Goal: Task Accomplishment & Management: Use online tool/utility

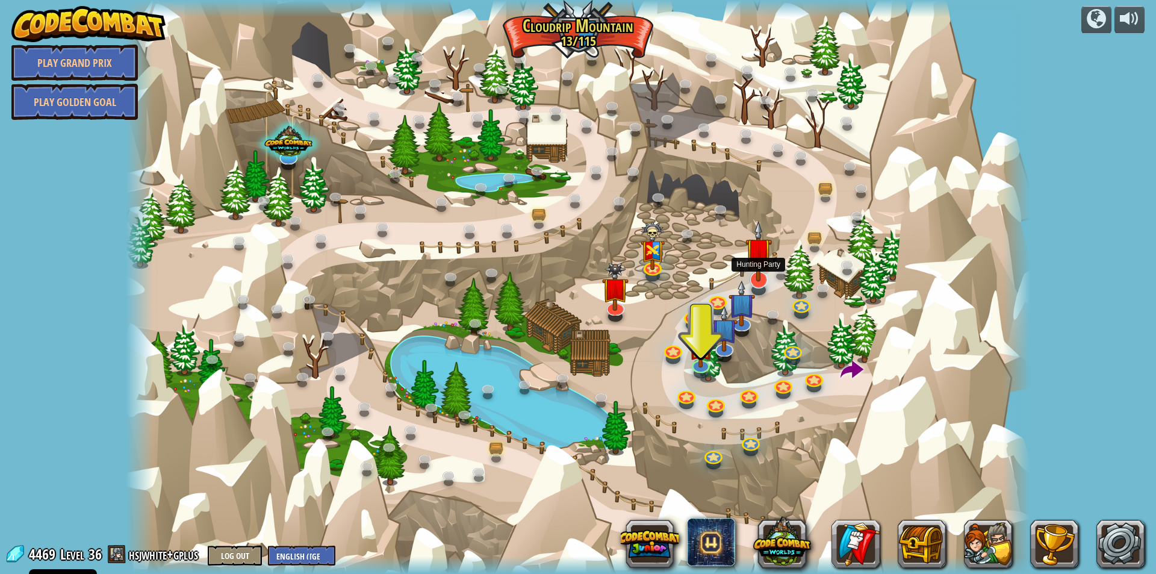
click at [758, 275] on img at bounding box center [758, 250] width 26 height 61
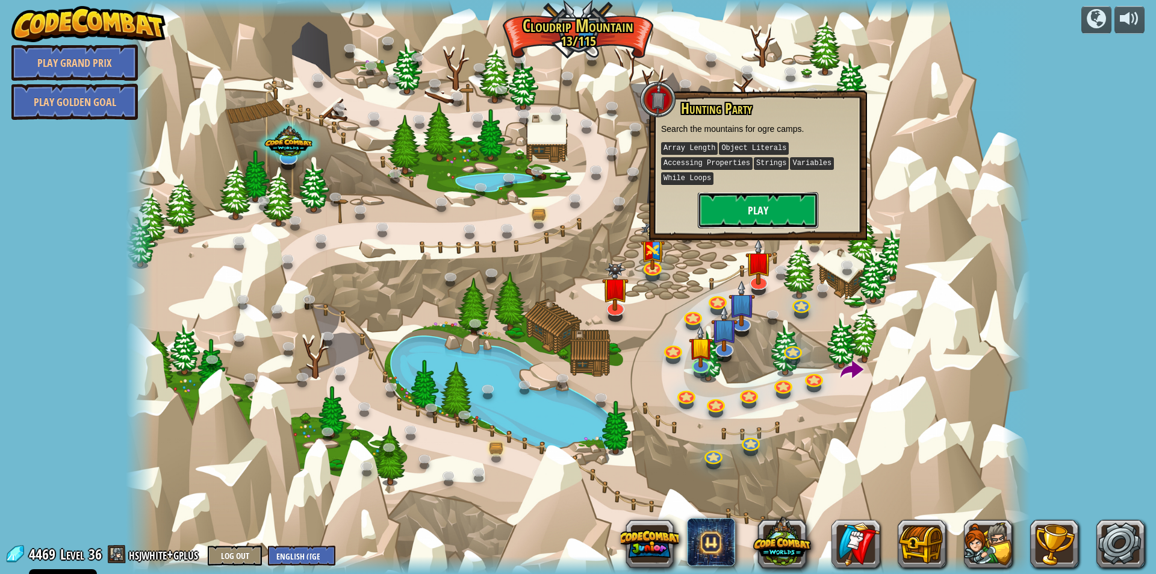
click at [766, 206] on button "Play" at bounding box center [758, 210] width 120 height 36
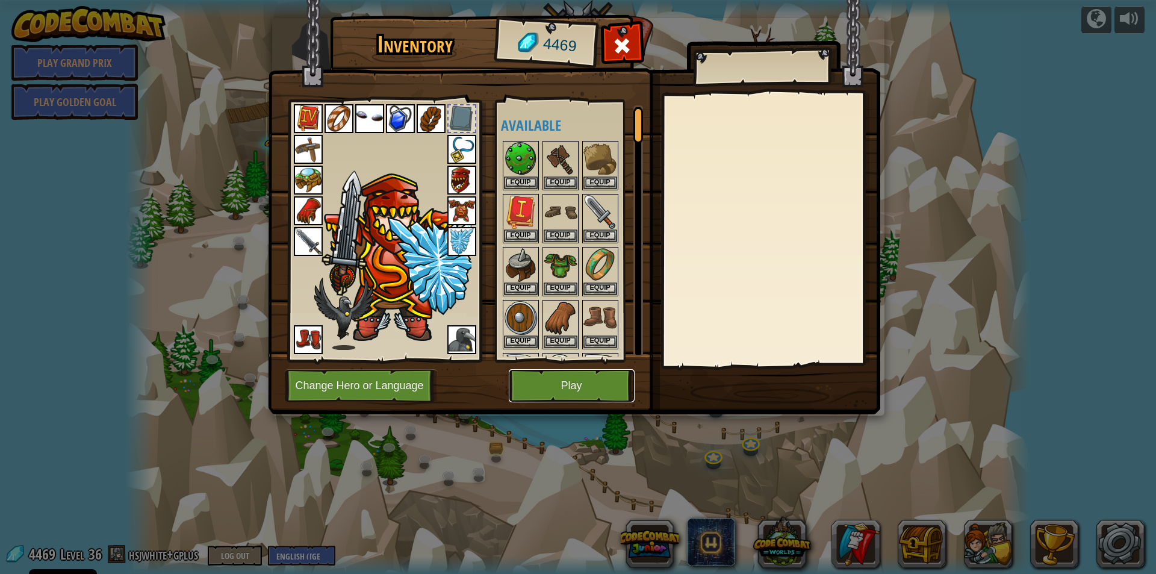
click at [568, 399] on button "Play" at bounding box center [572, 385] width 126 height 33
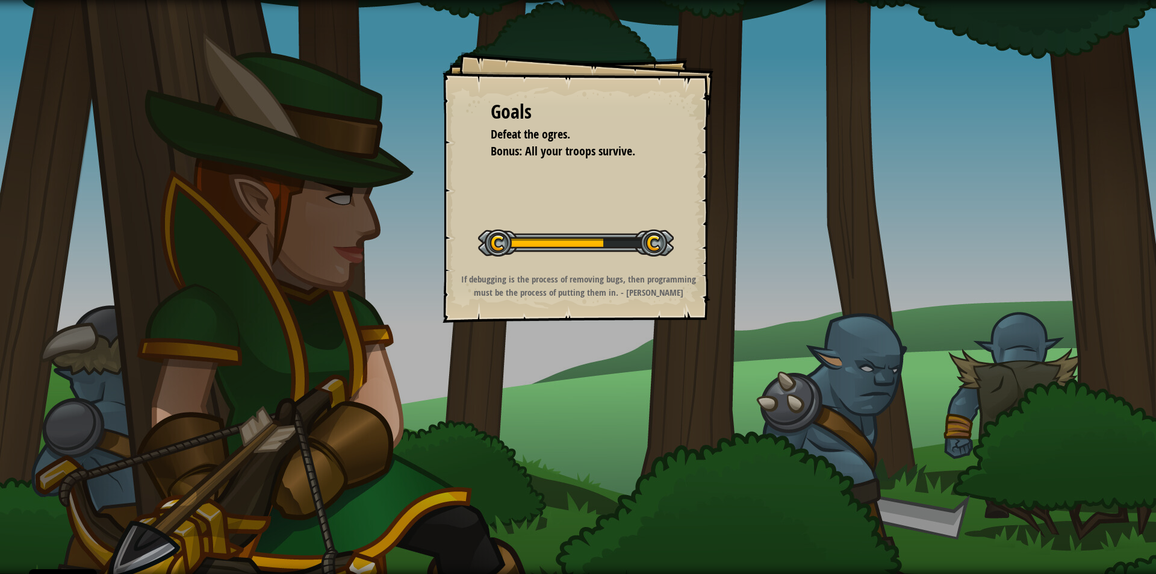
click at [1020, 439] on div "Goals Defeat the ogres. Bonus: All your troops survive. Start Level Error loadi…" at bounding box center [578, 287] width 1156 height 574
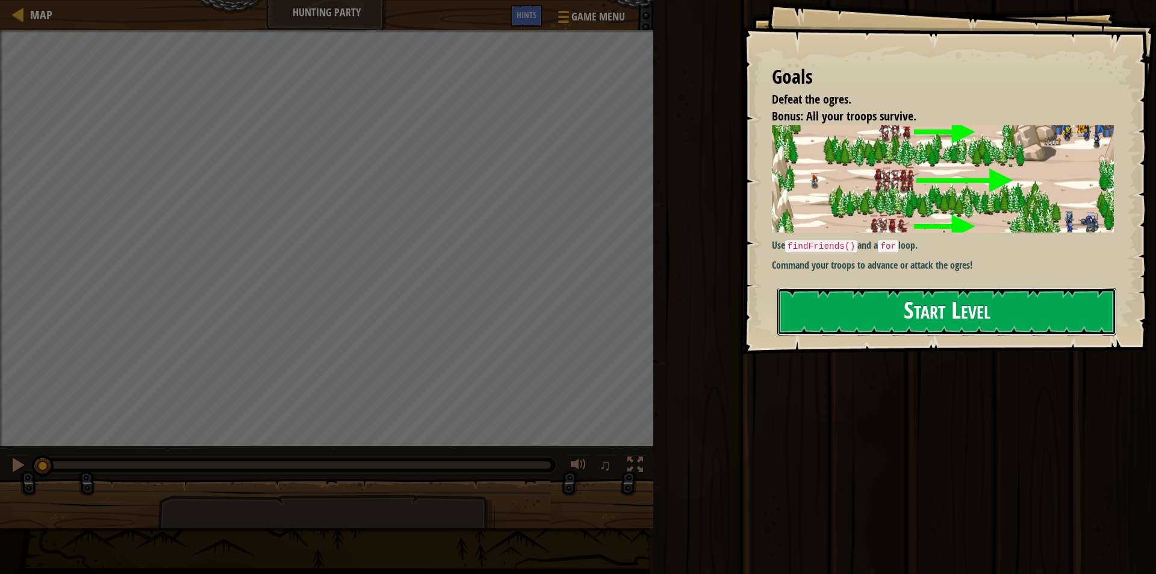
click at [955, 306] on button "Start Level" at bounding box center [946, 312] width 339 height 48
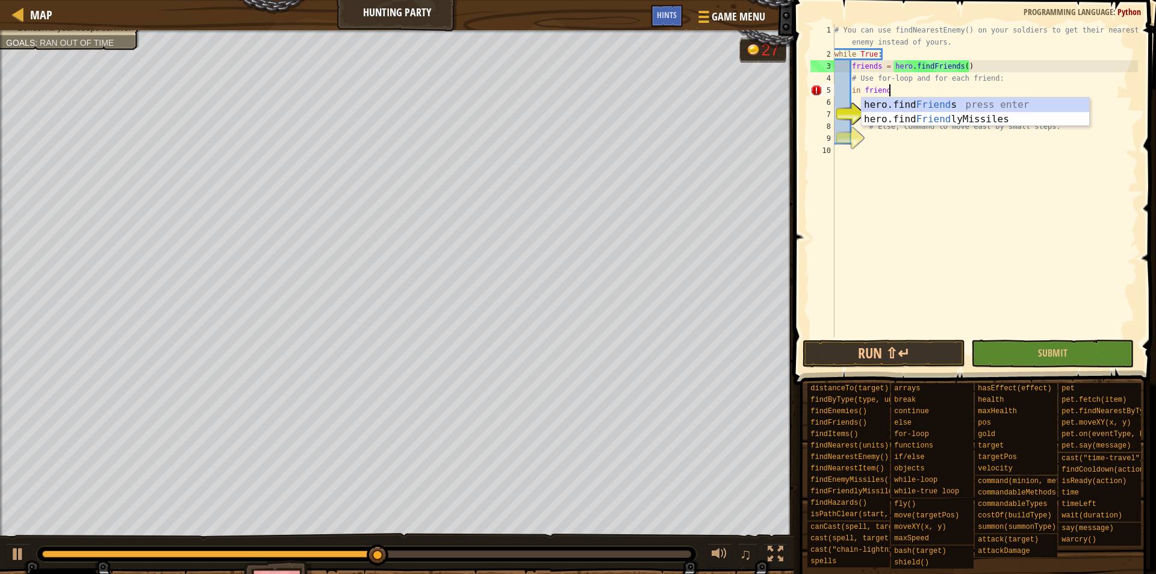
scroll to position [5, 7]
type textarea "i"
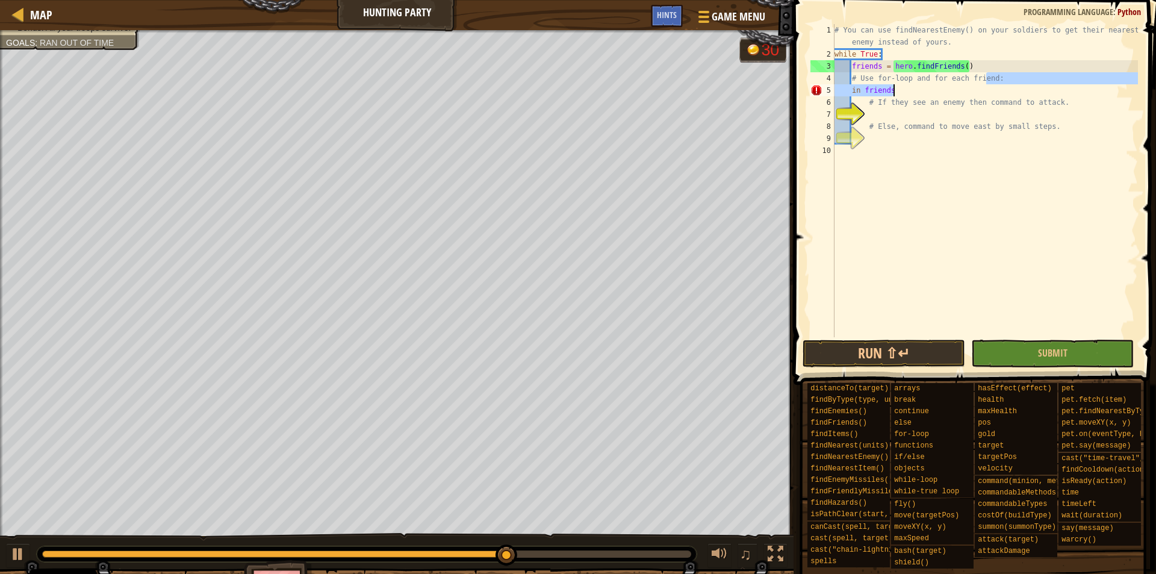
click at [1014, 82] on div "# You can use findNearestEnemy() on your soldiers to get their nearest enemy in…" at bounding box center [985, 180] width 306 height 313
click at [1013, 98] on div "# You can use findNearestEnemy() on your soldiers to get their nearest enemy in…" at bounding box center [985, 198] width 306 height 349
click at [1014, 96] on div "# You can use findNearestEnemy() on your soldiers to get their nearest enemy in…" at bounding box center [985, 198] width 306 height 349
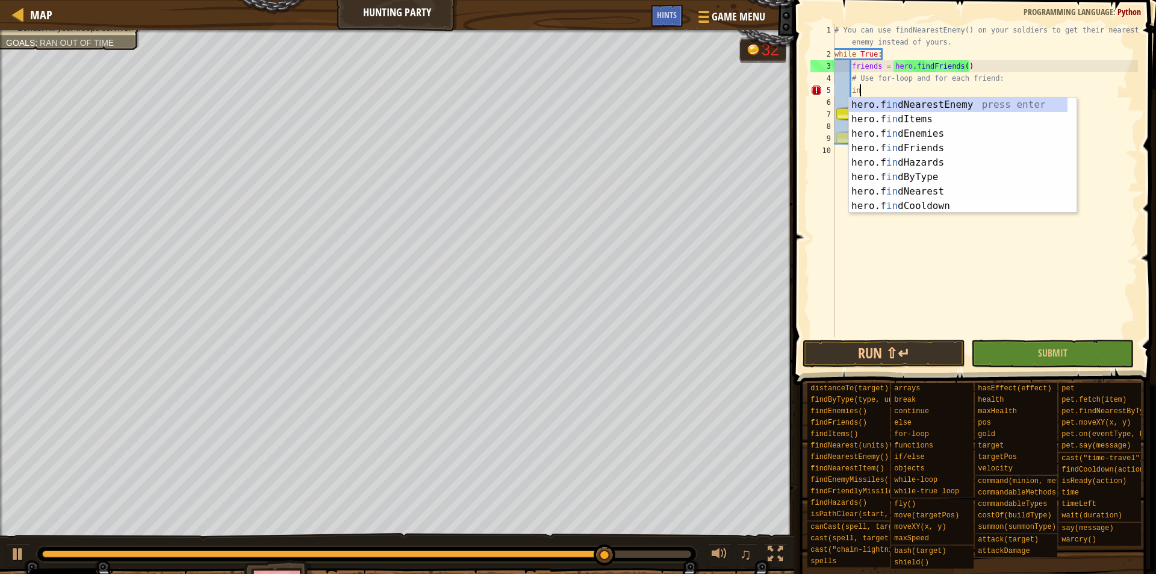
type textarea "i"
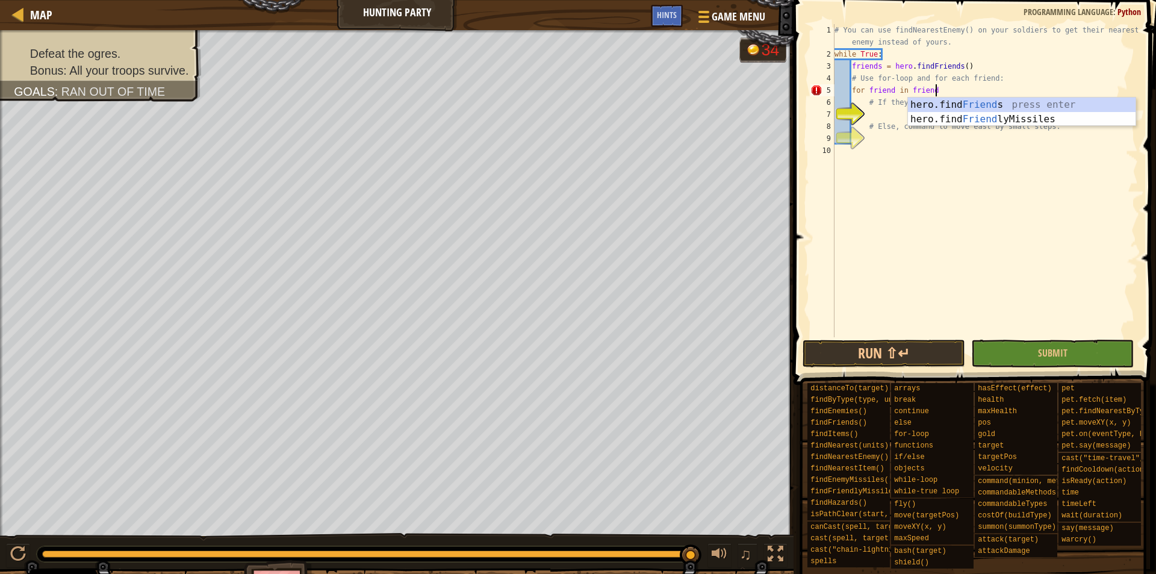
scroll to position [5, 14]
type textarea "for friend in friends:"
click at [978, 112] on div "# You can use findNearestEnemy() on your soldiers to get their nearest enemy in…" at bounding box center [985, 198] width 306 height 349
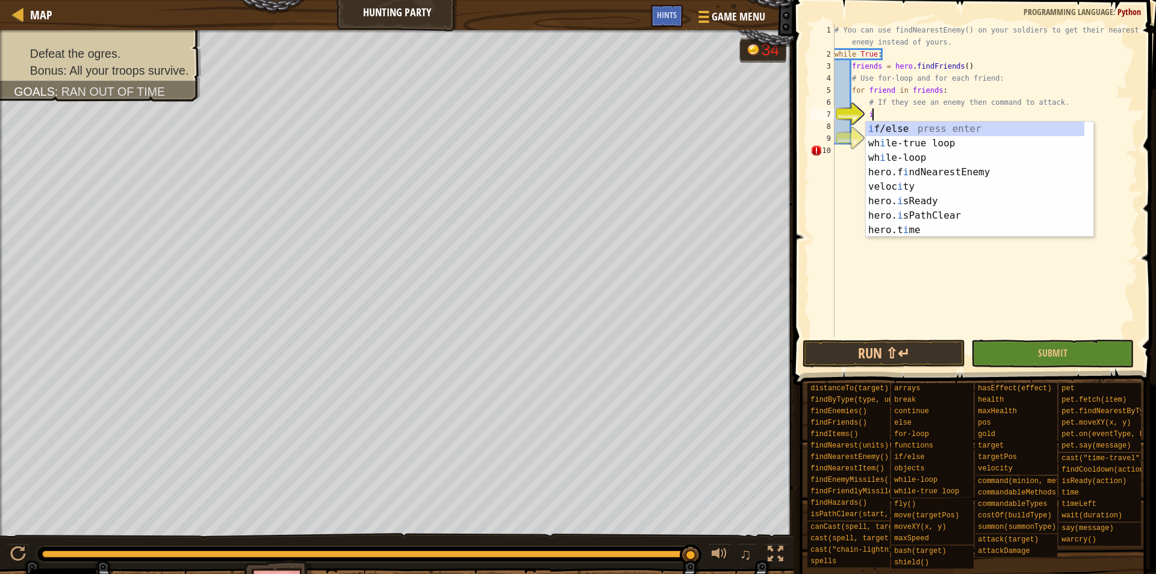
scroll to position [5, 5]
type textarea "if enemy:"
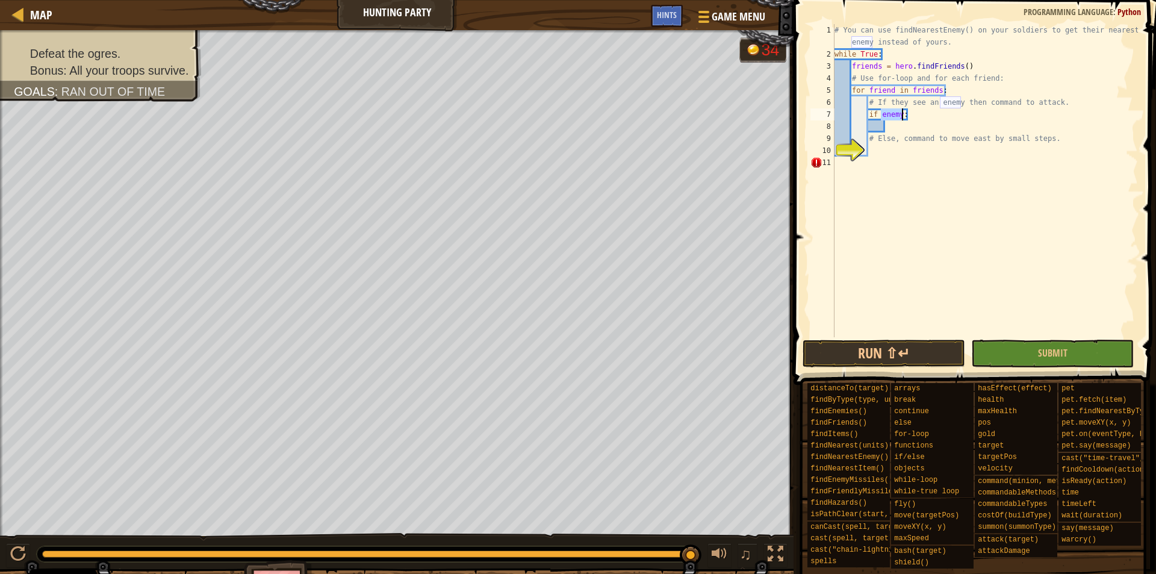
click at [895, 126] on div "# You can use findNearestEnemy() on your soldiers to get their nearest enemy in…" at bounding box center [985, 198] width 306 height 349
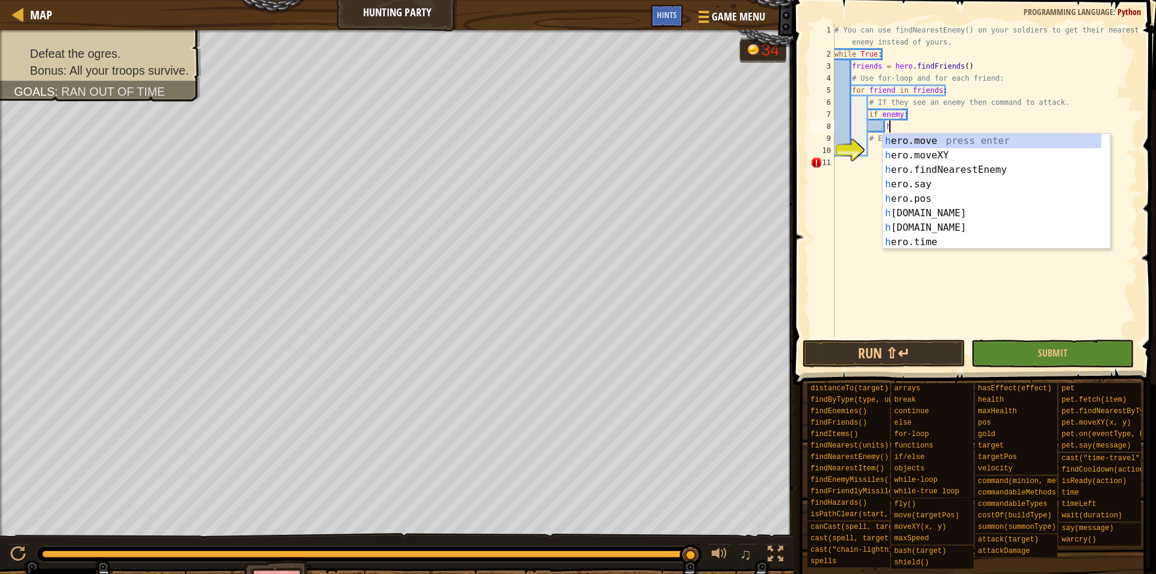
scroll to position [5, 8]
click at [918, 181] on div "h ero. c ast press enter h ero. c ostOf press enter h ero. c anCast press enter…" at bounding box center [992, 206] width 219 height 144
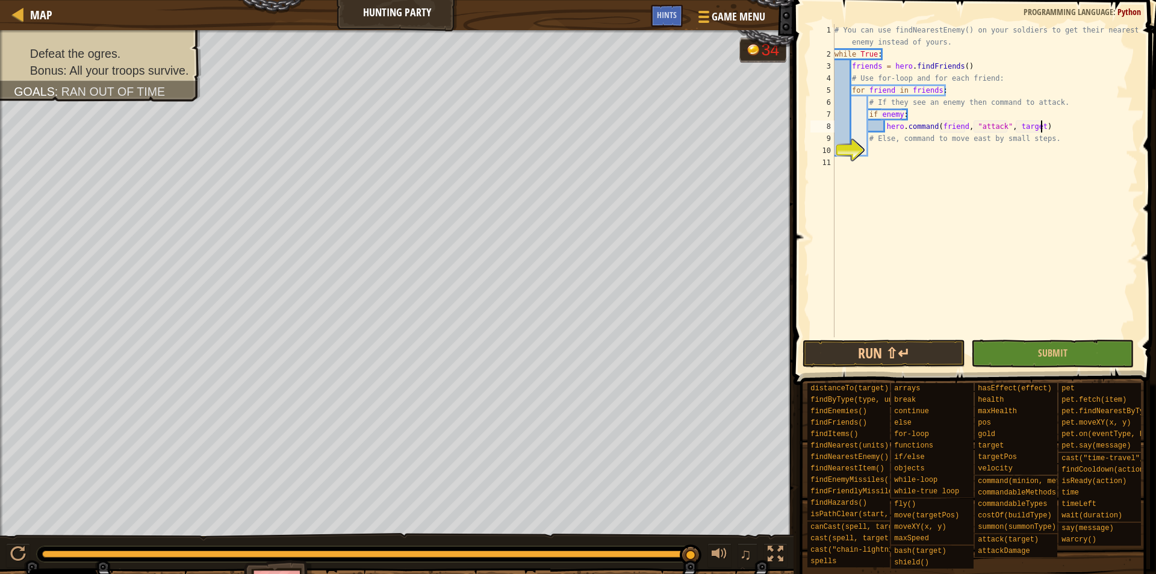
click at [1040, 122] on div "# You can use findNearestEnemy() on your soldiers to get their nearest enemy in…" at bounding box center [985, 198] width 306 height 349
click at [1063, 104] on div "# You can use findNearestEnemy() on your soldiers to get their nearest enemy in…" at bounding box center [985, 198] width 306 height 349
type textarea "# If they see an enemy then command to attack."
type textarea "e"
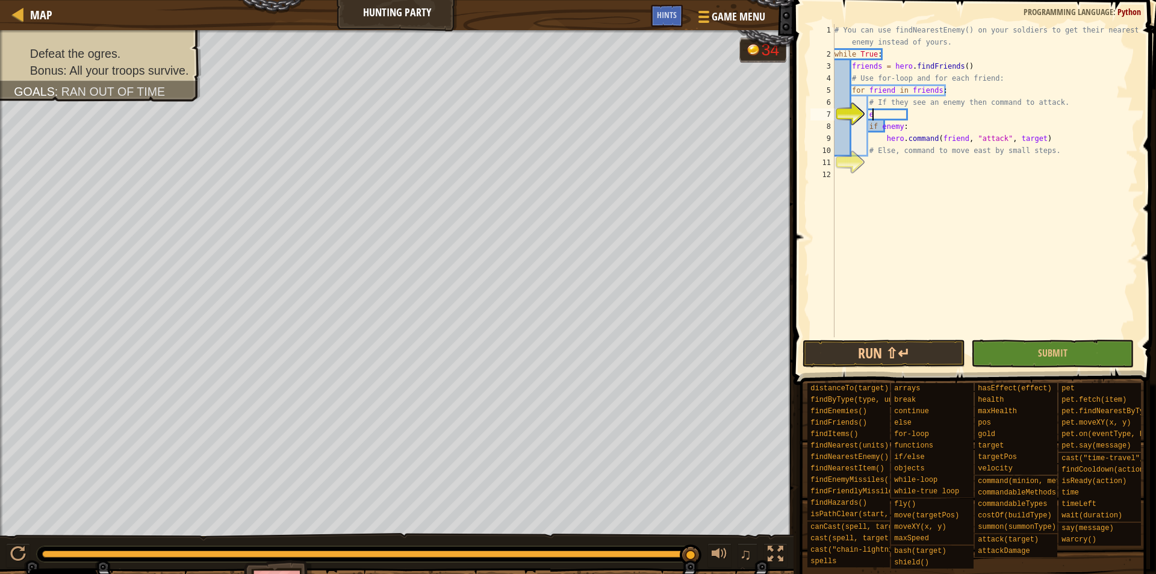
scroll to position [5, 5]
type textarea "h"
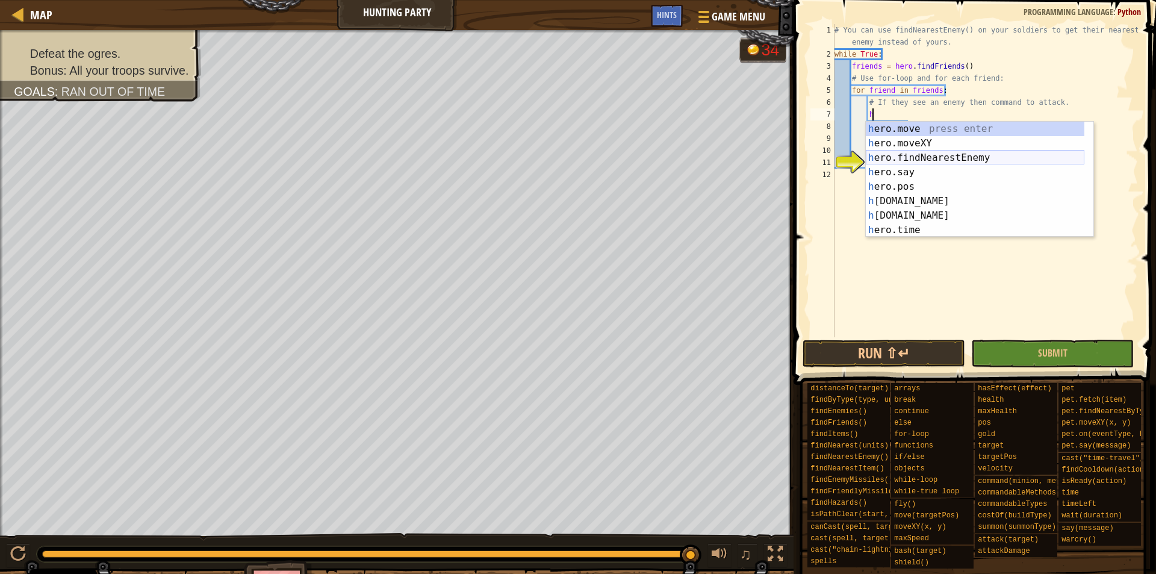
click at [934, 158] on div "h ero.move press enter h ero.moveXY press enter h ero.findNearestEnemy press en…" at bounding box center [975, 194] width 219 height 144
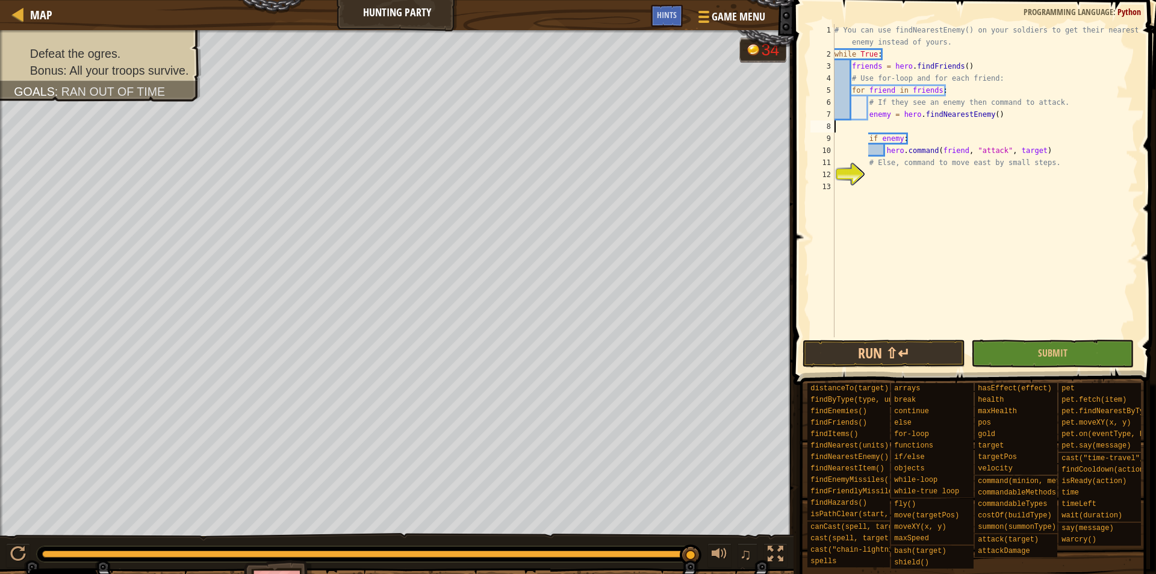
scroll to position [5, 0]
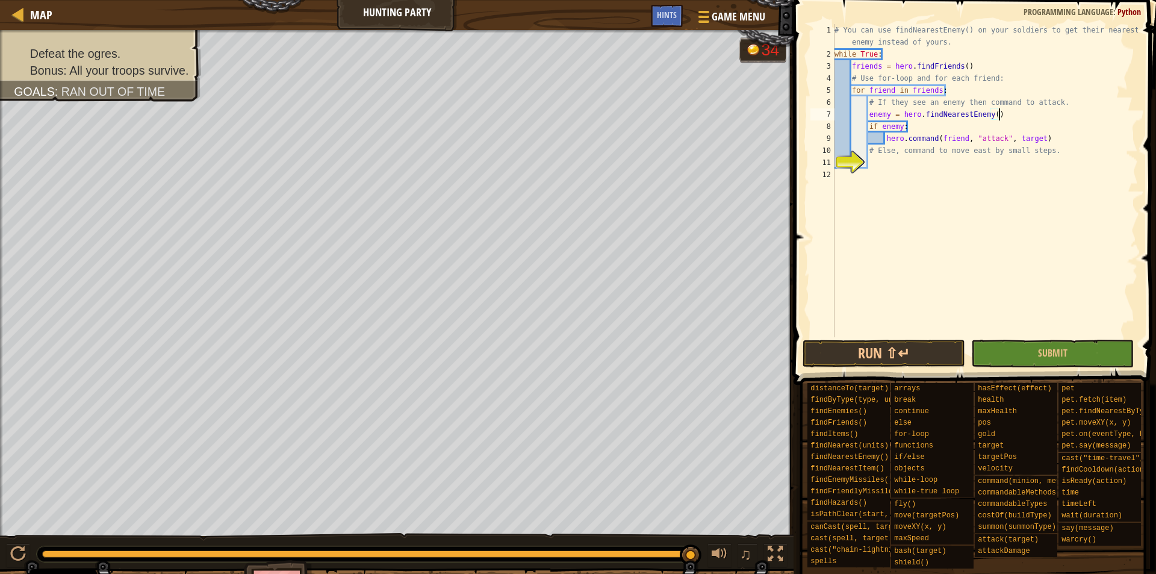
click at [1041, 141] on div "# You can use findNearestEnemy() on your soldiers to get their nearest enemy in…" at bounding box center [985, 198] width 306 height 349
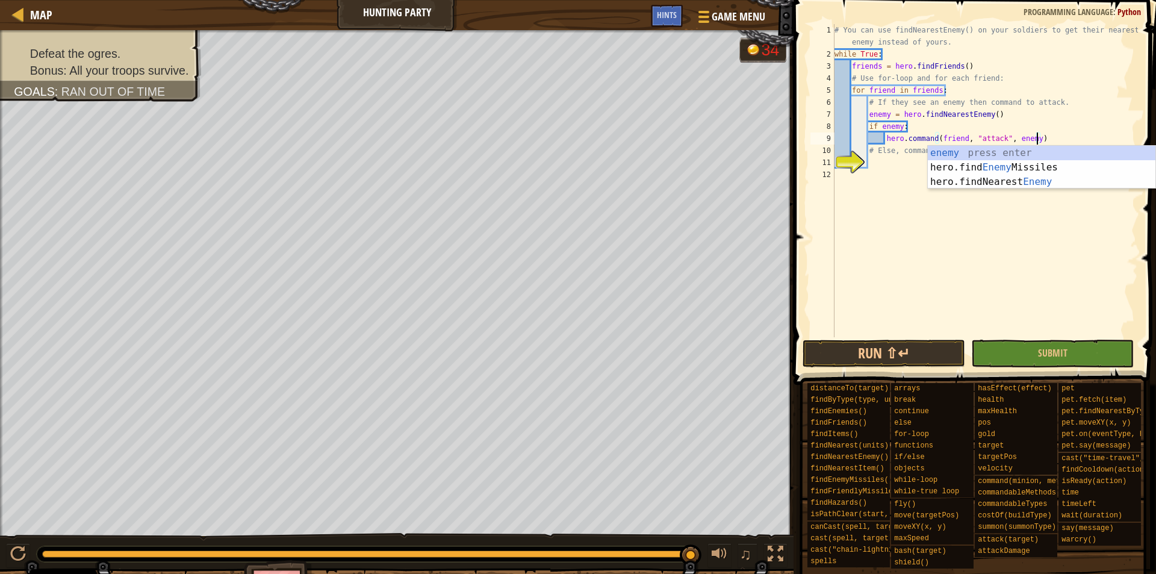
scroll to position [5, 29]
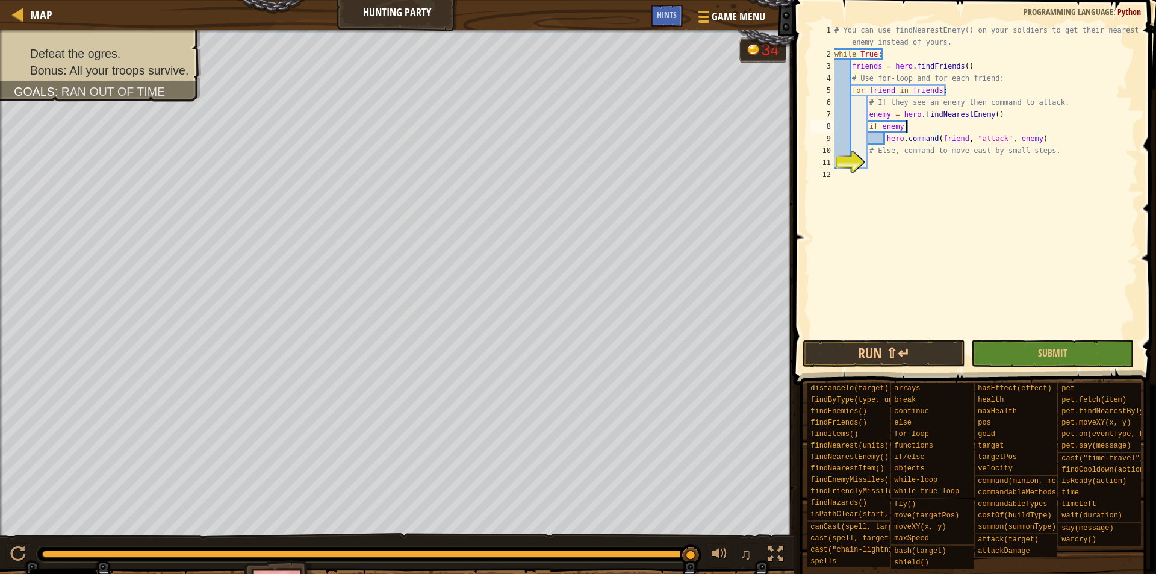
click at [1035, 123] on div "# You can use findNearestEnemy() on your soldiers to get their nearest enemy in…" at bounding box center [985, 198] width 306 height 349
type textarea "if enemy:"
click at [886, 161] on div "# You can use findNearestEnemy() on your soldiers to get their nearest enemy in…" at bounding box center [985, 198] width 306 height 349
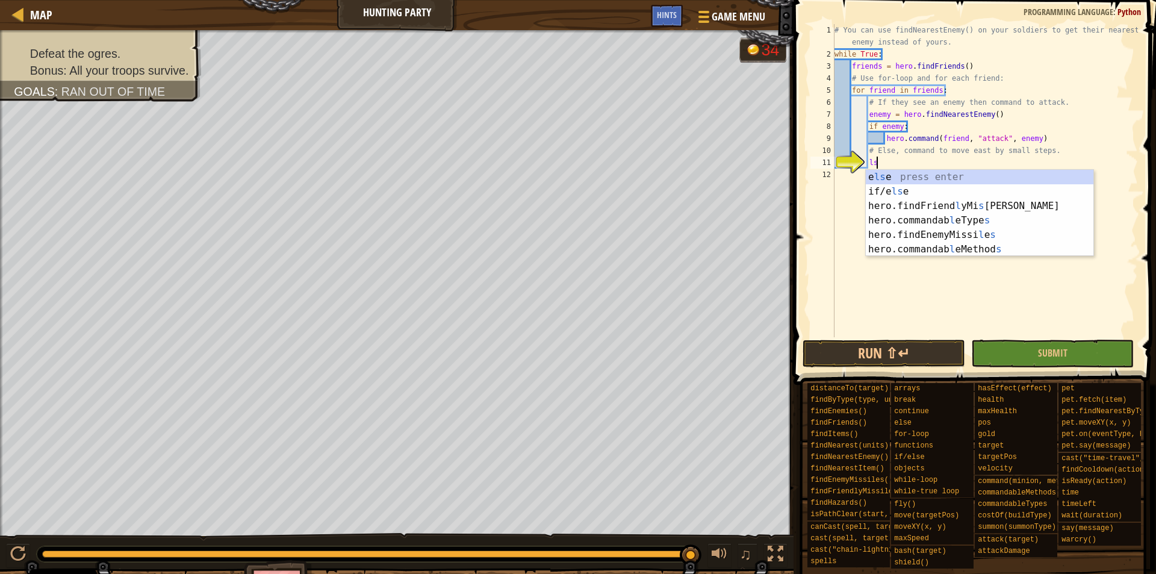
type textarea "lse"
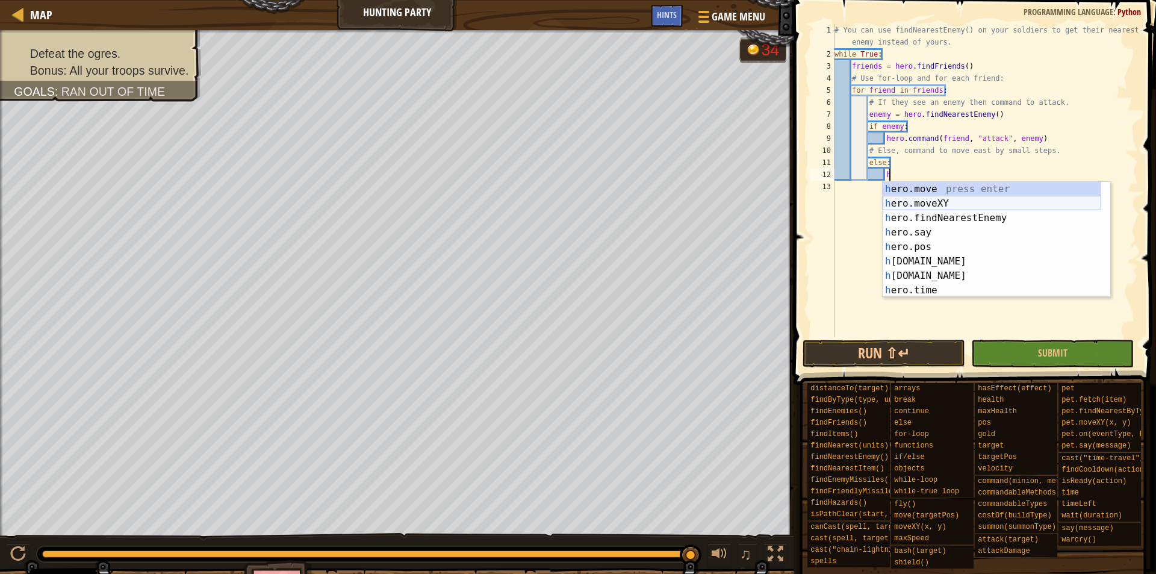
scroll to position [5, 8]
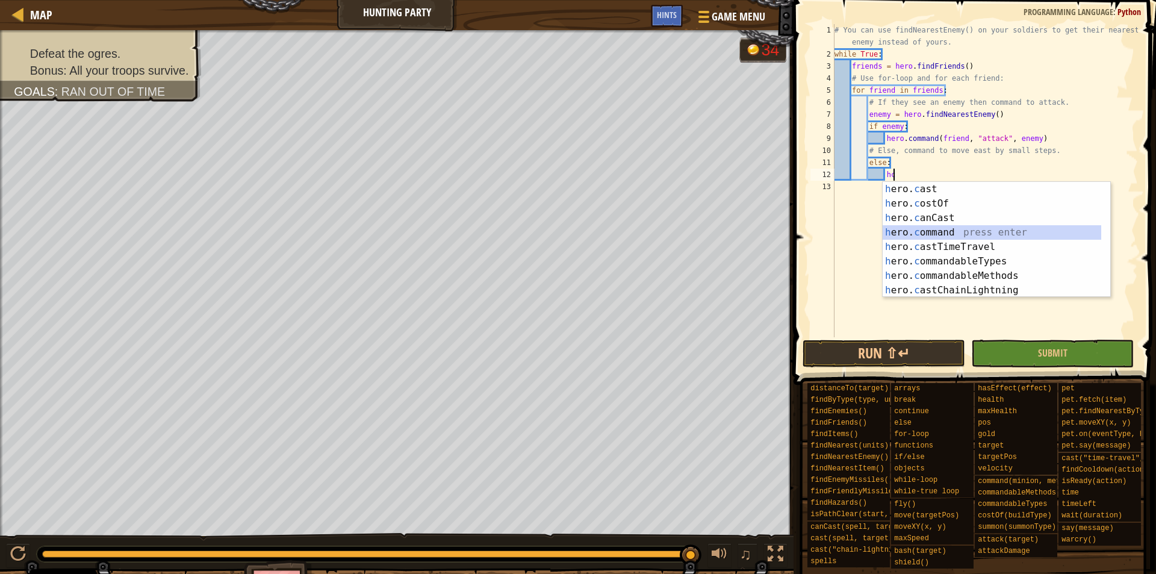
click at [955, 234] on div "h ero. c ast press enter h ero. c ostOf press enter h ero. c anCast press enter…" at bounding box center [992, 254] width 219 height 144
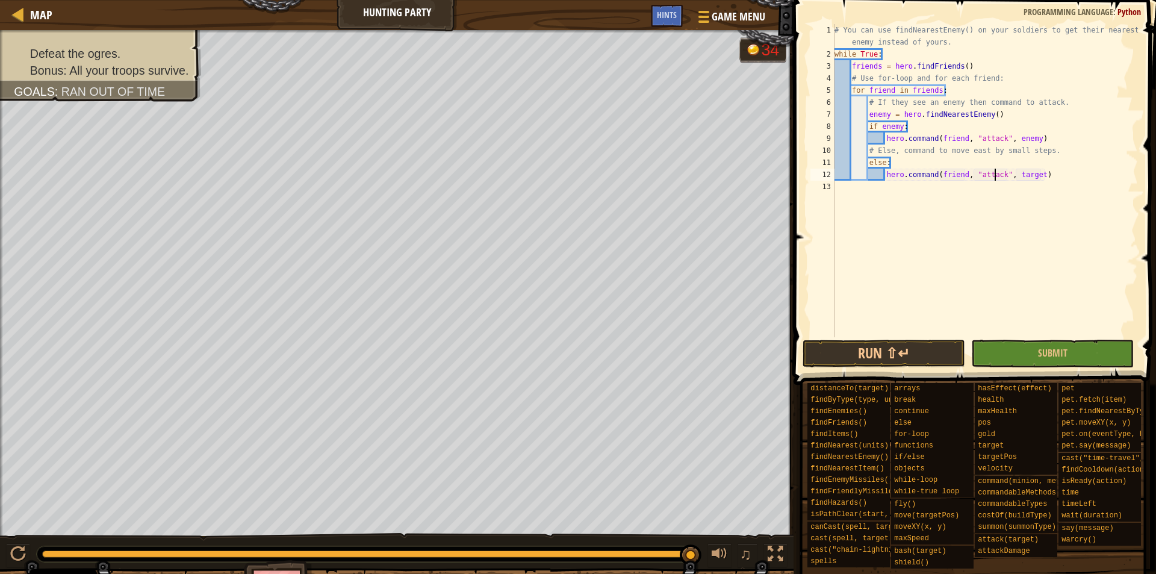
click at [995, 173] on div "# You can use findNearestEnemy() on your soldiers to get their nearest enemy in…" at bounding box center [985, 198] width 306 height 349
click at [1001, 173] on div "# You can use findNearestEnemy() on your soldiers to get their nearest enemy in…" at bounding box center [985, 198] width 306 height 349
click at [1033, 171] on div "# You can use findNearestEnemy() on your soldiers to get their nearest enemy in…" at bounding box center [985, 198] width 306 height 349
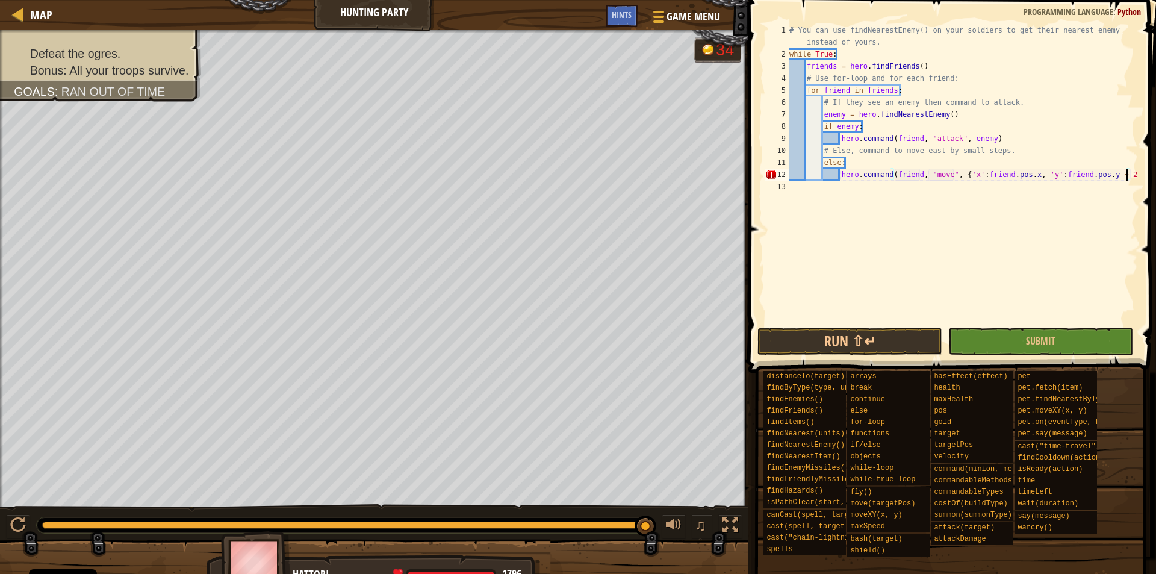
scroll to position [5, 48]
click at [822, 346] on button "Run ⇧↵" at bounding box center [849, 341] width 185 height 28
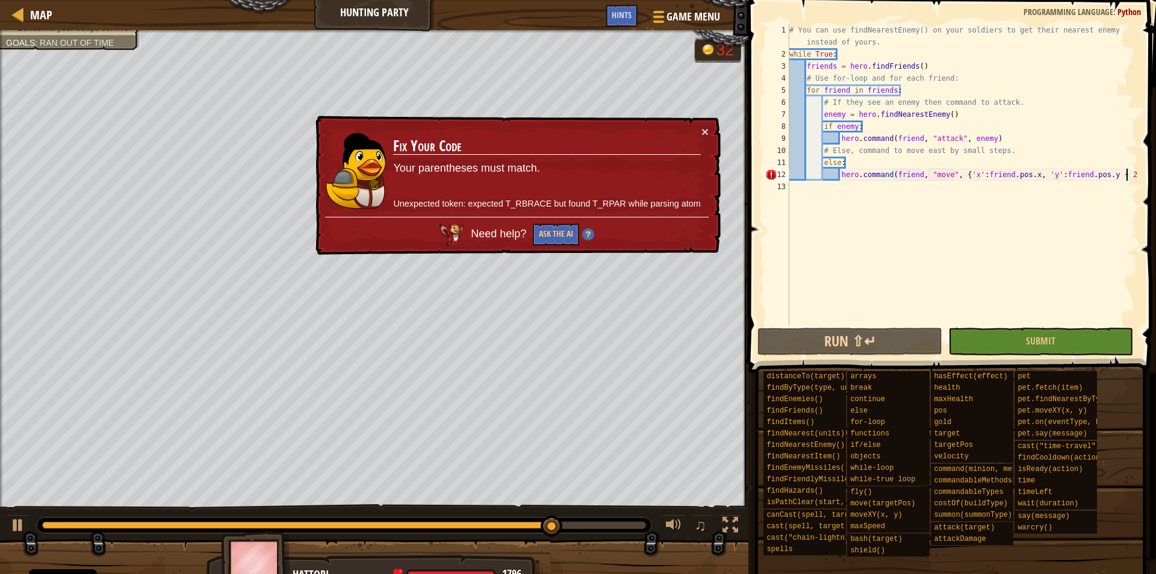
click at [4, 533] on div "♫" at bounding box center [374, 522] width 748 height 36
click at [8, 529] on button at bounding box center [18, 526] width 24 height 25
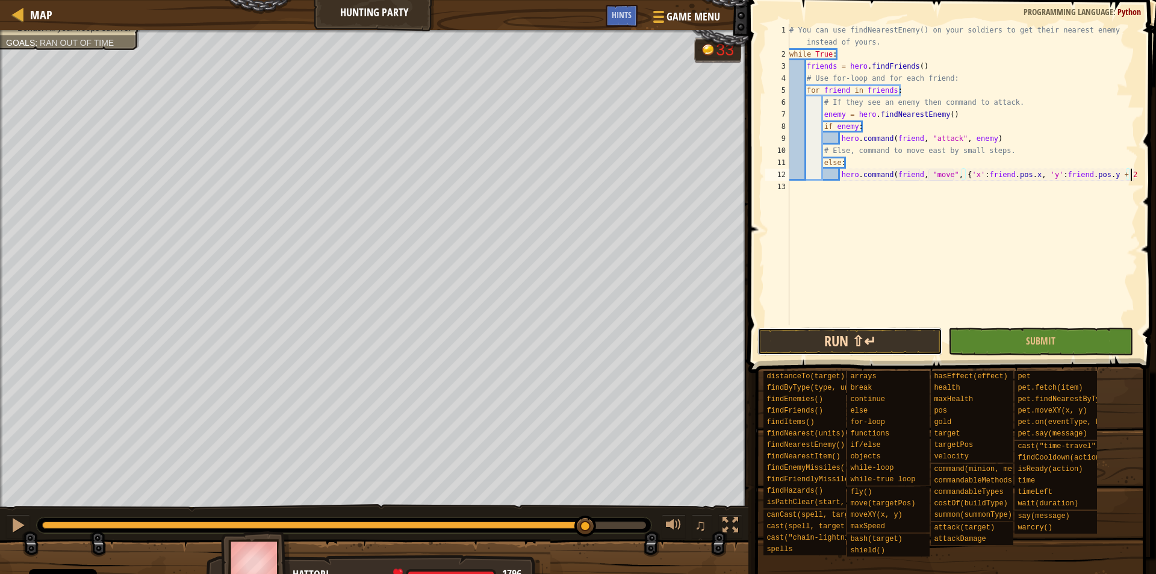
click at [865, 337] on button "Run ⇧↵" at bounding box center [849, 341] width 185 height 28
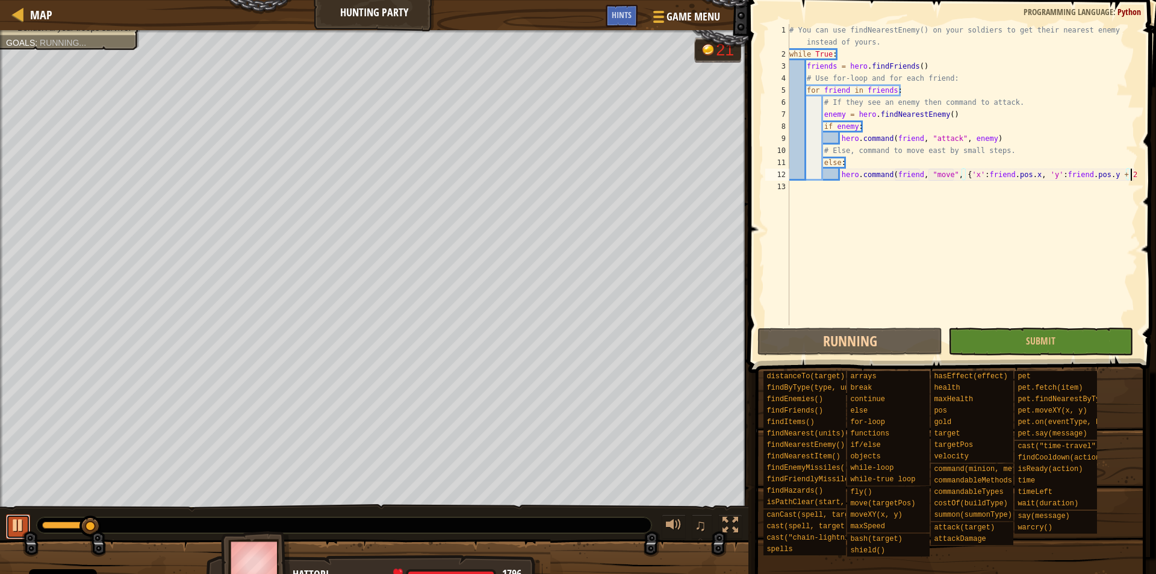
click at [17, 523] on div at bounding box center [18, 525] width 16 height 16
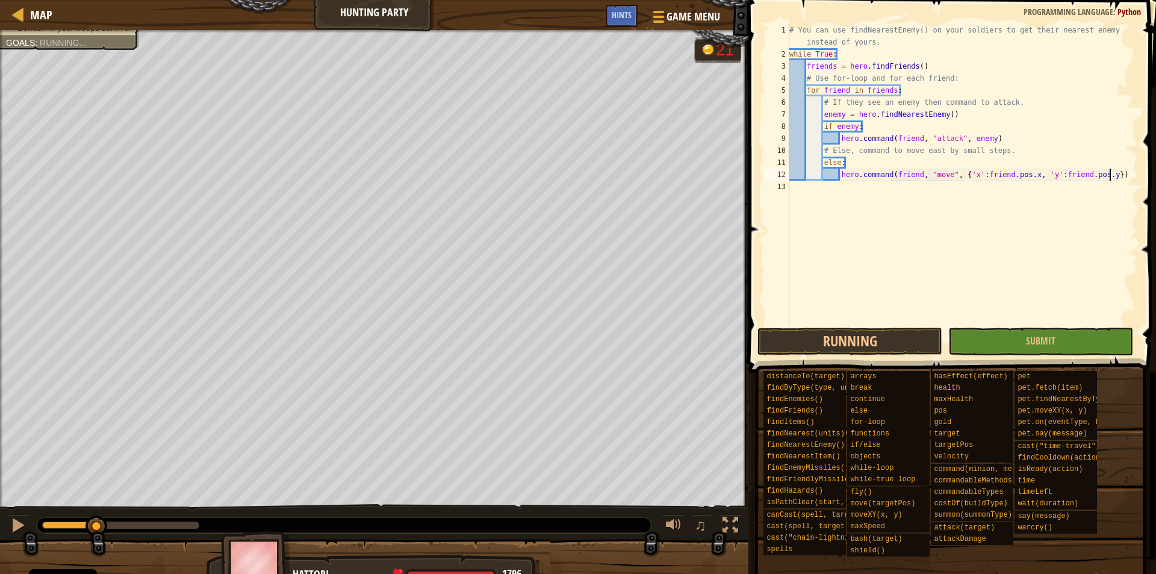
scroll to position [5, 46]
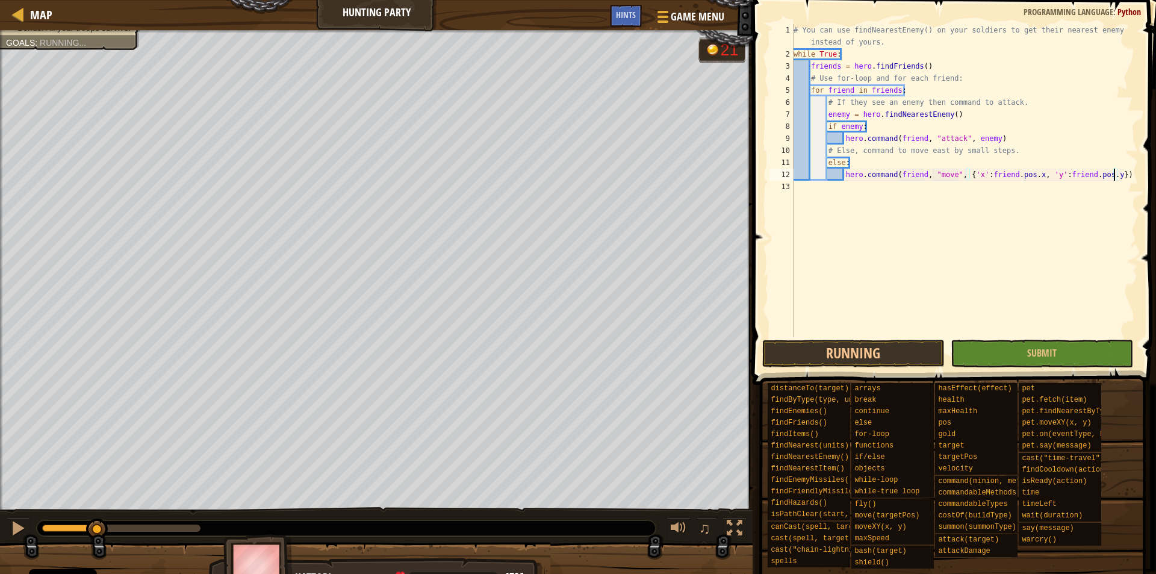
click at [1037, 175] on div "# You can use findNearestEnemy() on your soldiers to get their nearest enemy in…" at bounding box center [964, 198] width 347 height 349
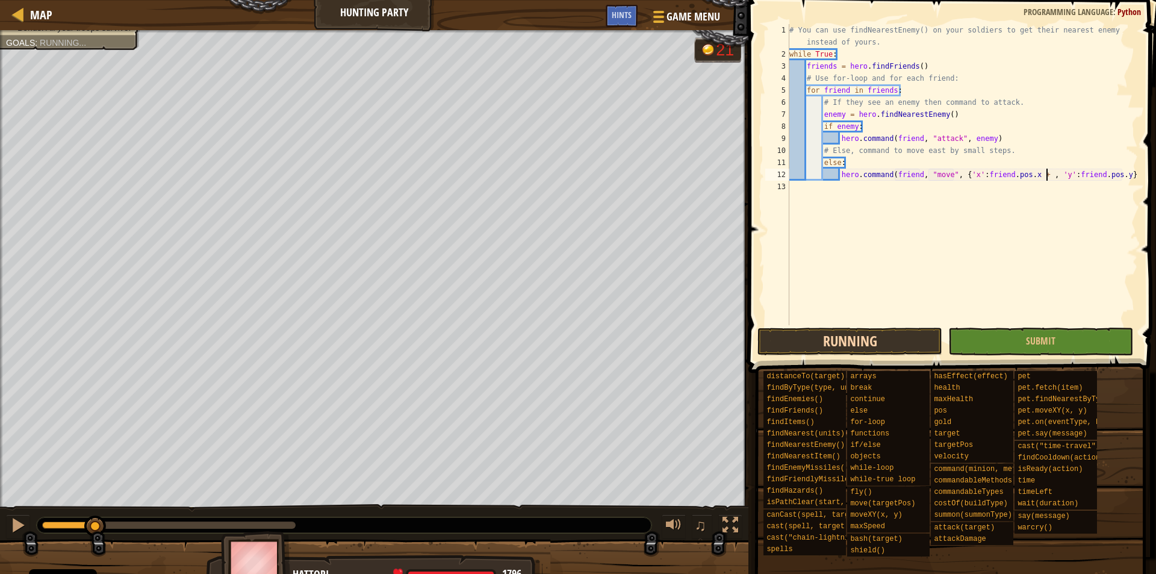
scroll to position [5, 37]
click at [842, 340] on button "Running" at bounding box center [849, 341] width 185 height 28
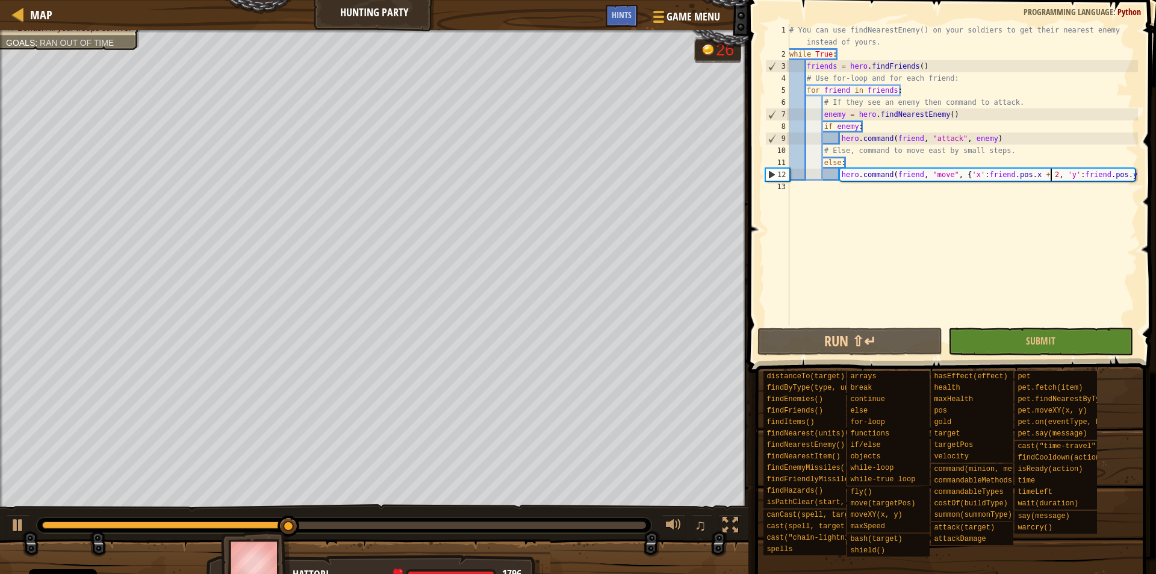
click at [872, 113] on div "# You can use findNearestEnemy() on your soldiers to get their nearest enemy in…" at bounding box center [962, 192] width 351 height 337
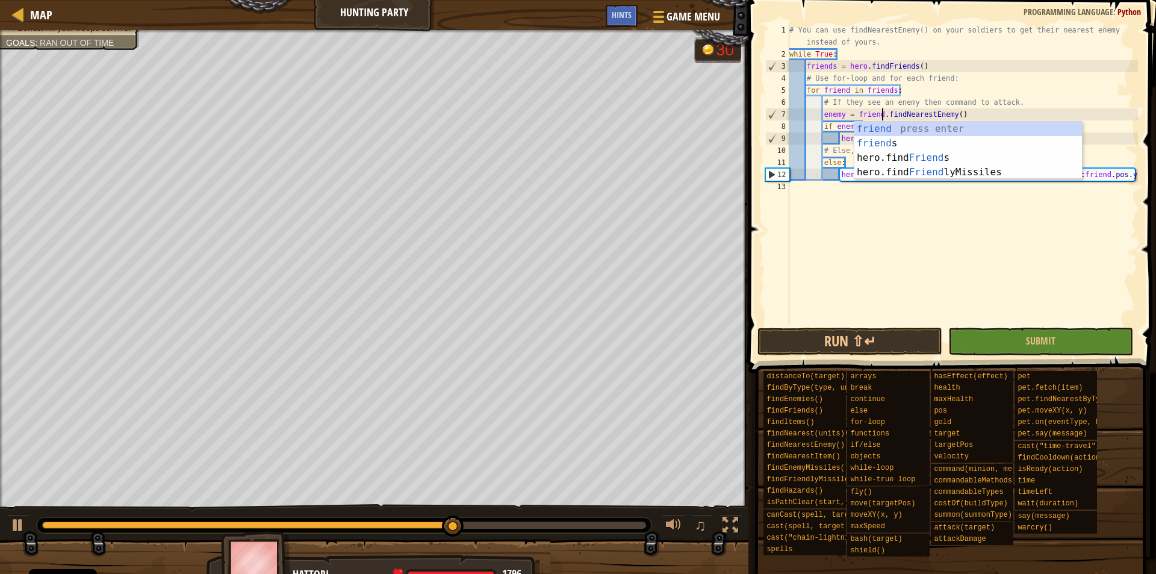
scroll to position [5, 13]
click at [890, 343] on button "Run ⇧↵" at bounding box center [849, 341] width 185 height 28
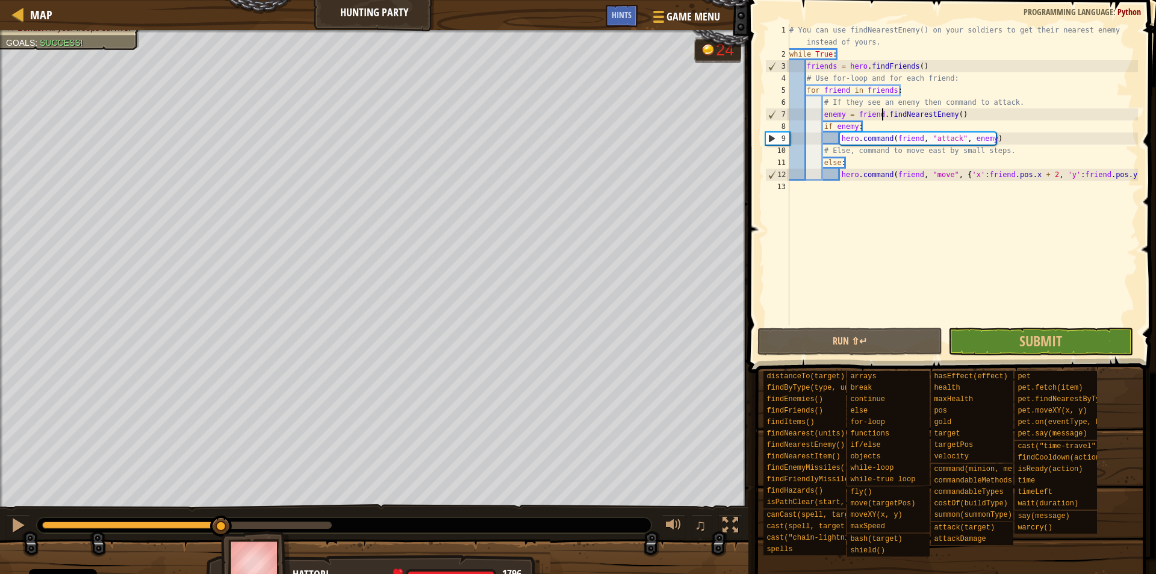
drag, startPoint x: 337, startPoint y: 526, endPoint x: 222, endPoint y: 544, distance: 116.4
click at [222, 544] on div "Defeat the ogres. Bonus: All your troops survive. Goals : Success! 24 ♫ Hattori…" at bounding box center [578, 309] width 1156 height 558
click at [852, 163] on div "# You can use findNearestEnemy() on your soldiers to get their nearest enemy in…" at bounding box center [962, 192] width 351 height 337
type textarea "else:"
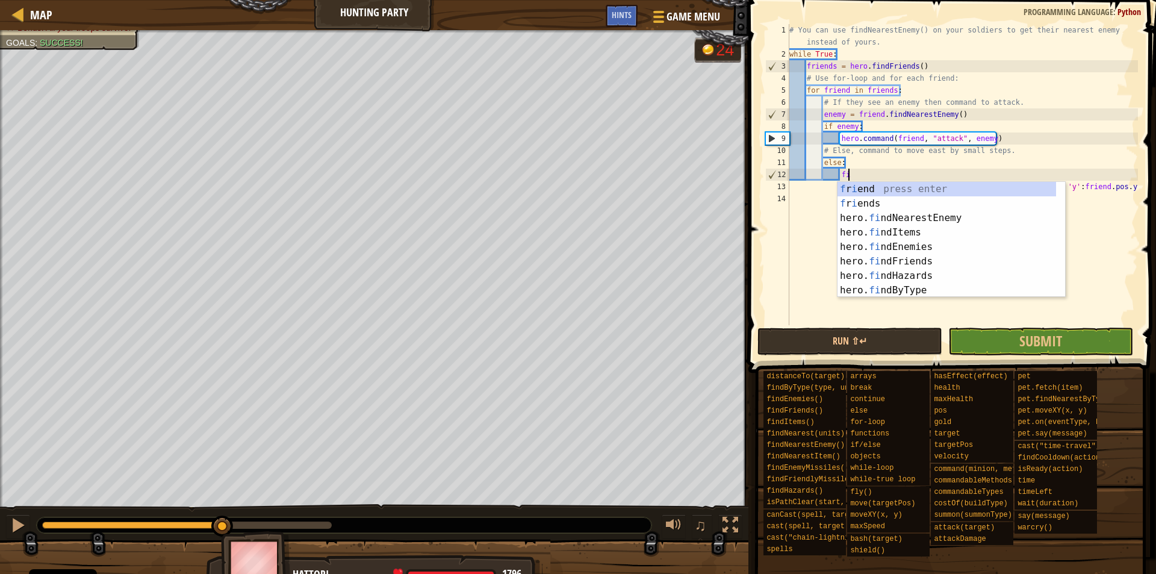
scroll to position [5, 8]
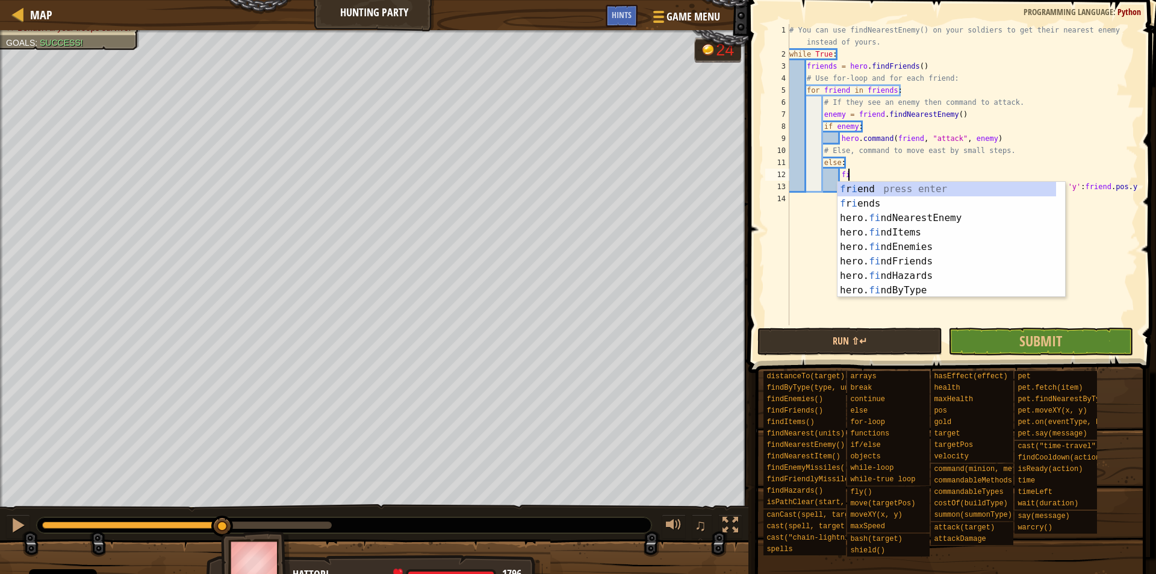
type textarea "f"
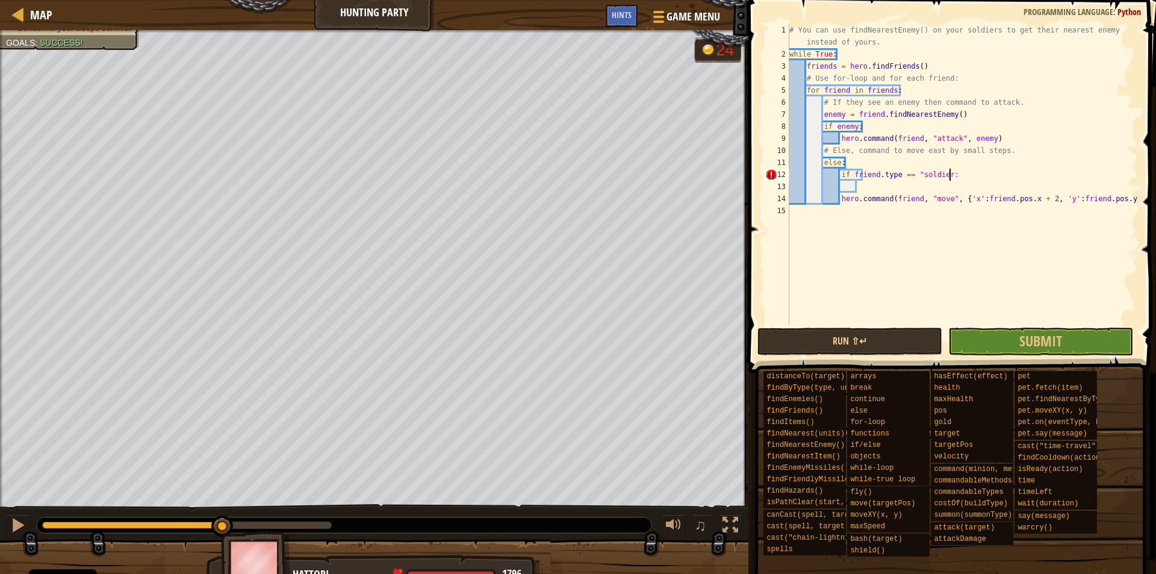
scroll to position [5, 23]
click at [840, 199] on div "# You can use findNearestEnemy() on your soldiers to get their nearest enemy in…" at bounding box center [962, 192] width 351 height 337
type textarea "hero.command(friend, "move", {'x':friend.pos.x + 2, 'y':friend.pos.y})"
click at [869, 187] on div "# You can use findNearestEnemy() on your soldiers to get their nearest enemy in…" at bounding box center [962, 192] width 351 height 337
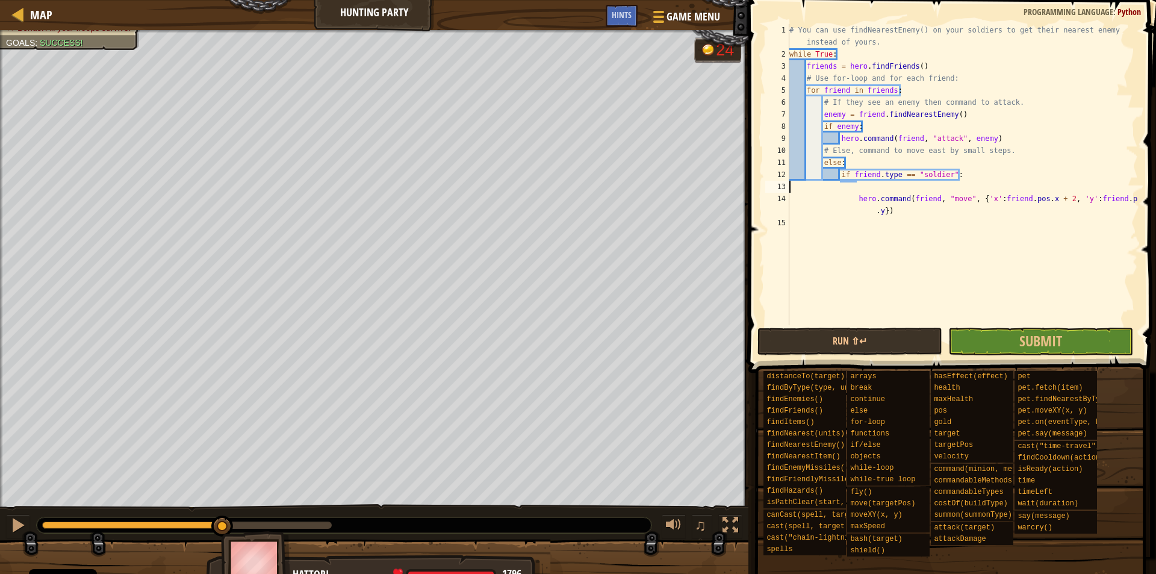
type textarea "if friend.type == "soldier":"
click at [927, 205] on div "# You can use findNearestEnemy() on your soldiers to get their nearest enemy in…" at bounding box center [962, 192] width 351 height 337
click at [926, 199] on div "# You can use findNearestEnemy() on your soldiers to get their nearest enemy in…" at bounding box center [962, 192] width 351 height 337
type textarea "hero.command(friend, "move", {'x':friend.pos.x + 2, 'y':friend.pos.y})"
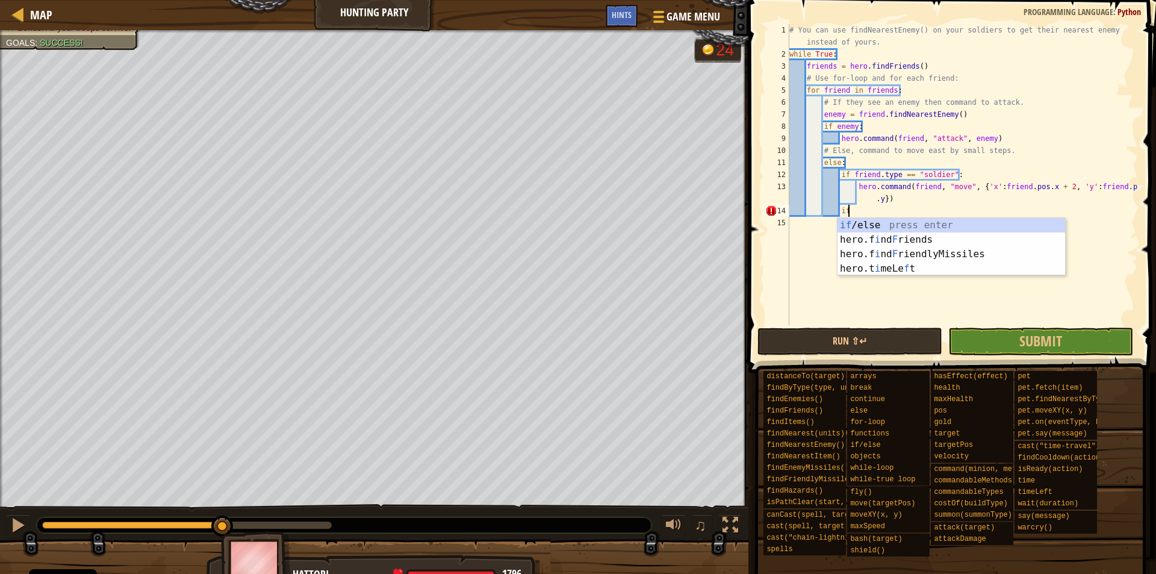
type textarea "i"
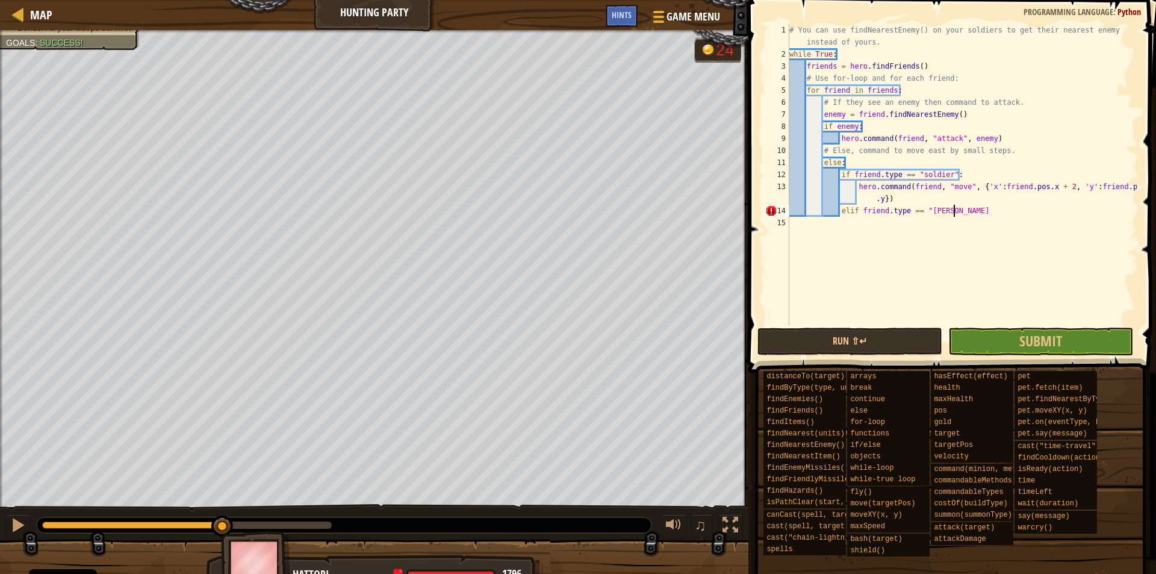
scroll to position [5, 23]
type textarea "elif friend.type == "[PERSON_NAME]""
type textarea "elif friend.type == "[PERSON_NAME]":"
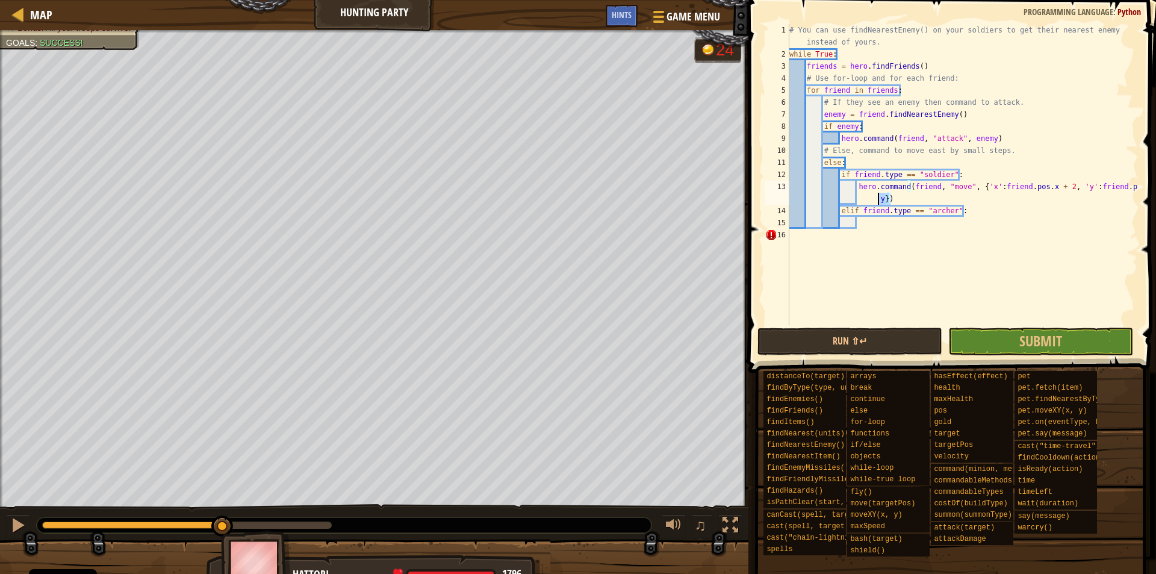
drag, startPoint x: 890, startPoint y: 199, endPoint x: 863, endPoint y: 186, distance: 30.7
click at [874, 191] on div "# You can use findNearestEnemy() on your soldiers to get their nearest enemy in…" at bounding box center [962, 192] width 351 height 337
type textarea "hero.command(friend, "move", {'x':friend.pos.x + 2, 'y':friend.pos.y})"
click at [861, 185] on div "# You can use findNearestEnemy() on your soldiers to get their nearest enemy in…" at bounding box center [962, 192] width 351 height 337
drag, startPoint x: 896, startPoint y: 202, endPoint x: 855, endPoint y: 187, distance: 43.6
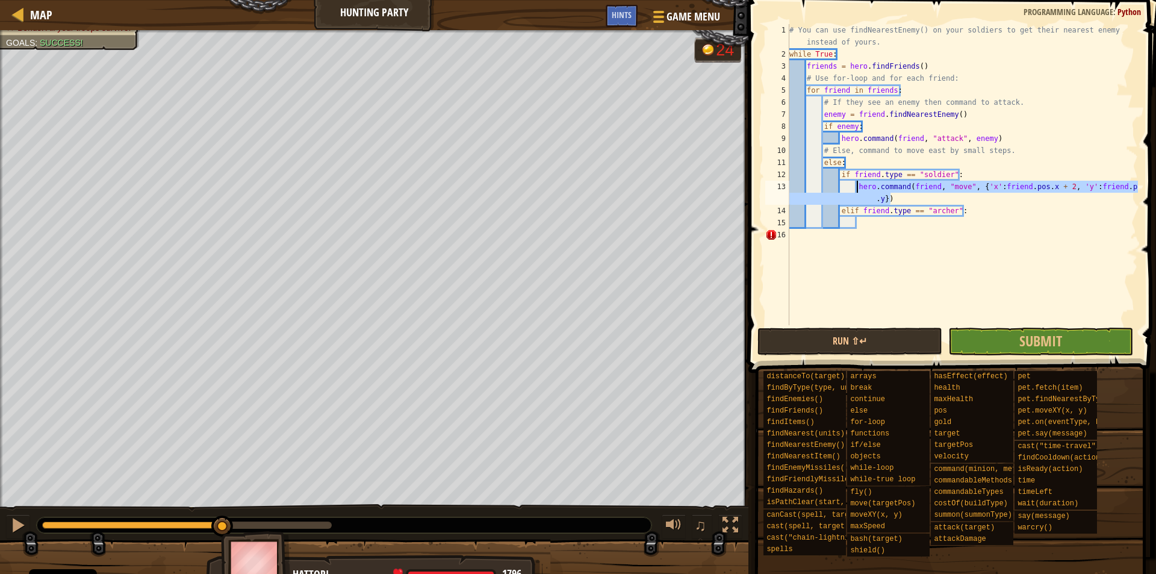
click at [855, 187] on div "# You can use findNearestEnemy() on your soldiers to get their nearest enemy in…" at bounding box center [962, 192] width 351 height 337
click at [870, 225] on div "# You can use findNearestEnemy() on your soldiers to get their nearest enemy in…" at bounding box center [962, 192] width 351 height 337
paste textarea "hero.command(friend, "move", {'x':friend.pos.x + 2, 'y':friend.pos.y})"
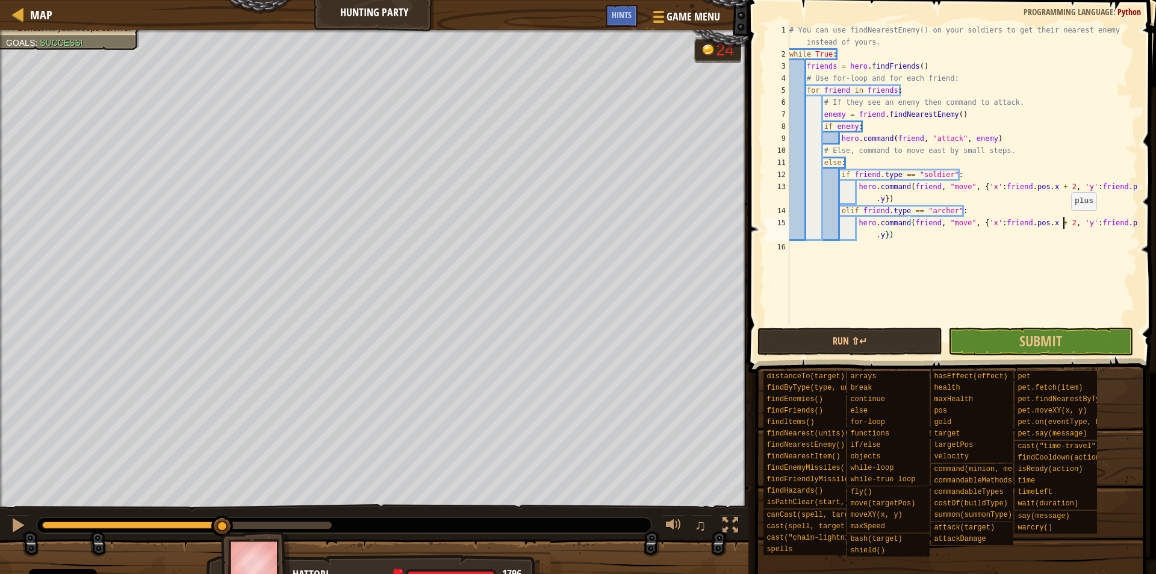
click at [1065, 222] on div "# You can use findNearestEnemy() on your soldiers to get their nearest enemy in…" at bounding box center [962, 192] width 351 height 337
type textarea "hero.command(friend, "move", {'x':friend.pos.x + 1, 'y':friend.pos.y})"
click at [830, 324] on div "# You can use findNearestEnemy() on your soldiers to get their nearest enemy in…" at bounding box center [962, 192] width 351 height 337
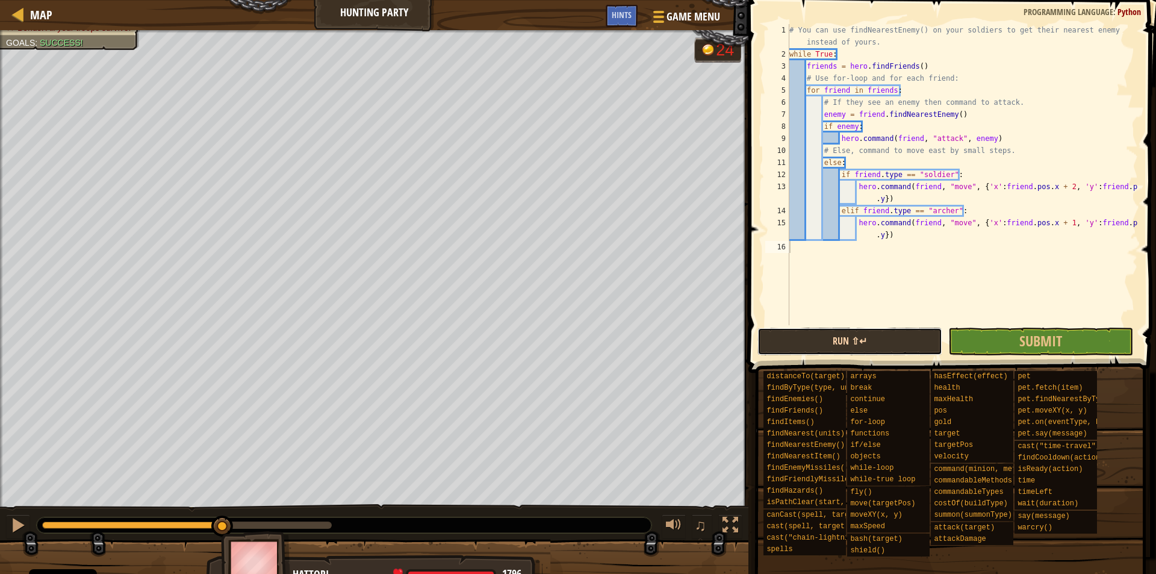
click at [831, 334] on button "Run ⇧↵" at bounding box center [849, 341] width 185 height 28
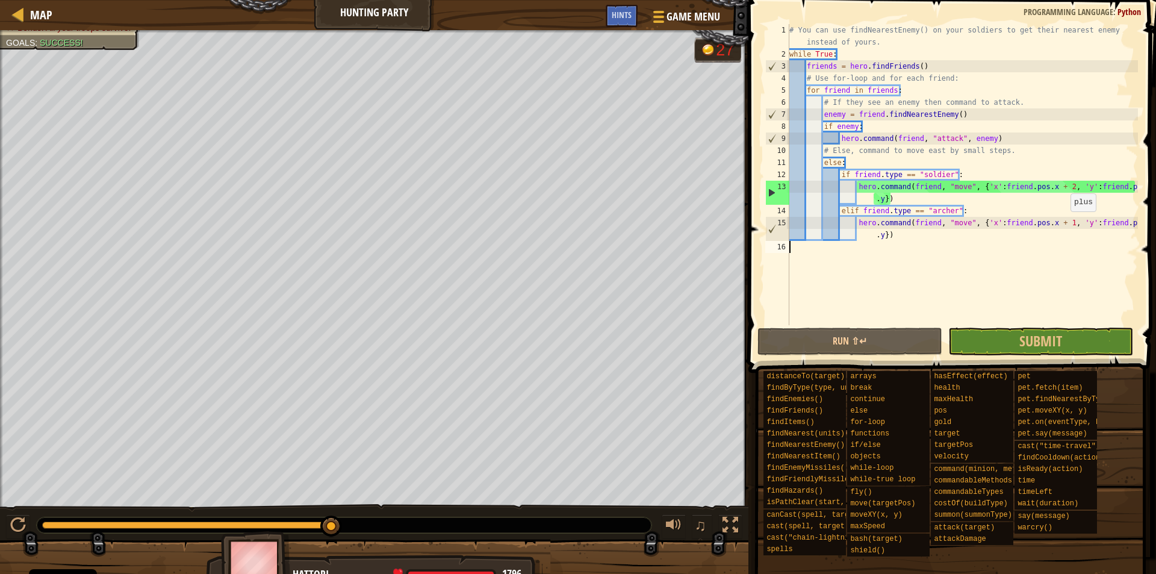
click at [1064, 223] on div "# You can use findNearestEnemy() on your soldiers to get their nearest enemy in…" at bounding box center [962, 192] width 351 height 337
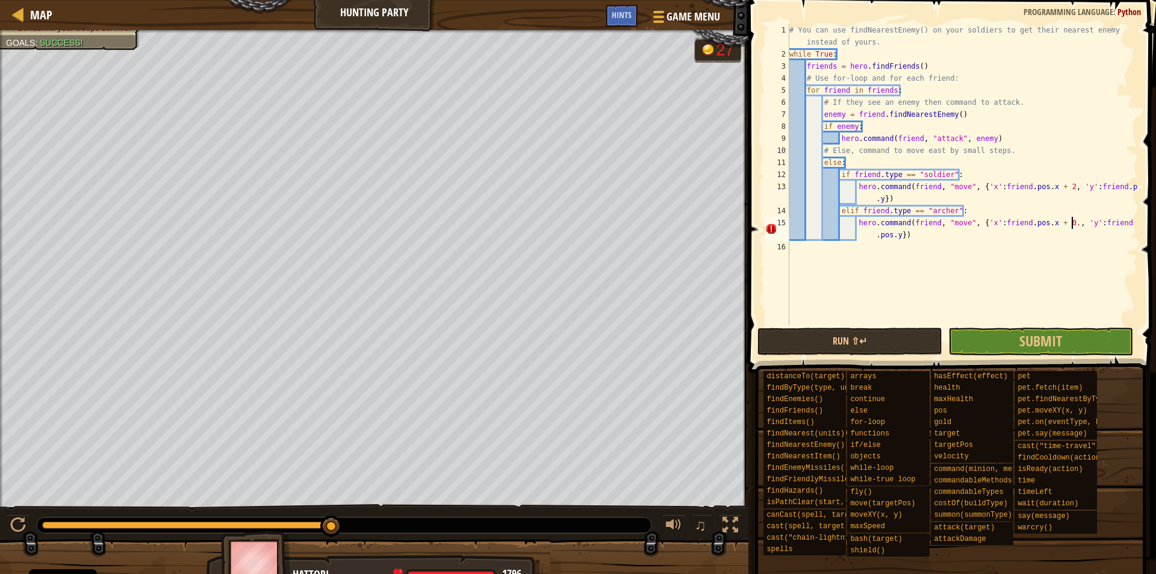
scroll to position [5, 41]
type textarea "hero.command(friend, "move", {'x':friend.pos.x + 0.5, 'y':friend.pos.y})"
click at [807, 330] on button "Run ⇧↵" at bounding box center [849, 341] width 185 height 28
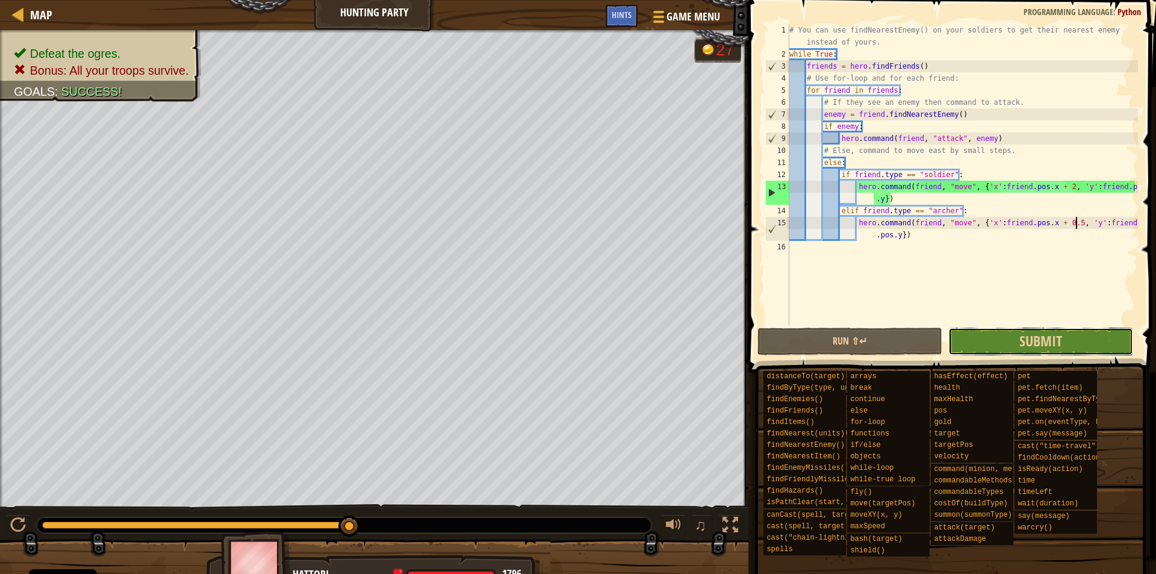
click at [1073, 351] on button "Submit" at bounding box center [1040, 341] width 185 height 28
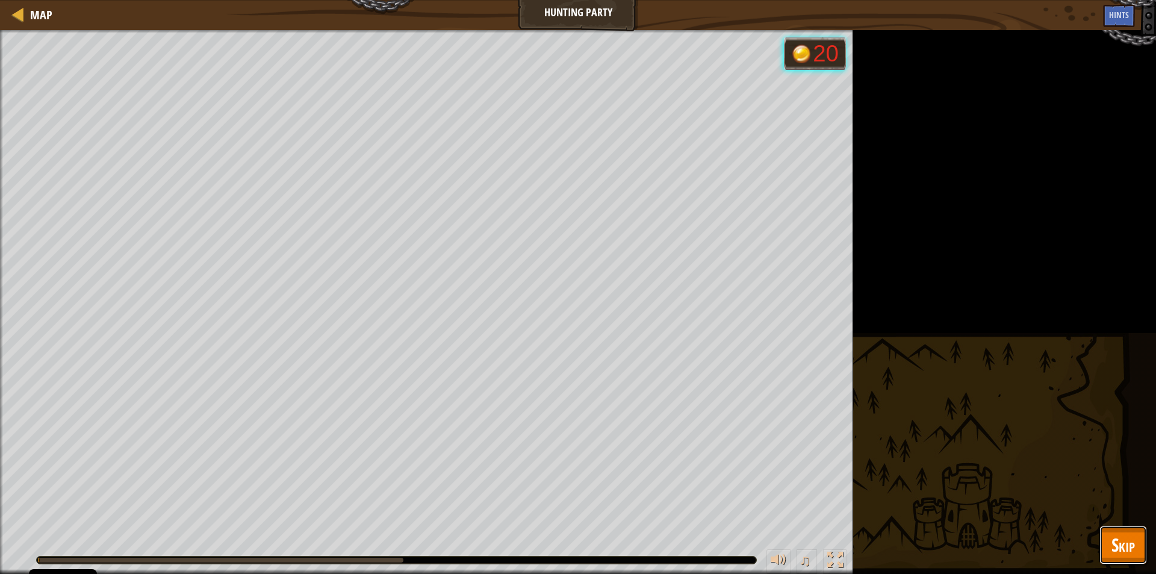
click at [1122, 532] on span "Skip" at bounding box center [1122, 544] width 23 height 25
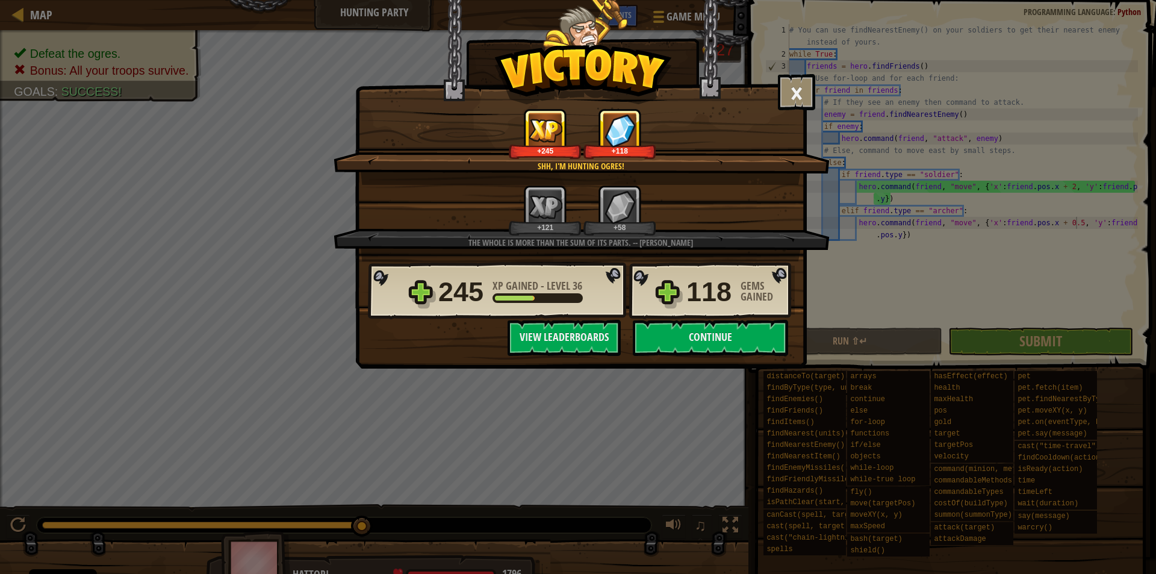
click at [741, 356] on div "× The whole is more than the sum of its parts. -- [PERSON_NAME] How fun was thi…" at bounding box center [580, 184] width 451 height 368
click at [742, 336] on button "Continue" at bounding box center [710, 338] width 155 height 36
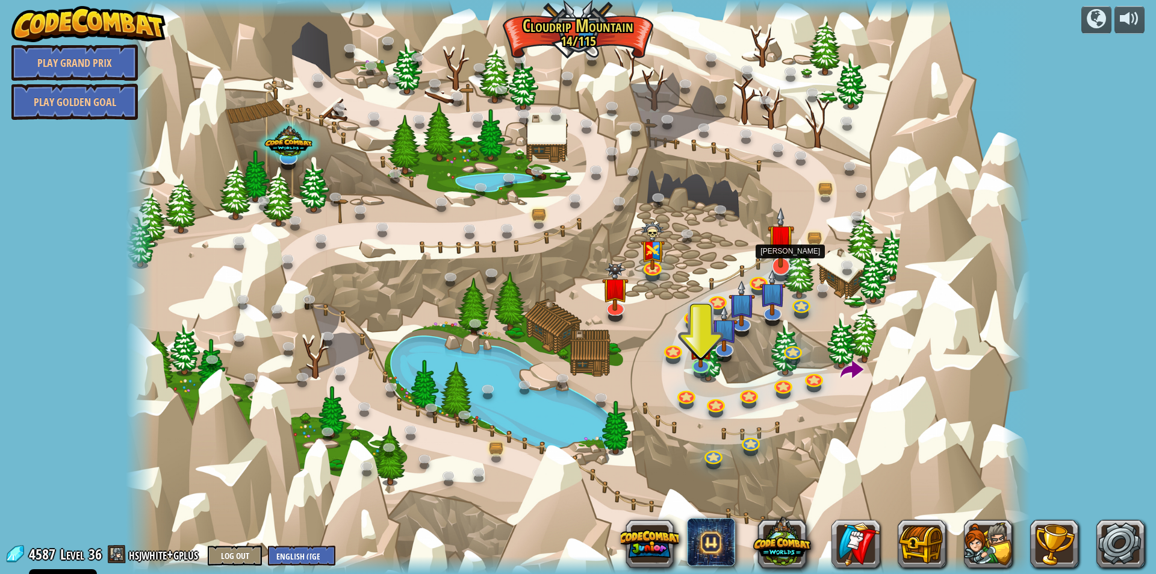
click at [778, 260] on img at bounding box center [781, 237] width 26 height 61
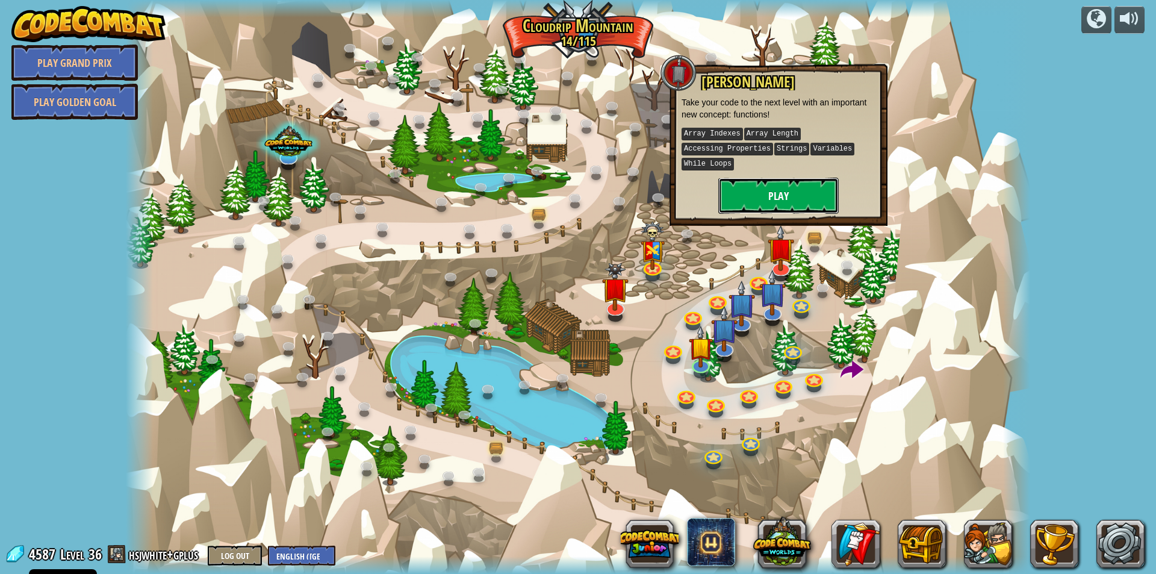
click at [786, 185] on button "Play" at bounding box center [778, 196] width 120 height 36
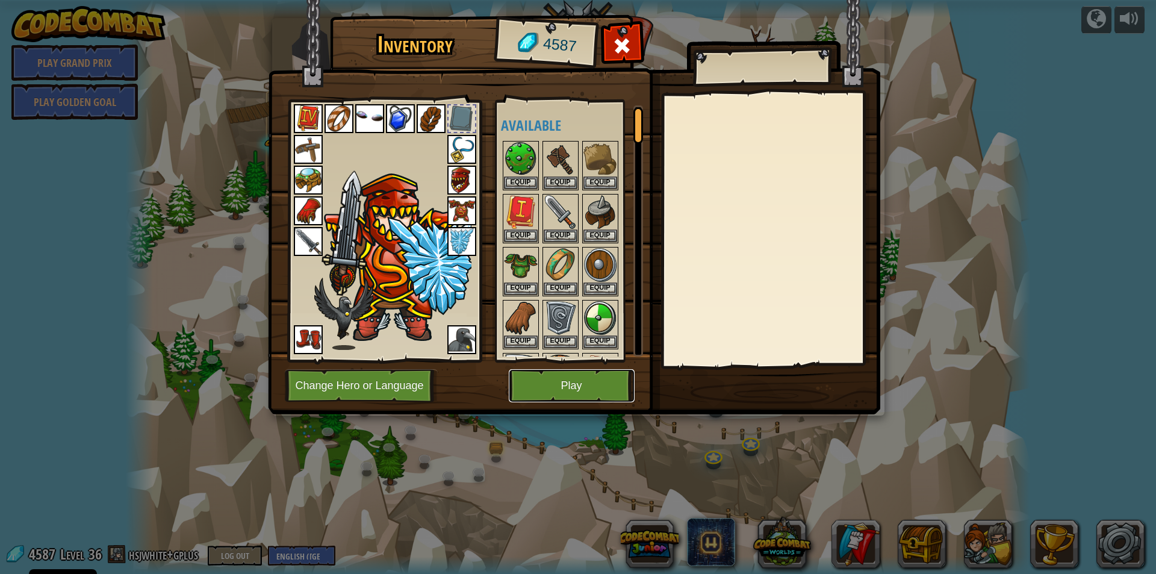
click at [544, 388] on button "Play" at bounding box center [572, 385] width 126 height 33
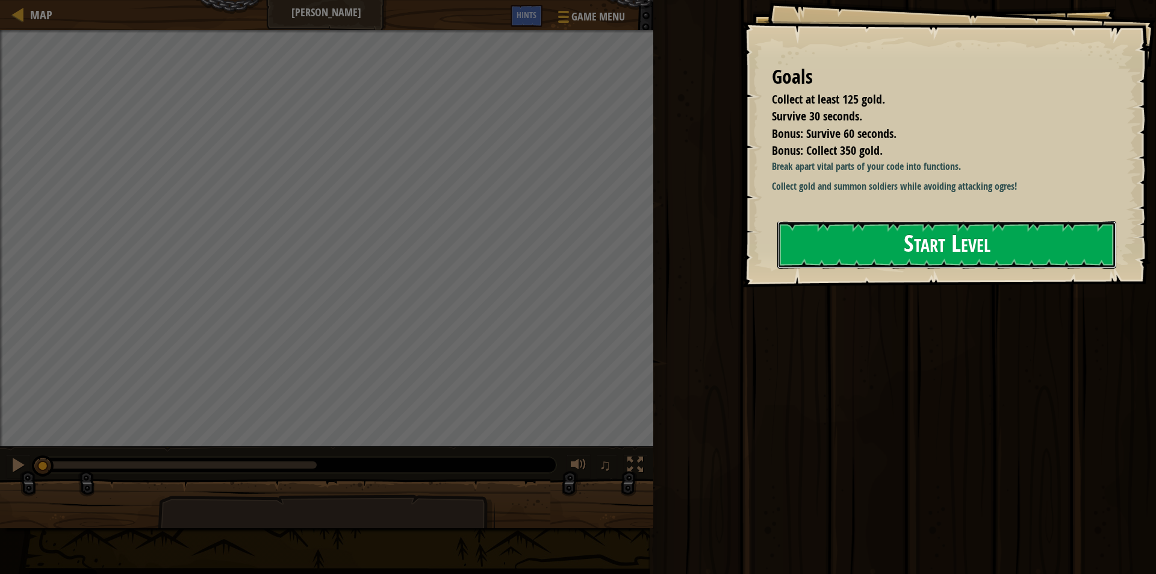
click at [1010, 246] on button "Start Level" at bounding box center [946, 245] width 339 height 48
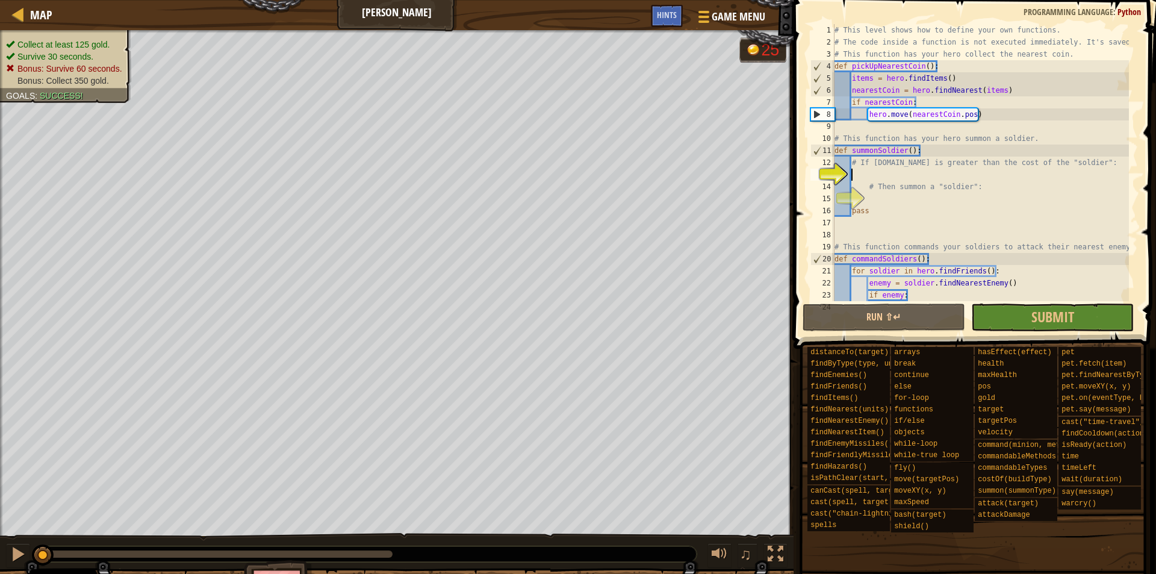
scroll to position [18, 0]
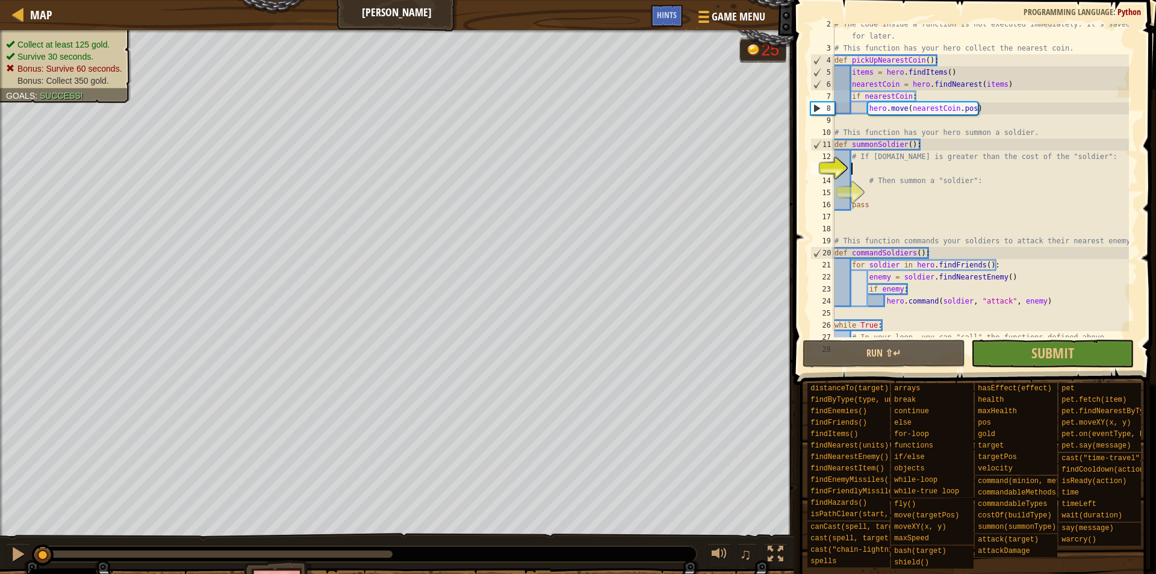
type textarea "I"
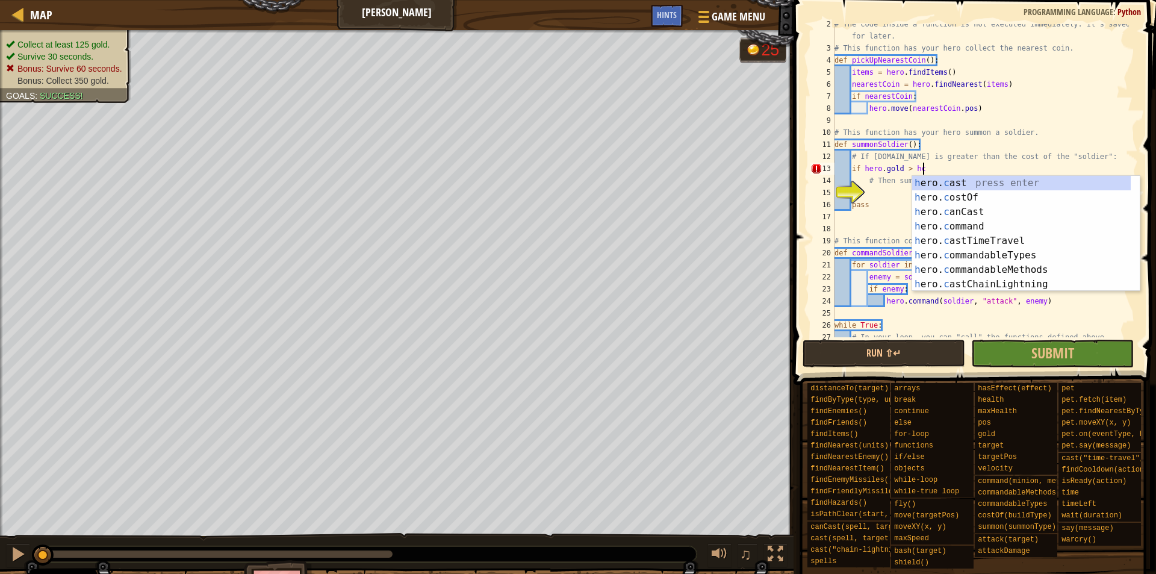
scroll to position [5, 12]
click at [981, 200] on div "h ero. c ast press enter h ero. c ostOf press enter h ero. c anCast press enter…" at bounding box center [1021, 248] width 219 height 144
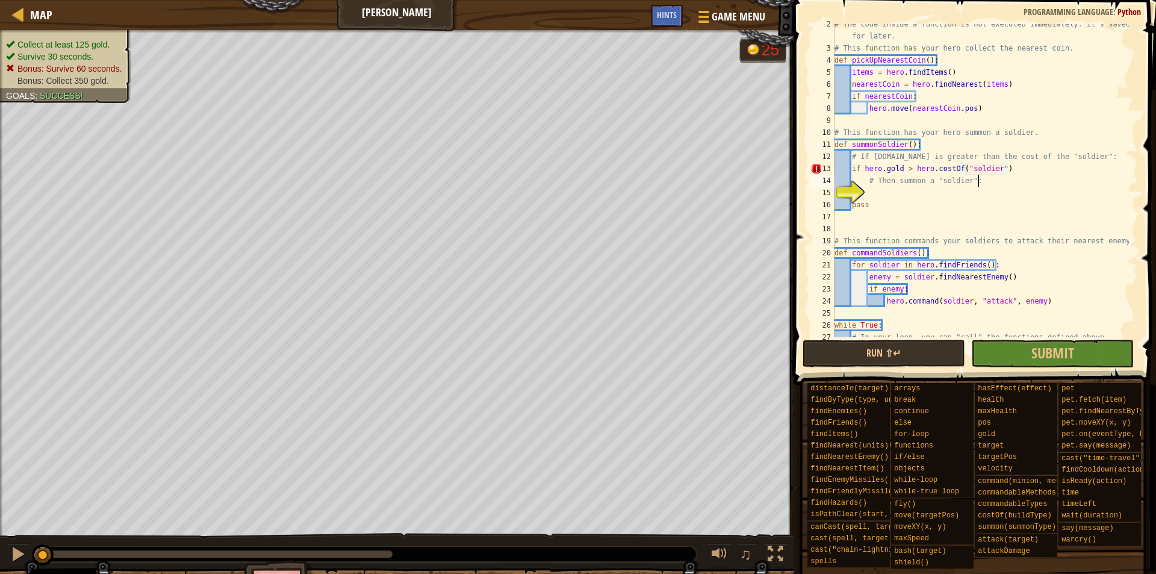
click at [999, 182] on div "# The code inside a function is not executed immediately. It's saved for later.…" at bounding box center [980, 192] width 297 height 349
click at [1025, 164] on div "# The code inside a function is not executed immediately. It's saved for later.…" at bounding box center [980, 192] width 297 height 349
type textarea "if [DOMAIN_NAME] > hero.costOf("soldier"):"
click at [921, 194] on div "# The code inside a function is not executed immediately. It's saved for later.…" at bounding box center [980, 192] width 297 height 349
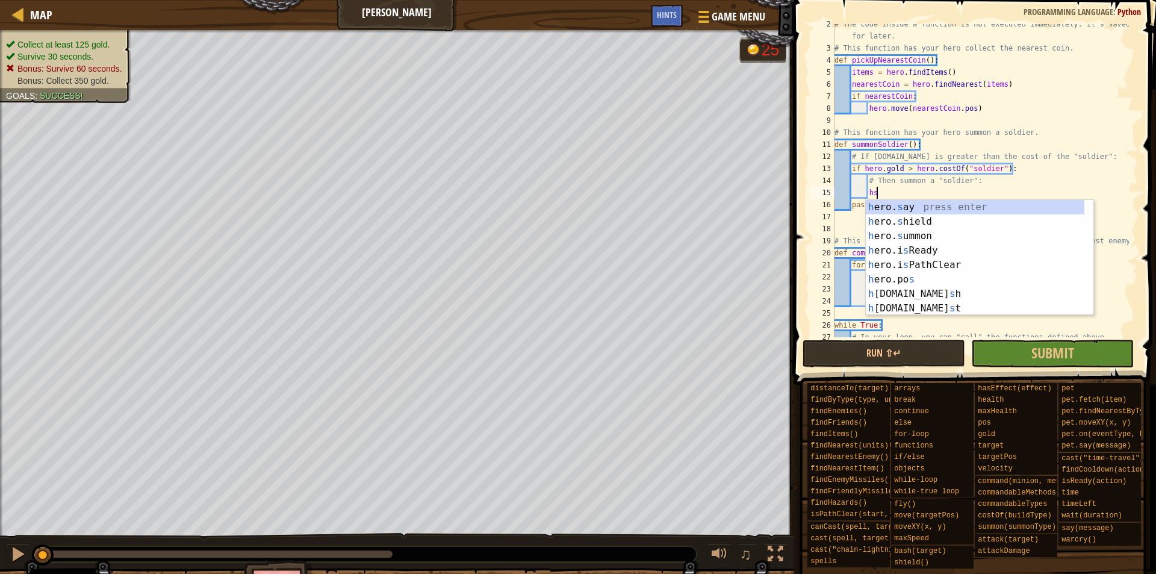
scroll to position [5, 5]
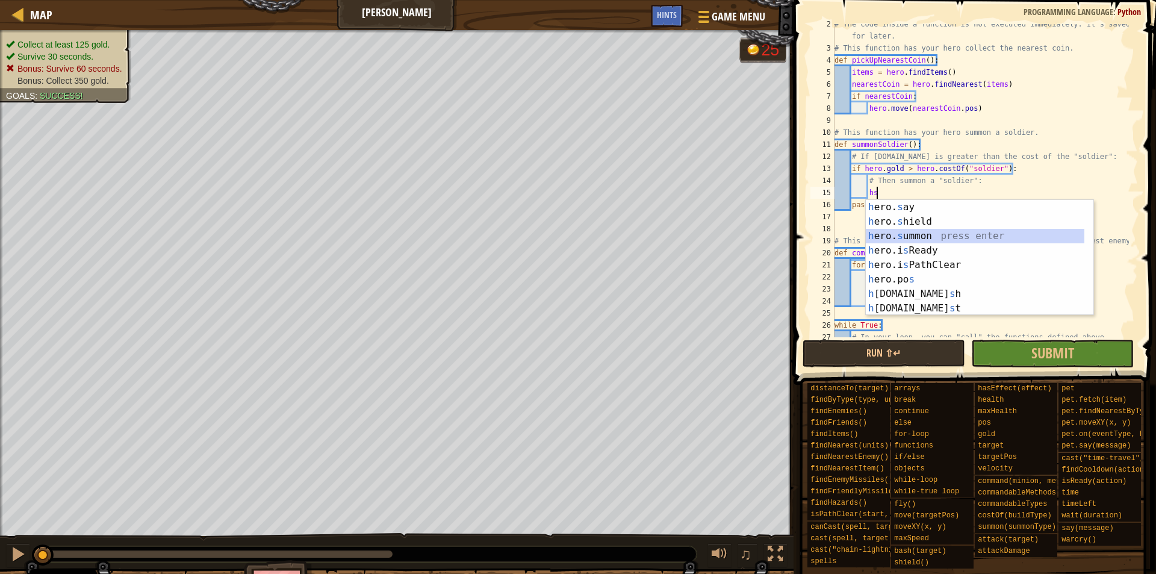
click at [940, 237] on div "h ero. s ay press enter h ero. s hield press enter h ero. s ummon press enter h…" at bounding box center [975, 272] width 219 height 144
type textarea "hero.[PERSON_NAME]("soldier")"
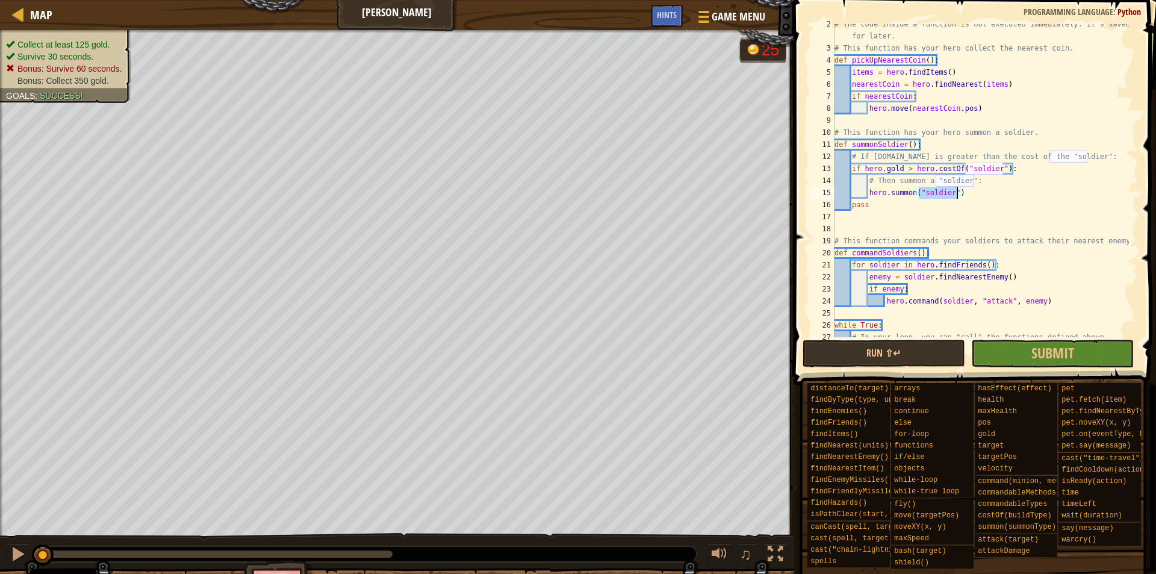
click at [970, 195] on div "# The code inside a function is not executed immediately. It's saved for later.…" at bounding box center [980, 192] width 297 height 349
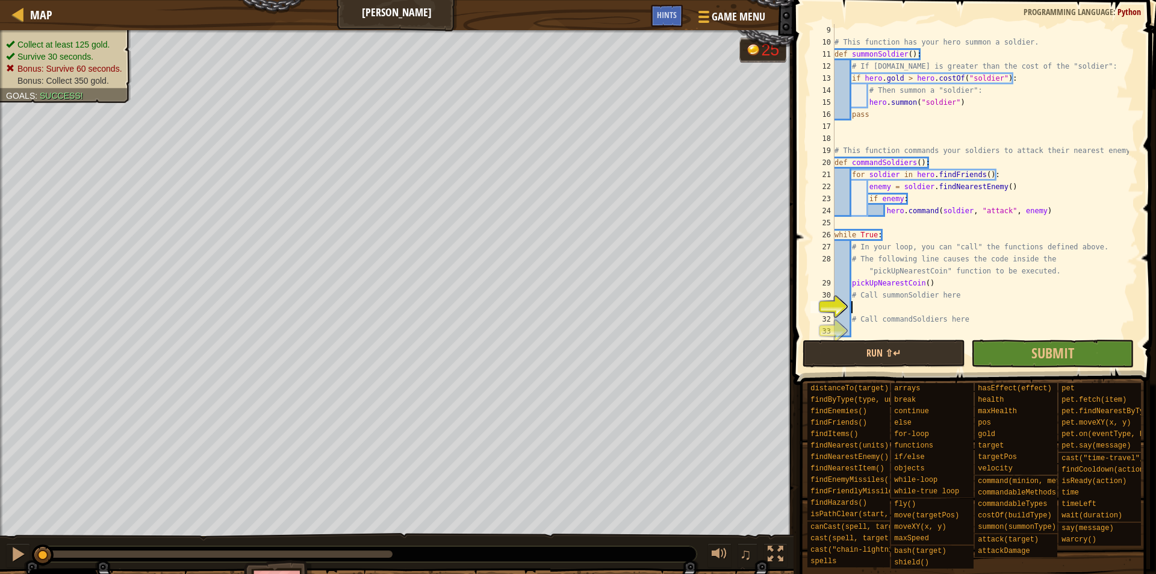
click at [931, 308] on div "# This function has your hero summon a soldier. def summonSoldier ( ) : # If [D…" at bounding box center [980, 192] width 297 height 337
drag, startPoint x: 936, startPoint y: 297, endPoint x: 882, endPoint y: 300, distance: 53.7
click at [882, 300] on div "# This function has your hero summon a soldier. def summonSoldier ( ) : # If [D…" at bounding box center [980, 192] width 297 height 337
click at [926, 291] on div "# This function has your hero summon a soldier. def summonSoldier ( ) : # If [D…" at bounding box center [980, 180] width 297 height 313
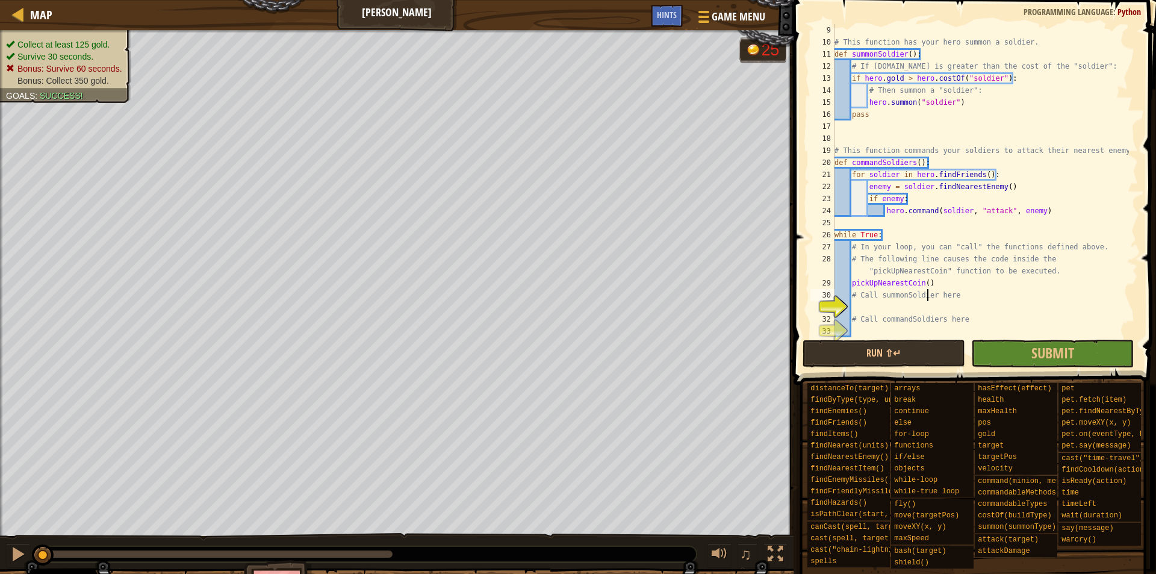
click at [880, 291] on div "# This function has your hero summon a soldier. def summonSoldier ( ) : # If [D…" at bounding box center [980, 192] width 297 height 337
type textarea "# Call summonSoldier here"
click at [884, 291] on div "# This function has your hero summon a soldier. def summonSoldier ( ) : # If [D…" at bounding box center [980, 192] width 297 height 337
drag, startPoint x: 936, startPoint y: 293, endPoint x: 883, endPoint y: 294, distance: 53.0
click at [883, 294] on div "# This function has your hero summon a soldier. def summonSoldier ( ) : # If [D…" at bounding box center [980, 192] width 297 height 337
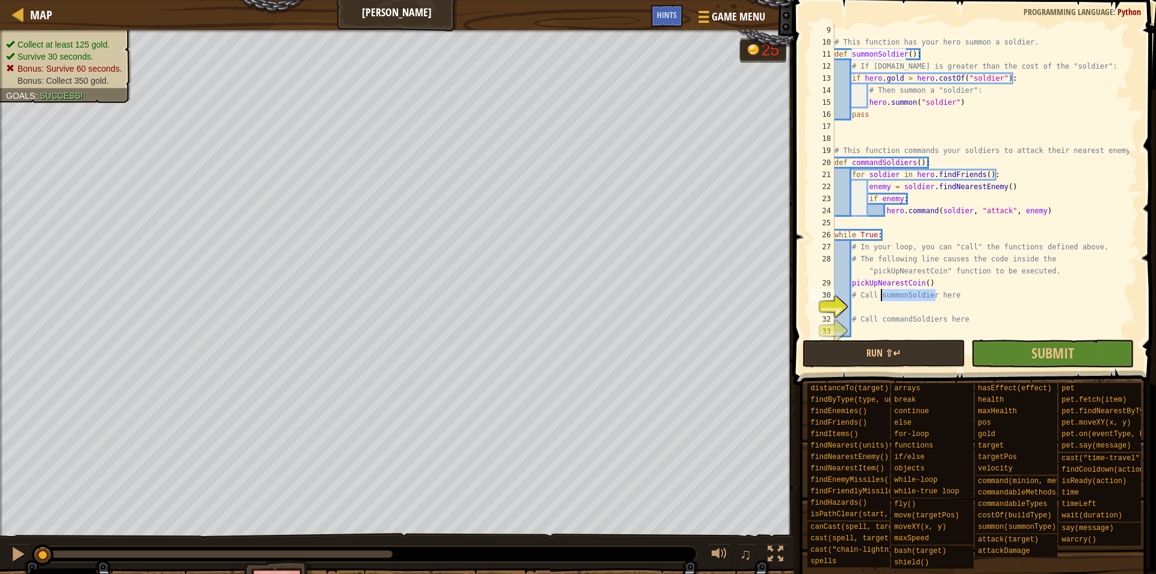
click at [922, 308] on div "# This function has your hero summon a soldier. def summonSoldier ( ) : # If [D…" at bounding box center [980, 192] width 297 height 337
paste textarea "summonSoldier"
drag, startPoint x: 943, startPoint y: 317, endPoint x: 880, endPoint y: 320, distance: 63.9
click at [880, 320] on div "# This function has your hero summon a soldier. def summonSoldier ( ) : # If [D…" at bounding box center [980, 192] width 297 height 337
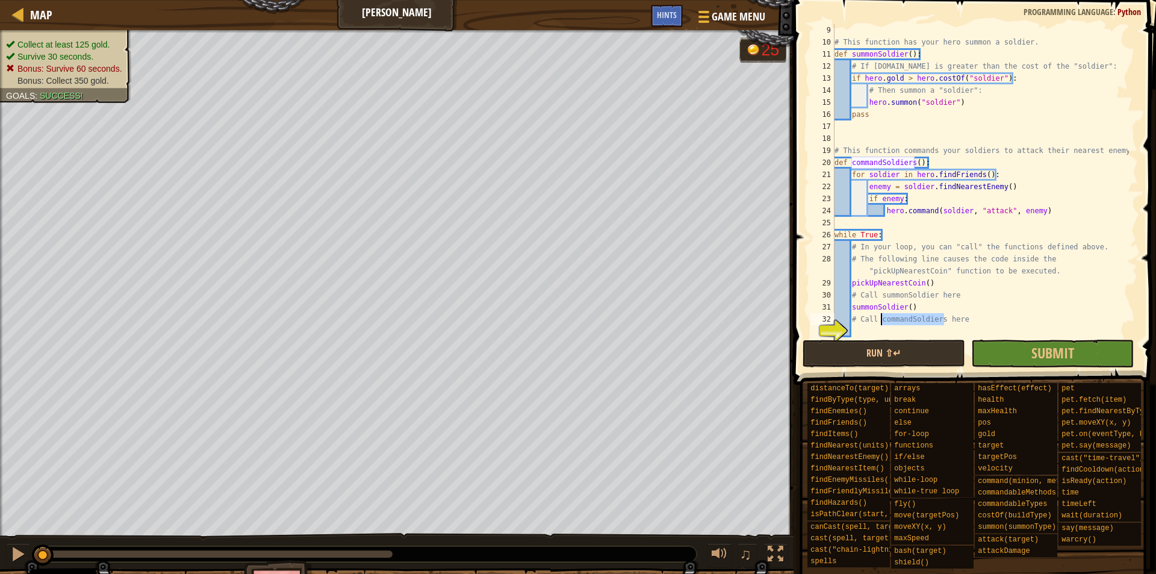
type textarea "# Call commandSoldiers here"
click at [880, 331] on div "# This function has your hero summon a soldier. def summonSoldier ( ) : # If [D…" at bounding box center [980, 192] width 297 height 337
paste textarea "commandSoldiers"
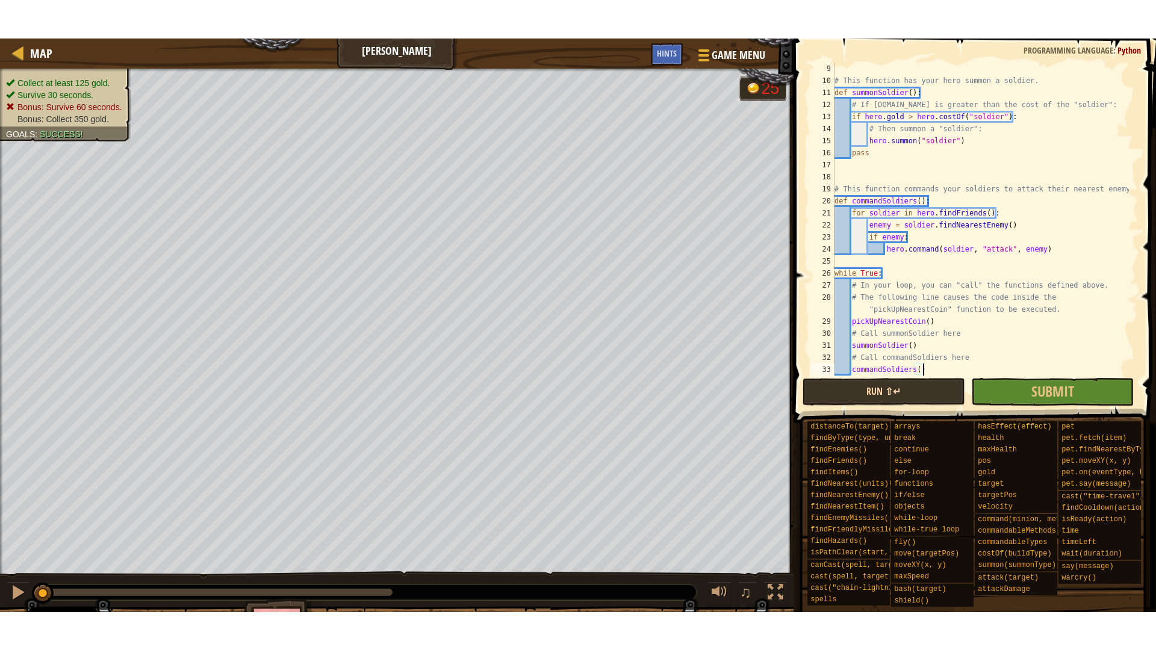
scroll to position [5, 12]
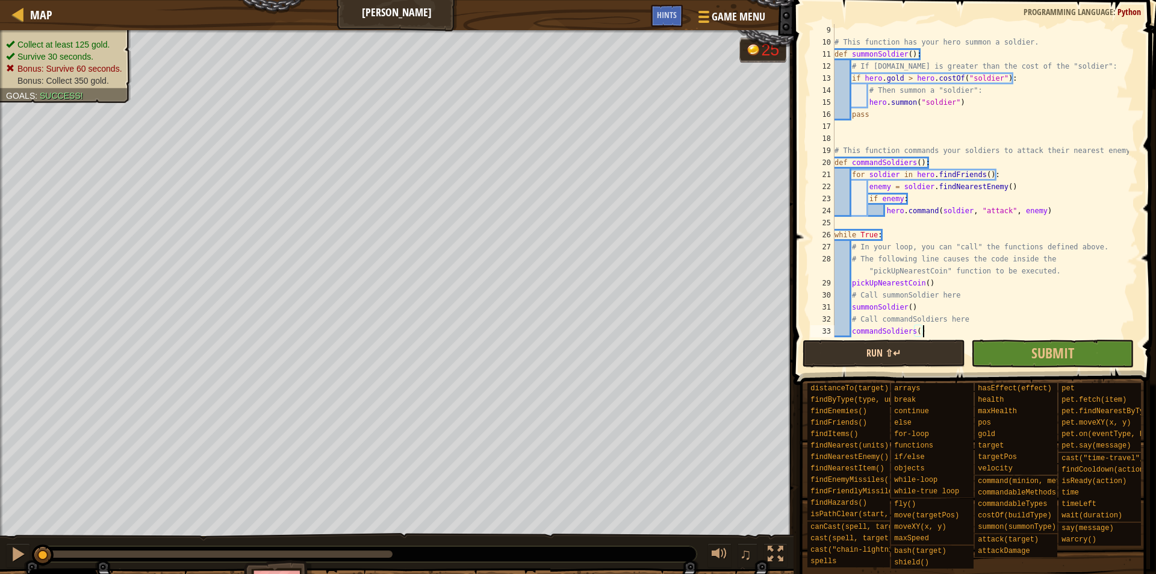
type textarea "commandSoldiers()"
click at [876, 345] on button "Run ⇧↵" at bounding box center [883, 354] width 163 height 28
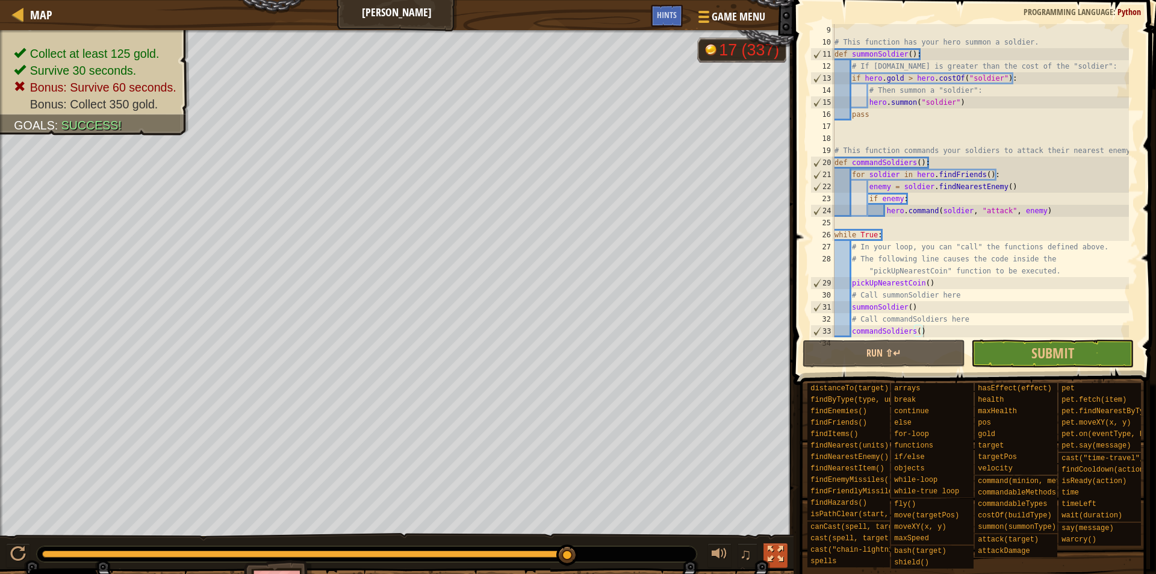
click at [774, 549] on div at bounding box center [776, 554] width 16 height 16
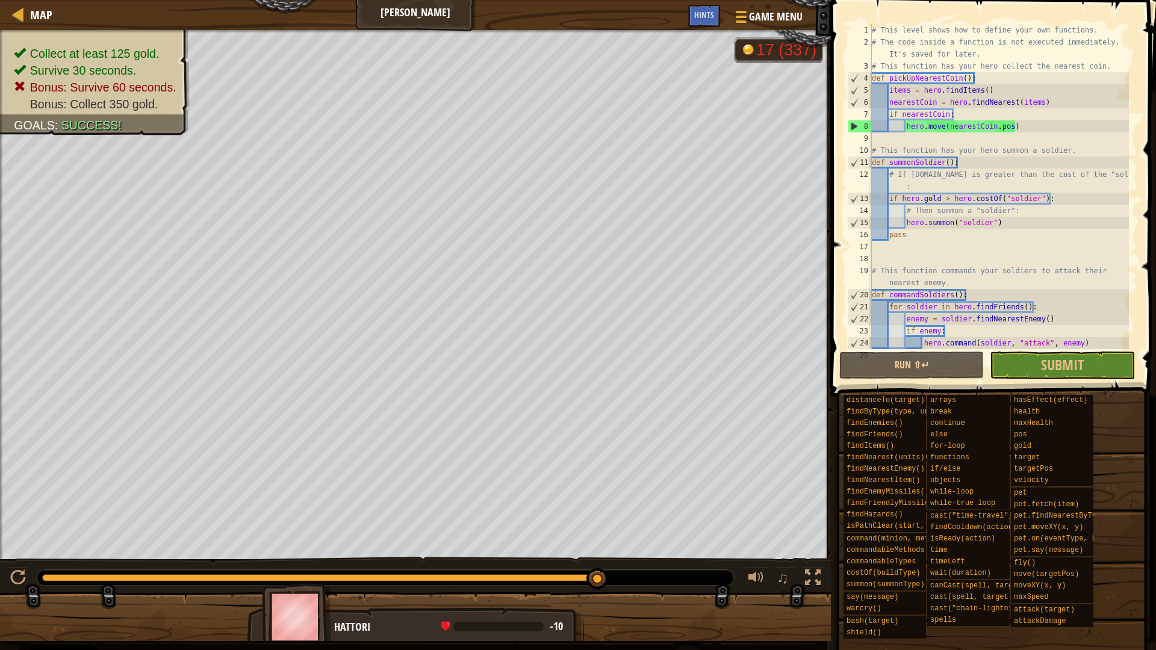
scroll to position [0, 0]
click at [922, 140] on div "# This level shows how to define your own functions. # The code inside a functi…" at bounding box center [998, 198] width 259 height 349
type textarea "'''"
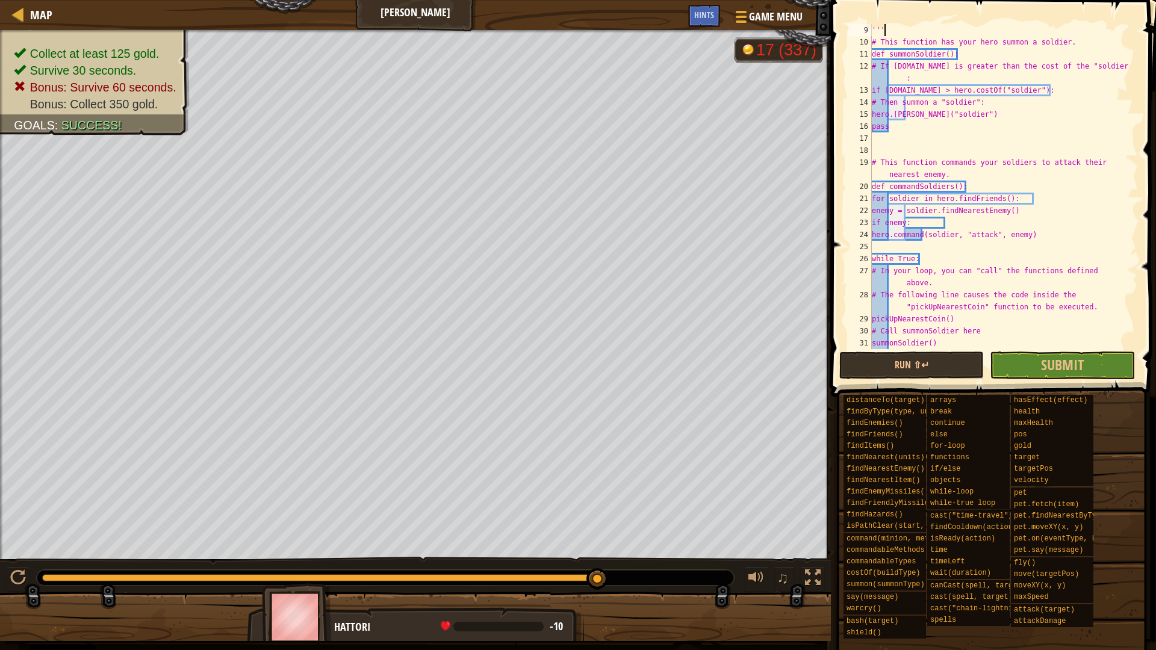
scroll to position [108, 0]
click at [908, 139] on div "''' # This function has your hero summon a soldier. def summonSoldier(): # If […" at bounding box center [998, 198] width 259 height 349
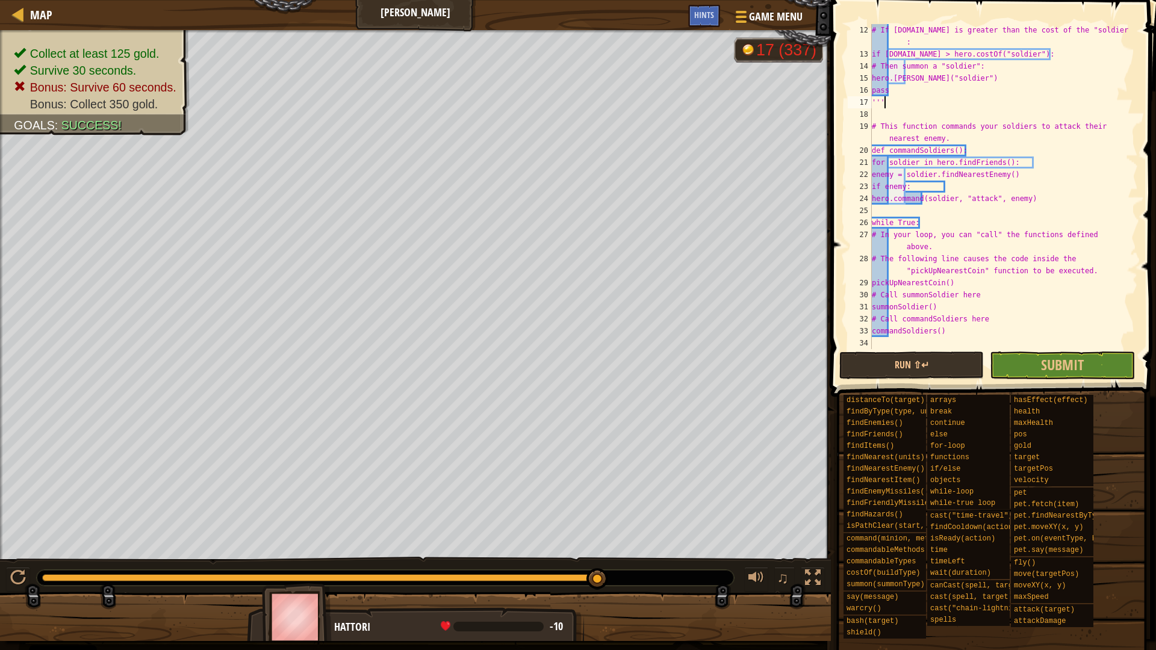
scroll to position [144, 0]
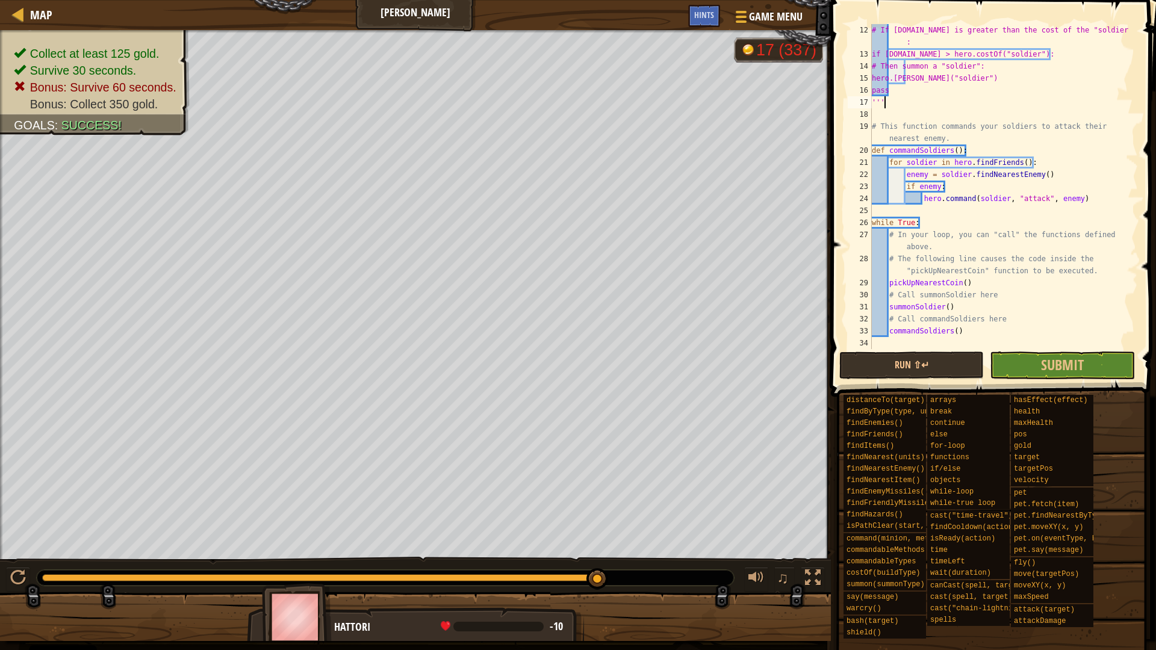
click at [1002, 294] on div "# If [DOMAIN_NAME] is greater than the cost of the "soldier" : if [DOMAIN_NAME]…" at bounding box center [998, 204] width 259 height 361
type textarea "# Call summonSoldier here"
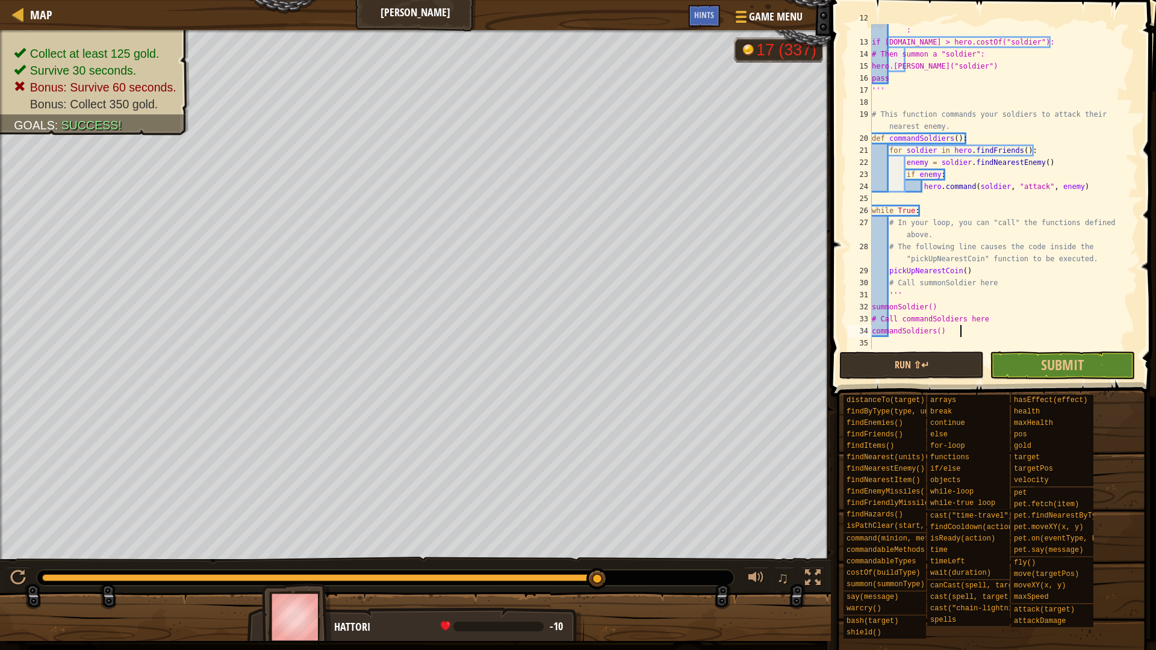
click at [975, 332] on div "# If [DOMAIN_NAME] is greater than the cost of the "soldier" : if [DOMAIN_NAME]…" at bounding box center [998, 192] width 259 height 361
type textarea "commandSoldiers()"
click at [888, 349] on span at bounding box center [994, 181] width 335 height 432
click at [892, 360] on button "Run ⇧↵" at bounding box center [911, 366] width 144 height 28
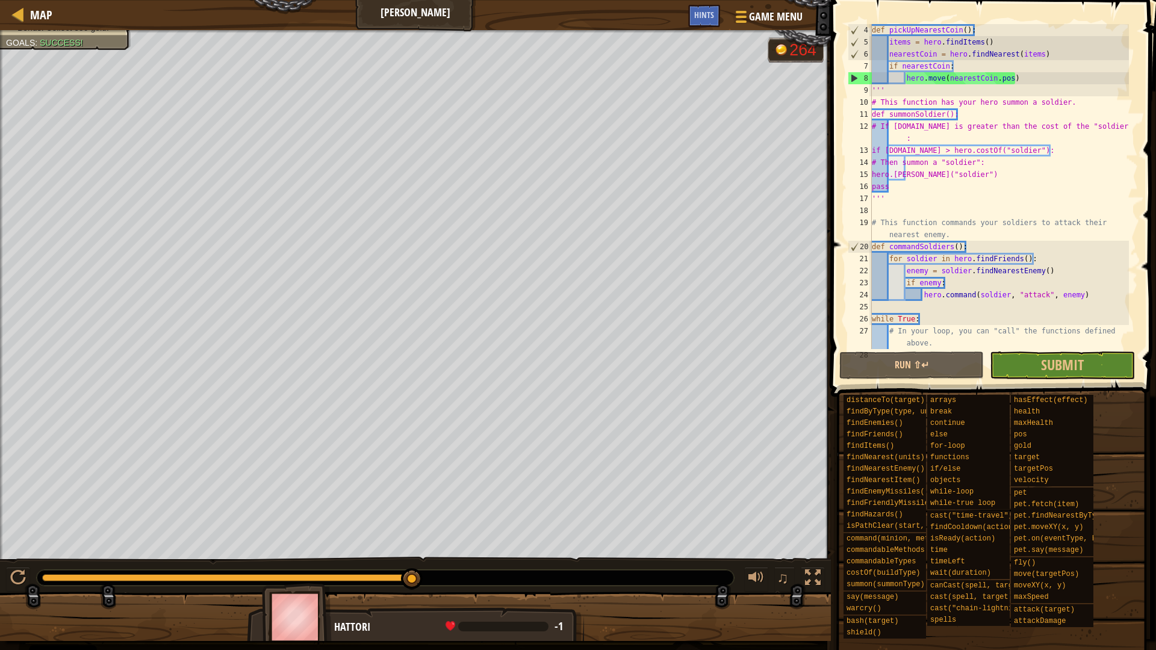
scroll to position [48, 0]
click at [892, 194] on div "def pickUpNearestCoin ( ) : items = hero . findItems ( ) nearestCoin = hero . f…" at bounding box center [998, 204] width 259 height 361
type textarea "'"
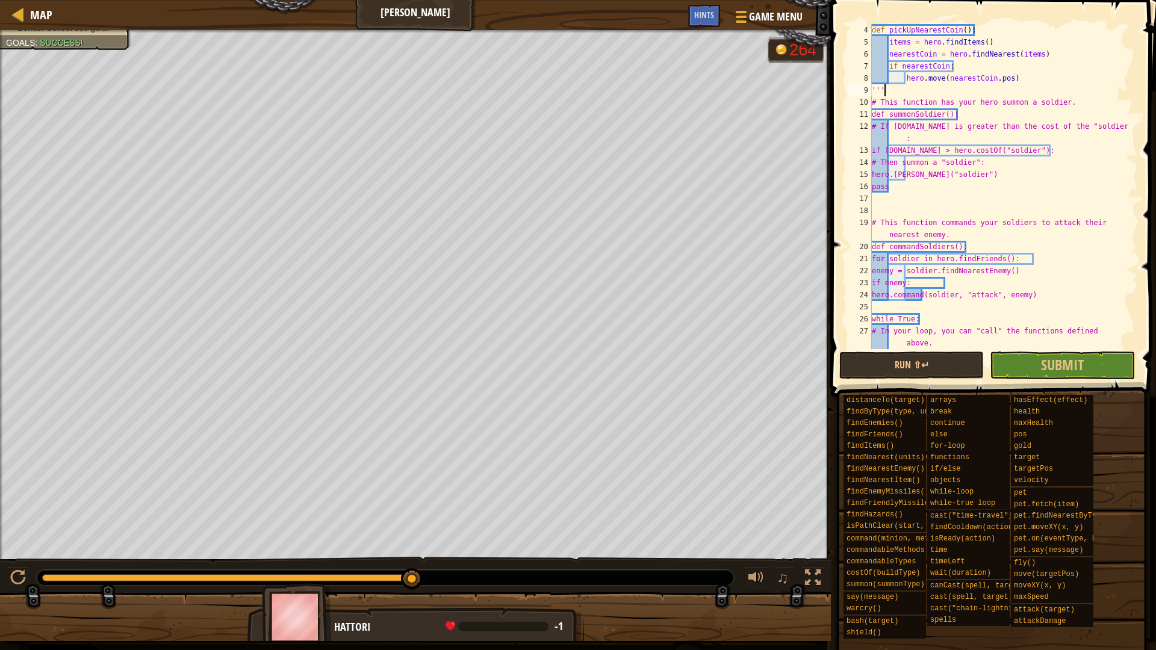
click at [896, 91] on div "def pickUpNearestCoin ( ) : items = hero . findItems ( ) nearestCoin = hero . f…" at bounding box center [998, 204] width 259 height 361
type textarea "'"
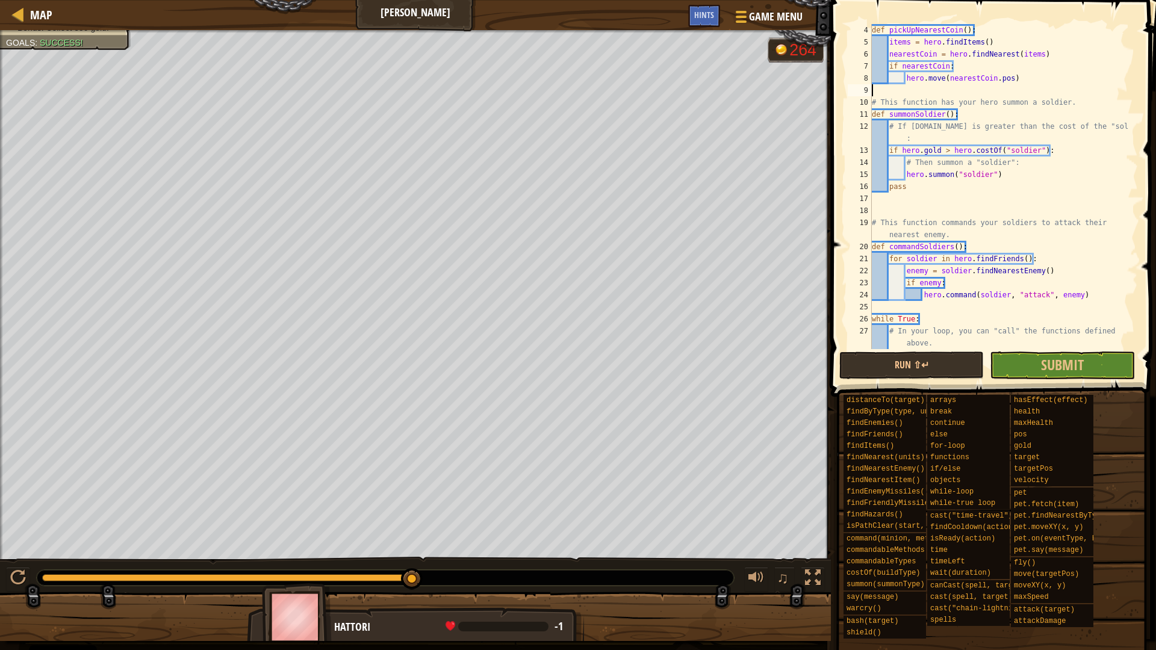
scroll to position [157, 0]
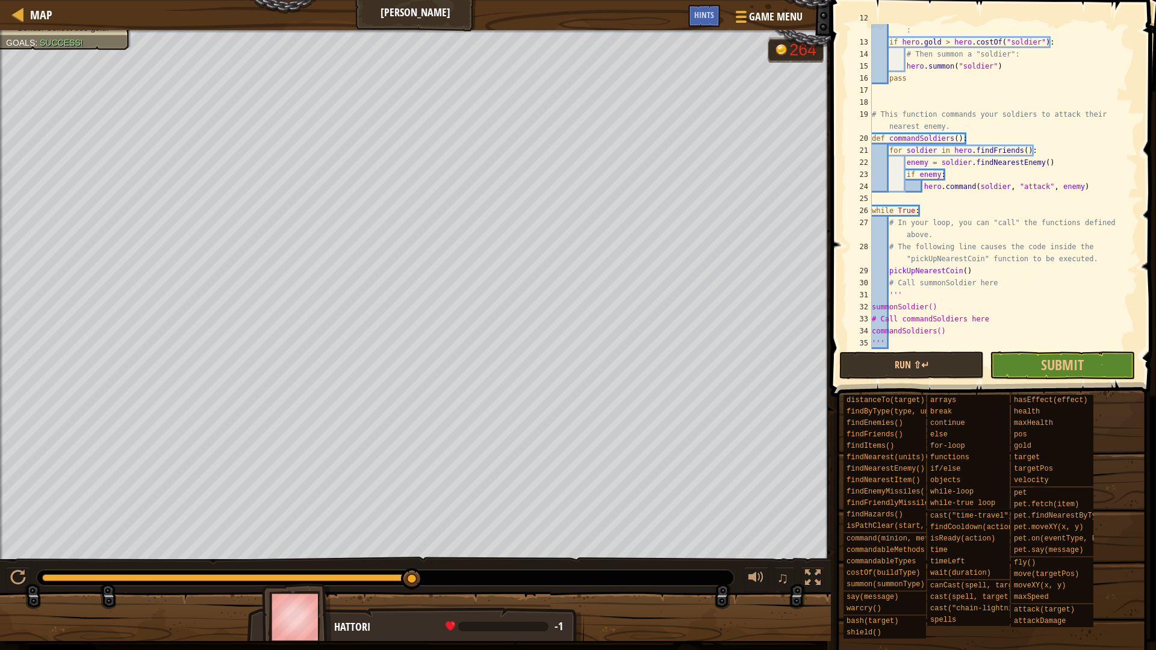
click at [919, 293] on div "# If [DOMAIN_NAME] is greater than the cost of the "soldier" : if hero . gold >…" at bounding box center [998, 192] width 259 height 361
type textarea "'"
click at [925, 334] on div "# If [DOMAIN_NAME] is greater than the cost of the "soldier" : if hero . gold >…" at bounding box center [998, 192] width 259 height 361
type textarea "'"
type textarea "commandSoldiers()"
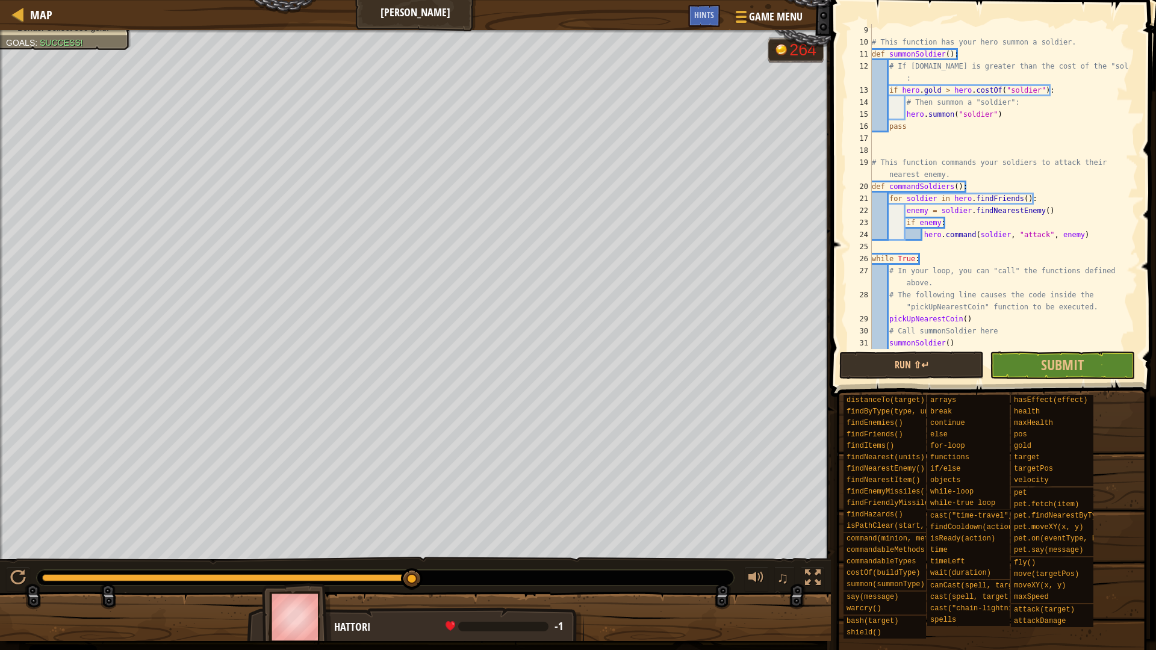
scroll to position [0, 0]
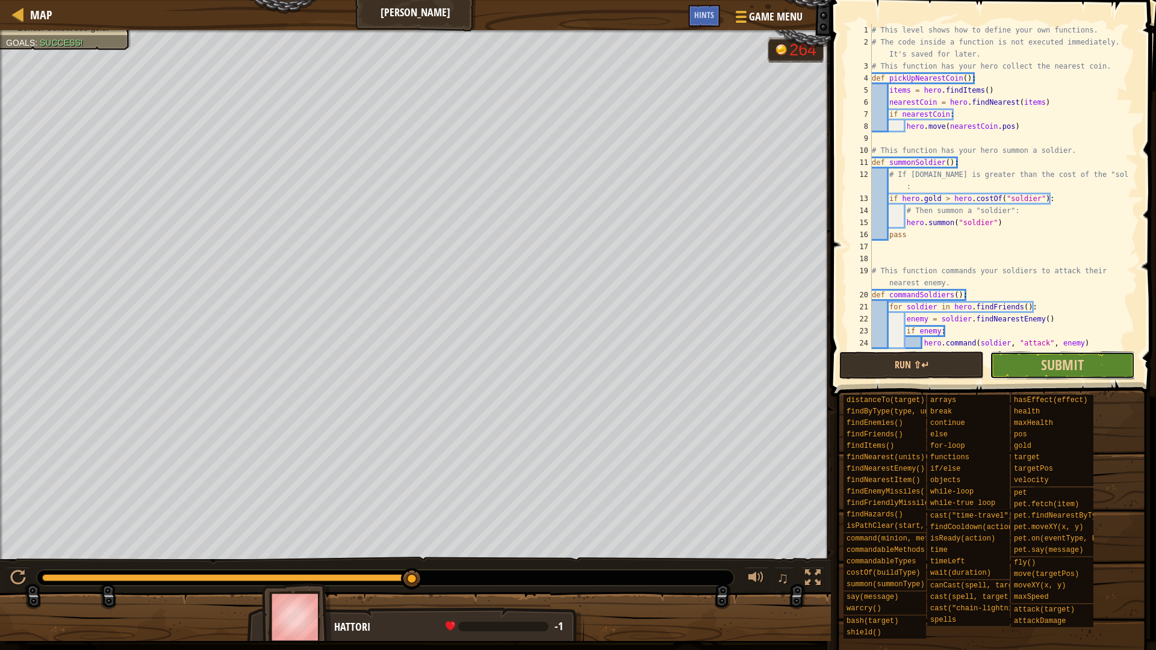
click at [1058, 375] on button "Submit" at bounding box center [1062, 366] width 144 height 28
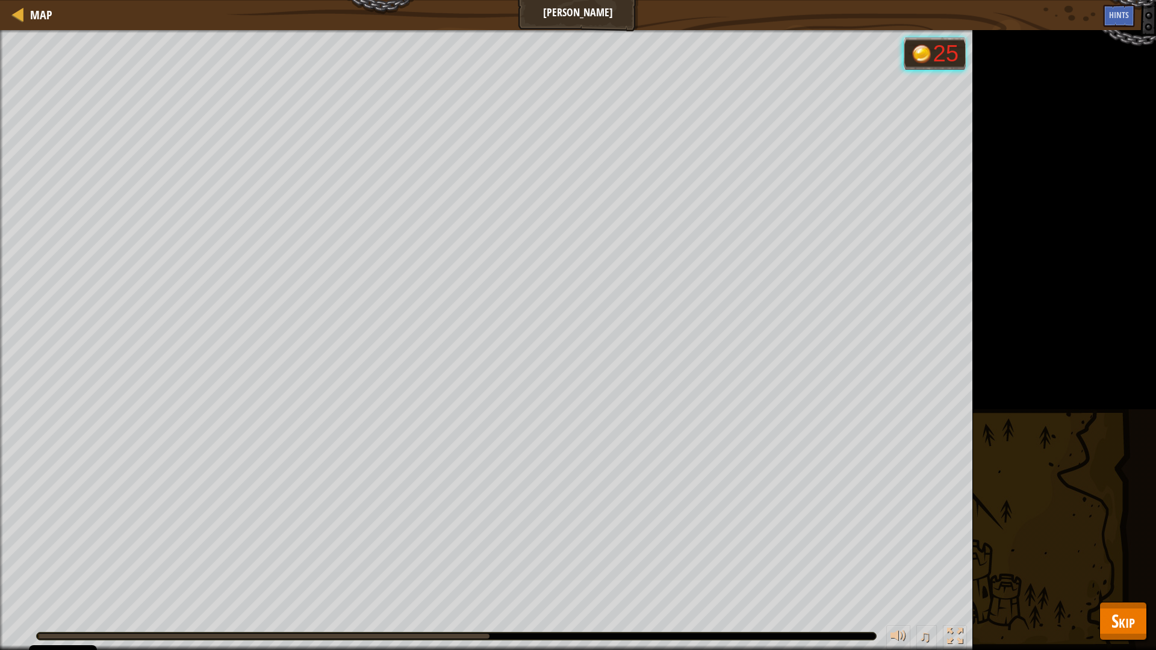
click at [1120, 573] on div "Map Vital Powers Game Menu Done Hints 1 ההההההההההההההההההההההההההההההההההההההה…" at bounding box center [578, 325] width 1156 height 650
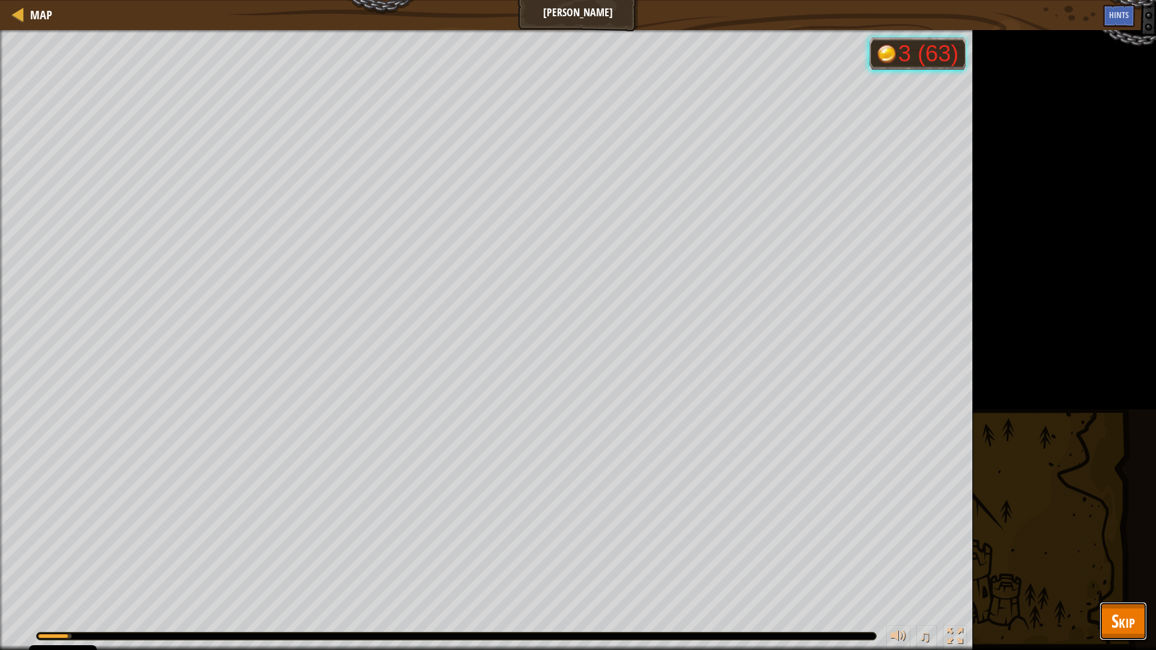
click at [1125, 573] on span "Skip" at bounding box center [1122, 621] width 23 height 25
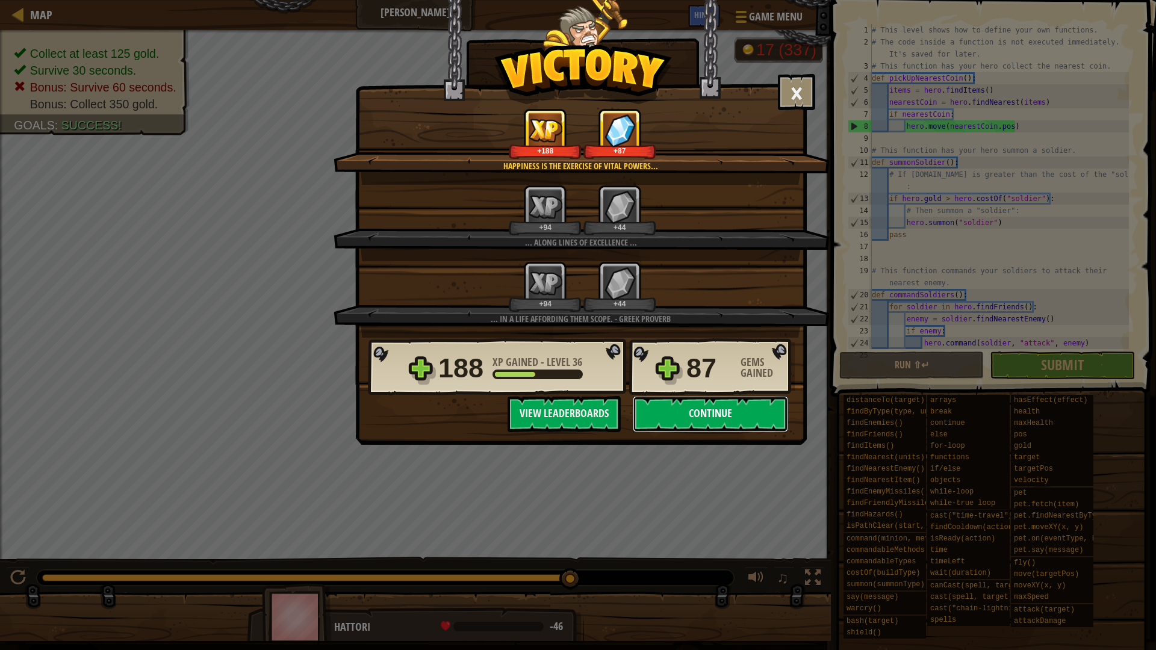
click at [700, 422] on button "Continue" at bounding box center [710, 414] width 155 height 36
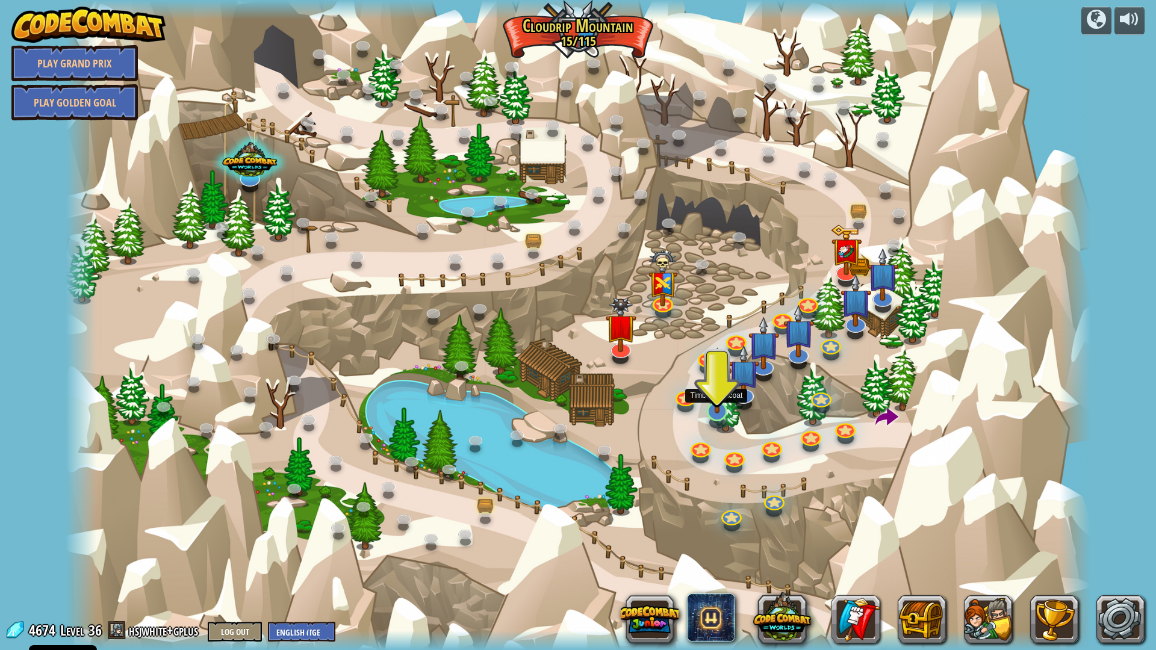
click at [724, 406] on img at bounding box center [717, 380] width 29 height 66
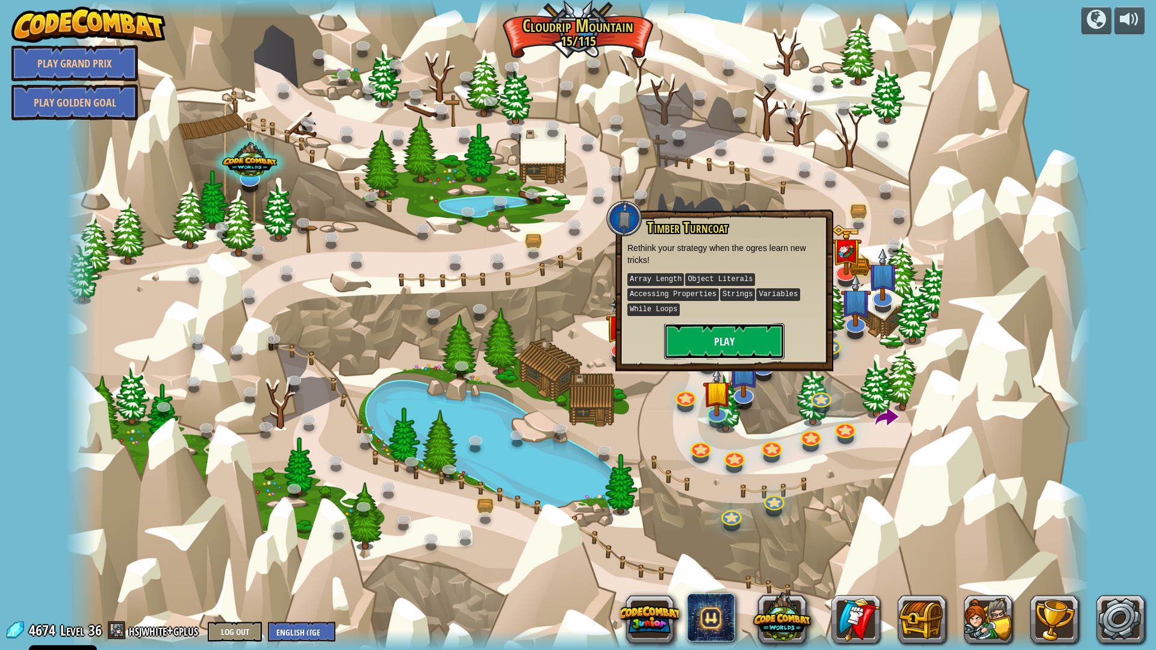
click at [733, 355] on button "Play" at bounding box center [724, 341] width 120 height 36
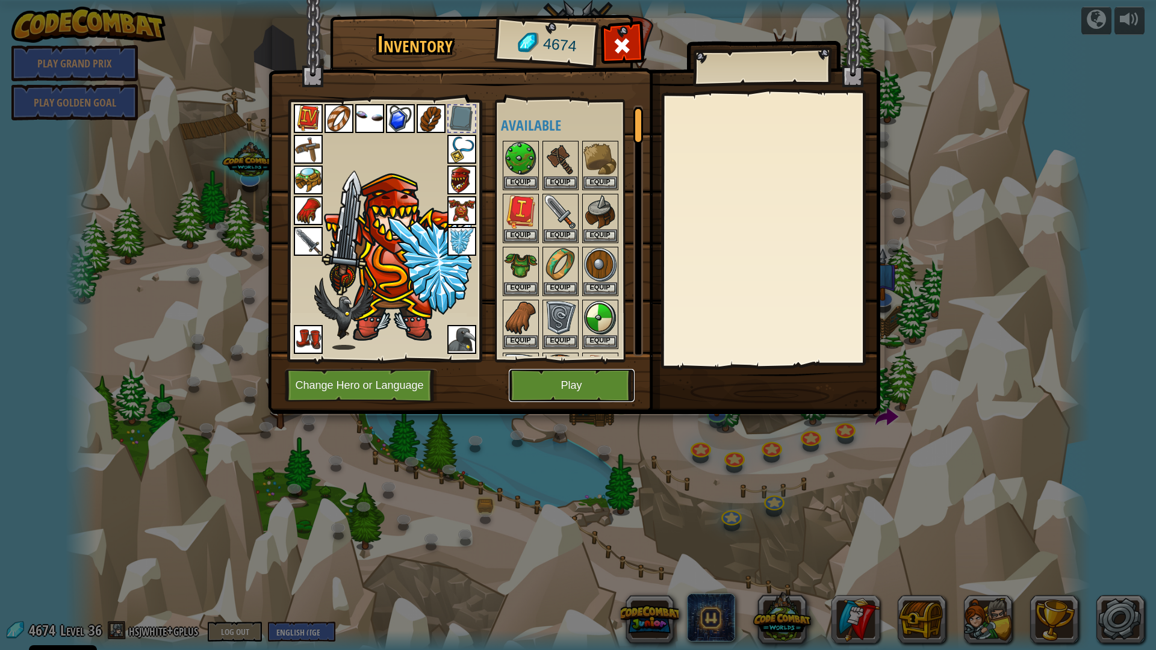
click at [563, 382] on button "Play" at bounding box center [572, 385] width 126 height 33
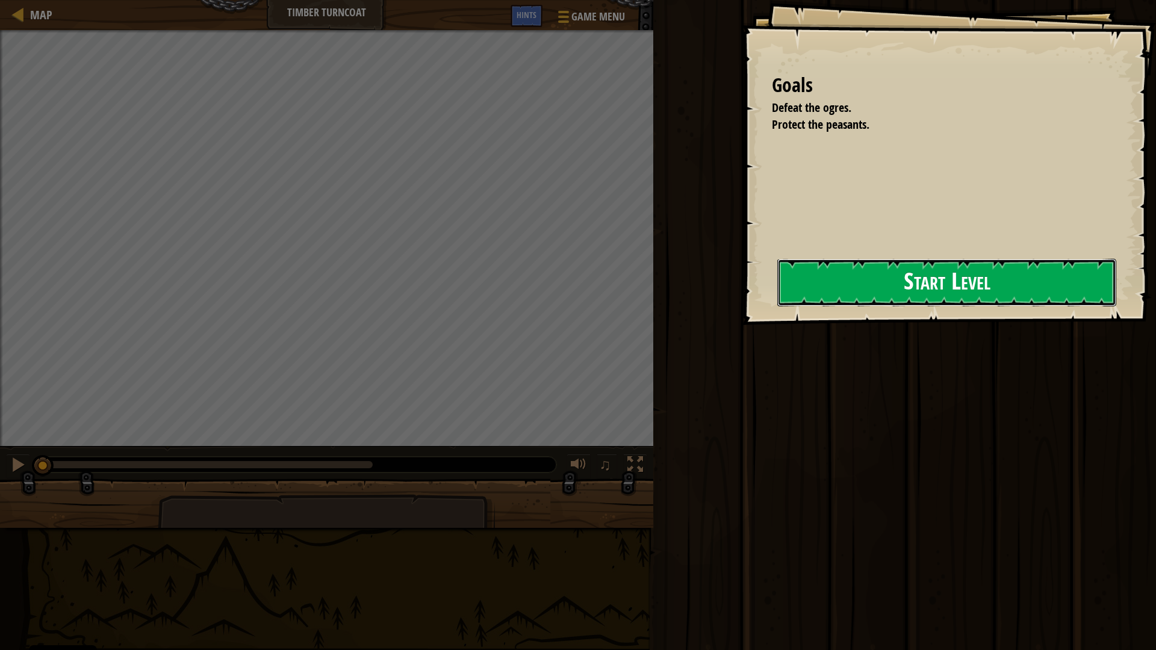
click at [991, 276] on button "Start Level" at bounding box center [946, 283] width 339 height 48
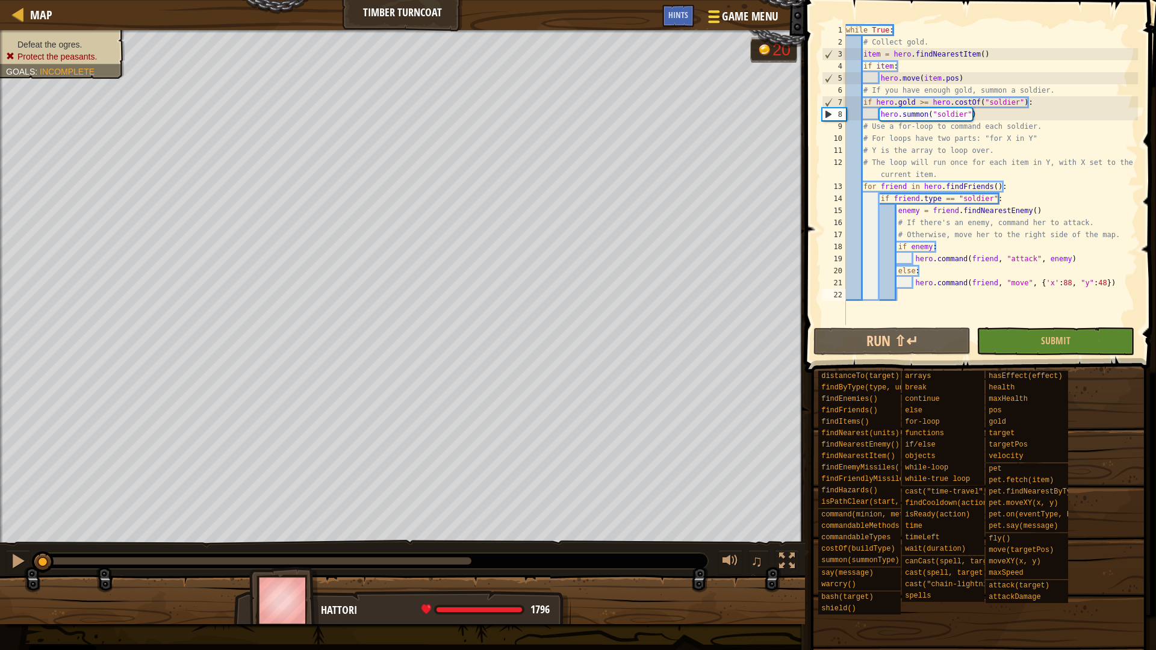
click at [749, 23] on span "Game Menu" at bounding box center [750, 16] width 56 height 16
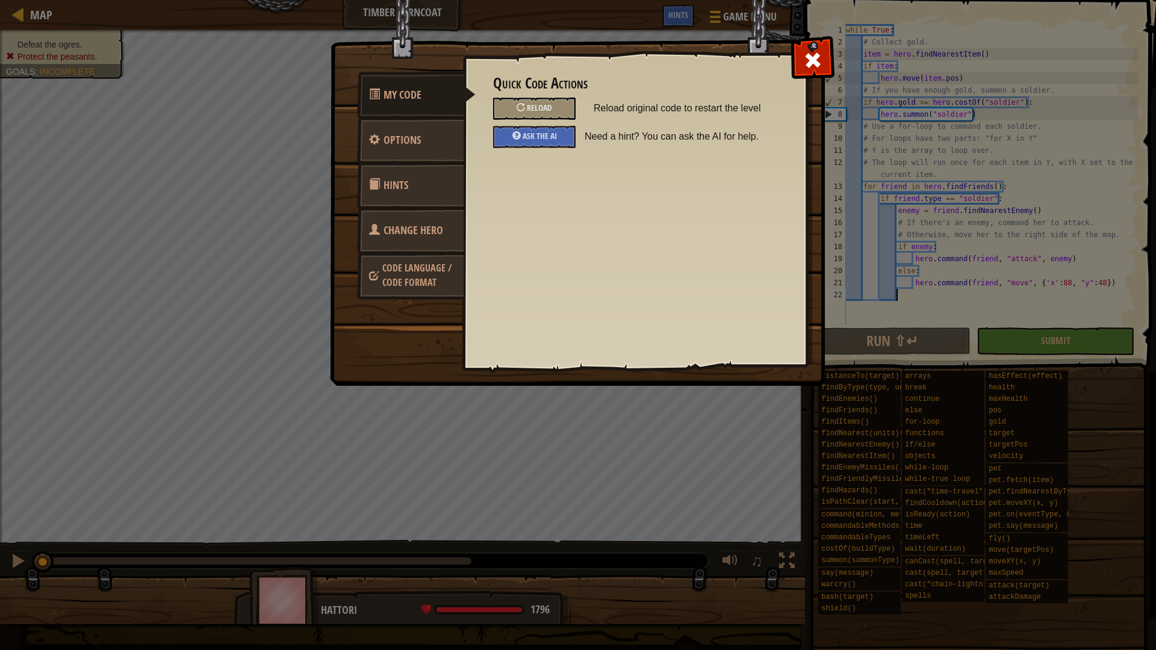
click at [530, 95] on div "Quick Code Actions Reload Reload original code to restart the level Ask the AI …" at bounding box center [635, 111] width 284 height 73
click at [533, 117] on div "Reload" at bounding box center [534, 109] width 82 height 22
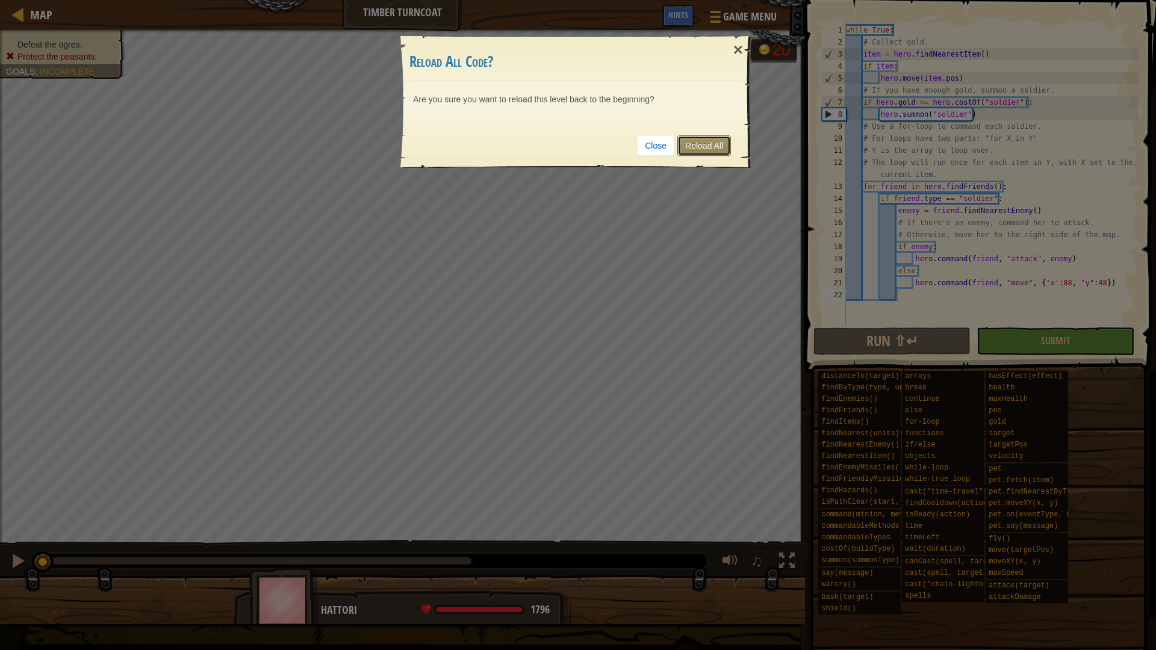
click at [718, 147] on link "Reload All" at bounding box center [704, 145] width 54 height 20
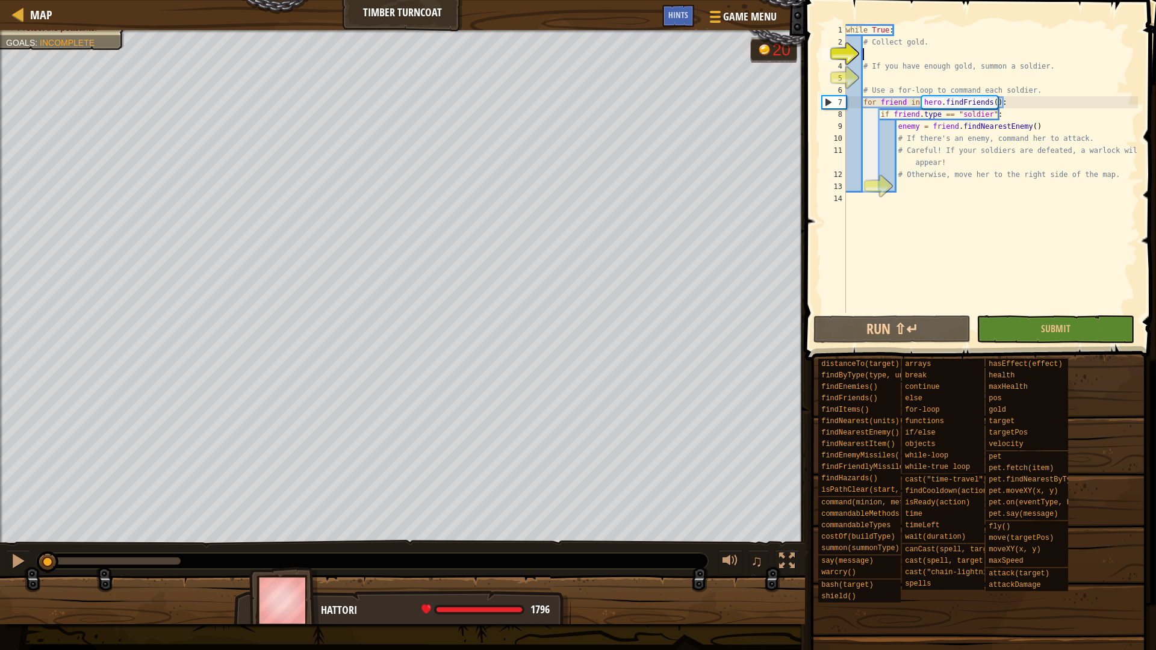
type textarea "i"
type textarea "h"
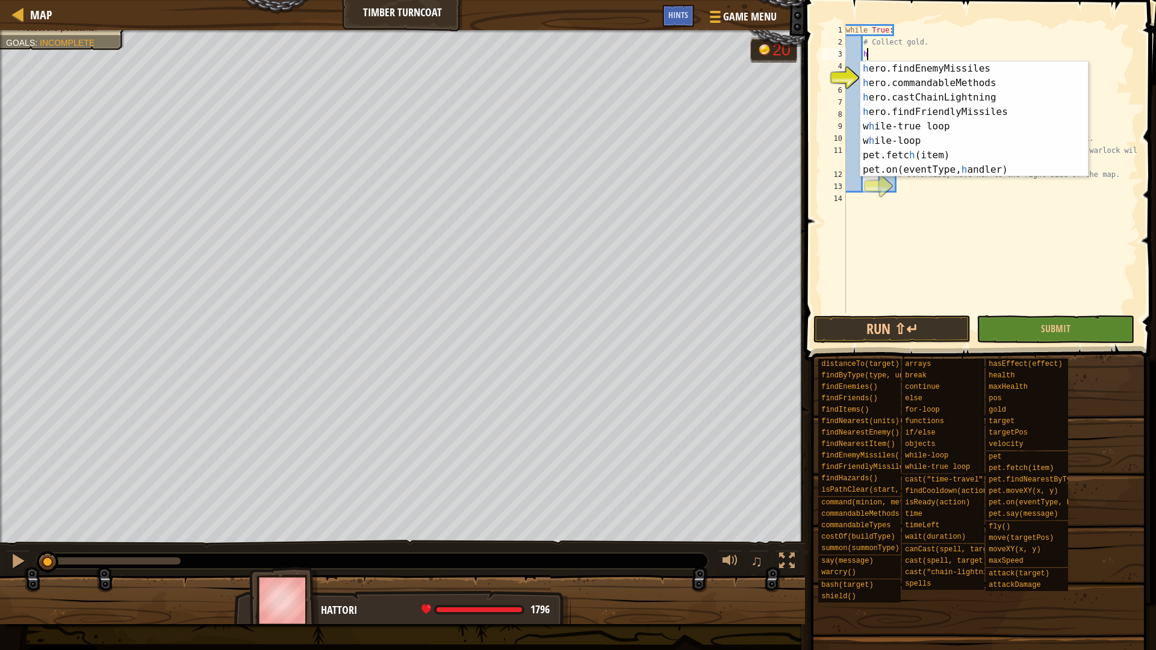
scroll to position [513, 0]
click at [974, 66] on div "h ero.findNearestItem press enter h ero.castTimeTravel press enter h ero.comman…" at bounding box center [969, 133] width 219 height 144
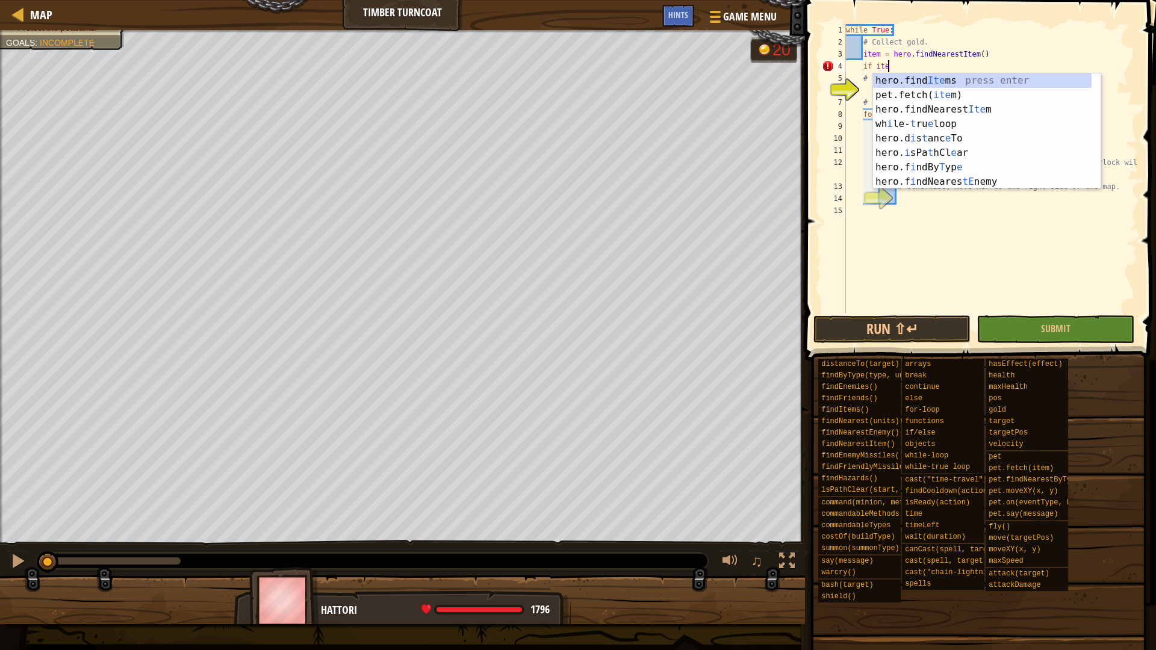
scroll to position [5, 6]
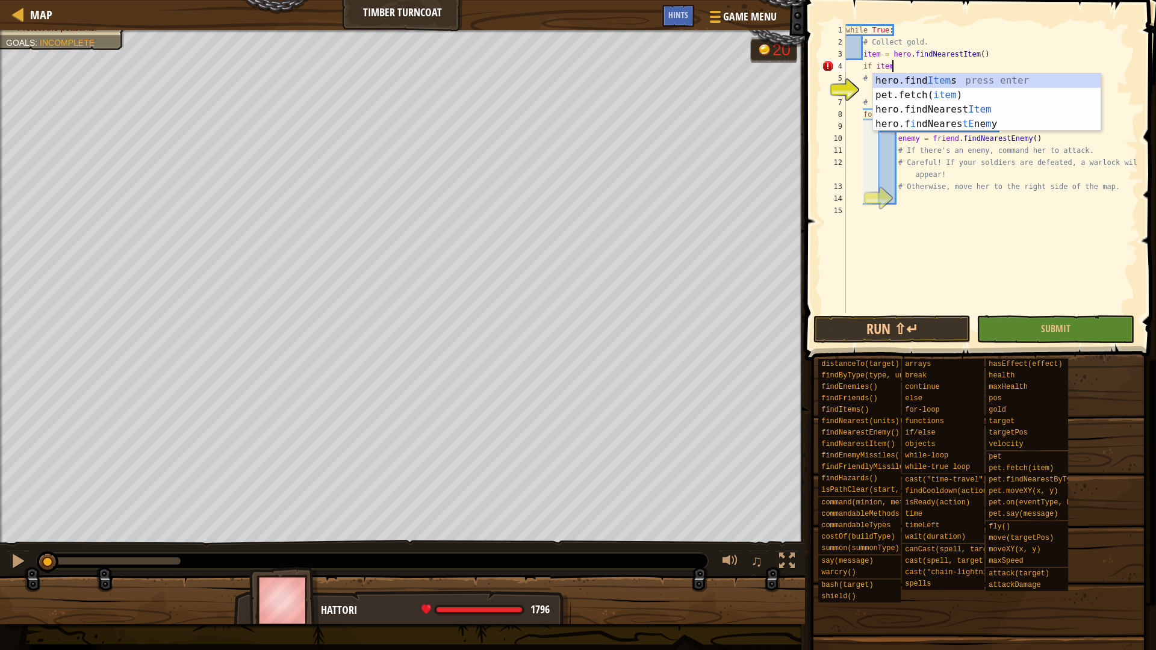
type textarea "if item:"
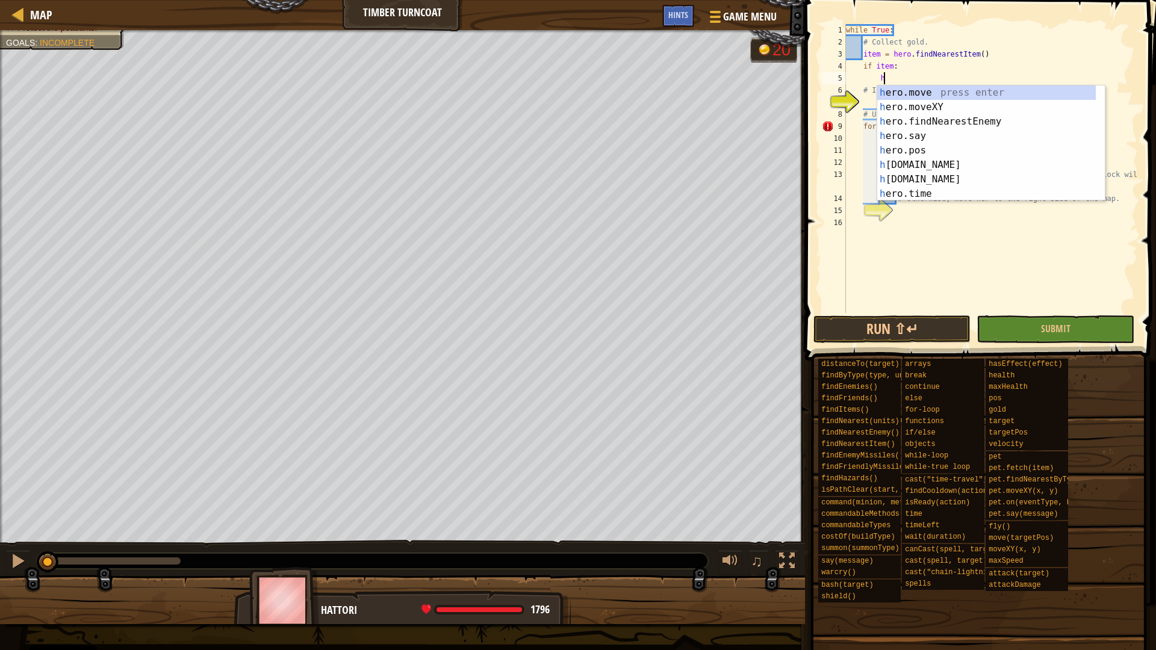
scroll to position [5, 5]
click at [966, 95] on div "h ero.move press enter h ero.moveXY press enter h ero.findNearestEnemy press en…" at bounding box center [986, 157] width 219 height 144
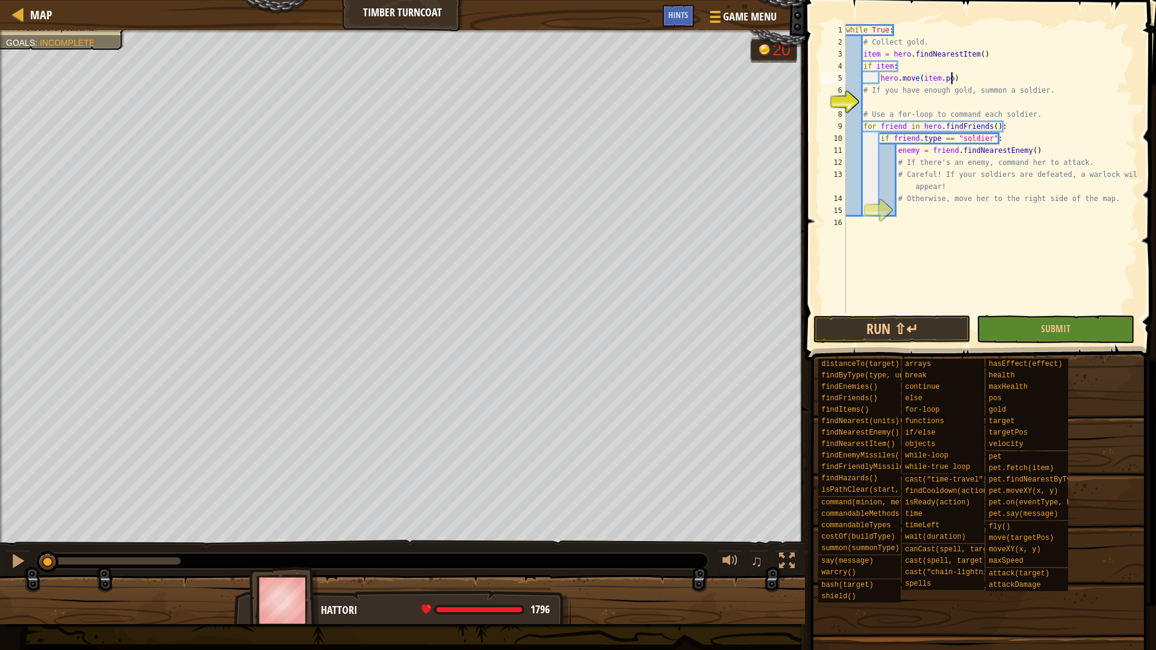
type textarea "hero.move(item.pos)"
click at [954, 104] on div "while True : # Collect gold. item = hero . findNearestItem ( ) if item : hero .…" at bounding box center [990, 180] width 294 height 313
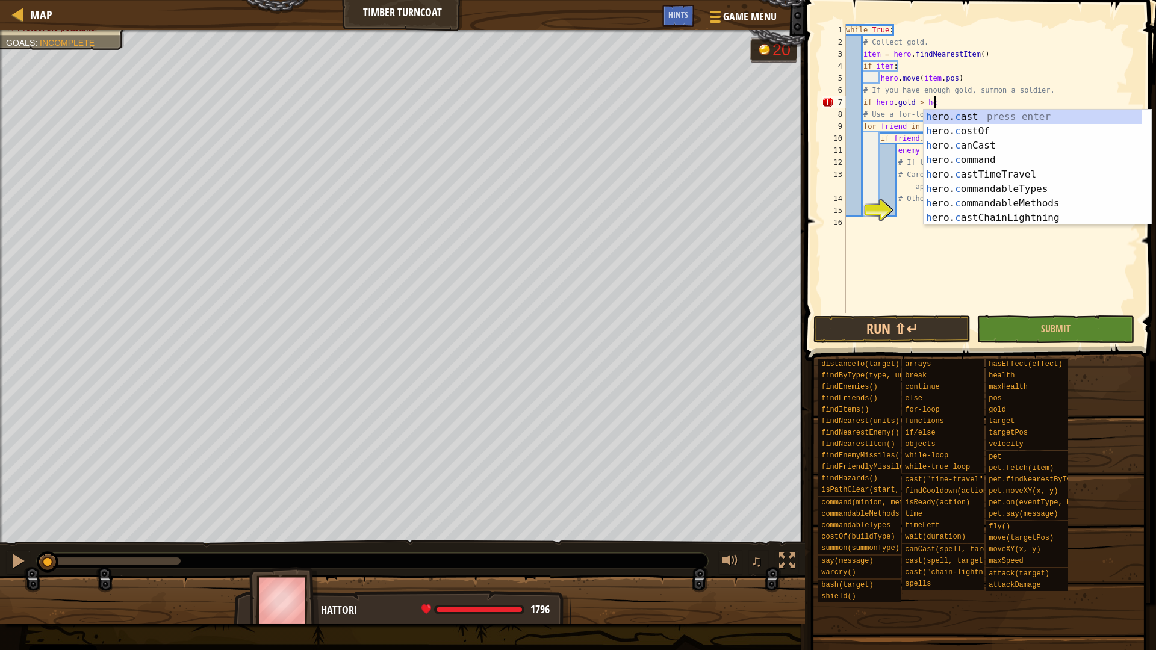
scroll to position [5, 12]
click at [966, 129] on div "h ero. c ast press enter h ero. c ostOf press enter h ero. c anCast press enter…" at bounding box center [1032, 182] width 219 height 144
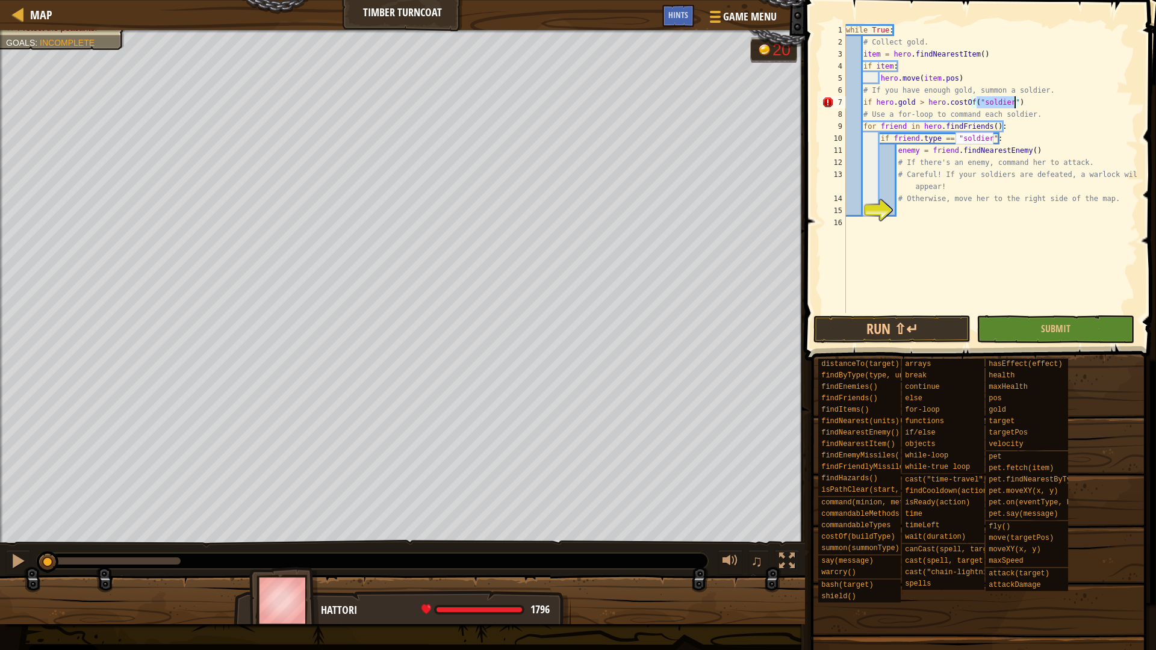
click at [1026, 102] on div "while True : # Collect gold. item = hero . findNearestItem ( ) if item : hero .…" at bounding box center [990, 180] width 294 height 313
type textarea "if [DOMAIN_NAME] > hero.costOf("soldier"):"
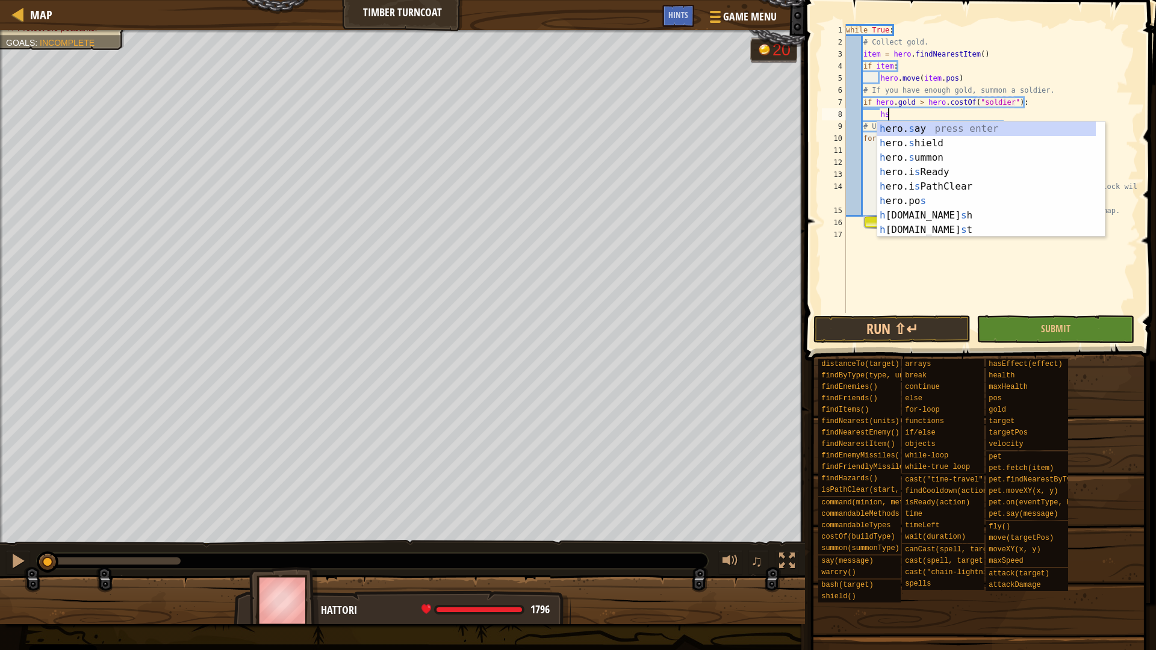
scroll to position [5, 5]
click at [948, 160] on div "h ero. s ay press enter h ero. s hield press enter h ero. s ummon press enter h…" at bounding box center [986, 194] width 219 height 144
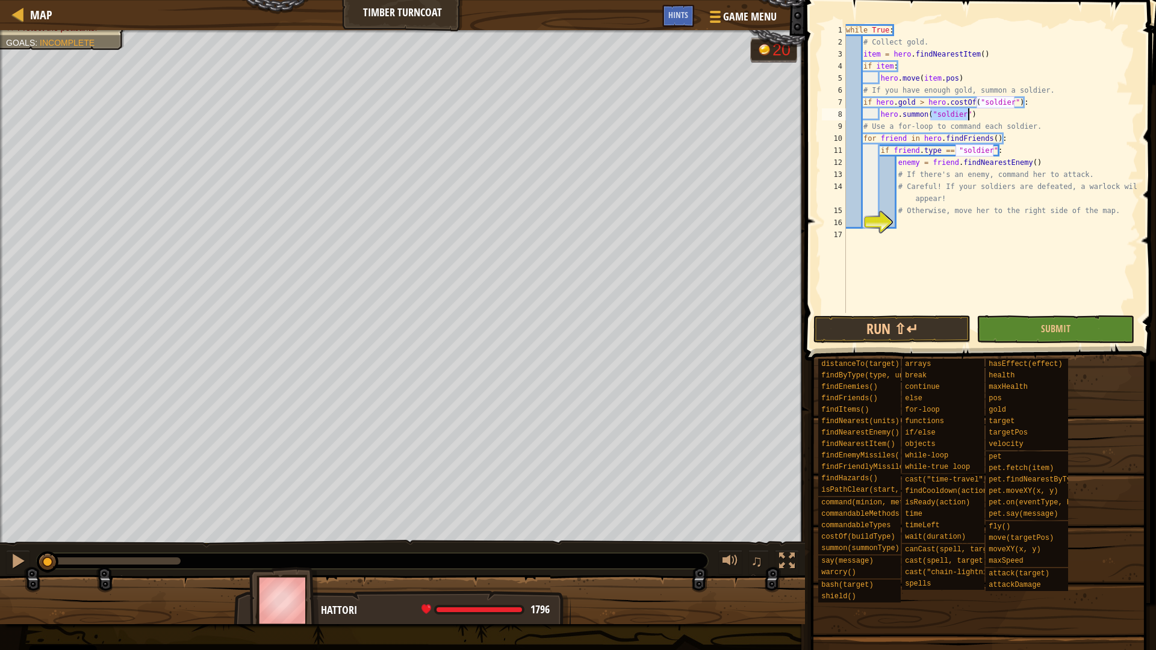
type textarea "hero.[PERSON_NAME]("soldier")"
click at [973, 117] on div "while True : # Collect gold. item = hero . findNearestItem ( ) if item : hero .…" at bounding box center [990, 180] width 294 height 313
click at [938, 222] on div "while True : # Collect gold. item = hero . findNearestItem ( ) if item : hero .…" at bounding box center [990, 180] width 294 height 313
click at [680, 28] on div "Game Menu Done Hints" at bounding box center [723, 19] width 122 height 28
click at [681, 22] on div "Hints" at bounding box center [678, 16] width 32 height 22
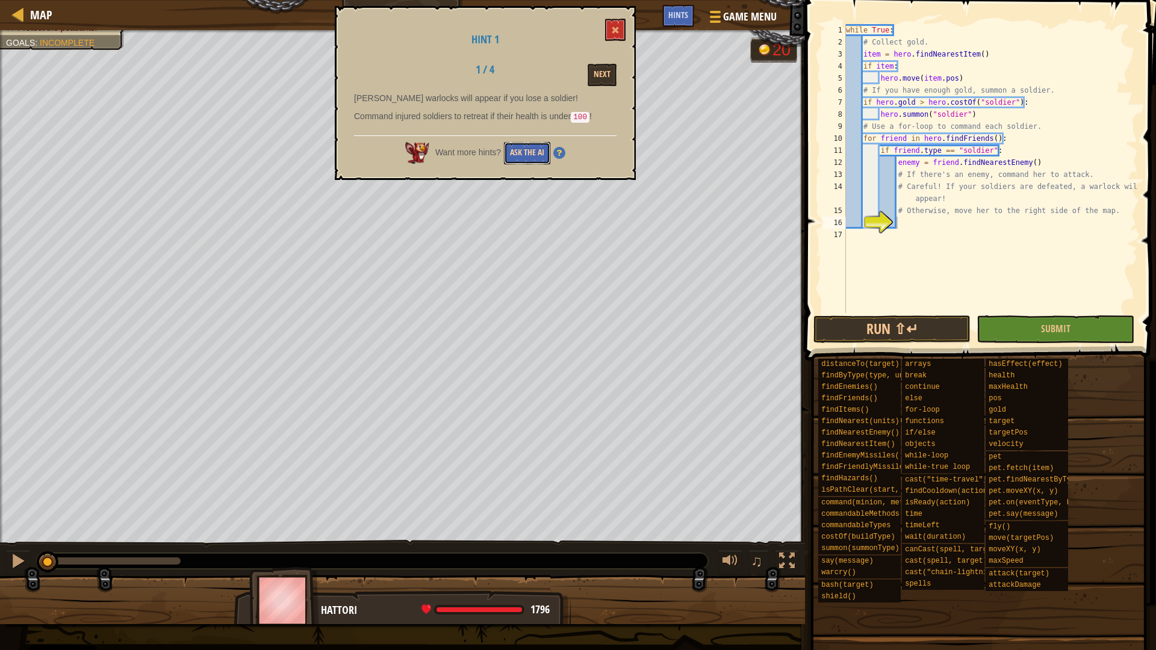
click at [530, 153] on button "Ask the AI" at bounding box center [527, 153] width 46 height 22
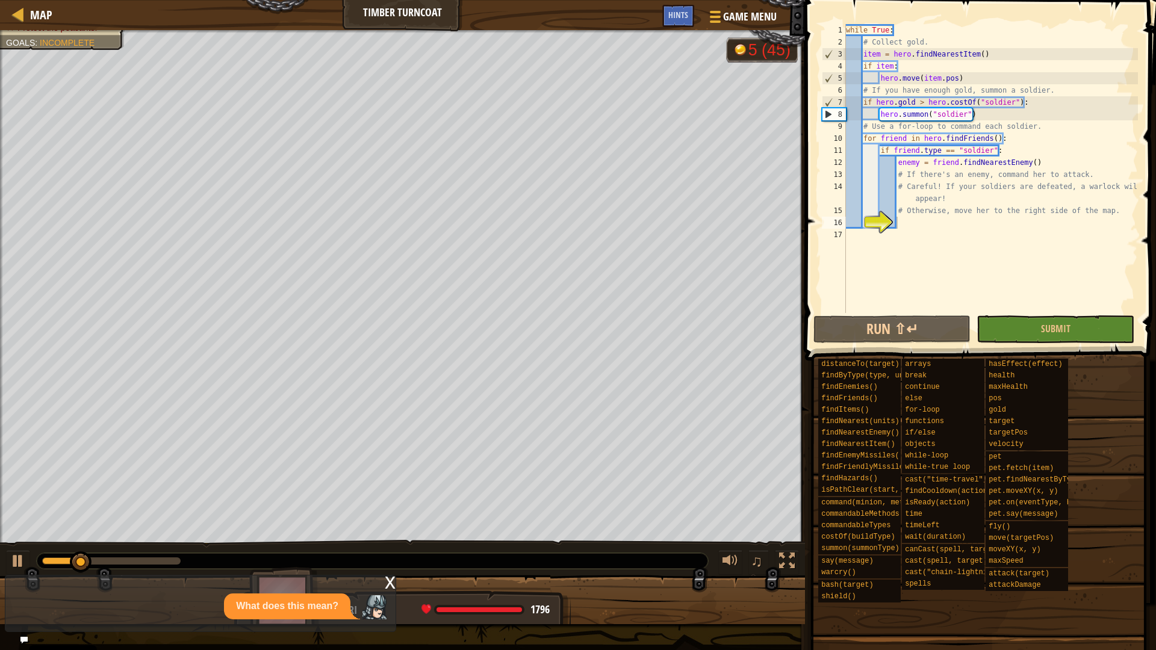
click at [63, 573] on div "x What does this mean?" at bounding box center [200, 603] width 391 height 57
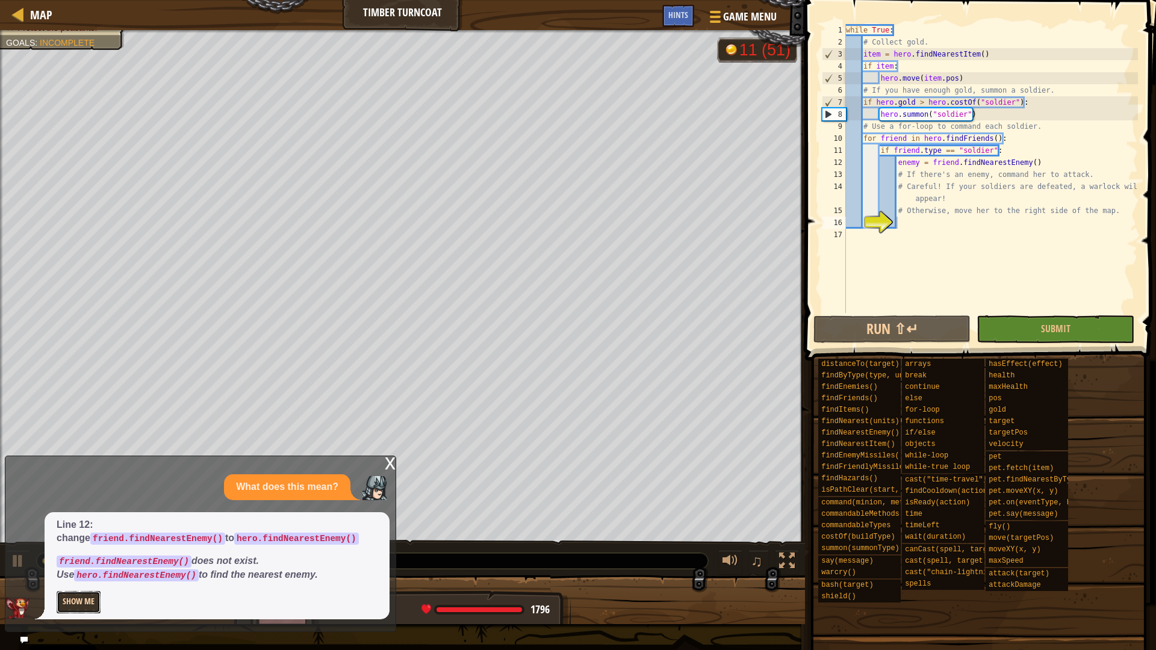
click at [87, 573] on button "Show Me" at bounding box center [79, 602] width 44 height 22
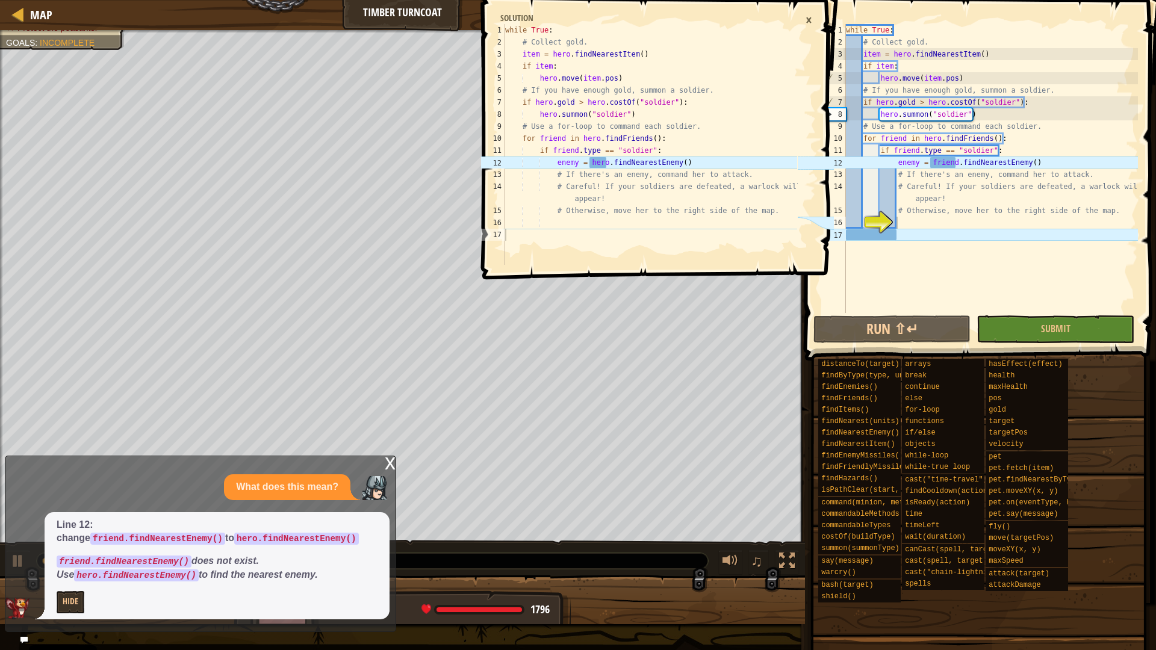
type textarea "enemy = hero.findNearestEnemy()"
click at [700, 160] on div "while True : # Collect gold. item = hero . findNearestItem ( ) if item : hero .…" at bounding box center [650, 156] width 294 height 265
click at [811, 20] on div "×" at bounding box center [808, 20] width 19 height 20
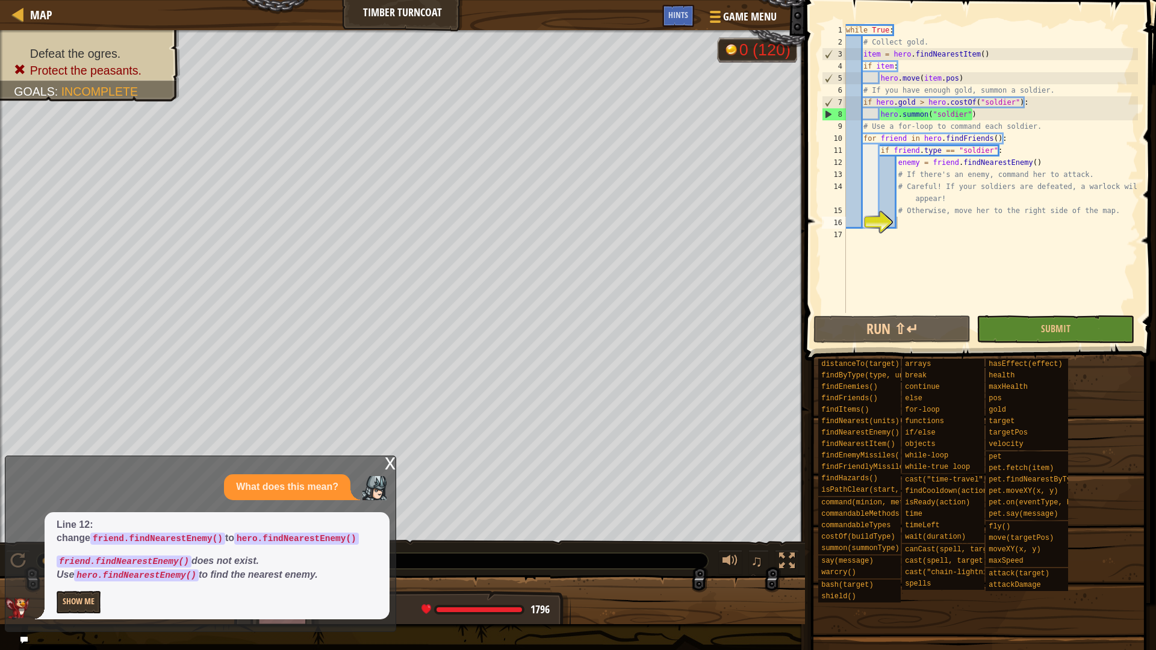
click at [388, 464] on div "x" at bounding box center [390, 462] width 11 height 12
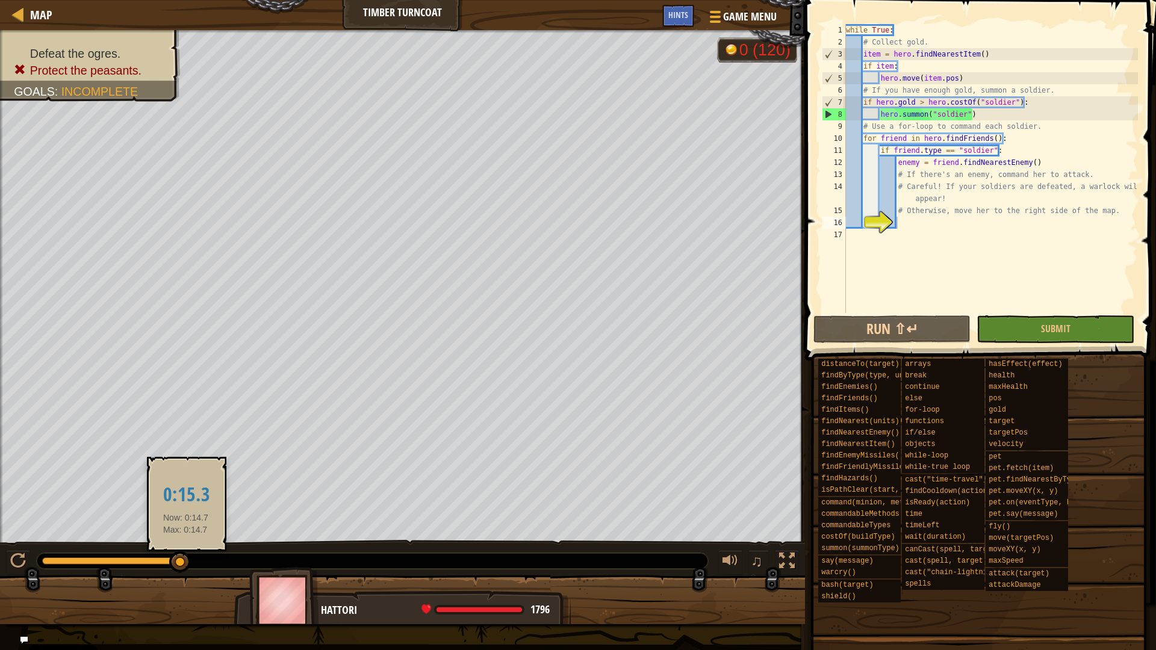
drag, startPoint x: 177, startPoint y: 562, endPoint x: 187, endPoint y: 565, distance: 9.9
click at [187, 565] on div at bounding box center [180, 562] width 22 height 22
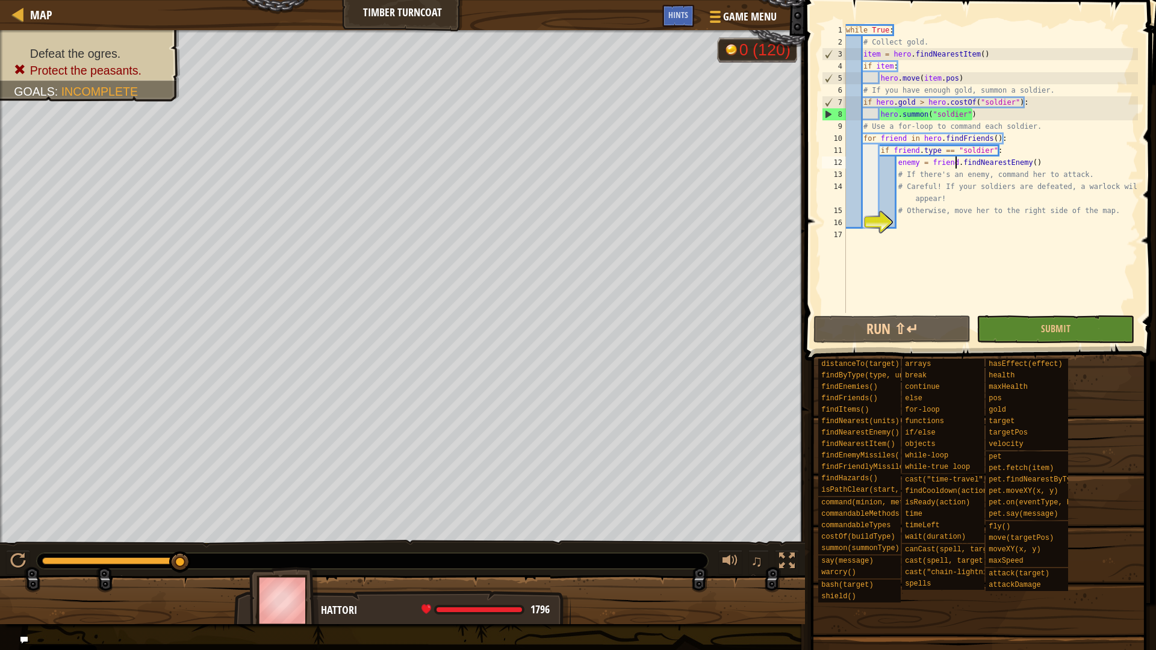
click at [955, 164] on div "while True : # Collect gold. item = hero . findNearestItem ( ) if item : hero .…" at bounding box center [990, 180] width 294 height 313
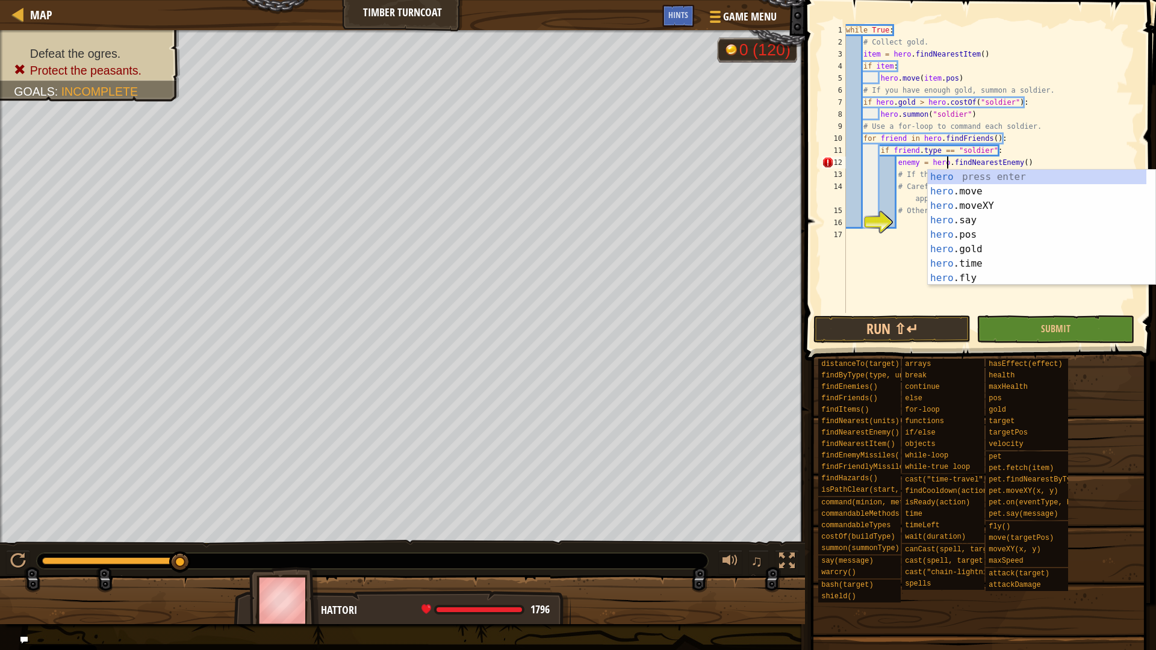
scroll to position [5, 14]
click at [896, 324] on button "Run ⇧↵" at bounding box center [891, 329] width 157 height 28
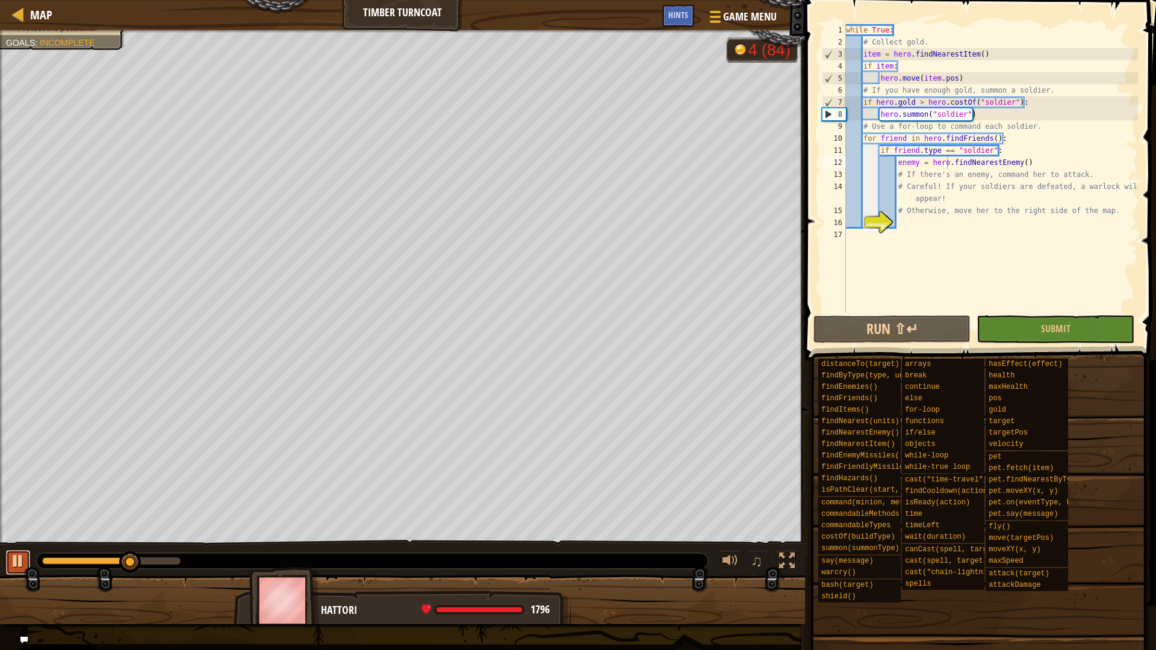
click at [9, 556] on button at bounding box center [18, 562] width 24 height 25
click at [698, 23] on div "Game Menu Done Hints" at bounding box center [723, 19] width 122 height 28
click at [677, 26] on div "Hints" at bounding box center [678, 16] width 32 height 22
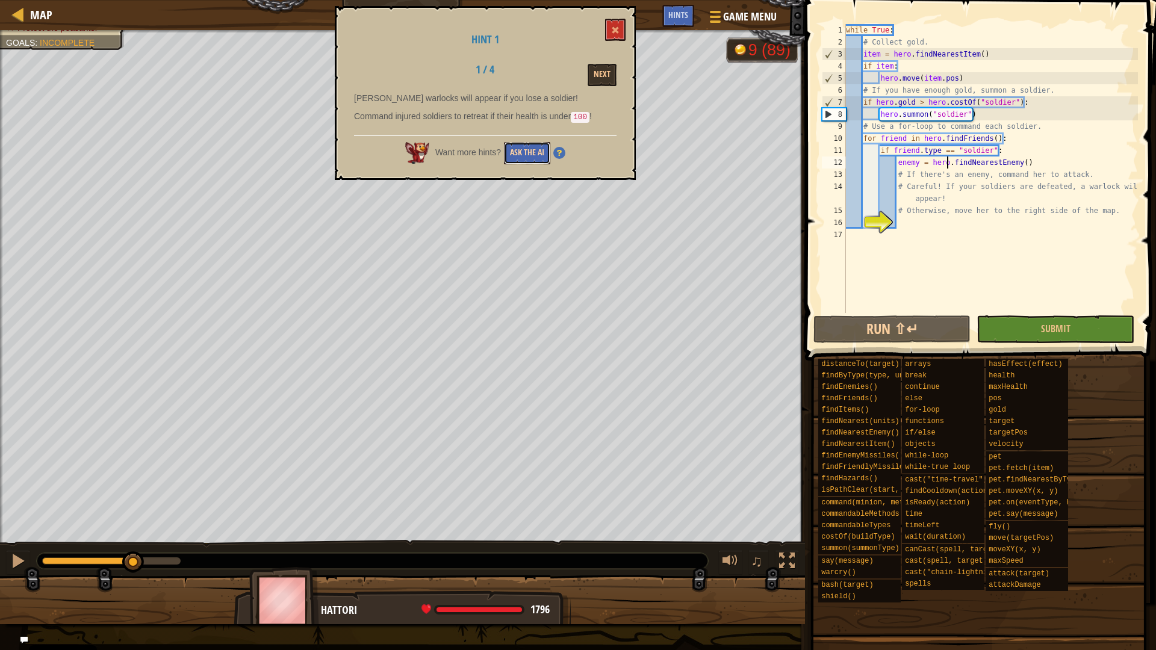
click at [524, 154] on button "Ask the AI" at bounding box center [527, 153] width 46 height 22
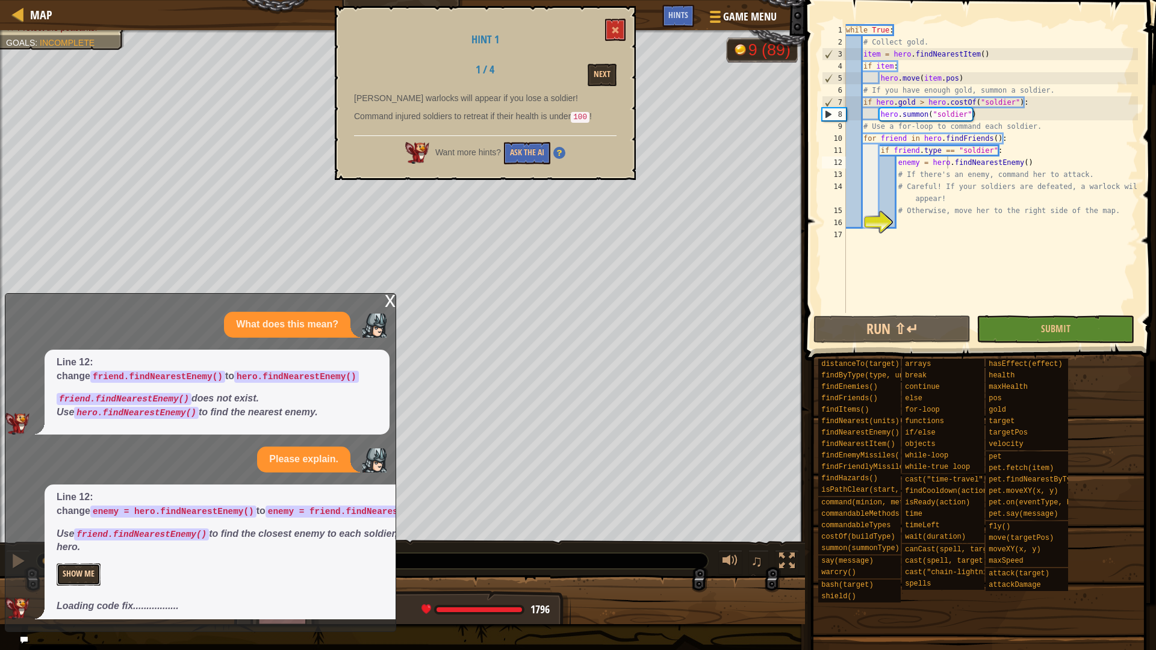
click at [81, 573] on button "Show Me" at bounding box center [79, 574] width 44 height 22
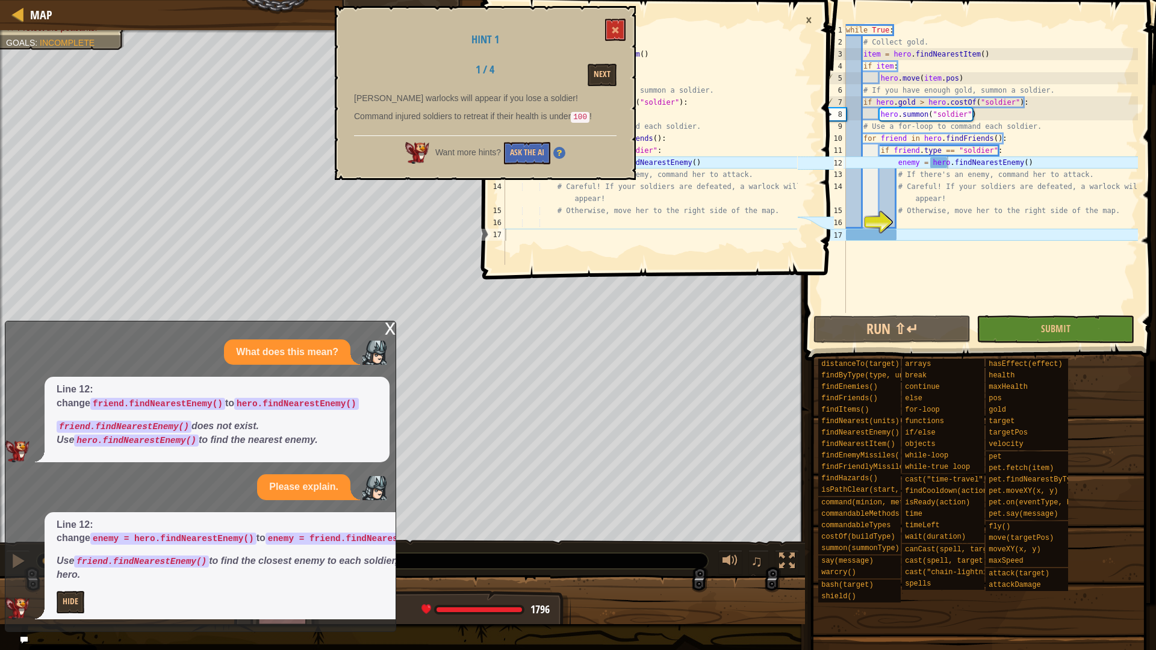
click at [629, 36] on div "Hint 1 1 / 4 Next Ogre warlocks will appear if you lose a soldier! Command inju…" at bounding box center [485, 93] width 301 height 174
click at [616, 38] on button at bounding box center [615, 30] width 20 height 22
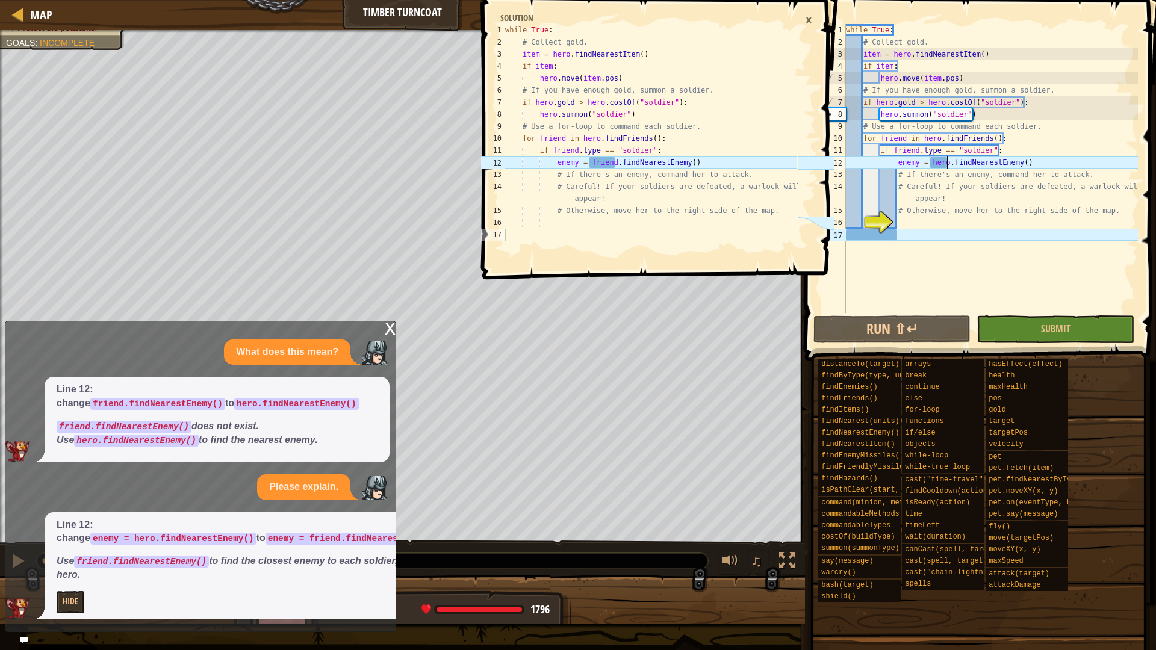
click at [949, 161] on div "while True : # Collect gold. item = hero . findNearestItem ( ) if item : hero .…" at bounding box center [990, 180] width 294 height 313
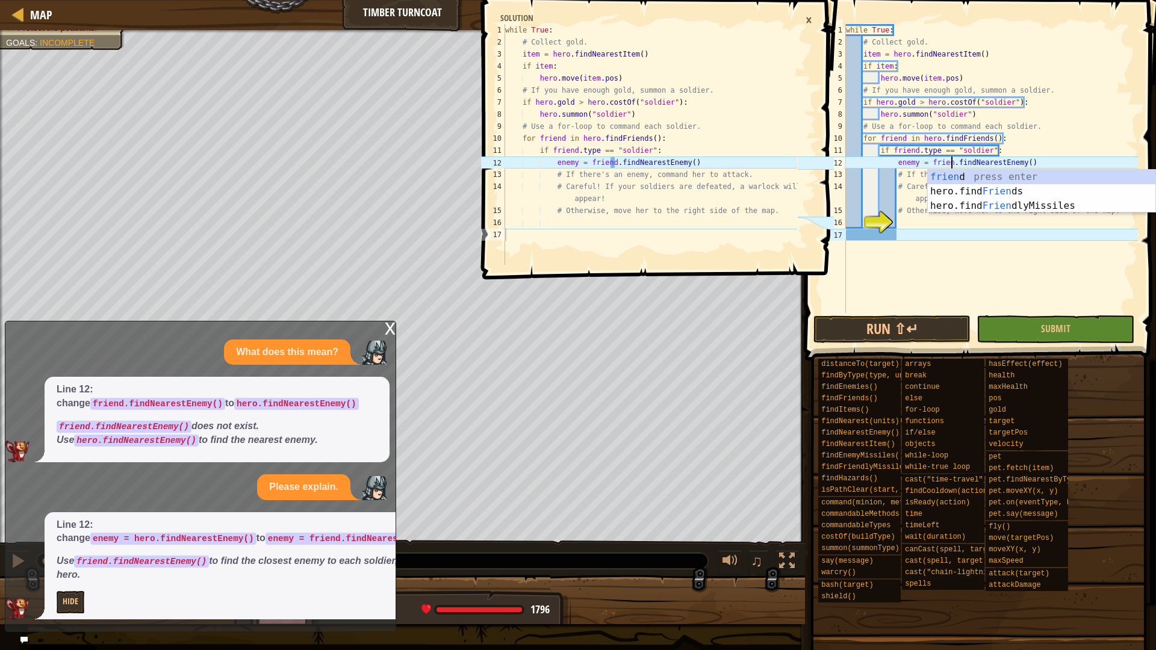
type textarea "enemy = friend.findNearestEnemy()"
click at [907, 233] on div "while True : # Collect gold. item = hero . findNearestItem ( ) if item : hero .…" at bounding box center [990, 180] width 294 height 313
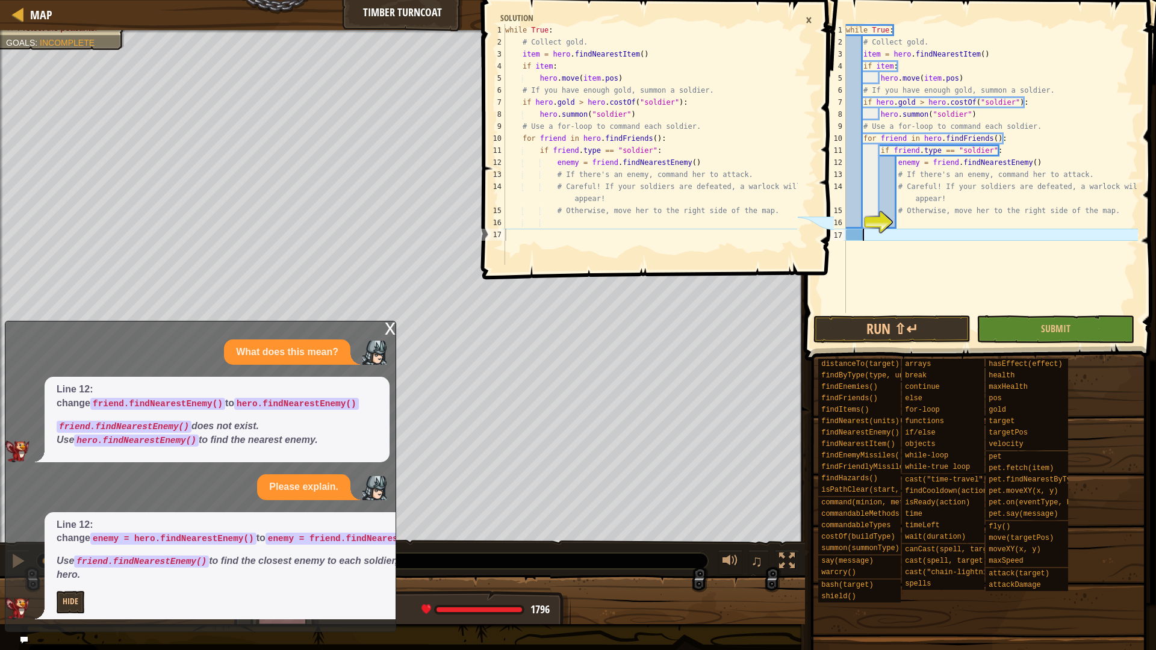
scroll to position [5, 0]
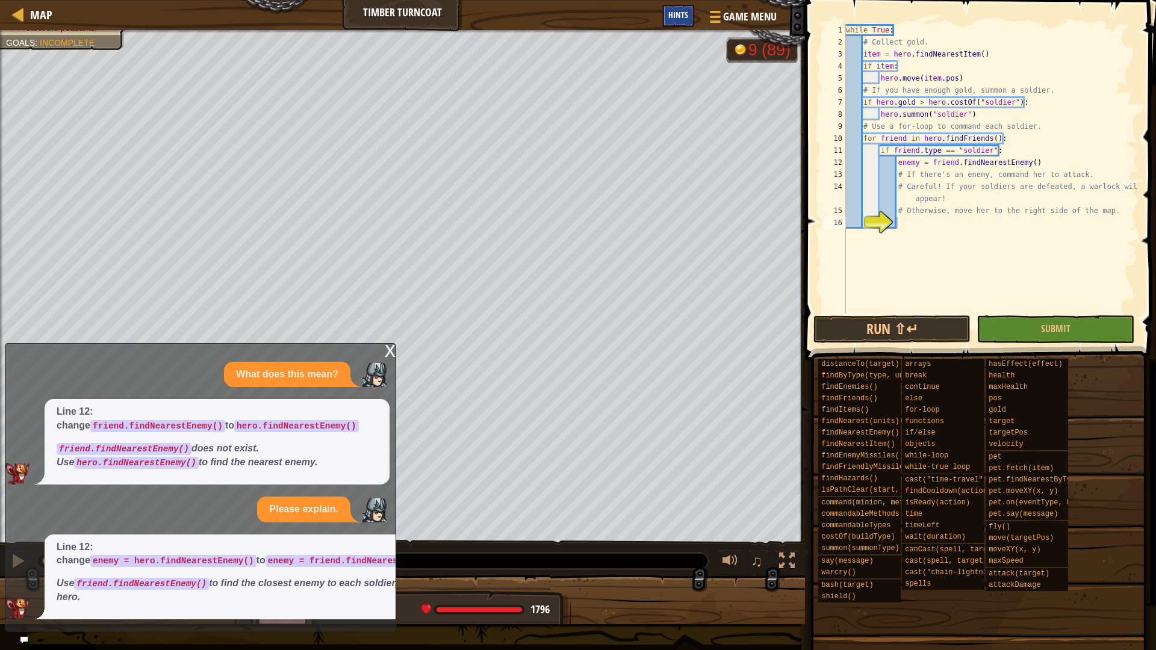
click at [689, 10] on div "Hints" at bounding box center [678, 16] width 32 height 22
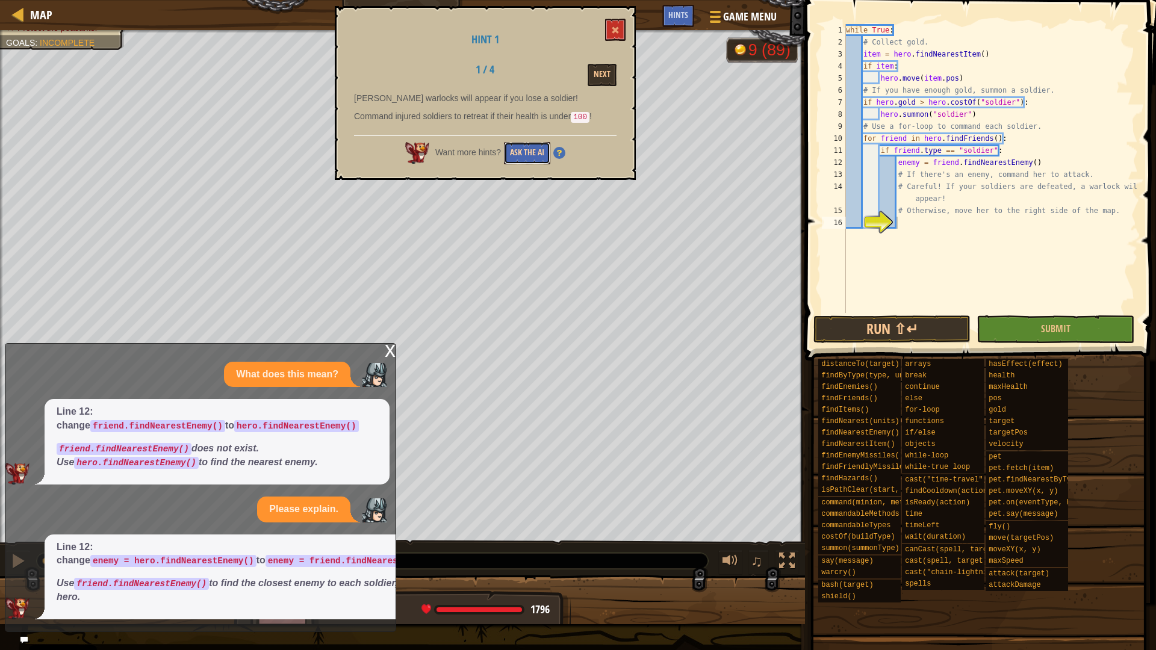
click at [518, 142] on button "Ask the AI" at bounding box center [527, 153] width 46 height 22
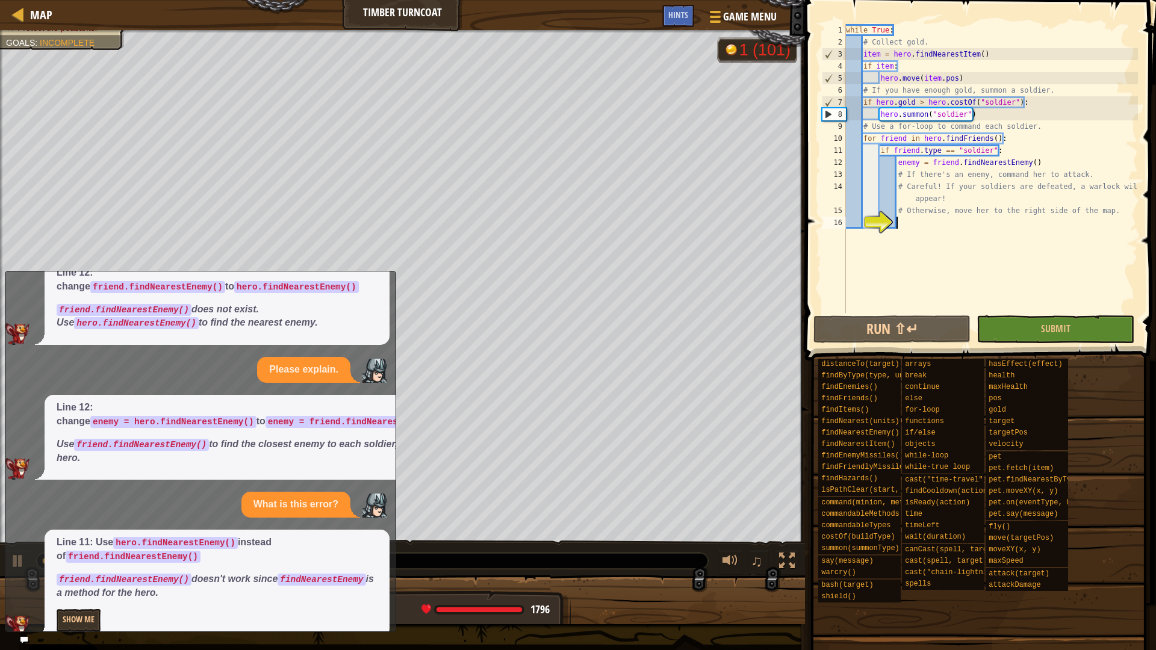
scroll to position [89, 0]
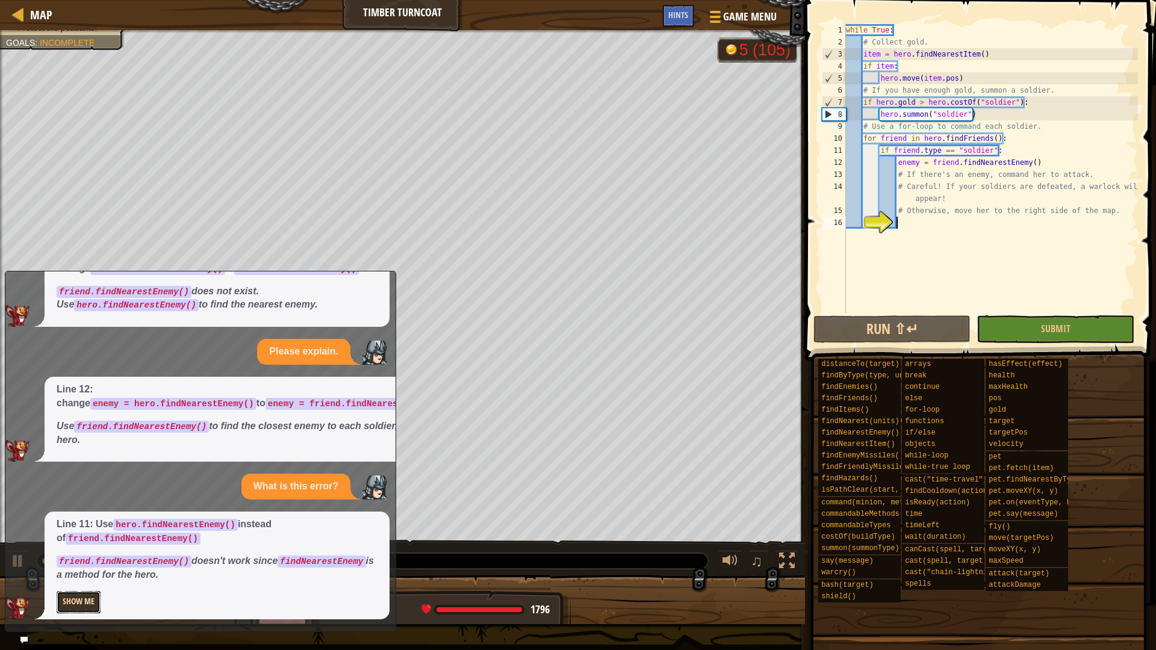
click at [73, 573] on button "Show Me" at bounding box center [79, 602] width 44 height 22
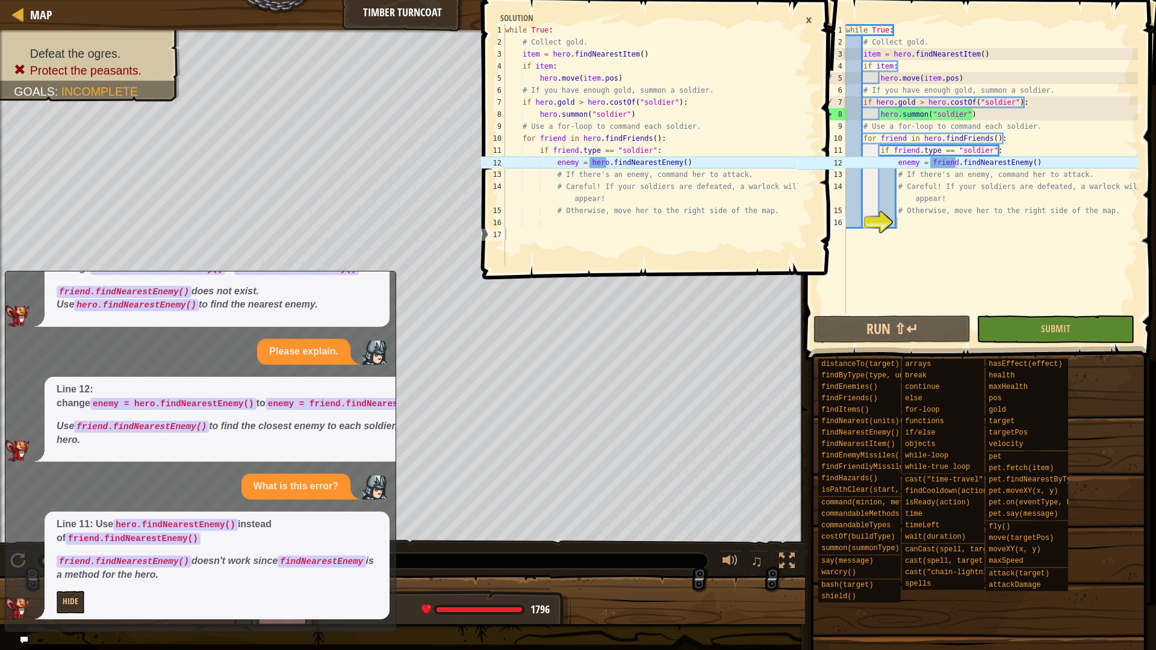
click at [808, 18] on div "×" at bounding box center [808, 20] width 19 height 20
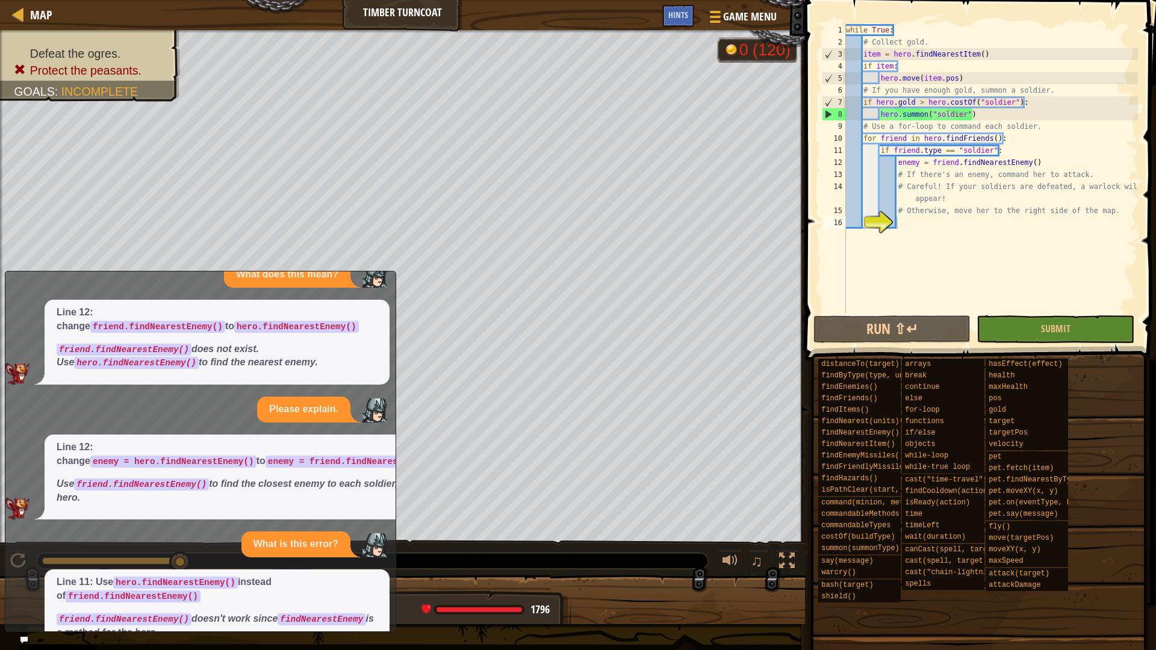
scroll to position [0, 0]
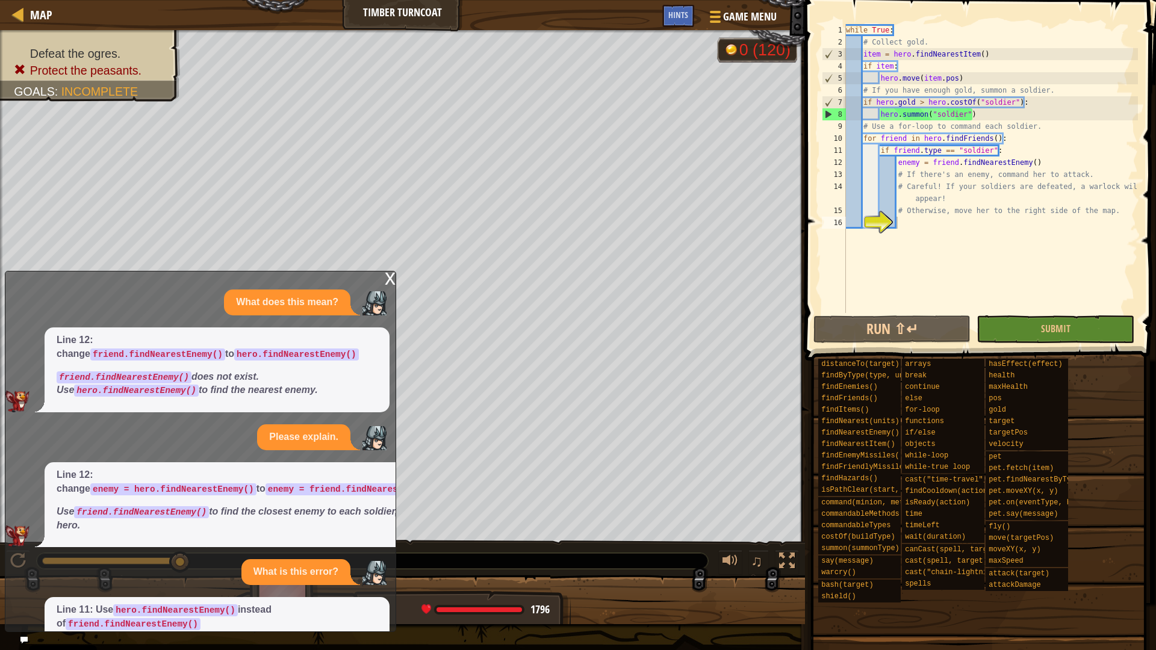
click at [391, 279] on div "x" at bounding box center [390, 278] width 11 height 12
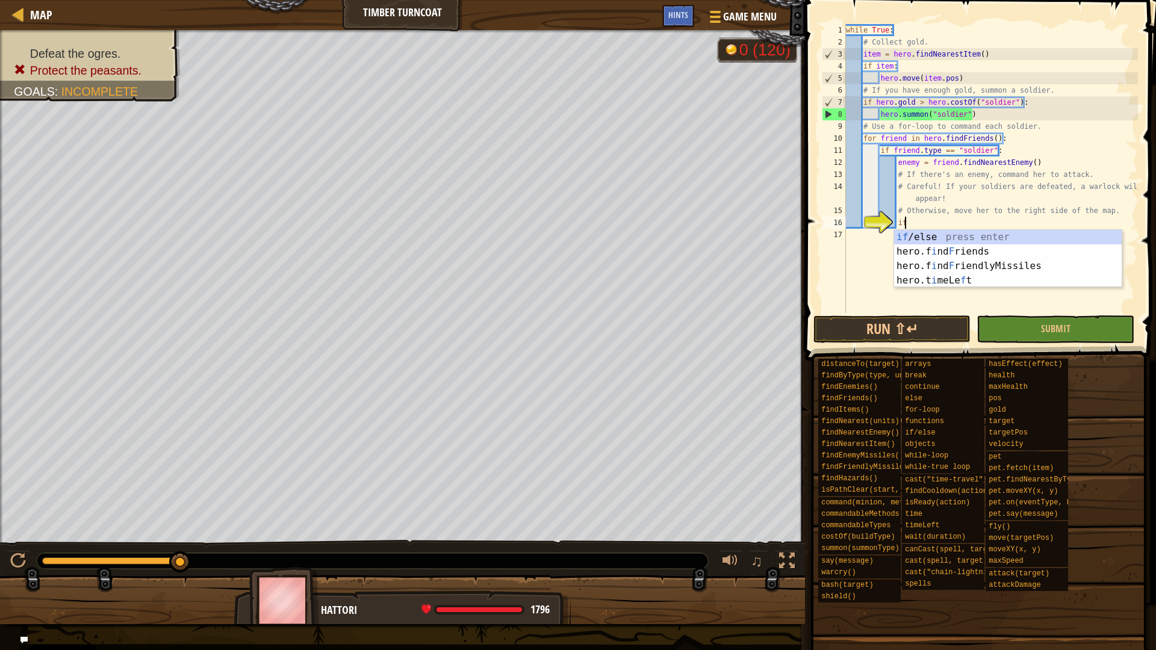
scroll to position [5, 8]
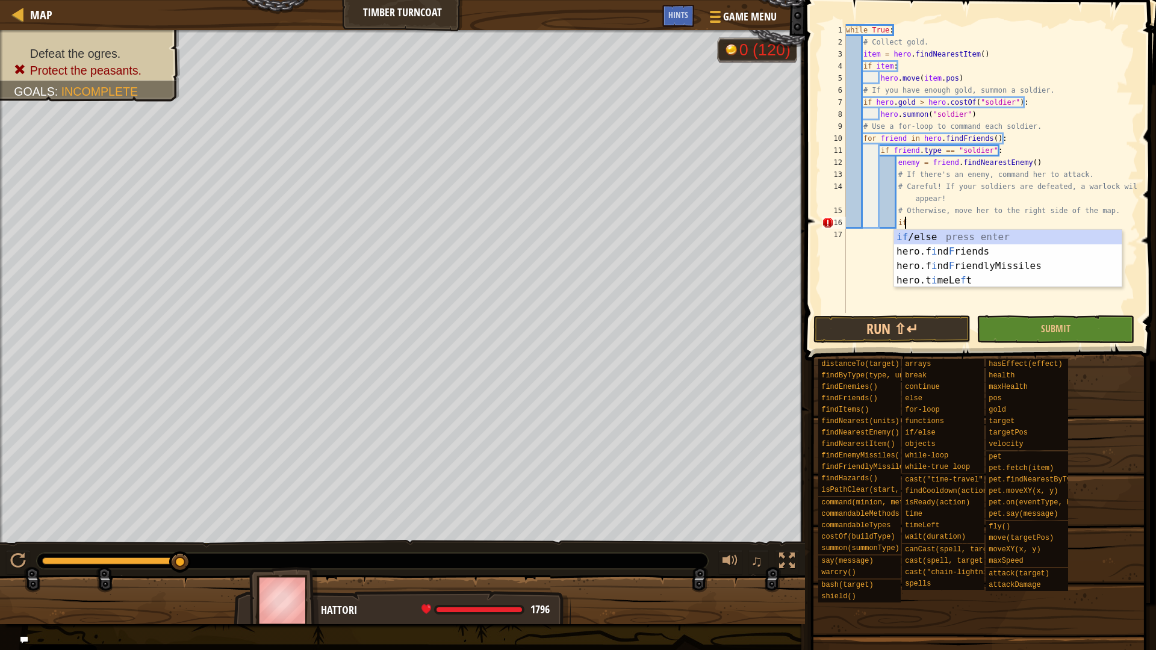
type textarea "if enemy:"
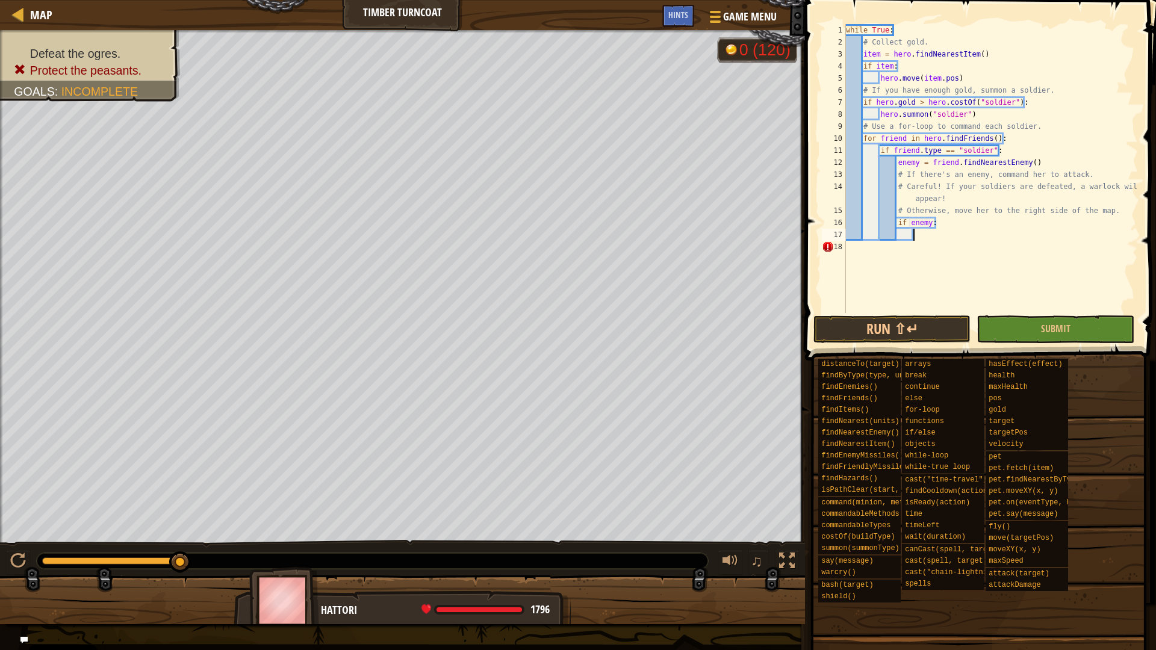
click at [922, 238] on div "while True : # Collect gold. item = hero . findNearestItem ( ) if item : hero .…" at bounding box center [990, 180] width 294 height 313
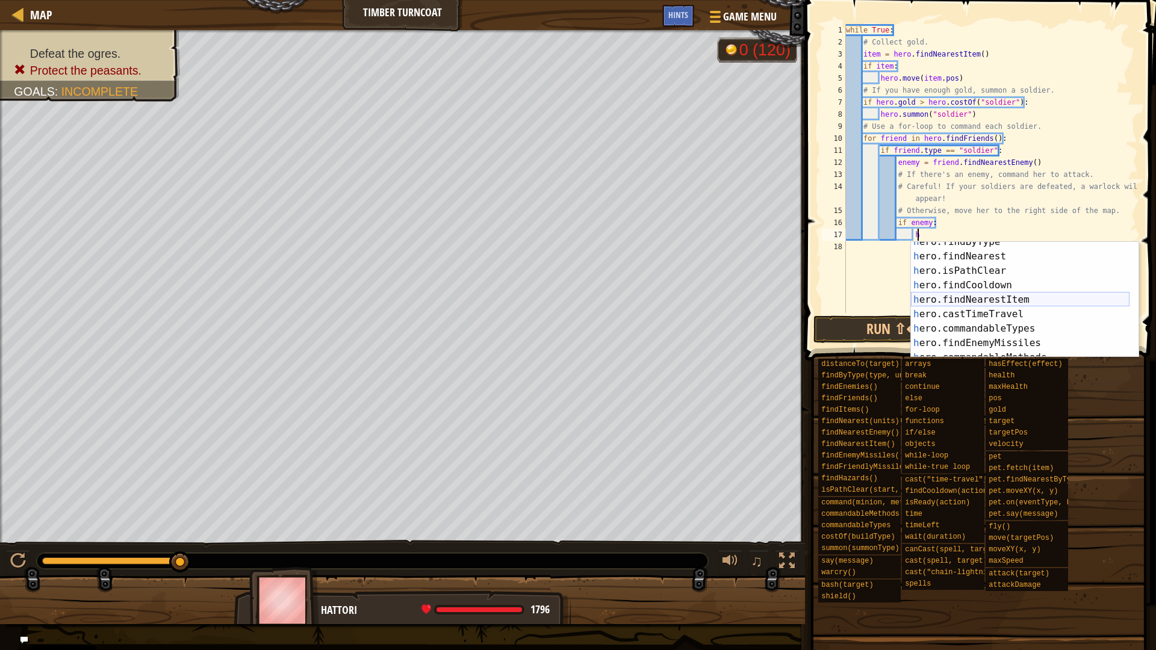
scroll to position [0, 0]
click at [975, 295] on div "h ero. c ast press enter h ero. c ostOf press enter h ero. c anCast press enter…" at bounding box center [1020, 314] width 219 height 144
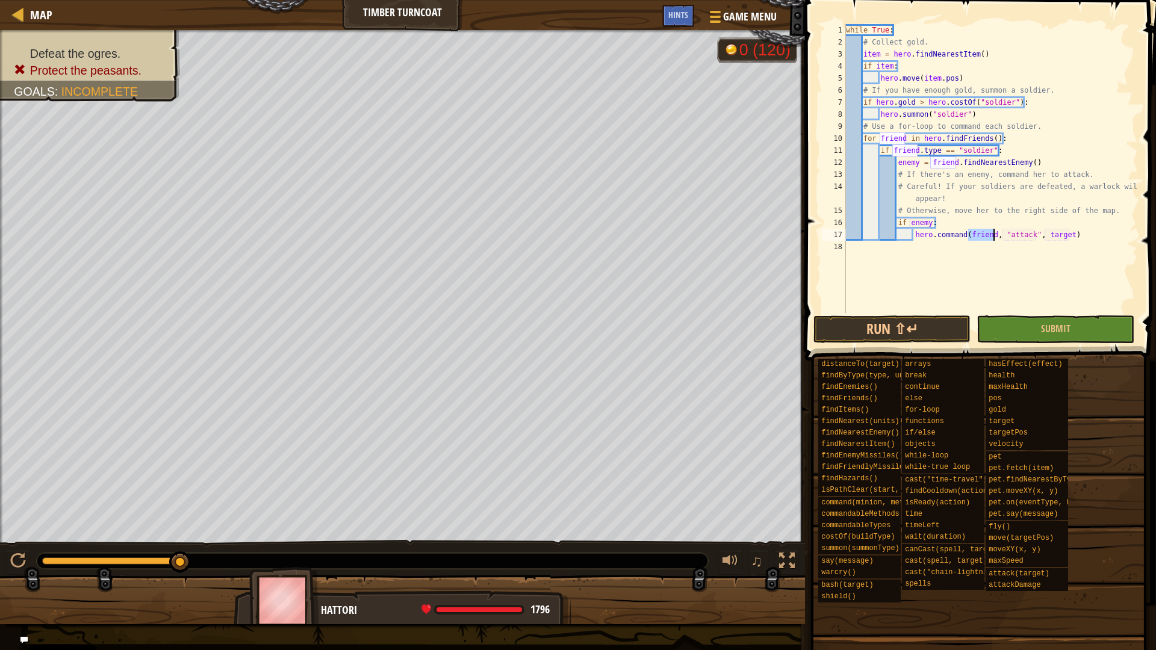
click at [1028, 232] on div "while True : # Collect gold. item = hero . findNearestItem ( ) if item : hero .…" at bounding box center [990, 180] width 294 height 313
click at [1067, 233] on div "while True : # Collect gold. item = hero . findNearestItem ( ) if item : hero .…" at bounding box center [990, 180] width 294 height 313
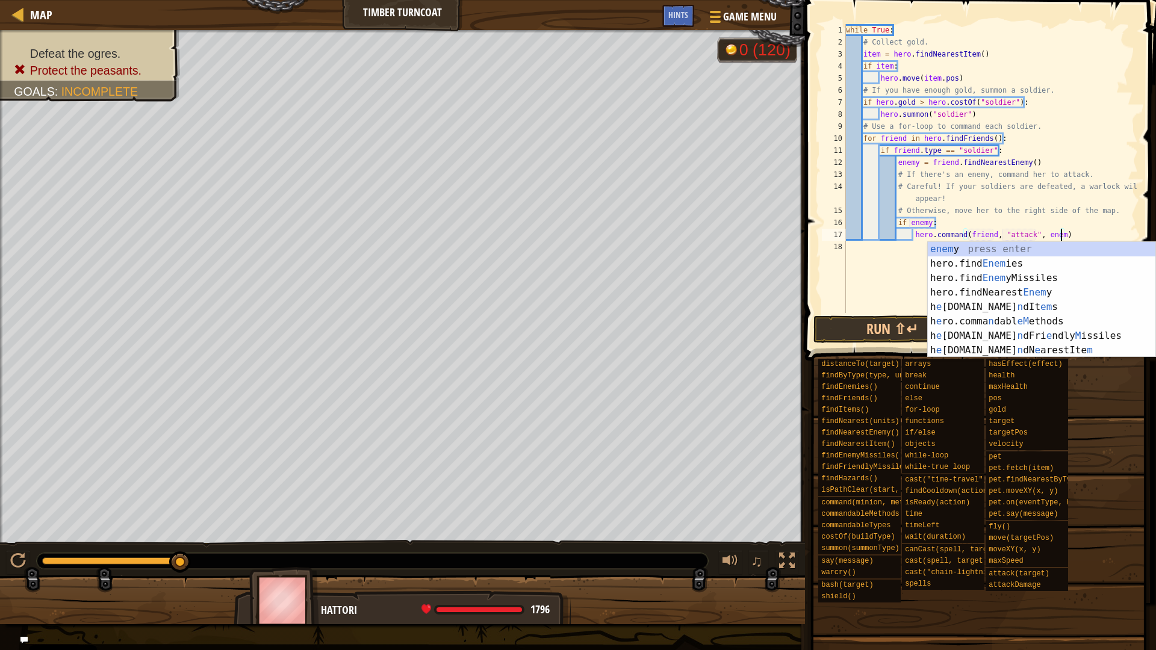
type textarea "hero.command(friend, "attack", enemy)"
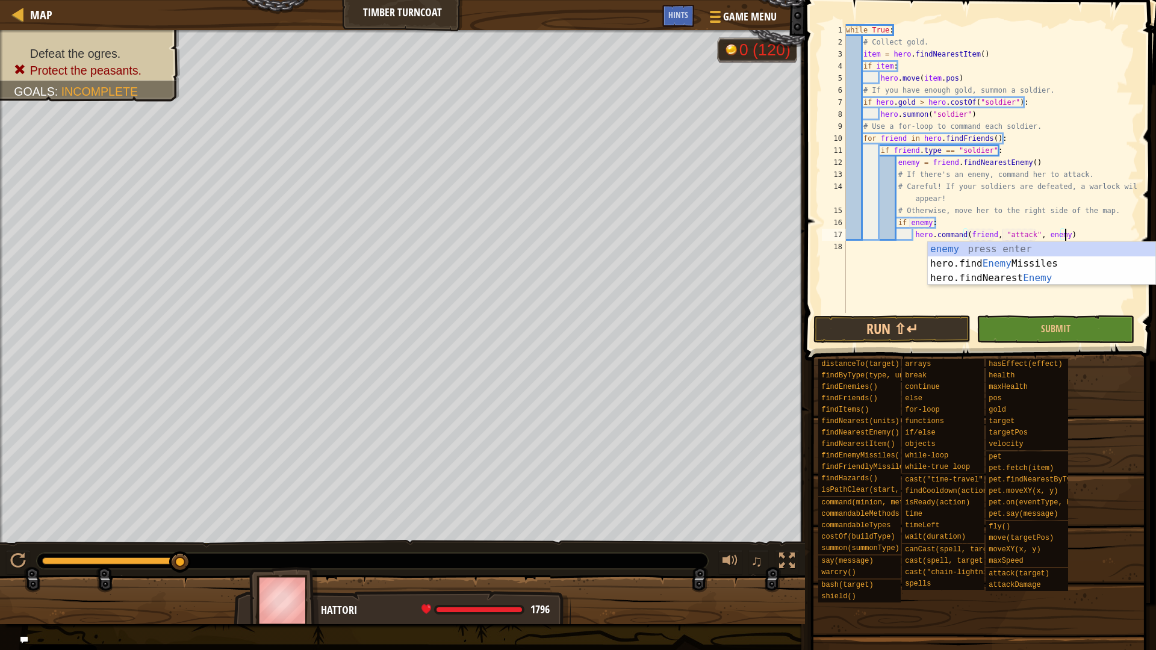
scroll to position [5, 31]
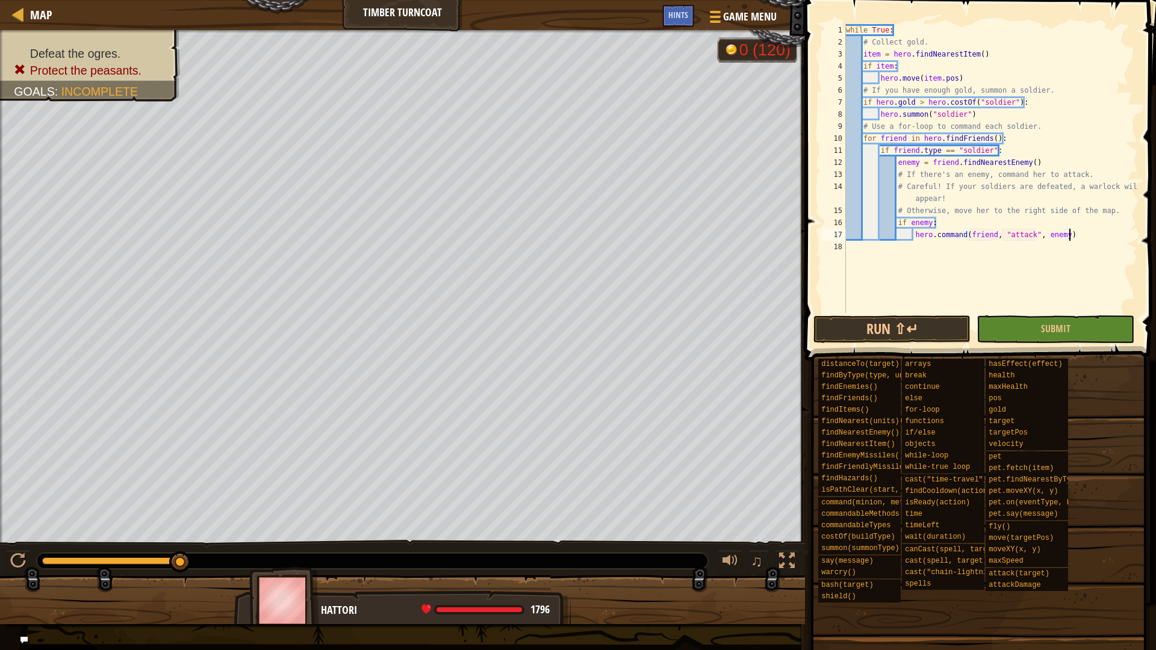
click at [1070, 237] on div "while True : # Collect gold. item = hero . findNearestItem ( ) if item : hero .…" at bounding box center [990, 180] width 294 height 313
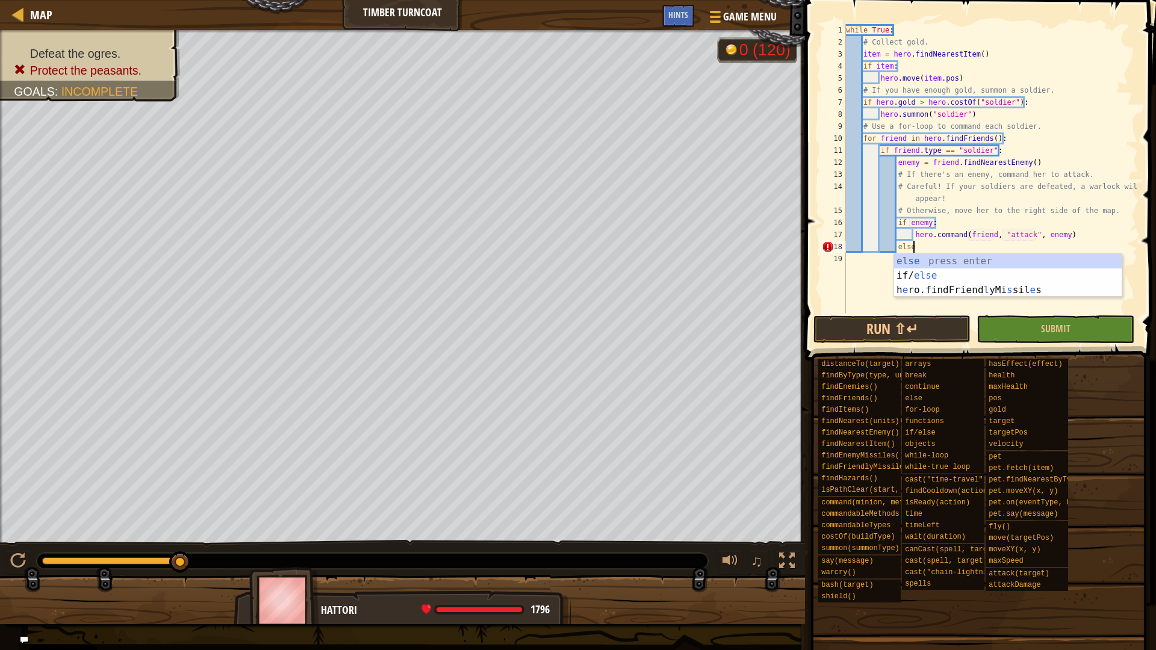
type textarea "else:"
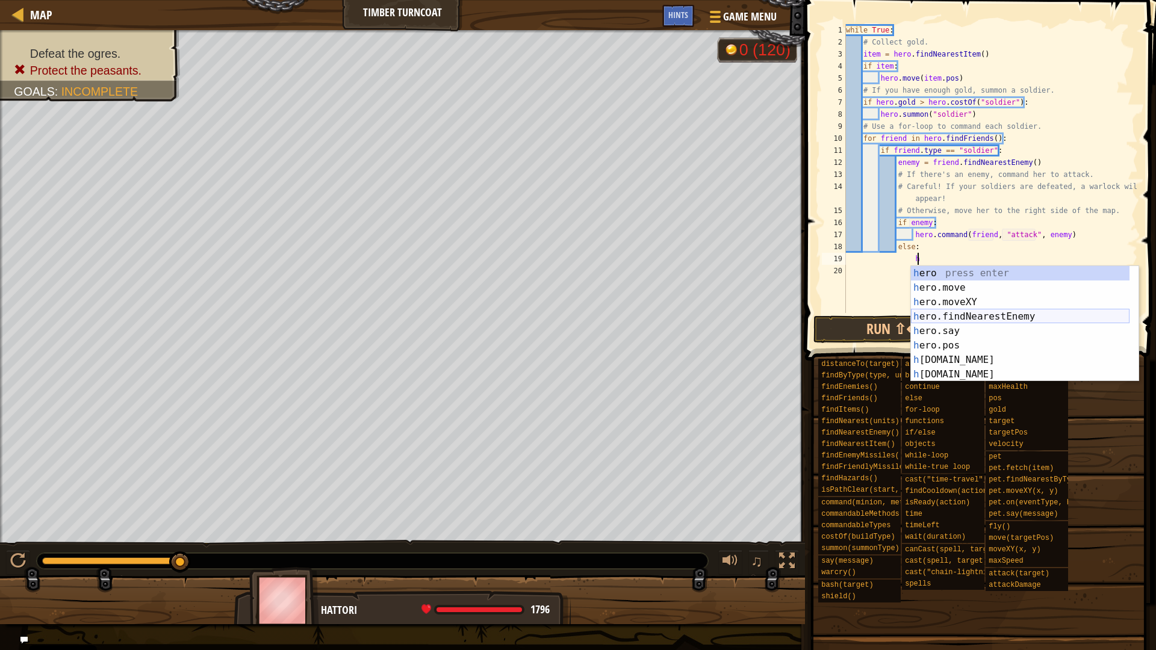
scroll to position [5, 10]
click at [969, 315] on div "h ero. c ast press enter h ero. c ostOf press enter h ero. c anCast press enter…" at bounding box center [1020, 338] width 219 height 144
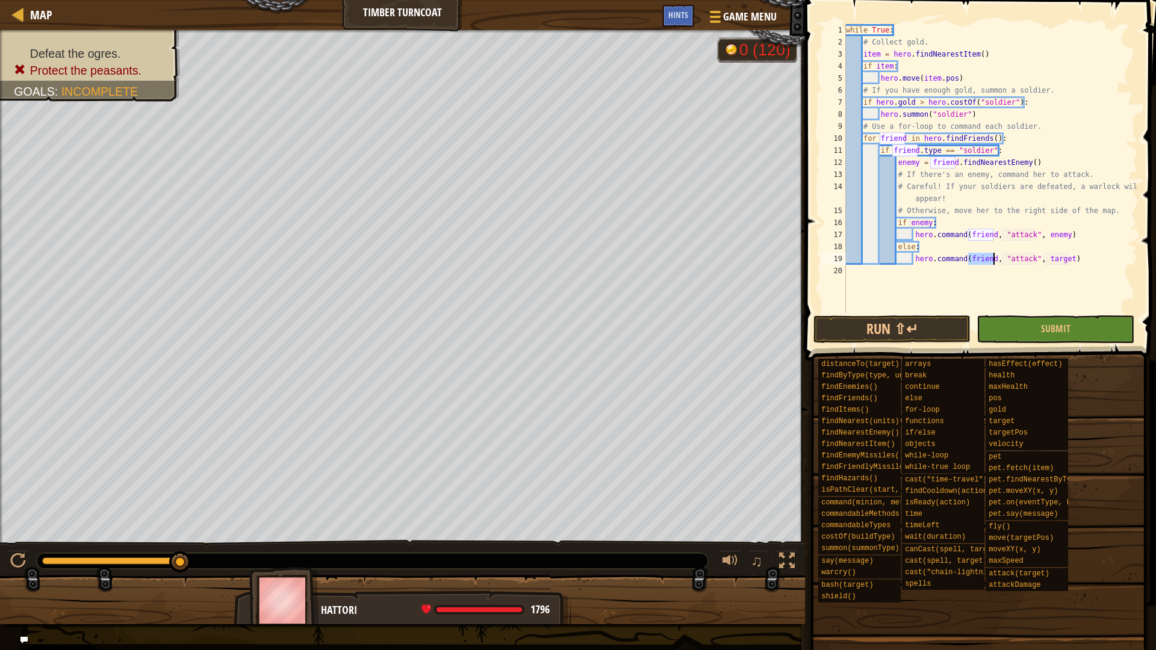
click at [1030, 259] on div "while True : # Collect gold. item = hero . findNearestItem ( ) if item : hero .…" at bounding box center [990, 180] width 294 height 313
click at [1058, 260] on div "while True : # Collect gold. item = hero . findNearestItem ( ) if item : hero .…" at bounding box center [990, 180] width 294 height 313
click at [909, 329] on button "Run ⇧↵" at bounding box center [891, 329] width 157 height 28
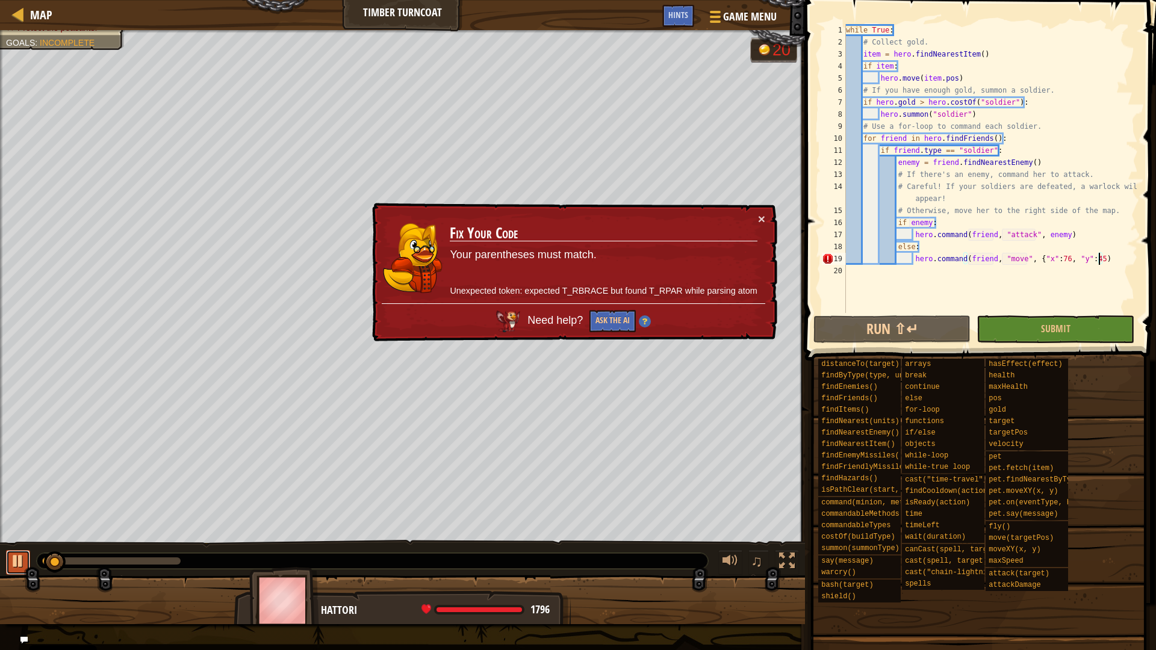
click at [9, 559] on button at bounding box center [18, 562] width 24 height 25
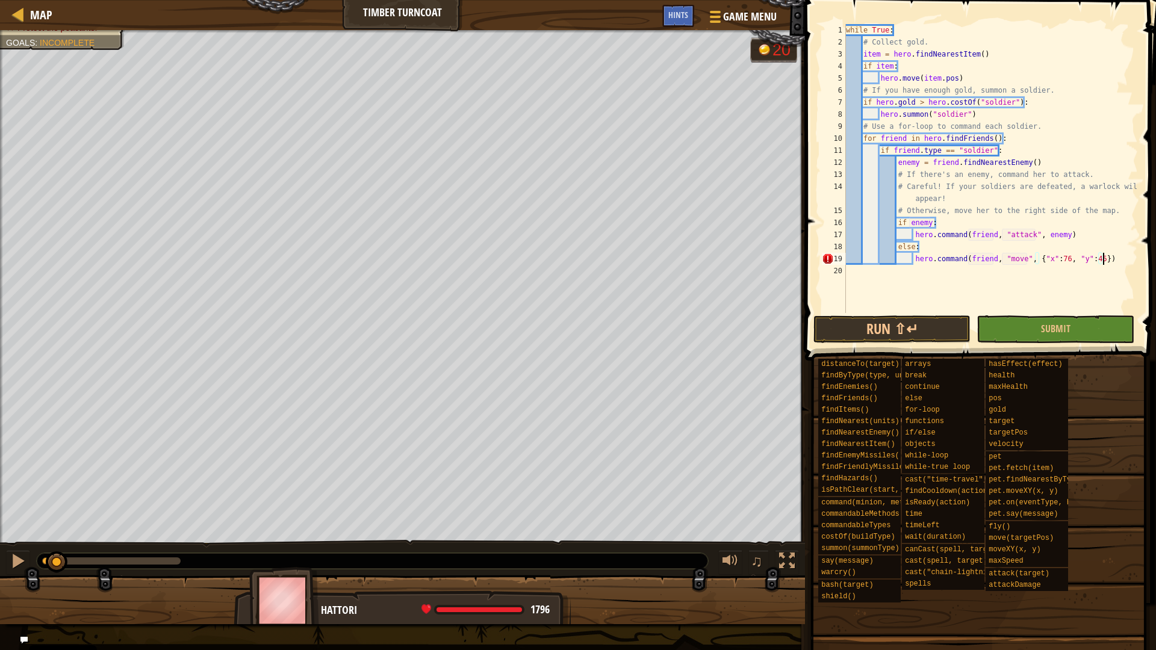
scroll to position [5, 37]
click at [914, 327] on button "Run ⇧↵" at bounding box center [891, 329] width 157 height 28
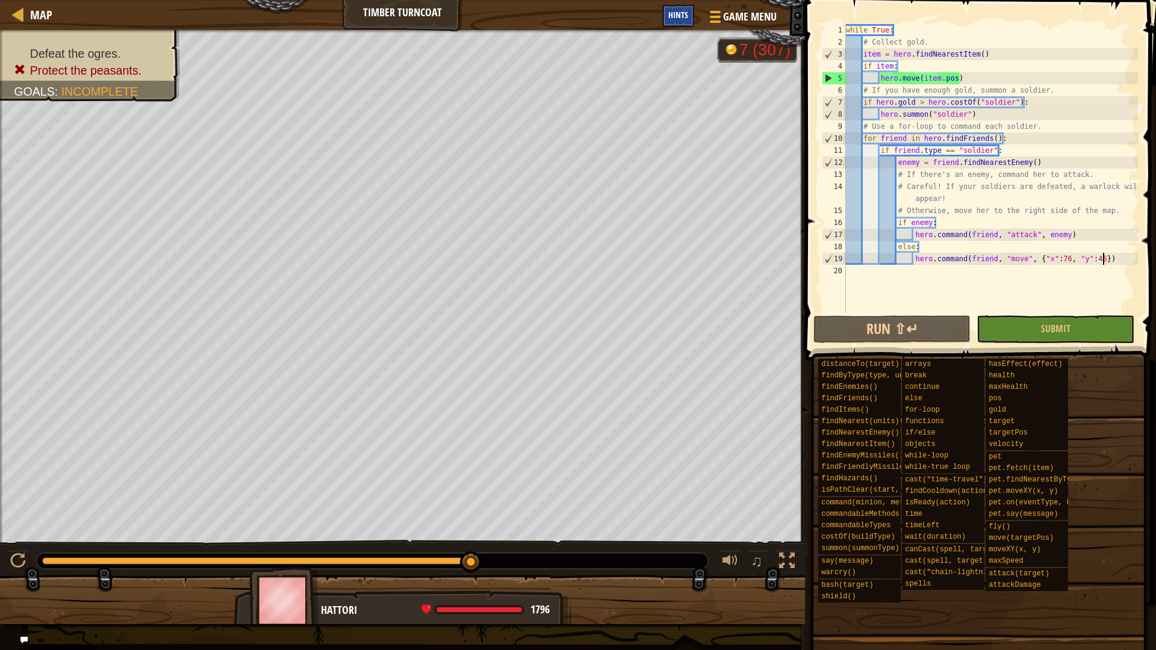
click at [671, 11] on span "Hints" at bounding box center [678, 14] width 20 height 11
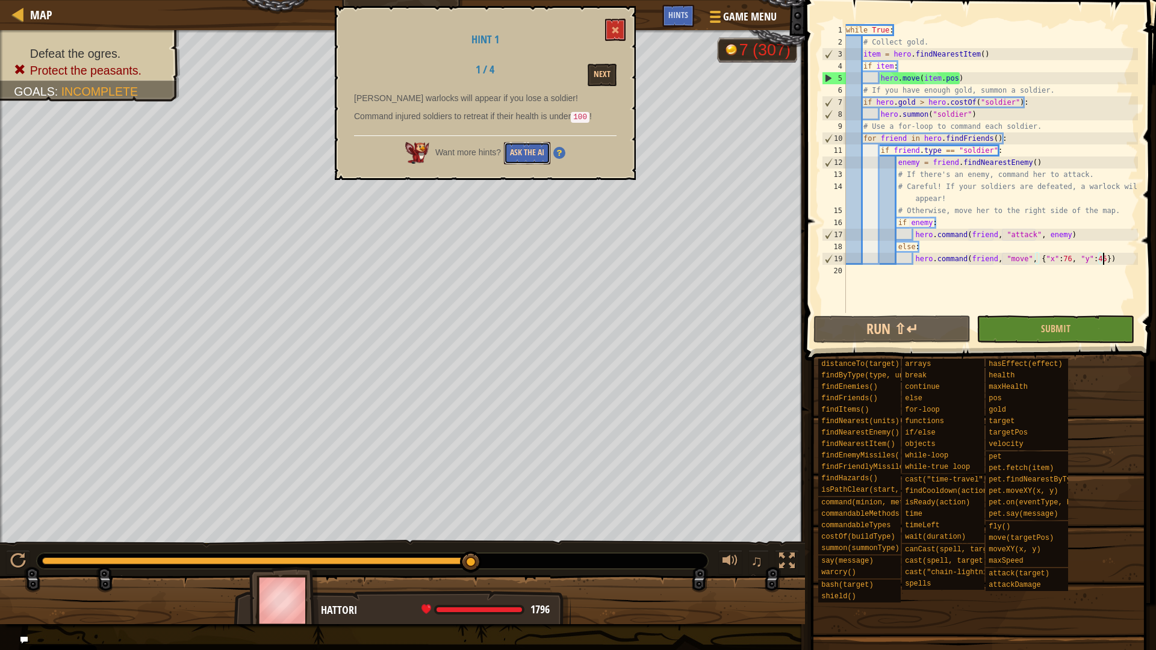
click at [538, 148] on button "Ask the AI" at bounding box center [527, 153] width 46 height 22
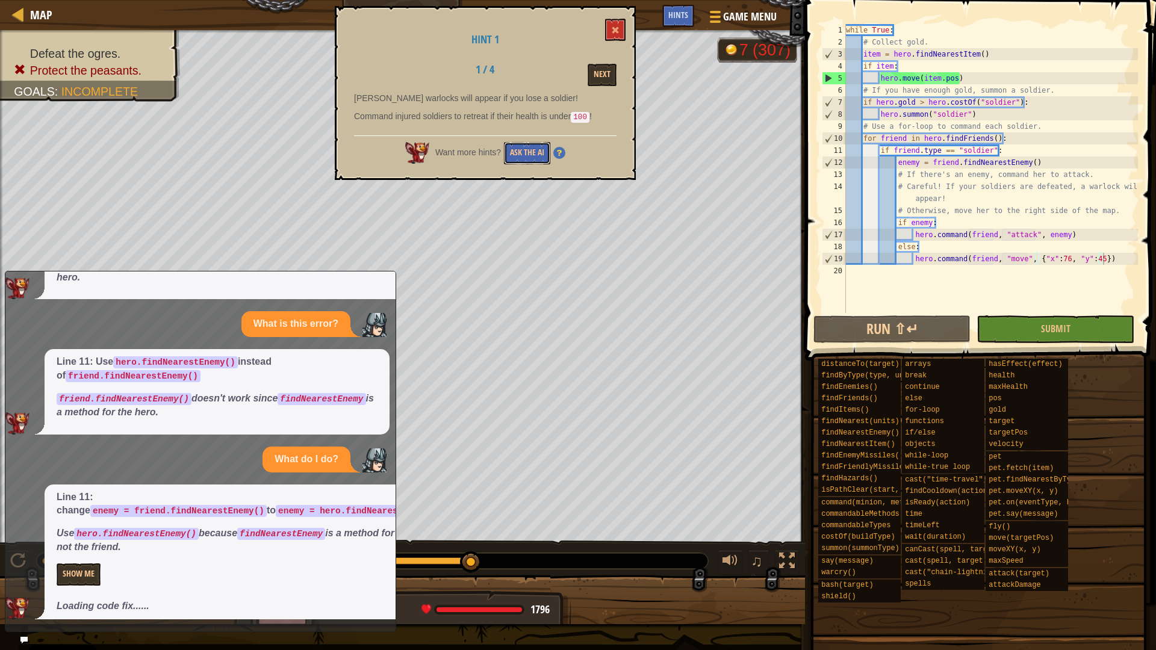
scroll to position [253, 0]
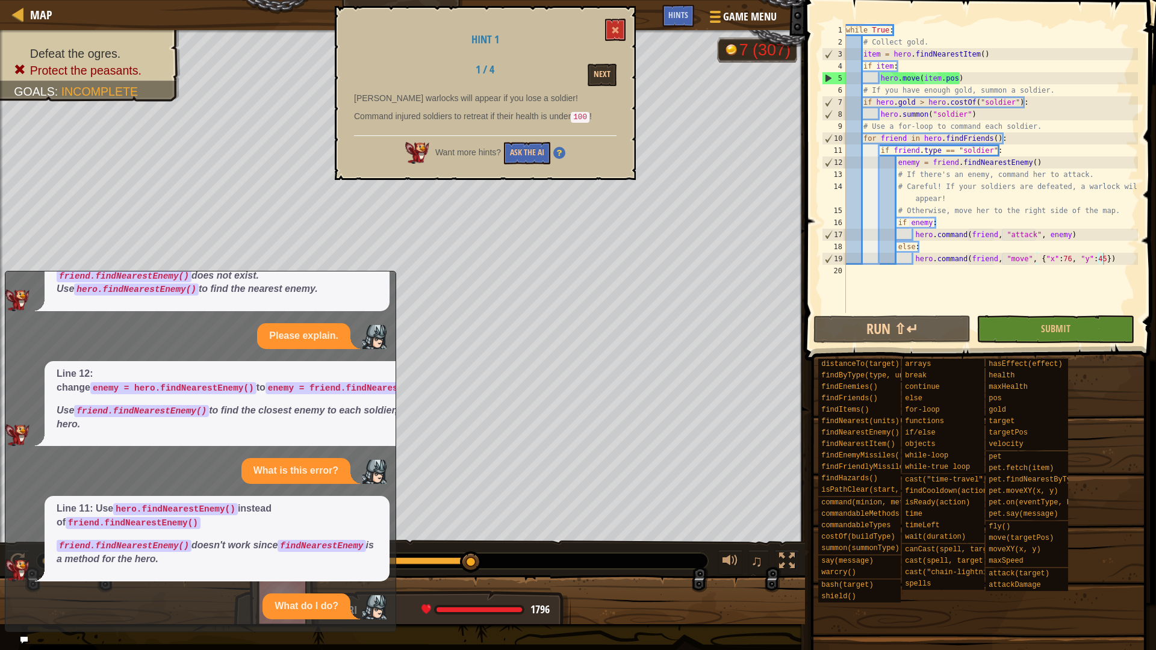
click at [627, 37] on div "Hint 1 1 / 4 Next Ogre warlocks will appear if you lose a soldier! Command inju…" at bounding box center [485, 93] width 301 height 174
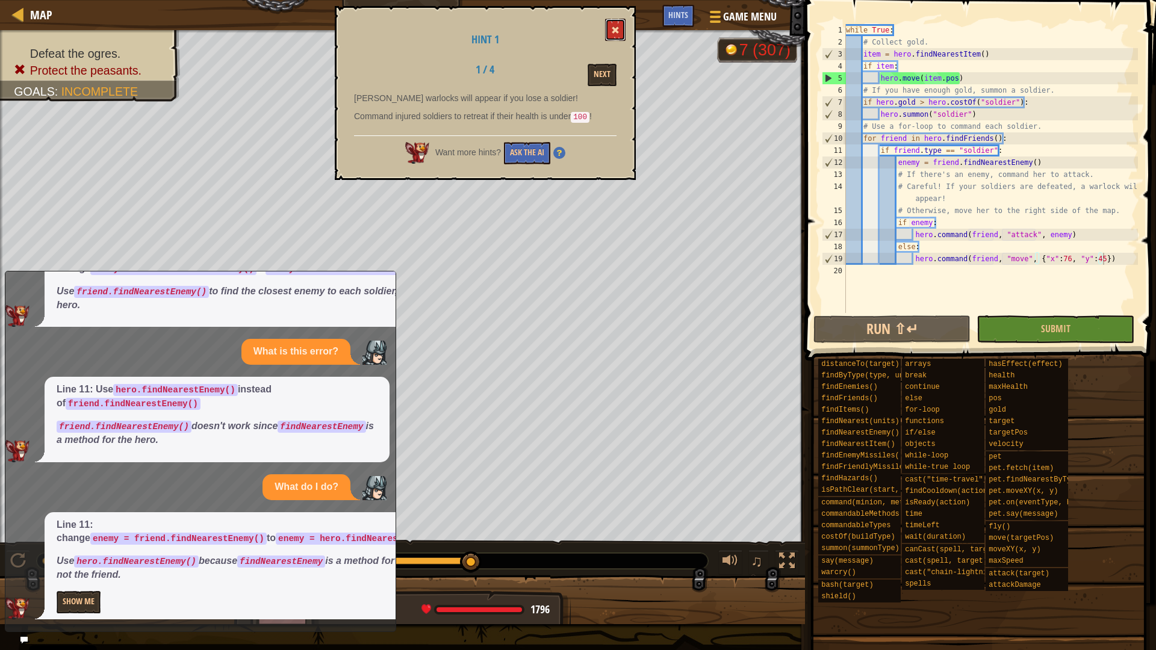
click at [614, 36] on button at bounding box center [615, 30] width 20 height 22
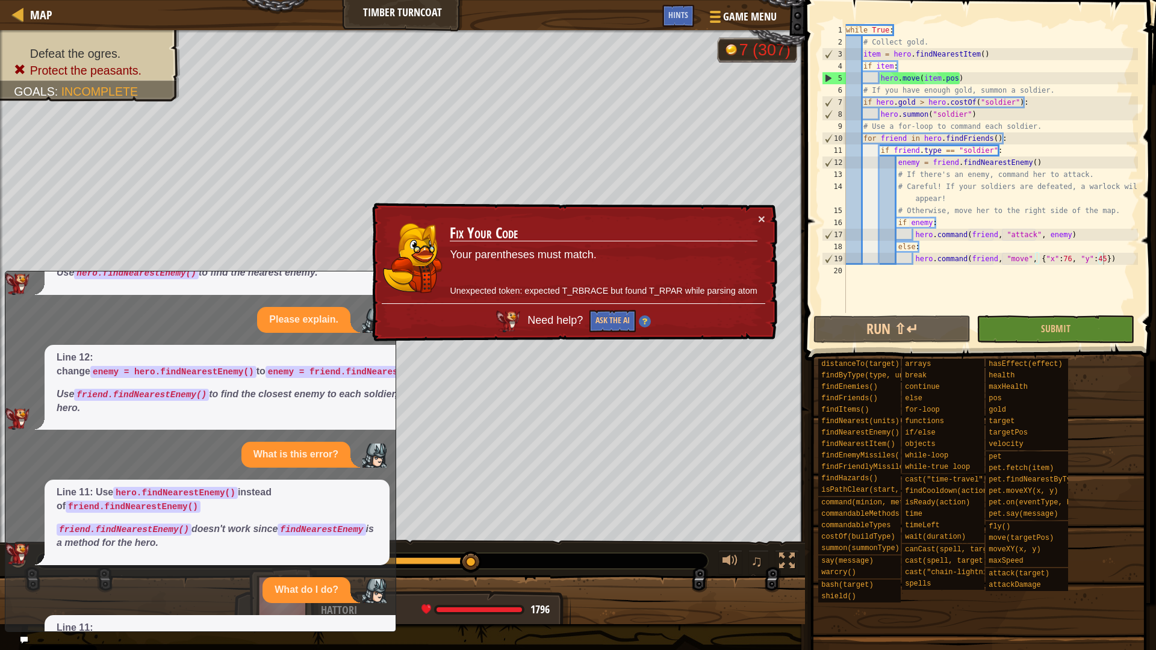
scroll to position [0, 0]
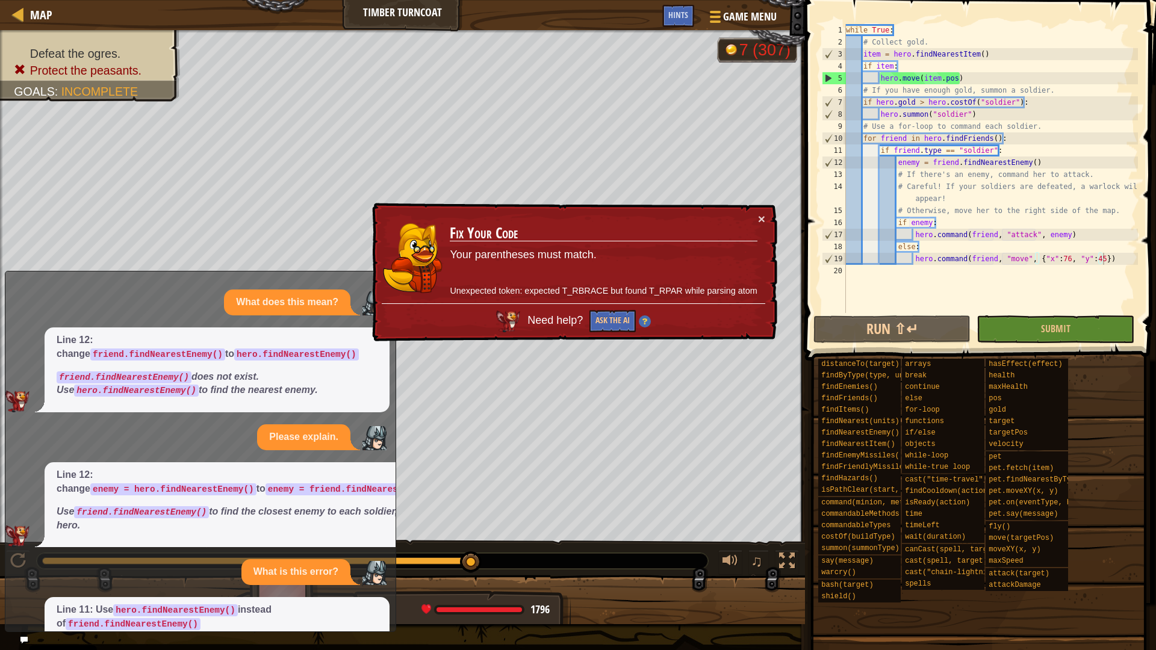
click at [765, 220] on div "× Fix Your Code Your parentheses must match. Unexpected token: expected T_RBRAC…" at bounding box center [574, 273] width 408 height 140
click at [759, 220] on button "×" at bounding box center [761, 219] width 7 height 13
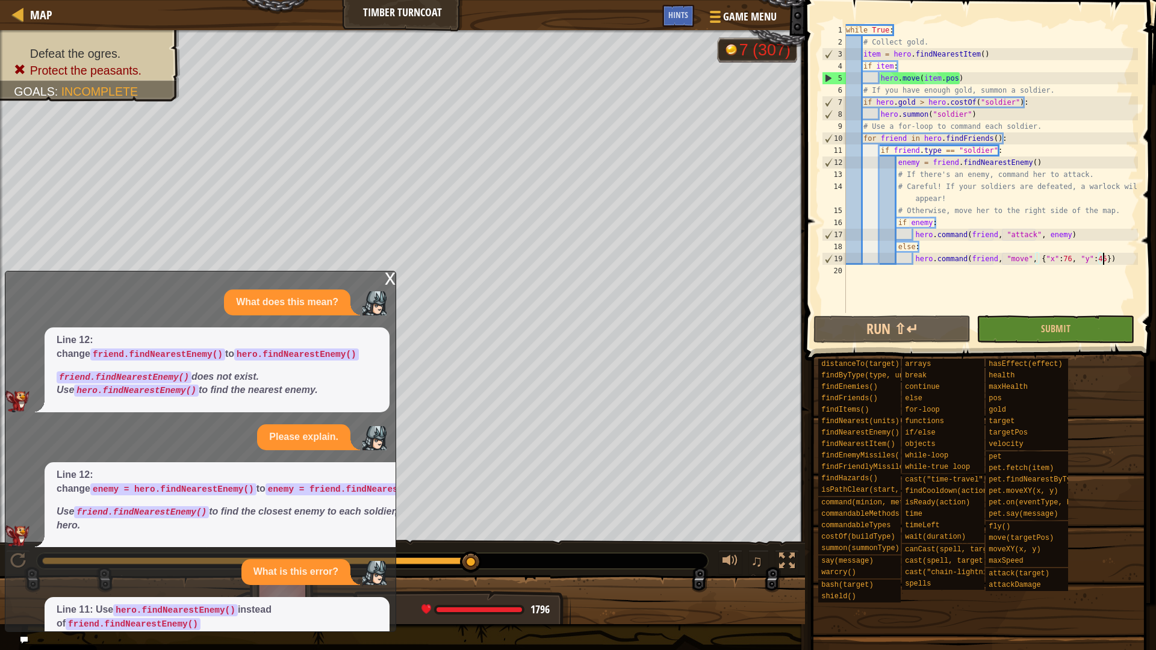
click at [391, 278] on div "x" at bounding box center [390, 278] width 11 height 12
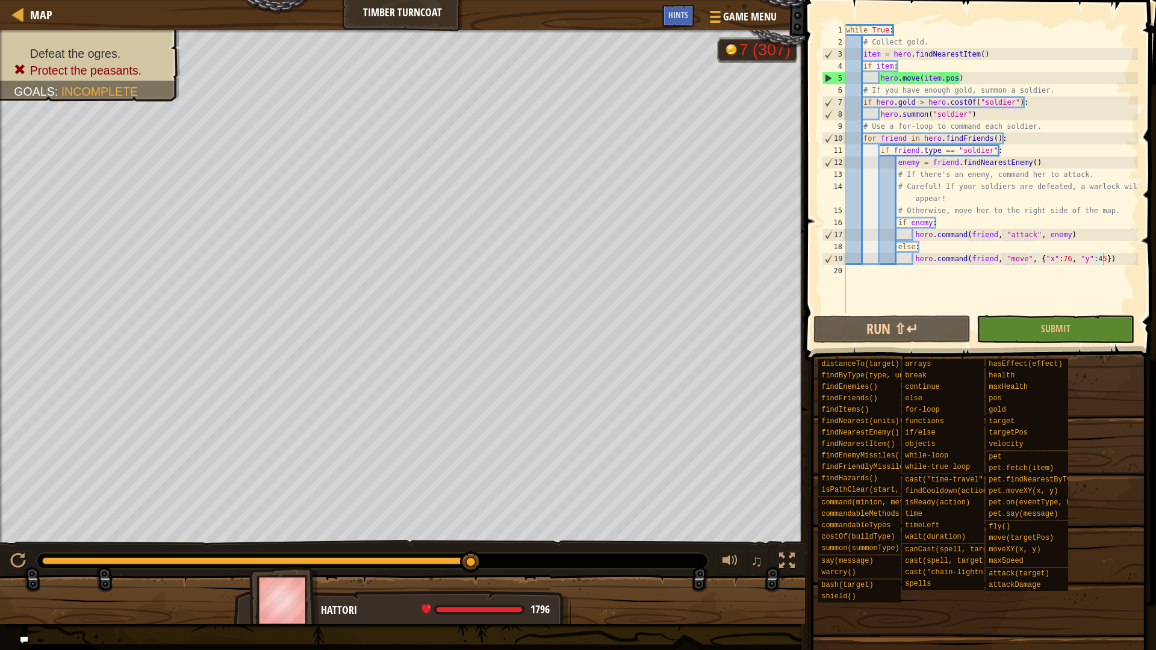
click at [1062, 258] on div "while True : # Collect gold. item = hero . findNearestItem ( ) if item : hero .…" at bounding box center [990, 180] width 294 height 313
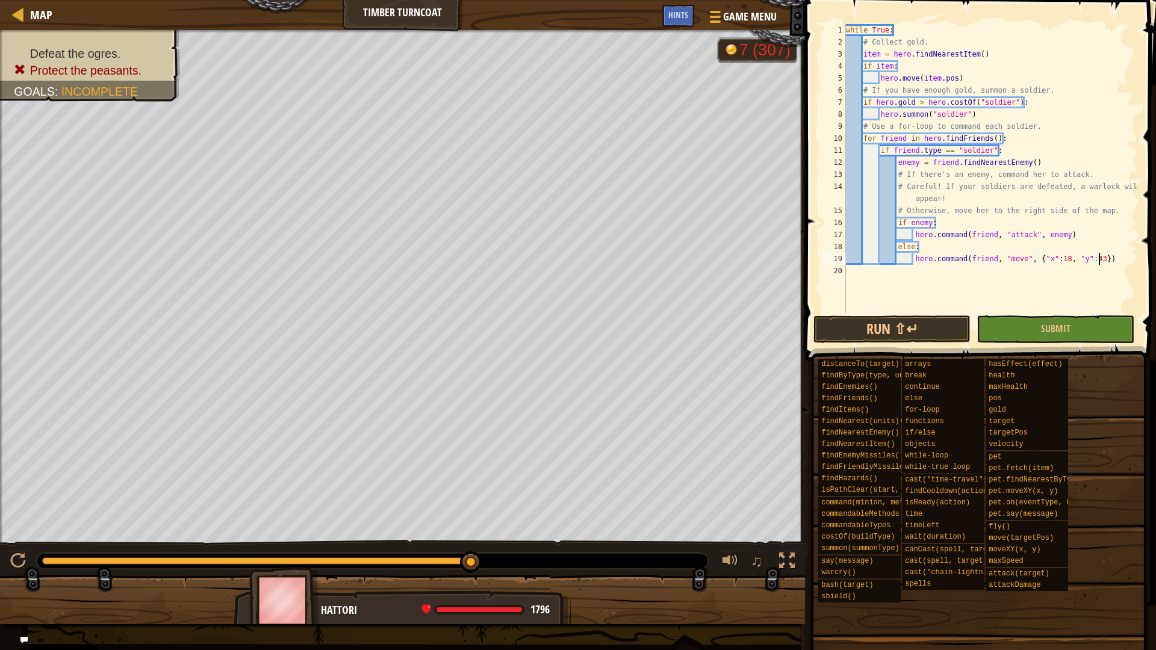
scroll to position [5, 36]
click at [914, 244] on div "while True : # Collect gold. item = hero . findNearestItem ( ) if item : hero .…" at bounding box center [990, 180] width 294 height 313
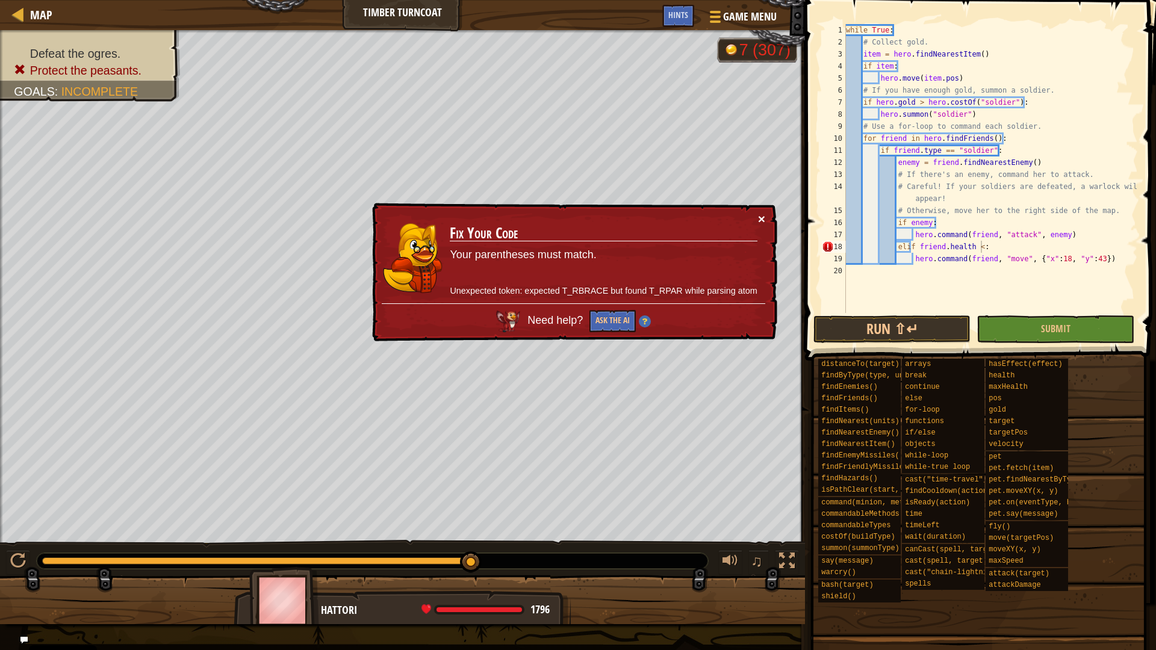
click at [762, 217] on button "×" at bounding box center [761, 219] width 7 height 13
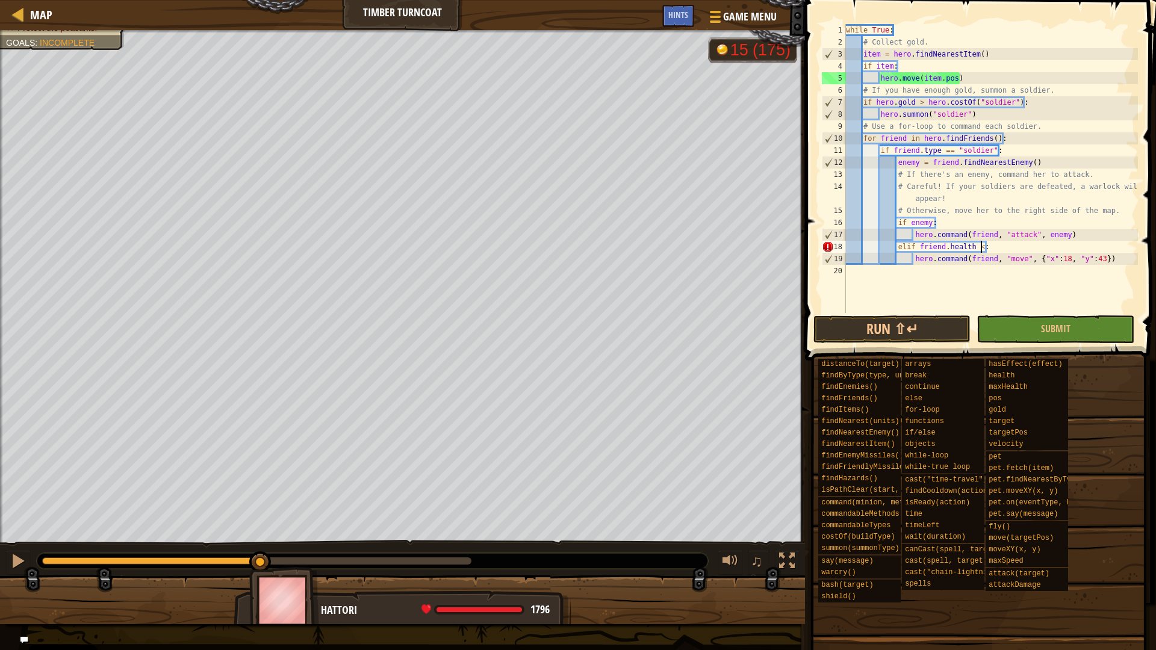
drag, startPoint x: 479, startPoint y: 563, endPoint x: 260, endPoint y: 547, distance: 219.2
click at [260, 547] on div "♫" at bounding box center [402, 558] width 805 height 36
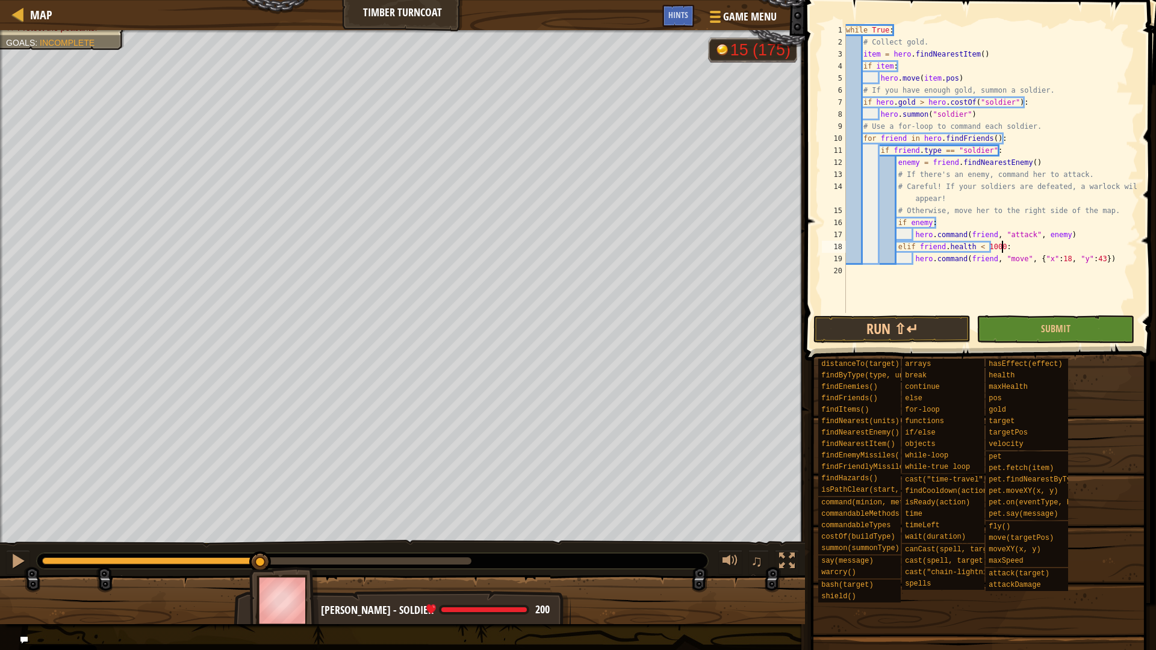
scroll to position [5, 22]
click at [877, 329] on button "Run ⇧↵" at bounding box center [891, 329] width 157 height 28
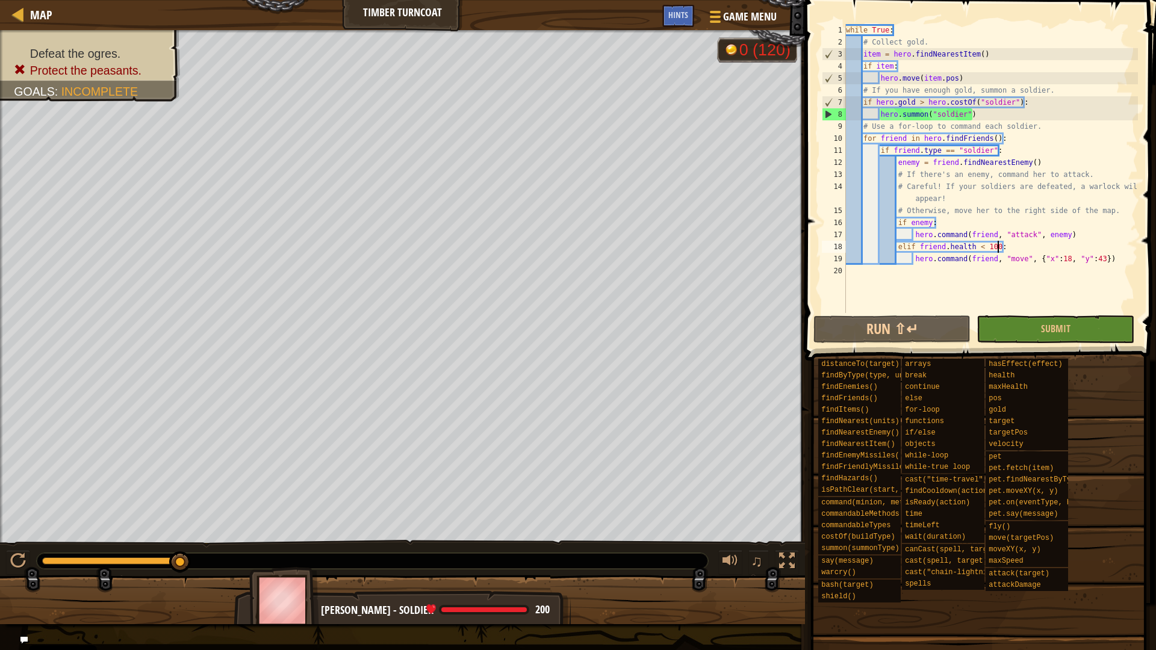
click at [1117, 262] on div "while True : # Collect gold. item = hero . findNearestItem ( ) if item : hero .…" at bounding box center [990, 180] width 294 height 313
type textarea "hero.command(friend, "move", {"x":18, "y":43})"
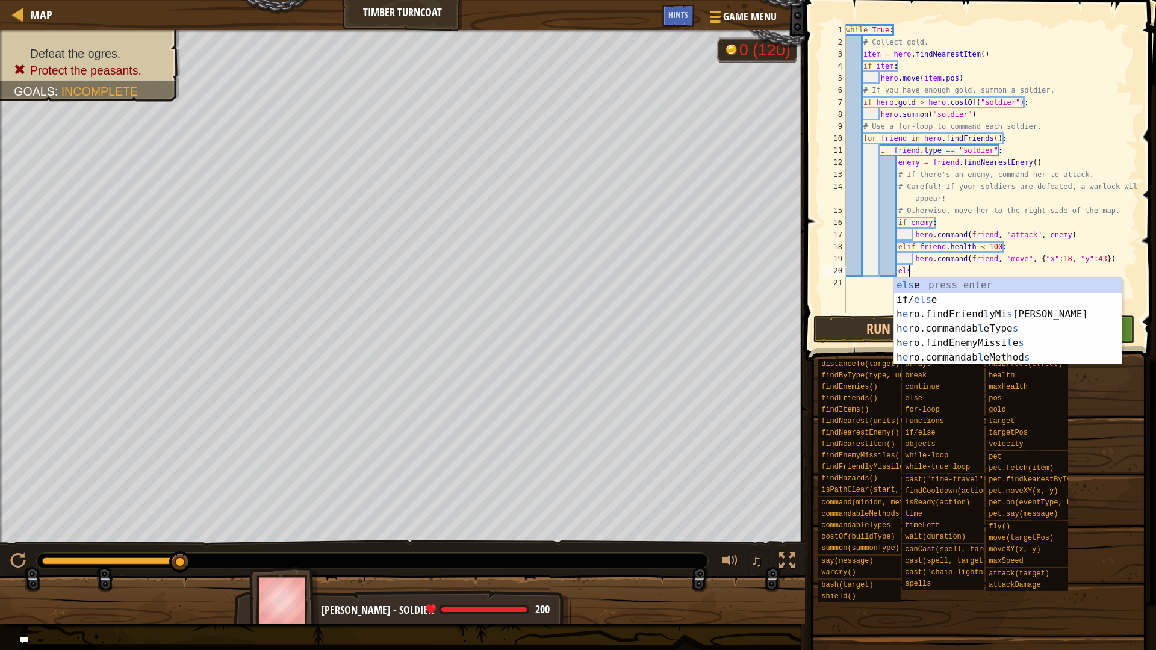
scroll to position [5, 9]
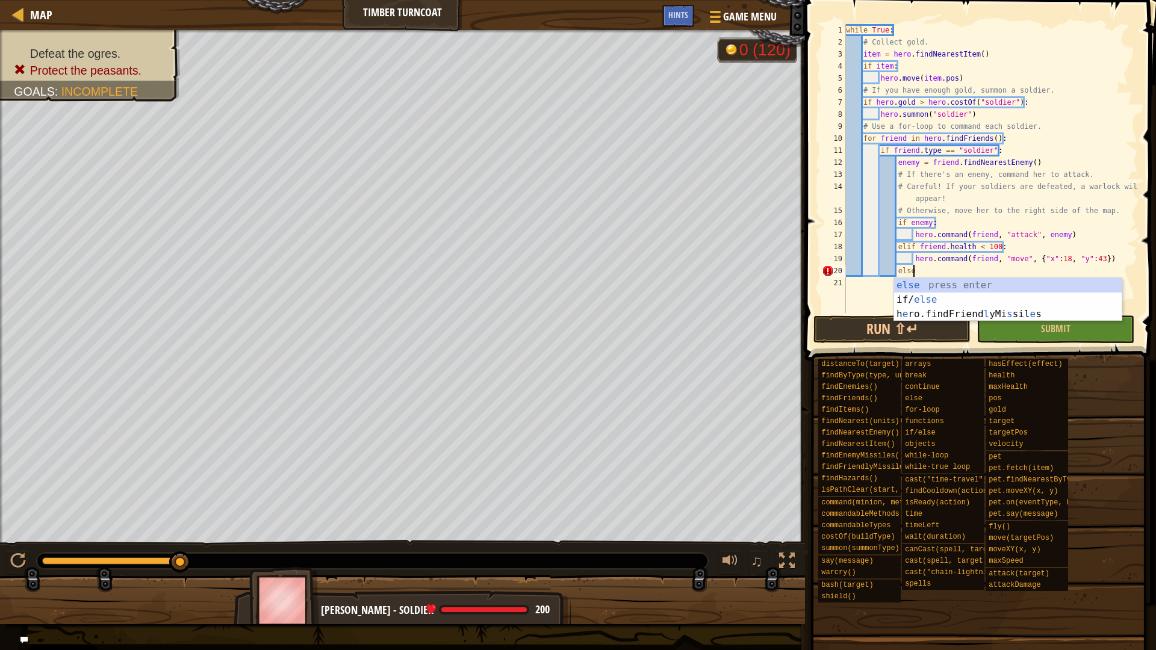
type textarea "else:"
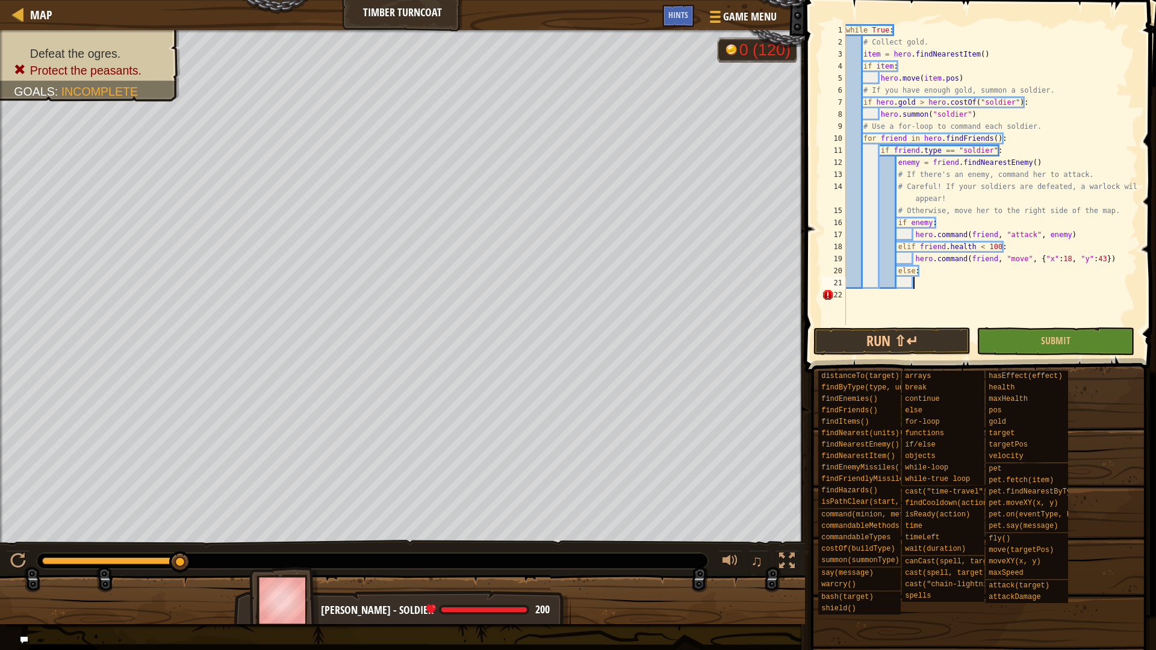
type textarea "h"
drag, startPoint x: 1120, startPoint y: 255, endPoint x: 915, endPoint y: 259, distance: 205.3
click at [915, 259] on div "while True : # Collect gold. item = hero . findNearestItem ( ) if item : hero .…" at bounding box center [990, 186] width 294 height 325
type textarea "hero.command(friend, "move", {"x":18, "y":43})"
click at [919, 280] on div "while True : # Collect gold. item = hero . findNearestItem ( ) if item : hero .…" at bounding box center [990, 186] width 294 height 325
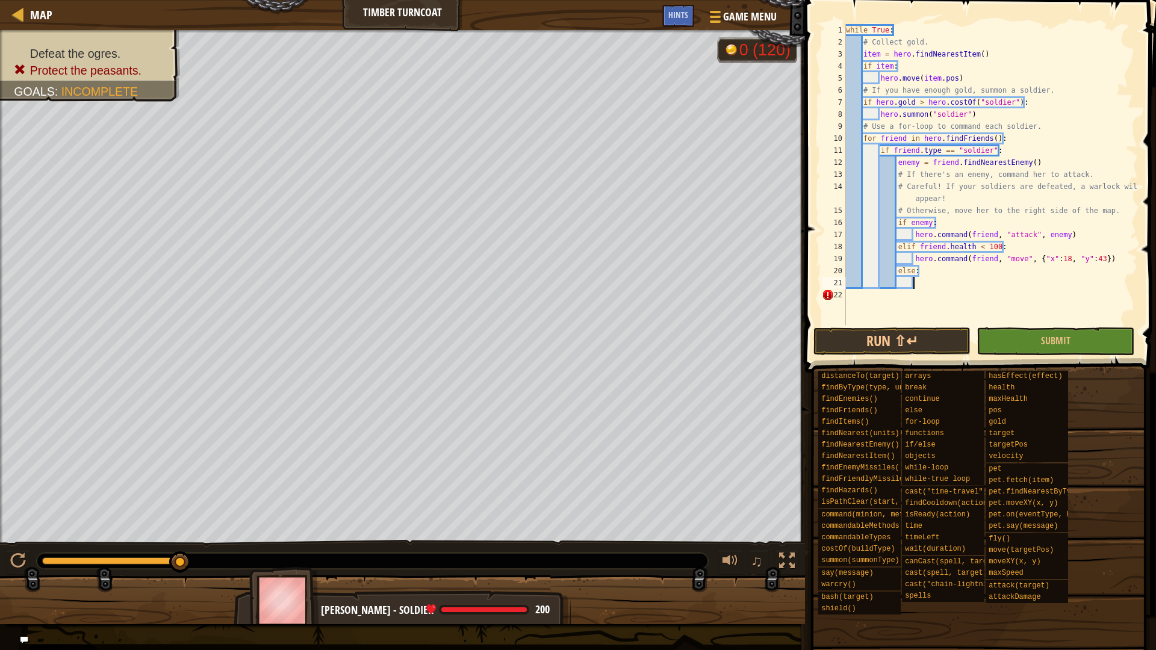
paste textarea "hero.command(friend, "move", {"x":18, "y":43})"
click at [1064, 281] on div "while True : # Collect gold. item = hero . findNearestItem ( ) if item : hero .…" at bounding box center [990, 186] width 294 height 325
click at [890, 332] on button "Run ⇧↵" at bounding box center [891, 341] width 157 height 28
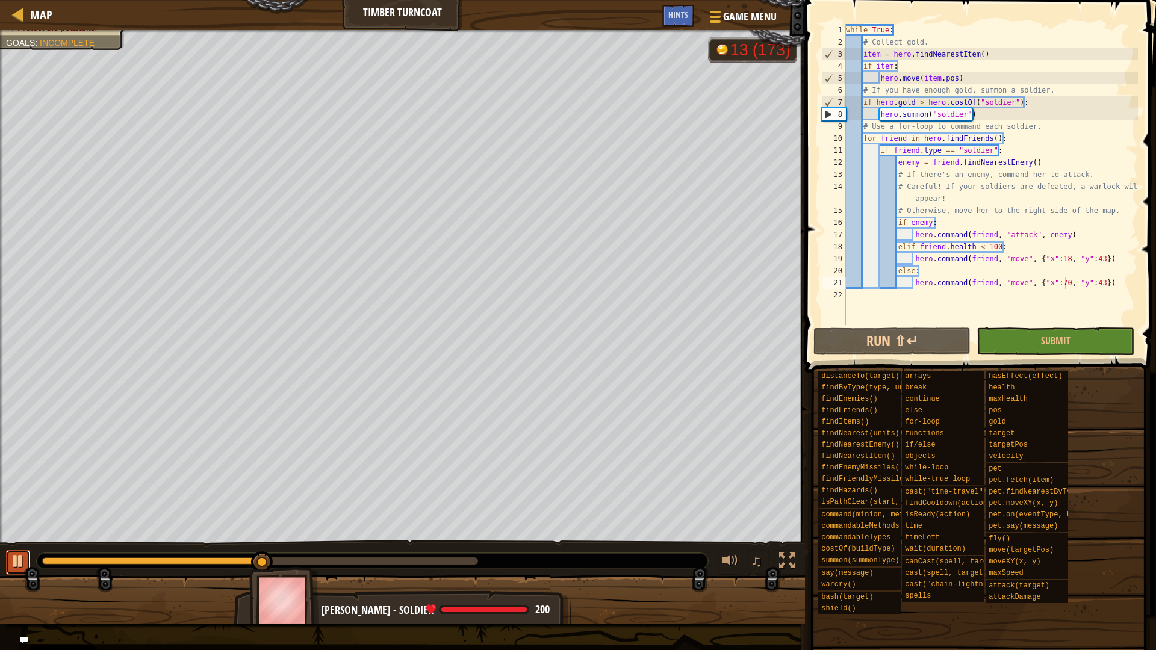
click at [11, 557] on div at bounding box center [18, 561] width 16 height 16
click at [680, 14] on span "Hints" at bounding box center [678, 14] width 20 height 11
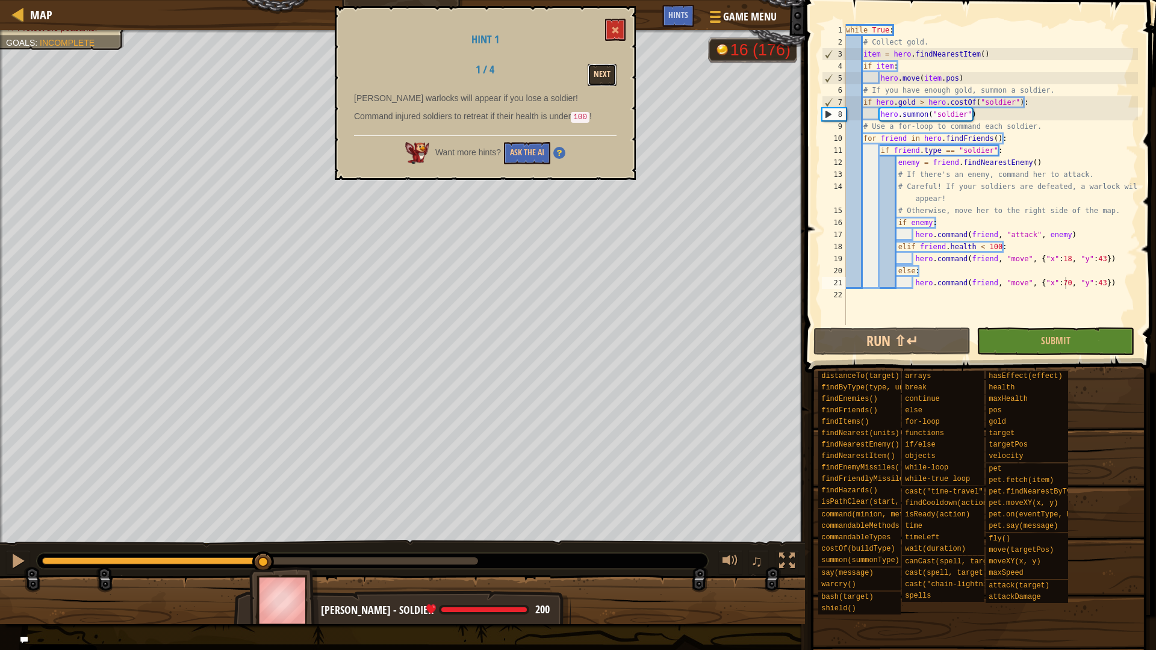
click at [598, 75] on button "Next" at bounding box center [602, 75] width 29 height 22
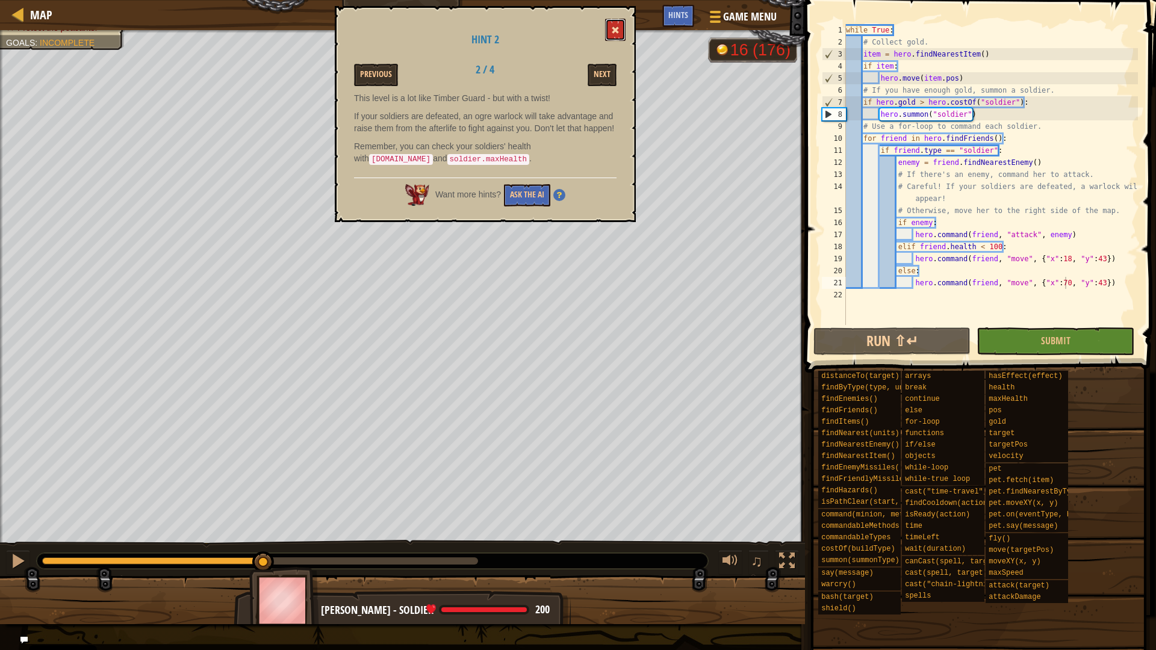
click at [622, 25] on button at bounding box center [615, 30] width 20 height 22
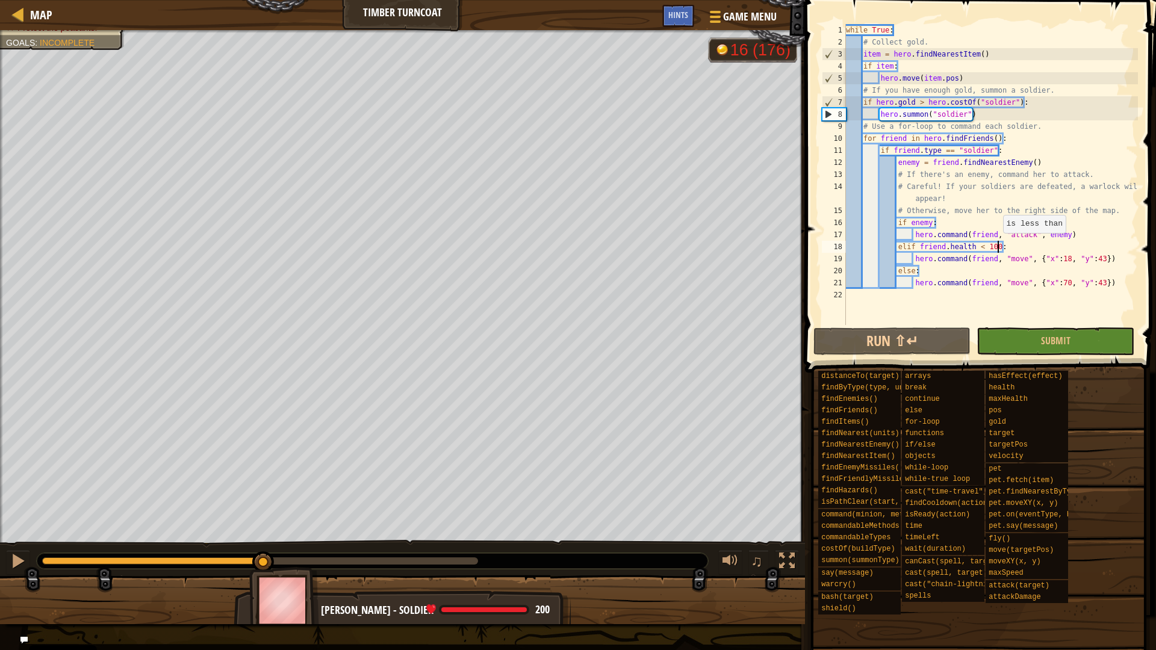
scroll to position [5, 22]
click at [997, 245] on div "while True : # Collect gold. item = hero . findNearestItem ( ) if item : hero .…" at bounding box center [990, 186] width 294 height 325
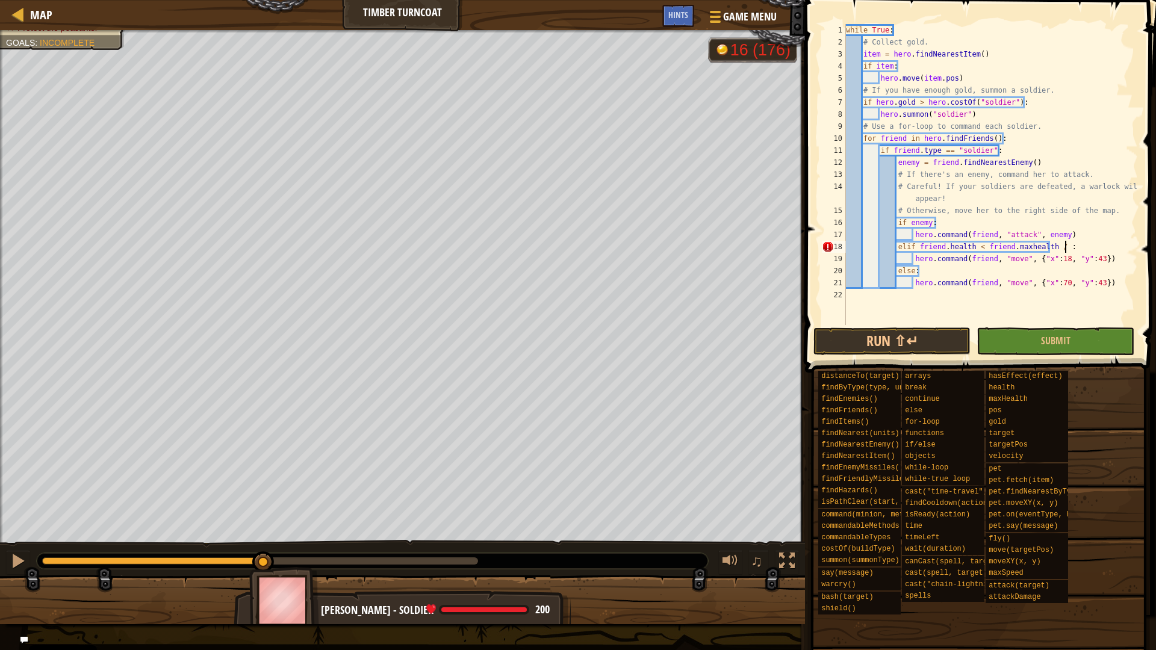
scroll to position [5, 32]
click at [894, 346] on button "Run ⇧↵" at bounding box center [891, 341] width 157 height 28
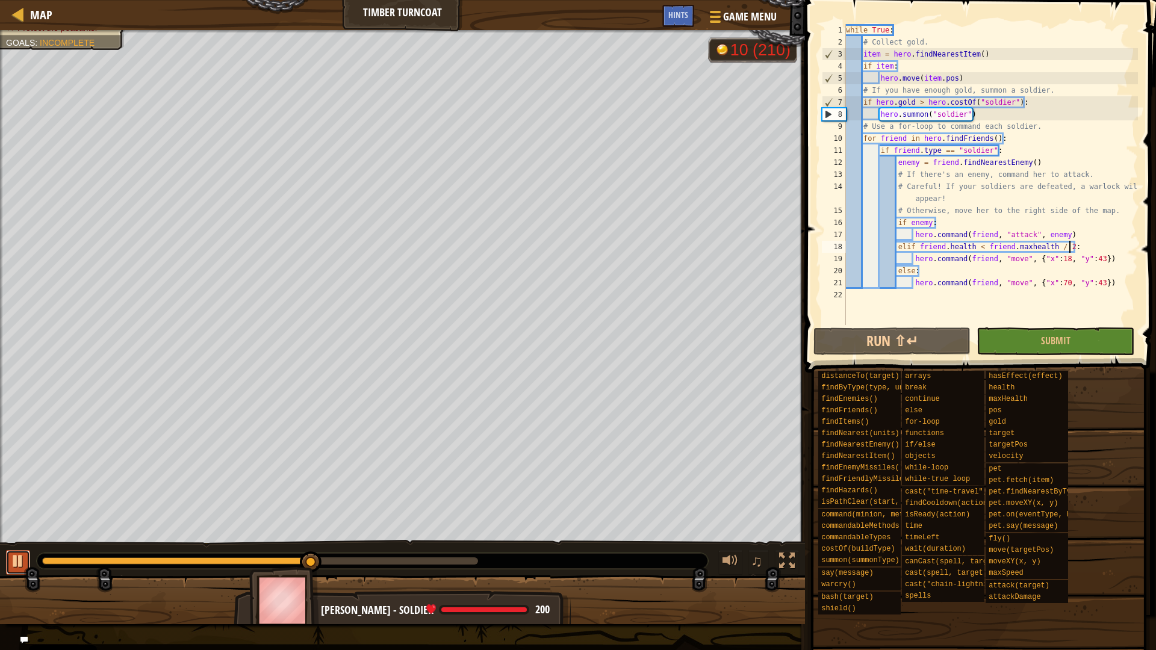
click at [13, 569] on div at bounding box center [18, 561] width 16 height 16
click at [674, 17] on span "Hints" at bounding box center [678, 14] width 20 height 11
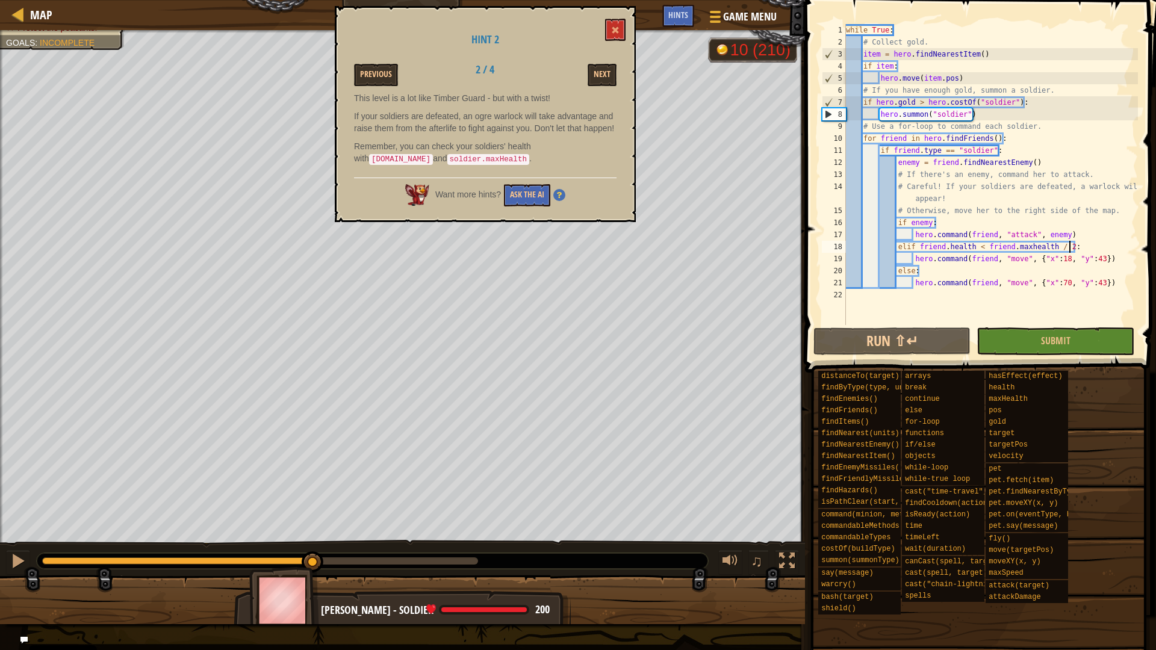
click at [983, 238] on div "while True : # Collect gold. item = hero . findNearestItem ( ) if item : hero .…" at bounding box center [990, 186] width 294 height 325
click at [994, 250] on div "while True : # Collect gold. item = hero . findNearestItem ( ) if item : hero .…" at bounding box center [990, 186] width 294 height 325
click at [623, 26] on button at bounding box center [615, 30] width 20 height 22
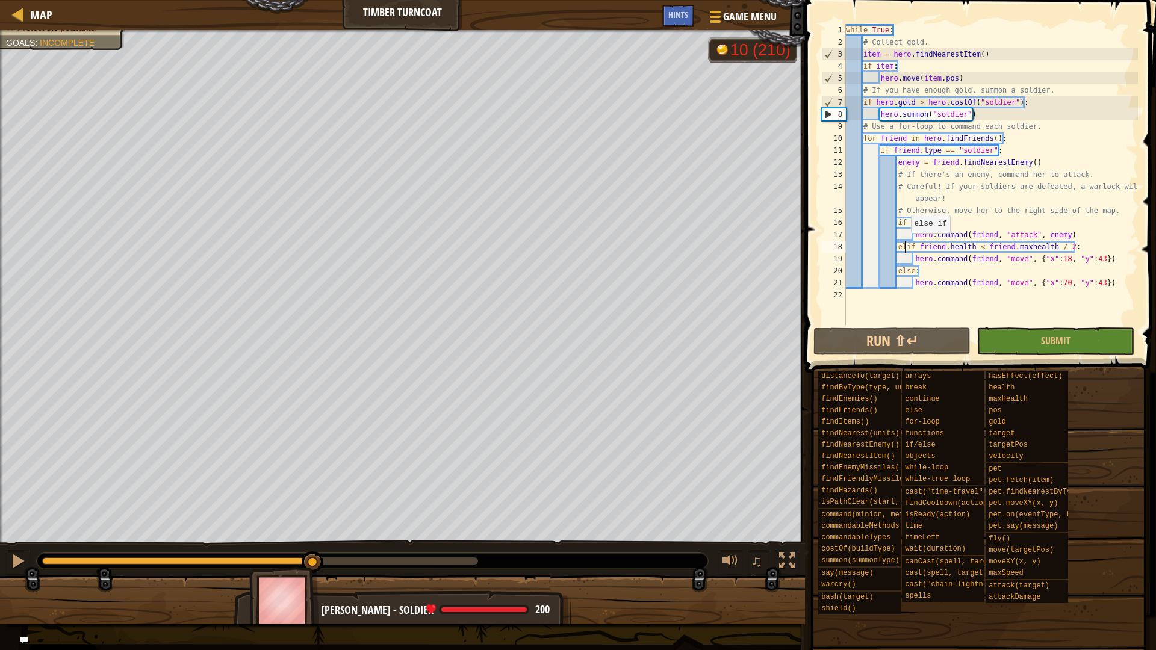
click at [905, 245] on div "while True : # Collect gold. item = hero . findNearestItem ( ) if item : hero .…" at bounding box center [990, 186] width 294 height 325
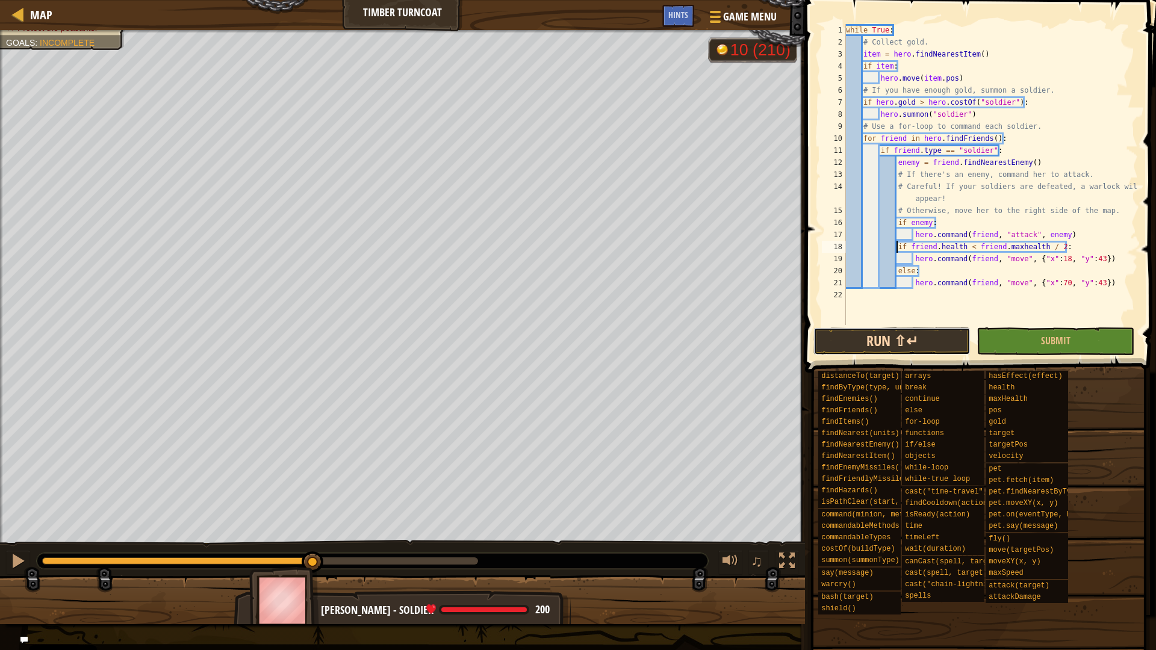
click at [870, 347] on button "Run ⇧↵" at bounding box center [891, 341] width 157 height 28
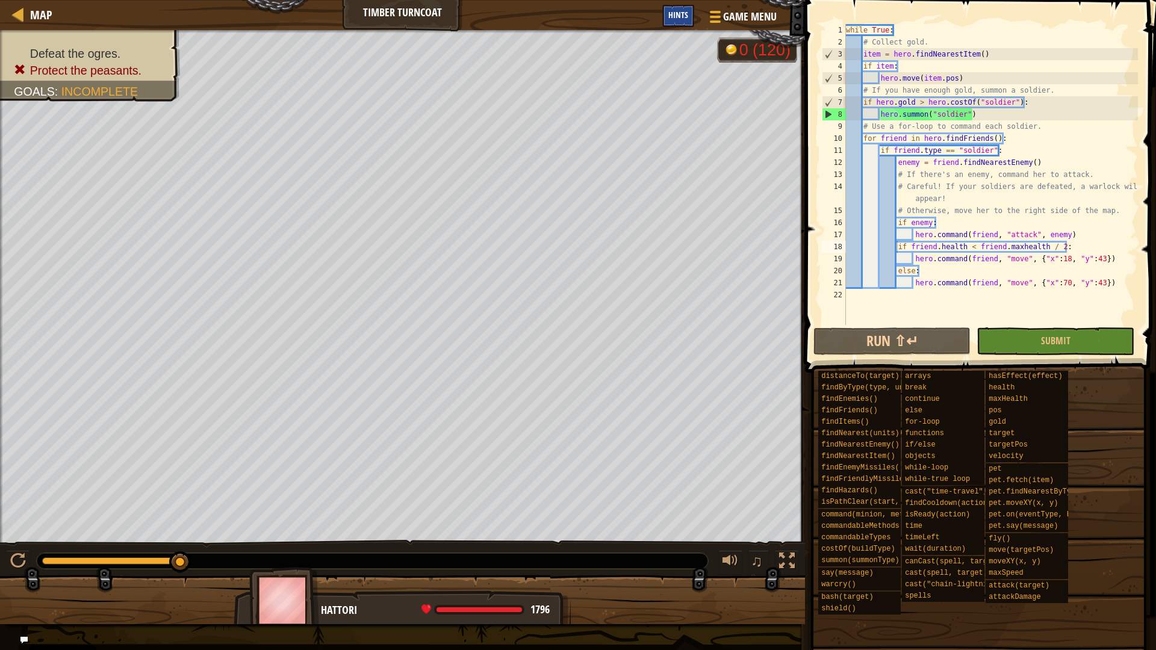
click at [681, 25] on div "Hints" at bounding box center [678, 16] width 32 height 22
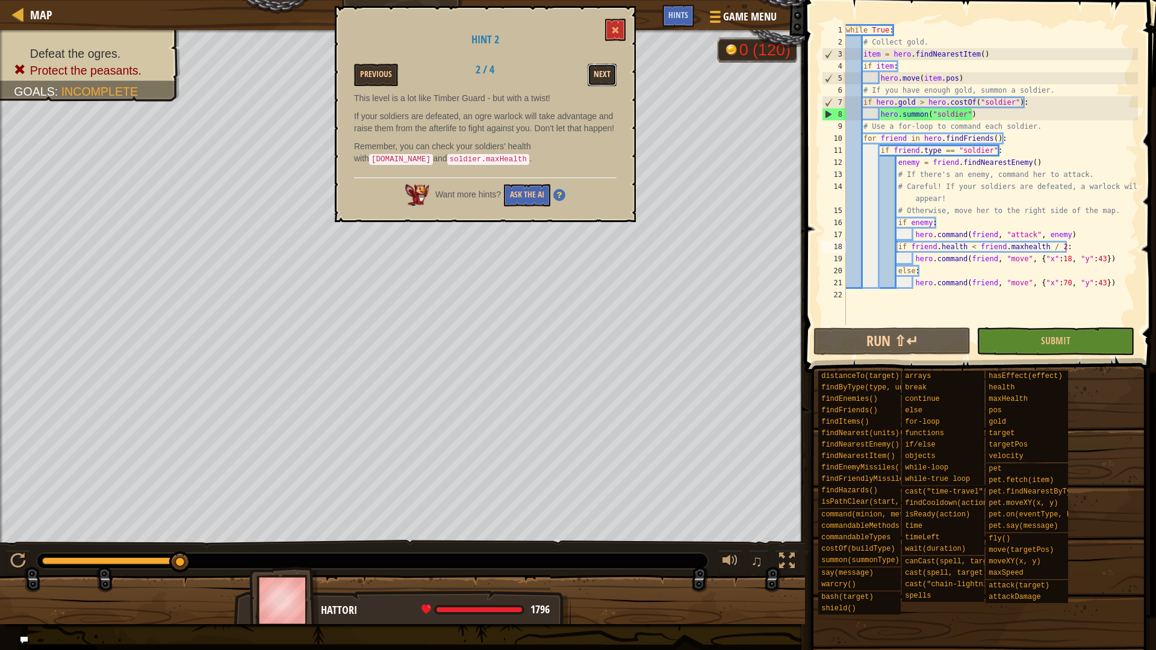
click at [607, 73] on button "Next" at bounding box center [602, 75] width 29 height 22
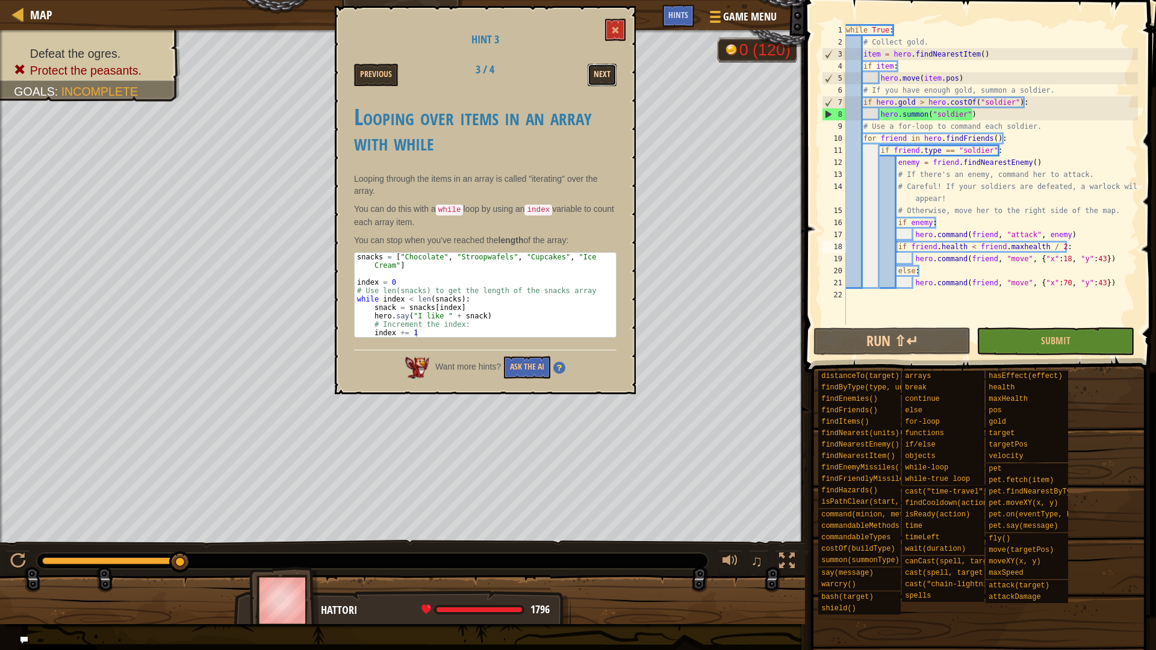
click at [592, 72] on button "Next" at bounding box center [602, 75] width 29 height 22
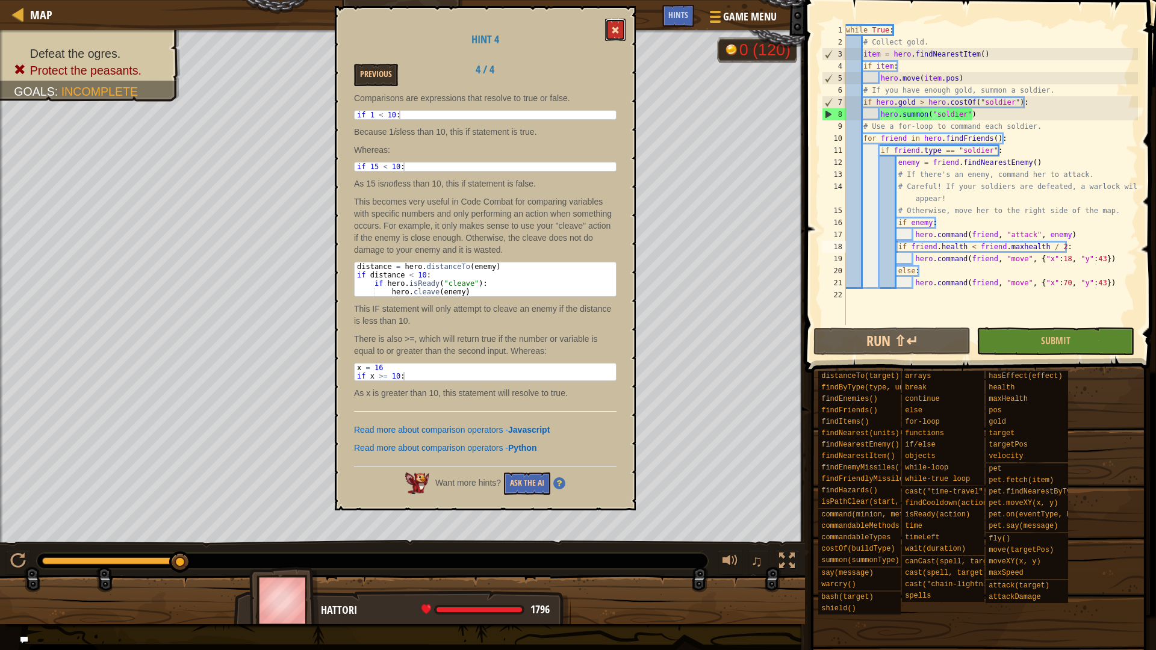
click at [620, 38] on button at bounding box center [615, 30] width 20 height 22
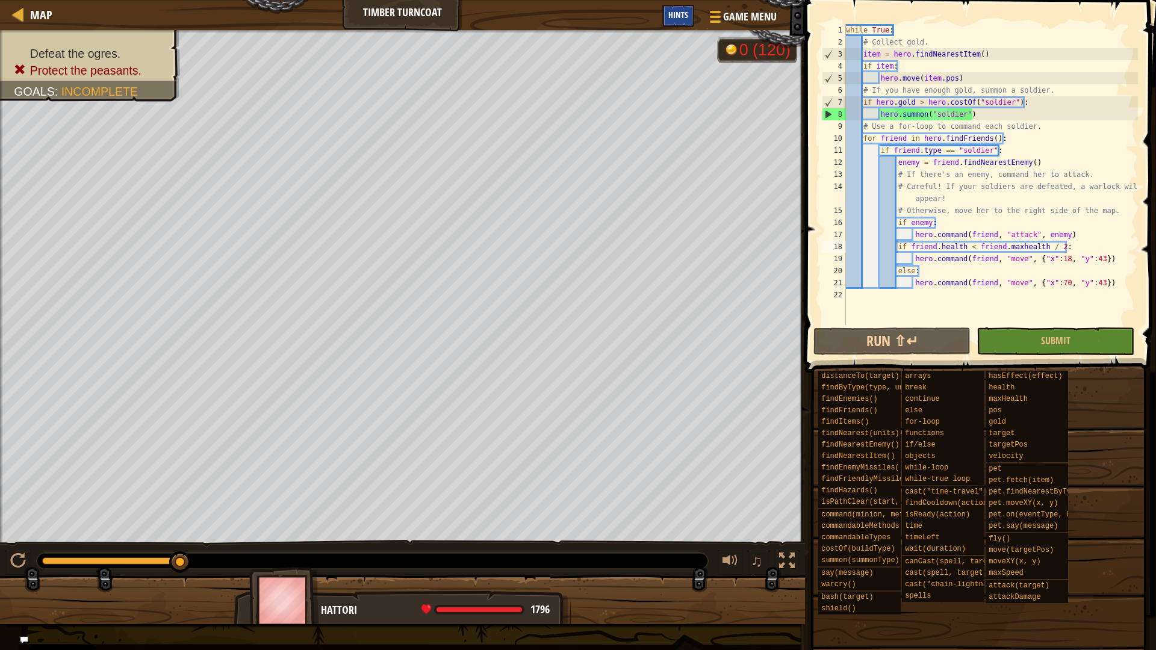
click at [671, 8] on div "Hints" at bounding box center [678, 16] width 32 height 22
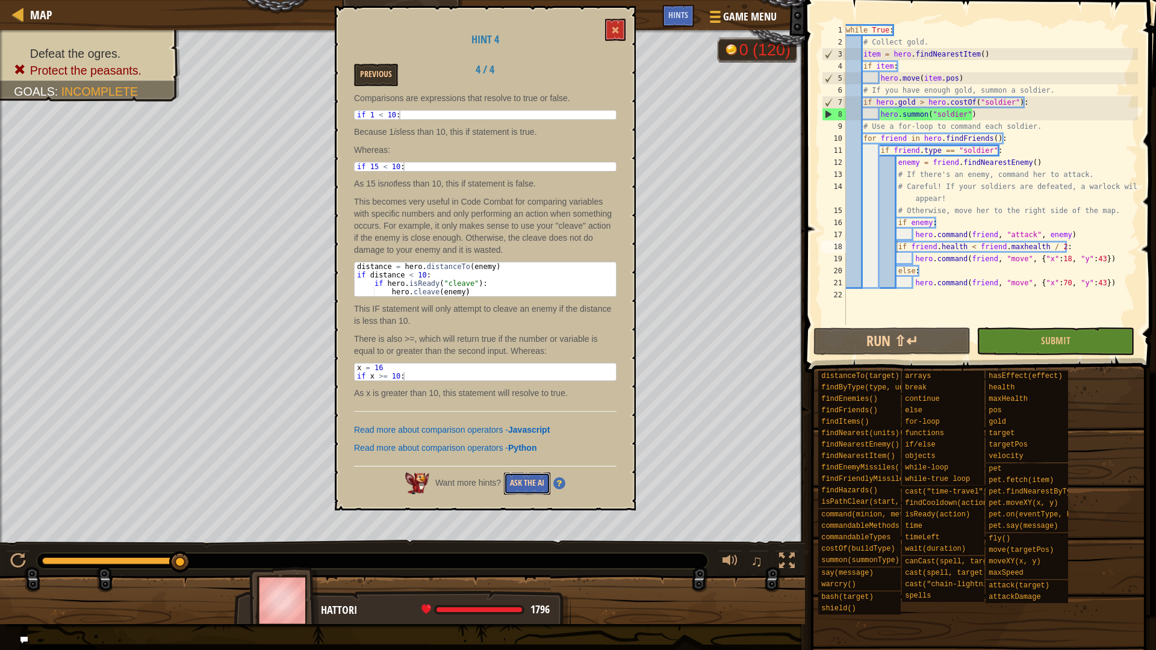
click at [517, 488] on button "Ask the AI" at bounding box center [527, 484] width 46 height 22
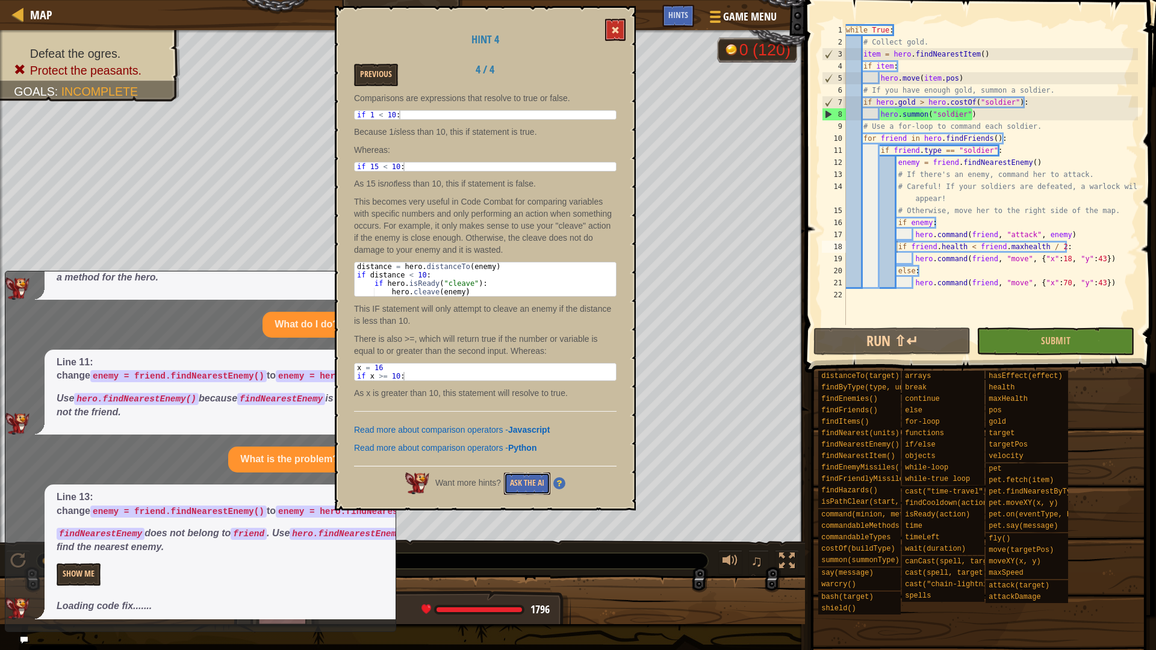
scroll to position [389, 0]
click at [616, 28] on span at bounding box center [615, 30] width 8 height 8
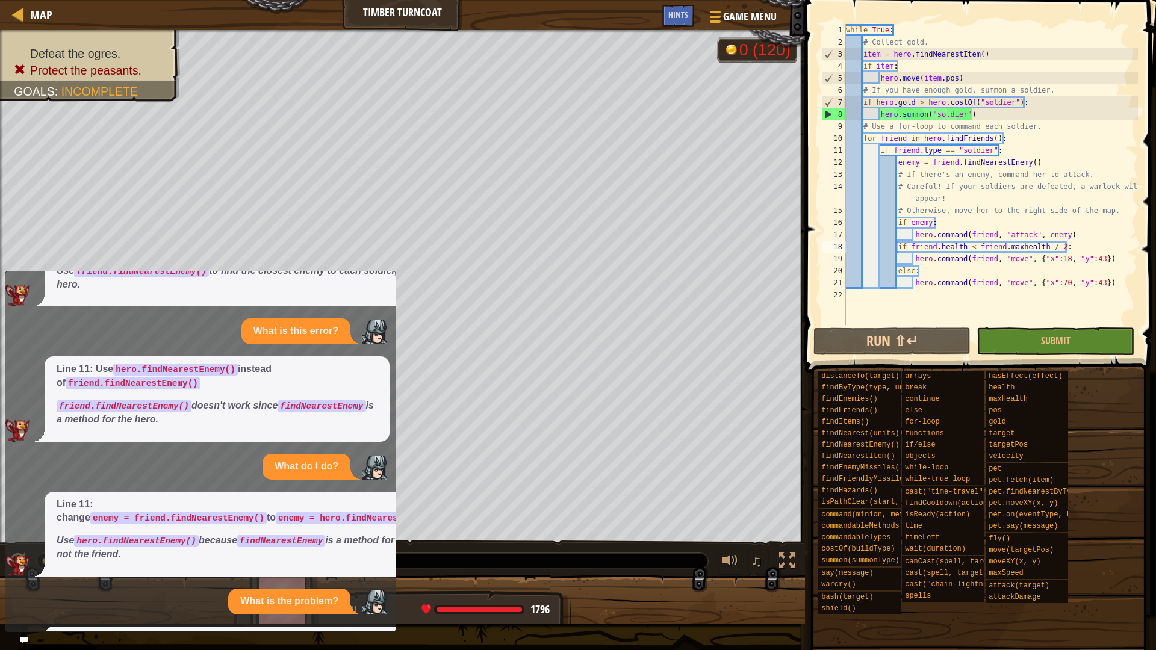
scroll to position [361, 0]
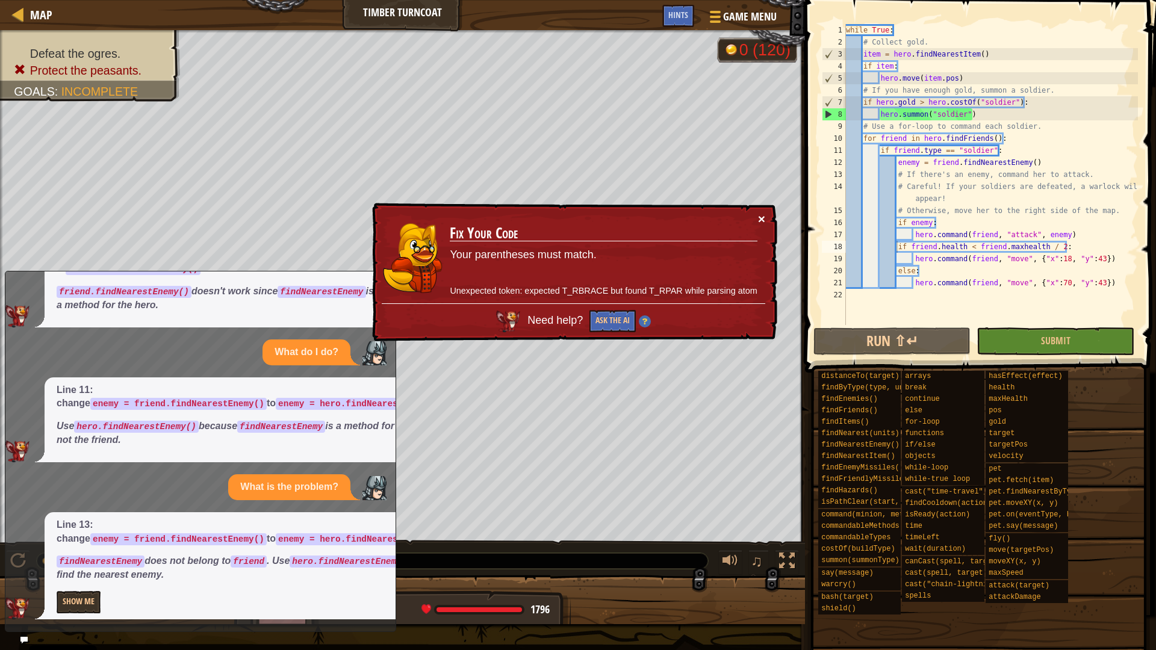
click at [763, 214] on button "×" at bounding box center [761, 219] width 7 height 13
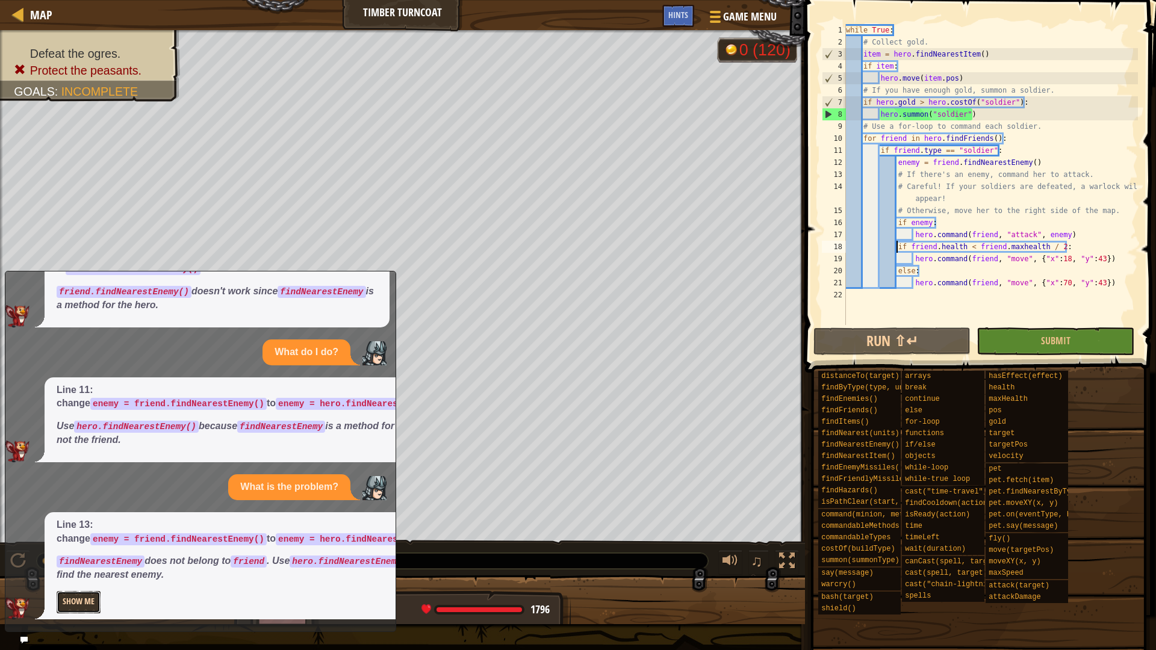
click at [88, 573] on button "Show Me" at bounding box center [79, 602] width 44 height 22
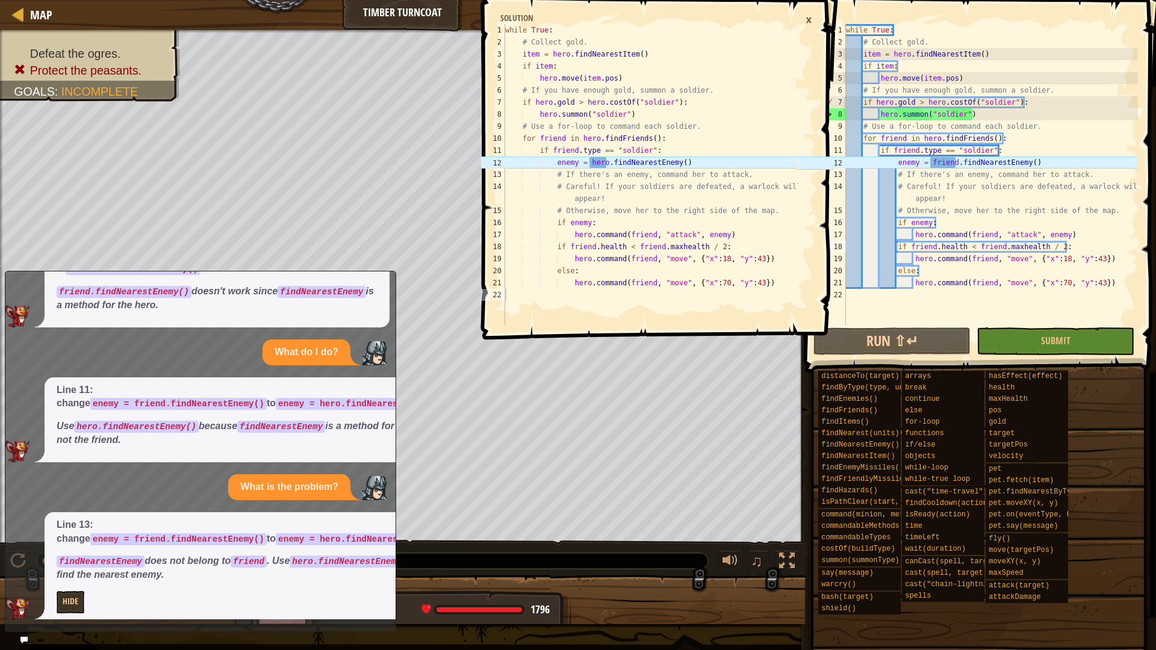
click at [805, 20] on div "×" at bounding box center [808, 20] width 19 height 20
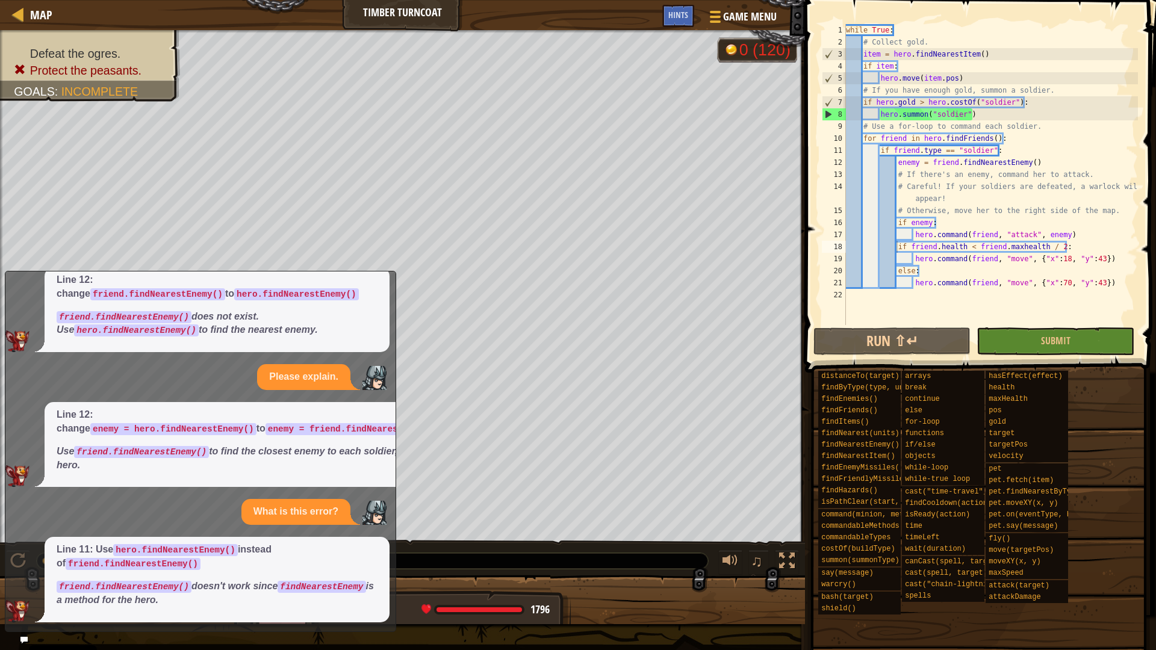
scroll to position [0, 0]
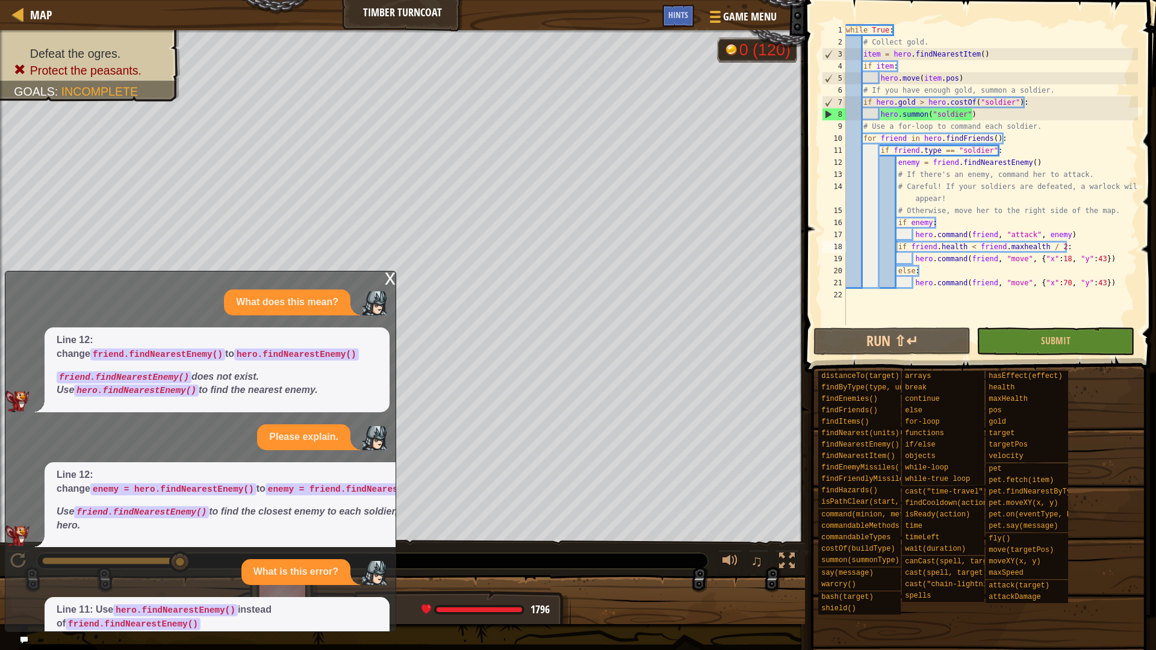
drag, startPoint x: 383, startPoint y: 286, endPoint x: 390, endPoint y: 274, distance: 13.7
click at [390, 274] on div "x" at bounding box center [390, 278] width 11 height 12
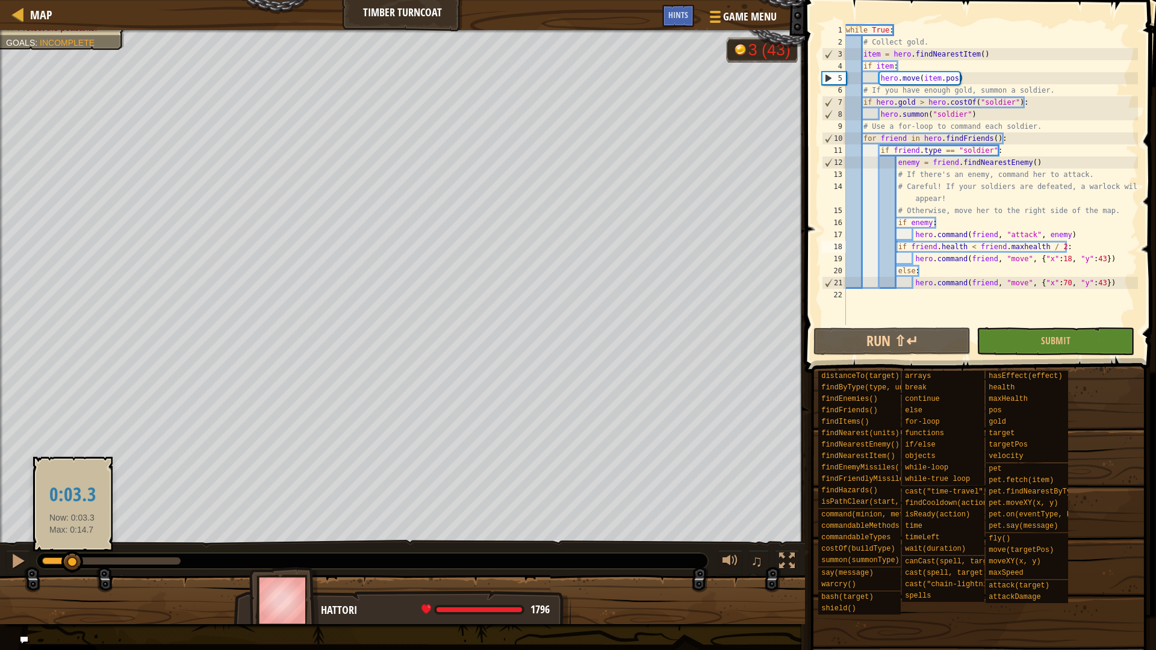
drag, startPoint x: 183, startPoint y: 560, endPoint x: 82, endPoint y: 554, distance: 101.4
click at [82, 554] on div at bounding box center [72, 562] width 22 height 22
click at [896, 246] on div "while True : # Collect gold. item = hero . findNearestItem ( ) if item : hero .…" at bounding box center [990, 186] width 294 height 325
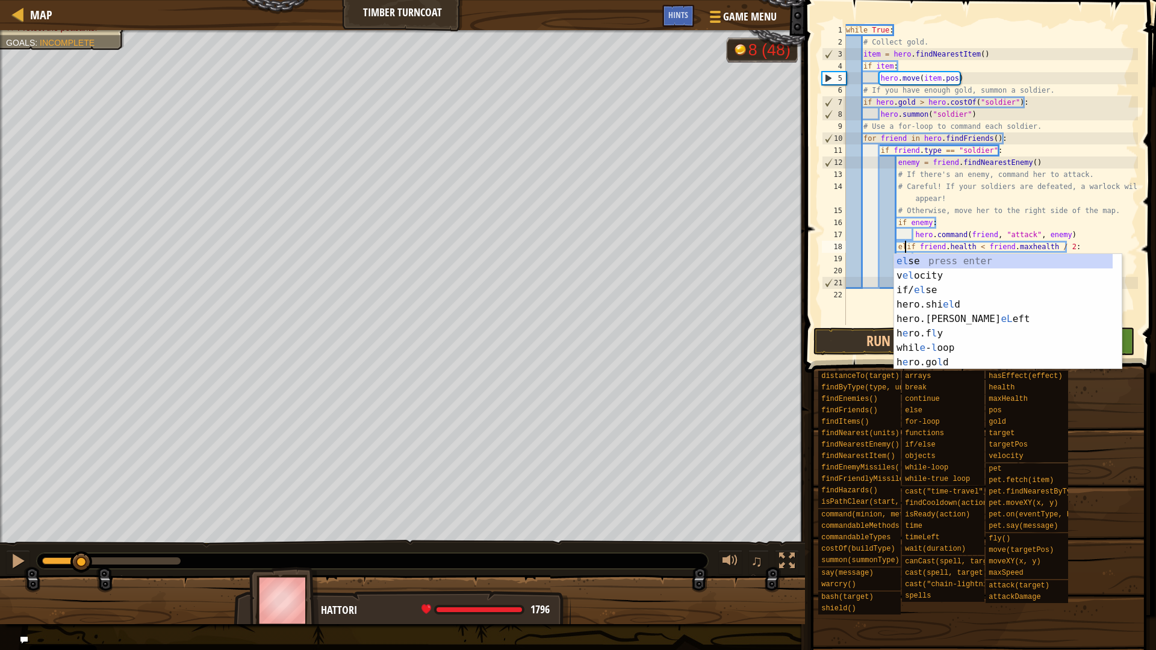
scroll to position [5, 8]
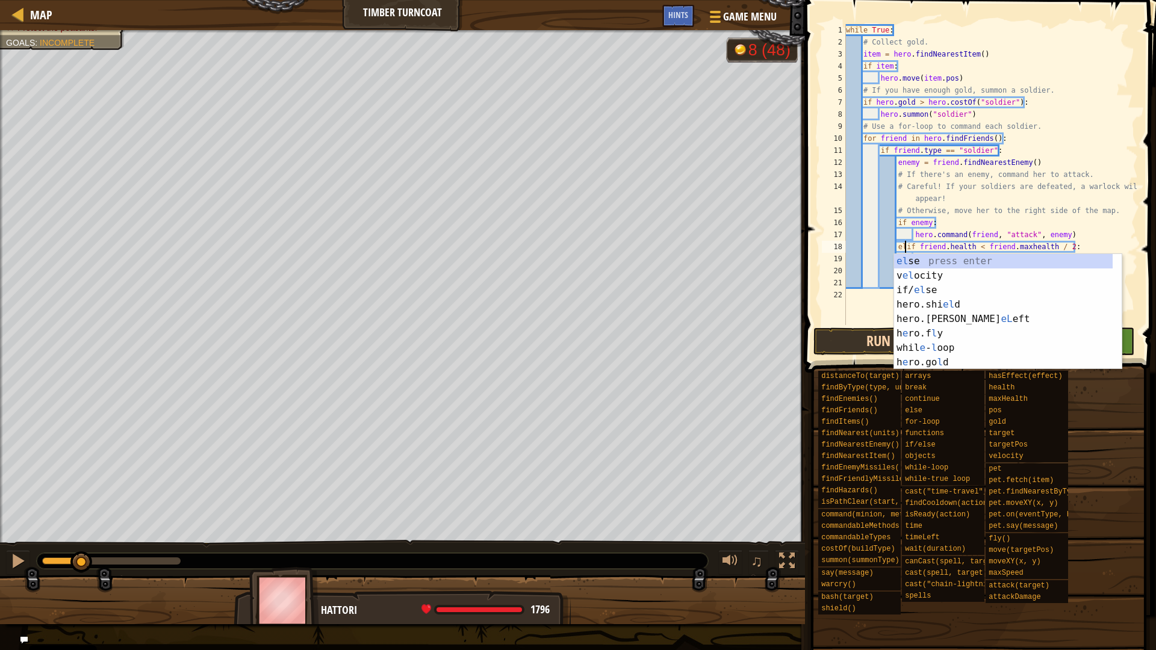
type textarea "elif [DOMAIN_NAME] < [DOMAIN_NAME] / 2:"
click at [867, 337] on button "Run ⇧↵" at bounding box center [891, 341] width 157 height 28
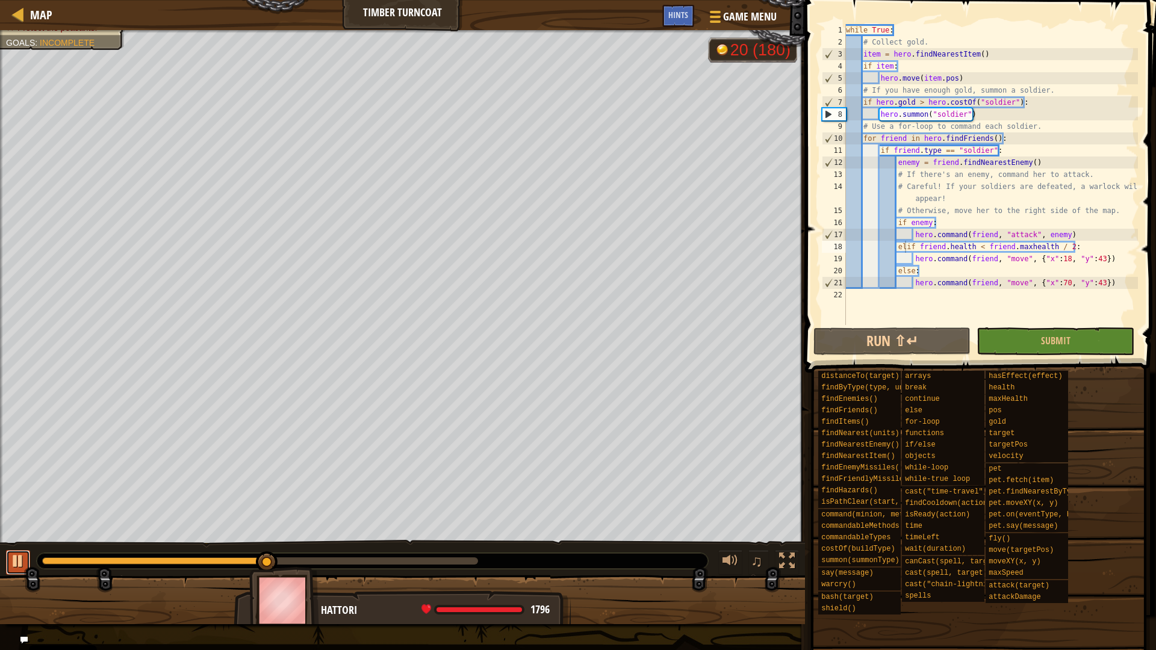
click at [10, 559] on button at bounding box center [18, 562] width 24 height 25
click at [26, 10] on link "Map" at bounding box center [38, 15] width 28 height 16
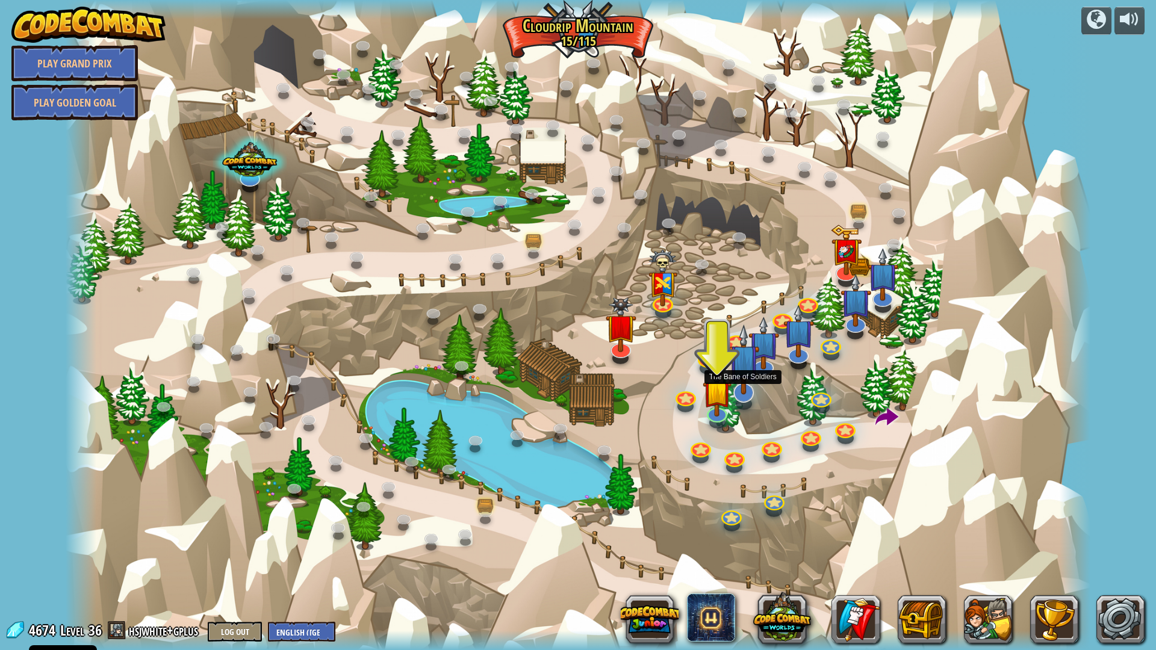
click at [748, 383] on img at bounding box center [743, 359] width 31 height 70
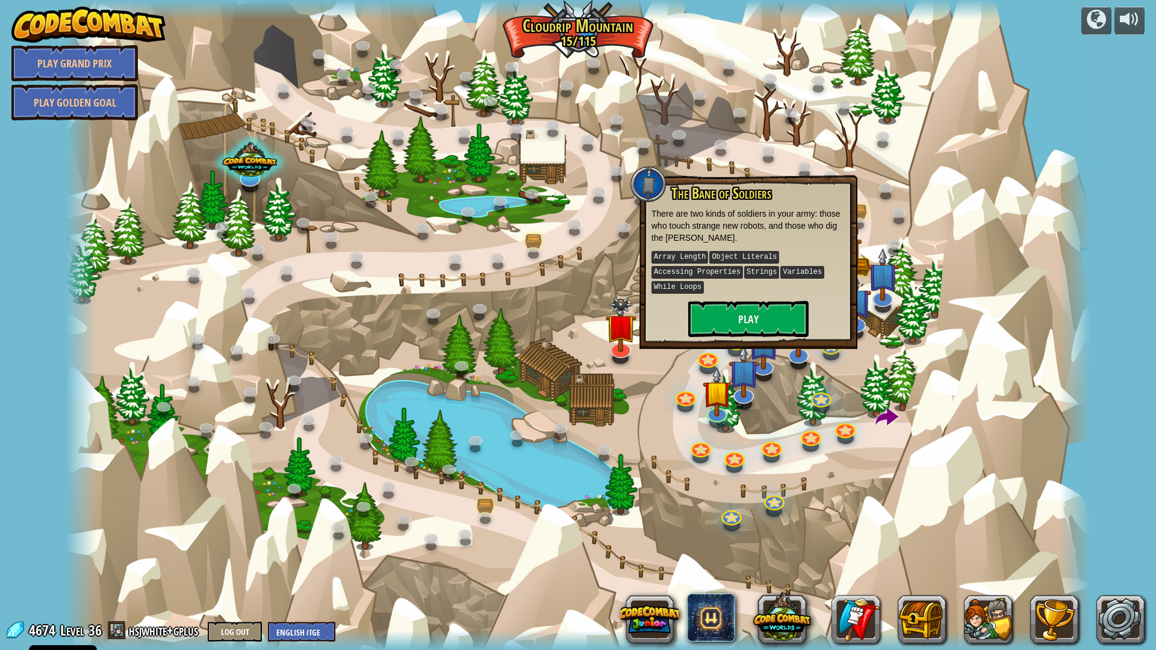
click at [923, 109] on div at bounding box center [578, 325] width 1025 height 650
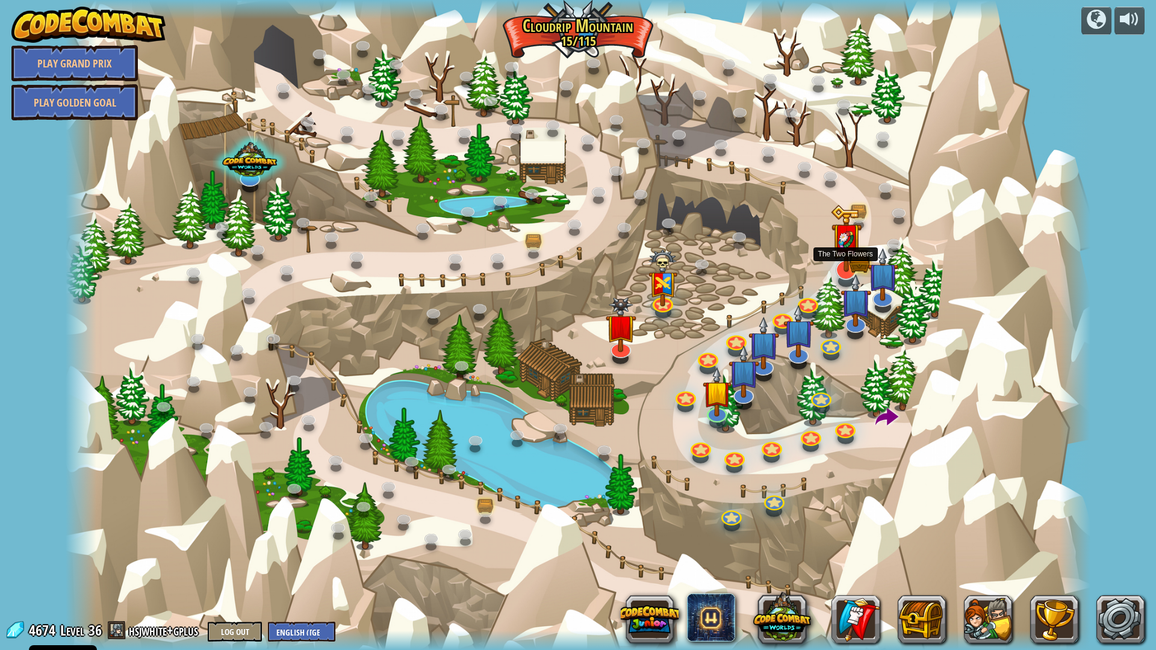
click at [842, 249] on img at bounding box center [846, 240] width 18 height 18
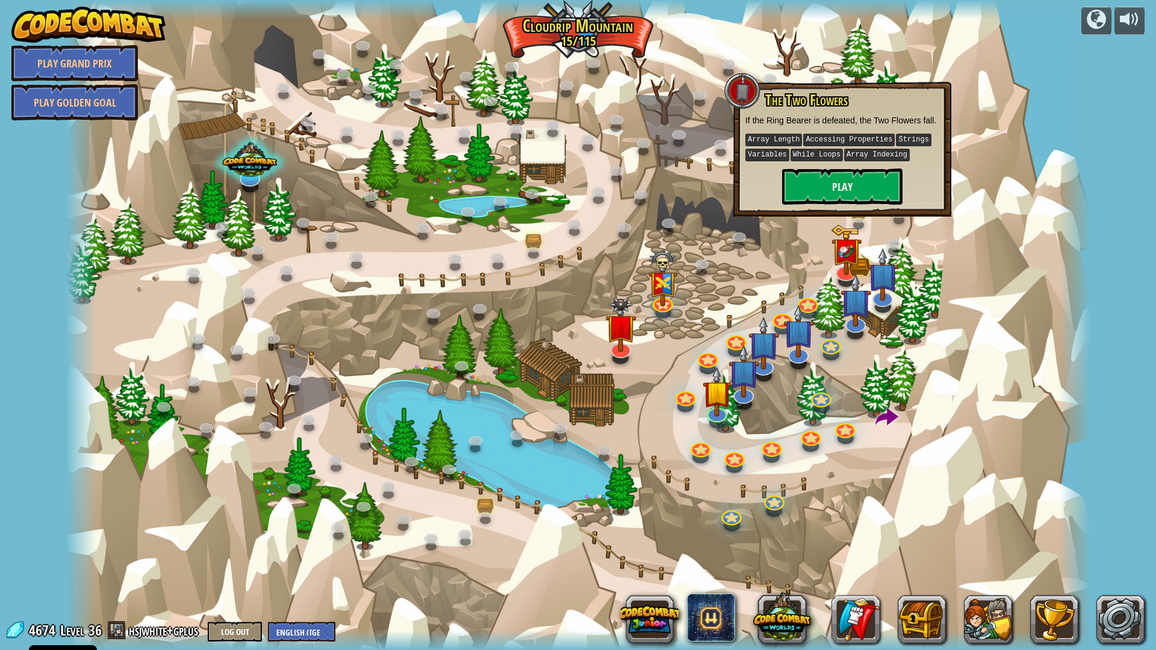
click at [837, 206] on div "The Two Flowers If the Ring Bearer is defeated, the Two Flowers fall. Array Len…" at bounding box center [842, 149] width 218 height 135
click at [839, 194] on button "Play" at bounding box center [842, 187] width 120 height 36
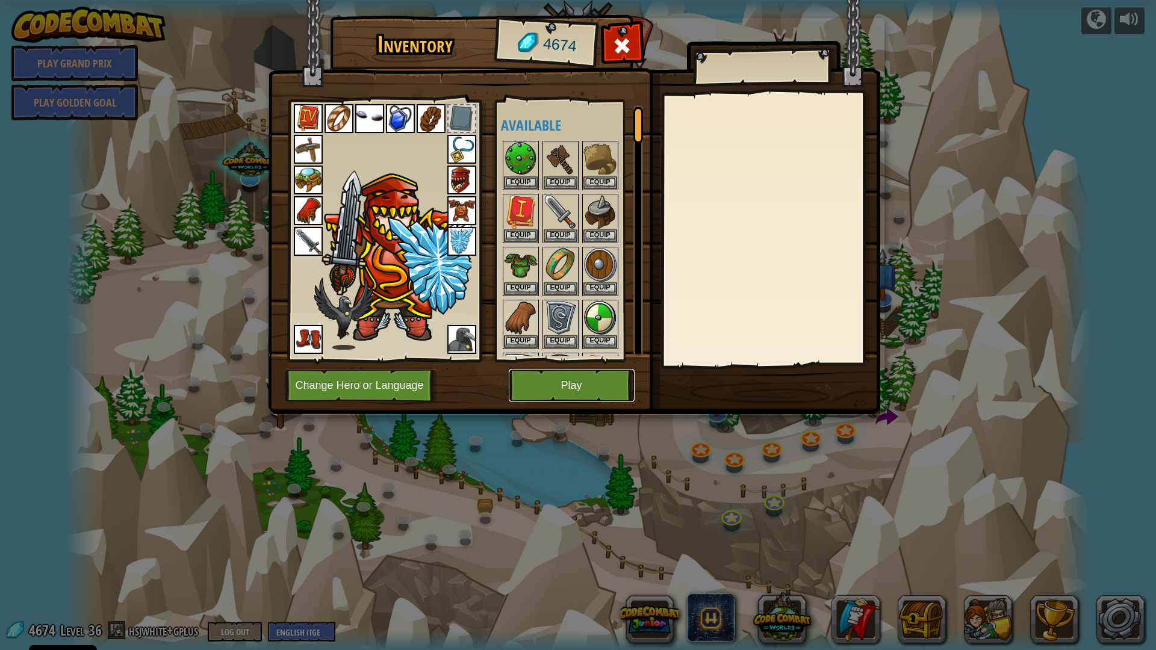
click at [545, 376] on button "Play" at bounding box center [572, 385] width 126 height 33
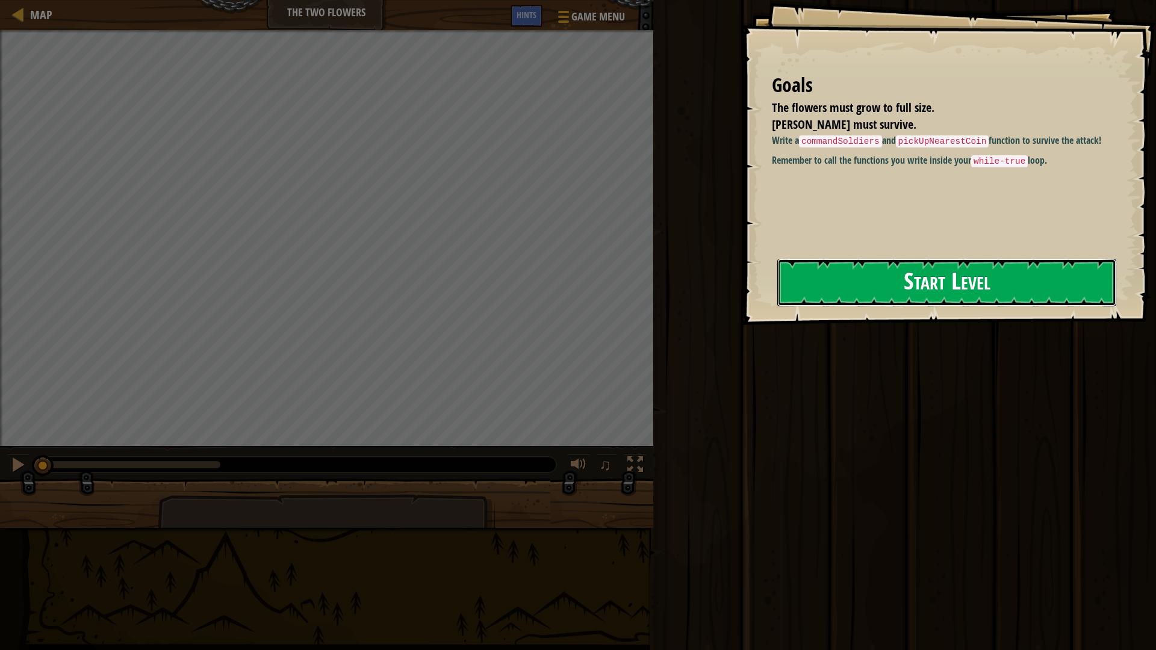
click at [857, 276] on button "Start Level" at bounding box center [946, 283] width 339 height 48
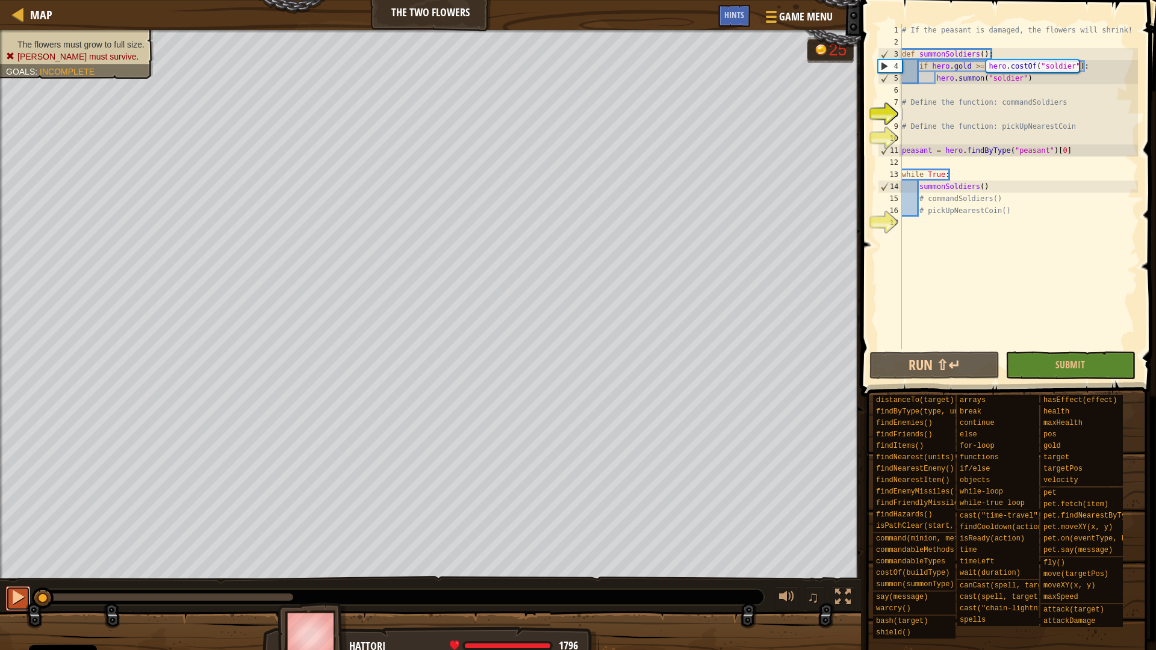
click at [19, 573] on div at bounding box center [18, 597] width 16 height 16
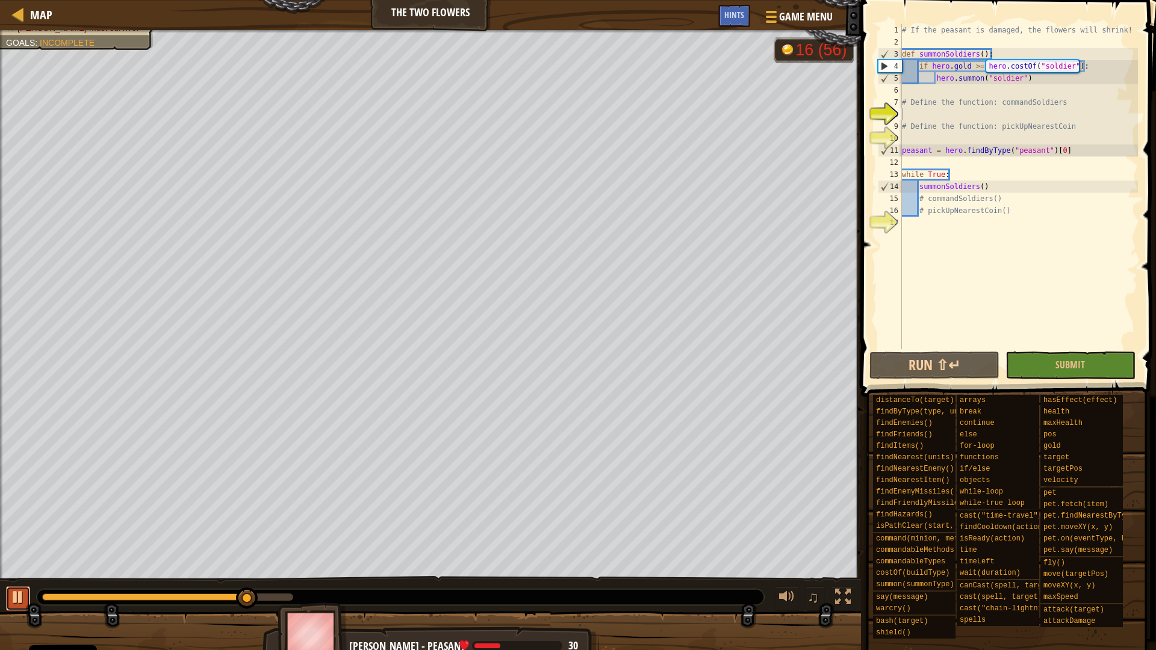
click at [11, 599] on div at bounding box center [18, 597] width 16 height 16
type textarea "c"
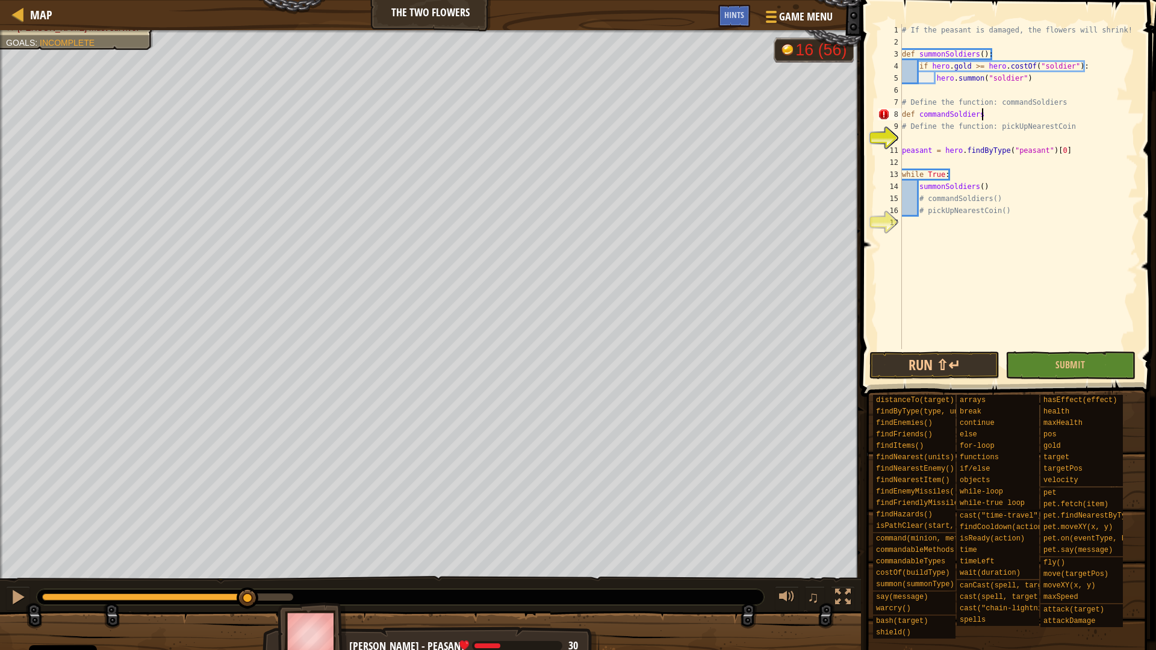
scroll to position [5, 11]
type textarea "def commandSoldiers():"
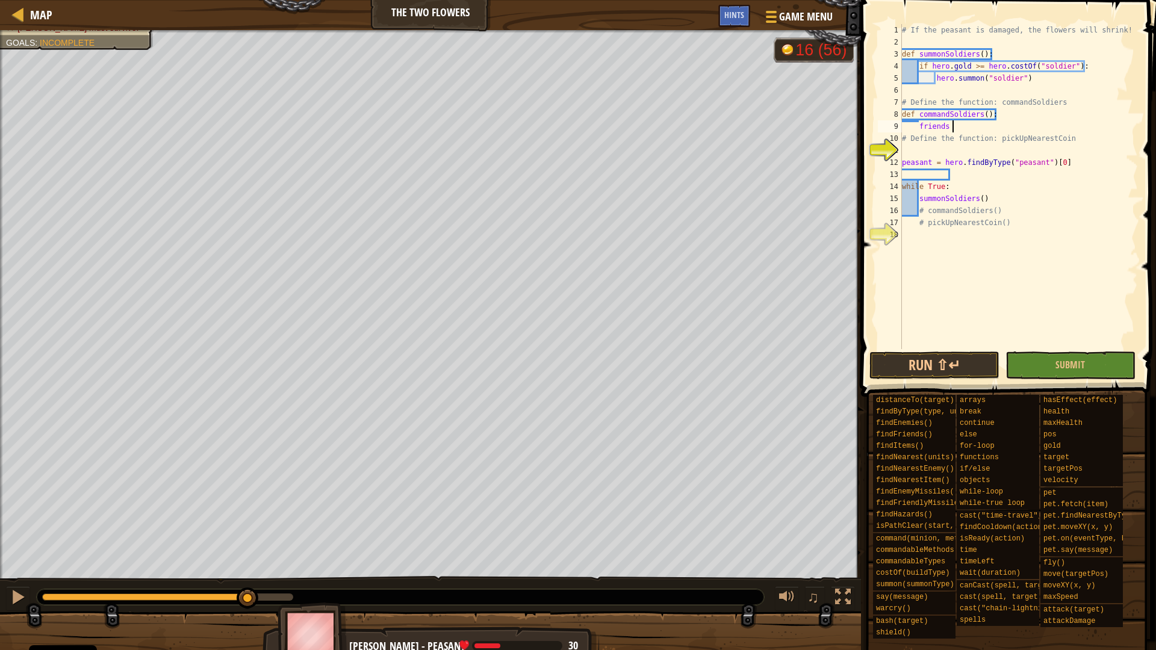
scroll to position [5, 7]
type textarea "friends = f"
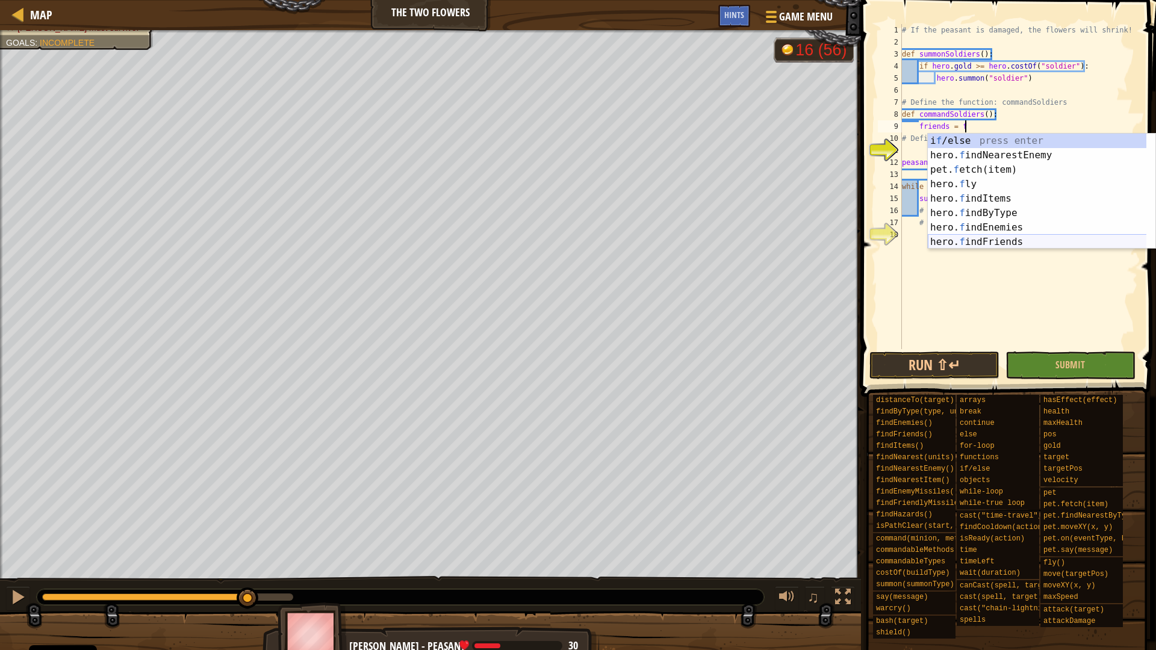
click at [971, 243] on div "i f /else press enter hero. f indNearestEnemy press enter pet. f etch(item) pre…" at bounding box center [1042, 206] width 228 height 144
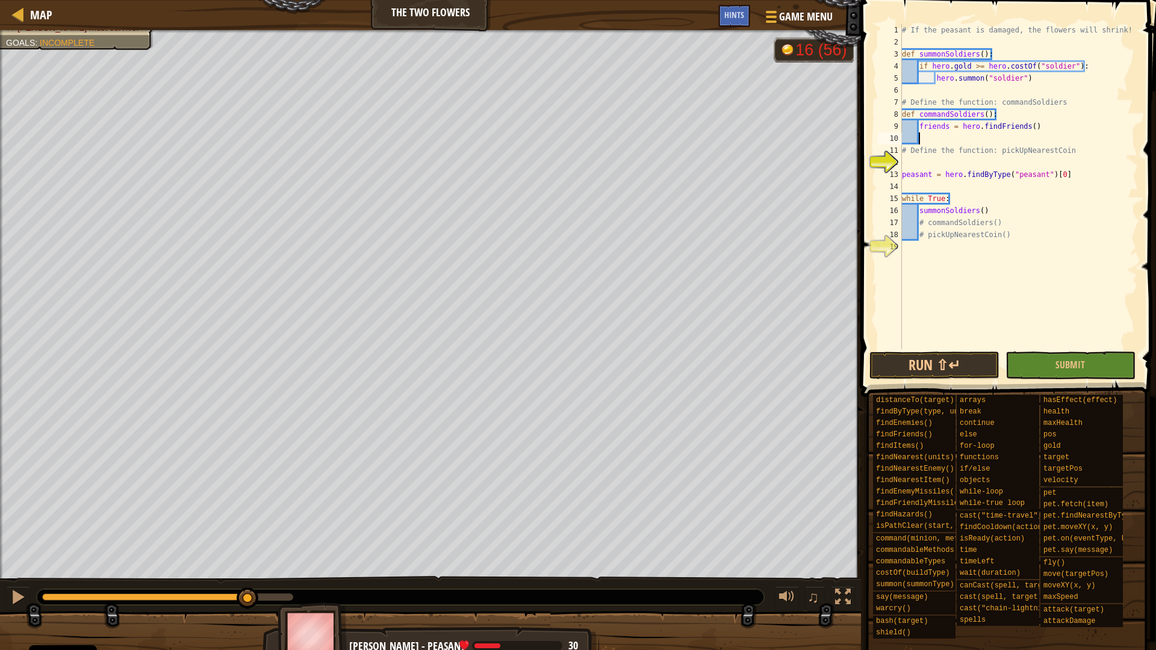
scroll to position [5, 2]
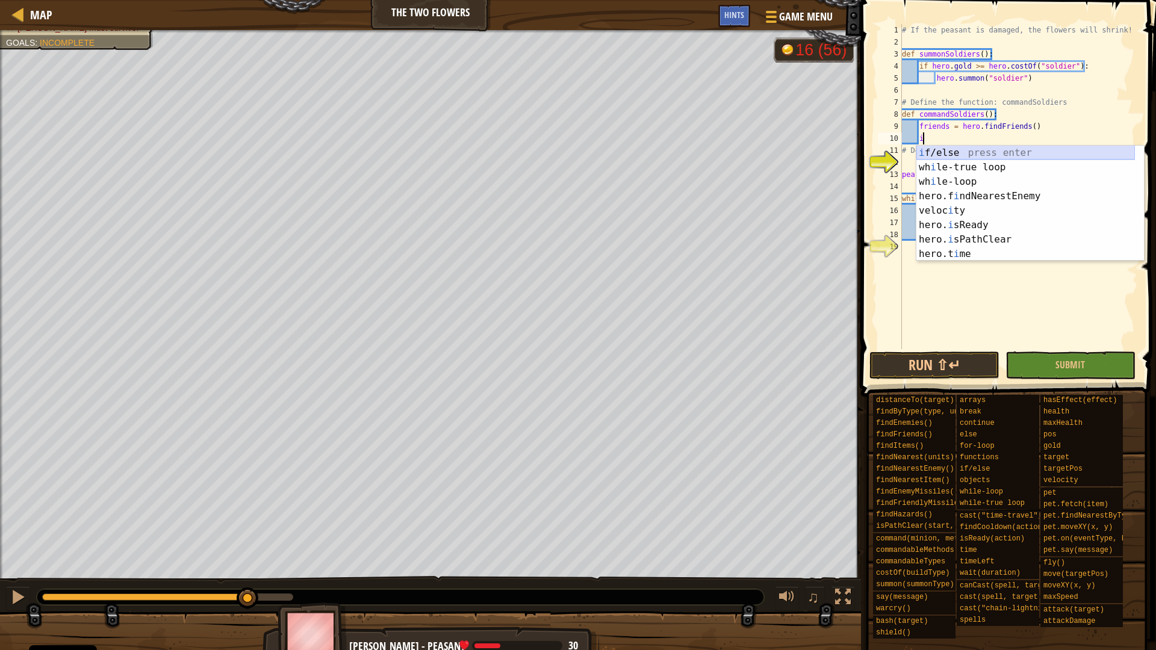
click at [970, 157] on div "i f/else press enter wh i le-true loop press enter wh i le-loop press enter her…" at bounding box center [1025, 218] width 219 height 144
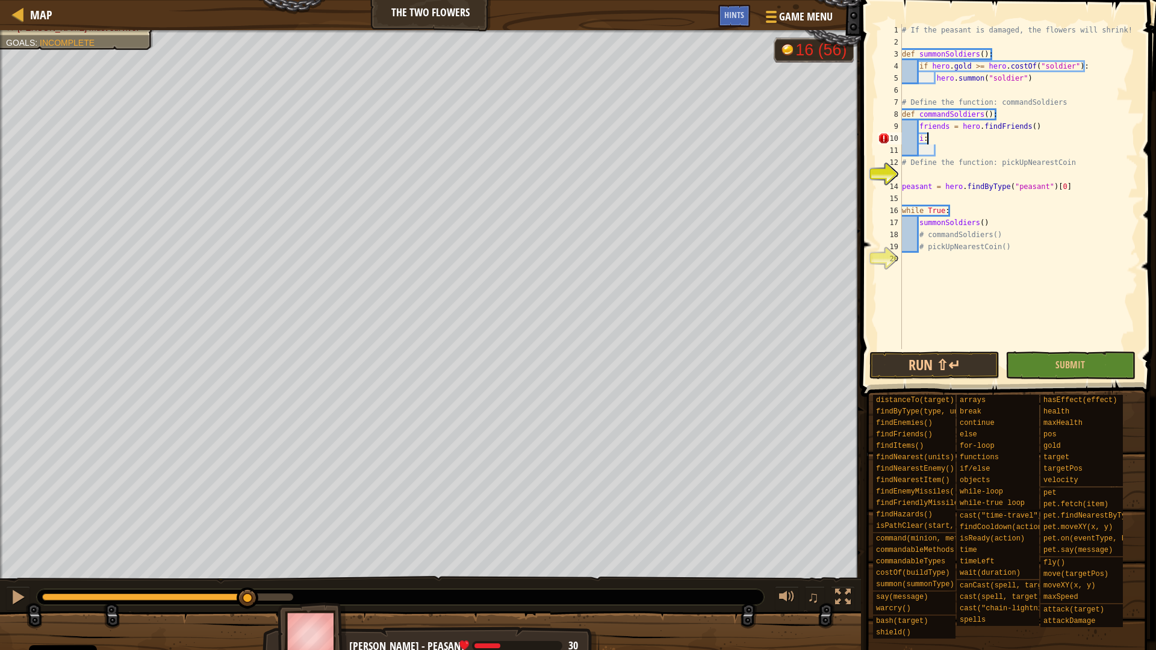
type textarea "i"
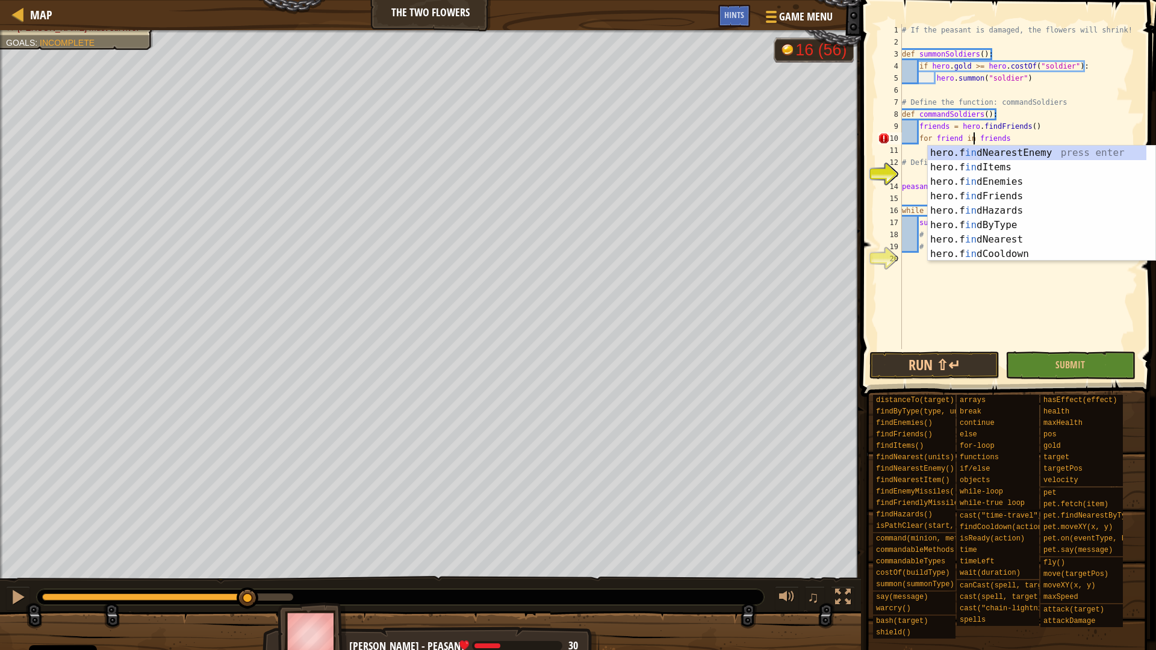
scroll to position [5, 11]
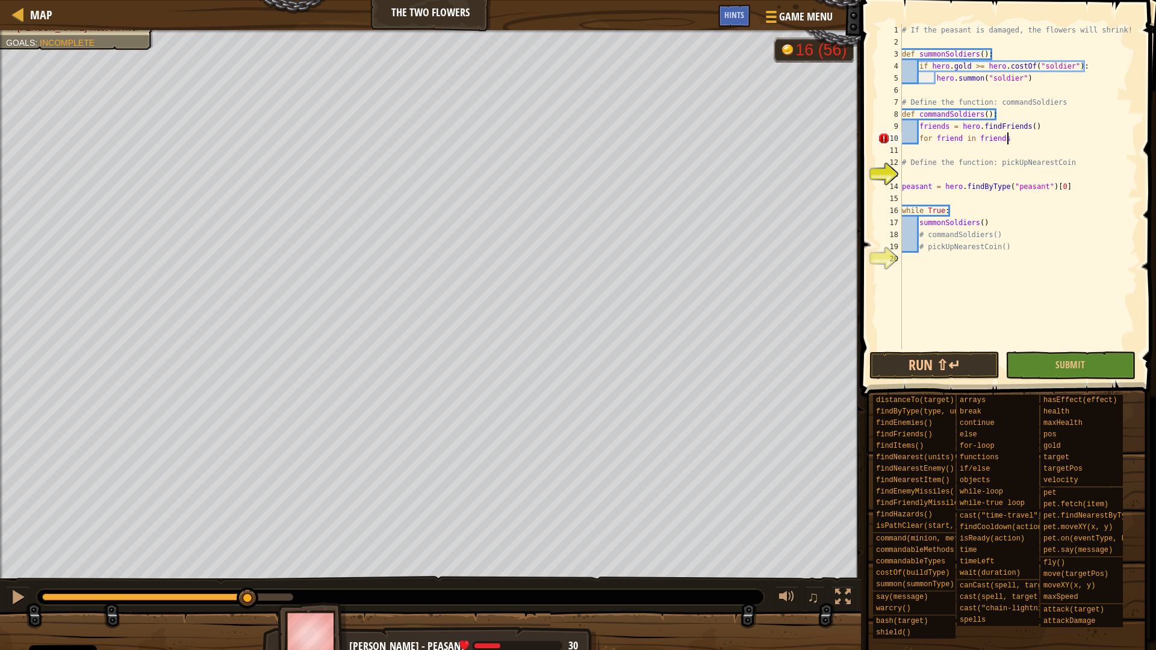
type textarea "for friend in friends:"
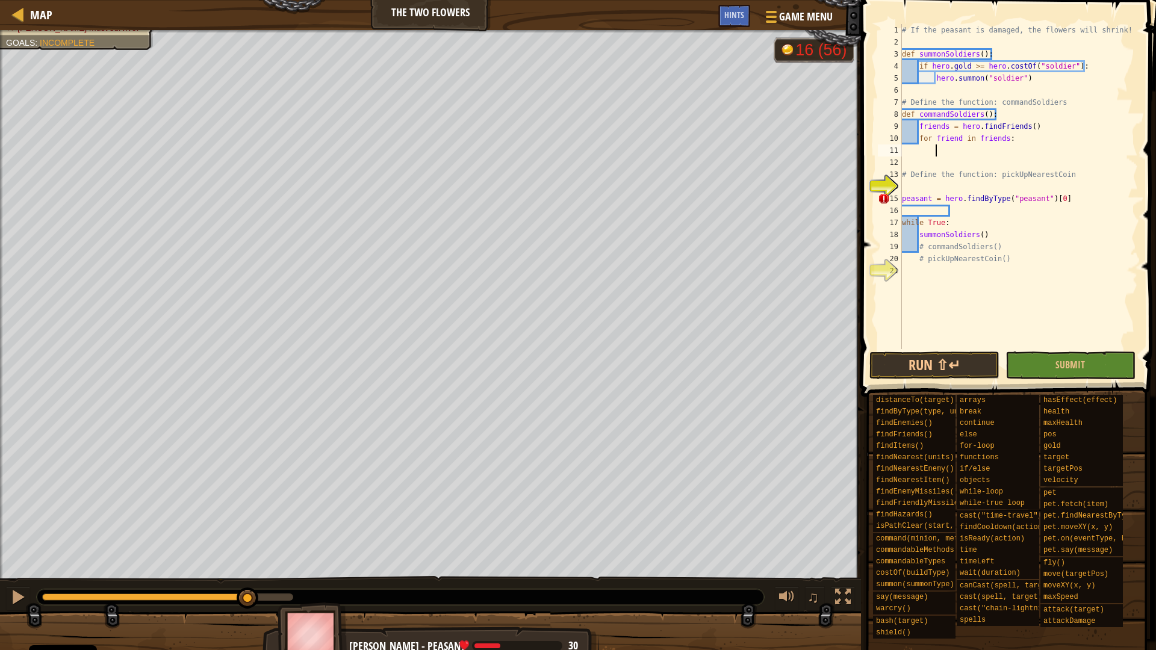
type textarea "e"
type textarea "h"
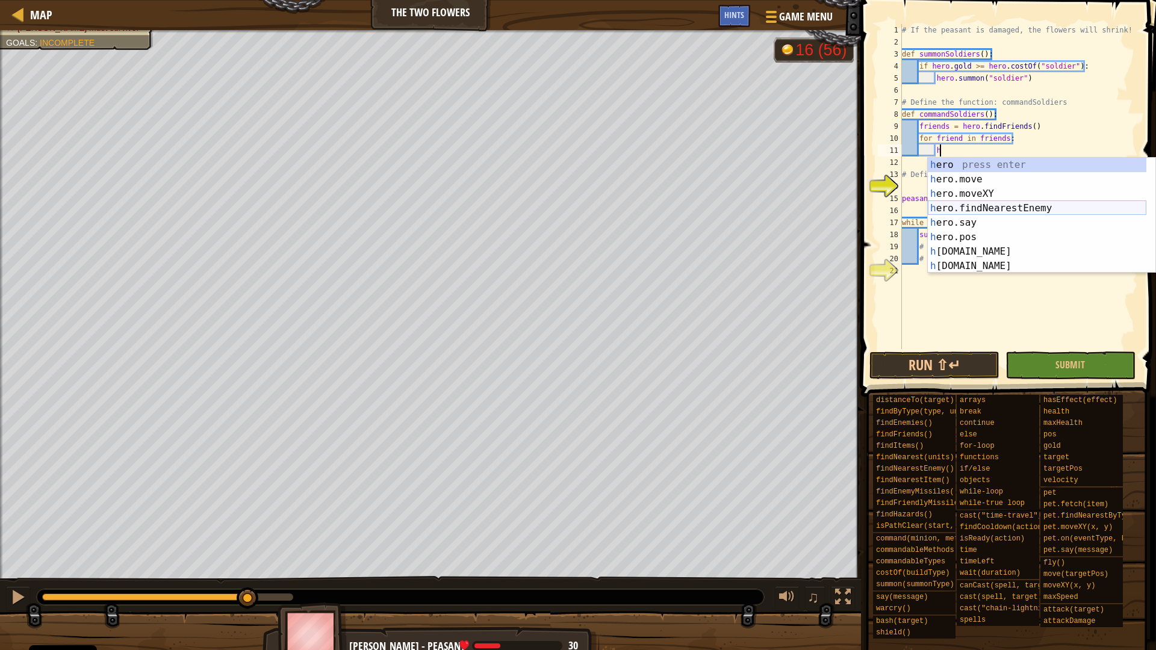
click at [979, 213] on div "h ero press enter h ero.move press enter h ero.moveXY press enter h ero.findNea…" at bounding box center [1037, 230] width 219 height 144
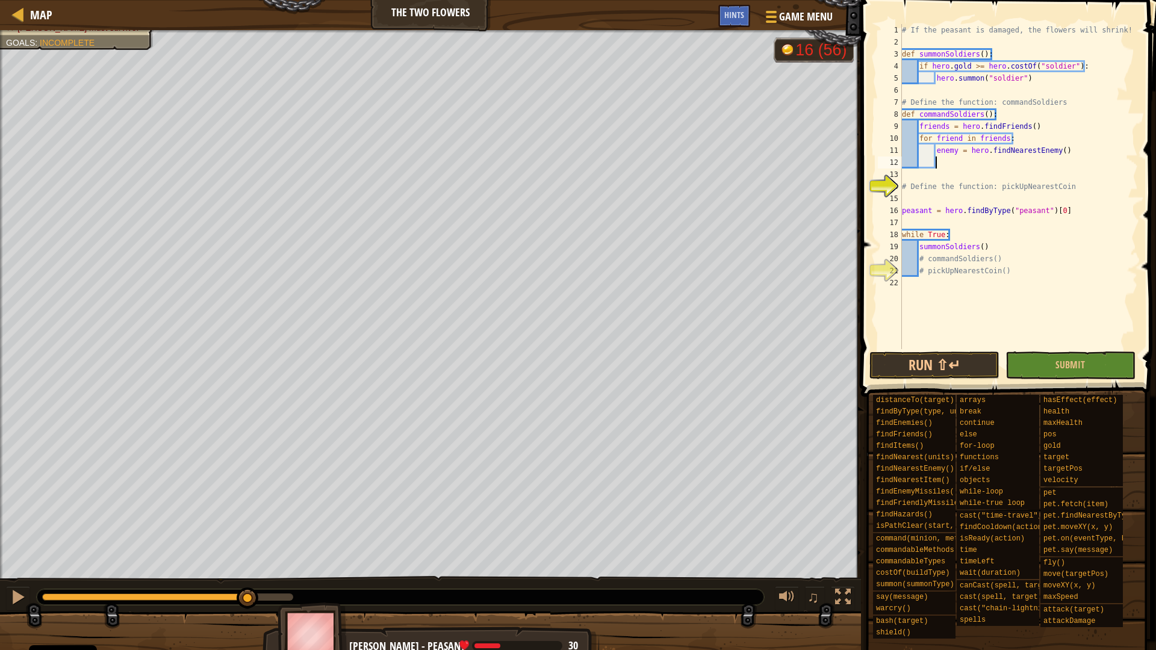
scroll to position [5, 4]
click at [982, 150] on div "# If the peasant is damaged, the flowers will shrink! def summonSoldiers ( ) : …" at bounding box center [1018, 198] width 238 height 349
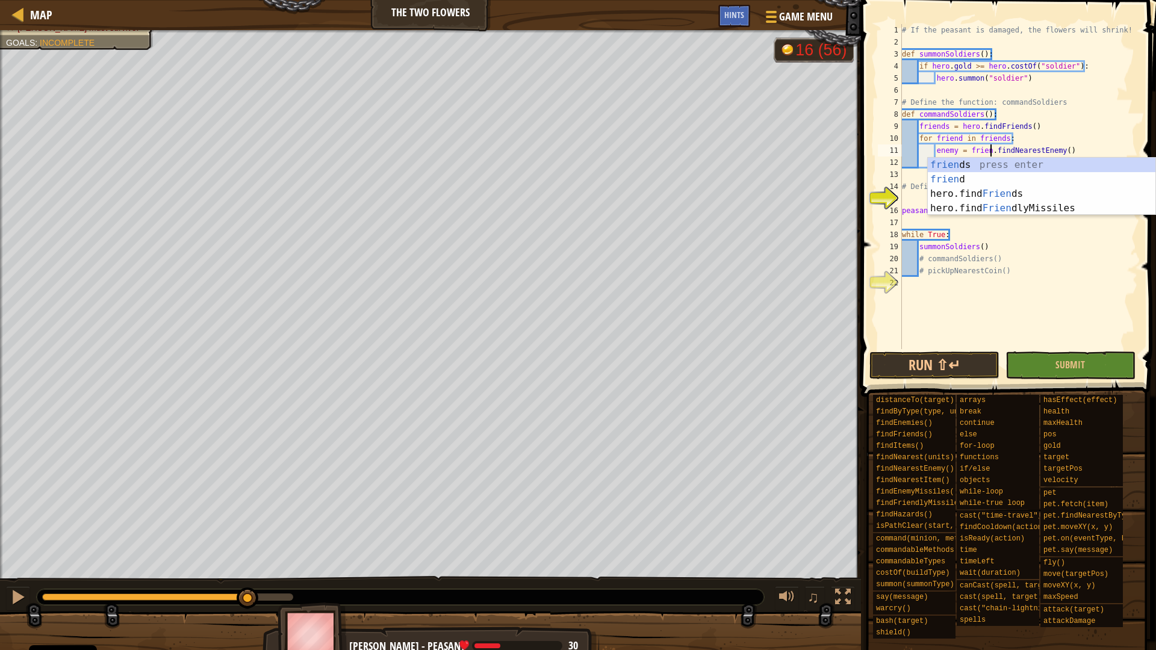
type textarea "enemy = friend.findNearestEnemy()"
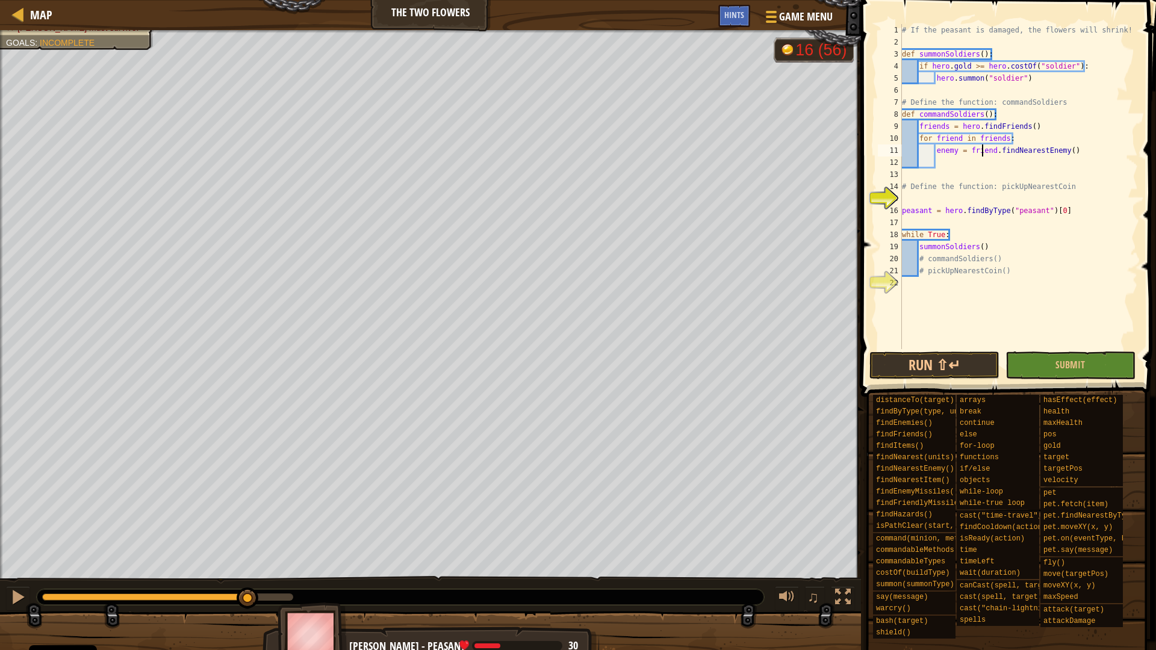
click at [982, 150] on div "# If the peasant is damaged, the flowers will shrink! def summonSoldiers ( ) : …" at bounding box center [1018, 198] width 238 height 349
click at [969, 161] on div "# If the peasant is damaged, the flowers will shrink! def summonSoldiers ( ) : …" at bounding box center [1018, 198] width 238 height 349
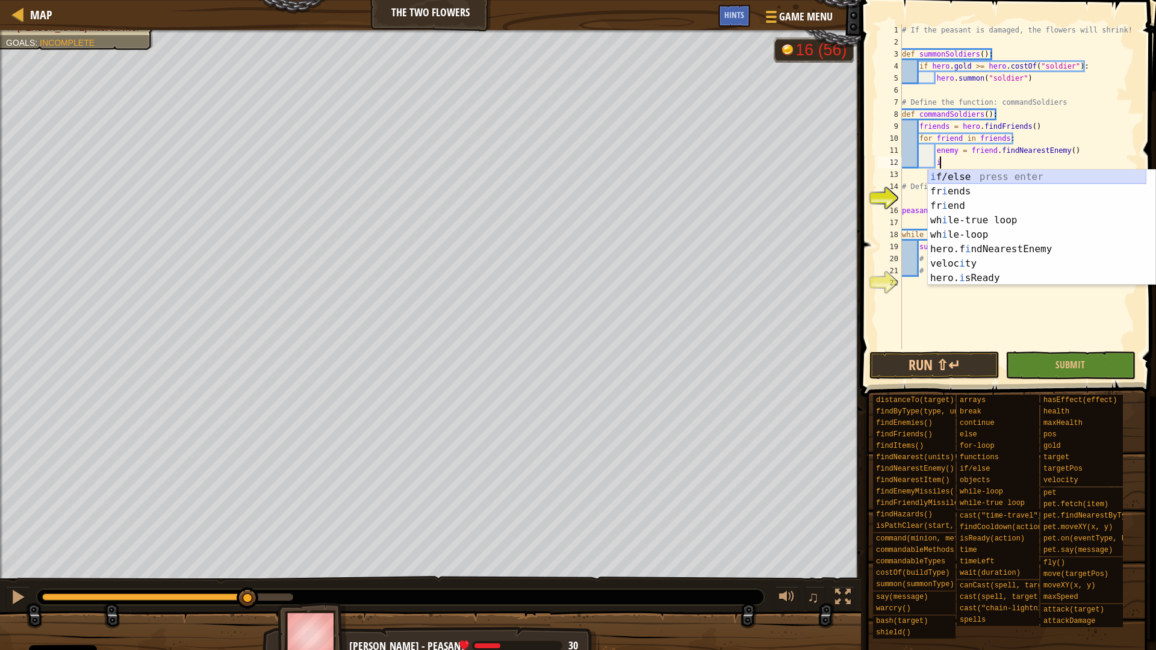
click at [943, 180] on div "i f/else press enter fr i ends press enter fr i end press enter wh i le-true lo…" at bounding box center [1037, 242] width 219 height 144
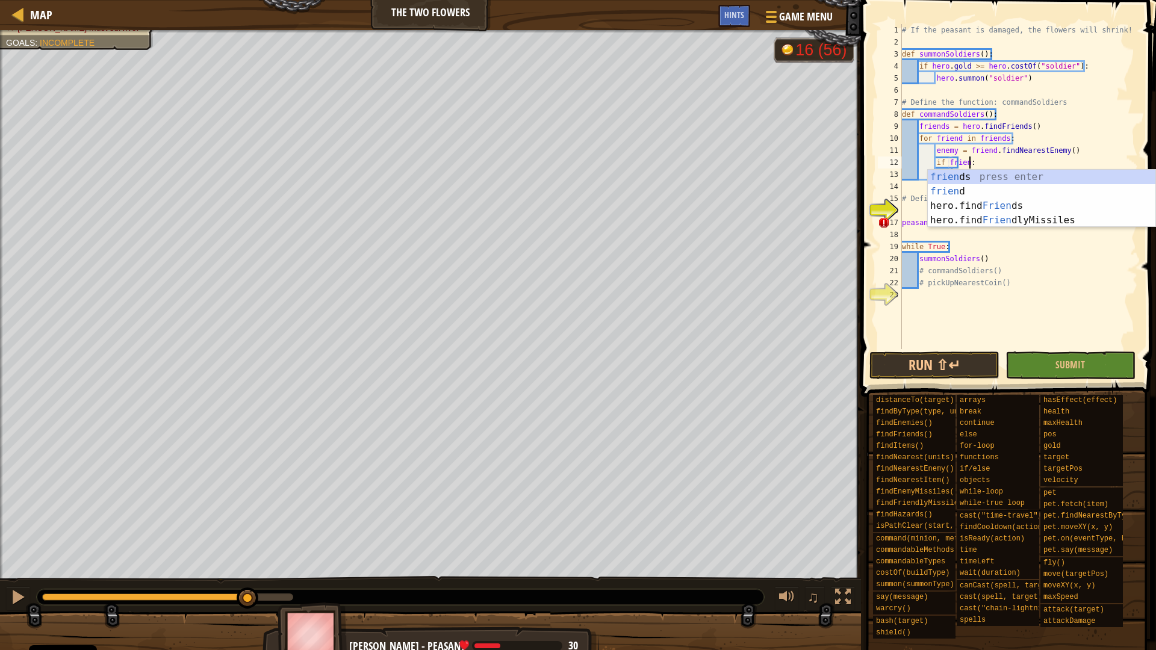
type textarea "if friend:"
click at [970, 164] on div "# If the peasant is damaged, the flowers will shrink! def summonSoldiers ( ) : …" at bounding box center [1018, 198] width 238 height 349
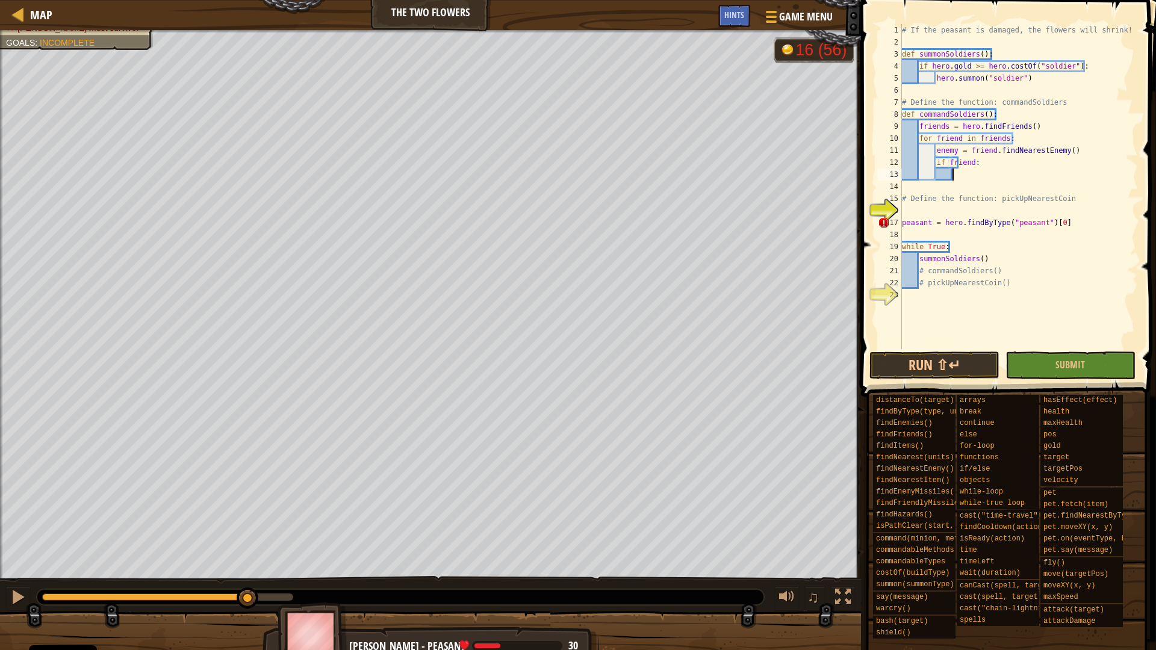
click at [964, 173] on div "# If the peasant is damaged, the flowers will shrink! def summonSoldiers ( ) : …" at bounding box center [1018, 198] width 238 height 349
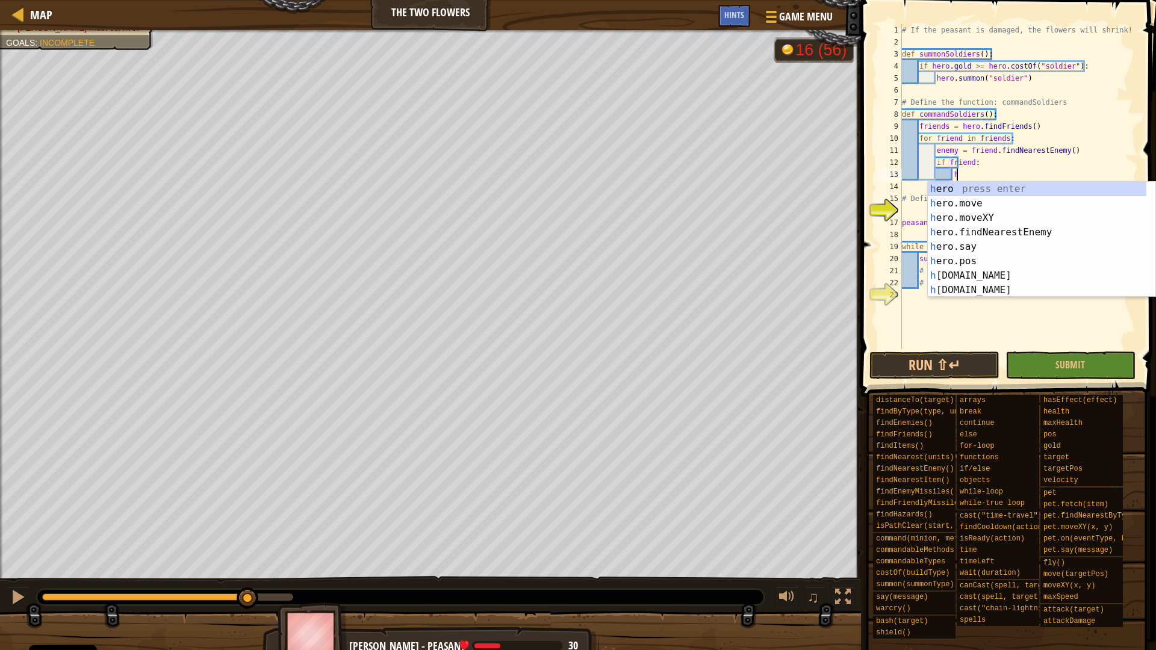
scroll to position [5, 8]
click at [975, 231] on div "h ero. c ast press enter h ero. c ostOf press enter h ero. c anCast press enter…" at bounding box center [1037, 254] width 219 height 144
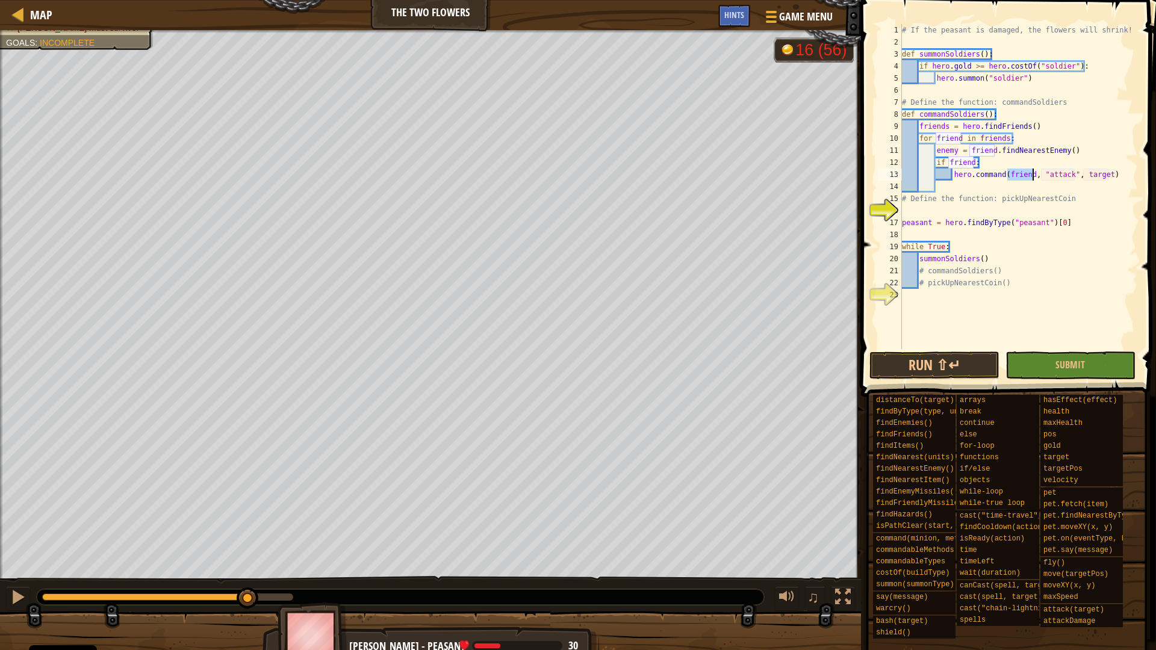
click at [1068, 177] on div "# If the peasant is damaged, the flowers will shrink! def summonSoldiers ( ) : …" at bounding box center [1018, 198] width 238 height 349
click at [1109, 173] on div "# If the peasant is damaged, the flowers will shrink! def summonSoldiers ( ) : …" at bounding box center [1018, 198] width 238 height 349
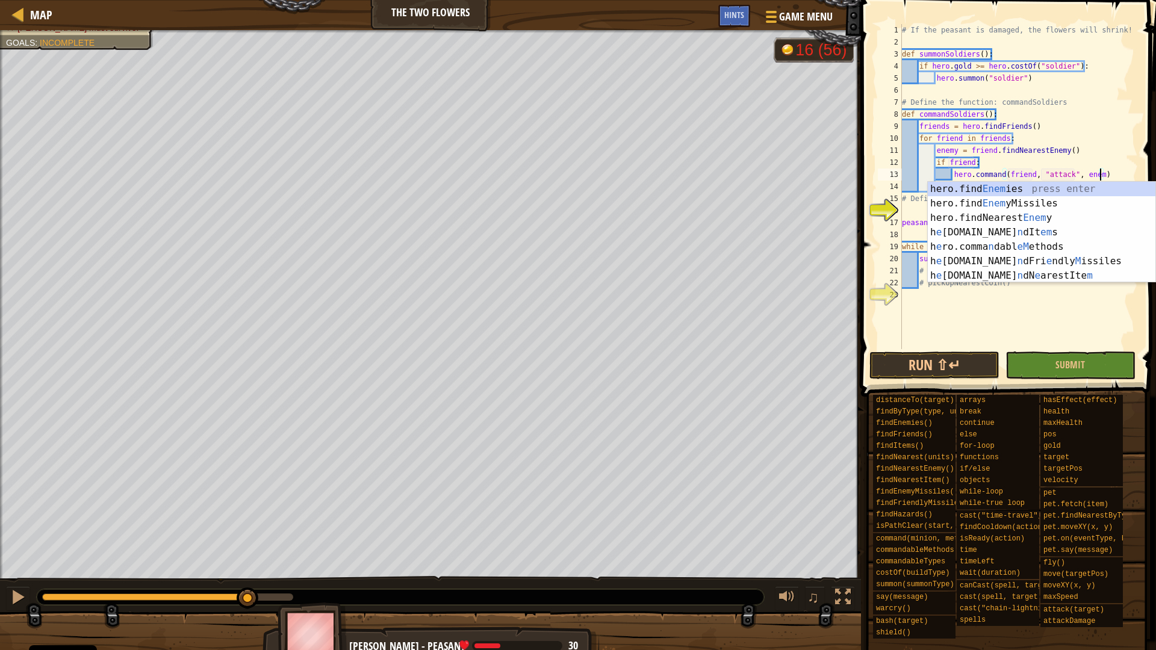
type textarea "hero.command(friend, "attack", enemy)"
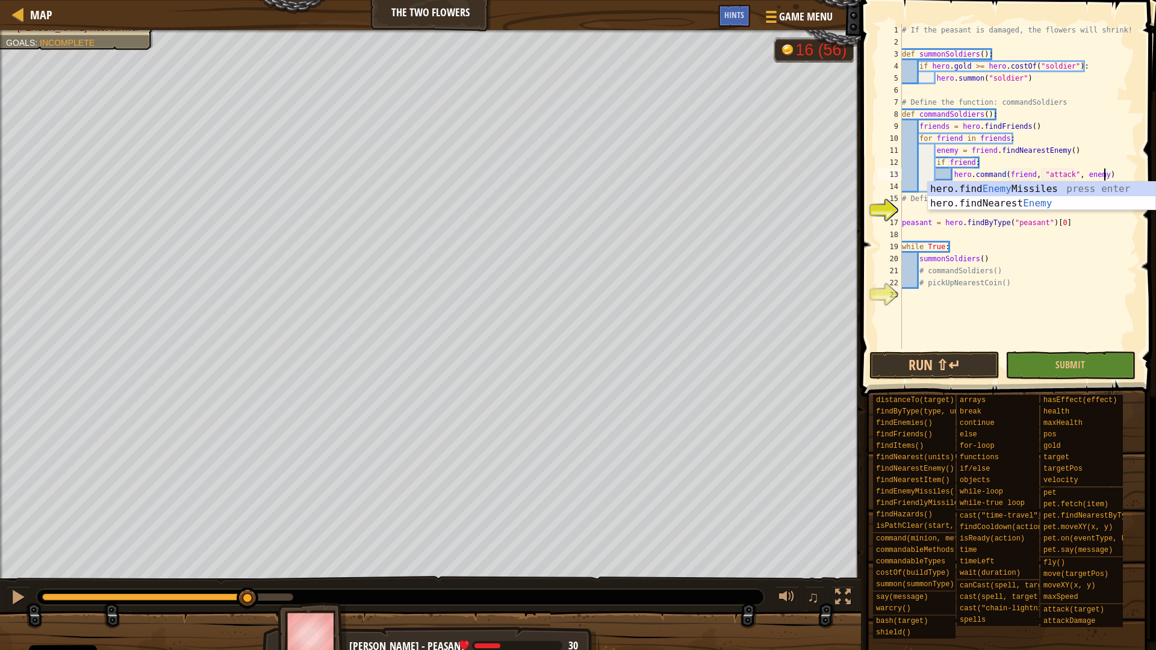
scroll to position [5, 29]
click at [1106, 173] on div "# If the peasant is damaged, the flowers will shrink! def summonSoldiers ( ) : …" at bounding box center [1018, 198] width 238 height 349
click at [917, 209] on div "# If the peasant is damaged, the flowers will shrink! def summonSoldiers ( ) : …" at bounding box center [1018, 198] width 238 height 349
click at [924, 272] on div "# If the peasant is damaged, the flowers will shrink! def summonSoldiers ( ) : …" at bounding box center [1018, 198] width 238 height 349
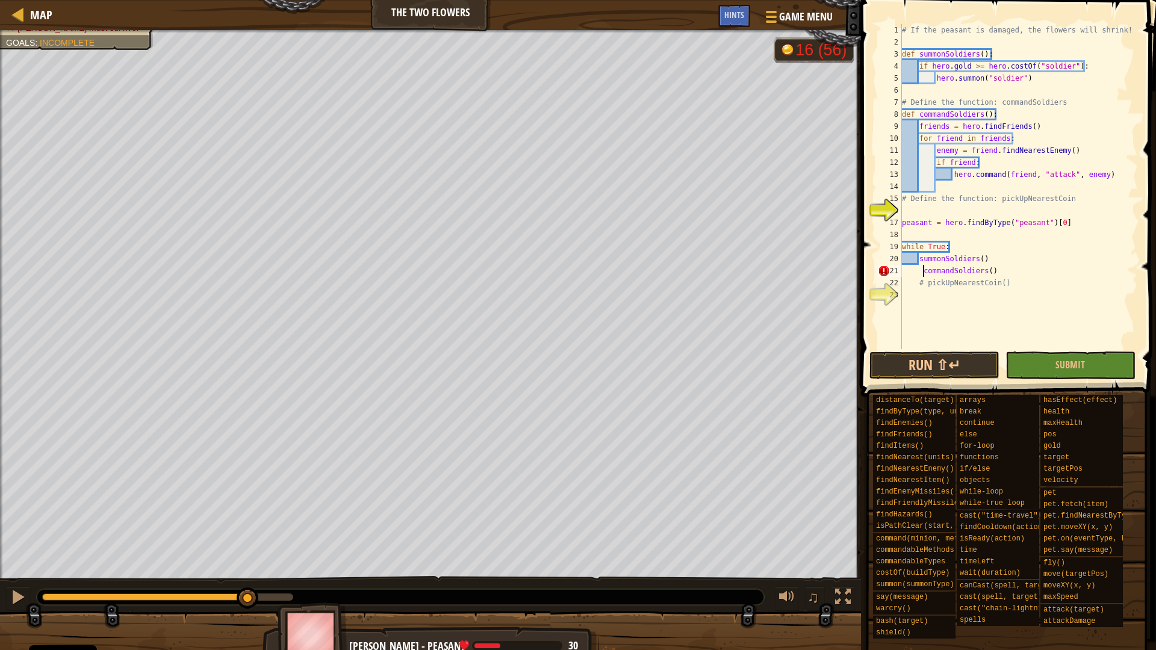
type textarea "commandSoldiers()"
click at [920, 297] on div "# If the peasant is damaged, the flowers will shrink! def summonSoldiers ( ) : …" at bounding box center [1018, 198] width 238 height 349
type textarea "# pickUpNearestCoin()"
click at [976, 209] on div "# If the peasant is damaged, the flowers will shrink! def summonSoldiers ( ) : …" at bounding box center [1018, 198] width 238 height 349
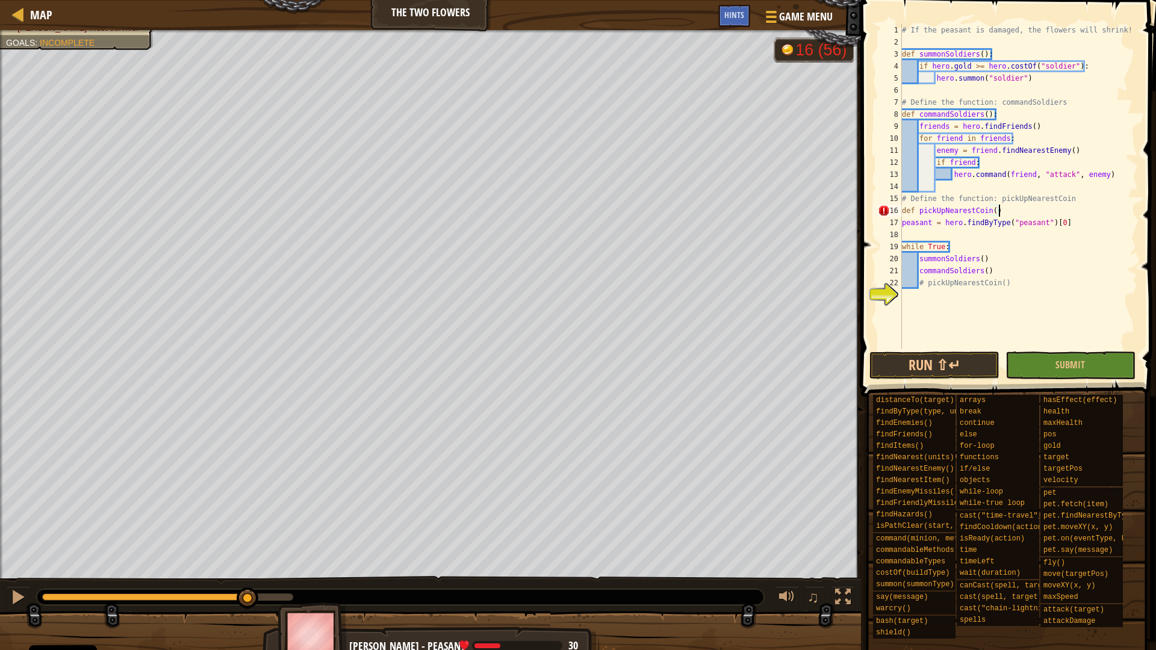
type textarea "def pickUpNearestCoin():"
type textarea "i"
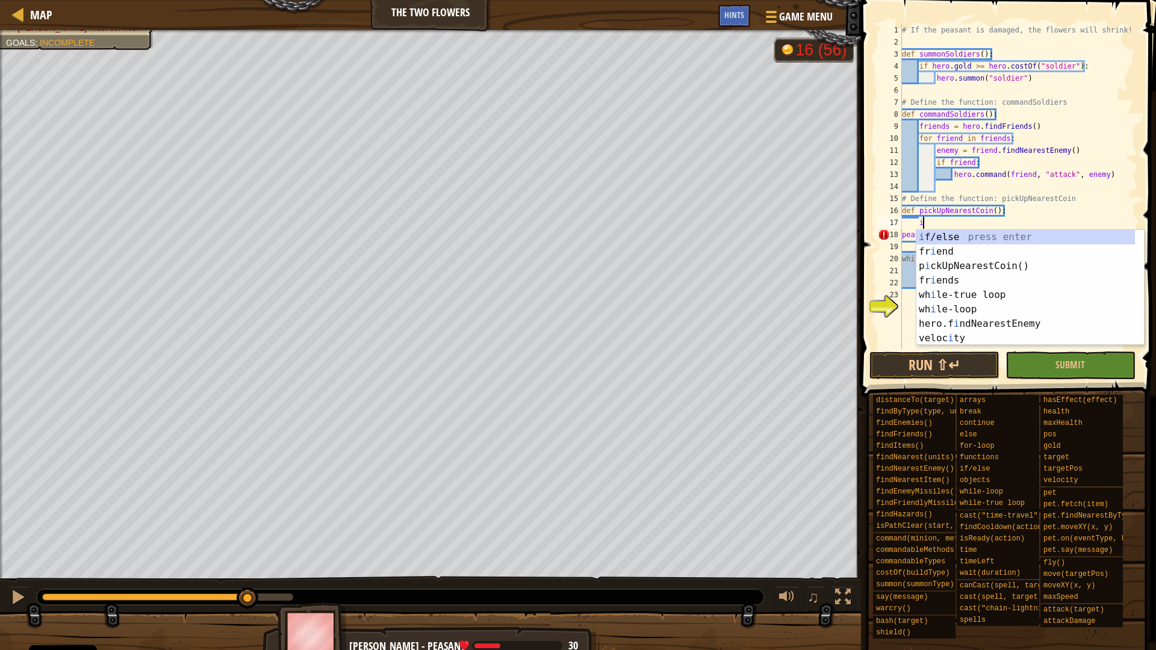
scroll to position [5, 2]
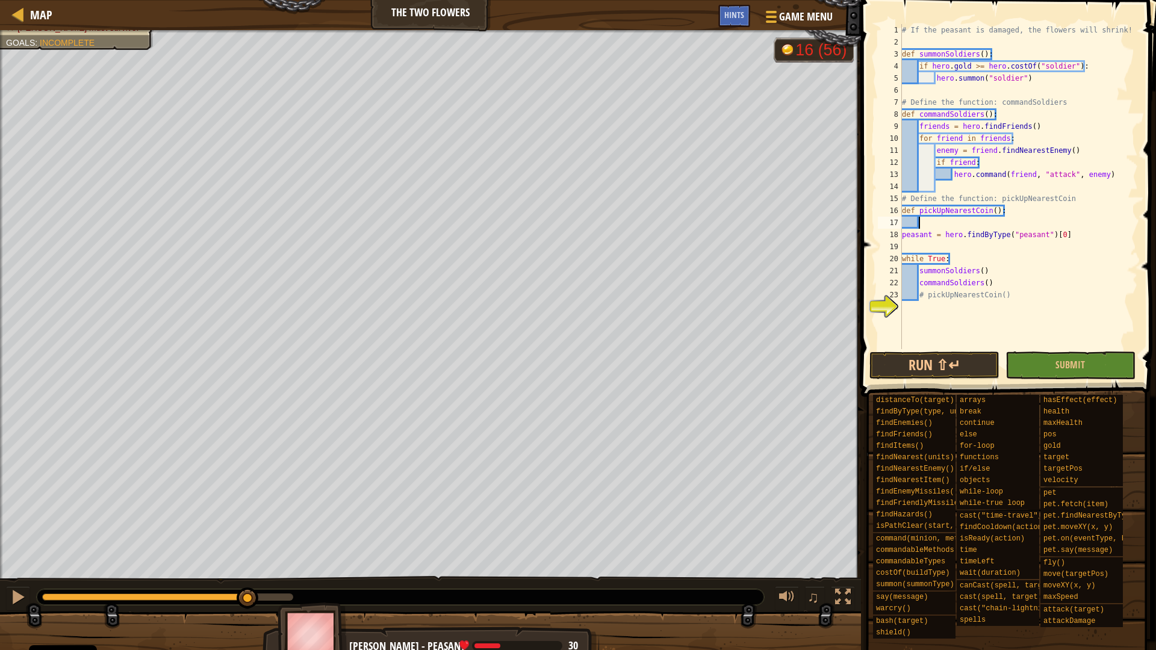
type textarea "h"
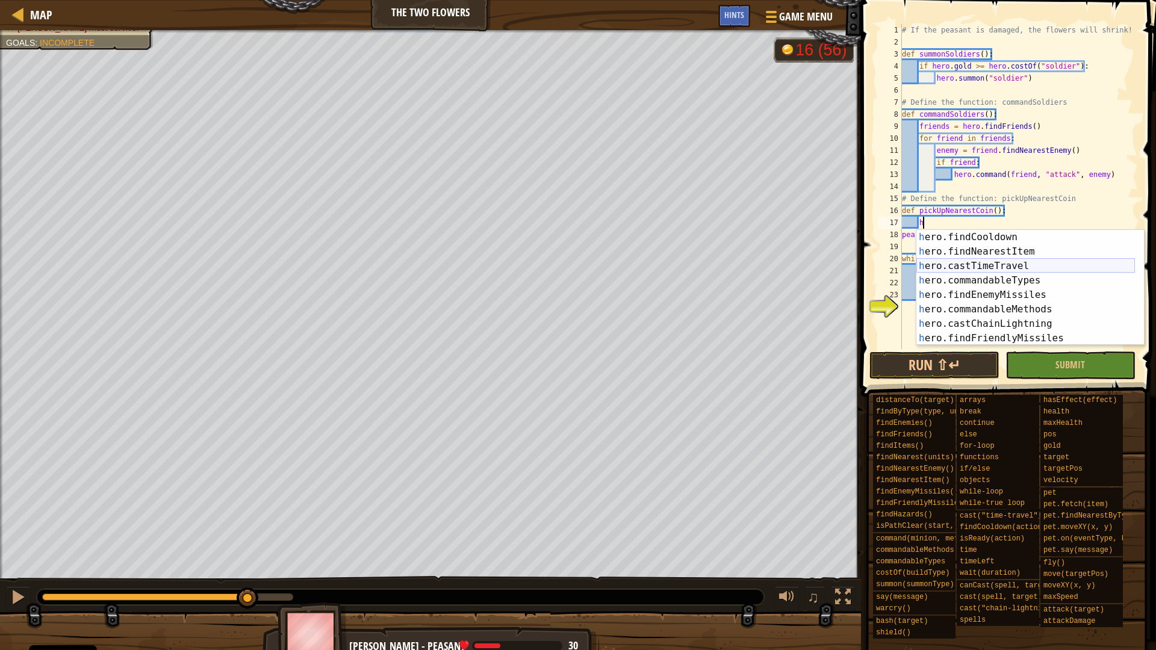
scroll to position [506, 0]
click at [995, 246] on div "h ero.findCooldown press enter h ero.findNearestItem press enter h ero.castTime…" at bounding box center [1025, 302] width 219 height 144
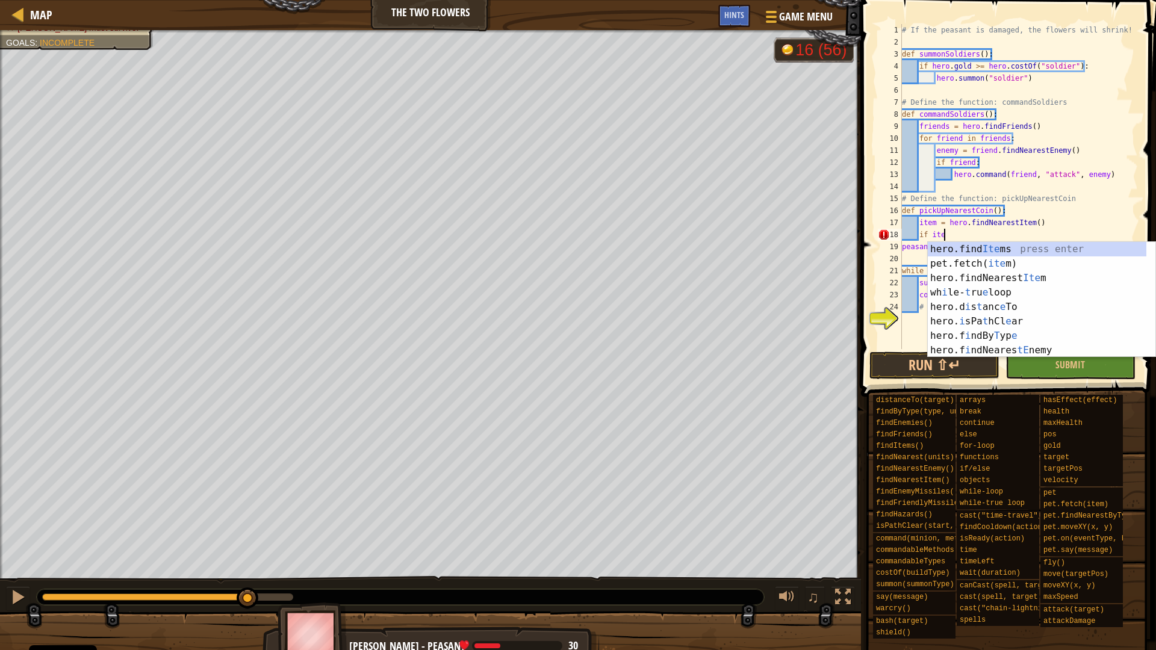
scroll to position [5, 6]
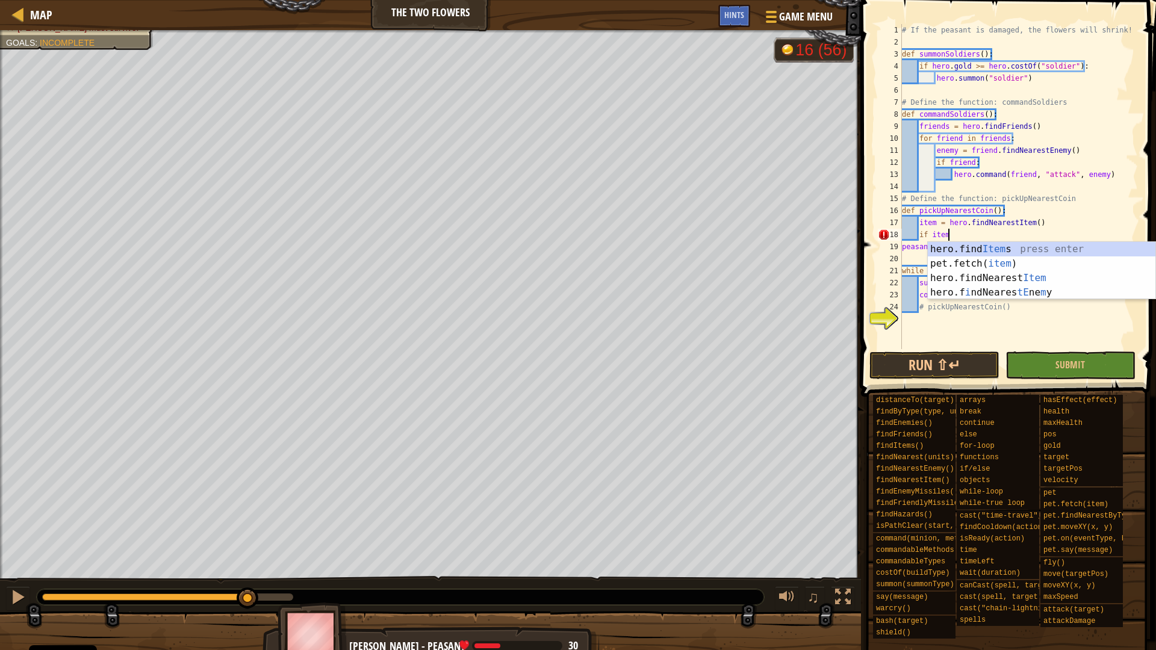
type textarea "if item:"
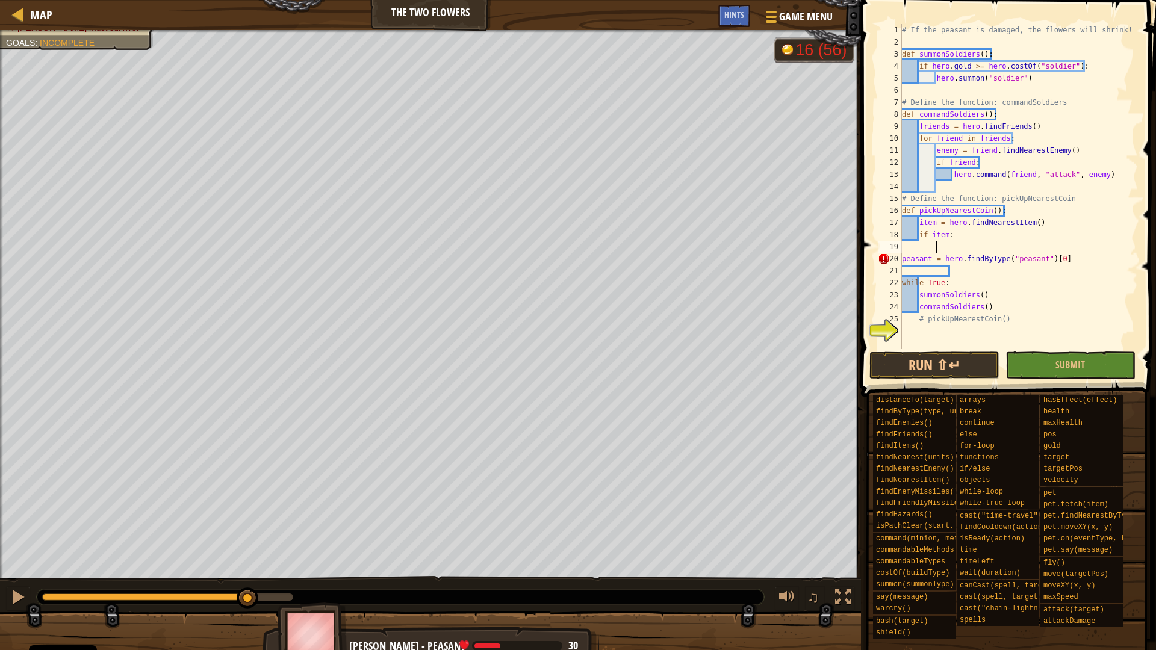
scroll to position [5, 5]
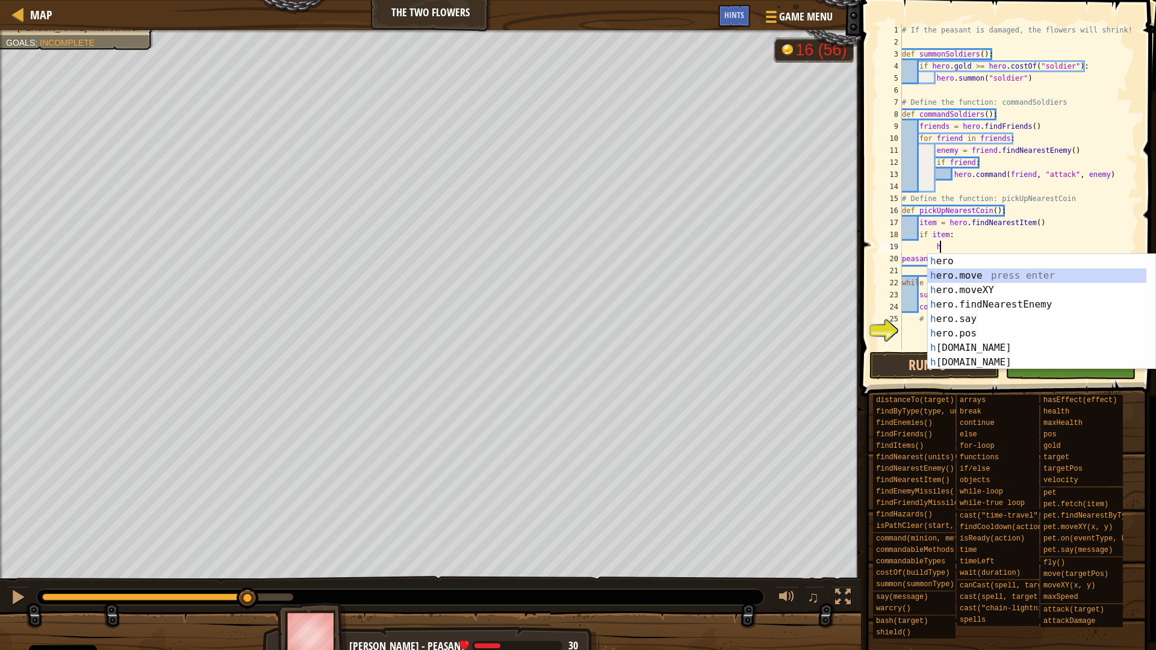
click at [994, 272] on div "h ero press enter h ero.move press enter h ero.moveXY press enter h ero.findNea…" at bounding box center [1037, 326] width 219 height 144
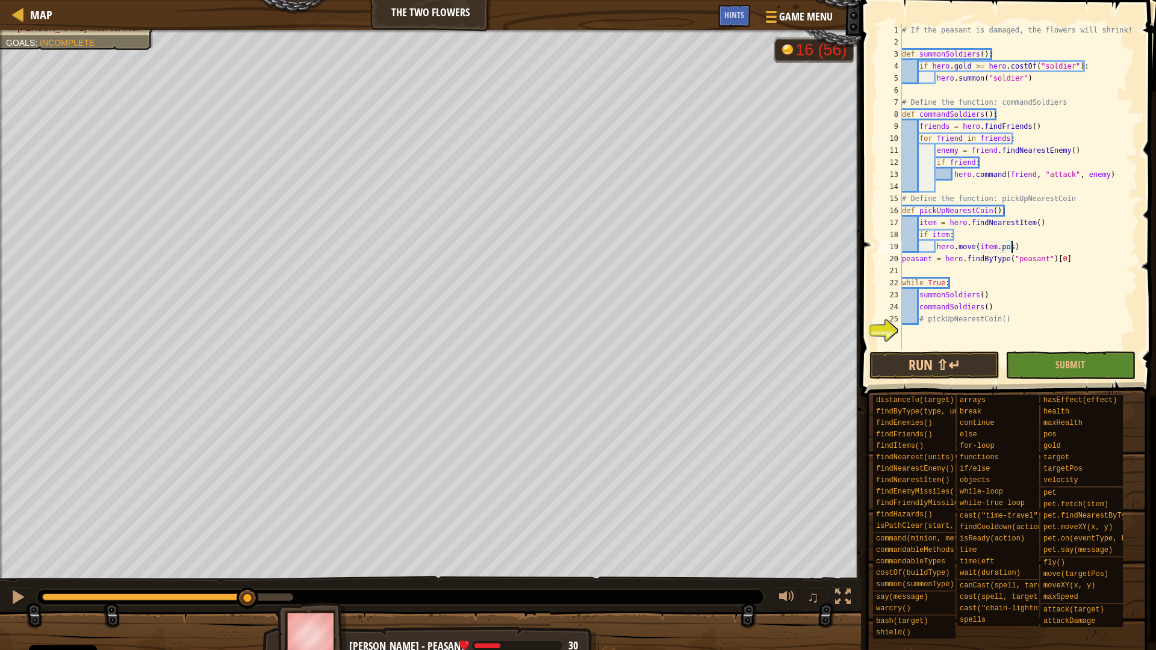
scroll to position [5, 16]
click at [928, 321] on div "# If the peasant is damaged, the flowers will shrink! def summonSoldiers ( ) : …" at bounding box center [1018, 198] width 238 height 349
click at [969, 353] on button "Run ⇧↵" at bounding box center [934, 366] width 130 height 28
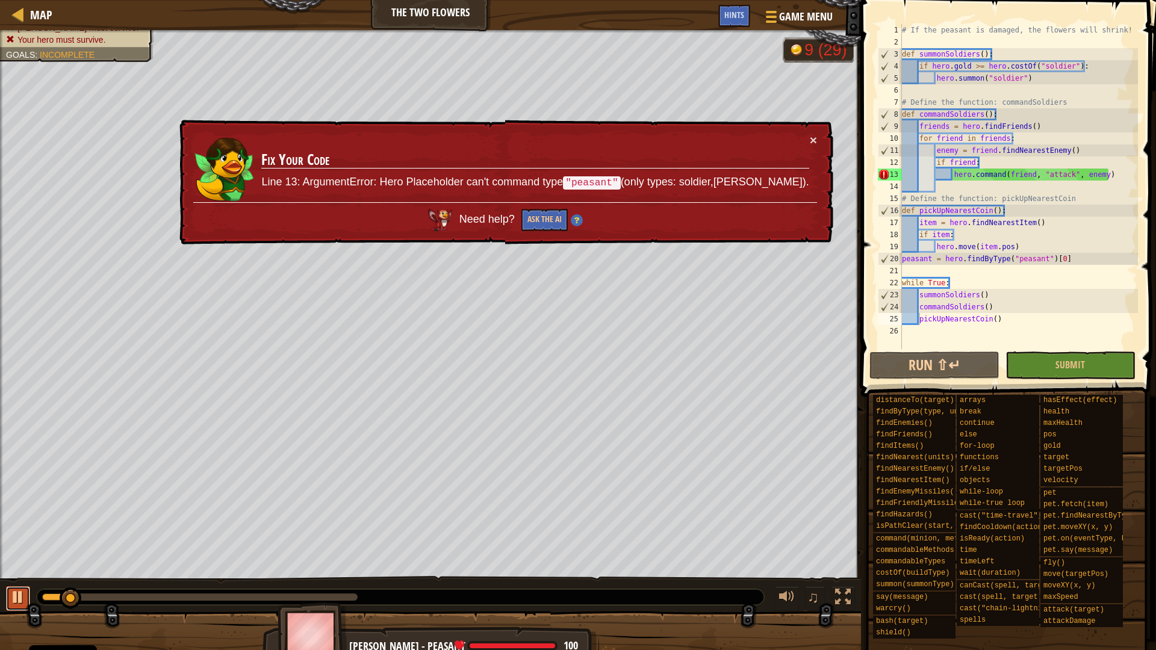
click at [14, 598] on div at bounding box center [18, 597] width 16 height 16
click at [973, 164] on div "# If the peasant is damaged, the flowers will shrink! def summonSoldiers ( ) : …" at bounding box center [1018, 198] width 238 height 349
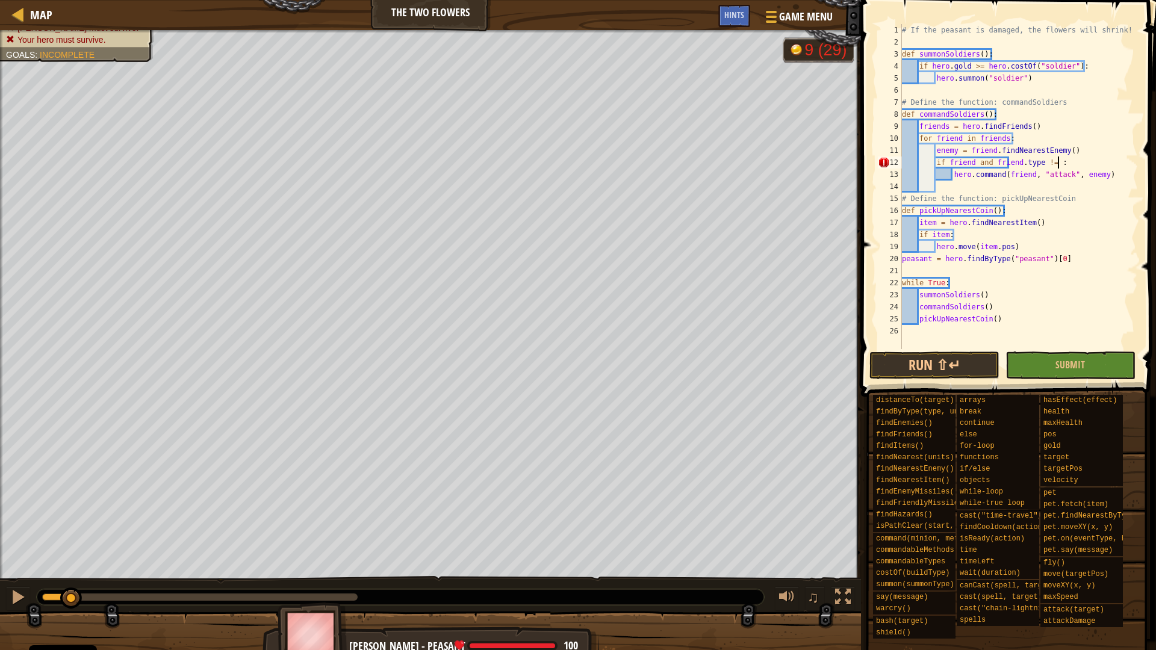
scroll to position [5, 23]
click at [973, 209] on div "" soldier" press enter " attack" press enter " peasant" press enter" at bounding box center [1042, 206] width 228 height 72
type textarea "if friend and friend.type != "peasant":"
click at [951, 361] on button "Run ⇧↵" at bounding box center [934, 366] width 130 height 28
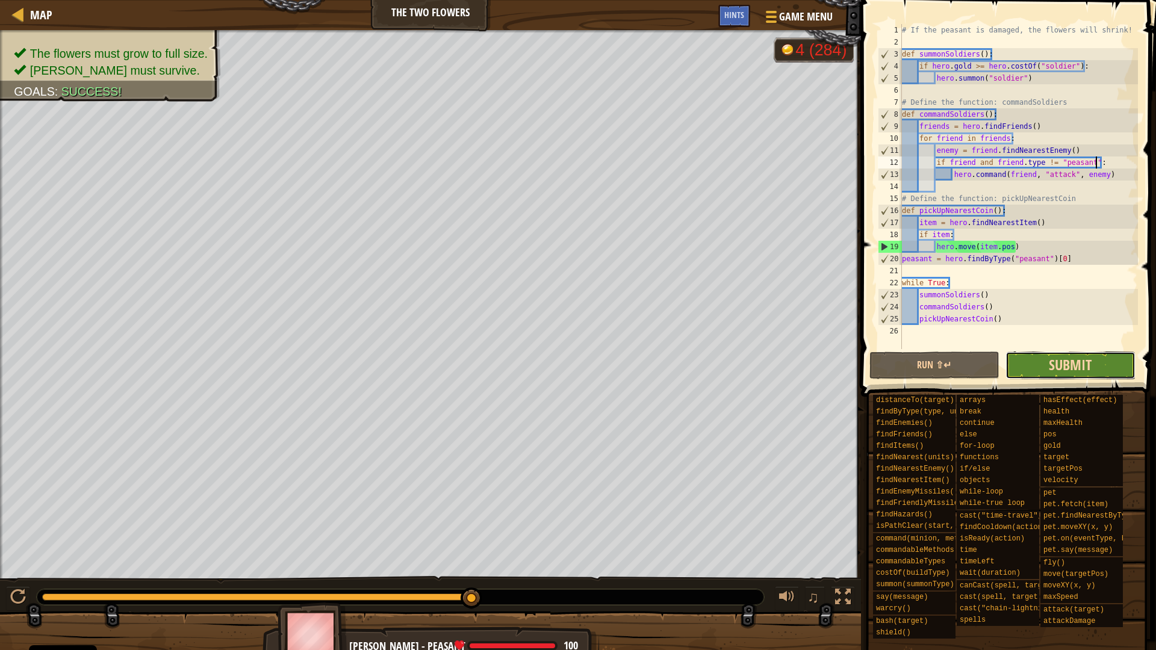
click at [1064, 361] on span "Submit" at bounding box center [1070, 364] width 43 height 19
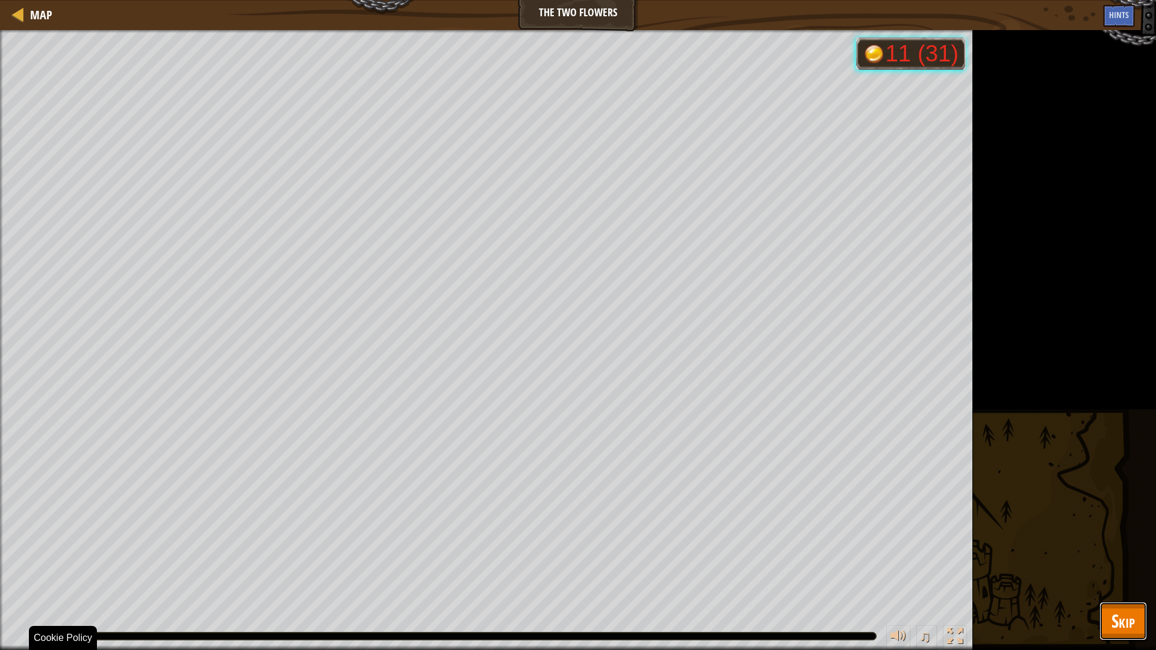
click at [1126, 627] on span "Skip" at bounding box center [1122, 621] width 23 height 25
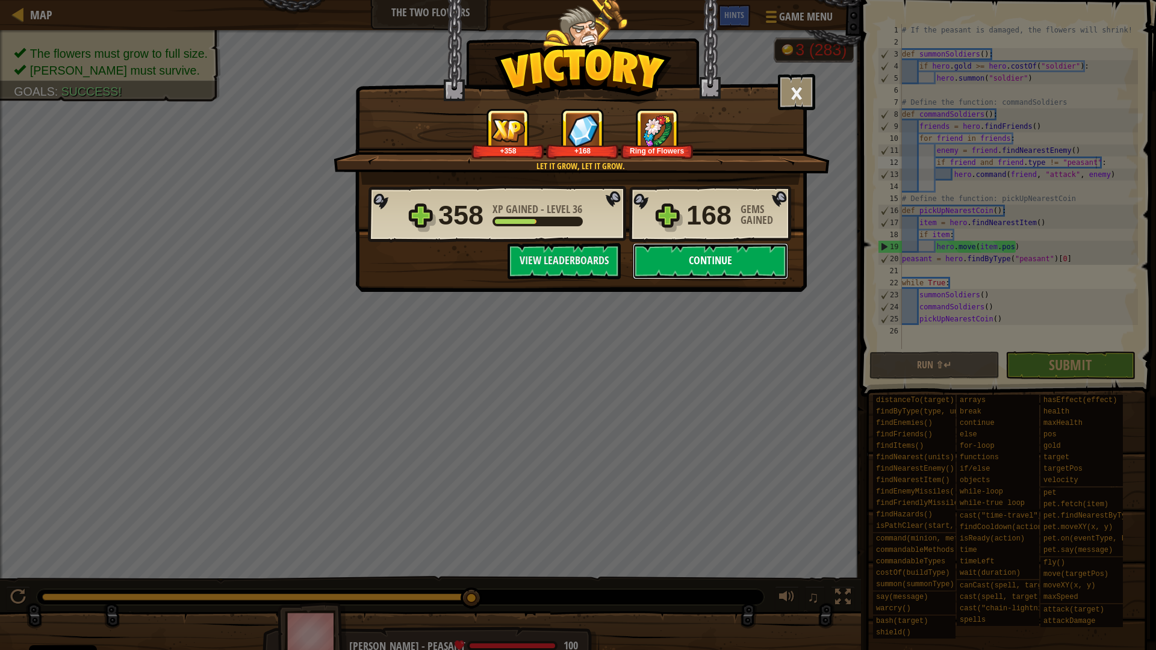
click at [648, 246] on button "Continue" at bounding box center [710, 261] width 155 height 36
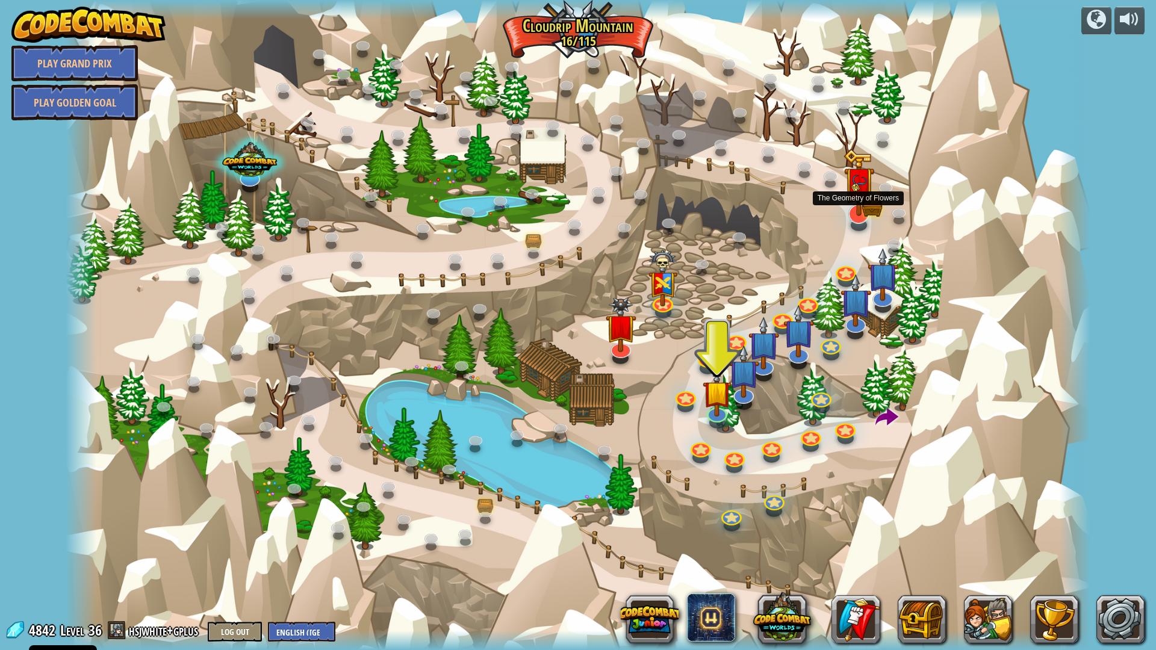
click at [856, 193] on img at bounding box center [858, 184] width 18 height 18
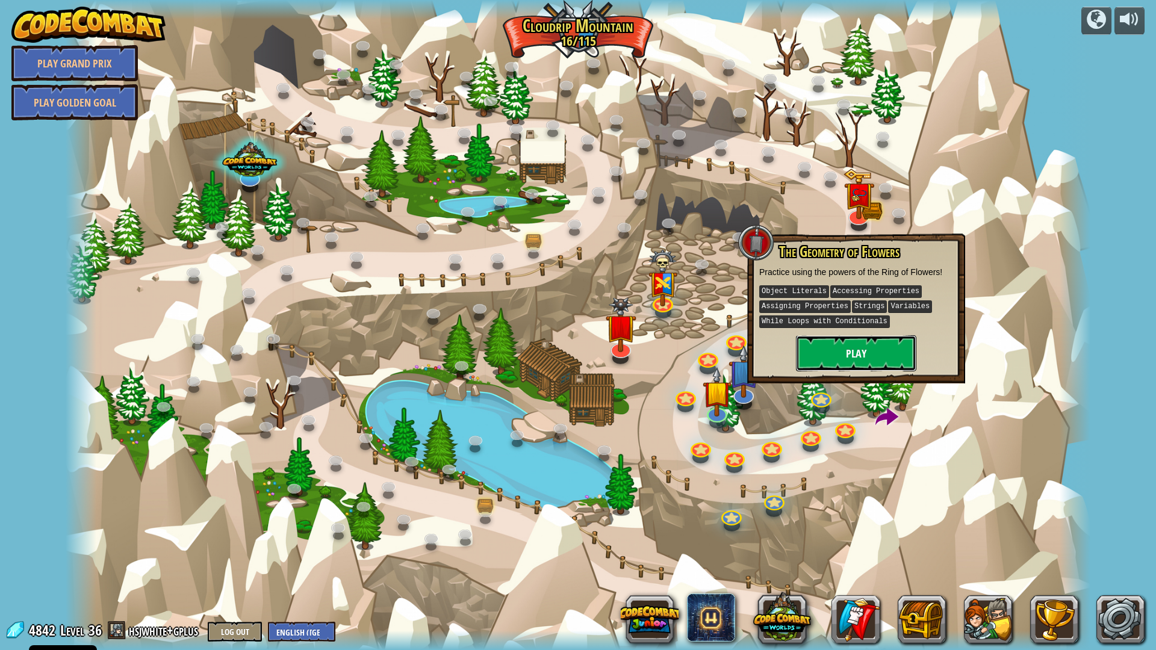
click at [842, 355] on button "Play" at bounding box center [856, 353] width 120 height 36
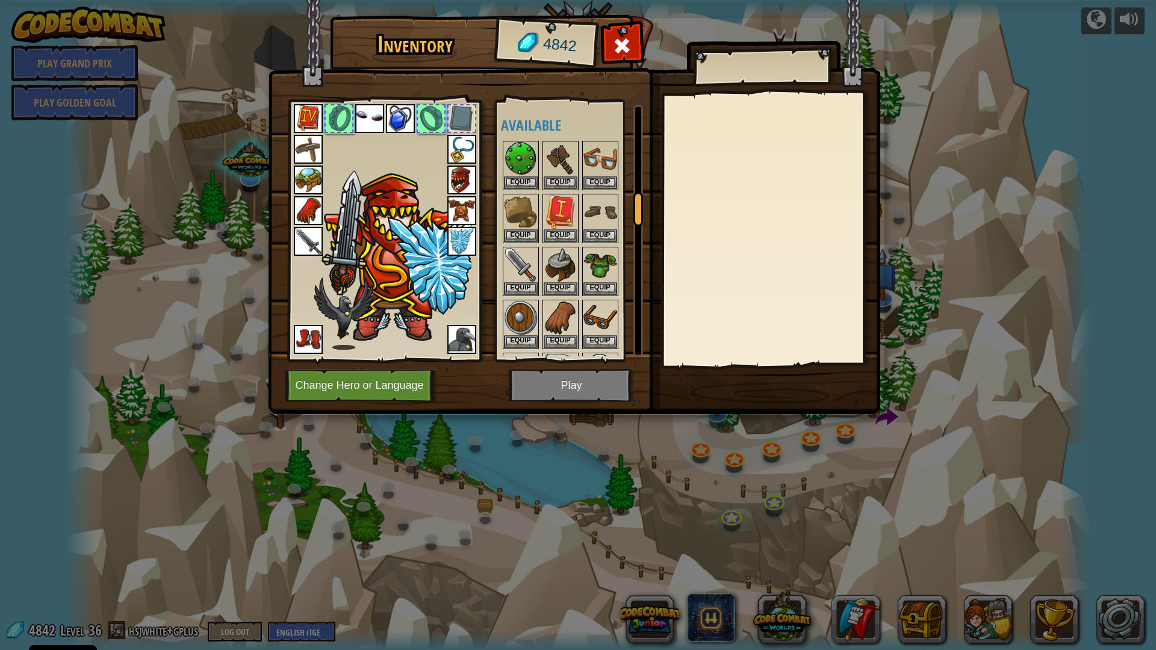
scroll to position [685, 0]
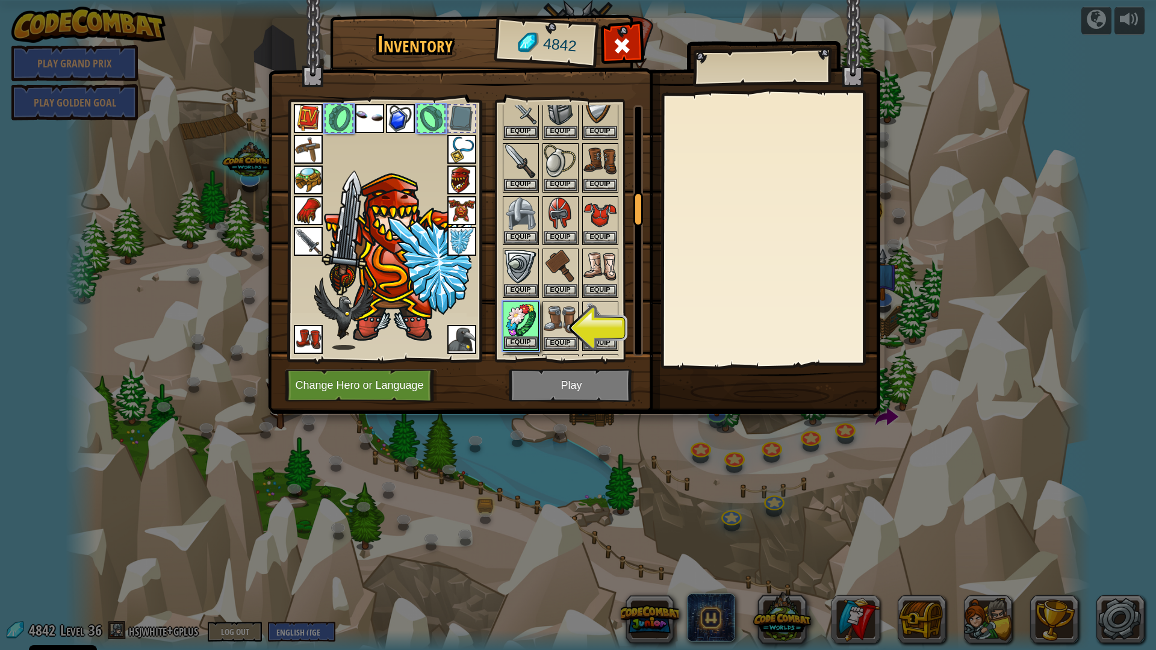
click at [514, 327] on img at bounding box center [521, 320] width 34 height 34
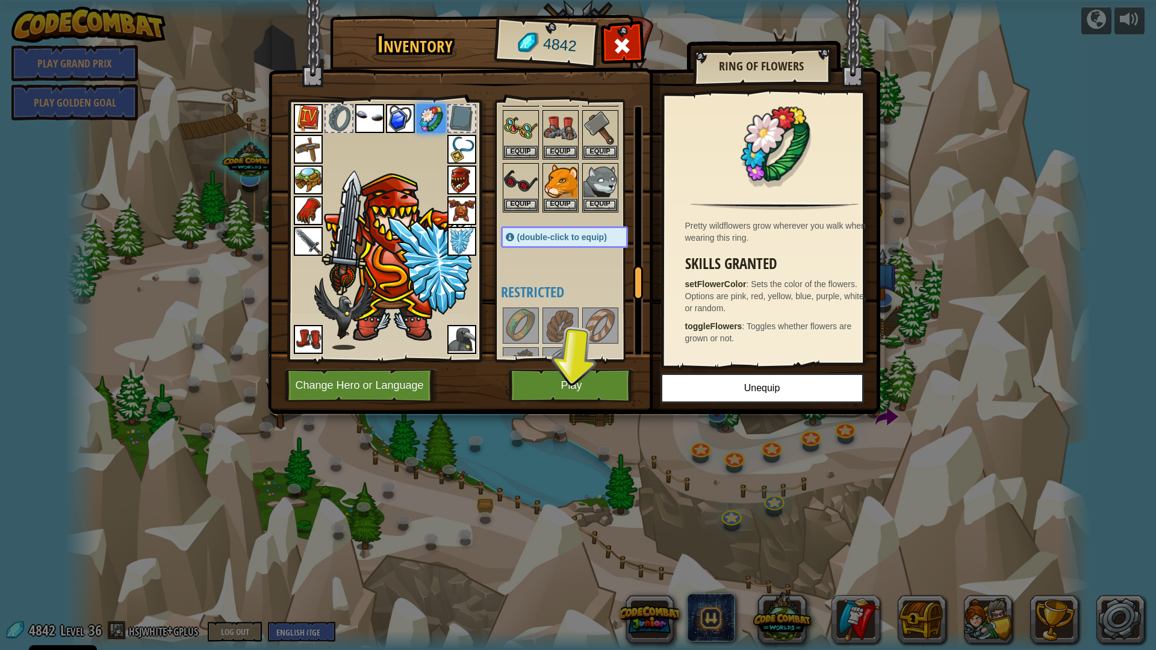
scroll to position [1287, 0]
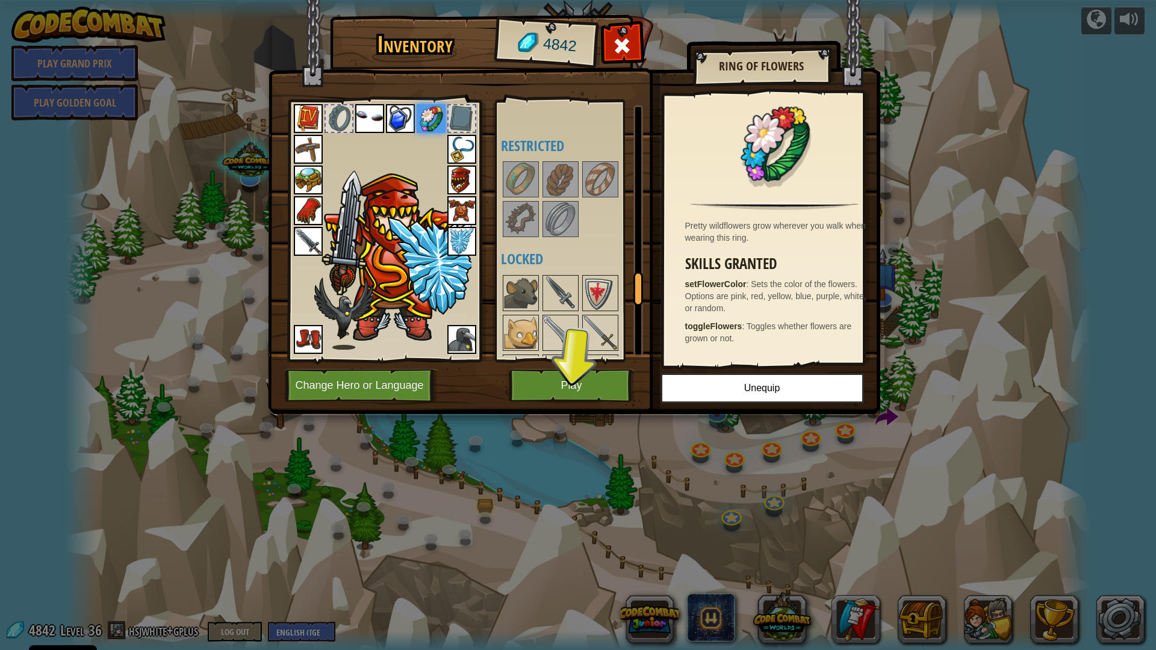
click at [609, 182] on img at bounding box center [600, 180] width 34 height 34
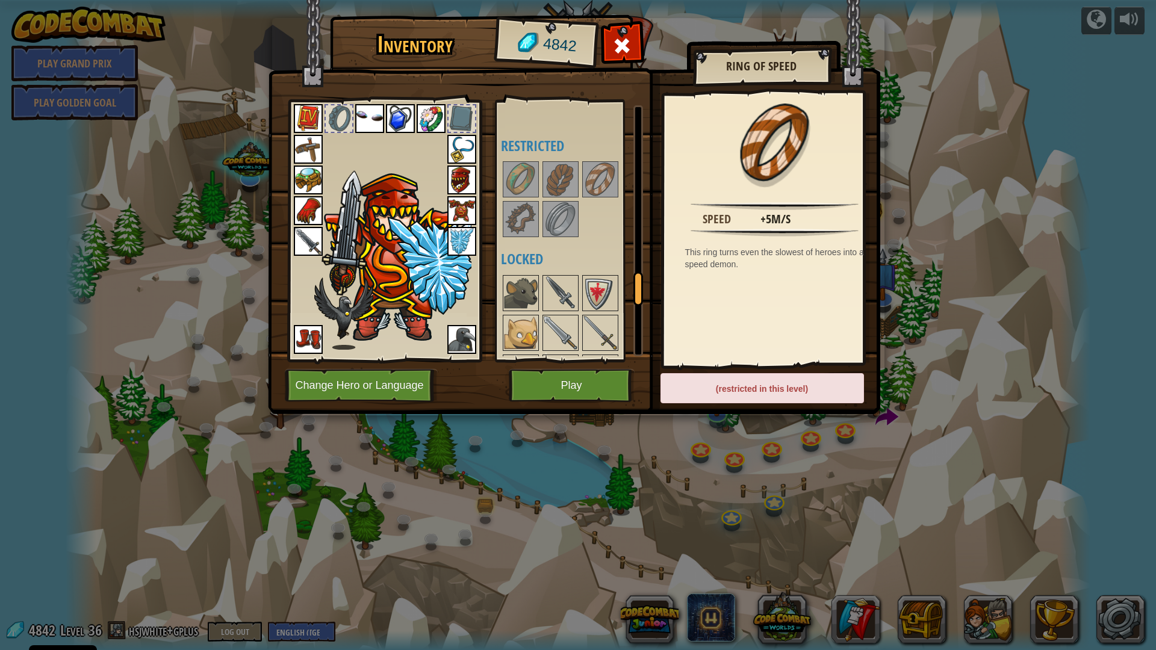
click at [427, 116] on img at bounding box center [431, 118] width 29 height 29
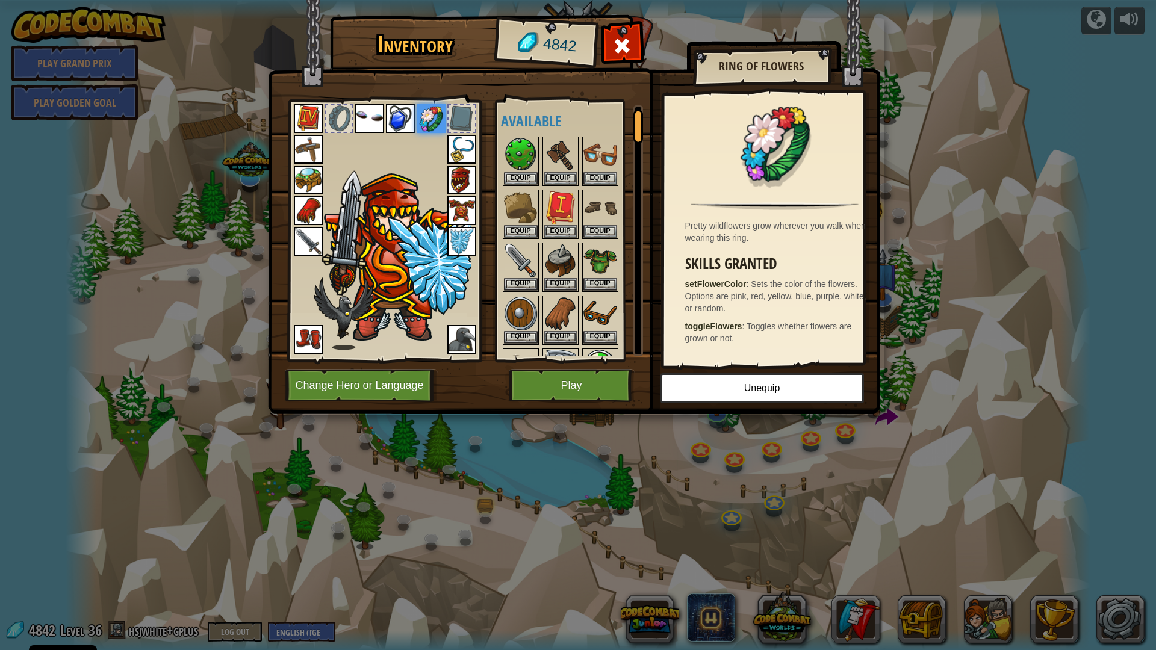
scroll to position [0, 0]
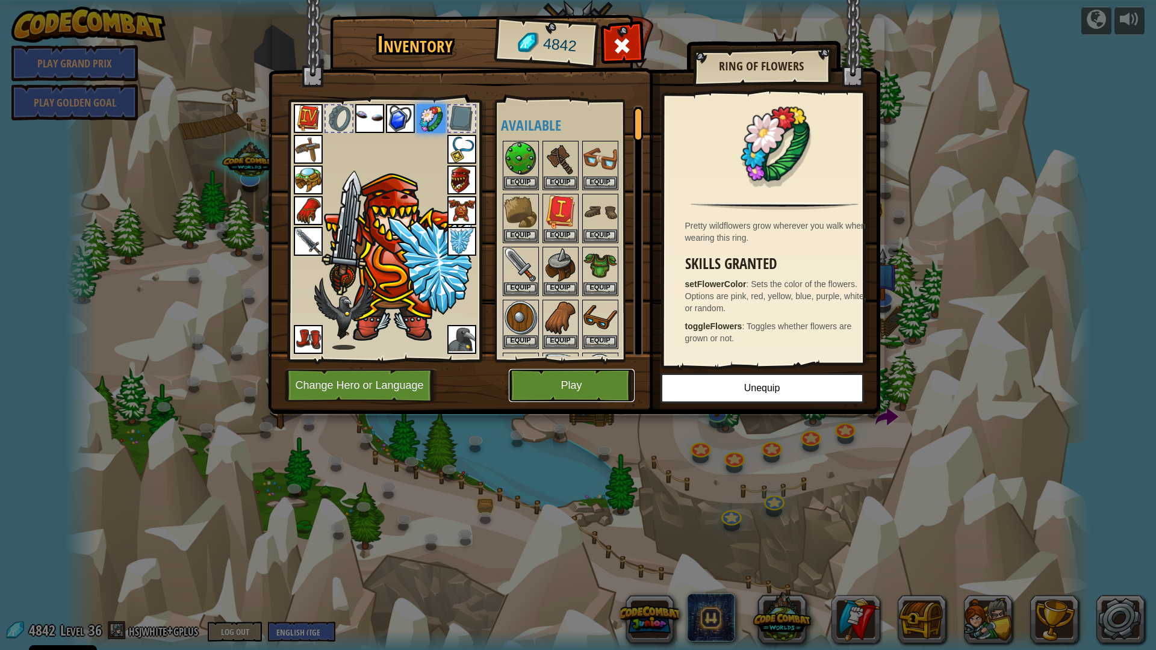
click at [560, 380] on button "Play" at bounding box center [572, 385] width 126 height 33
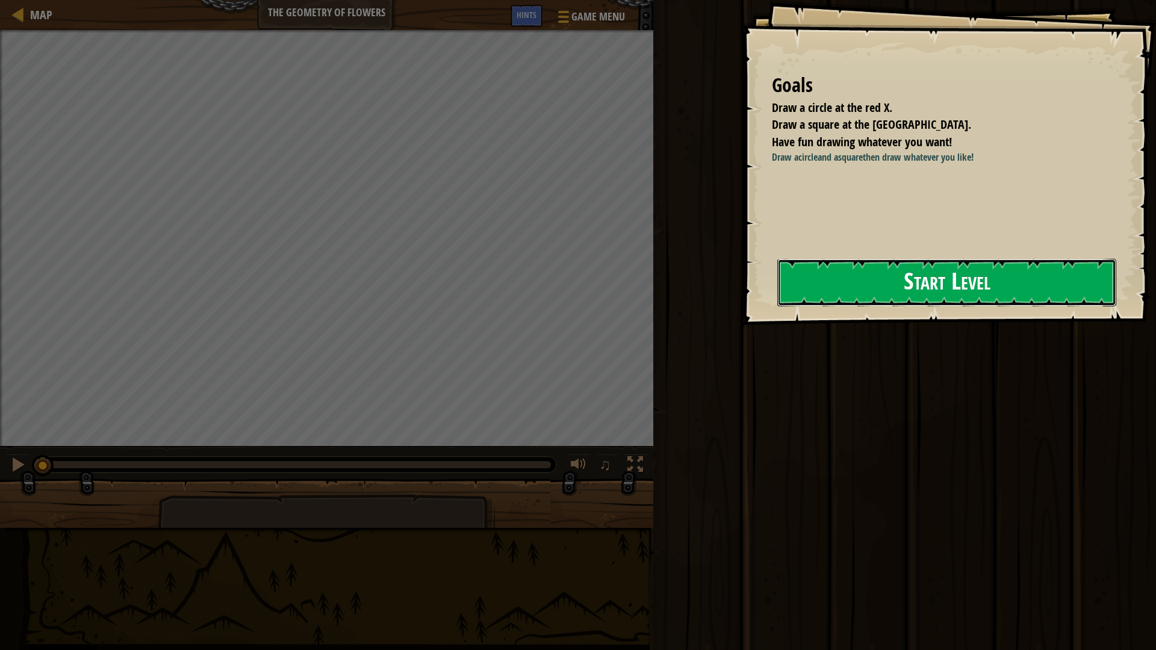
click at [872, 283] on button "Start Level" at bounding box center [946, 283] width 339 height 48
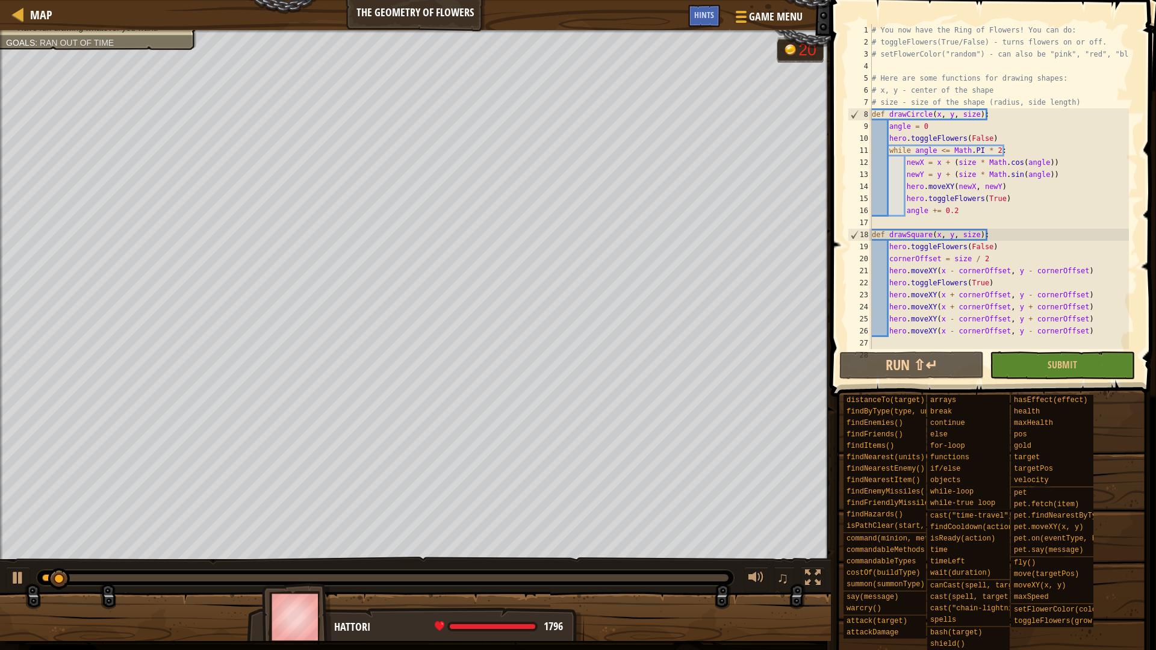
scroll to position [181, 0]
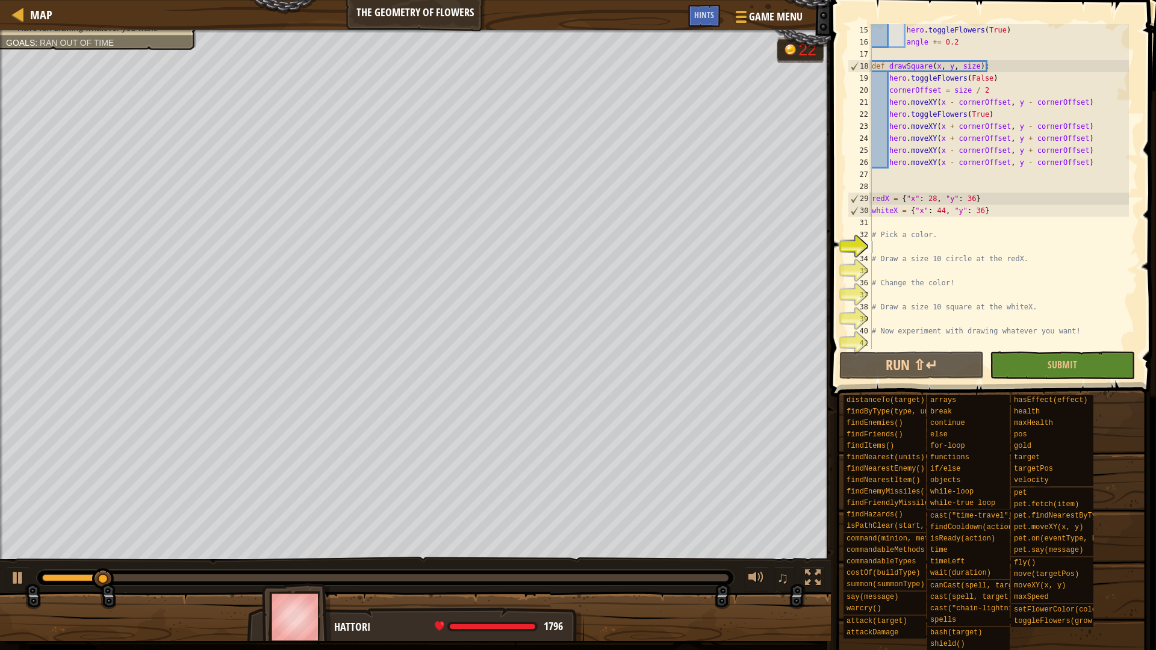
click at [687, 11] on div "Map The Geometry of Flowers Game Menu Done Hints" at bounding box center [415, 15] width 831 height 30
click at [701, 11] on span "Hints" at bounding box center [704, 14] width 20 height 11
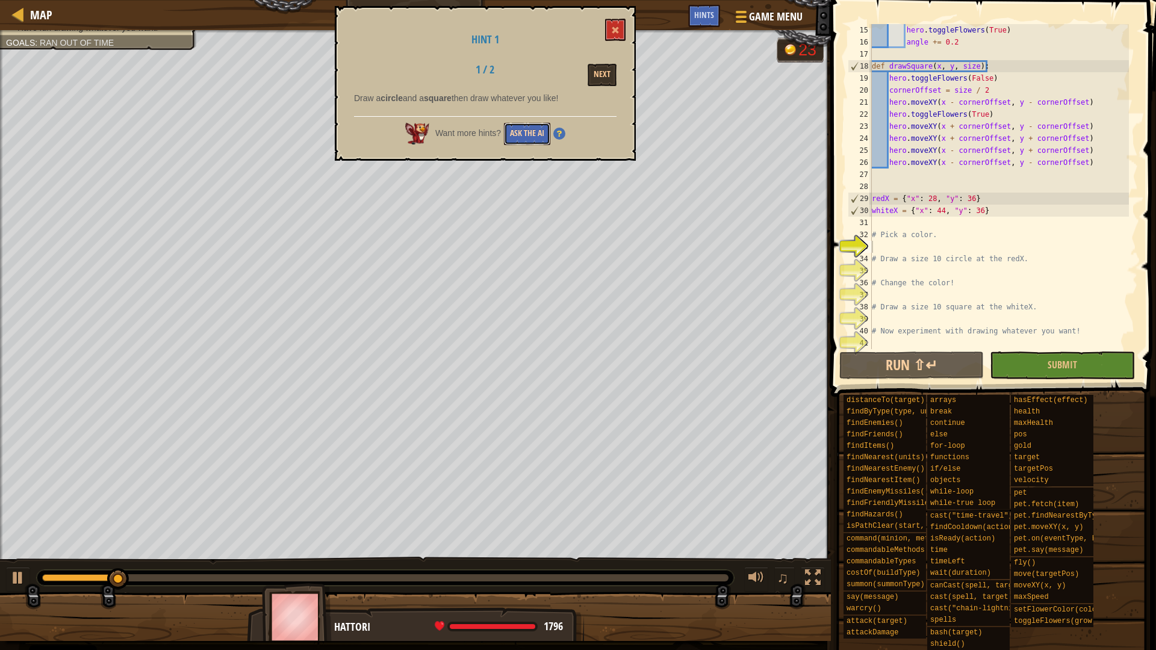
click at [535, 139] on button "Ask the AI" at bounding box center [527, 134] width 46 height 22
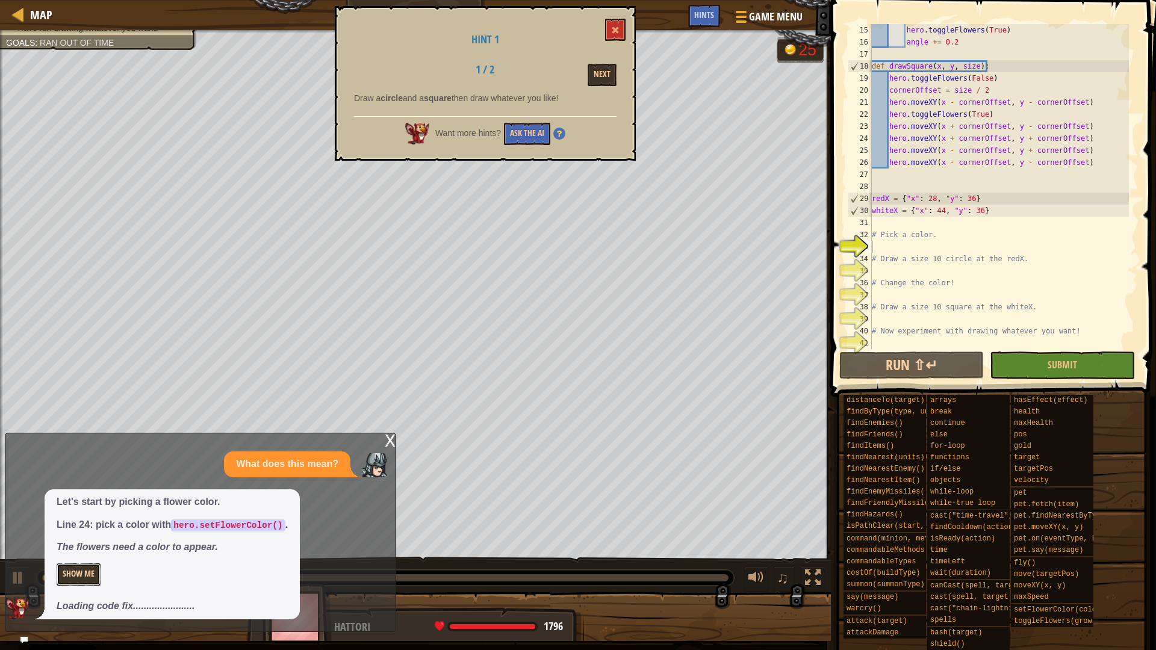
click at [79, 577] on button "Show Me" at bounding box center [79, 574] width 44 height 22
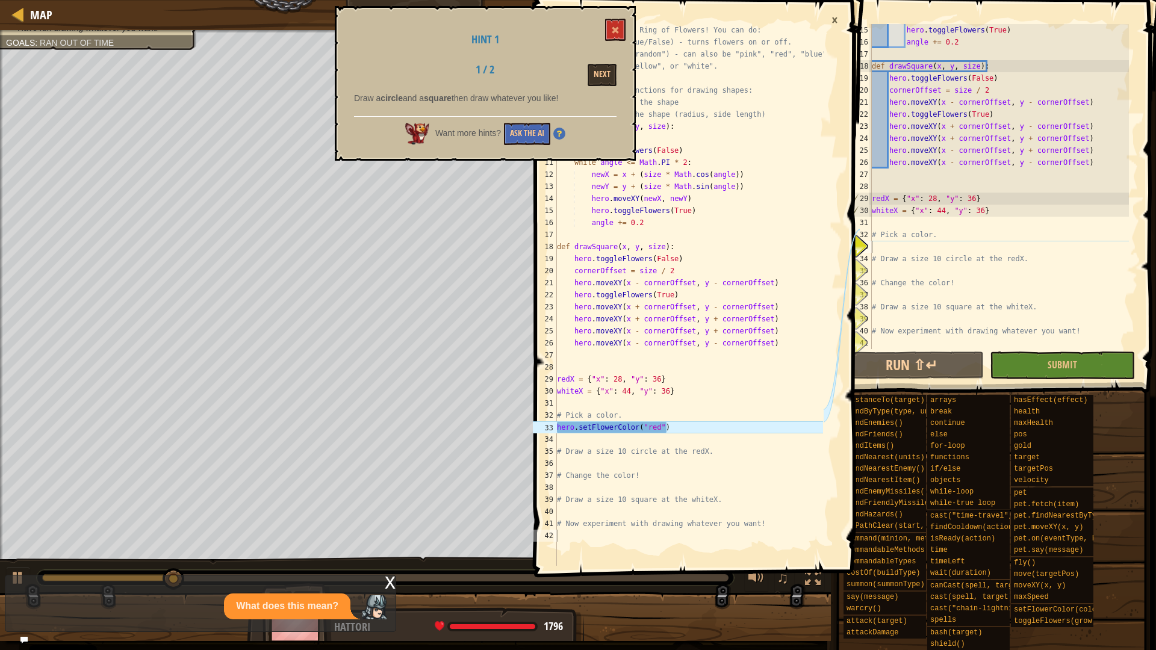
click at [609, 22] on button at bounding box center [615, 30] width 20 height 22
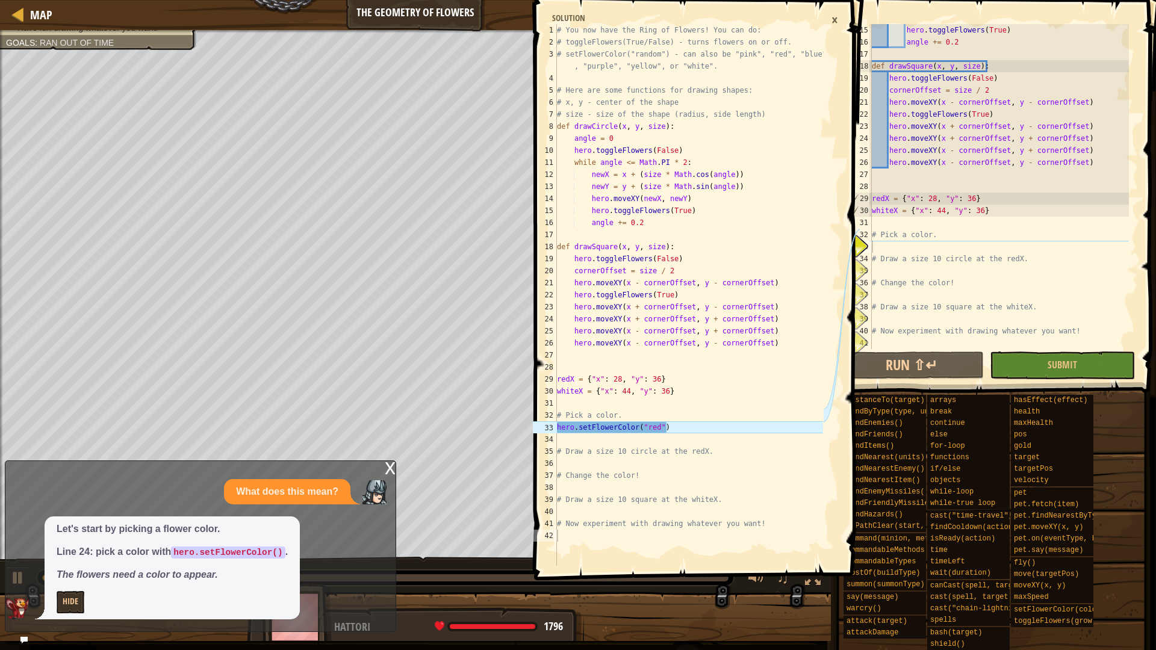
type textarea "hero.setFlowerColor("red")"
click at [518, 427] on div "Map The Geometry of Flowers Game Menu Done Hints hero.setFlowerColor("red") 1 2…" at bounding box center [578, 325] width 1156 height 650
click at [881, 244] on div "hero . toggleFlowers ( True ) angle += 0.2 def drawSquare ( x , y , size ) : he…" at bounding box center [998, 198] width 259 height 349
paste textarea "hero.setFlowerColor("red")"
type textarea "hero.setFlowerColor("red")"
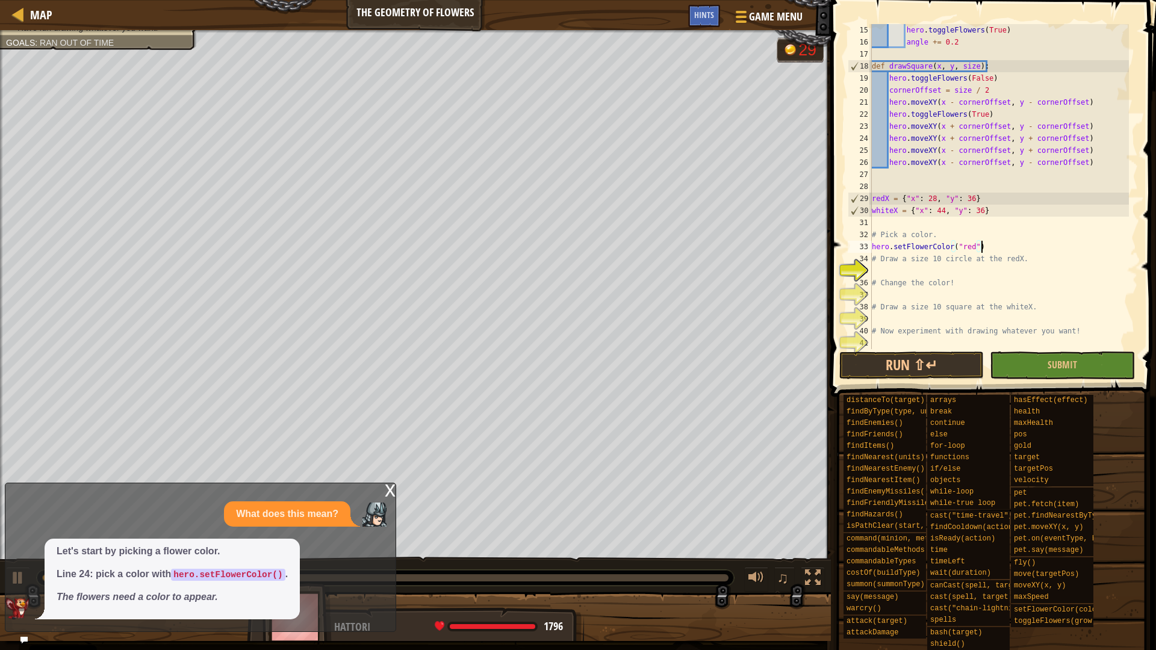
click at [382, 489] on div "x What does this mean? Let's start by picking a flower color. Line 24: pick a c…" at bounding box center [200, 557] width 391 height 149
click at [389, 486] on div "x" at bounding box center [390, 489] width 11 height 12
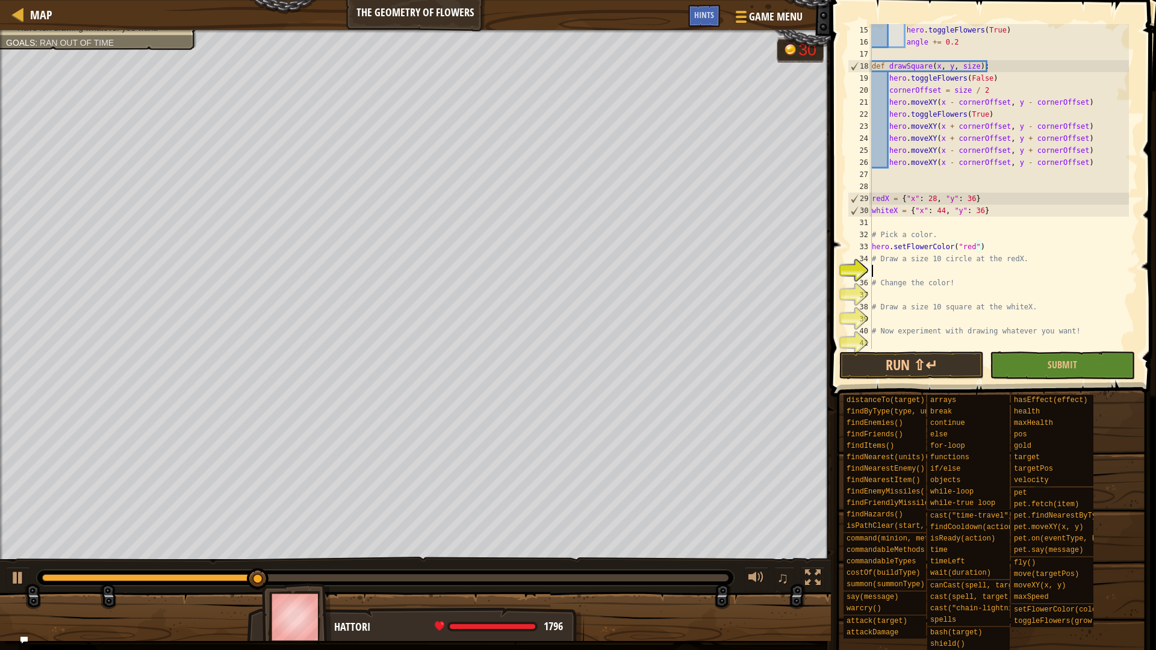
click at [923, 271] on div "hero . toggleFlowers ( True ) angle += 0.2 def drawSquare ( x , y , size ) : he…" at bounding box center [998, 198] width 259 height 349
click at [700, 16] on span "Hints" at bounding box center [704, 14] width 20 height 11
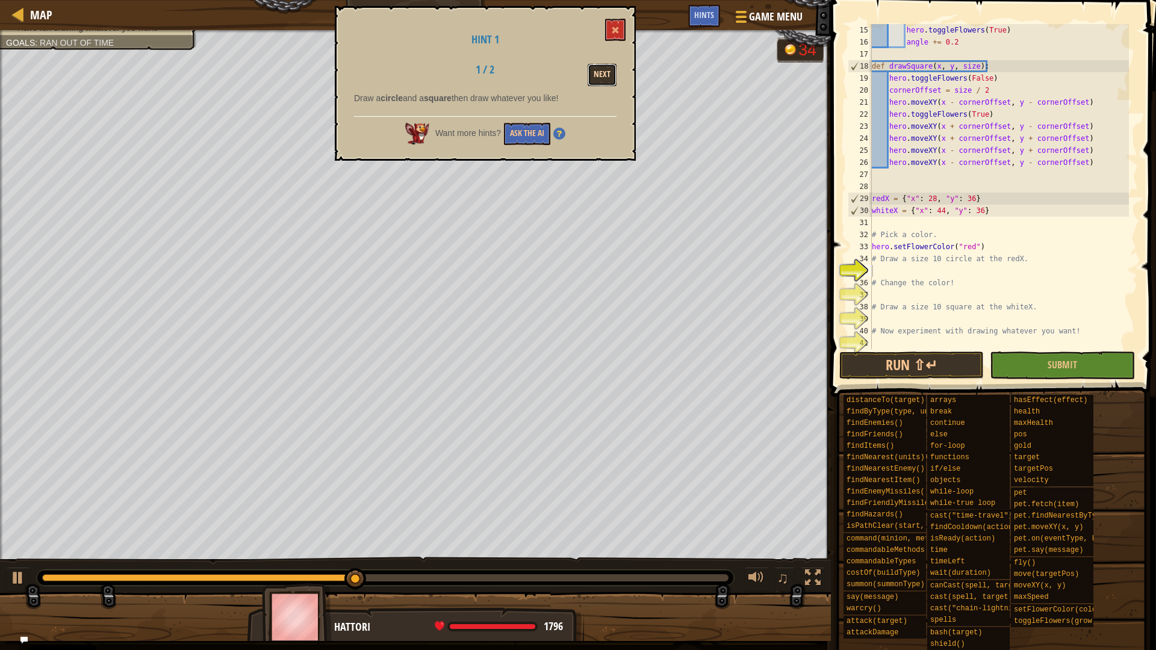
click at [609, 85] on button "Next" at bounding box center [602, 75] width 29 height 22
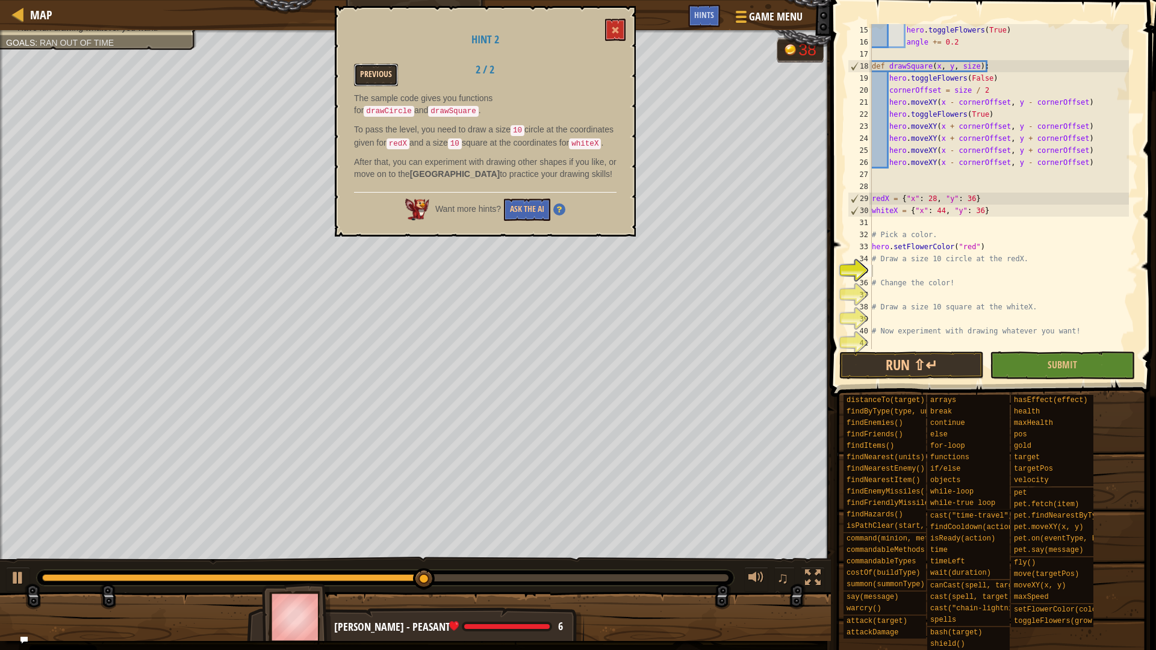
click at [367, 85] on button "Previous" at bounding box center [376, 75] width 44 height 22
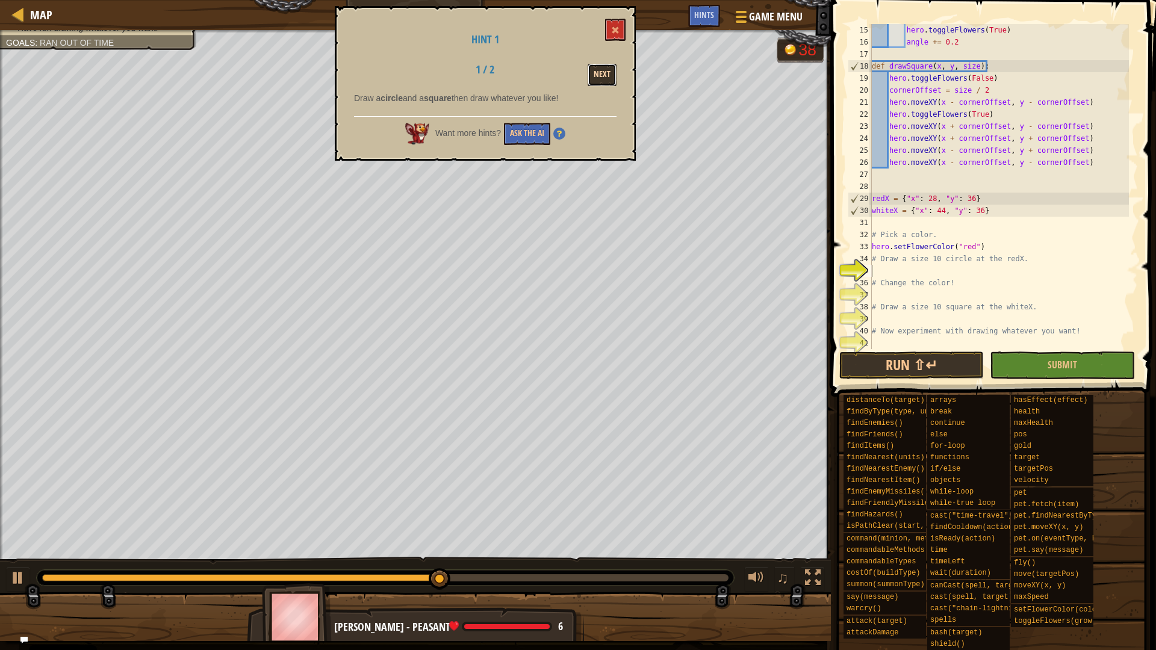
click at [609, 72] on button "Next" at bounding box center [602, 75] width 29 height 22
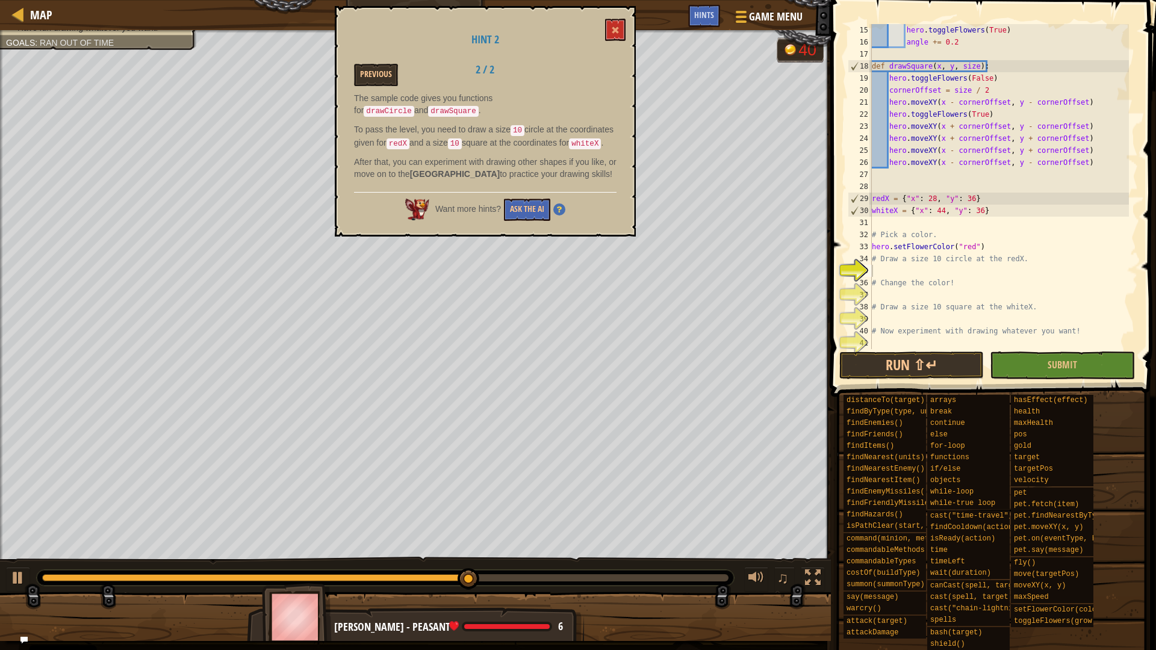
type textarea "# Change the color!"
click at [950, 277] on div "hero . toggleFlowers ( True ) angle += 0.2 def drawSquare ( x , y , size ) : he…" at bounding box center [998, 198] width 259 height 349
click at [949, 272] on div "hero . toggleFlowers ( True ) angle += 0.2 def drawSquare ( x , y , size ) : he…" at bounding box center [998, 198] width 259 height 349
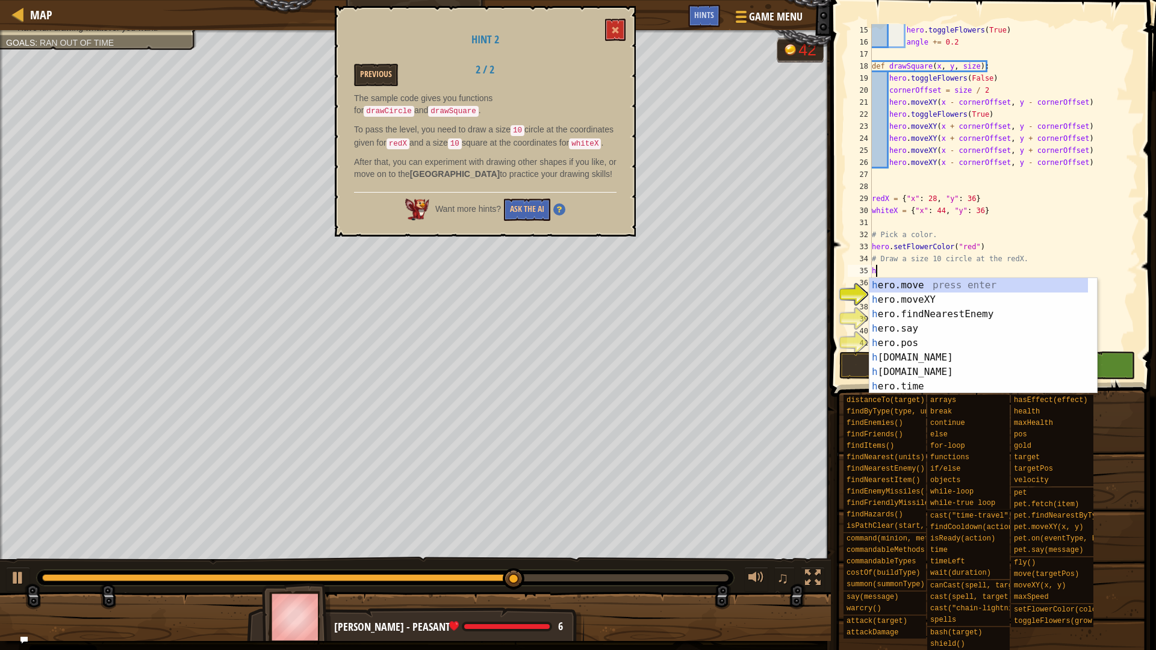
scroll to position [5, 1]
type textarea "h"
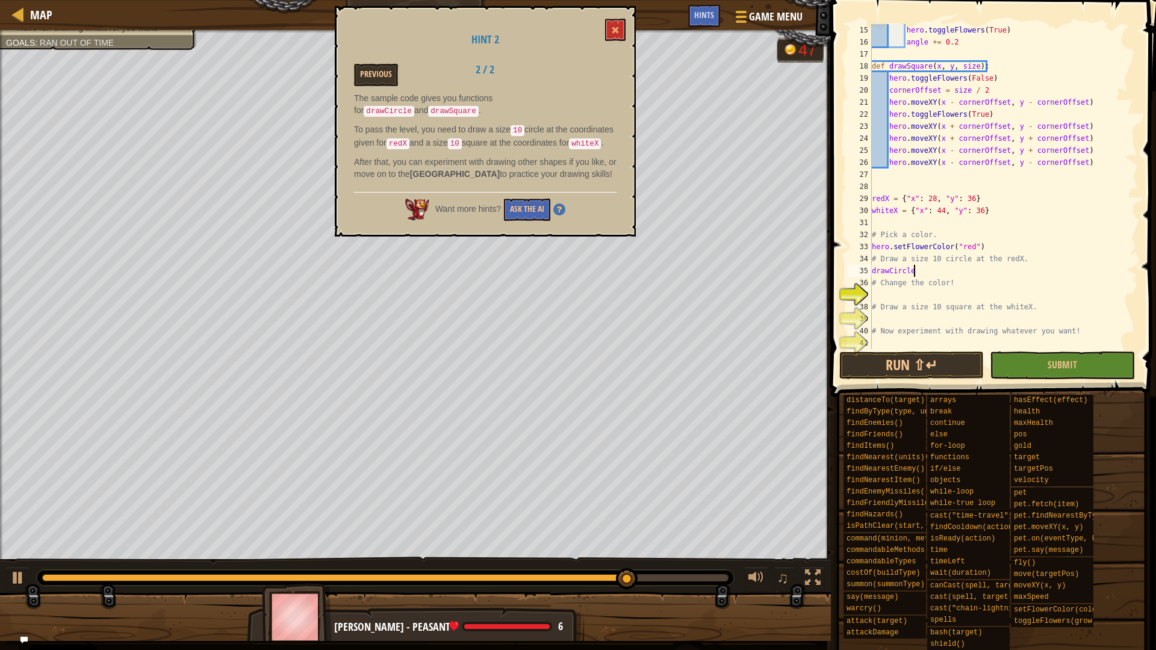
scroll to position [5, 5]
click at [612, 31] on span at bounding box center [615, 30] width 8 height 8
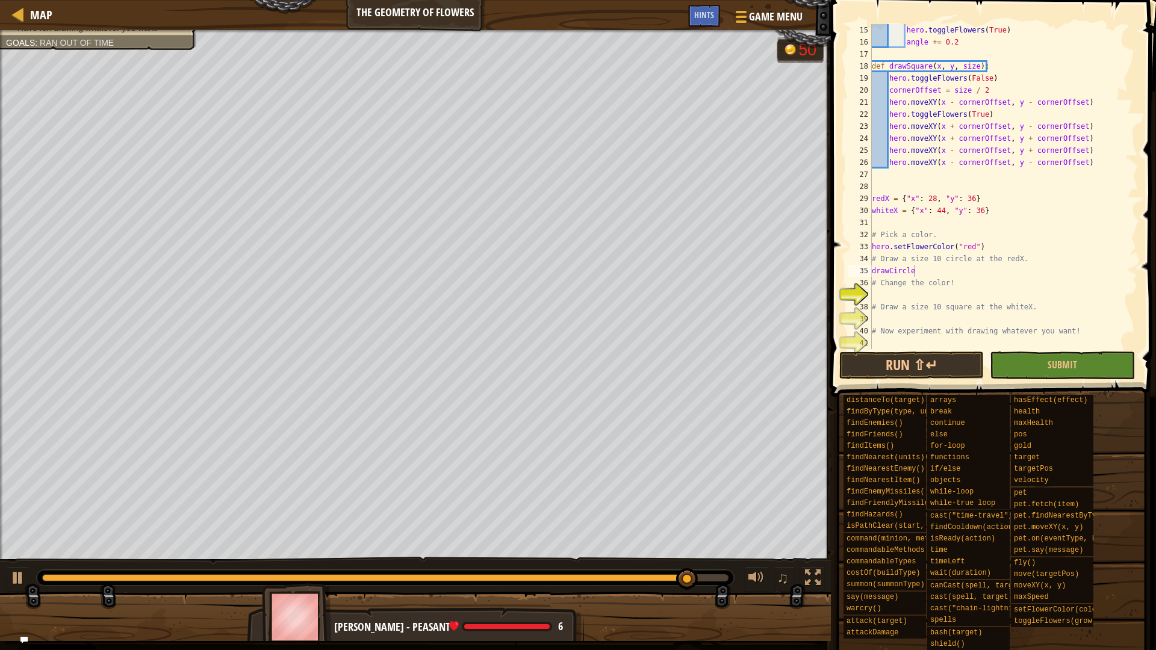
click at [922, 271] on div "hero . toggleFlowers ( True ) angle += 0.2 def drawSquare ( x , y , size ) : he…" at bounding box center [998, 198] width 259 height 349
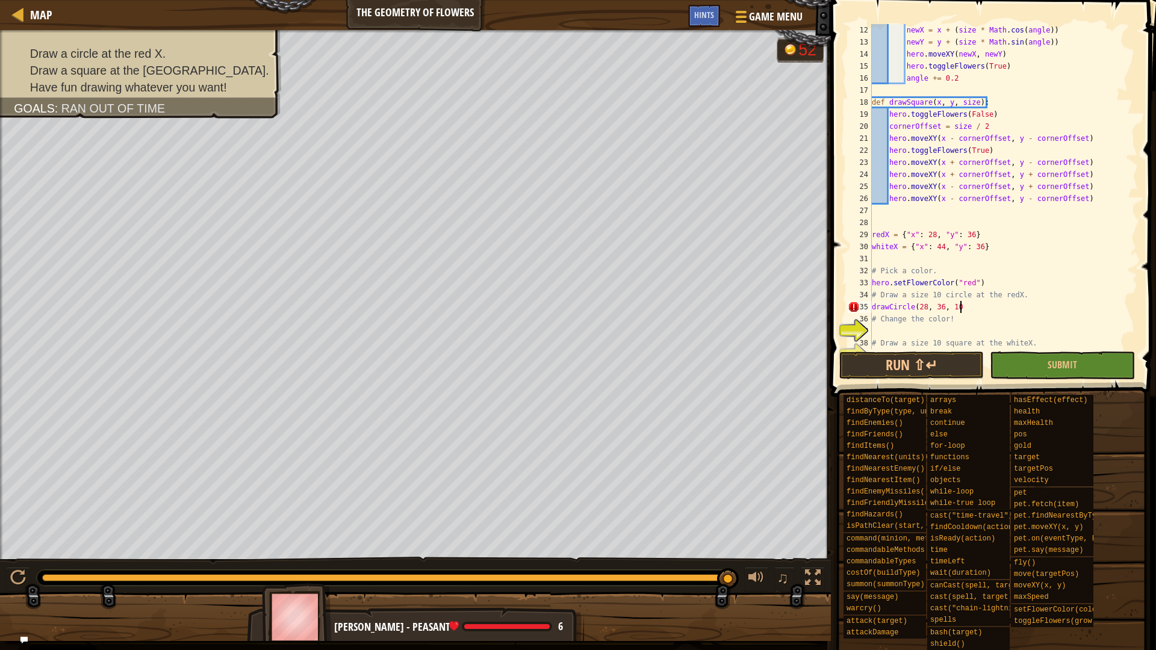
scroll to position [5, 12]
type textarea "drawCircle(28, 36, 10)"
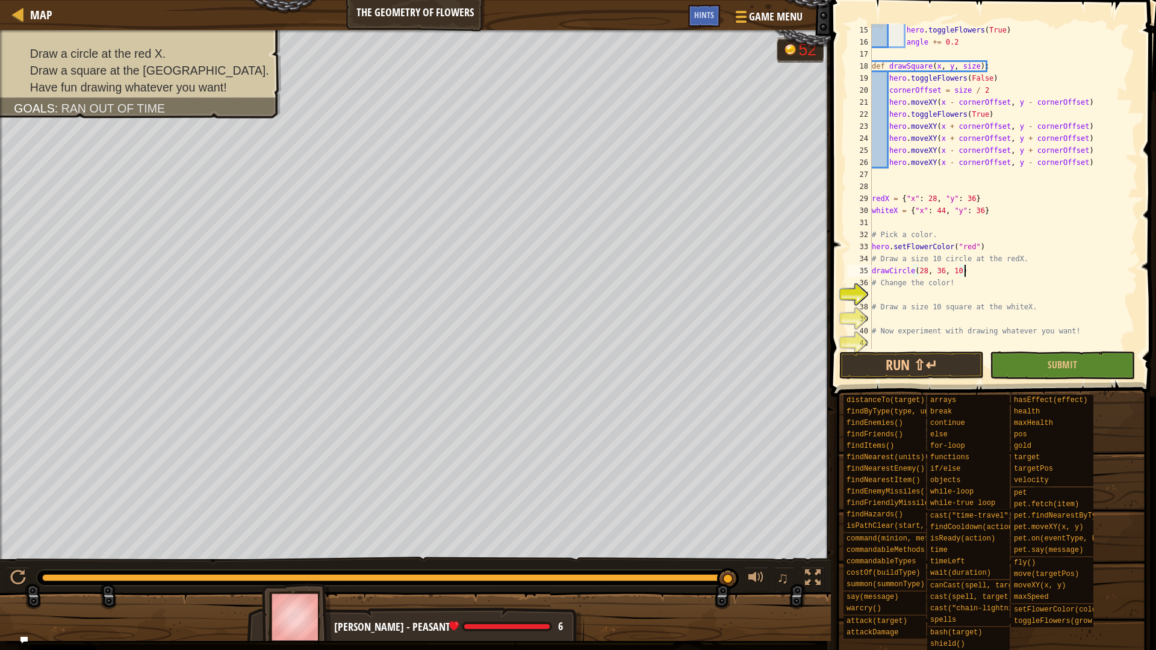
scroll to position [181, 0]
click at [908, 299] on div "hero . toggleFlowers ( True ) angle += 0.2 def drawSquare ( x , y , size ) : he…" at bounding box center [998, 198] width 259 height 349
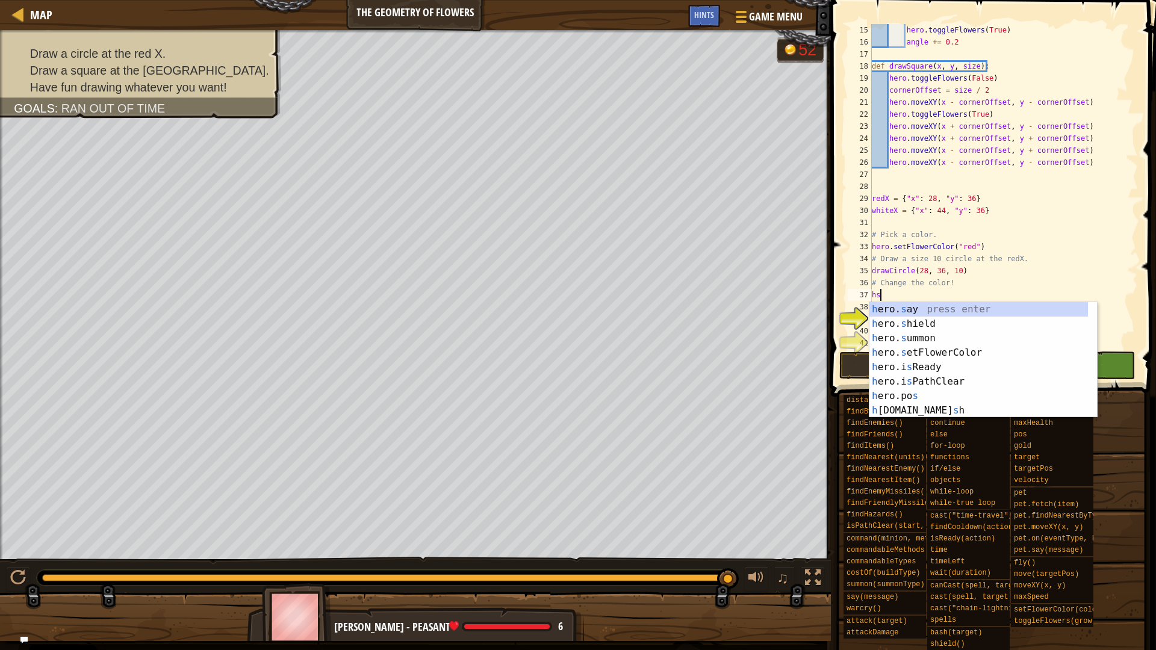
scroll to position [5, 1]
click at [942, 351] on div "h ero. s ay press enter h ero. s hield press enter h ero. s ummon press enter h…" at bounding box center [978, 374] width 219 height 144
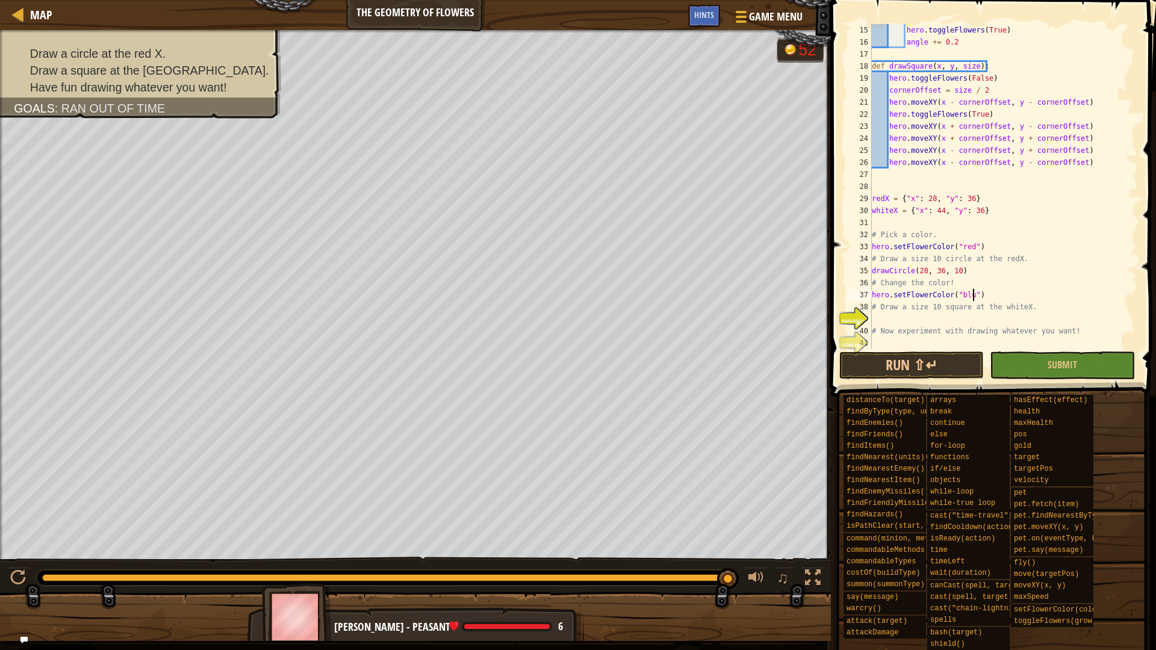
scroll to position [5, 15]
click at [882, 310] on div "hero . toggleFlowers ( True ) angle += 0.2 def drawSquare ( x , y , size ) : he…" at bounding box center [998, 198] width 259 height 349
type textarea "# Draw a size 10 square at the whiteX."
click at [877, 318] on div "hero . toggleFlowers ( True ) angle += 0.2 def drawSquare ( x , y , size ) : he…" at bounding box center [998, 198] width 259 height 349
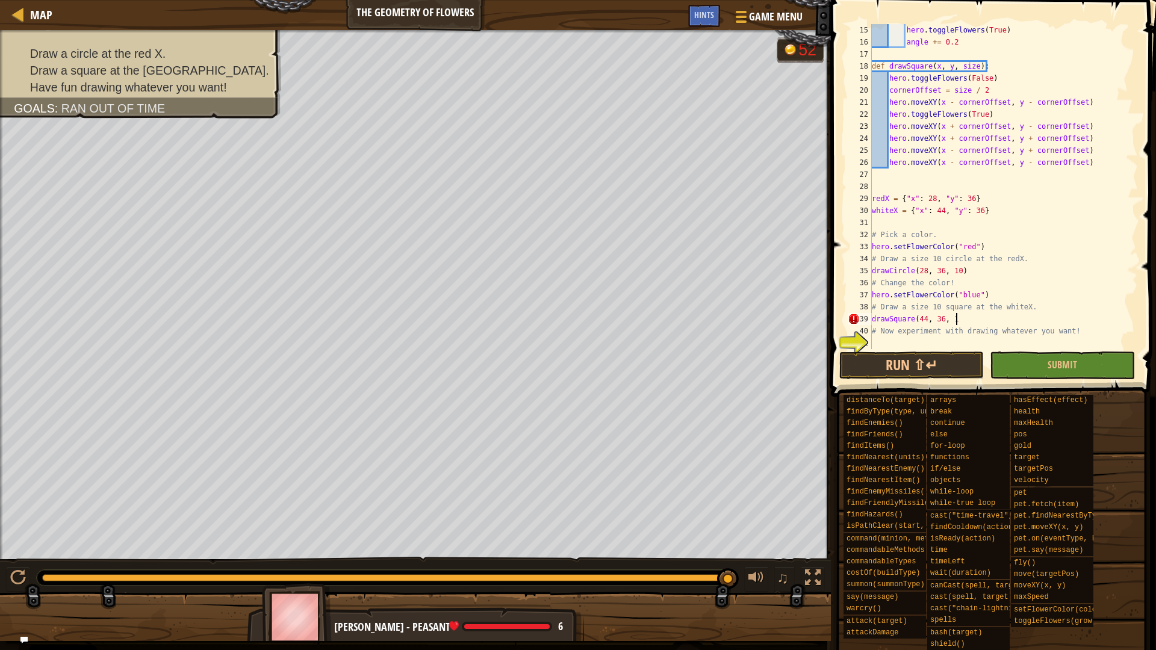
type textarea "drawSquare(44, 36, 10"
click at [889, 338] on div "hero . toggleFlowers ( True ) angle += 0.2 def drawSquare ( x , y , size ) : he…" at bounding box center [998, 198] width 259 height 349
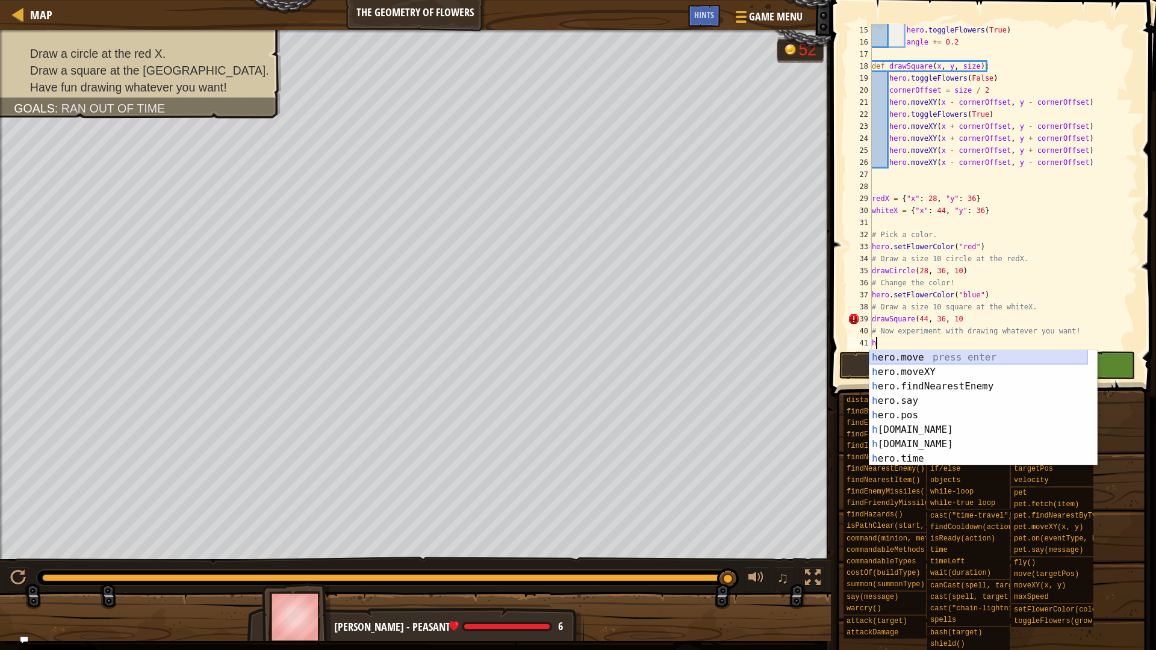
click at [970, 353] on div "h ero.move press enter h ero.moveXY press enter h ero.findNearestEnemy press en…" at bounding box center [978, 422] width 219 height 144
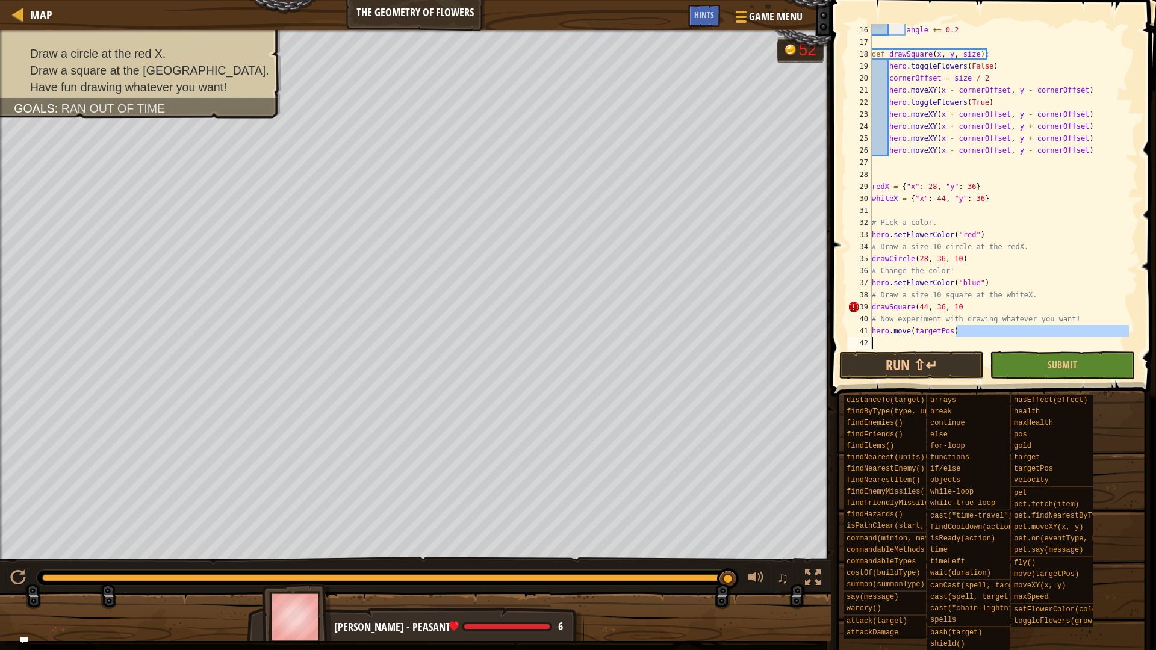
scroll to position [193, 0]
drag, startPoint x: 963, startPoint y: 346, endPoint x: 945, endPoint y: 330, distance: 24.7
click at [945, 330] on div "angle += 0.2 def drawSquare ( x , y , size ) : hero . toggleFlowers ( False ) c…" at bounding box center [998, 198] width 259 height 349
type textarea "hero.move(targetPos)"
click at [954, 327] on div "angle += 0.2 def drawSquare ( x , y , size ) : hero . toggleFlowers ( False ) c…" at bounding box center [998, 186] width 259 height 325
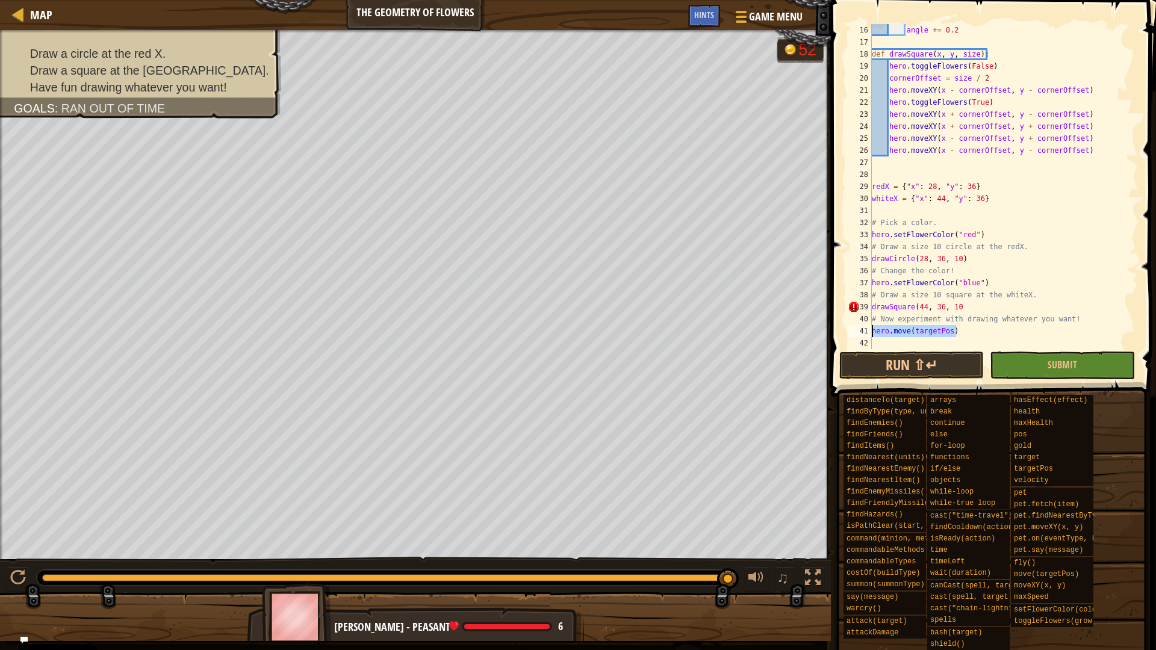
drag, startPoint x: 959, startPoint y: 327, endPoint x: 858, endPoint y: 334, distance: 100.8
click at [858, 334] on div "hero.move(targetPos) 16 17 18 19 20 21 22 23 24 25 26 27 28 29 30 31 32 33 34 3…" at bounding box center [991, 186] width 293 height 325
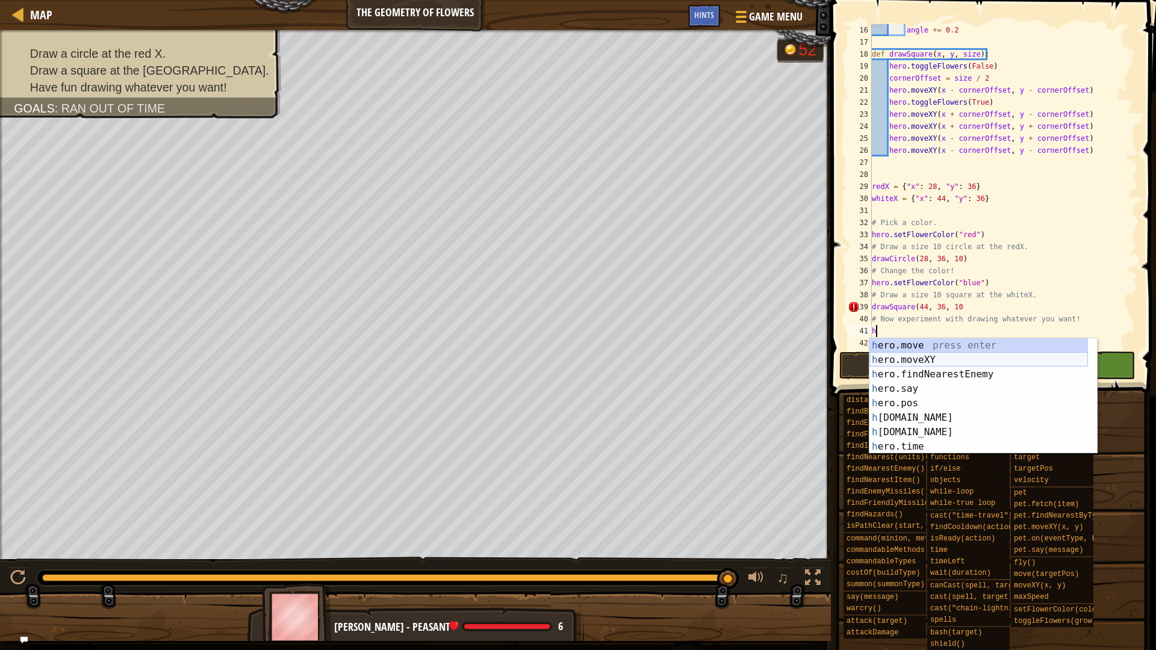
click at [901, 359] on div "h ero.move press enter h ero.moveXY press enter h ero.findNearestEnemy press en…" at bounding box center [978, 410] width 219 height 144
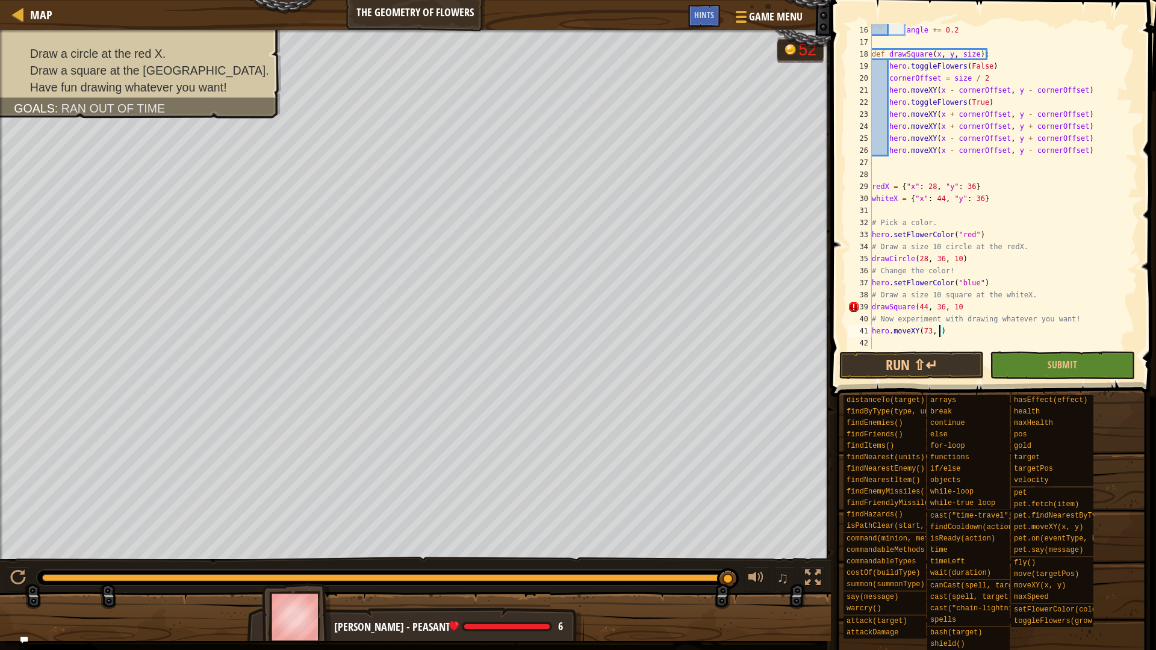
scroll to position [5, 11]
click at [883, 371] on button "Run ⇧↵" at bounding box center [911, 366] width 144 height 28
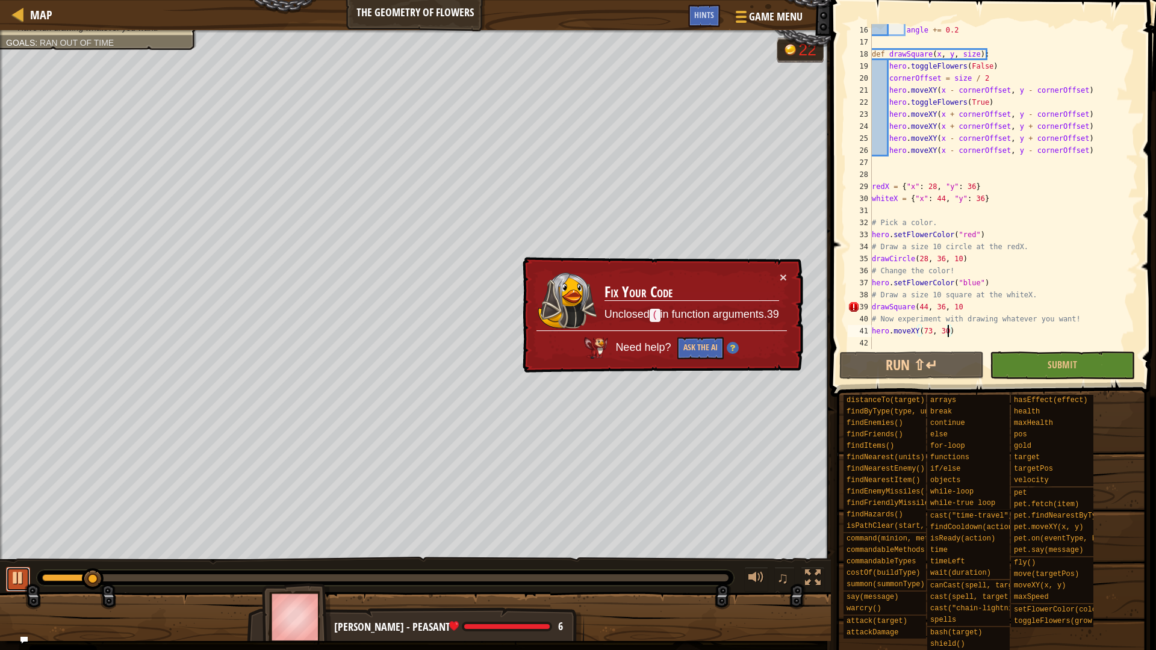
click at [15, 570] on div at bounding box center [18, 578] width 16 height 16
click at [966, 308] on div "angle += 0.2 def drawSquare ( x , y , size ) : hero . toggleFlowers ( False ) c…" at bounding box center [998, 198] width 259 height 349
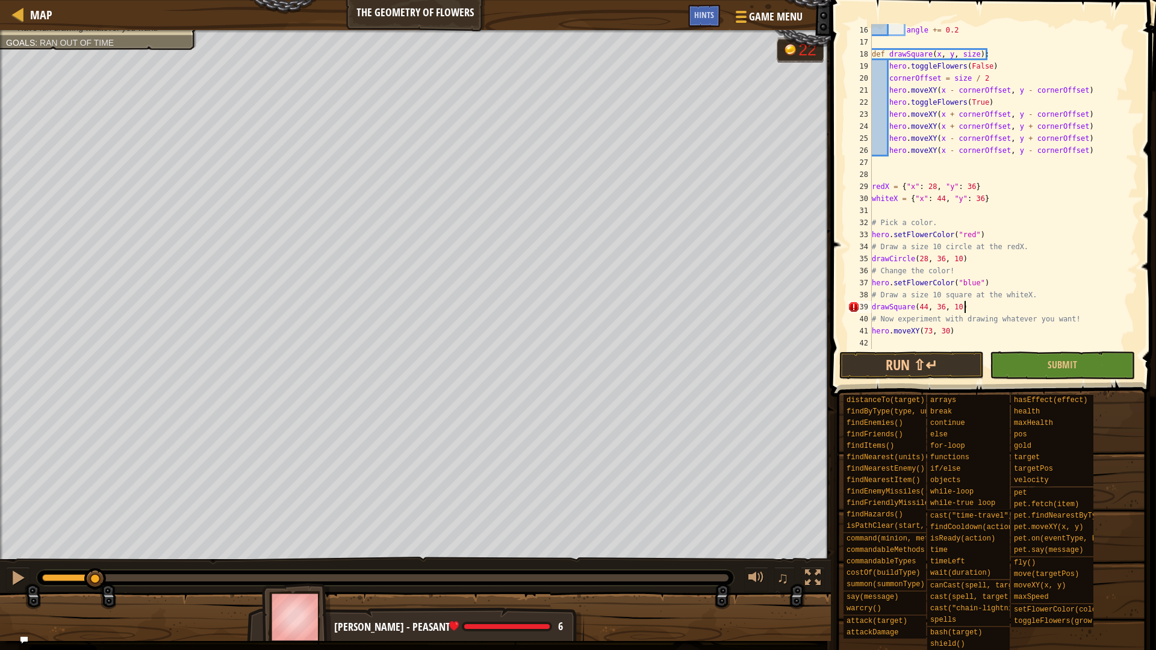
scroll to position [5, 13]
type textarea "drawSquare(44, 36, 10)"
click at [920, 374] on button "Run ⇧↵" at bounding box center [911, 366] width 144 height 28
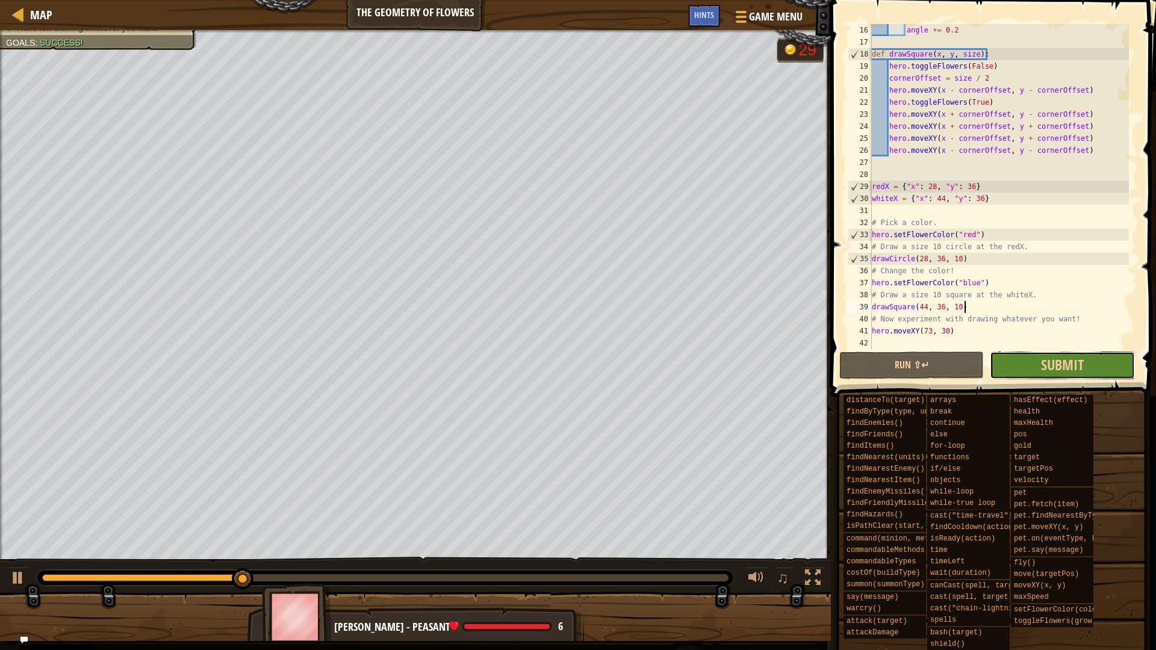
click at [1111, 370] on button "Submit" at bounding box center [1062, 366] width 144 height 28
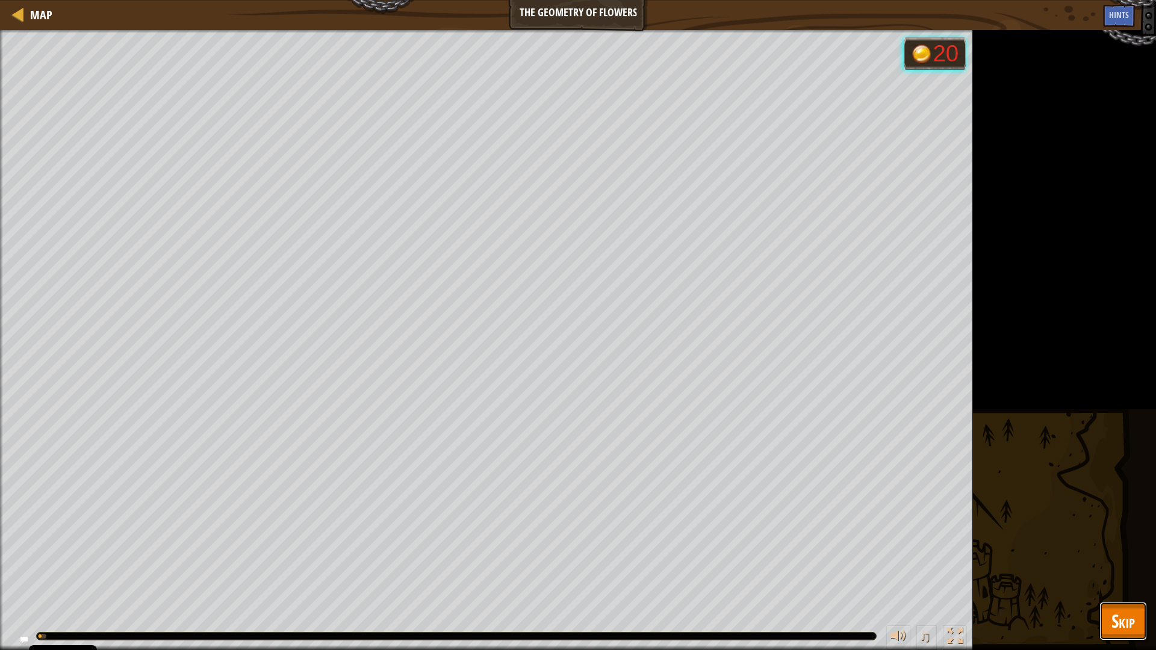
click at [1127, 634] on button "Skip" at bounding box center [1123, 621] width 48 height 39
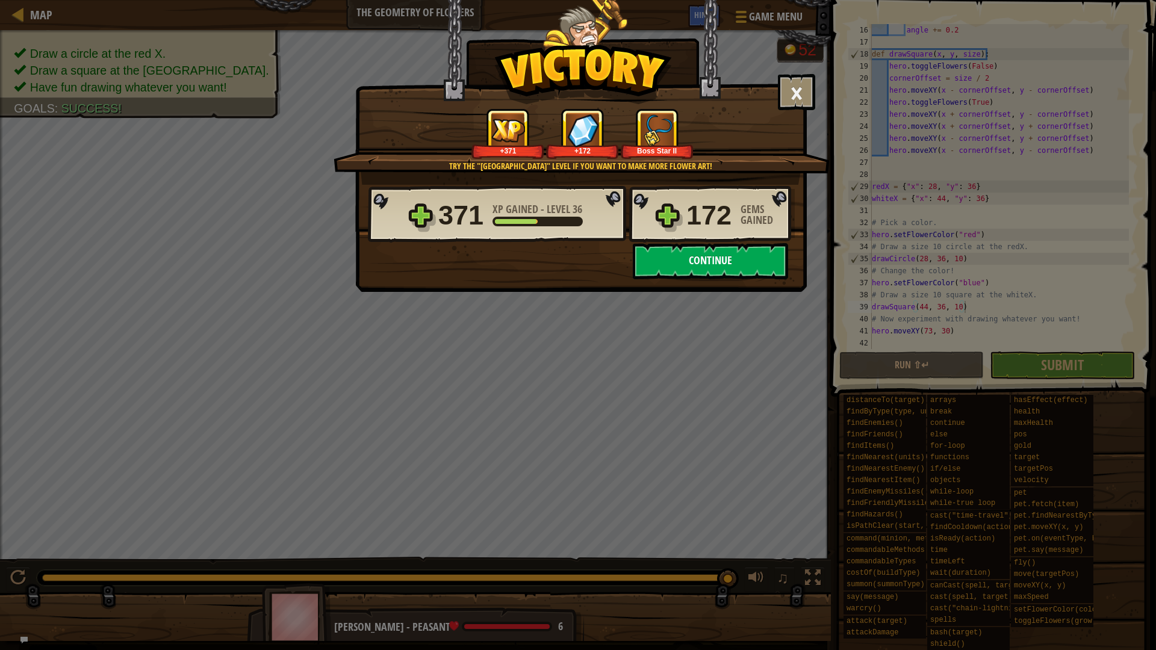
click at [713, 272] on button "Continue" at bounding box center [710, 261] width 155 height 36
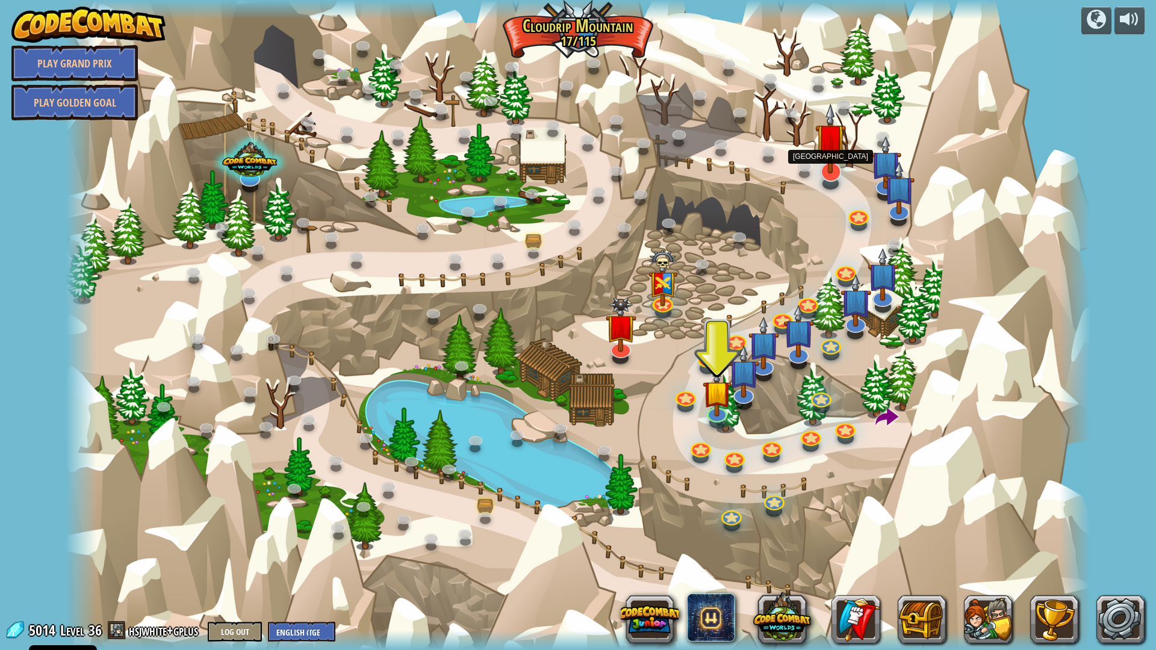
click at [831, 163] on img at bounding box center [830, 139] width 31 height 70
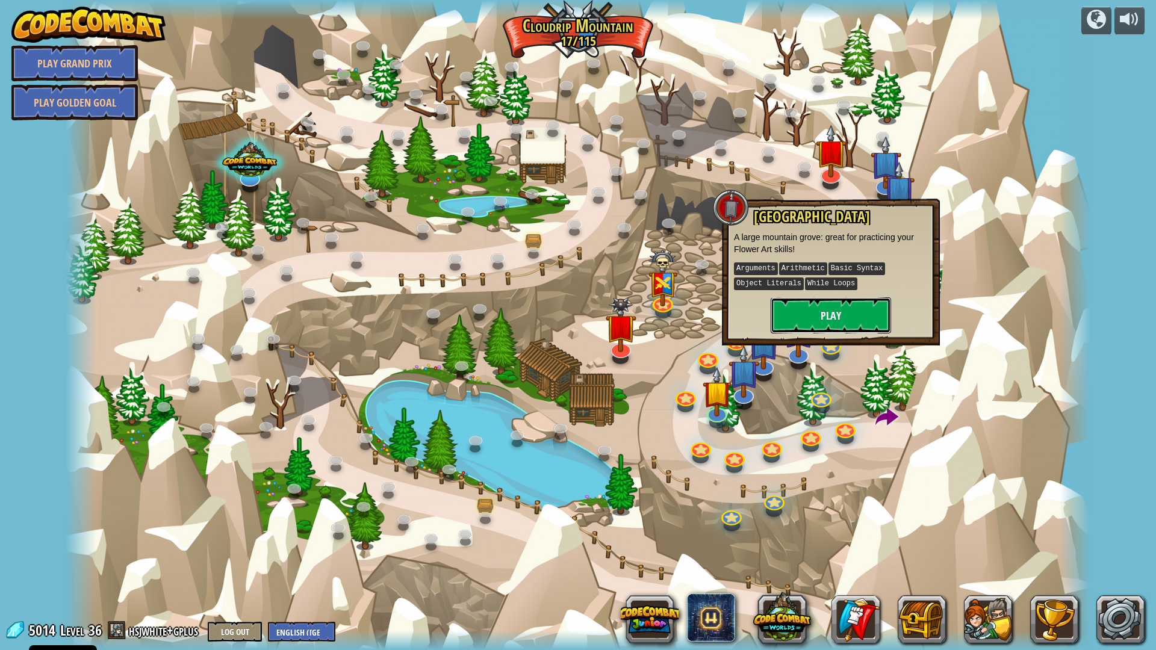
click at [803, 319] on button "Play" at bounding box center [831, 315] width 120 height 36
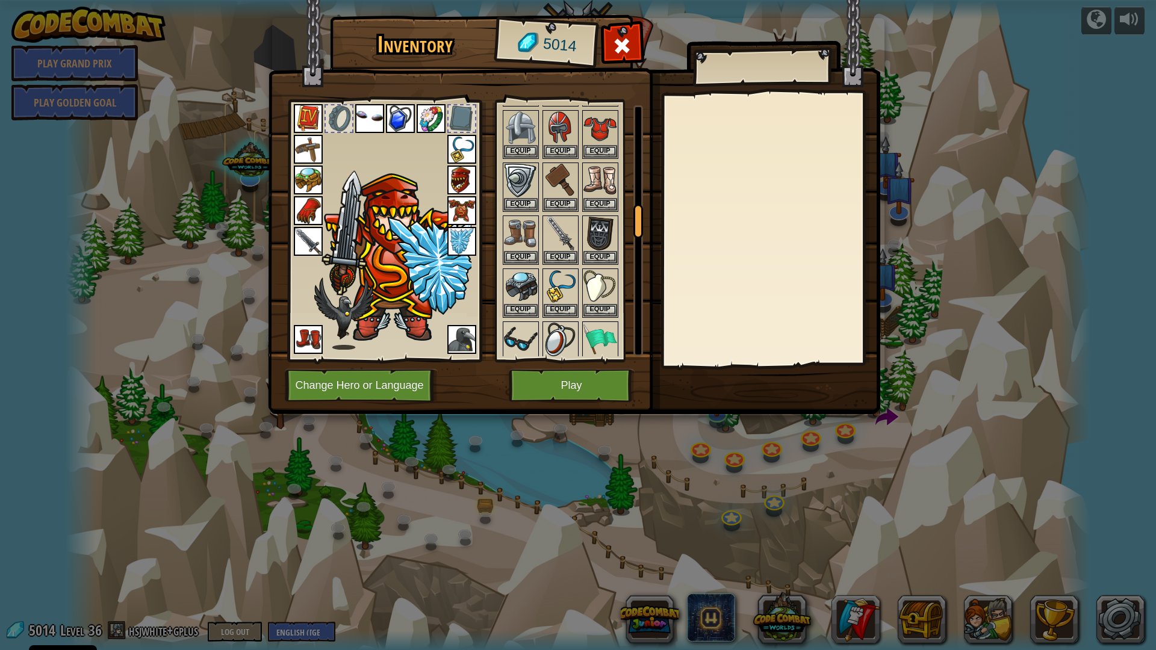
scroll to position [783, 0]
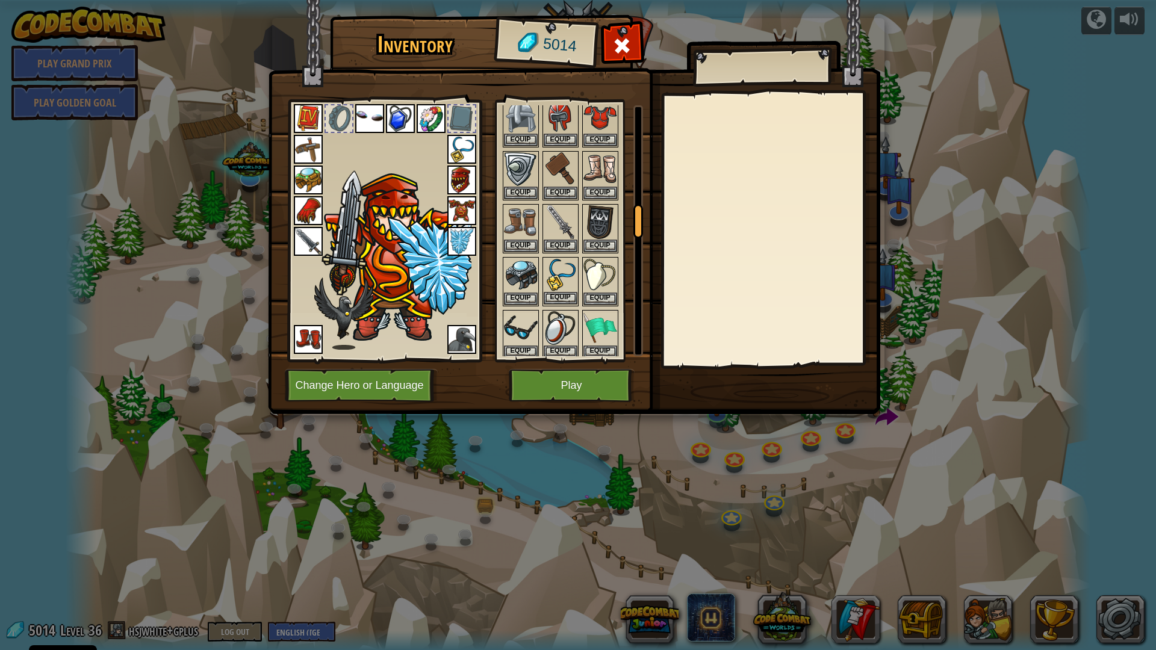
click at [562, 272] on img at bounding box center [561, 275] width 34 height 34
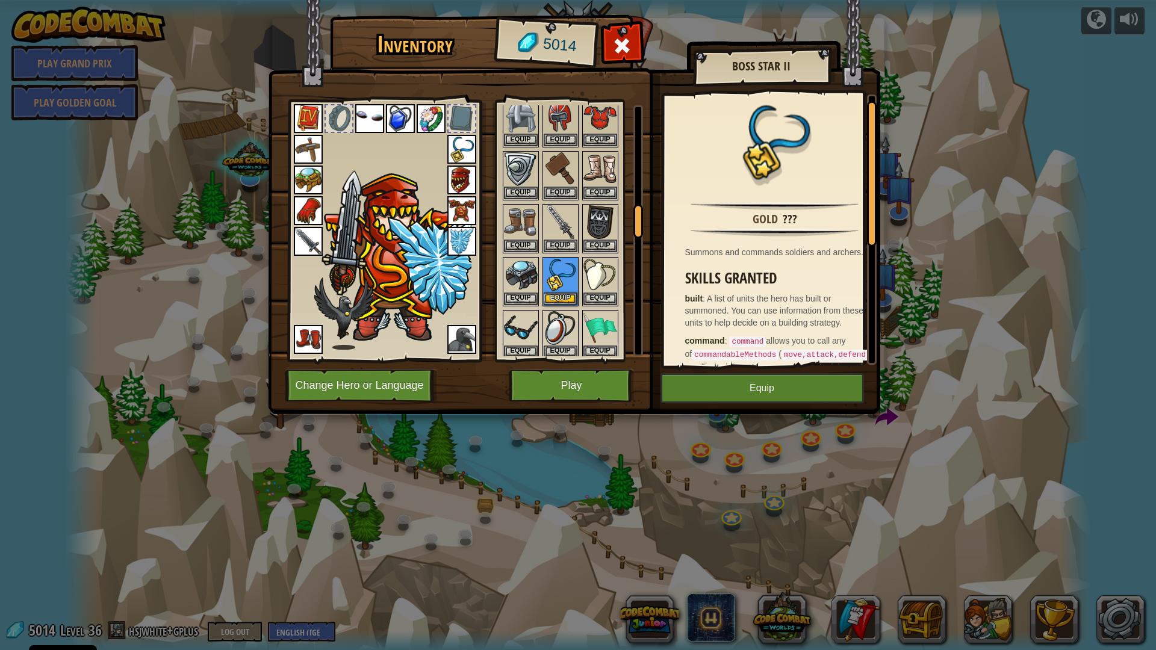
scroll to position [60, 0]
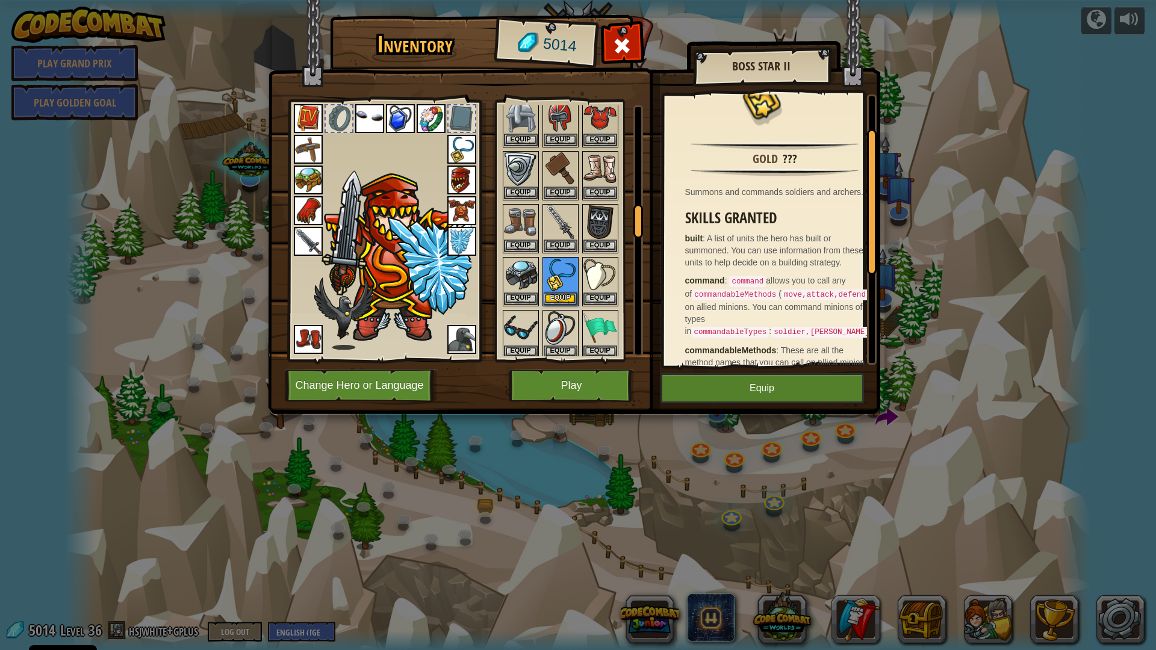
click at [461, 147] on img at bounding box center [461, 149] width 29 height 29
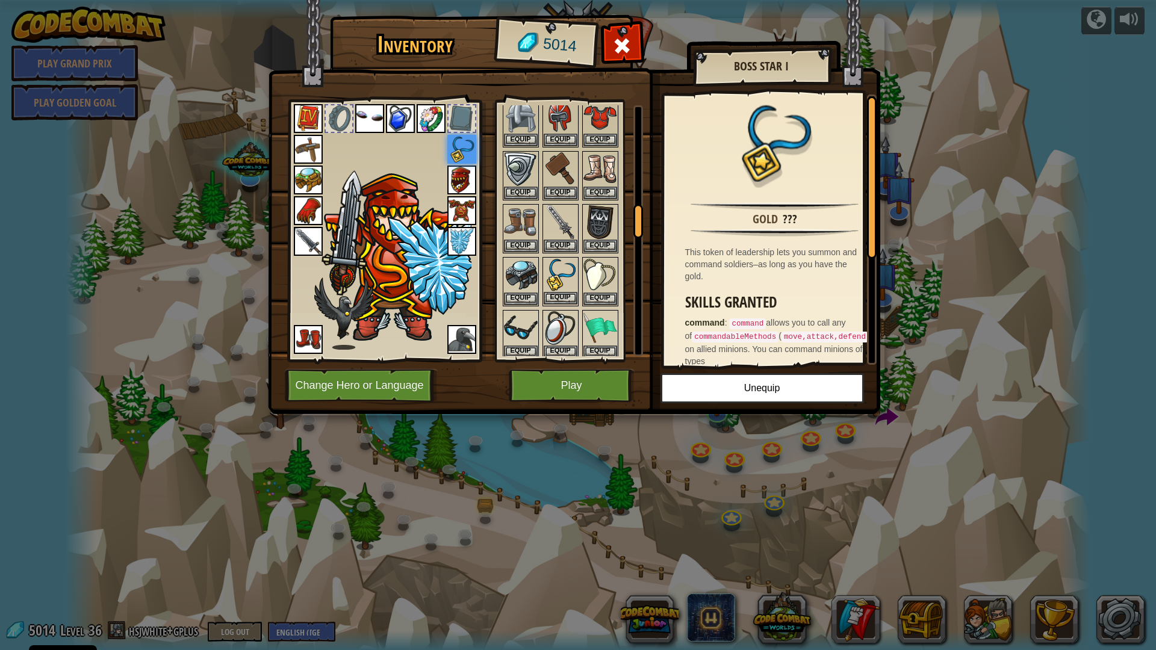
click at [563, 275] on img at bounding box center [561, 275] width 34 height 34
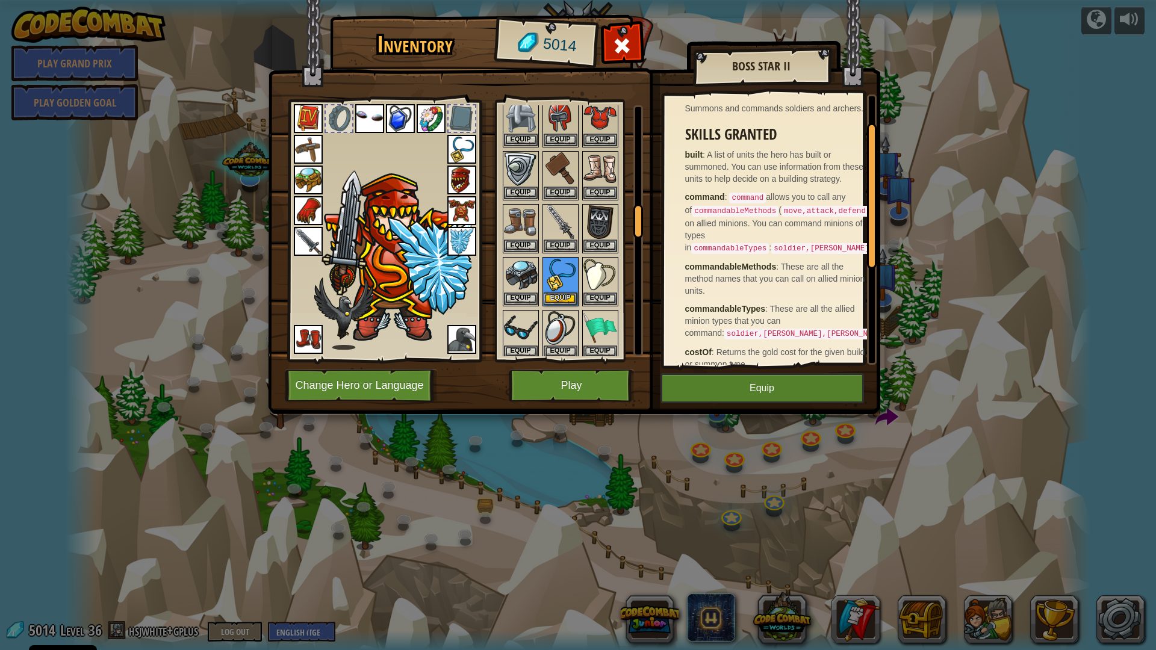
scroll to position [181, 0]
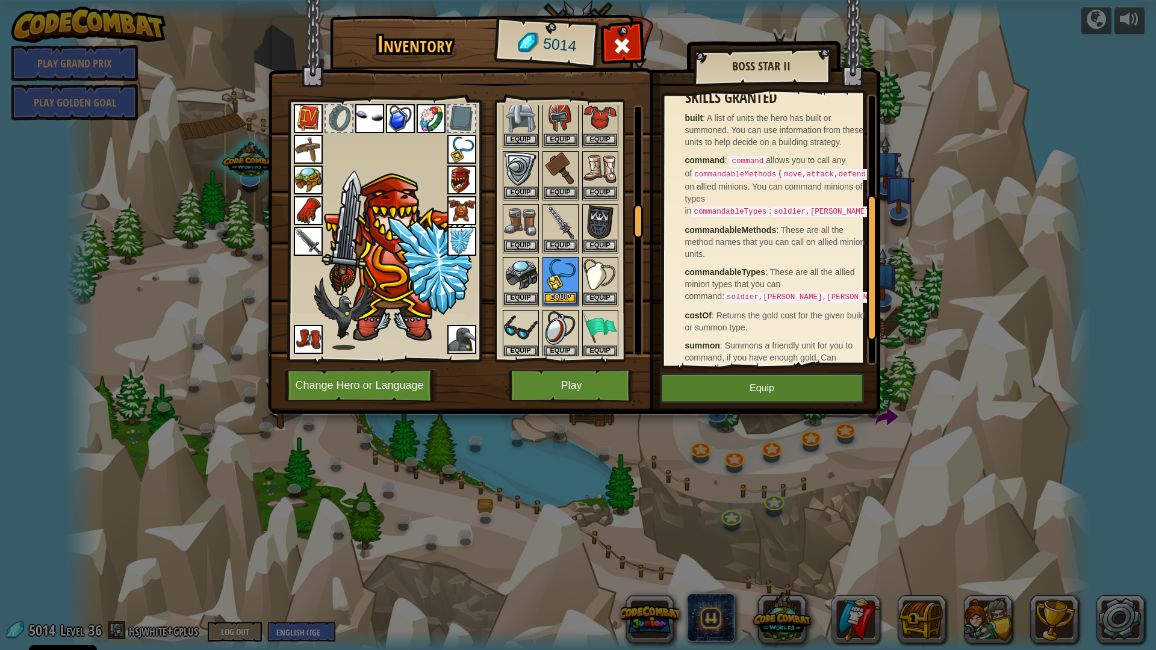
click at [555, 278] on img at bounding box center [561, 275] width 34 height 34
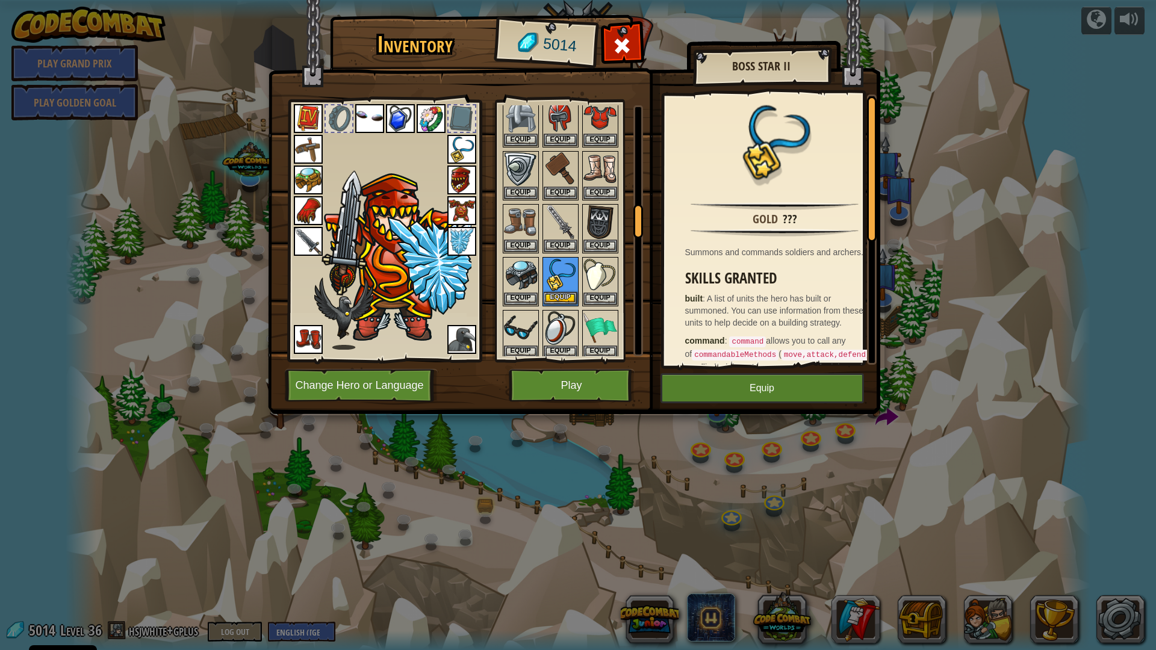
click at [555, 278] on img at bounding box center [561, 275] width 34 height 34
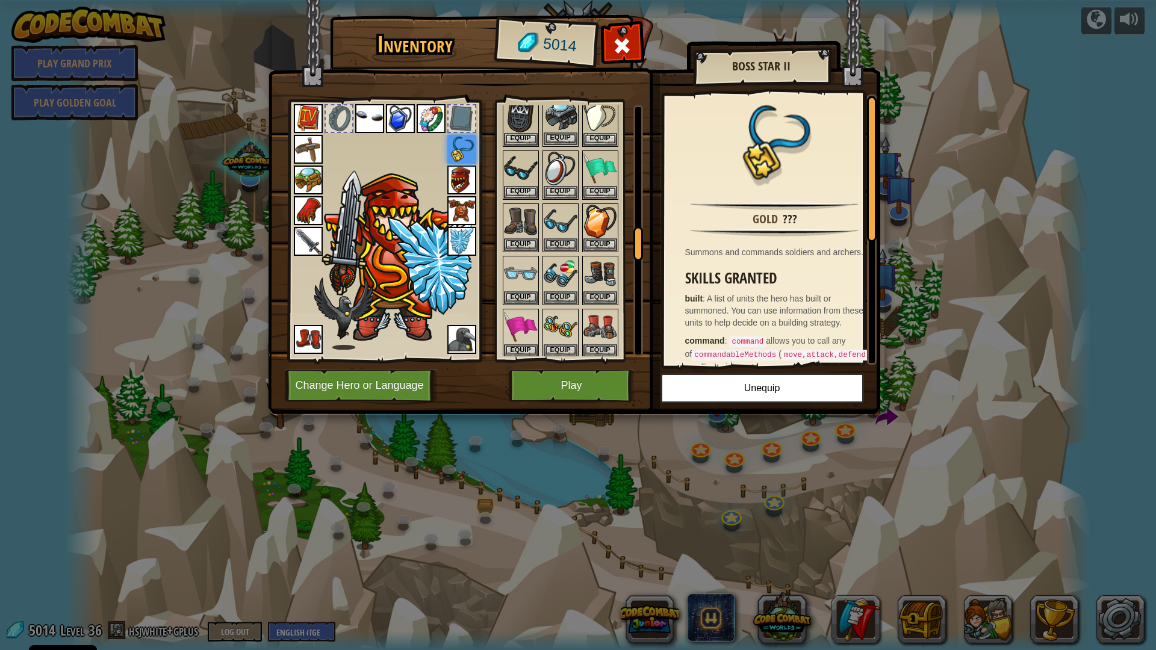
scroll to position [963, 0]
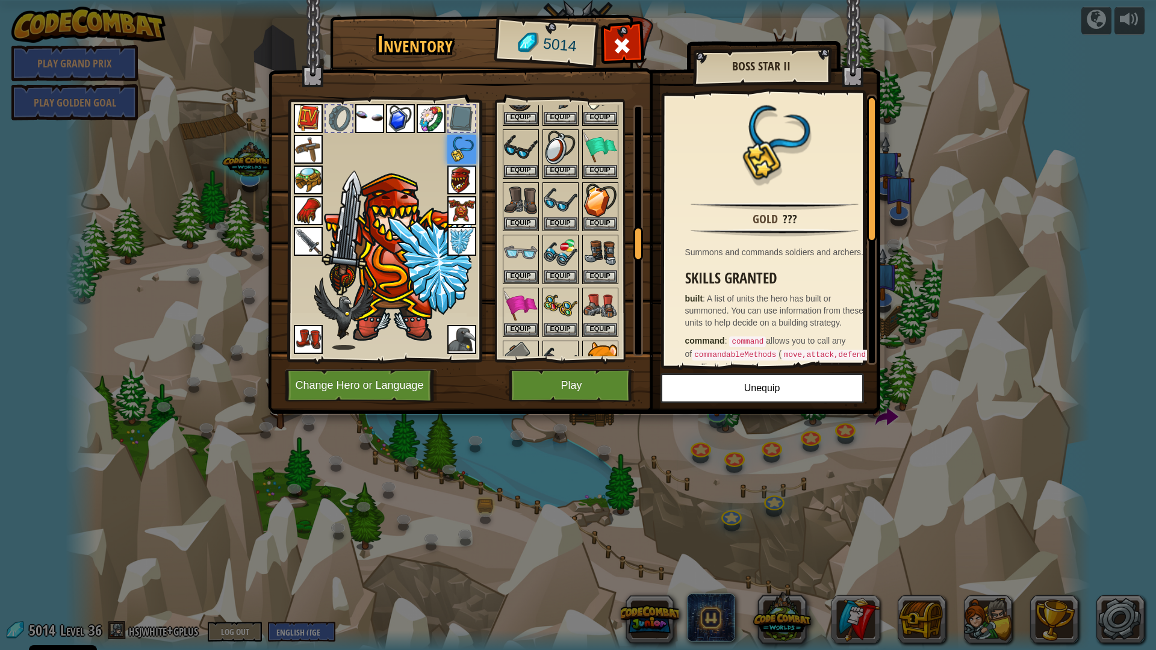
click at [430, 122] on img at bounding box center [431, 118] width 29 height 29
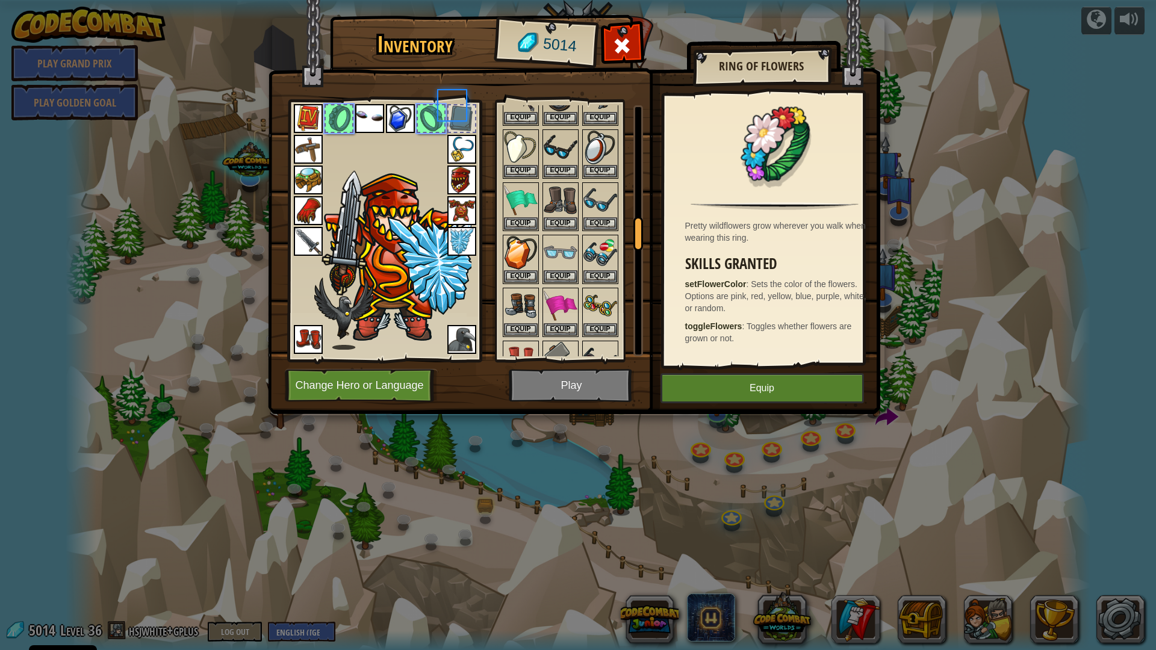
scroll to position [883, 0]
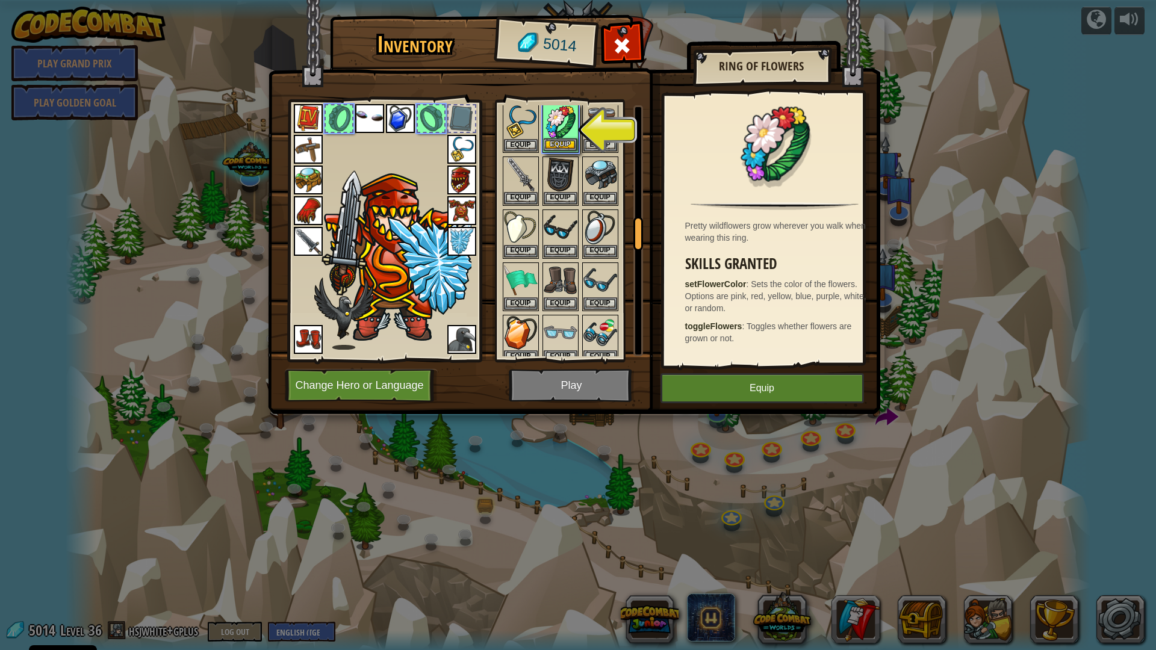
click at [560, 128] on img at bounding box center [561, 122] width 34 height 34
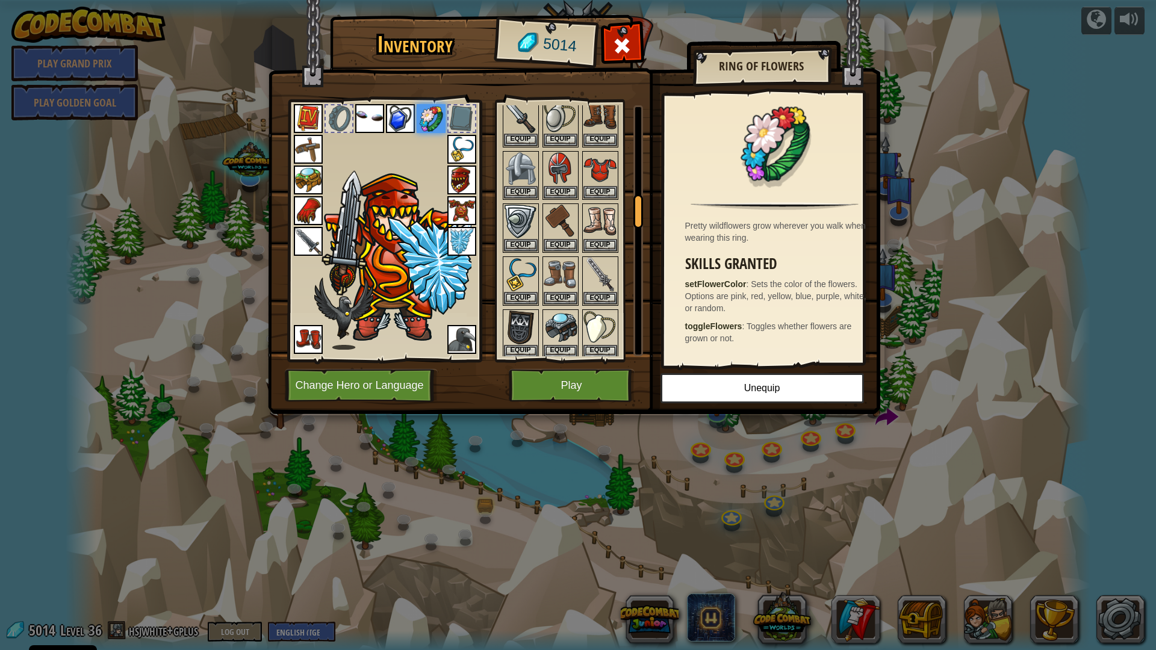
scroll to position [703, 0]
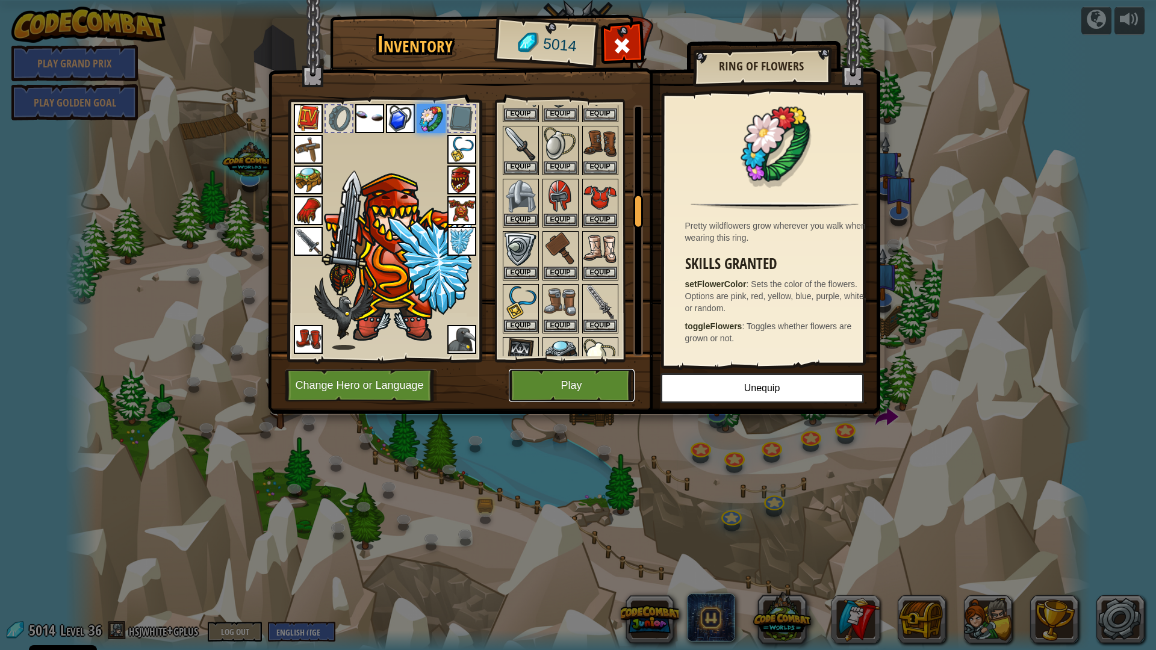
click at [544, 379] on button "Play" at bounding box center [572, 385] width 126 height 33
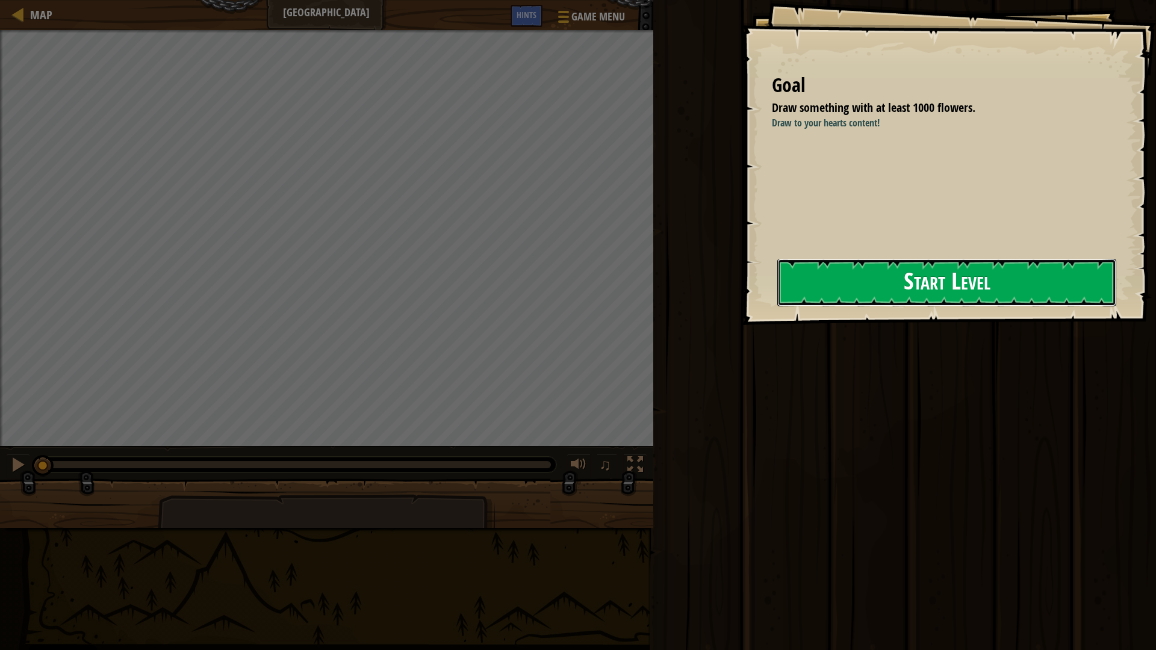
click at [1046, 284] on button "Start Level" at bounding box center [946, 283] width 339 height 48
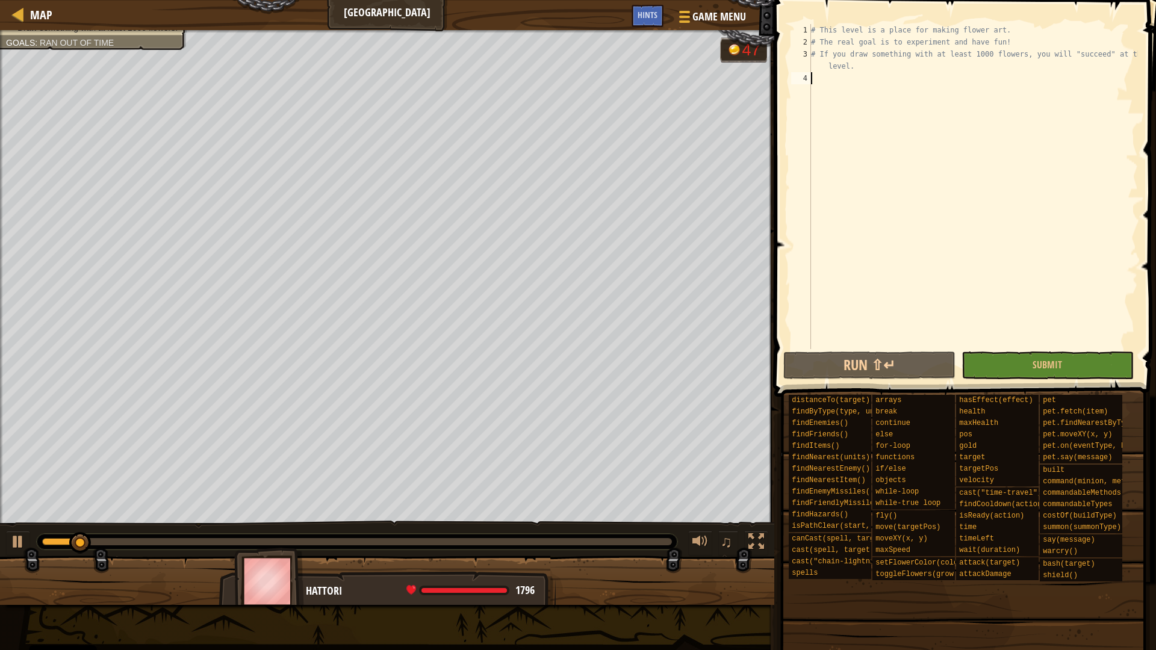
click at [5, 547] on div "♫" at bounding box center [387, 539] width 774 height 36
click at [17, 544] on div at bounding box center [18, 542] width 16 height 16
type textarea "w"
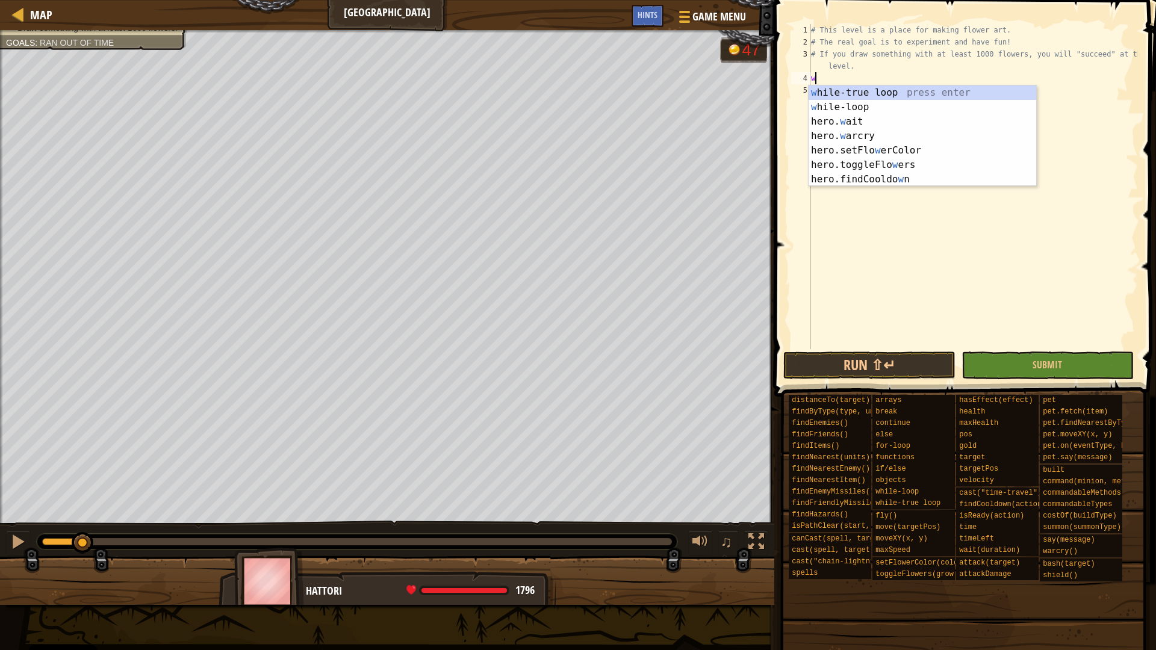
click at [965, 92] on div "w hile-true loop press enter w hile-loop press enter hero. w ait press enter he…" at bounding box center [922, 150] width 228 height 130
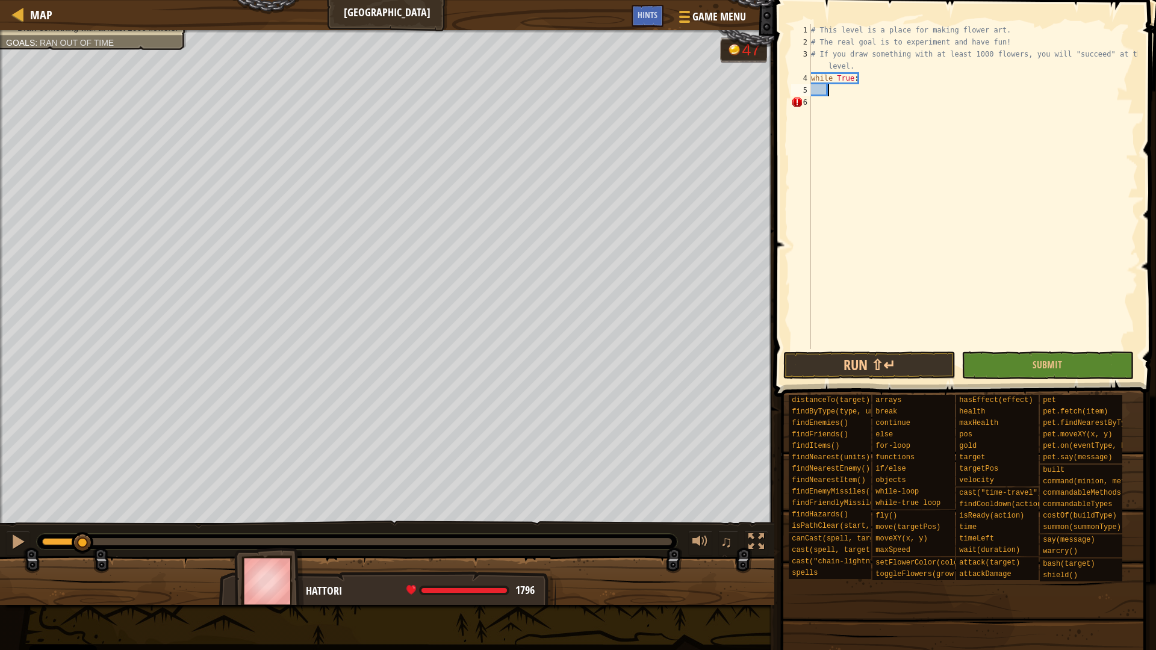
click at [857, 64] on div "# This level is a place for making flower art. # The real goal is to experiment…" at bounding box center [972, 198] width 329 height 349
type textarea "# If you draw something with at least 1000 flowers, you will "succeed" at the l…"
type textarea "x = 3"
type textarea "y = 3"
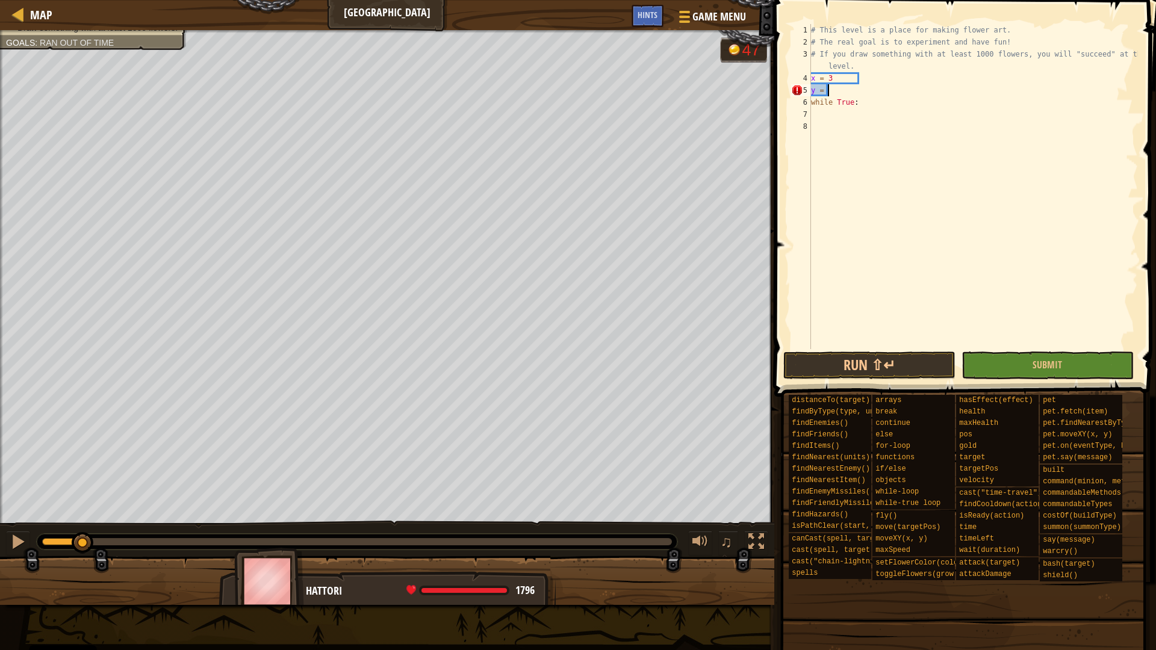
scroll to position [5, 2]
click at [850, 92] on div "# This level is a place for making flower art. # The real goal is to experiment…" at bounding box center [972, 198] width 329 height 349
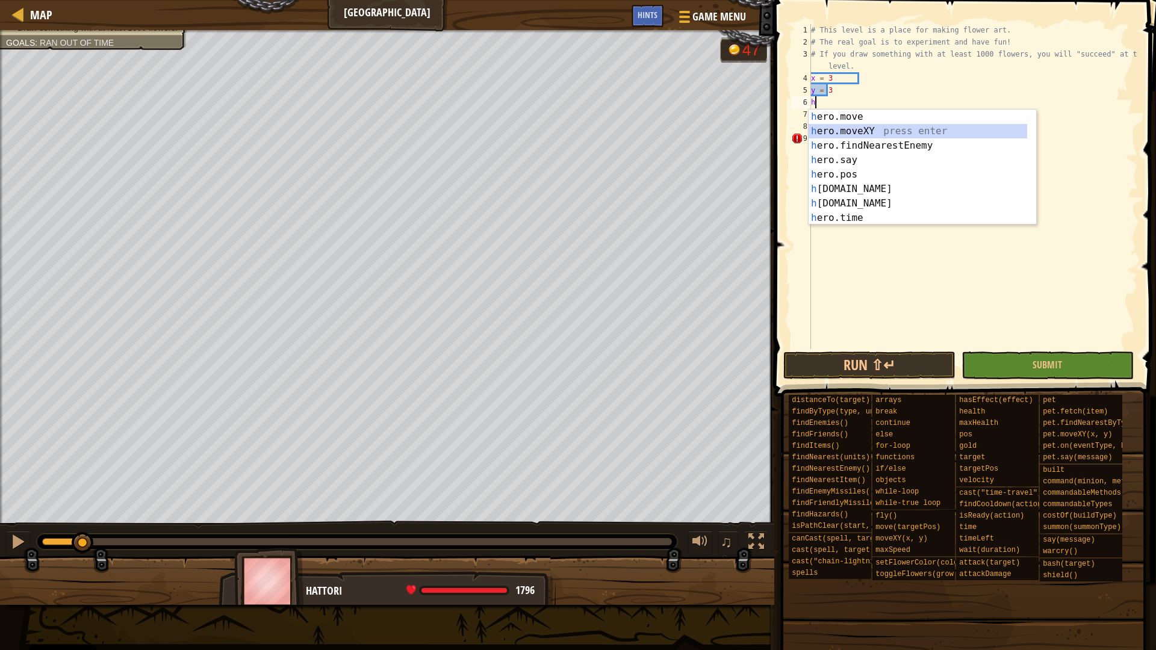
click at [842, 132] on div "h ero.move press enter h ero.moveXY press enter h ero.findNearestEnemy press en…" at bounding box center [917, 182] width 219 height 144
type textarea "hero.moveXY(x, y)"
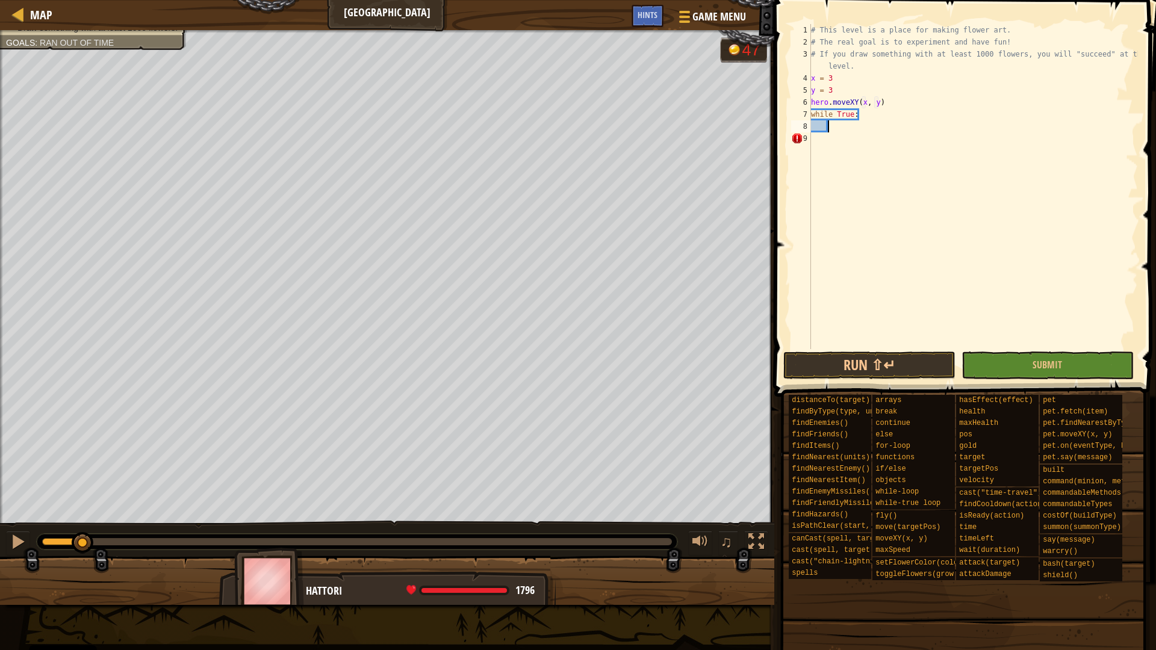
click at [852, 124] on div "# This level is a place for making flower art. # The real goal is to experiment…" at bounding box center [972, 198] width 329 height 349
click at [846, 88] on div "# This level is a place for making flower art. # The real goal is to experiment…" at bounding box center [972, 198] width 329 height 349
type textarea "y = 3"
type textarea "xx = 1"
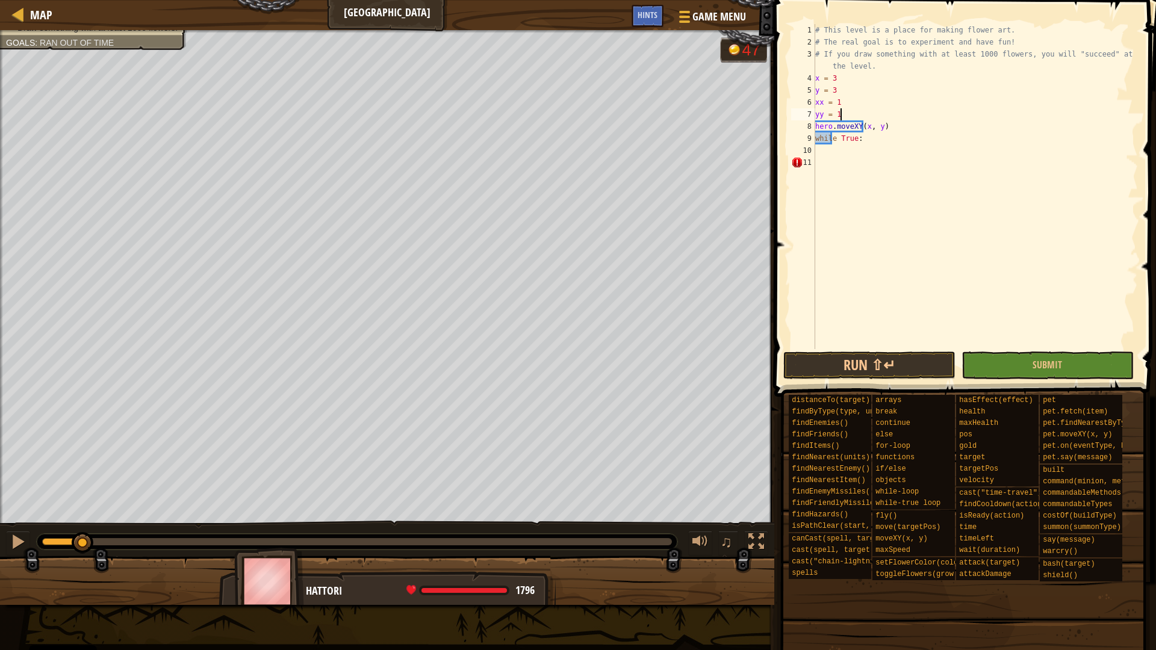
scroll to position [5, 3]
drag, startPoint x: 892, startPoint y: 128, endPoint x: 793, endPoint y: 125, distance: 98.2
click at [793, 125] on div "yy = 1 1 2 3 4 5 6 7 8 9 10 11 # This level is a place for making flower art. #…" at bounding box center [963, 186] width 349 height 325
type textarea "hero.moveXY(x, y)"
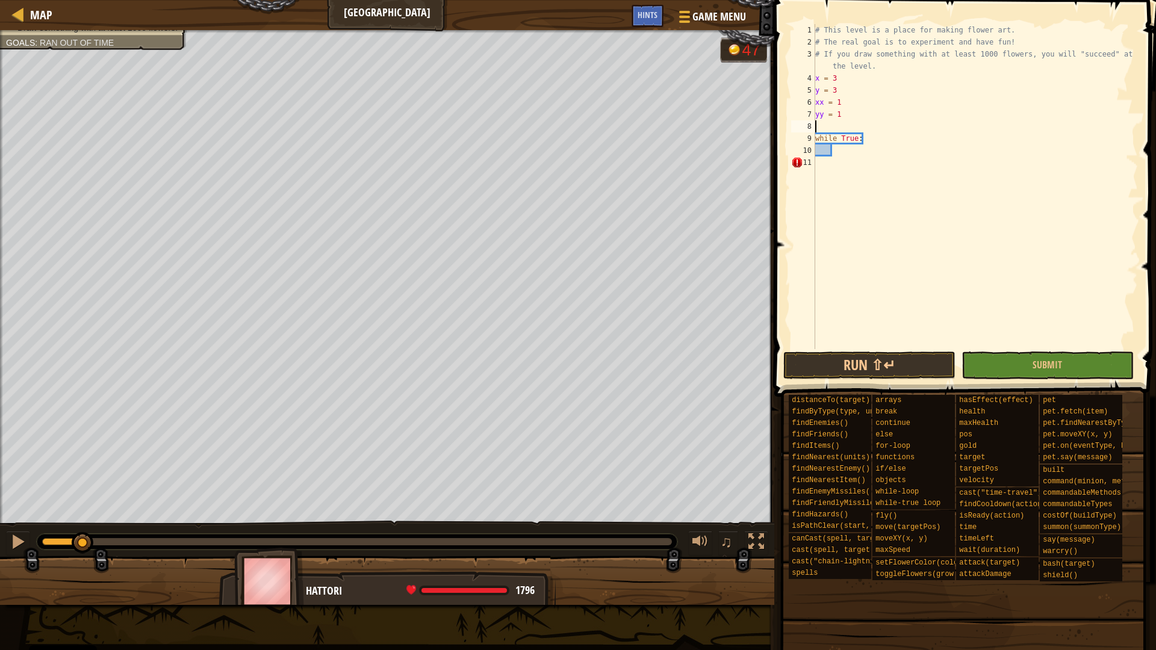
type textarea "yy = 1"
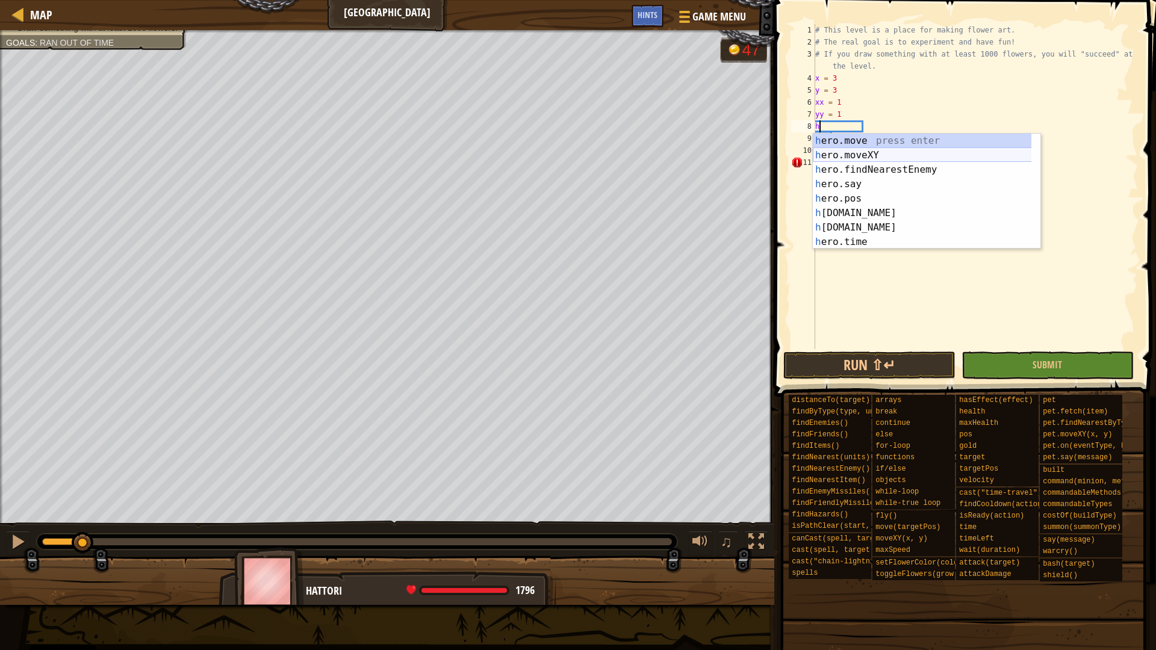
click at [866, 157] on div "h ero.move press enter h ero.moveXY press enter h ero.findNearestEnemy press en…" at bounding box center [927, 206] width 228 height 144
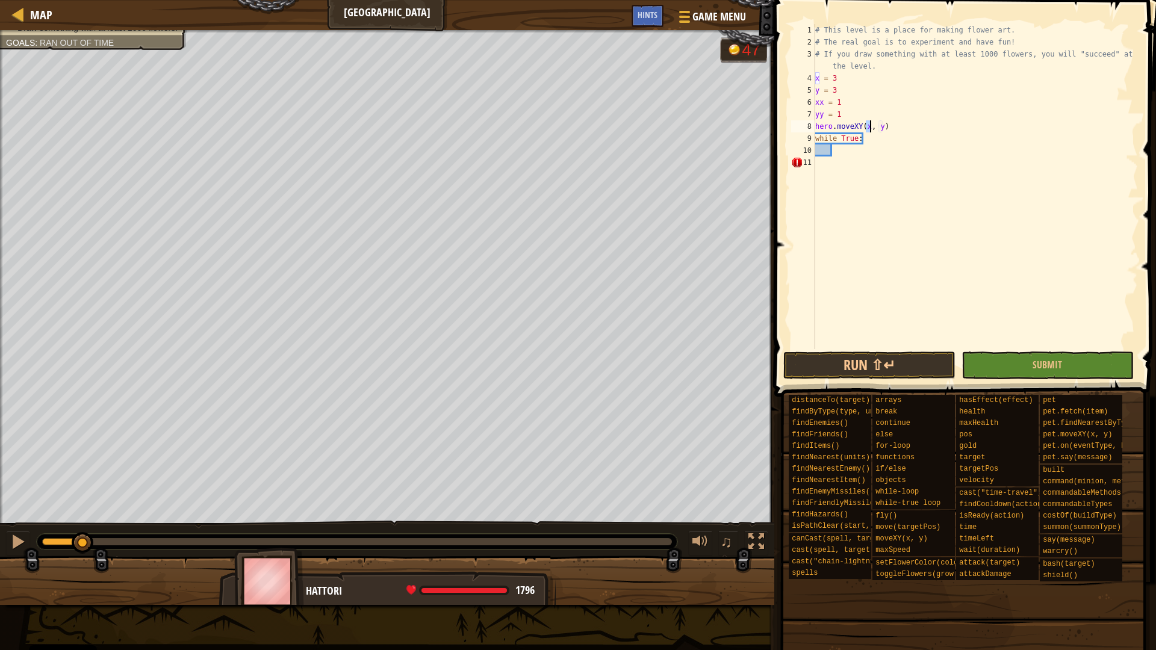
click at [839, 91] on div "# This level is a place for making flower art. # The real goal is to experiment…" at bounding box center [975, 198] width 325 height 349
type textarea "y = 3"
drag, startPoint x: 839, startPoint y: 91, endPoint x: 800, endPoint y: 84, distance: 39.1
click at [800, 84] on div "y = 3 1 2 3 4 5 6 7 8 9 10 11 # This level is a place for making flower art. # …" at bounding box center [963, 186] width 349 height 325
type textarea "x"
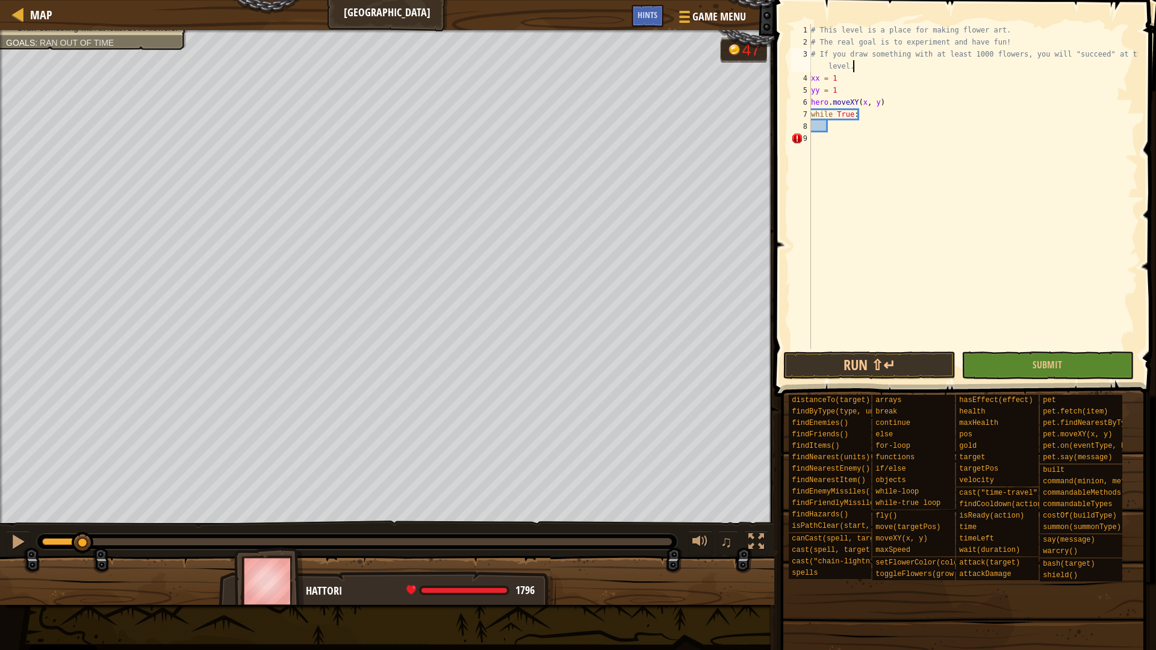
click at [865, 105] on div "# This level is a place for making flower art. # The real goal is to experiment…" at bounding box center [972, 198] width 329 height 349
drag, startPoint x: 833, startPoint y: 123, endPoint x: 800, endPoint y: 111, distance: 34.9
click at [800, 111] on div "hero.moveXY(3, 3) 1 2 3 4 5 6 7 8 9 # This level is a place for making flower a…" at bounding box center [963, 186] width 349 height 325
type textarea "while True:"
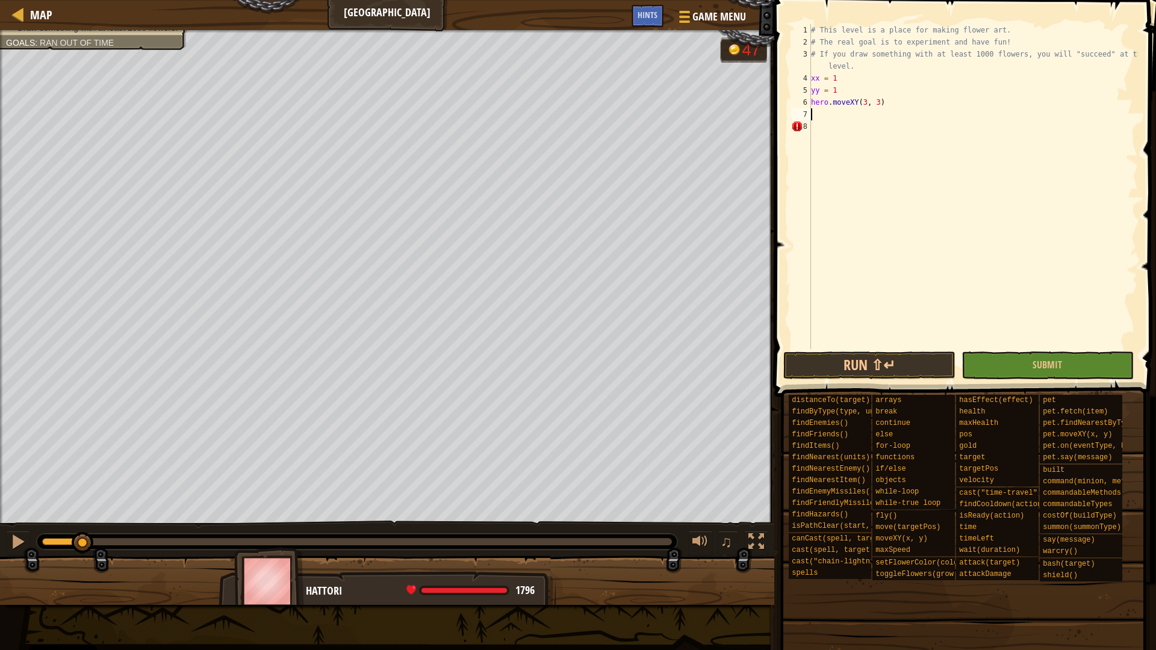
scroll to position [5, 0]
click at [799, 364] on button "Run ⇧↵" at bounding box center [869, 366] width 172 height 28
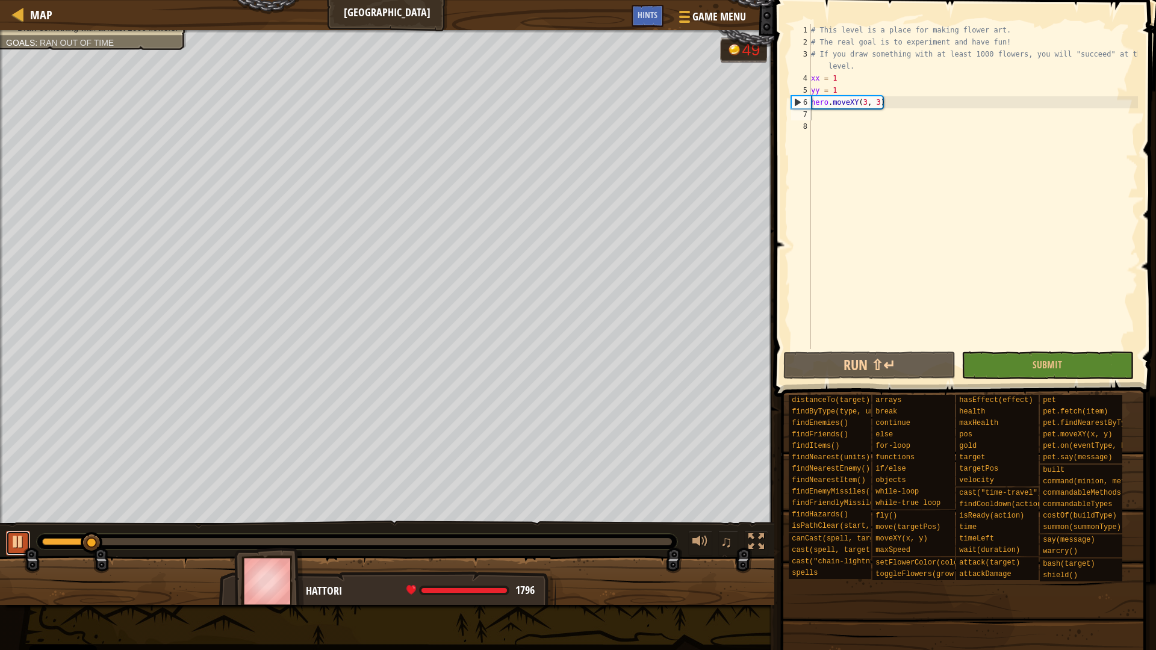
click at [10, 547] on div at bounding box center [18, 542] width 16 height 16
click at [863, 103] on div "# This level is a place for making flower art. # The real goal is to experiment…" at bounding box center [972, 198] width 329 height 349
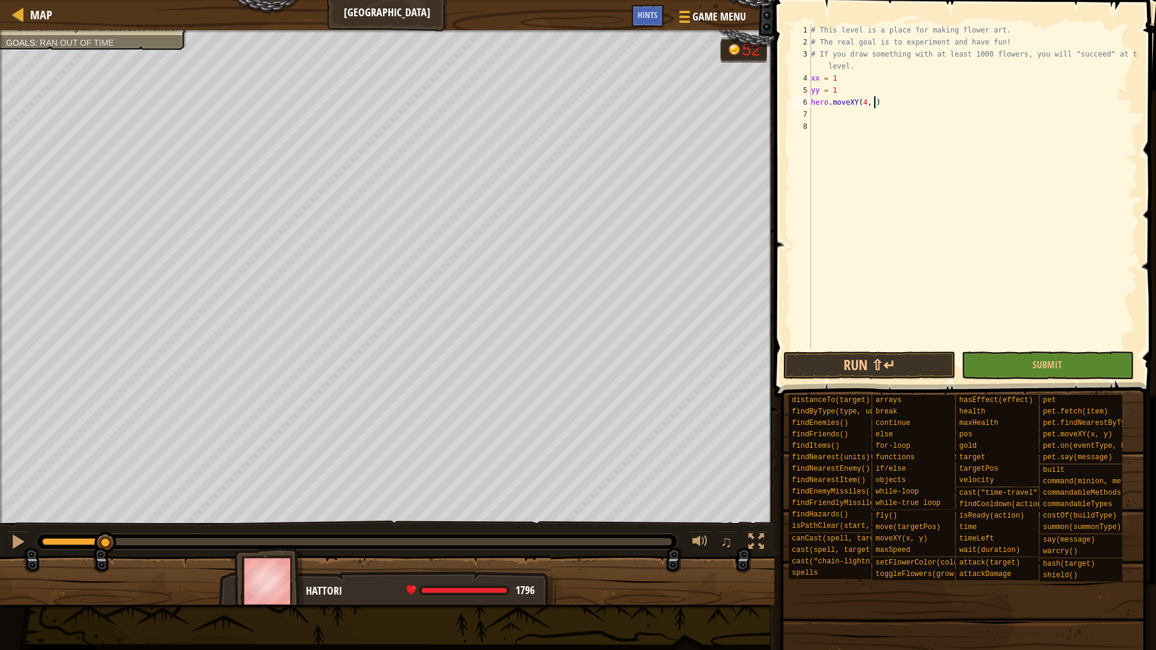
scroll to position [5, 10]
click at [914, 365] on button "Run ⇧↵" at bounding box center [869, 366] width 172 height 28
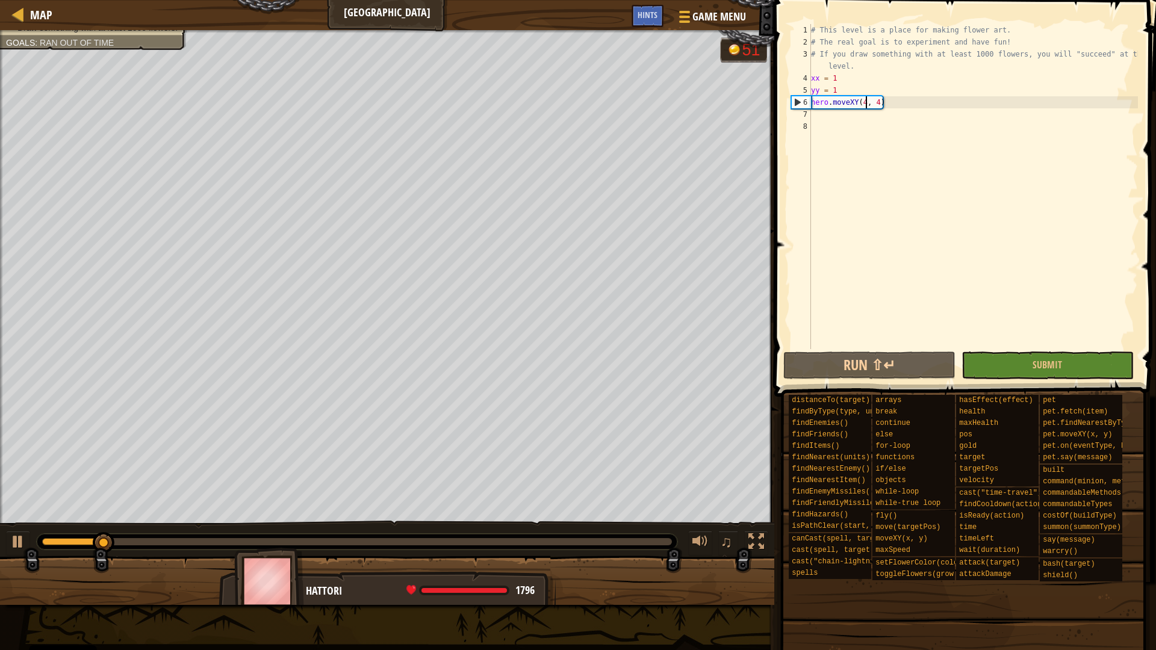
click at [866, 103] on div "# This level is a place for making flower art. # The real goal is to experiment…" at bounding box center [972, 198] width 329 height 349
drag, startPoint x: 846, startPoint y: 364, endPoint x: 878, endPoint y: 317, distance: 56.8
click at [845, 364] on button "Run ⇧↵" at bounding box center [869, 366] width 172 height 28
click at [863, 104] on div "# This level is a place for making flower art. # The real goal is to experiment…" at bounding box center [972, 198] width 329 height 349
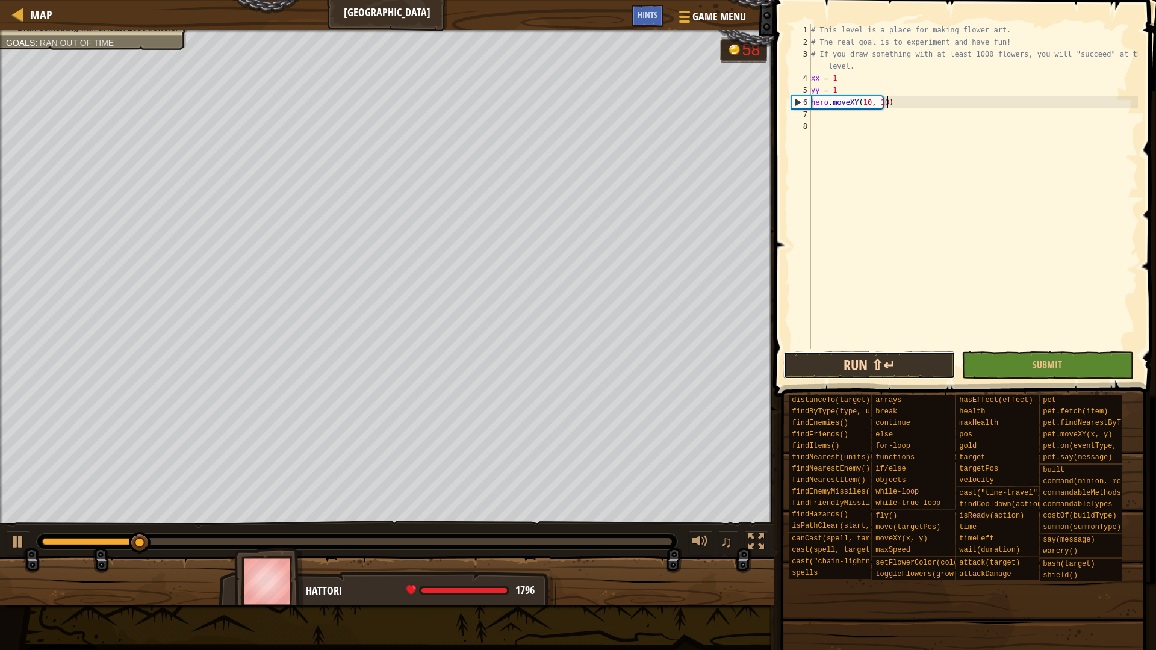
click at [877, 361] on button "Run ⇧↵" at bounding box center [869, 366] width 172 height 28
click at [16, 546] on div at bounding box center [18, 542] width 16 height 16
click at [867, 104] on div "# This level is a place for making flower art. # The real goal is to experiment…" at bounding box center [972, 198] width 329 height 349
type textarea "hero.moveXY(15, 15)"
click at [878, 358] on button "Run ⇧↵" at bounding box center [869, 366] width 172 height 28
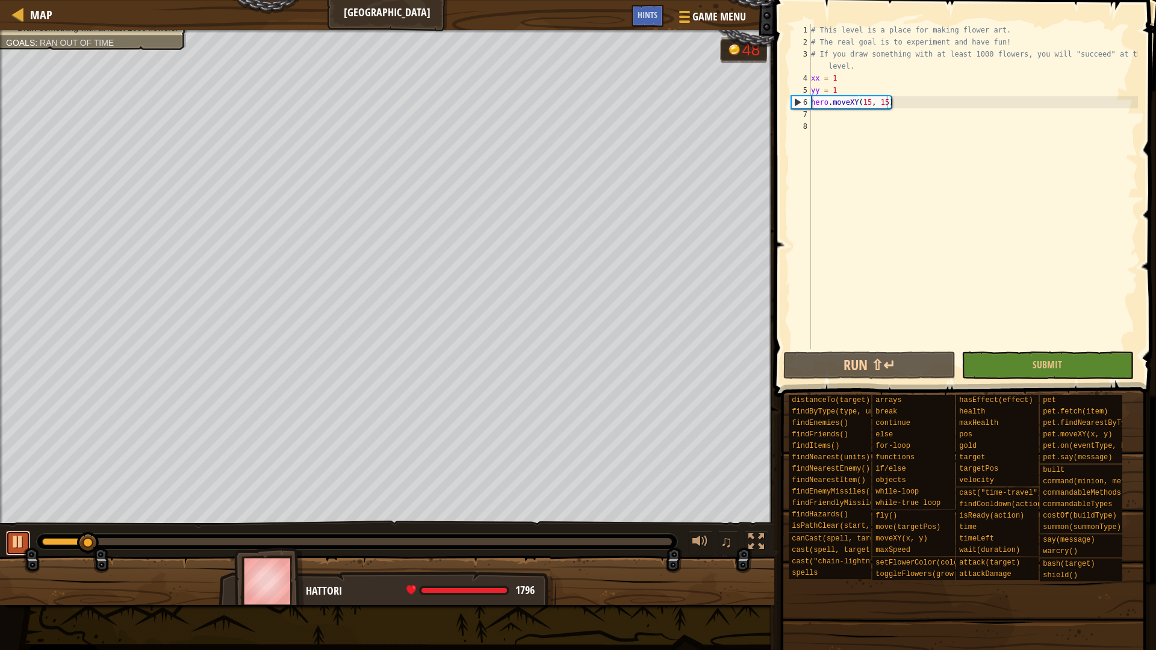
click at [15, 549] on div at bounding box center [18, 542] width 16 height 16
click at [834, 116] on div "# This level is a place for making flower art. # The real goal is to experiment…" at bounding box center [972, 198] width 329 height 349
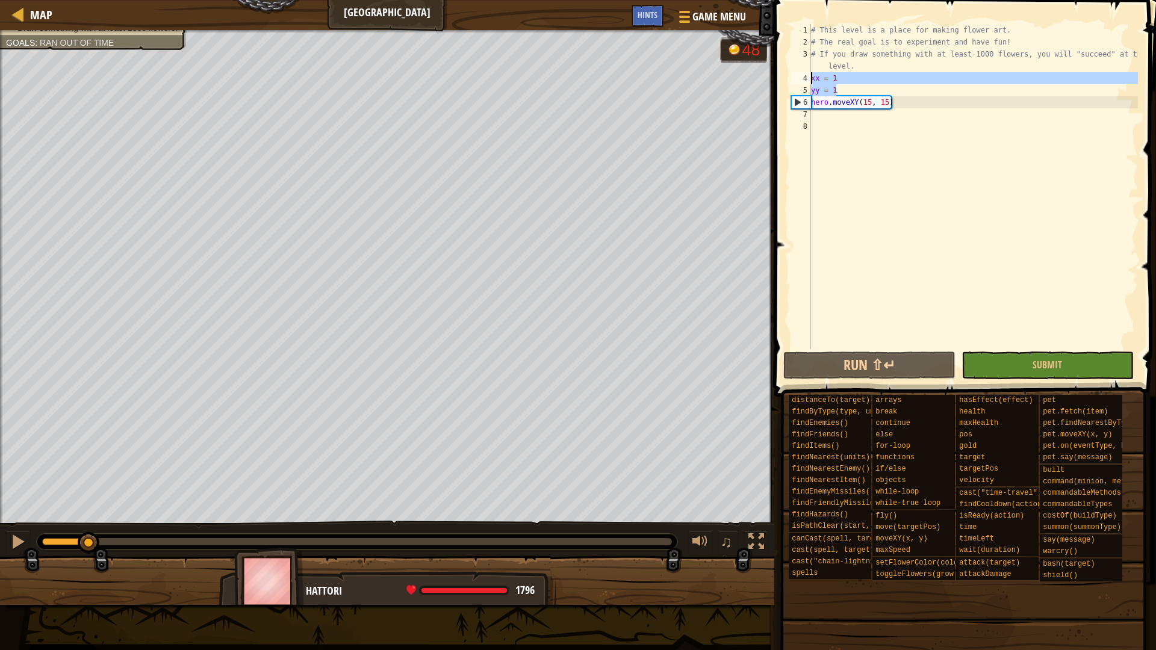
drag, startPoint x: 843, startPoint y: 92, endPoint x: 793, endPoint y: 75, distance: 52.9
click at [793, 75] on div "1 2 3 4 5 6 7 8 # This level is a place for making flower art. # The real goal …" at bounding box center [963, 186] width 349 height 325
type textarea "xx = 1 yy = 1"
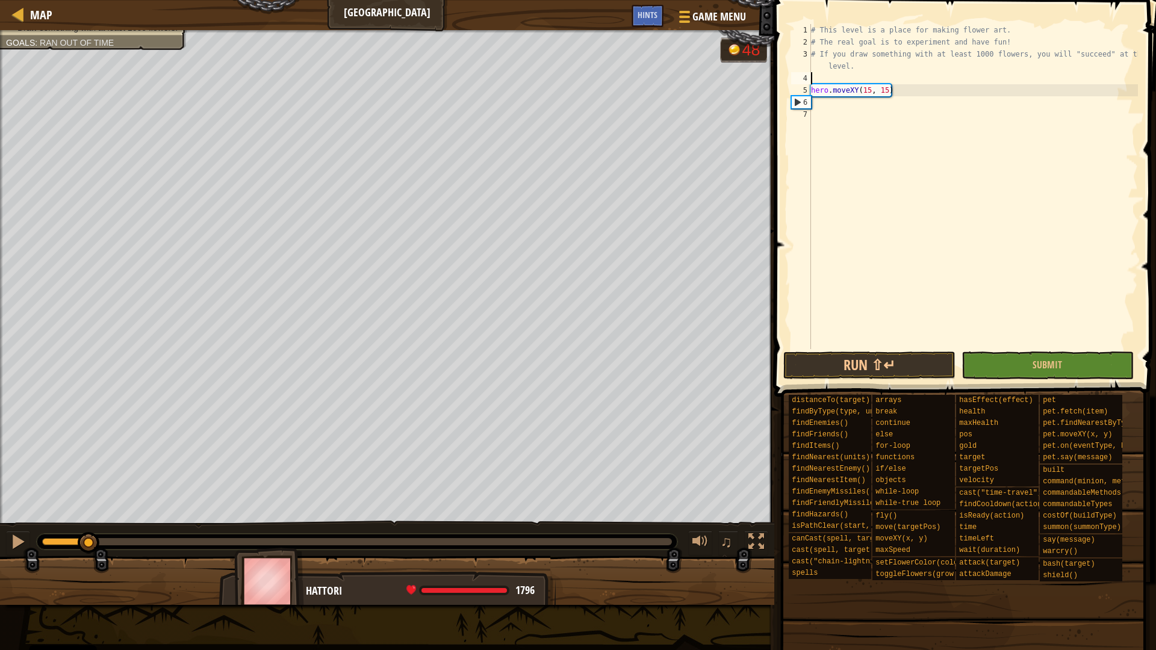
type textarea "# If you draw something with at least 1000 flowers, you will "succeed" at the l…"
click at [827, 92] on div "# This level is a place for making flower art. # The real goal is to experiment…" at bounding box center [972, 198] width 329 height 349
type textarea "w"
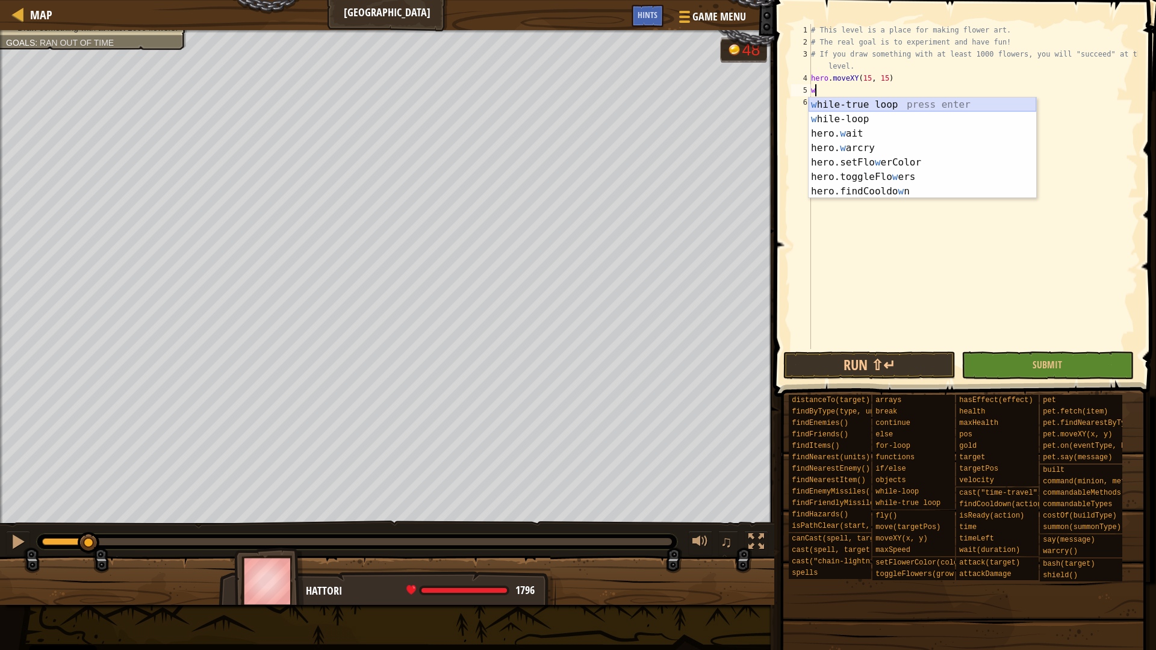
click at [834, 104] on div "w hile-true loop press enter w hile-loop press enter hero. w ait press enter he…" at bounding box center [922, 163] width 228 height 130
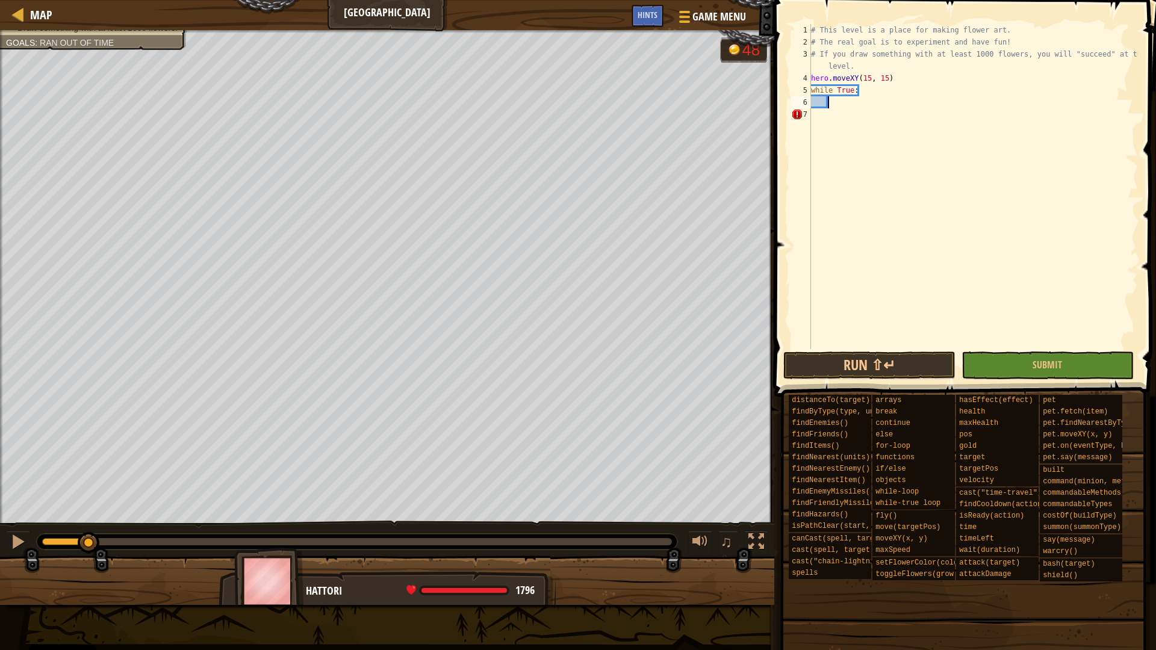
click at [898, 73] on div "# This level is a place for making flower art. # The real goal is to experiment…" at bounding box center [972, 198] width 329 height 349
type textarea "hero.moveXY(15, 15)"
type textarea "c = 0"
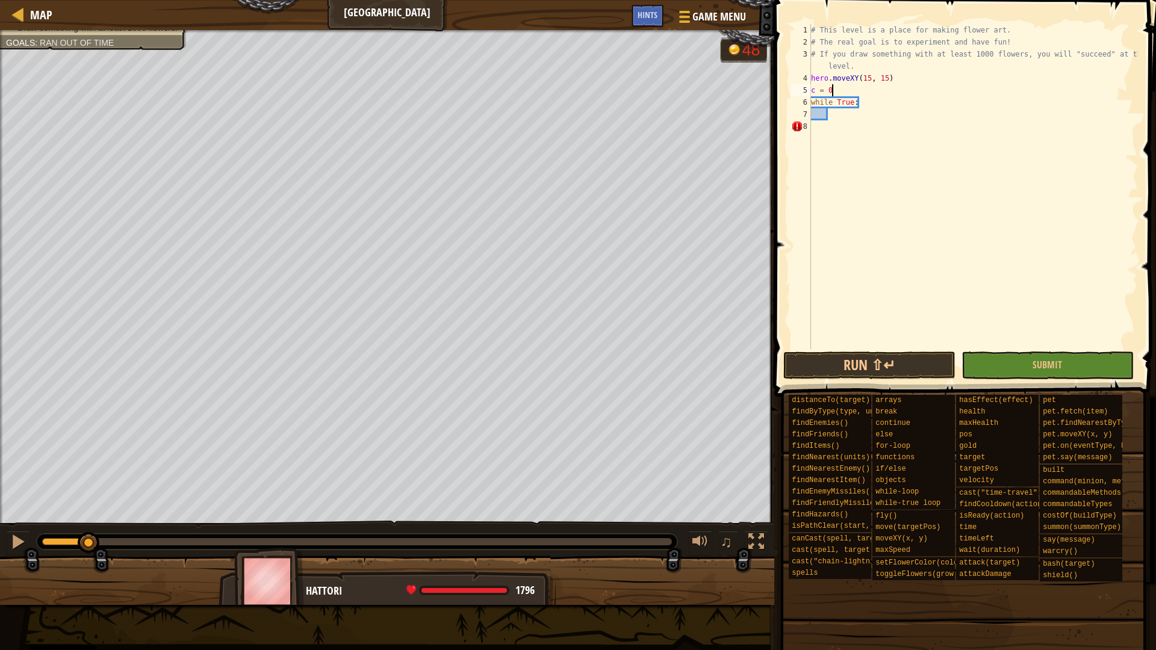
click at [836, 115] on div "# This level is a place for making flower art. # The real goal is to experiment…" at bounding box center [972, 198] width 329 height 349
drag, startPoint x: 835, startPoint y: 113, endPoint x: 792, endPoint y: 101, distance: 45.1
click at [791, 104] on div "1 2 3 4 5 6 7 8 # This level is a place for making flower art. # The real goal …" at bounding box center [963, 186] width 349 height 325
click at [792, 101] on div "6" at bounding box center [801, 102] width 20 height 12
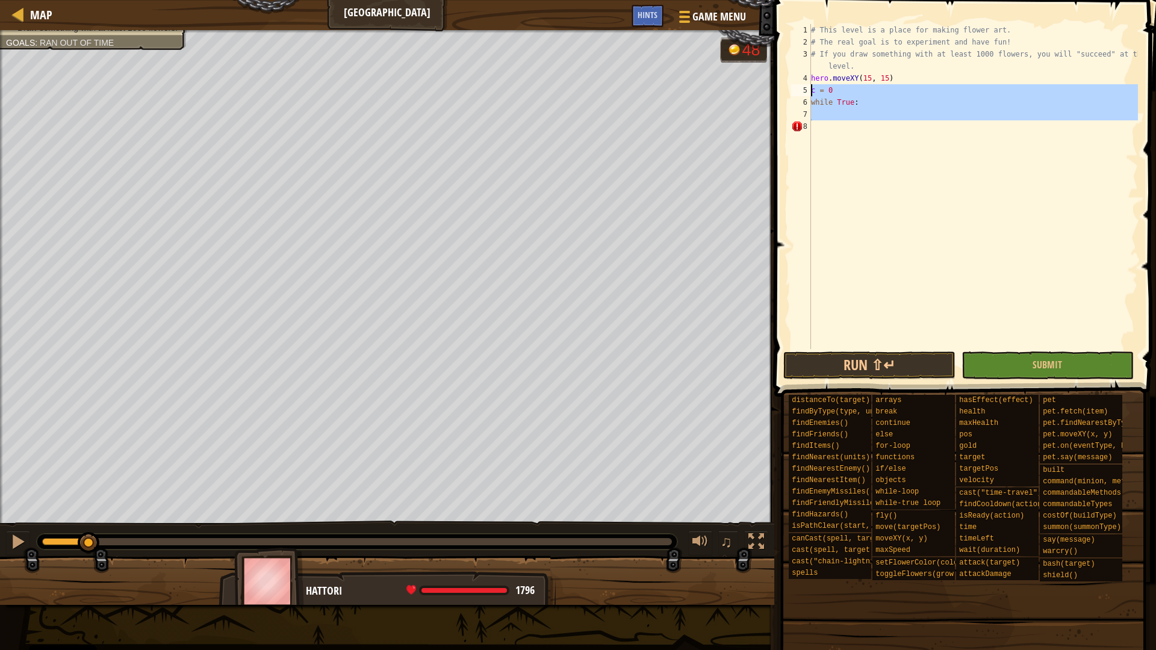
drag, startPoint x: 836, startPoint y: 120, endPoint x: 803, endPoint y: 88, distance: 46.0
click at [803, 88] on div "while True: 1 2 3 4 5 6 7 8 # This level is a place for making flower art. # Th…" at bounding box center [963, 186] width 349 height 325
type textarea "c = 0 while True:"
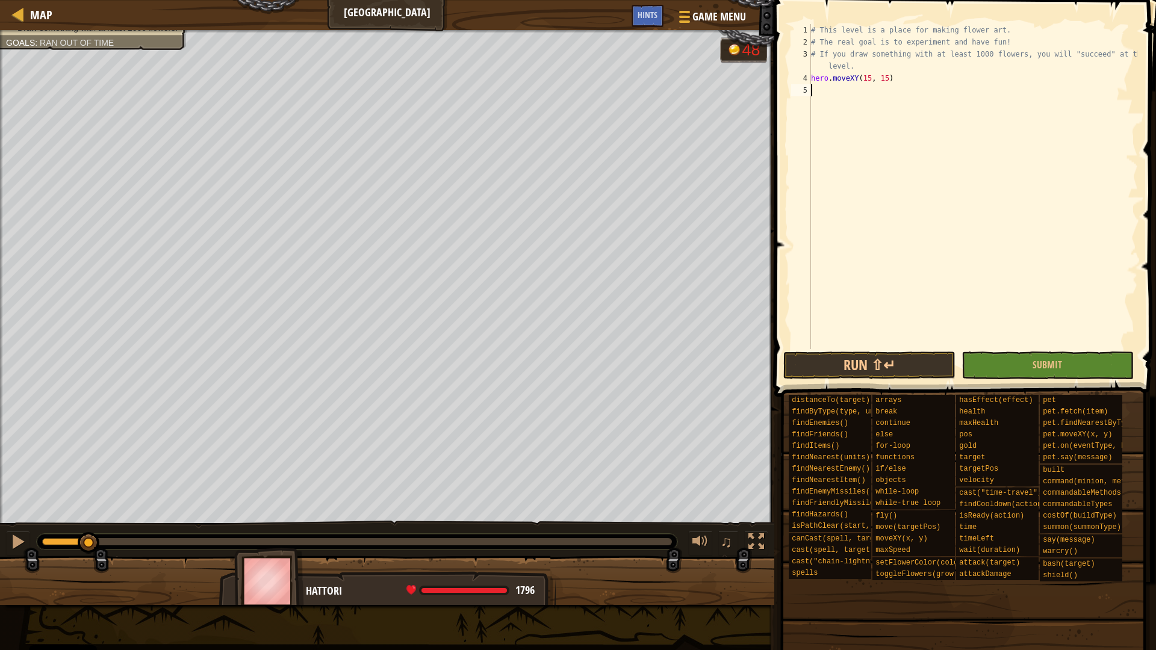
scroll to position [5, 0]
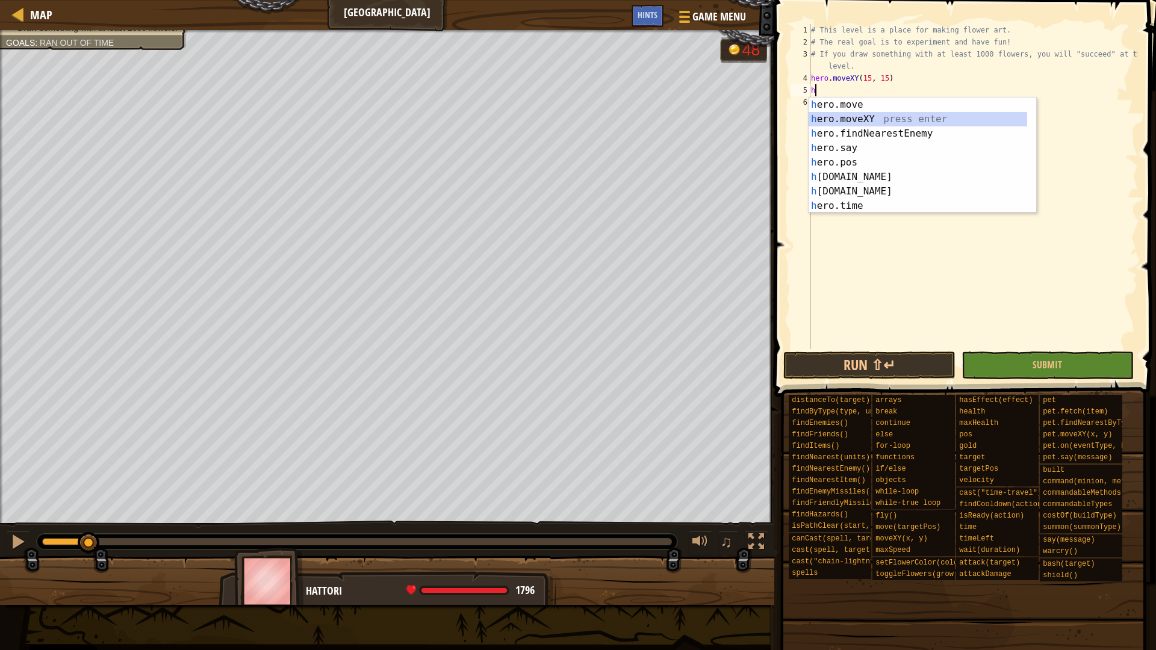
click at [843, 117] on div "h ero.move press enter h ero.moveXY press enter h ero.findNearestEnemy press en…" at bounding box center [917, 170] width 219 height 144
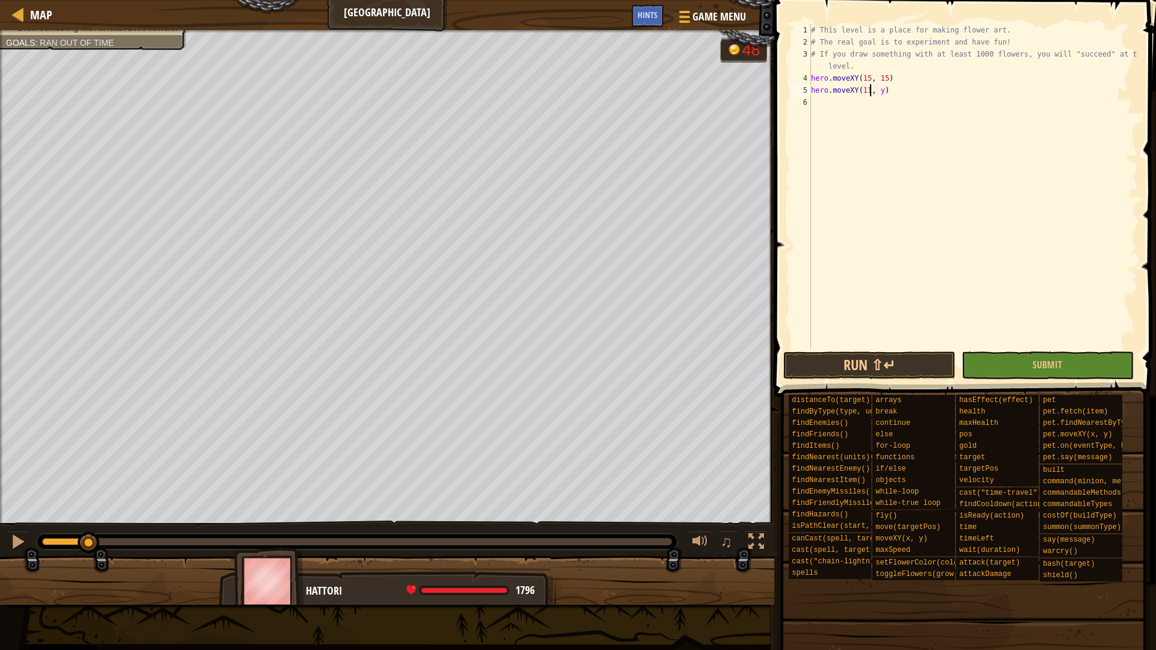
scroll to position [5, 10]
type textarea "hero.moveXY(117, 73)"
click at [822, 103] on div "# This level is a place for making flower art. # The real goal is to experiment…" at bounding box center [972, 198] width 329 height 349
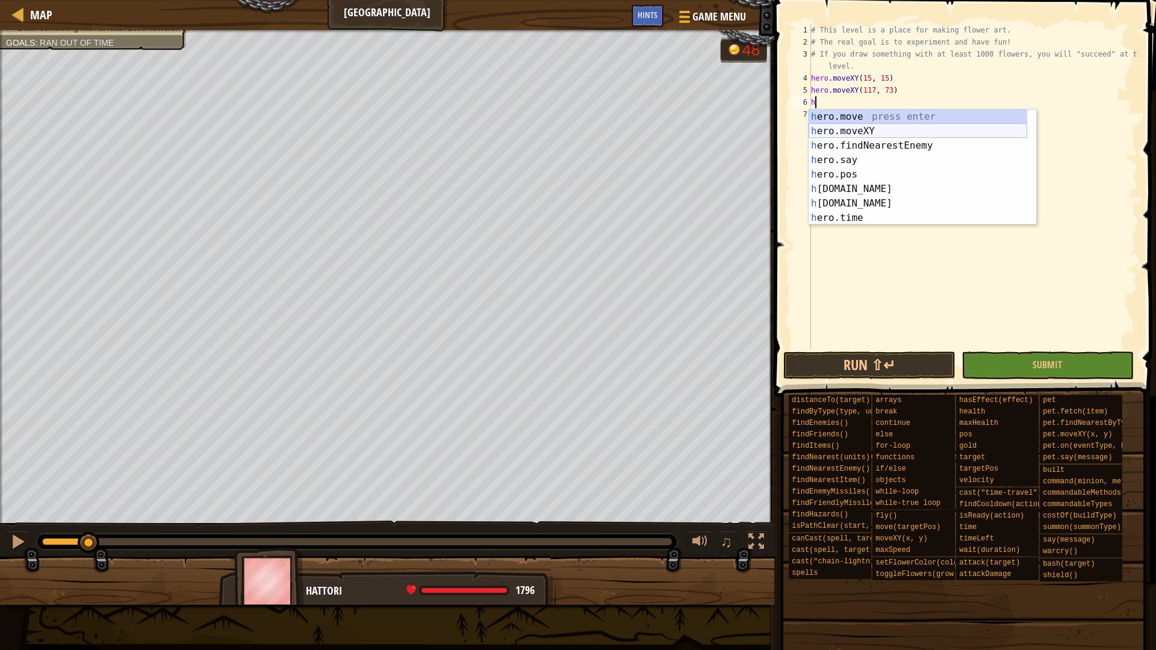
click at [835, 134] on div "h ero.move press enter h ero.moveXY press enter h ero.findNearestEnemy press en…" at bounding box center [917, 182] width 219 height 144
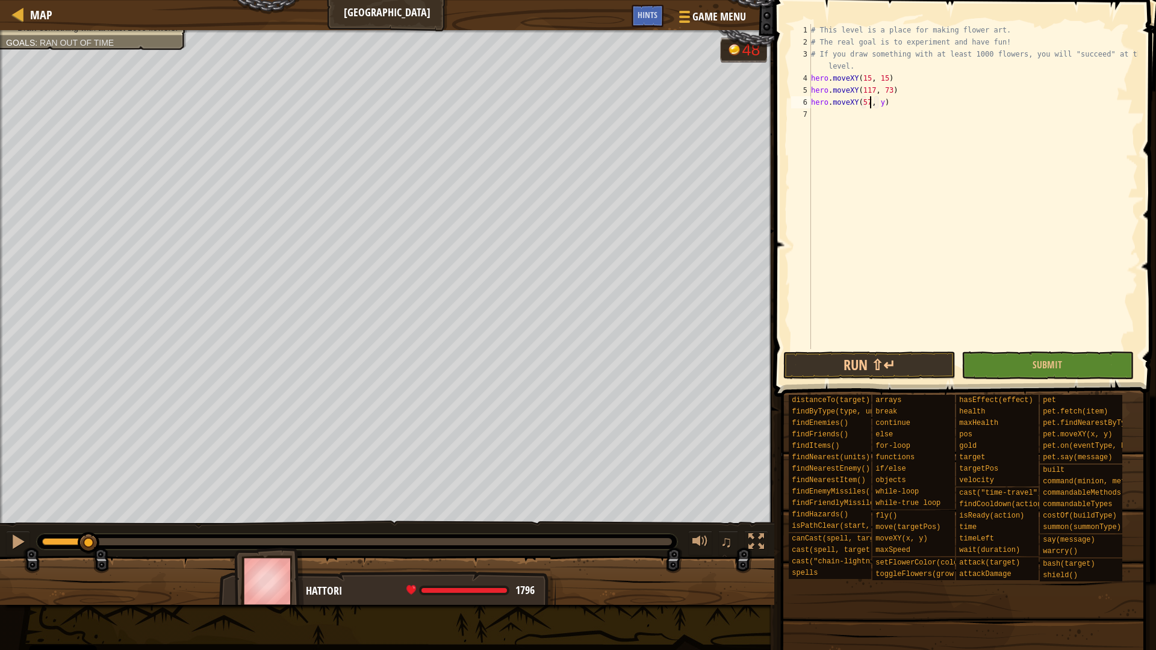
scroll to position [5, 9]
type textarea "hero.moveXY(57, 85)"
type textarea "hero.moveXY(104, 34)"
click at [860, 364] on button "Run ⇧↵" at bounding box center [869, 366] width 172 height 28
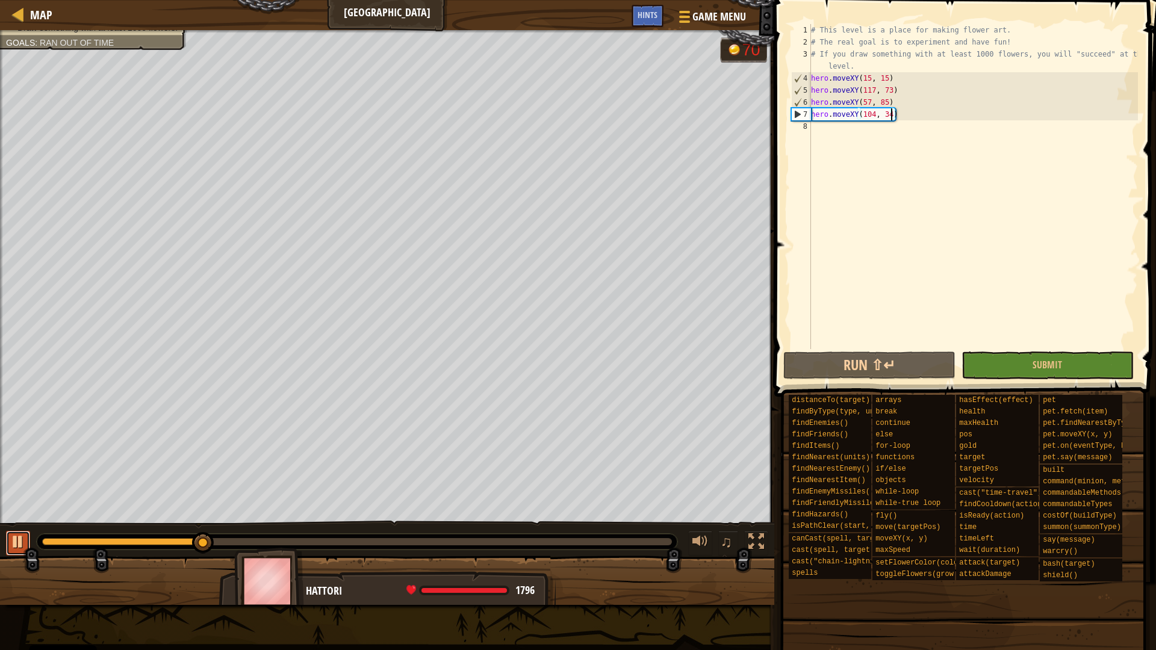
click at [17, 540] on div at bounding box center [18, 542] width 16 height 16
click at [896, 116] on div "# This level is a place for making flower art. # The real goal is to experiment…" at bounding box center [972, 198] width 329 height 349
click at [862, 133] on div "# This level is a place for making flower art. # The real goal is to experiment…" at bounding box center [972, 198] width 329 height 349
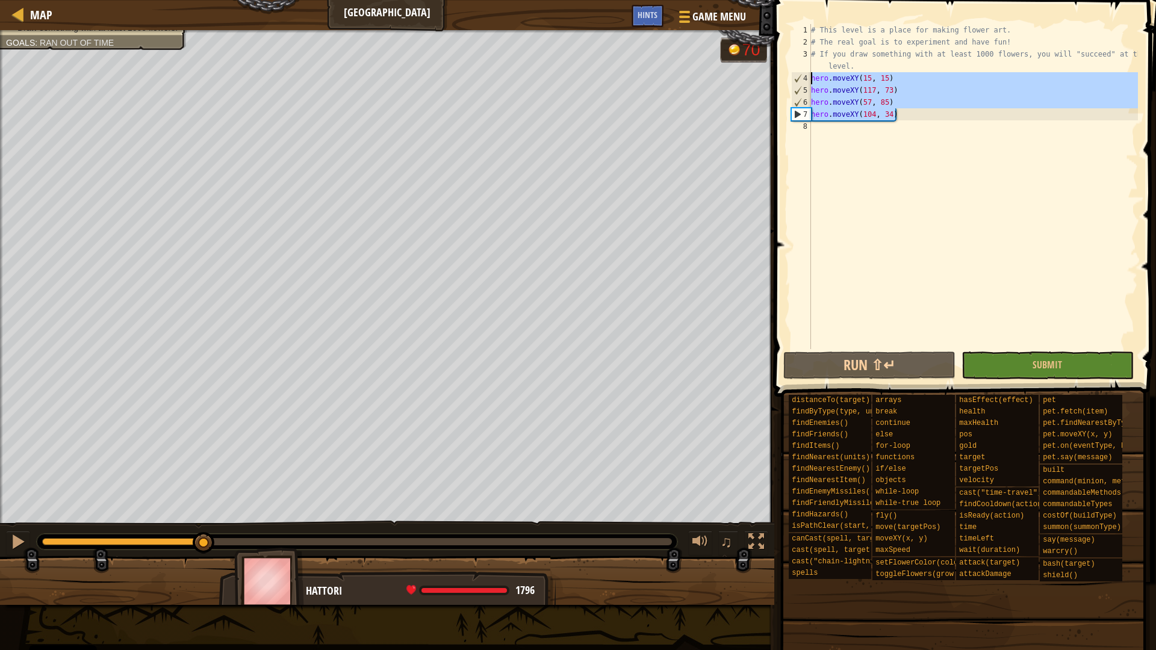
drag, startPoint x: 902, startPoint y: 111, endPoint x: 772, endPoint y: 82, distance: 133.3
click at [772, 82] on div "1 2 3 4 5 6 7 8 # This level is a place for making flower art. # The real goal …" at bounding box center [963, 222] width 385 height 432
type textarea "hero.moveXY(15, 15) hero.moveXY(117, 73)"
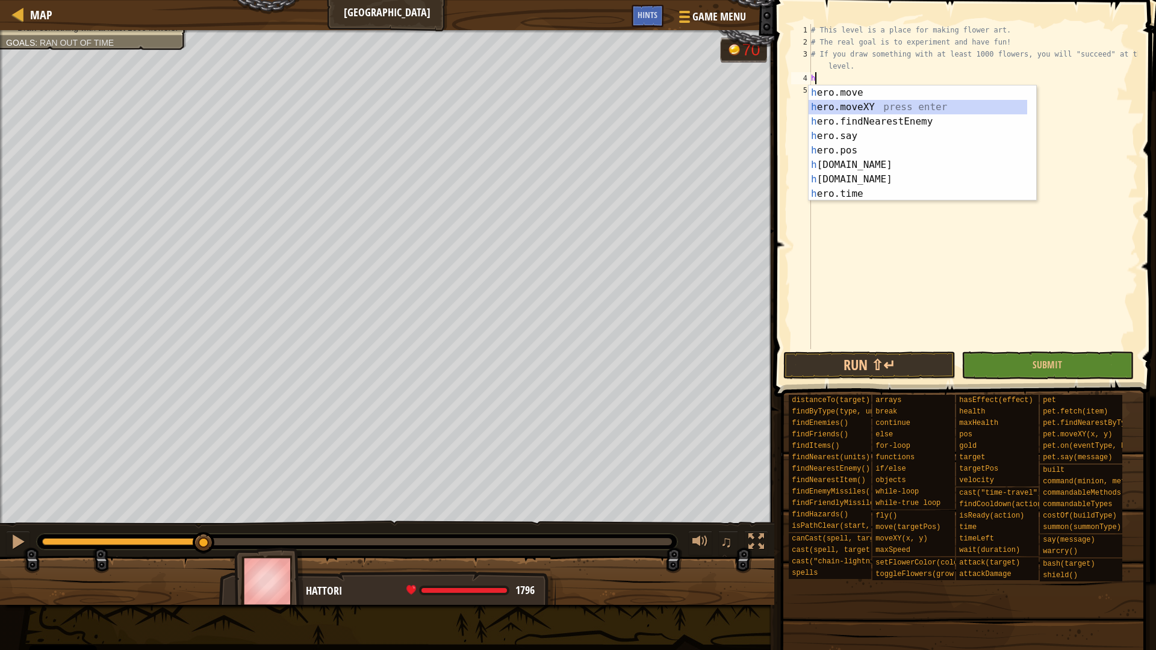
click at [877, 104] on div "h ero.move press enter h ero.moveXY press enter h ero.findNearestEnemy press en…" at bounding box center [917, 157] width 219 height 144
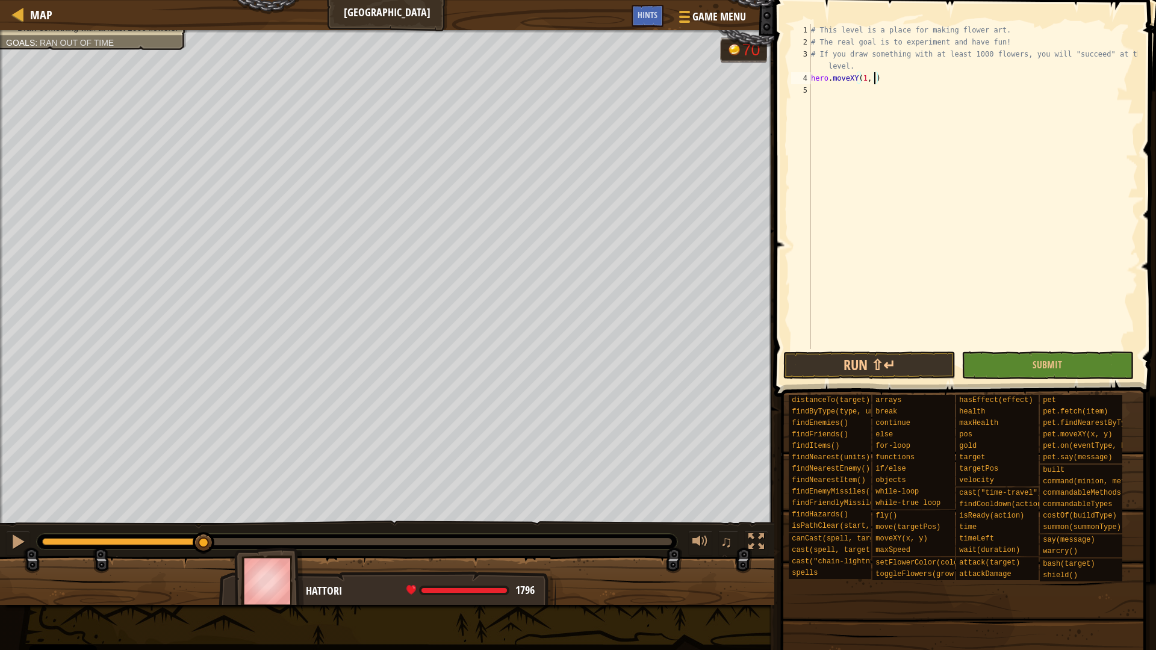
scroll to position [5, 10]
click at [884, 376] on button "Run ⇧↵" at bounding box center [869, 366] width 172 height 28
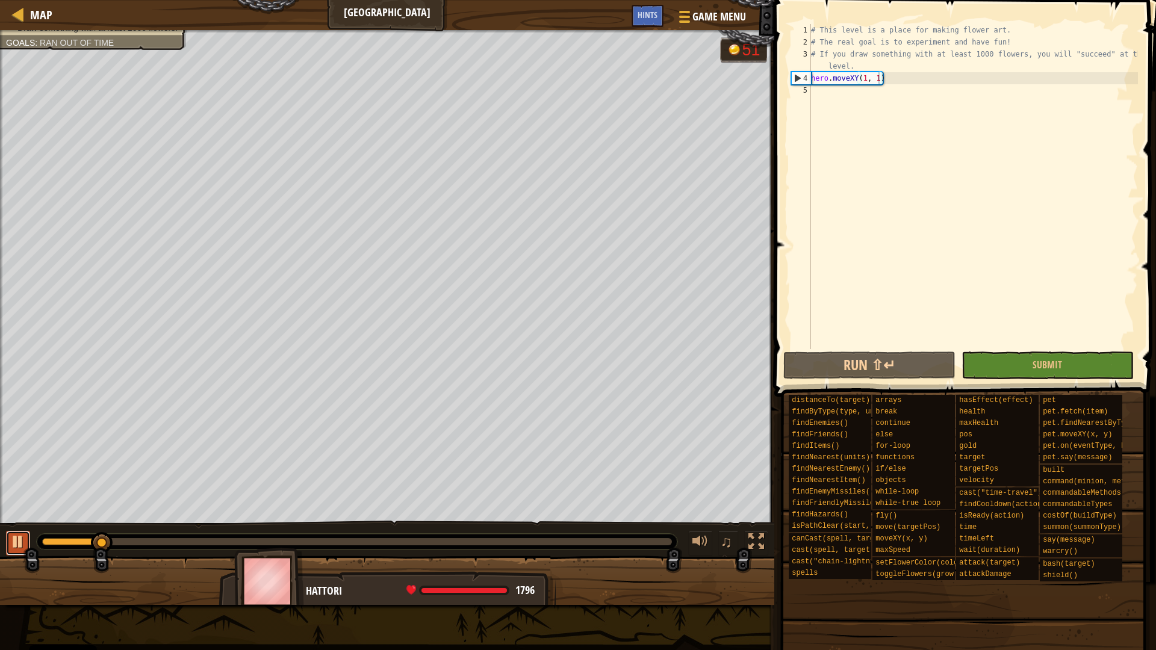
click at [17, 543] on div at bounding box center [18, 542] width 16 height 16
click at [867, 84] on div "# This level is a place for making flower art. # The real goal is to experiment…" at bounding box center [972, 198] width 329 height 349
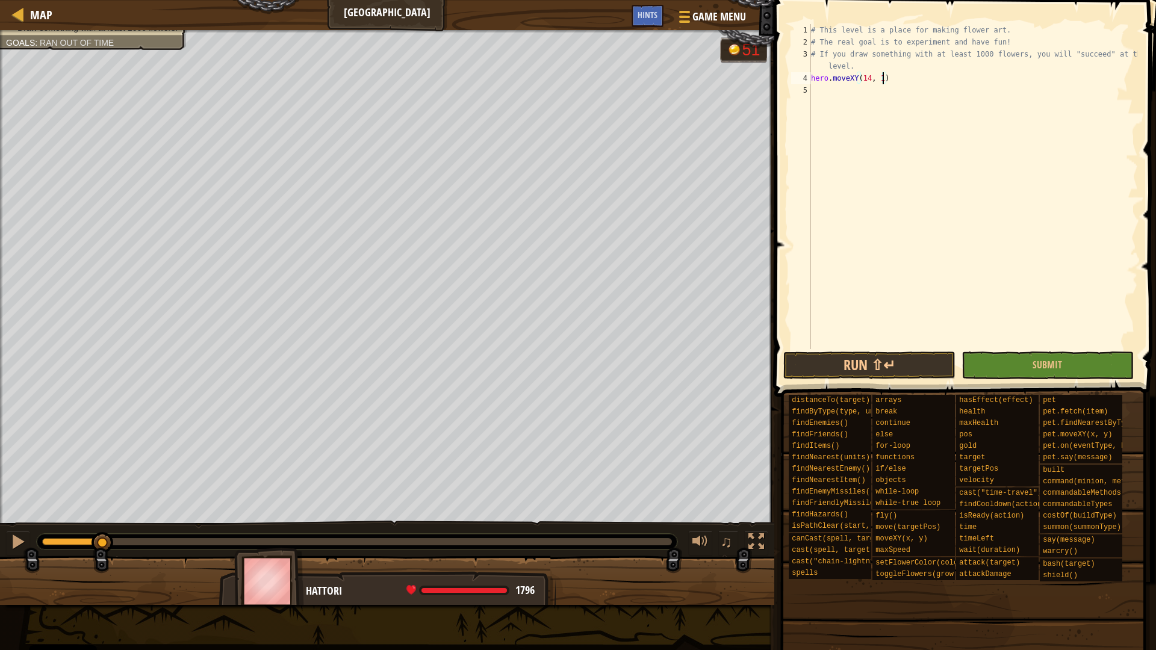
type textarea "hero.moveXY(14, 13)"
click at [835, 88] on div "# This level is a place for making flower art. # The real goal is to experiment…" at bounding box center [972, 198] width 329 height 349
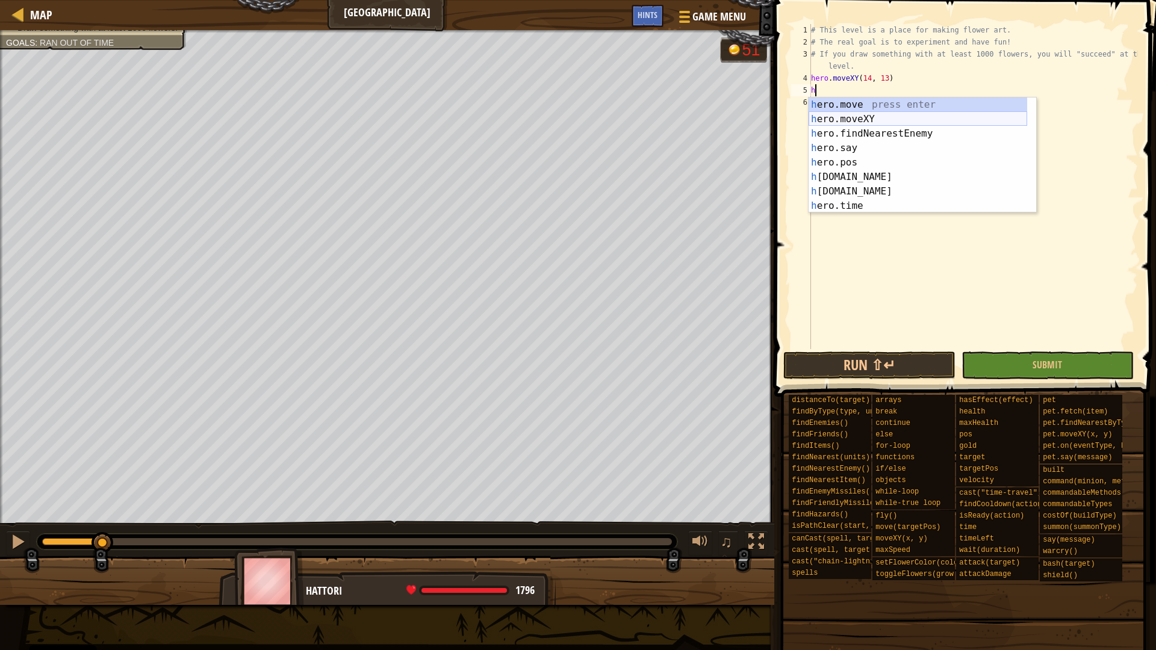
click at [835, 116] on div "h ero.move press enter h ero.moveXY press enter h ero.findNearestEnemy press en…" at bounding box center [917, 170] width 219 height 144
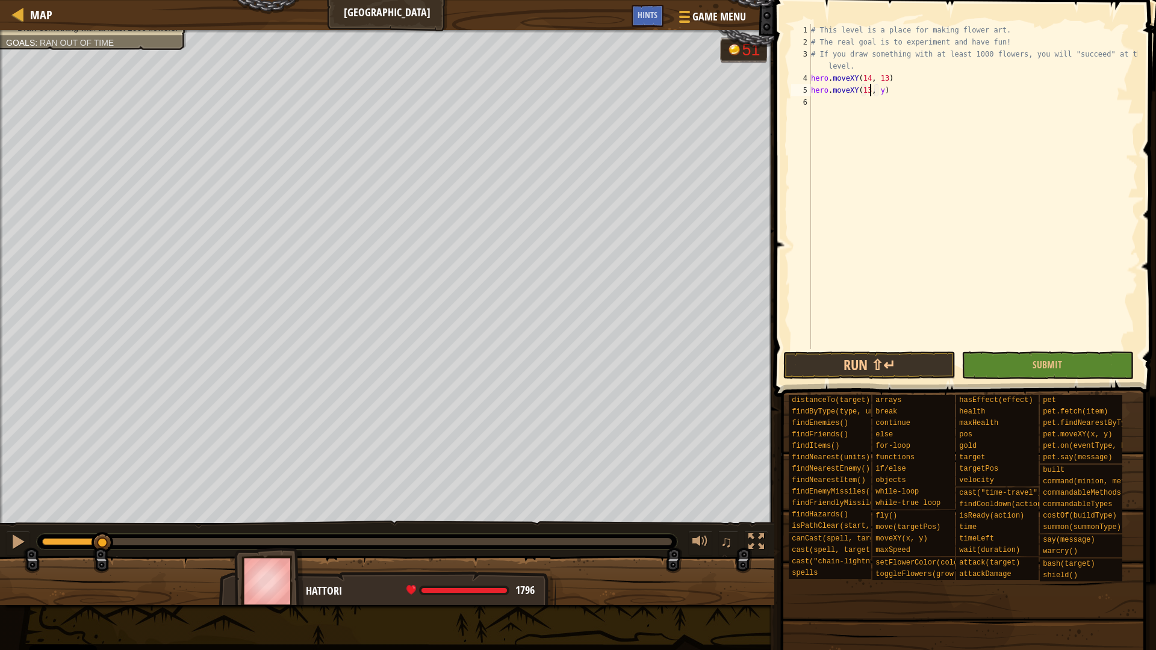
scroll to position [5, 10]
type textarea "hero.moveXY(134, 87)"
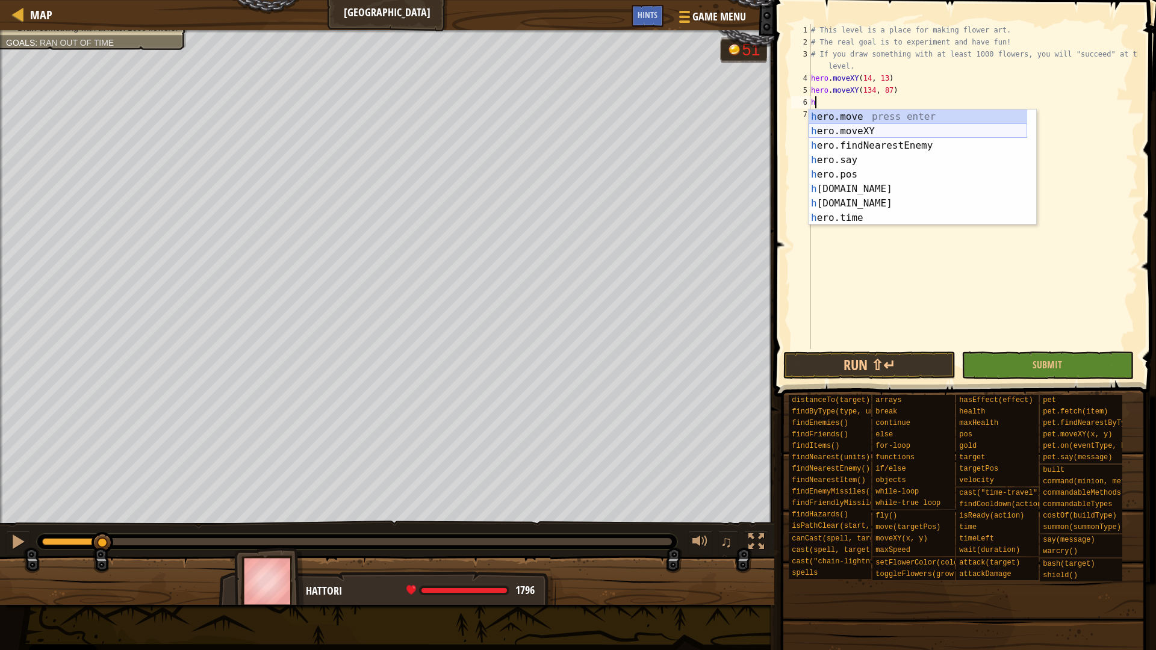
click at [813, 129] on div "h ero.move press enter h ero.moveXY press enter h ero.findNearestEnemy press en…" at bounding box center [917, 182] width 219 height 144
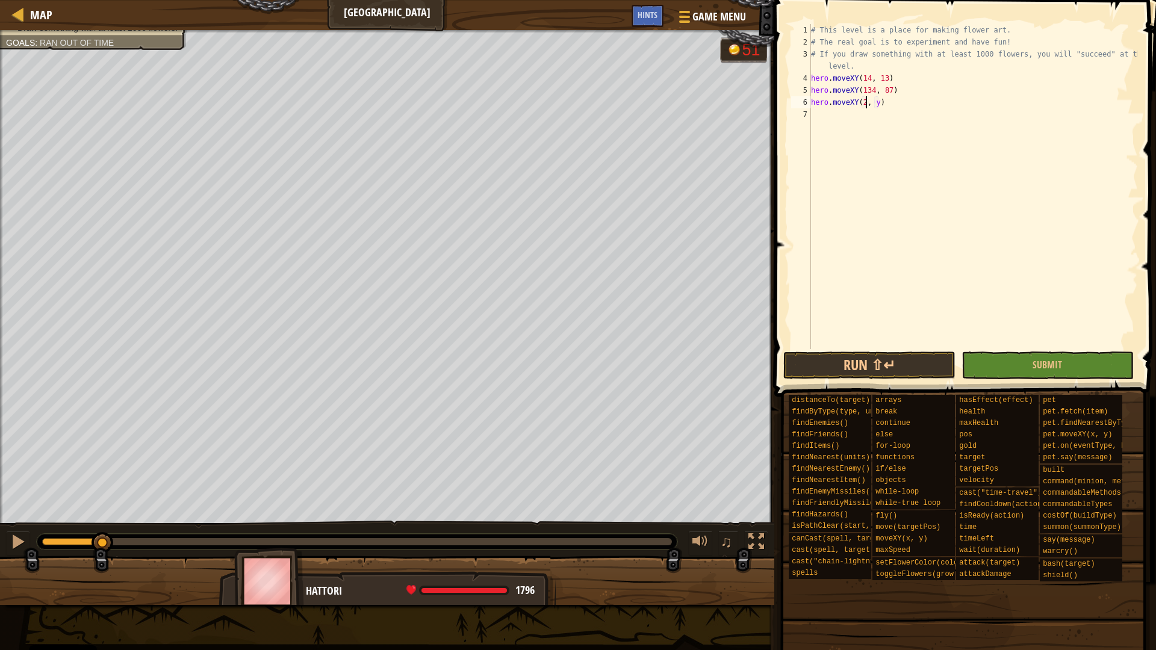
scroll to position [5, 9]
type textarea "hero.moveXY(26, 110)"
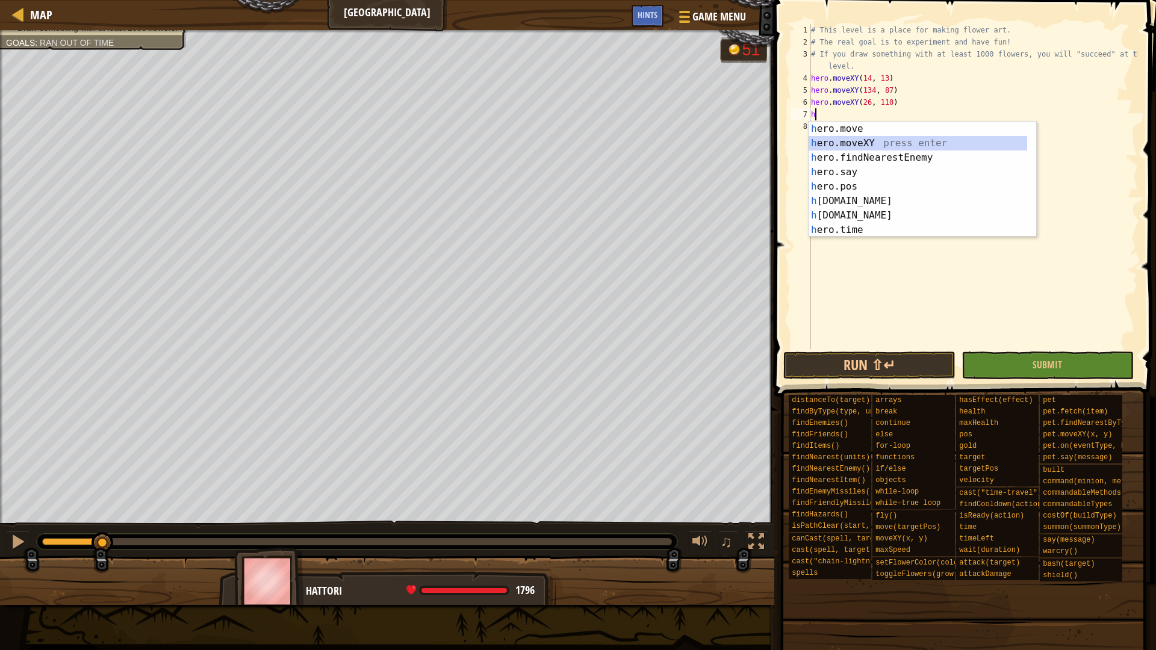
click at [866, 148] on div "h ero.move press enter h ero.moveXY press enter h ero.findNearestEnemy press en…" at bounding box center [917, 194] width 219 height 144
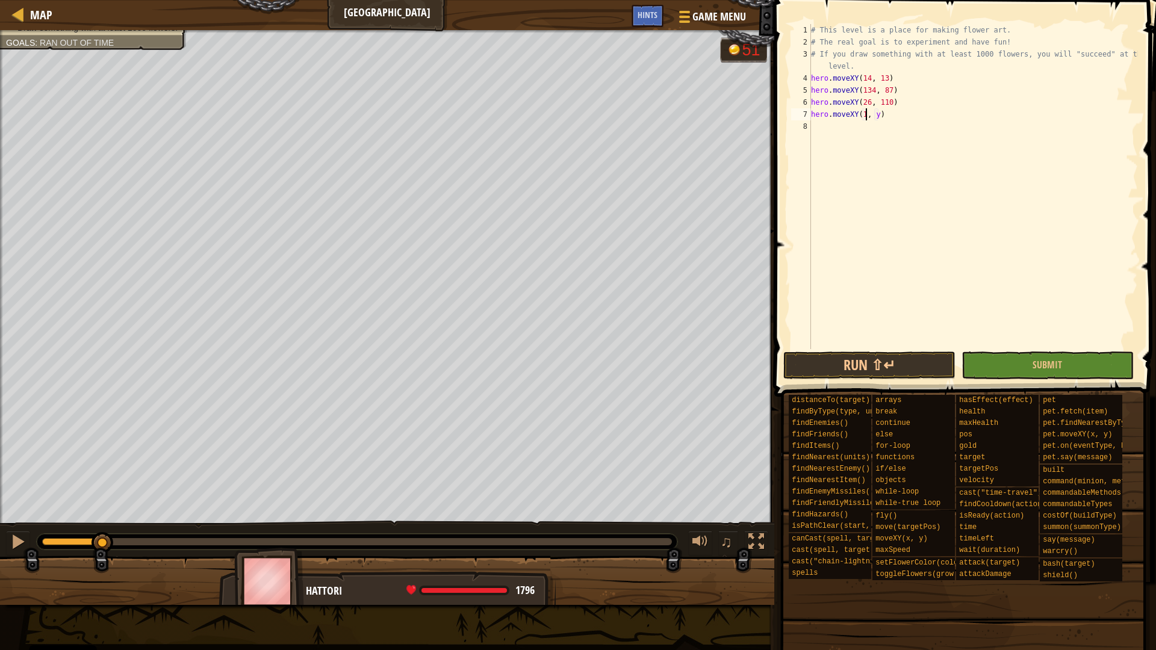
scroll to position [5, 9]
type textarea "hero.moveXY(104, 23)"
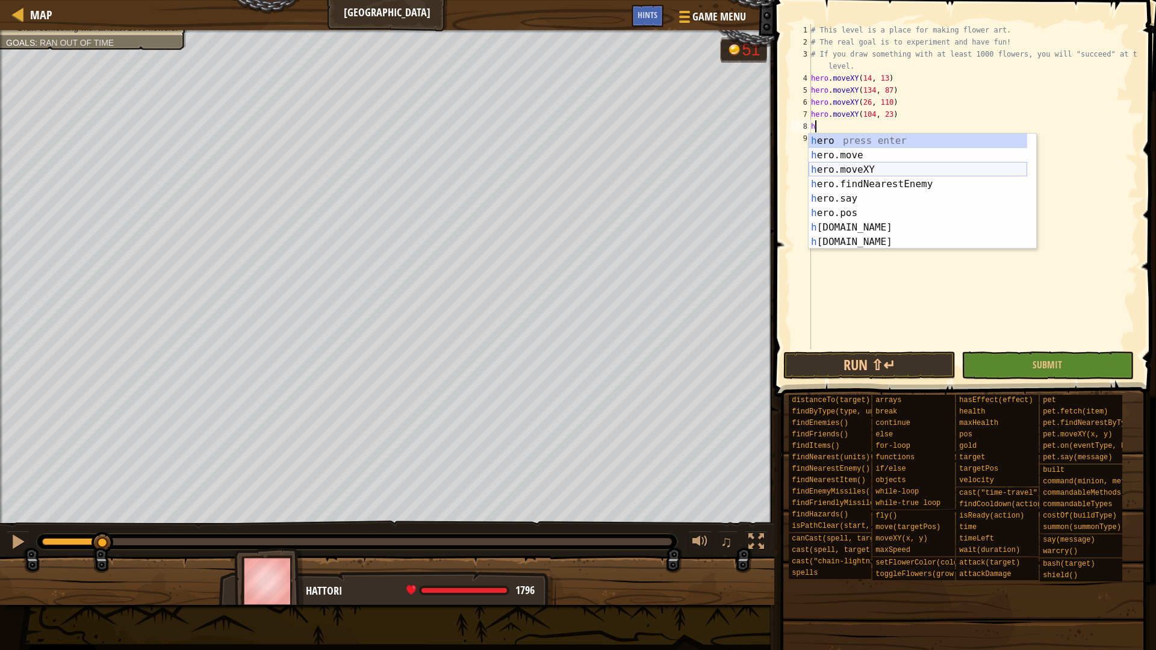
click at [939, 171] on div "h ero press enter h ero.move press enter h ero.moveXY press enter h ero.findNea…" at bounding box center [917, 206] width 219 height 144
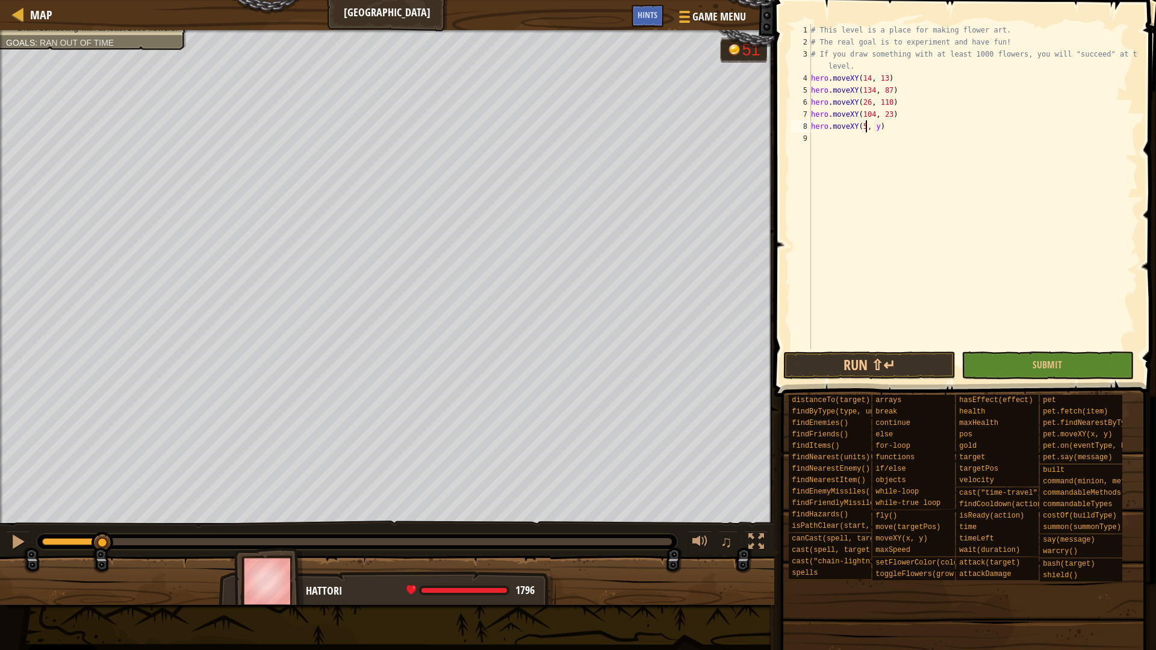
scroll to position [5, 9]
type textarea "hero.moveXY(57, 54)"
type textarea "hero.moveXY(94, 122)"
click at [889, 374] on button "Run ⇧↵" at bounding box center [869, 366] width 172 height 28
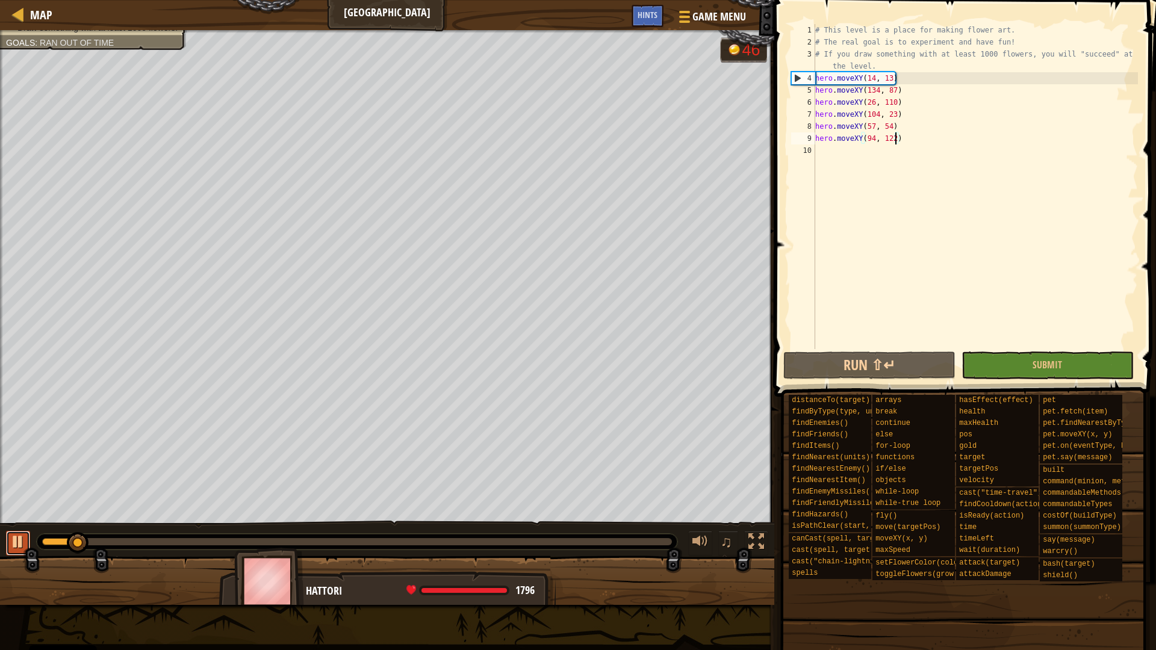
click at [19, 544] on div at bounding box center [18, 542] width 16 height 16
click at [847, 152] on div "# This level is a place for making flower art. # The real goal is to experiment…" at bounding box center [975, 198] width 325 height 349
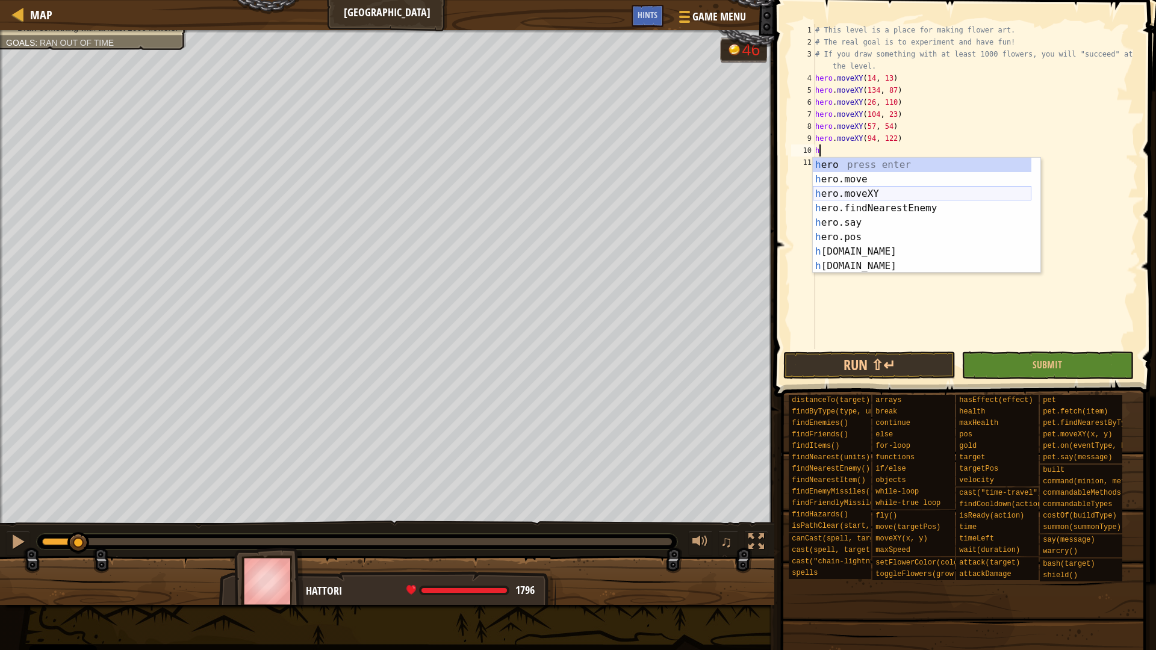
click at [847, 191] on div "h ero press enter h ero.move press enter h ero.moveXY press enter h ero.findNea…" at bounding box center [922, 230] width 219 height 144
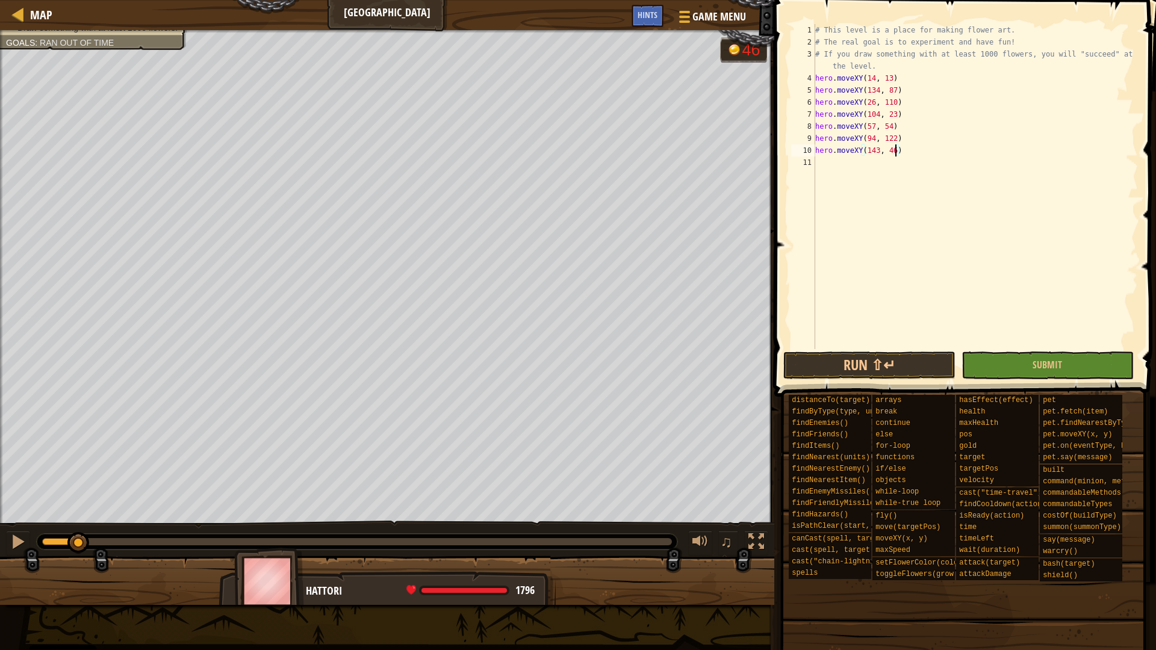
scroll to position [5, 11]
drag, startPoint x: 897, startPoint y: 79, endPoint x: 800, endPoint y: 79, distance: 96.9
click at [800, 79] on div "hero.moveXY(143, 46) 1 2 3 4 5 6 7 8 9 10 11 # This level is a place for making…" at bounding box center [963, 186] width 349 height 325
type textarea "hero.moveXY(14, 13)"
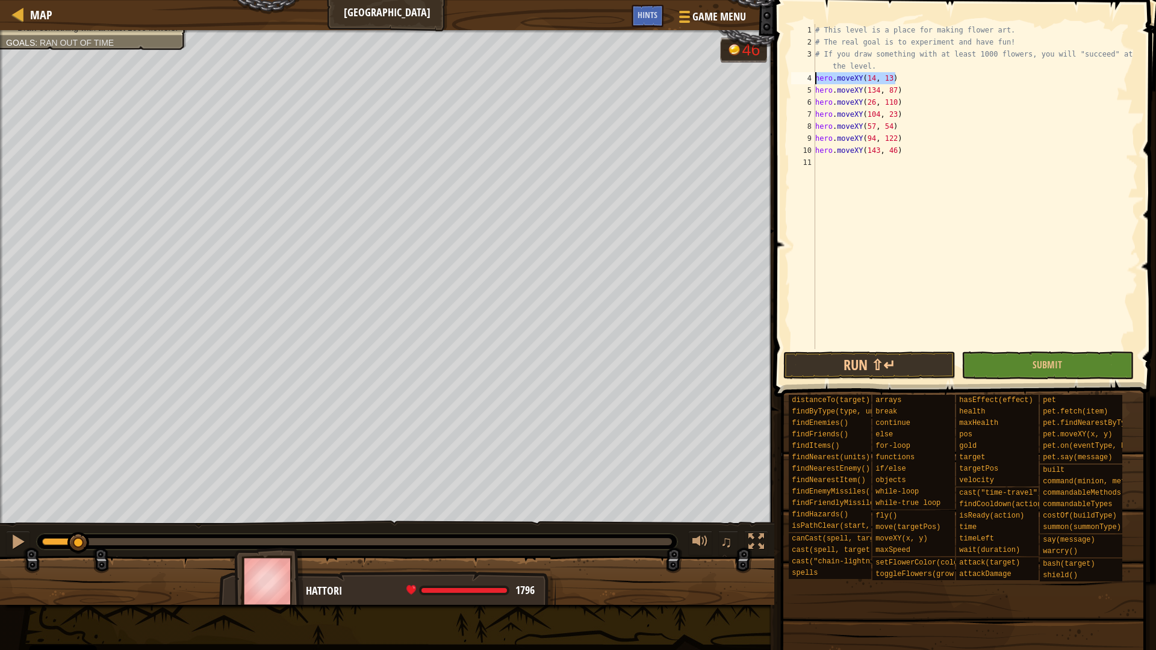
click at [853, 161] on div "# This level is a place for making flower art. # The real goal is to experiment…" at bounding box center [975, 198] width 325 height 349
paste textarea "hero.moveXY(14, 13)"
type textarea "hero.moveXY(14, 13)"
click at [849, 175] on div "# This level is a place for making flower art. # The real goal is to experiment…" at bounding box center [975, 198] width 325 height 349
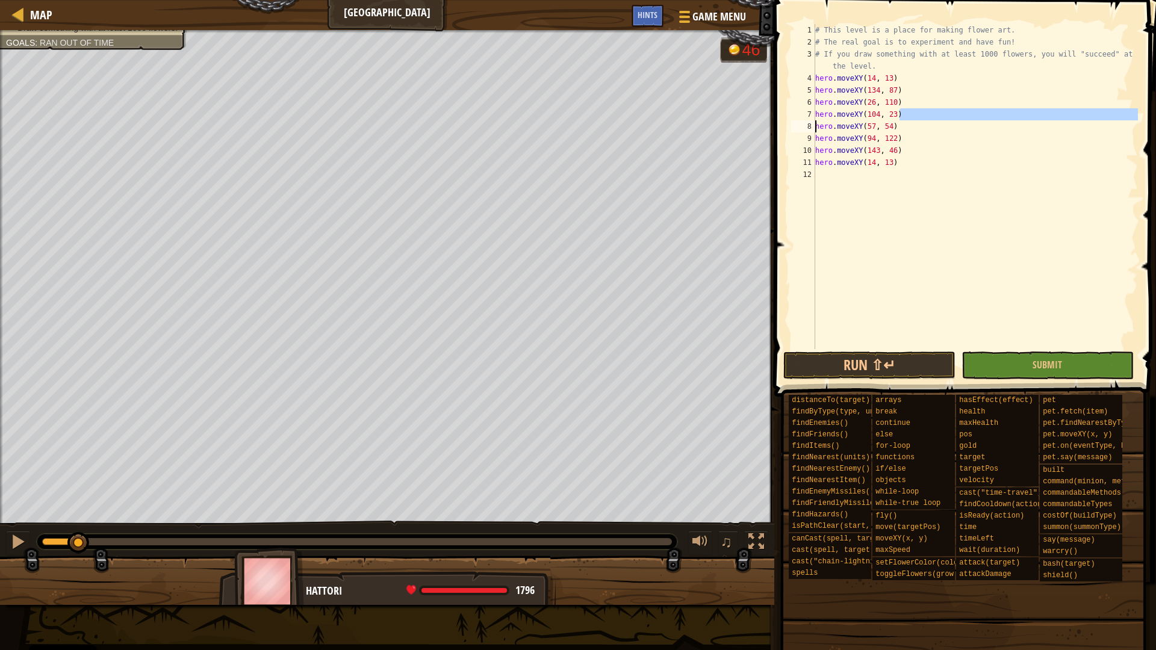
drag, startPoint x: 902, startPoint y: 109, endPoint x: 802, endPoint y: 120, distance: 100.6
click at [802, 120] on div "1 2 3 4 5 6 7 8 9 10 11 12 # This level is a place for making flower art. # The…" at bounding box center [963, 186] width 349 height 325
click at [890, 111] on div "# This level is a place for making flower art. # The real goal is to experiment…" at bounding box center [975, 198] width 325 height 349
drag, startPoint x: 904, startPoint y: 111, endPoint x: 801, endPoint y: 116, distance: 102.5
click at [801, 116] on div "hero.moveXY(104, 23) 1 2 3 4 5 6 7 8 9 10 11 12 # This level is a place for mak…" at bounding box center [963, 186] width 349 height 325
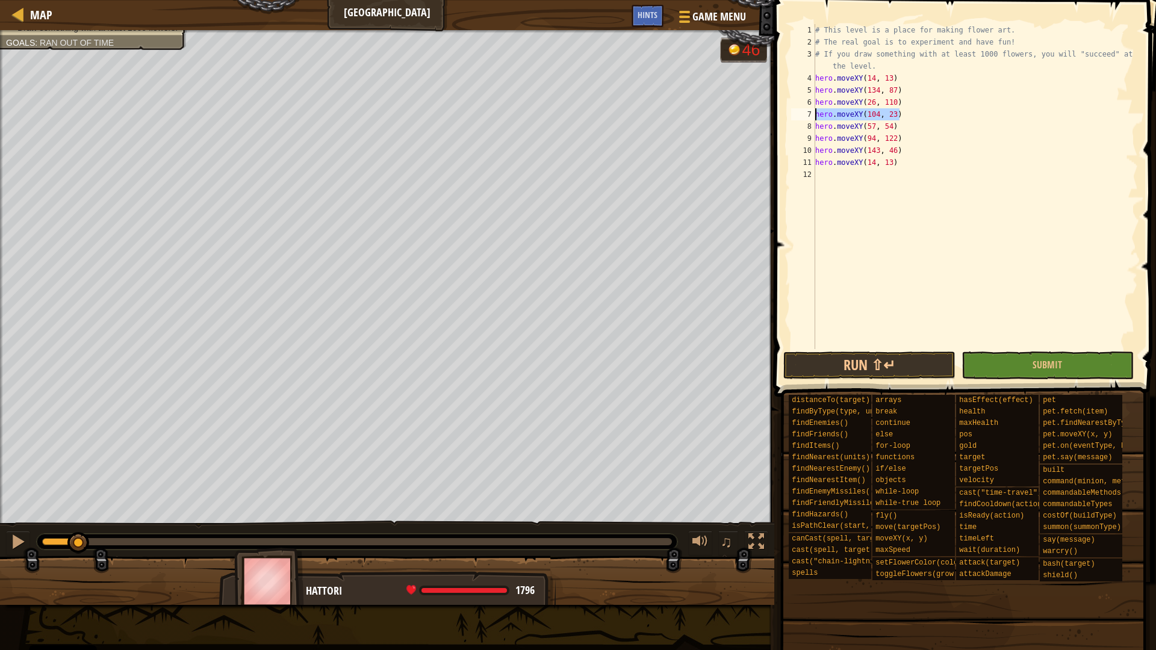
drag, startPoint x: 905, startPoint y: 111, endPoint x: 792, endPoint y: 117, distance: 113.4
click at [792, 117] on div "hero.moveXY(14, 13) 1 2 3 4 5 6 7 8 9 10 11 12 # This level is a place for maki…" at bounding box center [963, 186] width 349 height 325
type textarea "hero.moveXY(104, 23)"
click at [827, 174] on div "# This level is a place for making flower art. # The real goal is to experiment…" at bounding box center [975, 198] width 325 height 349
paste textarea "hero.moveXY(104, 23)"
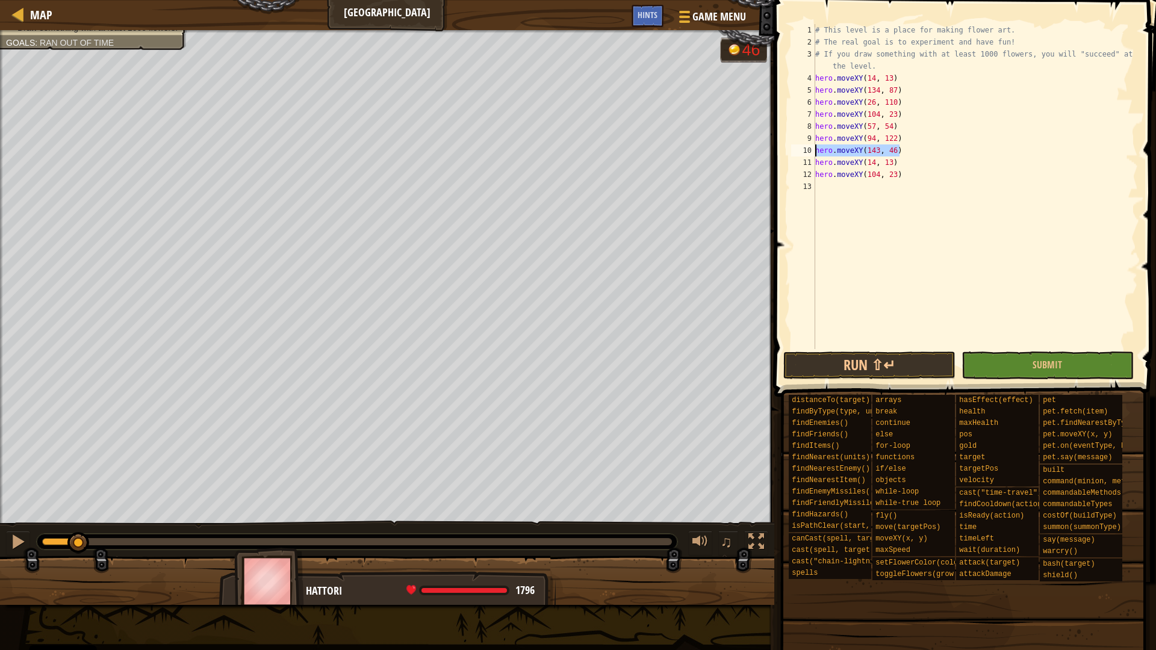
drag, startPoint x: 902, startPoint y: 149, endPoint x: 804, endPoint y: 149, distance: 97.5
click at [804, 149] on div "hero.moveXY(104, 23) 1 2 3 4 5 6 7 8 9 10 11 12 13 # This level is a place for …" at bounding box center [963, 186] width 349 height 325
type textarea "hero.moveXY(143, 46)"
click at [833, 184] on div "# This level is a place for making flower art. # The real goal is to experiment…" at bounding box center [975, 198] width 325 height 349
paste textarea "hero.moveXY(143, 46)"
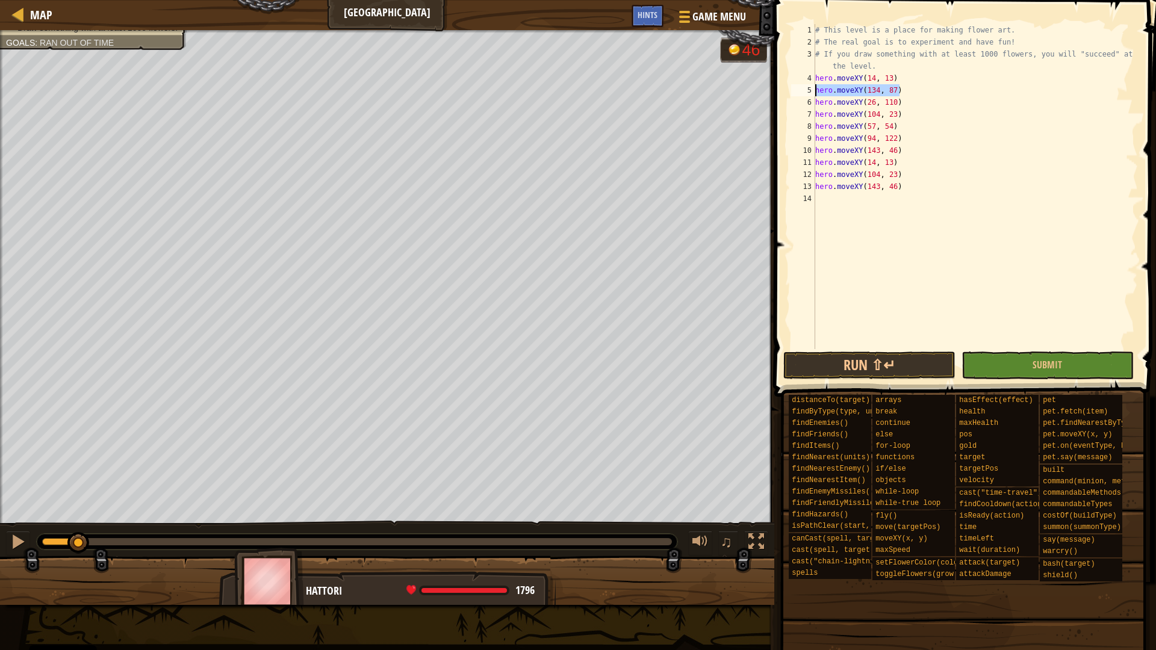
drag, startPoint x: 900, startPoint y: 85, endPoint x: 807, endPoint y: 99, distance: 94.3
click at [807, 99] on div "hero.moveXY(143, 46) 1 2 3 4 5 6 7 8 9 10 11 12 13 14 # This level is a place f…" at bounding box center [963, 186] width 349 height 325
click at [872, 99] on div "# This level is a place for making flower art. # The real goal is to experiment…" at bounding box center [975, 198] width 325 height 349
type textarea "hero.moveXY(26, 110)"
drag, startPoint x: 905, startPoint y: 100, endPoint x: 787, endPoint y: 105, distance: 118.7
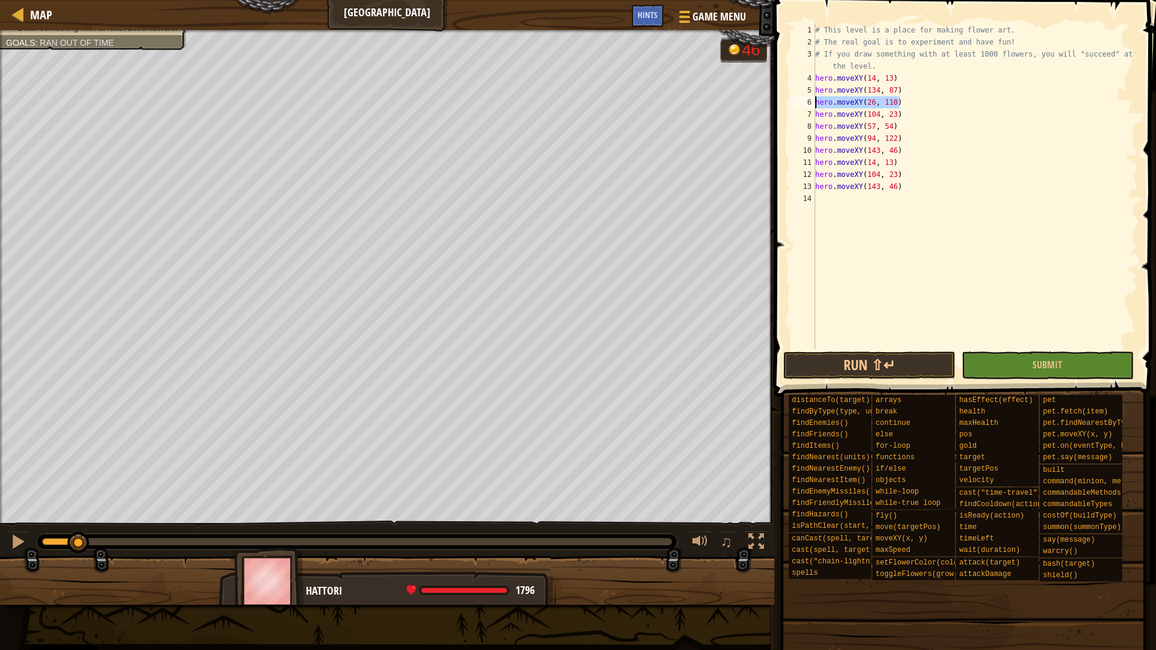
click at [787, 105] on div "hero.moveXY(26, 110) 1 2 3 4 5 6 7 8 9 10 11 12 13 14 # This level is a place f…" at bounding box center [963, 222] width 385 height 432
click at [839, 200] on div "# This level is a place for making flower art. # The real goal is to experiment…" at bounding box center [975, 198] width 325 height 349
paste textarea "hero.moveXY(26, 110)"
type textarea "hero.moveXY(26, 110)"
click at [874, 361] on button "Run ⇧↵" at bounding box center [869, 366] width 172 height 28
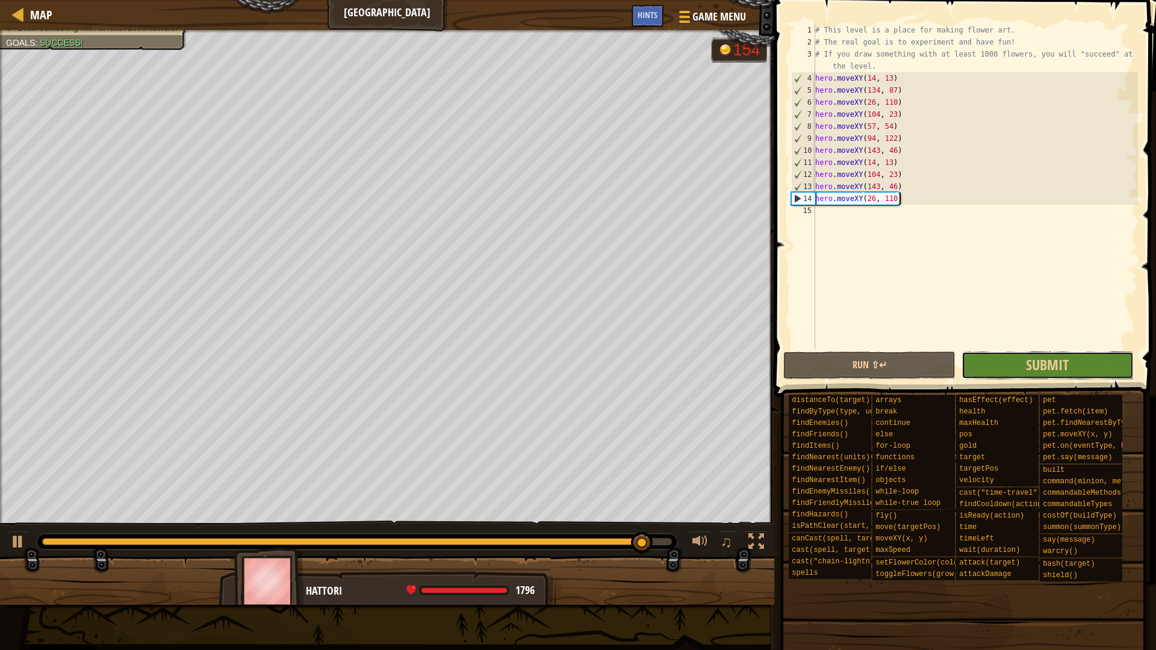
click at [1076, 376] on button "Submit" at bounding box center [1047, 366] width 172 height 28
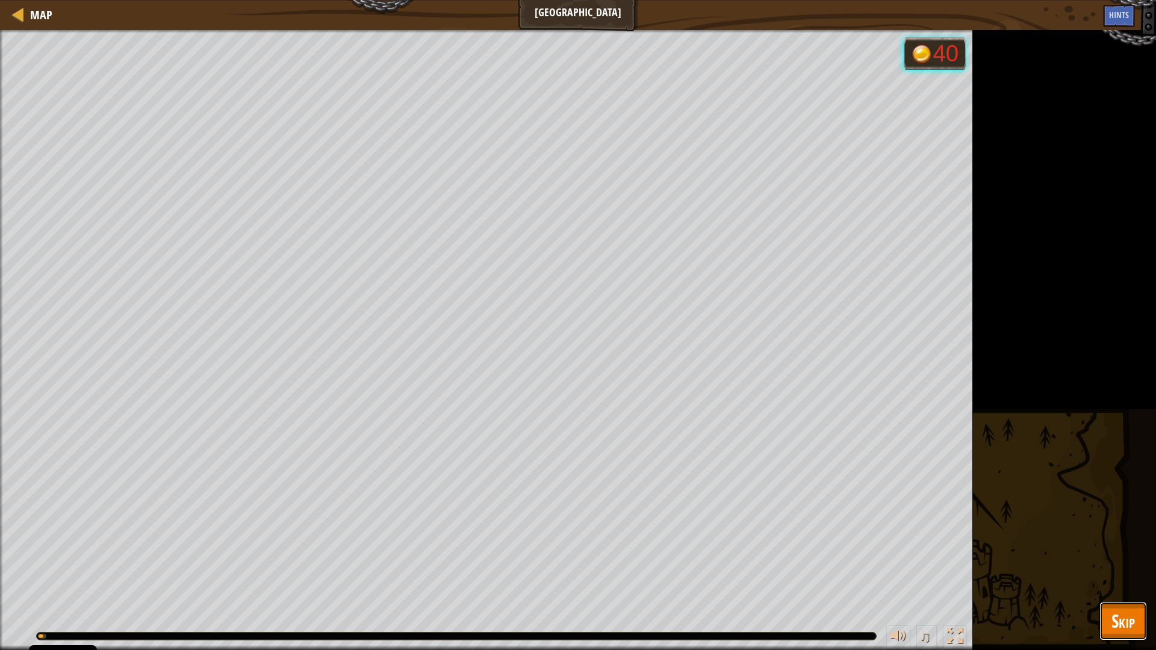
click at [1118, 629] on span "Skip" at bounding box center [1122, 621] width 23 height 25
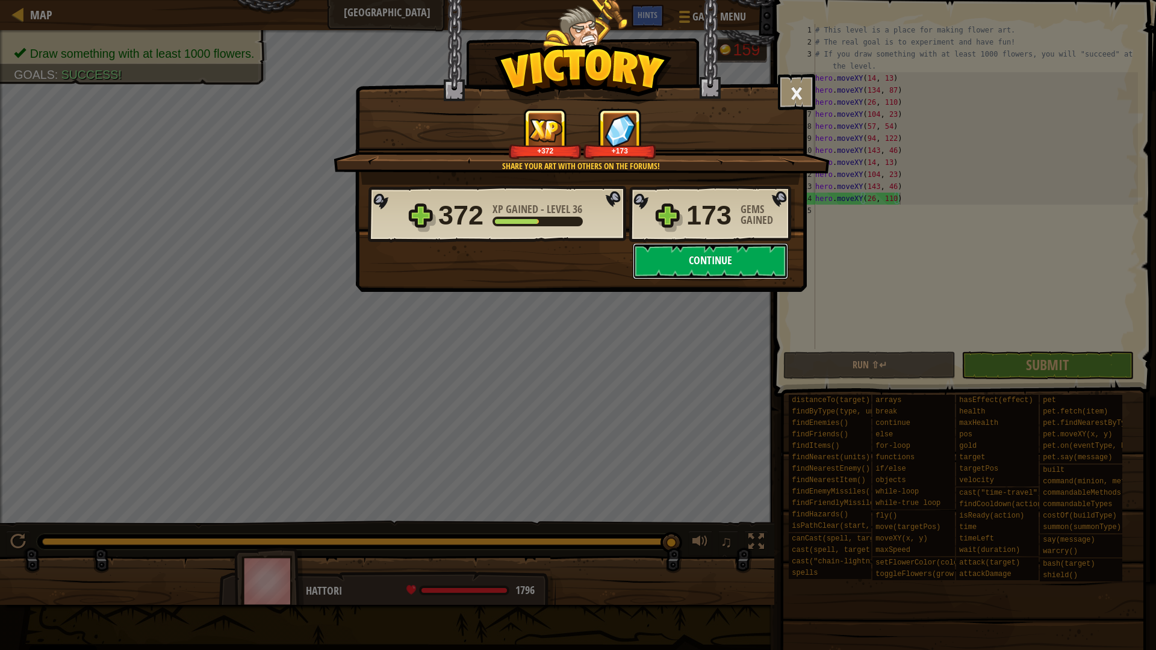
click at [709, 262] on button "Continue" at bounding box center [710, 261] width 155 height 36
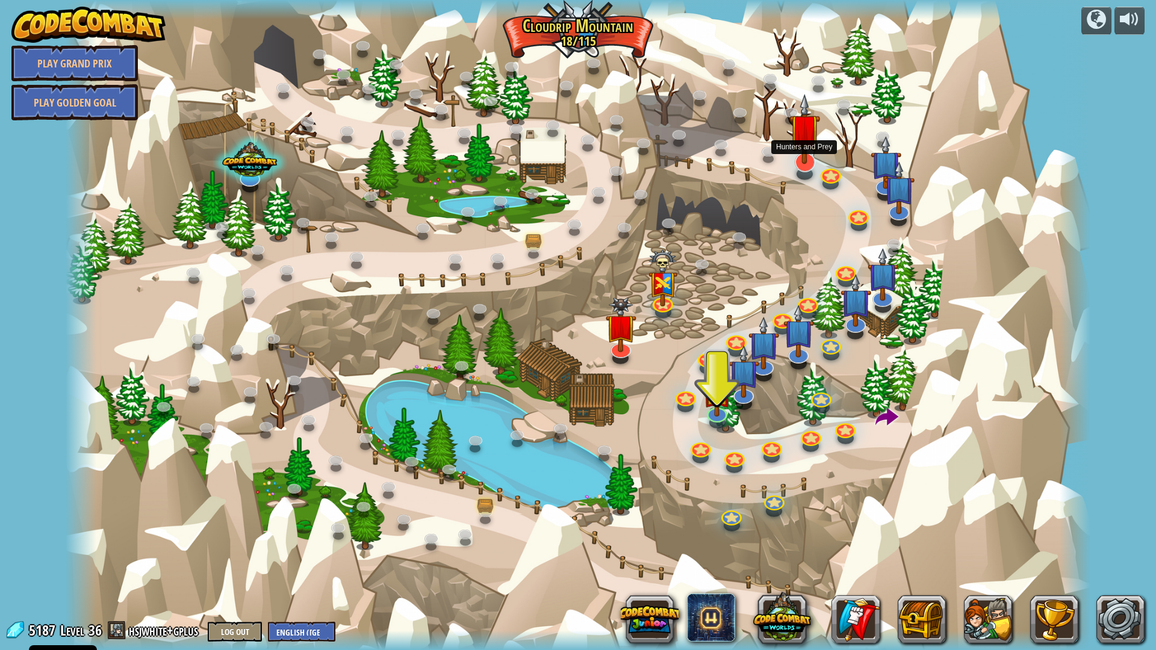
click at [810, 163] on img at bounding box center [804, 129] width 31 height 70
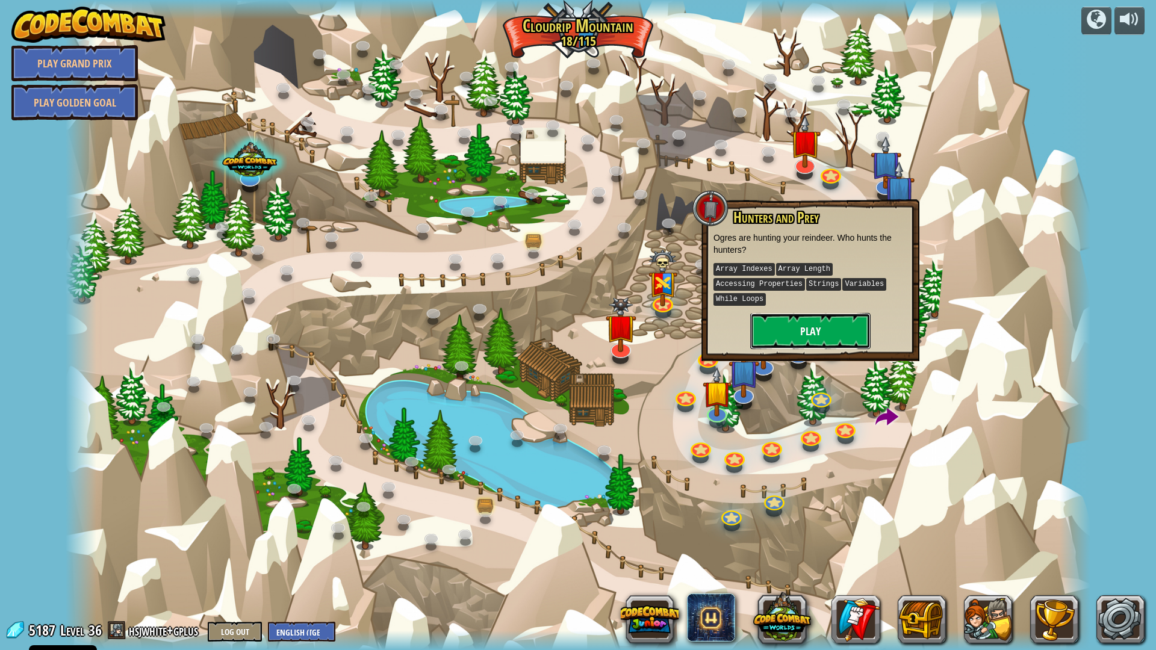
click at [783, 325] on button "Play" at bounding box center [810, 331] width 120 height 36
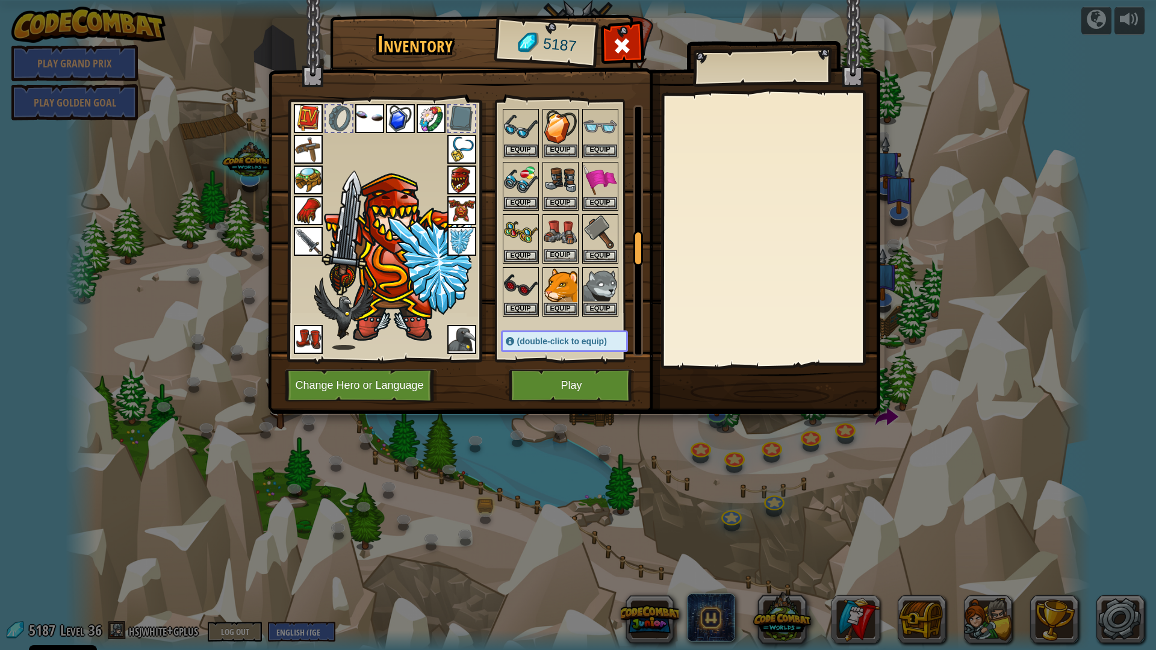
scroll to position [963, 0]
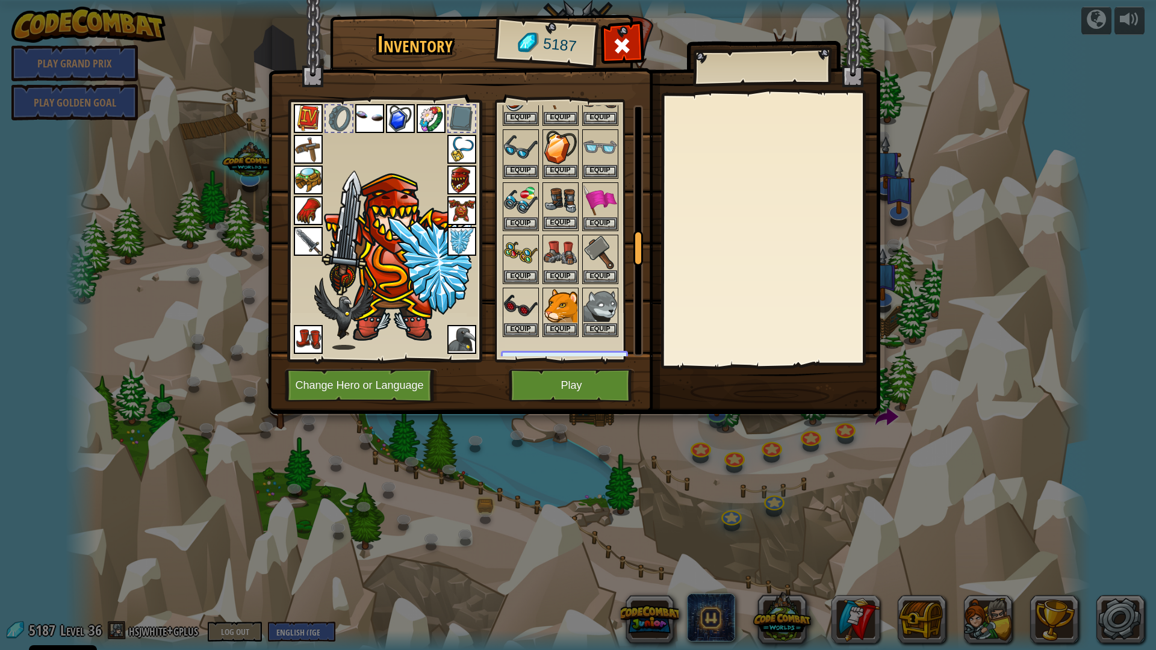
click at [554, 203] on img at bounding box center [561, 201] width 34 height 34
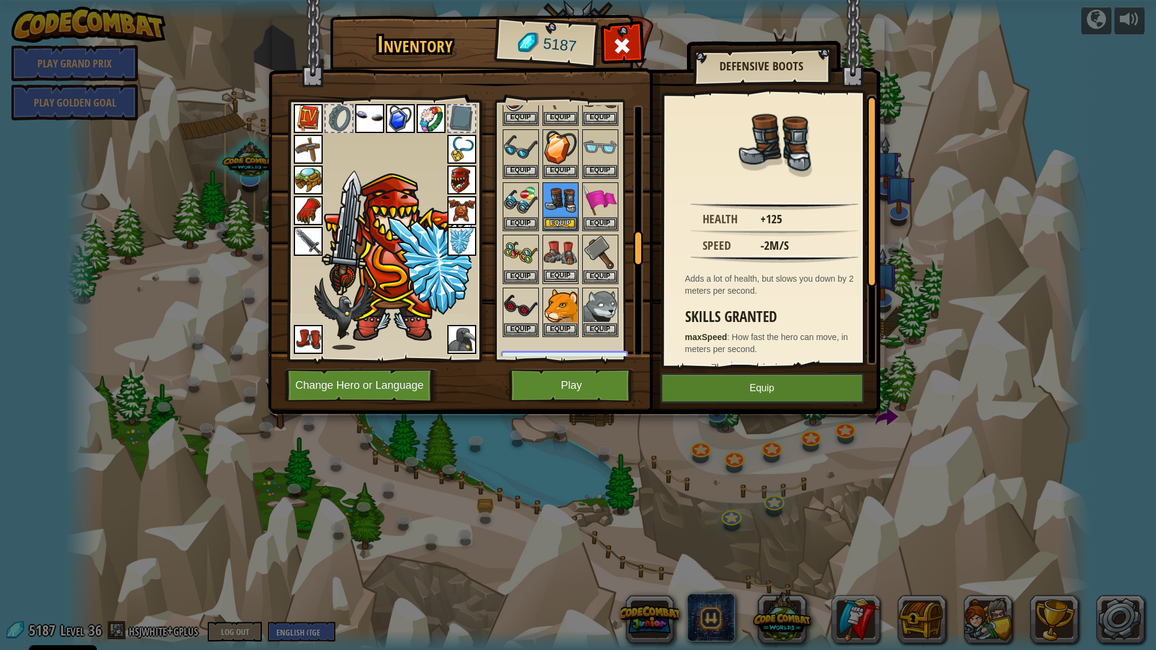
click at [559, 252] on img at bounding box center [561, 253] width 34 height 34
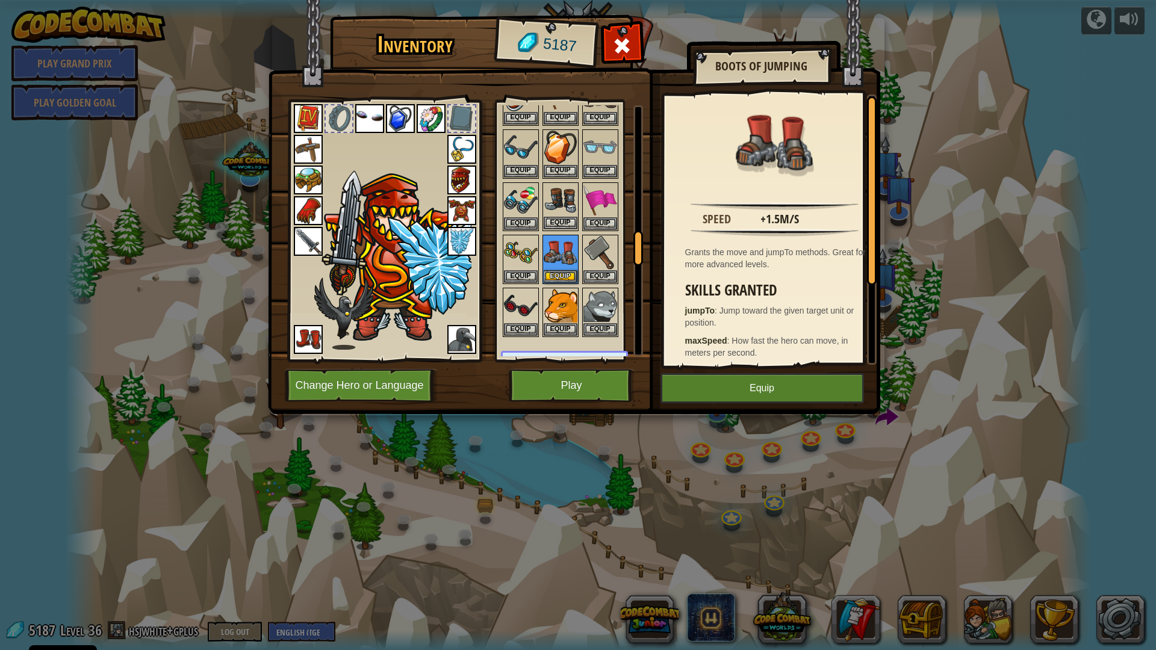
click at [560, 208] on img at bounding box center [561, 201] width 34 height 34
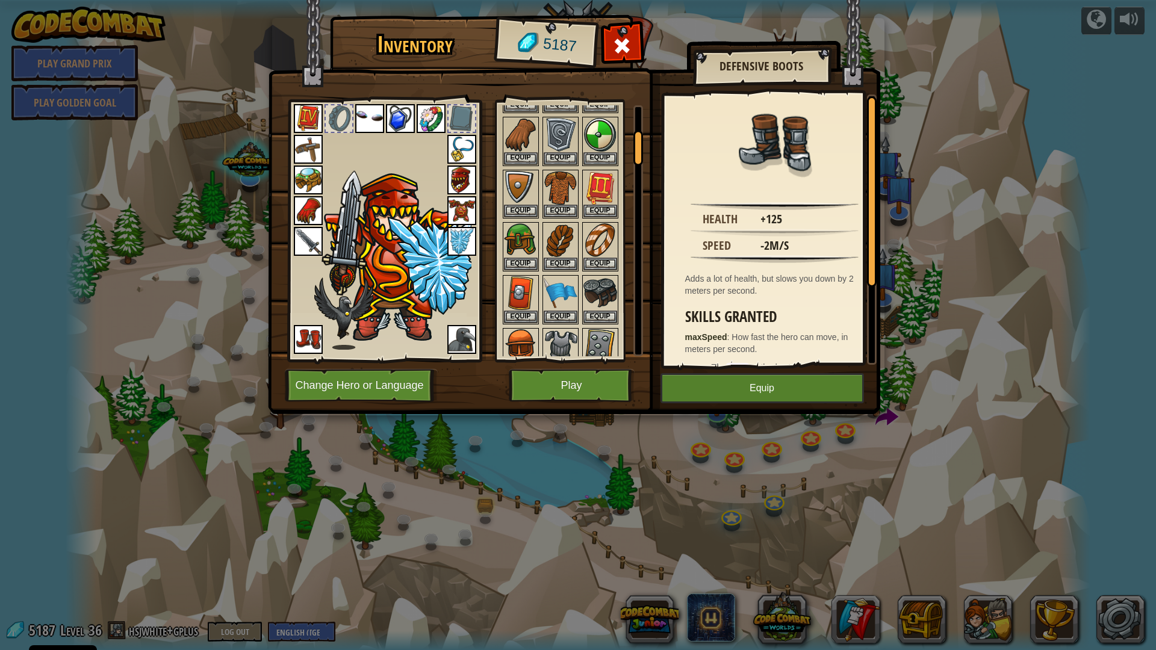
scroll to position [181, 0]
click at [568, 246] on img at bounding box center [561, 243] width 34 height 34
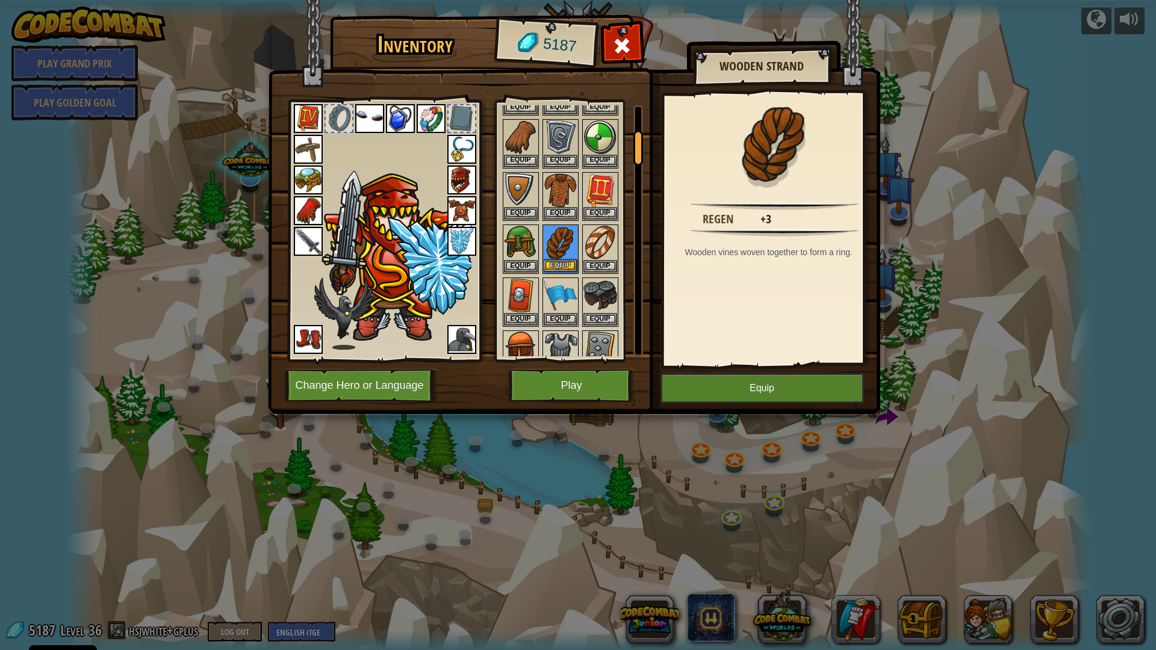
click at [568, 246] on img at bounding box center [561, 243] width 34 height 34
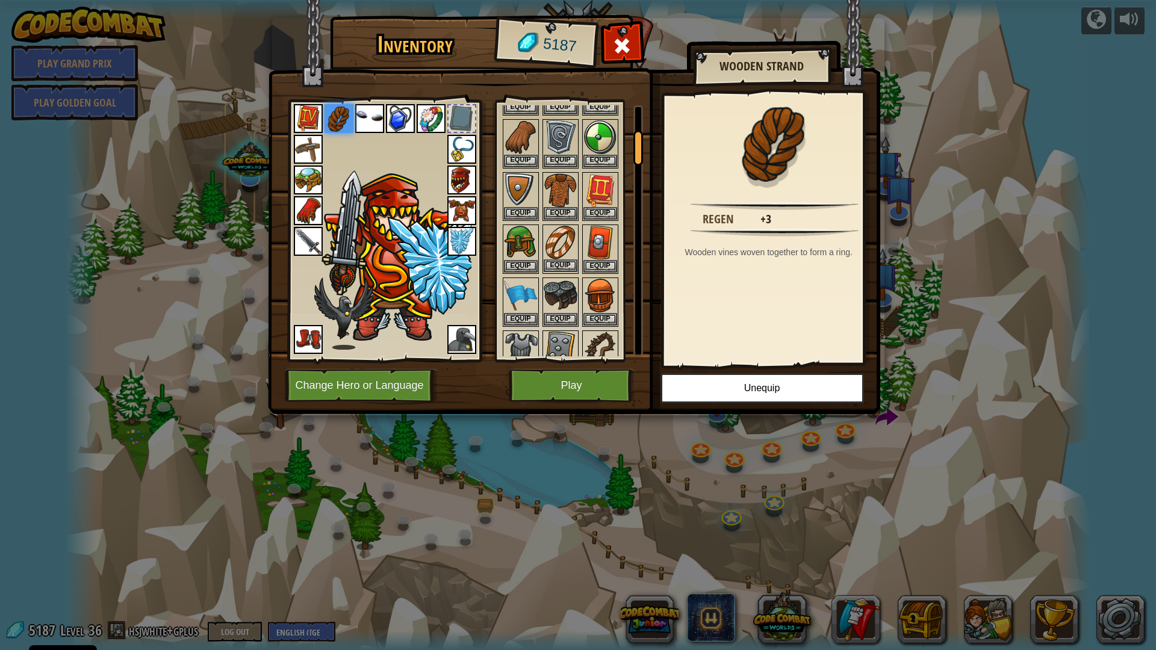
click at [562, 249] on img at bounding box center [561, 243] width 34 height 34
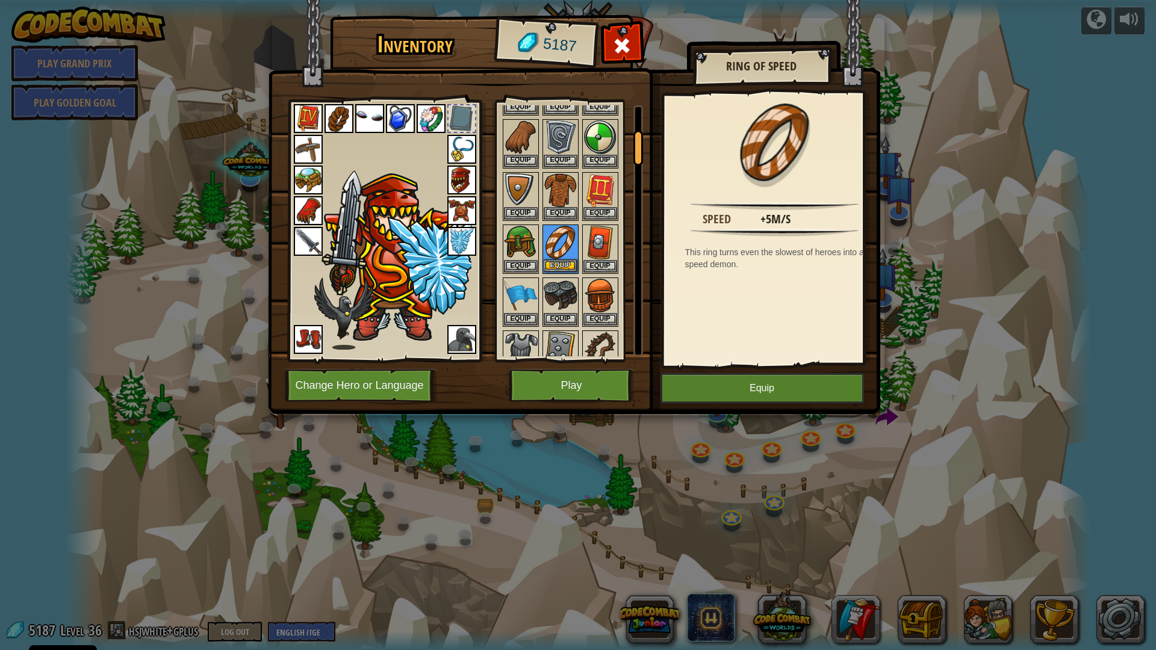
click at [562, 249] on img at bounding box center [561, 243] width 34 height 34
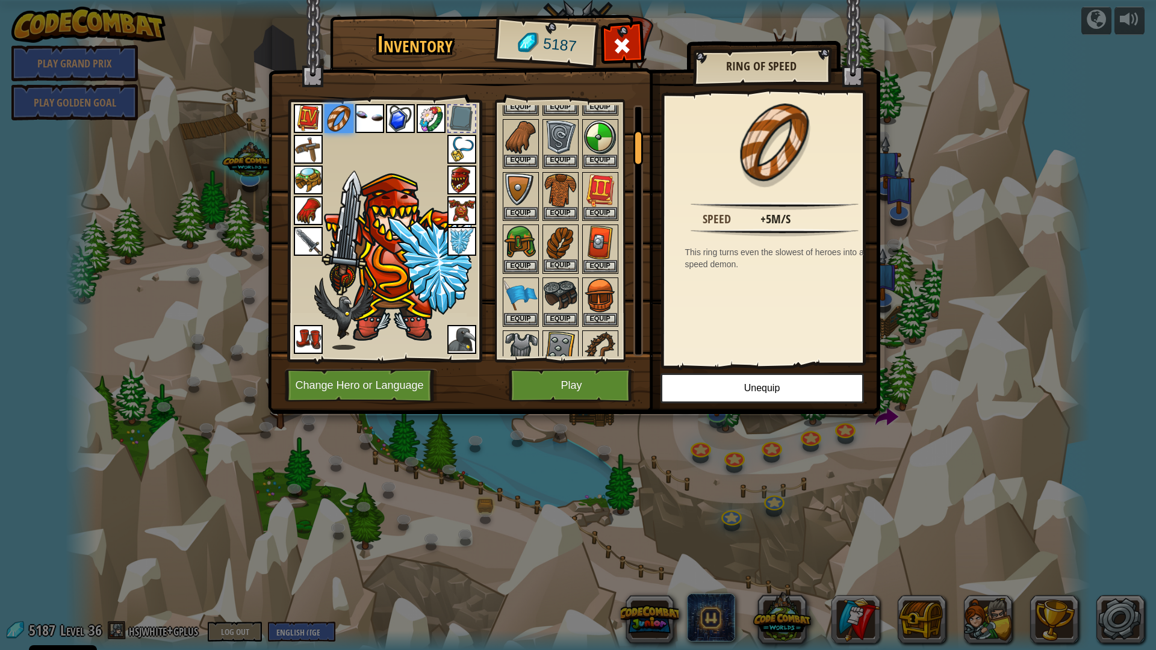
click at [556, 249] on img at bounding box center [561, 243] width 34 height 34
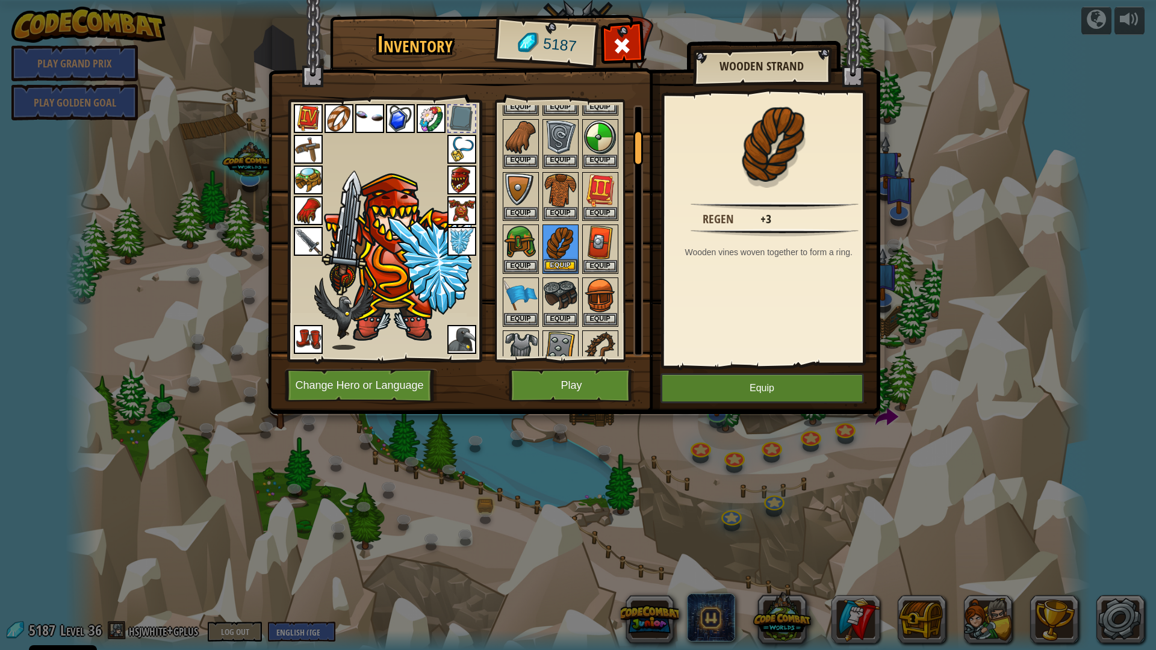
click at [556, 249] on img at bounding box center [561, 243] width 34 height 34
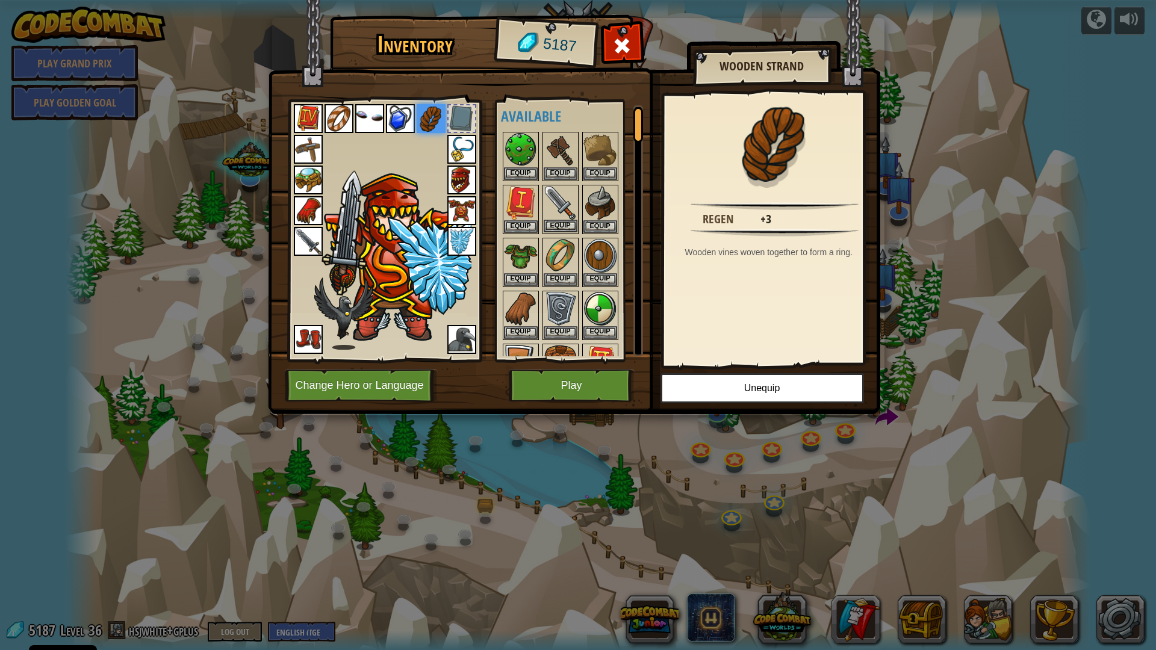
scroll to position [0, 0]
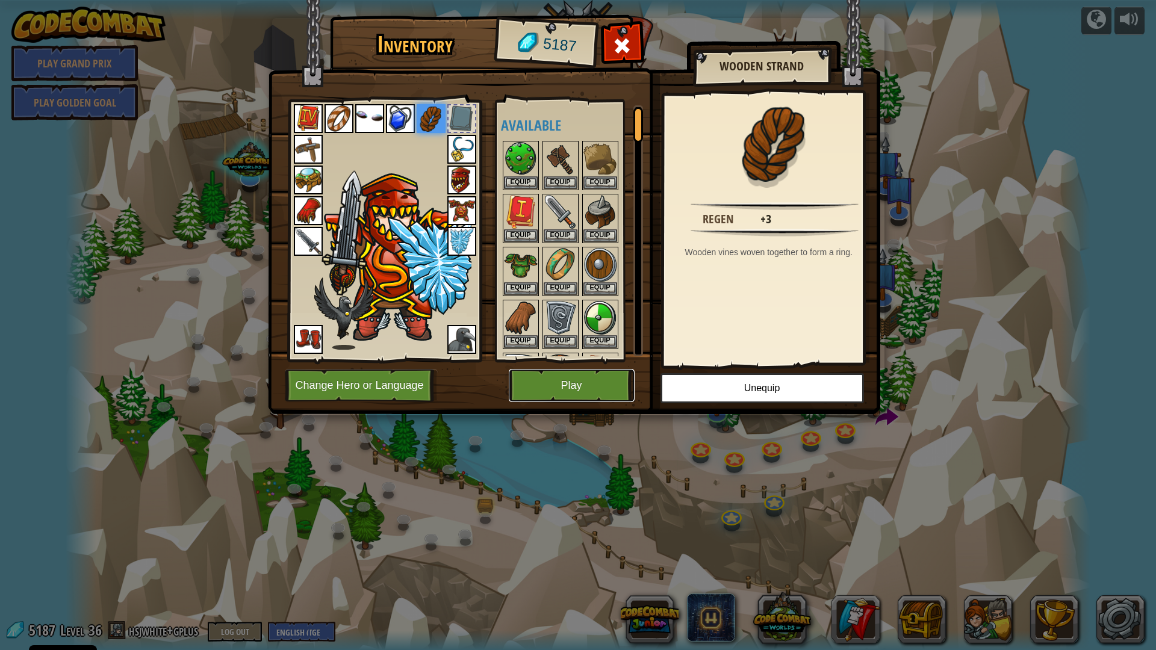
click at [577, 386] on button "Play" at bounding box center [572, 385] width 126 height 33
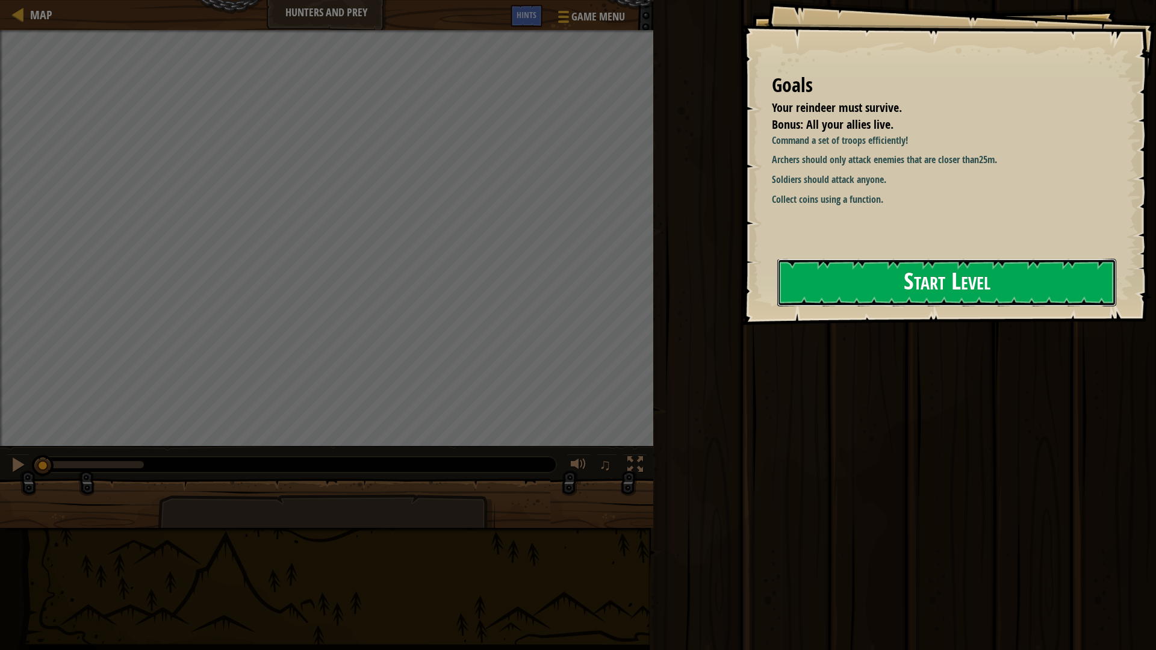
click at [923, 272] on button "Start Level" at bounding box center [946, 283] width 339 height 48
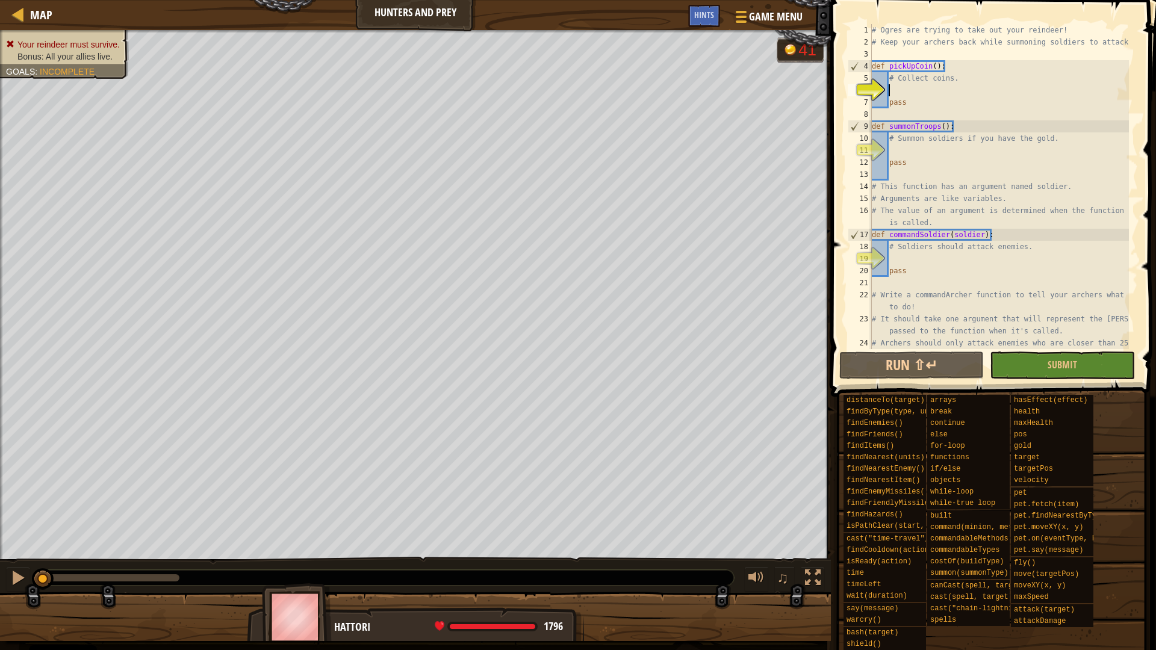
type textarea "h"
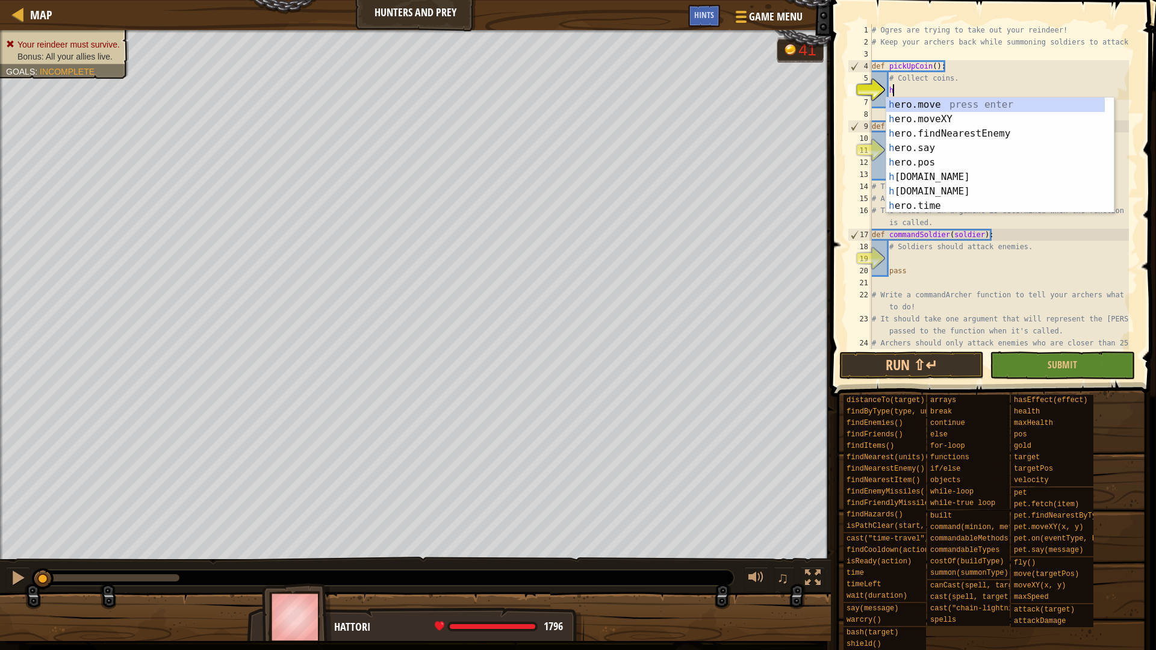
scroll to position [5, 3]
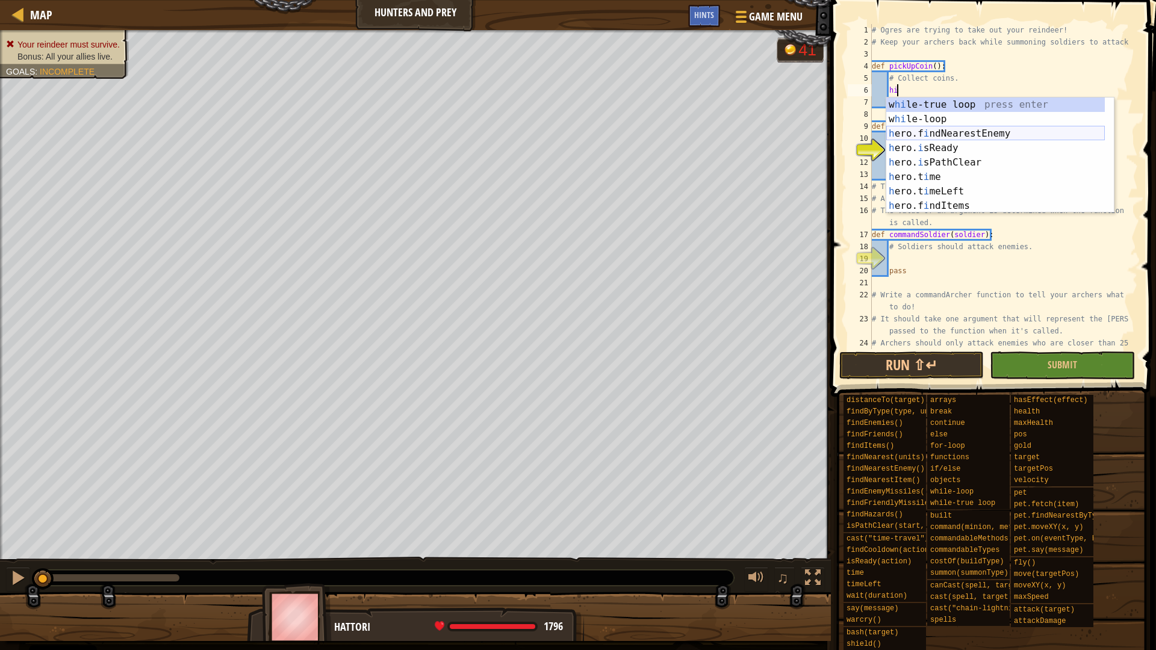
type textarea "h"
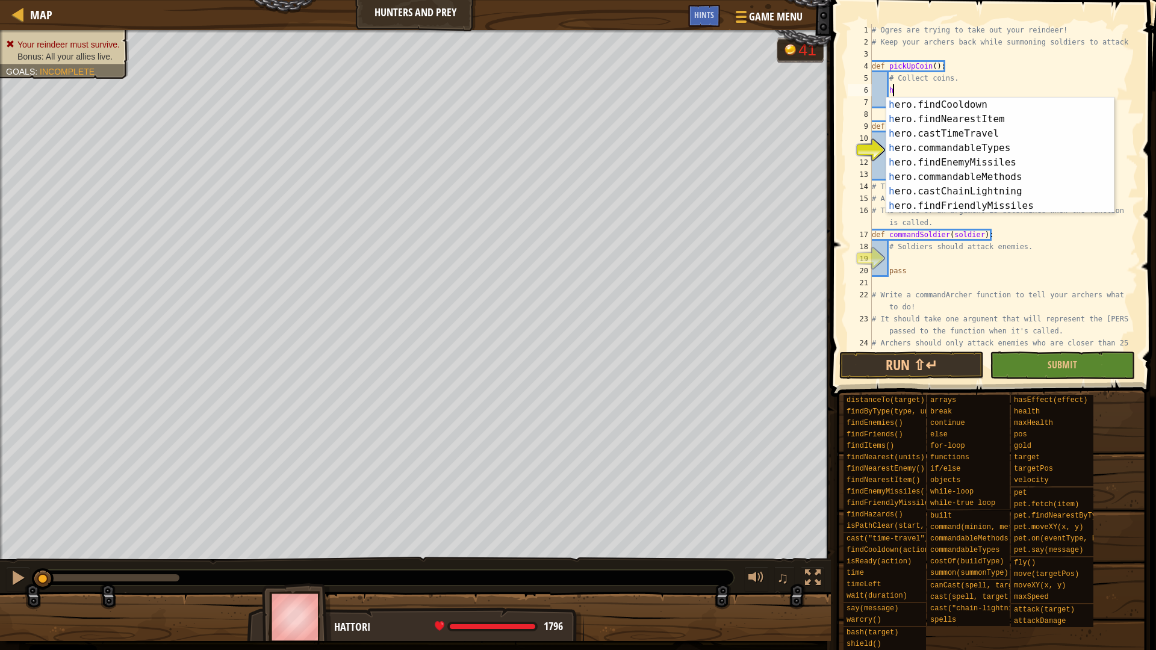
scroll to position [455, 0]
click at [969, 155] on div "h ero.findByType press enter h ero.findNearest press enter h ero.isPathClear pr…" at bounding box center [995, 162] width 219 height 144
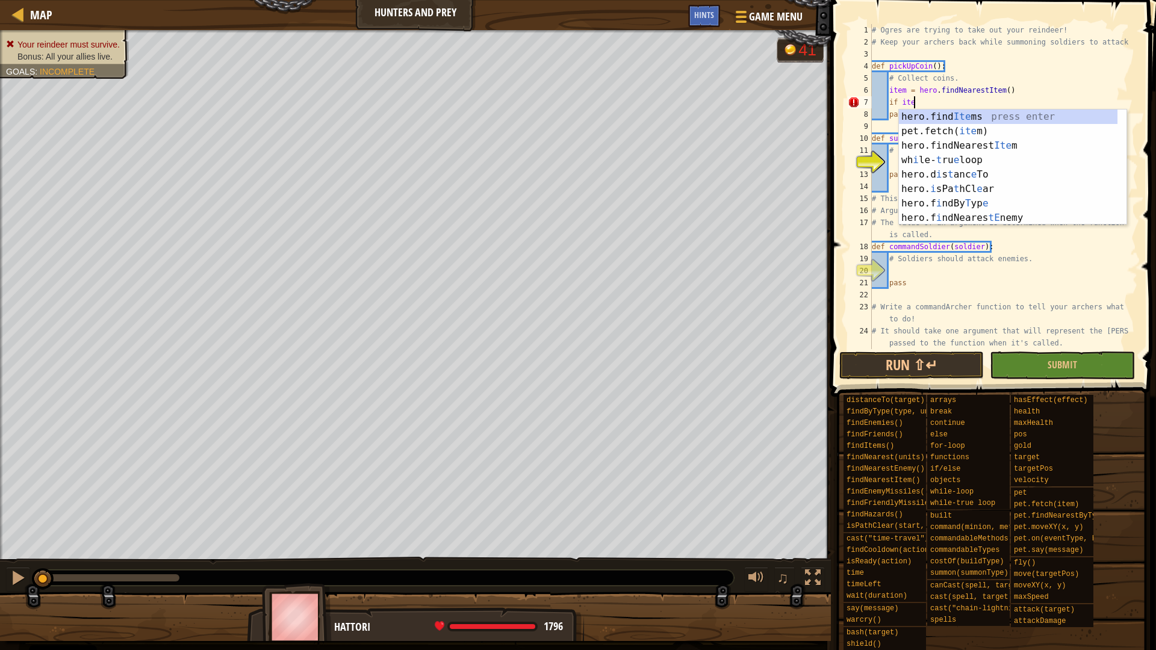
scroll to position [5, 6]
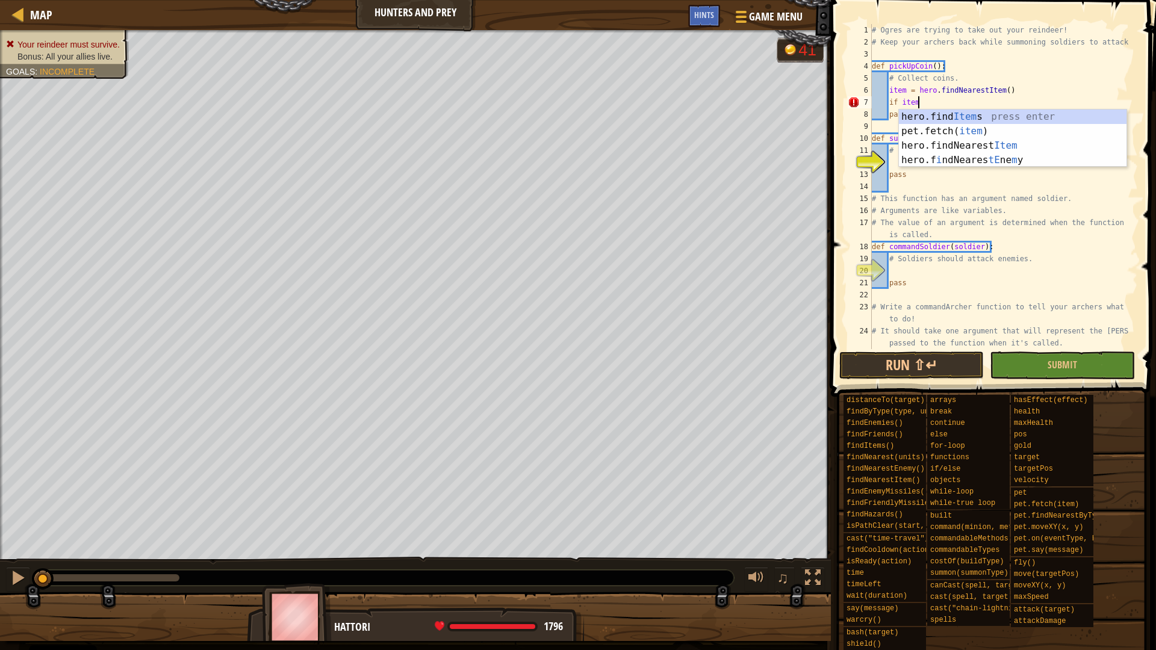
type textarea "if item:"
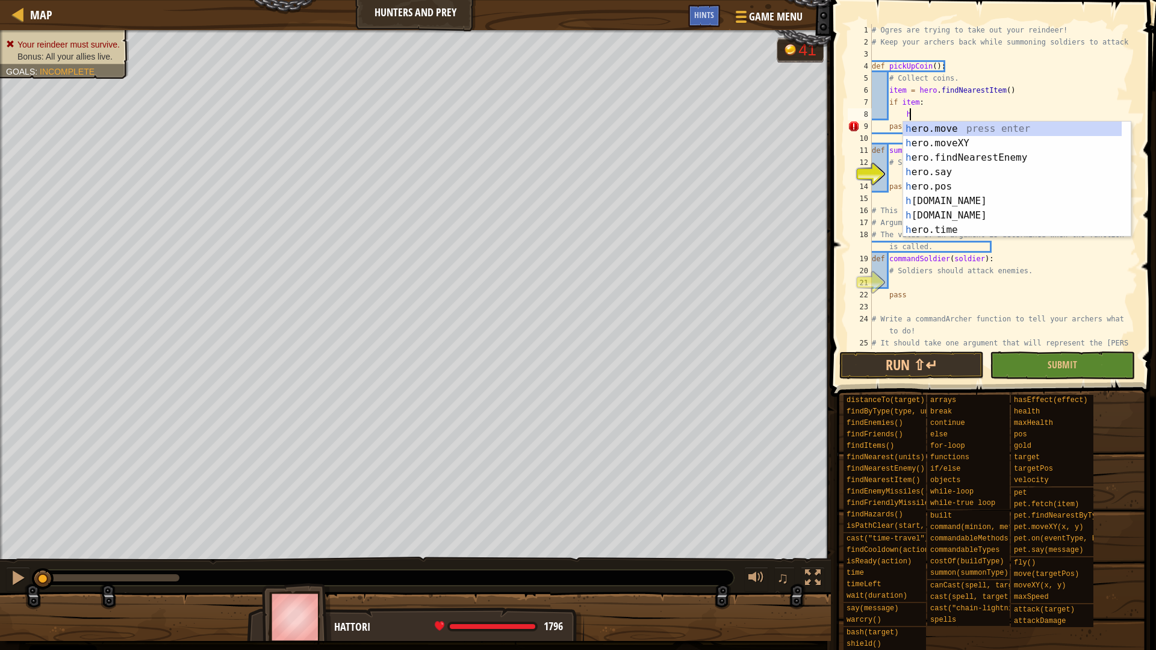
scroll to position [5, 5]
click at [991, 131] on div "h ero.move press enter h ero.moveXY press enter h ero.findNearestEnemy press en…" at bounding box center [1012, 194] width 219 height 144
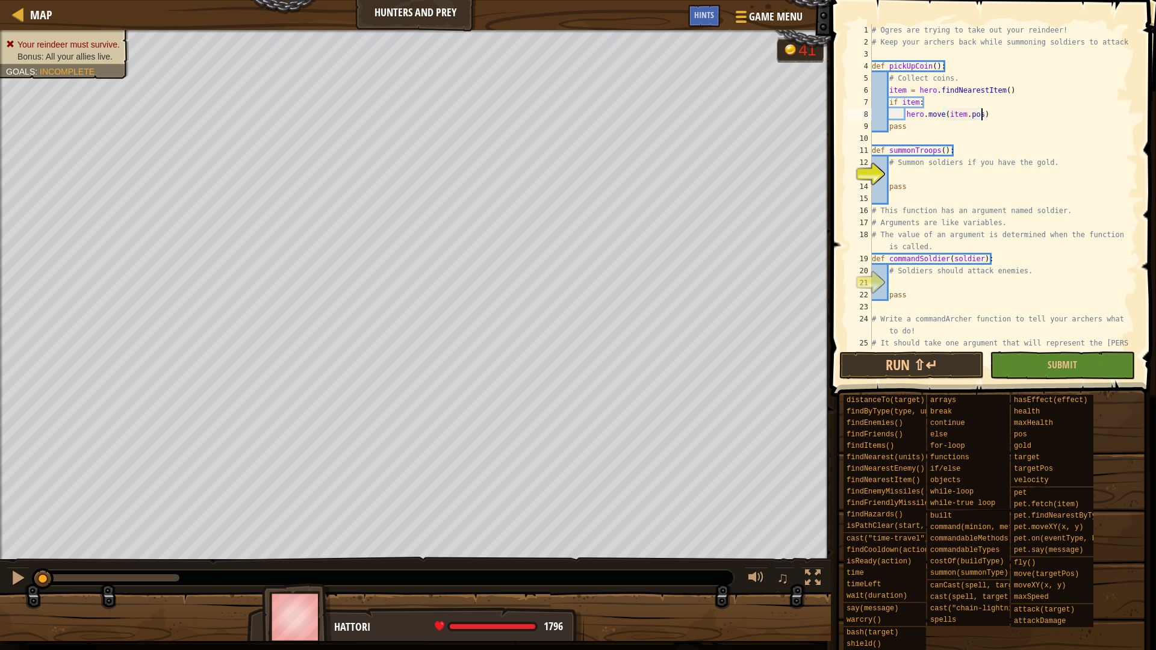
scroll to position [5, 16]
click at [904, 168] on div "# Ogres are trying to take out your reindeer! # Keep your archers back while su…" at bounding box center [998, 204] width 259 height 361
type textarea "# Summon soldiers if you have the gold."
click at [902, 172] on div "# Ogres are trying to take out your reindeer! # Keep your archers back while su…" at bounding box center [998, 204] width 259 height 361
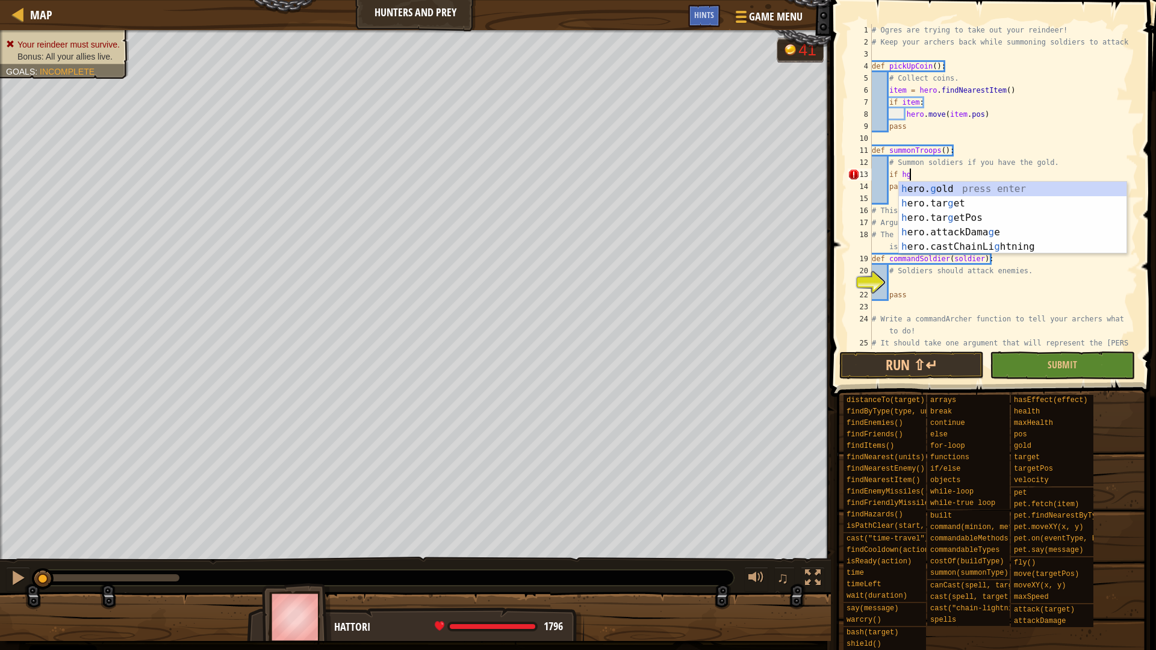
scroll to position [5, 5]
click at [970, 191] on div "h ero. g old press enter h ero.tar g et press enter h ero.tar g etPos press ent…" at bounding box center [1013, 232] width 228 height 101
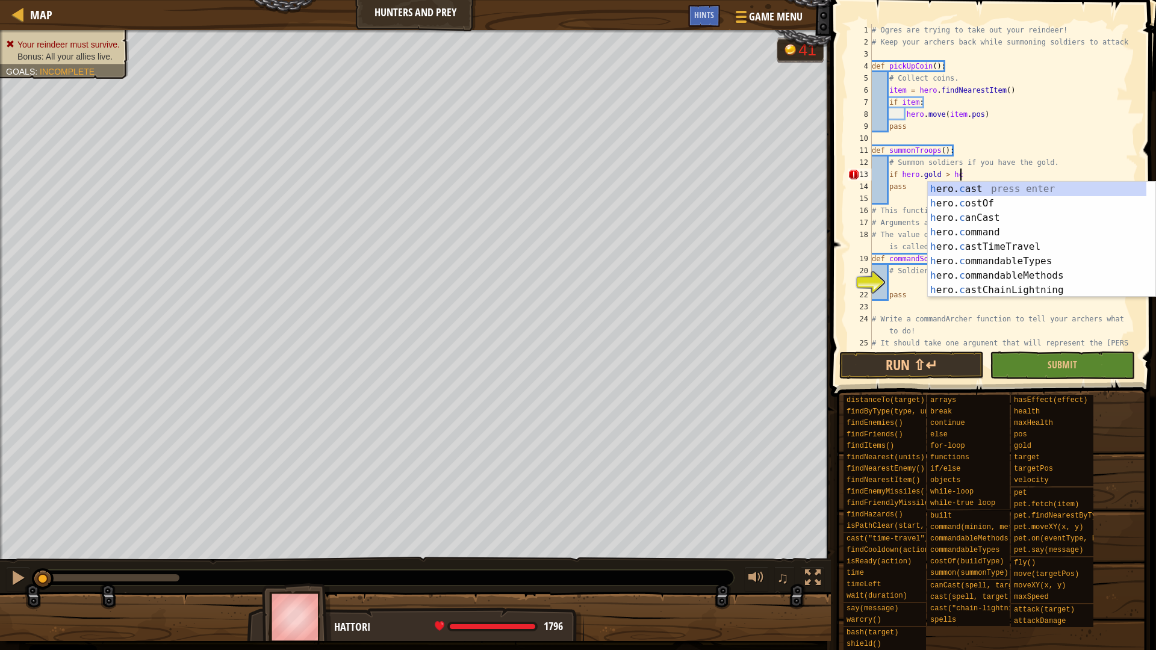
scroll to position [5, 12]
click at [984, 206] on div "h ero. c ast press enter h ero. c ostOf press enter h ero. c anCast press enter…" at bounding box center [1037, 254] width 219 height 144
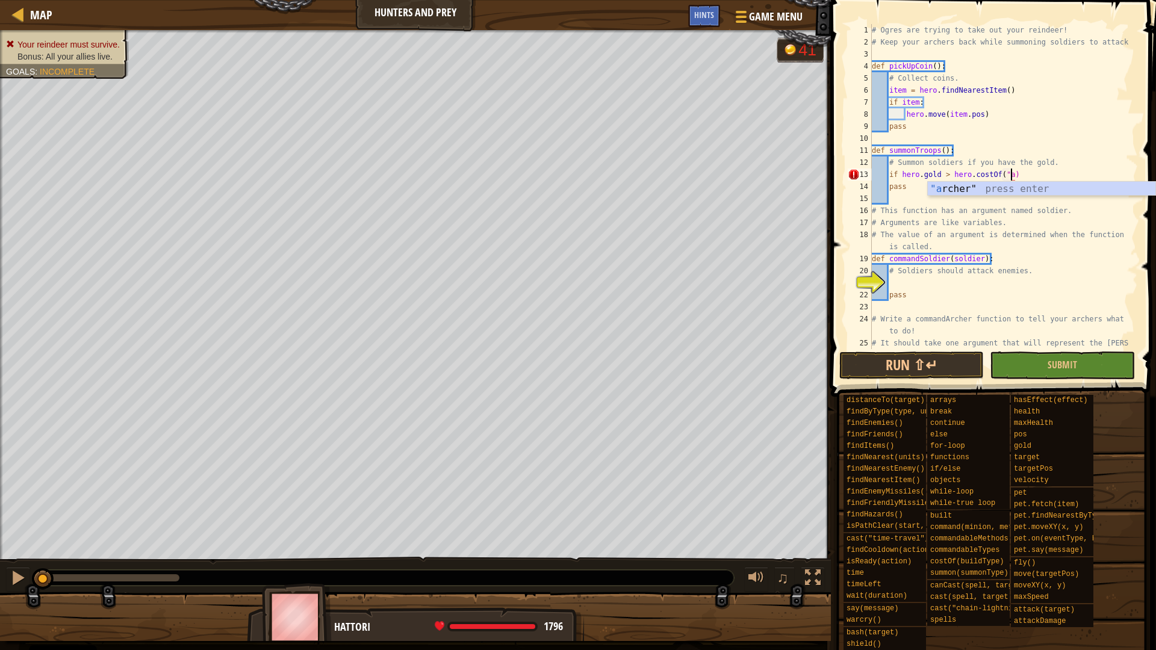
scroll to position [5, 20]
click at [1053, 175] on div "# Ogres are trying to take out your reindeer! # Keep your archers back while su…" at bounding box center [998, 204] width 259 height 361
type textarea "if hero.gold > hero.costOf("archer"):"
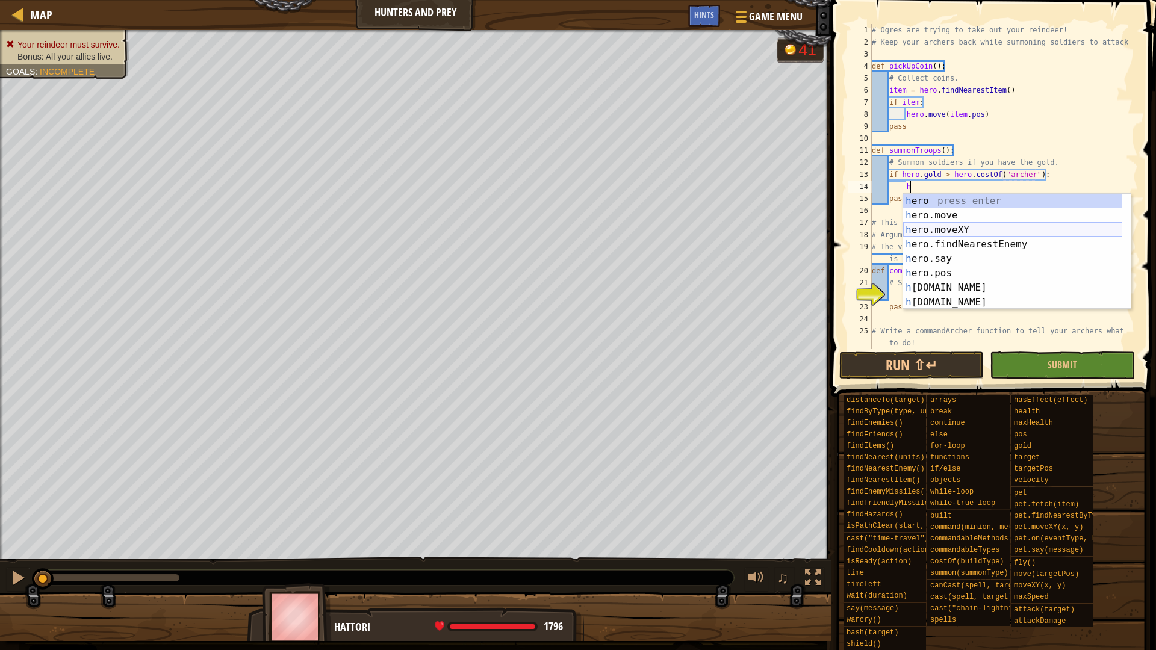
scroll to position [5, 5]
click at [990, 232] on div "h ero. s ay press enter h ero. s hield press enter h ero. s ummon press enter h…" at bounding box center [1012, 266] width 219 height 144
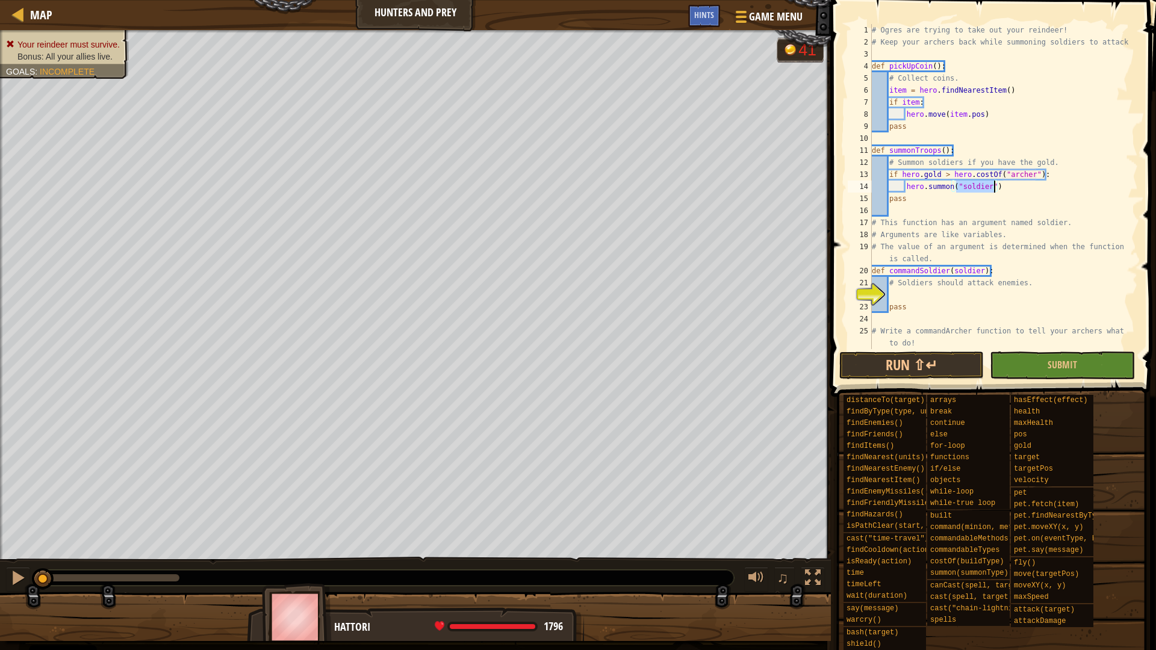
scroll to position [5, 13]
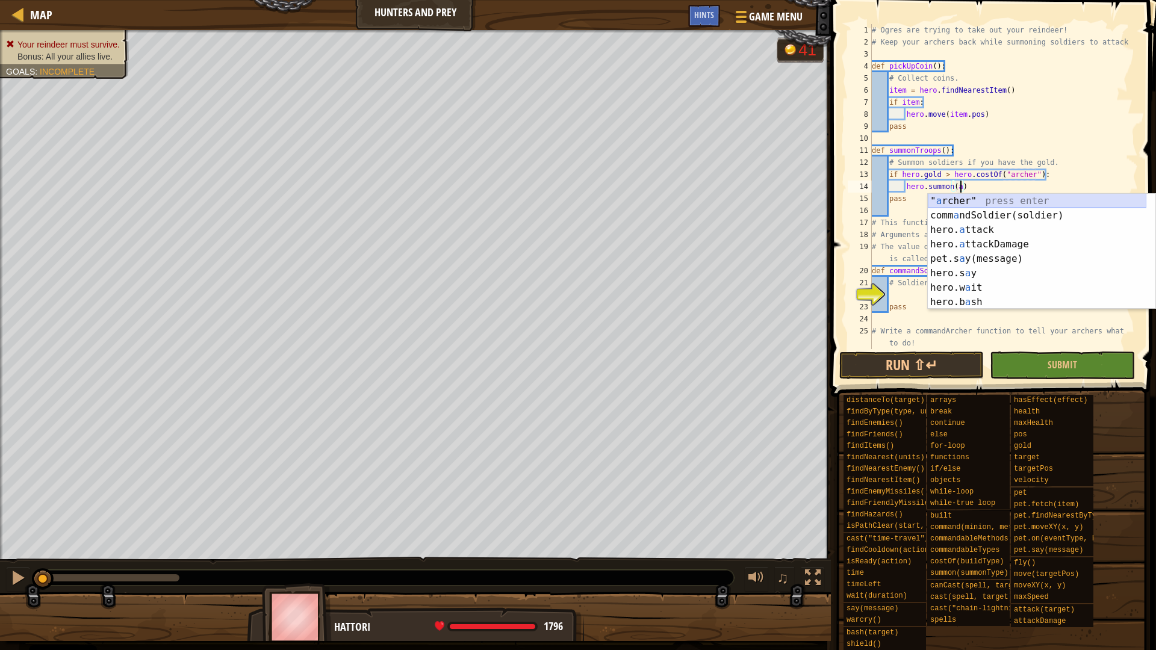
click at [991, 198] on div "" a rcher" press enter comm a ndSoldier(soldier) press enter hero. a ttack pres…" at bounding box center [1037, 266] width 219 height 144
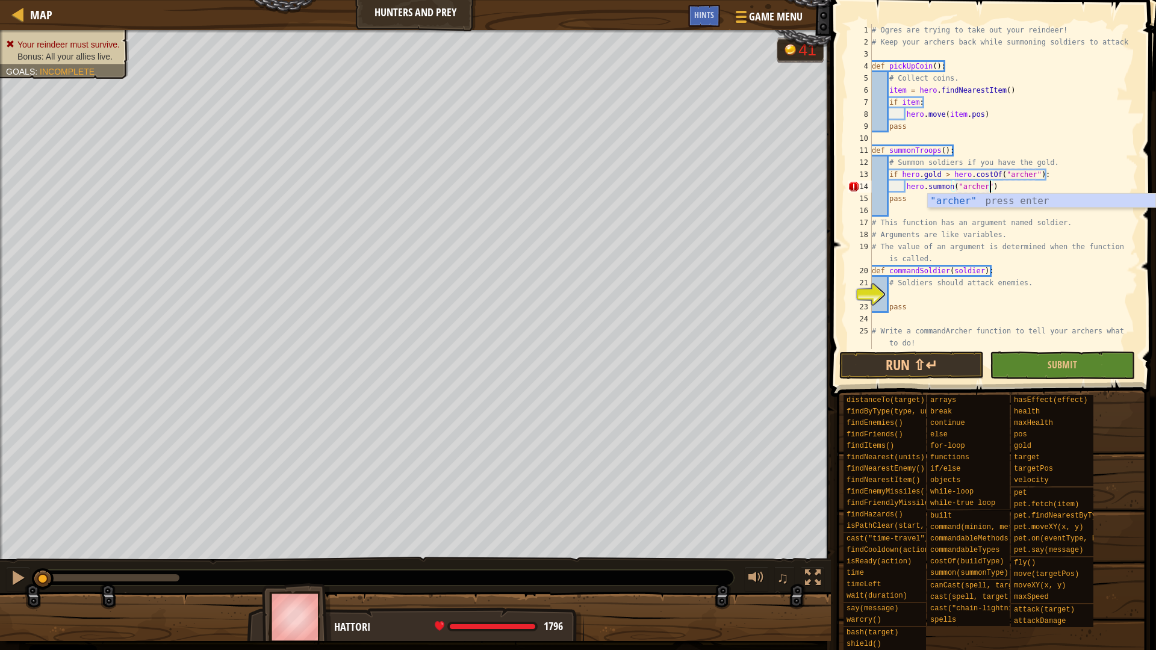
scroll to position [5, 17]
click at [1011, 153] on div "# Ogres are trying to take out your reindeer! # Keep your archers back while su…" at bounding box center [998, 204] width 259 height 361
type textarea "def summonTroops():"
click at [924, 297] on div "# Ogres are trying to take out your reindeer! # Keep your archers back while su…" at bounding box center [998, 204] width 259 height 361
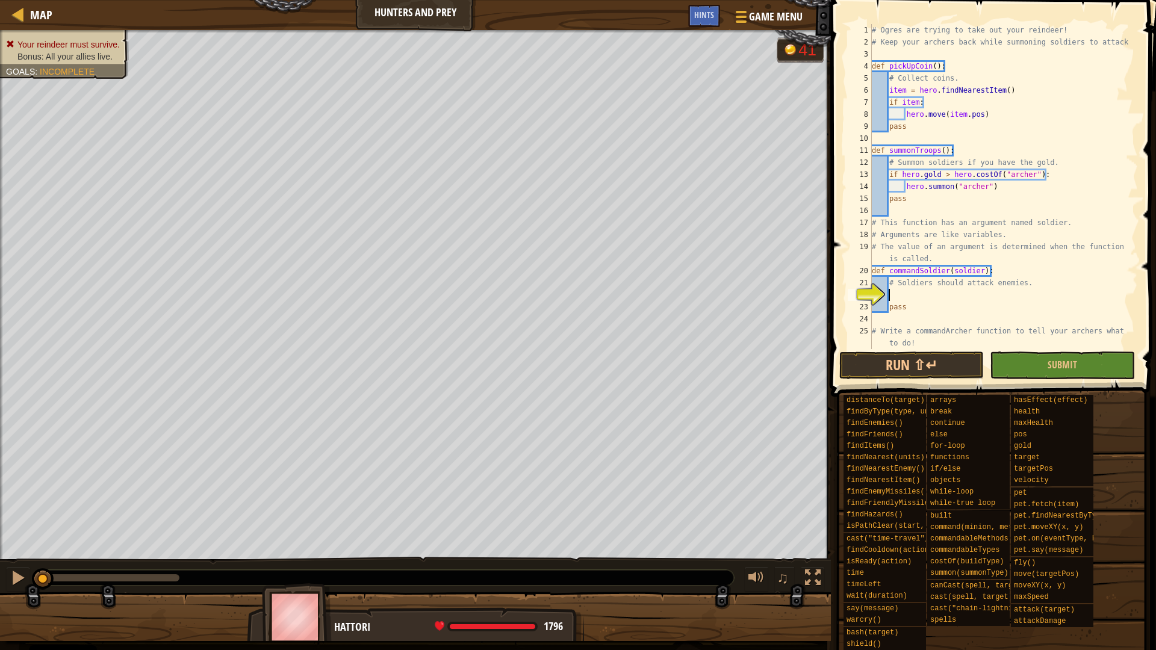
scroll to position [0, 0]
click at [1029, 173] on div "# Ogres are trying to take out your reindeer! # Keep your archers back while su…" at bounding box center [998, 204] width 259 height 361
click at [1038, 170] on div "# Ogres are trying to take out your reindeer! # Keep your archers back while su…" at bounding box center [998, 204] width 259 height 361
click at [984, 182] on div "# Ogres are trying to take out your reindeer! # Keep your archers back while su…" at bounding box center [998, 204] width 259 height 361
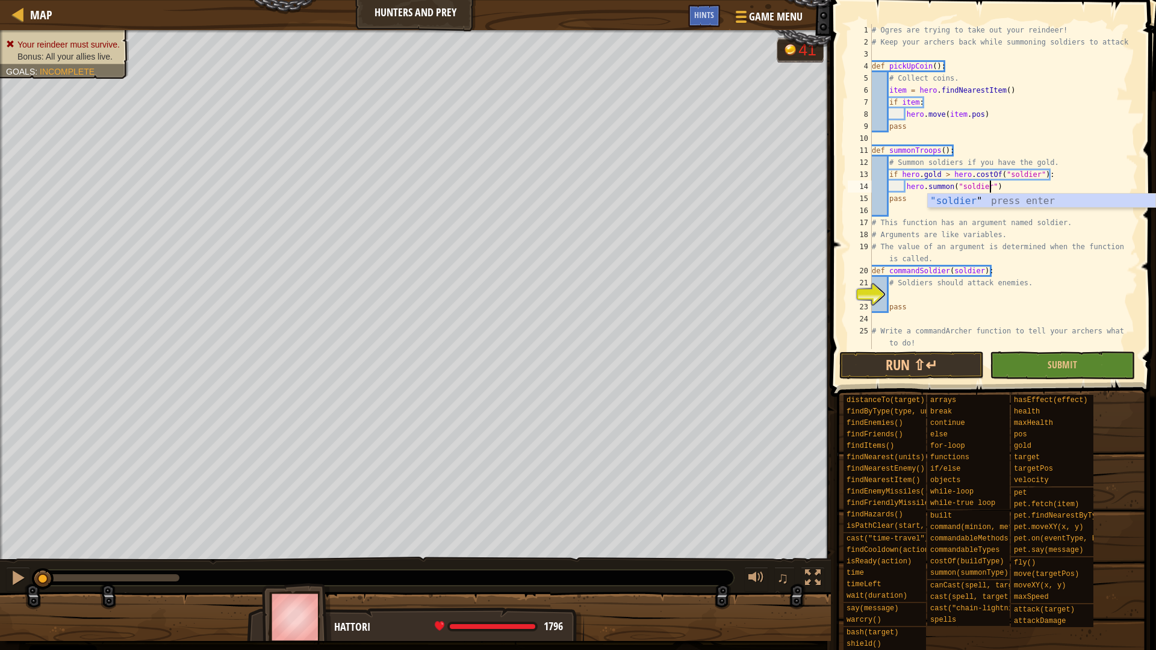
scroll to position [5, 17]
click at [982, 179] on div "# Ogres are trying to take out your reindeer! # Keep your archers back while su…" at bounding box center [998, 204] width 259 height 361
type textarea "if [DOMAIN_NAME] > hero.costOf("soldier"):"
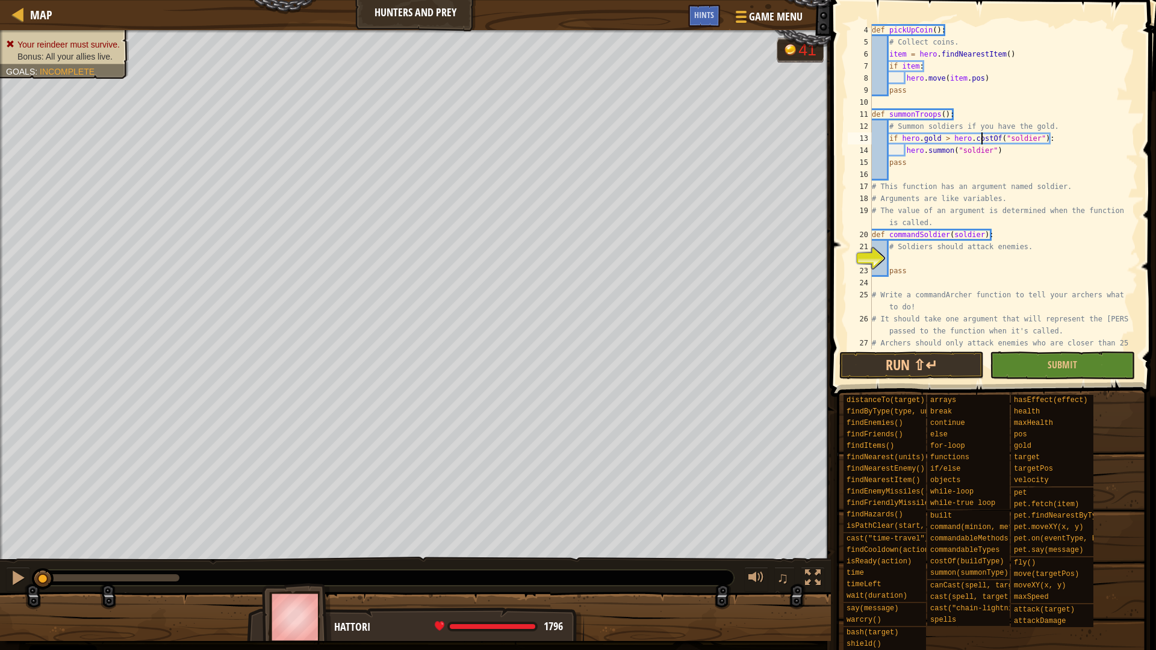
scroll to position [72, 0]
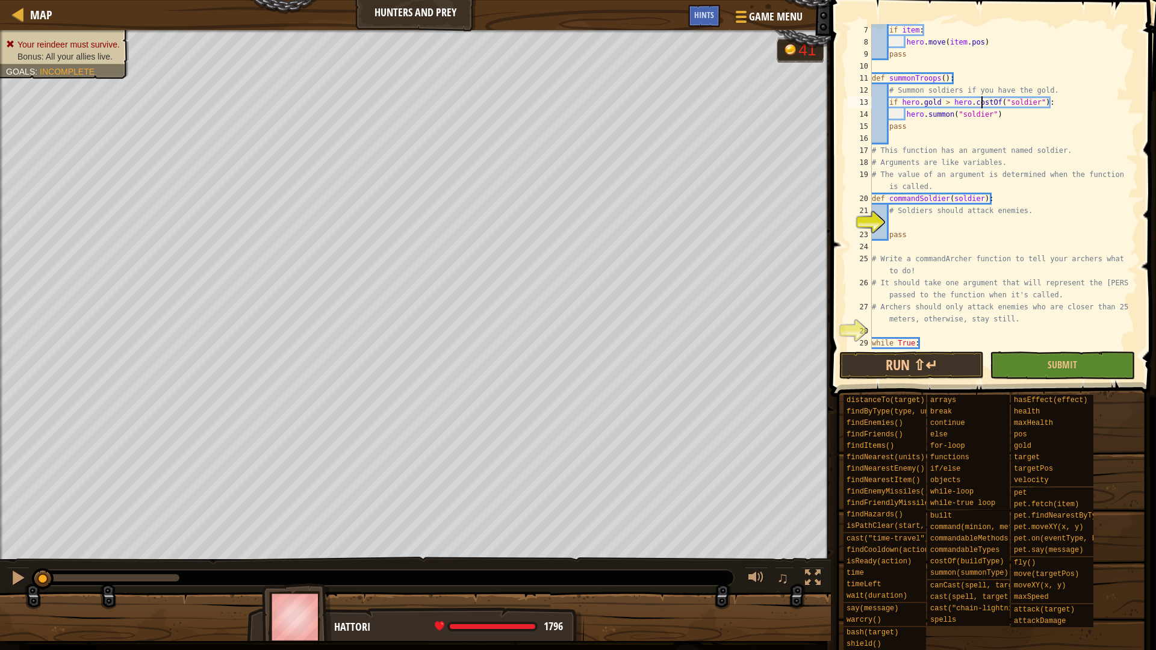
click at [913, 222] on div "if item : hero . move ( item . pos ) pass def summonTroops ( ) : # Summon soldi…" at bounding box center [998, 198] width 259 height 349
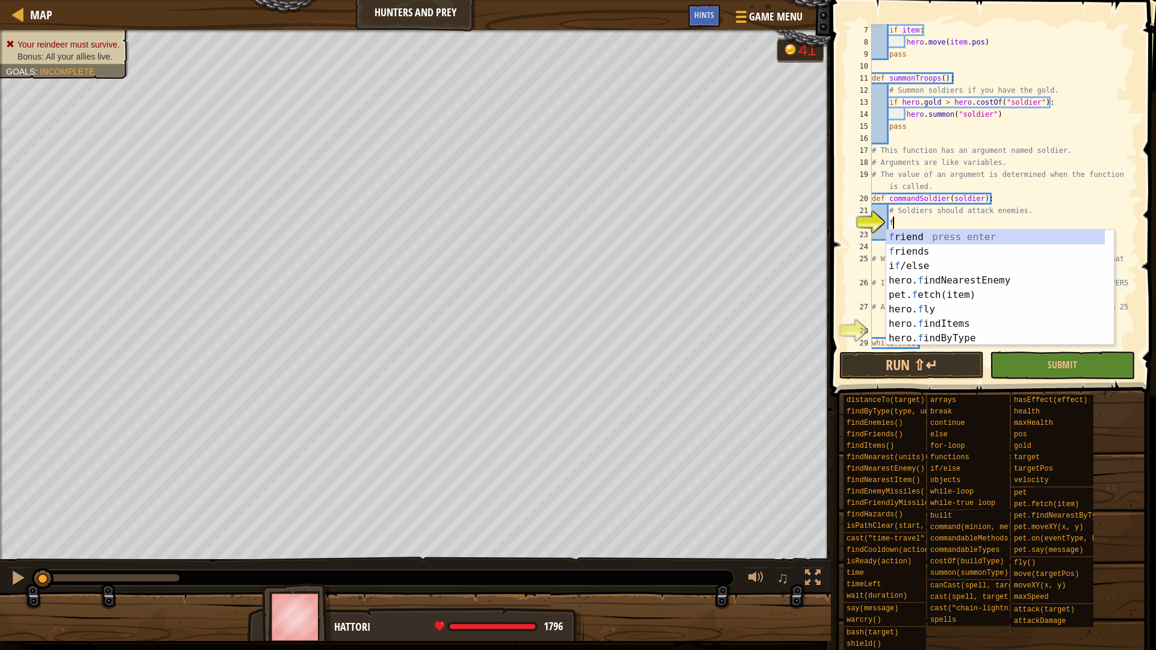
scroll to position [5, 2]
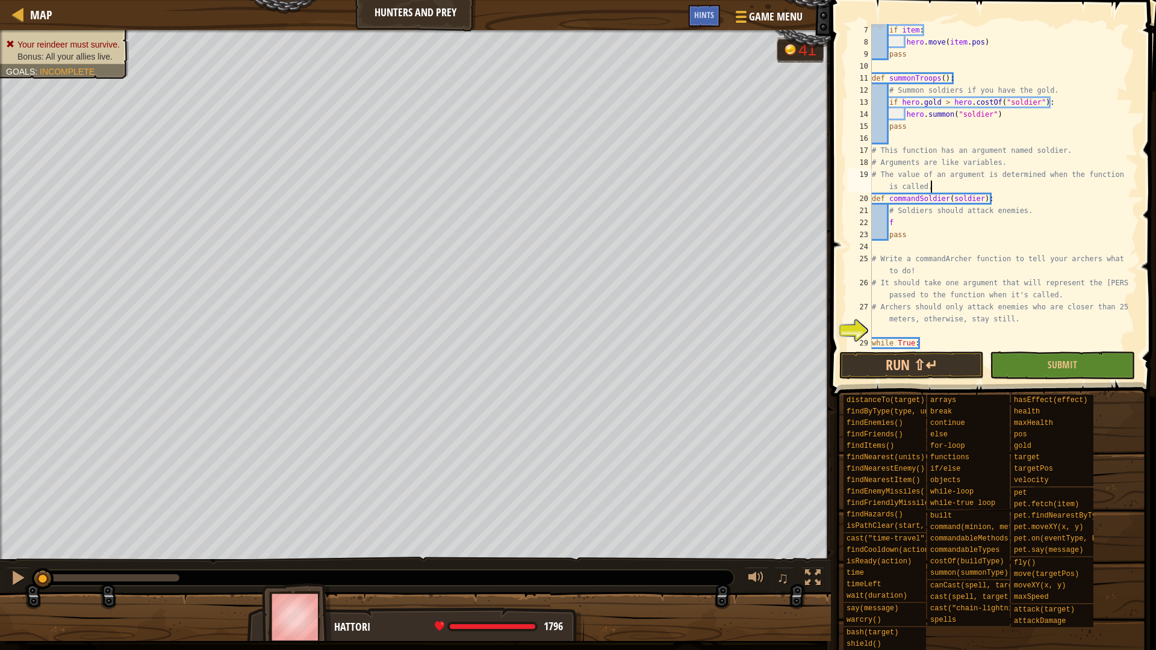
click at [936, 181] on div "if item : hero . move ( item . pos ) pass def summonTroops ( ) : # Summon soldi…" at bounding box center [998, 198] width 259 height 349
click at [914, 224] on div "if item : hero . move ( item . pos ) pass def summonTroops ( ) : # Summon soldi…" at bounding box center [998, 198] width 259 height 349
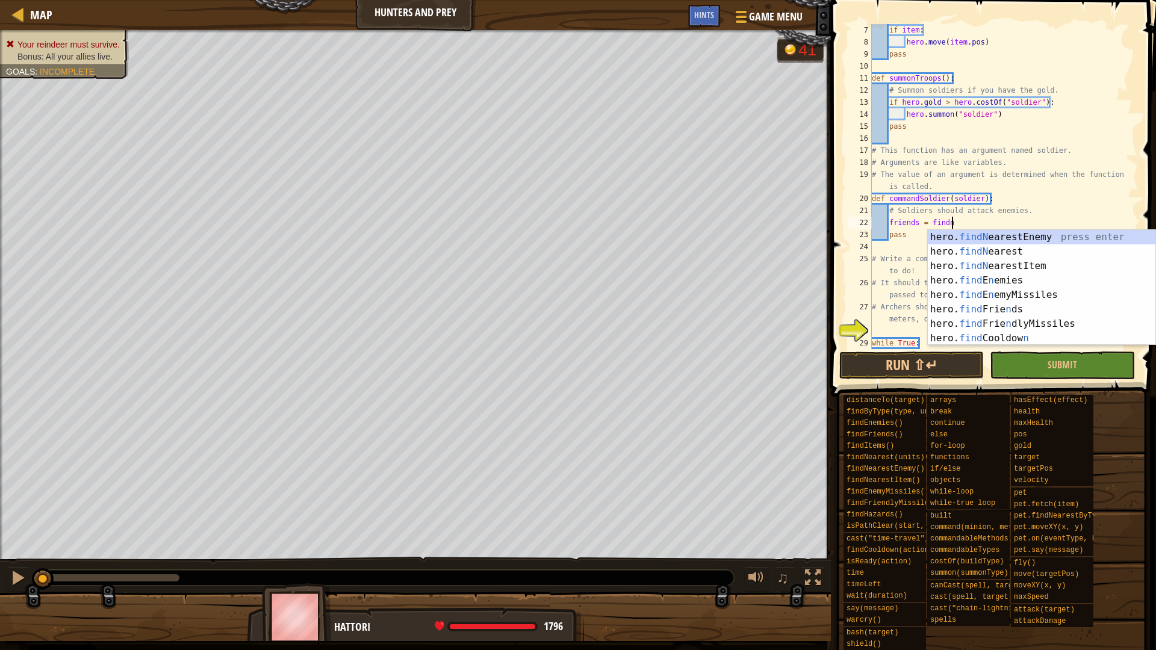
scroll to position [5, 11]
click at [1069, 256] on div "hero. findN earestEnemy press enter hero. findN earest press enter hero. findN …" at bounding box center [1042, 302] width 228 height 144
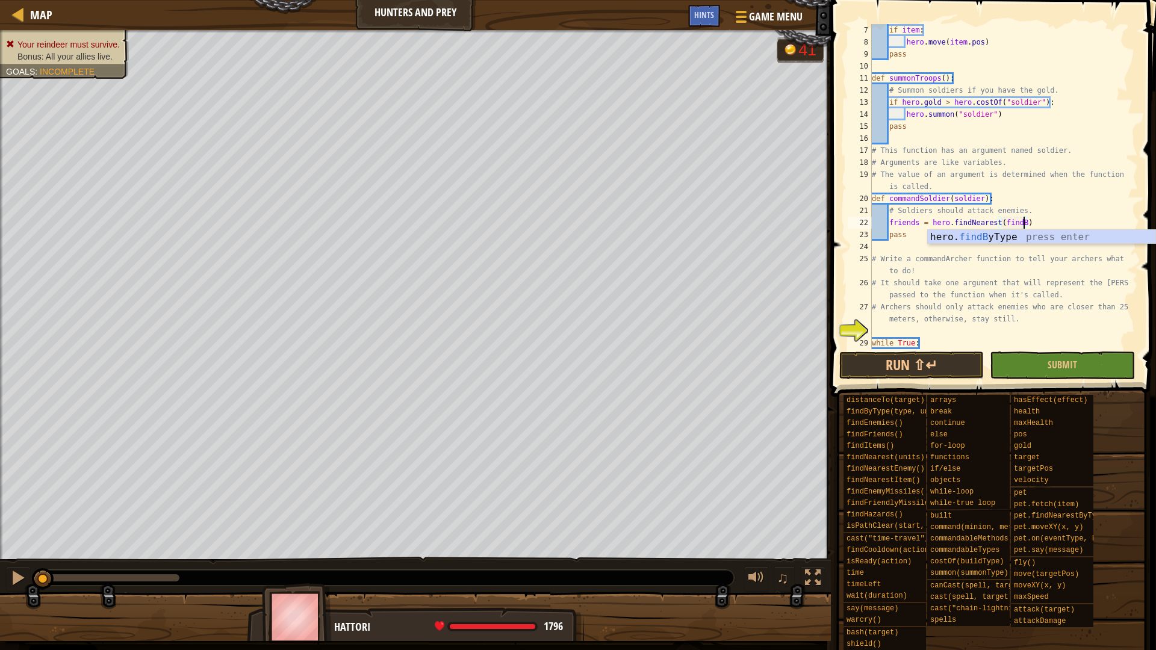
scroll to position [5, 22]
type textarea "friends = hero.findNearest(hero.findByType("soldier"))"
click at [1123, 220] on div "if item : hero . move ( item . pos ) pass def summonTroops ( ) : # Summon soldi…" at bounding box center [998, 198] width 259 height 349
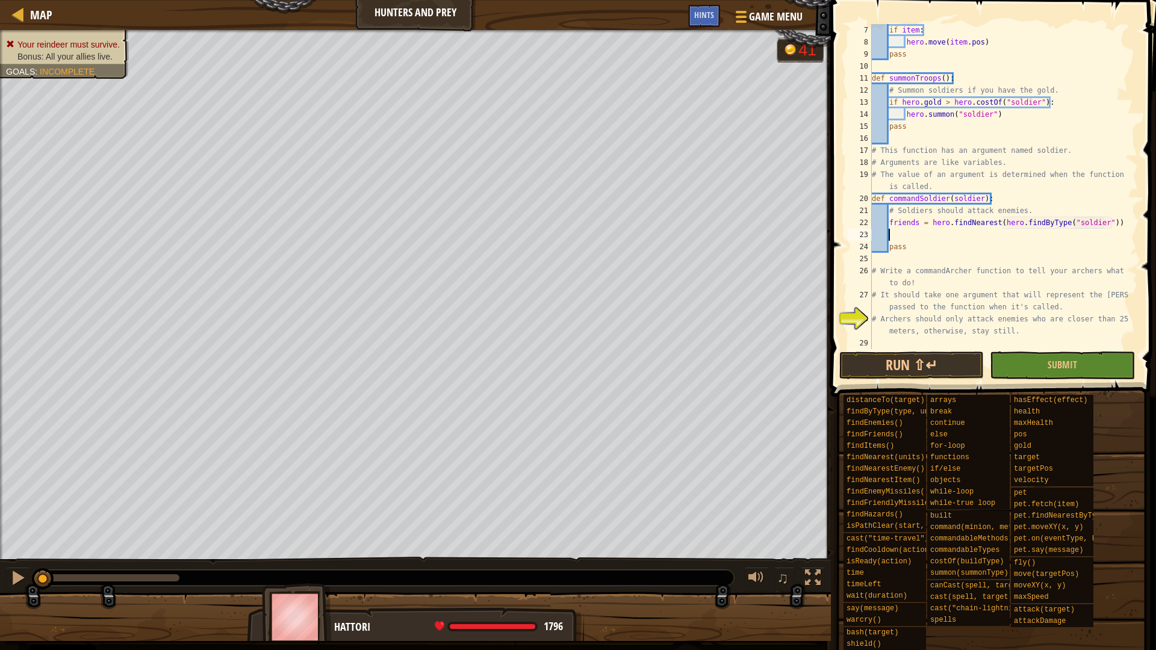
scroll to position [5, 2]
click at [914, 219] on div "if item : hero . move ( item . pos ) pass def summonTroops ( ) : # Summon soldi…" at bounding box center [998, 198] width 259 height 349
type textarea "soldiers = hero.findNearest(hero.findByType("soldier"))"
click at [914, 218] on div "if item : hero . move ( item . pos ) pass def summonTroops ( ) : # Summon soldi…" at bounding box center [998, 198] width 259 height 349
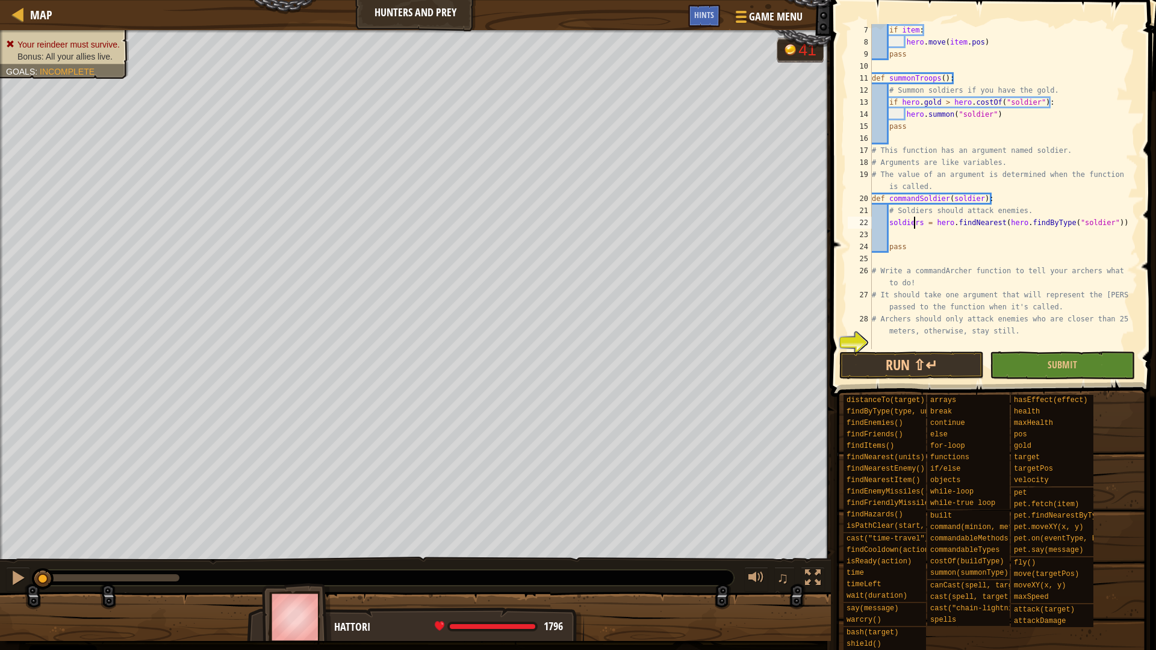
click at [901, 234] on div "if item : hero . move ( item . pos ) pass def summonTroops ( ) : # Summon soldi…" at bounding box center [998, 198] width 259 height 349
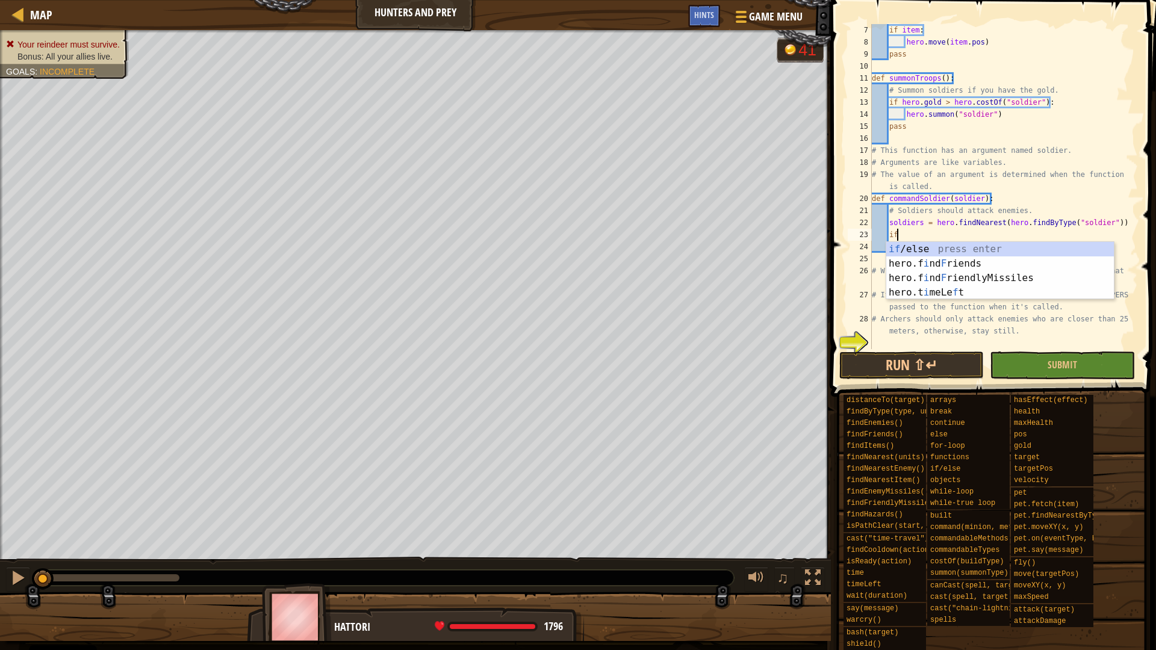
type textarea "i"
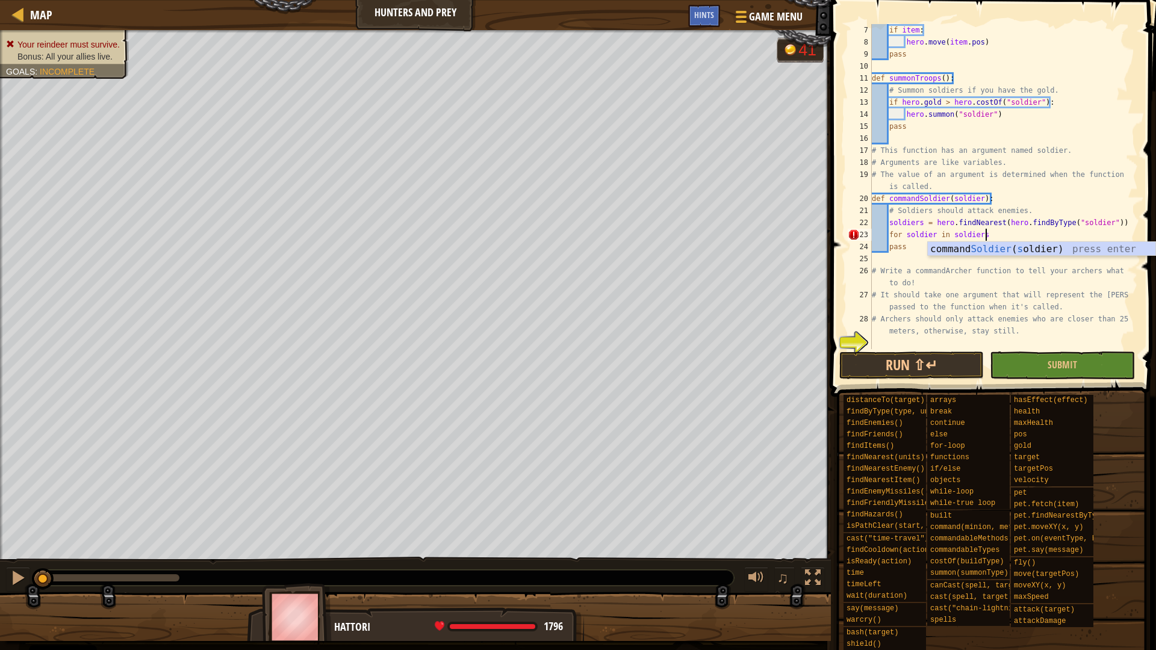
scroll to position [5, 16]
type textarea "for soldier in soldiers:"
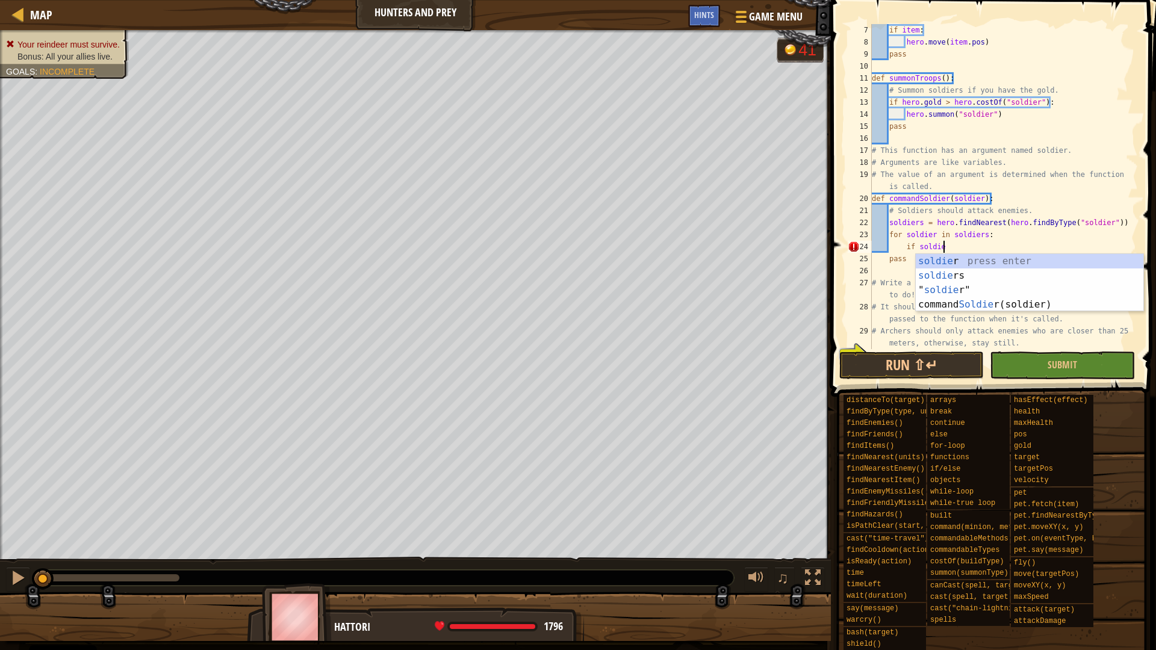
scroll to position [5, 10]
type textarea "if soldier:"
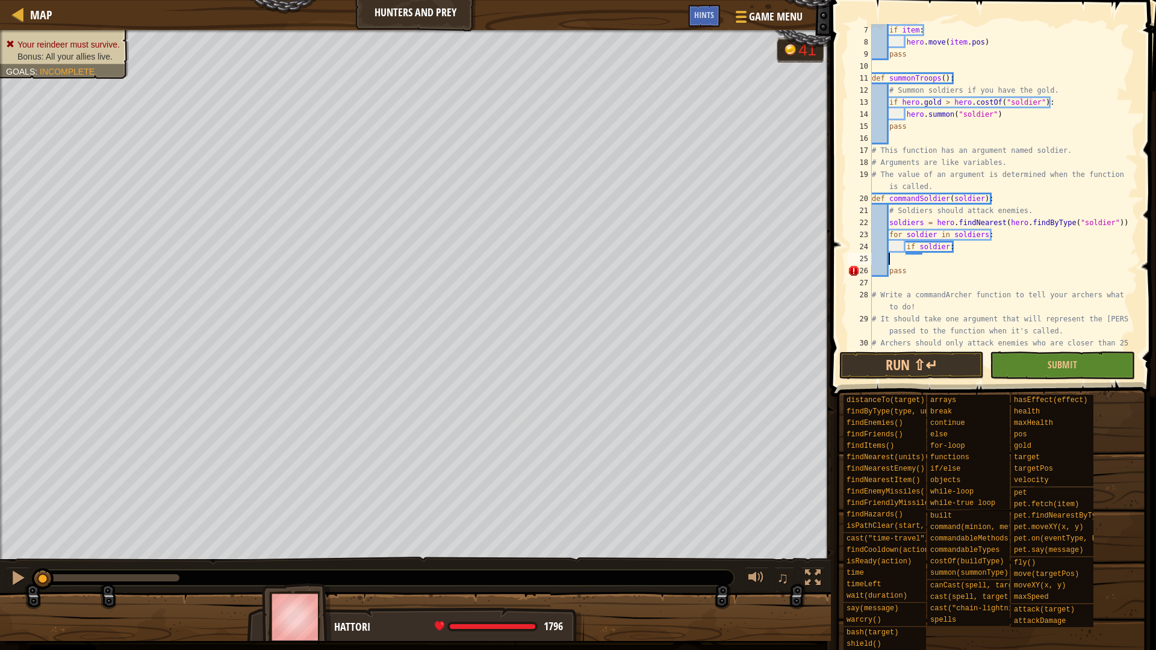
scroll to position [5, 0]
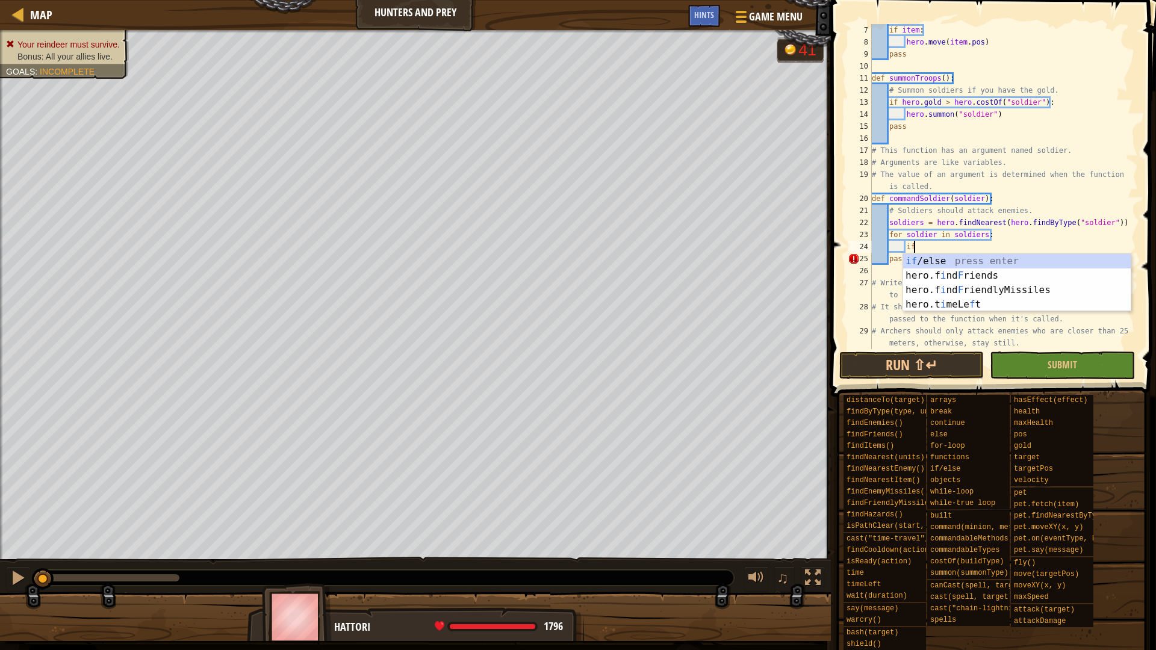
type textarea "i"
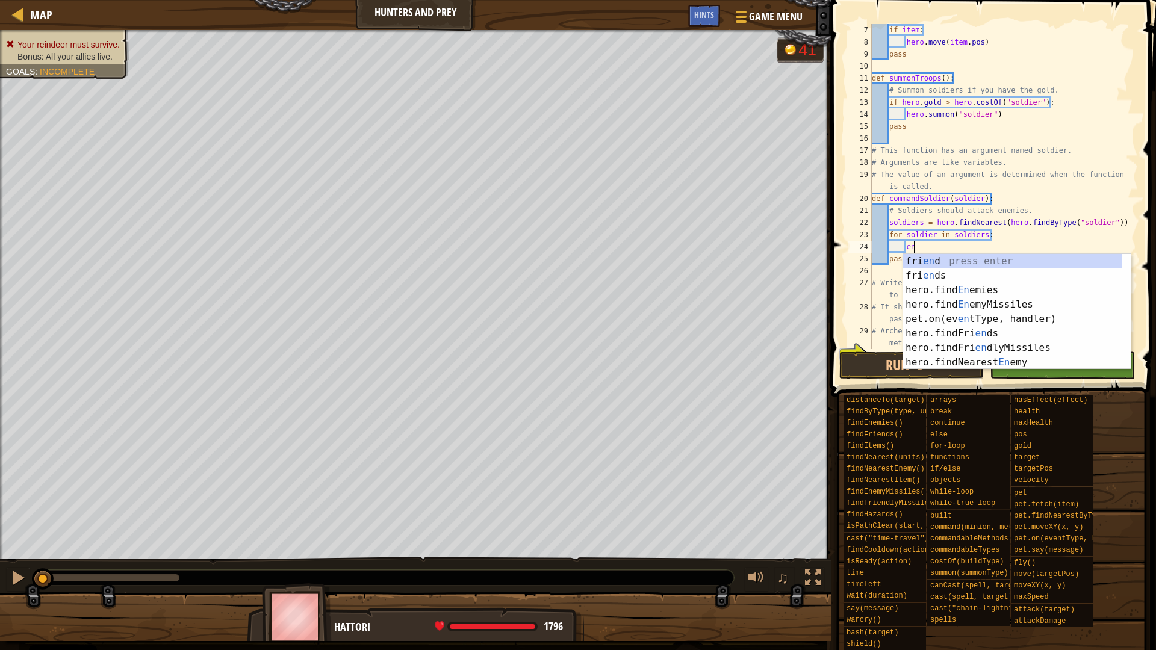
scroll to position [5, 5]
type textarea "e"
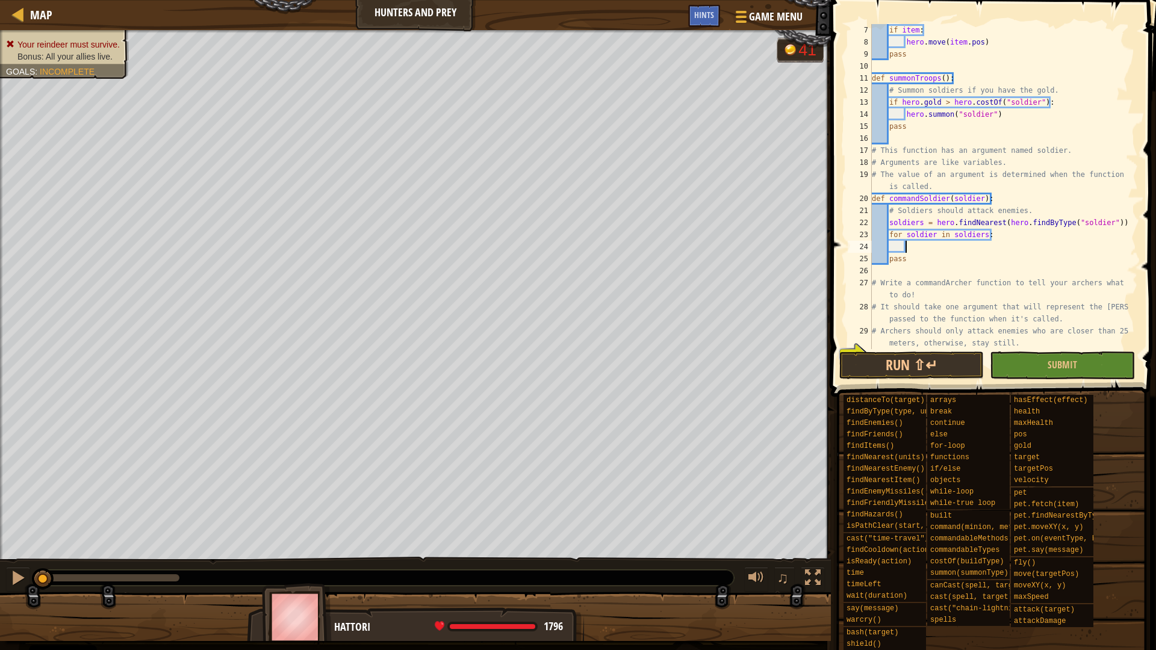
type textarea "h"
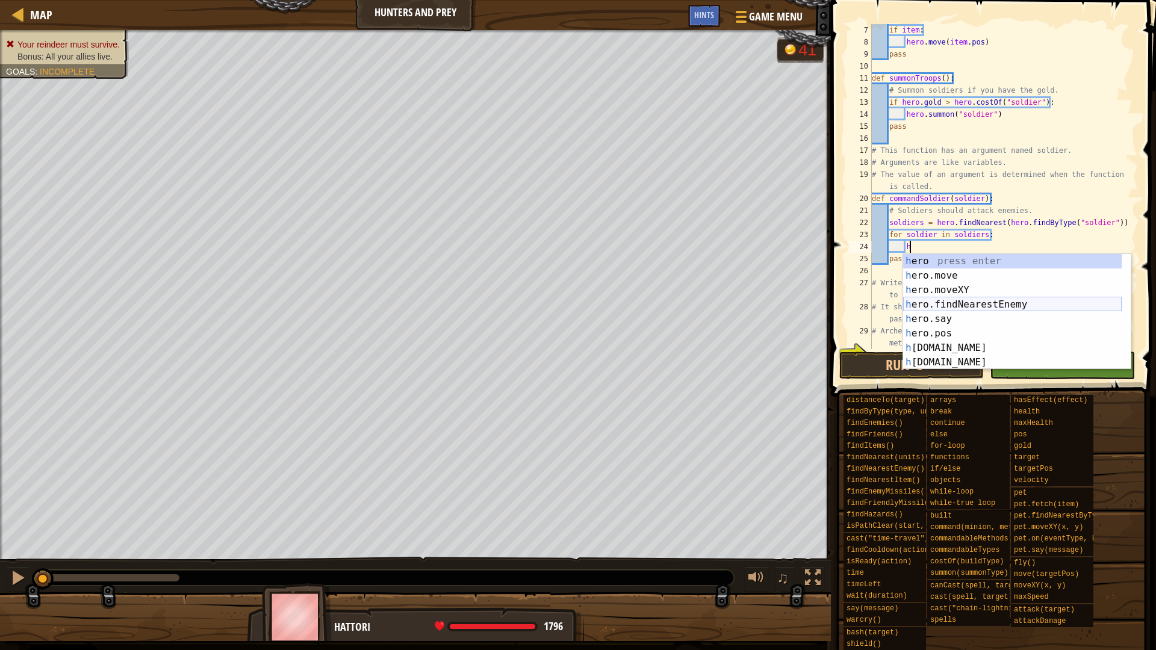
click at [966, 304] on div "h ero press enter h ero.move press enter h ero.moveXY press enter h ero.findNea…" at bounding box center [1012, 326] width 219 height 144
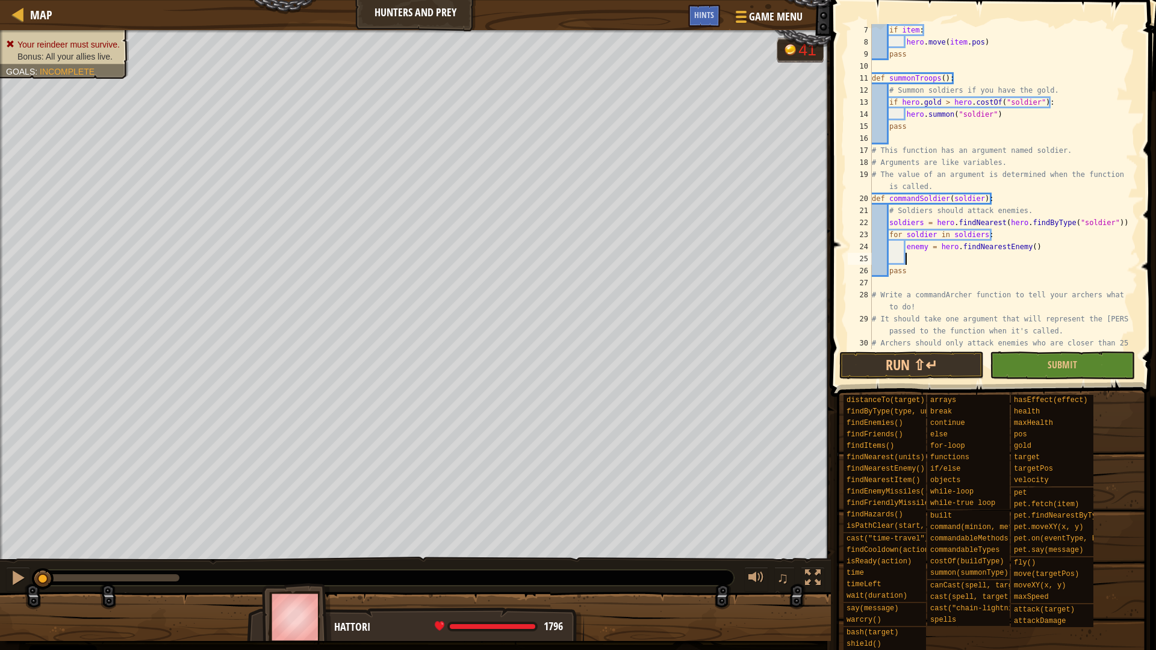
scroll to position [5, 5]
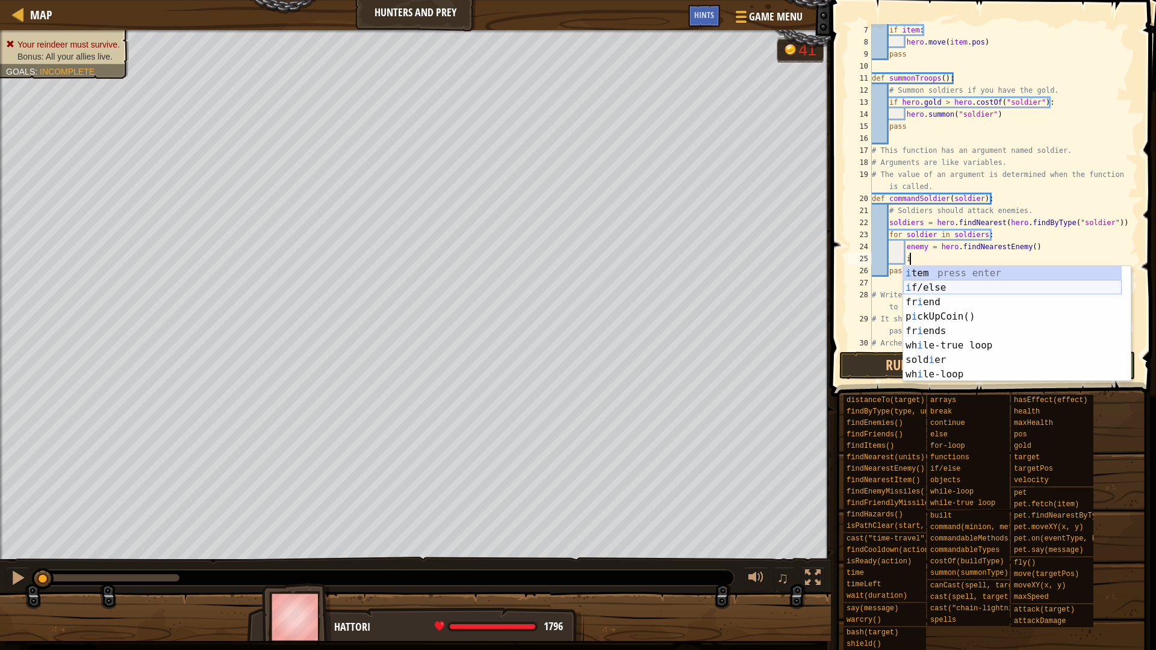
click at [969, 284] on div "i tem press enter i f/else press enter fr i end press enter p i ckUpCoin() pres…" at bounding box center [1012, 338] width 219 height 144
type textarea "if enemy:"
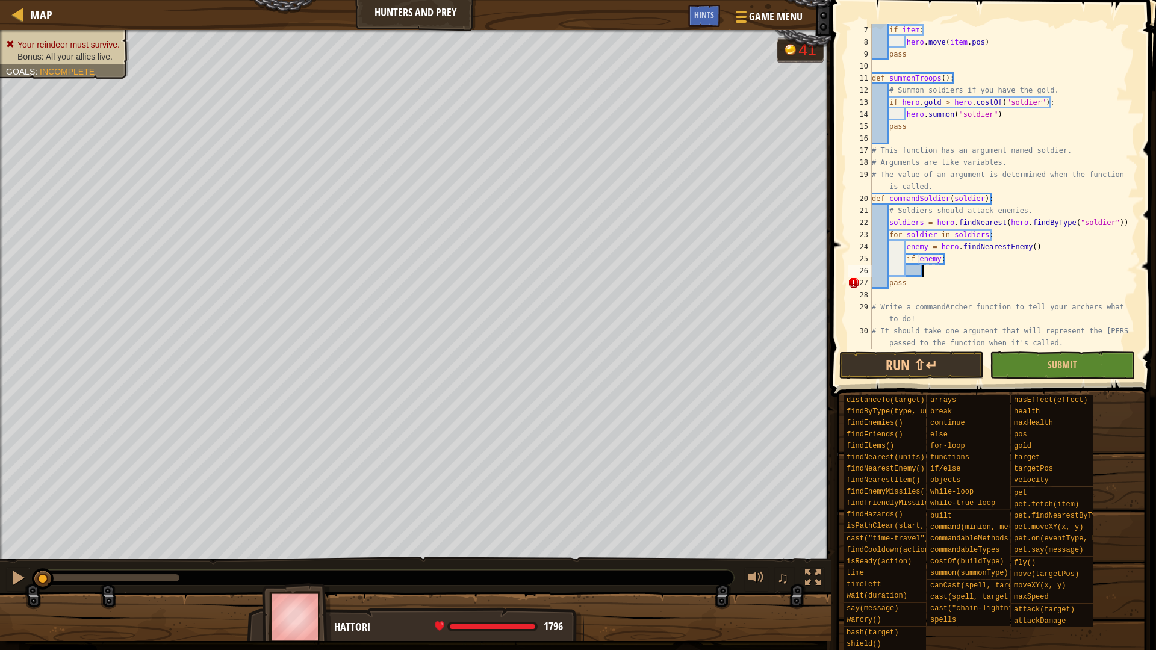
click at [950, 272] on div "if item : hero . move ( item . pos ) pass def summonTroops ( ) : # Summon soldi…" at bounding box center [998, 204] width 259 height 361
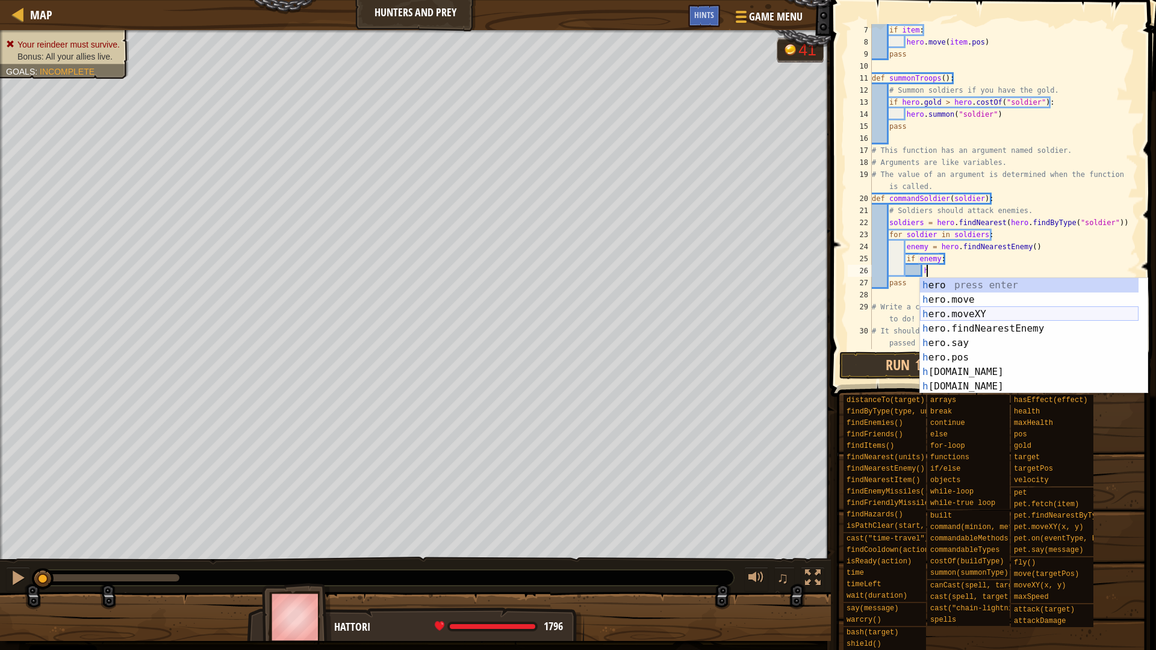
scroll to position [5, 8]
click at [984, 330] on div "h ero. c ast press enter h ero. c ostOf press enter h ero. c anCast press enter…" at bounding box center [1029, 350] width 219 height 144
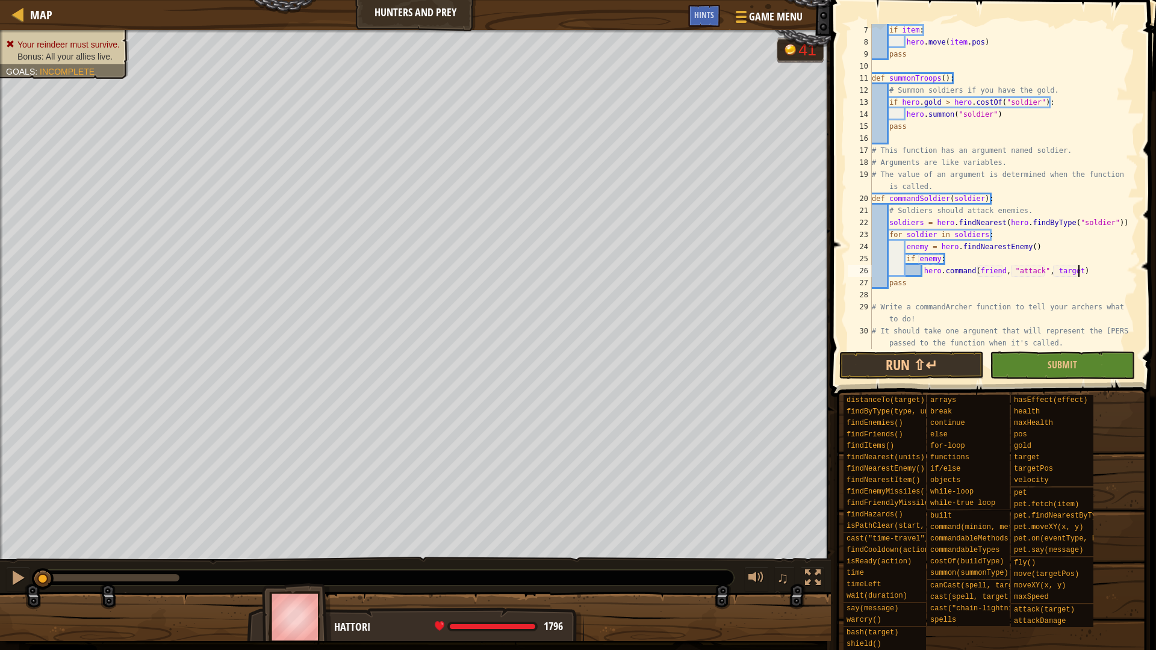
click at [1080, 275] on div "if item : hero . move ( item . pos ) pass def summonTroops ( ) : # Summon soldi…" at bounding box center [998, 204] width 259 height 361
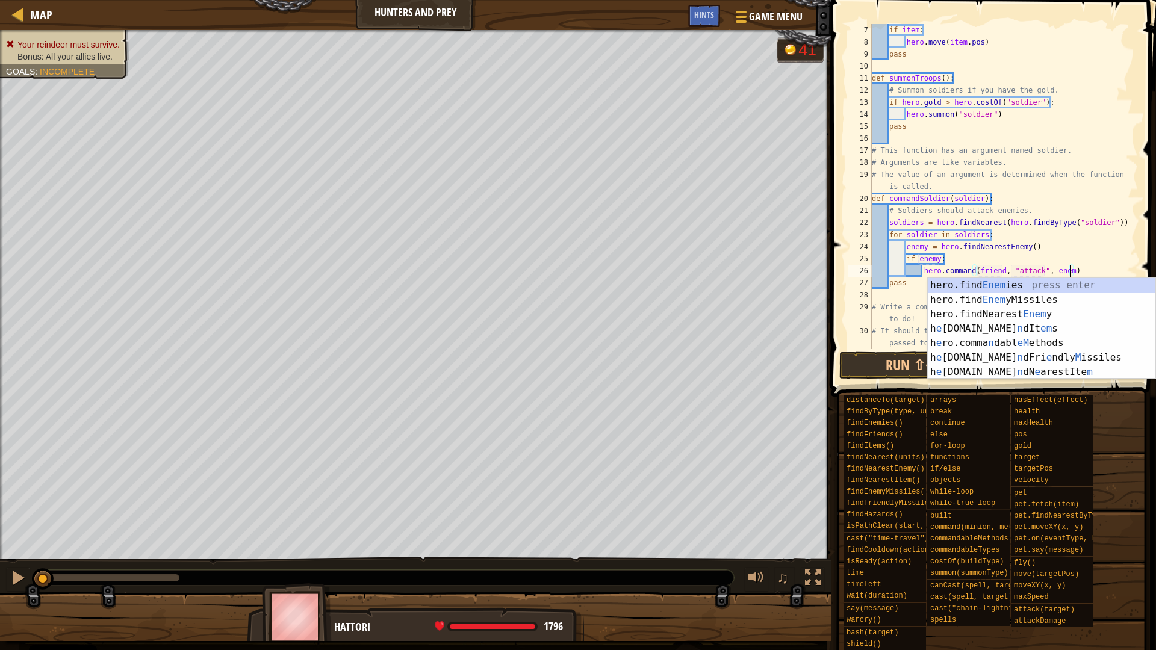
scroll to position [5, 29]
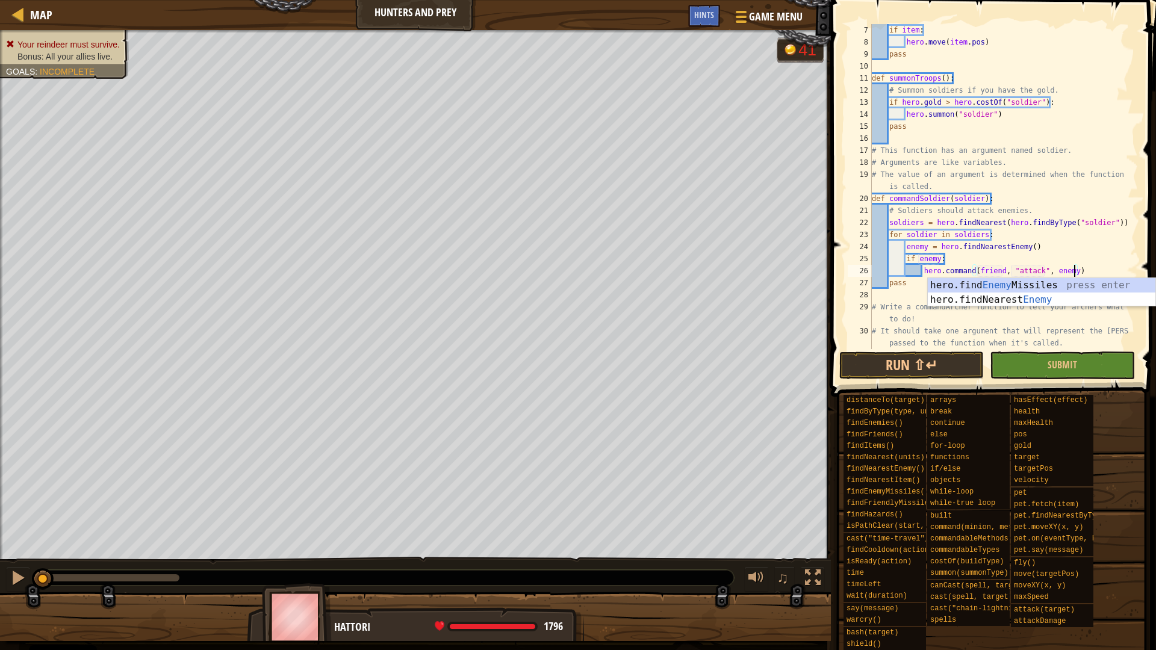
click at [1080, 264] on div "if item : hero . move ( item . pos ) pass def summonTroops ( ) : # Summon soldi…" at bounding box center [998, 204] width 259 height 361
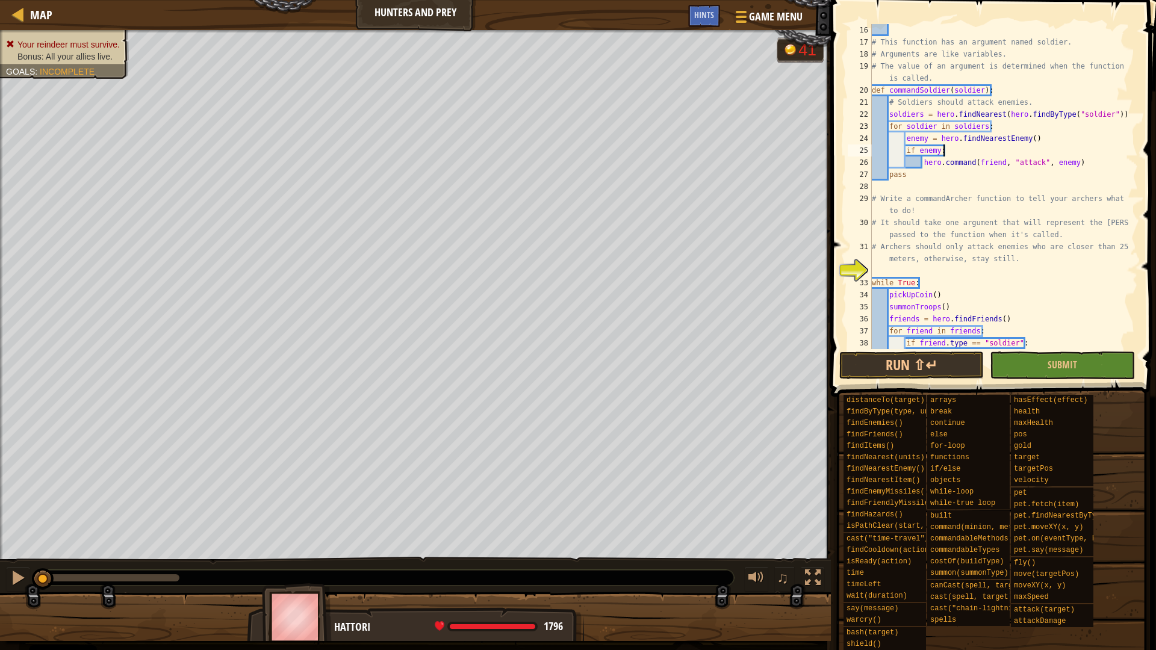
scroll to position [217, 0]
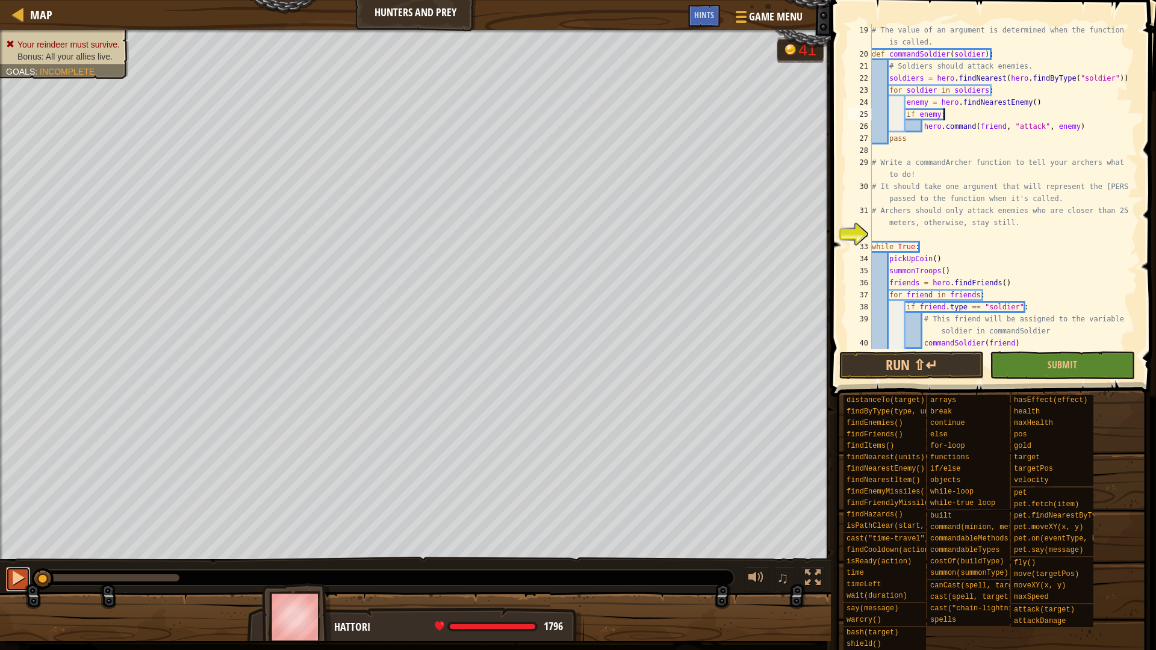
click at [14, 574] on div at bounding box center [18, 578] width 16 height 16
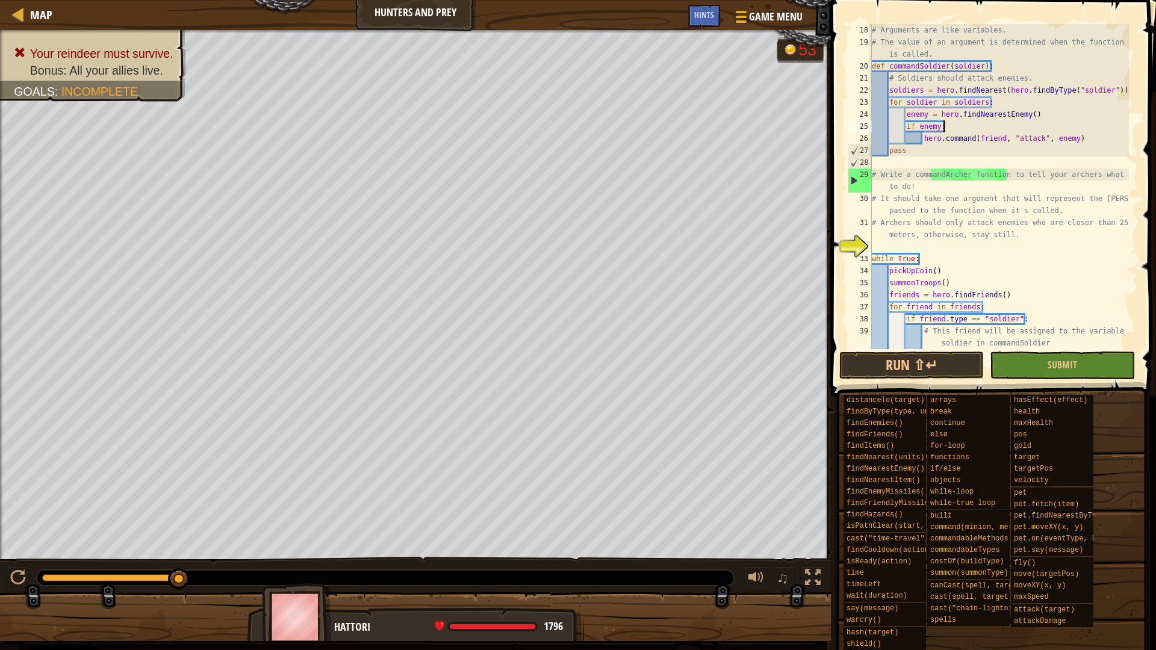
scroll to position [205, 0]
click at [1009, 171] on div "# Arguments are like variables. # The value of an argument is determined when t…" at bounding box center [998, 198] width 259 height 349
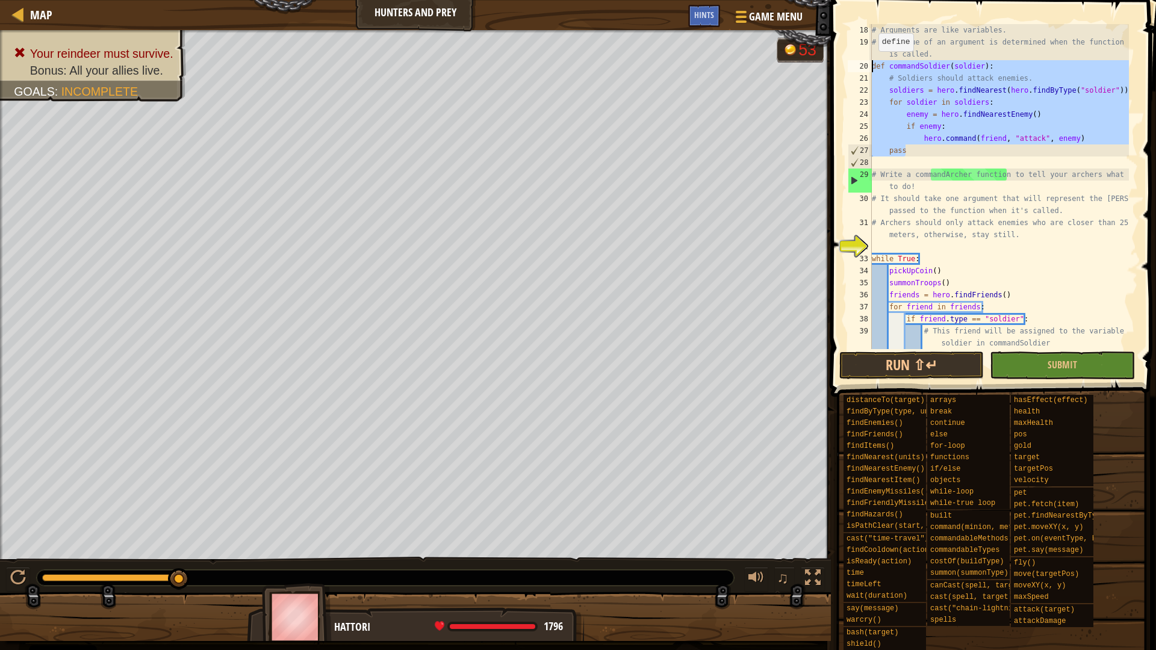
drag, startPoint x: 907, startPoint y: 149, endPoint x: 866, endPoint y: 63, distance: 95.3
click at [866, 63] on div "# Write a commandArcher function to tell your archers what to do! 18 19 20 21 2…" at bounding box center [991, 186] width 293 height 325
type textarea "def commandSoldier(soldier): # Soldiers should attack enemies."
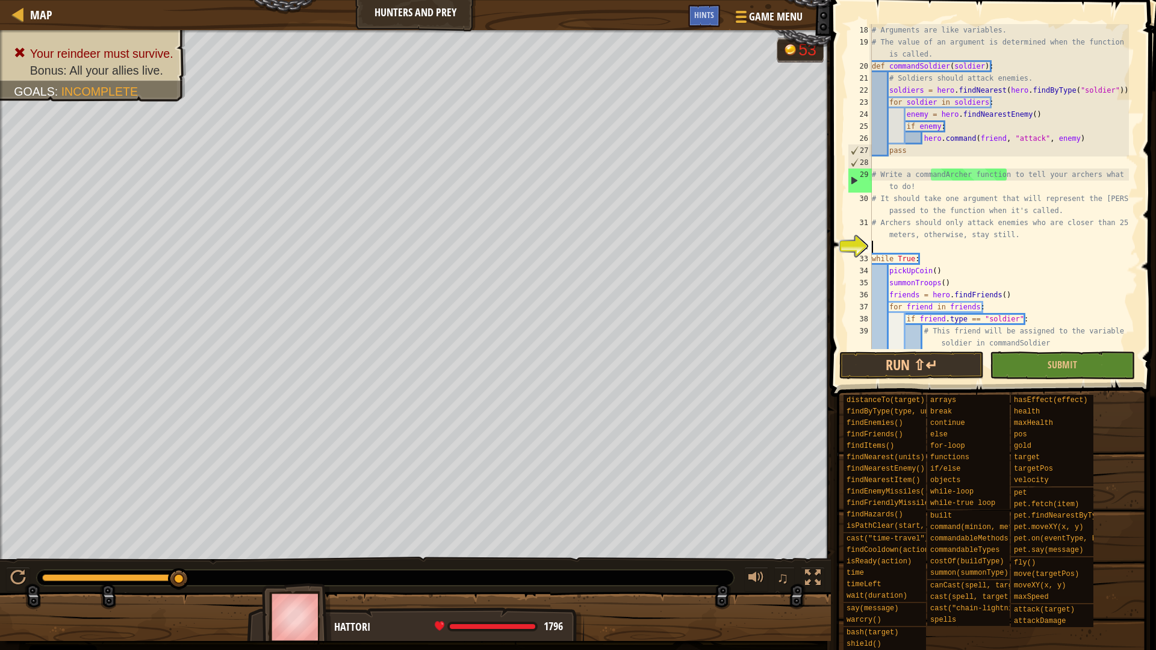
click at [924, 244] on div "# Arguments are like variables. # The value of an argument is determined when t…" at bounding box center [998, 198] width 259 height 349
paste textarea "pass"
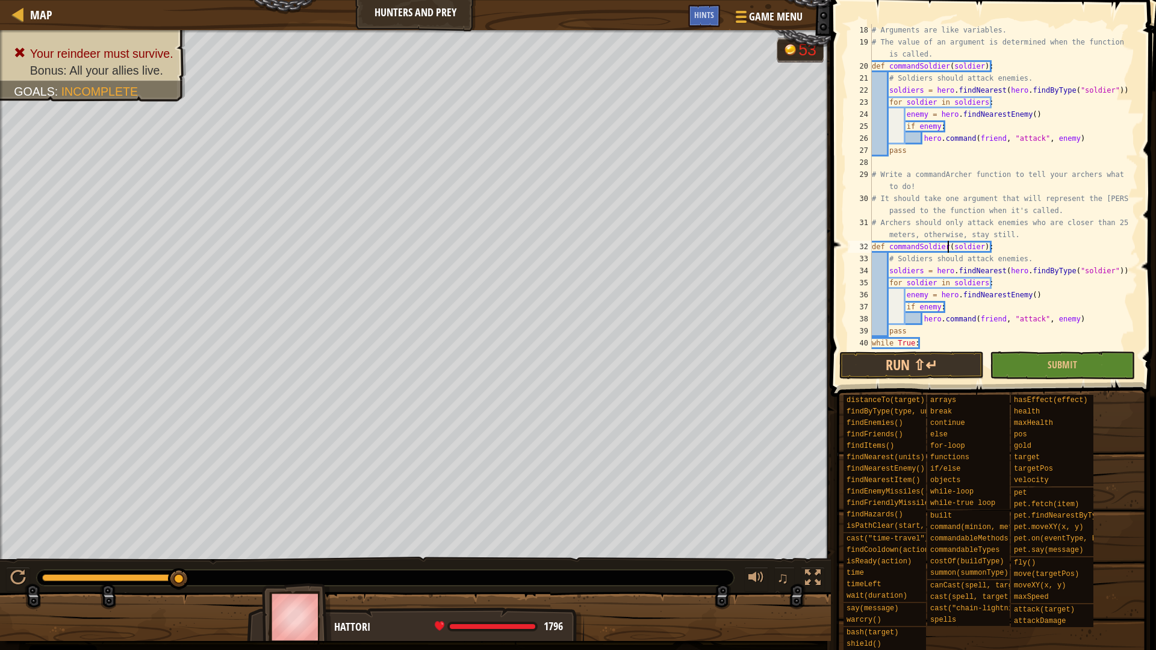
click at [948, 246] on div "# Arguments are like variables. # The value of an argument is determined when t…" at bounding box center [998, 198] width 259 height 349
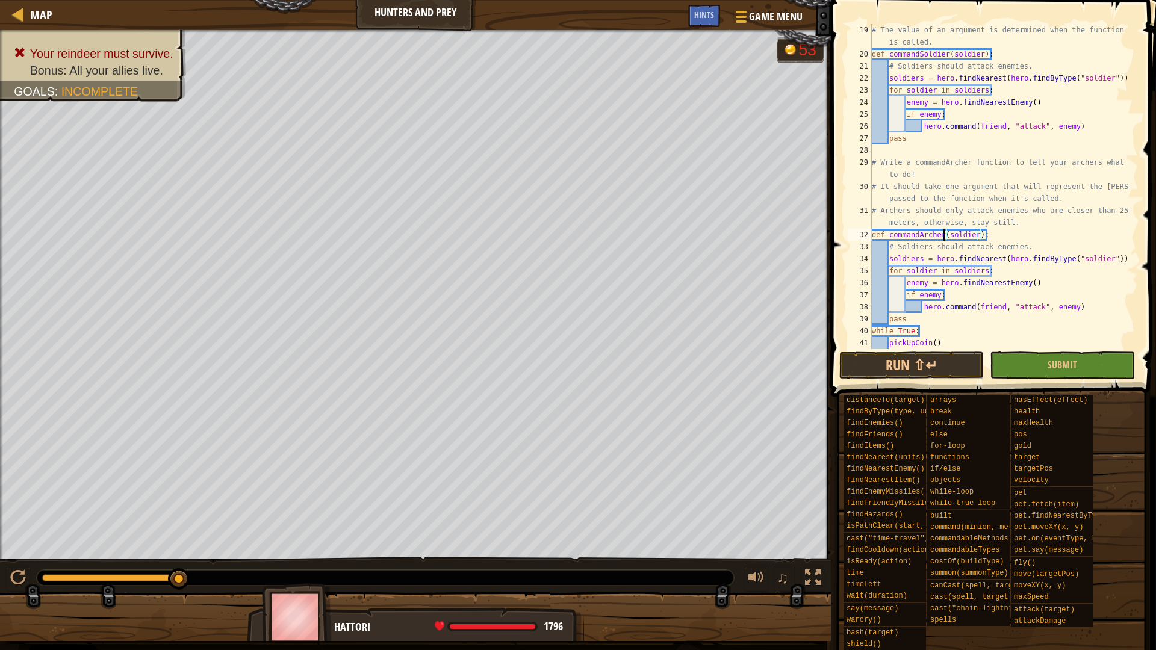
scroll to position [144, 0]
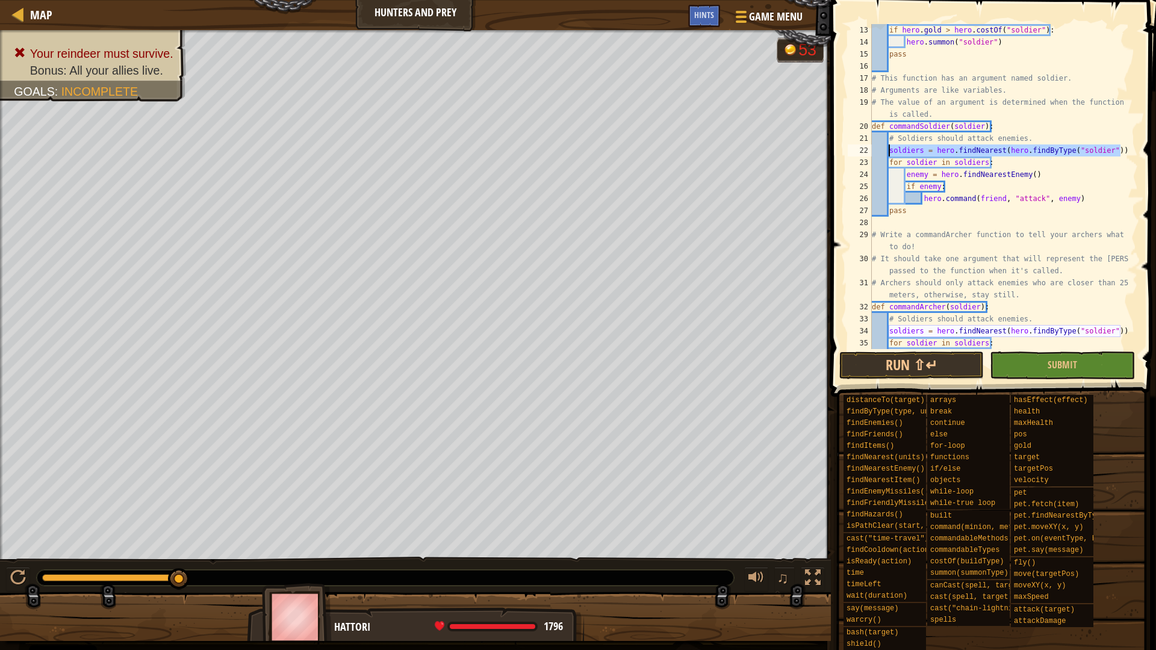
drag, startPoint x: 1120, startPoint y: 149, endPoint x: 889, endPoint y: 150, distance: 230.6
click at [889, 150] on div "if hero . gold > hero . costOf ( "soldier" ) : hero . summon ( "soldier" ) pass…" at bounding box center [998, 198] width 259 height 349
type textarea "soldiers = hero.findNearest(hero.findByType("soldier"))"
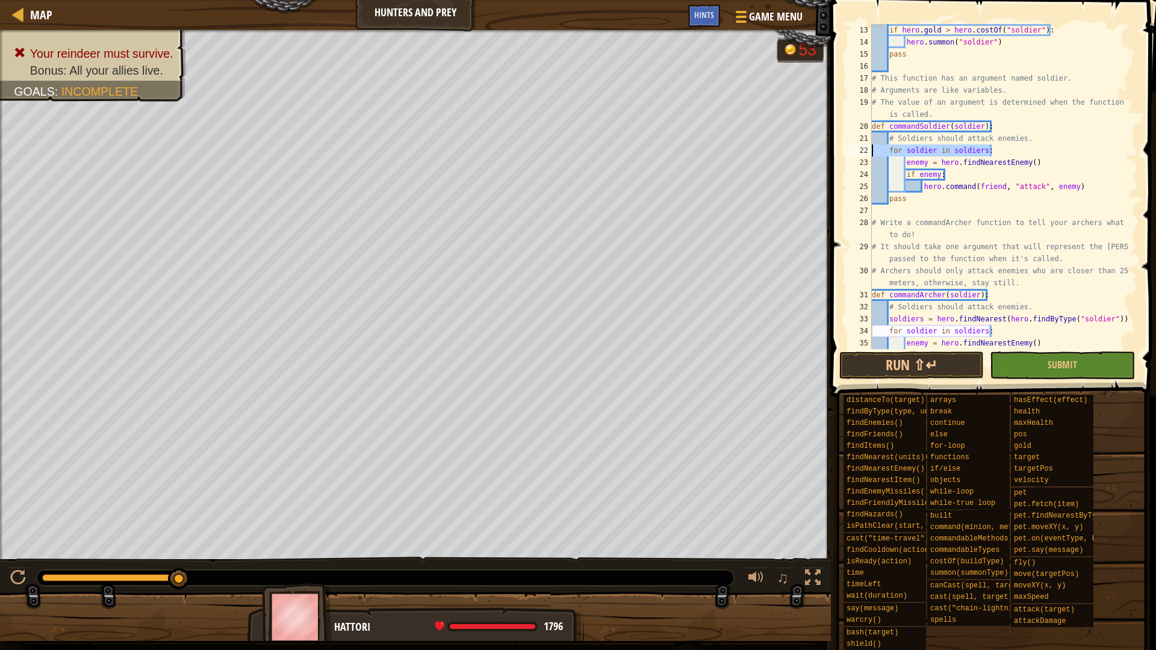
drag, startPoint x: 994, startPoint y: 148, endPoint x: 857, endPoint y: 155, distance: 138.0
click at [857, 155] on div "# Soldiers should attack enemies. 13 14 15 16 17 18 19 20 21 22 23 24 25 26 27 …" at bounding box center [991, 186] width 293 height 325
type textarea "for soldier in soldiers:"
click at [905, 160] on div "if hero . gold > hero . costOf ( "soldier" ) : hero . summon ( "soldier" ) pass…" at bounding box center [998, 198] width 259 height 349
click at [905, 178] on div "if hero . gold > hero . costOf ( "soldier" ) : hero . summon ( "soldier" ) pass…" at bounding box center [998, 198] width 259 height 349
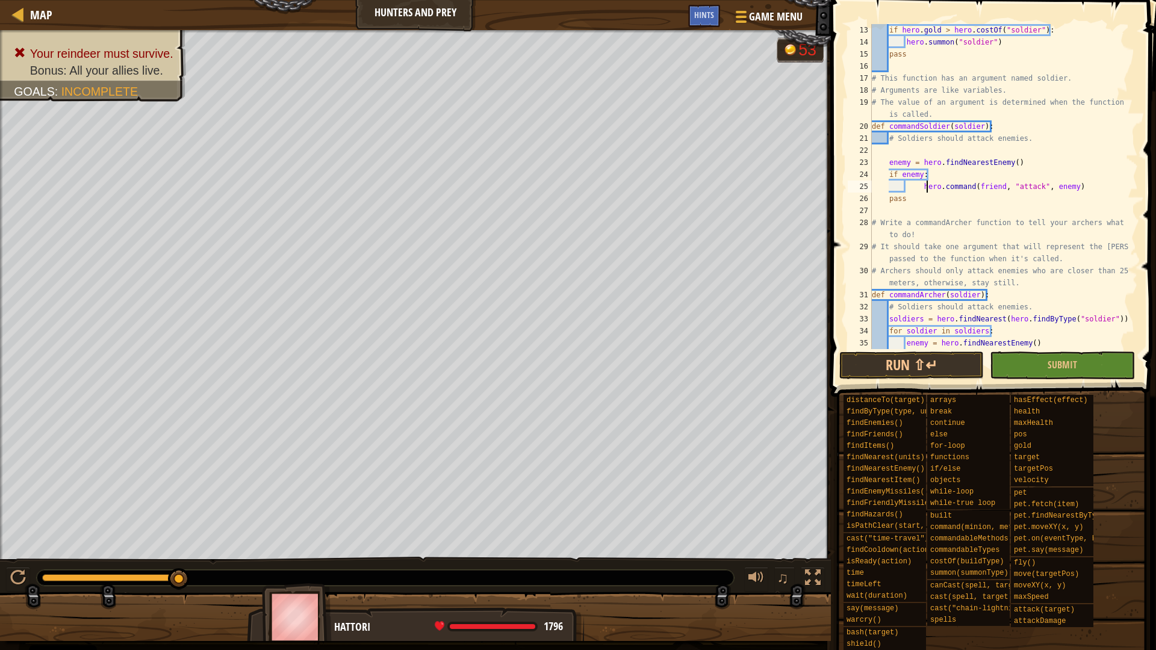
click at [928, 185] on div "if hero . gold > hero . costOf ( "soldier" ) : hero . summon ( "soldier" ) pass…" at bounding box center [998, 198] width 259 height 349
click at [920, 187] on div "if hero . gold > hero . costOf ( "soldier" ) : hero . summon ( "soldier" ) pass…" at bounding box center [998, 198] width 259 height 349
type textarea "hero.command(friend, "attack", enemy)"
click at [905, 153] on div "if hero . gold > hero . costOf ( "soldier" ) : hero . summon ( "soldier" ) pass…" at bounding box center [998, 198] width 259 height 349
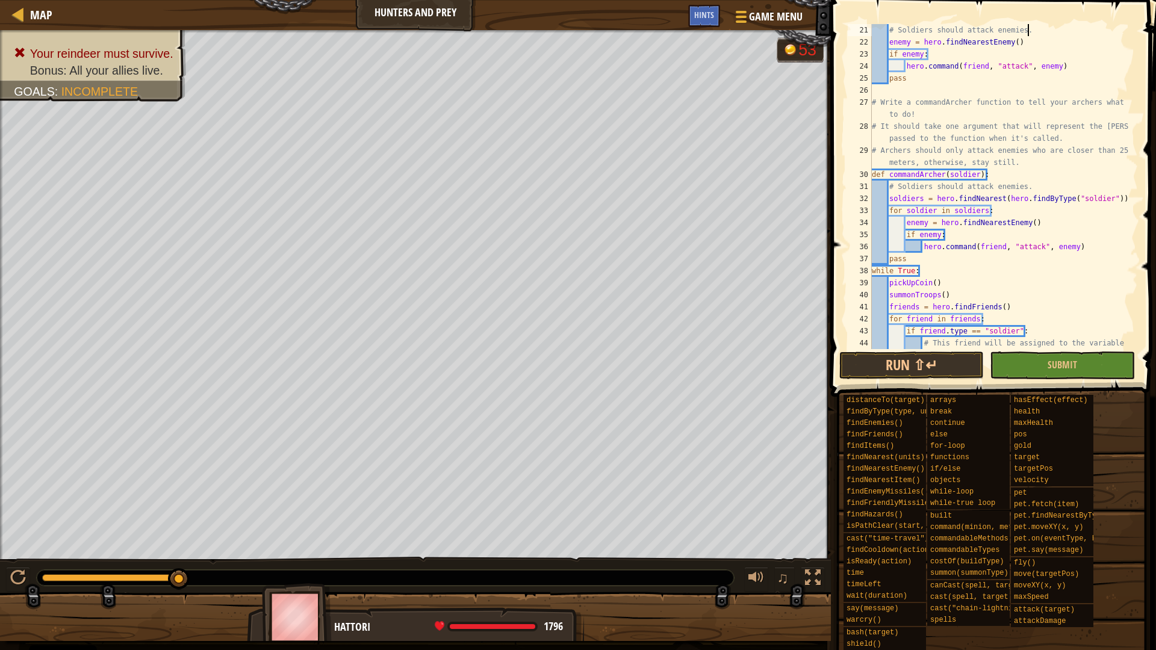
scroll to position [253, 0]
drag, startPoint x: 1121, startPoint y: 202, endPoint x: 842, endPoint y: 200, distance: 279.3
click at [842, 200] on div "# Soldiers should attack enemies. 21 22 23 24 25 26 27 28 29 30 31 32 33 34 35 …" at bounding box center [991, 222] width 329 height 432
type textarea "soldiers = hero.findNearest(hero.findByType("soldier"))"
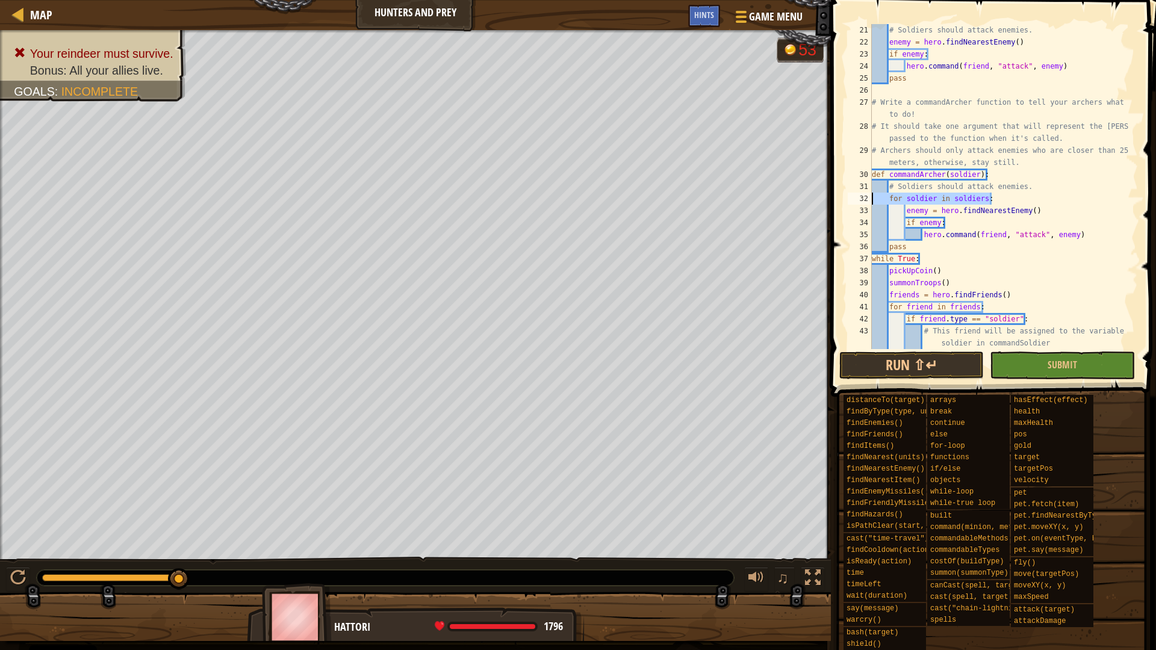
click at [782, 194] on div "Map Hunters and Prey Game Menu Done Hints 1 ההההההההההההההההההההההההההההההההההה…" at bounding box center [578, 325] width 1156 height 650
type textarea "for soldier in soldiers:"
click at [907, 209] on div "# Soldiers should attack enemies. enemy = hero . findNearestEnemy ( ) if enemy …" at bounding box center [998, 198] width 259 height 349
click at [905, 225] on div "# Soldiers should attack enemies. enemy = hero . findNearestEnemy ( ) if enemy …" at bounding box center [998, 198] width 259 height 349
click at [906, 231] on div "# Soldiers should attack enemies. enemy = hero . findNearestEnemy ( ) if enemy …" at bounding box center [998, 198] width 259 height 349
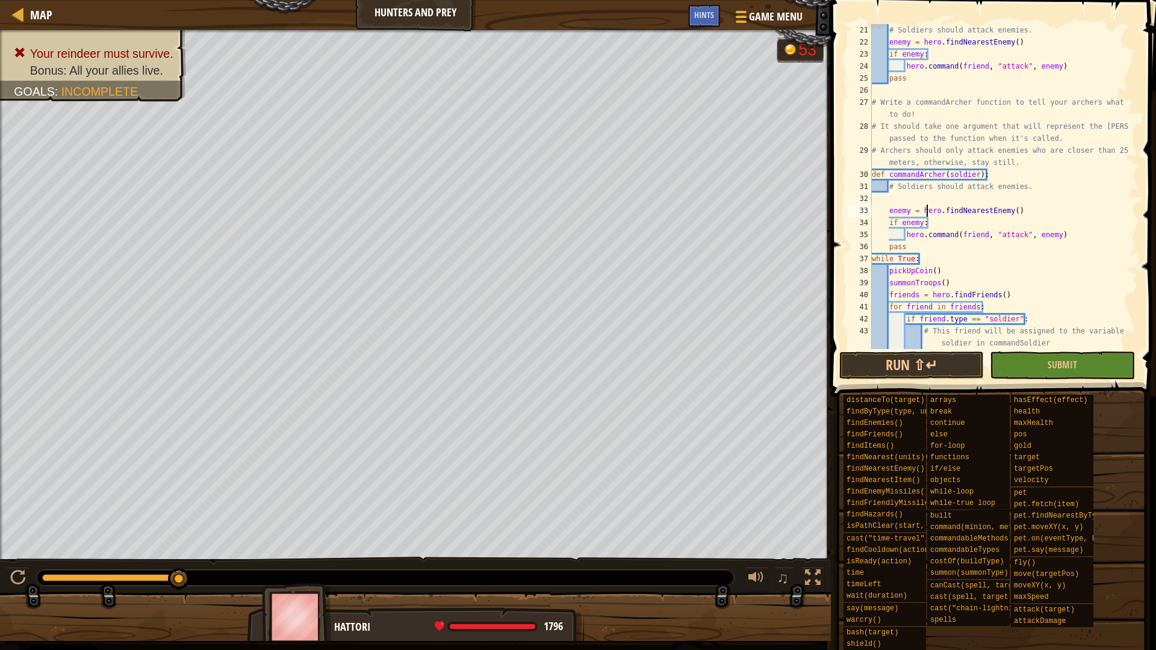
click at [925, 214] on div "# Soldiers should attack enemies. enemy = hero . findNearestEnemy ( ) if enemy …" at bounding box center [998, 198] width 259 height 349
type textarea "enemy = hero.findNearestEnemy()"
click at [925, 207] on div "# Soldiers should attack enemies. enemy = hero . findNearestEnemy ( ) if enemy …" at bounding box center [998, 198] width 259 height 349
click at [926, 202] on div "# Soldiers should attack enemies. enemy = hero . findNearestEnemy ( ) if enemy …" at bounding box center [998, 198] width 259 height 349
type textarea "# Soldiers should attack enemies."
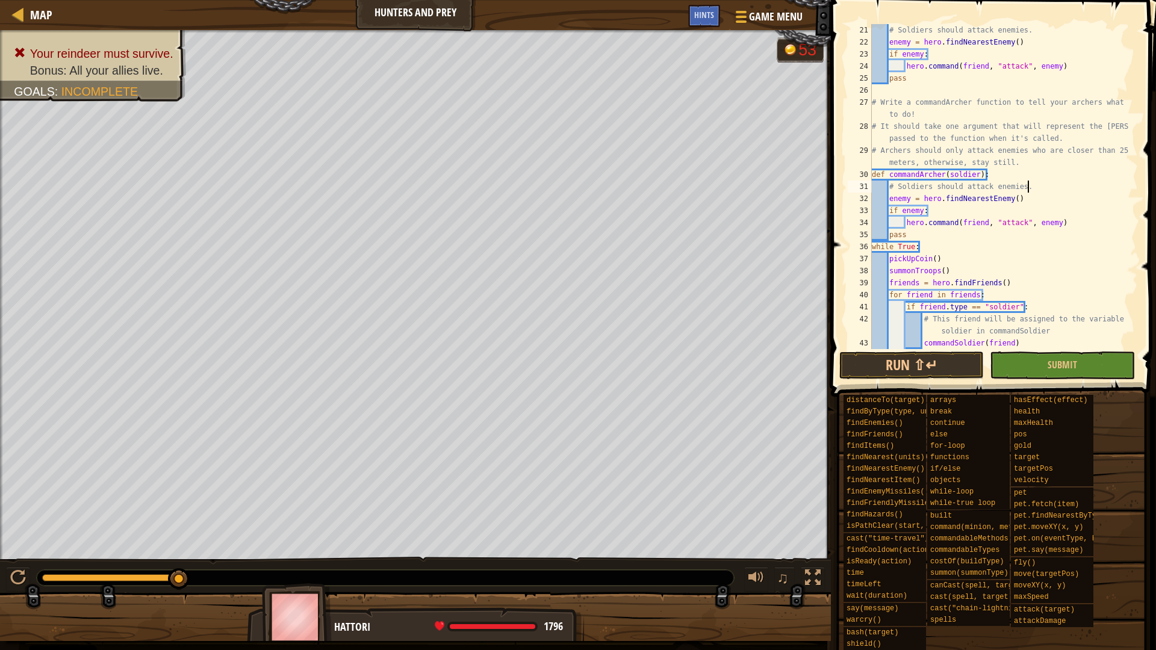
scroll to position [313, 0]
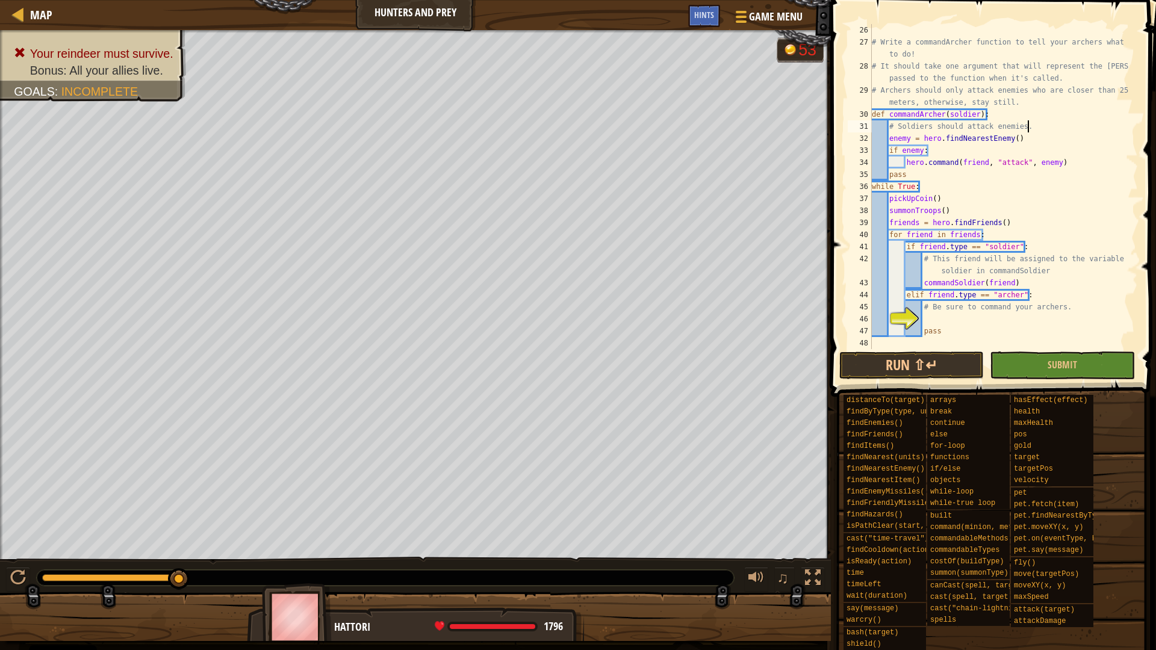
click at [937, 317] on div "# Write a commandArcher function to tell your archers what to do! # It should t…" at bounding box center [998, 198] width 259 height 349
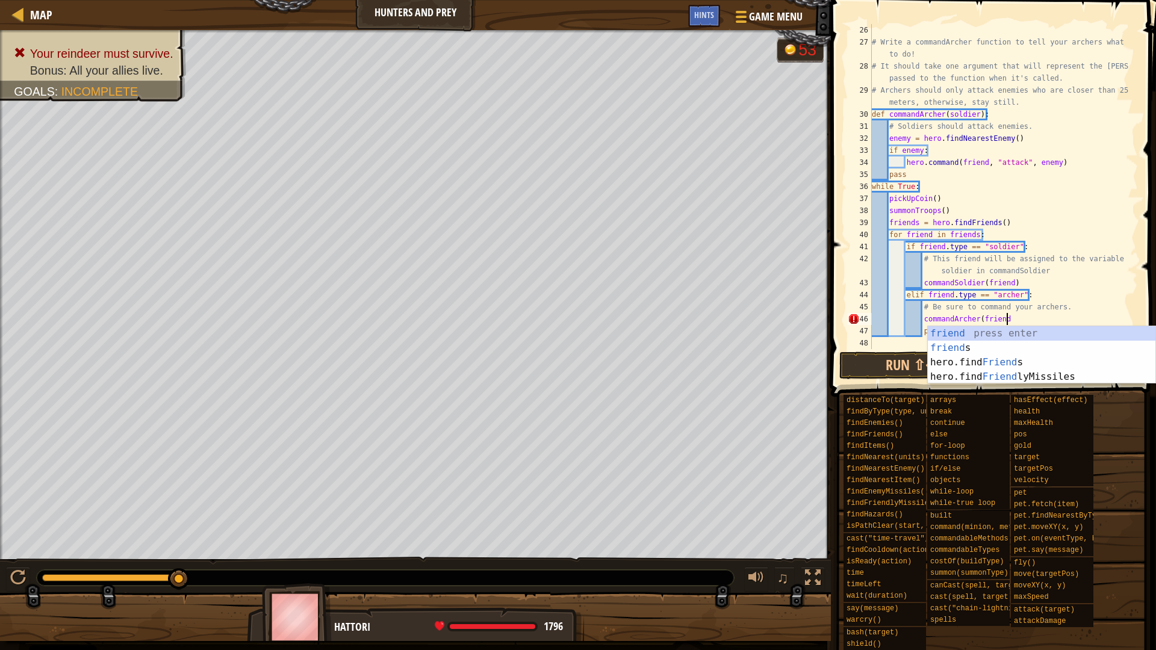
scroll to position [5, 19]
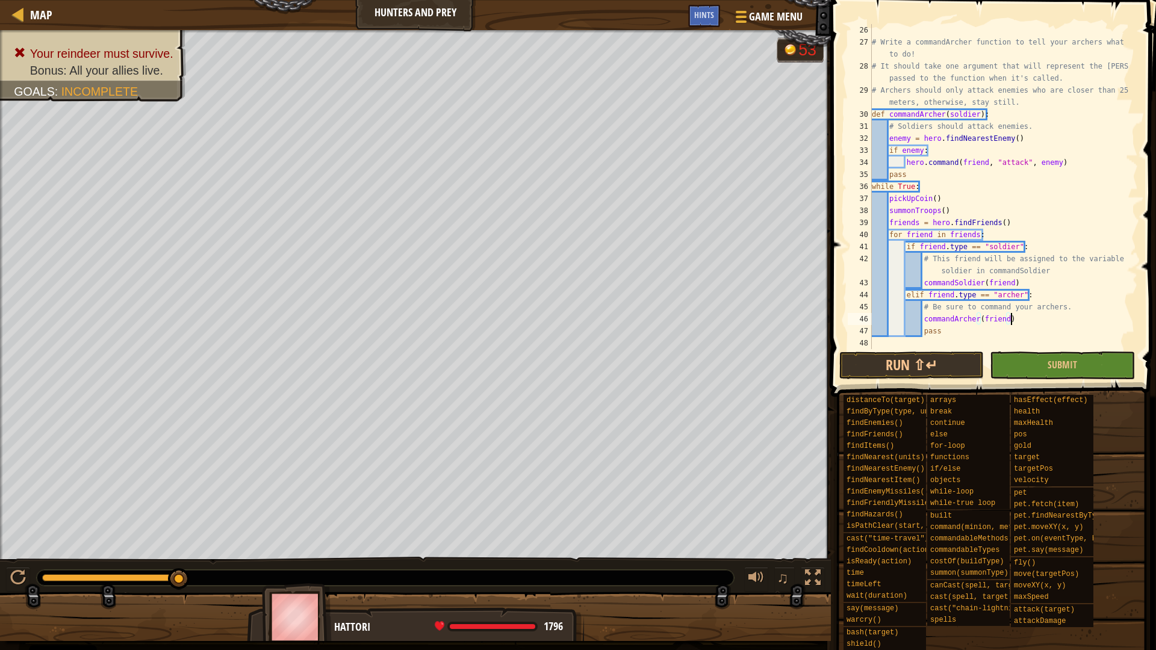
click at [958, 350] on span at bounding box center [994, 181] width 335 height 432
click at [957, 358] on button "Run ⇧↵" at bounding box center [911, 366] width 144 height 28
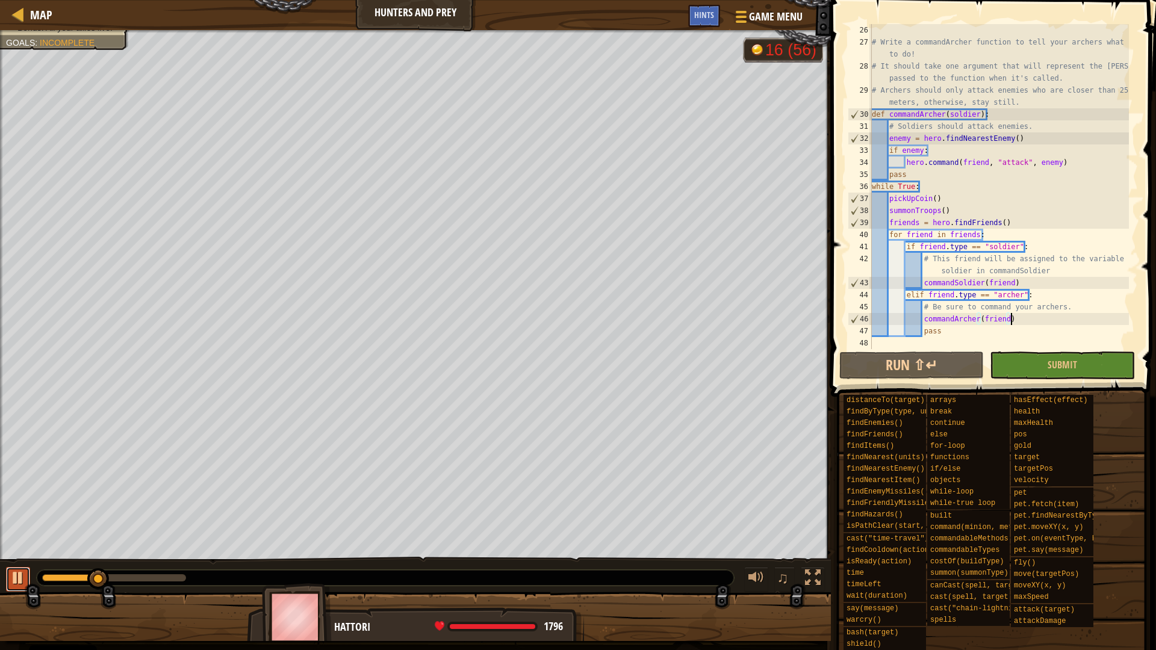
click at [19, 575] on div at bounding box center [18, 578] width 16 height 16
click at [930, 151] on div "# Write a commandArcher function to tell your archers what to do! # It should t…" at bounding box center [998, 198] width 259 height 349
type textarea "if enemy:"
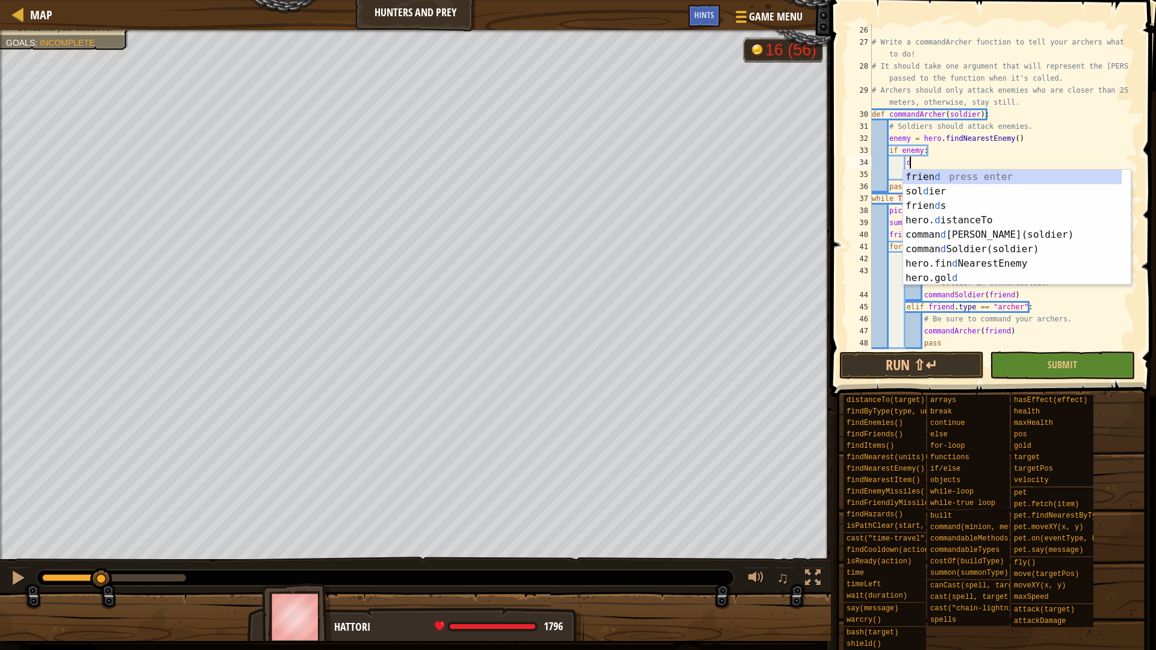
scroll to position [5, 5]
click at [959, 224] on div "frien d press enter sol d ier press enter frien d s press enter hero. d istance…" at bounding box center [1012, 242] width 219 height 144
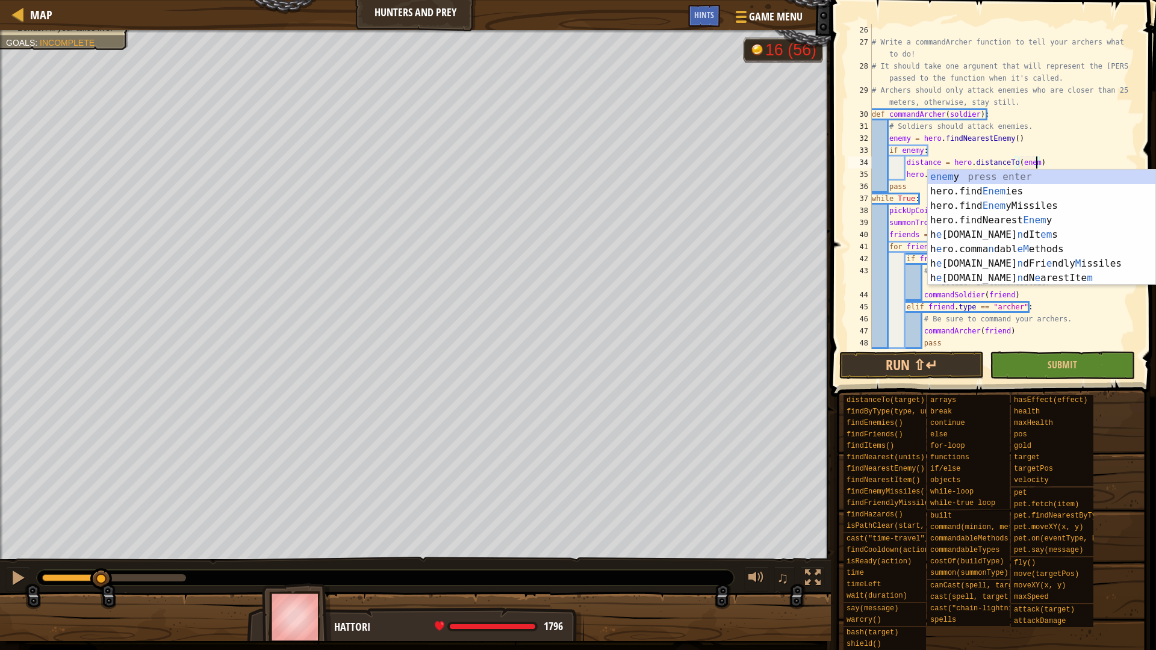
type textarea "distance = hero.distanceTo(enemy)"
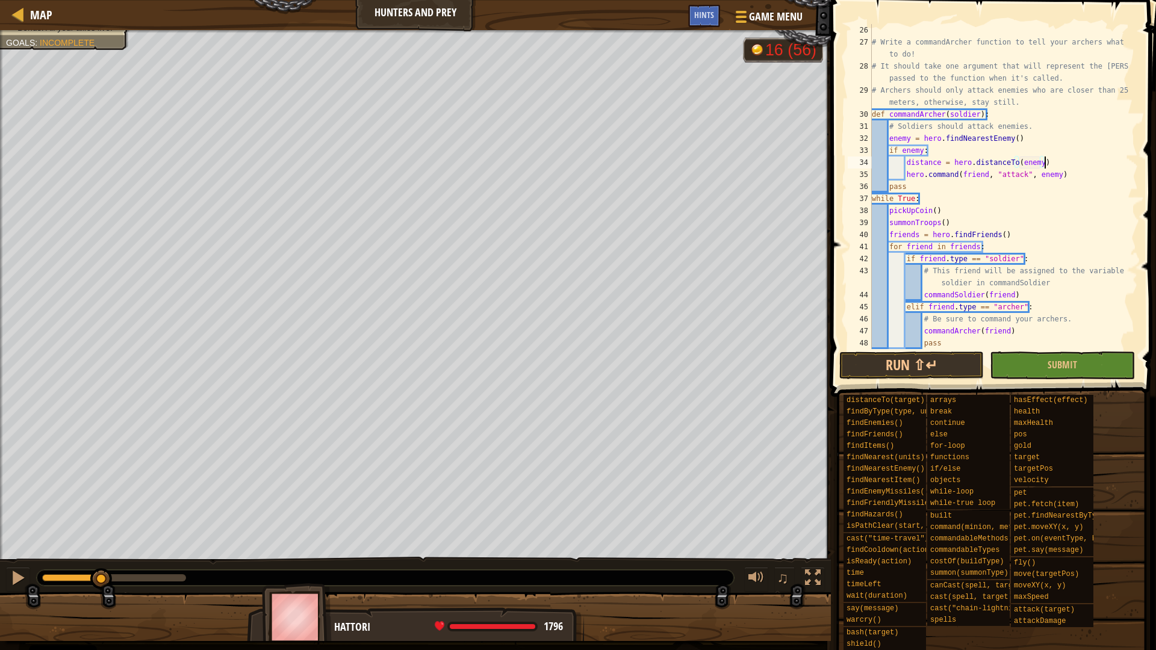
click at [1061, 163] on div "# Write a commandArcher function to tell your archers what to do! # It should t…" at bounding box center [998, 198] width 259 height 349
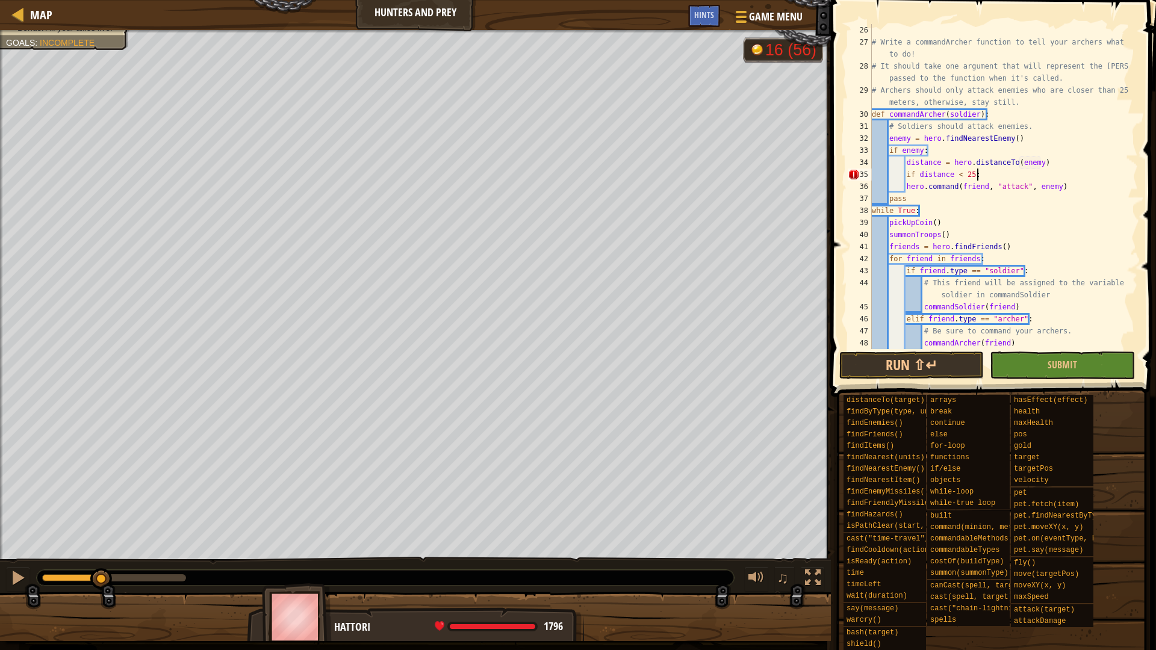
scroll to position [5, 14]
click at [903, 187] on div "# Write a commandArcher function to tell your archers what to do! # It should t…" at bounding box center [998, 198] width 259 height 349
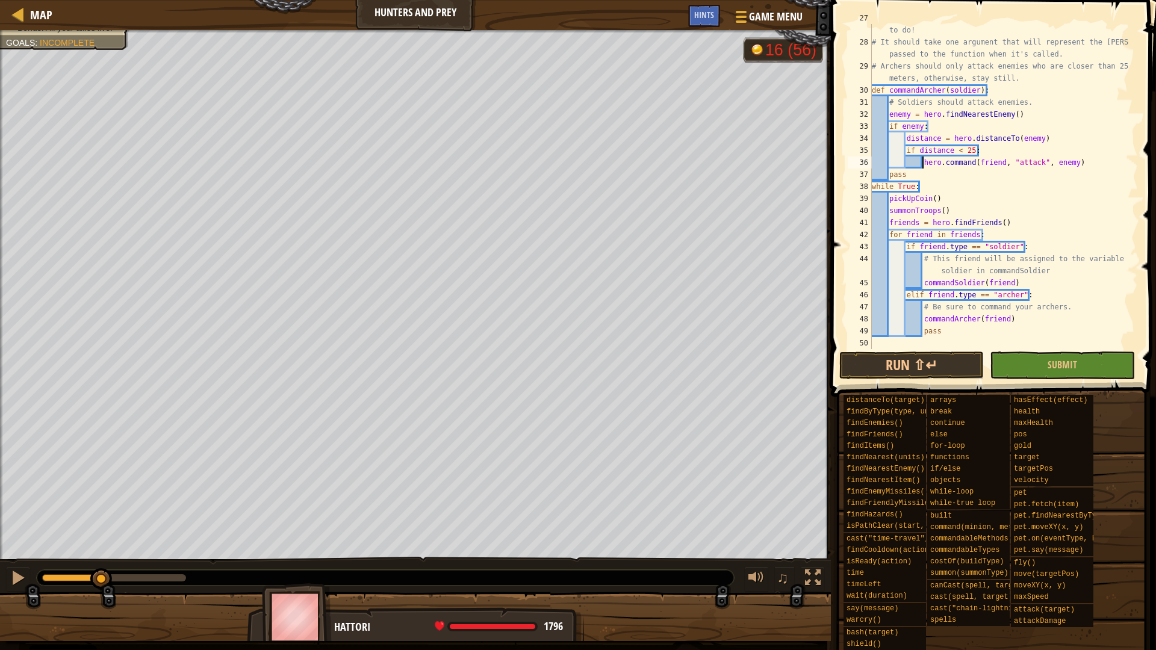
scroll to position [337, 0]
click at [932, 355] on button "Run ⇧↵" at bounding box center [911, 366] width 144 height 28
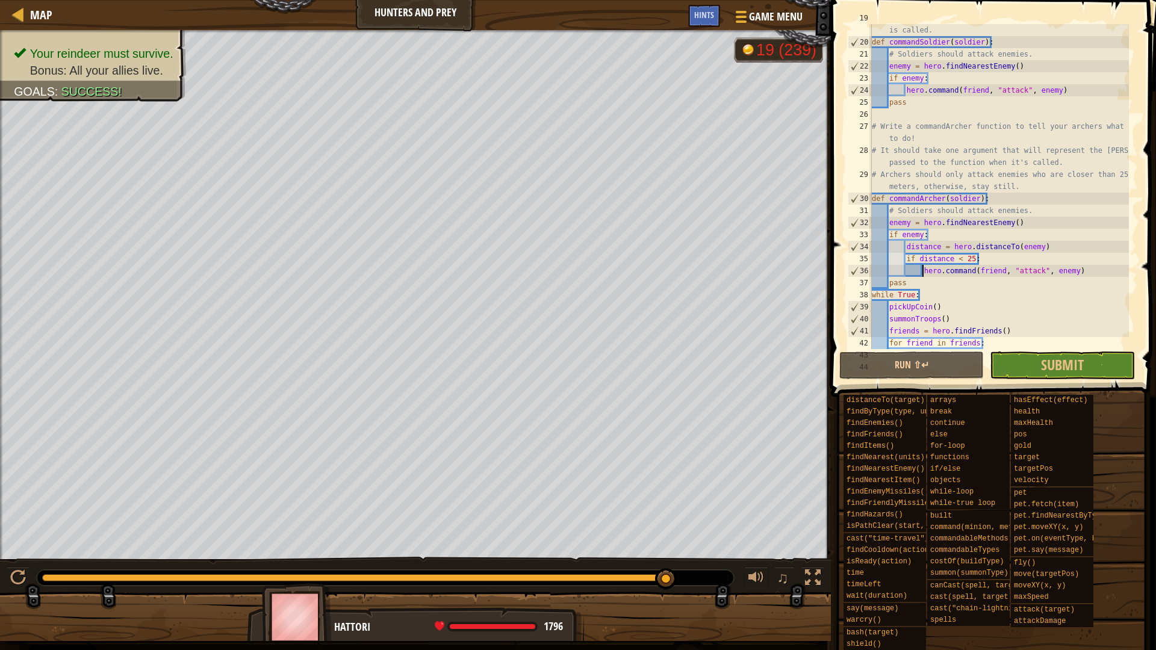
scroll to position [157, 0]
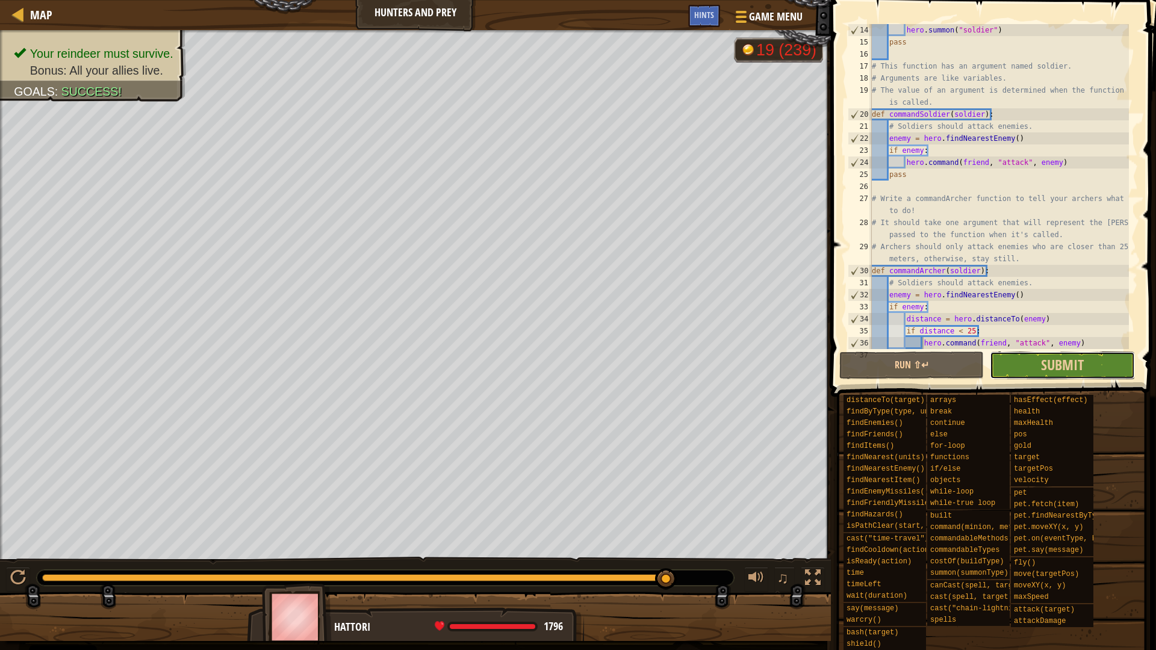
click at [1009, 362] on button "Submit" at bounding box center [1062, 366] width 144 height 28
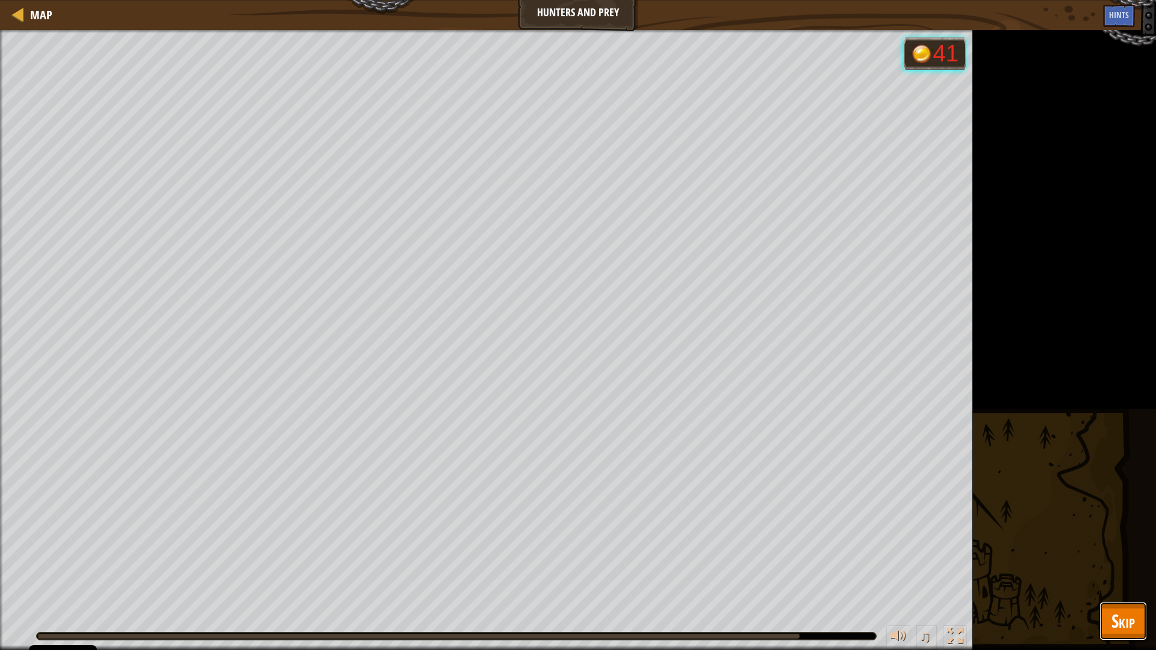
click at [1126, 623] on span "Skip" at bounding box center [1122, 621] width 23 height 25
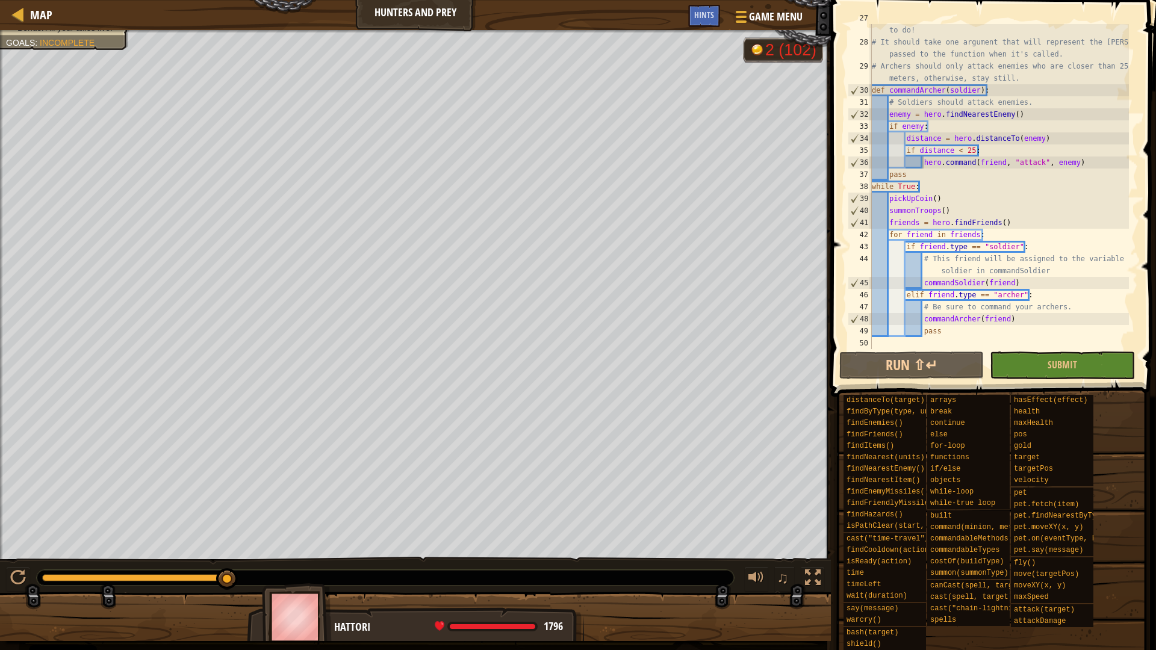
scroll to position [337, 0]
click at [972, 152] on div "# Write a commandArcher function to tell your archers what to do! # It should t…" at bounding box center [998, 192] width 259 height 361
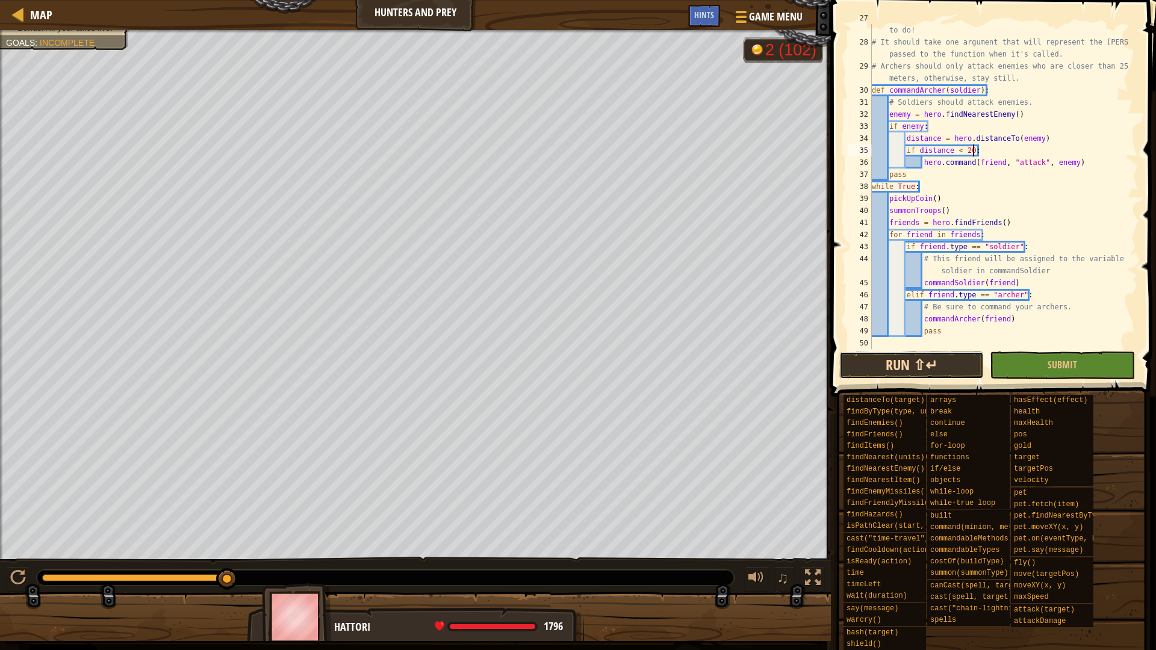
click at [914, 374] on button "Run ⇧↵" at bounding box center [911, 366] width 144 height 28
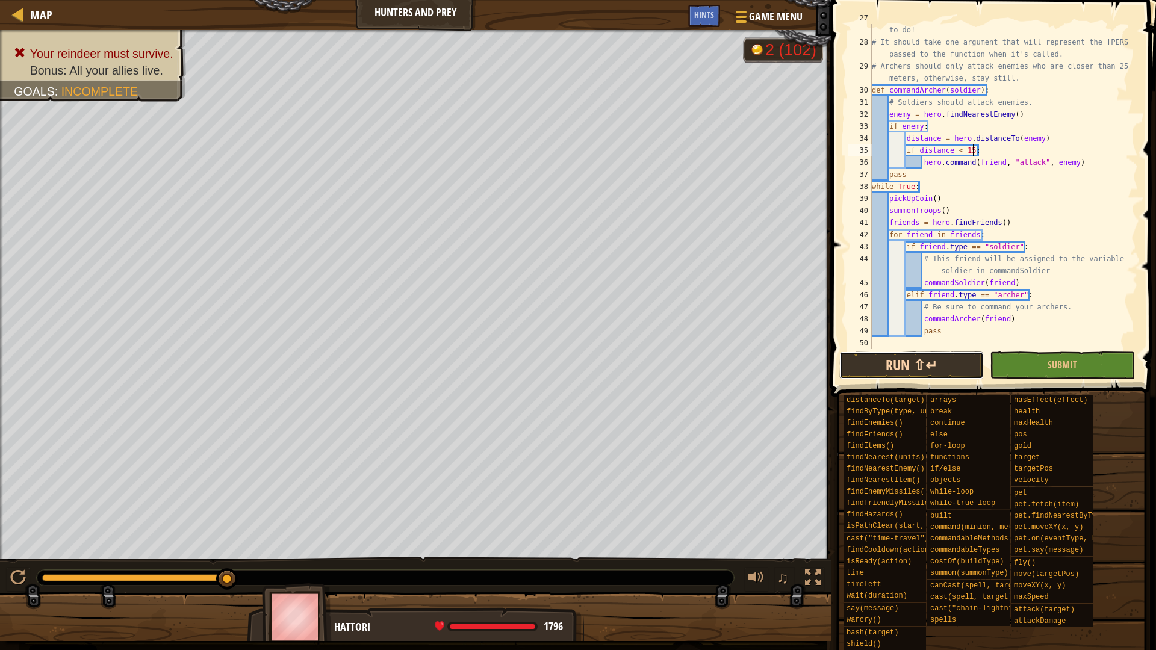
click at [914, 372] on button "Run ⇧↵" at bounding box center [911, 366] width 144 height 28
click at [870, 373] on button "Run ⇧↵" at bounding box center [911, 366] width 144 height 28
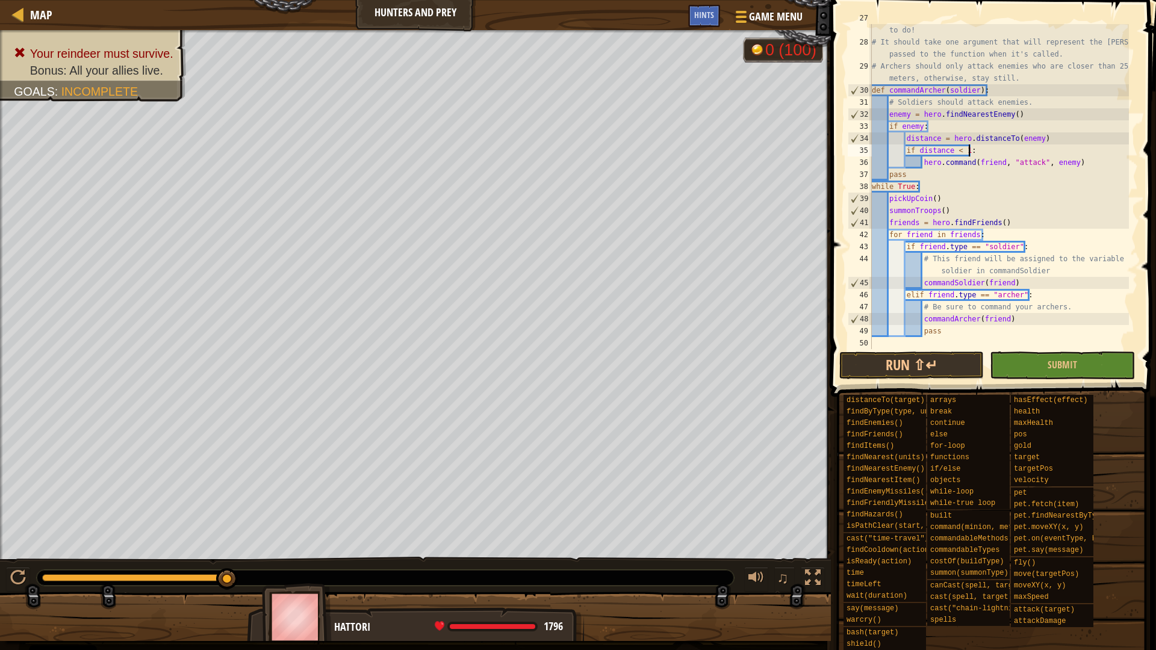
scroll to position [5, 14]
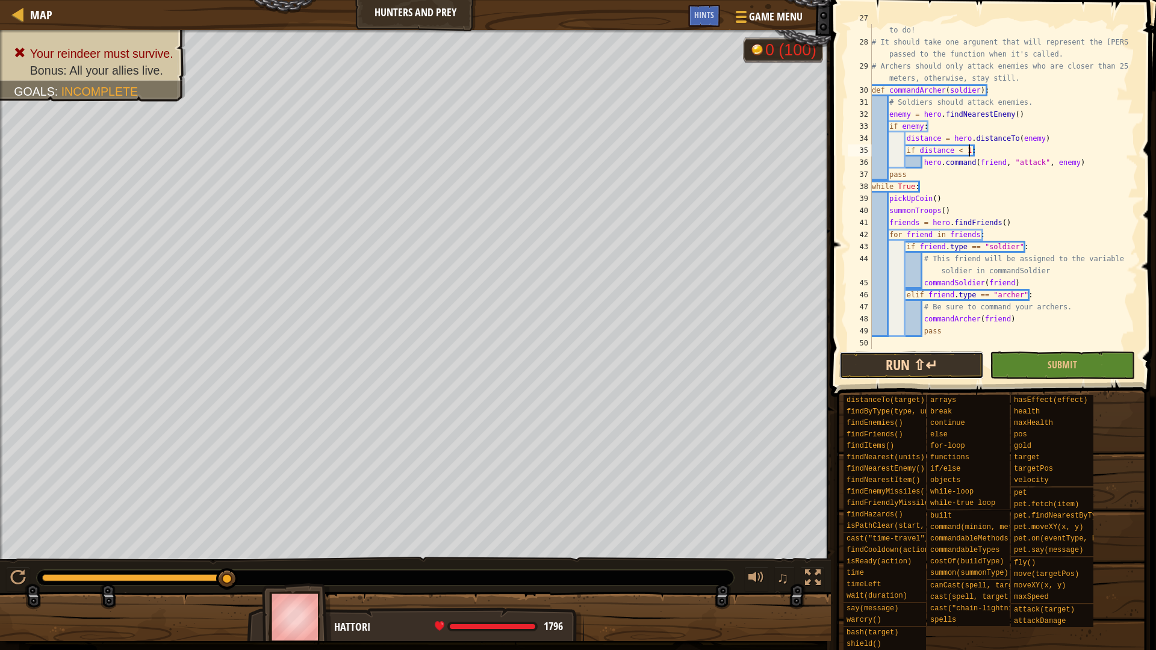
click at [901, 370] on button "Run ⇧↵" at bounding box center [911, 366] width 144 height 28
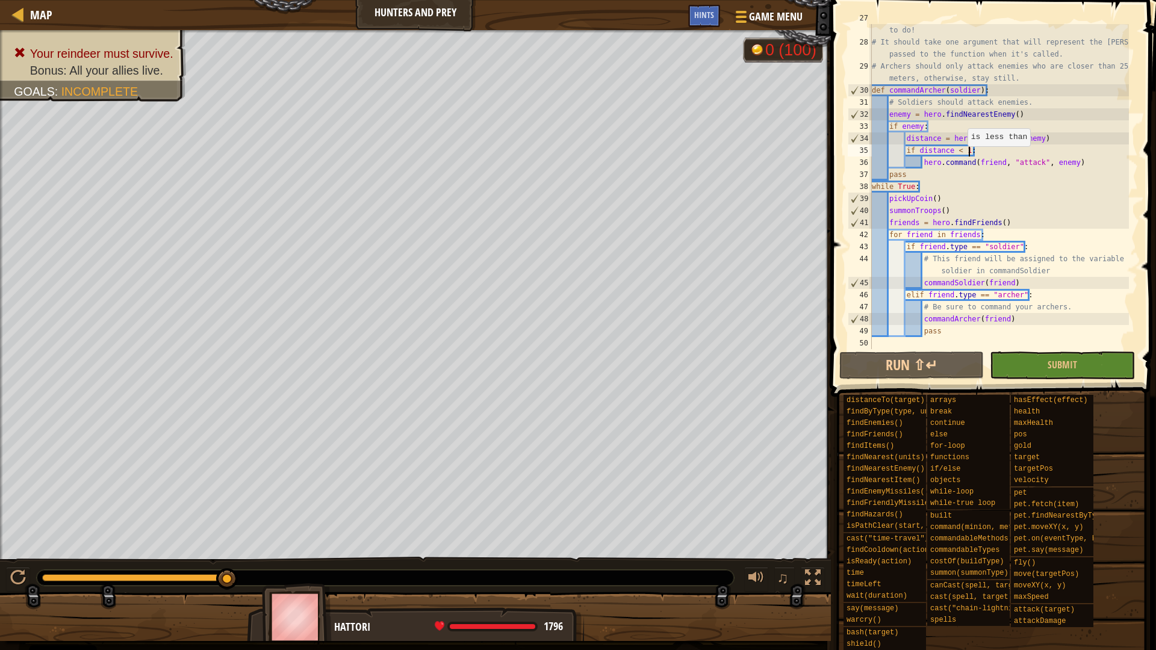
click at [961, 146] on div "# Write a commandArcher function to tell your archers what to do! # It should t…" at bounding box center [998, 192] width 259 height 361
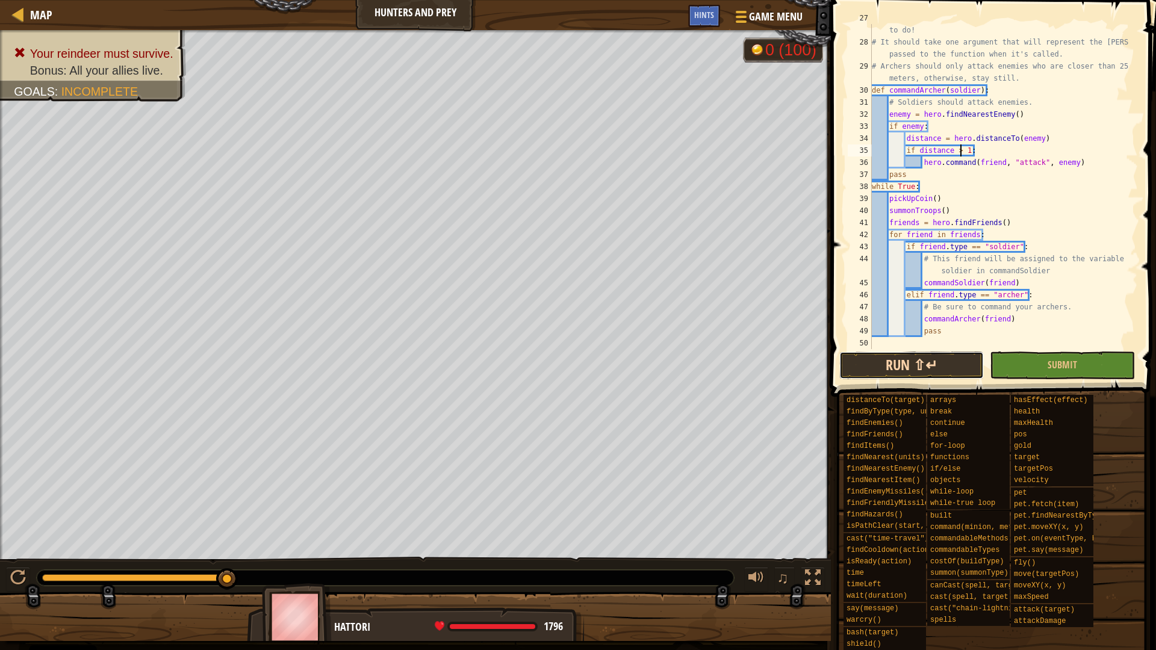
click at [904, 373] on button "Run ⇧↵" at bounding box center [911, 366] width 144 height 28
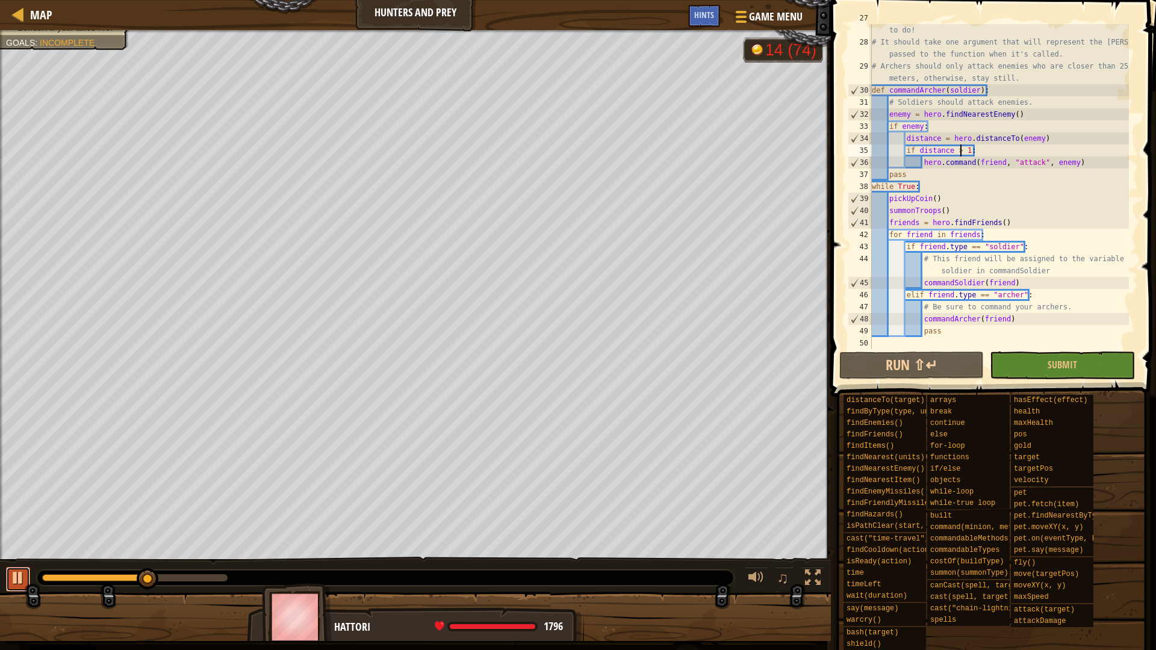
click at [19, 578] on div at bounding box center [18, 578] width 16 height 16
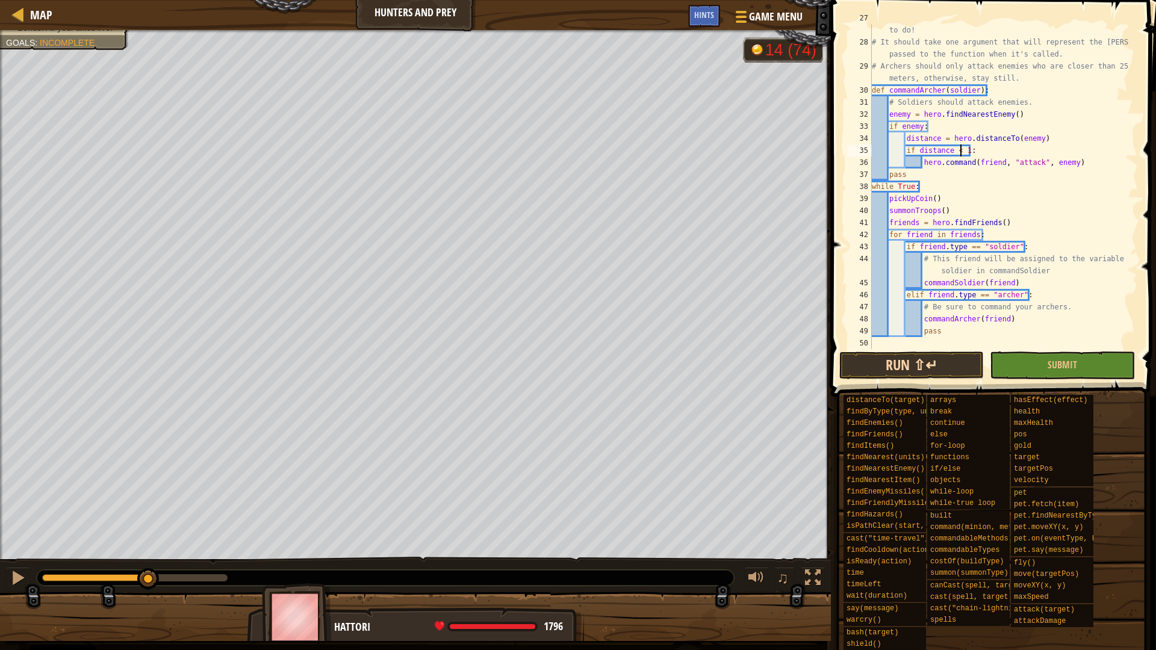
type textarea "if distance < 1:"
click at [916, 361] on button "Run ⇧↵" at bounding box center [911, 366] width 144 height 28
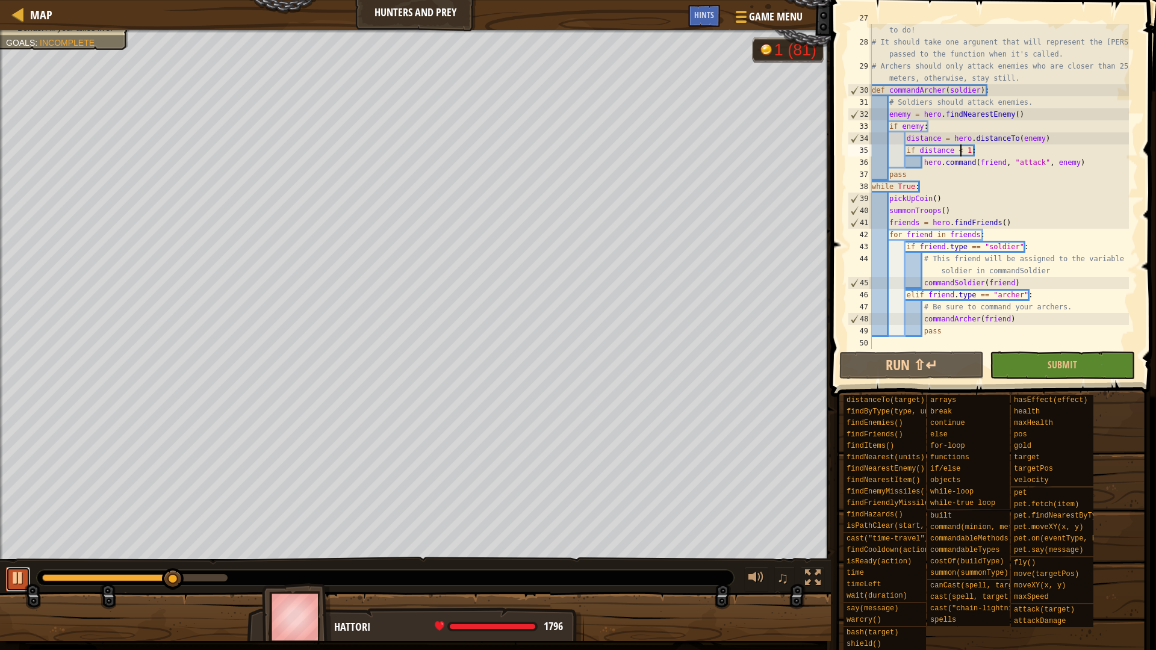
click at [10, 585] on div at bounding box center [18, 578] width 16 height 16
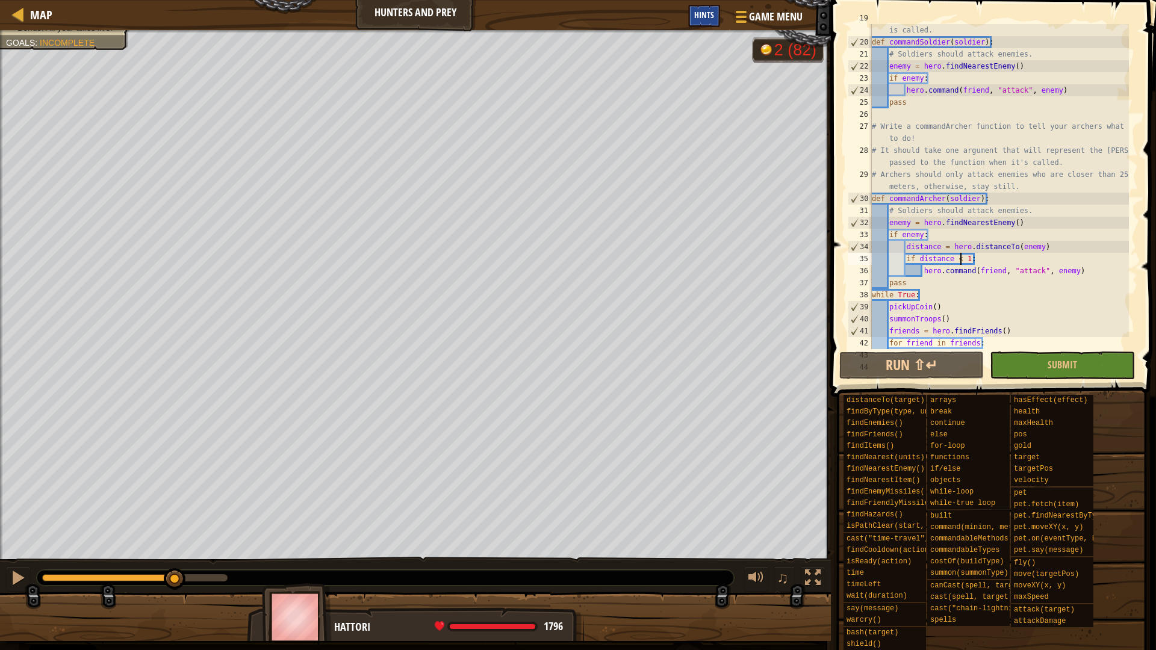
click at [697, 18] on span "Hints" at bounding box center [704, 14] width 20 height 11
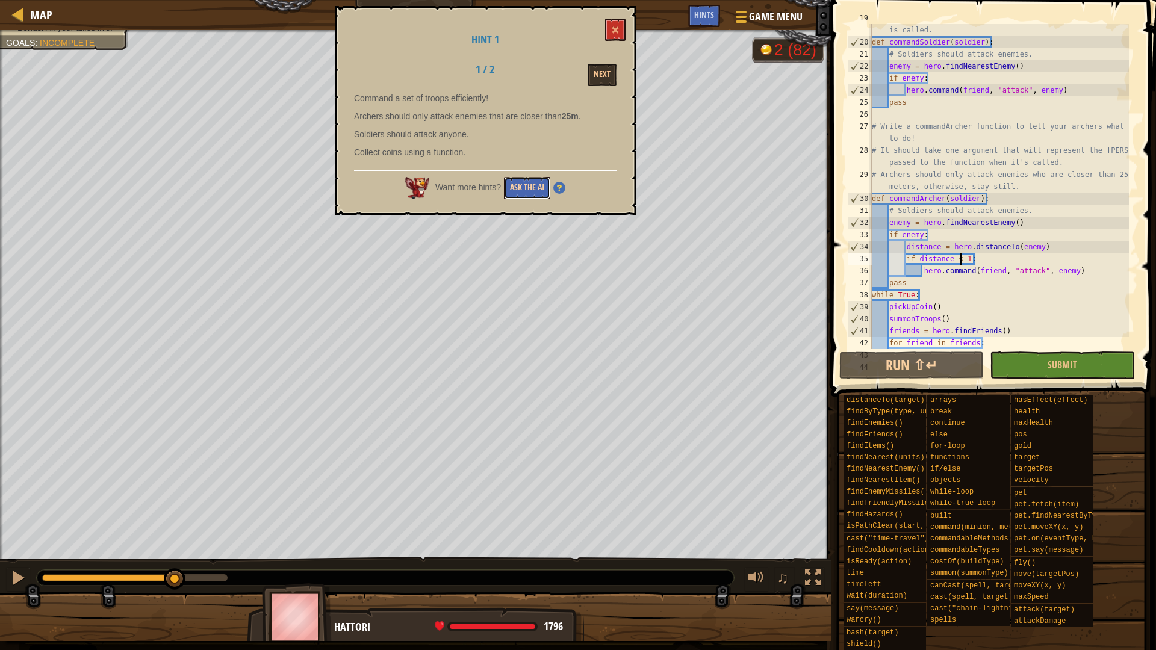
click at [526, 183] on button "Ask the AI" at bounding box center [527, 188] width 46 height 22
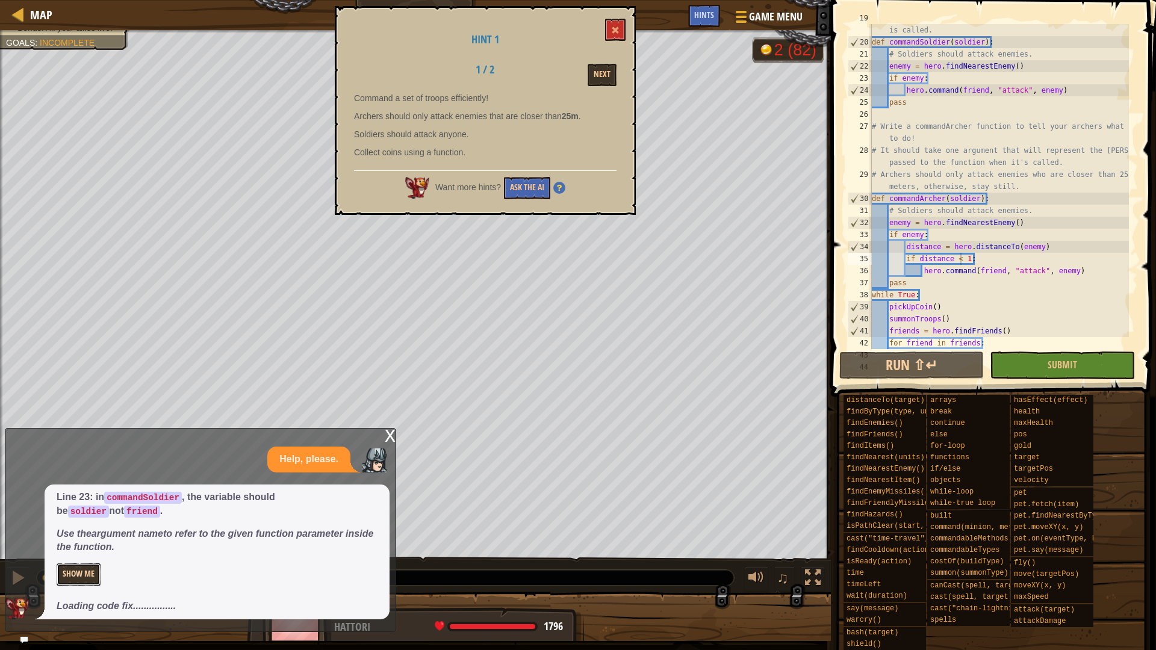
click at [68, 573] on button "Show Me" at bounding box center [79, 574] width 44 height 22
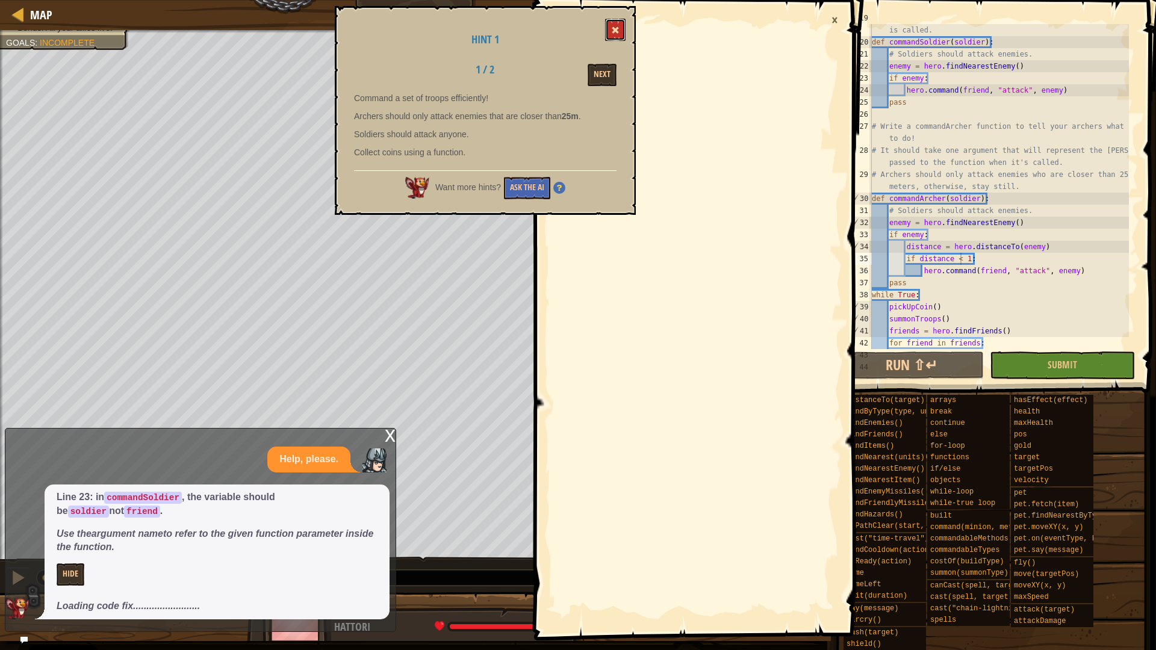
click at [613, 31] on span at bounding box center [615, 30] width 8 height 8
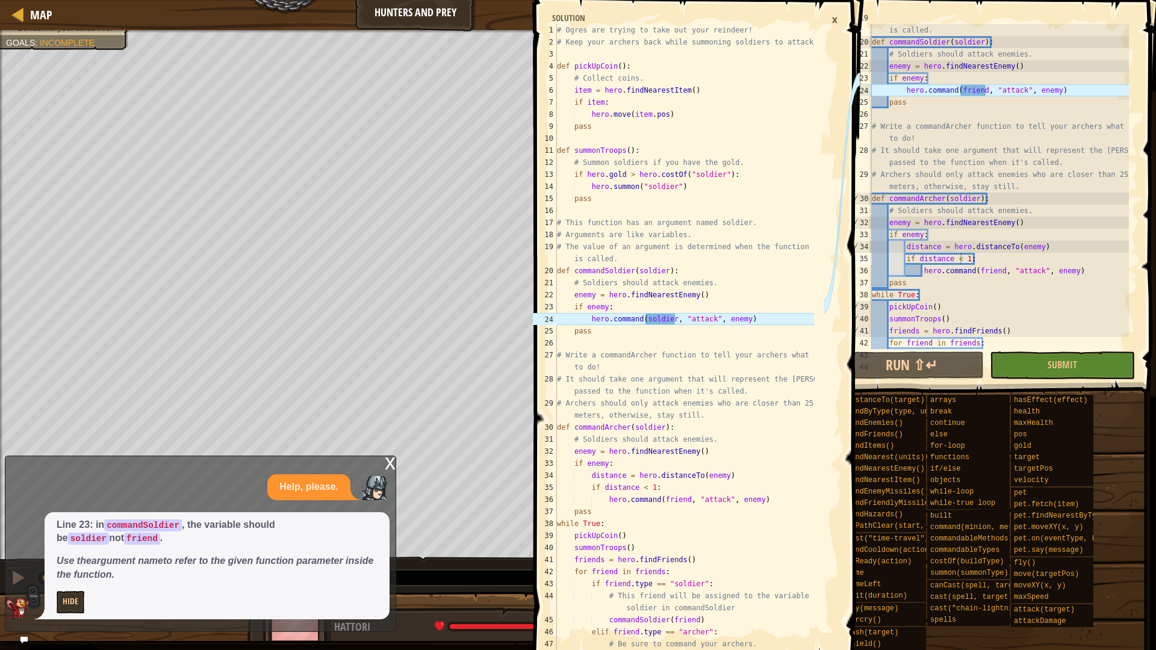
type textarea "hero.command(soldier, "attack", enemy)"
drag, startPoint x: 752, startPoint y: 323, endPoint x: 549, endPoint y: 318, distance: 203.5
click at [549, 318] on div "hero.command(soldier, "attack", enemy) 1 2 3 4 5 6 7 8 9 10 11 12 13 14 15 16 1…" at bounding box center [676, 337] width 293 height 626
drag, startPoint x: 1065, startPoint y: 90, endPoint x: 851, endPoint y: 88, distance: 213.7
click at [851, 88] on div "Map Hunters and Prey Game Menu Done Hints hero.command(soldier, "attack", enemy…" at bounding box center [578, 325] width 1156 height 650
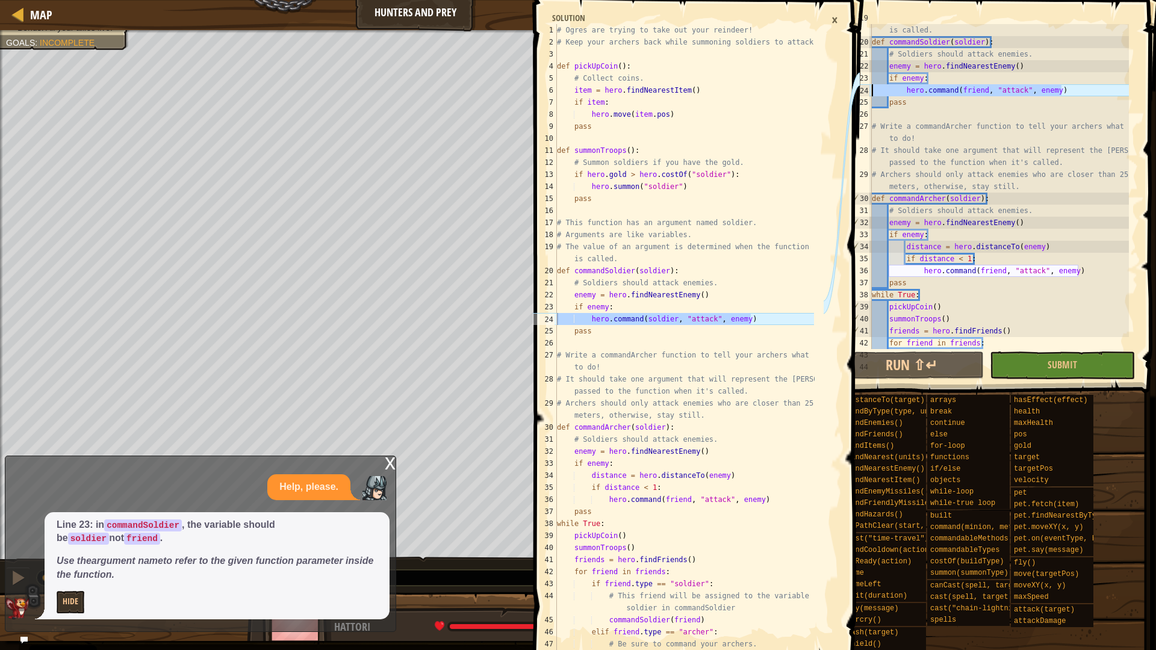
paste textarea "soldier"
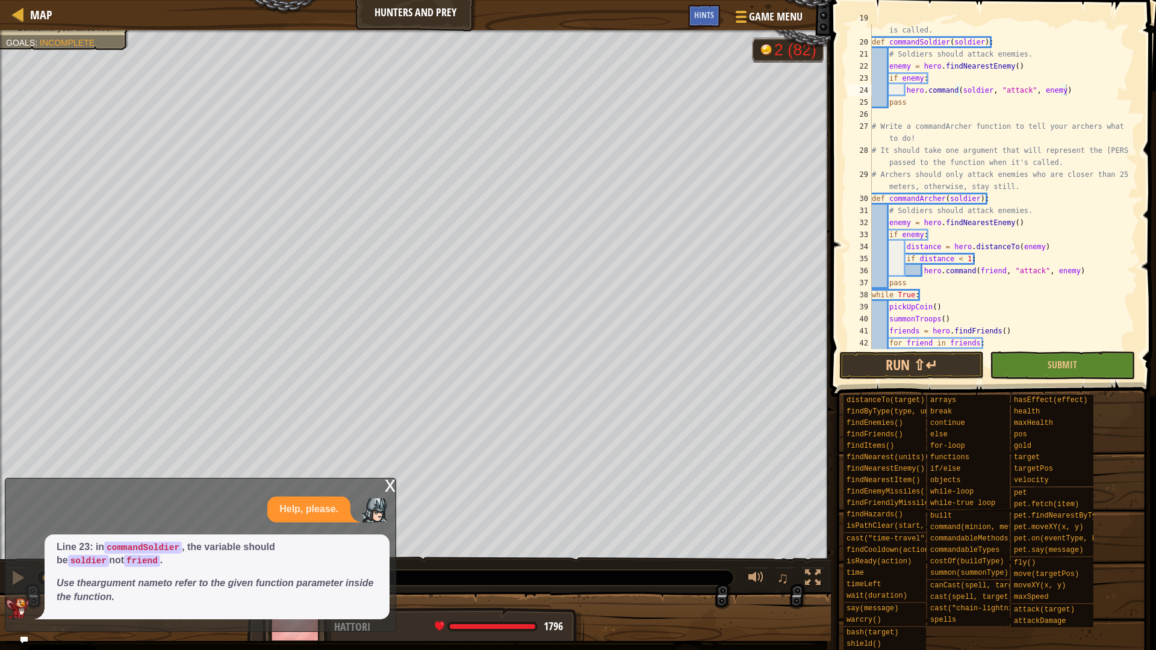
click at [388, 489] on div "x" at bounding box center [390, 485] width 11 height 12
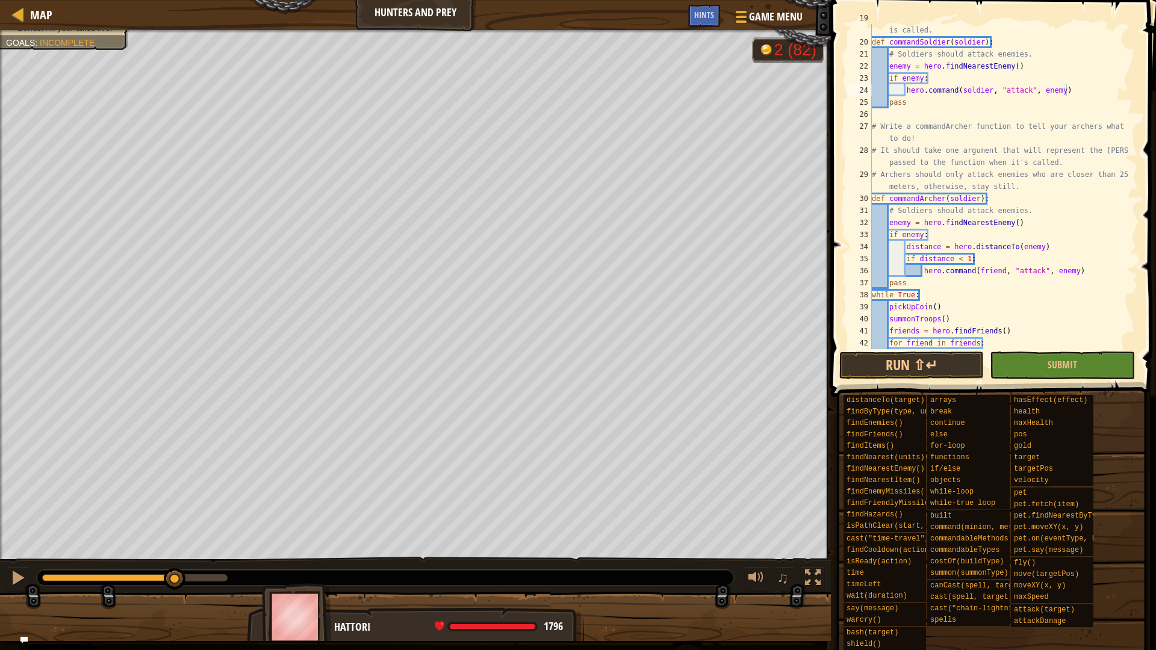
scroll to position [193, 0]
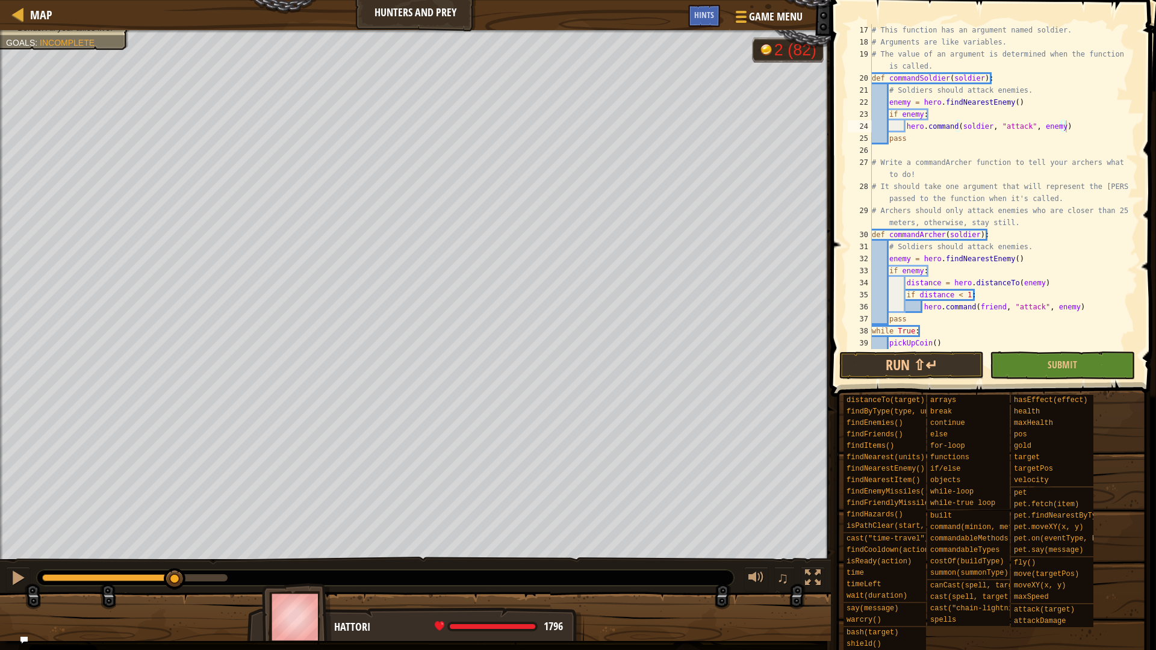
click at [974, 236] on div "# This function has an argument named soldier. # Arguments are like variables. …" at bounding box center [998, 198] width 259 height 349
click at [973, 235] on div "# This function has an argument named soldier. # Arguments are like variables. …" at bounding box center [998, 198] width 259 height 349
click at [1002, 308] on div "# This function has an argument named soldier. # Arguments are like variables. …" at bounding box center [998, 198] width 259 height 349
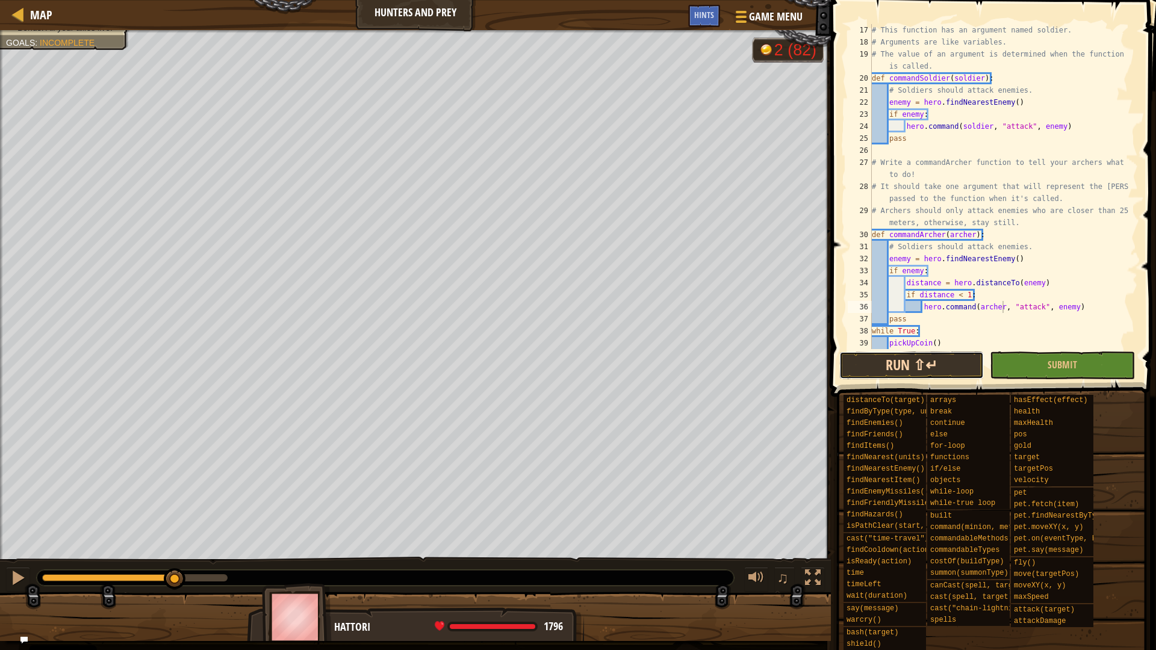
click at [958, 377] on button "Run ⇧↵" at bounding box center [911, 366] width 144 height 28
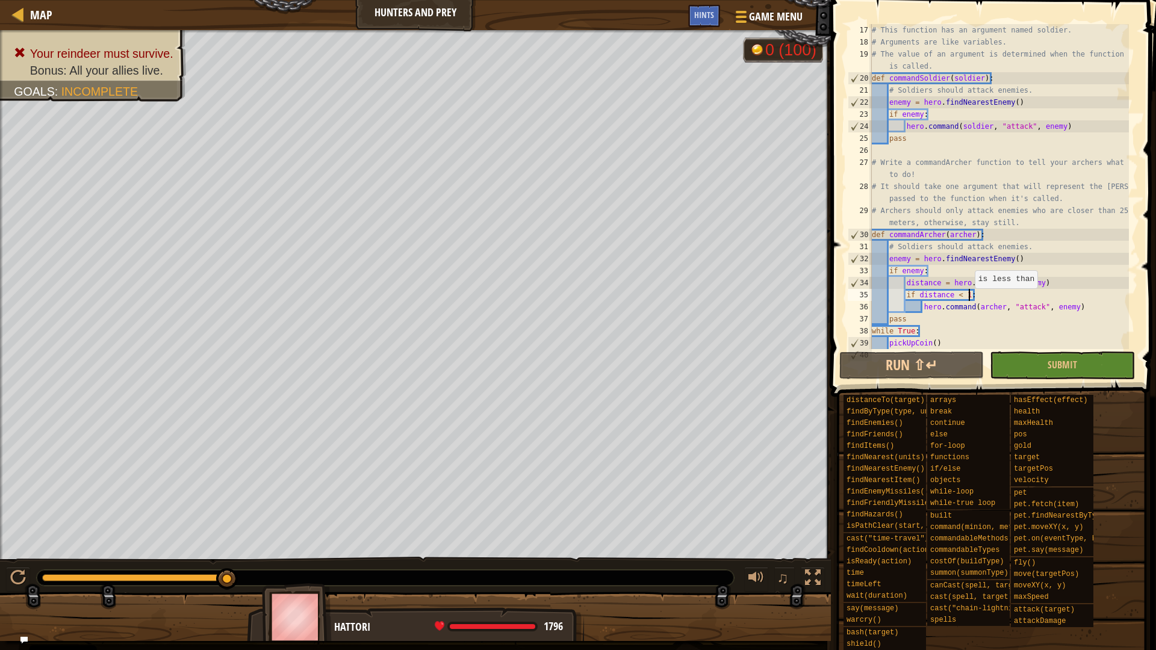
click at [969, 300] on div "# This function has an argument named soldier. # Arguments are like variables. …" at bounding box center [998, 198] width 259 height 349
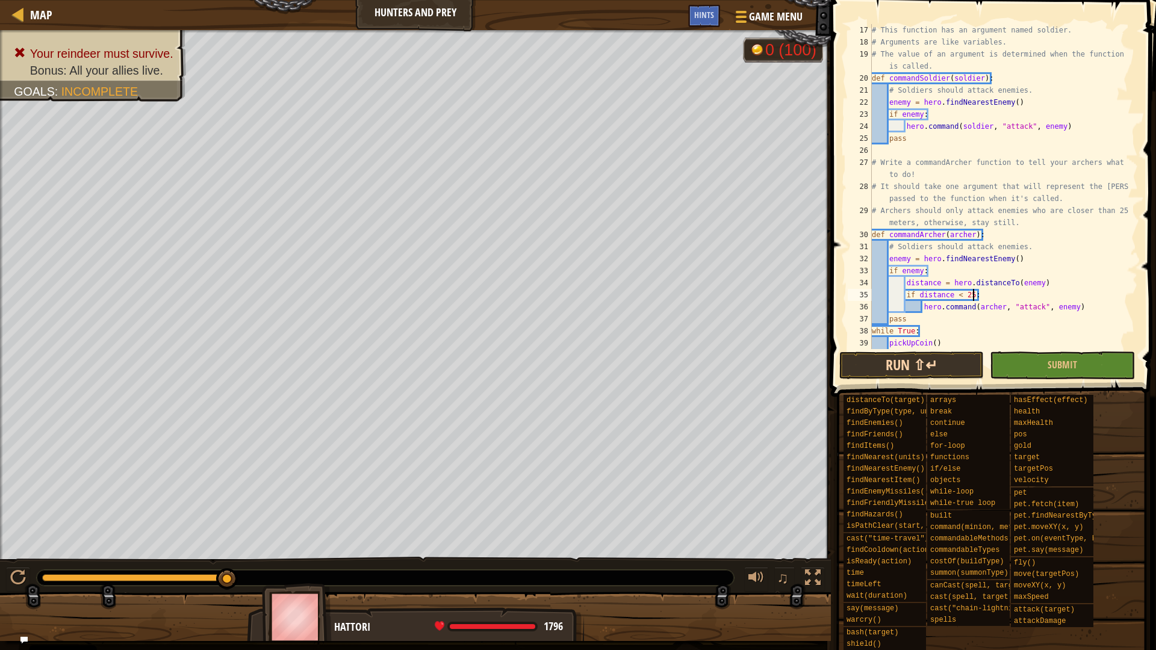
type textarea "if distance < 25:"
click at [886, 369] on button "Run ⇧↵" at bounding box center [911, 366] width 144 height 28
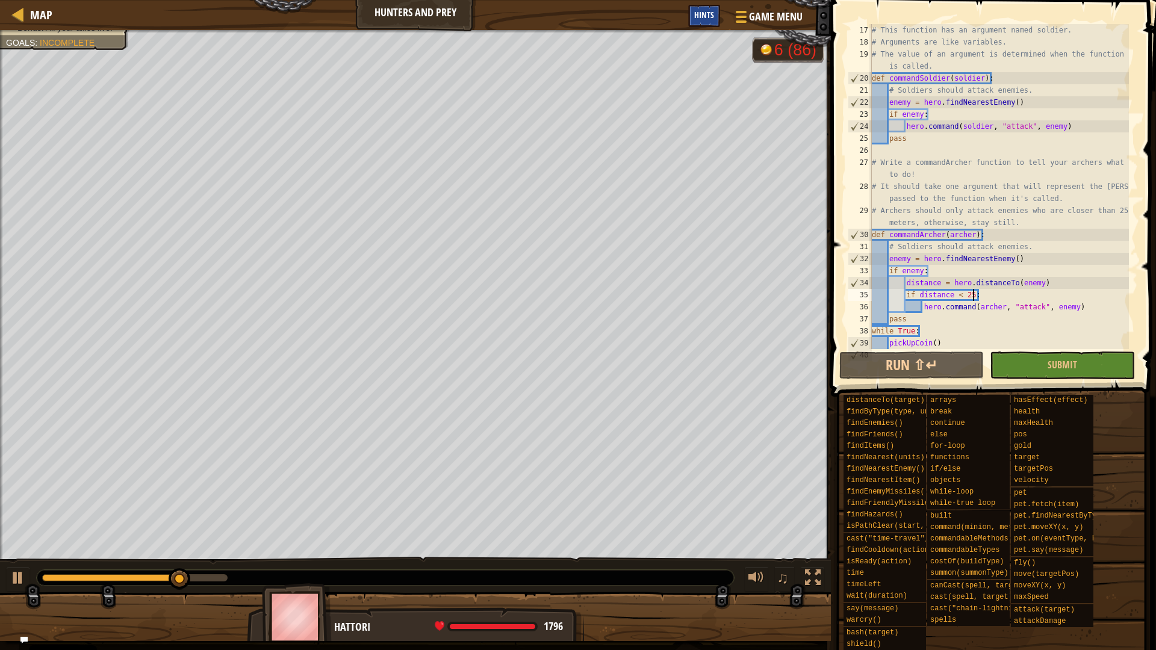
scroll to position [193, 0]
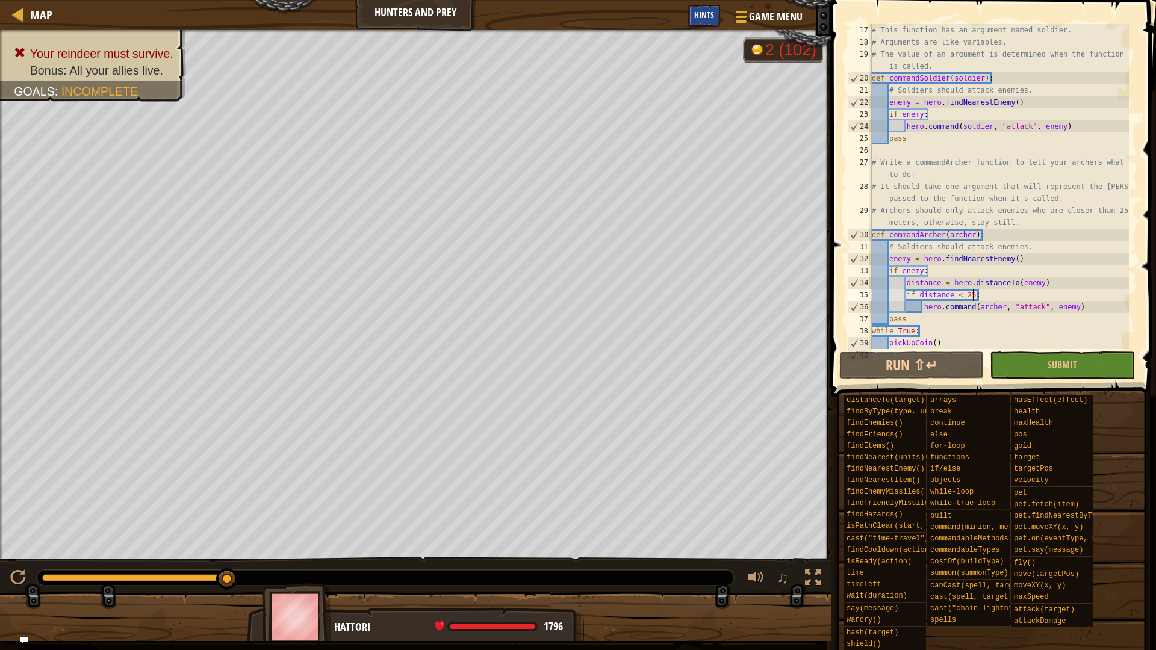
click at [716, 14] on div "Hints" at bounding box center [704, 16] width 32 height 22
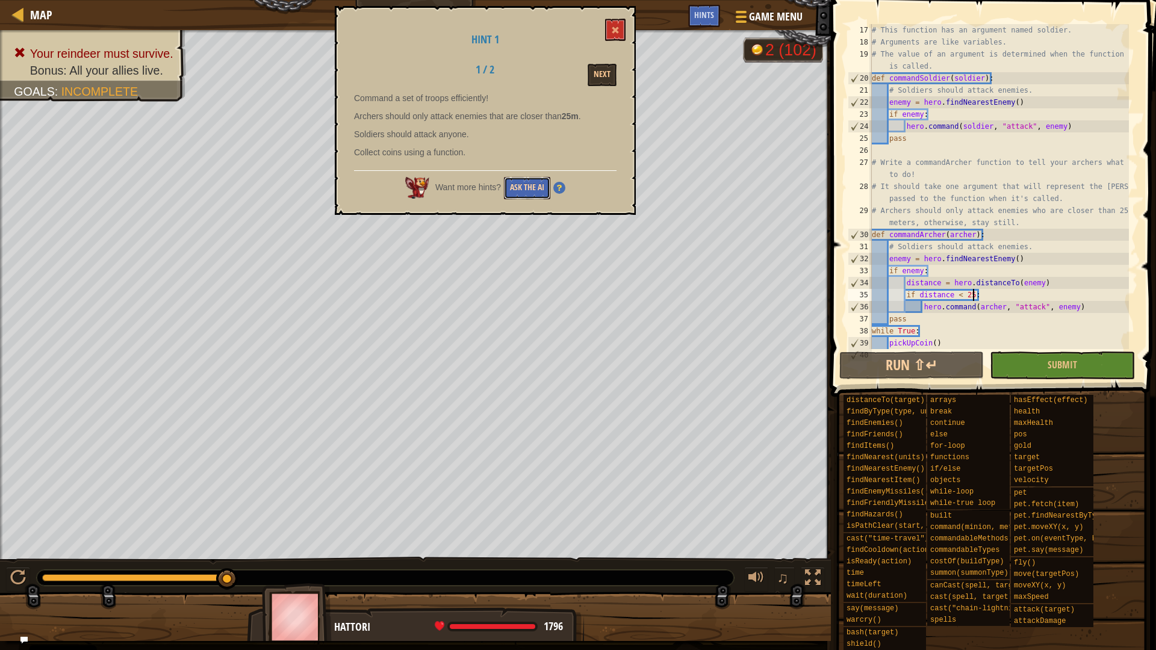
click at [527, 187] on button "Ask the AI" at bounding box center [527, 188] width 46 height 22
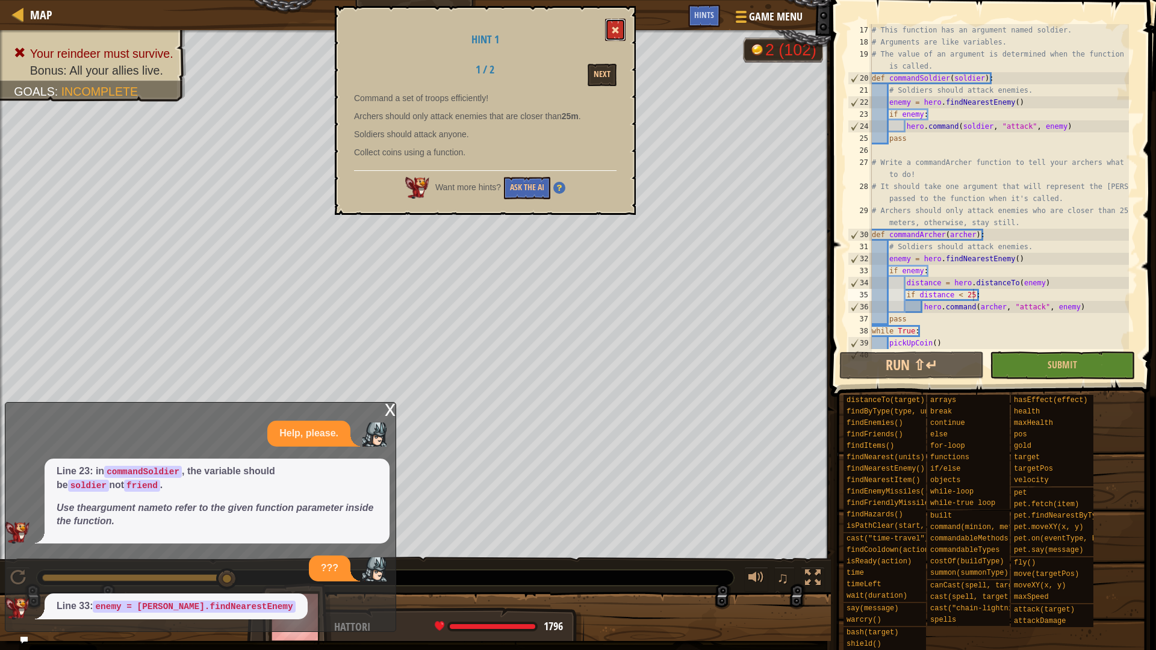
click at [613, 26] on span at bounding box center [615, 30] width 8 height 8
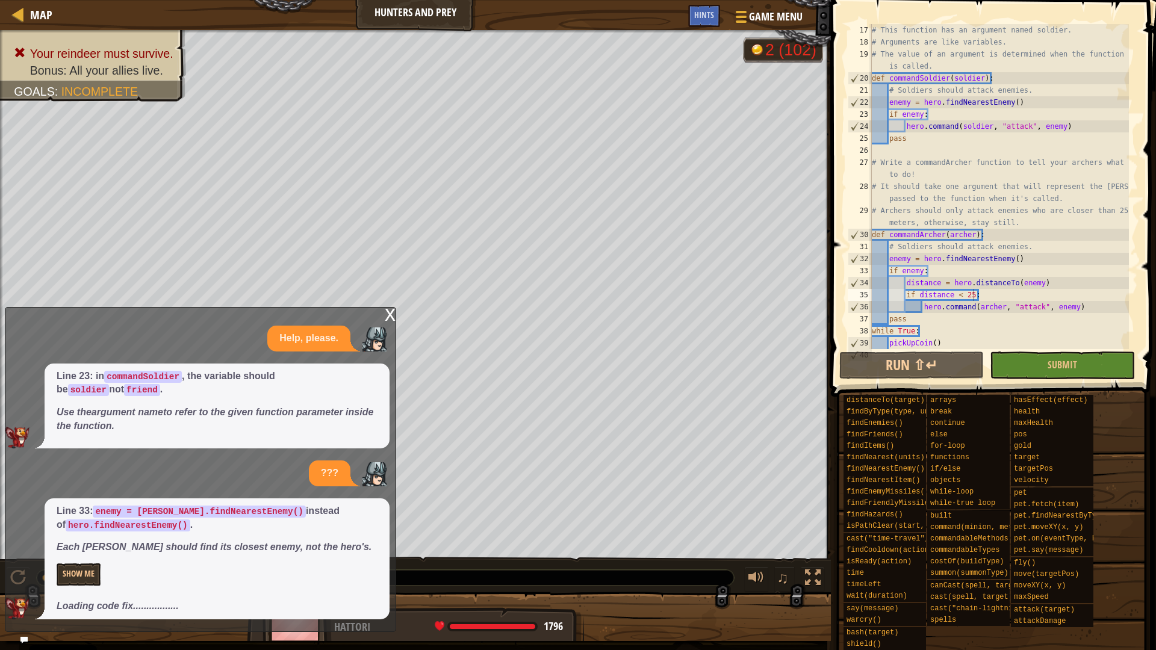
click at [63, 591] on div "Line 33: enemy = archer.findNearestEnemy() instead of hero.findNearestEnemy() .…" at bounding box center [217, 558] width 345 height 121
click at [75, 583] on button "Show Me" at bounding box center [79, 574] width 44 height 22
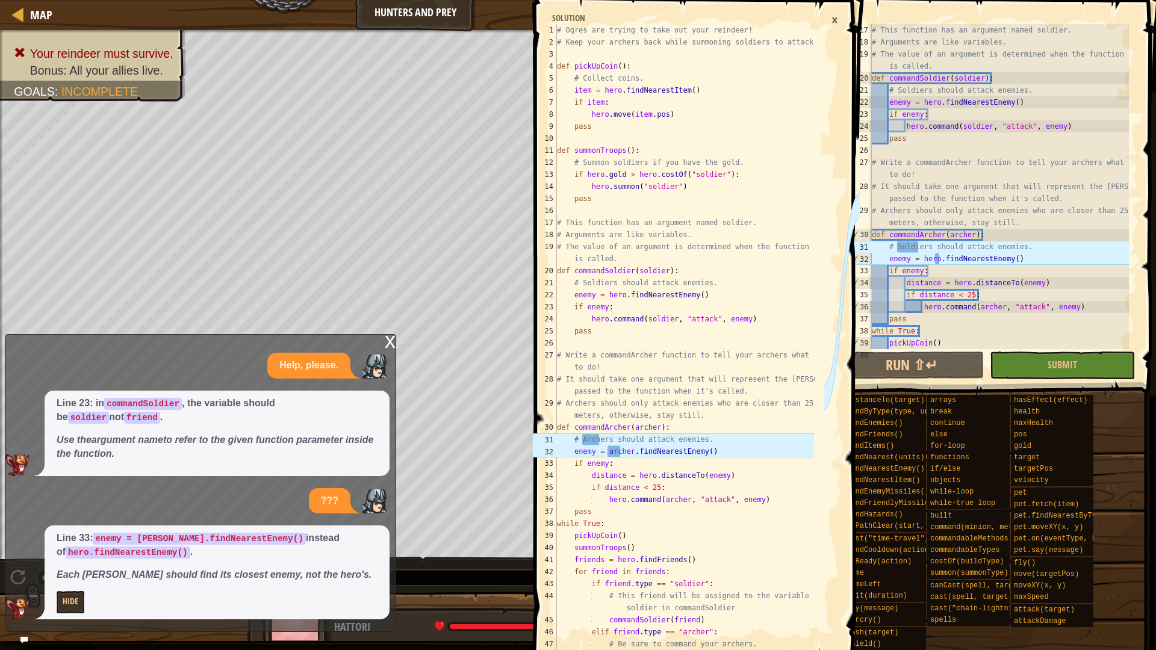
click at [937, 259] on div "# This function has an argument named soldier. # Arguments are like variables. …" at bounding box center [998, 198] width 259 height 349
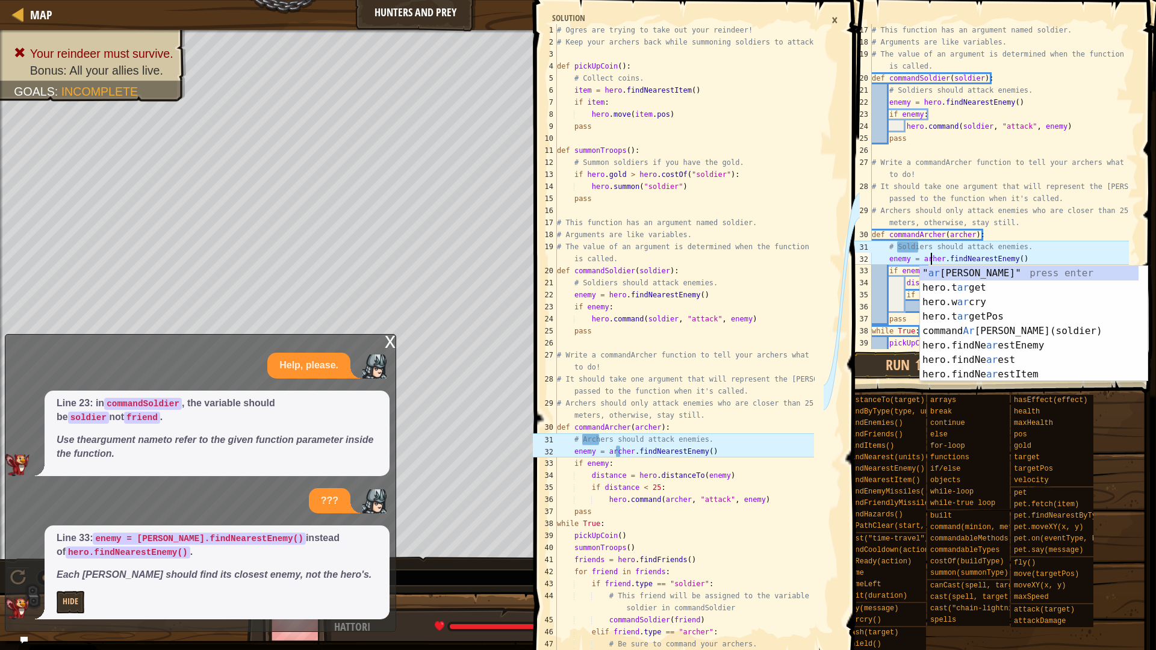
scroll to position [5, 9]
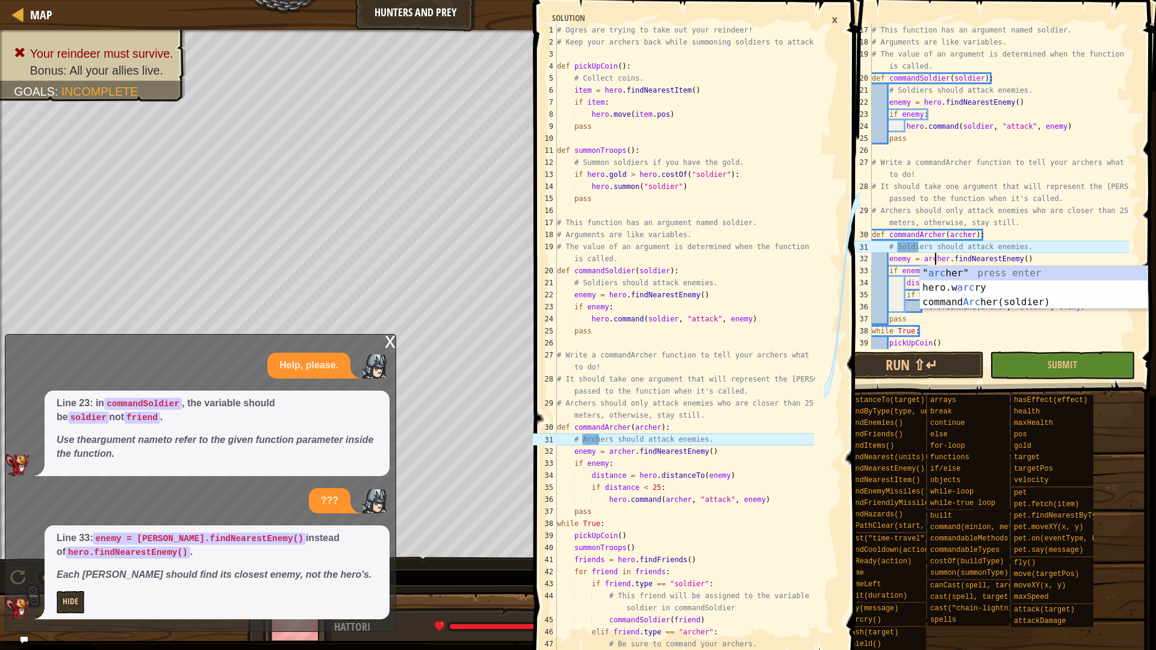
click at [918, 249] on div "# This function has an argument named soldier. # Arguments are like variables. …" at bounding box center [998, 198] width 259 height 349
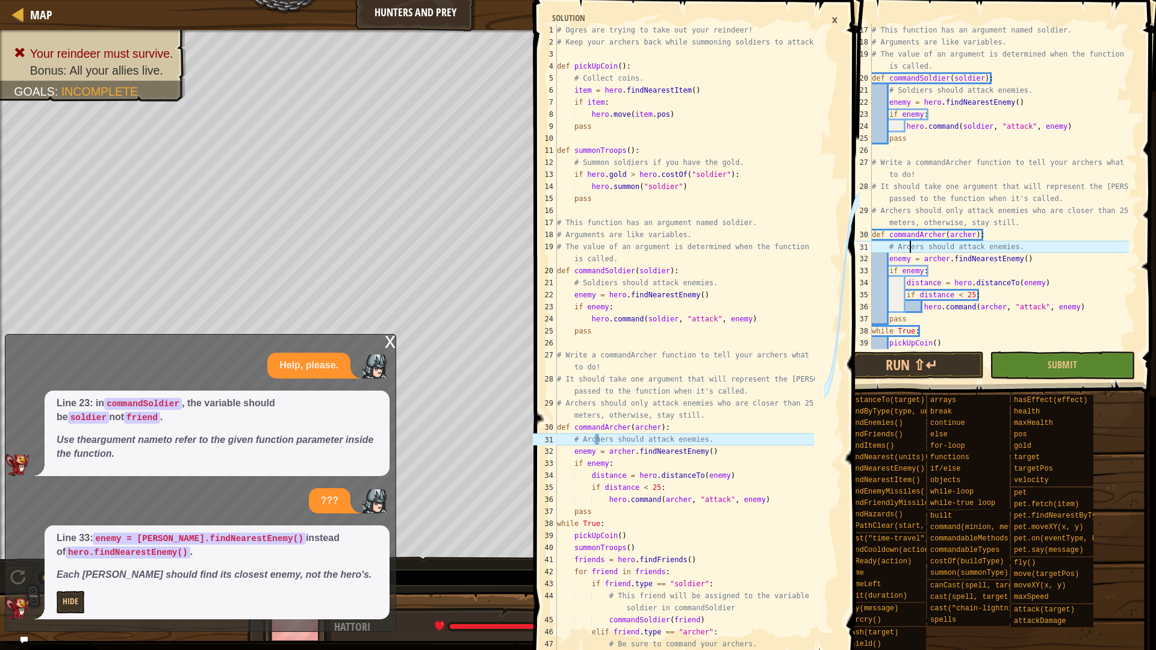
scroll to position [5, 6]
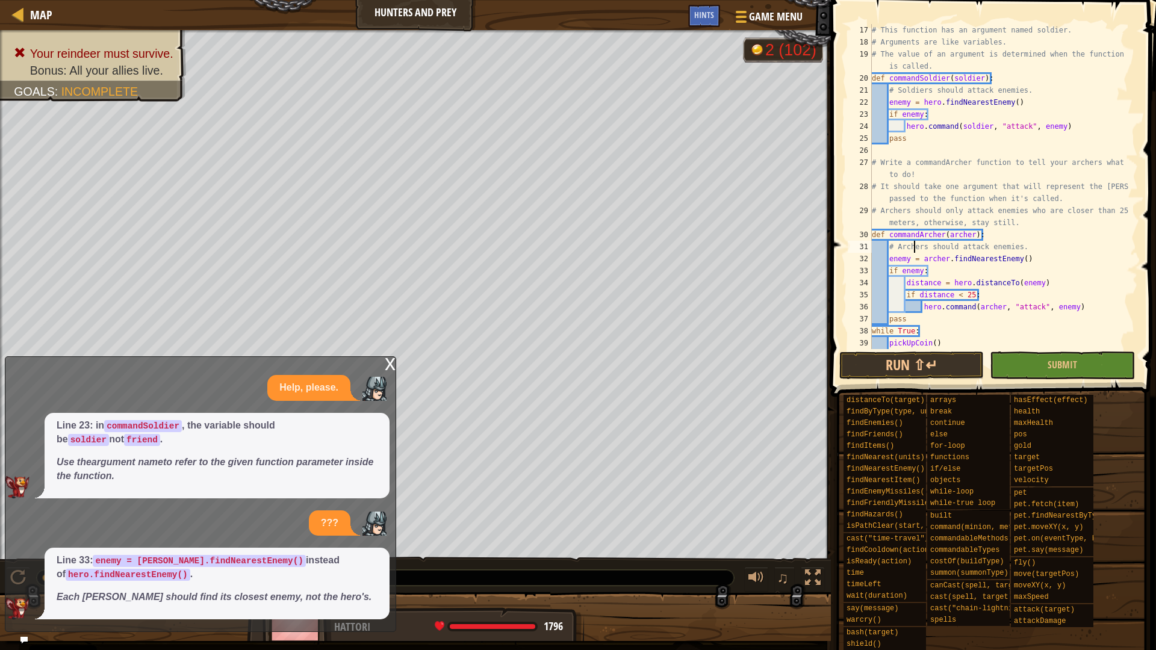
click at [394, 358] on div "x" at bounding box center [390, 363] width 11 height 12
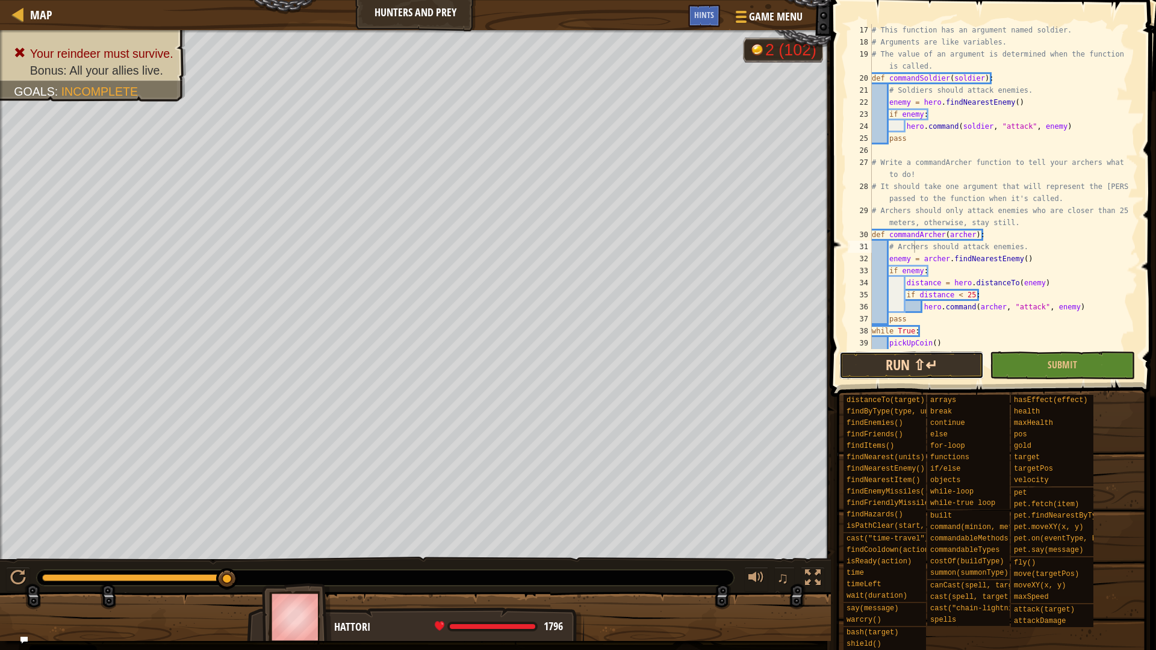
click at [848, 365] on button "Run ⇧↵" at bounding box center [911, 366] width 144 height 28
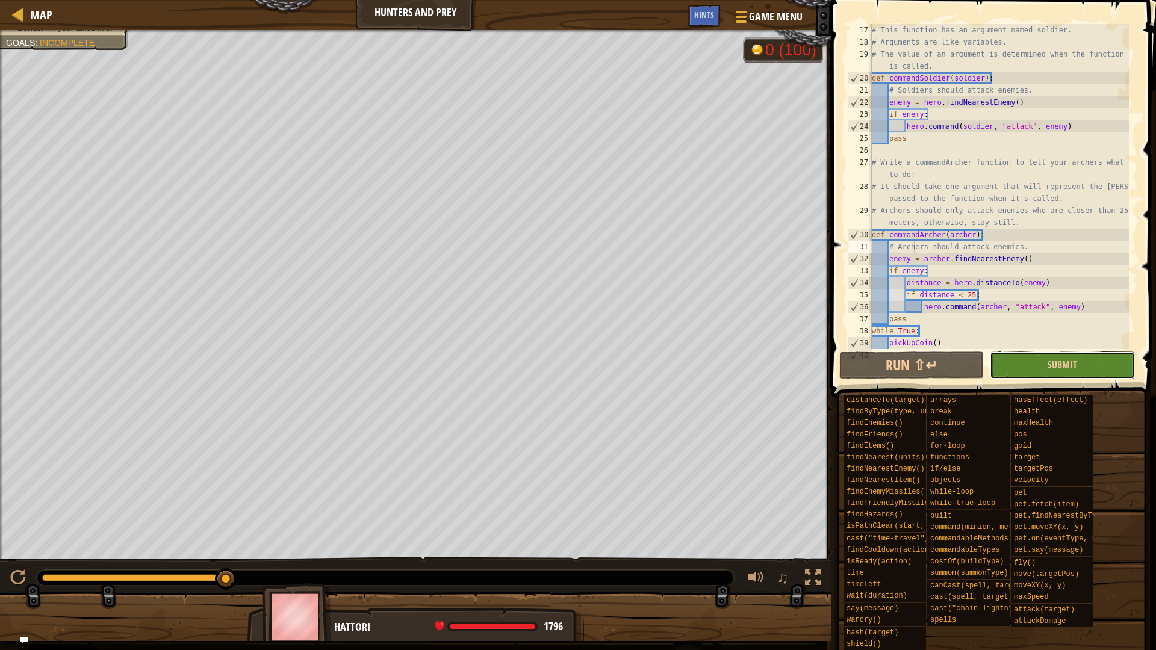
click at [1047, 374] on button "Submit" at bounding box center [1062, 366] width 144 height 28
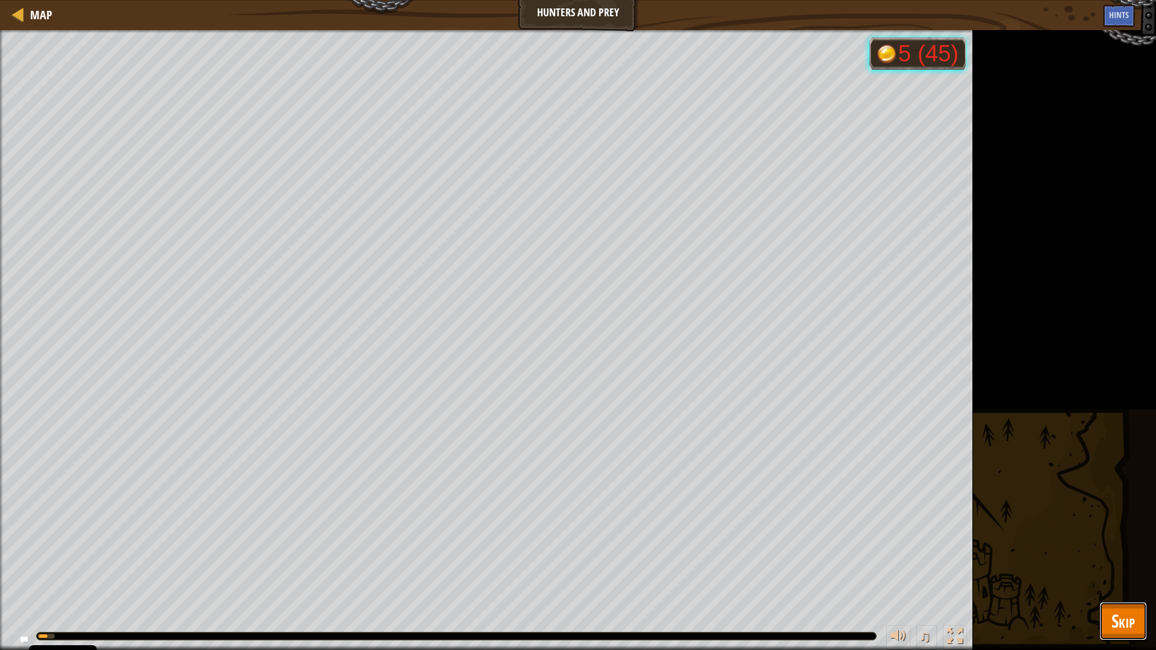
click at [1125, 630] on span "Skip" at bounding box center [1122, 621] width 23 height 25
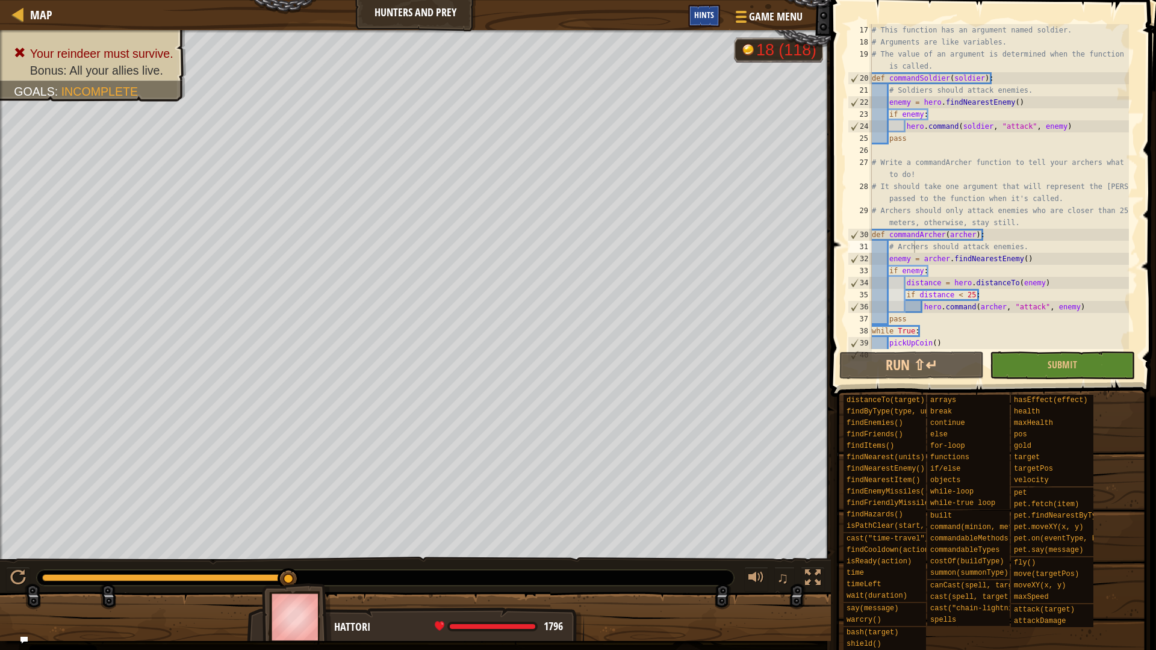
click at [717, 14] on div "Hints" at bounding box center [704, 16] width 32 height 22
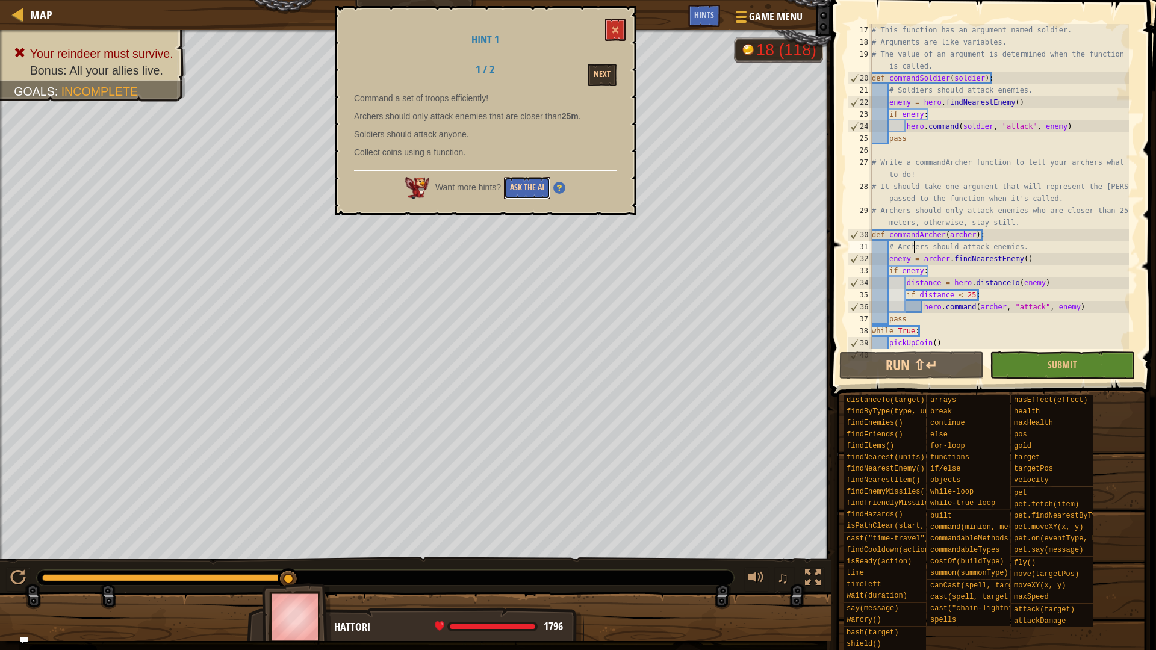
click at [536, 185] on button "Ask the AI" at bounding box center [527, 188] width 46 height 22
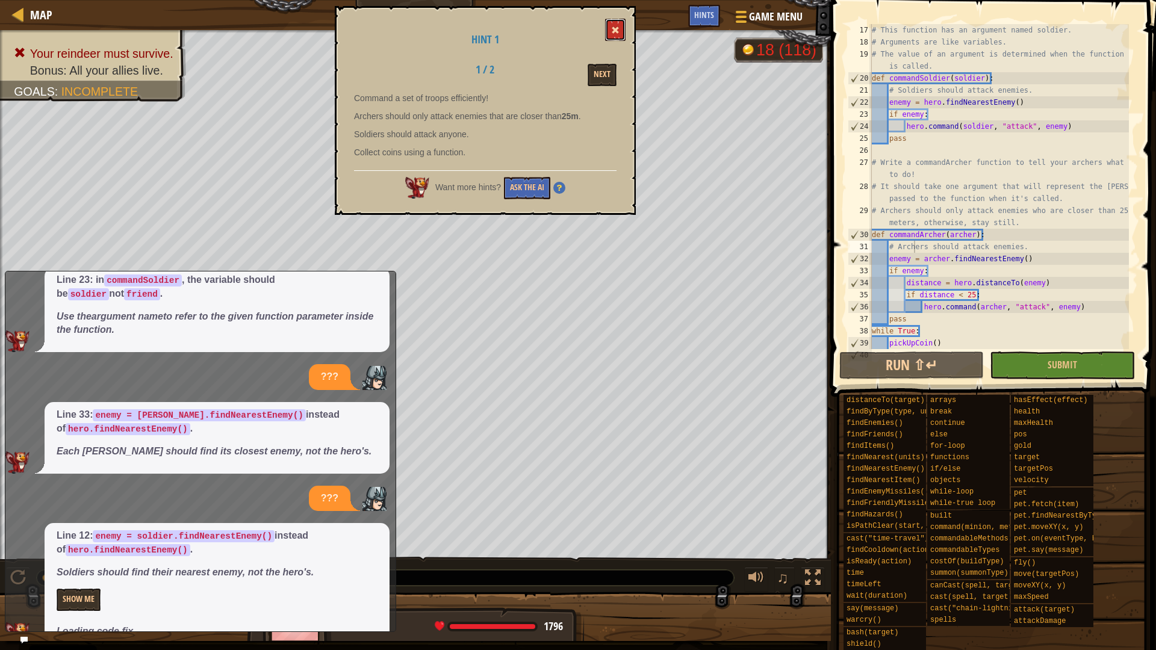
click at [609, 24] on button at bounding box center [615, 30] width 20 height 22
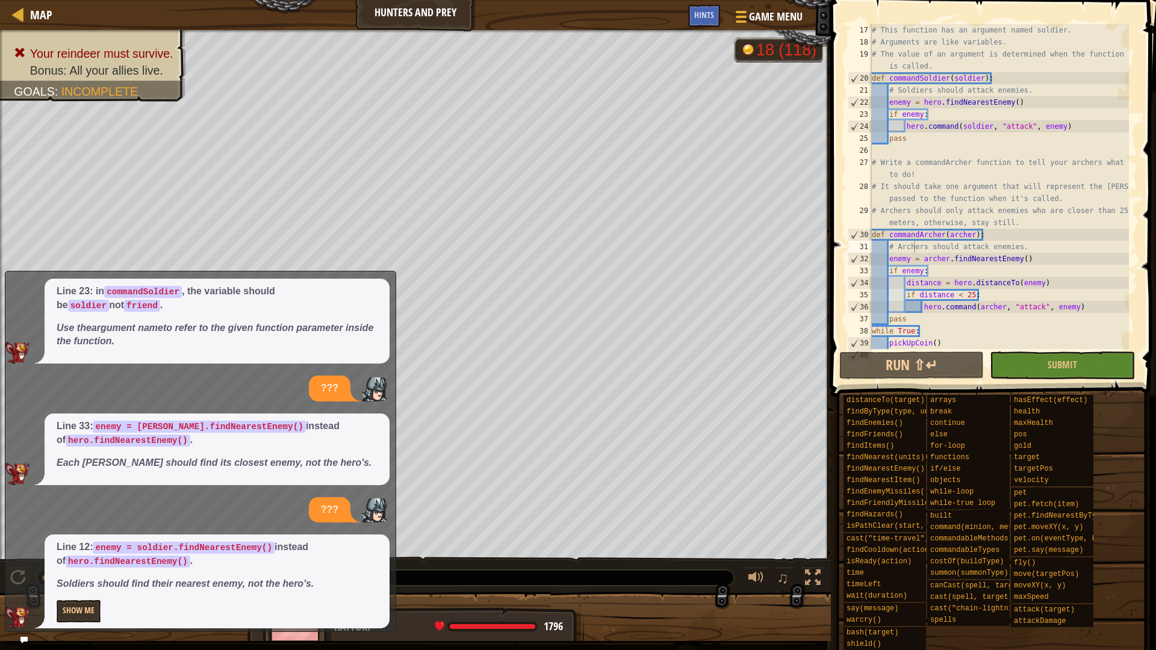
scroll to position [60, 0]
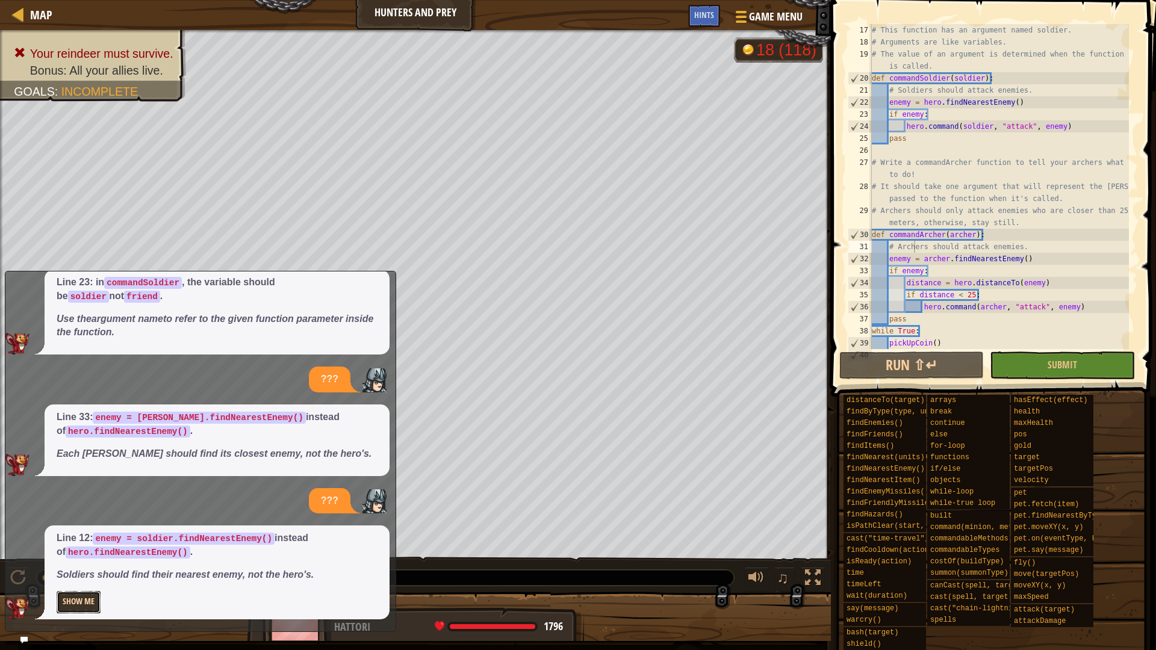
click at [90, 604] on button "Show Me" at bounding box center [79, 602] width 44 height 22
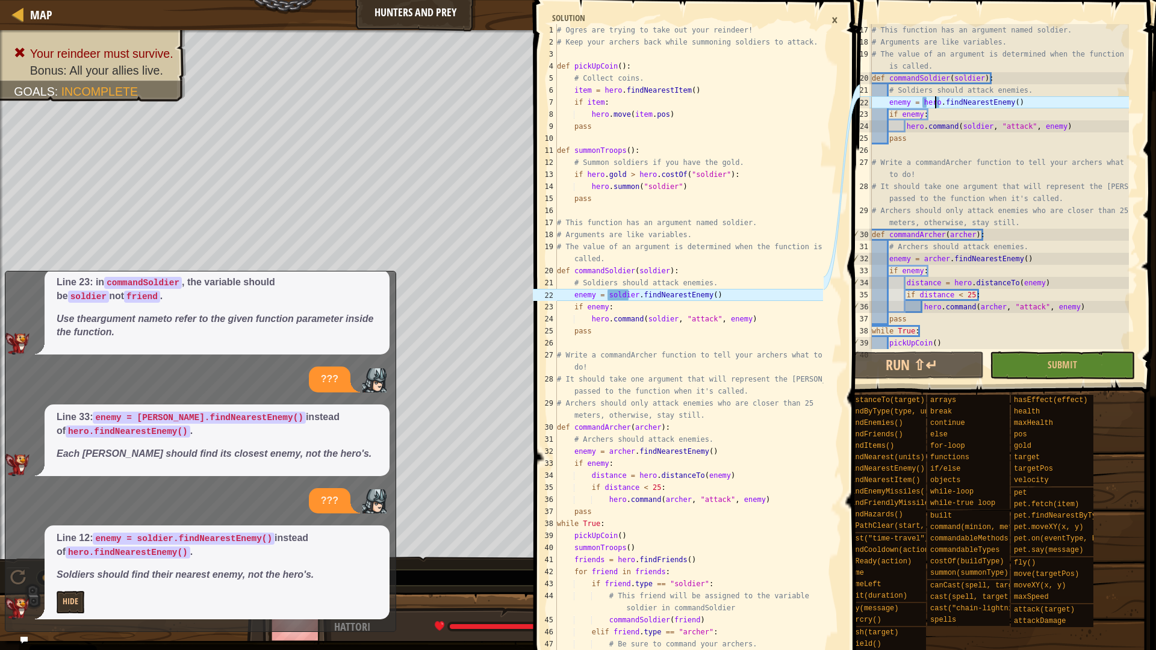
click at [936, 102] on div "# This function has an argument named soldier. # Arguments are like variables. …" at bounding box center [998, 198] width 259 height 349
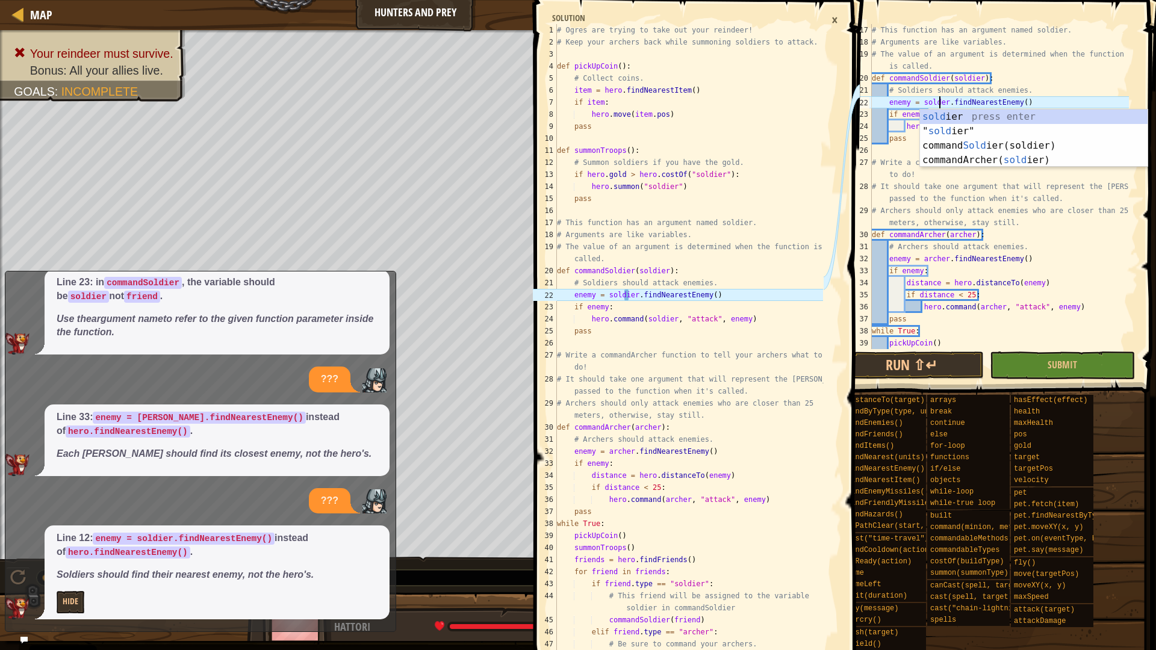
scroll to position [38, 0]
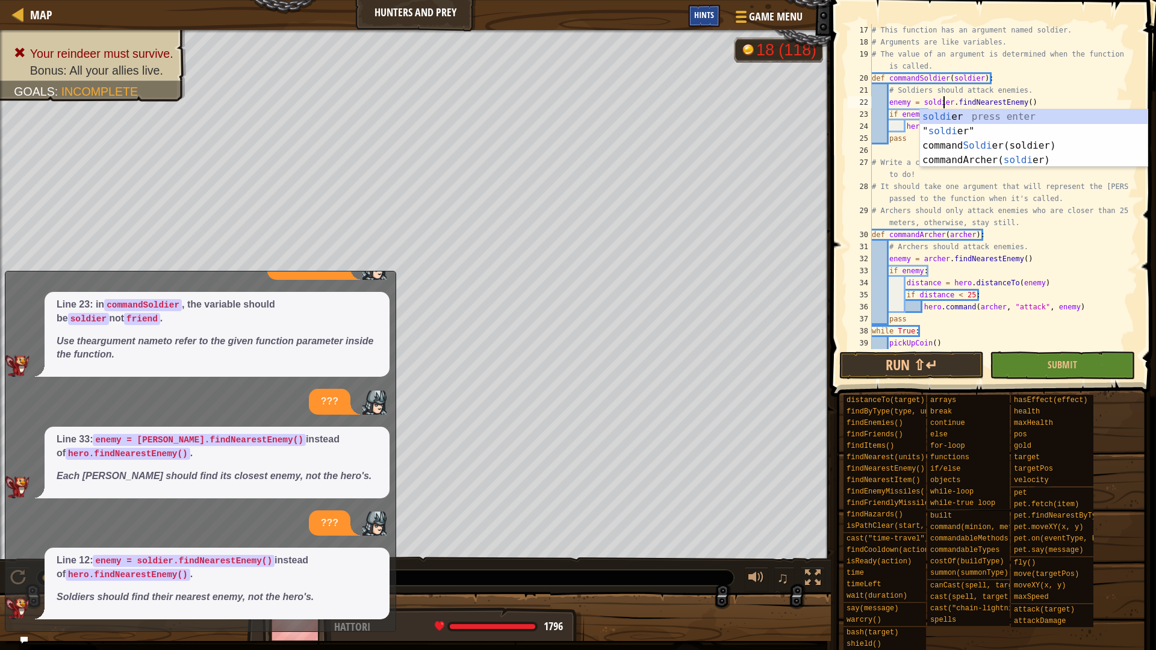
click at [718, 11] on div "Hints" at bounding box center [704, 16] width 32 height 22
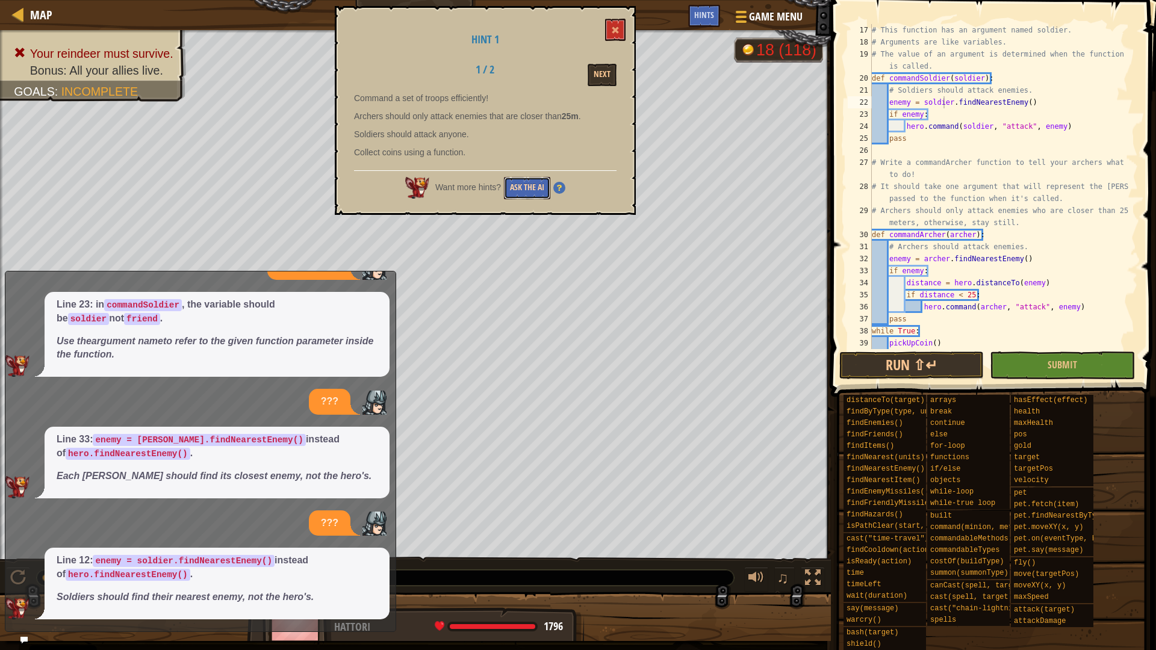
click at [524, 190] on button "Ask the AI" at bounding box center [527, 188] width 46 height 22
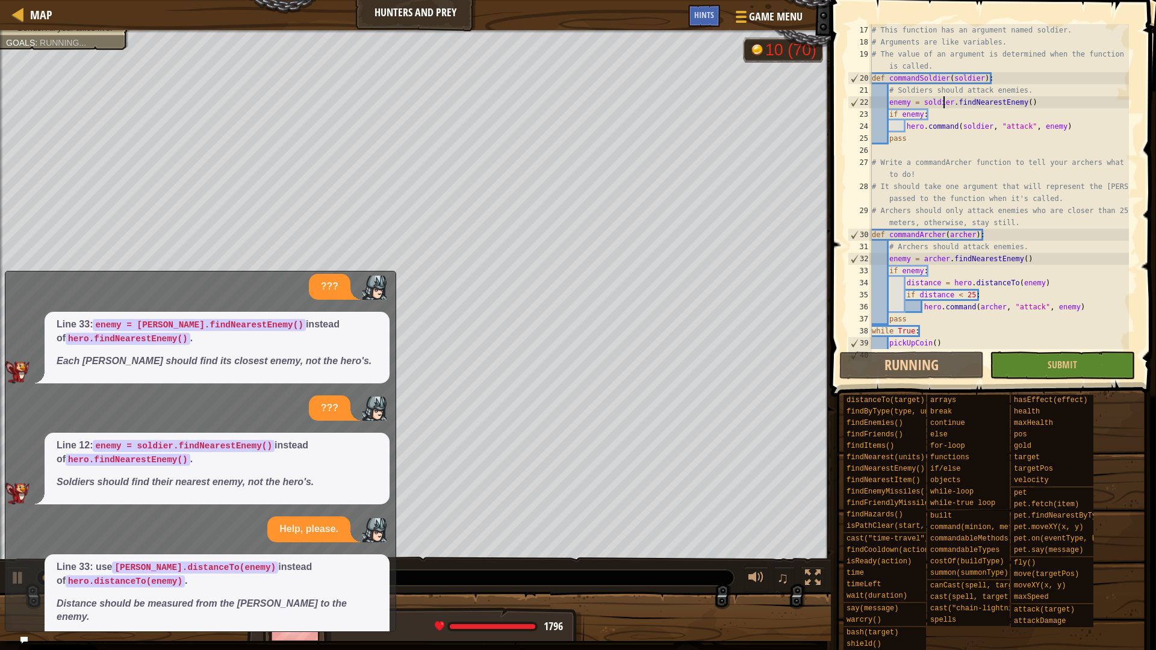
scroll to position [210, 0]
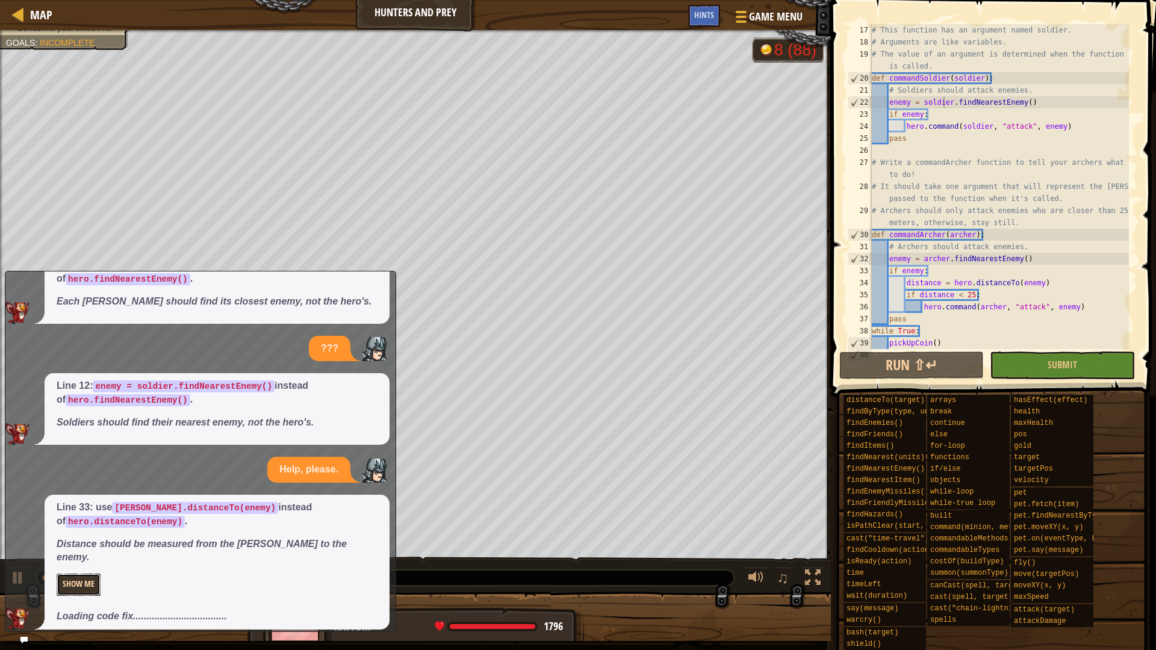
click at [69, 578] on button "Show Me" at bounding box center [79, 585] width 44 height 22
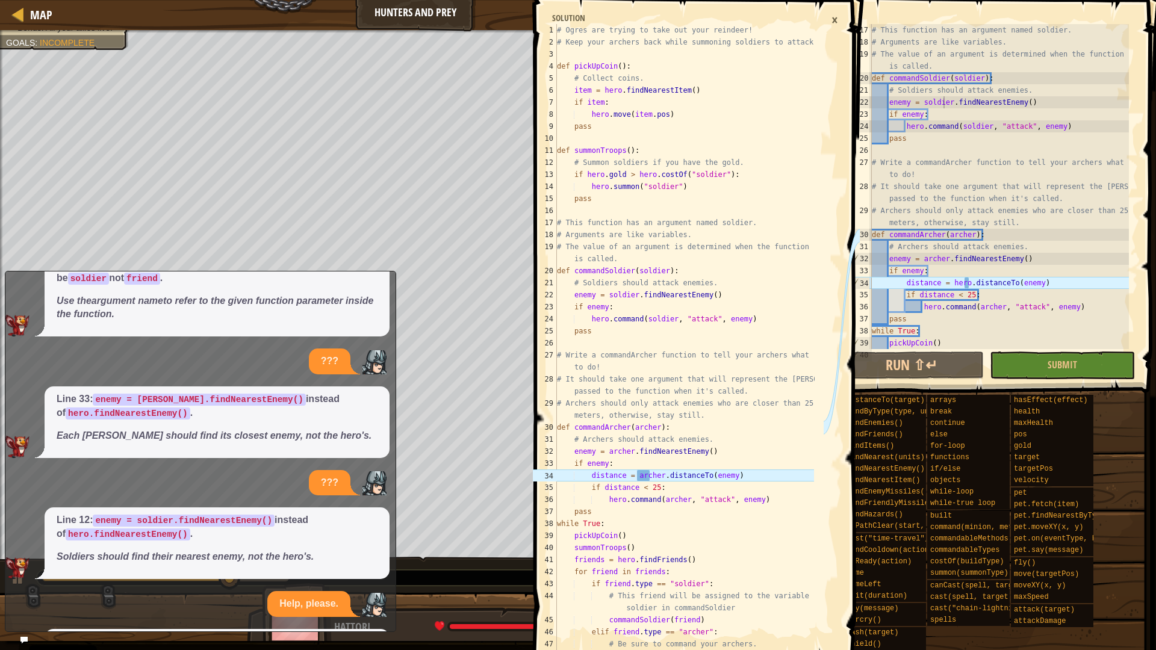
scroll to position [182, 0]
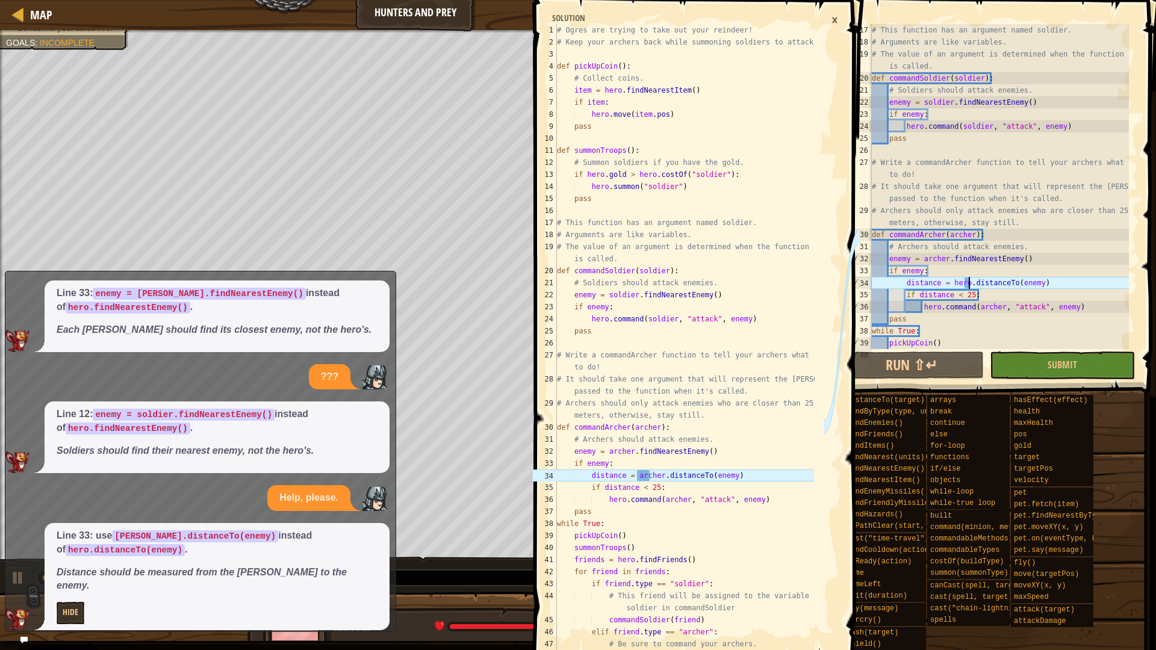
click at [967, 279] on div "# This function has an argument named soldier. # Arguments are like variables. …" at bounding box center [998, 198] width 259 height 349
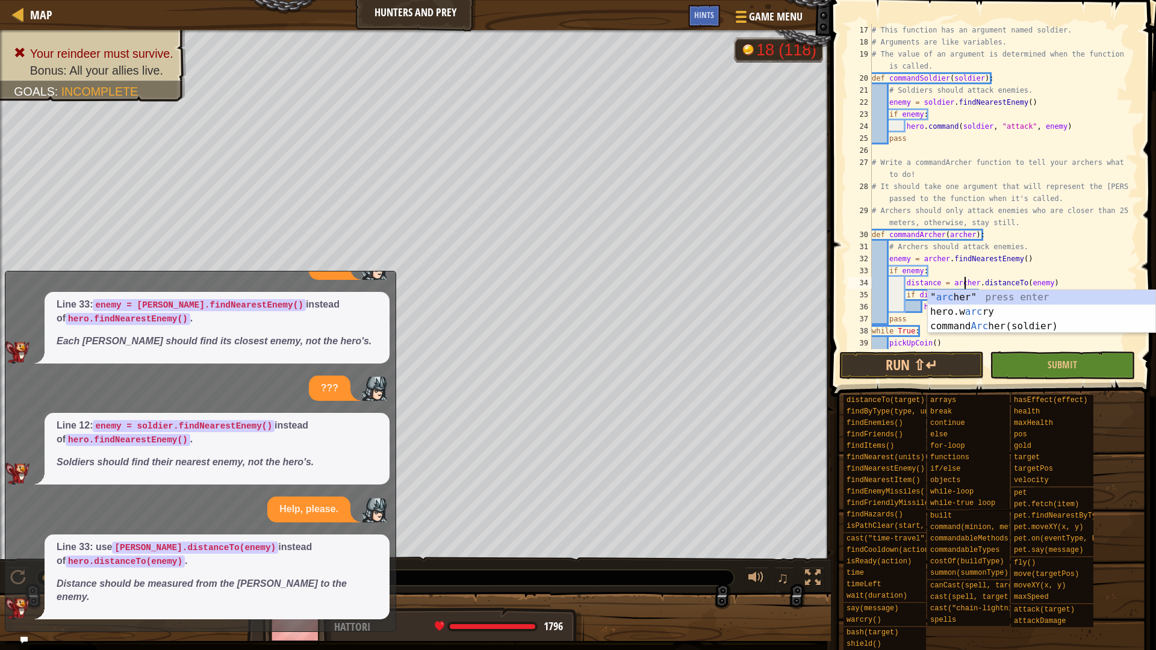
scroll to position [160, 0]
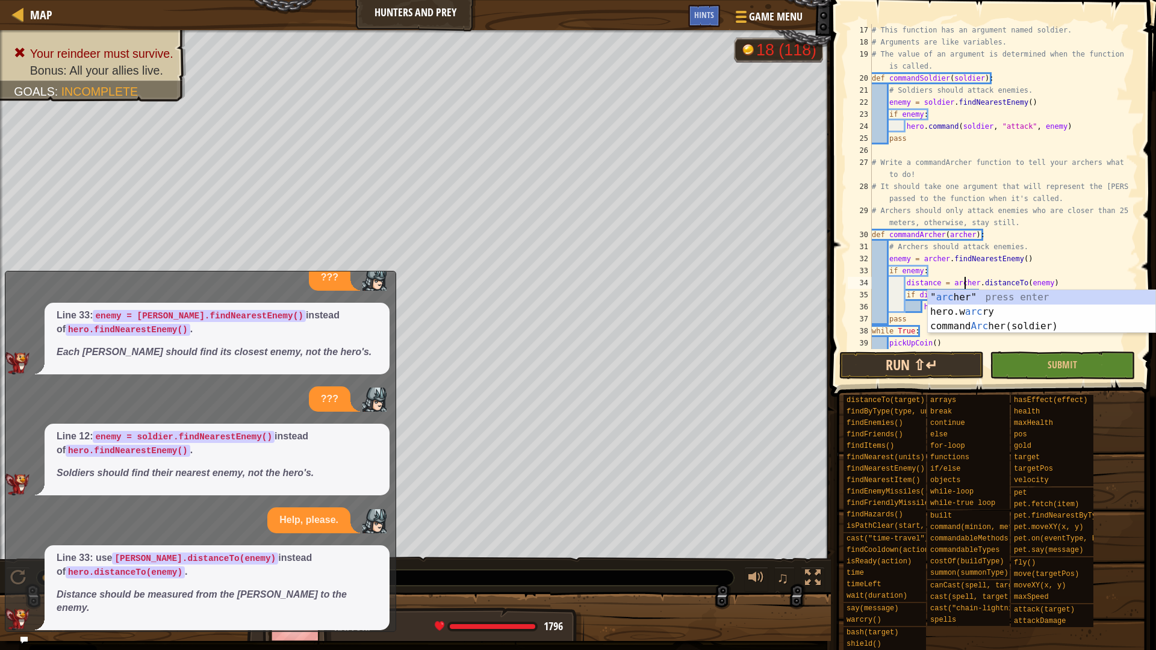
type textarea "distance = archer.distanceTo(enemy)"
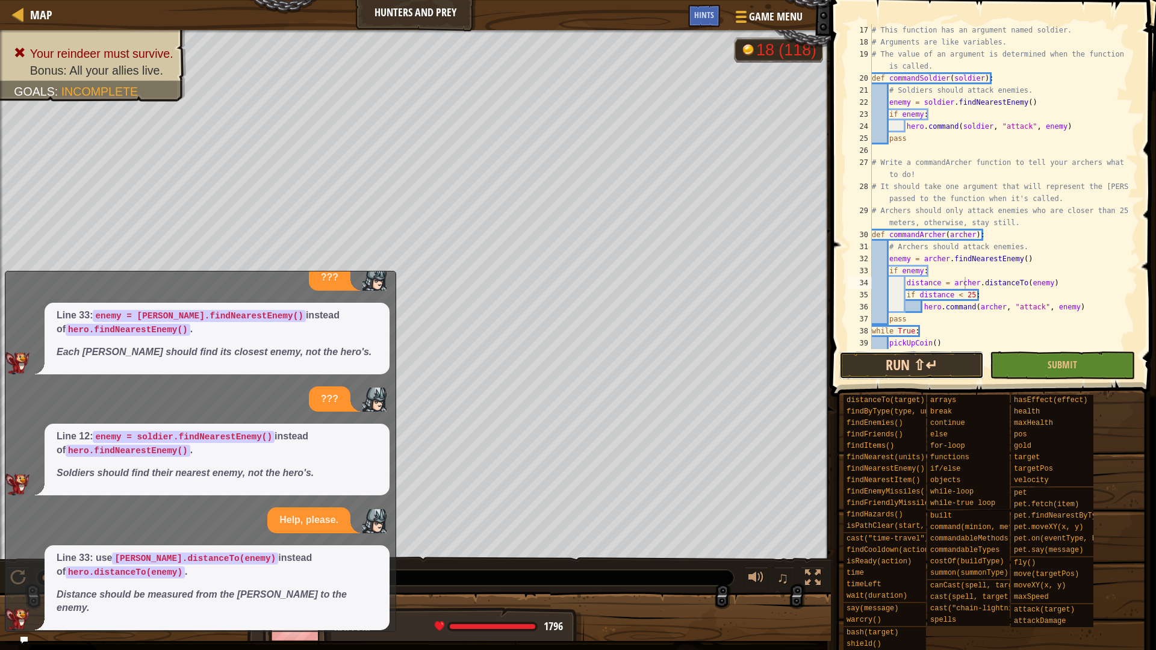
click at [916, 367] on button "Run ⇧↵" at bounding box center [911, 366] width 144 height 28
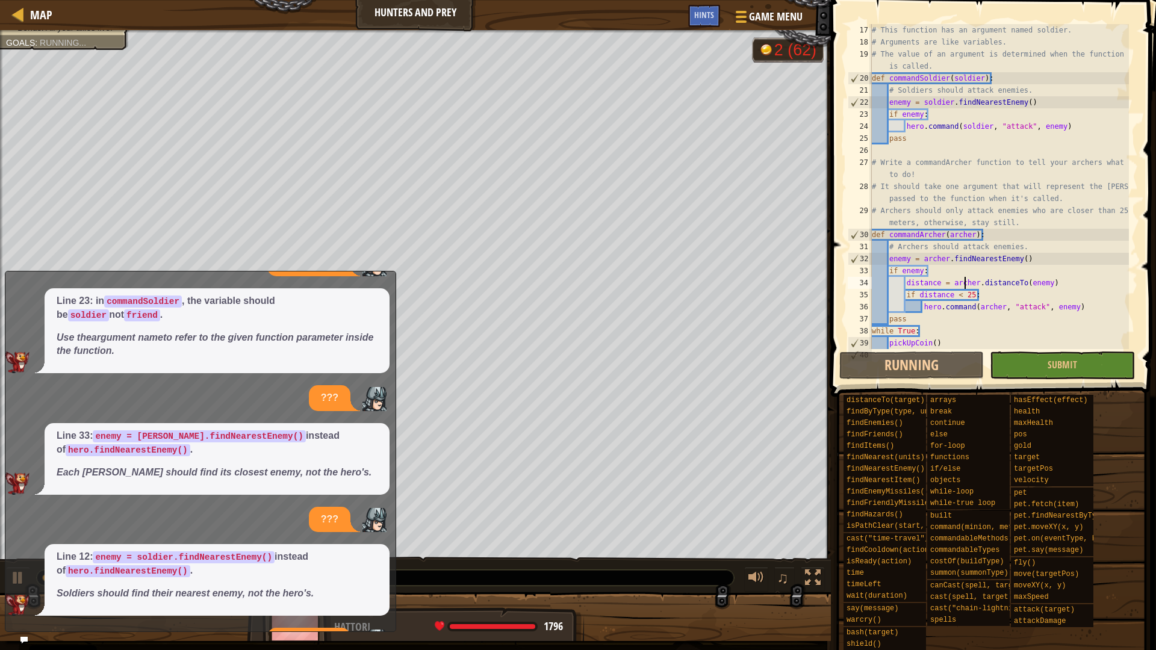
scroll to position [0, 0]
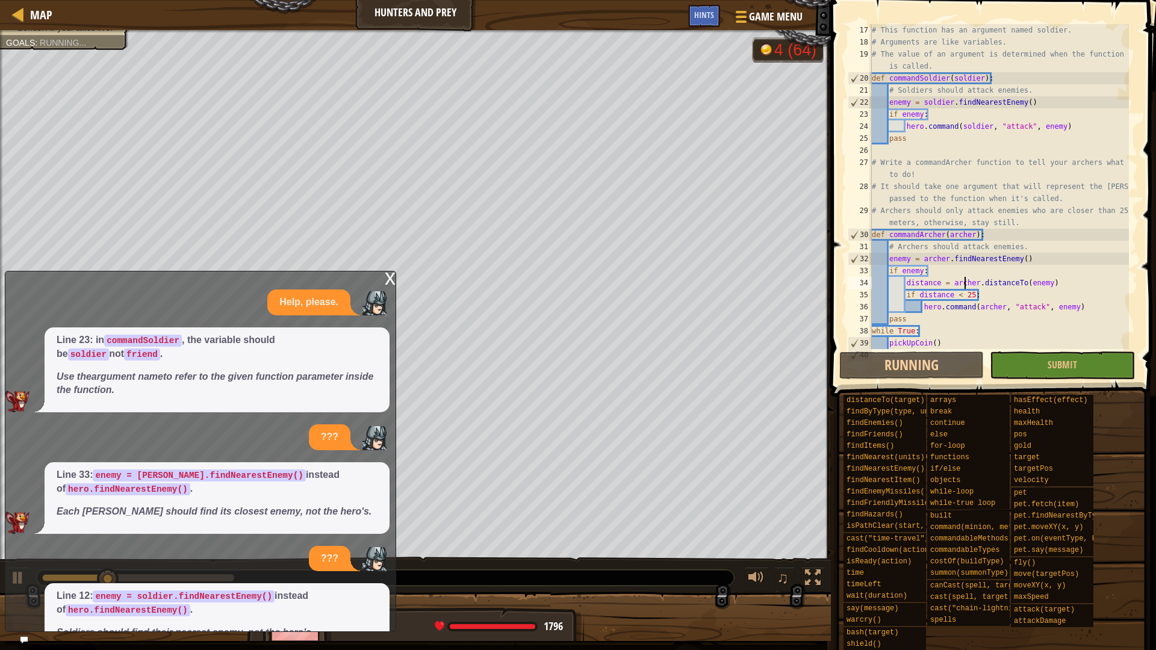
click at [388, 281] on div "x" at bounding box center [390, 278] width 11 height 12
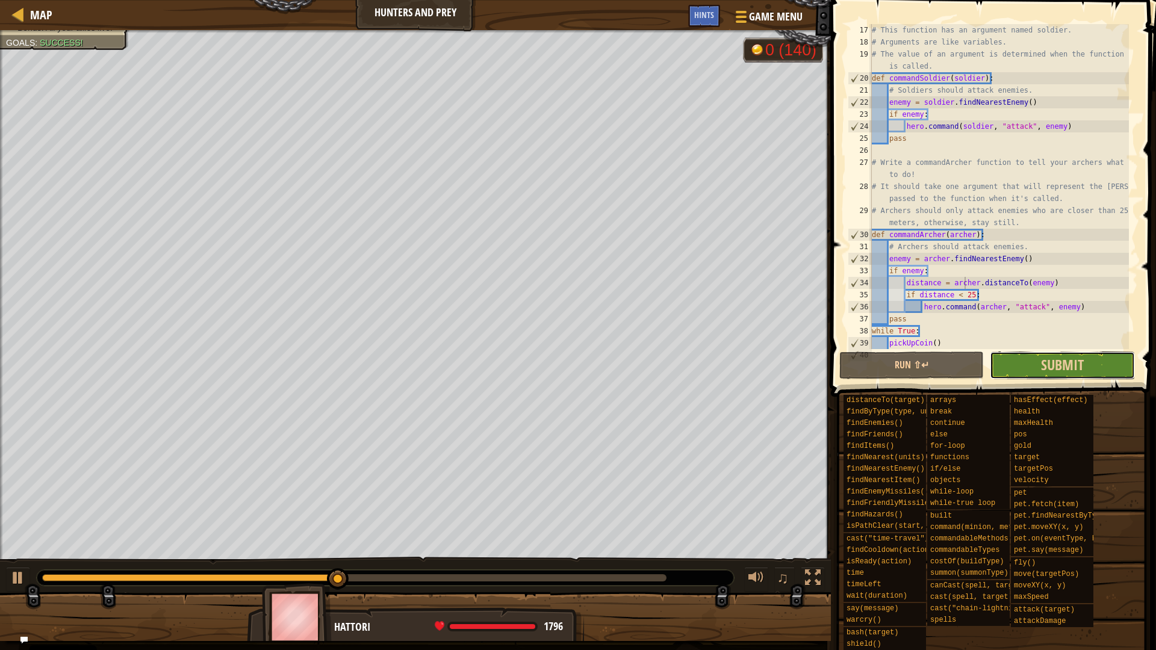
click at [1100, 358] on button "Submit" at bounding box center [1062, 366] width 144 height 28
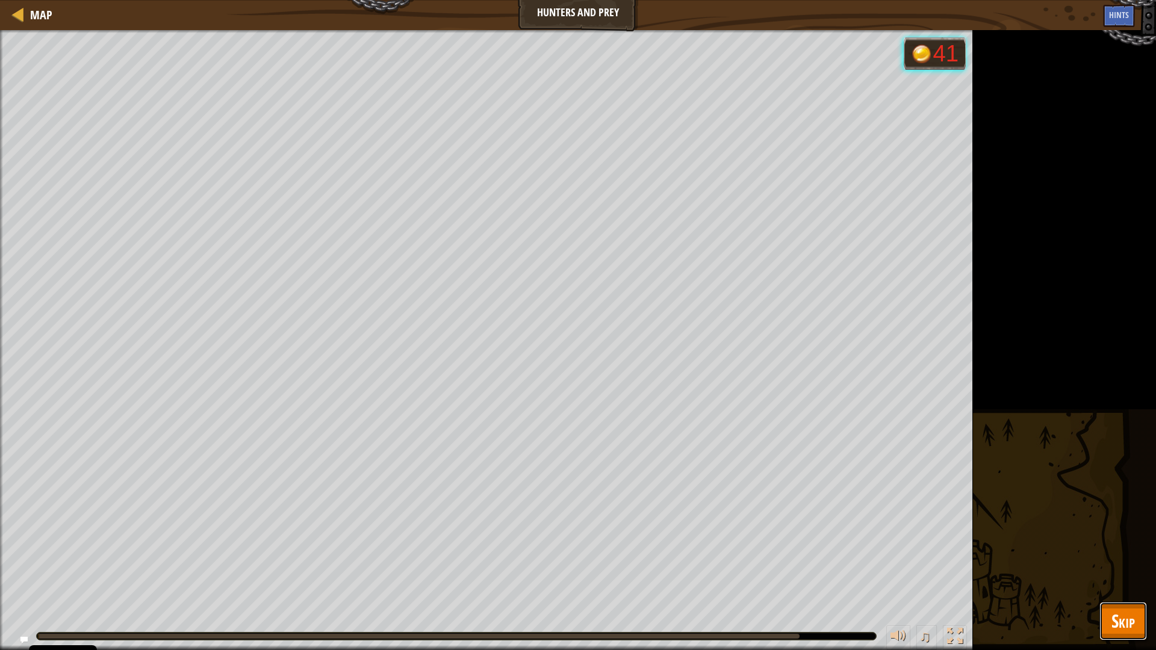
click at [1125, 616] on span "Skip" at bounding box center [1122, 621] width 23 height 25
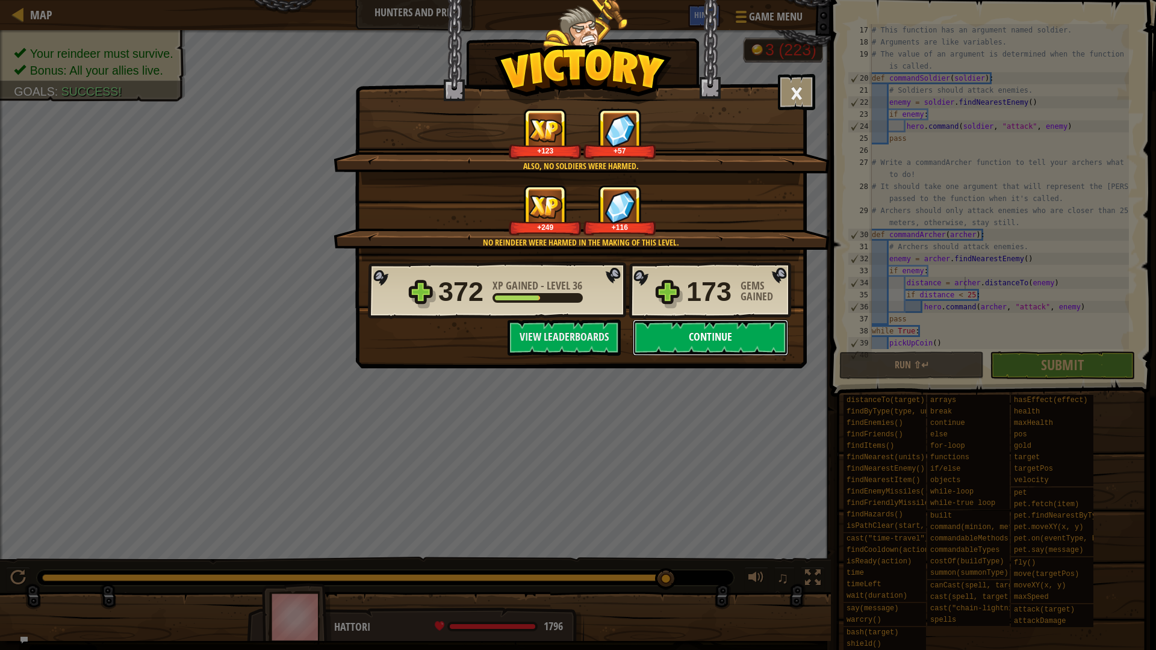
click at [727, 346] on button "Continue" at bounding box center [710, 338] width 155 height 36
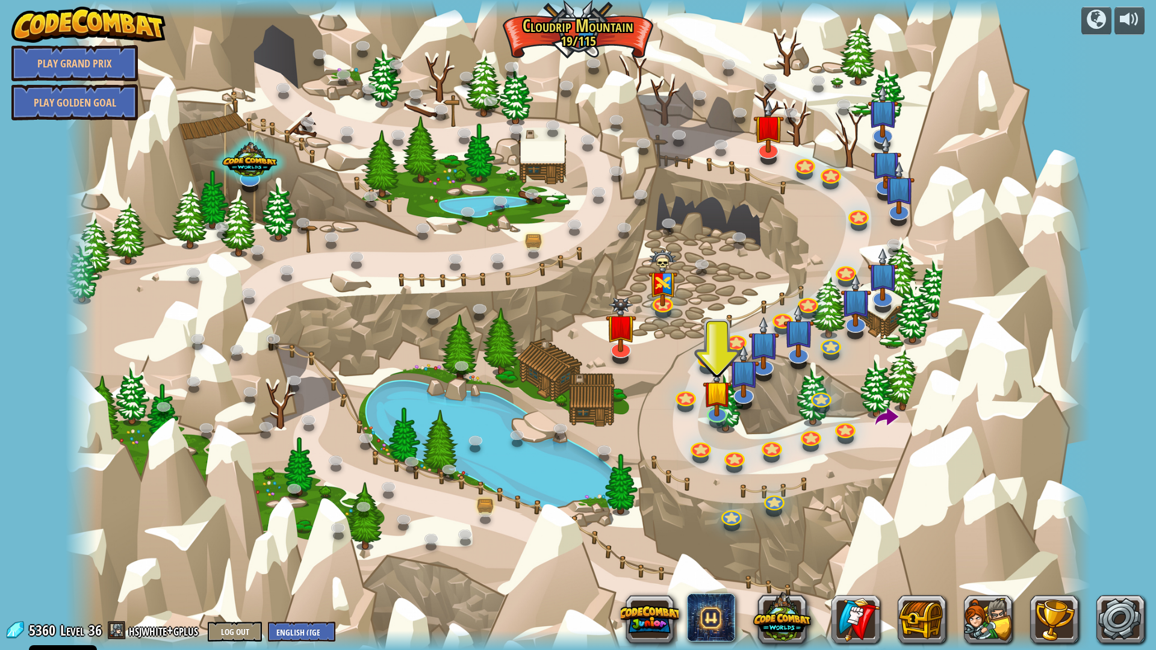
drag, startPoint x: 792, startPoint y: 137, endPoint x: 705, endPoint y: 56, distance: 118.8
drag, startPoint x: 705, startPoint y: 56, endPoint x: 586, endPoint y: 320, distance: 289.1
click at [586, 320] on div at bounding box center [578, 325] width 1025 height 650
click at [775, 153] on div at bounding box center [768, 147] width 20 height 20
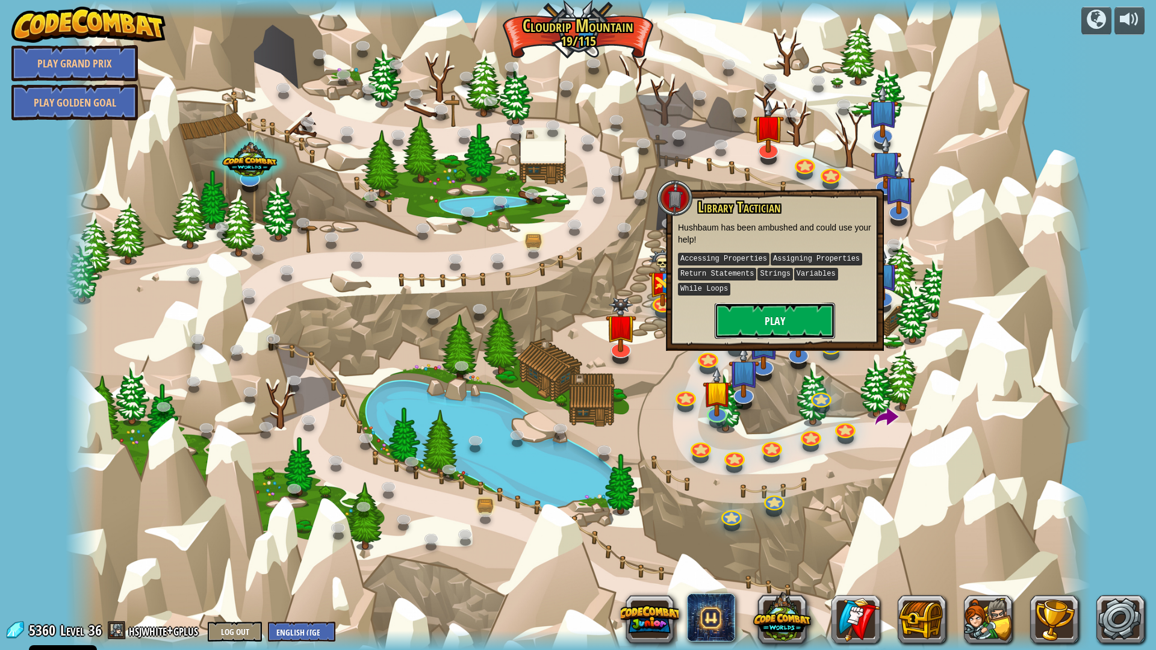
click at [787, 318] on button "Play" at bounding box center [775, 321] width 120 height 36
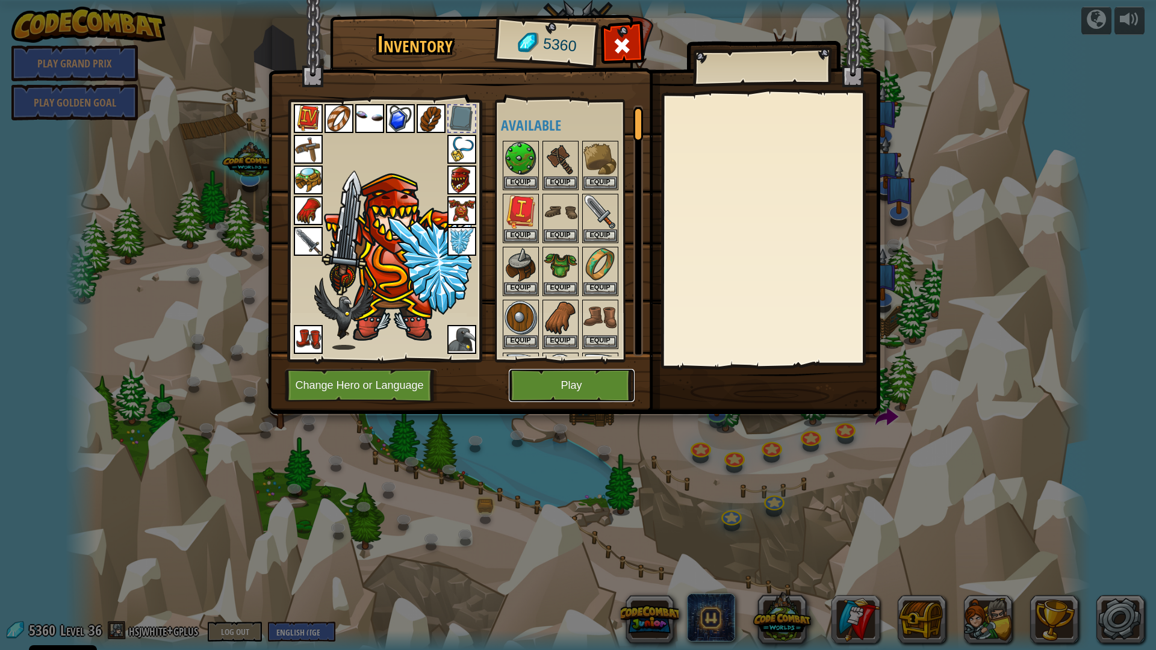
click at [563, 378] on button "Play" at bounding box center [572, 385] width 126 height 33
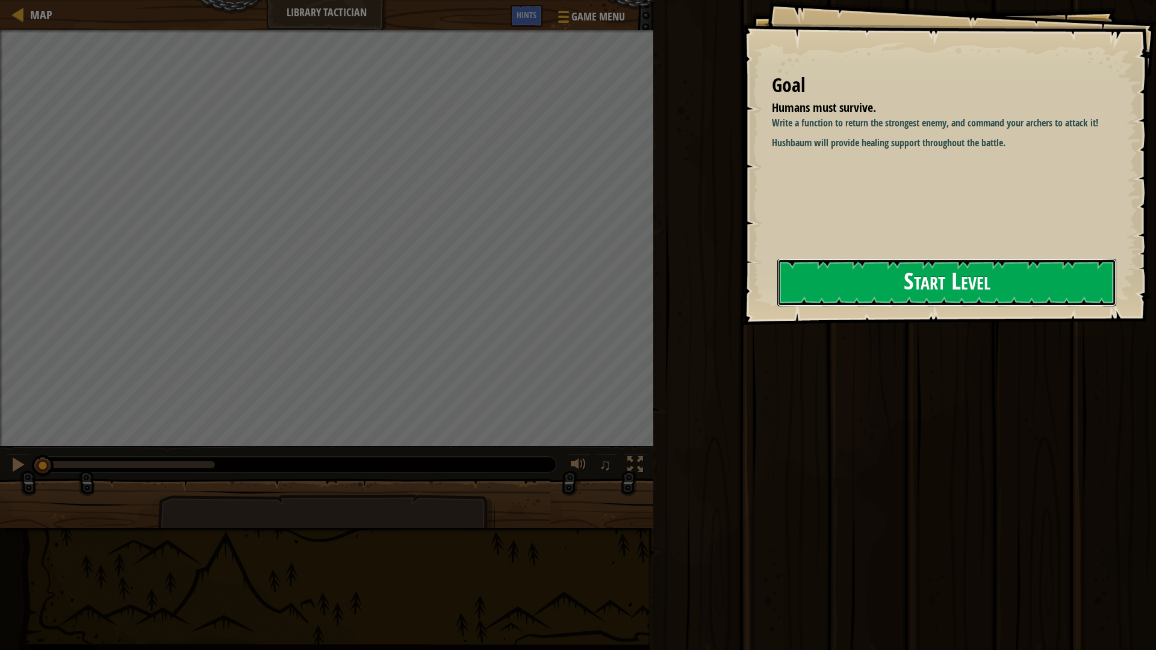
click at [1048, 293] on button "Start Level" at bounding box center [946, 283] width 339 height 48
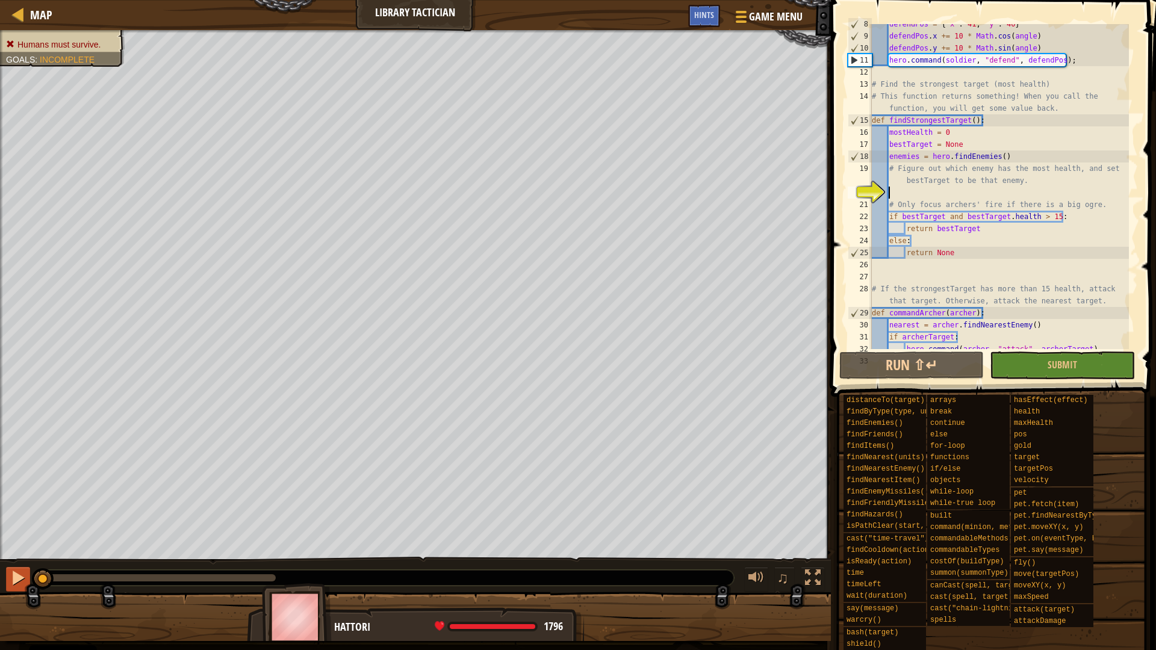
scroll to position [126, 0]
click at [16, 574] on div at bounding box center [18, 578] width 16 height 16
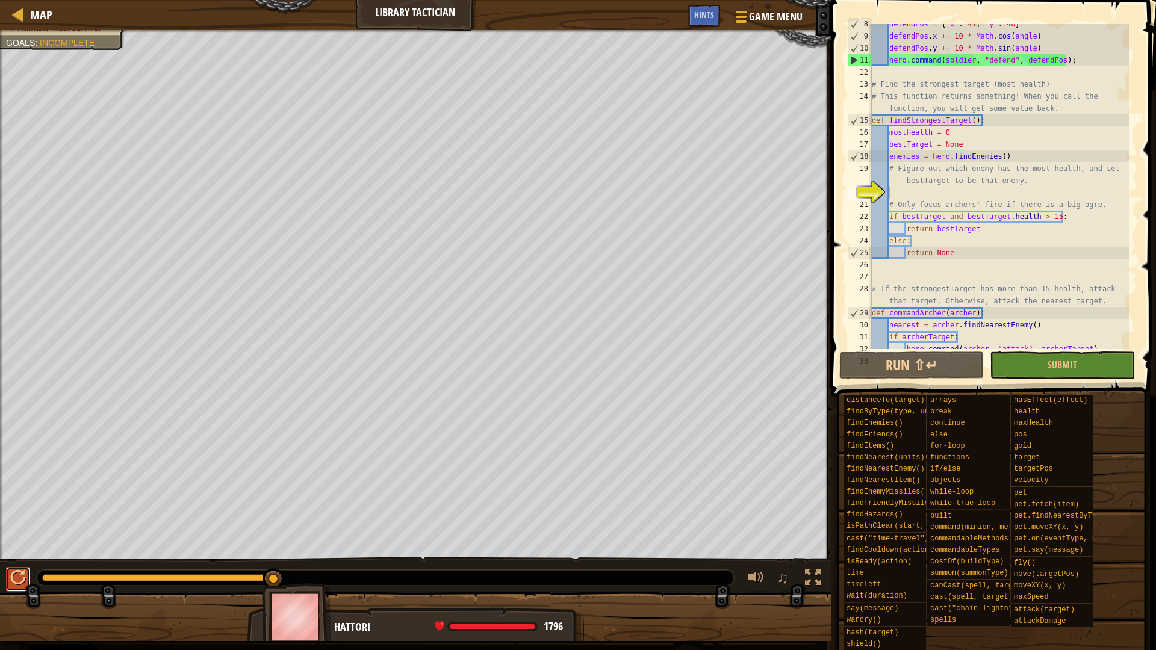
click at [10, 577] on div at bounding box center [18, 578] width 16 height 16
click at [19, 573] on div at bounding box center [18, 578] width 16 height 16
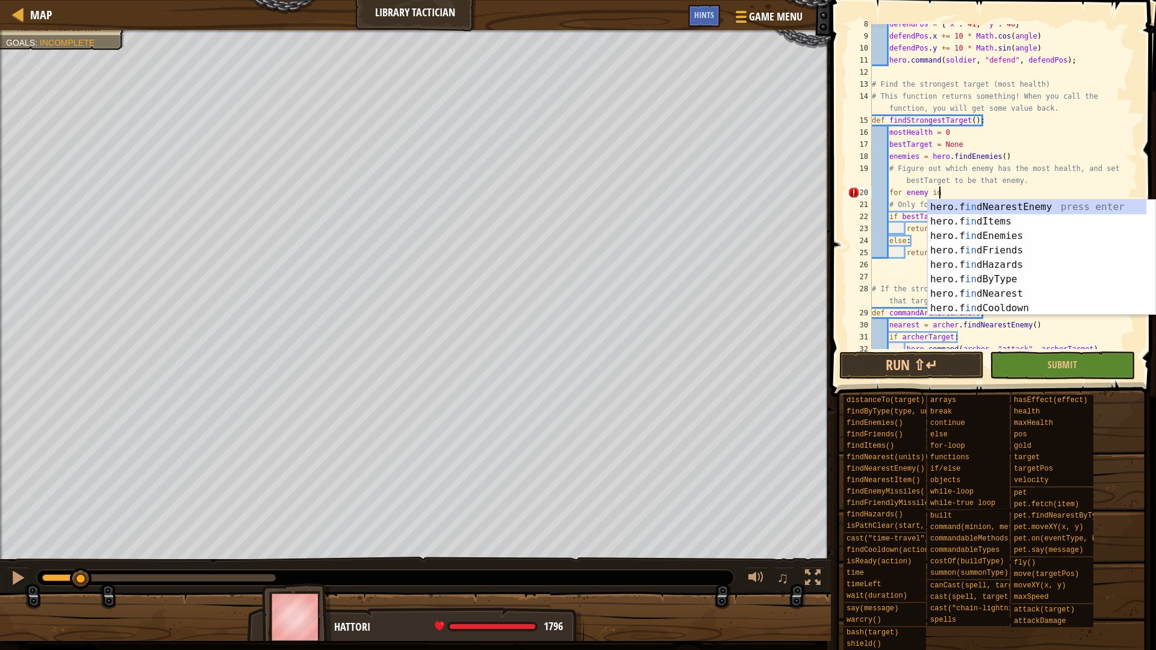
scroll to position [5, 9]
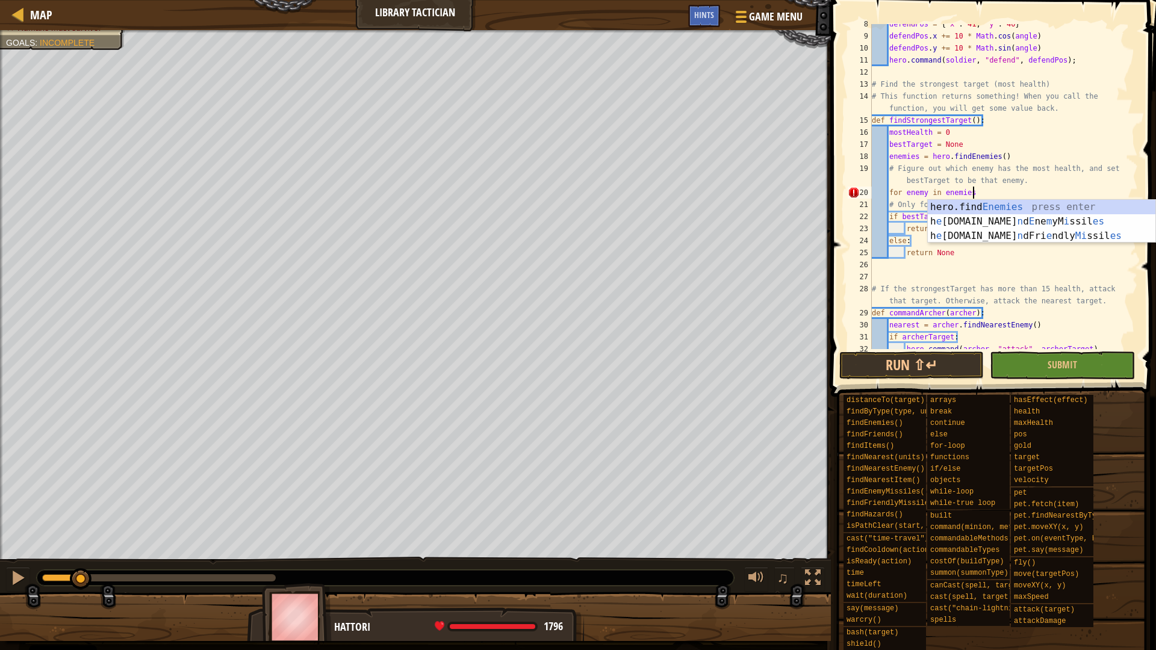
type textarea "for enemy in enemies:"
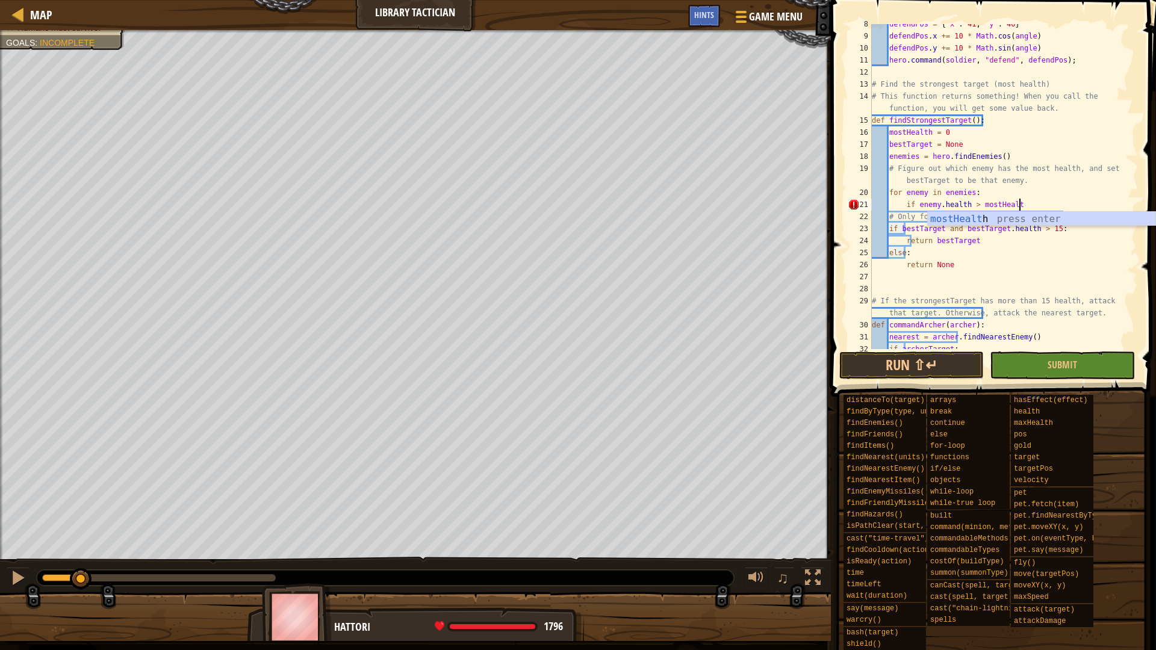
scroll to position [5, 21]
type textarea "if enemy.health > mostHealth:"
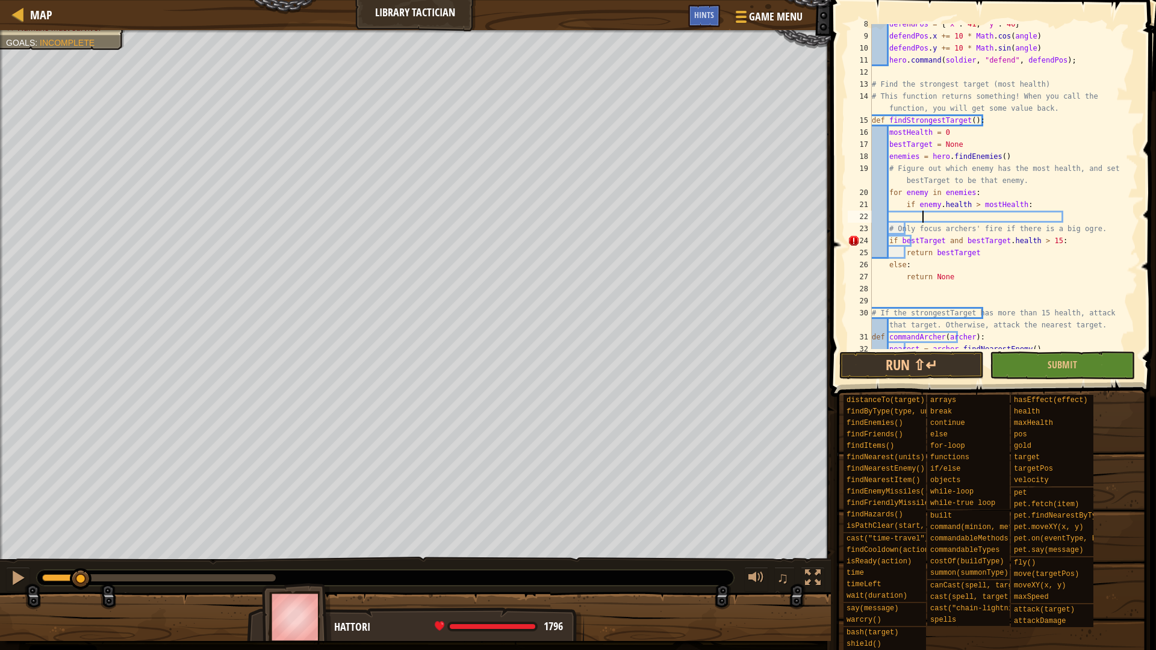
type textarea "h"
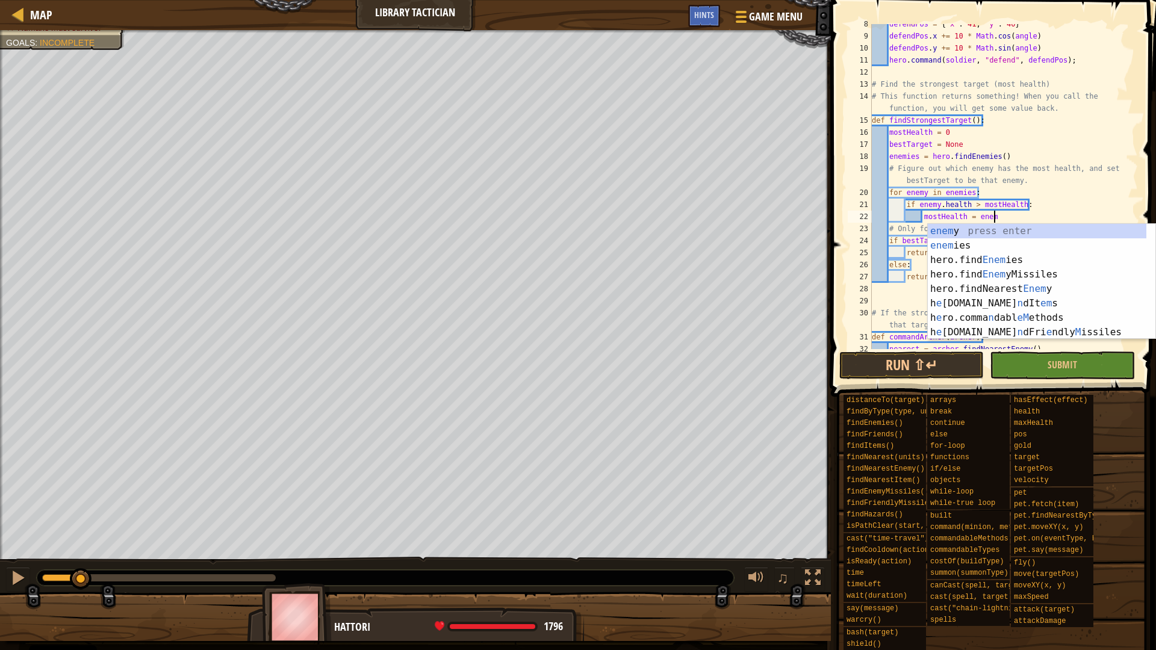
scroll to position [5, 17]
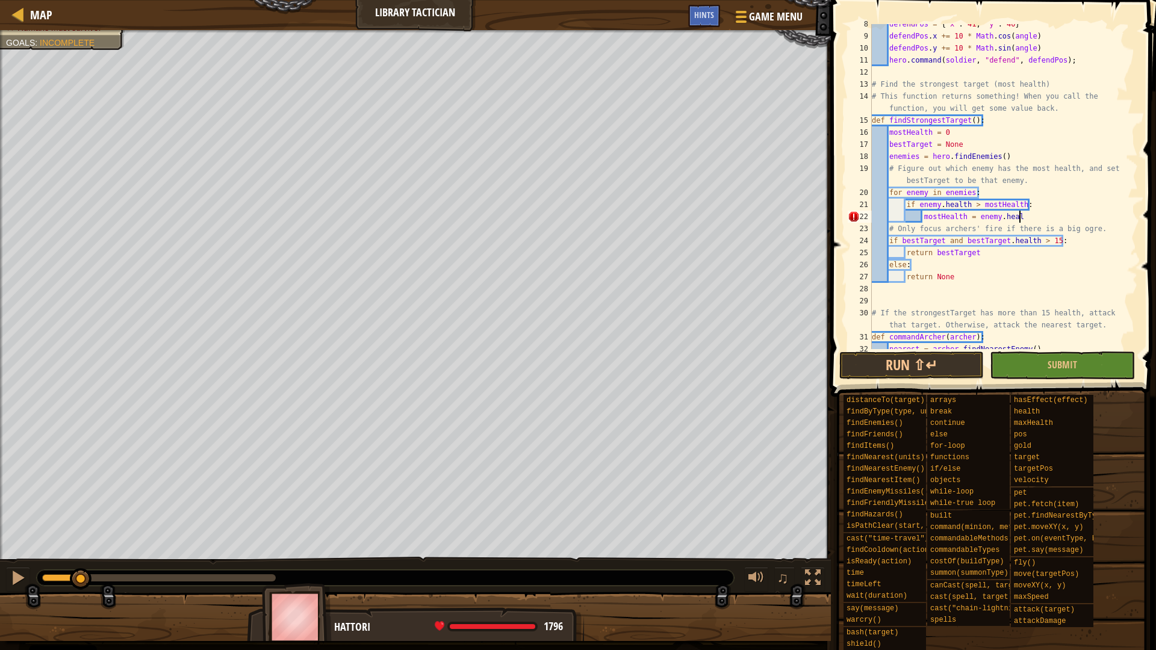
type textarea "mostHealth = enemy.health"
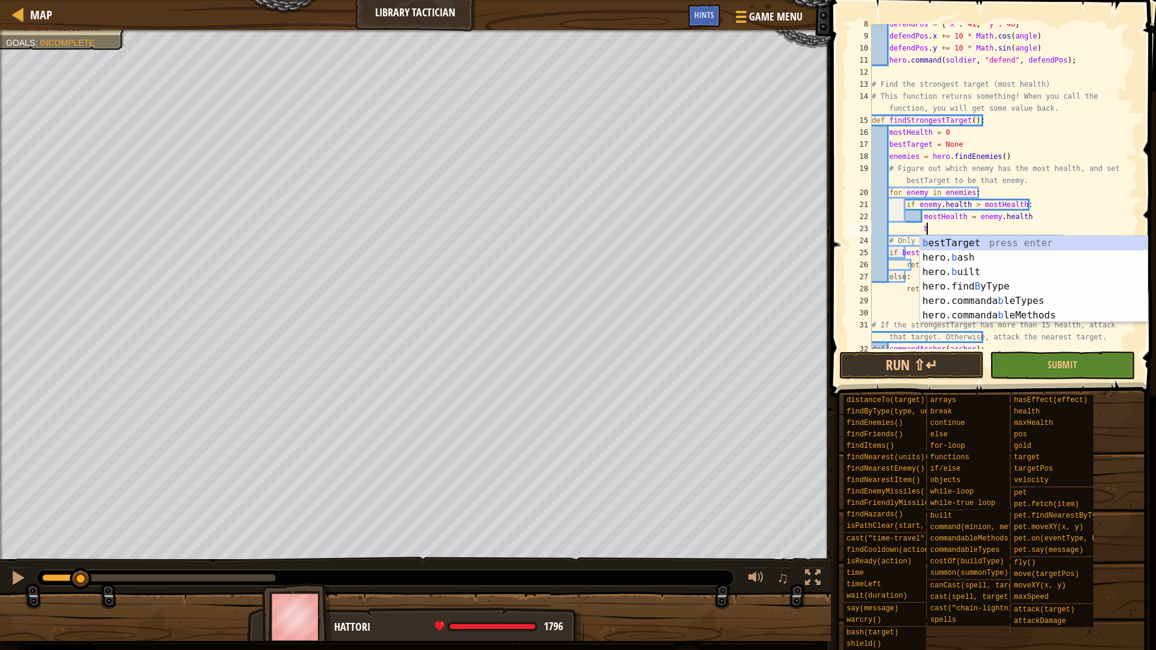
click at [995, 241] on div "b estTarget press enter hero. b ash press enter hero. b uilt press enter hero.f…" at bounding box center [1034, 294] width 228 height 116
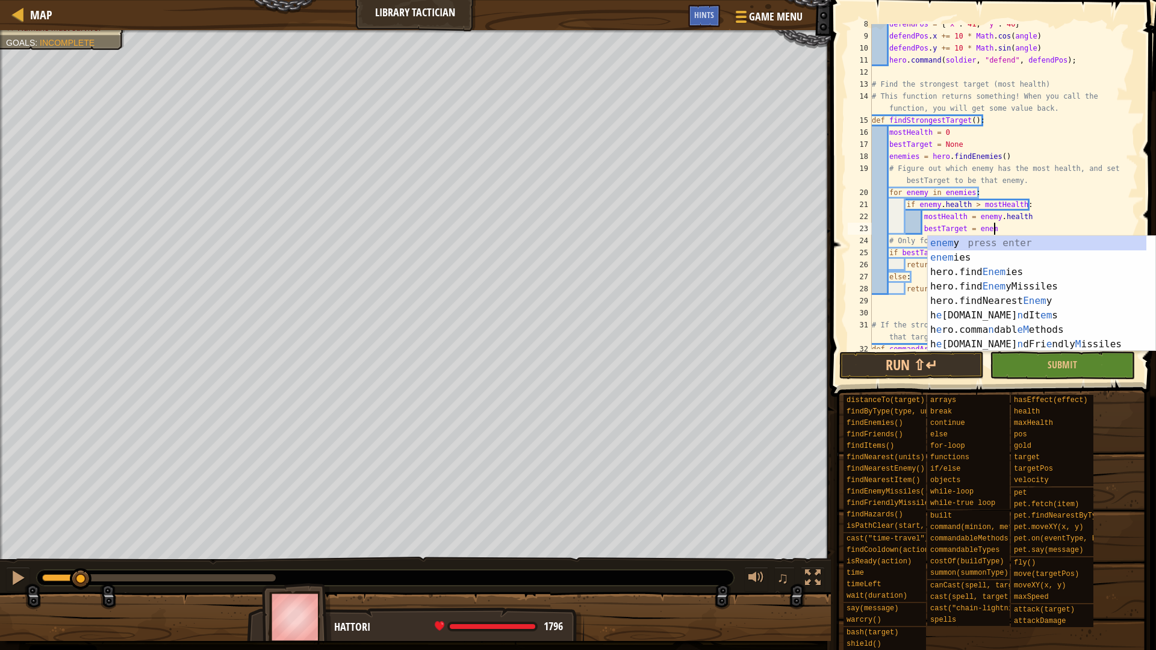
scroll to position [5, 17]
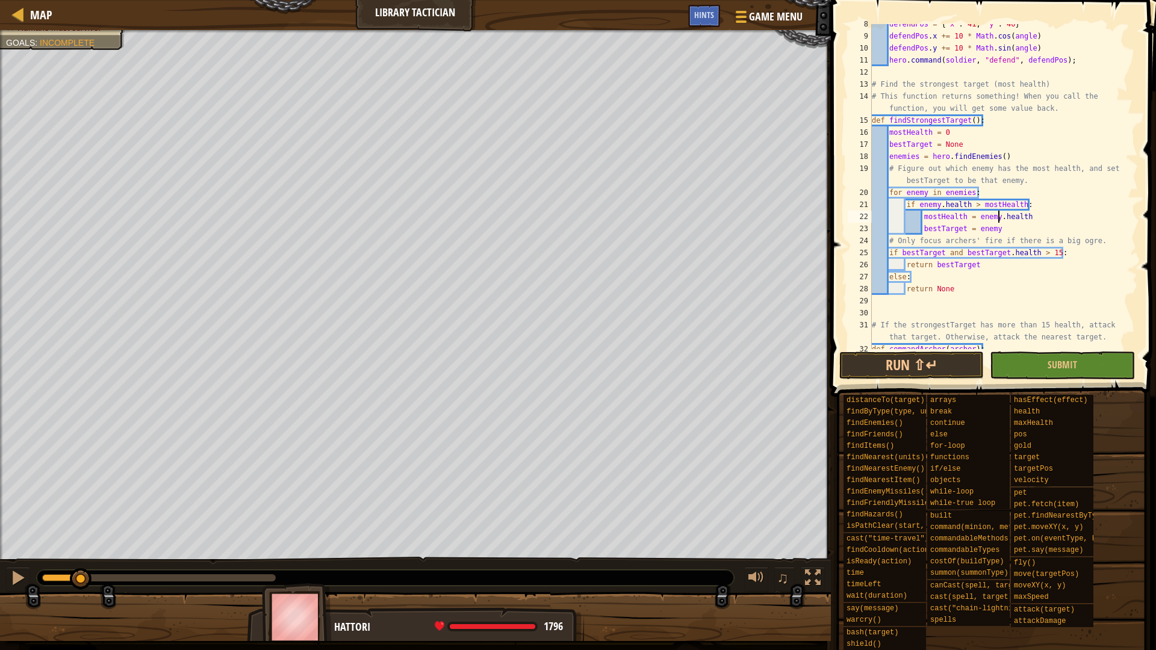
click at [999, 217] on div "defendPos = { "x" : 41 , "y" : 40 } defendPos . x += 10 * Math . cos ( angle ) …" at bounding box center [998, 192] width 259 height 349
type textarea "mostHealth = enemy.health"
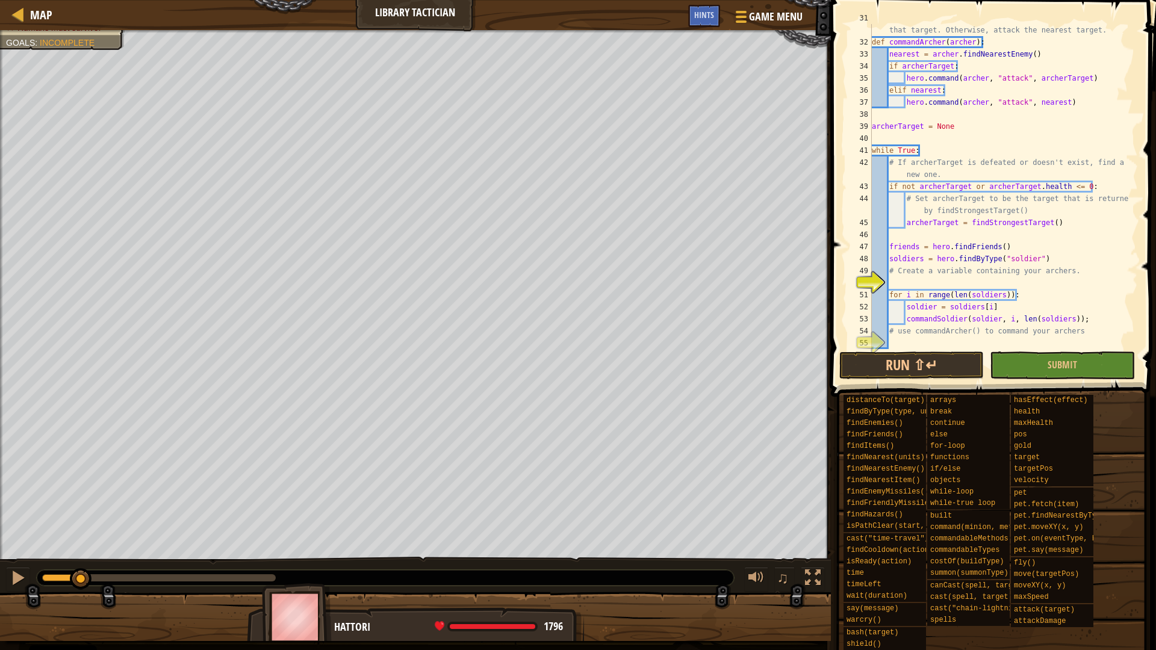
scroll to position [433, 0]
click at [996, 282] on div "# If the strongestTarget has more than 15 health, attack that target. Otherwise…" at bounding box center [998, 192] width 259 height 361
drag, startPoint x: 1063, startPoint y: 263, endPoint x: 933, endPoint y: 258, distance: 129.5
click at [933, 258] on div "# If the strongestTarget has more than 15 health, attack that target. Otherwise…" at bounding box center [998, 192] width 259 height 361
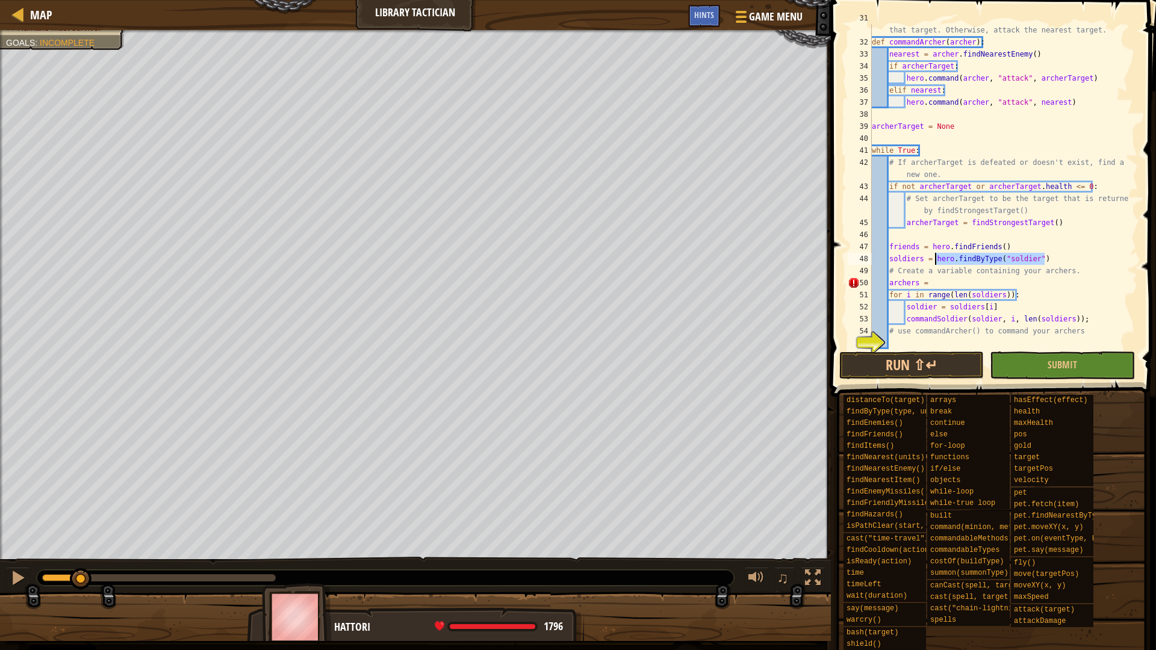
click at [979, 285] on div "# If the strongestTarget has more than 15 health, attack that target. Otherwise…" at bounding box center [998, 192] width 259 height 361
paste textarea "hero.findByType("soldier")"
click at [1031, 284] on div "# If the strongestTarget has more than 15 health, attack that target. Otherwise…" at bounding box center [998, 192] width 259 height 361
type textarea "archers = hero.findByType("archer")"
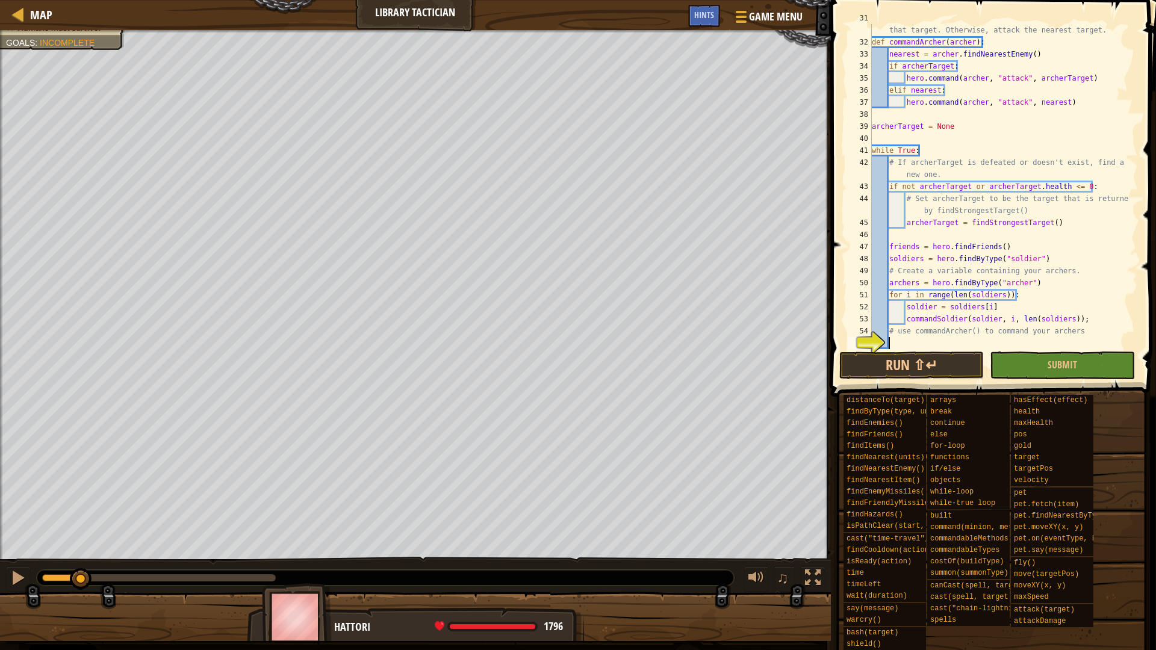
click at [943, 341] on div "# If the strongestTarget has more than 15 health, attack that target. Otherwise…" at bounding box center [998, 192] width 259 height 361
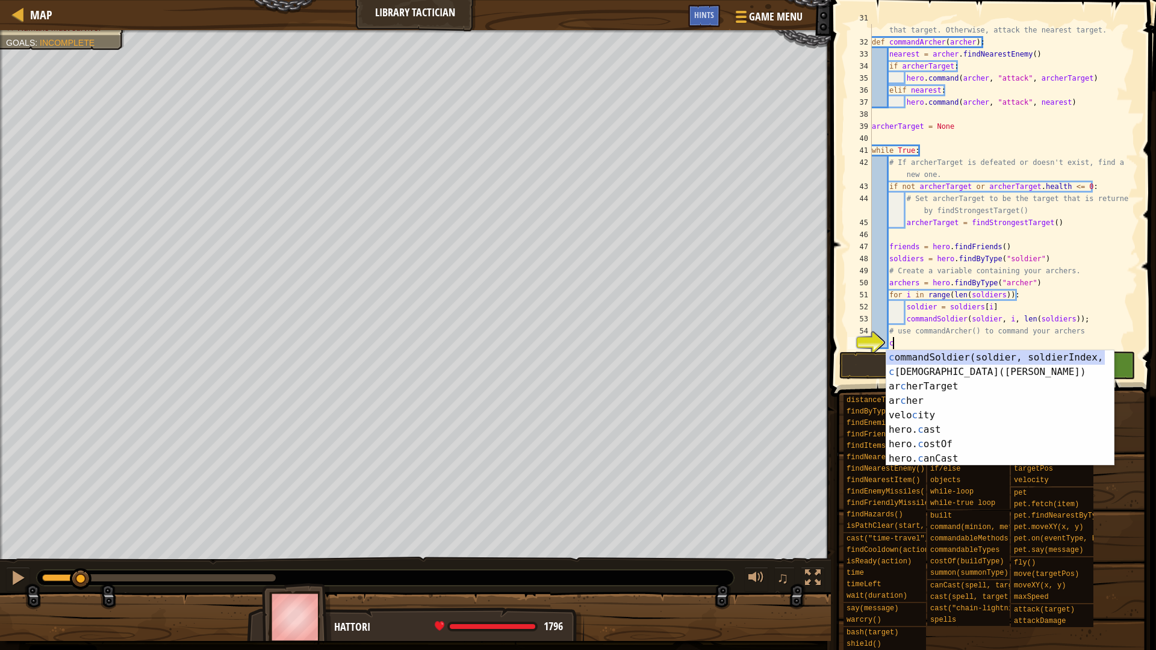
scroll to position [5, 2]
click at [943, 367] on div "c ommandSoldier(soldier, soldierIndex, numSoldiers) press enter c ommandArcher(…" at bounding box center [995, 422] width 219 height 144
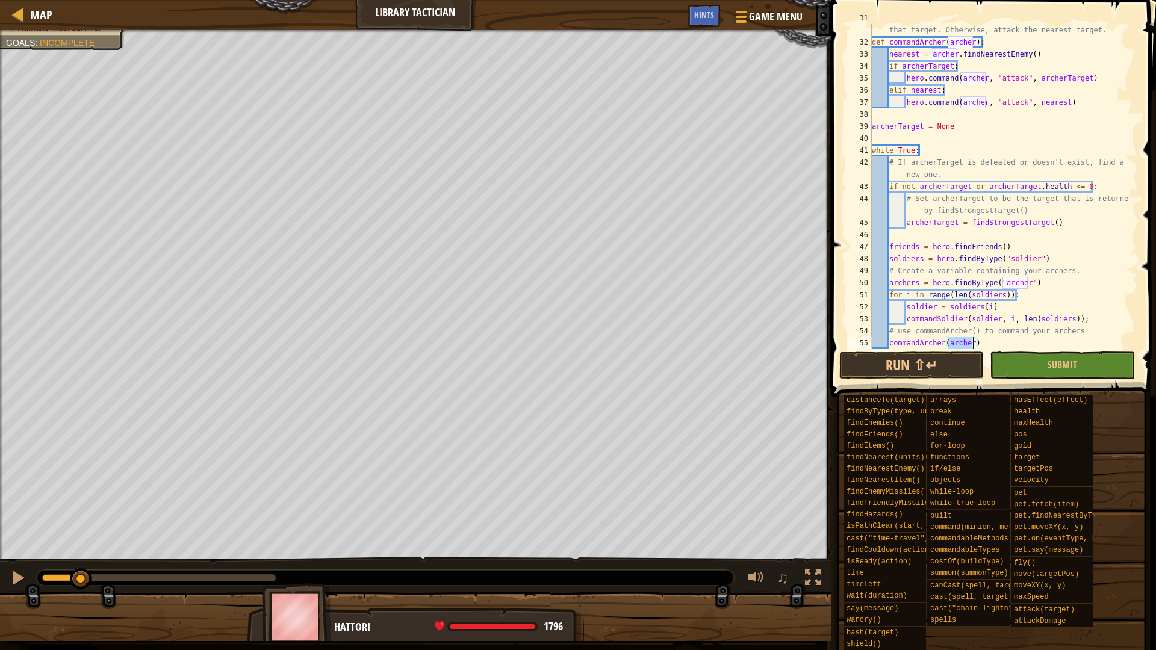
type textarea "c"
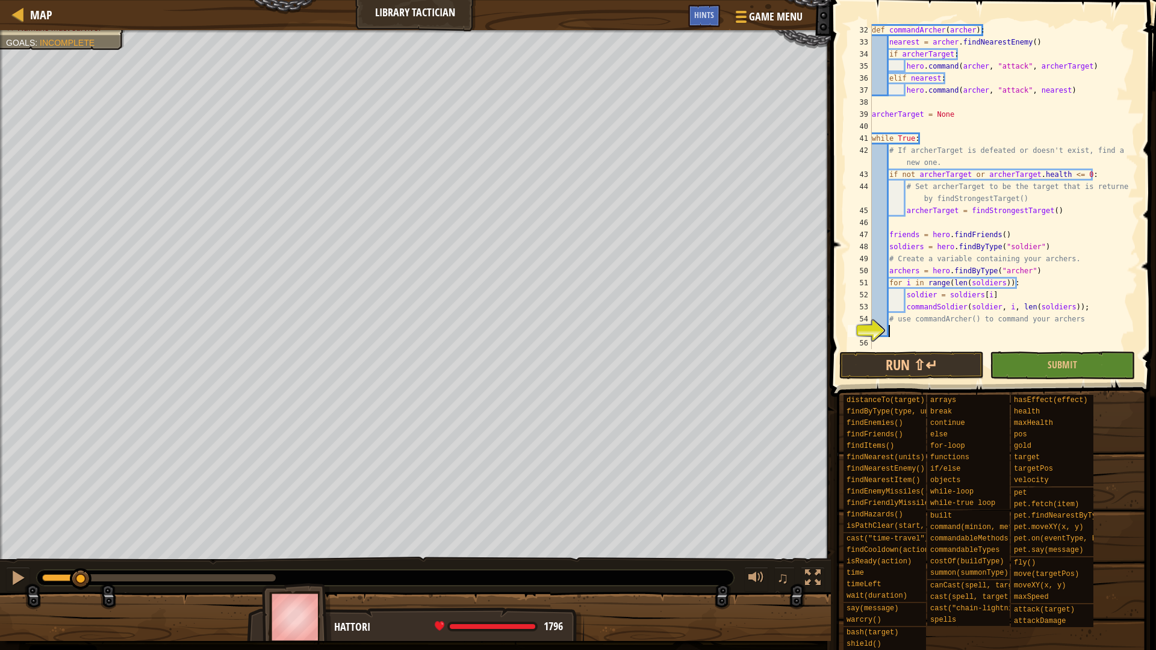
scroll to position [445, 0]
click at [925, 356] on button "Run ⇧↵" at bounding box center [911, 366] width 144 height 28
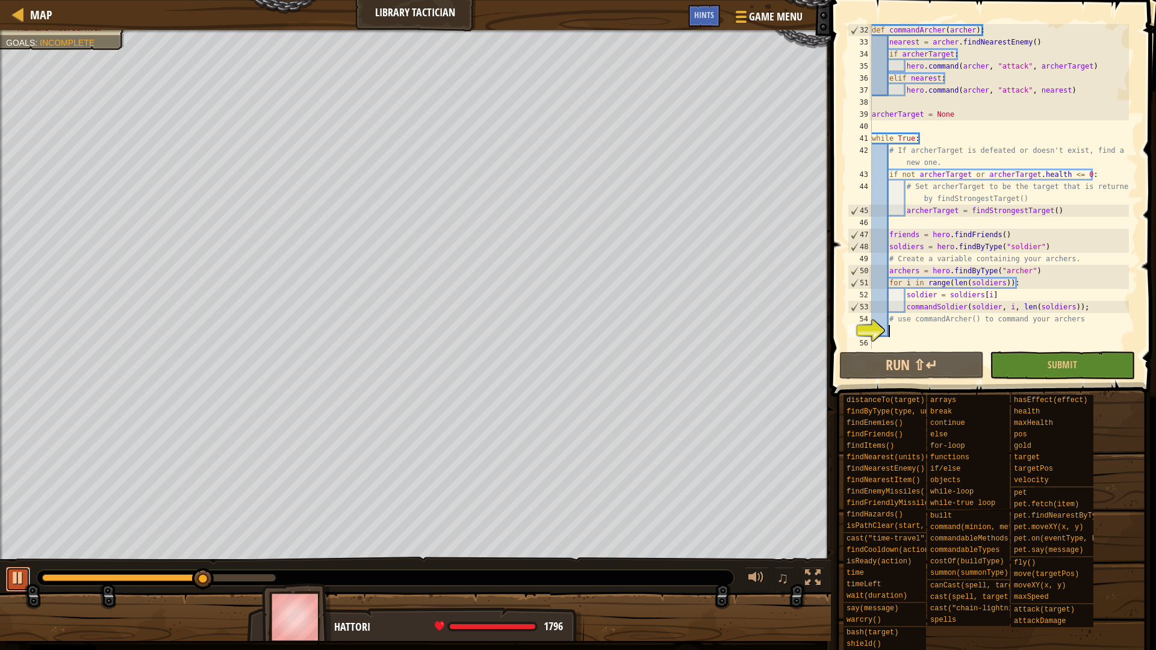
click at [21, 586] on div at bounding box center [18, 578] width 16 height 16
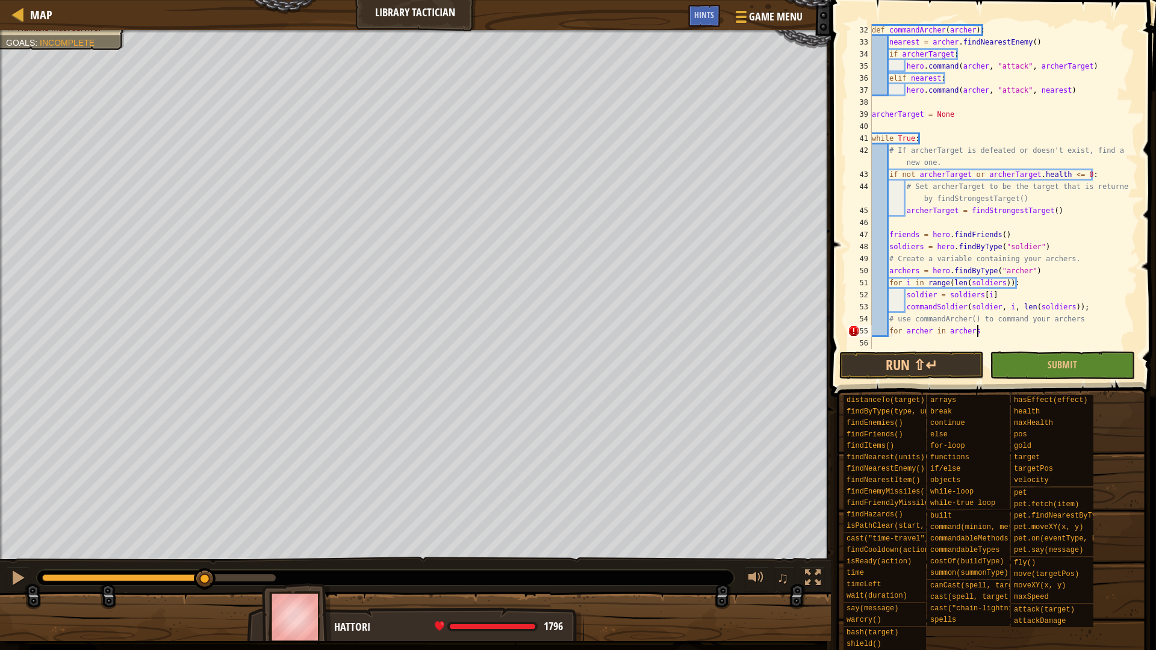
scroll to position [5, 14]
type textarea "for archer in archers:"
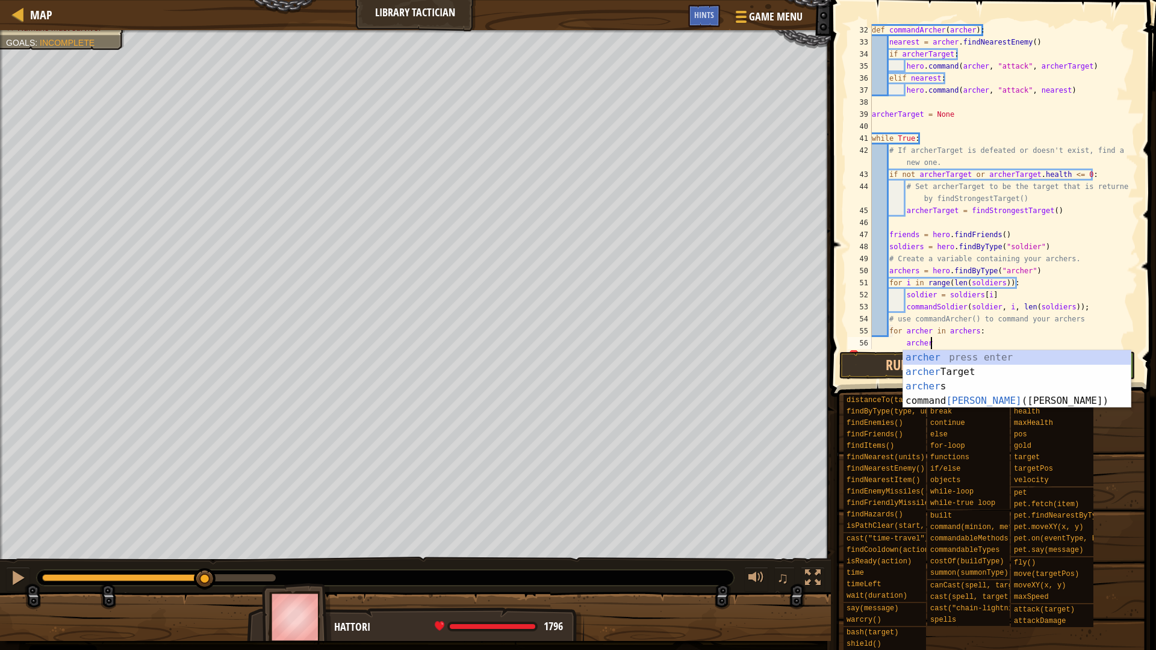
scroll to position [5, 8]
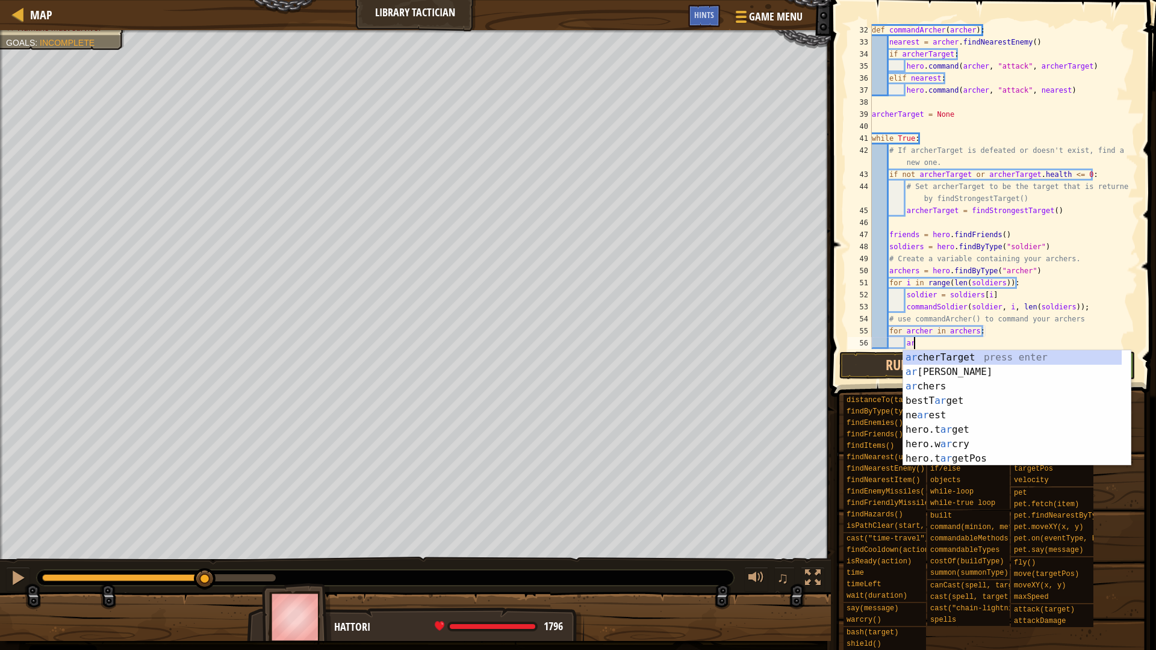
type textarea "a"
click at [985, 371] on div "c ommandSoldier(soldier, soldierIndex, numSoldiers) press enter c ommandArcher(…" at bounding box center [1012, 422] width 219 height 144
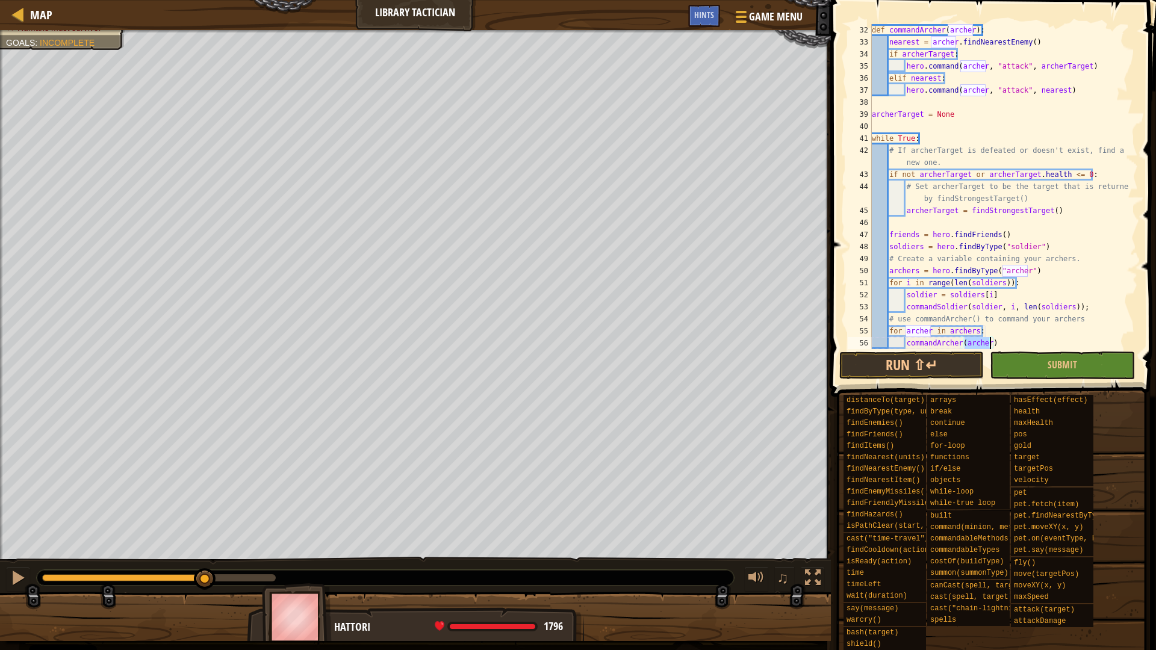
click at [999, 343] on div "def commandArcher ( archer ) : nearest = archer . findNearestEnemy ( ) if arche…" at bounding box center [998, 198] width 259 height 349
type textarea "commandArcher(archer)"
click at [950, 356] on button "Run ⇧↵" at bounding box center [911, 366] width 144 height 28
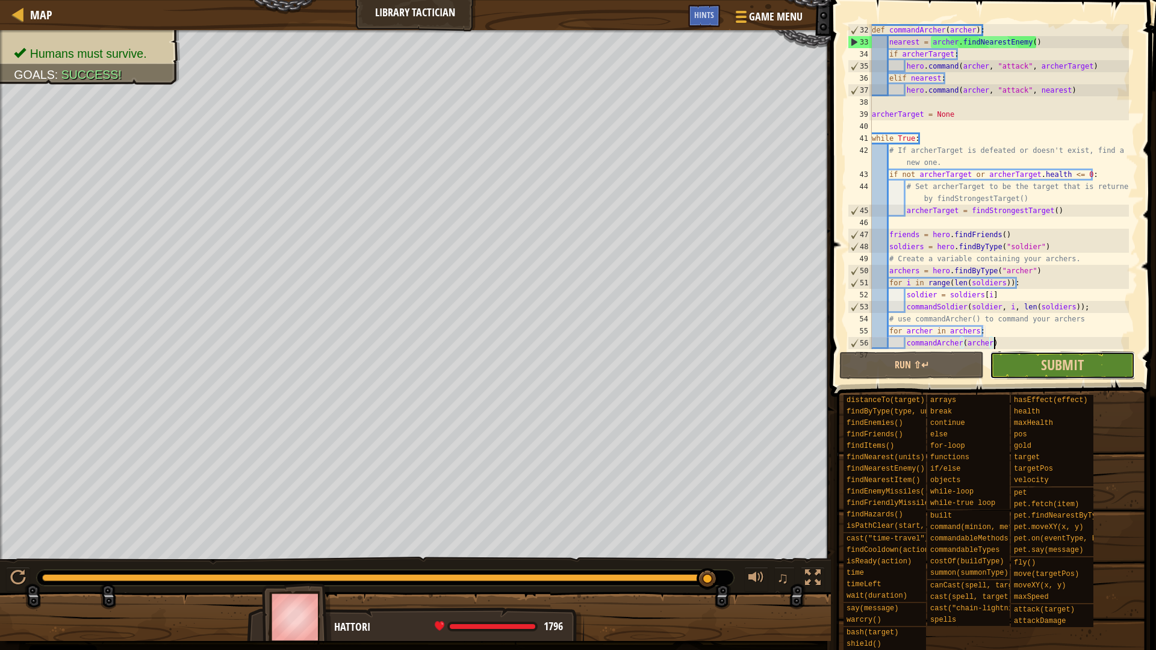
click at [1085, 366] on button "Submit" at bounding box center [1062, 366] width 144 height 28
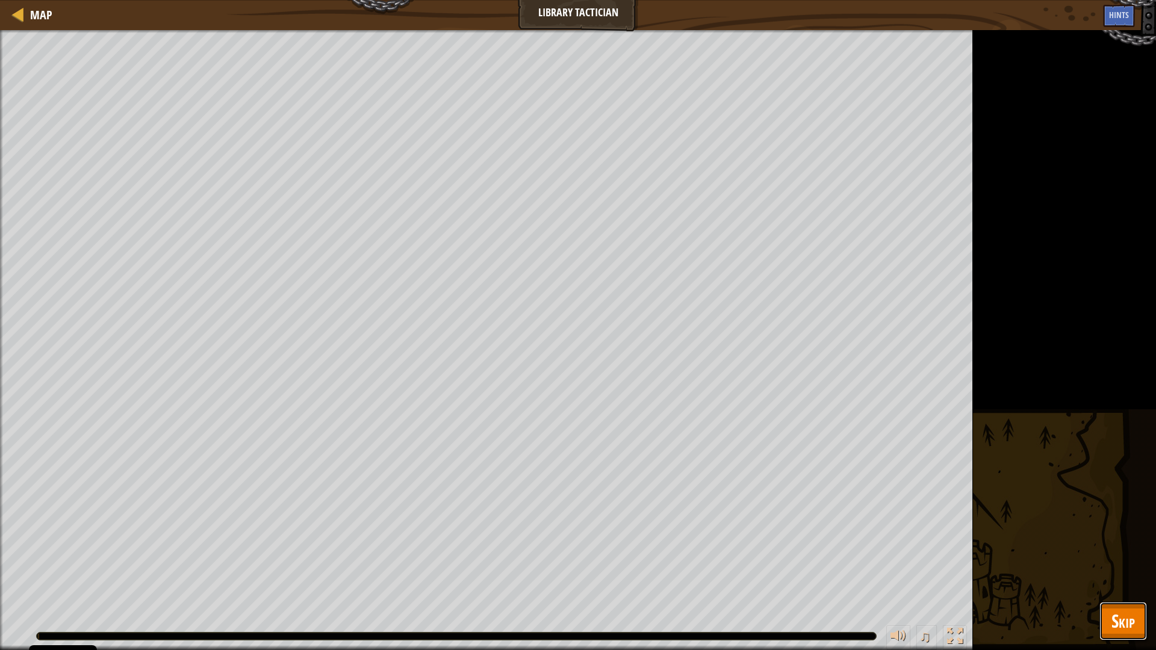
click at [1134, 615] on span "Skip" at bounding box center [1122, 621] width 23 height 25
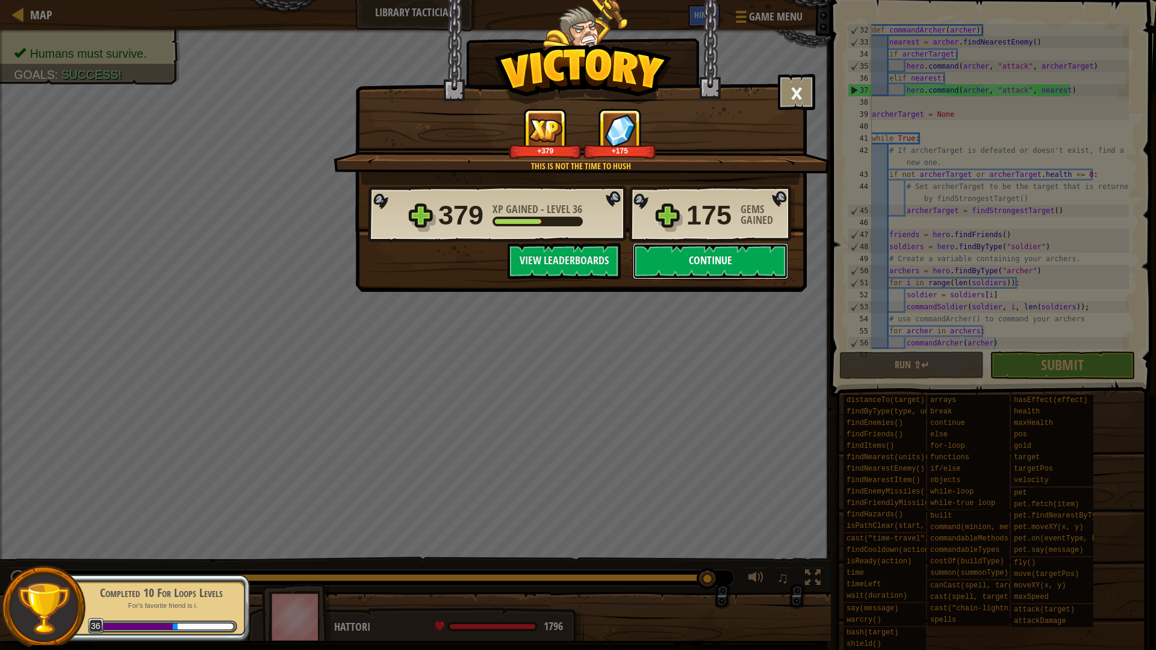
click at [701, 268] on button "Continue" at bounding box center [710, 261] width 155 height 36
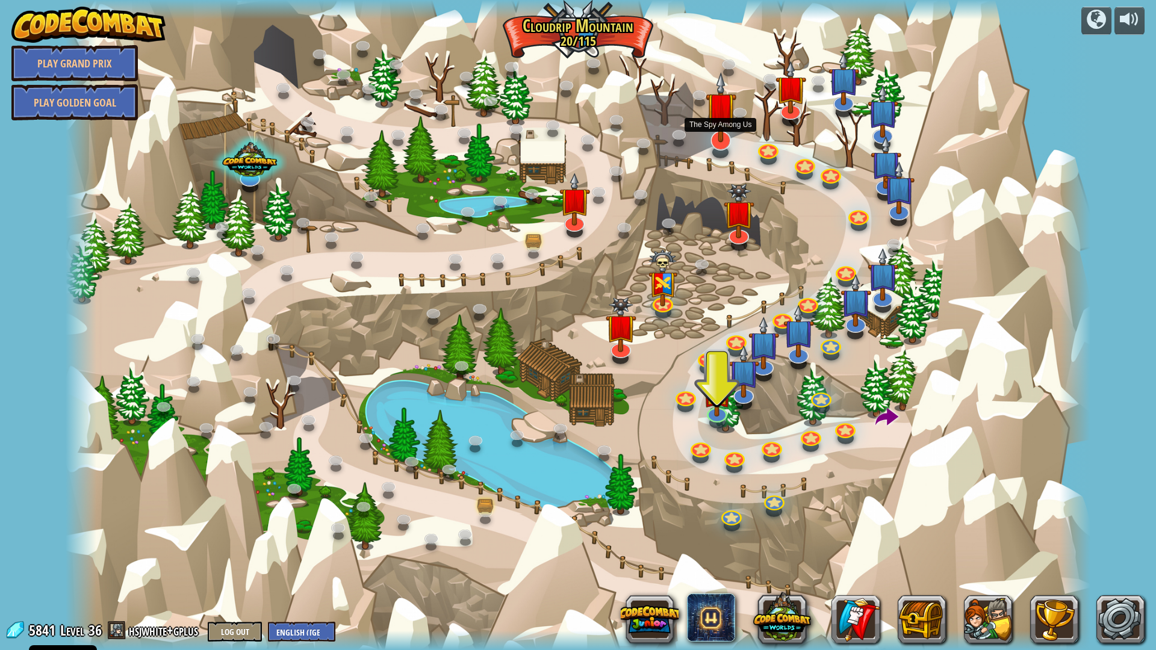
click at [724, 132] on img at bounding box center [721, 107] width 31 height 70
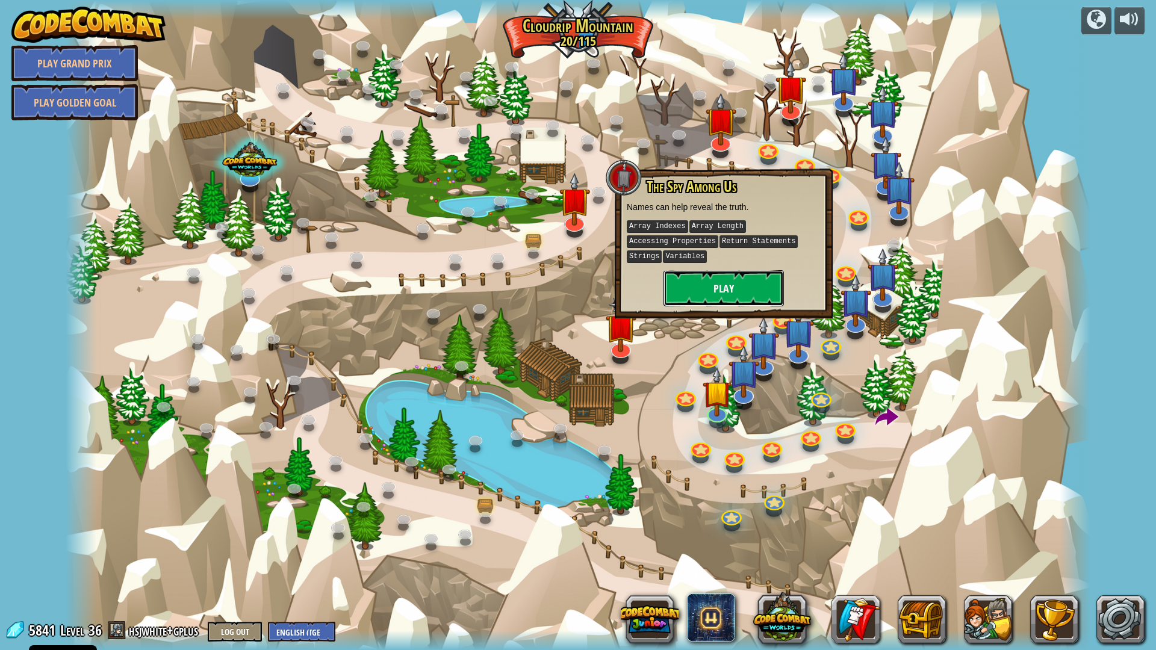
click at [690, 281] on button "Play" at bounding box center [723, 288] width 120 height 36
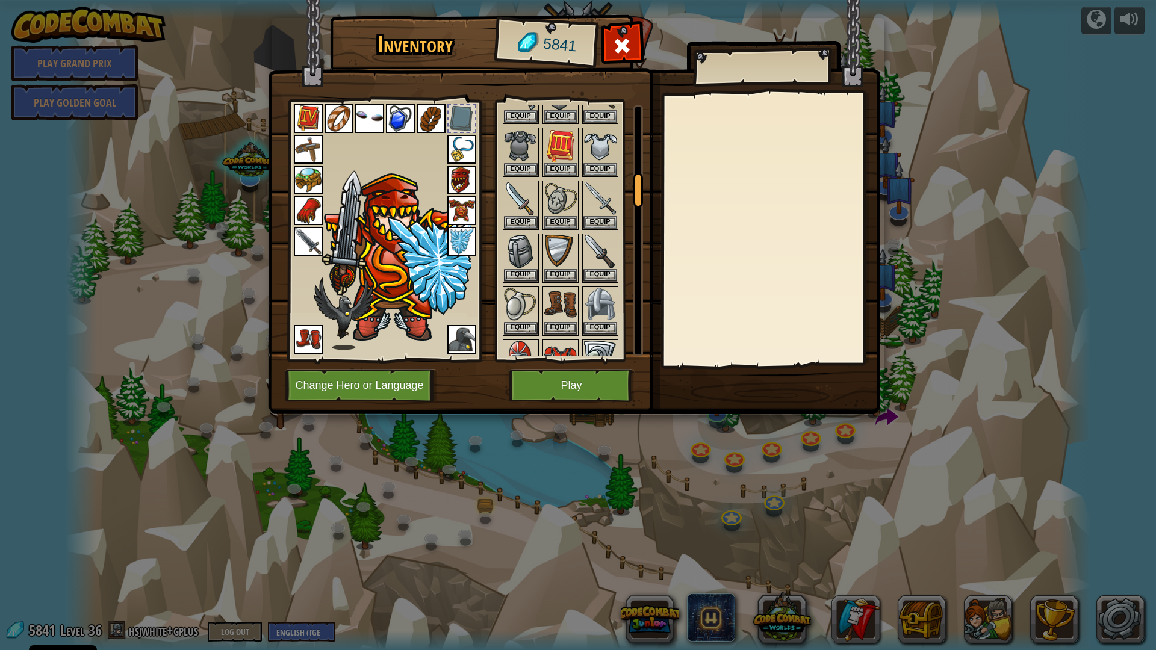
scroll to position [301, 0]
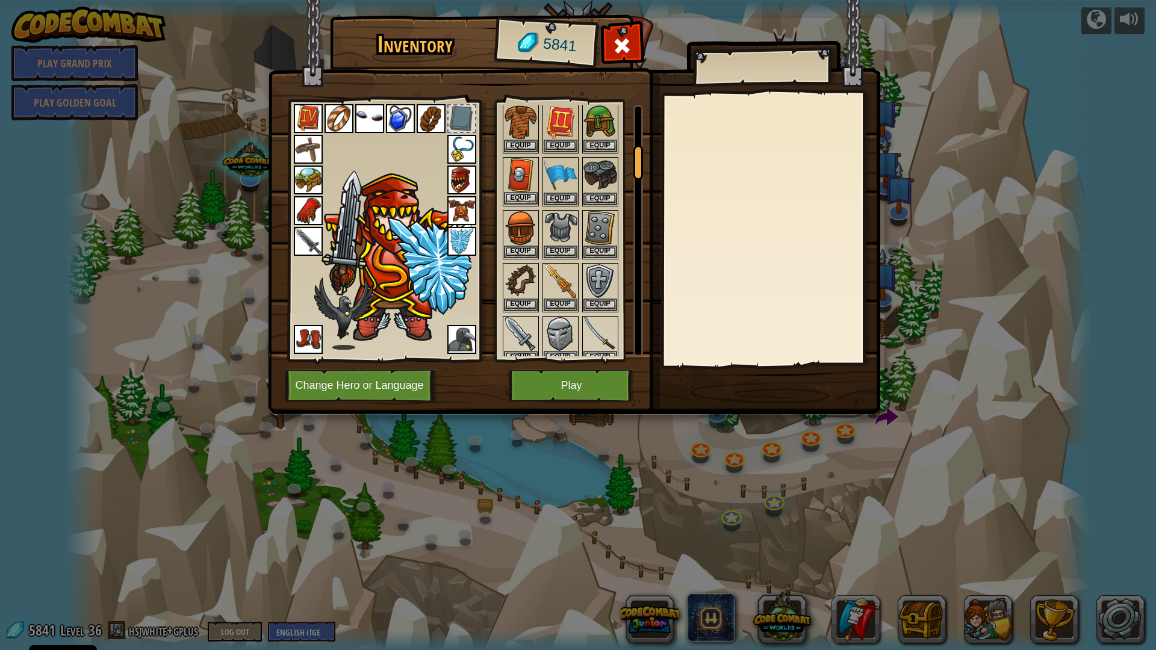
click at [530, 178] on img at bounding box center [521, 175] width 34 height 34
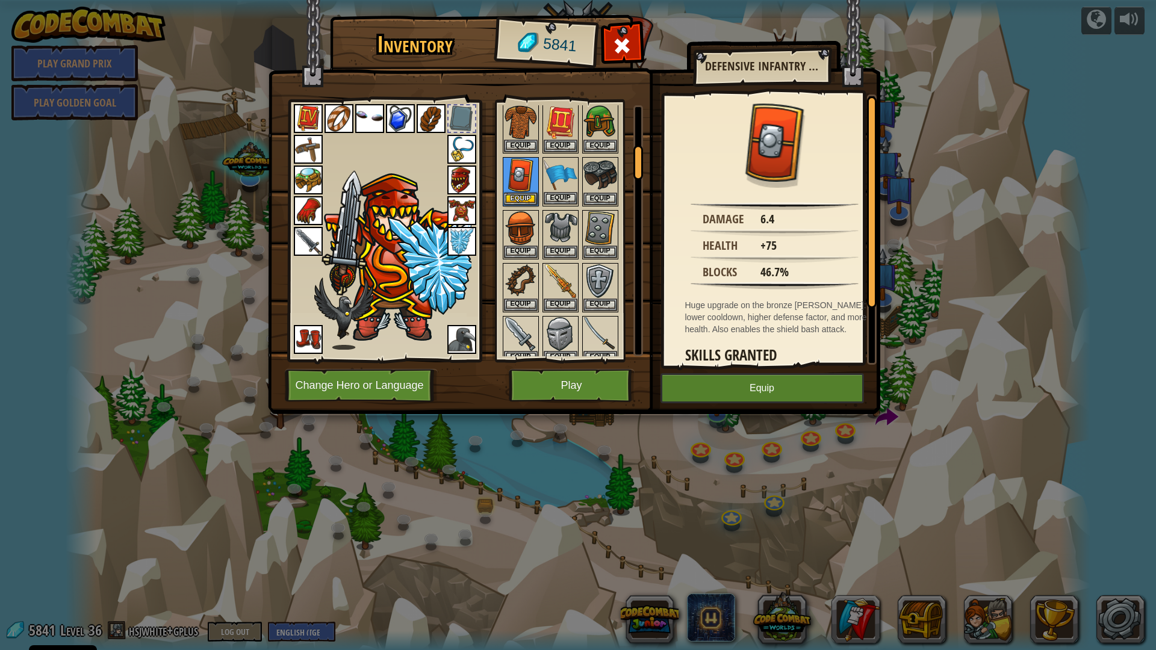
click at [556, 172] on img at bounding box center [561, 175] width 34 height 34
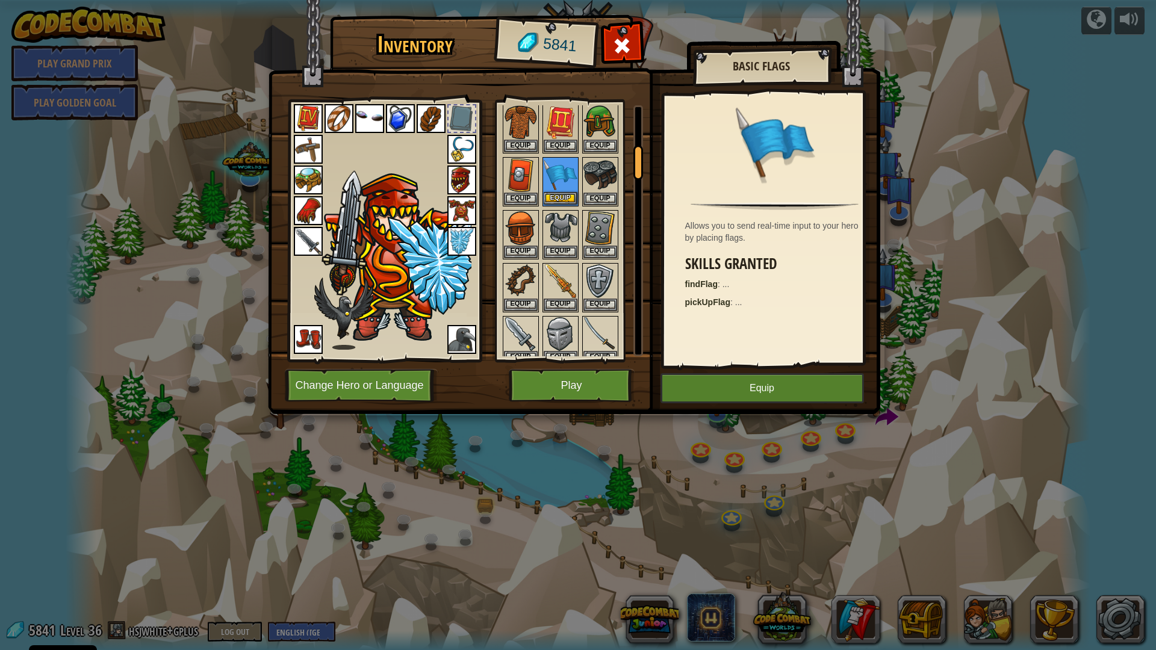
click at [556, 172] on img at bounding box center [561, 175] width 34 height 34
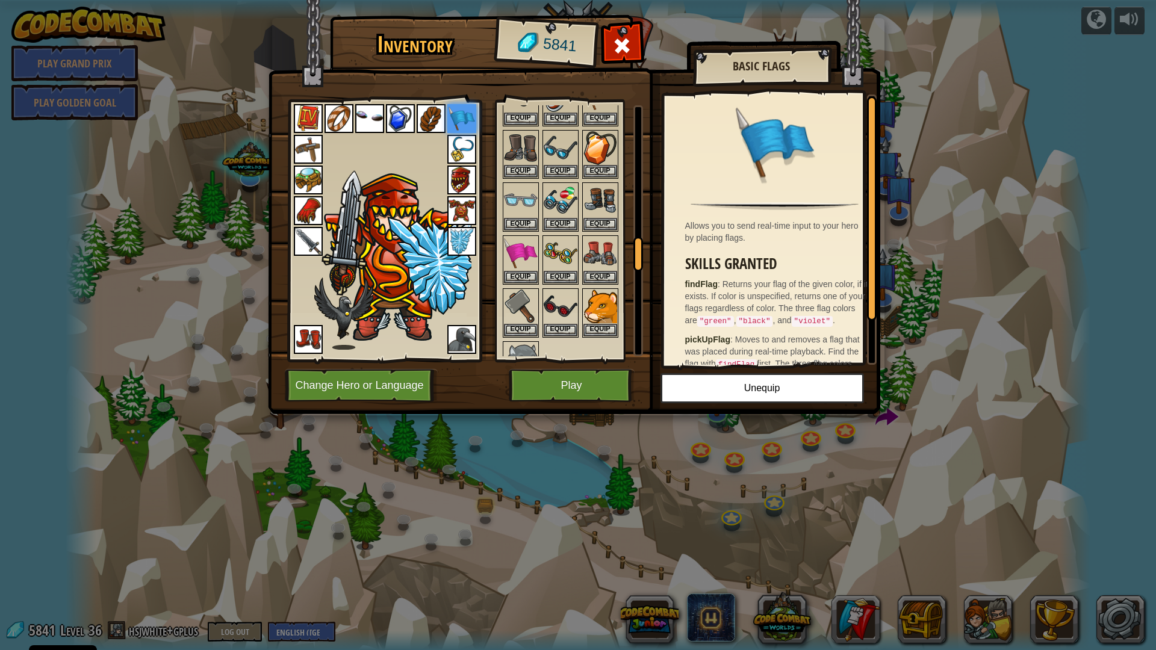
scroll to position [1023, 0]
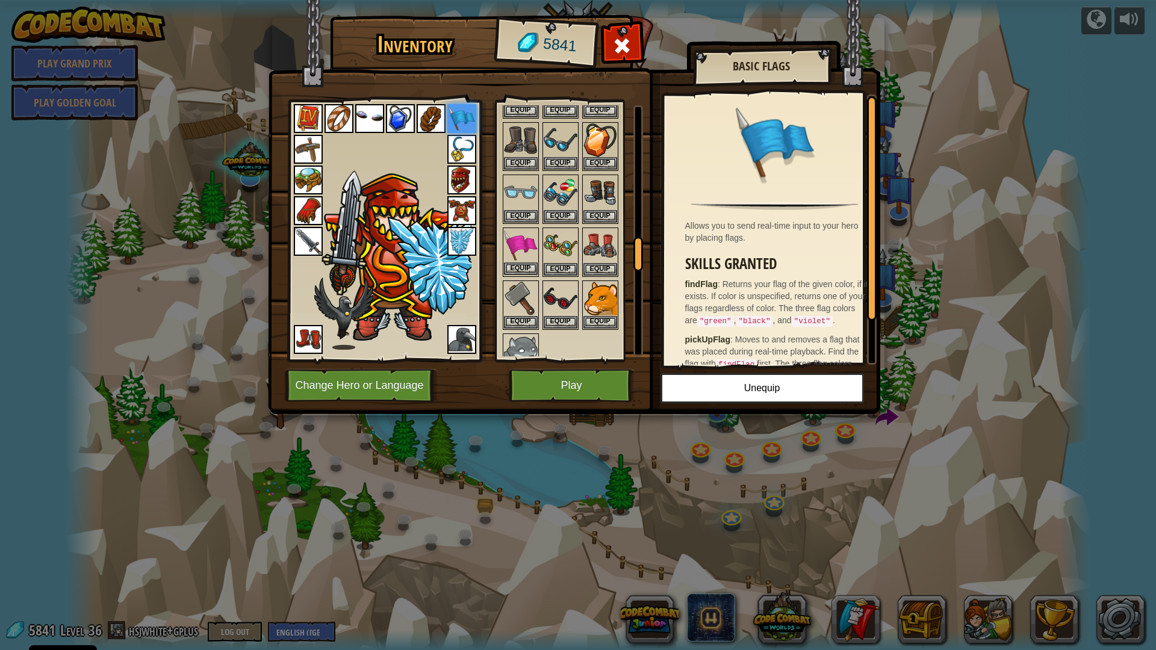
click at [520, 242] on img at bounding box center [521, 246] width 34 height 34
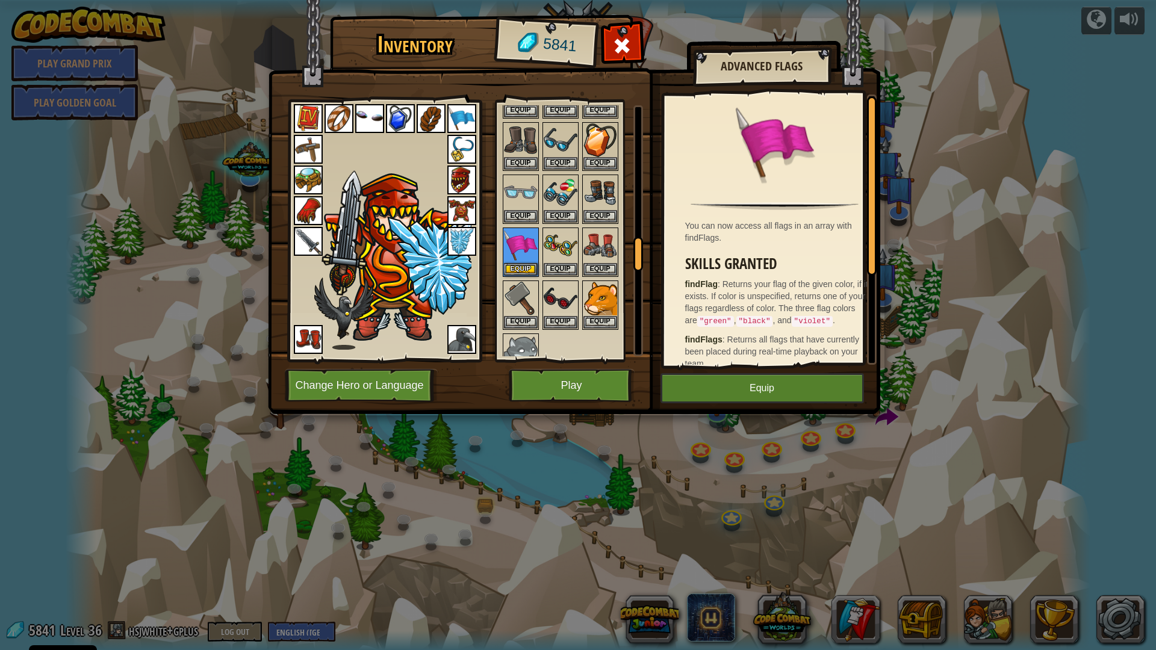
click at [463, 119] on img at bounding box center [461, 118] width 29 height 29
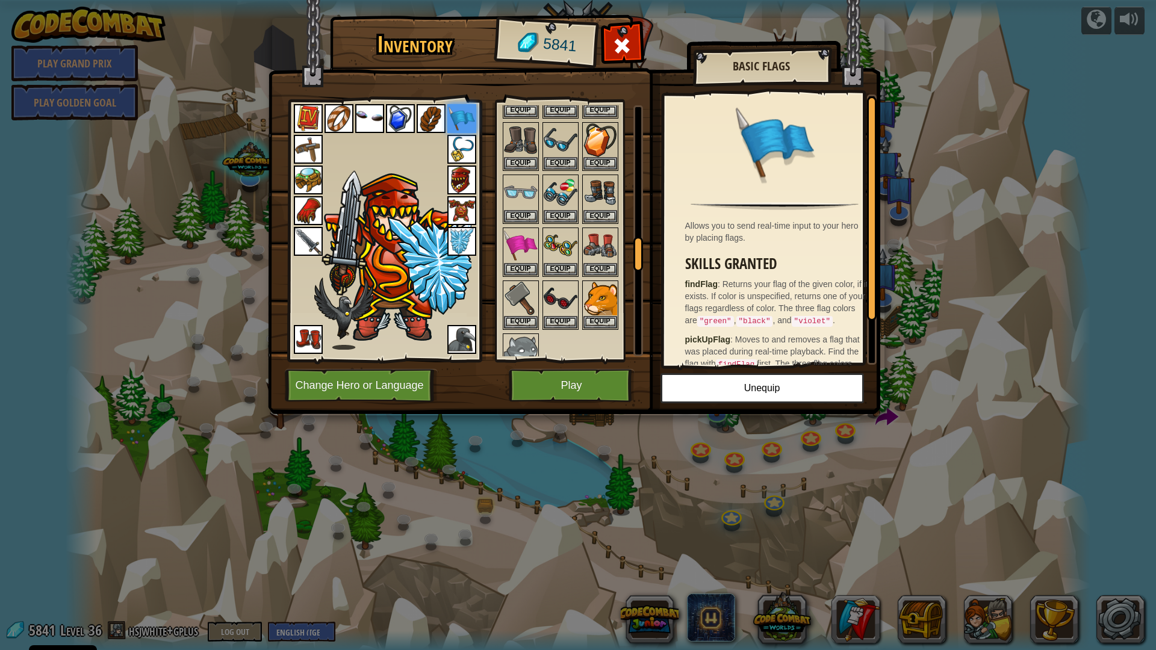
scroll to position [52, 0]
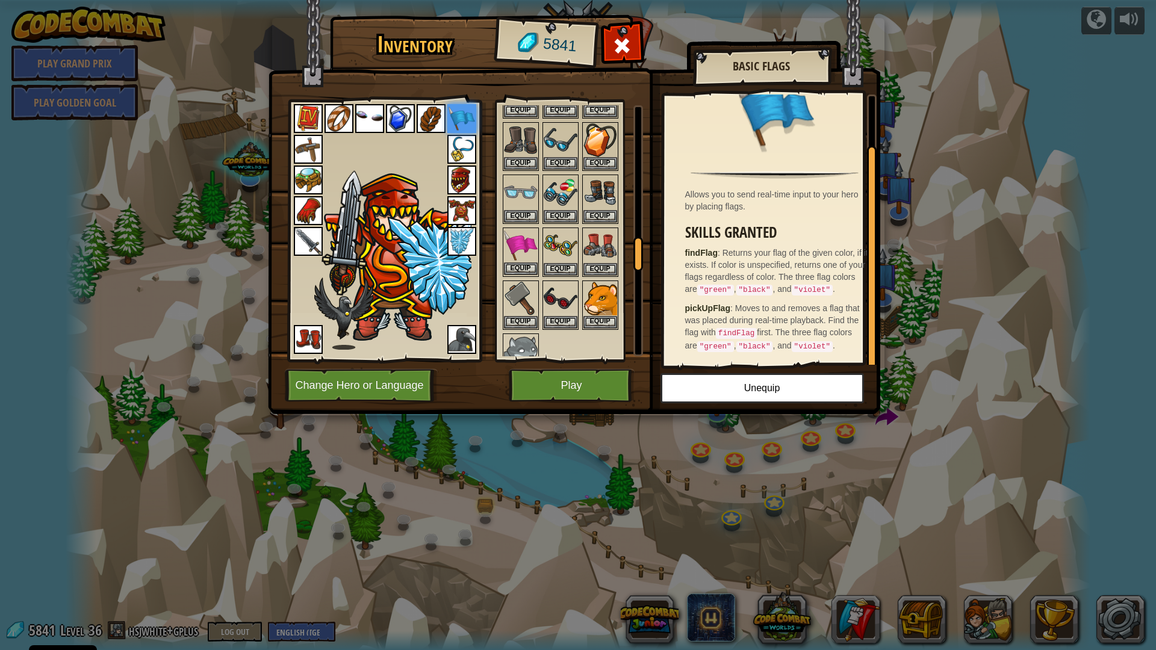
click at [508, 249] on img at bounding box center [521, 246] width 34 height 34
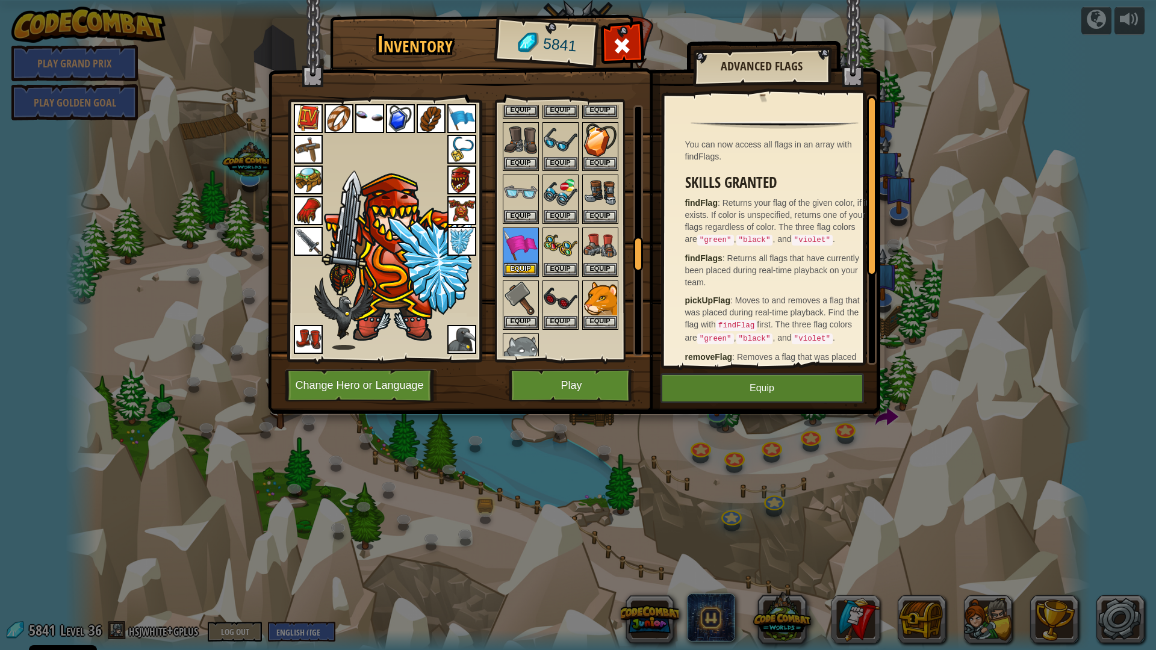
scroll to position [136, 0]
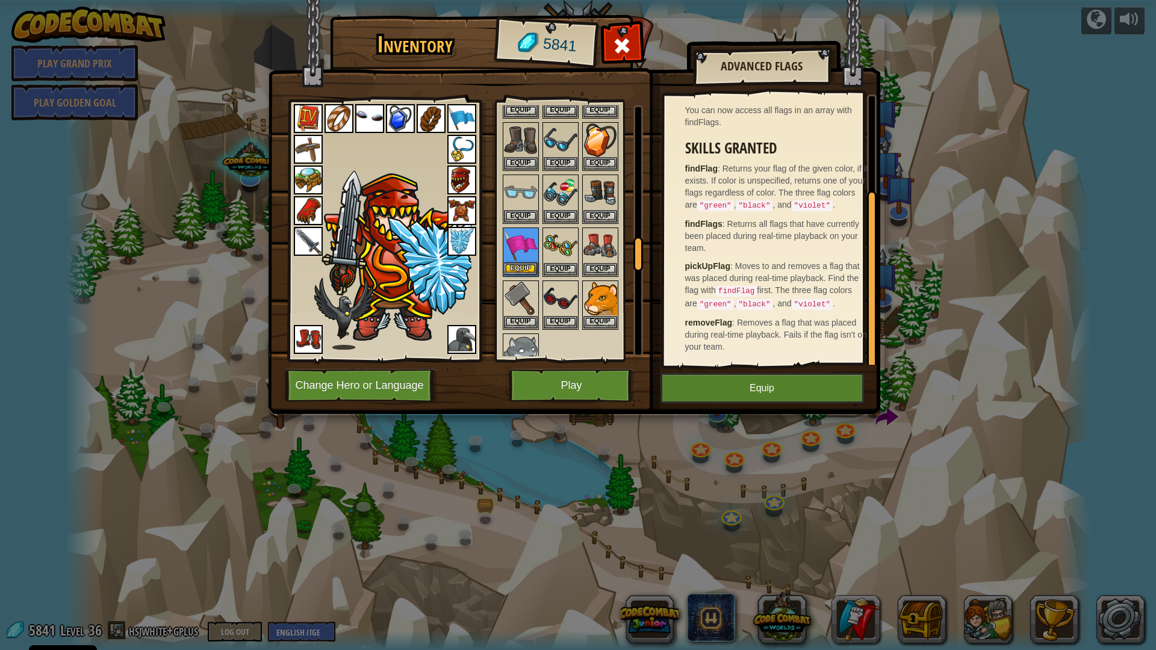
click at [526, 248] on img at bounding box center [521, 246] width 34 height 34
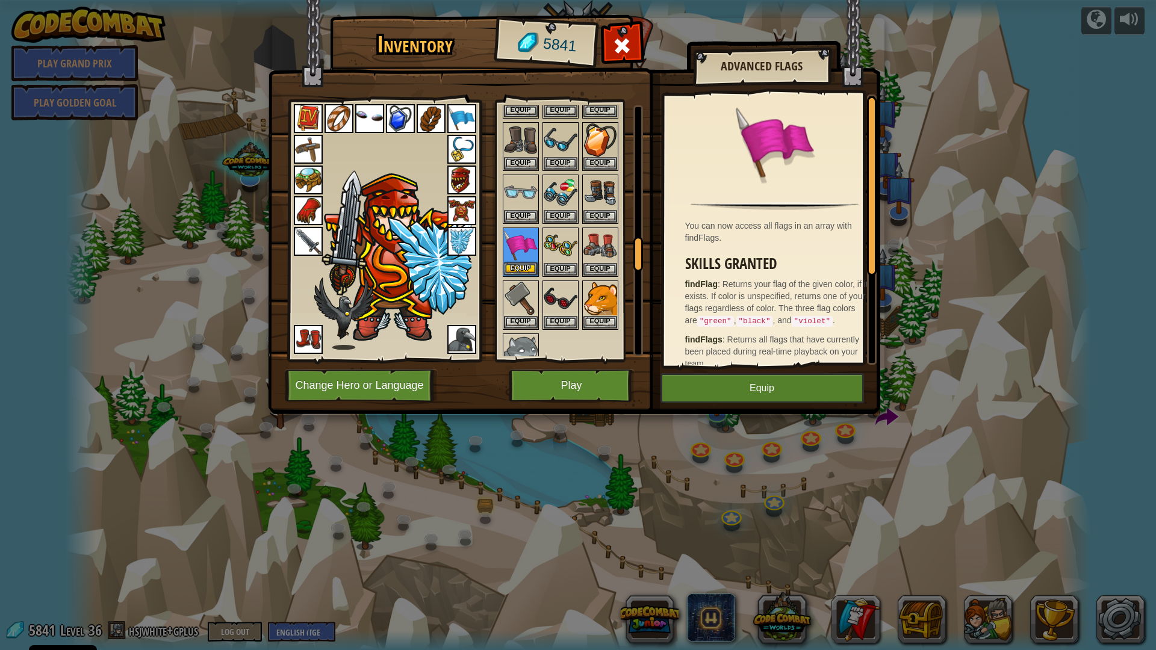
click at [526, 248] on img at bounding box center [521, 246] width 34 height 34
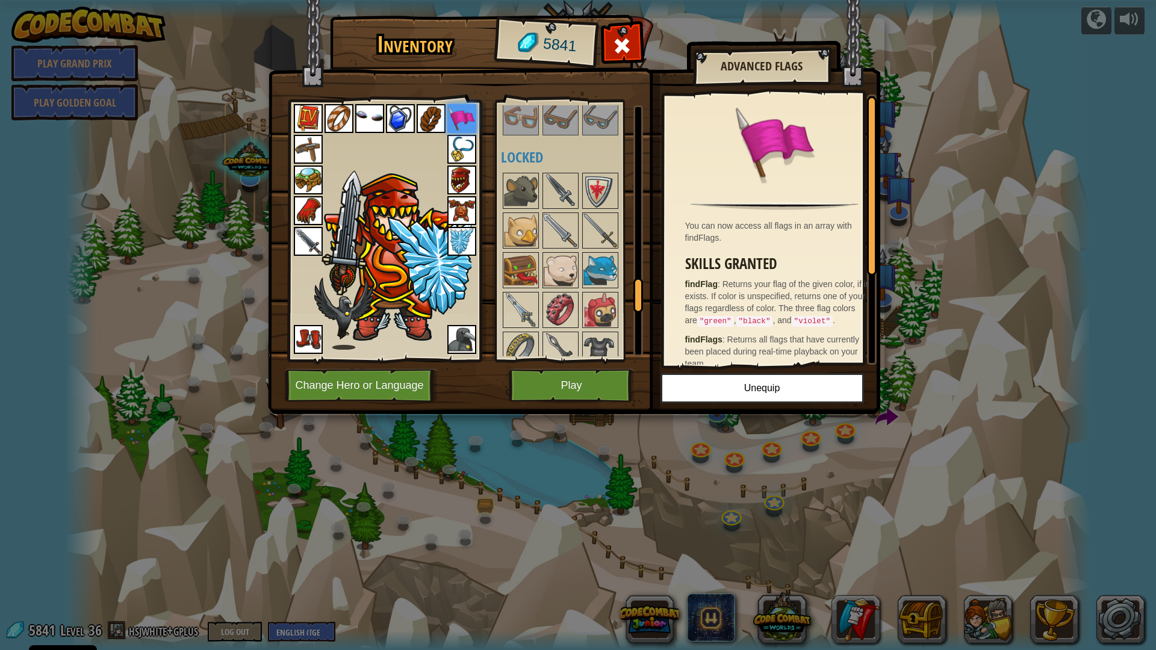
scroll to position [1445, 0]
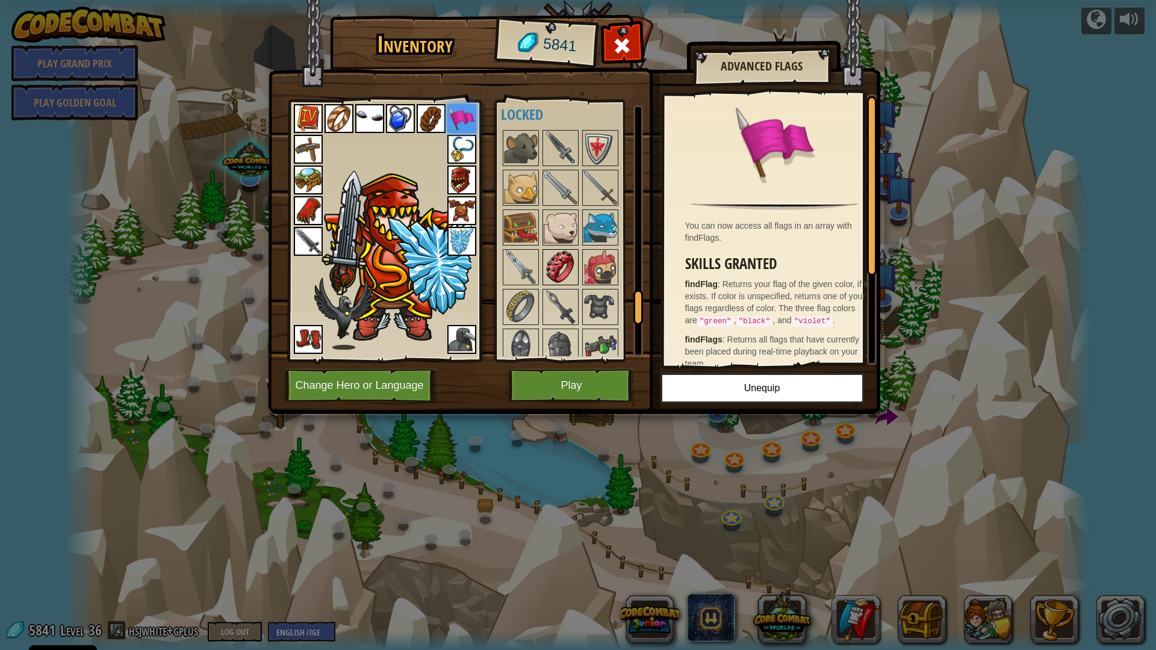
click at [567, 269] on img at bounding box center [561, 267] width 34 height 34
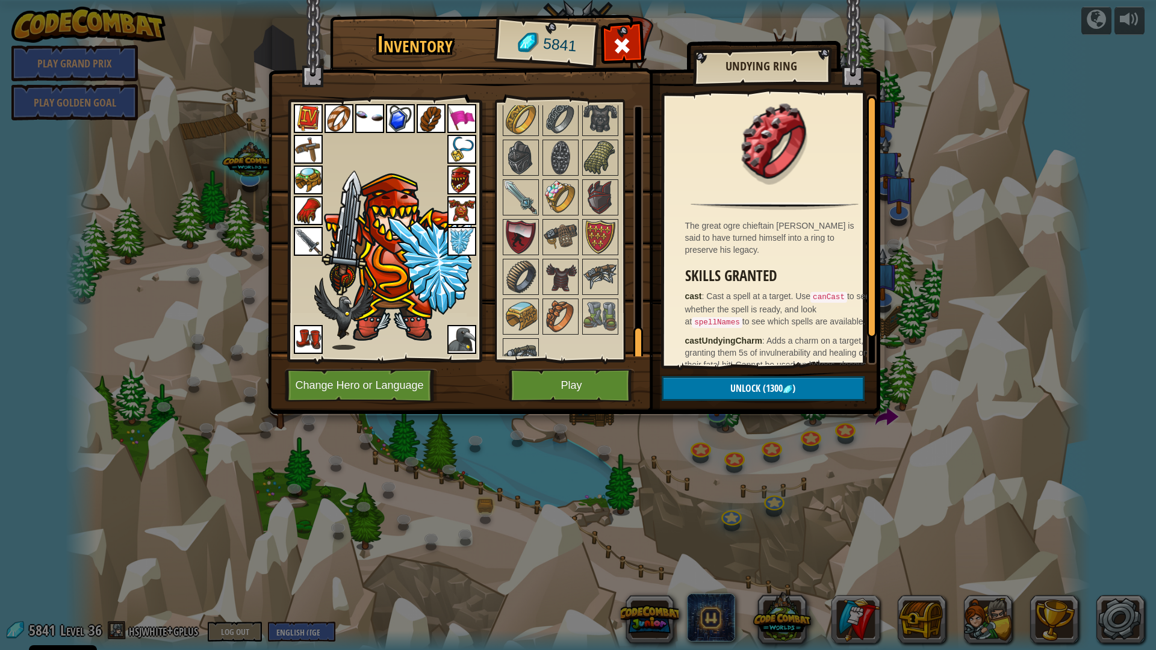
scroll to position [1736, 0]
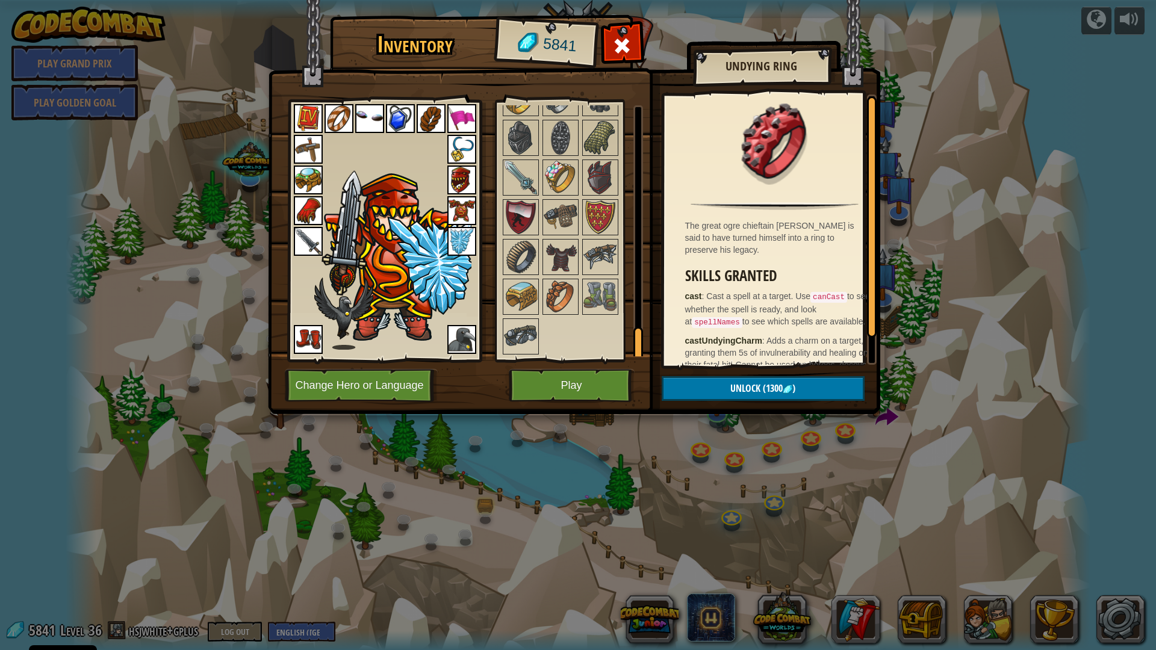
click at [307, 184] on img at bounding box center [308, 180] width 29 height 29
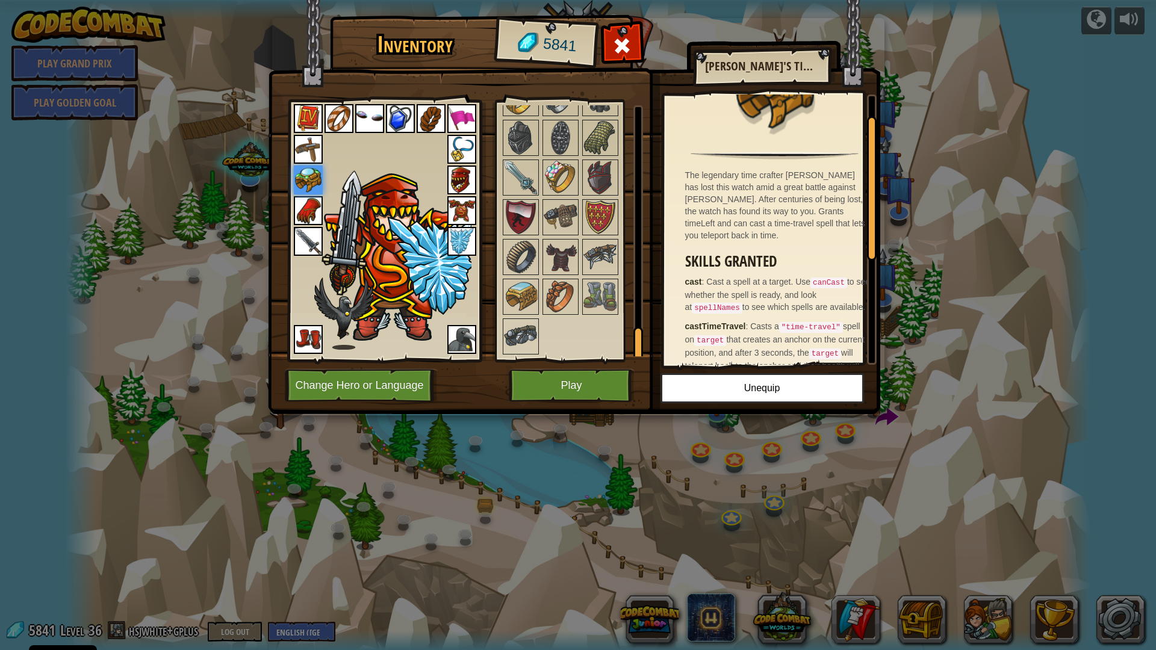
scroll to position [238, 0]
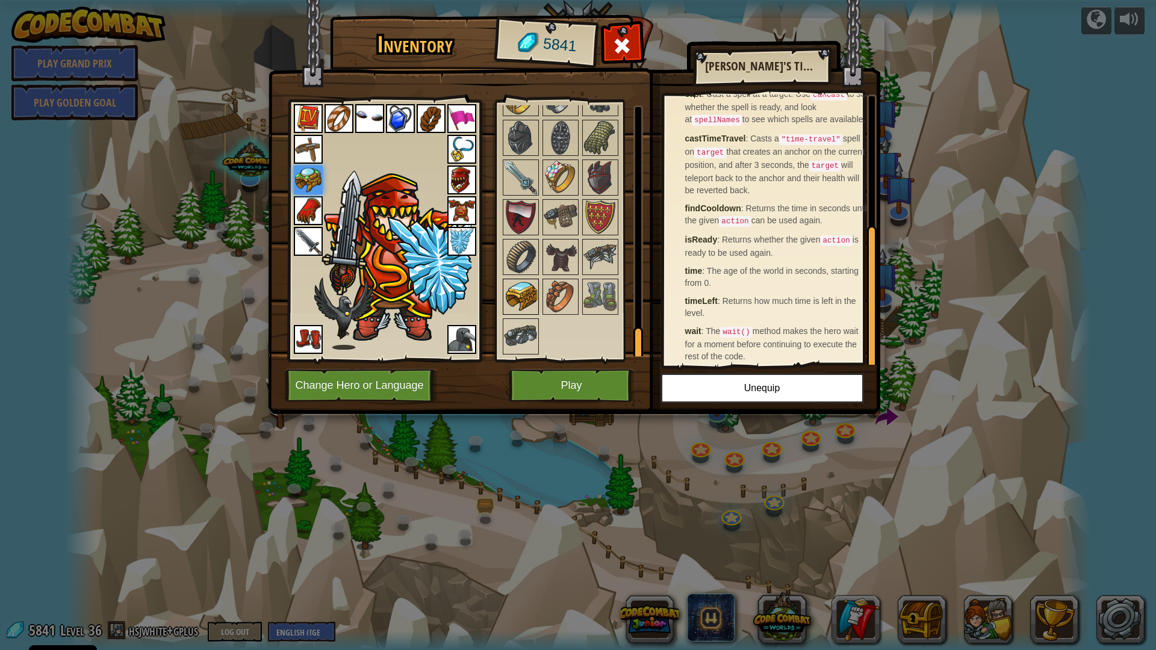
click at [523, 293] on img at bounding box center [521, 297] width 34 height 34
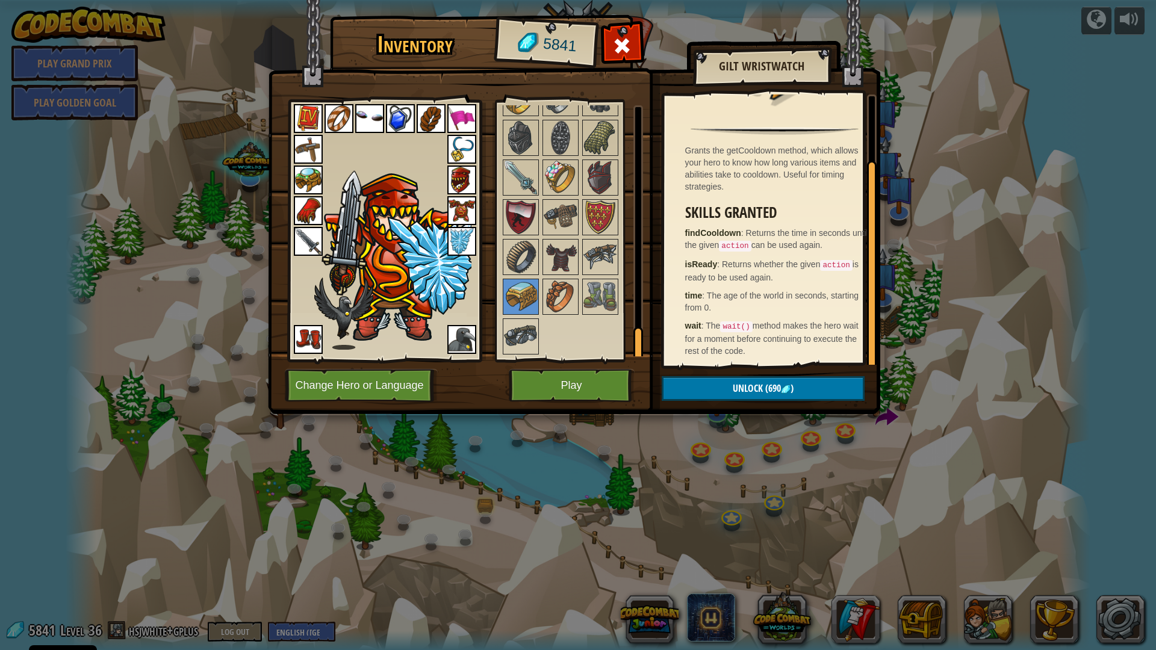
scroll to position [76, 0]
click at [507, 332] on img at bounding box center [521, 337] width 34 height 34
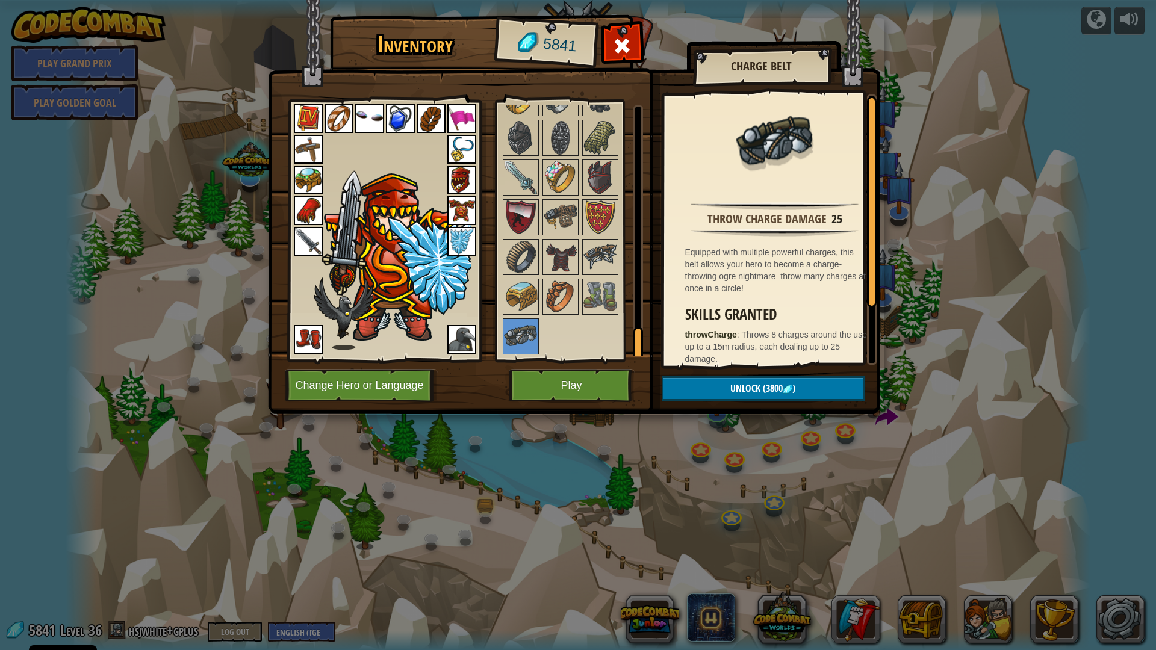
click at [306, 153] on img at bounding box center [308, 149] width 29 height 29
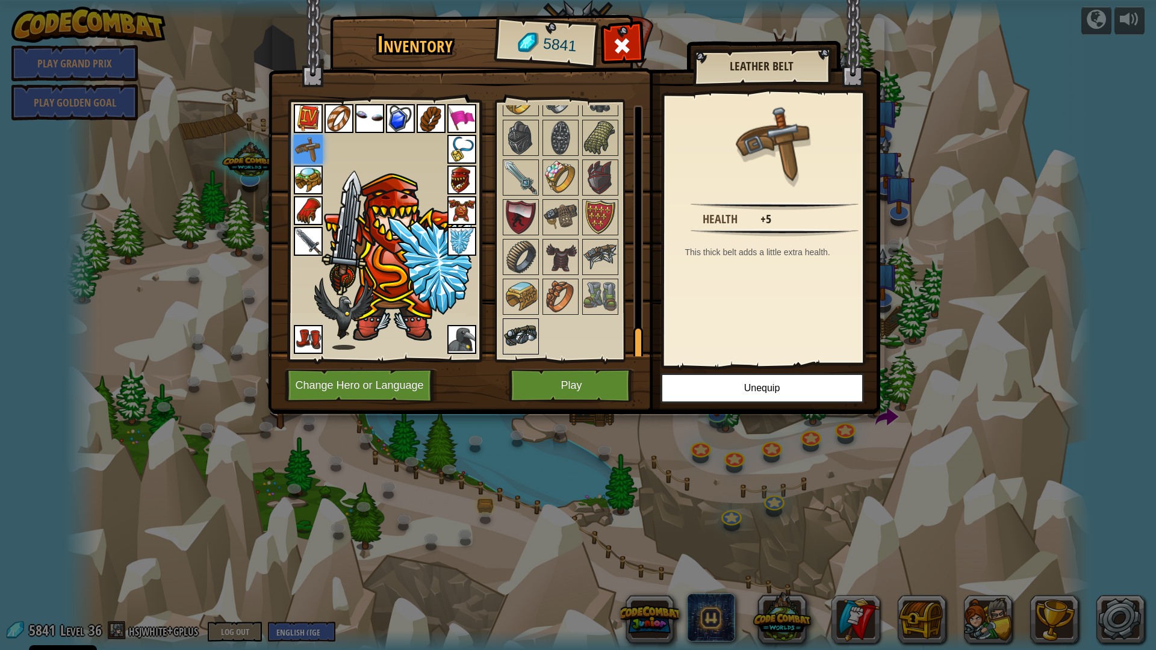
click at [503, 331] on div at bounding box center [521, 336] width 36 height 36
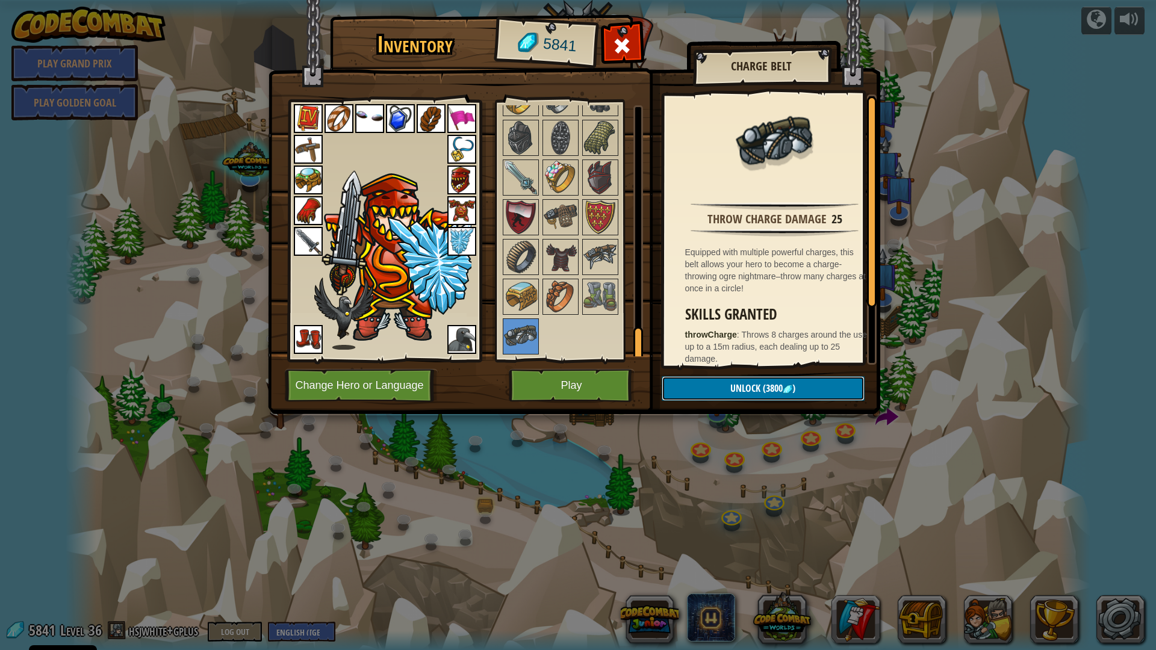
click at [733, 383] on span "Unlock" at bounding box center [745, 388] width 30 height 13
click at [733, 383] on button "Confirm" at bounding box center [763, 388] width 203 height 25
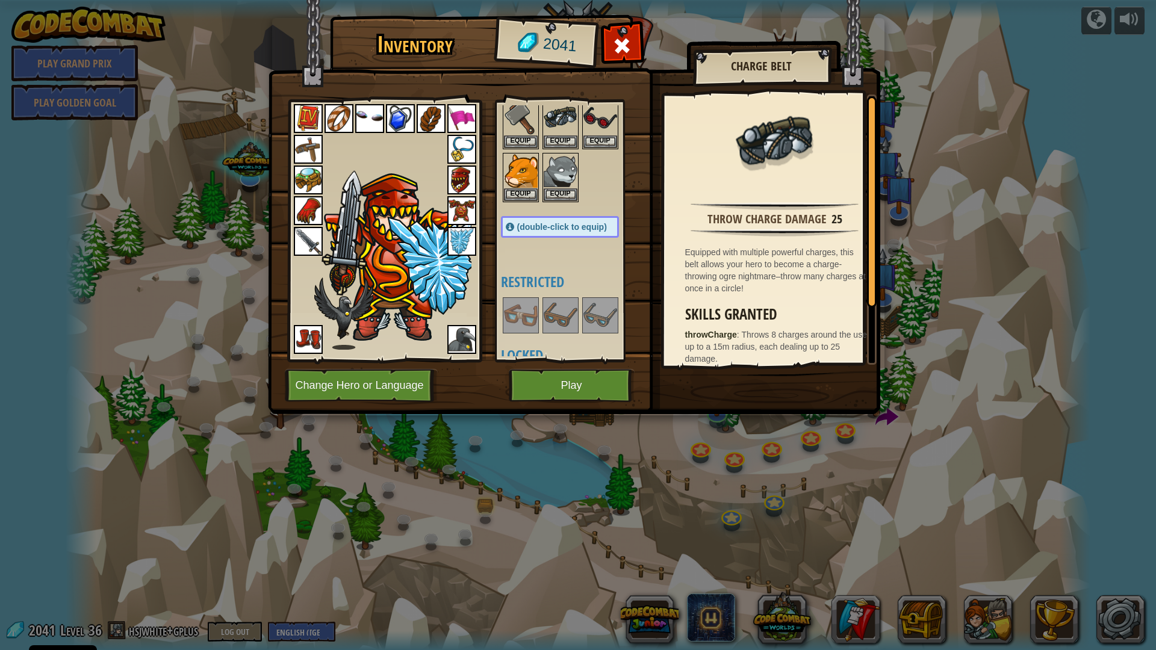
scroll to position [1144, 0]
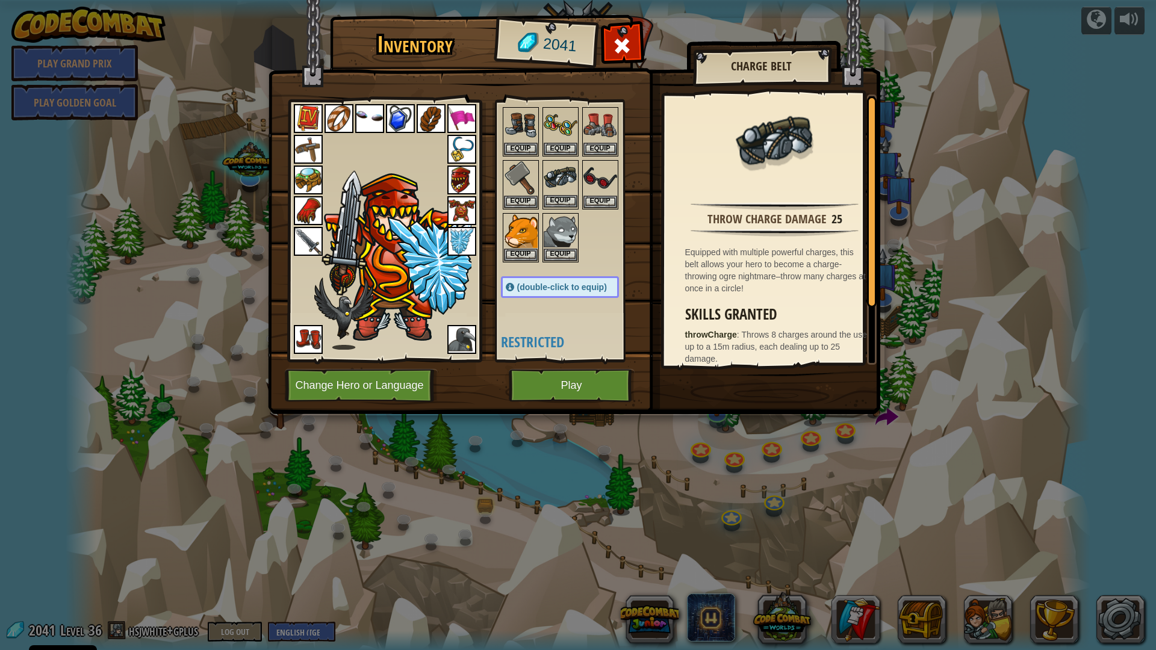
click at [556, 185] on img at bounding box center [561, 178] width 34 height 34
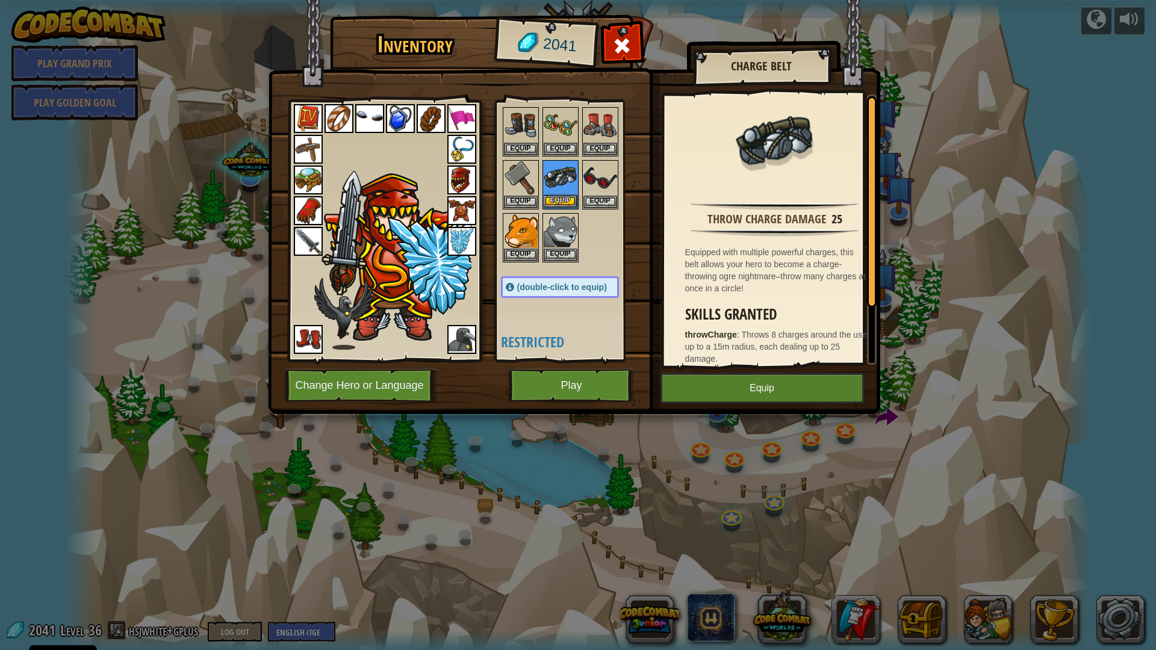
click at [556, 185] on img at bounding box center [561, 178] width 34 height 34
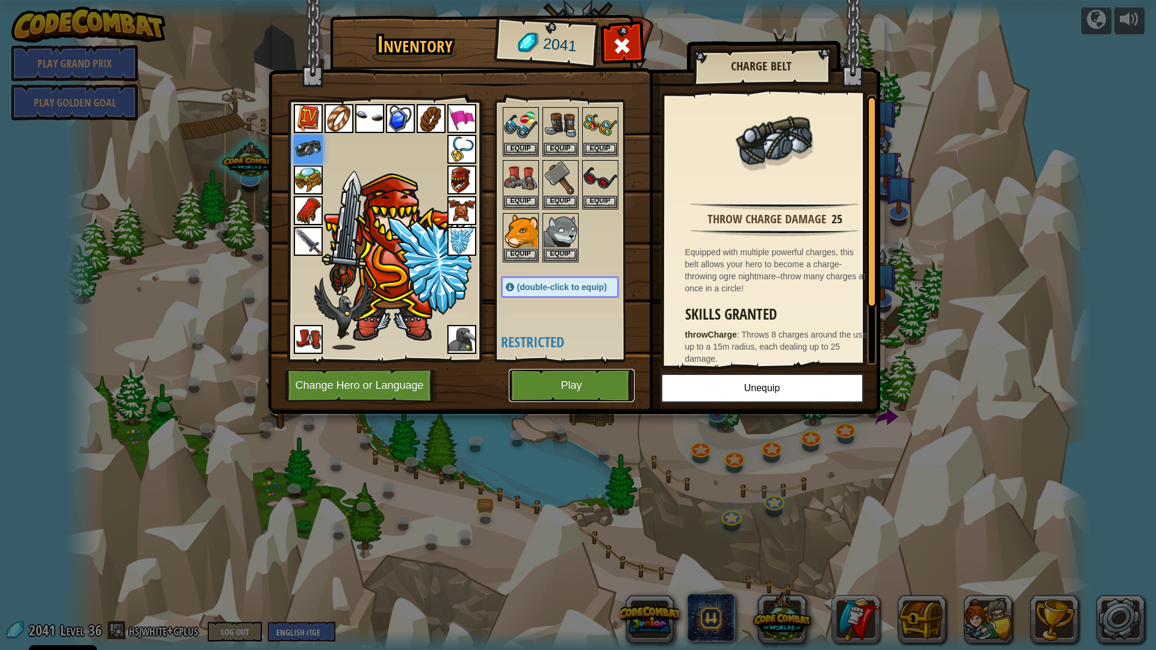
click at [536, 379] on button "Play" at bounding box center [572, 385] width 126 height 33
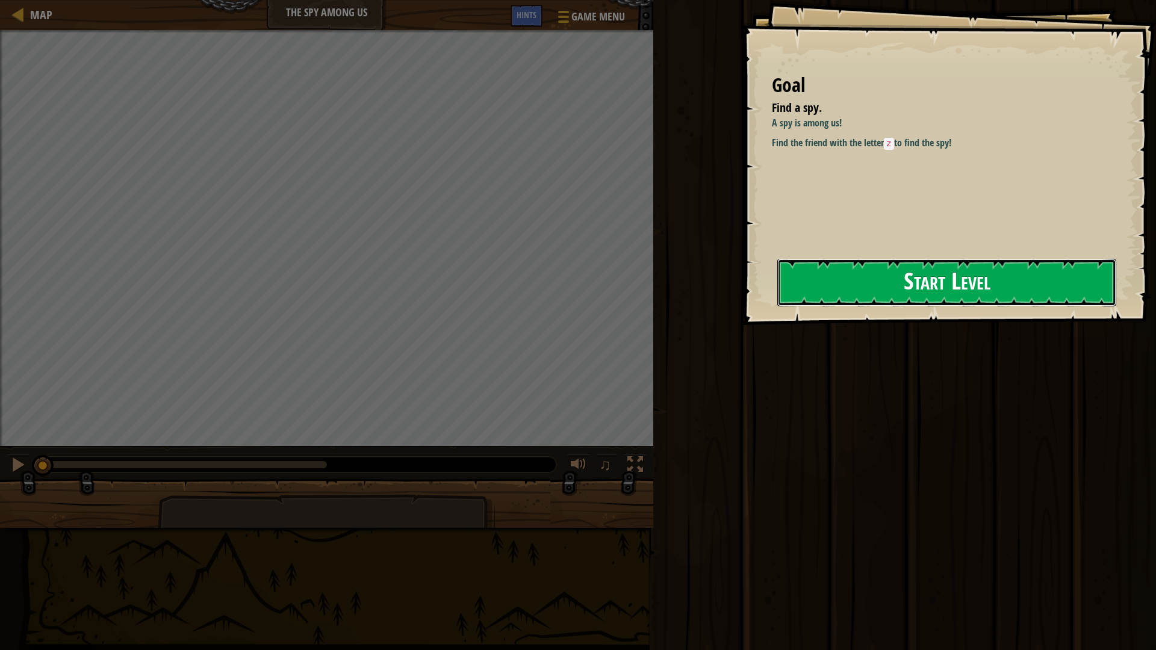
click at [878, 289] on button "Start Level" at bounding box center [946, 283] width 339 height 48
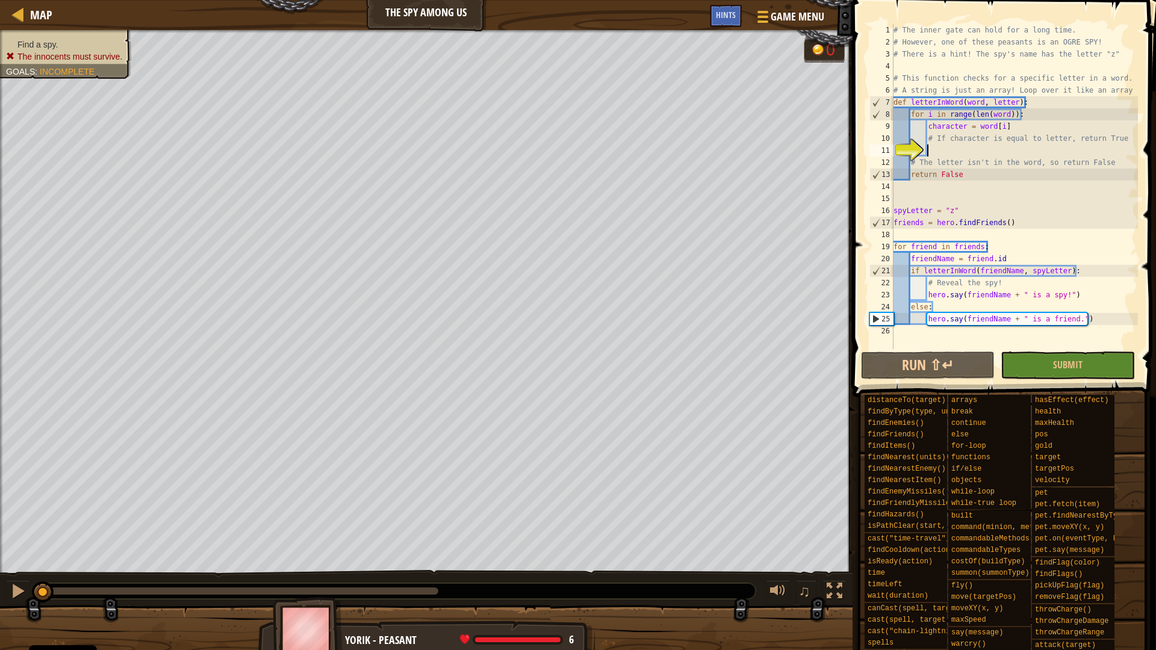
click at [0, 592] on div "♫" at bounding box center [426, 588] width 852 height 36
click at [5, 589] on div "♫" at bounding box center [426, 588] width 852 height 36
click at [14, 586] on div at bounding box center [18, 591] width 16 height 16
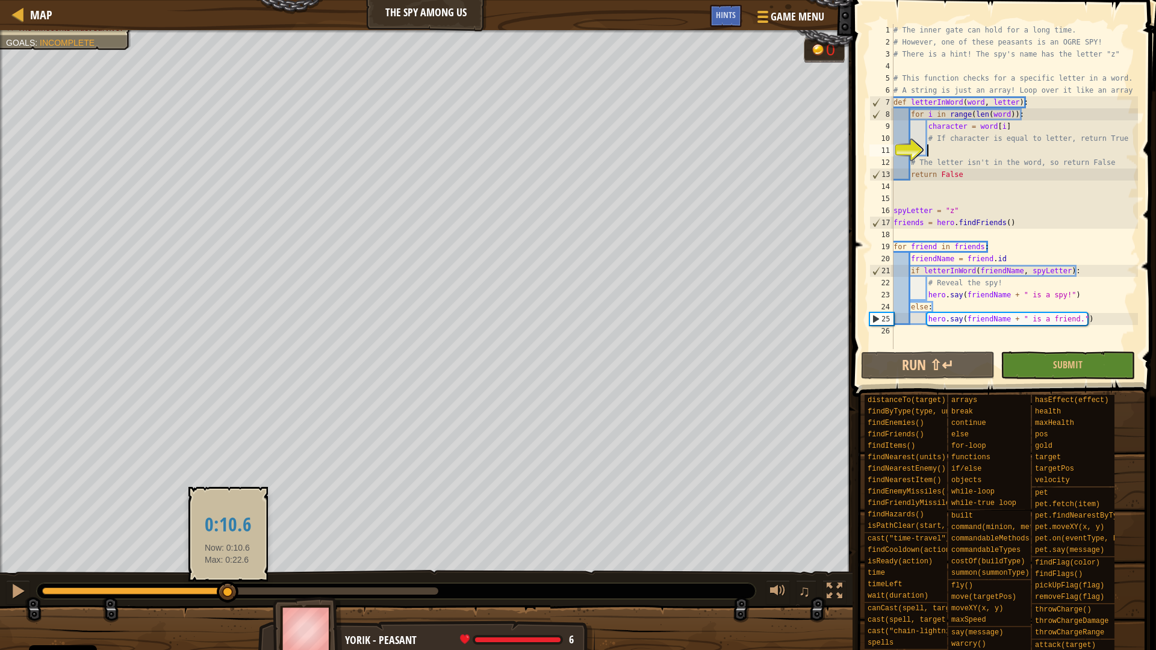
drag, startPoint x: 438, startPoint y: 601, endPoint x: 221, endPoint y: 601, distance: 217.3
click at [221, 601] on div at bounding box center [228, 593] width 22 height 22
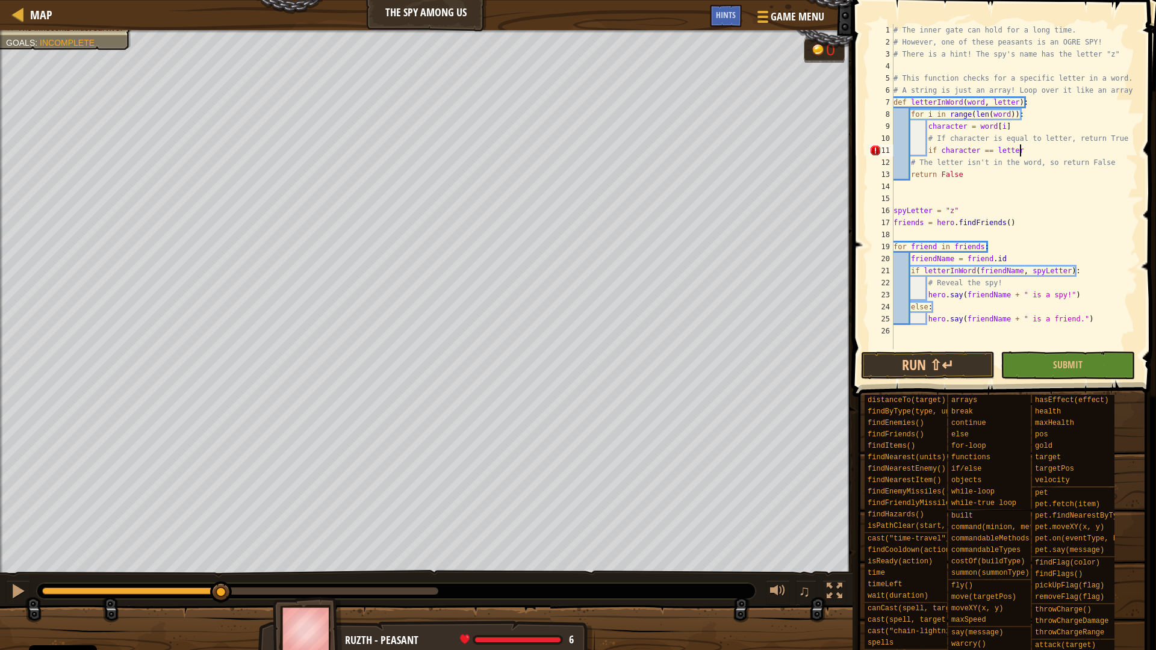
scroll to position [5, 17]
type textarea "if character == letter:"
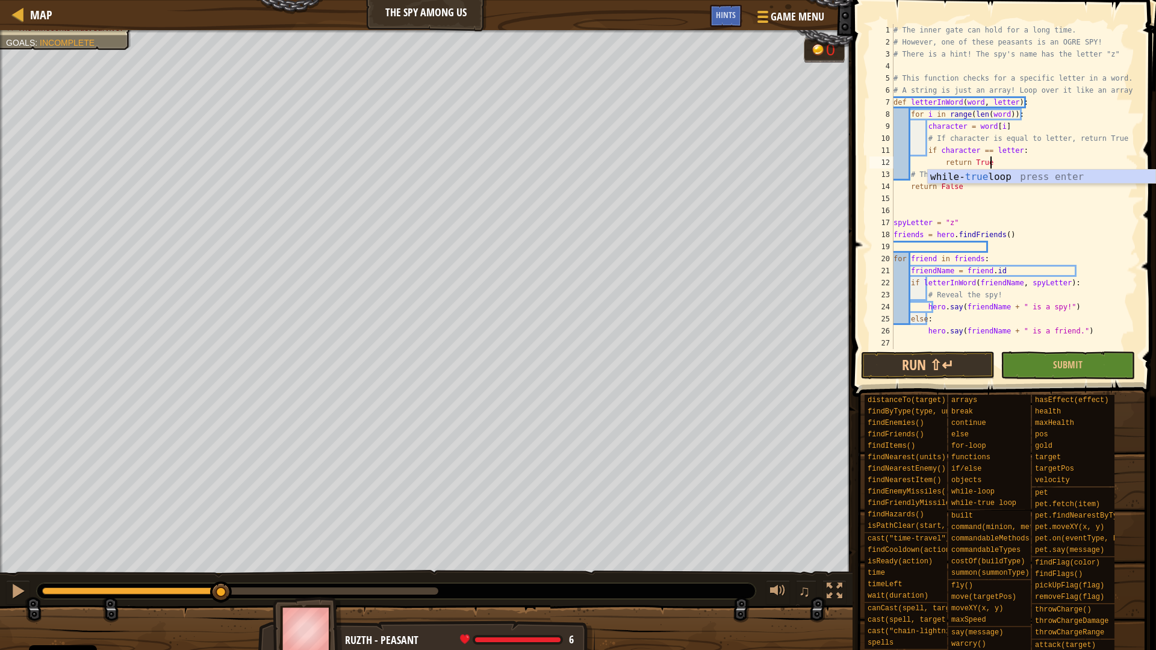
scroll to position [5, 13]
type textarea "return True"
click at [858, 373] on span at bounding box center [1005, 181] width 313 height 432
click at [874, 373] on button "Run ⇧↵" at bounding box center [928, 366] width 134 height 28
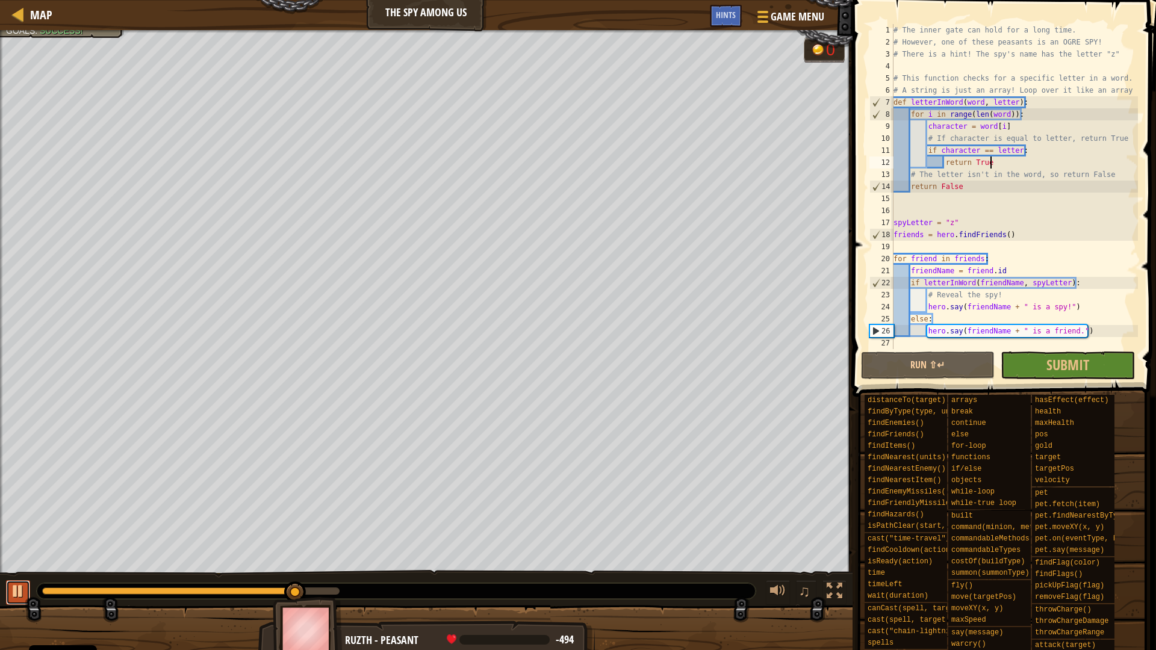
click at [13, 595] on div at bounding box center [18, 591] width 16 height 16
click at [0, 0] on div at bounding box center [0, 0] width 0 height 0
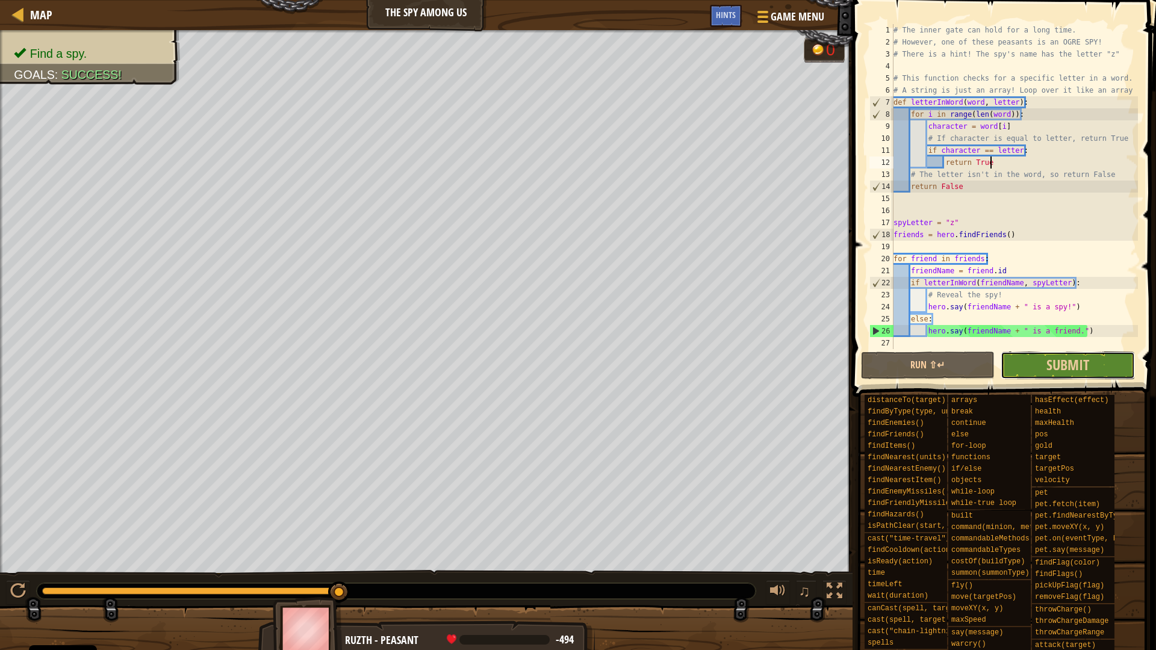
click at [1094, 373] on button "Submit" at bounding box center [1068, 366] width 134 height 28
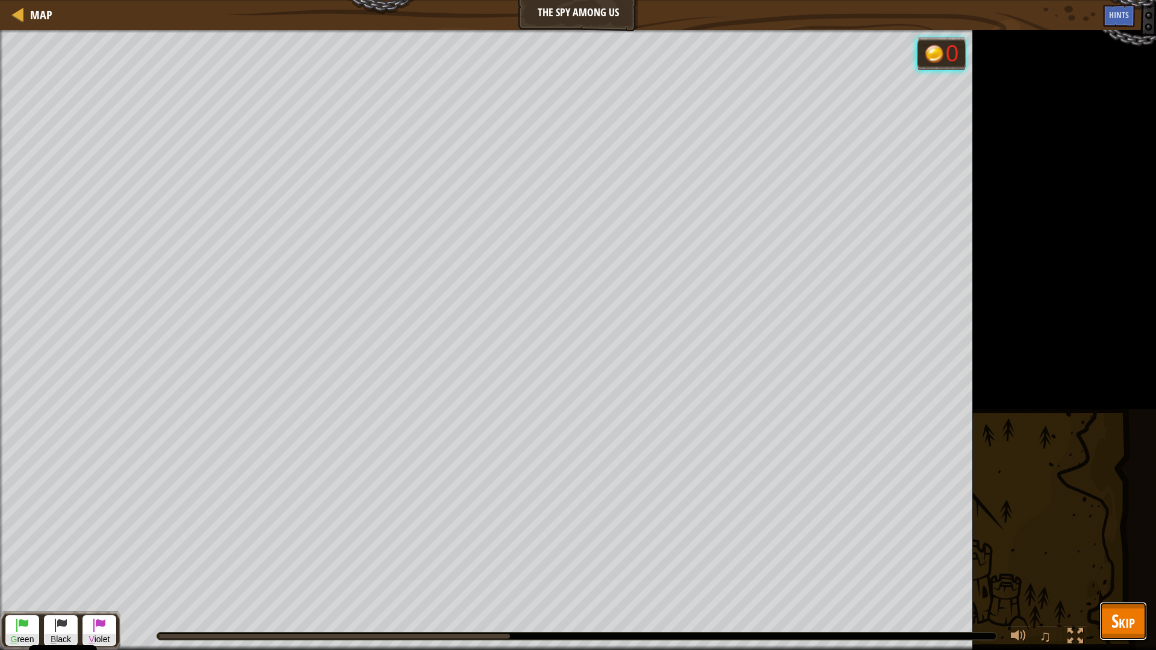
click at [1111, 625] on span "Skip" at bounding box center [1122, 621] width 23 height 25
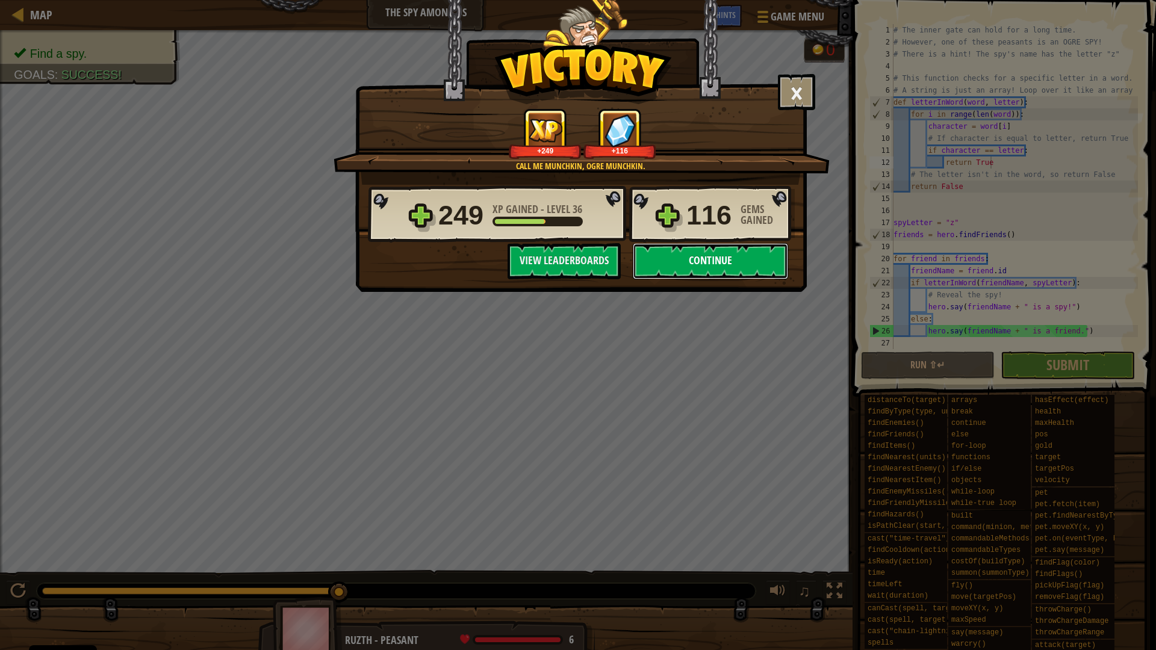
click at [733, 251] on button "Continue" at bounding box center [710, 261] width 155 height 36
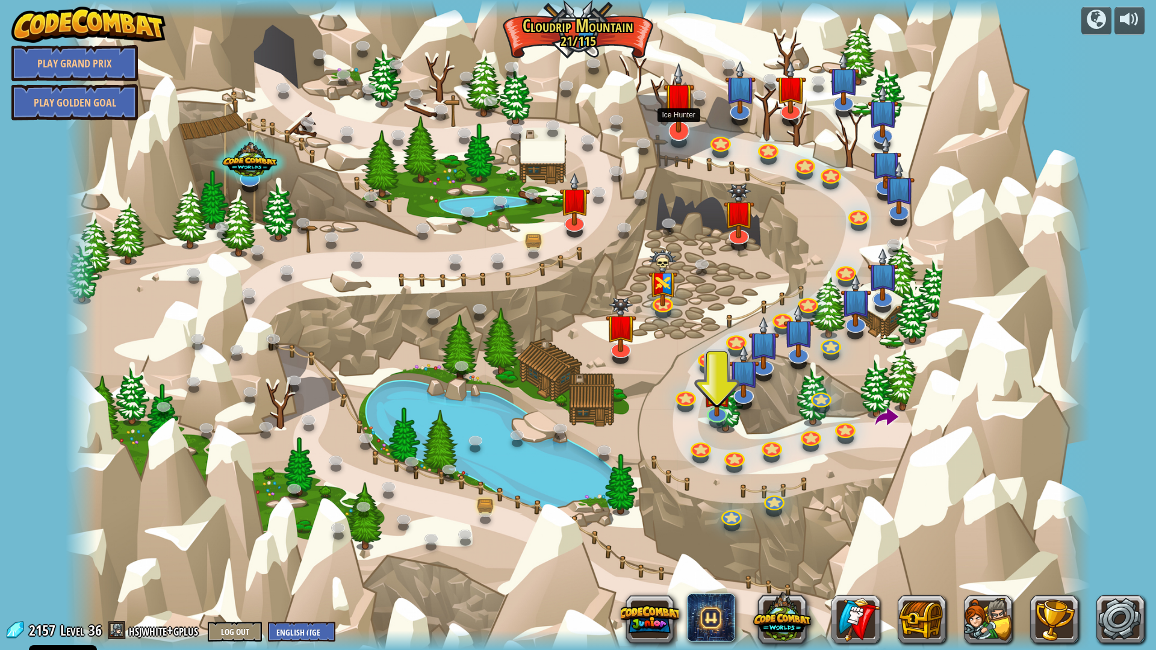
click at [687, 121] on img at bounding box center [678, 98] width 31 height 70
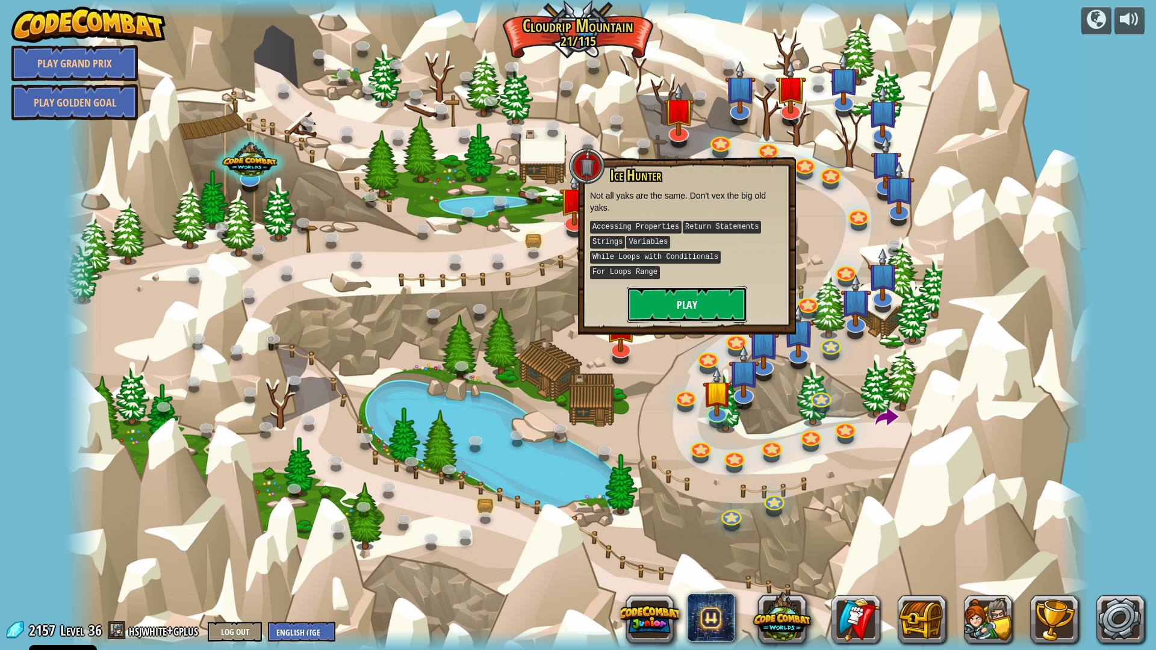
click at [673, 312] on button "Play" at bounding box center [687, 305] width 120 height 36
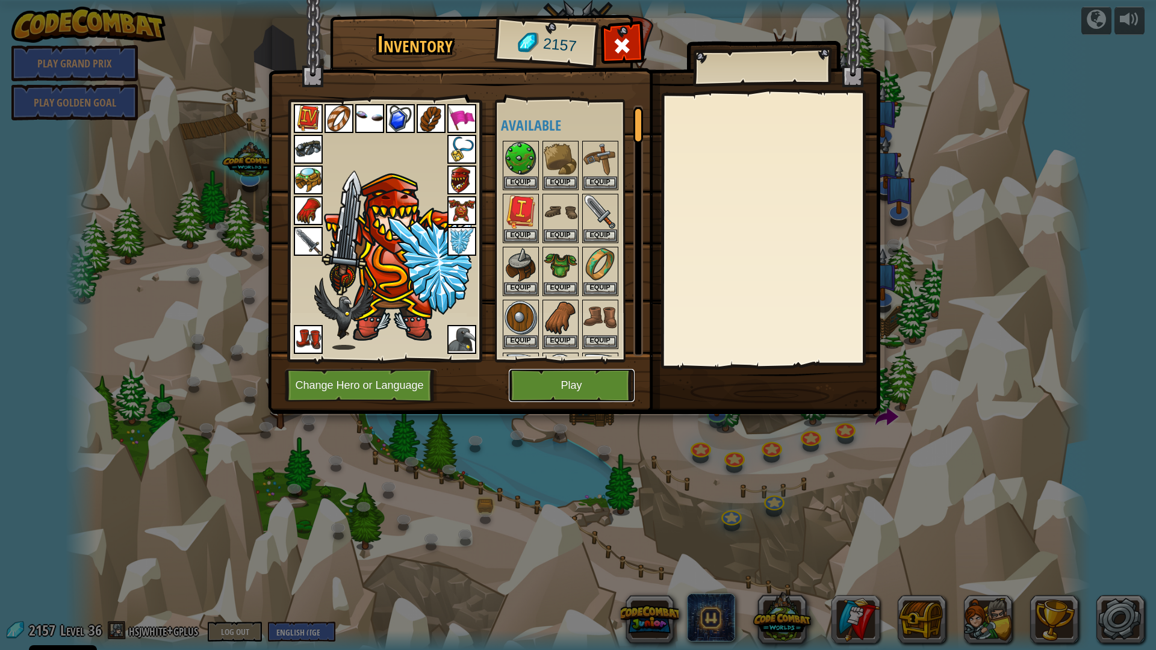
click at [563, 382] on button "Play" at bounding box center [572, 385] width 126 height 33
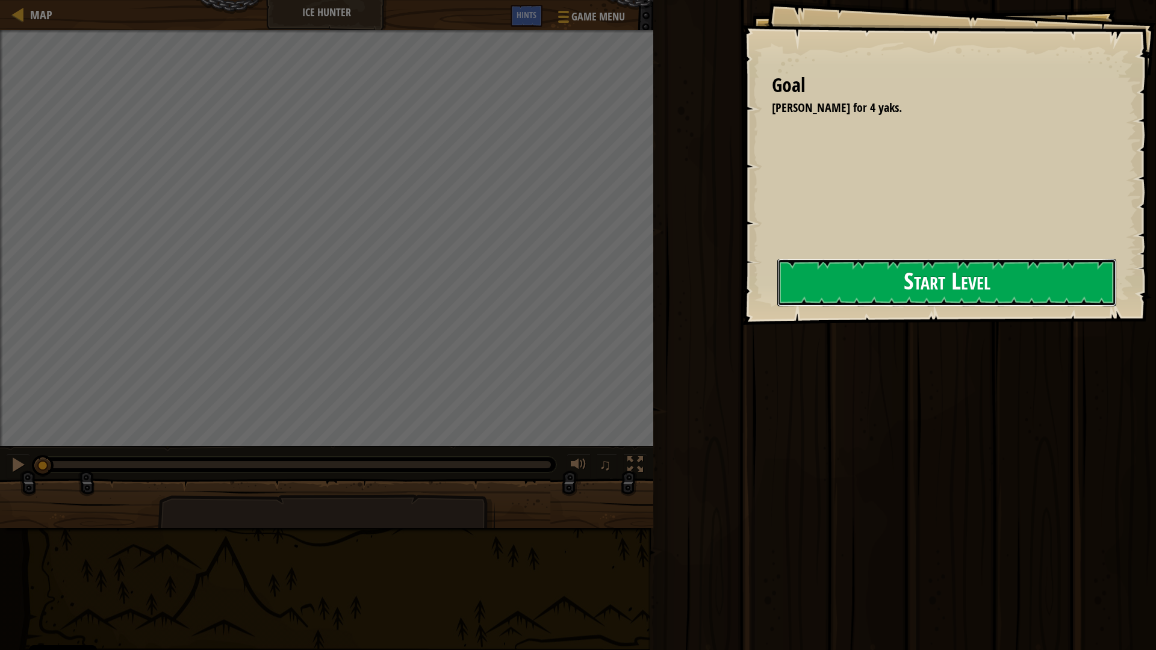
click at [938, 291] on button "Start Level" at bounding box center [946, 283] width 339 height 48
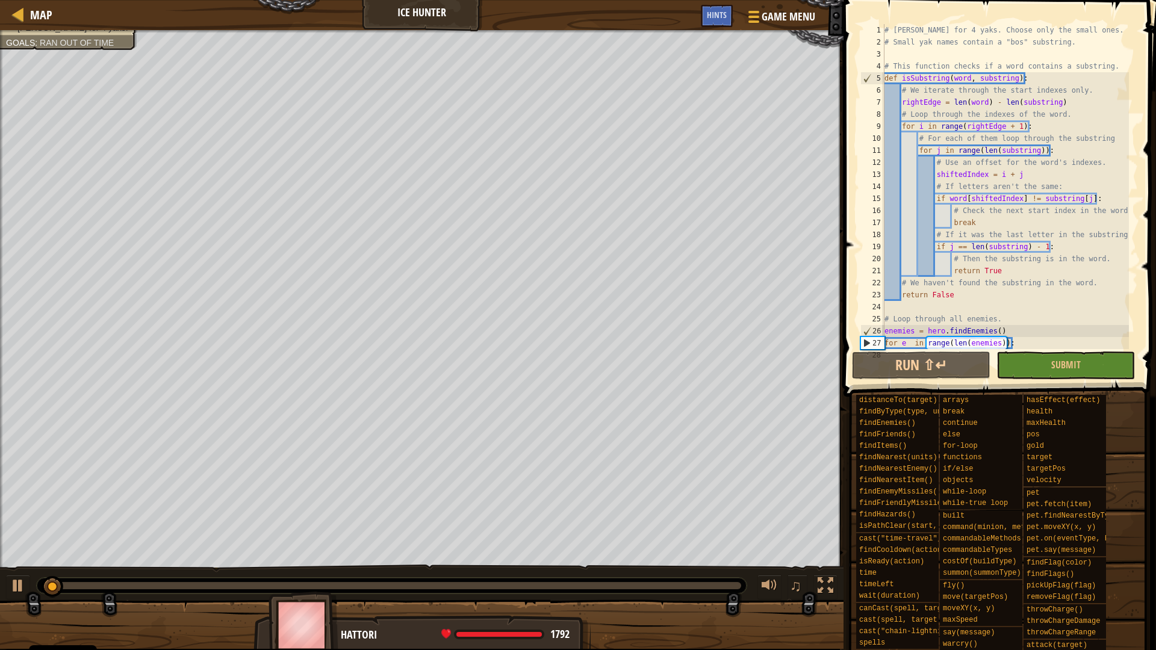
scroll to position [84, 0]
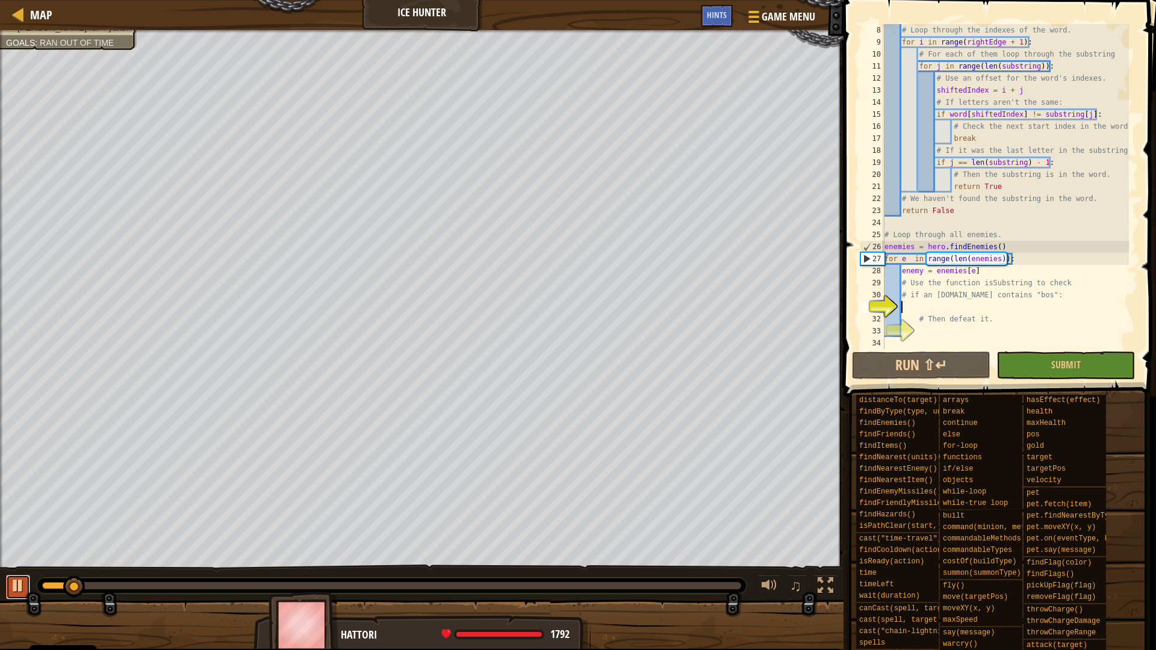
click at [11, 596] on button at bounding box center [18, 587] width 24 height 25
click at [11, 588] on div at bounding box center [18, 586] width 16 height 16
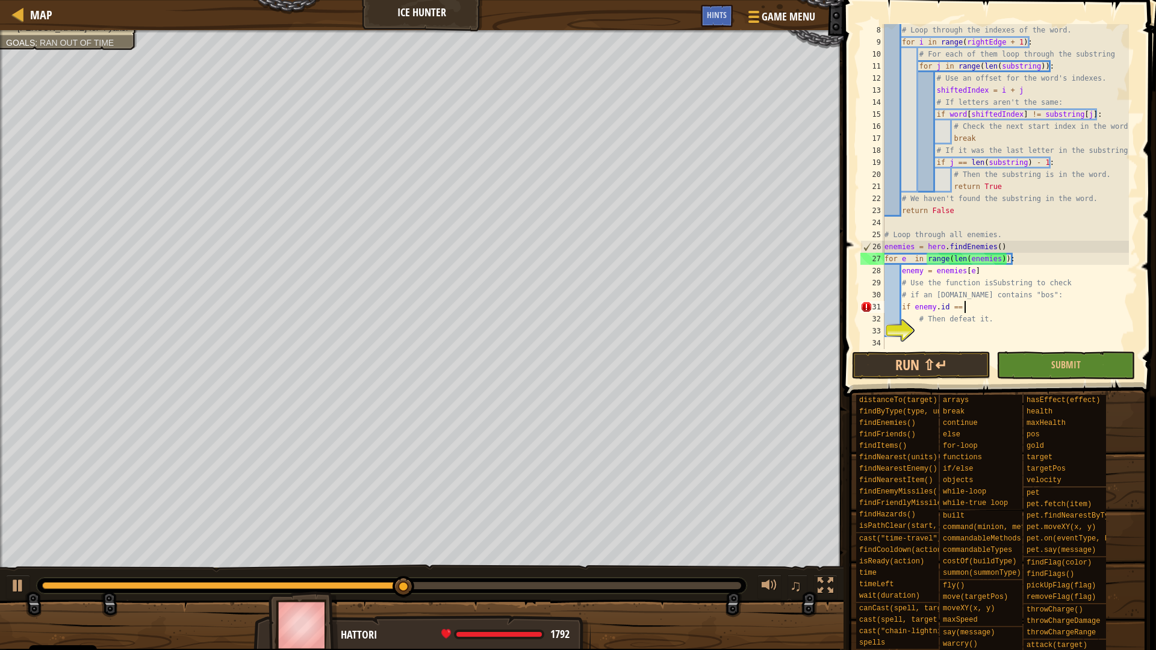
scroll to position [5, 11]
type textarea "if enemy.id == "bos""
click at [980, 328] on div "# Loop through the indexes of the word. for i in range ( rightEdge + 1 ) : # Fo…" at bounding box center [1005, 198] width 247 height 349
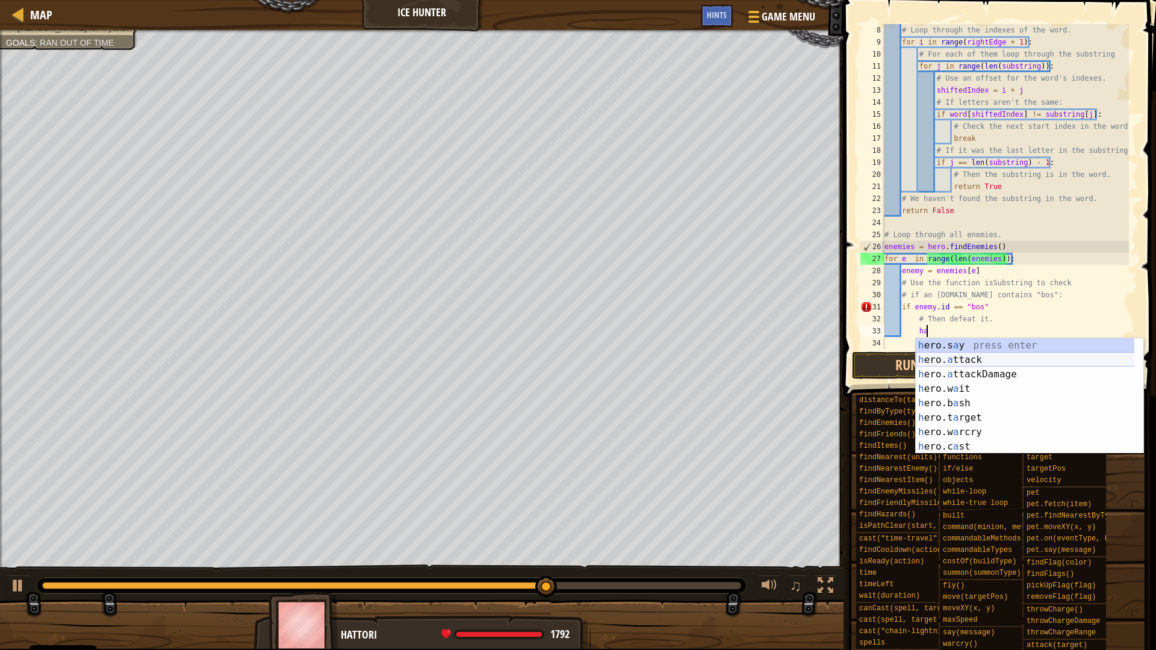
click at [976, 362] on div "h ero.s a y press enter h ero. a ttack press enter h ero. a ttackDamage press e…" at bounding box center [1030, 410] width 228 height 144
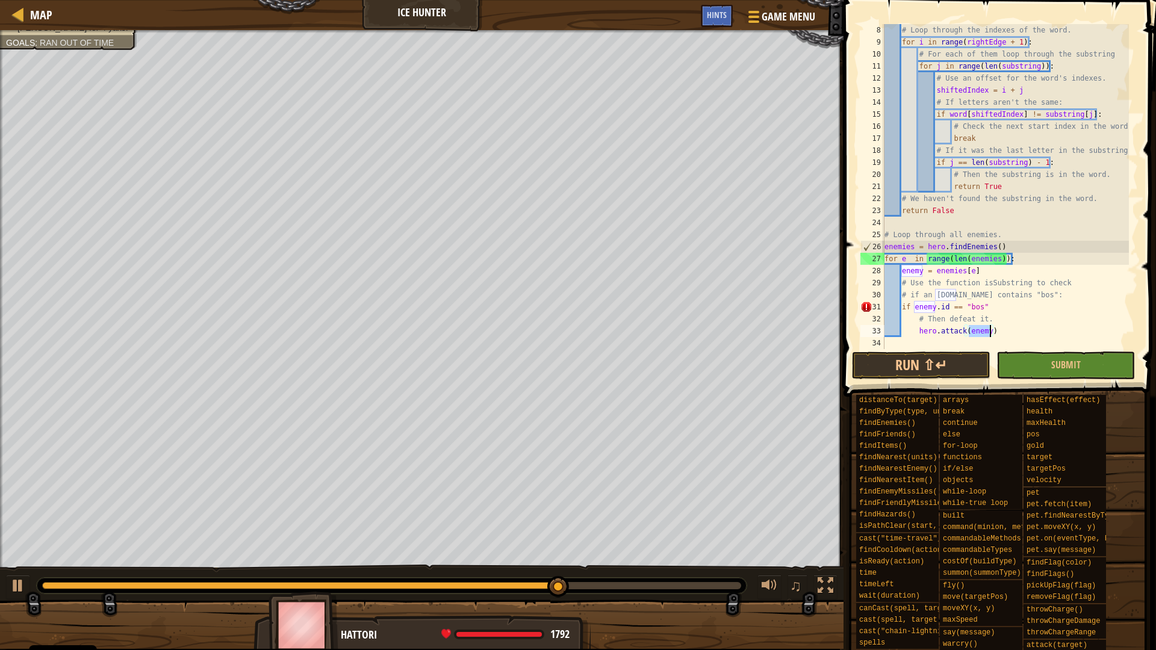
click at [989, 336] on div "# Loop through the indexes of the word. for i in range ( rightEdge + 1 ) : # Fo…" at bounding box center [1005, 186] width 247 height 325
click at [935, 359] on button "Run ⇧↵" at bounding box center [921, 366] width 138 height 28
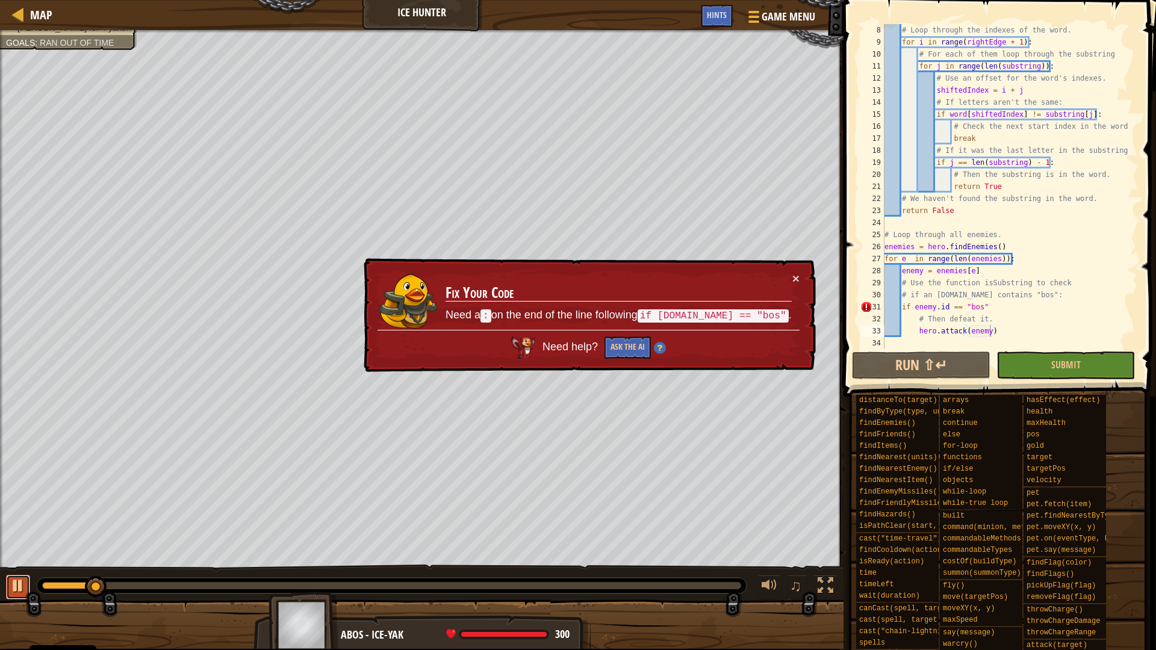
click at [23, 589] on div at bounding box center [18, 586] width 16 height 16
click at [998, 307] on div "# Loop through the indexes of the word. for i in range ( rightEdge + 1 ) : # Fo…" at bounding box center [1005, 198] width 247 height 349
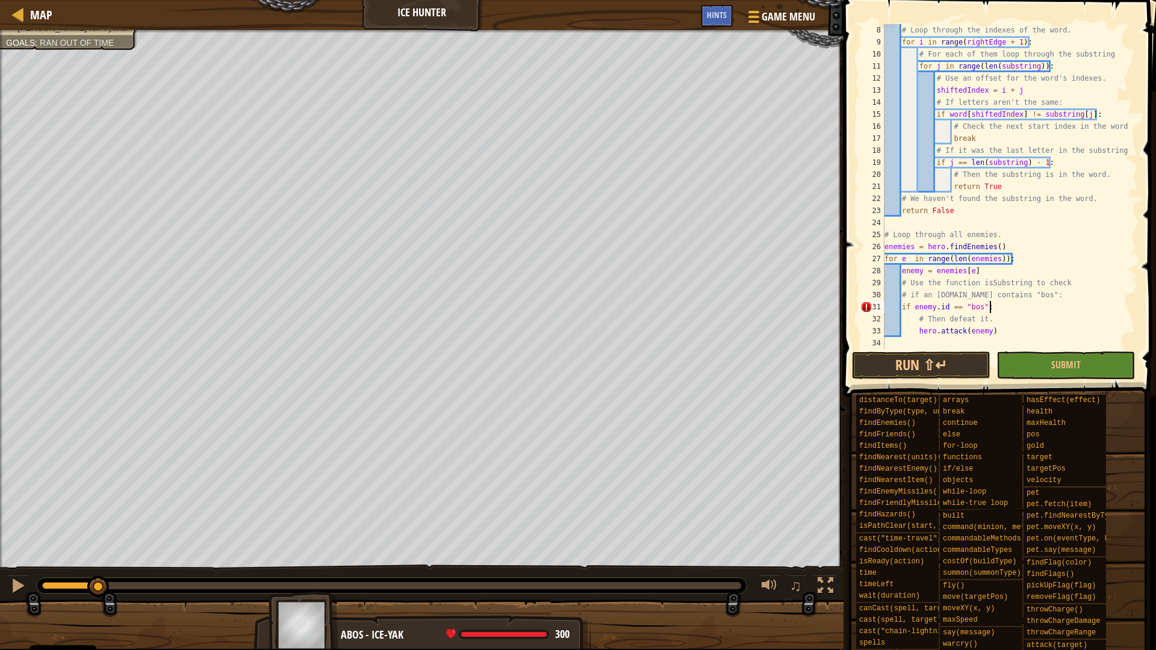
scroll to position [5, 14]
click at [957, 367] on button "Run ⇧↵" at bounding box center [921, 366] width 138 height 28
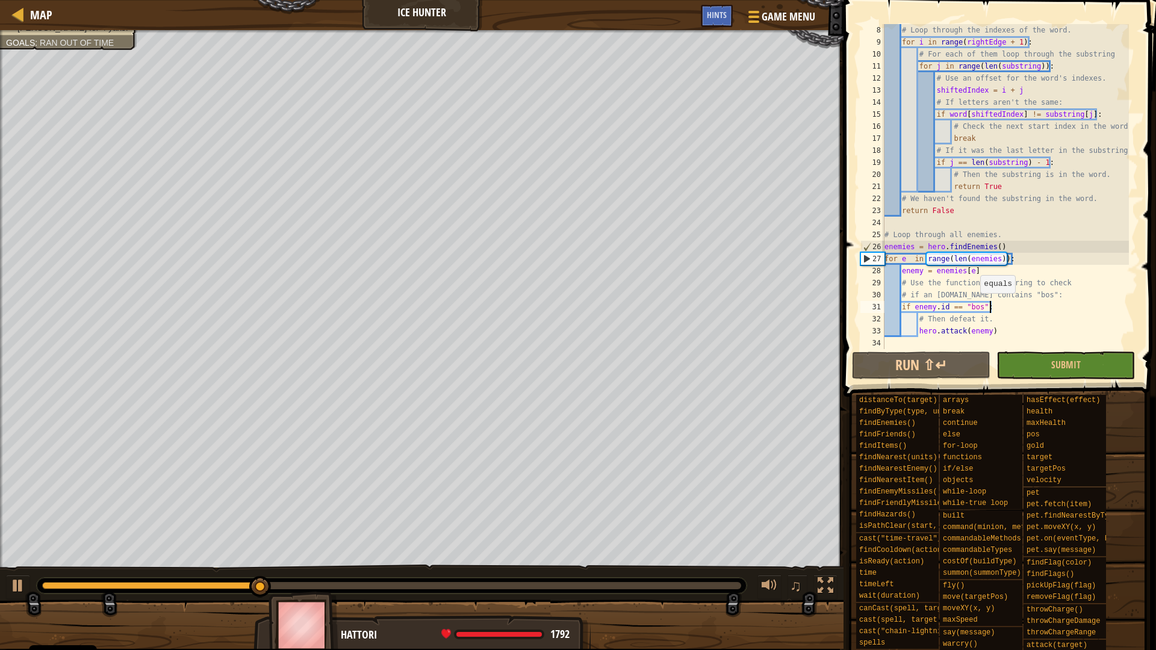
click at [974, 305] on div "# Loop through the indexes of the word. for i in range ( rightEdge + 1 ) : # Fo…" at bounding box center [1005, 198] width 247 height 349
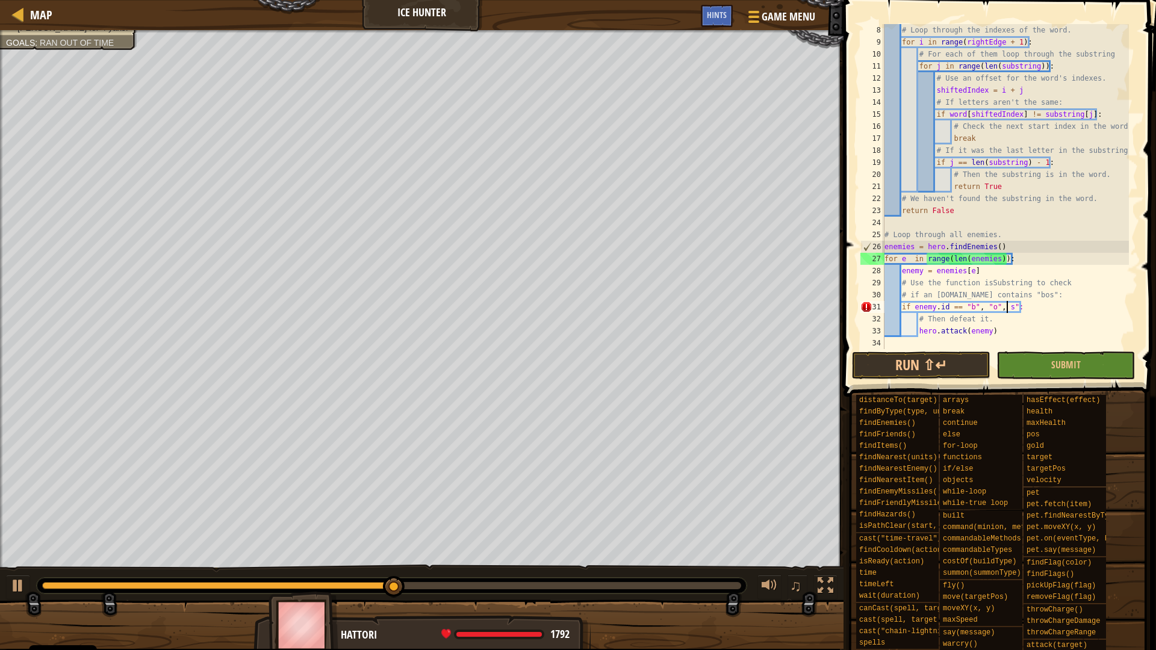
scroll to position [5, 19]
click at [926, 378] on button "Run ⇧↵" at bounding box center [921, 366] width 138 height 28
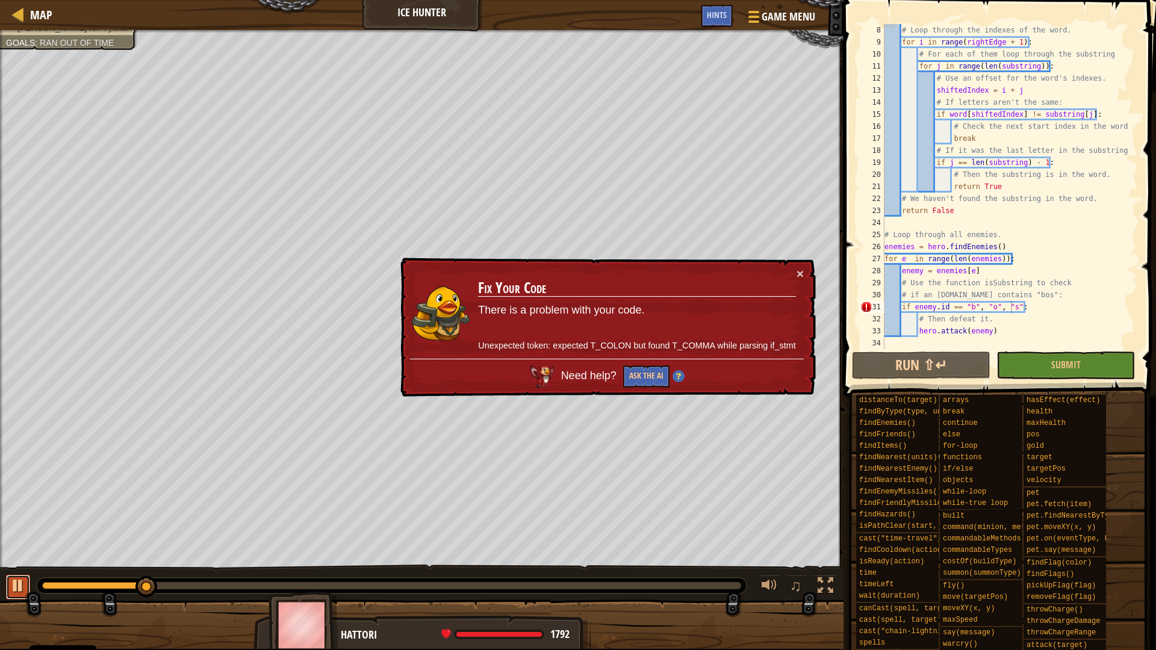
click at [20, 586] on div at bounding box center [18, 586] width 16 height 16
drag, startPoint x: 1018, startPoint y: 308, endPoint x: 966, endPoint y: 308, distance: 51.8
click at [966, 308] on div "# Loop through the indexes of the word. for i in range ( rightEdge + 1 ) : # Fo…" at bounding box center [1005, 198] width 247 height 349
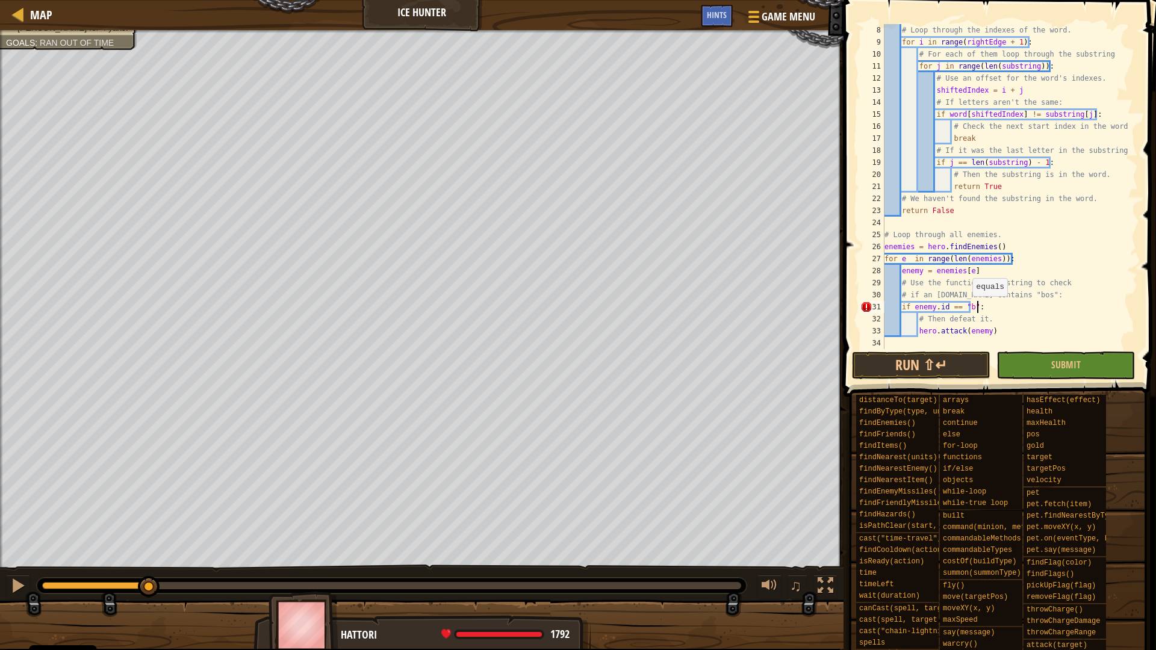
scroll to position [5, 13]
drag, startPoint x: 976, startPoint y: 308, endPoint x: 916, endPoint y: 307, distance: 60.2
click at [916, 307] on div "# Loop through the indexes of the word. for i in range ( rightEdge + 1 ) : # Fo…" at bounding box center [1005, 198] width 247 height 349
click at [979, 309] on div "# Loop through the indexes of the word. for i in range ( rightEdge + 1 ) : # Fo…" at bounding box center [1005, 186] width 247 height 325
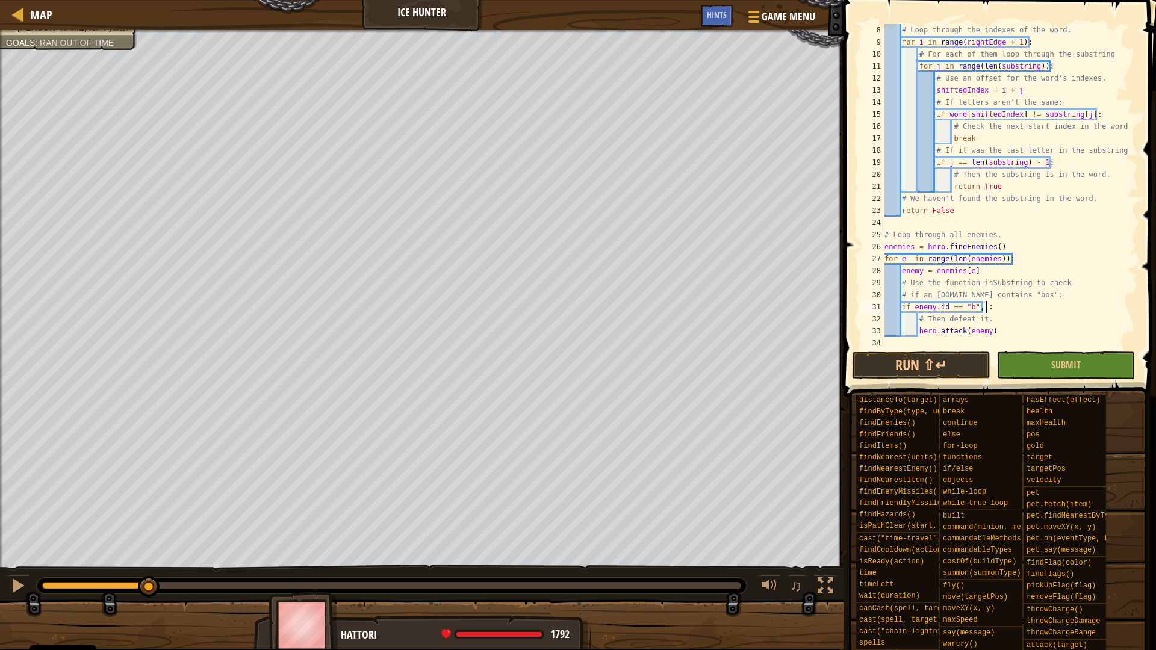
paste textarea "enemy.id == "b""
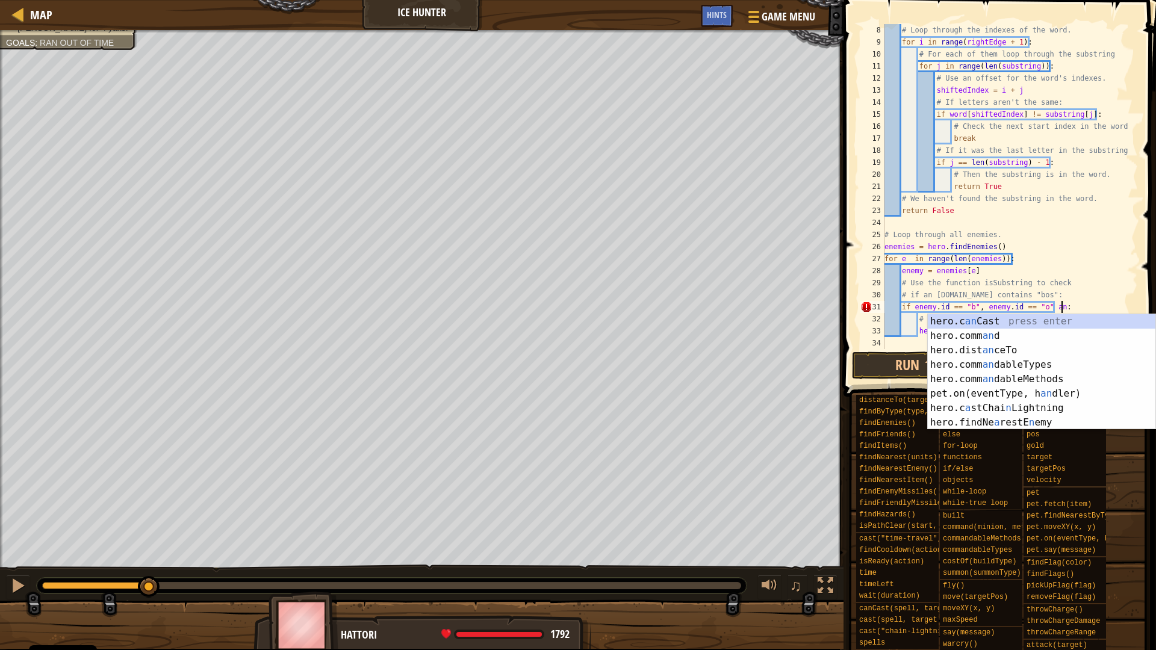
scroll to position [5, 26]
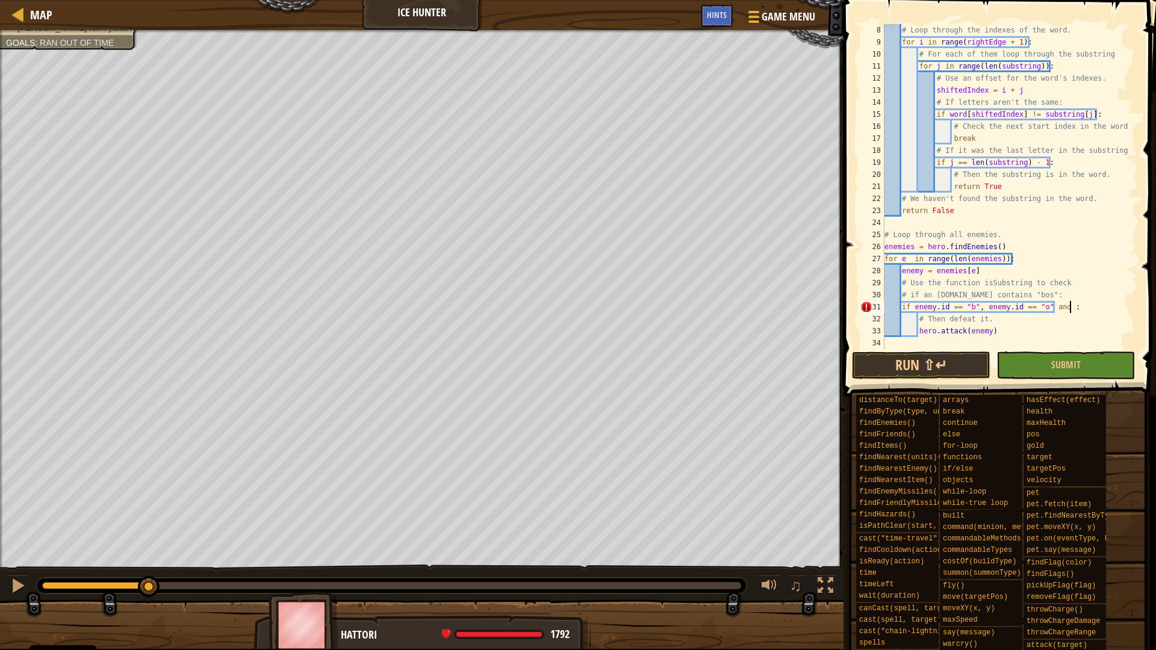
paste textarea "enemy.id == "b""
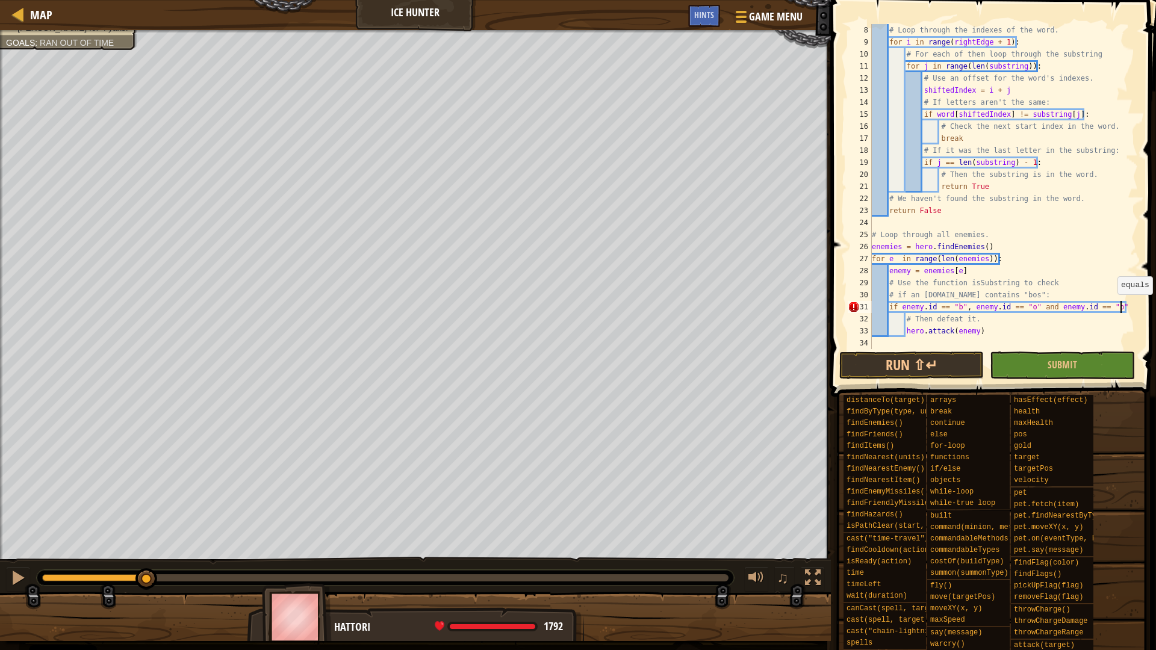
click at [1115, 306] on div "# Loop through the indexes of the word. for i in range ( rightEdge + 1 ) : # Fo…" at bounding box center [998, 198] width 259 height 349
click at [967, 309] on div "# Loop through the indexes of the word. for i in range ( rightEdge + 1 ) : # Fo…" at bounding box center [998, 198] width 259 height 349
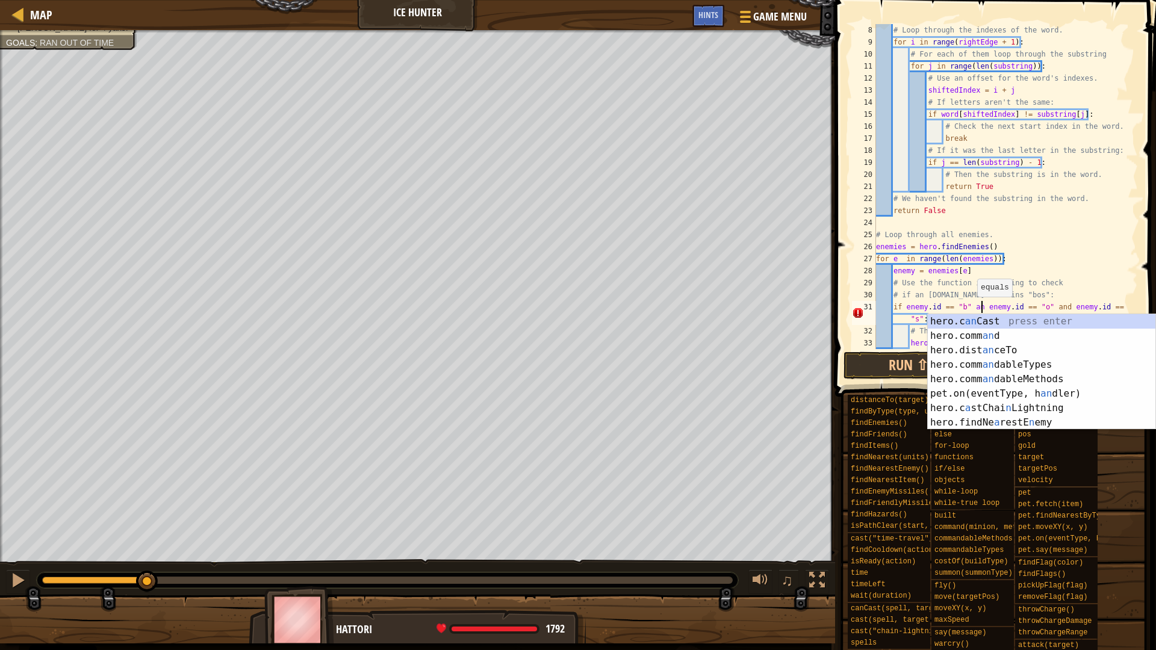
scroll to position [5, 16]
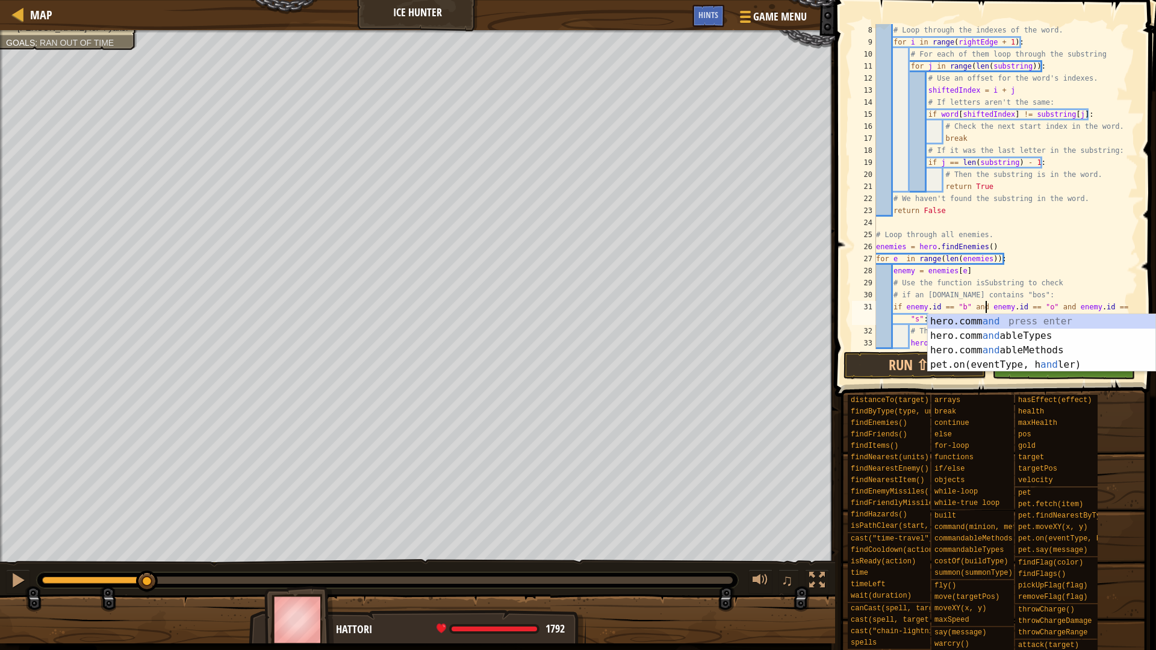
click at [982, 280] on div "# Loop through the indexes of the word. for i in range ( rightEdge + 1 ) : # Fo…" at bounding box center [1000, 198] width 255 height 349
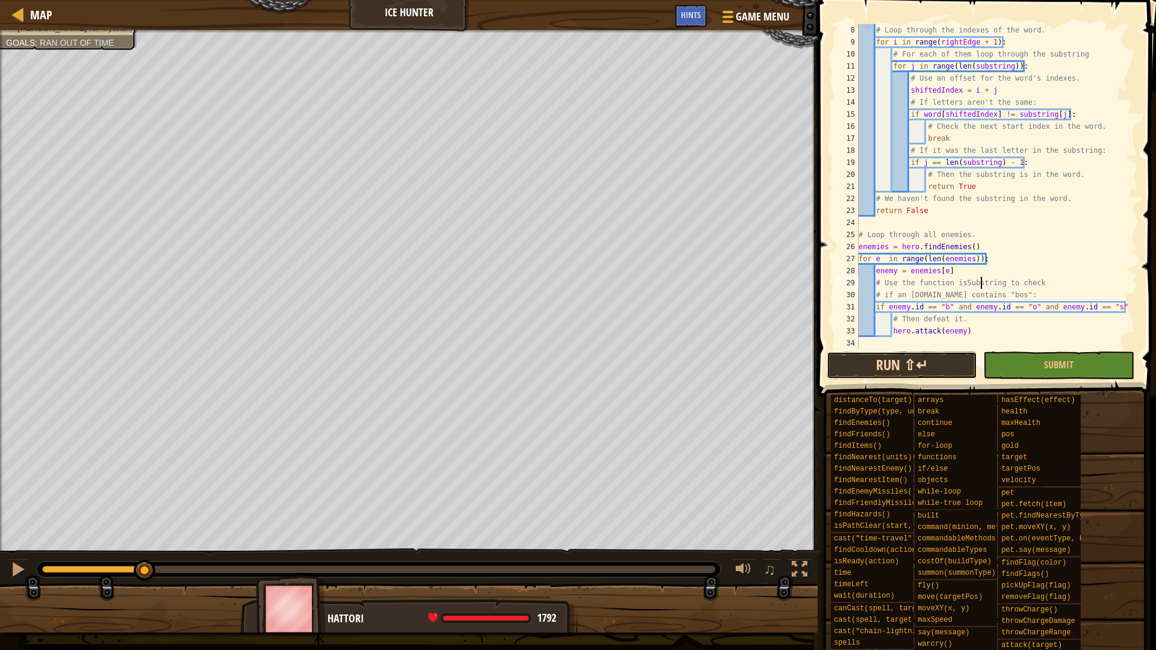
click at [916, 362] on button "Run ⇧↵" at bounding box center [902, 366] width 151 height 28
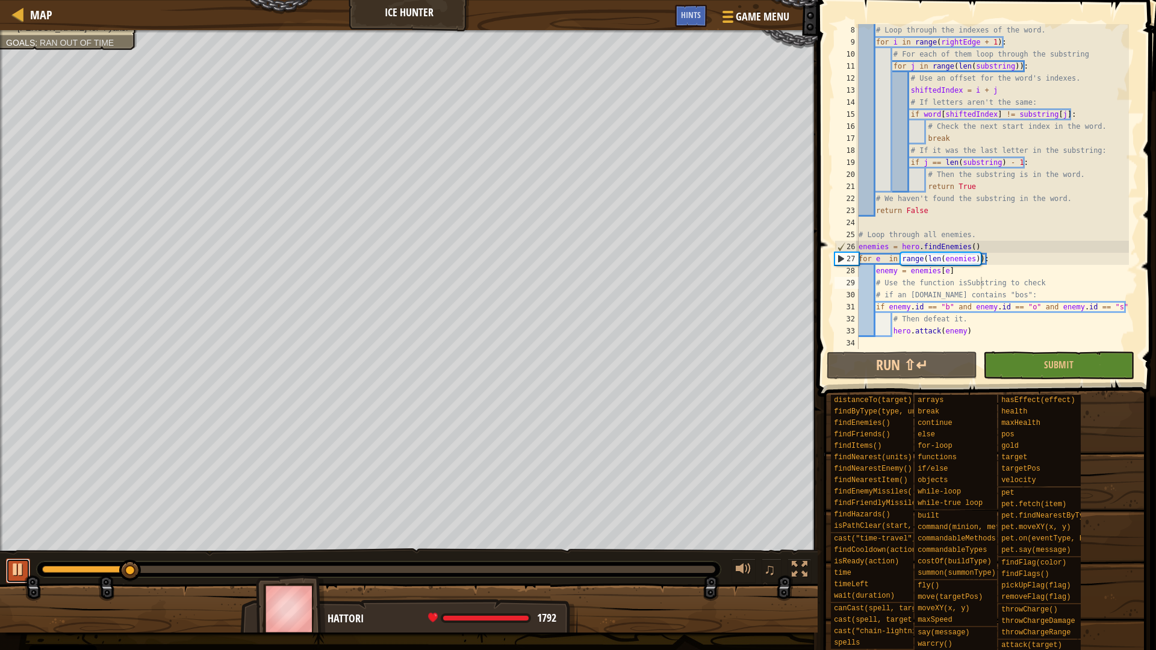
click at [22, 566] on div at bounding box center [18, 570] width 16 height 16
click at [1115, 307] on div "# Loop through the indexes of the word. for i in range ( rightEdge + 1 ) : # Fo…" at bounding box center [992, 198] width 273 height 349
drag, startPoint x: 1119, startPoint y: 307, endPoint x: 938, endPoint y: 306, distance: 180.6
click at [938, 306] on div "# Loop through the indexes of the word. for i in range ( rightEdge + 1 ) : # Fo…" at bounding box center [992, 198] width 273 height 349
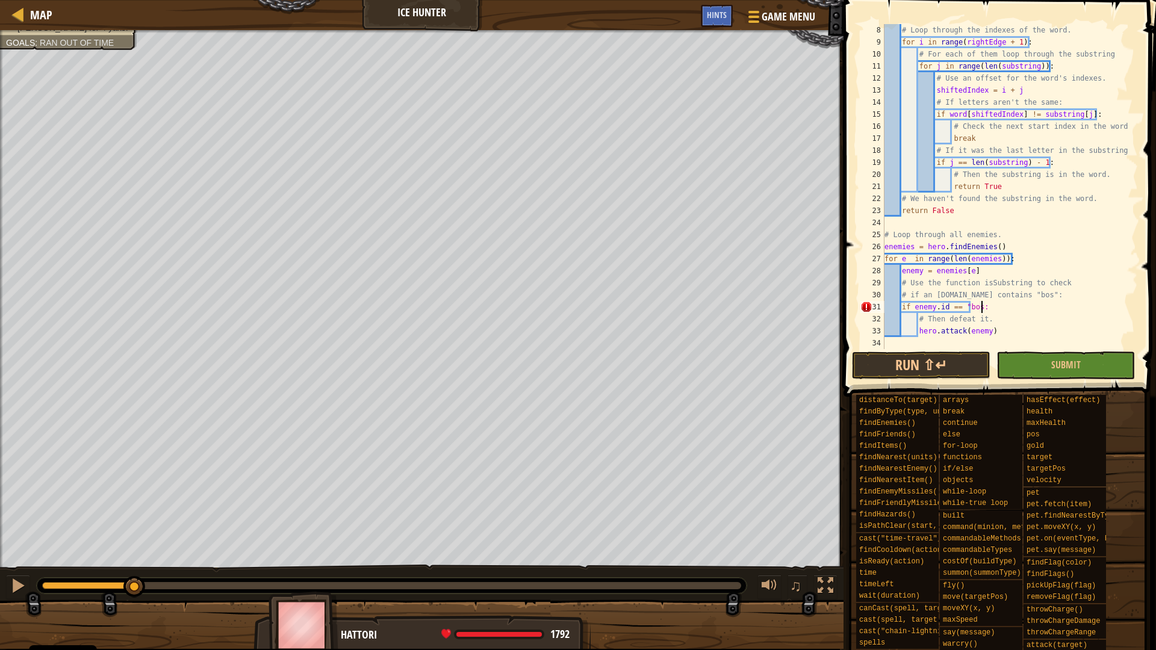
scroll to position [5, 14]
click at [941, 362] on button "Run ⇧↵" at bounding box center [921, 366] width 138 height 28
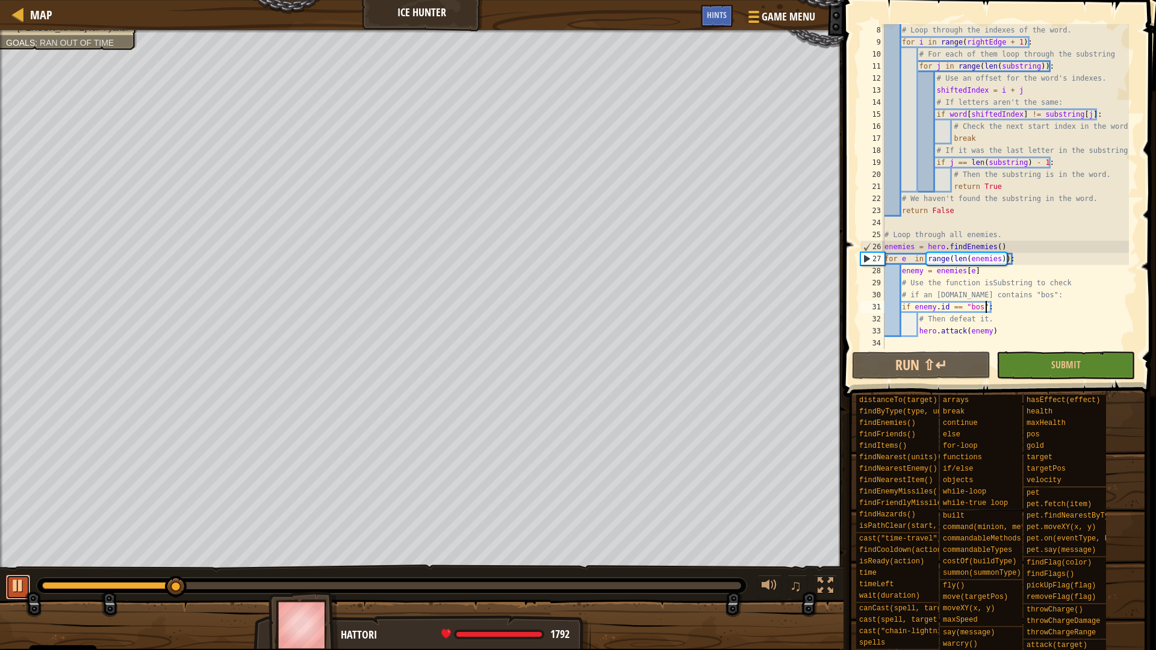
click at [14, 589] on div at bounding box center [18, 586] width 16 height 16
click at [718, 17] on span "Hints" at bounding box center [717, 14] width 20 height 11
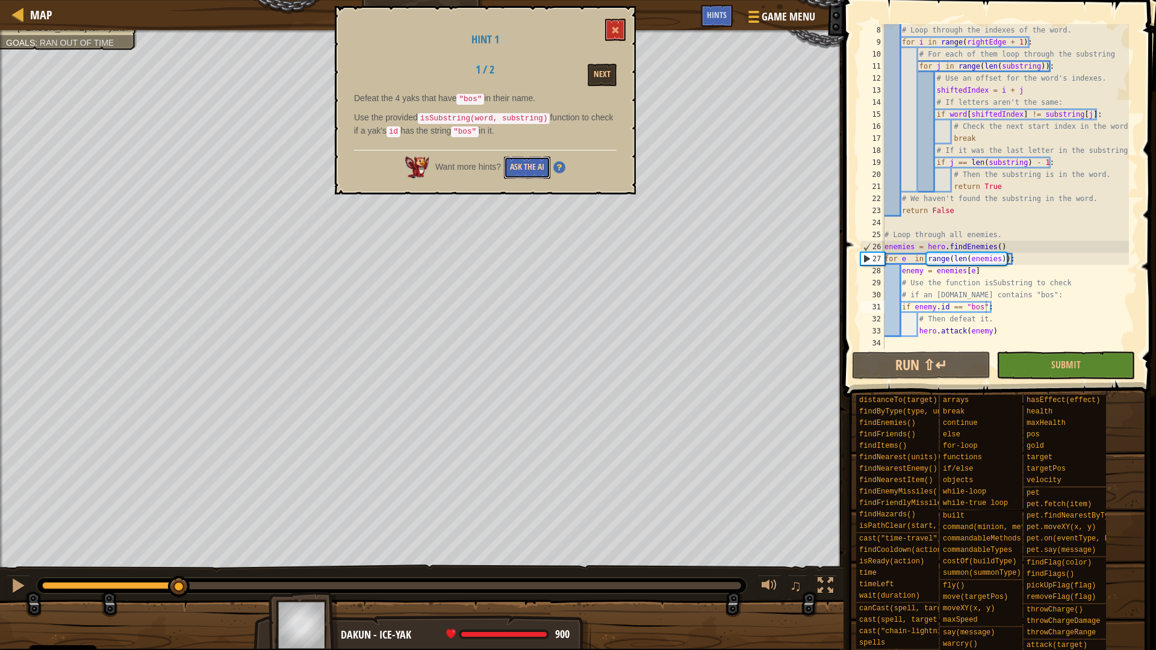
click at [531, 166] on button "Ask the AI" at bounding box center [527, 168] width 46 height 22
click at [613, 27] on span at bounding box center [615, 30] width 8 height 8
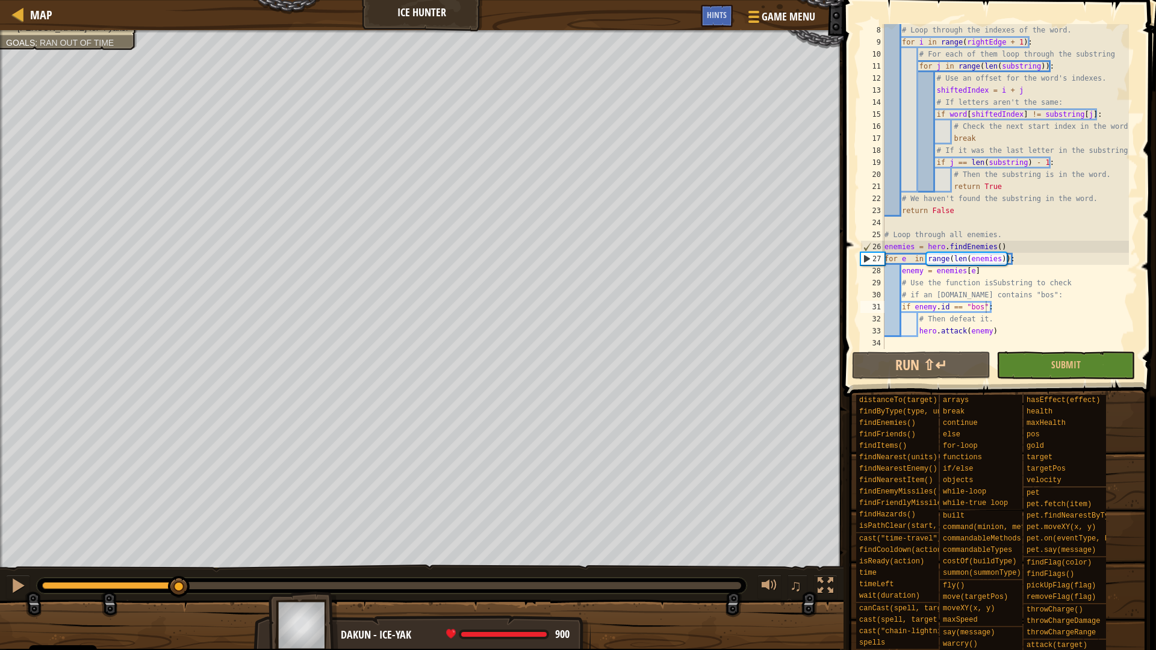
scroll to position [84, 0]
click at [919, 329] on div "# Loop through the indexes of the word. for i in range ( rightEdge + 1 ) : # Fo…" at bounding box center [1005, 198] width 247 height 349
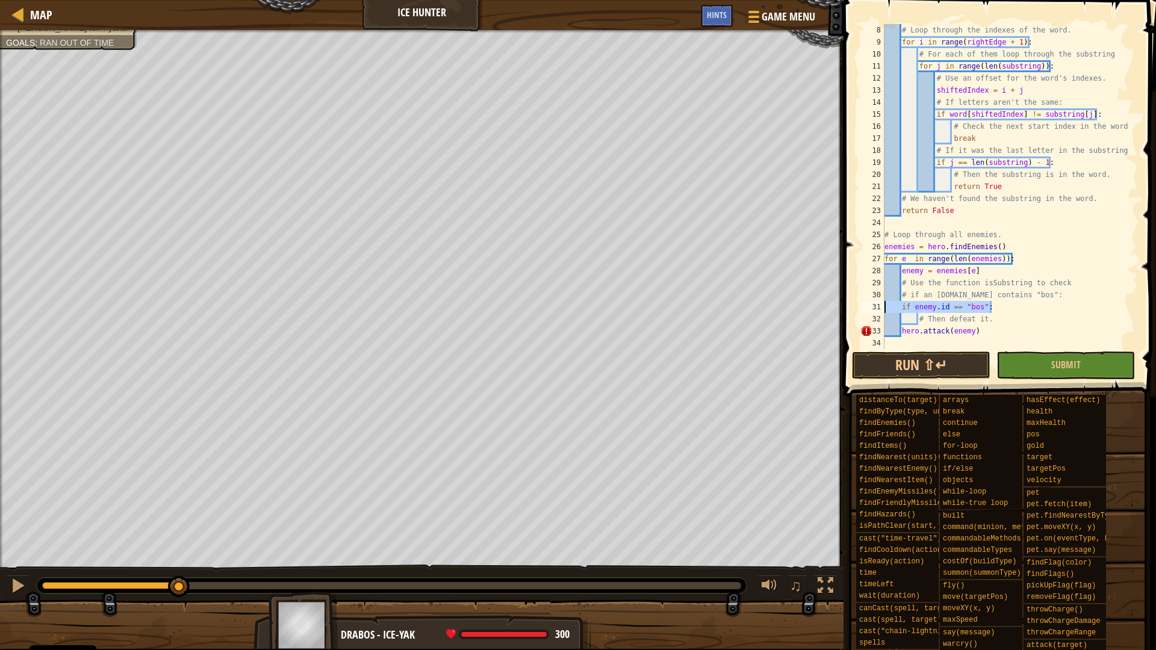
click at [780, 308] on div "Map Ice Hunter Game Menu Done Hints 1 ההההההההההההההההההההההההההההההההההההההההה…" at bounding box center [578, 325] width 1156 height 650
type textarea "if enemy.id == "bos":"
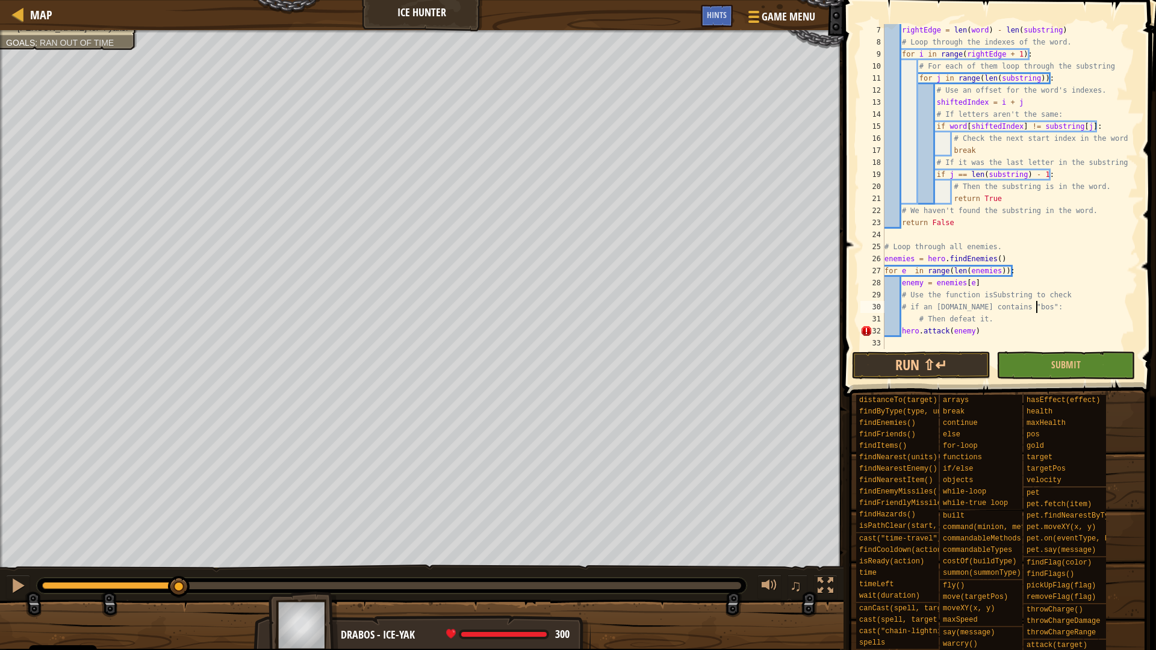
scroll to position [72, 0]
click at [916, 320] on div "rightEdge = len ( word ) - len ( substring ) # Loop through the indexes of the …" at bounding box center [1005, 198] width 247 height 349
click at [969, 362] on button "Run ⇧↵" at bounding box center [921, 366] width 138 height 28
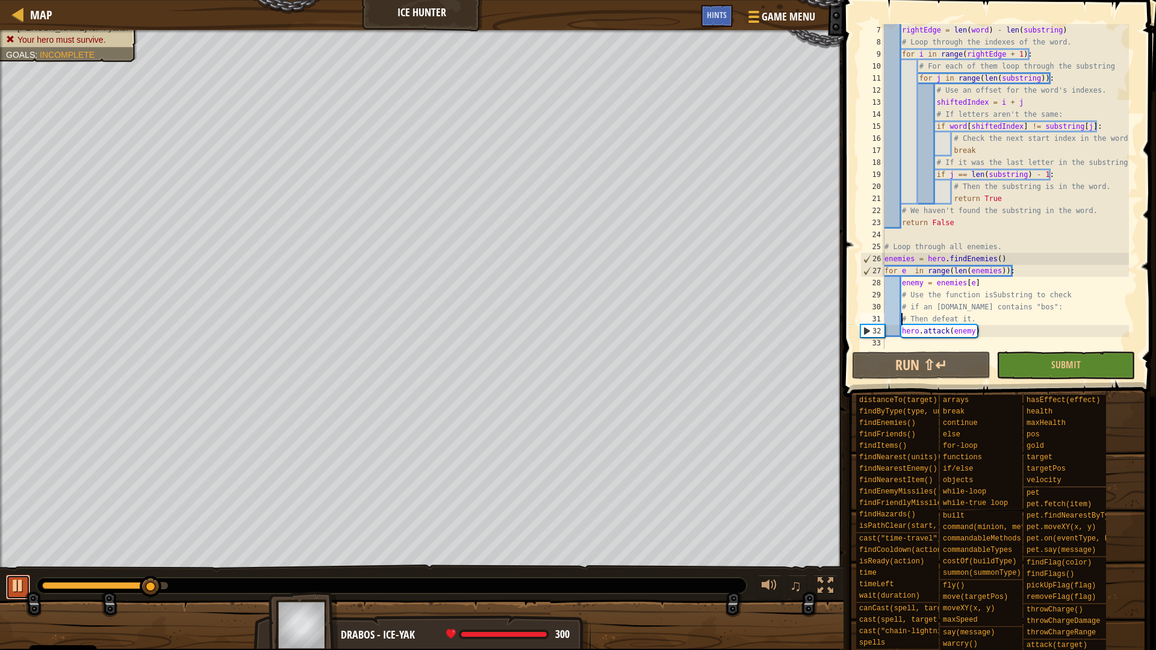
click at [22, 583] on div at bounding box center [18, 586] width 16 height 16
click at [987, 323] on div "rightEdge = len ( word ) - len ( substring ) # Loop through the indexes of the …" at bounding box center [1005, 198] width 247 height 349
drag, startPoint x: 985, startPoint y: 329, endPoint x: 899, endPoint y: 329, distance: 86.1
click at [899, 329] on div "rightEdge = len ( word ) - len ( substring ) # Loop through the indexes of the …" at bounding box center [1005, 198] width 247 height 349
type textarea "hero.attack(enemy)"
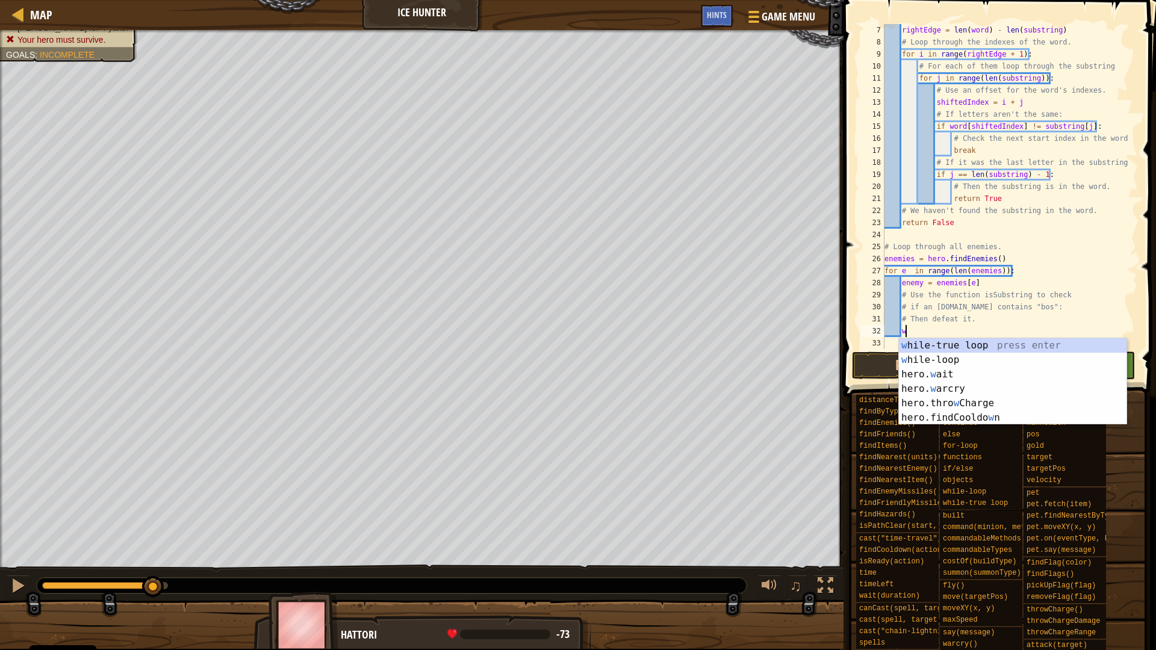
scroll to position [5, 2]
click at [929, 364] on div "w hile-true loop press enter w hile-loop press enter hero. w ait press enter he…" at bounding box center [1013, 396] width 228 height 116
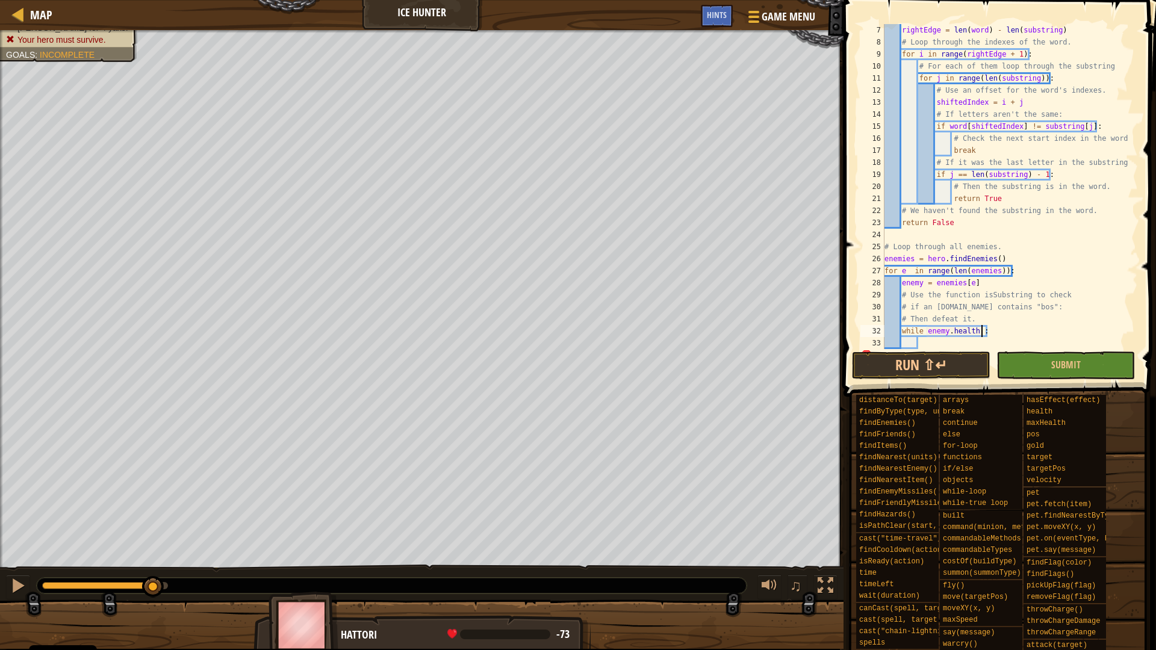
scroll to position [5, 14]
type textarea "while enemy.health > 0:"
click at [938, 346] on div "rightEdge = len ( word ) - len ( substring ) # Loop through the indexes of the …" at bounding box center [1005, 198] width 247 height 349
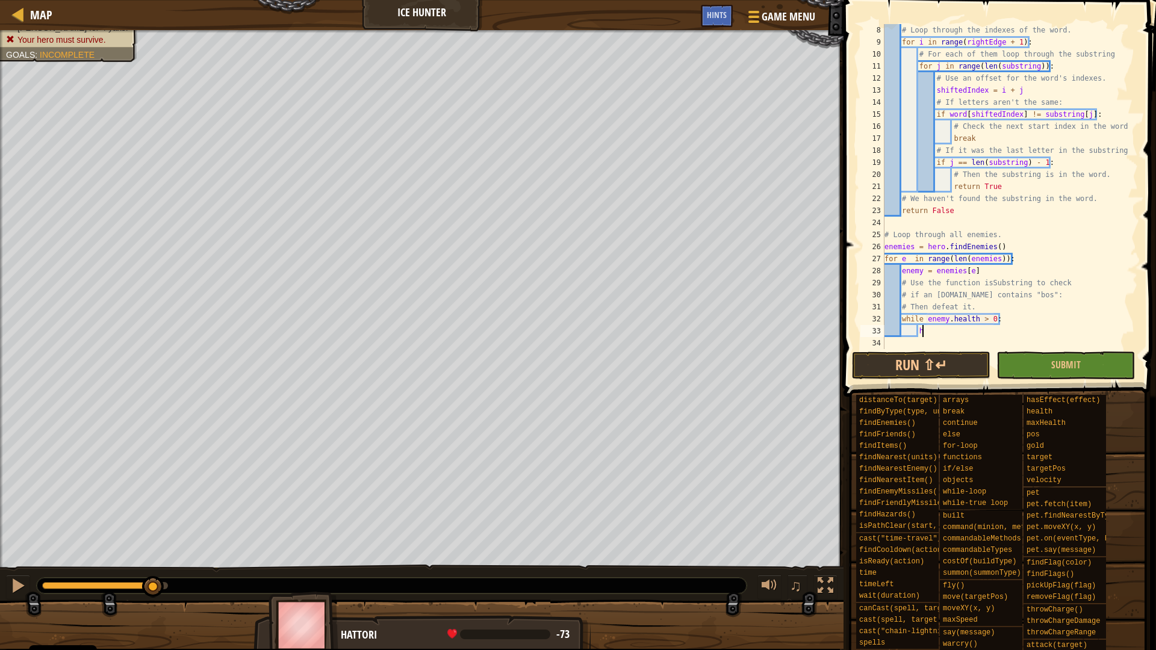
scroll to position [5, 5]
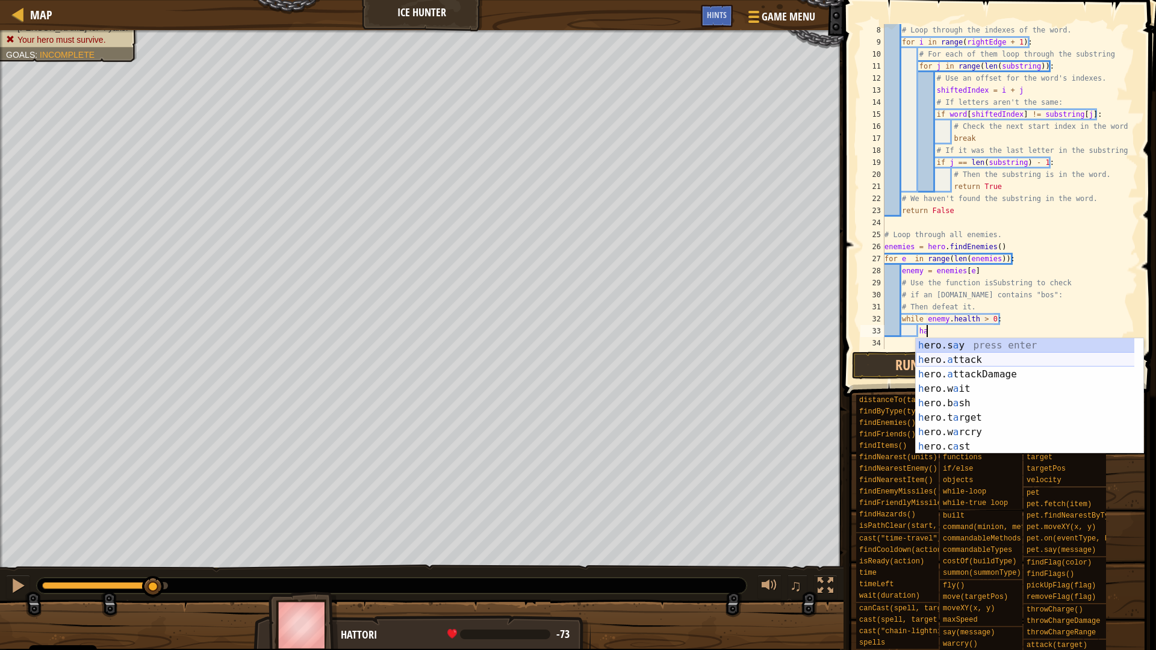
click at [978, 359] on div "h ero.s a y press enter h ero. a ttack press enter h ero. a ttackDamage press e…" at bounding box center [1030, 410] width 228 height 144
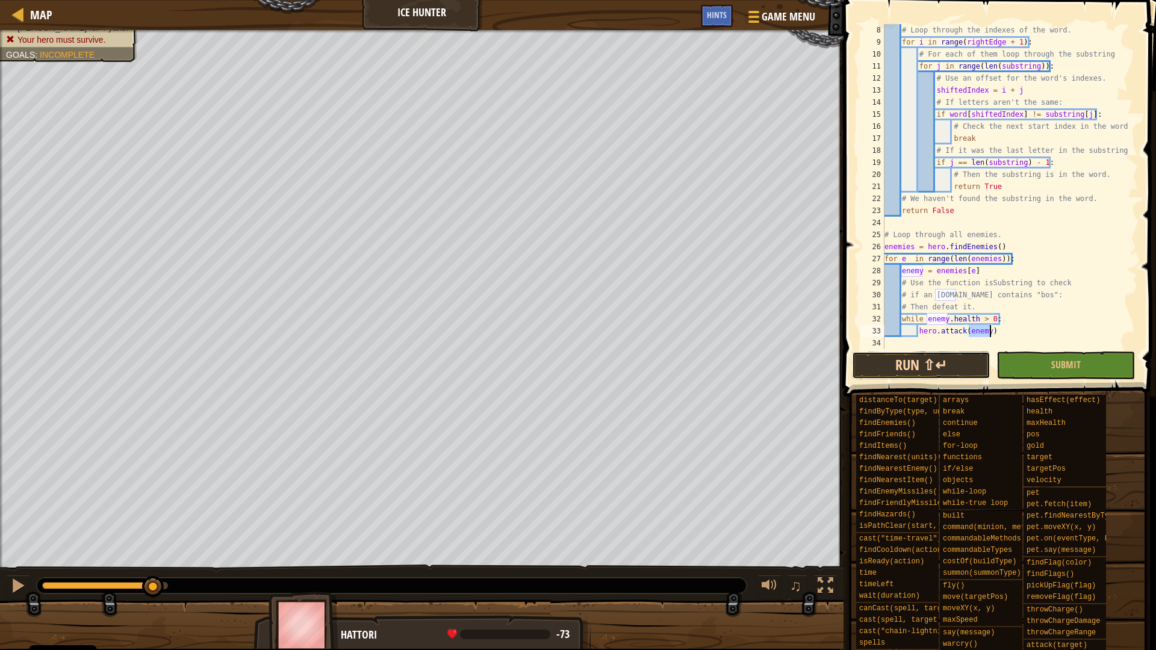
click at [956, 366] on button "Run ⇧↵" at bounding box center [921, 366] width 138 height 28
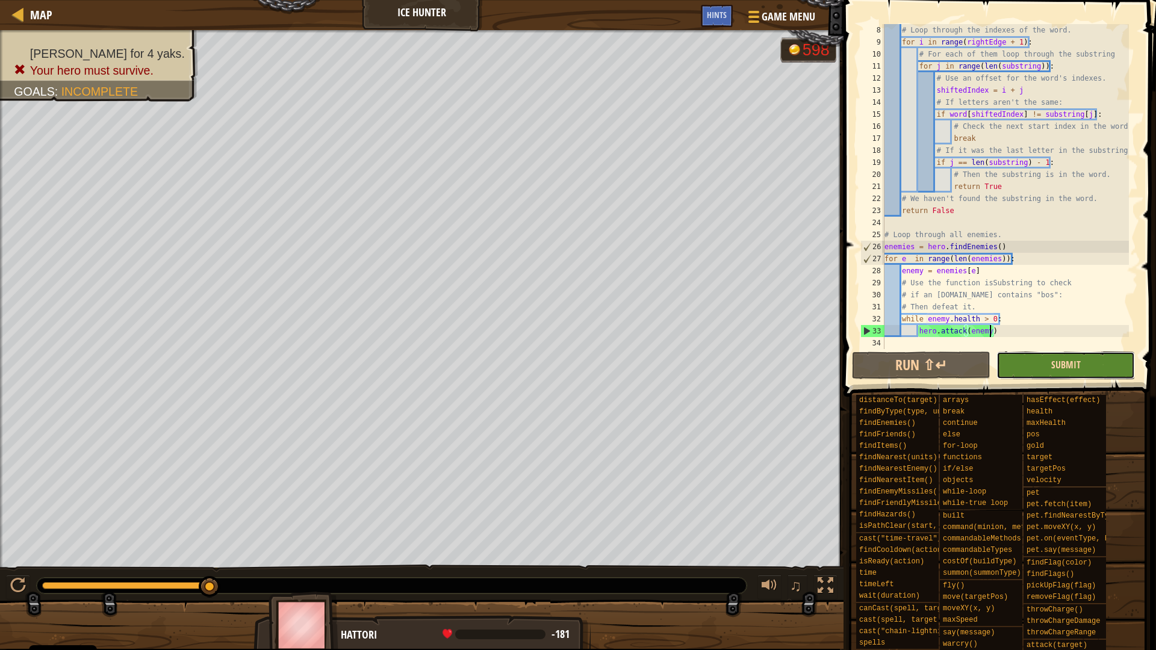
click at [1051, 360] on button "Submit" at bounding box center [1065, 366] width 138 height 28
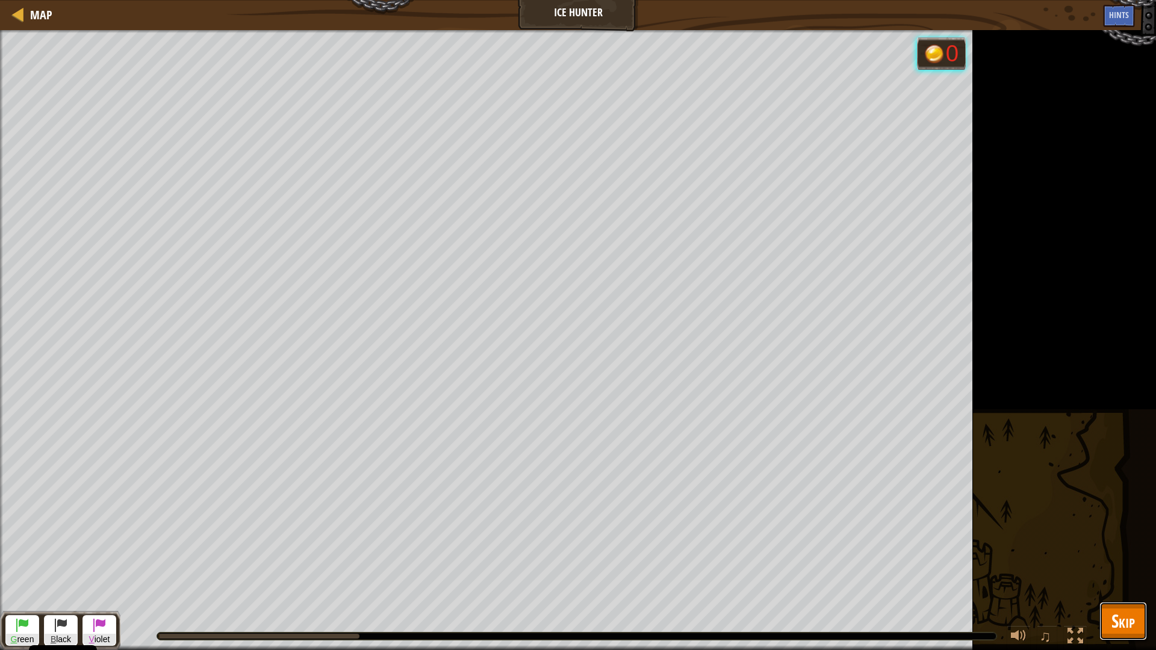
click at [1135, 620] on button "Skip" at bounding box center [1123, 621] width 48 height 39
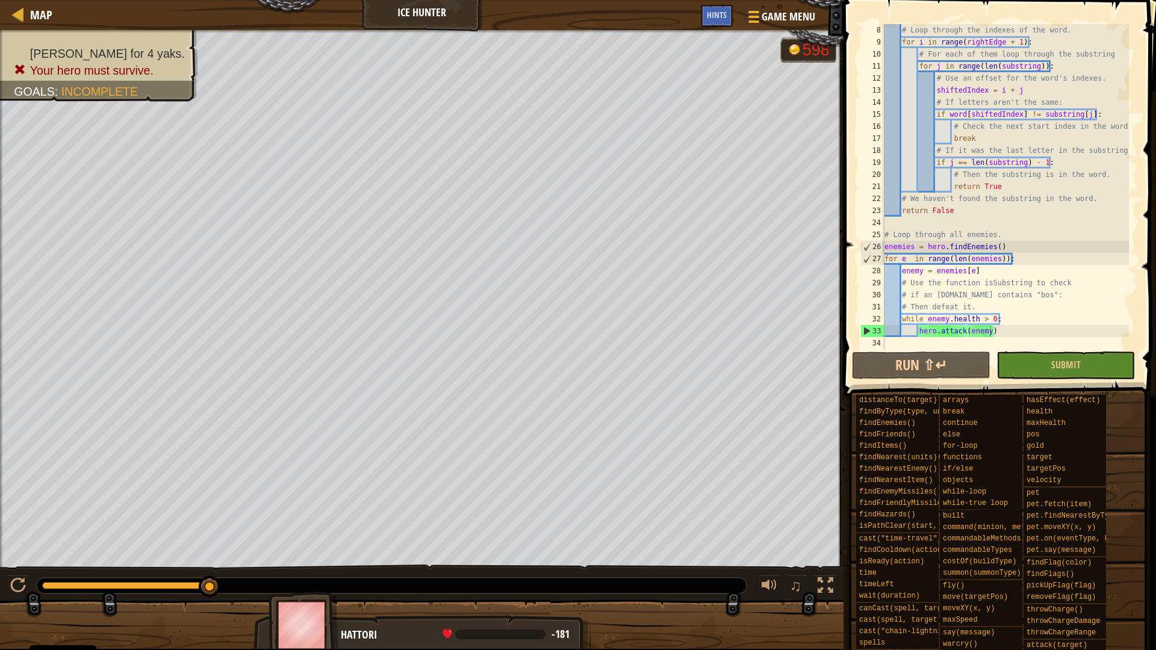
click at [712, 4] on div "Map Ice Hunter Game Menu Done Hints" at bounding box center [421, 15] width 843 height 30
click at [712, 17] on span "Hints" at bounding box center [717, 14] width 20 height 11
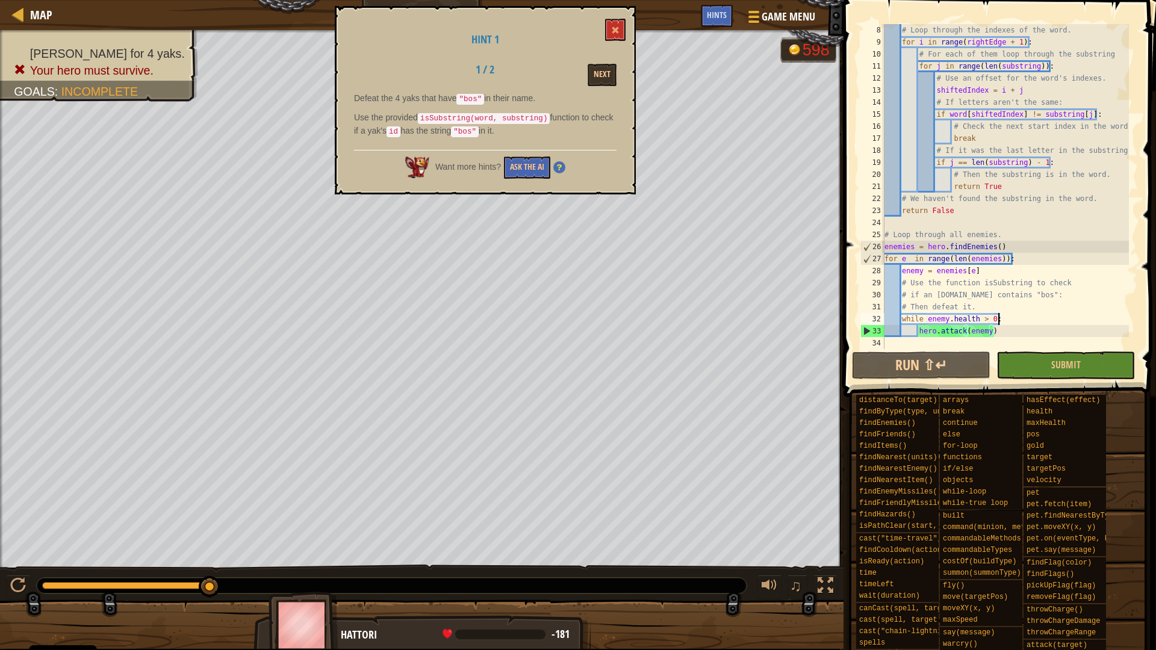
click at [996, 321] on div "# Loop through the indexes of the word. for i in range ( rightEdge + 1 ) : # Fo…" at bounding box center [1005, 198] width 247 height 349
type textarea "while enemy.health > 0:"
click at [994, 320] on div "# Loop through the indexes of the word. for i in range ( rightEdge + 1 ) : # Fo…" at bounding box center [1005, 198] width 247 height 349
click at [770, 22] on span "Game Menu" at bounding box center [789, 16] width 56 height 16
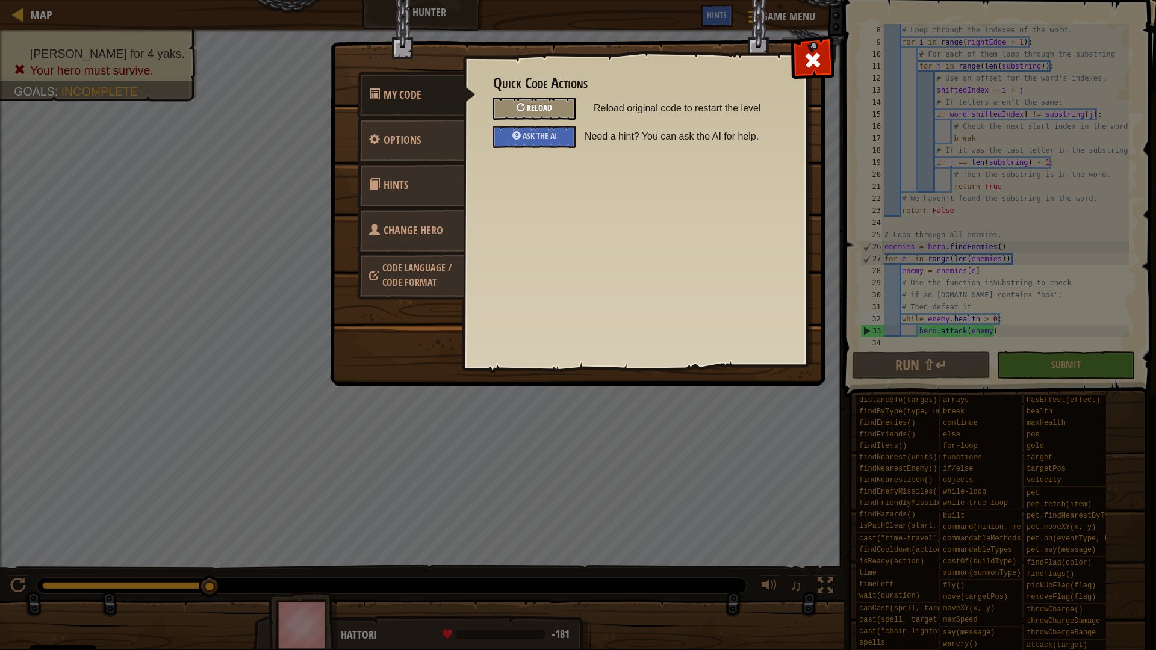
click at [566, 104] on div "Reload" at bounding box center [534, 109] width 82 height 22
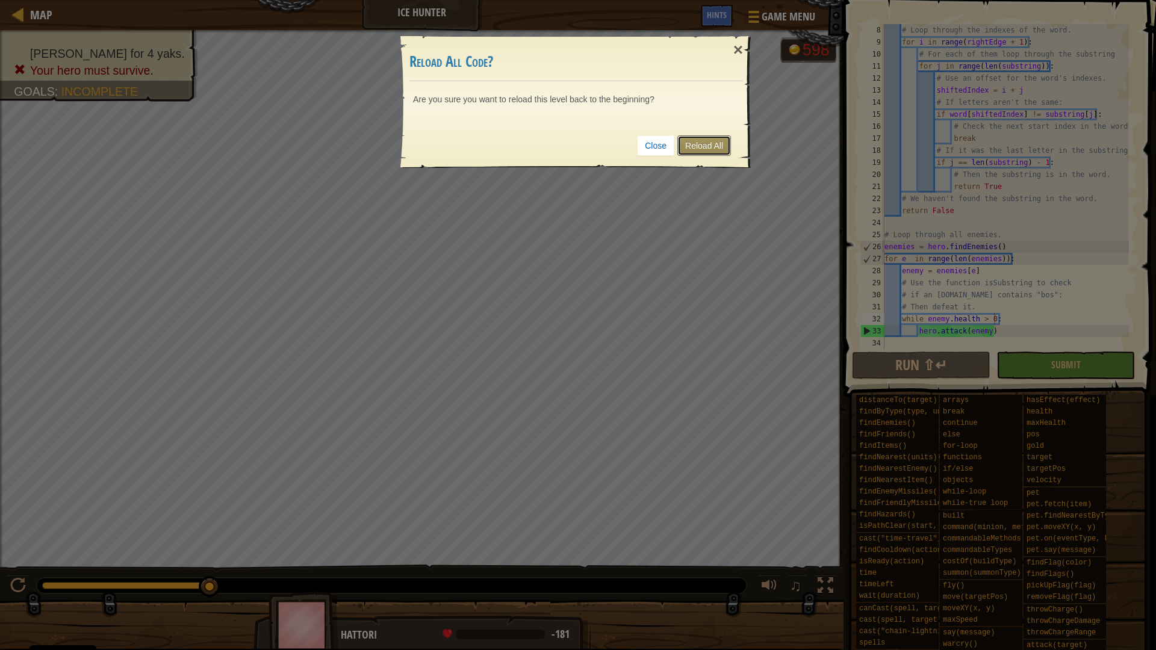
click at [703, 143] on link "Reload All" at bounding box center [704, 145] width 54 height 20
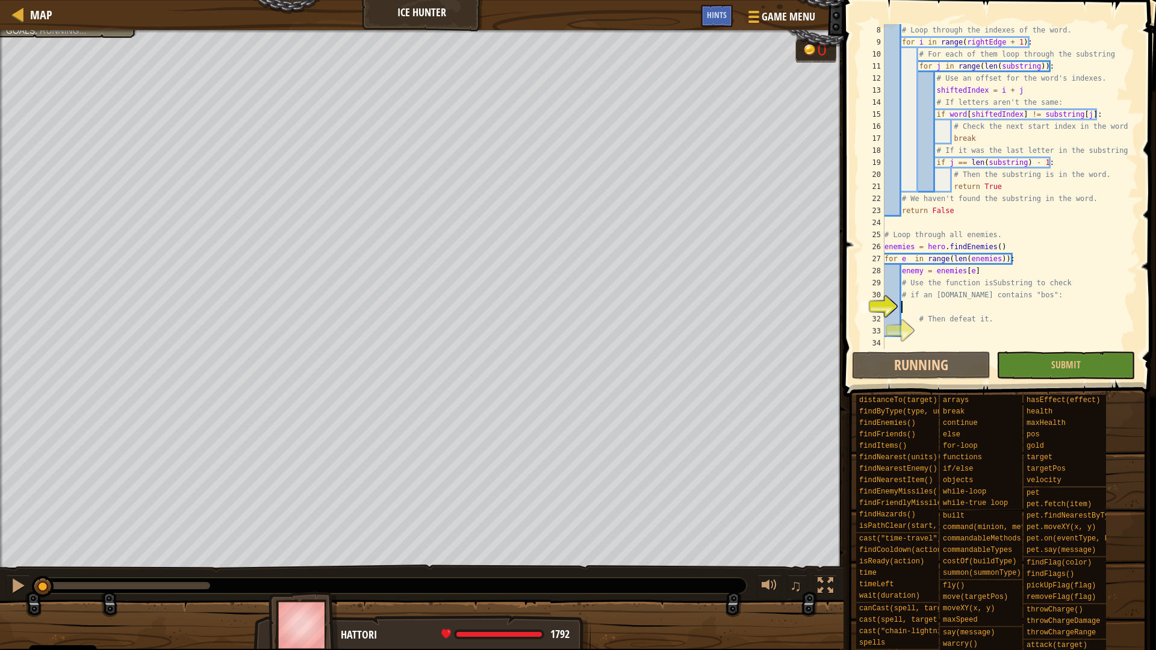
scroll to position [5, 2]
click at [728, 23] on div "Hints" at bounding box center [717, 16] width 32 height 22
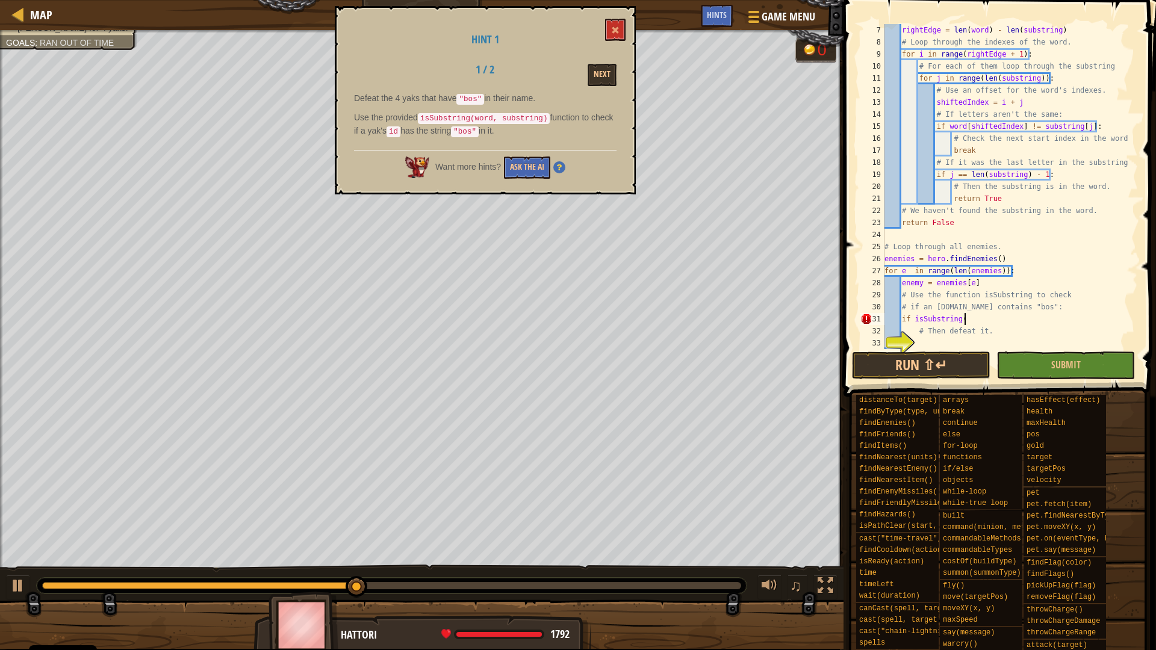
scroll to position [5, 11]
click at [606, 82] on button "Next" at bounding box center [602, 75] width 29 height 22
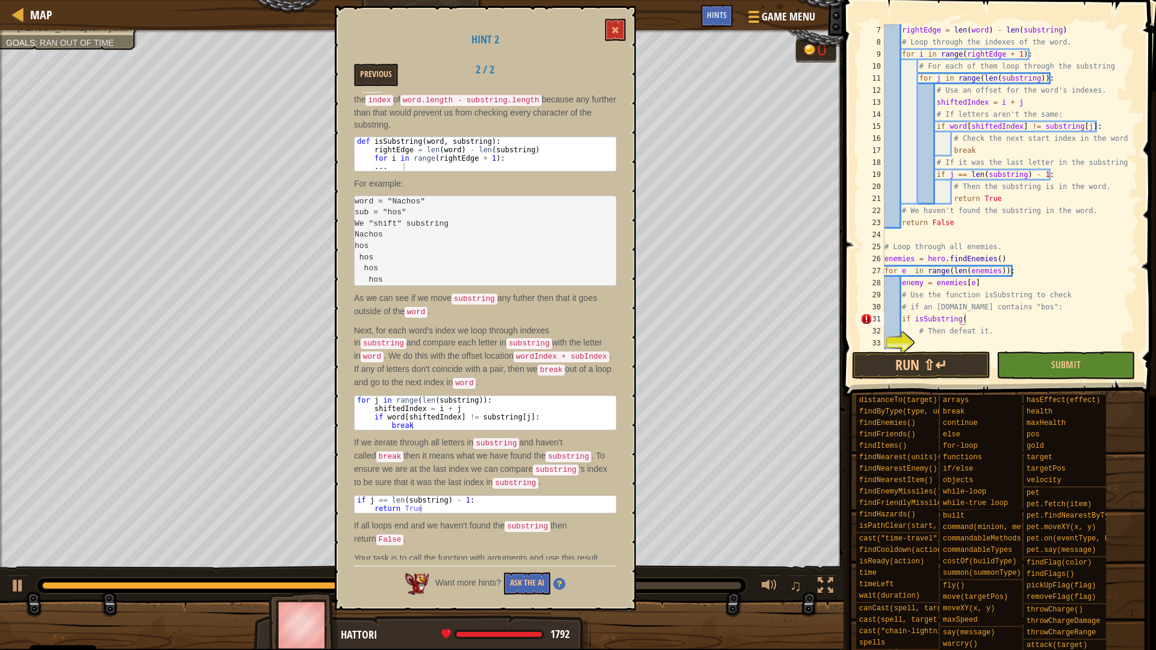
scroll to position [54, 0]
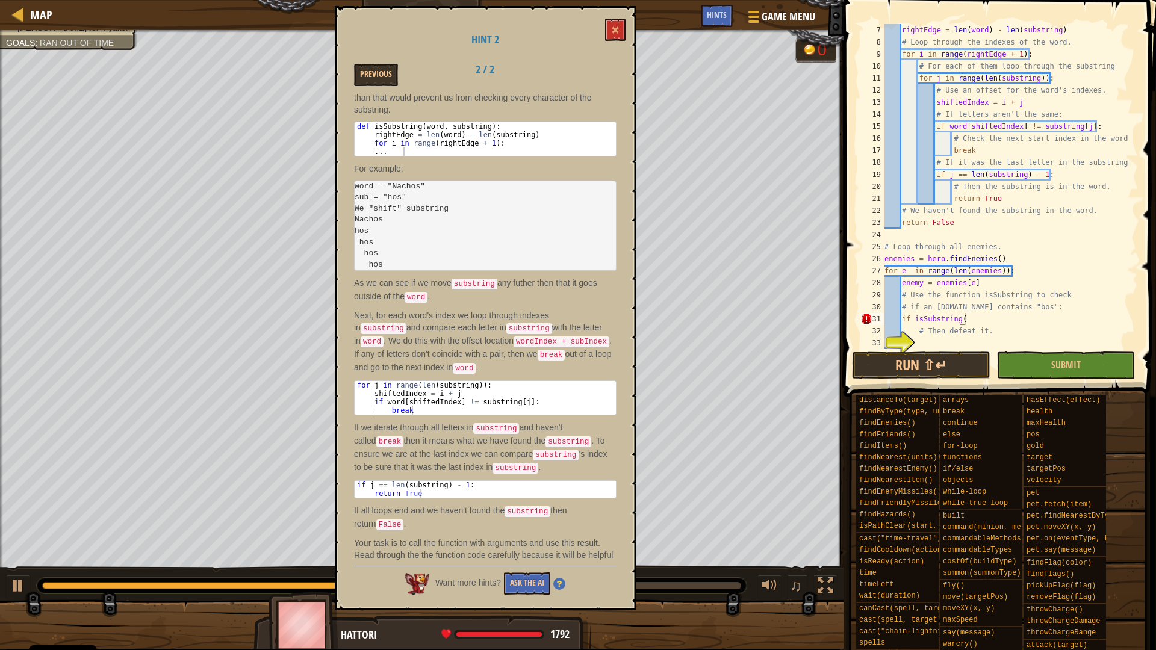
click at [986, 308] on div "rightEdge = len ( word ) - len ( substring ) # Loop through the indexes of the …" at bounding box center [1005, 198] width 247 height 349
click at [631, 25] on div "Hint 2 Previous 2 / 2 The predefined function isSubstring is an implementation …" at bounding box center [485, 308] width 301 height 604
click at [624, 33] on button at bounding box center [615, 30] width 20 height 22
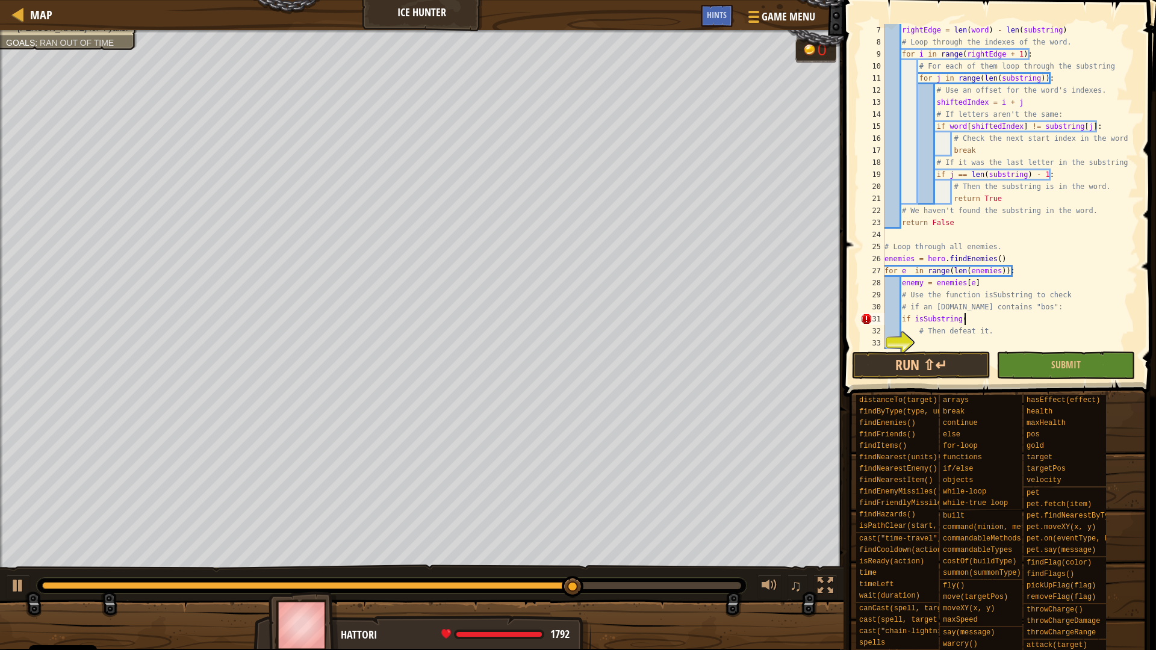
click at [979, 316] on div "rightEdge = len ( word ) - len ( substring ) # Loop through the indexes of the …" at bounding box center [1005, 198] width 247 height 349
type textarea "if isSubstring(enemy.id, "bos""
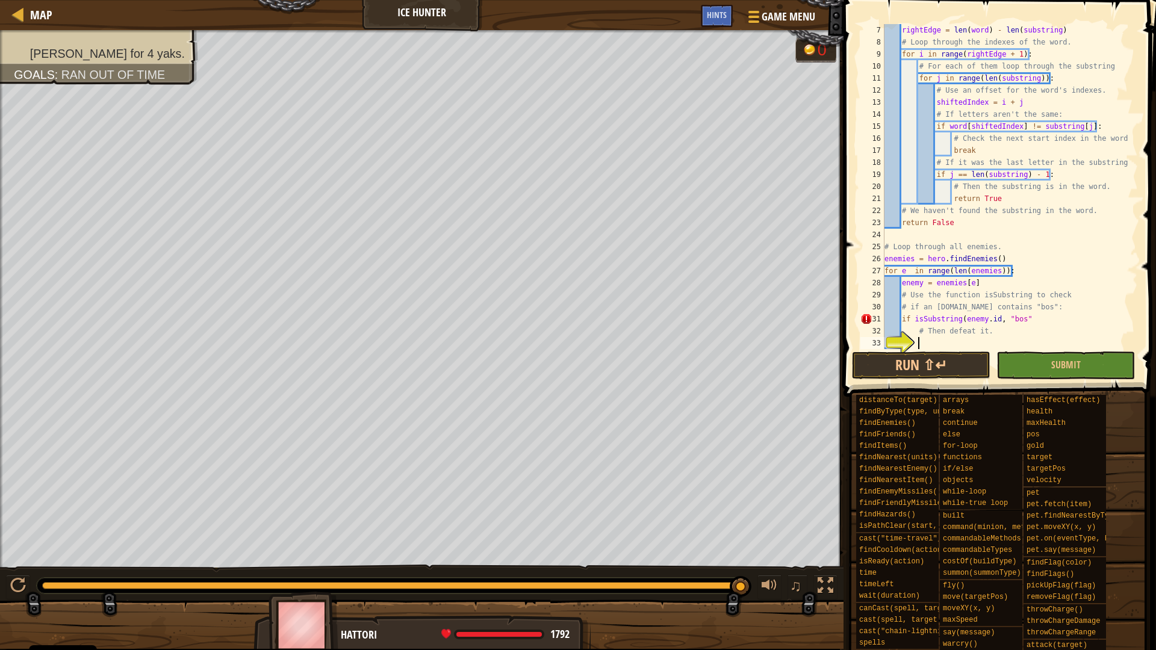
click at [943, 343] on div "rightEdge = len ( word ) - len ( substring ) # Loop through the indexes of the …" at bounding box center [1005, 198] width 247 height 349
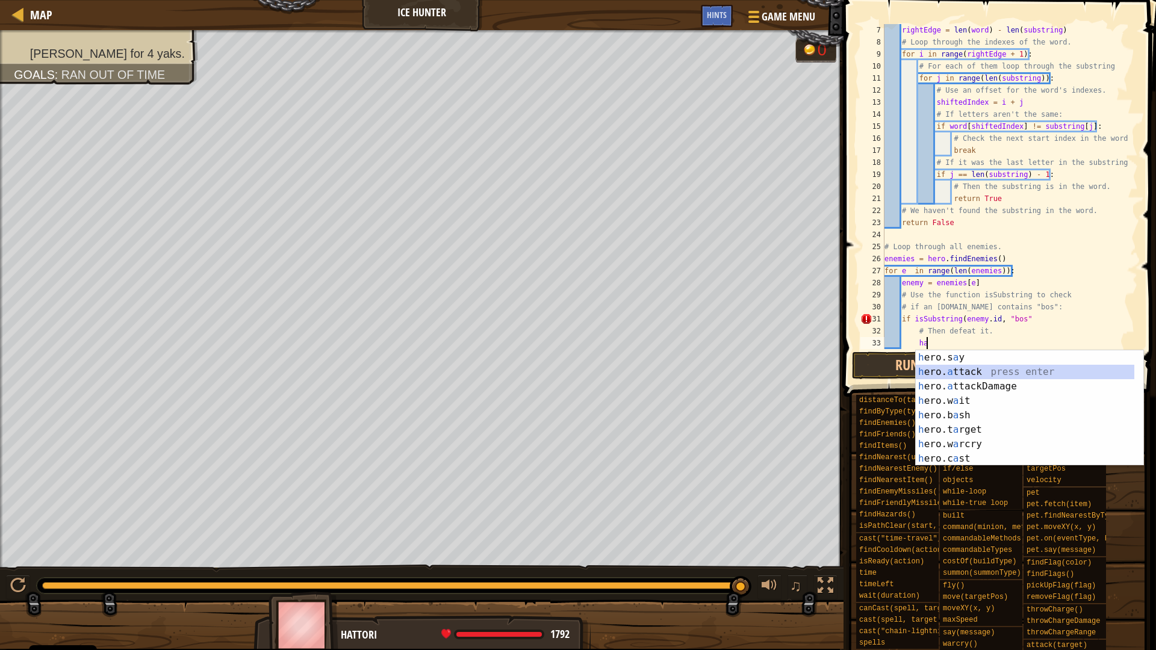
click at [955, 370] on div "h ero.s a y press enter h ero. a ttack press enter h ero. a ttackDamage press e…" at bounding box center [1030, 422] width 228 height 144
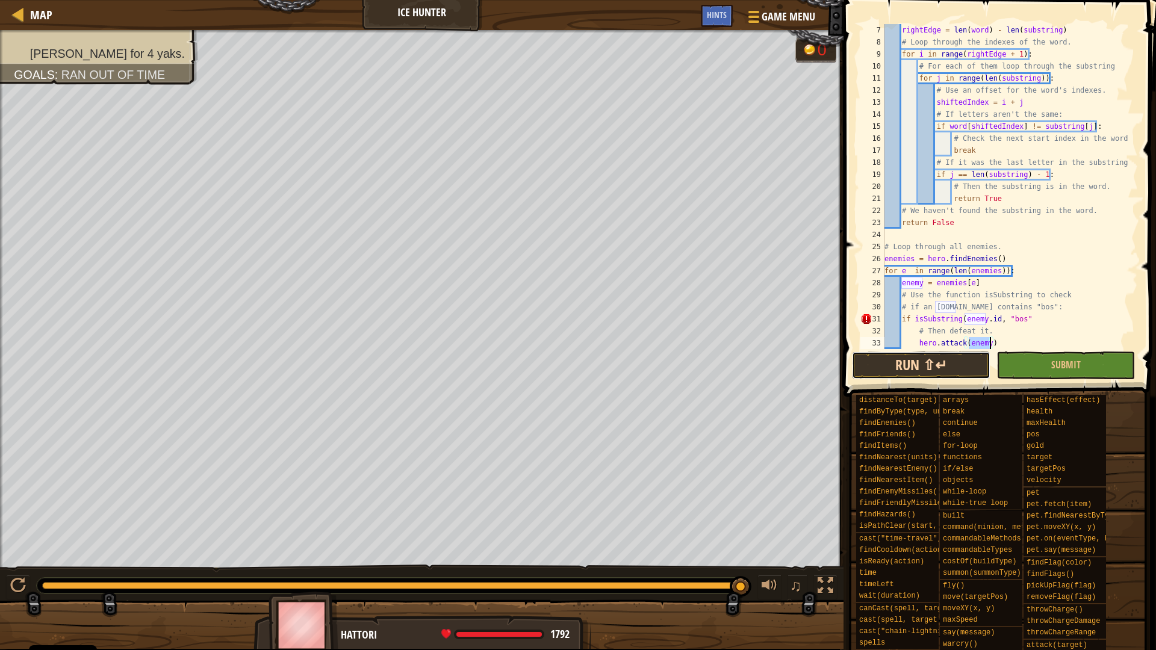
click at [960, 362] on button "Run ⇧↵" at bounding box center [921, 366] width 138 height 28
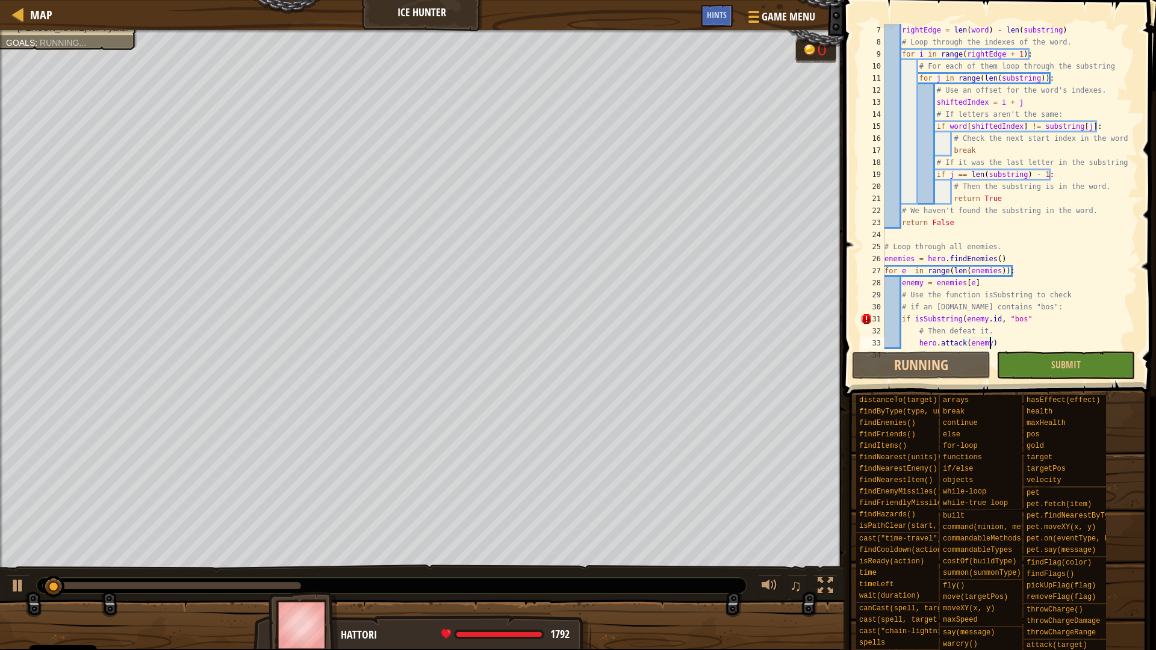
scroll to position [84, 0]
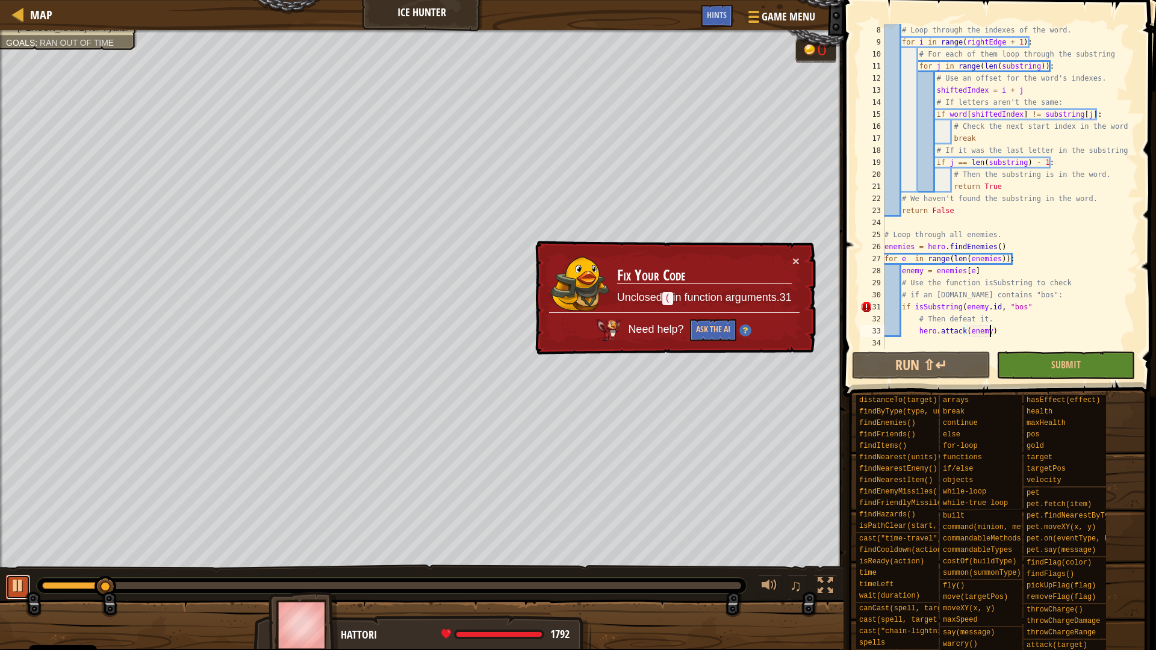
click at [17, 587] on div at bounding box center [18, 586] width 16 height 16
click at [1040, 306] on div "# Loop through the indexes of the word. for i in range ( rightEdge + 1 ) : # Fo…" at bounding box center [1005, 198] width 247 height 349
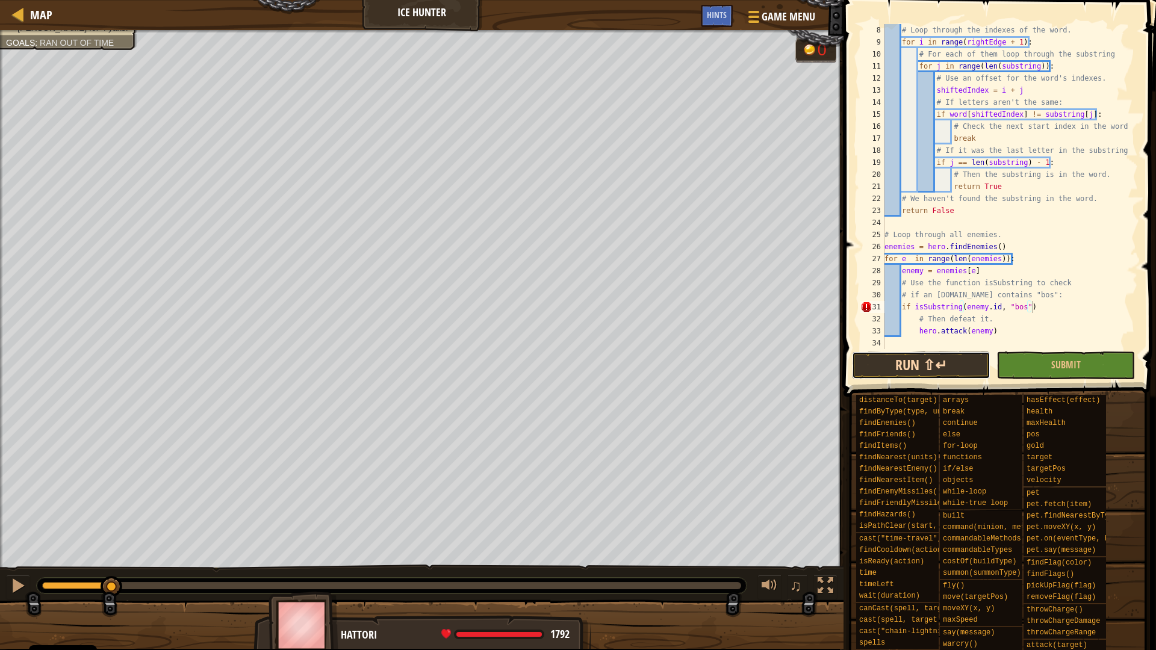
click at [949, 376] on button "Run ⇧↵" at bounding box center [921, 366] width 138 height 28
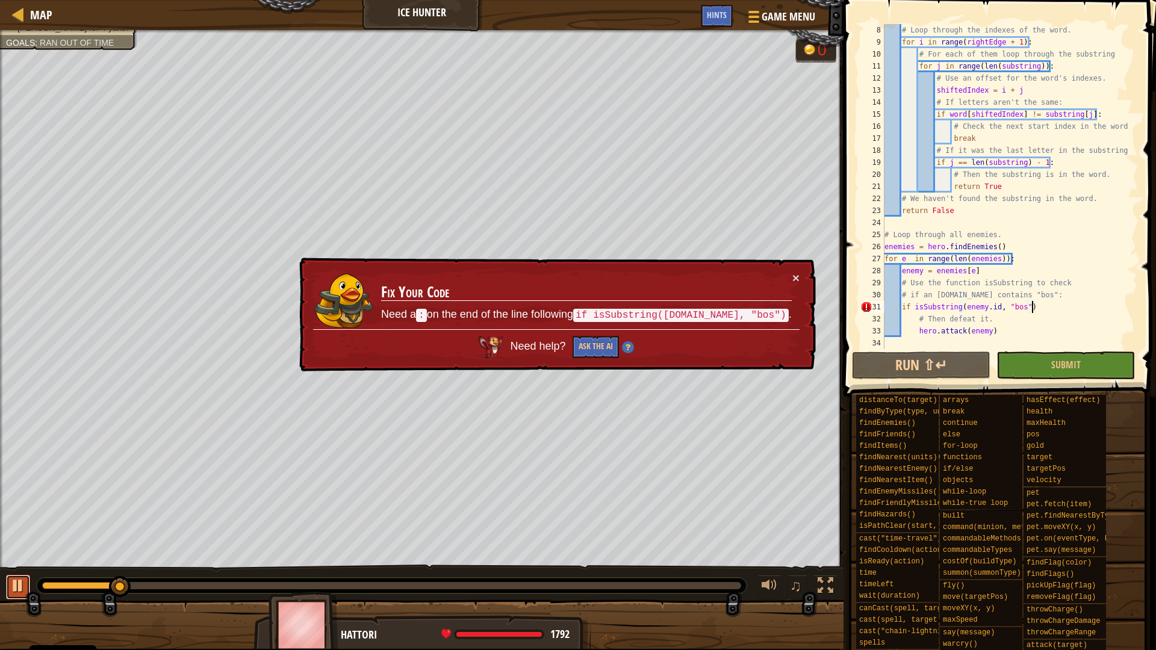
click at [24, 588] on div at bounding box center [18, 586] width 16 height 16
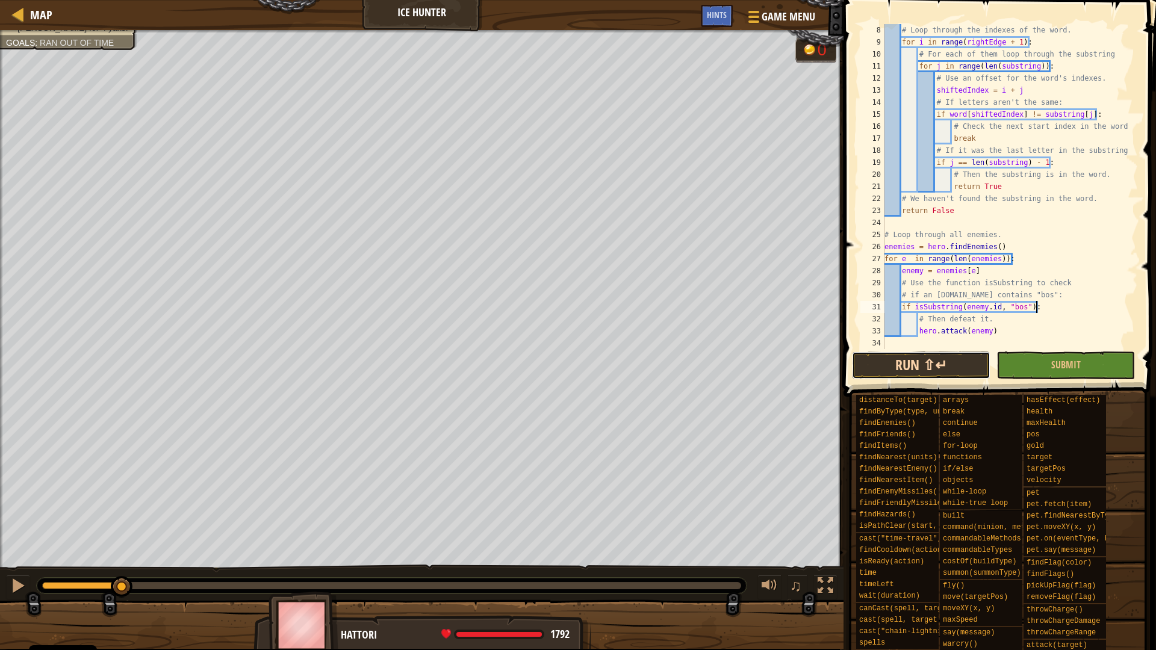
click at [984, 370] on button "Run ⇧↵" at bounding box center [921, 366] width 138 height 28
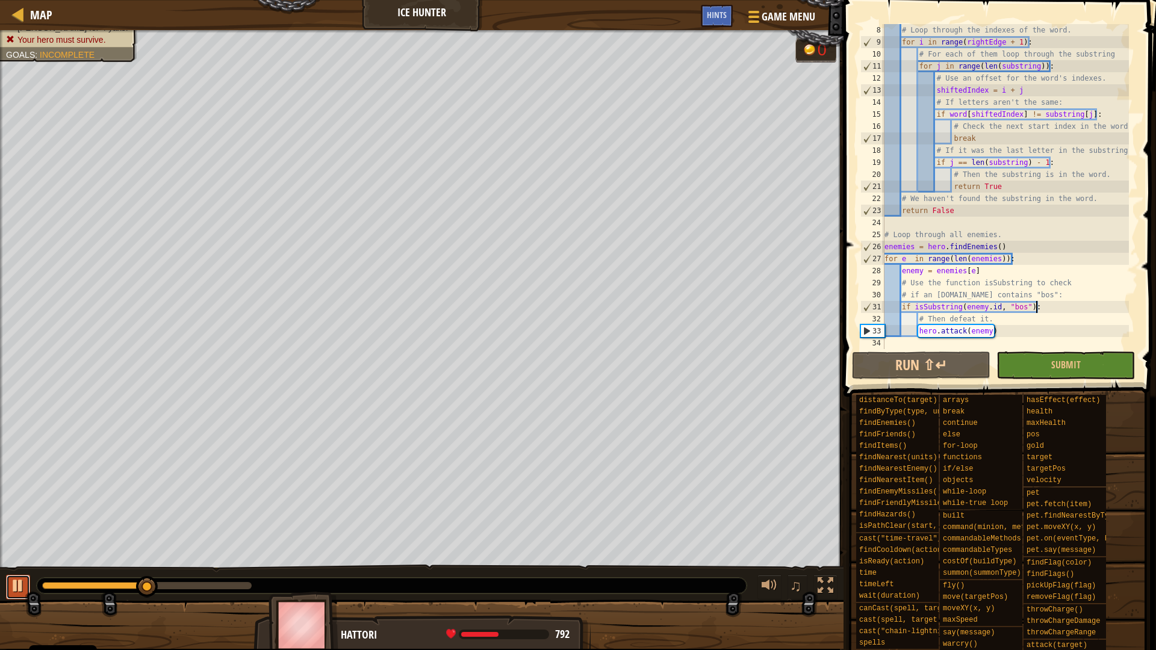
click at [16, 585] on div at bounding box center [18, 586] width 16 height 16
drag, startPoint x: 997, startPoint y: 330, endPoint x: 917, endPoint y: 332, distance: 80.1
click at [917, 332] on div "# Loop through the indexes of the word. for i in range ( rightEdge + 1 ) : # Fo…" at bounding box center [1005, 198] width 247 height 349
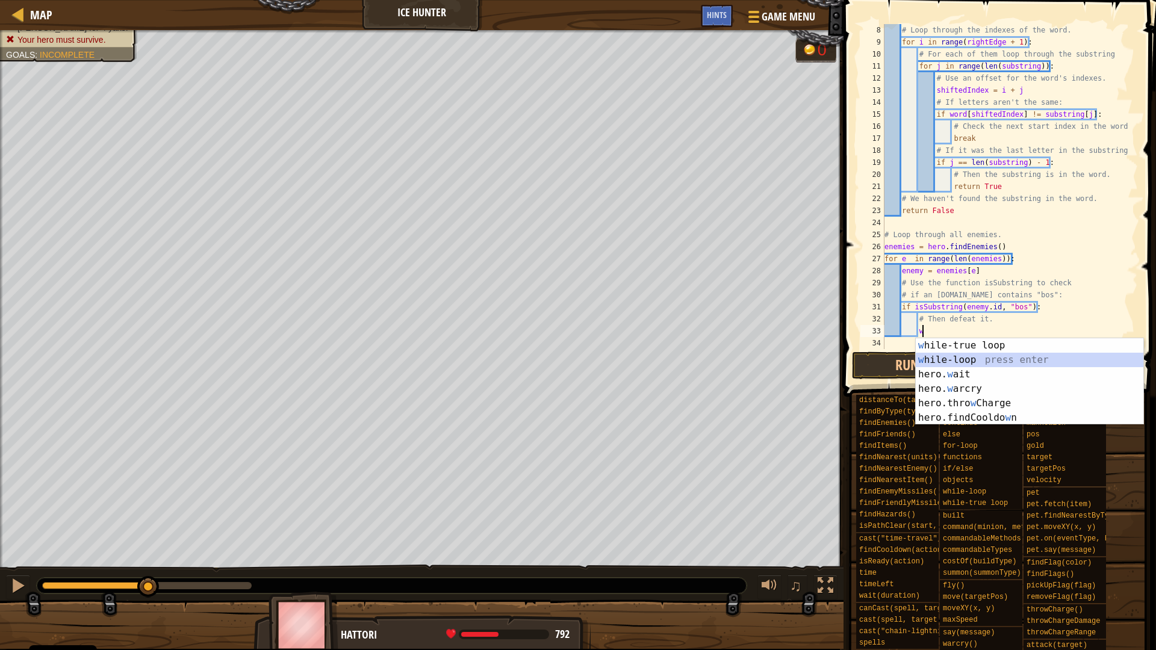
click at [946, 359] on div "w hile-true loop press enter w hile-loop press enter hero. w ait press enter he…" at bounding box center [1030, 396] width 228 height 116
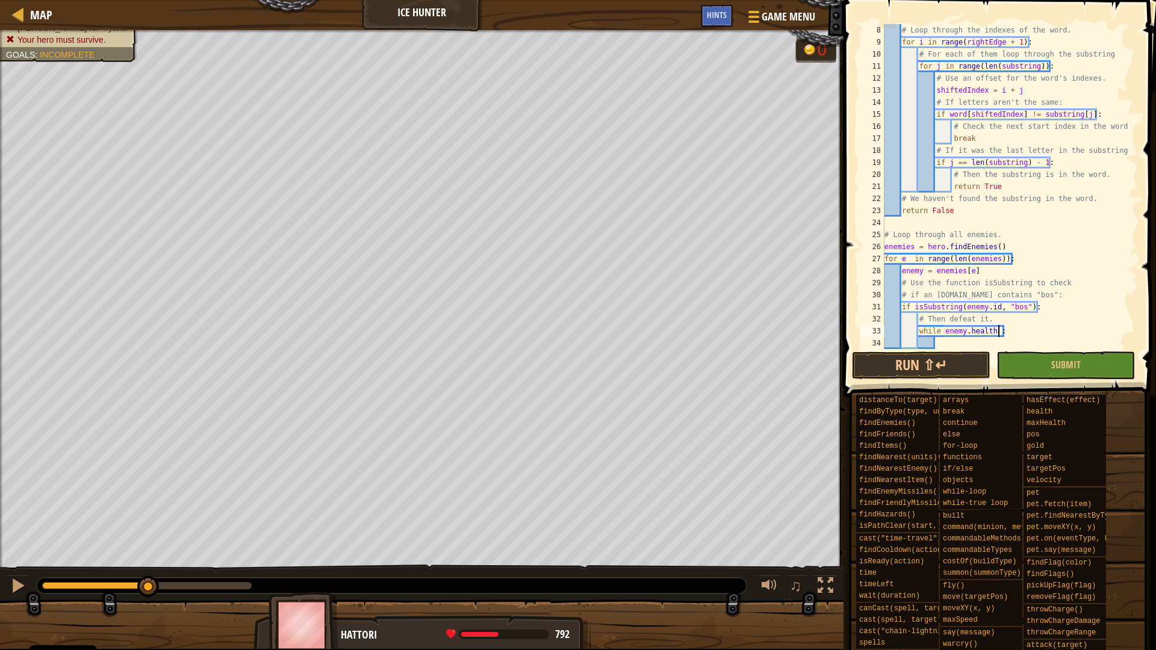
scroll to position [5, 17]
type textarea "while enemy.health > 0:"
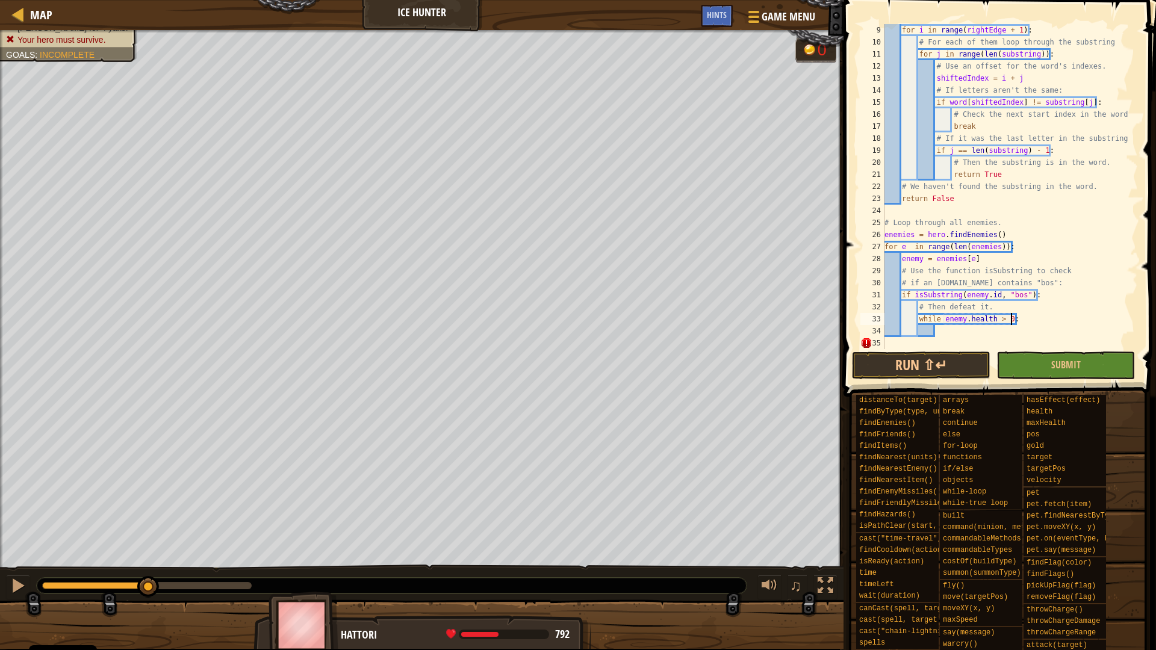
scroll to position [96, 0]
click at [985, 327] on div "for i in range ( rightEdge + 1 ) : # For each of them loop through the substrin…" at bounding box center [1005, 198] width 247 height 349
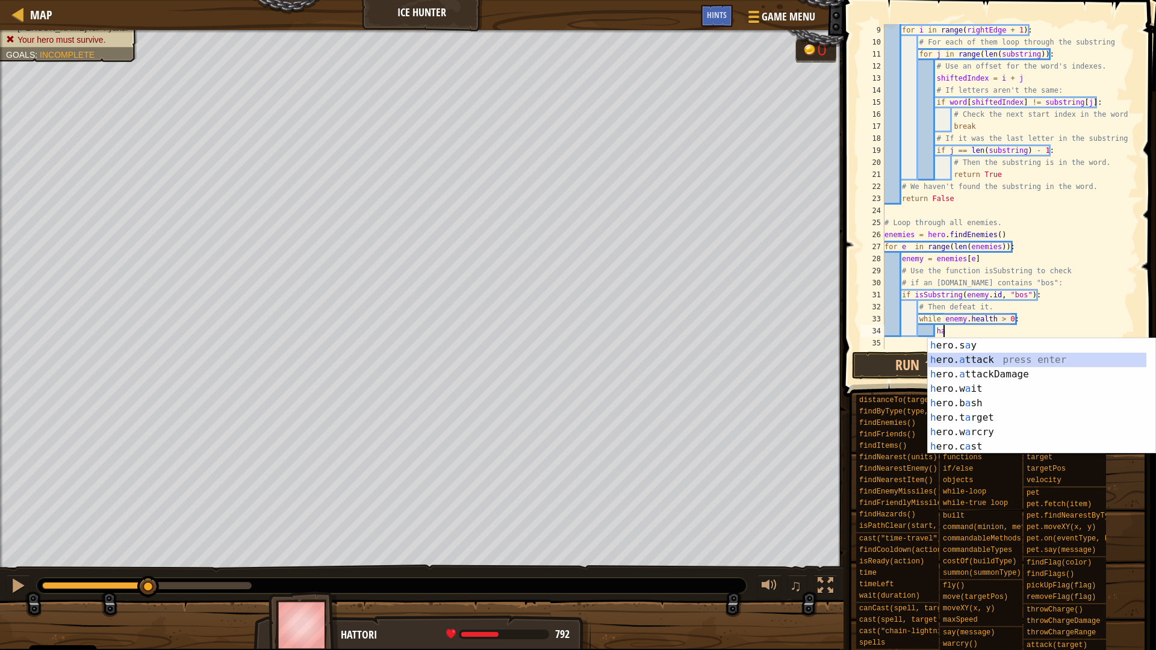
click at [956, 358] on div "h ero.s a y press enter h ero. a ttack press enter h ero. a ttackDamage press e…" at bounding box center [1042, 410] width 228 height 144
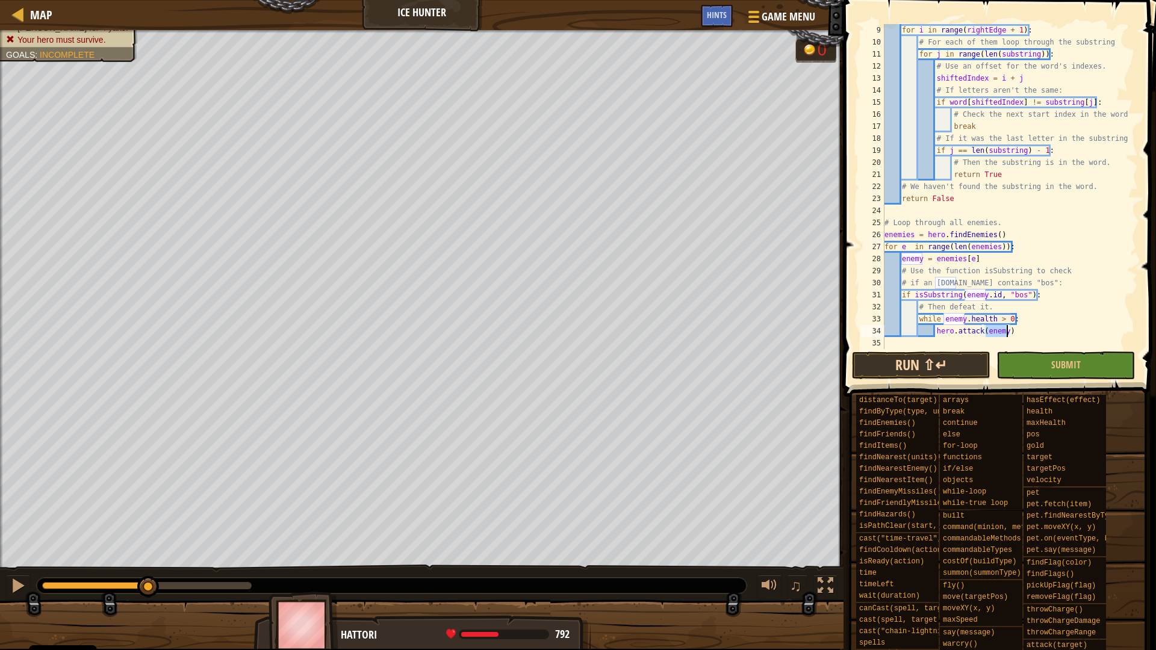
type textarea "hero.attack(enemy)"
click at [966, 357] on button "Run ⇧↵" at bounding box center [921, 366] width 138 height 28
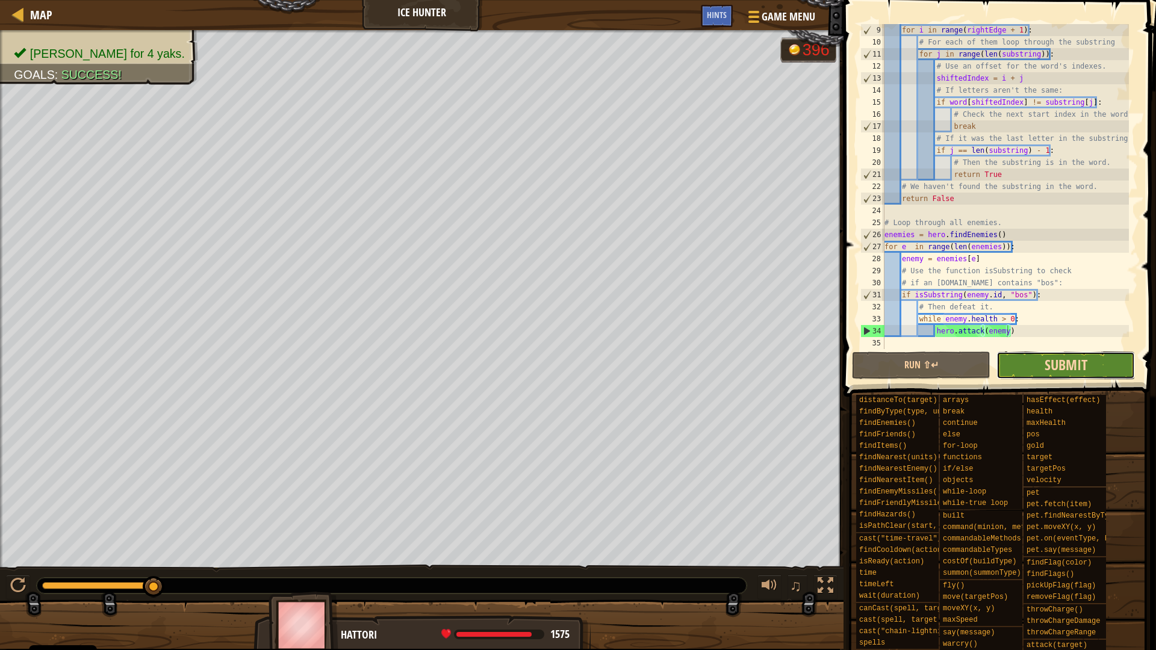
click at [1084, 365] on span "Submit" at bounding box center [1065, 364] width 43 height 19
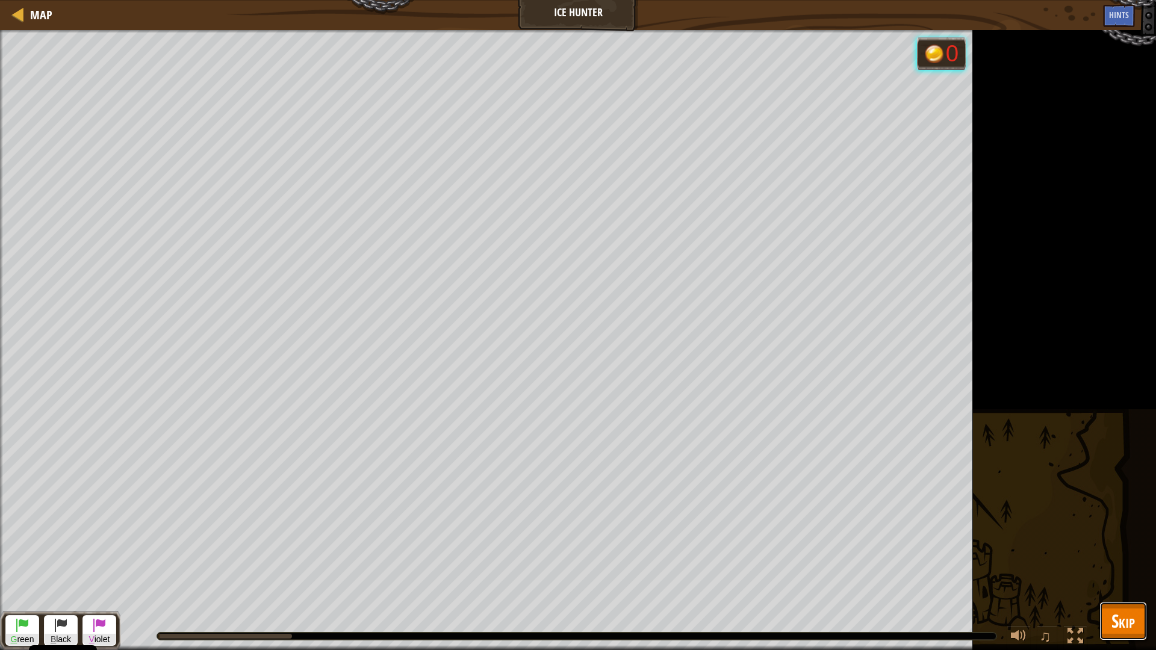
click at [1114, 616] on span "Skip" at bounding box center [1122, 621] width 23 height 25
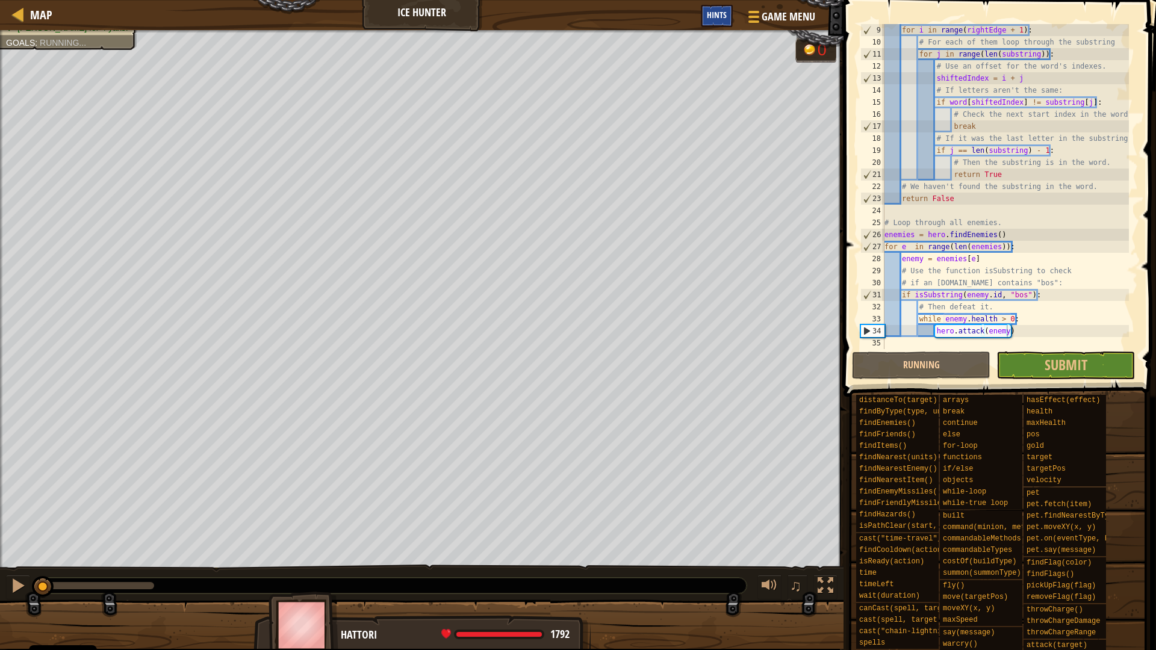
click at [725, 14] on span "Hints" at bounding box center [717, 14] width 20 height 11
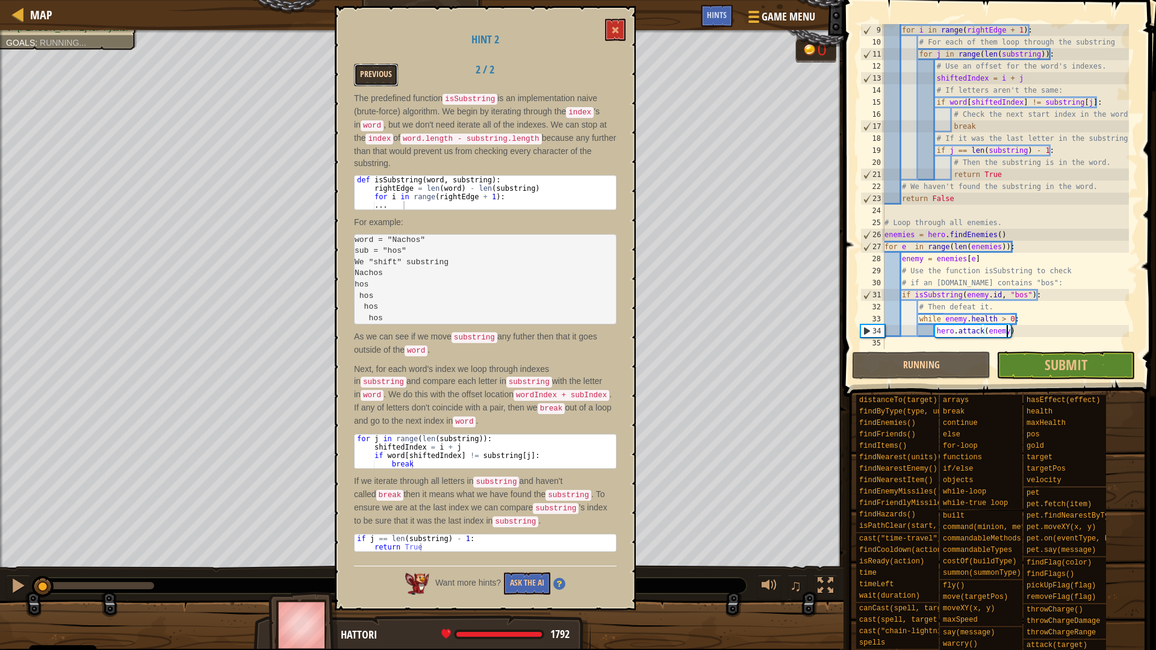
click at [383, 73] on button "Previous" at bounding box center [376, 75] width 44 height 22
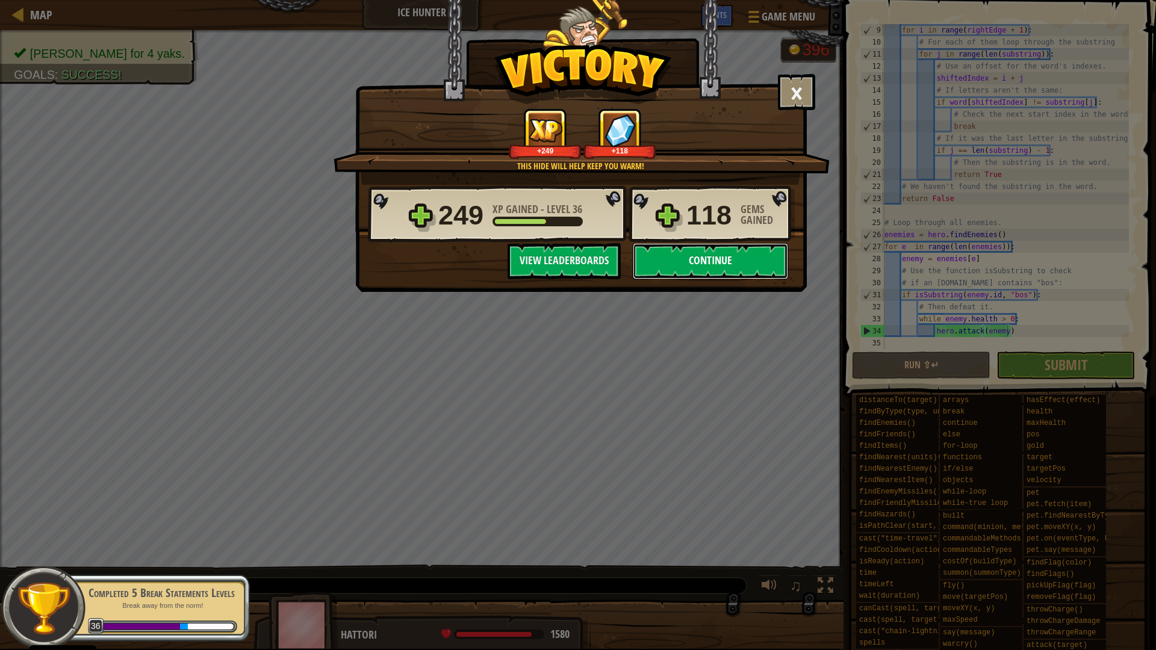
click at [725, 253] on button "Continue" at bounding box center [710, 261] width 155 height 36
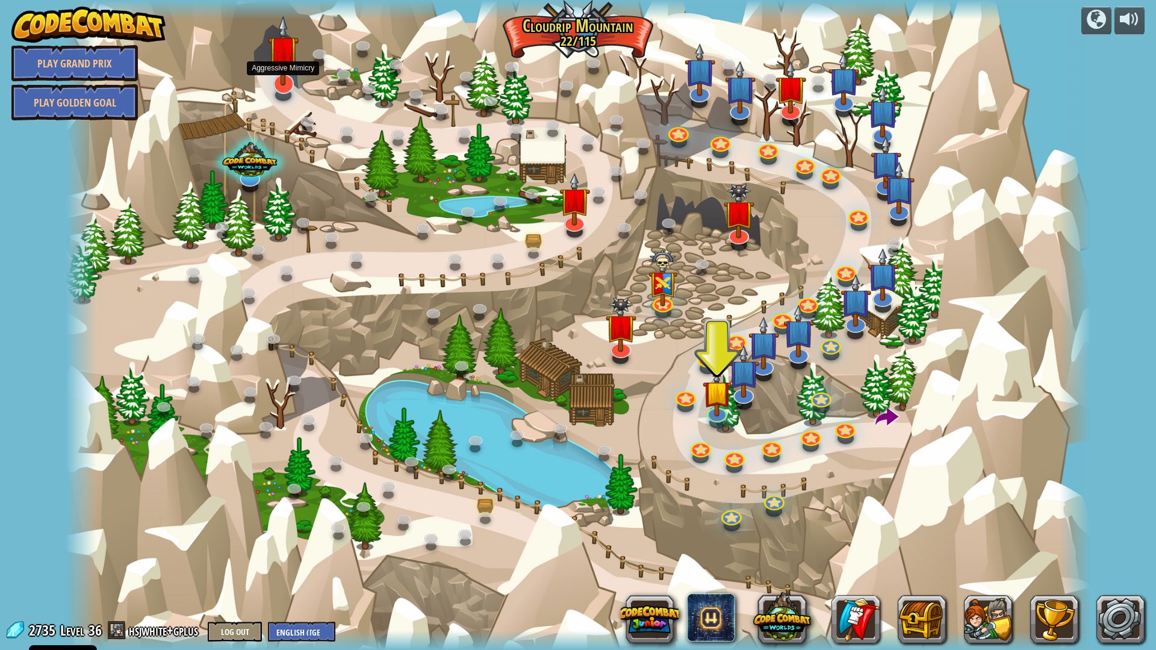
click at [285, 76] on img at bounding box center [283, 51] width 31 height 70
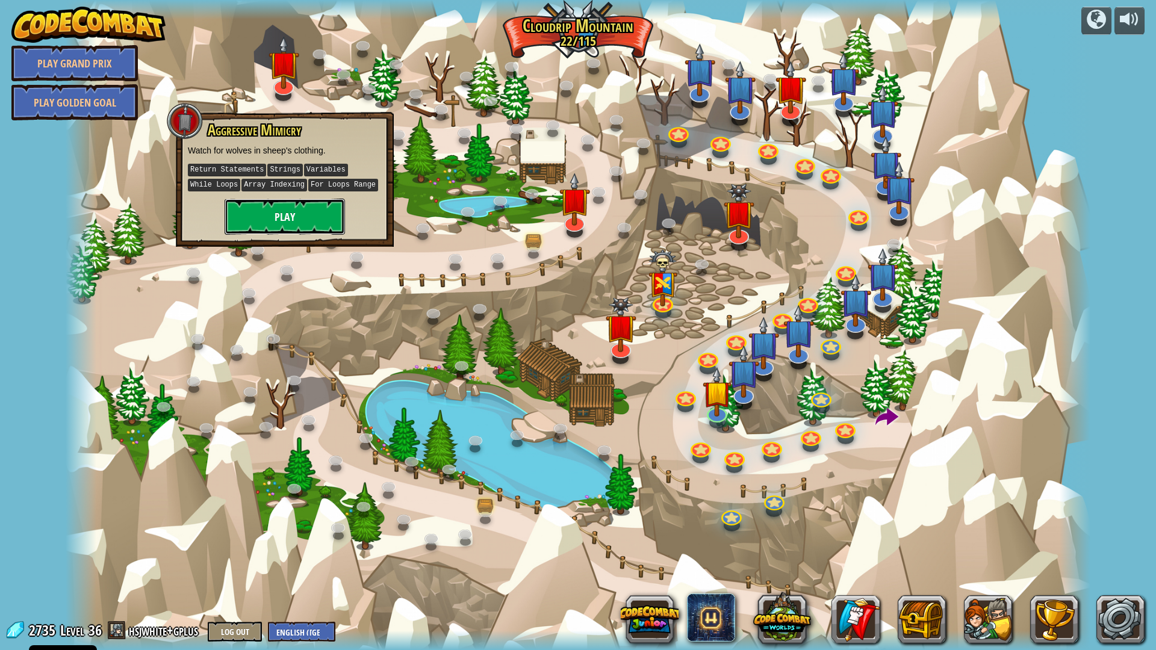
click at [296, 218] on button "Play" at bounding box center [285, 217] width 120 height 36
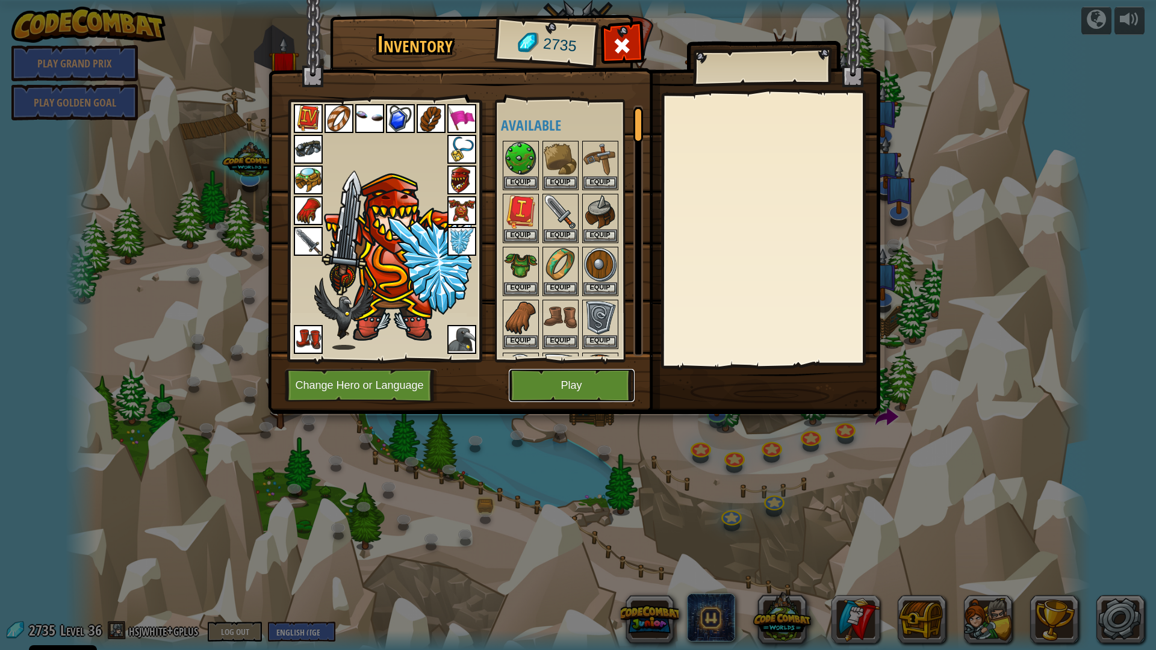
click at [566, 380] on button "Play" at bounding box center [572, 385] width 126 height 33
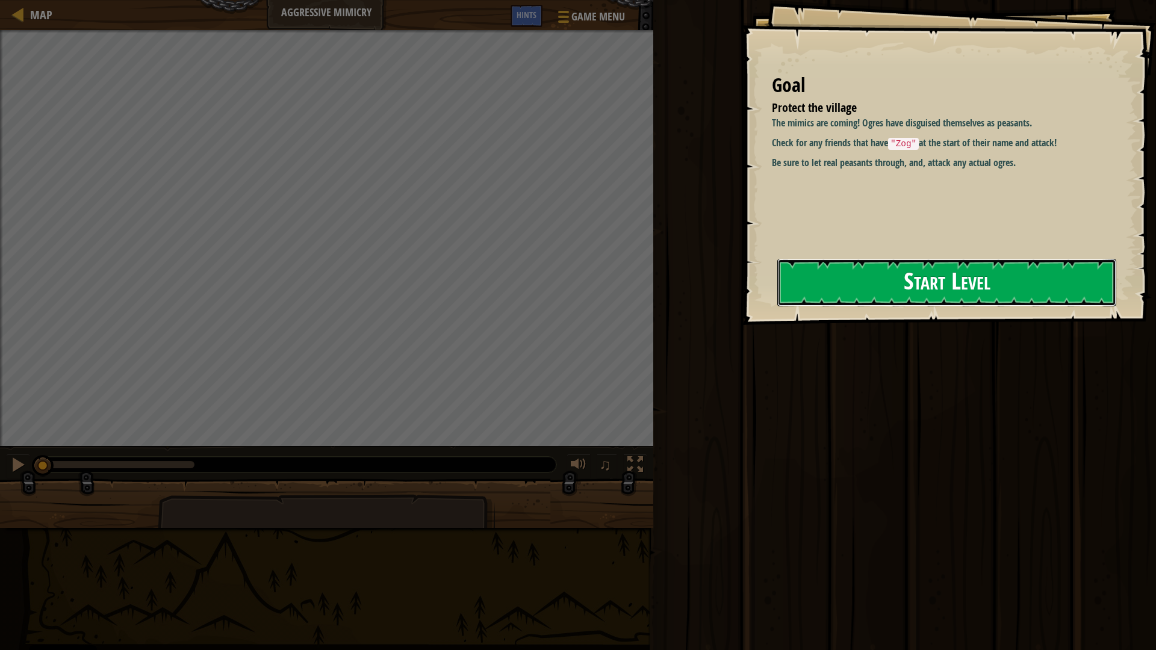
click at [884, 276] on button "Start Level" at bounding box center [946, 283] width 339 height 48
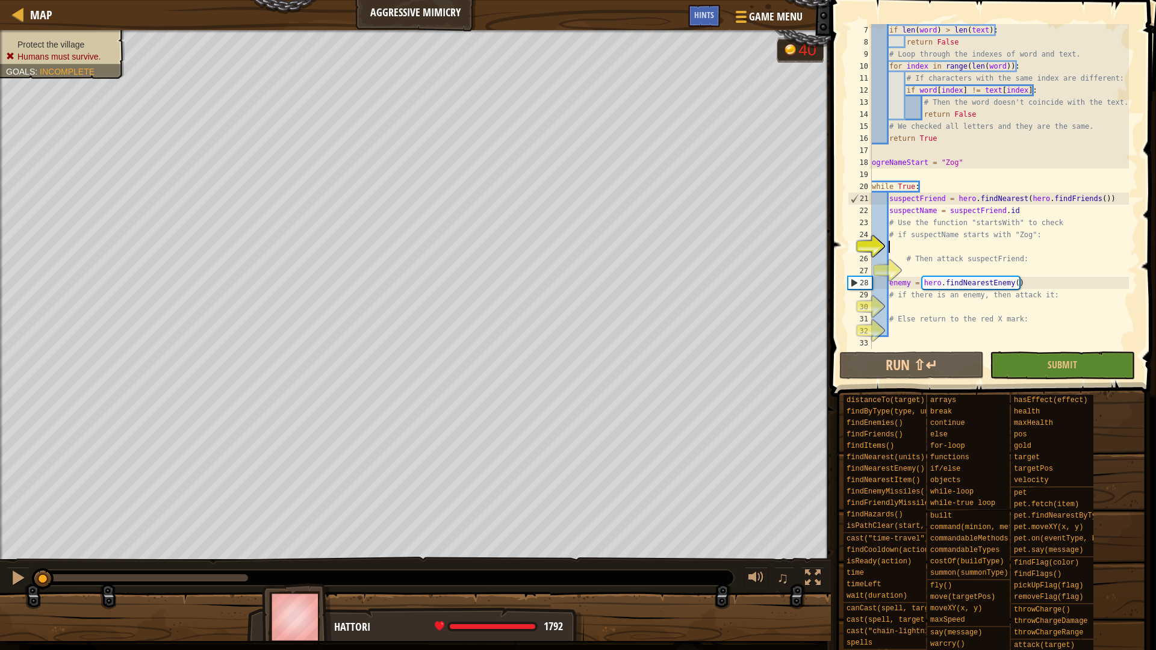
scroll to position [72, 0]
click at [20, 576] on div at bounding box center [18, 578] width 16 height 16
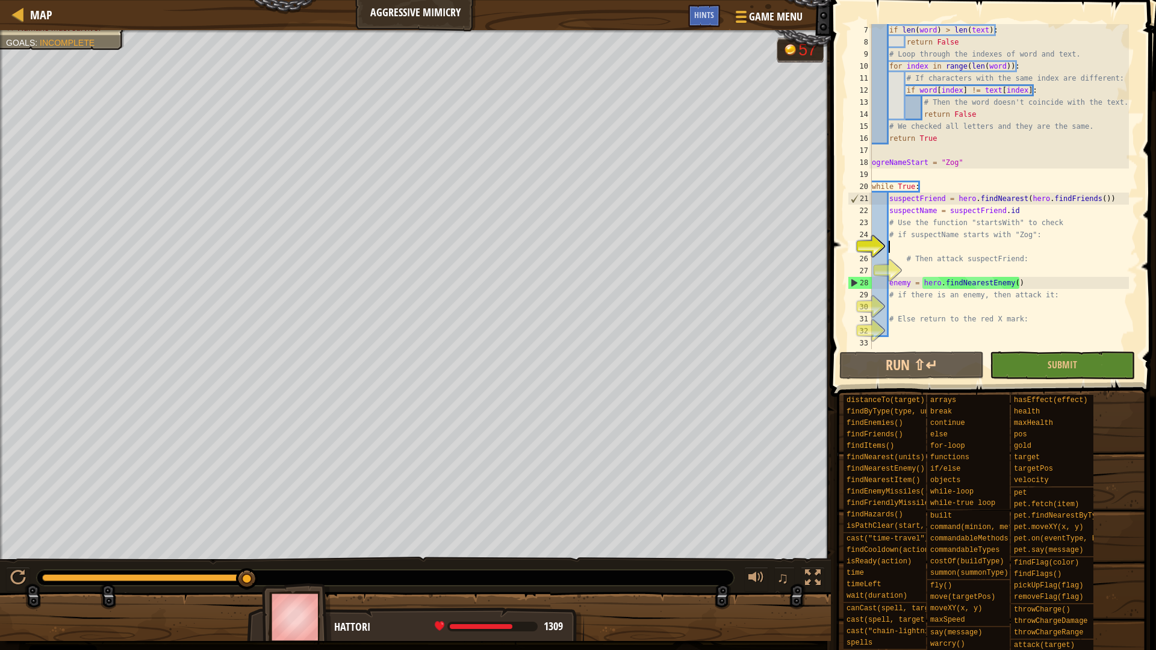
scroll to position [72, 0]
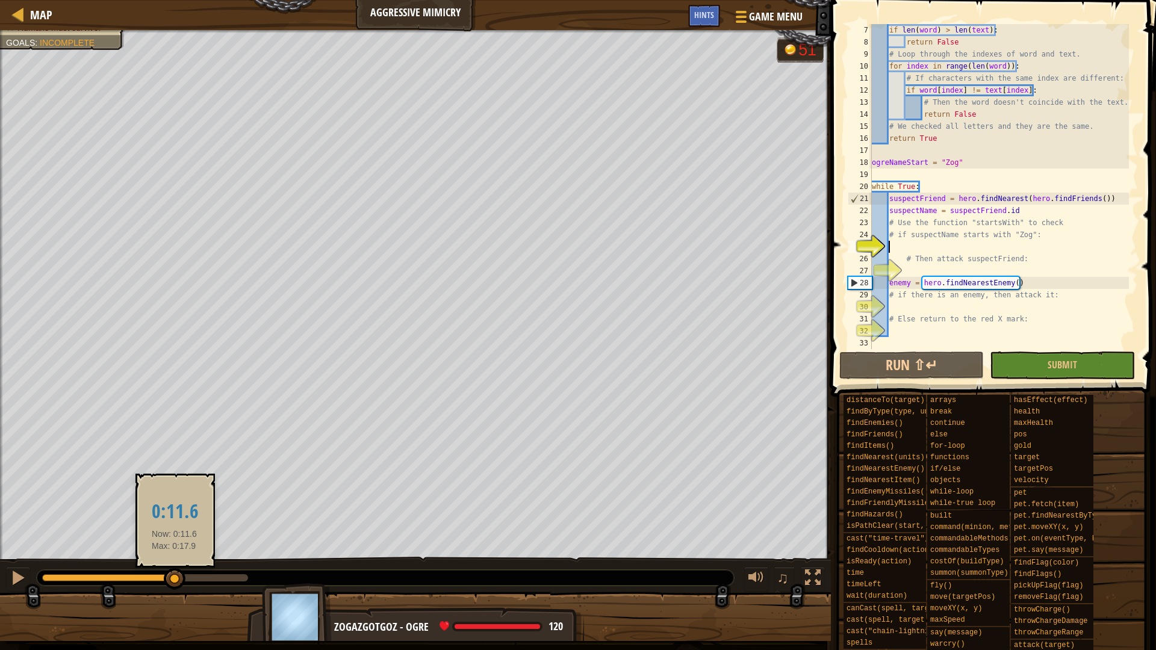
drag, startPoint x: 246, startPoint y: 576, endPoint x: 175, endPoint y: 577, distance: 71.6
click at [175, 577] on div at bounding box center [175, 579] width 22 height 22
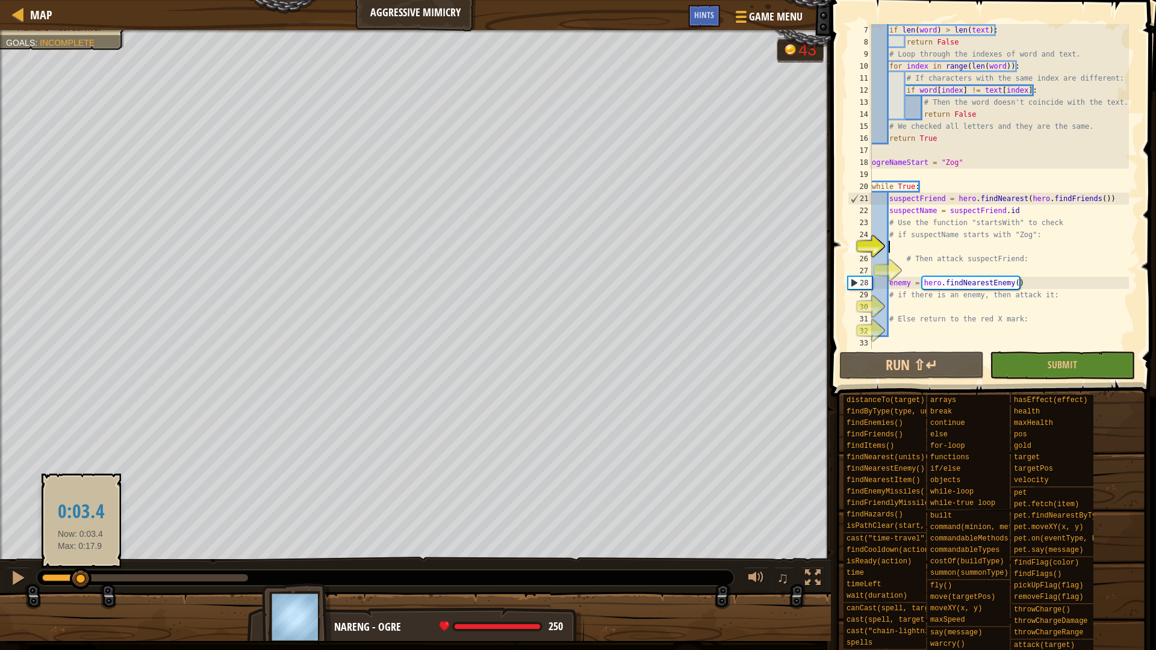
drag, startPoint x: 169, startPoint y: 578, endPoint x: 79, endPoint y: 579, distance: 89.7
click at [79, 579] on div at bounding box center [81, 579] width 22 height 22
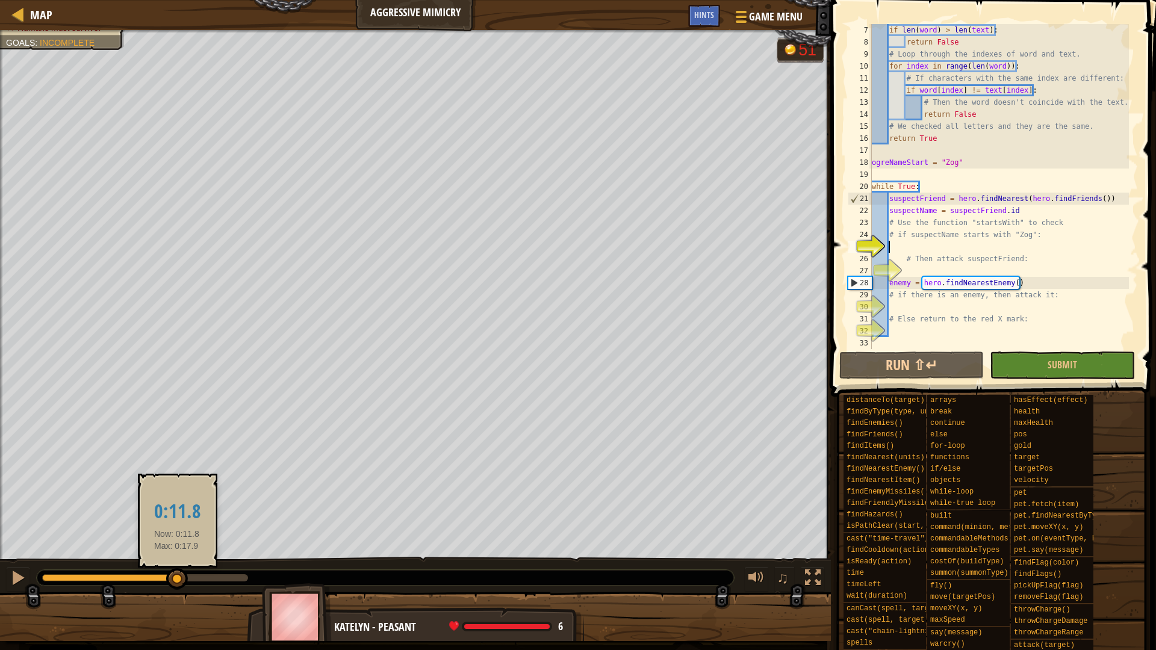
drag, startPoint x: 79, startPoint y: 580, endPoint x: 178, endPoint y: 571, distance: 99.1
click at [178, 571] on div at bounding box center [177, 579] width 22 height 22
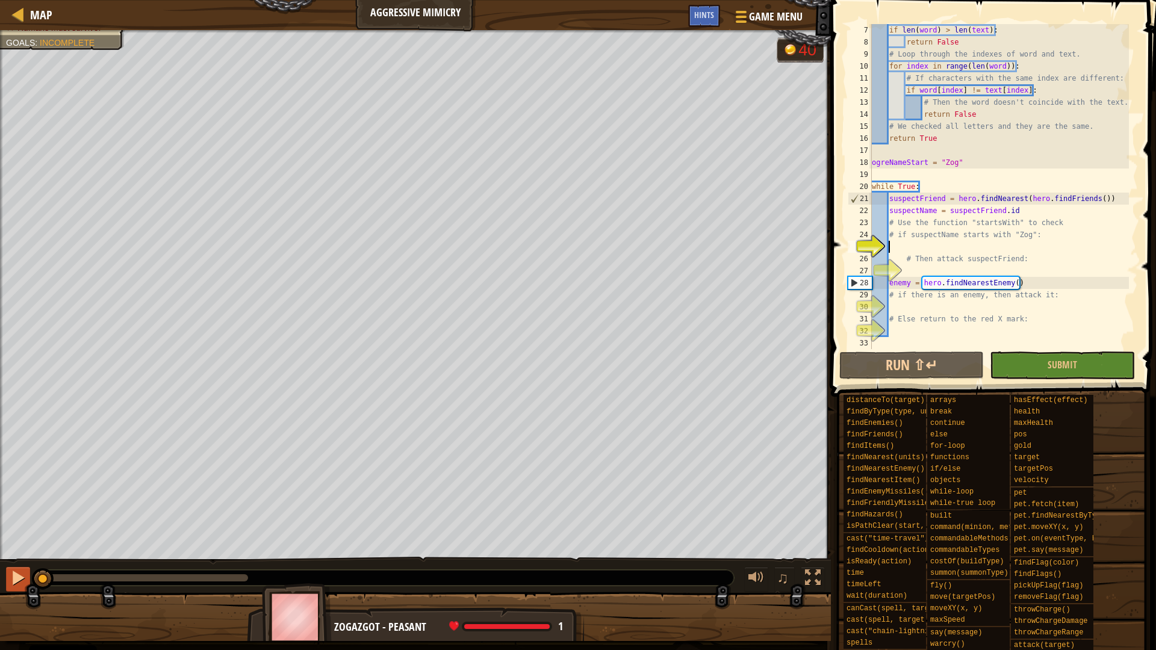
drag, startPoint x: 175, startPoint y: 580, endPoint x: 12, endPoint y: 569, distance: 163.5
click at [12, 569] on div "♫" at bounding box center [415, 575] width 831 height 36
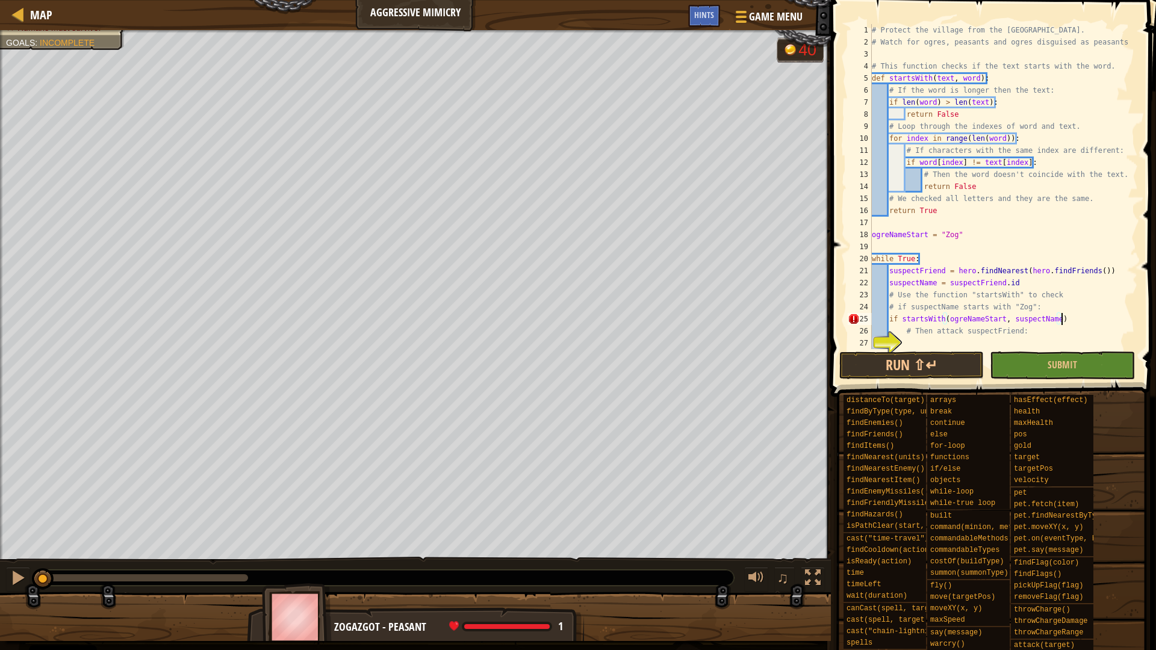
scroll to position [36, 0]
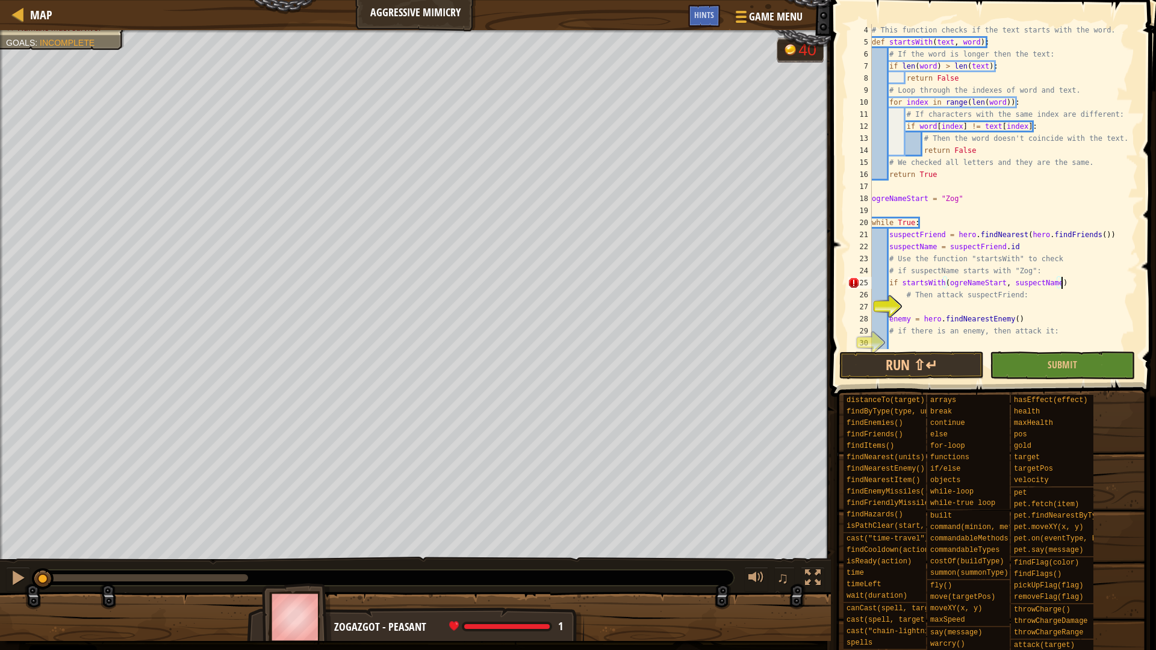
type textarea "if startsWith(ogreNameStart, suspectName):"
click at [979, 304] on div "# This function checks if the text starts with the word. def startsWith ( text …" at bounding box center [998, 198] width 259 height 349
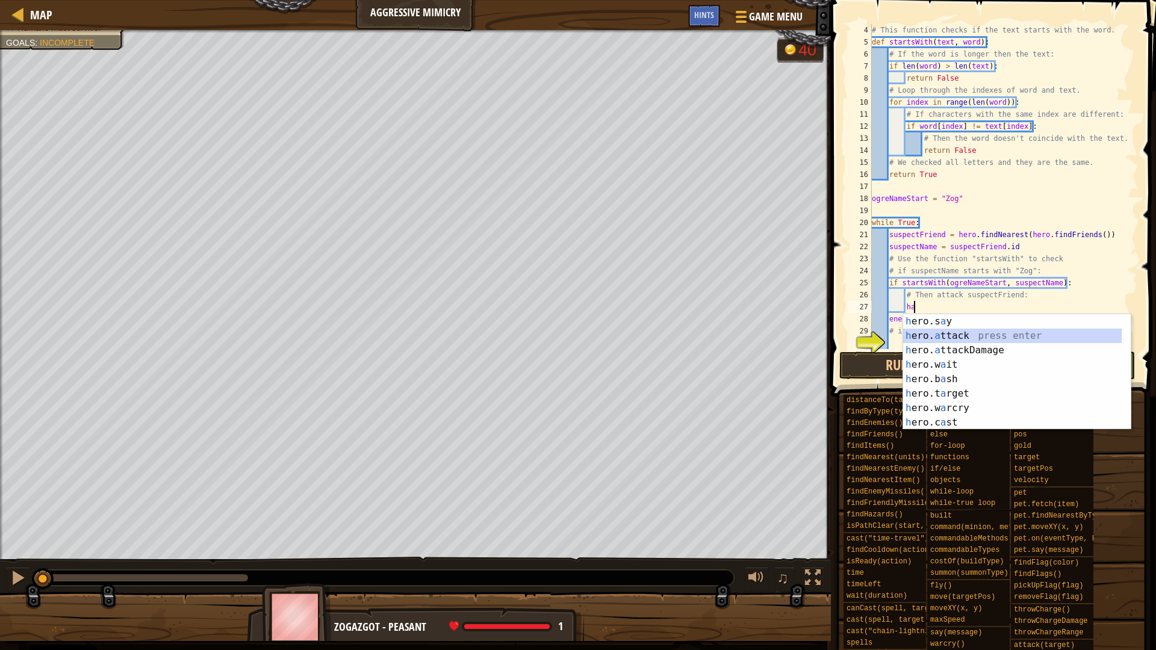
click at [968, 336] on div "h ero.s a y press enter h ero. a ttack press enter h ero. a ttackDamage press e…" at bounding box center [1017, 386] width 228 height 144
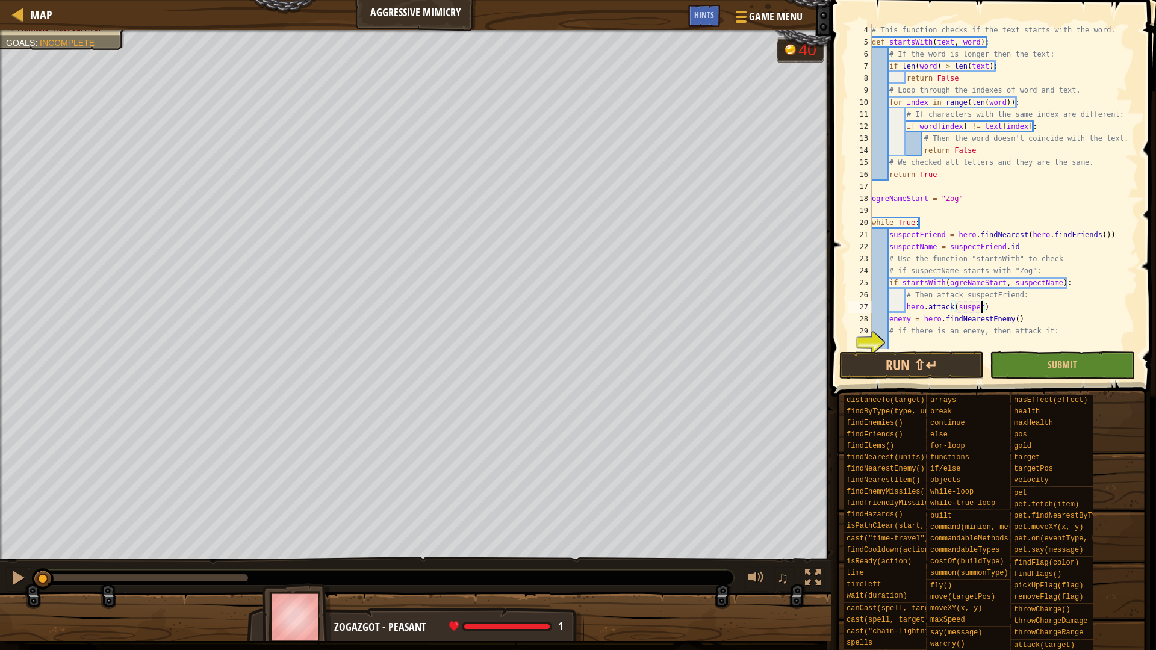
scroll to position [5, 16]
type textarea "hero.attack(suspectFriend)"
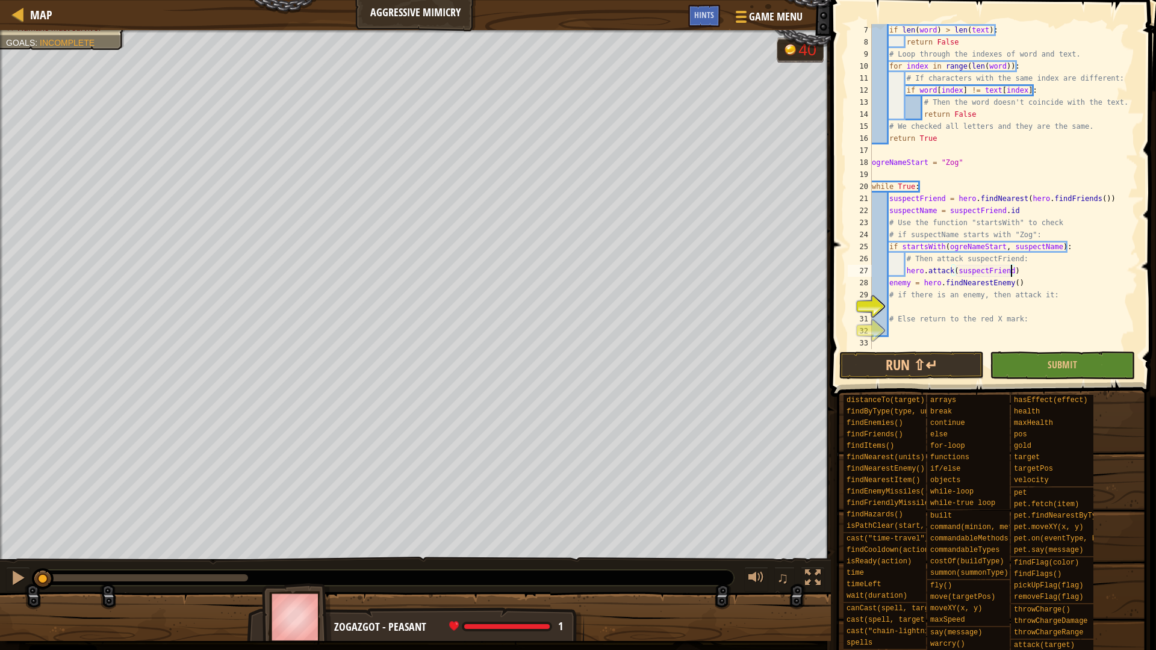
click at [917, 305] on div "if len ( word ) > len ( text ) : return False # Loop through the indexes of wor…" at bounding box center [998, 198] width 259 height 349
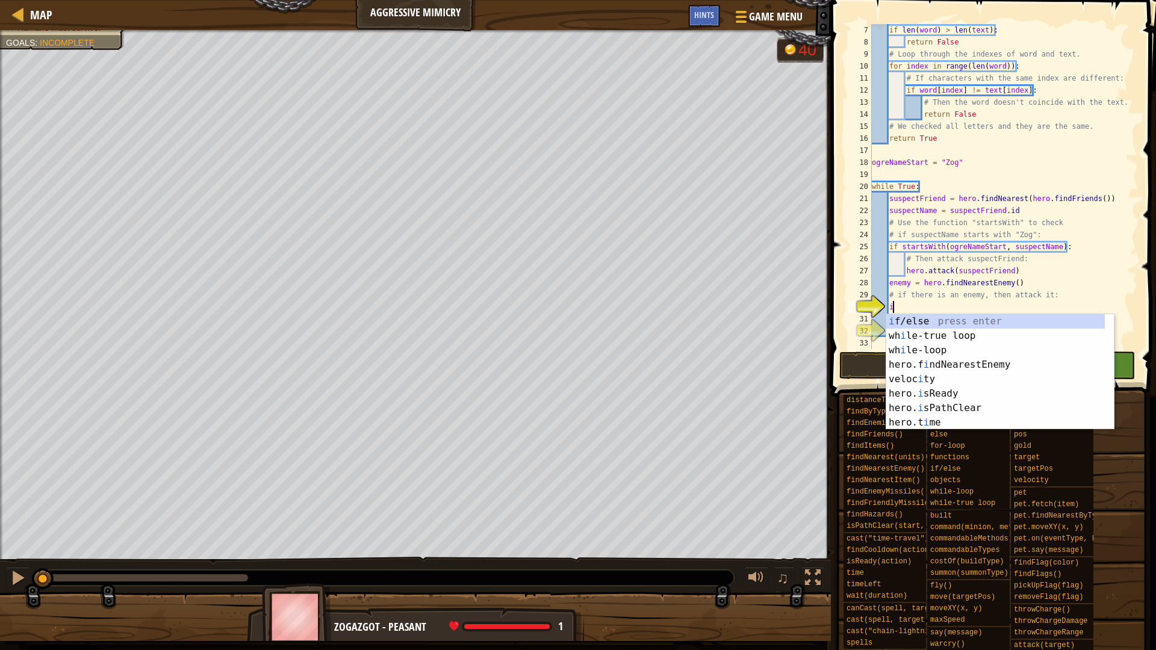
scroll to position [5, 2]
click at [909, 324] on div "i f/else press enter wh i le-true loop press enter wh i le-loop press enter her…" at bounding box center [1000, 386] width 228 height 144
type textarea "if enemy:"
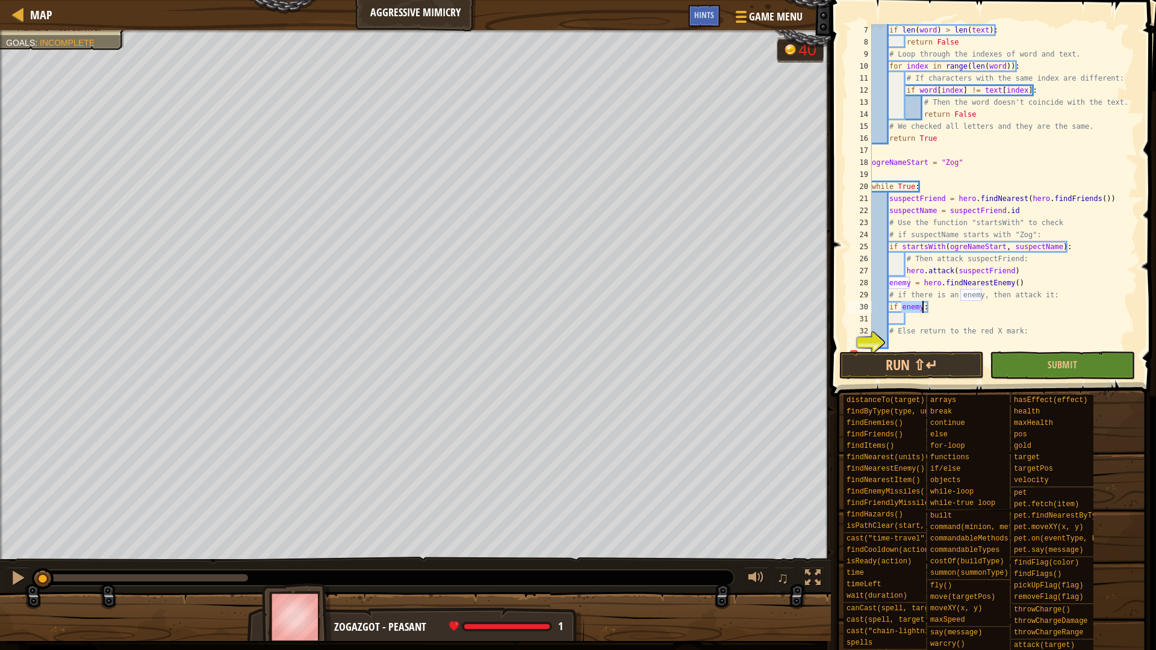
click at [920, 321] on div "if len ( word ) > len ( text ) : return False # Loop through the indexes of wor…" at bounding box center [998, 198] width 259 height 349
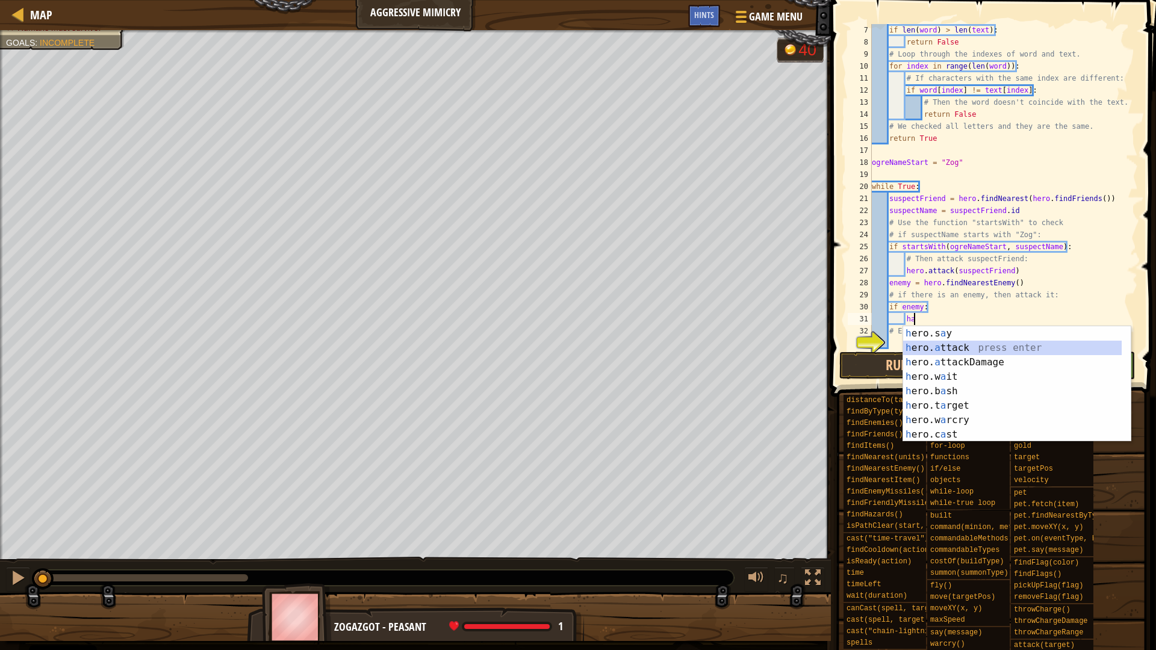
click at [932, 350] on div "h ero.s a y press enter h ero. a ttack press enter h ero. a ttackDamage press e…" at bounding box center [1012, 398] width 219 height 144
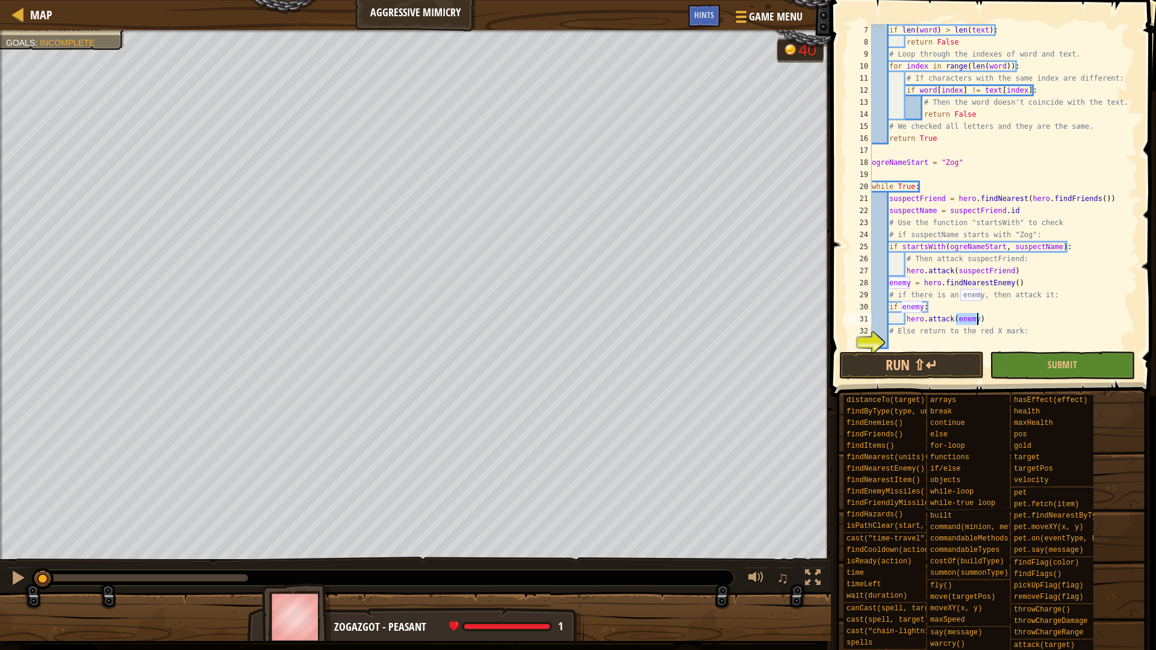
click at [952, 300] on div "if len ( word ) > len ( text ) : return False # Loop through the indexes of wor…" at bounding box center [998, 198] width 259 height 349
type textarea "# if there is an enemy, then attack it:"
click at [1057, 294] on div "if len ( word ) > len ( text ) : return False # Loop through the indexes of wor…" at bounding box center [998, 198] width 259 height 349
type textarea "e"
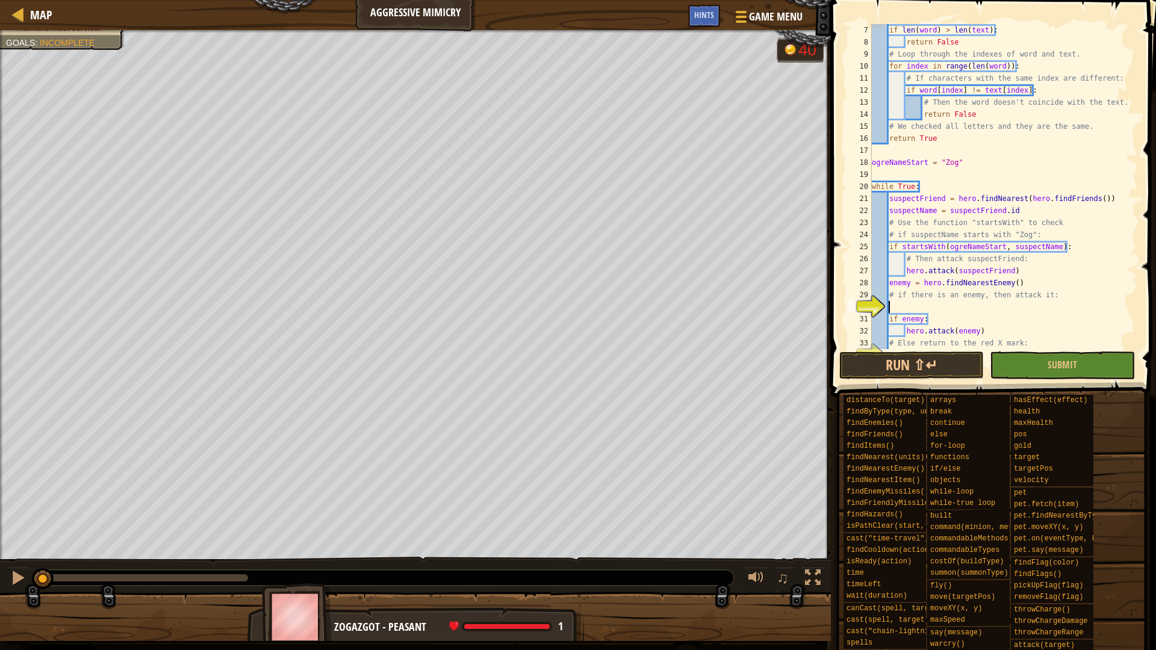
type textarea "h"
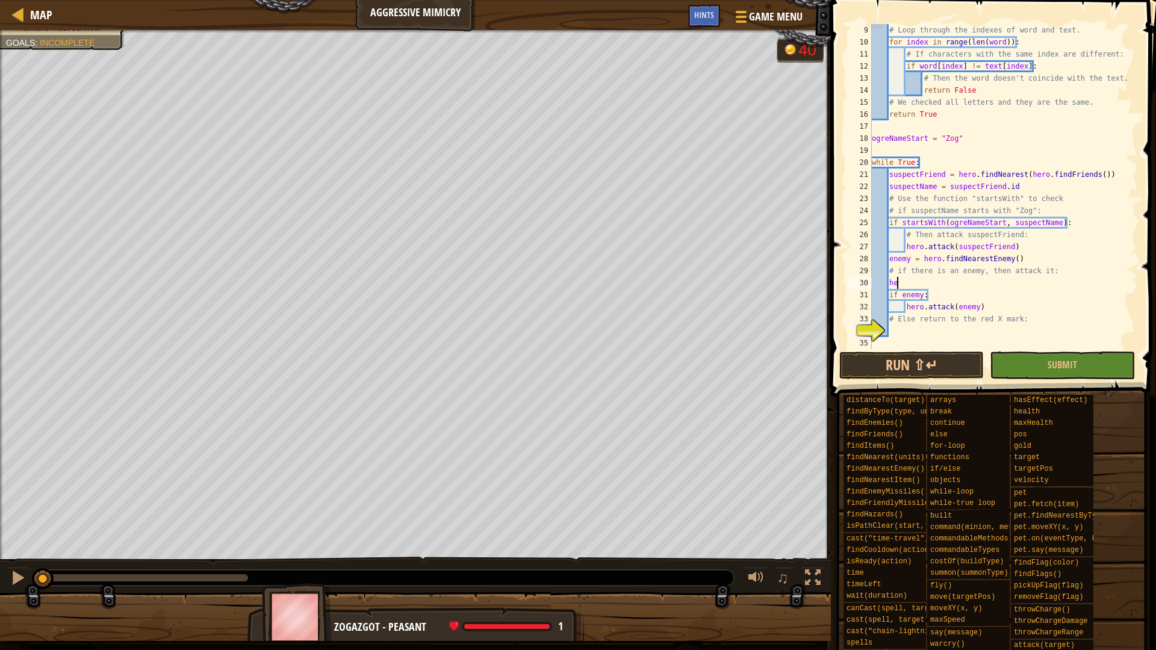
scroll to position [5, 3]
type textarea "hero"
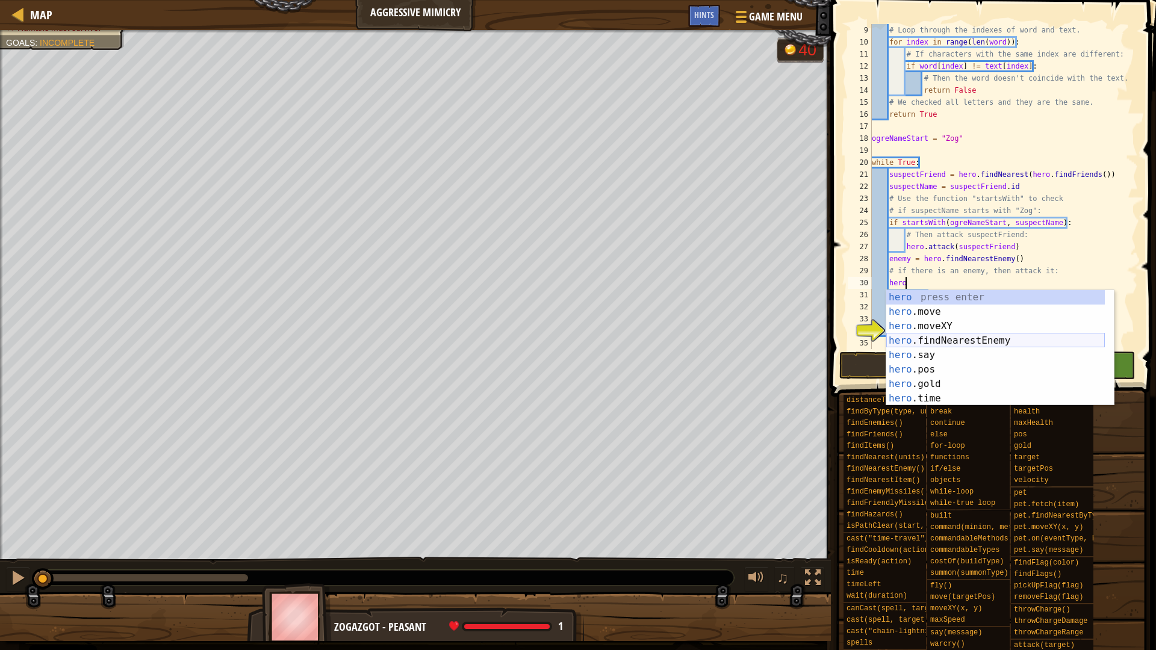
click at [938, 337] on div "hero press enter hero .move press enter hero .moveXY press enter hero .findNear…" at bounding box center [995, 362] width 219 height 144
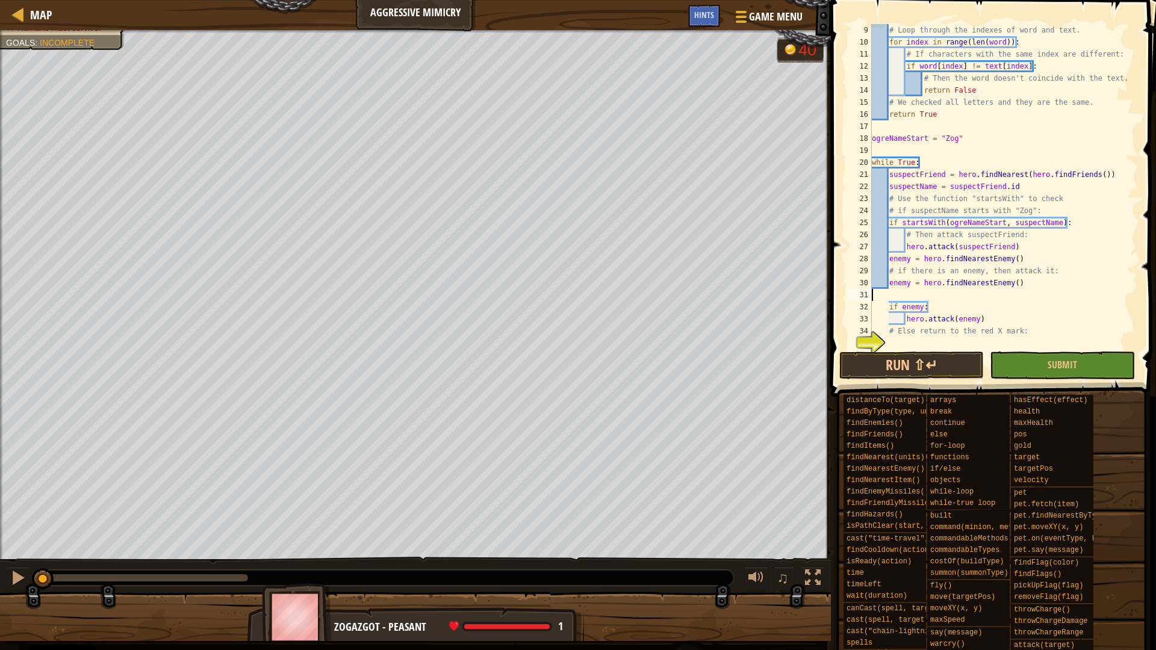
scroll to position [5, 0]
type textarea "enemy = hero.findNearestEnemy()"
click at [932, 334] on div "# Loop through the indexes of word and text. for index in range ( len ( word ))…" at bounding box center [998, 198] width 259 height 349
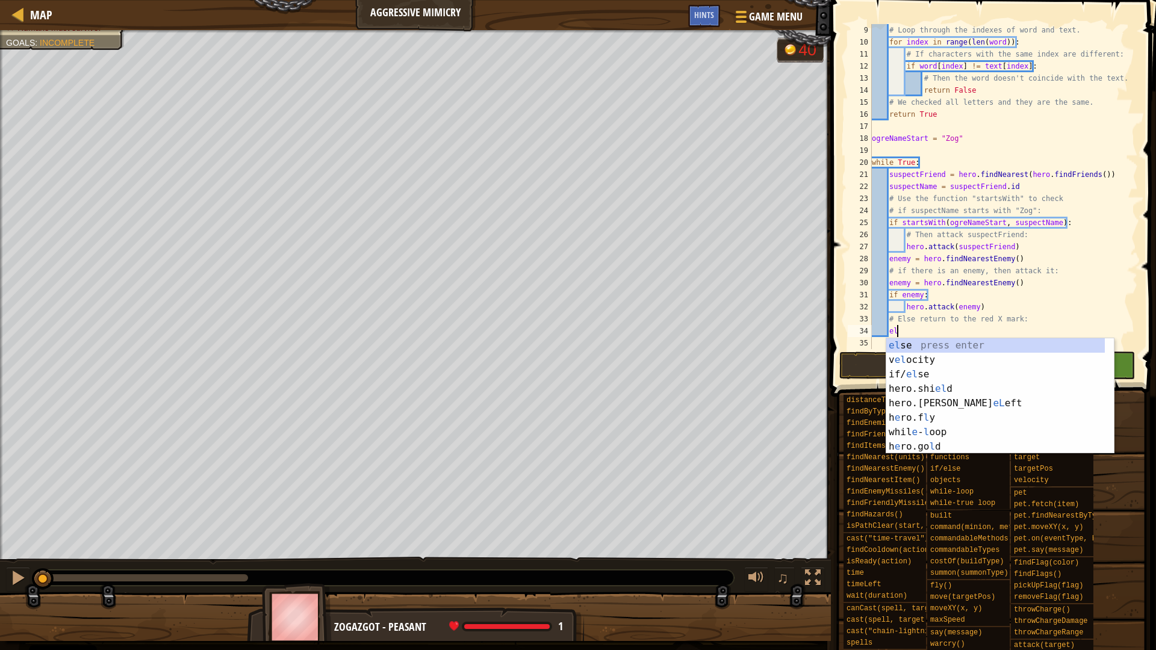
type textarea "el"
click at [920, 340] on div "el se press enter v el ocity press enter if/ el se press enter hero.shi el d pr…" at bounding box center [995, 410] width 219 height 144
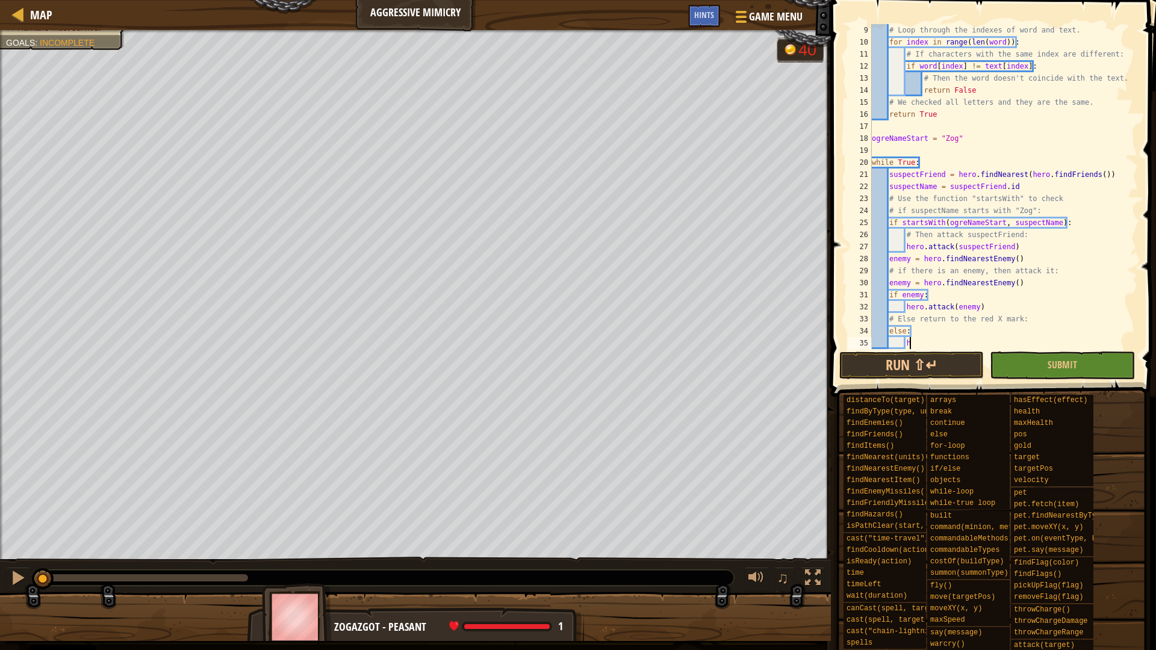
scroll to position [5, 5]
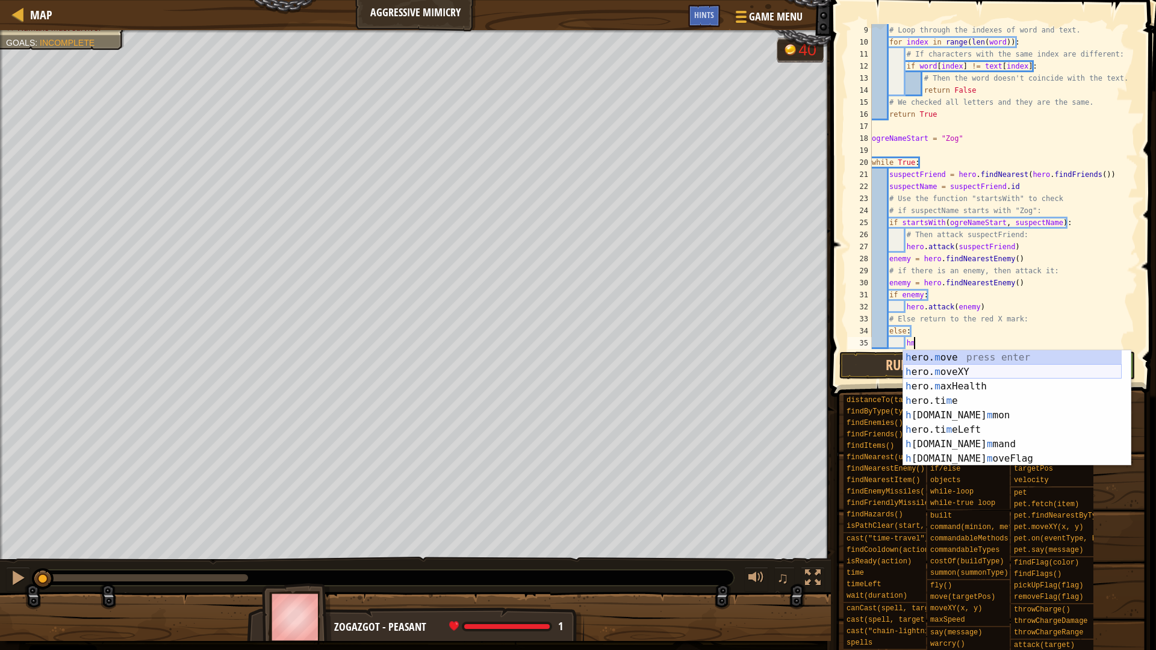
click at [932, 365] on div "h ero. m ove press enter h ero. m oveXY press enter h ero. m axHealth press ent…" at bounding box center [1012, 422] width 219 height 144
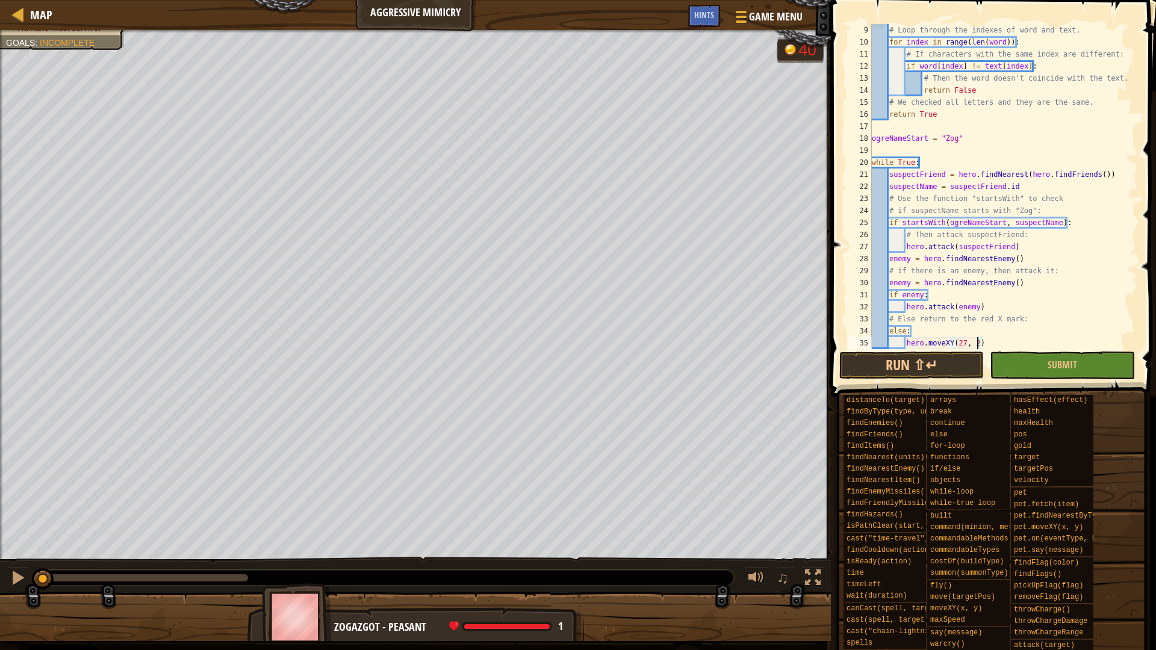
scroll to position [5, 16]
click at [945, 374] on button "Run ⇧↵" at bounding box center [911, 366] width 144 height 28
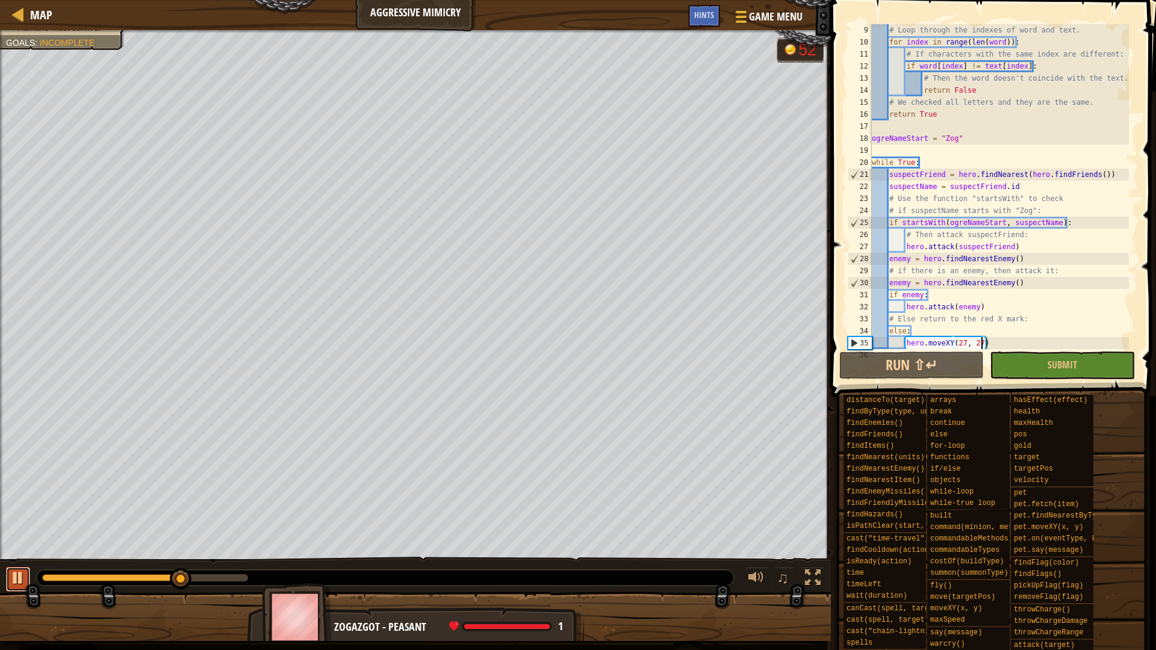
click at [11, 580] on div at bounding box center [18, 578] width 16 height 16
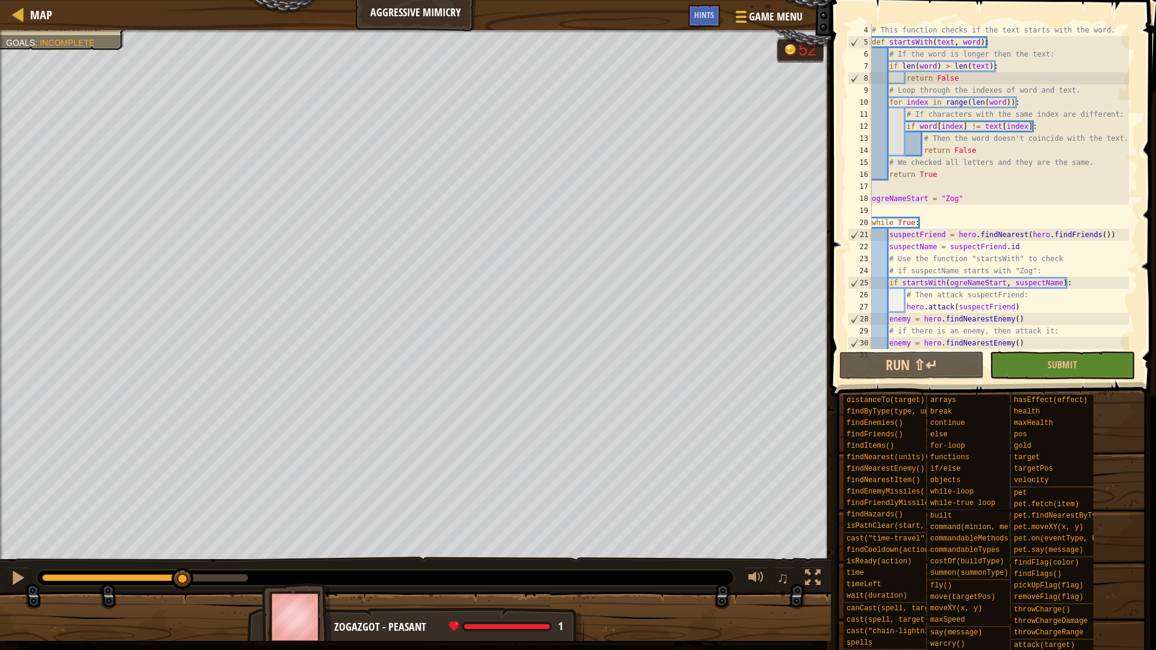
scroll to position [72, 0]
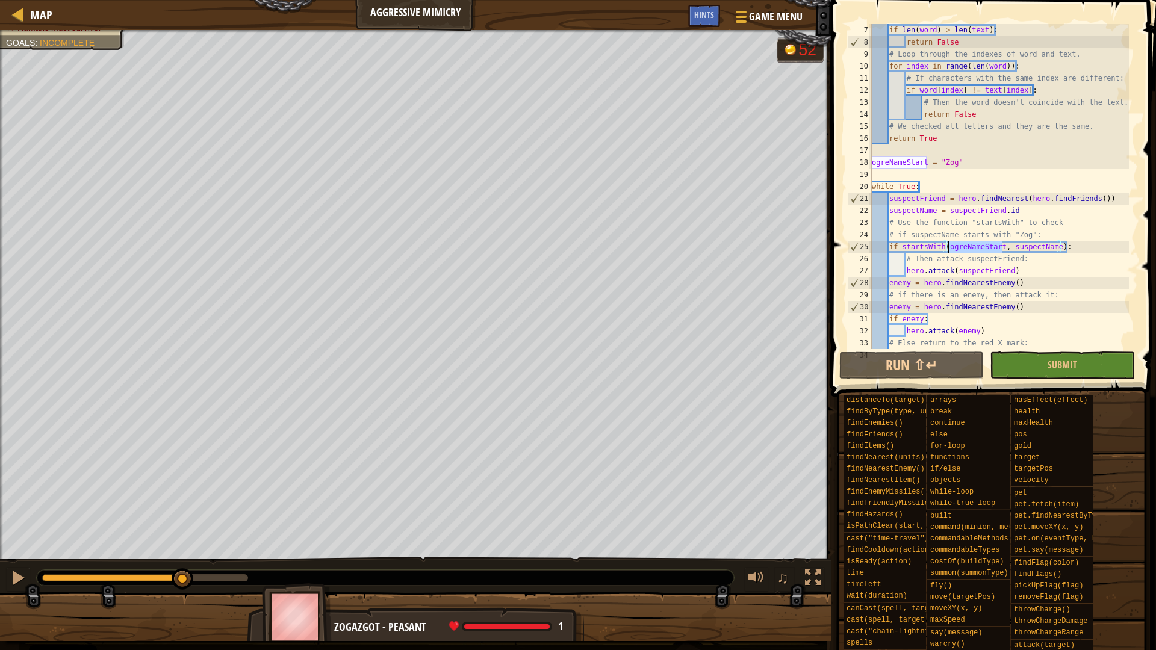
drag, startPoint x: 1002, startPoint y: 248, endPoint x: 949, endPoint y: 247, distance: 53.0
click at [949, 247] on div "if len ( word ) > len ( text ) : return False # Loop through the indexes of wor…" at bounding box center [998, 198] width 259 height 349
drag, startPoint x: 1057, startPoint y: 246, endPoint x: 1011, endPoint y: 247, distance: 45.8
click at [1011, 247] on div "if len ( word ) > len ( text ) : return False # Loop through the indexes of wor…" at bounding box center [998, 198] width 259 height 349
drag, startPoint x: 1001, startPoint y: 248, endPoint x: 947, endPoint y: 248, distance: 54.2
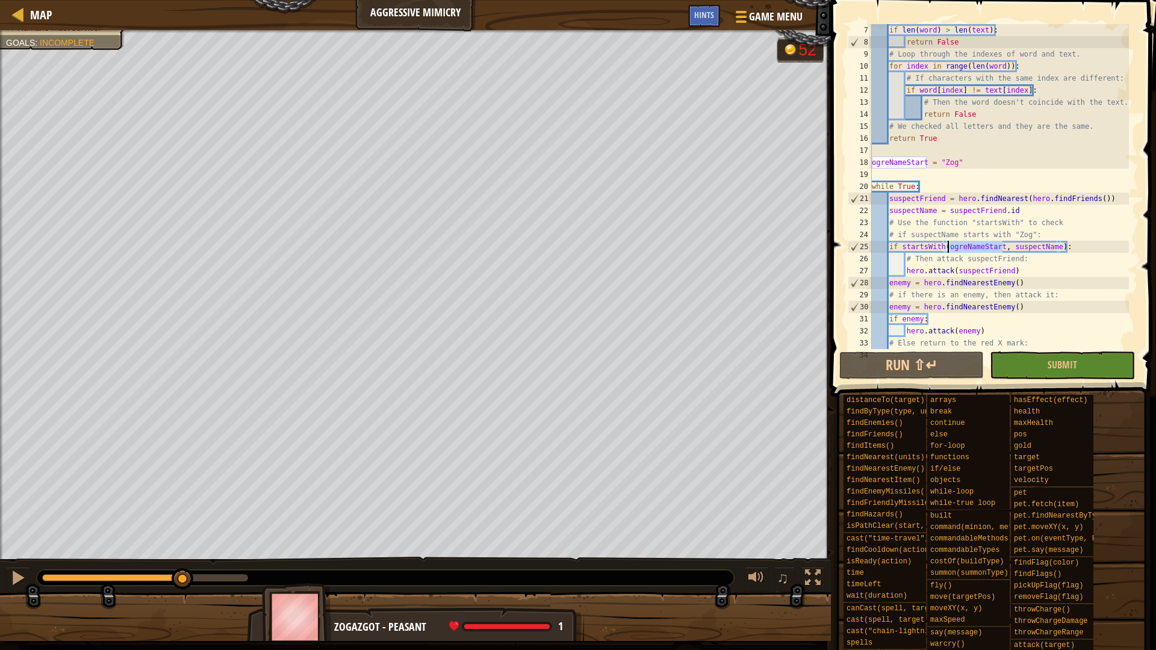
click at [947, 248] on div "if len ( word ) > len ( text ) : return False # Loop through the indexes of wor…" at bounding box center [998, 198] width 259 height 349
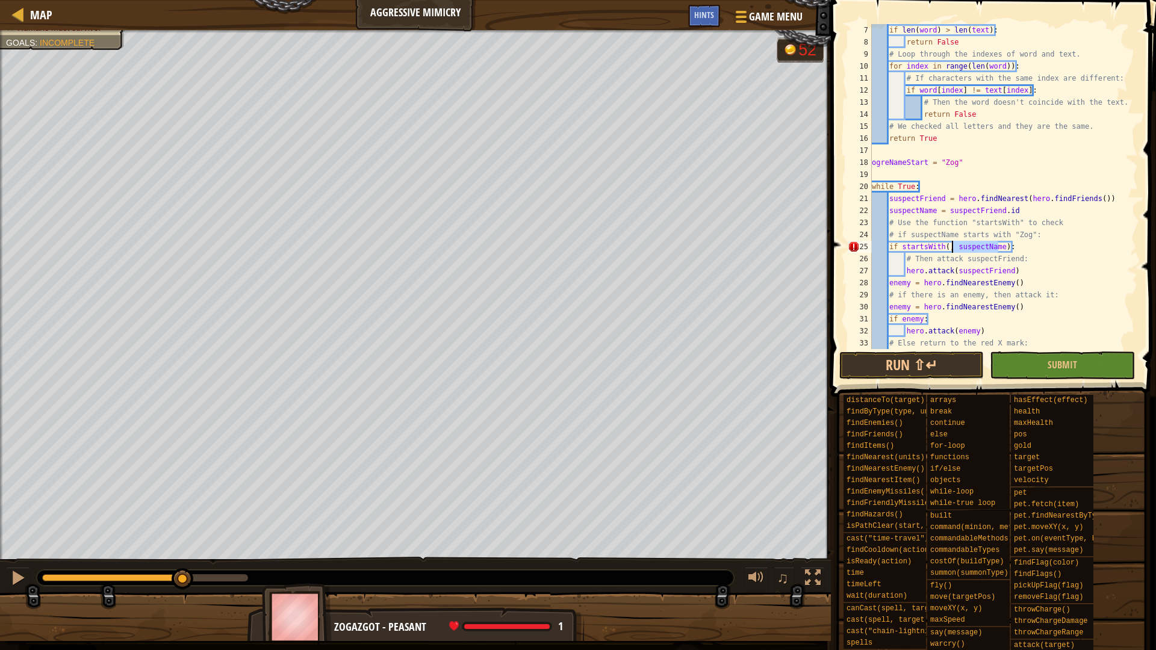
drag, startPoint x: 1000, startPoint y: 247, endPoint x: 955, endPoint y: 247, distance: 45.1
click at [955, 247] on div "if len ( word ) > len ( text ) : return False # Loop through the indexes of wor…" at bounding box center [998, 198] width 259 height 349
click at [990, 247] on div "if len ( word ) > len ( text ) : return False # Loop through the indexes of wor…" at bounding box center [998, 186] width 259 height 325
drag, startPoint x: 1001, startPoint y: 247, endPoint x: 955, endPoint y: 245, distance: 45.8
click at [955, 245] on div "if len ( word ) > len ( text ) : return False # Loop through the indexes of wor…" at bounding box center [998, 198] width 259 height 349
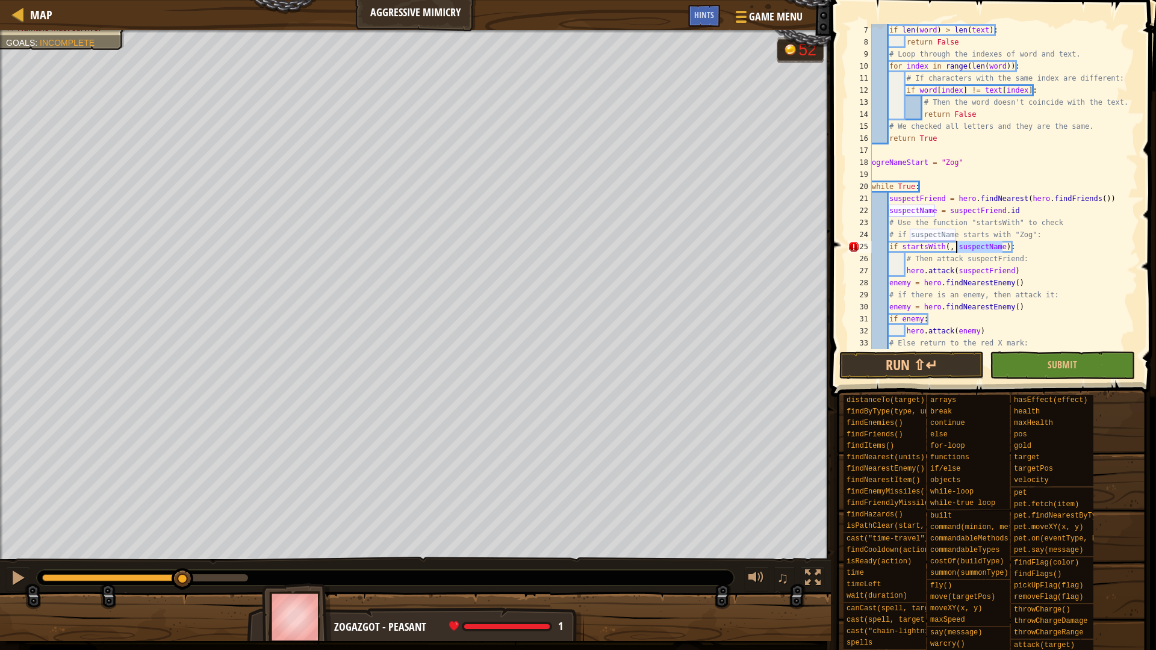
paste textarea "ogreNameStart"
click at [946, 246] on div "if len ( word ) > len ( text ) : return False # Loop through the indexes of wor…" at bounding box center [998, 198] width 259 height 349
type textarea "if startsWith(suspectName, ogreNameStart):"
click at [875, 371] on button "Run ⇧↵" at bounding box center [911, 366] width 144 height 28
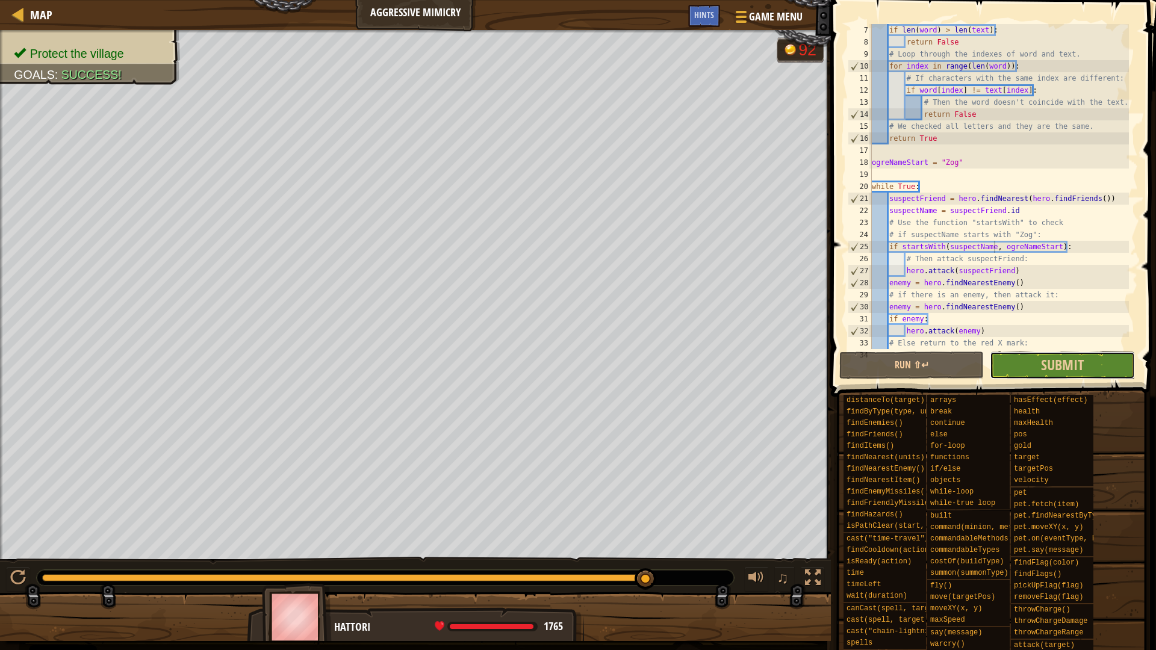
click at [1093, 365] on button "Submit" at bounding box center [1062, 366] width 144 height 28
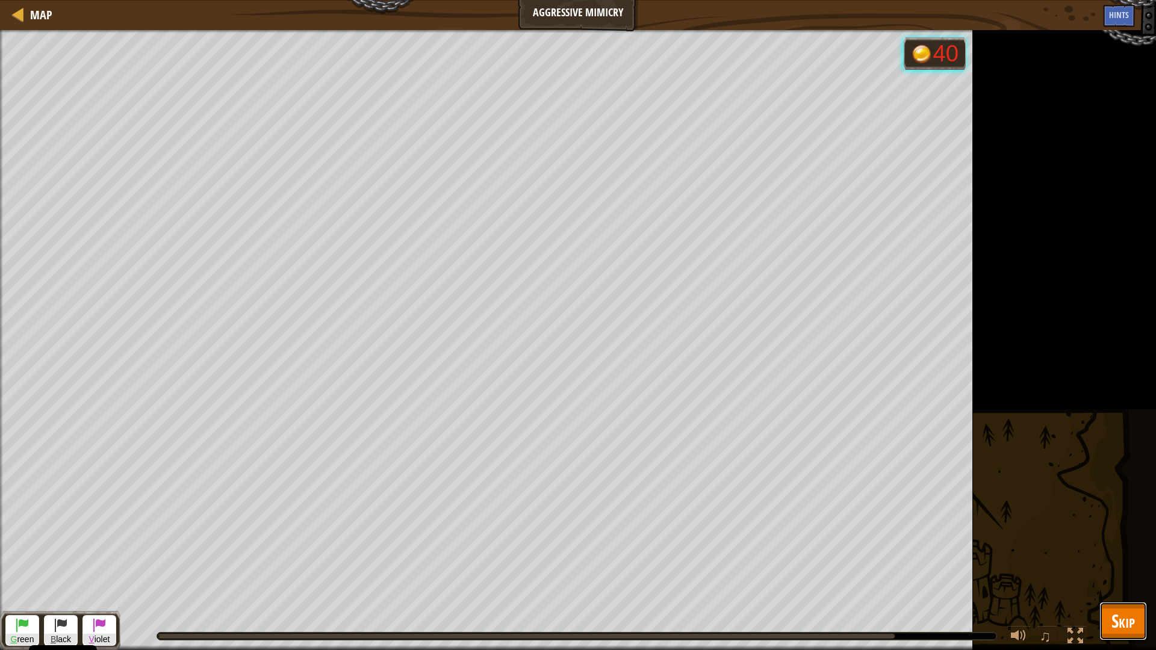
click at [1109, 621] on button "Skip" at bounding box center [1123, 621] width 48 height 39
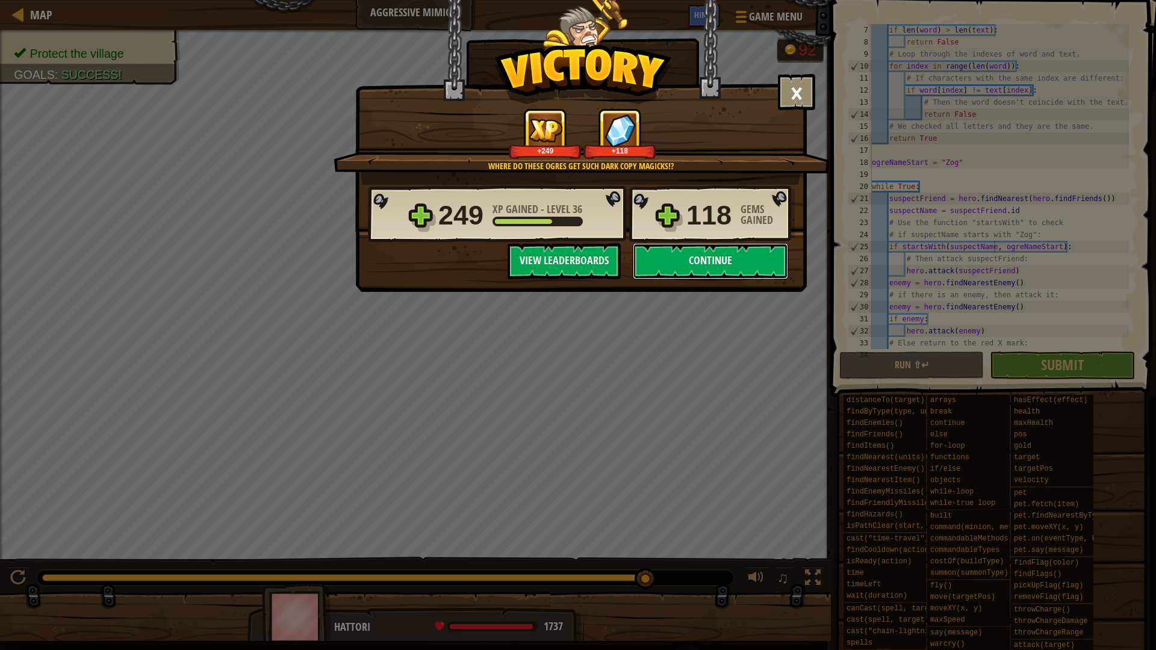
click at [693, 263] on button "Continue" at bounding box center [710, 261] width 155 height 36
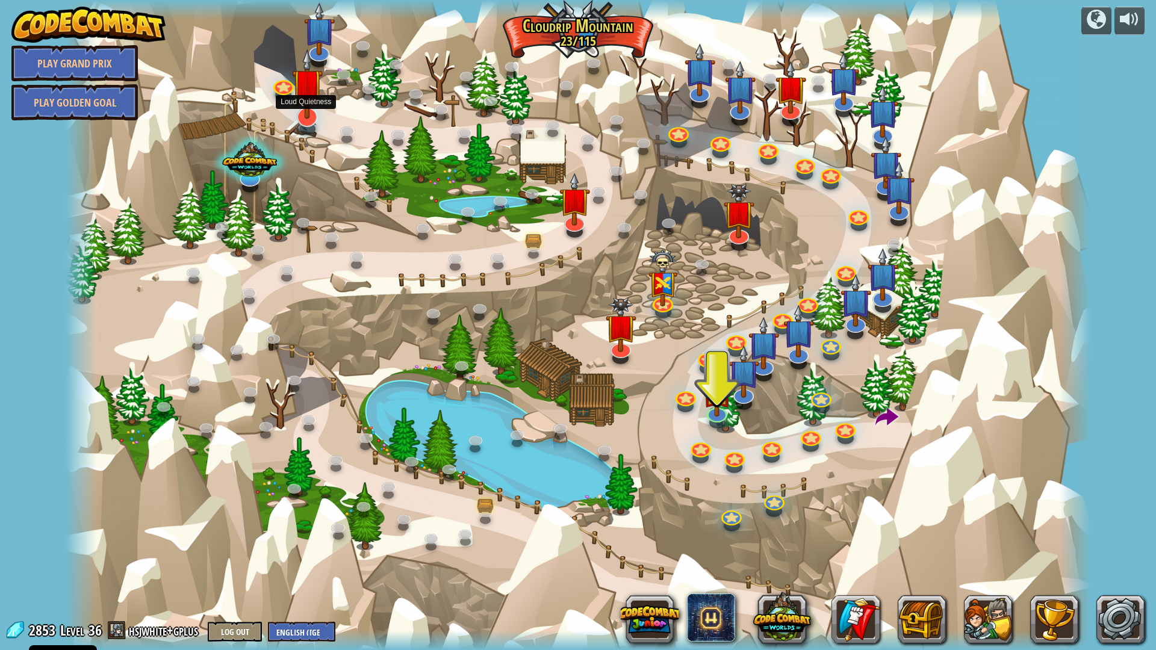
click at [308, 105] on img at bounding box center [307, 84] width 31 height 70
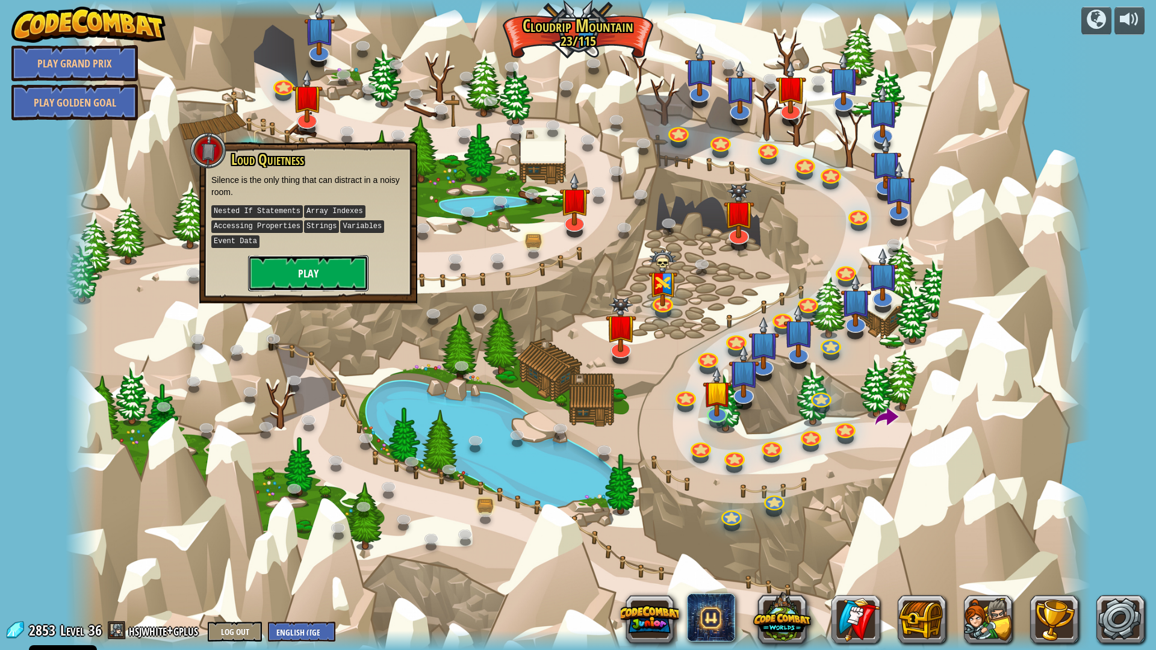
click at [324, 269] on button "Play" at bounding box center [308, 273] width 120 height 36
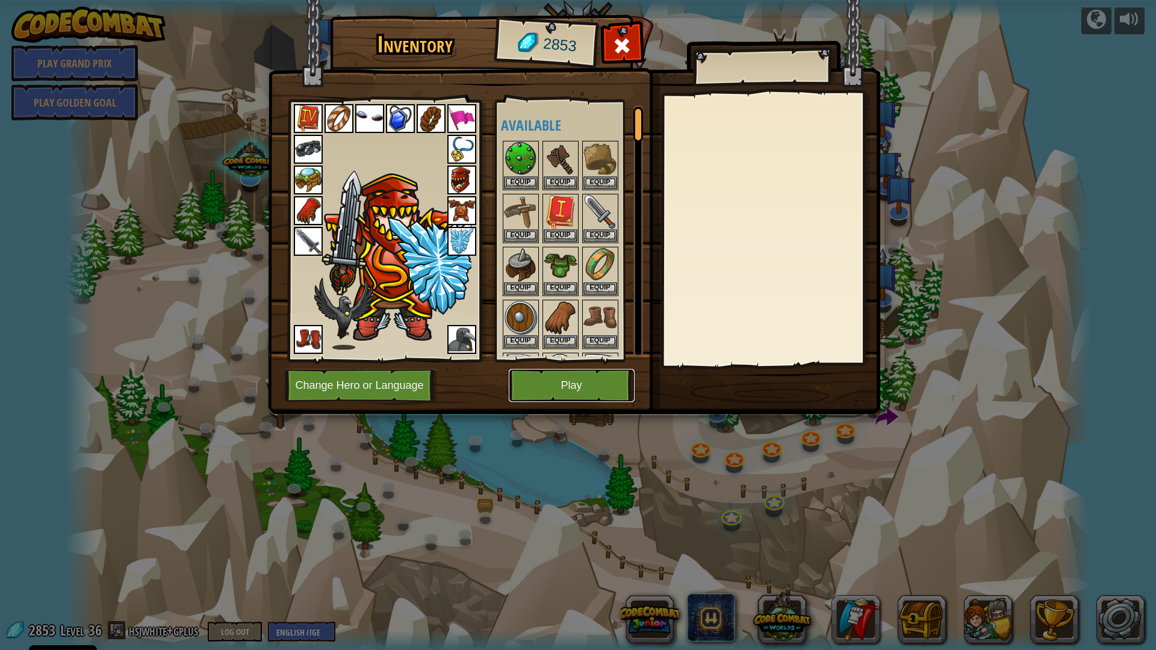
click at [547, 389] on button "Play" at bounding box center [572, 385] width 126 height 33
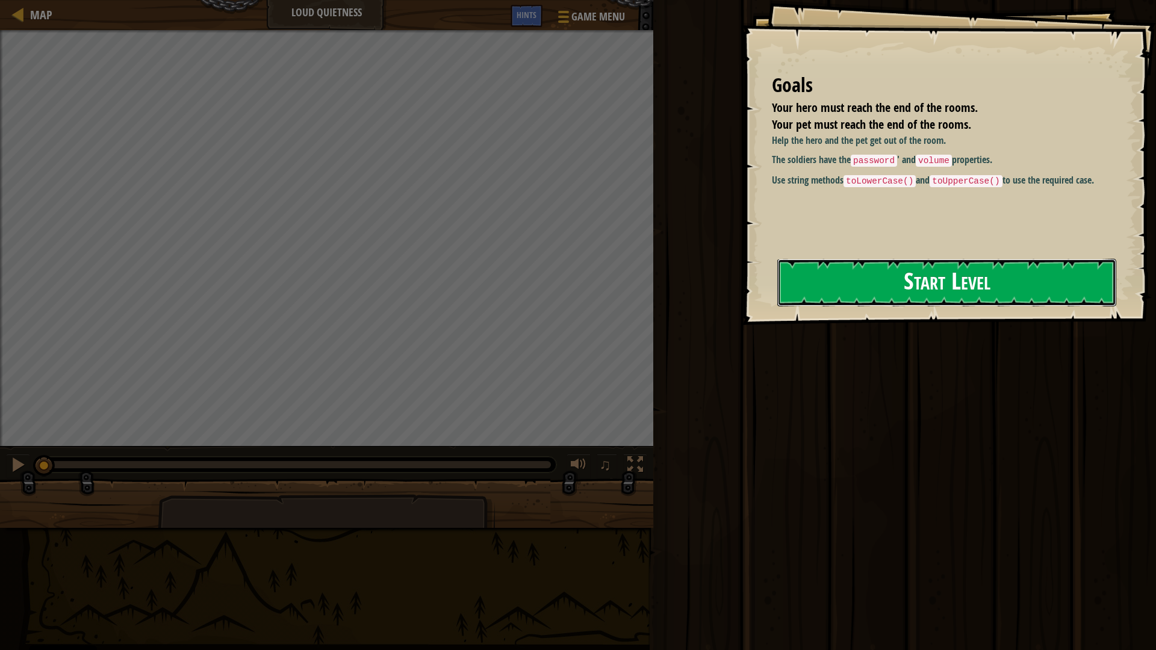
click at [870, 288] on button "Start Level" at bounding box center [946, 283] width 339 height 48
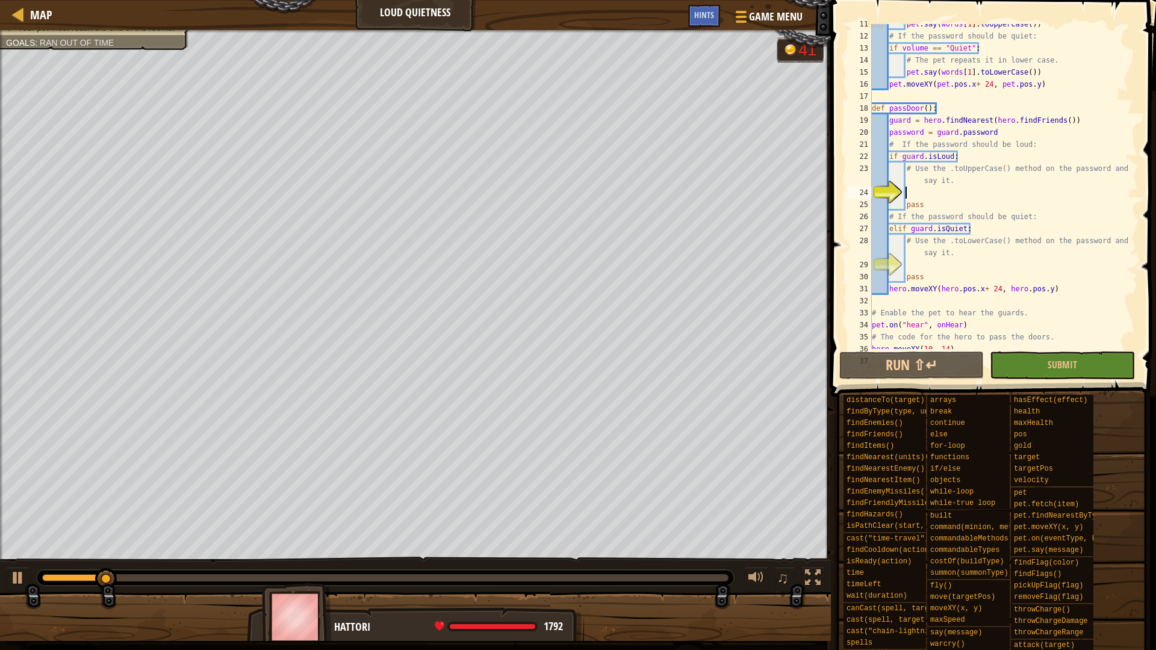
scroll to position [126, 0]
click at [11, 579] on div at bounding box center [18, 578] width 16 height 16
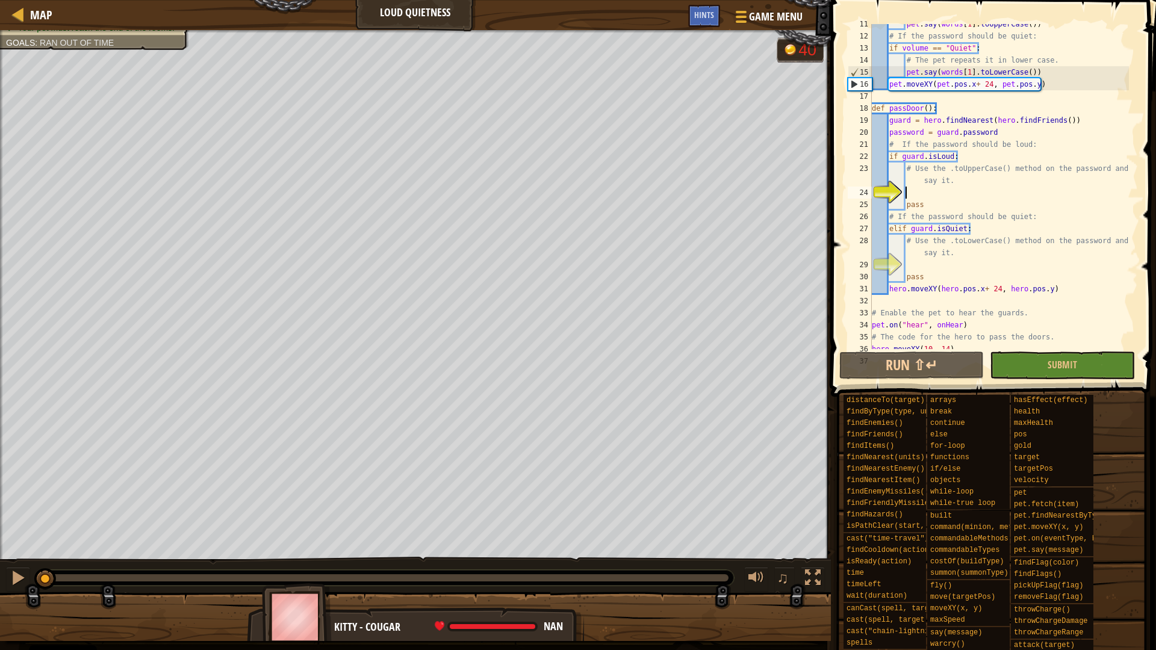
click at [5, 555] on div "Your hero must reach the end of the rooms. Your pet must reach the end of the r…" at bounding box center [578, 335] width 1156 height 611
click at [21, 581] on div at bounding box center [18, 578] width 16 height 16
drag, startPoint x: 252, startPoint y: 579, endPoint x: 37, endPoint y: 568, distance: 215.8
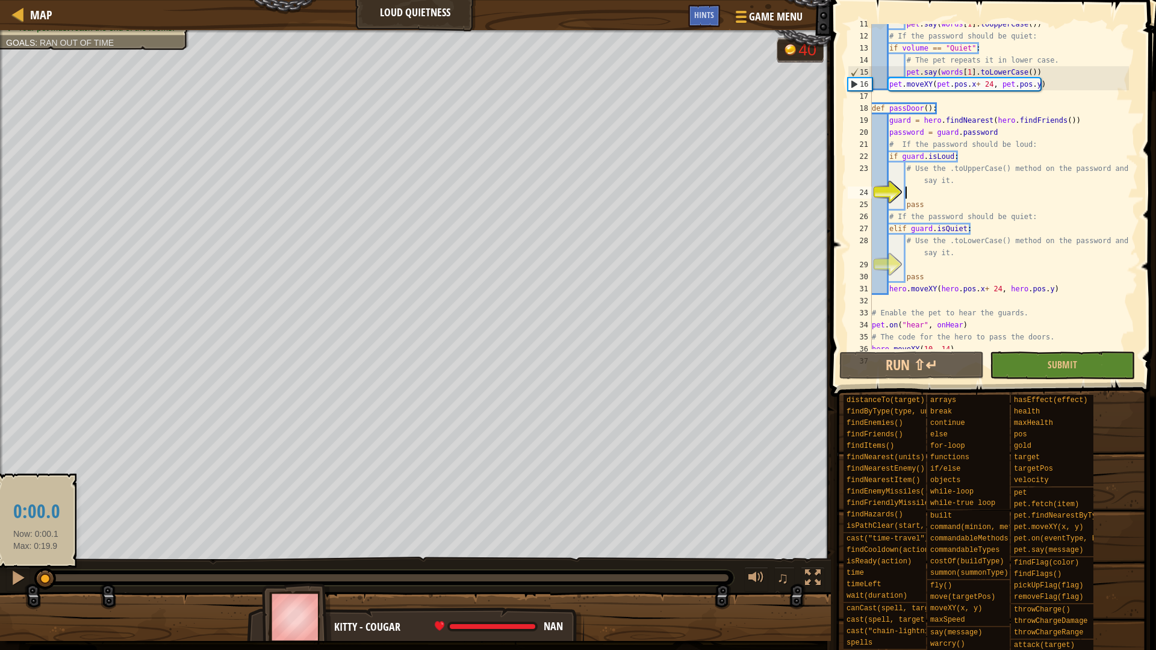
click at [37, 568] on div at bounding box center [45, 579] width 22 height 22
click at [12, 568] on button at bounding box center [18, 579] width 24 height 25
click at [12, 573] on div at bounding box center [18, 578] width 16 height 16
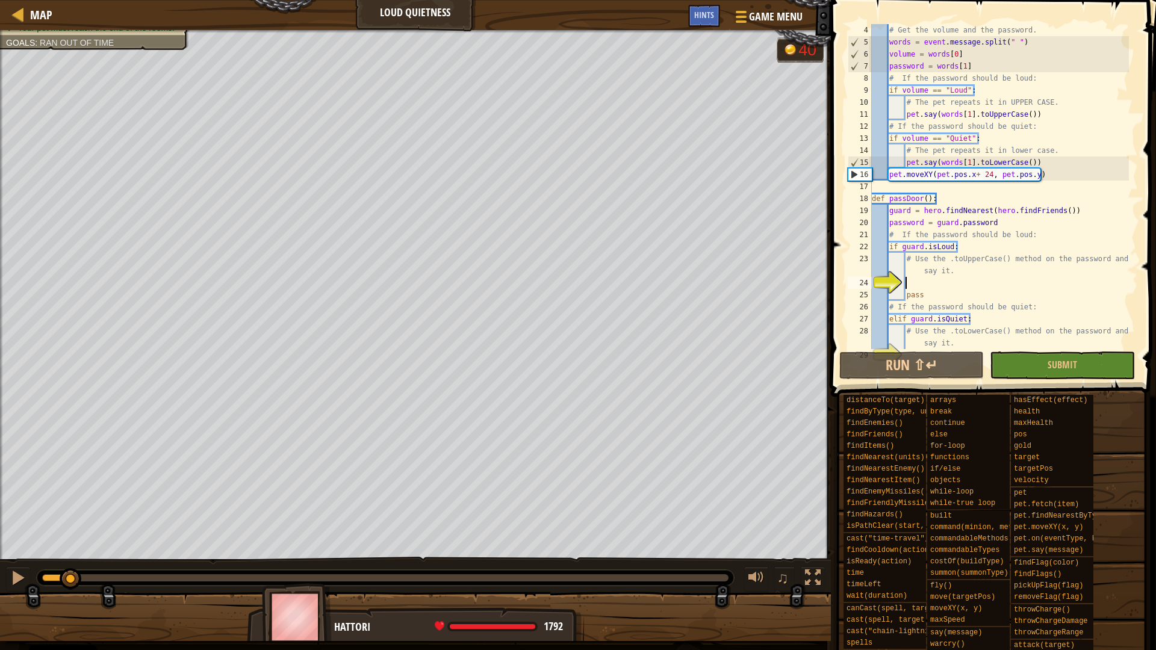
scroll to position [72, 0]
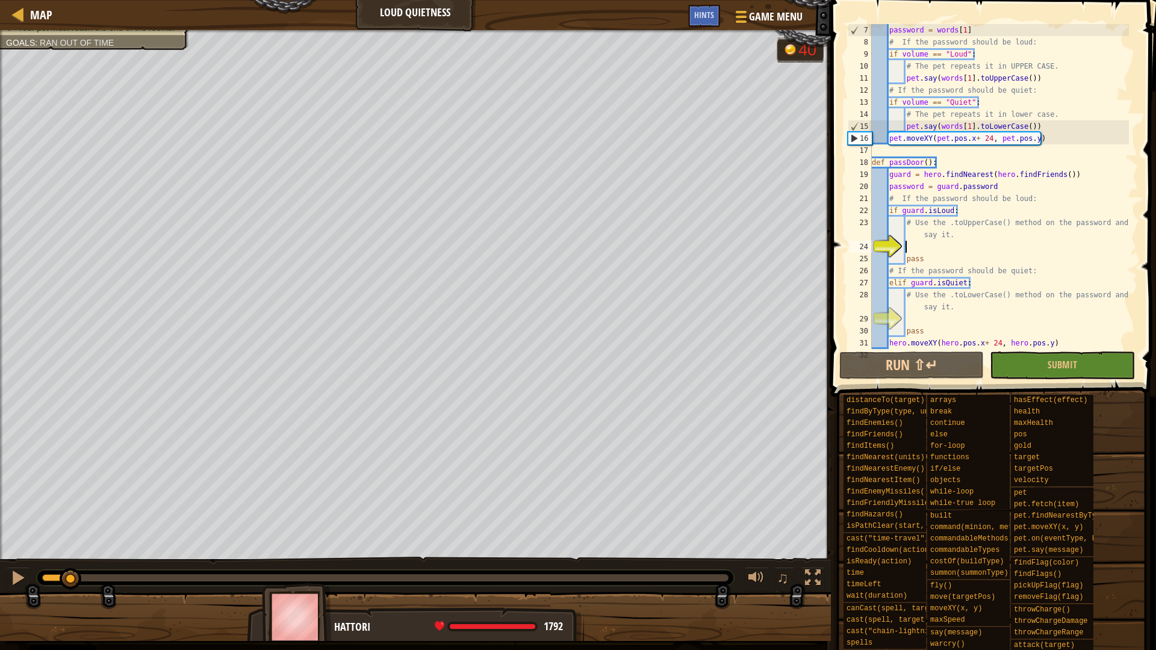
type textarea "h"
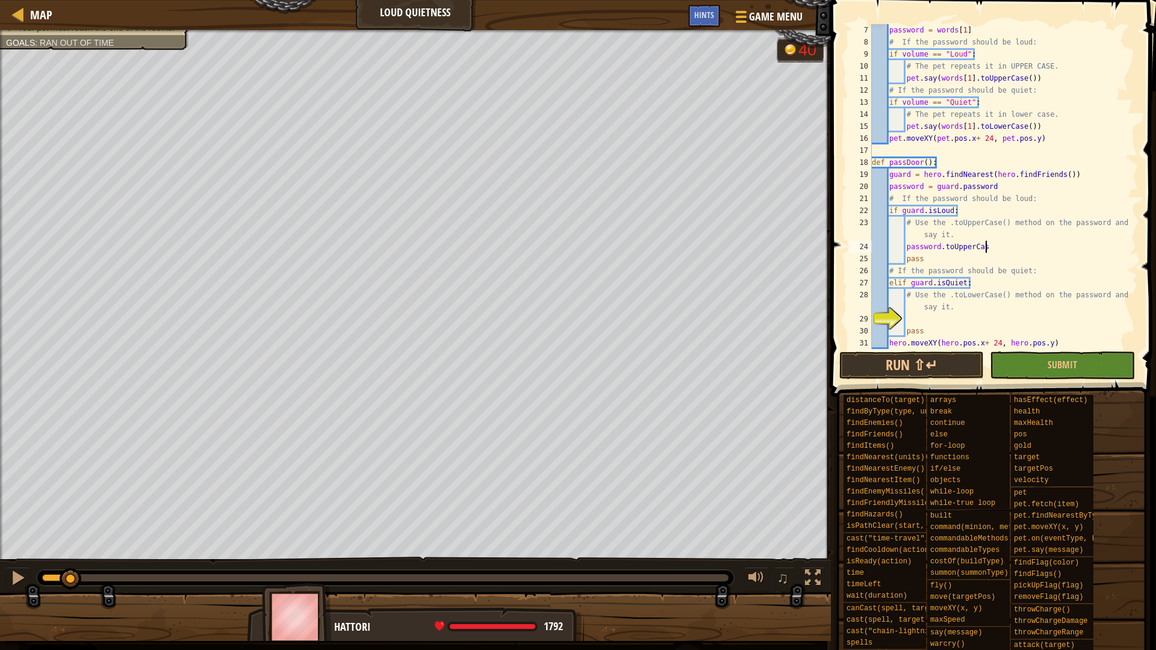
scroll to position [5, 16]
type textarea "password.toUpperCase()"
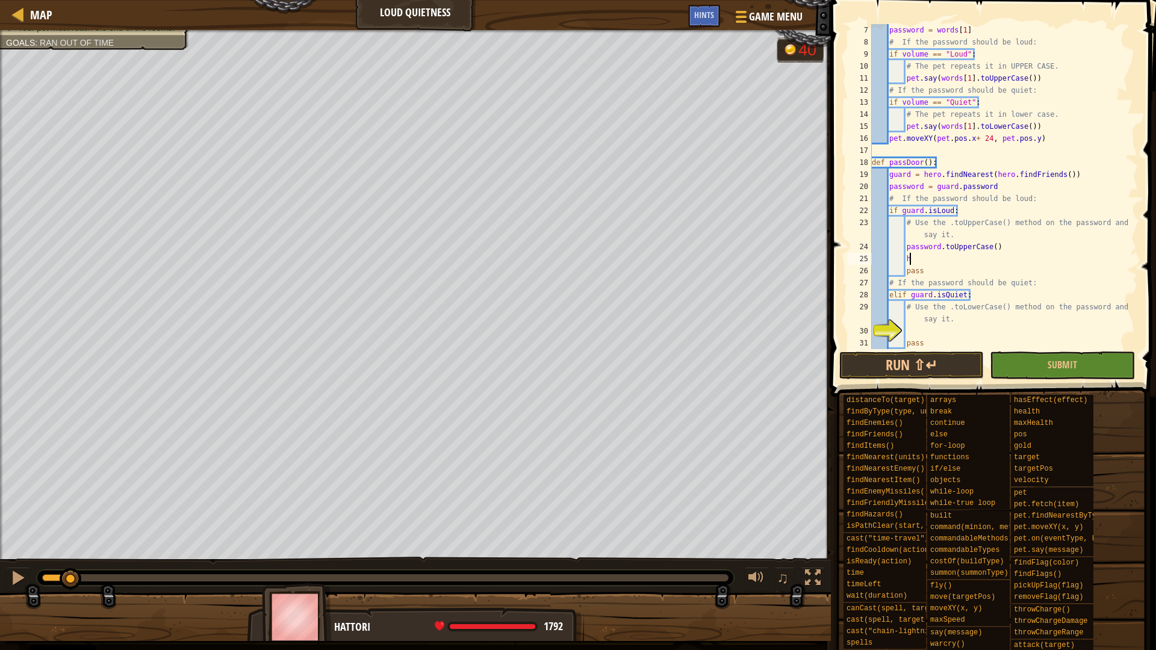
scroll to position [5, 5]
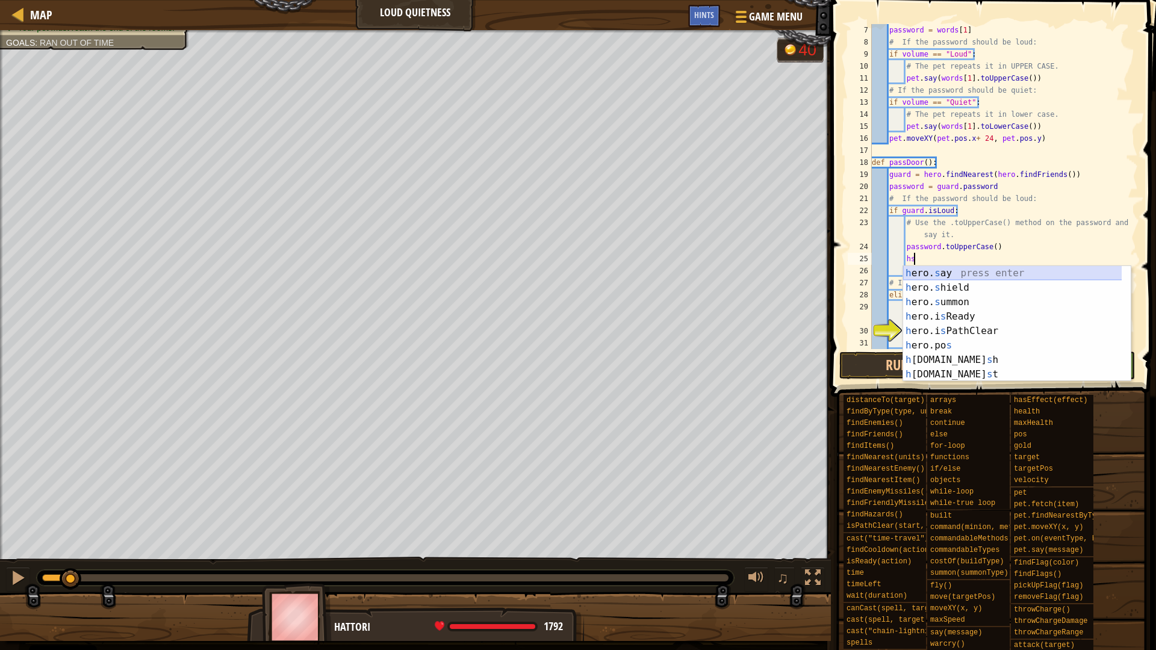
click at [964, 278] on div "h ero. s ay press enter h ero. s hield press enter h ero. s ummon press enter h…" at bounding box center [1017, 338] width 228 height 144
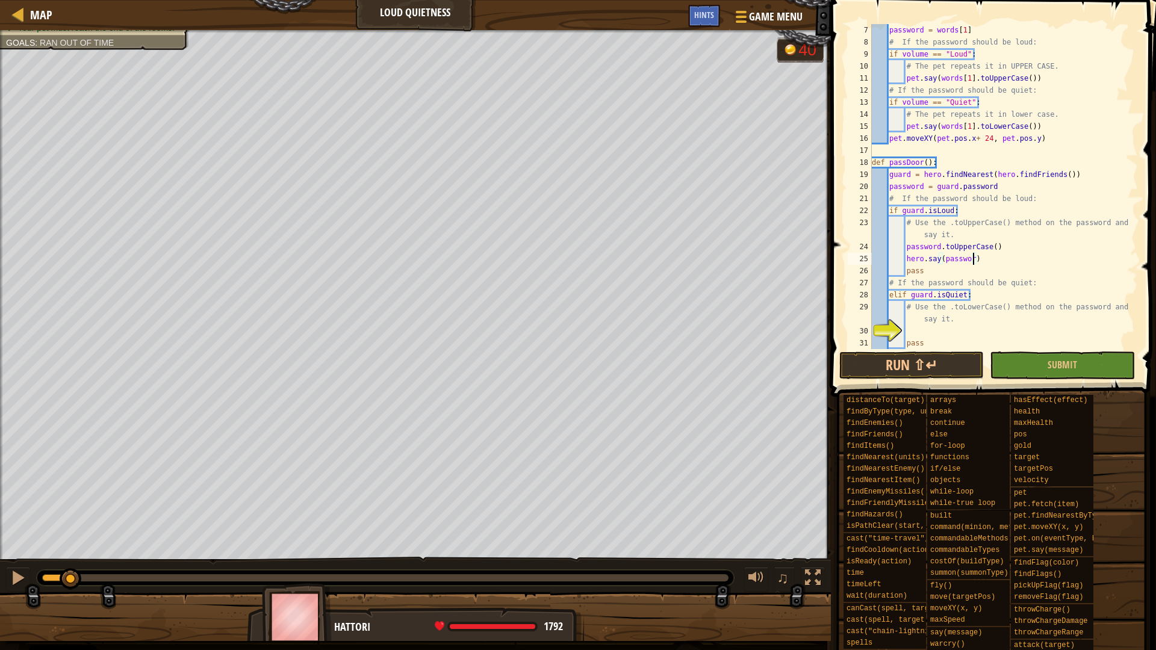
scroll to position [5, 15]
drag, startPoint x: 962, startPoint y: 258, endPoint x: 905, endPoint y: 245, distance: 58.7
click at [905, 245] on div "password = words [ 1 ] # If the password should be loud: if volume == "Loud" : …" at bounding box center [998, 198] width 259 height 349
type textarea "password.toUpperCase() hero.say(password)"
click at [910, 330] on div "password = words [ 1 ] # If the password should be loud: if volume == "Loud" : …" at bounding box center [998, 198] width 259 height 349
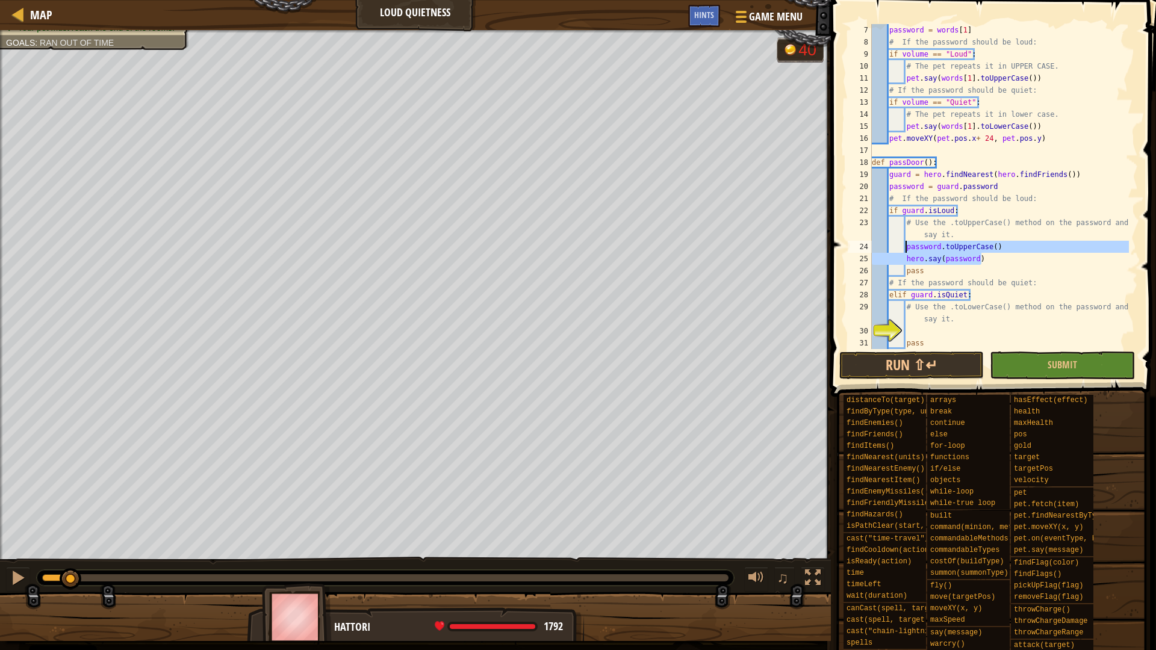
scroll to position [5, 4]
paste textarea "hero.say(password)"
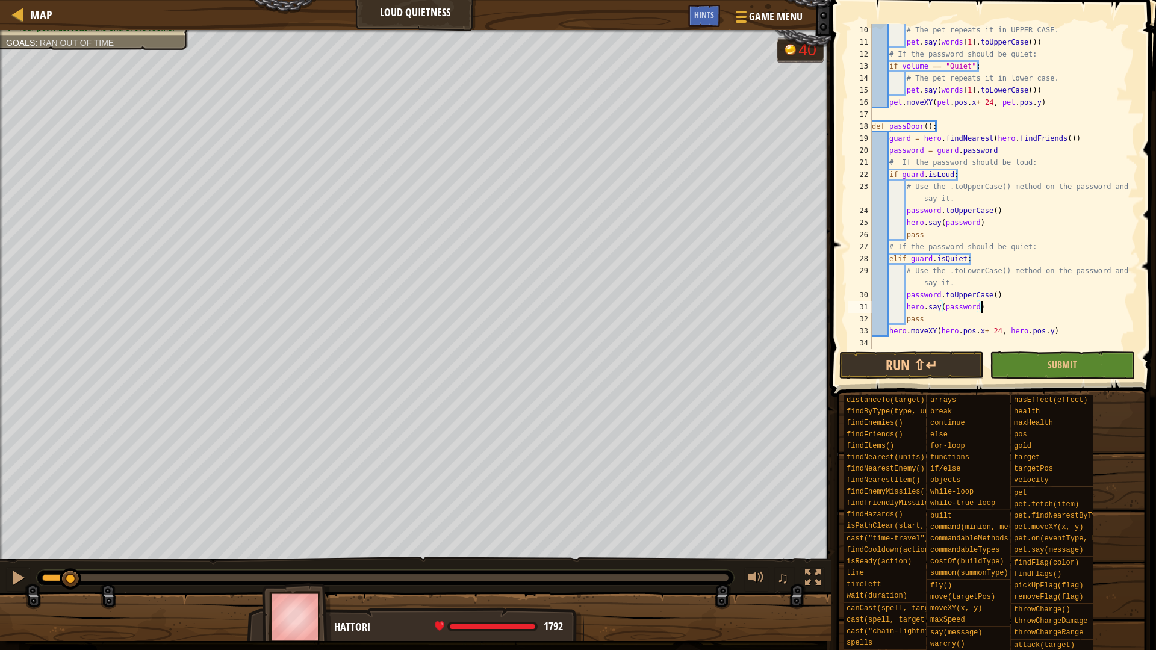
scroll to position [108, 0]
click at [971, 292] on div "# The pet repeats it in UPPER CASE. pet . say ( words [ 1 ] . toUpperCase ( )) …" at bounding box center [998, 198] width 259 height 349
click at [921, 369] on button "Run ⇧↵" at bounding box center [911, 366] width 144 height 28
click at [17, 580] on div at bounding box center [18, 578] width 16 height 16
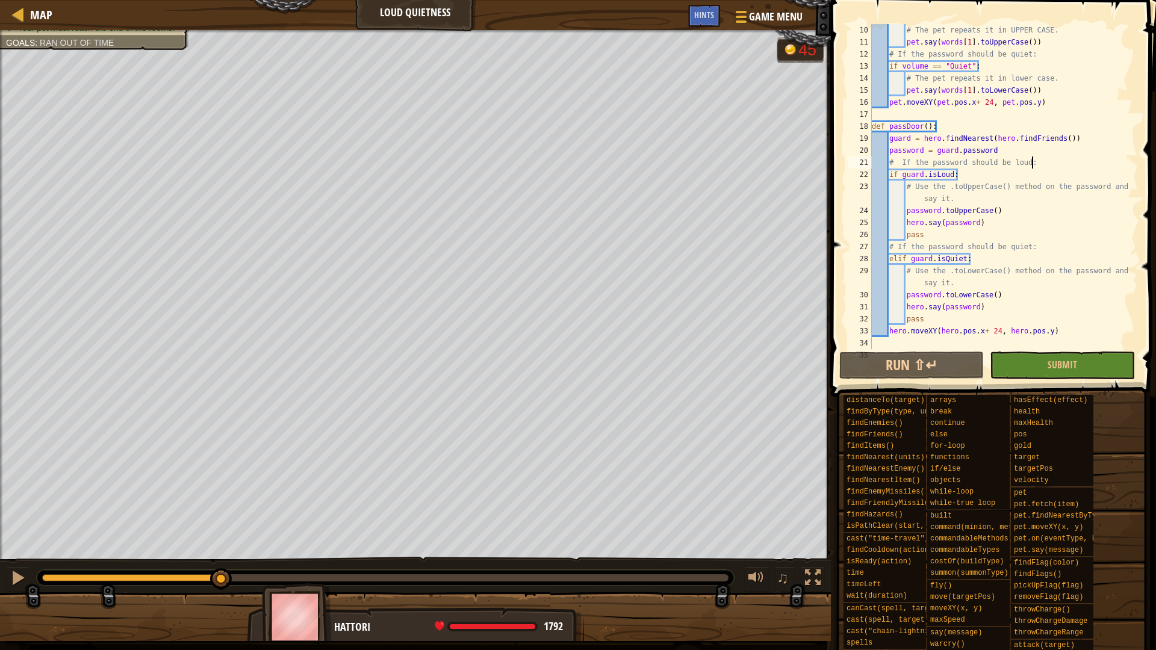
click at [1038, 161] on div "# The pet repeats it in UPPER CASE. pet . say ( words [ 1 ] . toUpperCase ( )) …" at bounding box center [998, 198] width 259 height 349
click at [961, 196] on div "# The pet repeats it in UPPER CASE. pet . say ( words [ 1 ] . toUpperCase ( )) …" at bounding box center [998, 198] width 259 height 349
type textarea "# Use the .toUpperCase() method on the password and say it."
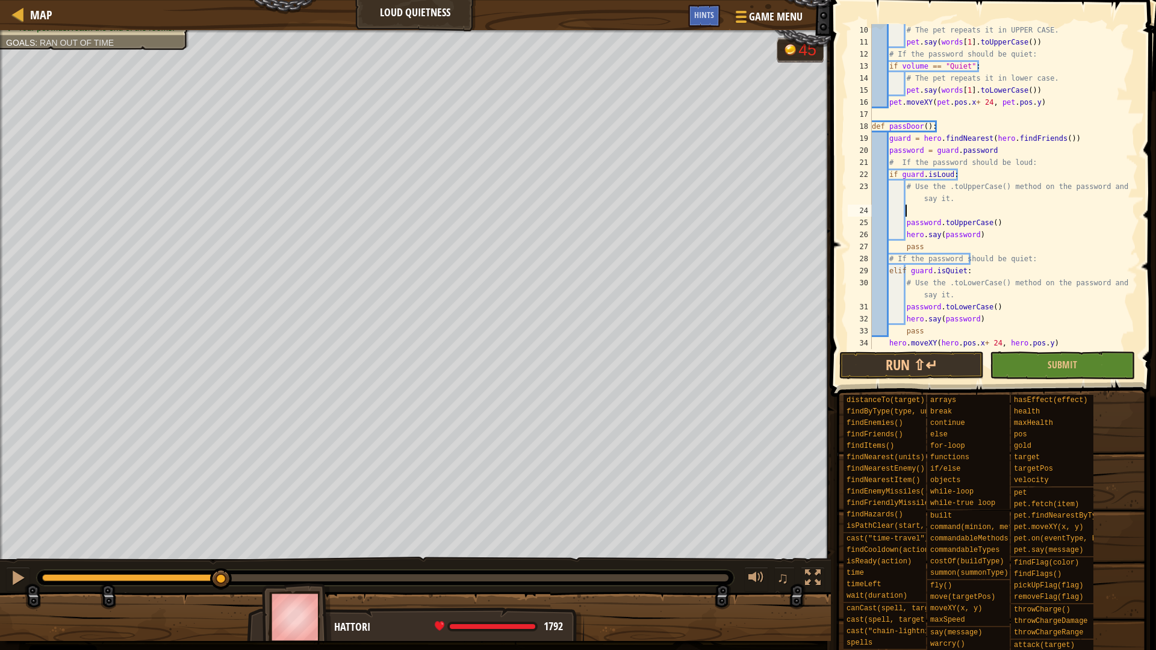
scroll to position [5, 4]
type textarea "h"
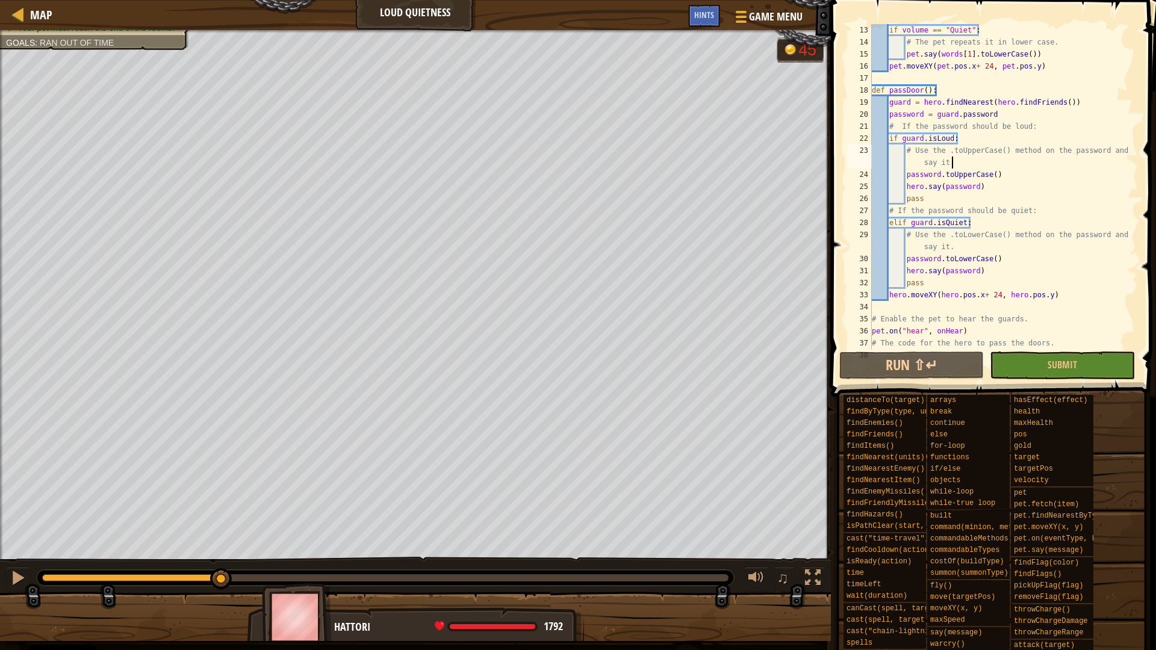
scroll to position [108, 0]
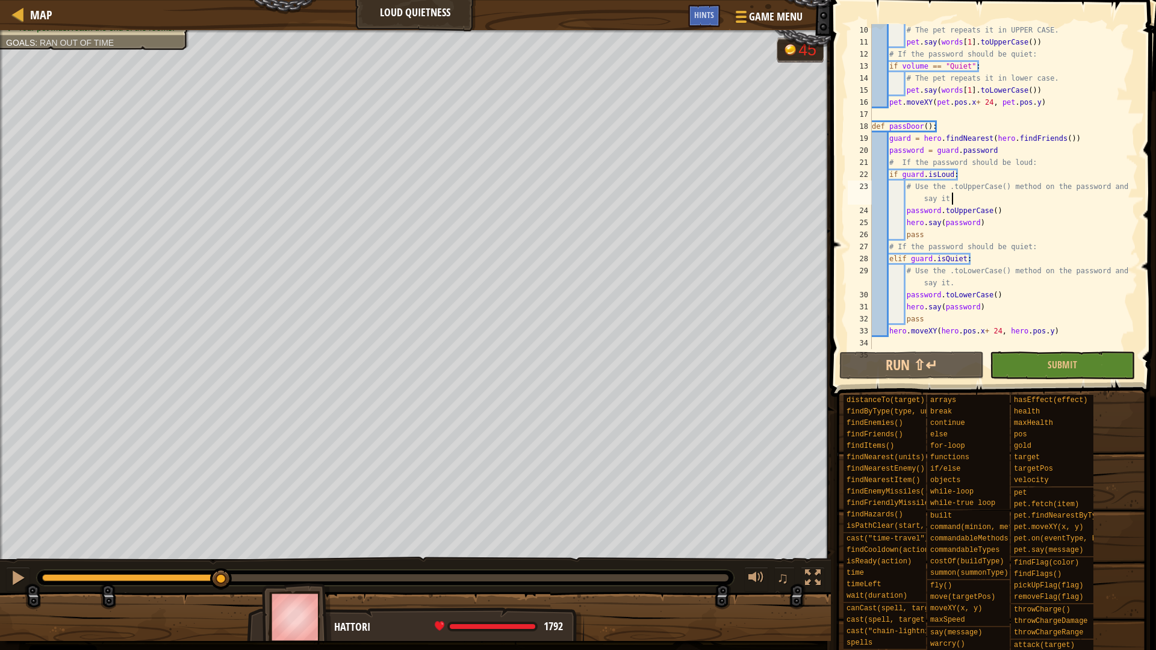
click at [966, 127] on div "# The pet repeats it in UPPER CASE. pet . say ( words [ 1 ] . toUpperCase ( )) …" at bounding box center [998, 198] width 259 height 349
type textarea "def passDoor():"
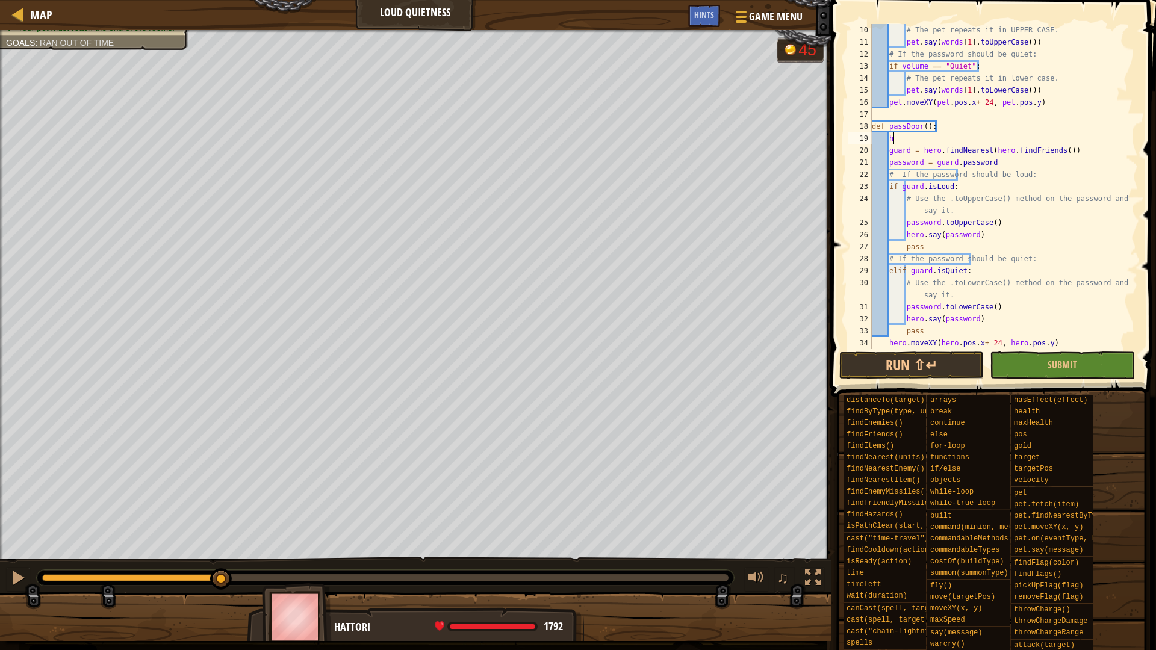
scroll to position [5, 3]
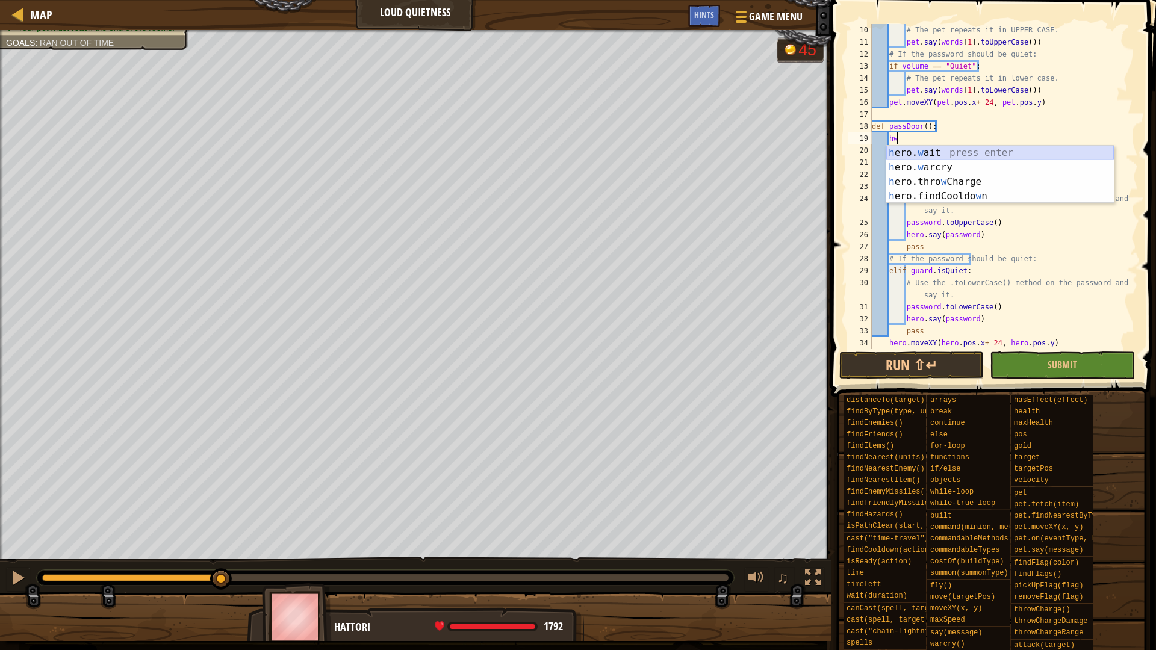
click at [952, 155] on div "h ero. w ait press enter h ero. w arcry press enter h ero.thro w Charge press e…" at bounding box center [1000, 189] width 228 height 87
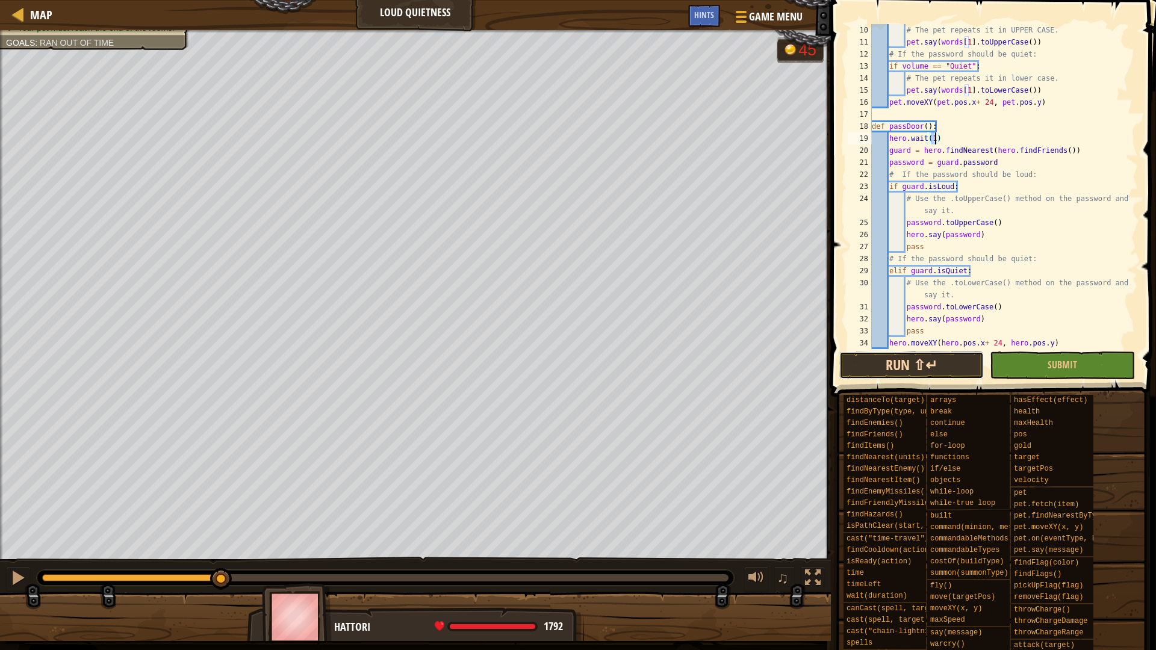
click at [925, 370] on button "Run ⇧↵" at bounding box center [911, 366] width 144 height 28
click at [15, 578] on div at bounding box center [18, 578] width 16 height 16
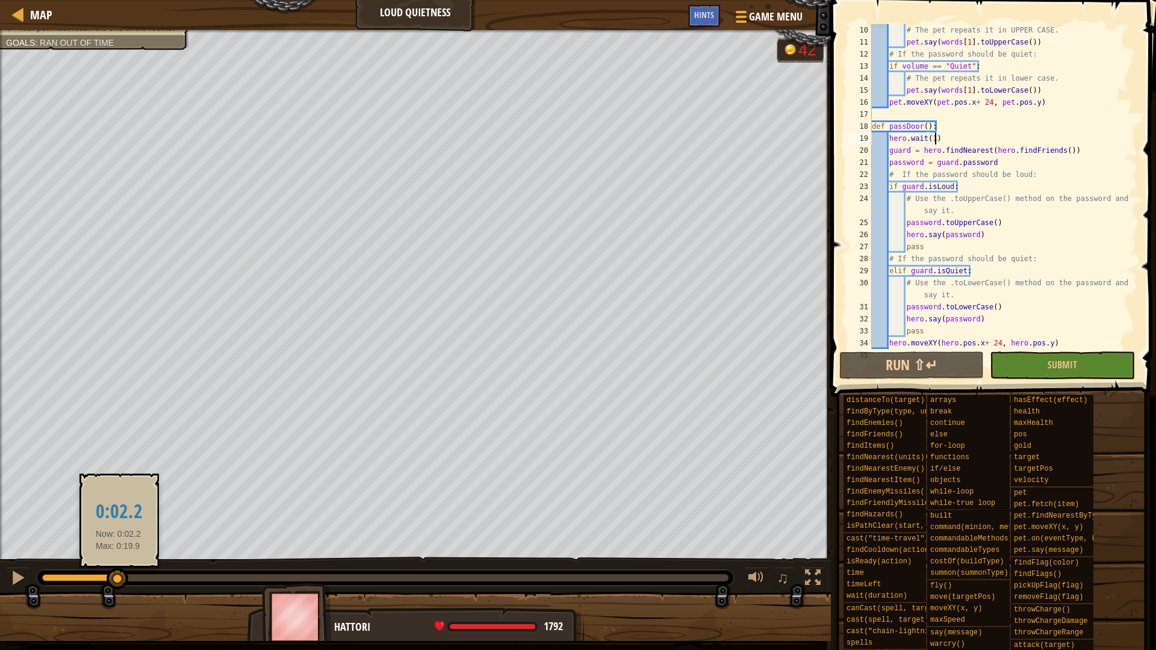
drag, startPoint x: 194, startPoint y: 577, endPoint x: 119, endPoint y: 577, distance: 75.3
click at [119, 577] on div at bounding box center [118, 579] width 22 height 22
click at [939, 221] on div "# The pet repeats it in UPPER CASE. pet . say ( words [ 1 ] . toUpperCase ( )) …" at bounding box center [998, 198] width 259 height 349
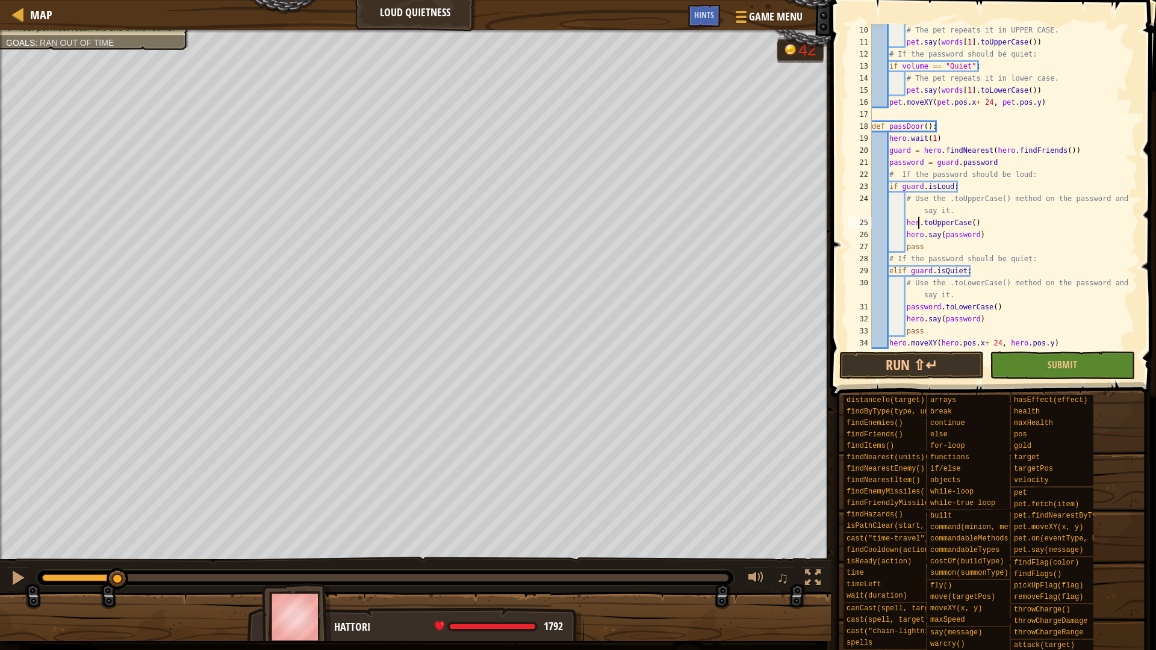
scroll to position [5, 7]
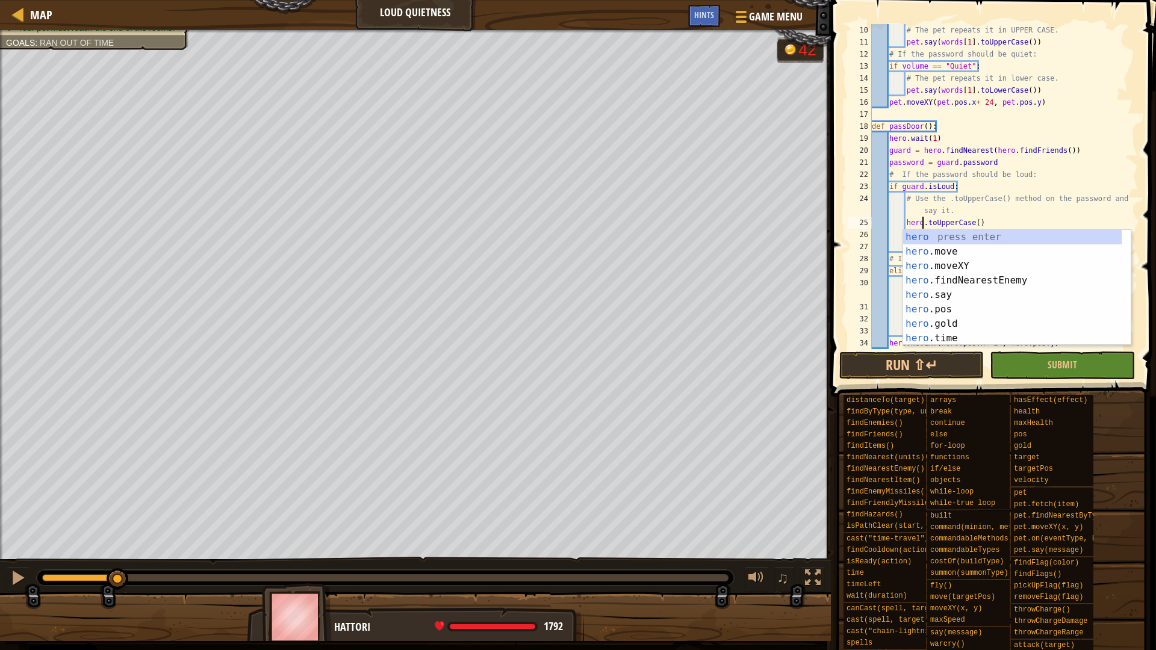
click at [975, 225] on div "# The pet repeats it in UPPER CASE. pet . say ( words [ 1 ] . toUpperCase ( )) …" at bounding box center [998, 198] width 259 height 349
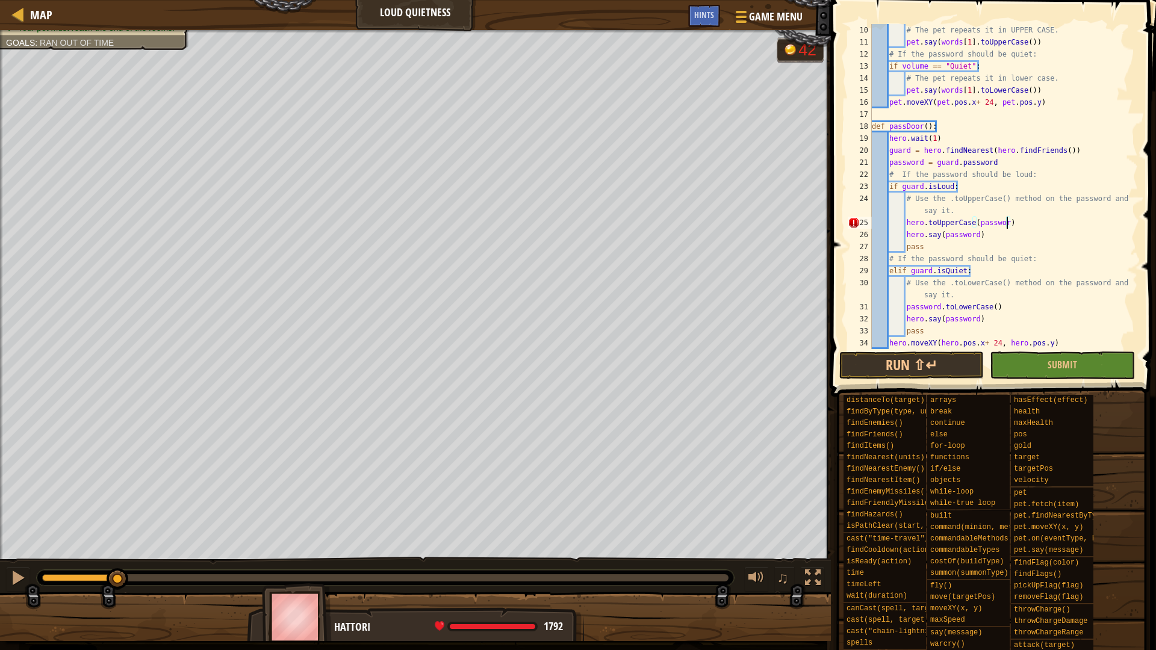
scroll to position [5, 20]
click at [958, 374] on button "Run ⇧↵" at bounding box center [911, 366] width 144 height 28
click at [27, 574] on button at bounding box center [18, 579] width 24 height 25
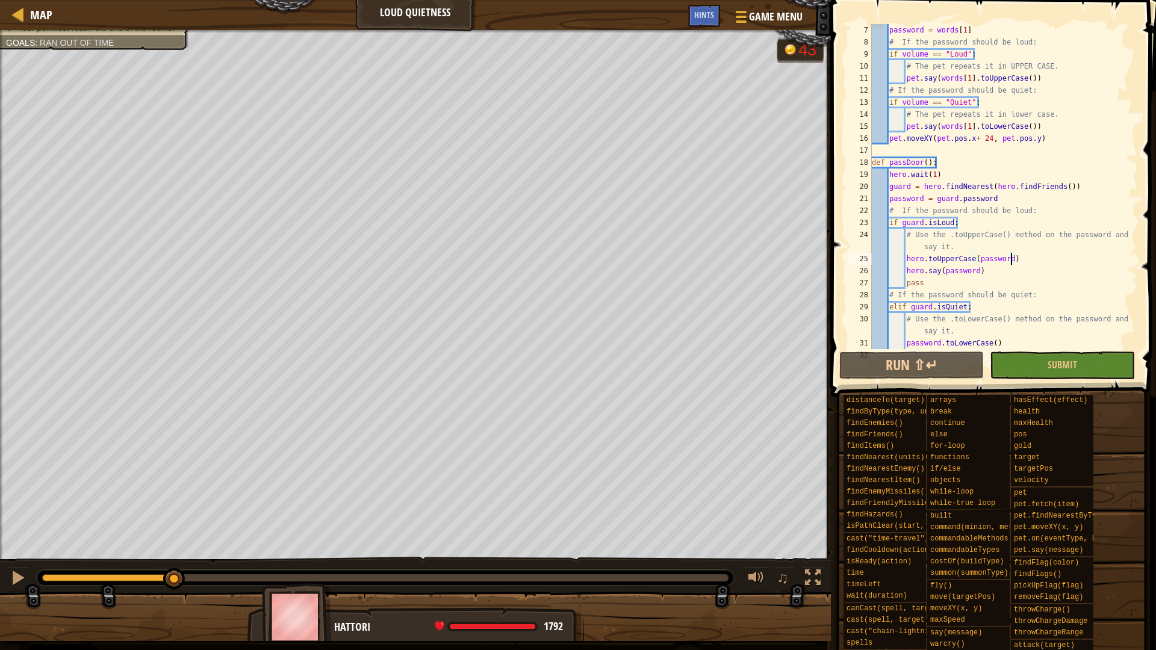
scroll to position [36, 0]
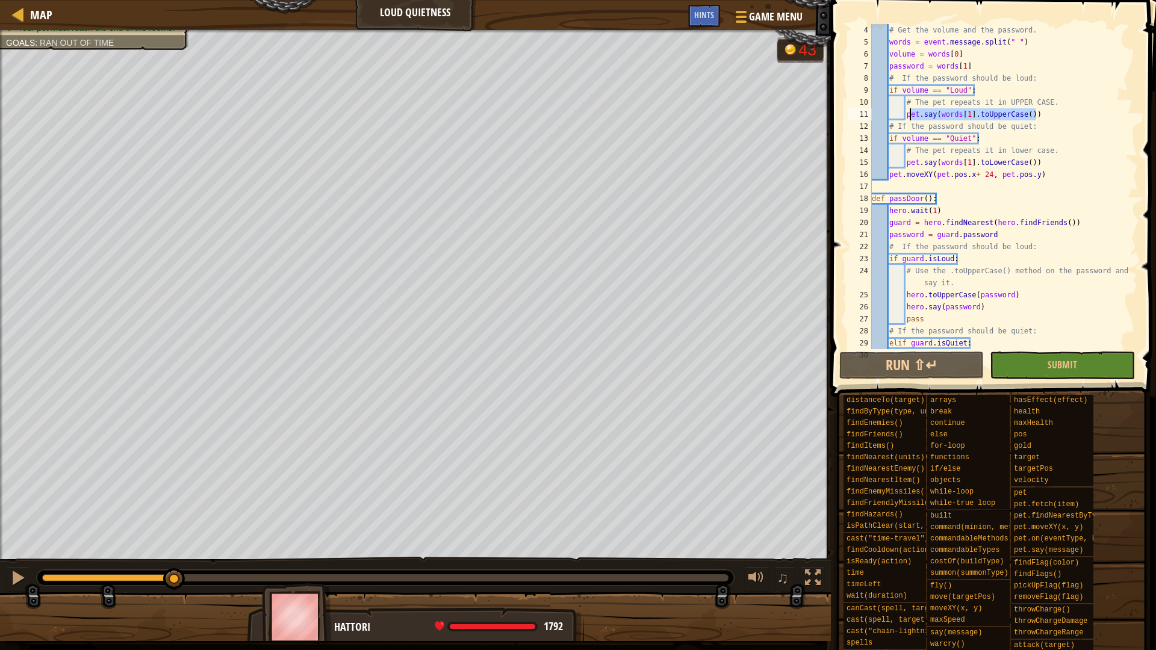
drag, startPoint x: 1042, startPoint y: 113, endPoint x: 902, endPoint y: 115, distance: 140.3
click at [903, 115] on div "# Get the volume and the password. words = event . message . split ( " " ) volu…" at bounding box center [998, 204] width 259 height 361
click at [919, 109] on div "# Get the volume and the password. words = event . message . split ( " " ) volu…" at bounding box center [998, 186] width 259 height 325
drag, startPoint x: 1042, startPoint y: 112, endPoint x: 907, endPoint y: 114, distance: 135.5
click at [907, 114] on div "# Get the volume and the password. words = event . message . split ( " " ) volu…" at bounding box center [998, 204] width 259 height 361
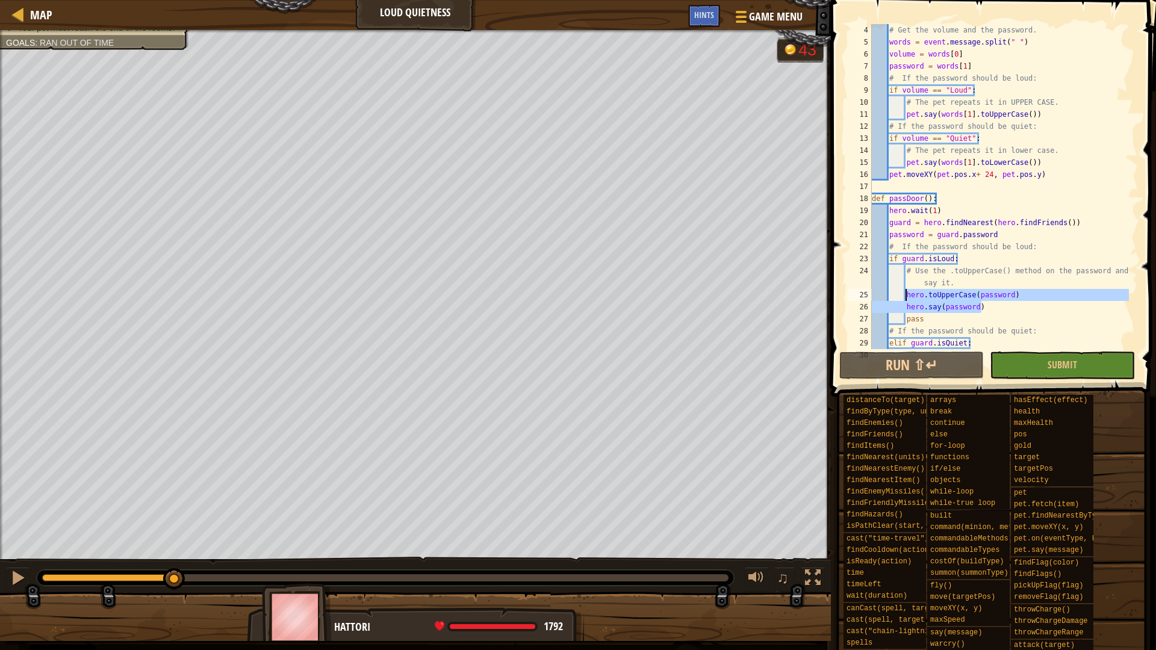
drag, startPoint x: 988, startPoint y: 310, endPoint x: 905, endPoint y: 299, distance: 83.9
click at [905, 299] on div "# Get the volume and the password. words = event . message . split ( " " ) volu…" at bounding box center [998, 204] width 259 height 361
paste textarea "pet.say(words[1].toUpperCase()"
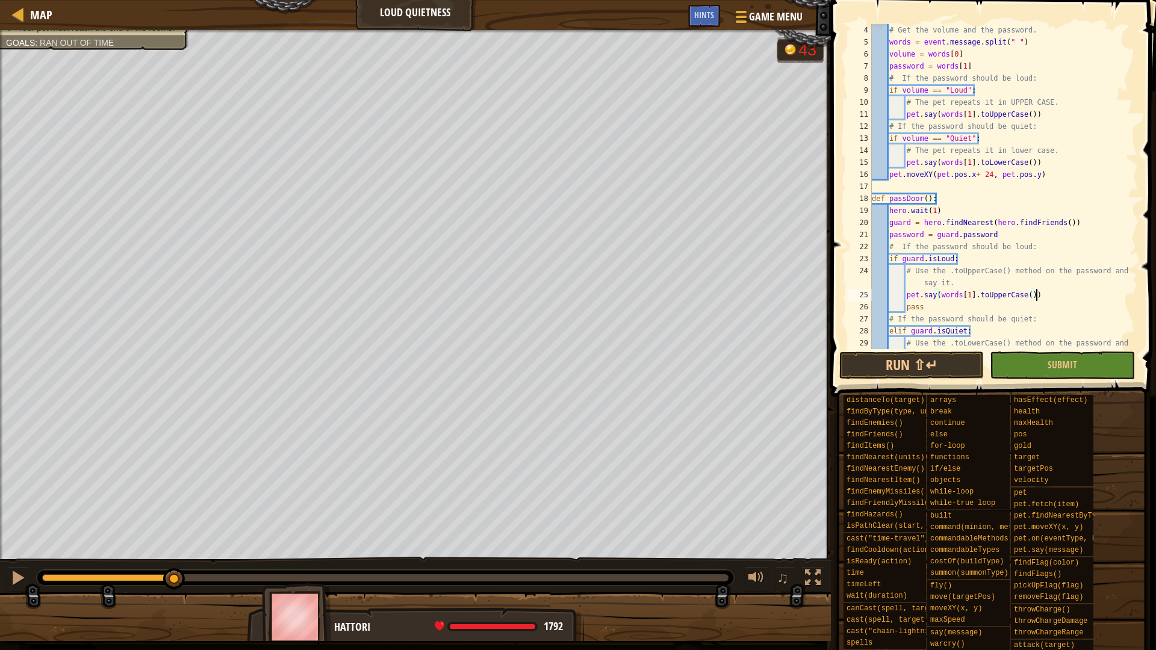
click at [919, 296] on div "# Get the volume and the password. words = event . message . split ( " " ) volu…" at bounding box center [998, 204] width 259 height 361
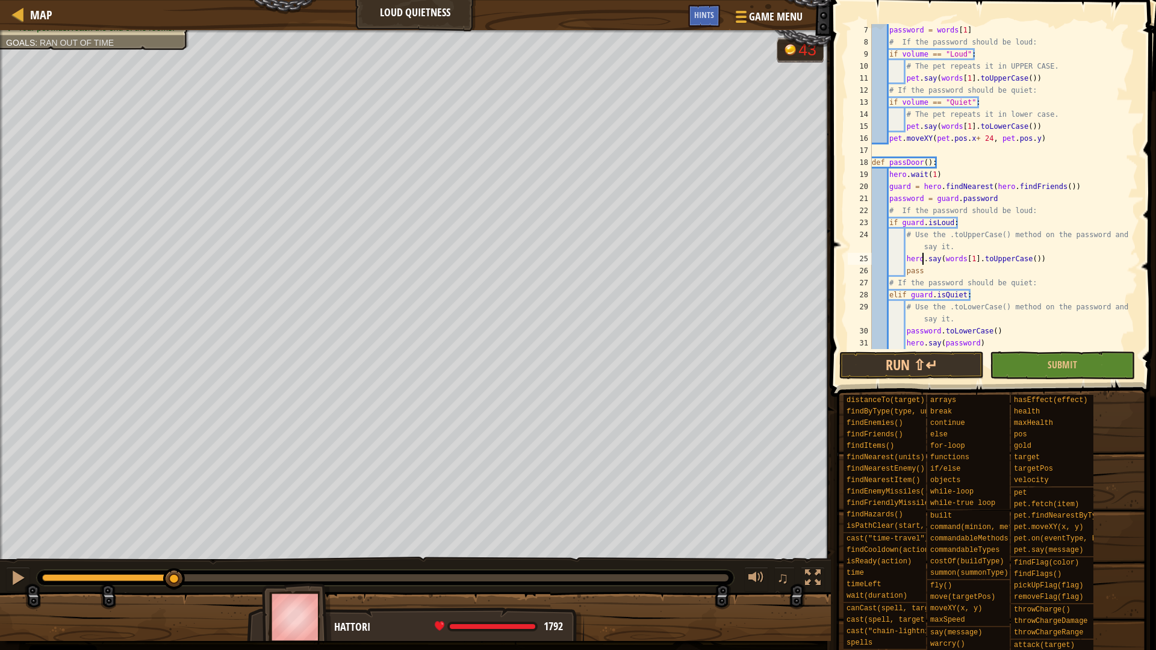
scroll to position [0, 0]
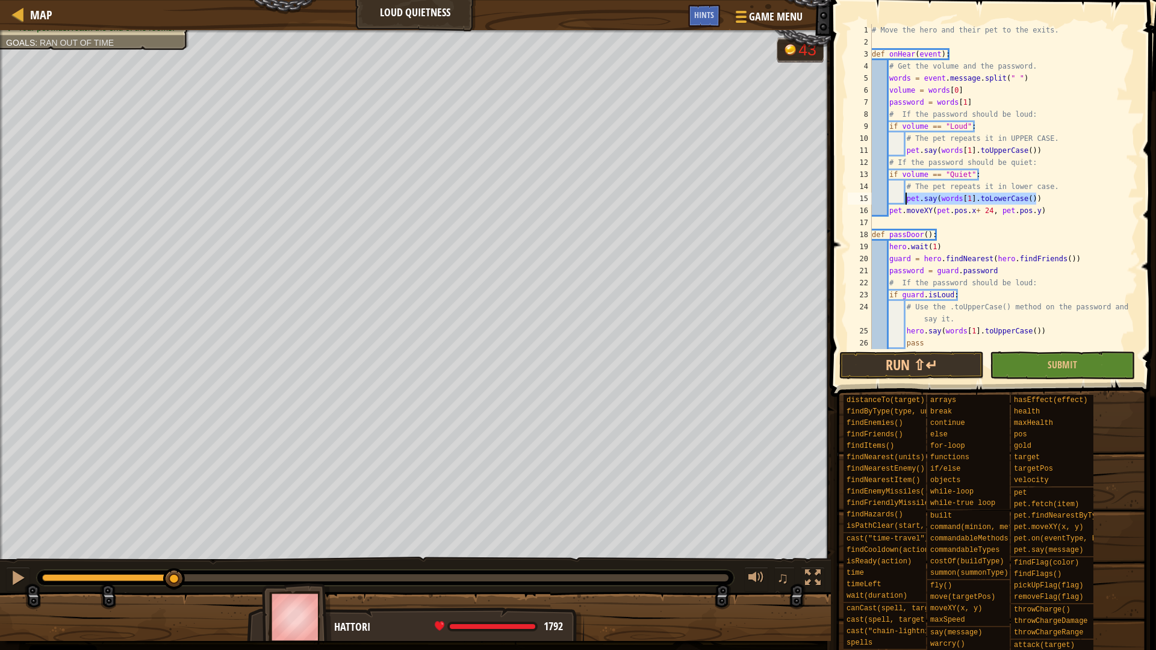
drag, startPoint x: 1041, startPoint y: 200, endPoint x: 904, endPoint y: 203, distance: 137.9
click at [904, 203] on div "# Move the hero and their pet to the exits. def onHear ( event ) : # Get the vo…" at bounding box center [998, 198] width 259 height 349
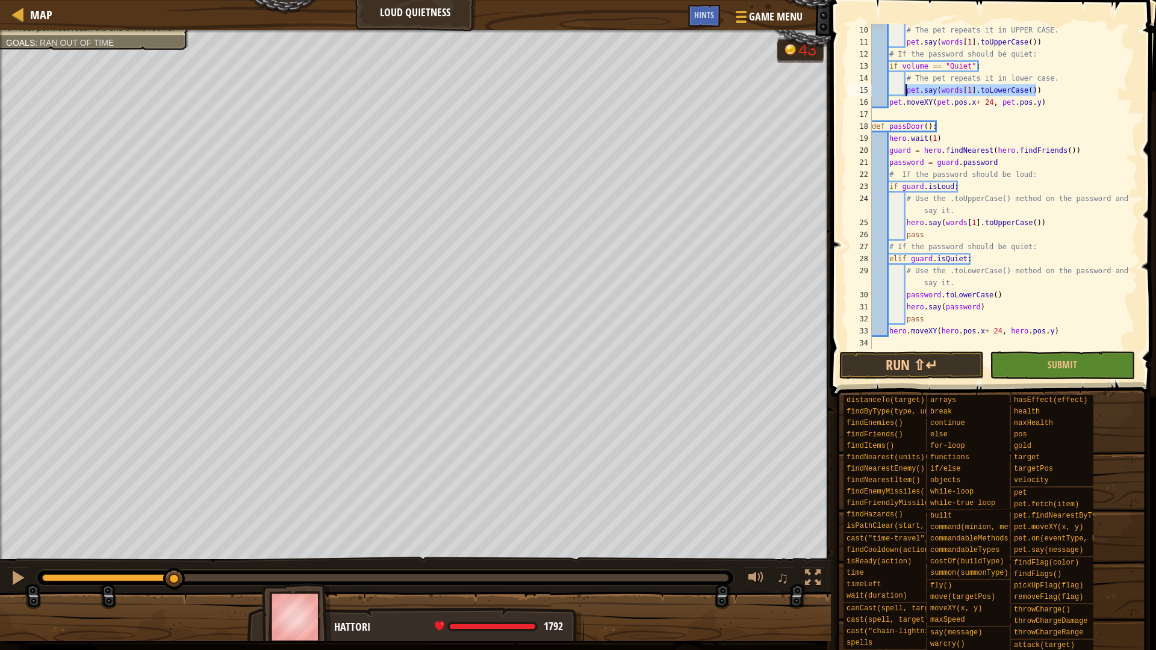
scroll to position [181, 0]
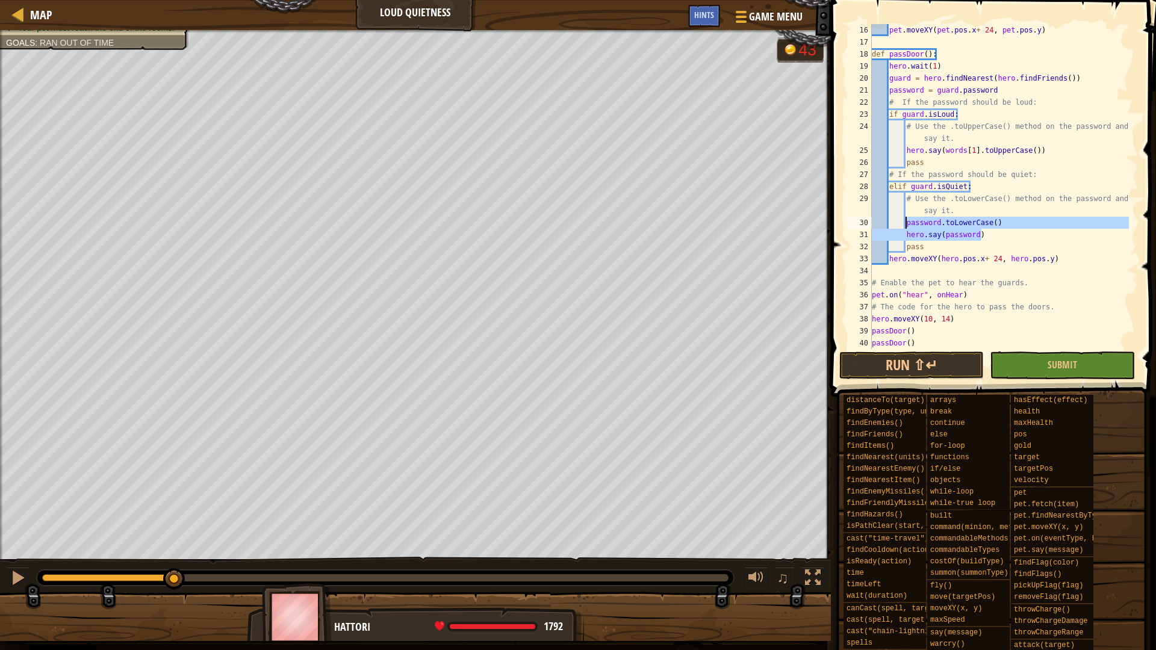
drag, startPoint x: 985, startPoint y: 237, endPoint x: 904, endPoint y: 224, distance: 81.7
click at [904, 224] on div "pet . moveXY ( pet . pos . x + 24 , pet . pos . y ) def passDoor ( ) : hero . w…" at bounding box center [998, 198] width 259 height 349
type textarea "password.toLowerCase() hero.say(password)"
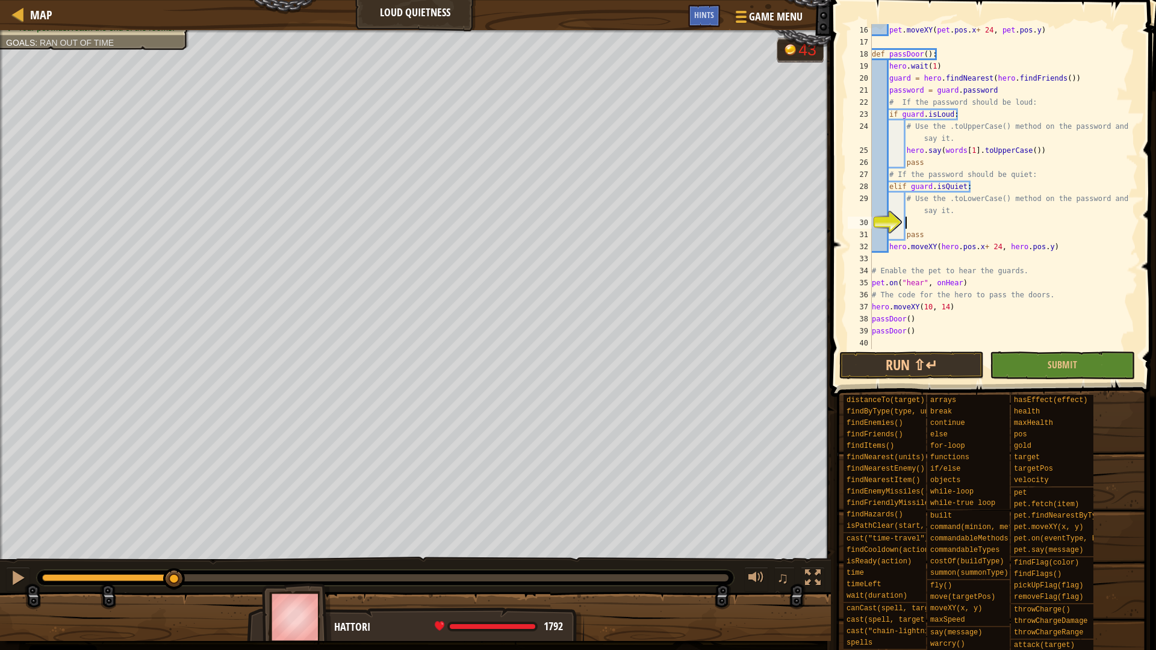
paste textarea "pet.say(words[1].toLowerCase())"
click at [916, 222] on div "pet . moveXY ( pet . pos . x + 24 , pet . pos . y ) def passDoor ( ) : hero . w…" at bounding box center [998, 198] width 259 height 349
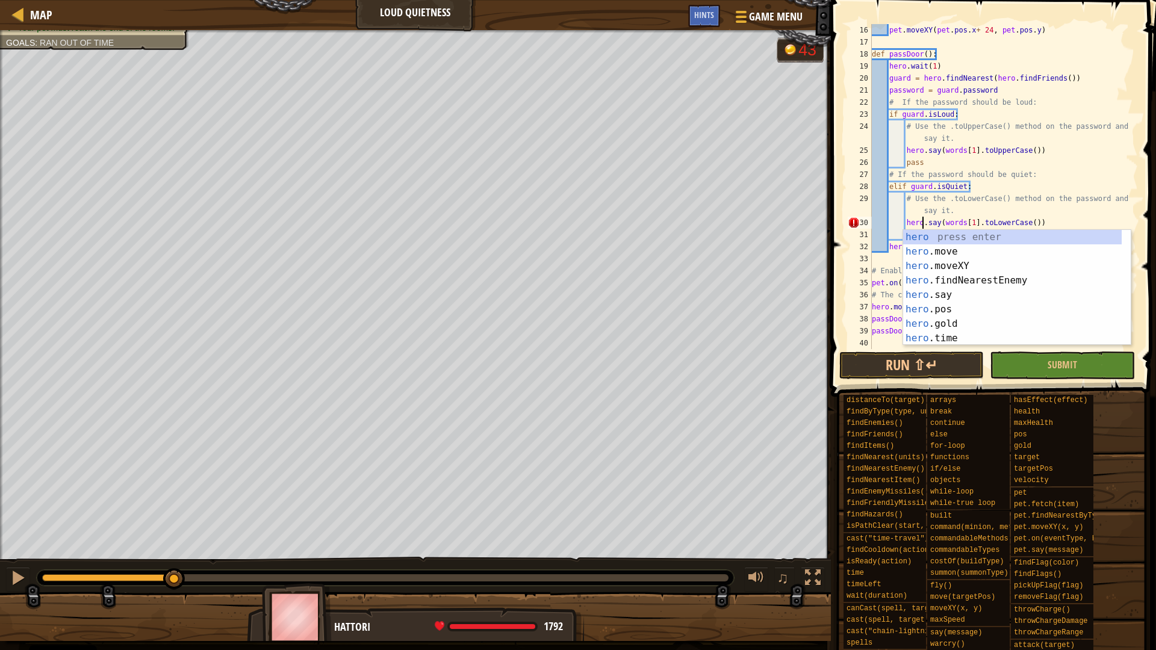
scroll to position [5, 7]
type textarea "hero.say(words[1].toLowerCase())"
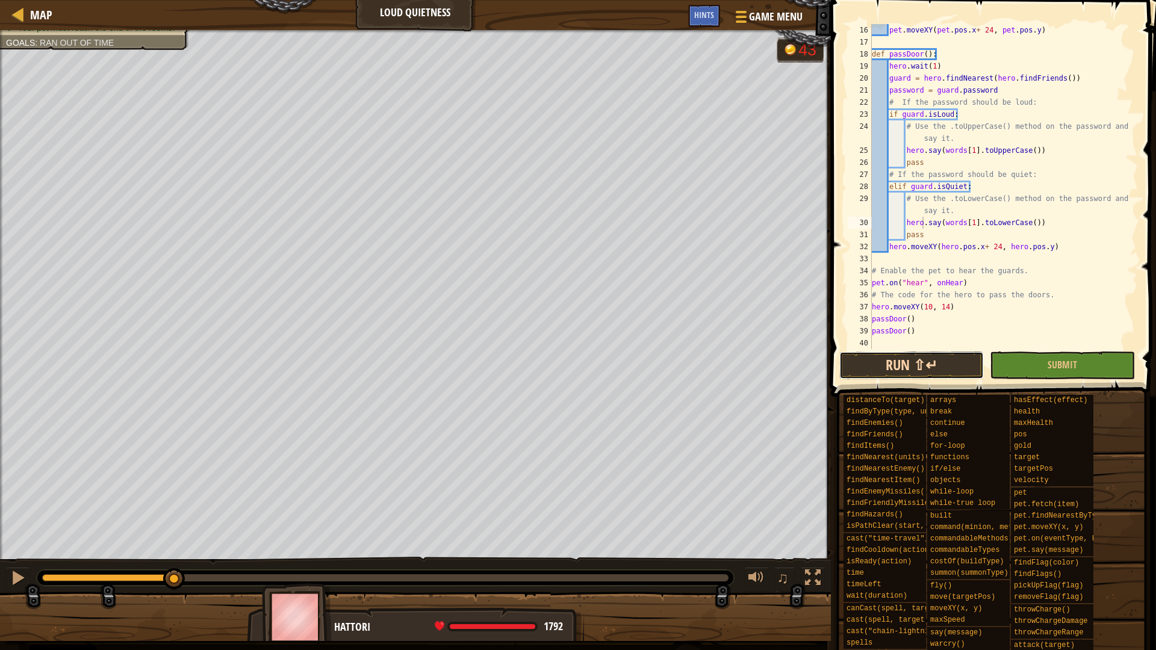
click at [964, 361] on button "Run ⇧↵" at bounding box center [911, 366] width 144 height 28
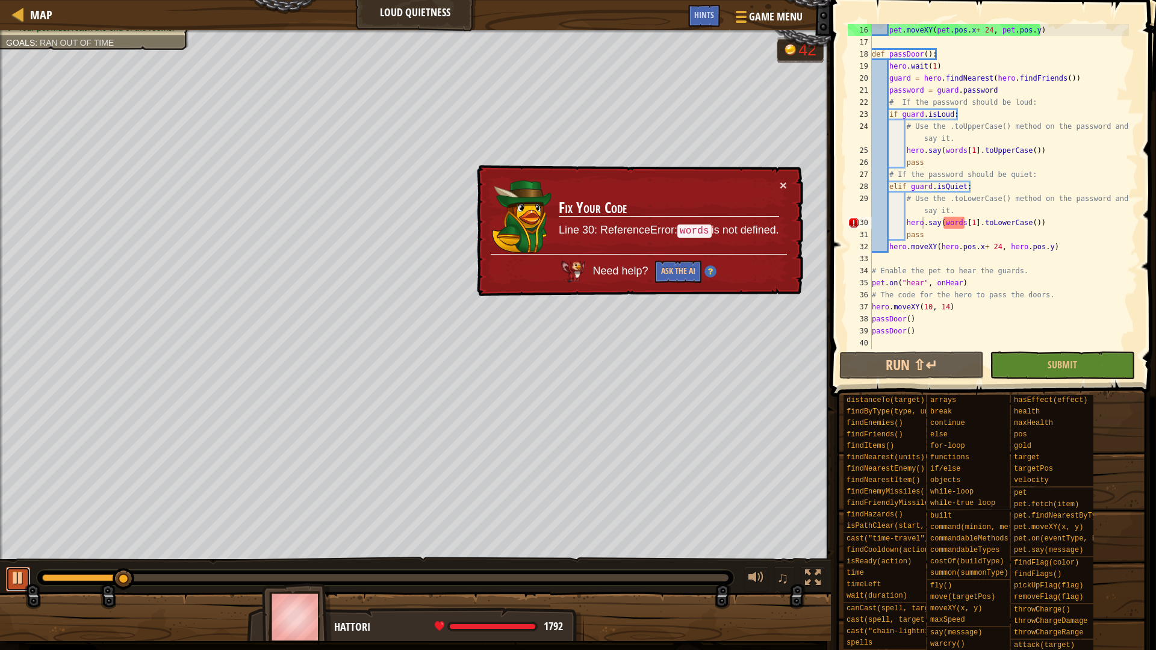
click at [11, 585] on div at bounding box center [18, 578] width 16 height 16
click at [785, 189] on button "×" at bounding box center [783, 185] width 7 height 13
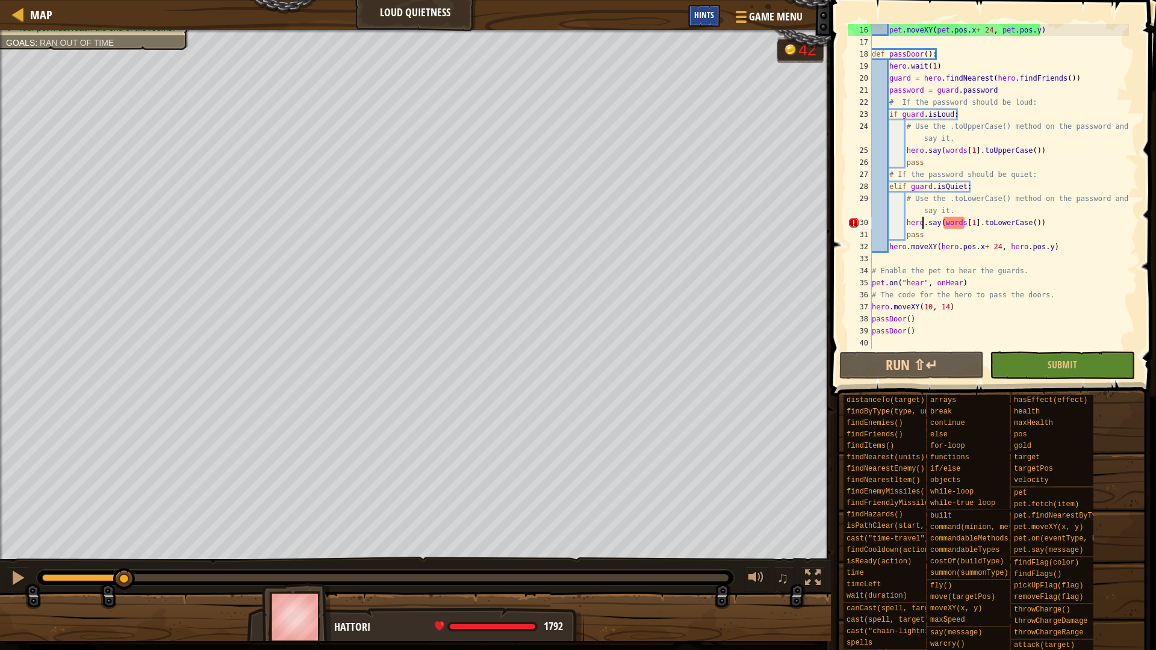
click at [690, 19] on div "Hints" at bounding box center [704, 16] width 32 height 22
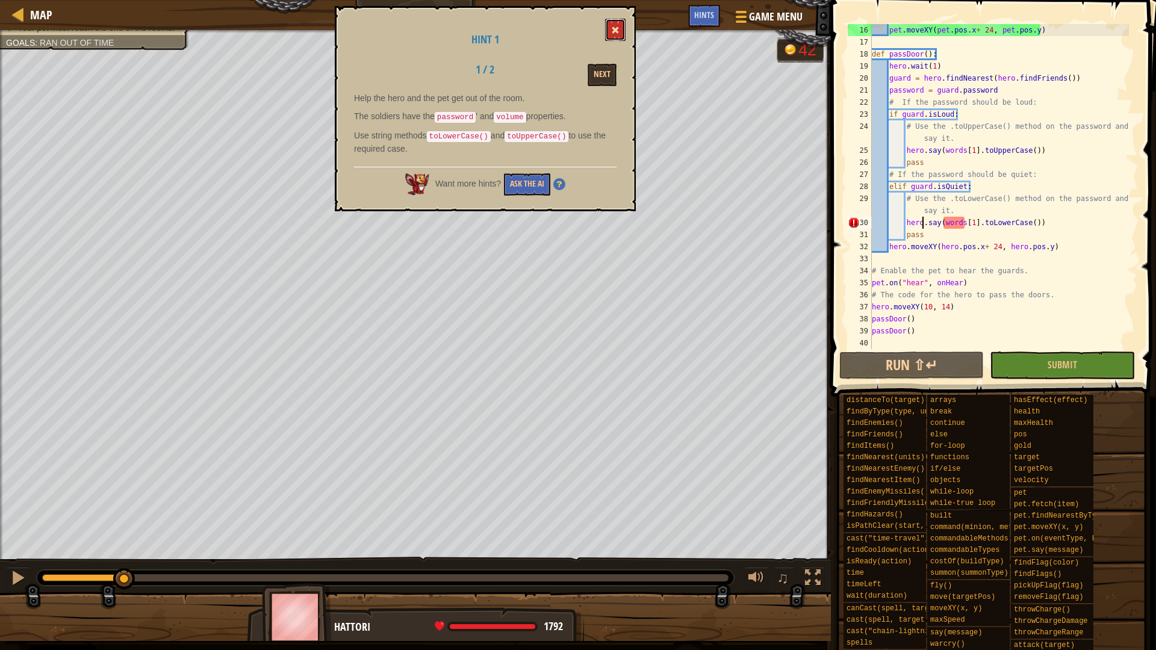
click at [616, 32] on span at bounding box center [615, 30] width 8 height 8
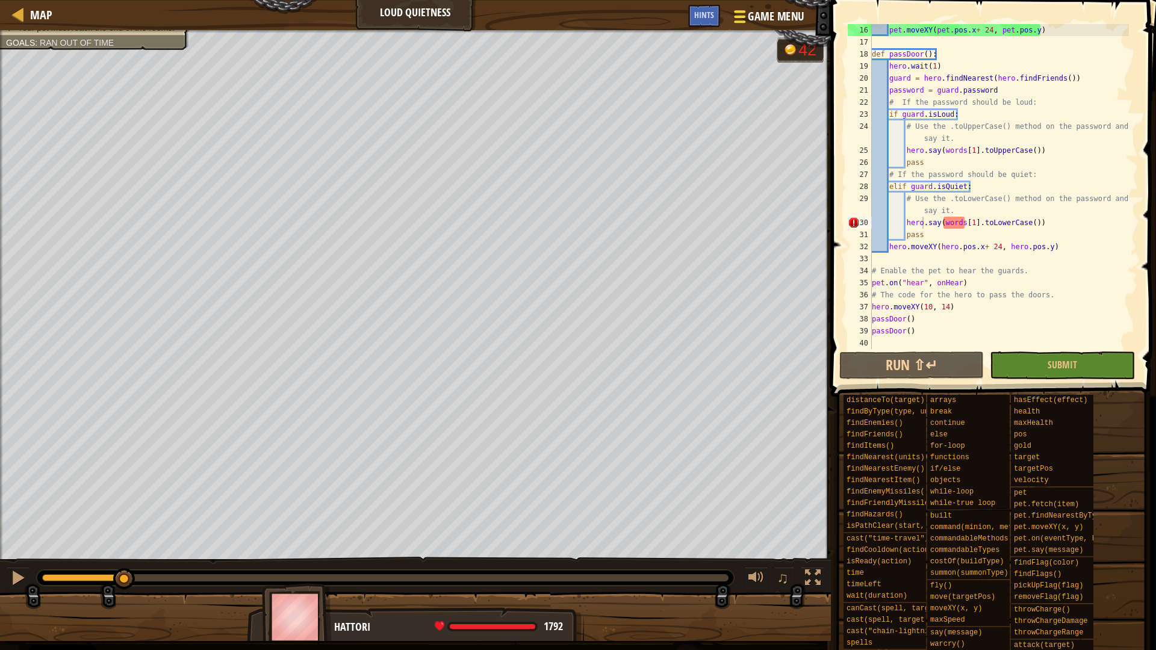
click at [781, 23] on span "Game Menu" at bounding box center [776, 16] width 56 height 16
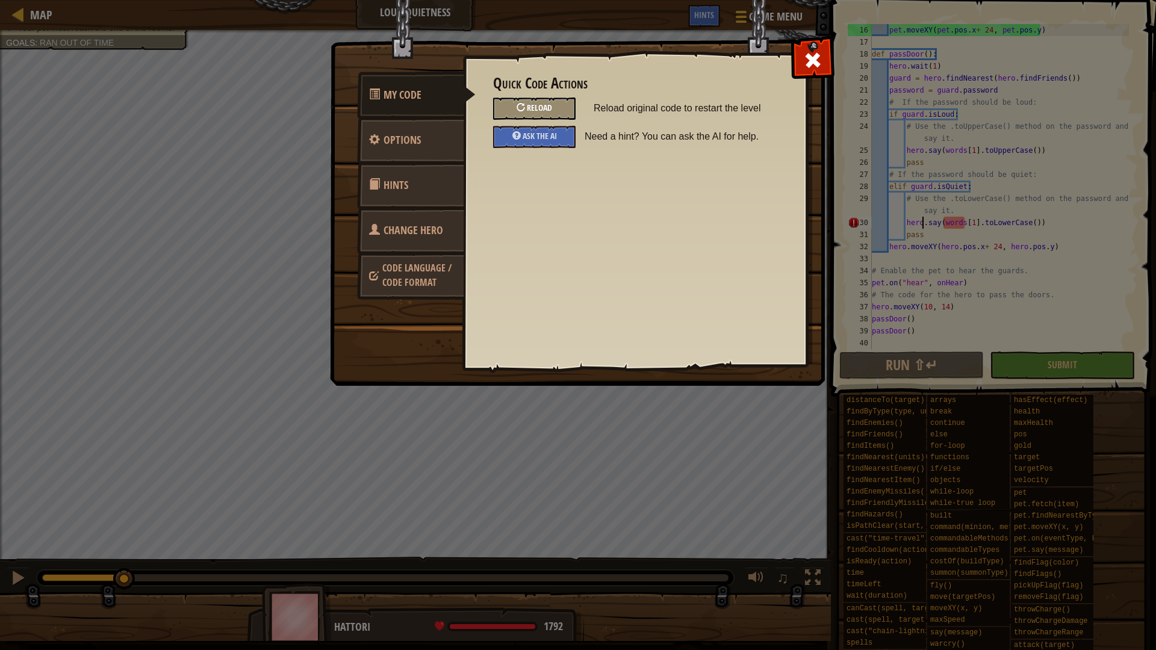
click at [547, 112] on span "Reload" at bounding box center [539, 107] width 25 height 11
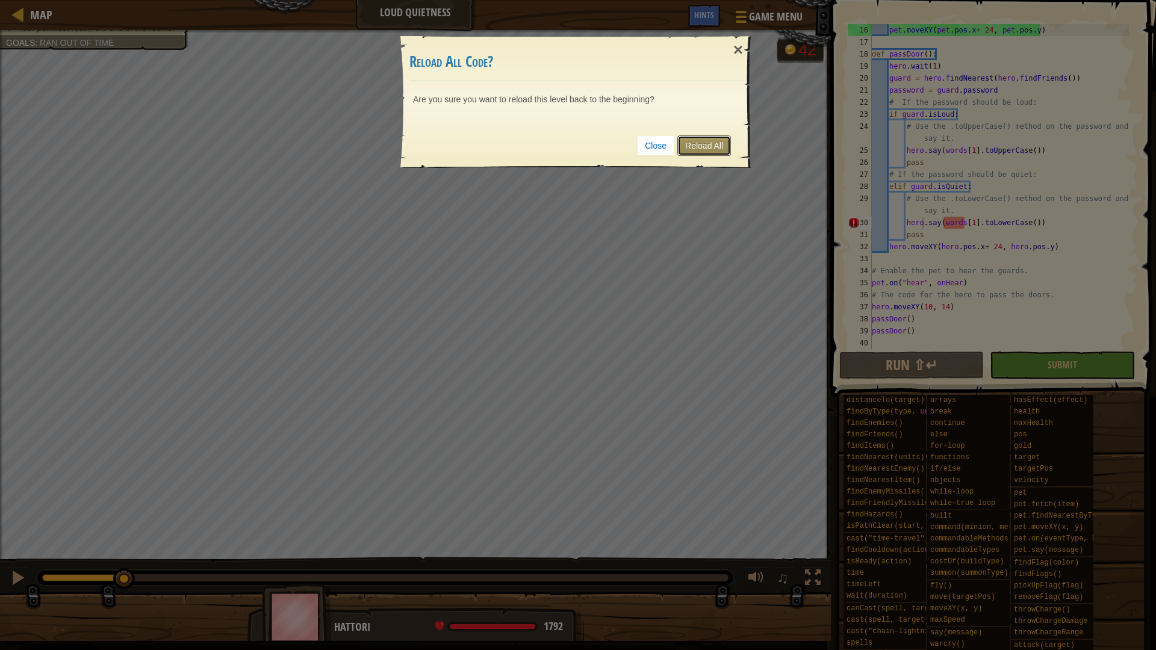
click at [700, 150] on link "Reload All" at bounding box center [704, 145] width 54 height 20
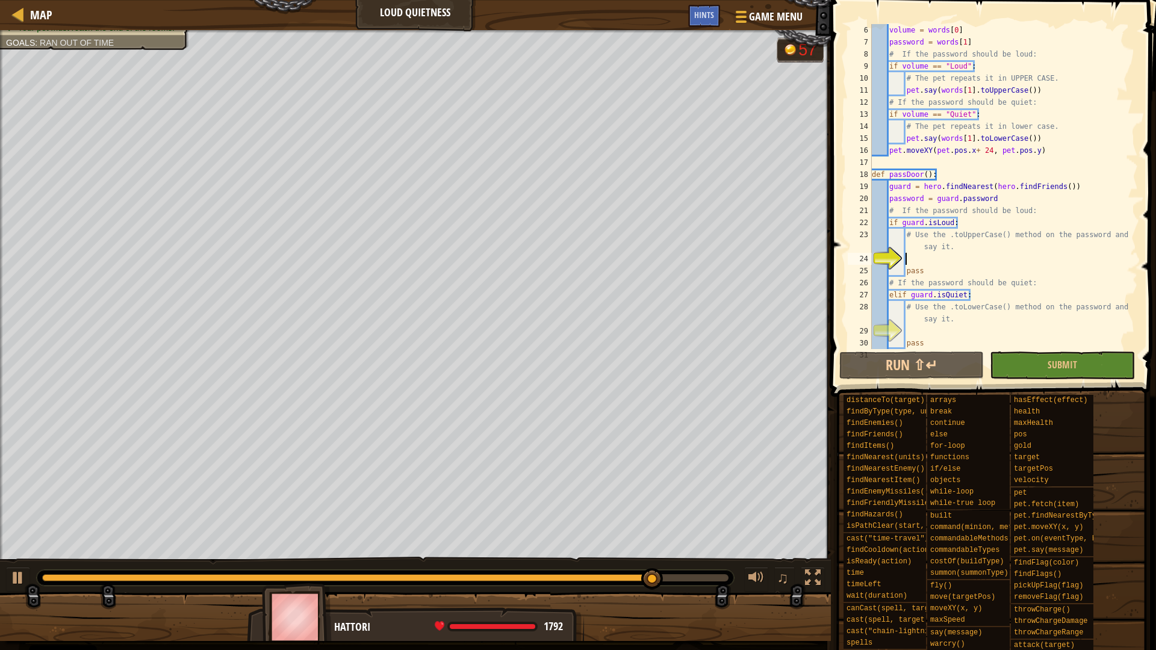
scroll to position [60, 0]
click at [691, 22] on div "Hints" at bounding box center [704, 16] width 32 height 22
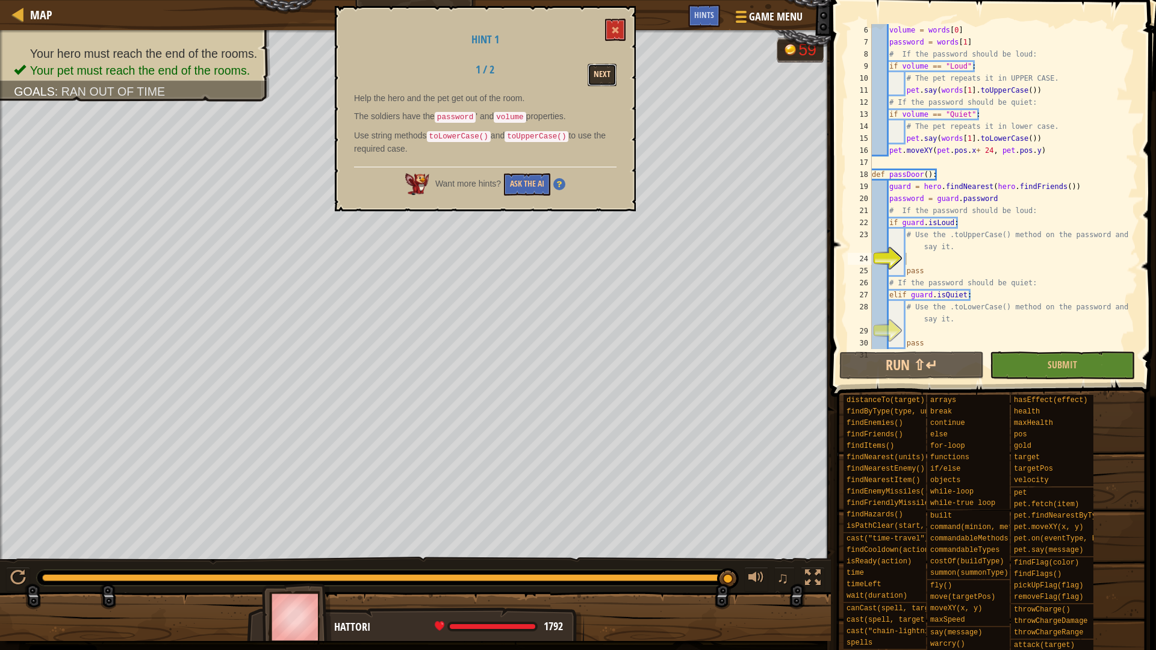
click at [610, 79] on button "Next" at bounding box center [602, 75] width 29 height 22
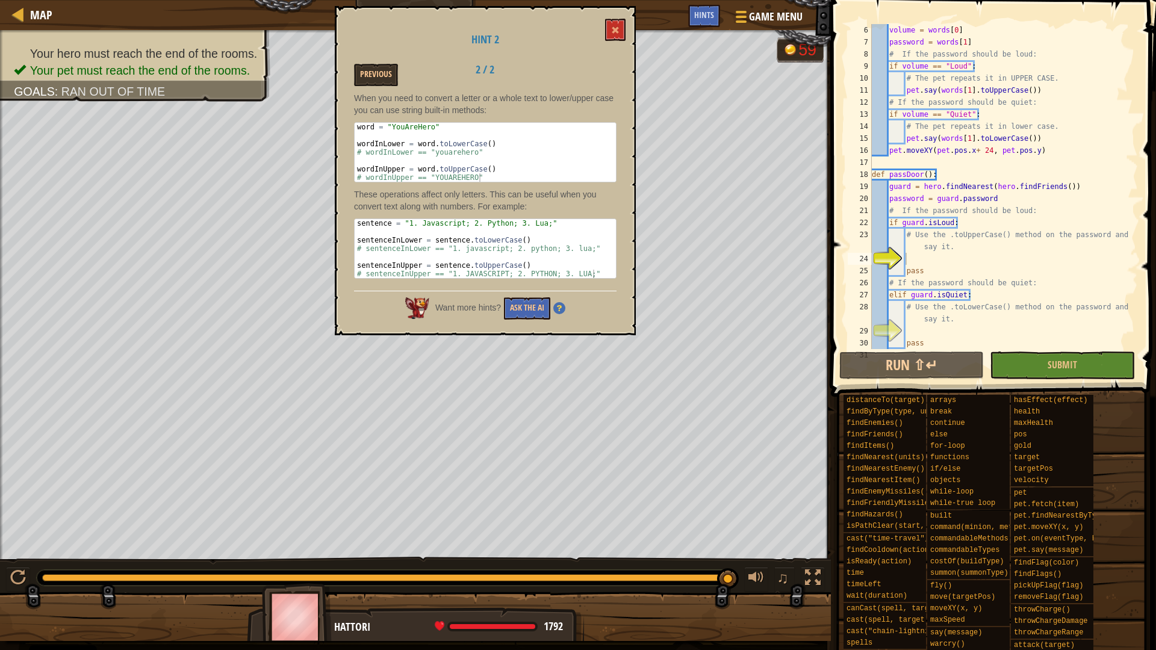
click at [917, 262] on div "volume = words [ 0 ] password = words [ 1 ] # If the password should be loud: i…" at bounding box center [998, 198] width 259 height 349
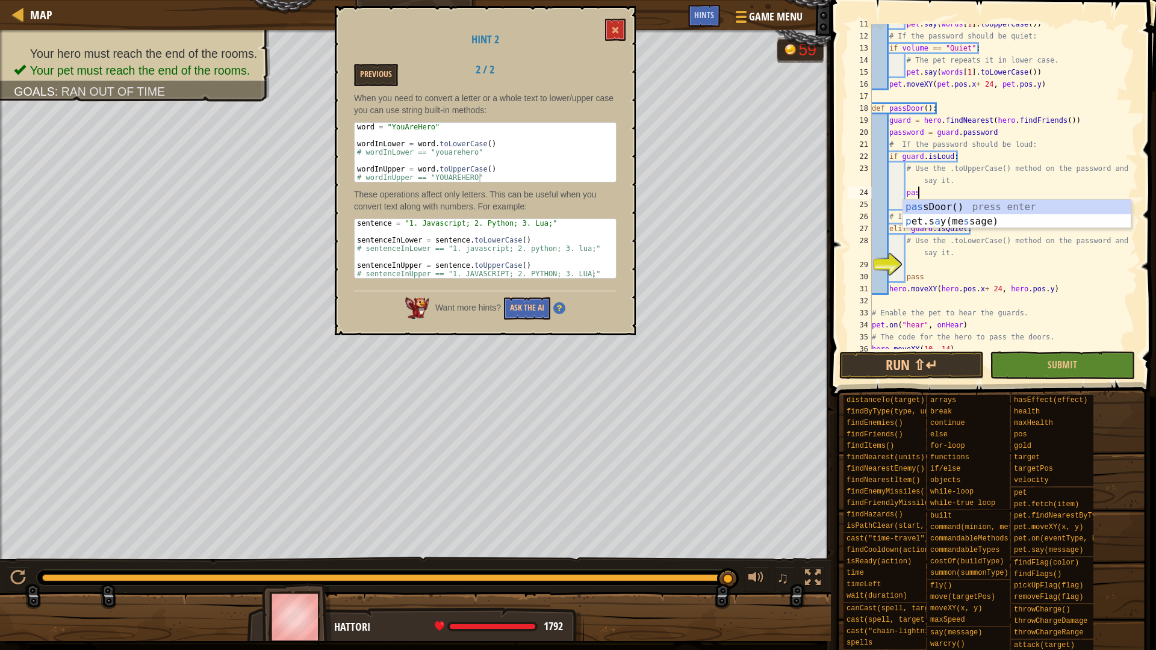
scroll to position [5, 5]
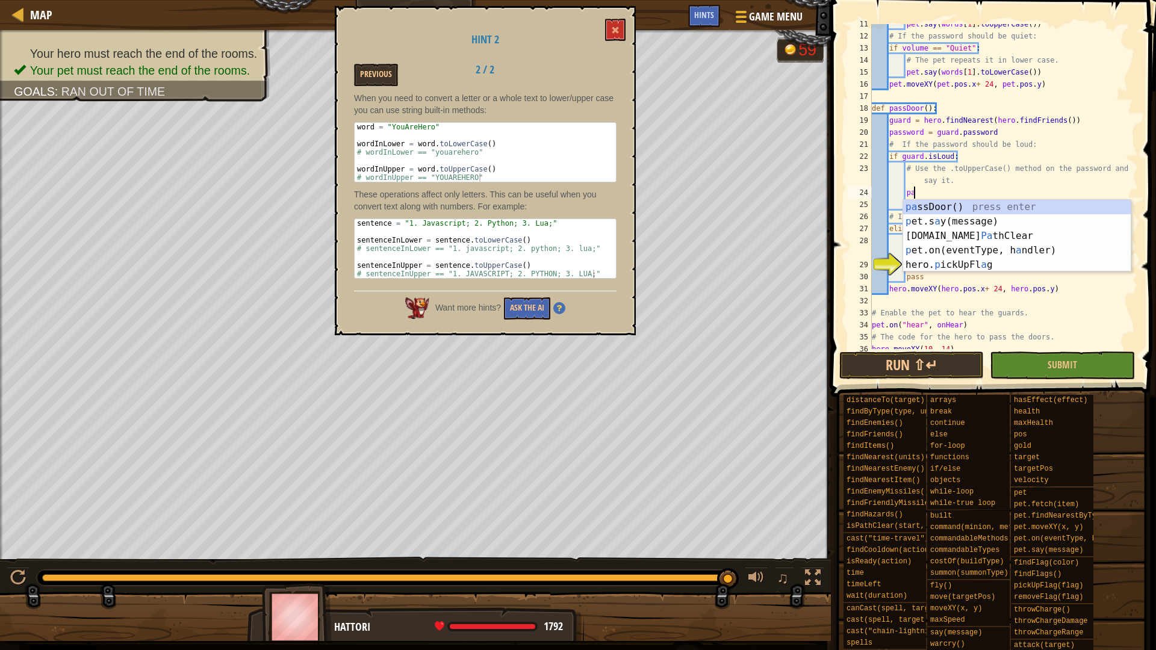
type textarea "p"
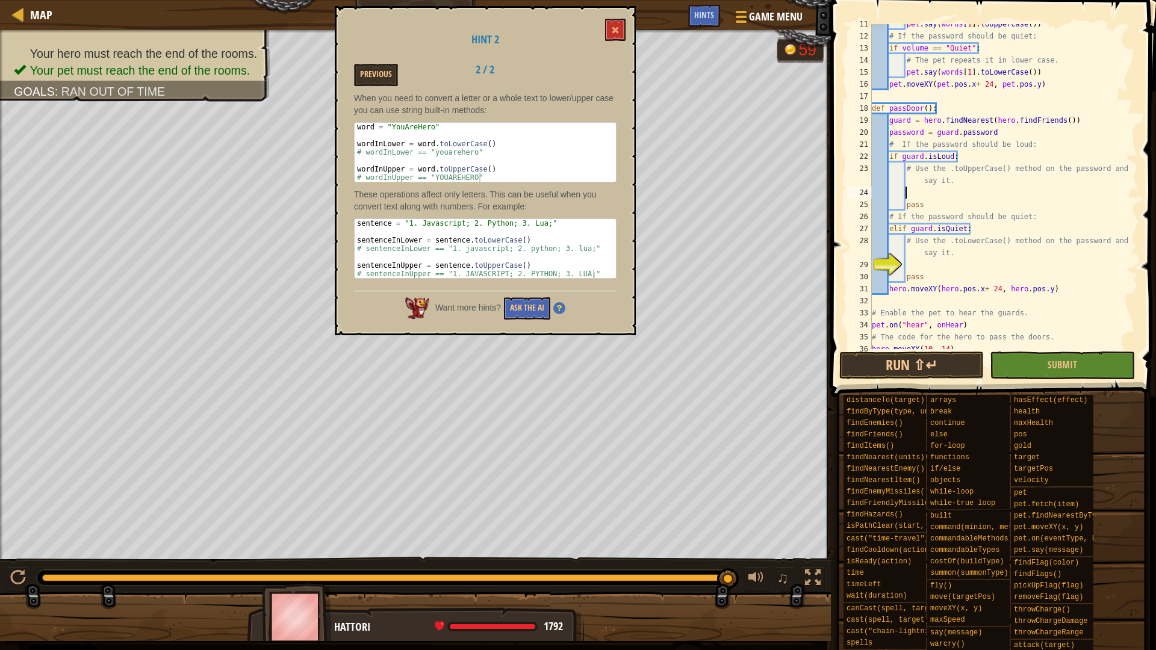
scroll to position [5, 4]
type textarea "U"
click at [929, 196] on div "pet . say ( words [ 1 ] . toUpperCase ( )) # If the password should be quiet: i…" at bounding box center [998, 192] width 259 height 349
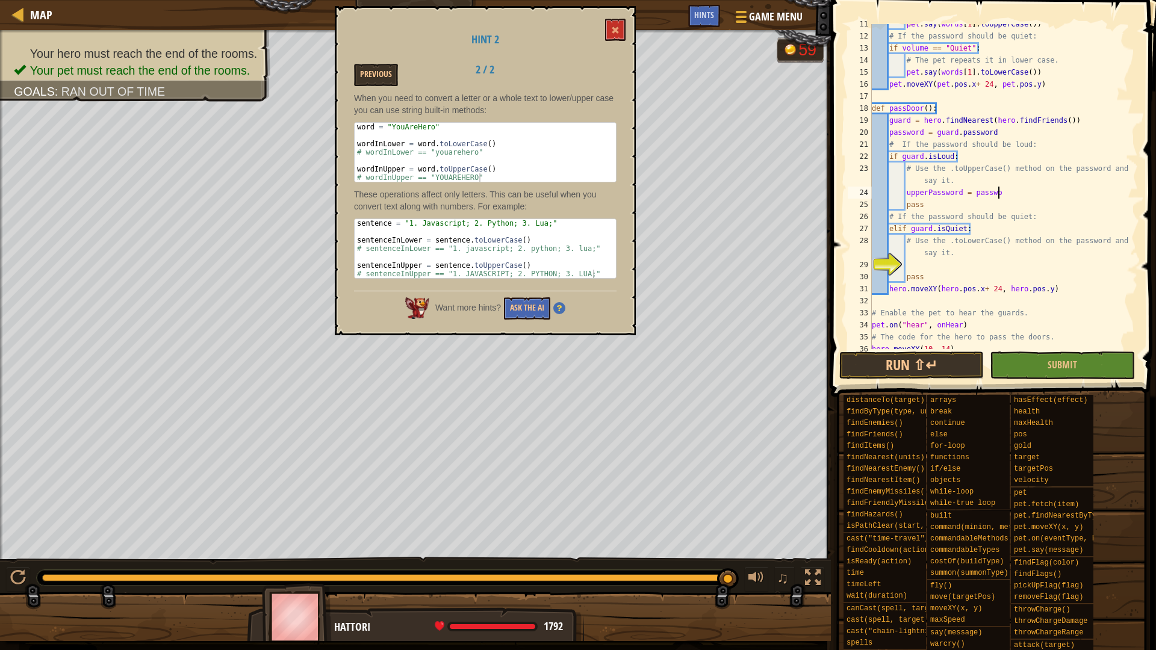
click at [1011, 191] on div "pet . say ( words [ 1 ] . toUpperCase ( )) # If the password should be quiet: i…" at bounding box center [998, 192] width 259 height 349
click at [1029, 195] on div "pet . say ( words [ 1 ] . toUpperCase ( )) # If the password should be quiet: i…" at bounding box center [998, 192] width 259 height 349
type textarea "upperPassword = password.toUpperCase"
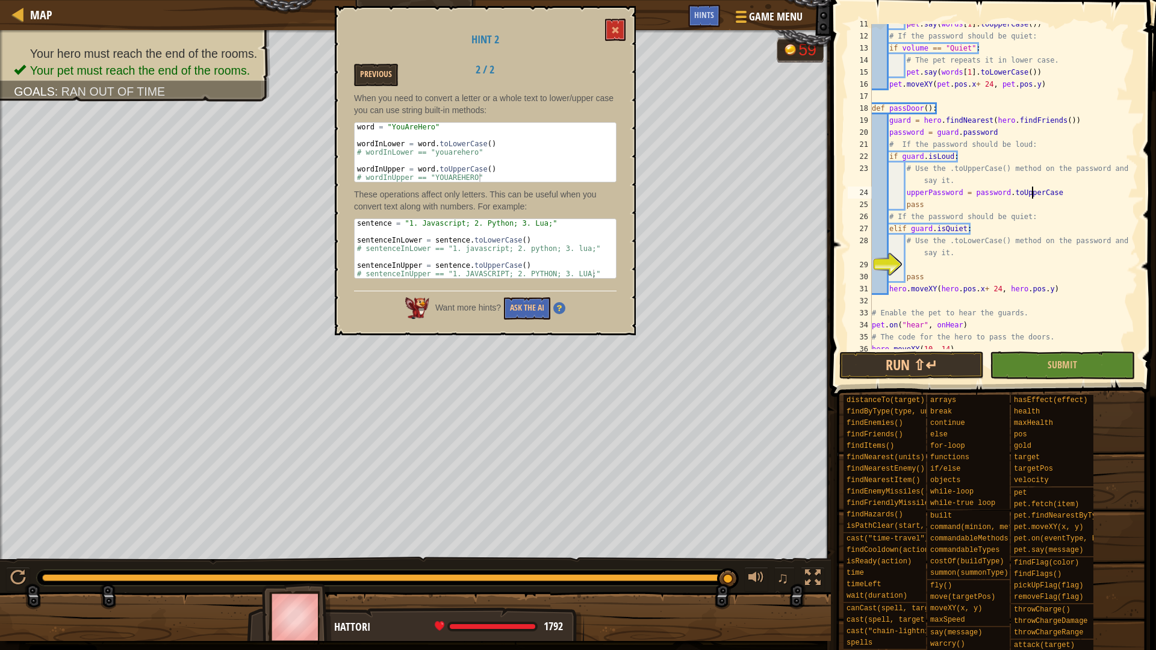
click at [1062, 193] on div "pet . say ( words [ 1 ] . toUpperCase ( )) # If the password should be quiet: i…" at bounding box center [998, 192] width 259 height 349
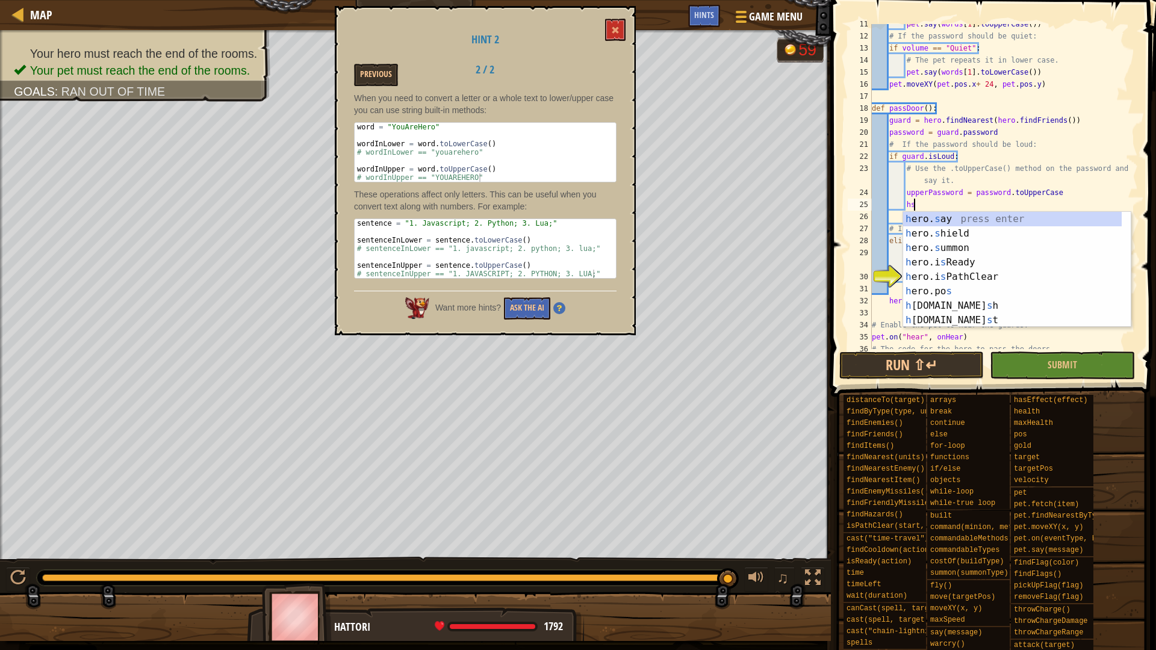
scroll to position [5, 5]
click at [949, 213] on div "h ero. s ay press enter h ero. s hield press enter h ero. s ummon press enter h…" at bounding box center [1017, 284] width 228 height 144
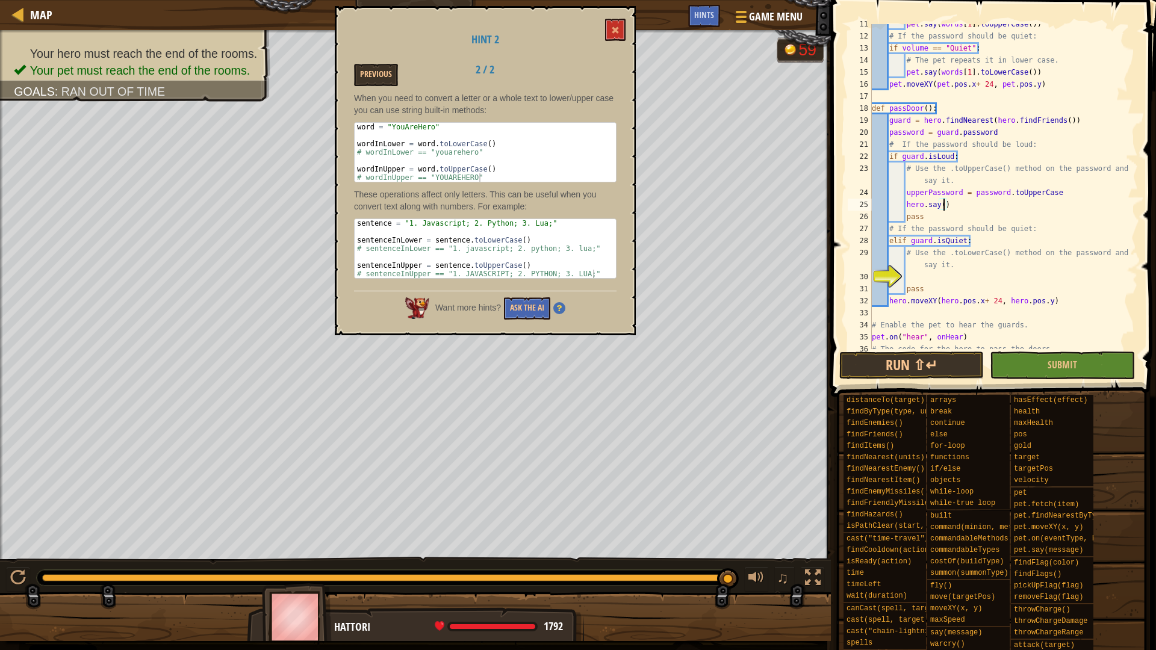
scroll to position [5, 11]
drag, startPoint x: 1065, startPoint y: 191, endPoint x: 1020, endPoint y: 190, distance: 44.6
click at [1020, 190] on div "pet . say ( words [ 1 ] . toUpperCase ( )) # If the password should be quiet: i…" at bounding box center [998, 192] width 259 height 349
click at [1017, 199] on div "pet . say ( words [ 1 ] . toUpperCase ( )) # If the password should be quiet: i…" at bounding box center [998, 192] width 259 height 349
drag, startPoint x: 1010, startPoint y: 202, endPoint x: 906, endPoint y: 190, distance: 104.8
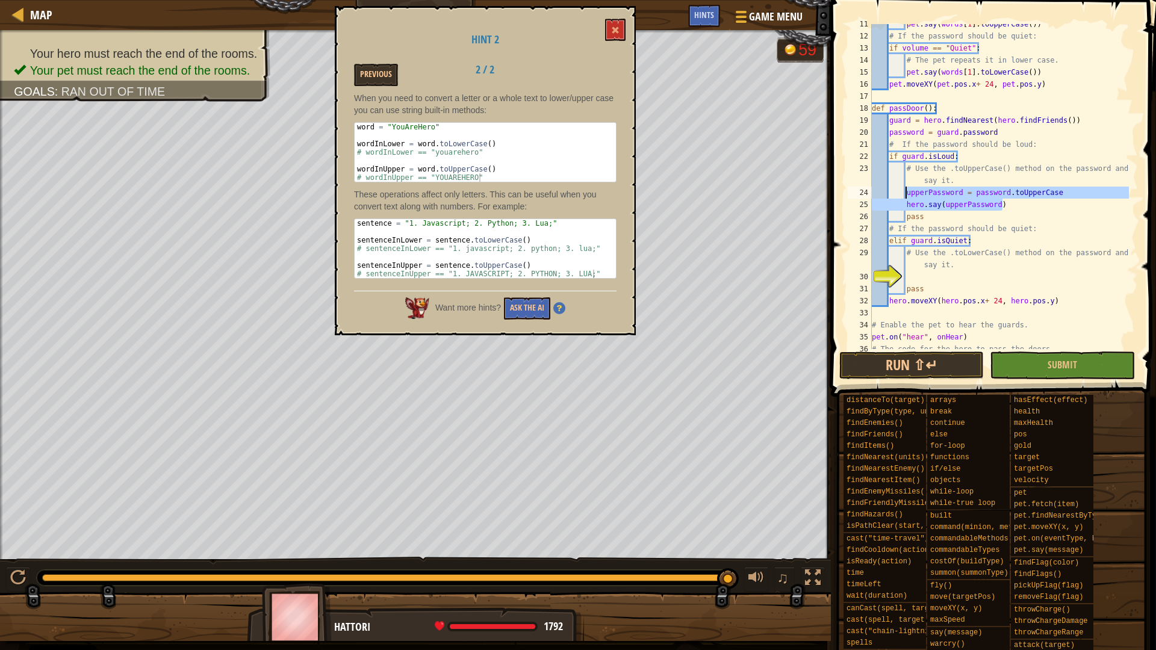
click at [906, 190] on div "pet . say ( words [ 1 ] . toUpperCase ( )) # If the password should be quiet: i…" at bounding box center [998, 192] width 259 height 349
type textarea "upperPassword = password.toUpperCase hero.say(upperPassword)"
click at [913, 278] on div "pet . say ( words [ 1 ] . toUpperCase ( )) # If the password should be quiet: i…" at bounding box center [998, 192] width 259 height 349
paste textarea "hero.say(upperPassword)"
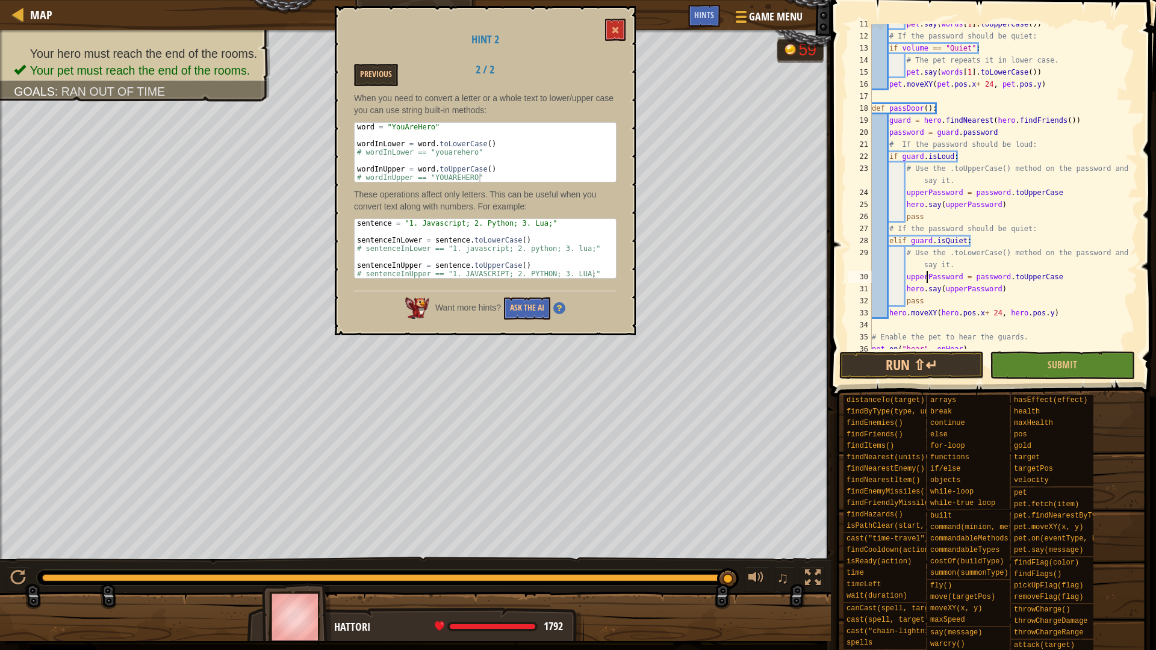
click at [928, 276] on div "pet . say ( words [ 1 ] . toUpperCase ( )) # If the password should be quiet: i…" at bounding box center [998, 192] width 259 height 349
click at [908, 279] on div "pet . say ( words [ 1 ] . toUpperCase ( )) # If the password should be quiet: i…" at bounding box center [998, 192] width 259 height 349
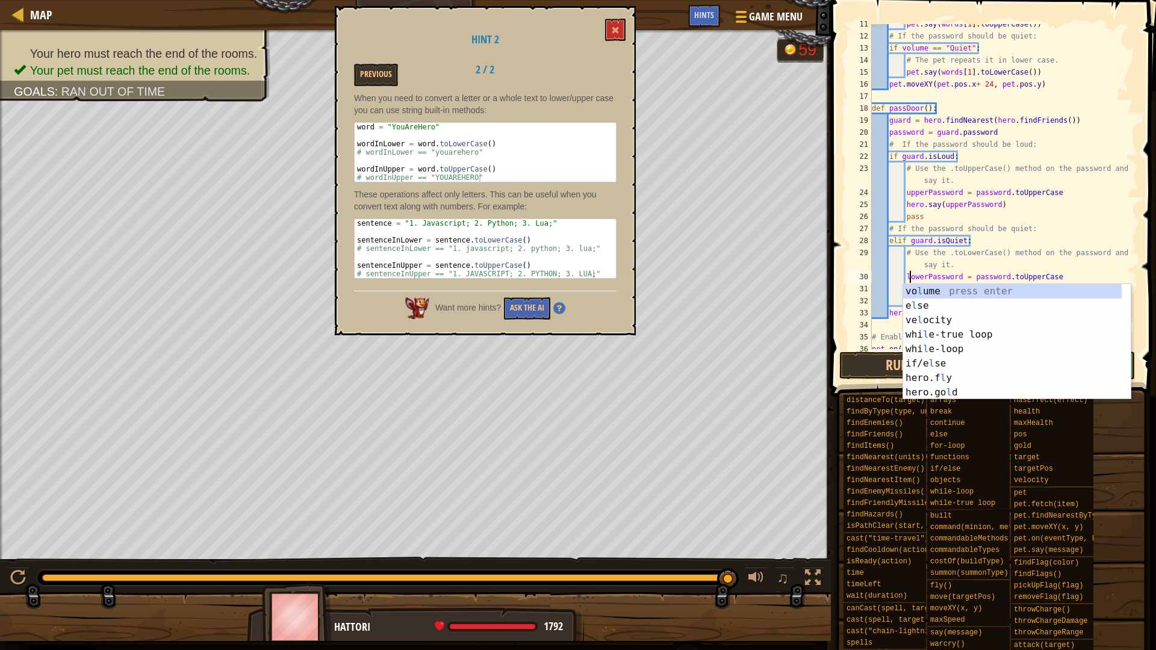
scroll to position [5, 5]
click at [973, 258] on div "pet . say ( words [ 1 ] . toUpperCase ( )) # If the password should be quiet: i…" at bounding box center [998, 192] width 259 height 349
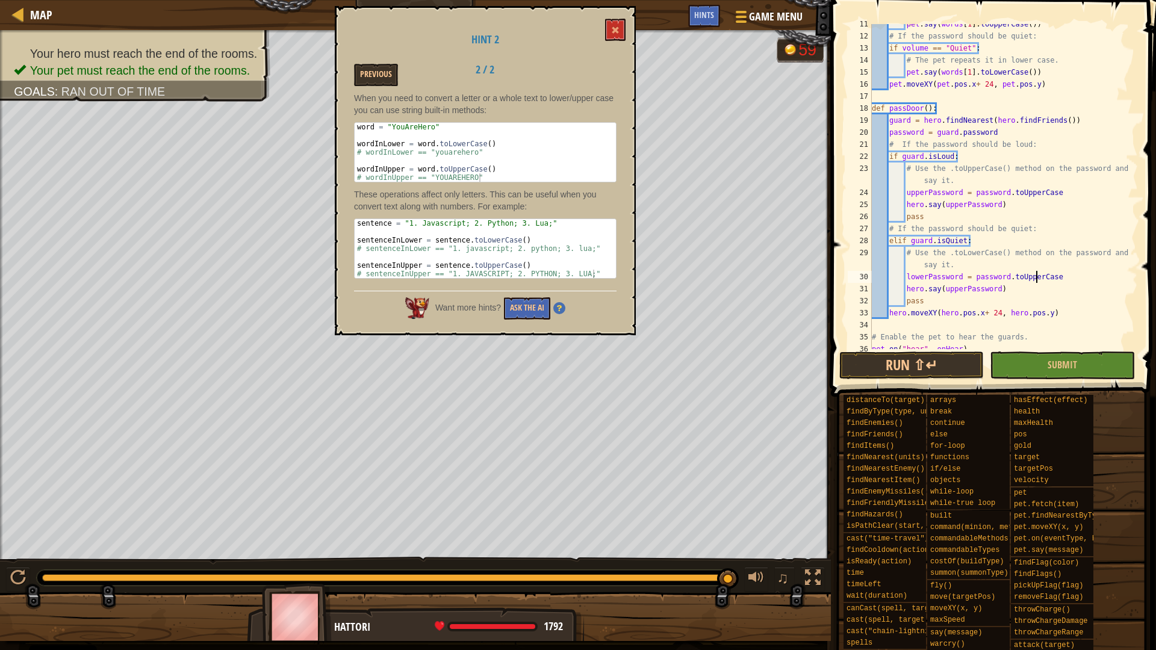
click at [1032, 278] on div "pet . say ( words [ 1 ] . toUpperCase ( )) # If the password should be quiet: i…" at bounding box center [998, 192] width 259 height 349
click at [1041, 275] on div "pet . say ( words [ 1 ] . toUpperCase ( )) # If the password should be quiet: i…" at bounding box center [998, 192] width 259 height 349
drag, startPoint x: 1038, startPoint y: 276, endPoint x: 1017, endPoint y: 273, distance: 21.3
click at [1017, 273] on div "pet . say ( words [ 1 ] . toUpperCase ( )) # If the password should be quiet: i…" at bounding box center [998, 192] width 259 height 349
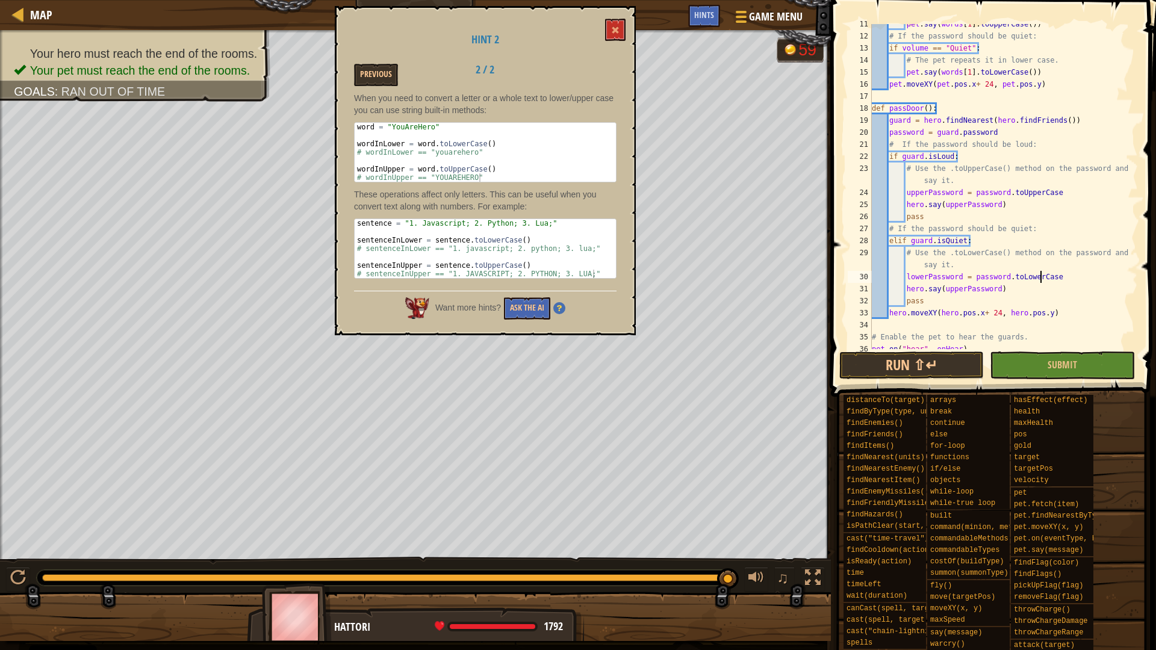
click at [966, 287] on div "pet . say ( words [ 1 ] . toUpperCase ( )) # If the password should be quiet: i…" at bounding box center [998, 192] width 259 height 349
click at [950, 368] on button "Run ⇧↵" at bounding box center [911, 366] width 144 height 28
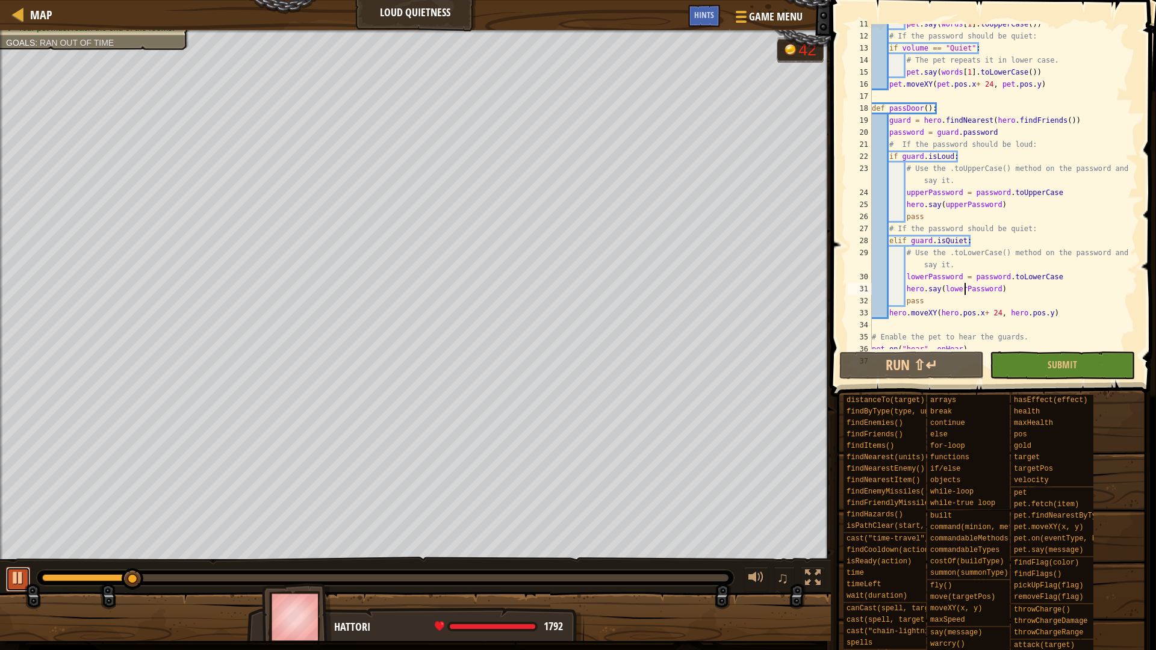
click at [17, 582] on div at bounding box center [18, 578] width 16 height 16
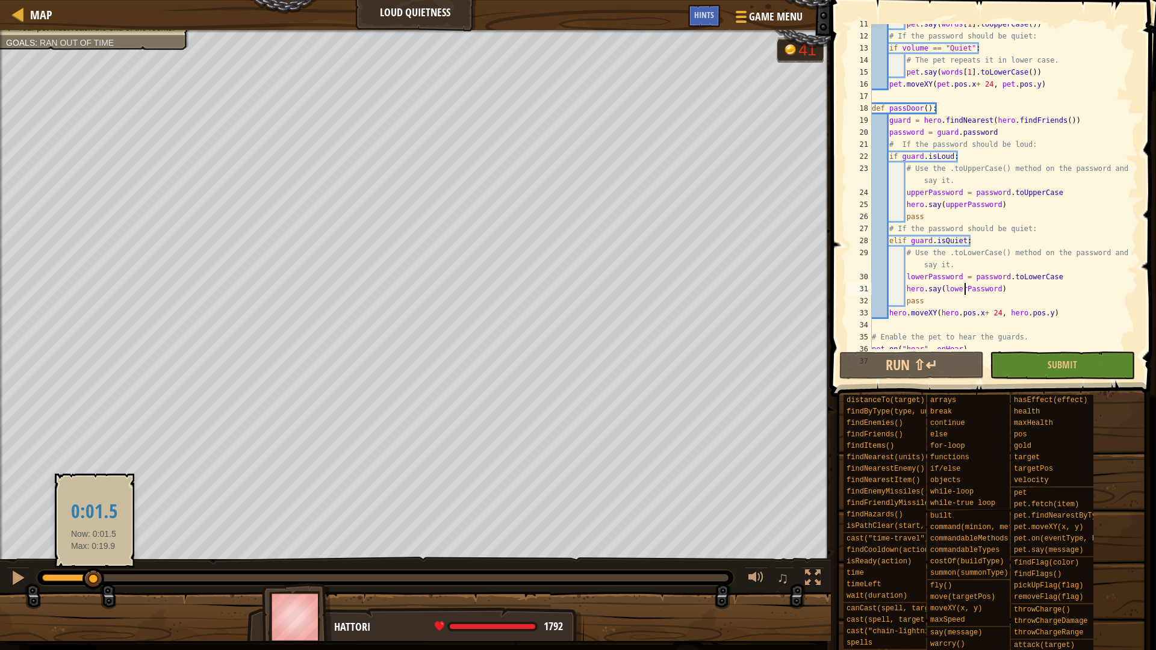
drag, startPoint x: 133, startPoint y: 578, endPoint x: 95, endPoint y: 578, distance: 38.5
click at [95, 578] on div at bounding box center [93, 579] width 22 height 22
click at [1075, 190] on div "pet . say ( words [ 1 ] . toUpperCase ( )) # If the password should be quiet: i…" at bounding box center [998, 192] width 259 height 349
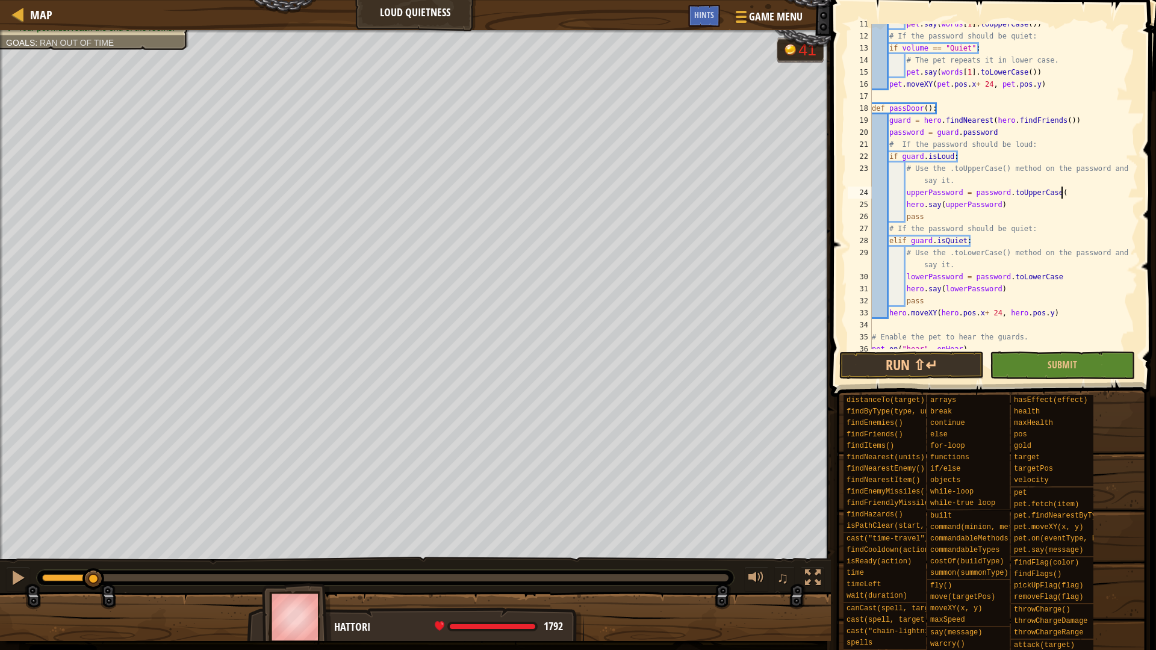
scroll to position [5, 27]
click at [1061, 276] on div "pet . say ( words [ 1 ] . toUpperCase ( )) # If the password should be quiet: i…" at bounding box center [998, 192] width 259 height 349
type textarea "lowerPassword = password.toLowerCase()"
click at [892, 368] on button "Run ⇧↵" at bounding box center [911, 366] width 144 height 28
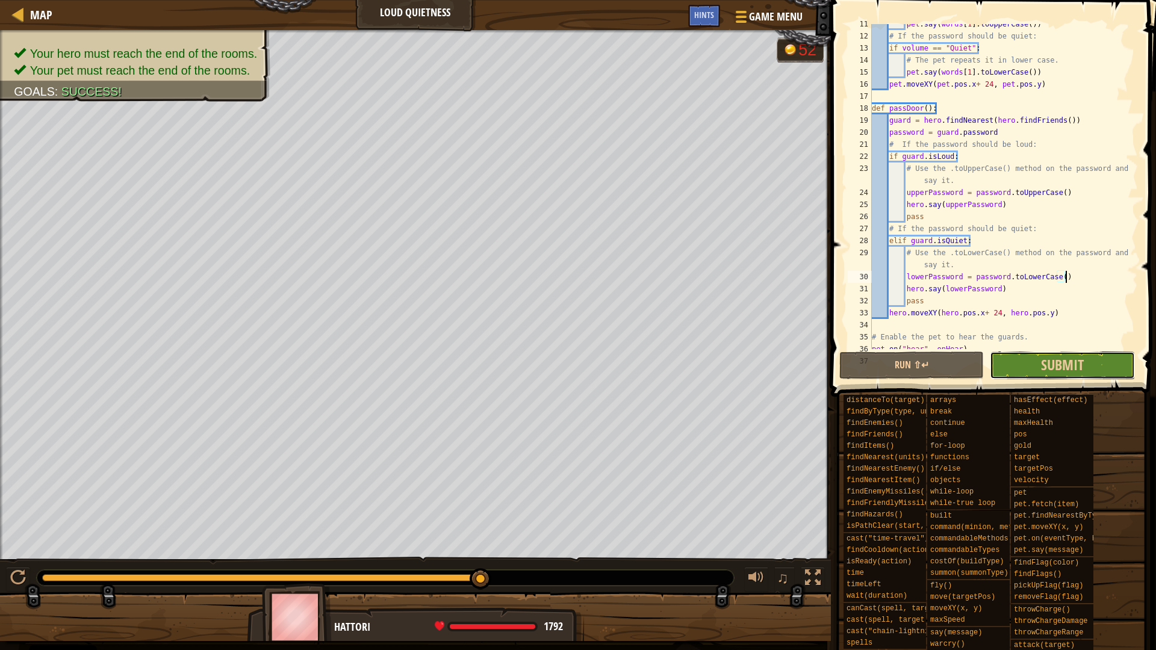
click at [1035, 359] on button "Submit" at bounding box center [1062, 366] width 144 height 28
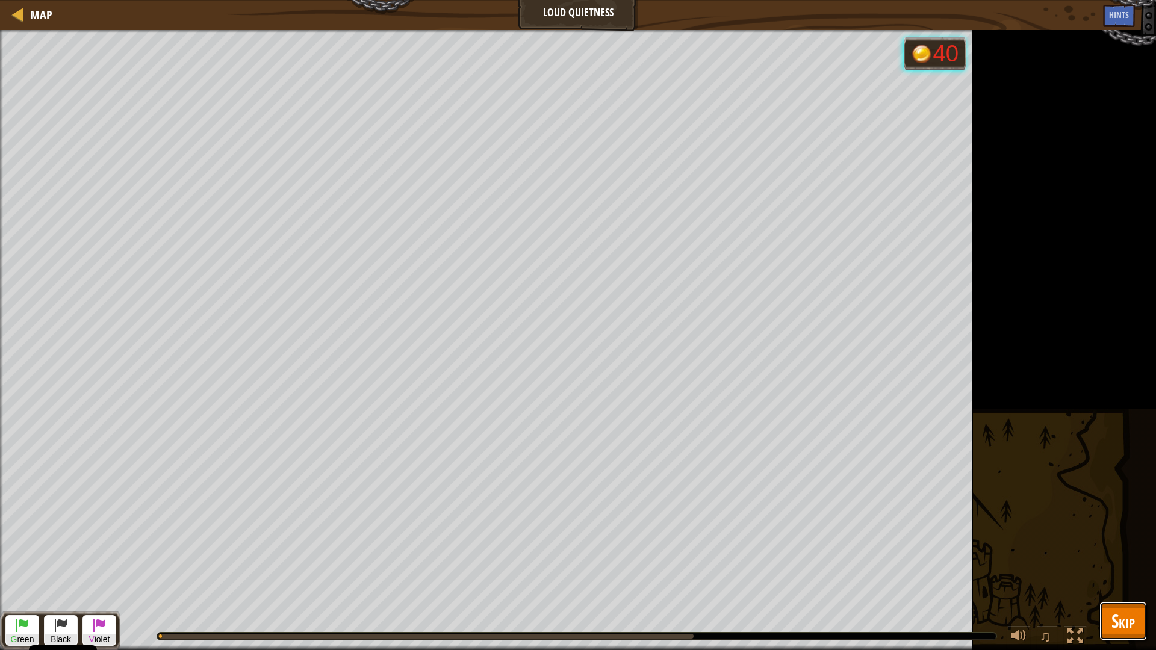
click at [1138, 623] on button "Skip" at bounding box center [1123, 621] width 48 height 39
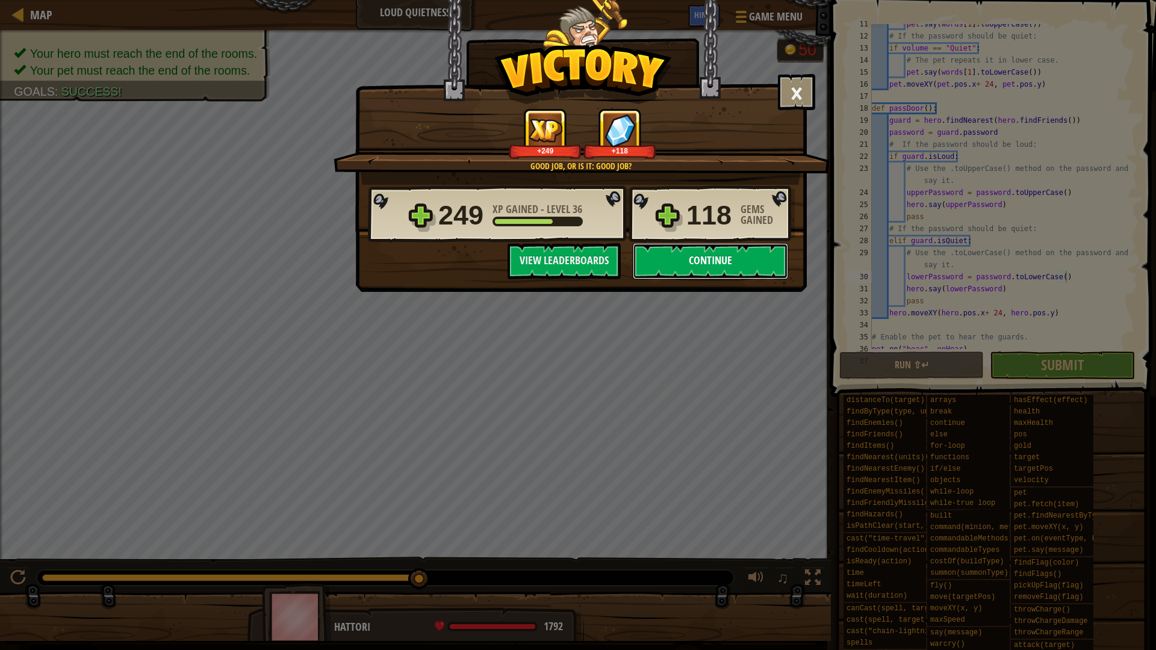
click at [704, 276] on button "Continue" at bounding box center [710, 261] width 155 height 36
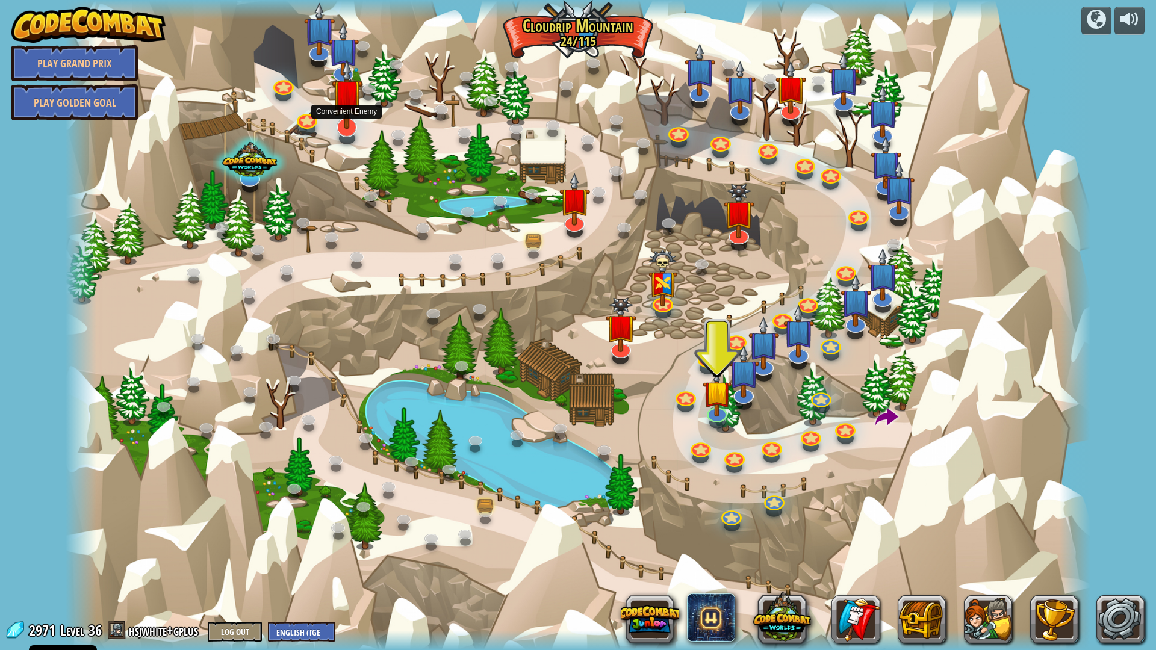
click at [349, 104] on img at bounding box center [347, 94] width 31 height 70
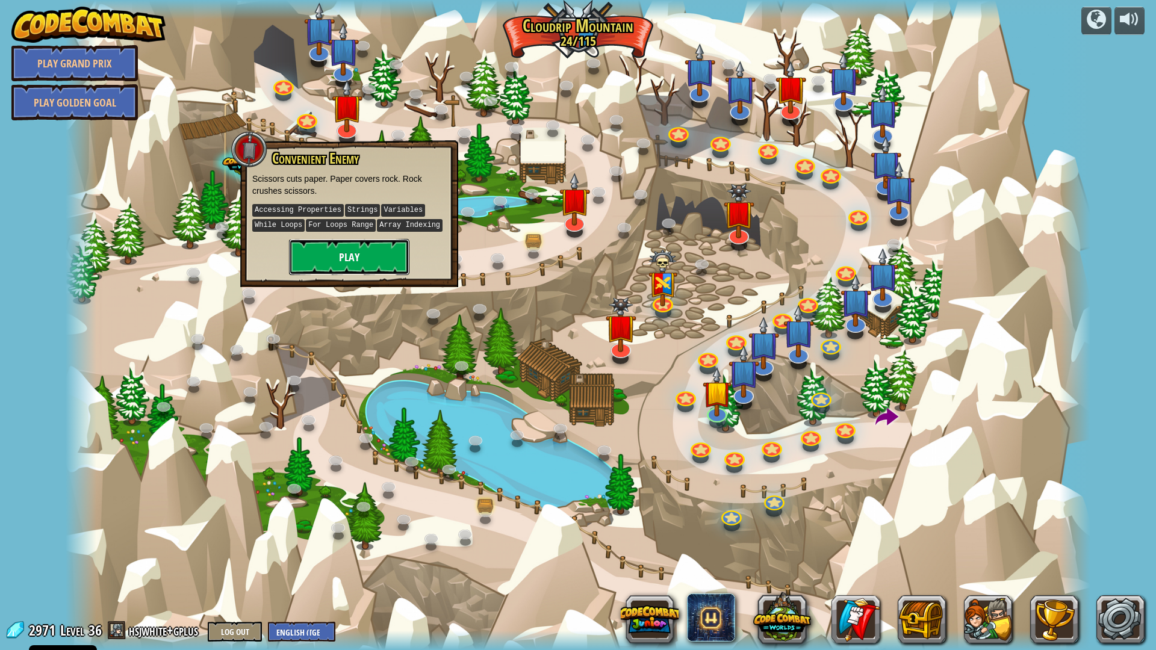
click at [347, 253] on button "Play" at bounding box center [349, 257] width 120 height 36
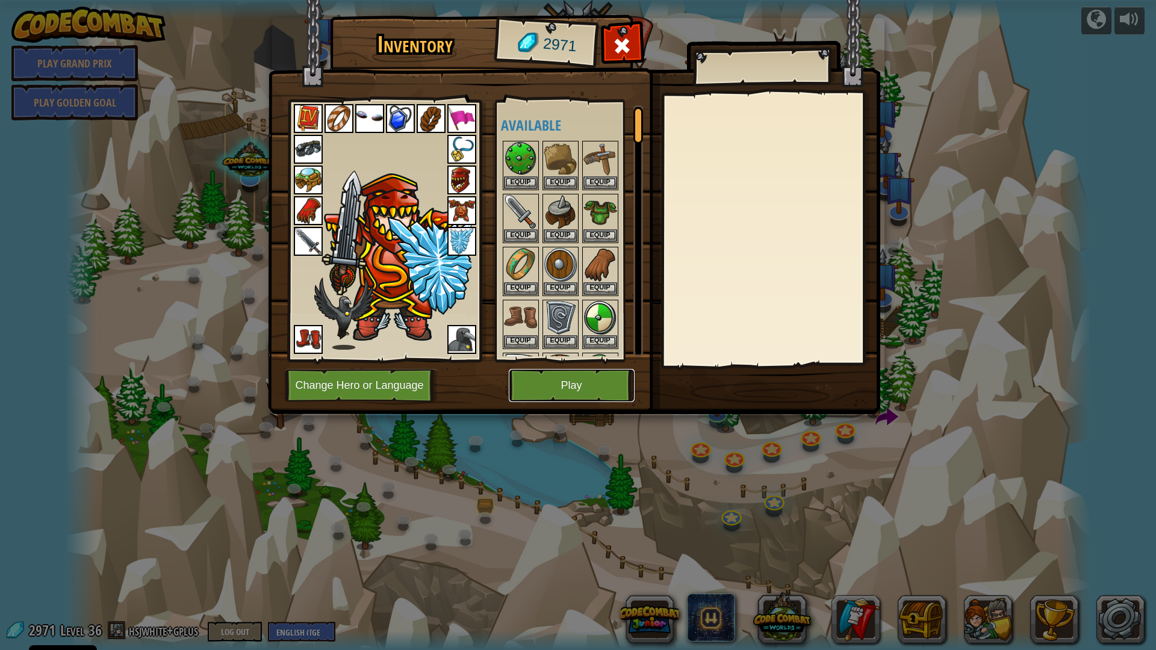
click at [609, 402] on button "Play" at bounding box center [572, 385] width 126 height 33
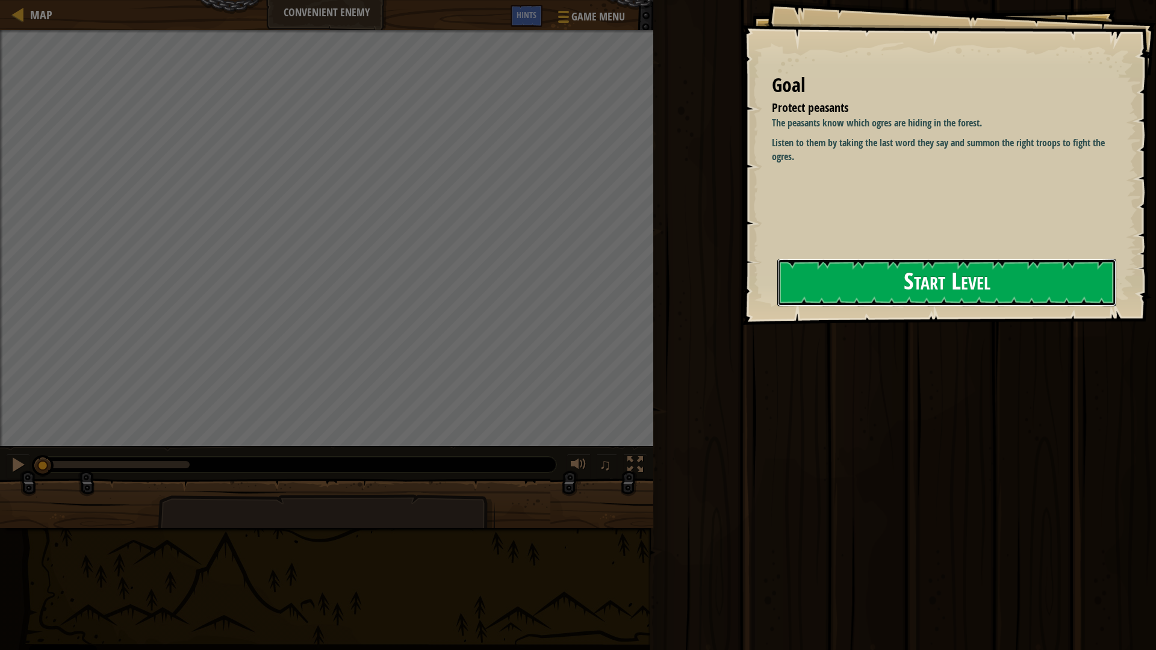
click at [967, 288] on button "Start Level" at bounding box center [946, 283] width 339 height 48
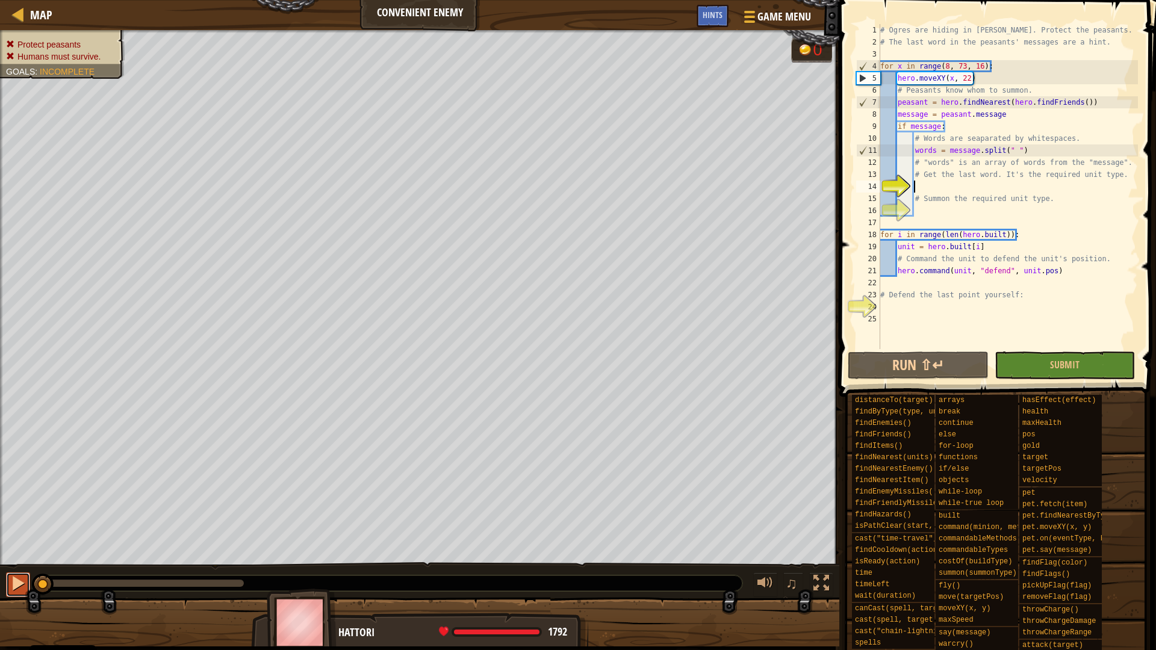
click at [17, 588] on div at bounding box center [18, 584] width 16 height 16
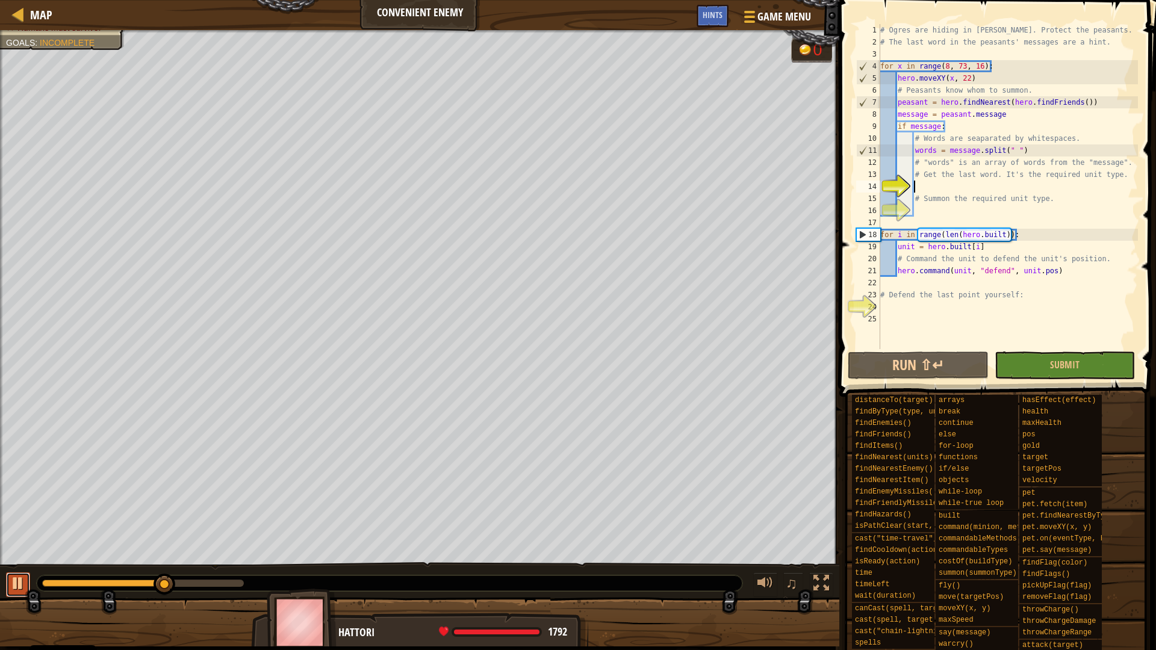
click at [17, 588] on div at bounding box center [18, 584] width 16 height 16
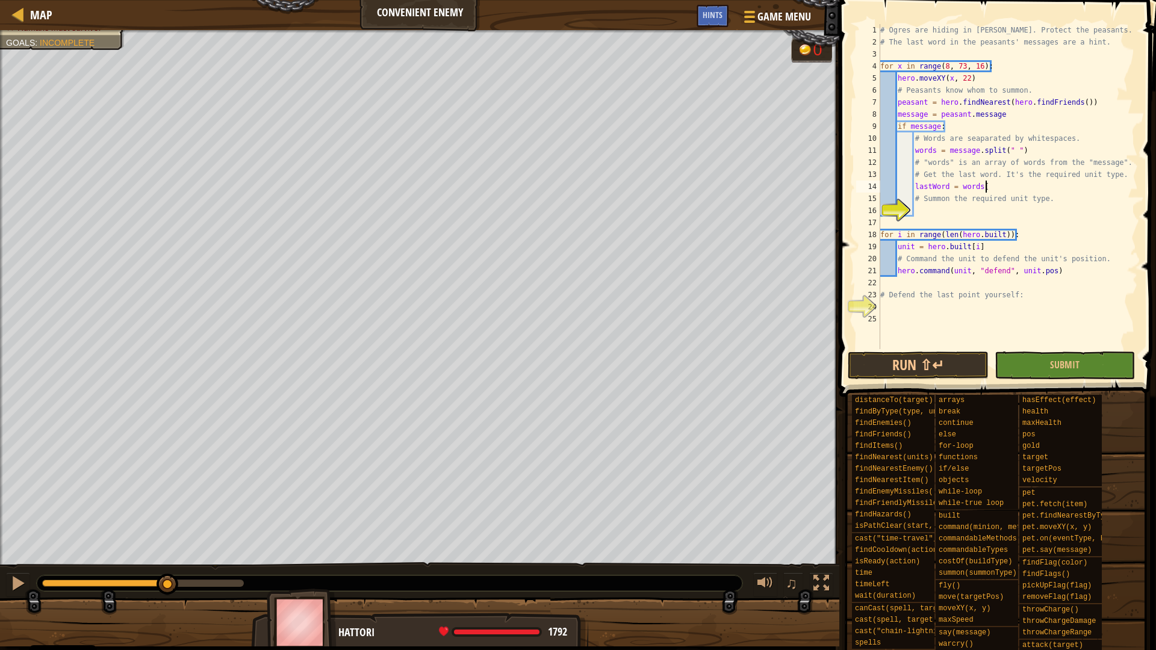
scroll to position [5, 14]
type textarea "lastWord = words[-1]"
click at [954, 206] on div "# Ogres are hiding in woods. Protect the peasants. # The last word in the peasa…" at bounding box center [1008, 198] width 260 height 349
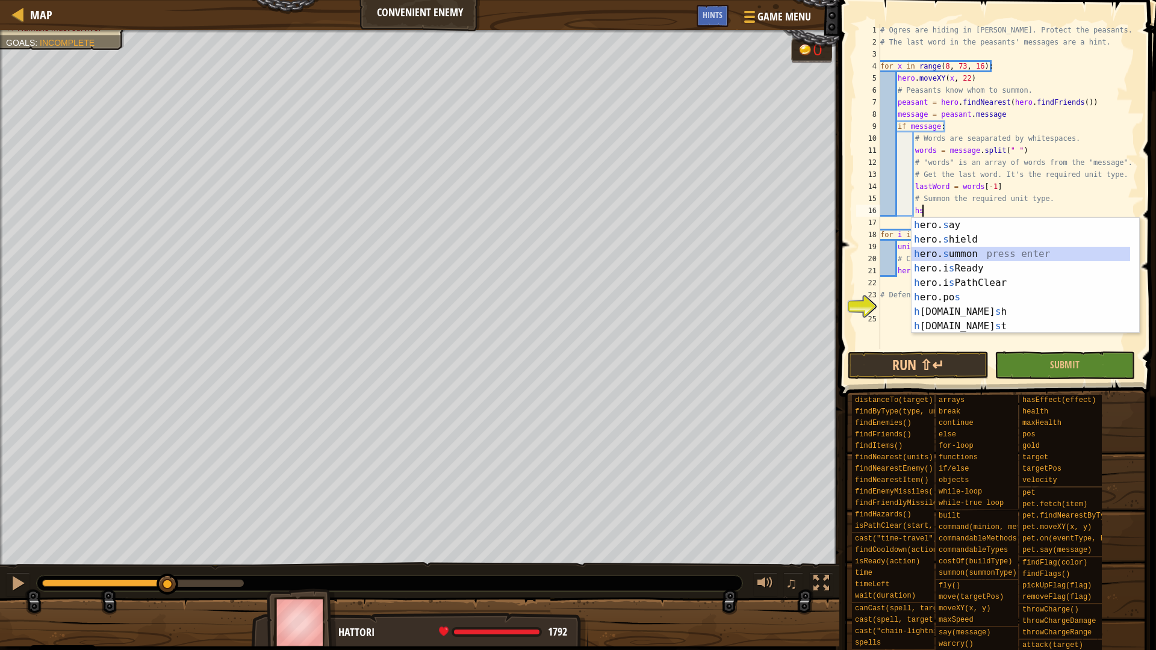
click at [951, 253] on div "h ero. s ay press enter h ero. s hield press enter h ero. s ummon press enter h…" at bounding box center [1025, 290] width 228 height 144
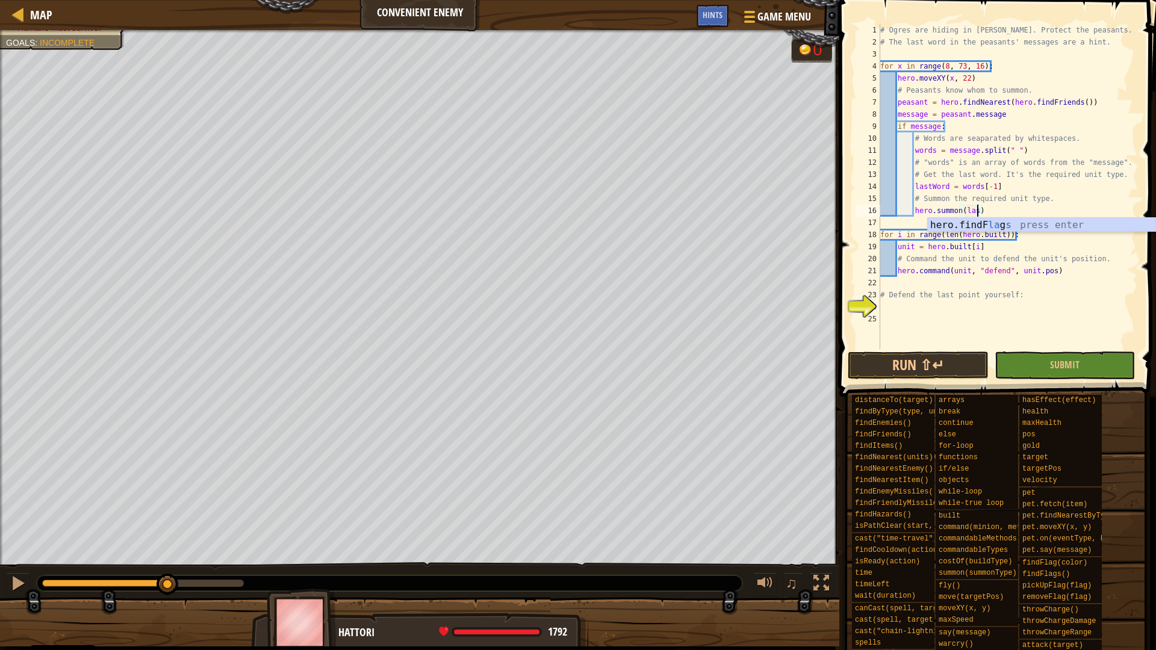
scroll to position [5, 14]
type textarea "hero.summon(lastWord)"
click at [897, 305] on div "# Ogres are hiding in woods. Protect the peasants. # The last word in the peasa…" at bounding box center [1008, 198] width 260 height 349
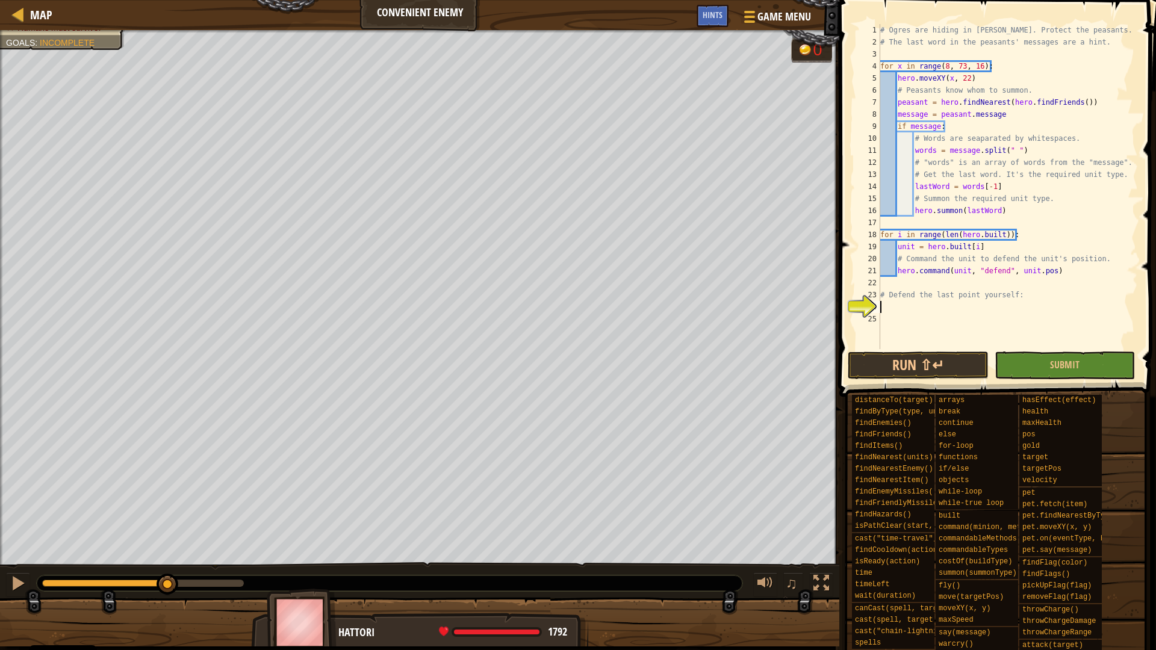
type textarea "e"
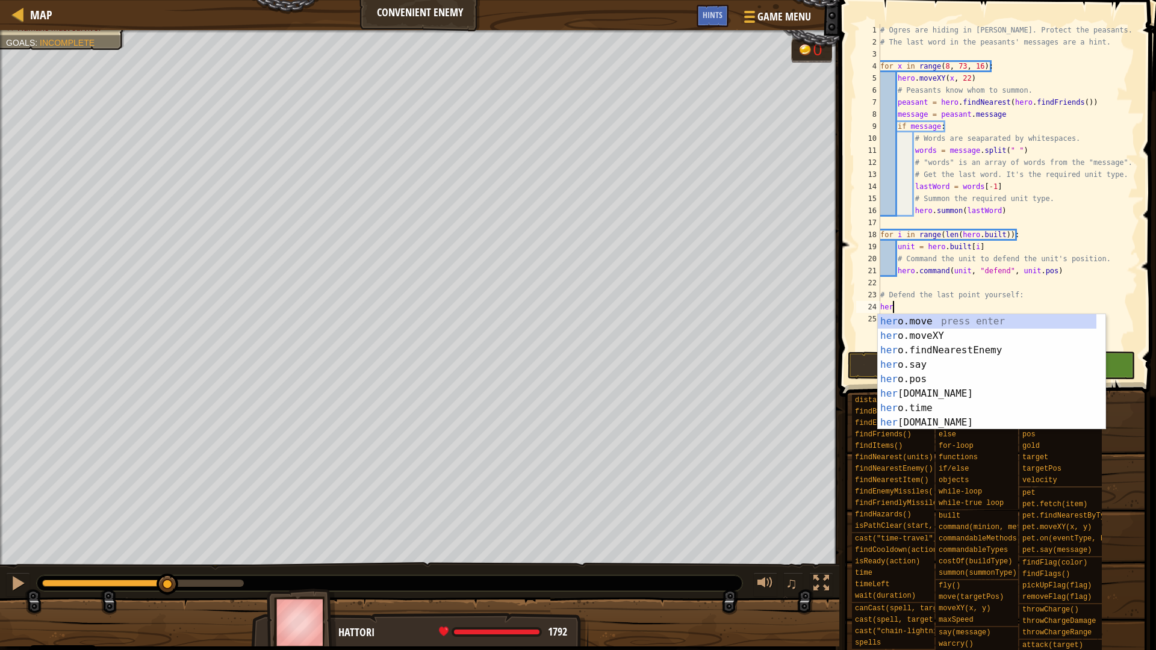
type textarea "hero"
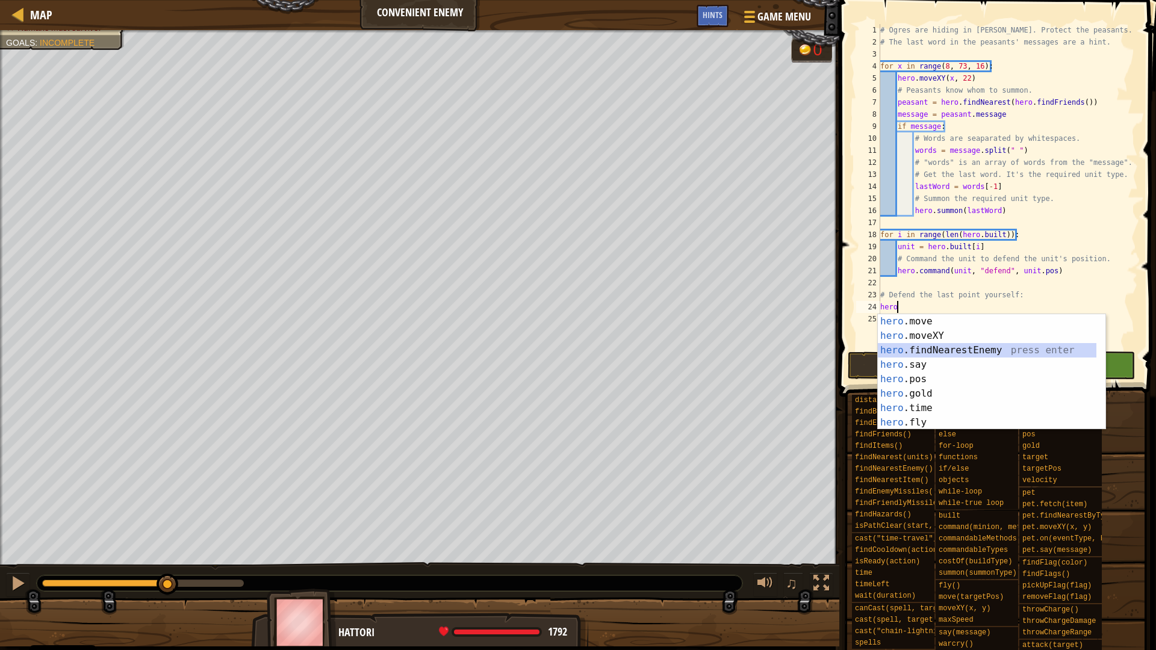
click at [930, 350] on div "hero .move press enter hero .moveXY press enter hero .findNearestEnemy press en…" at bounding box center [987, 386] width 219 height 144
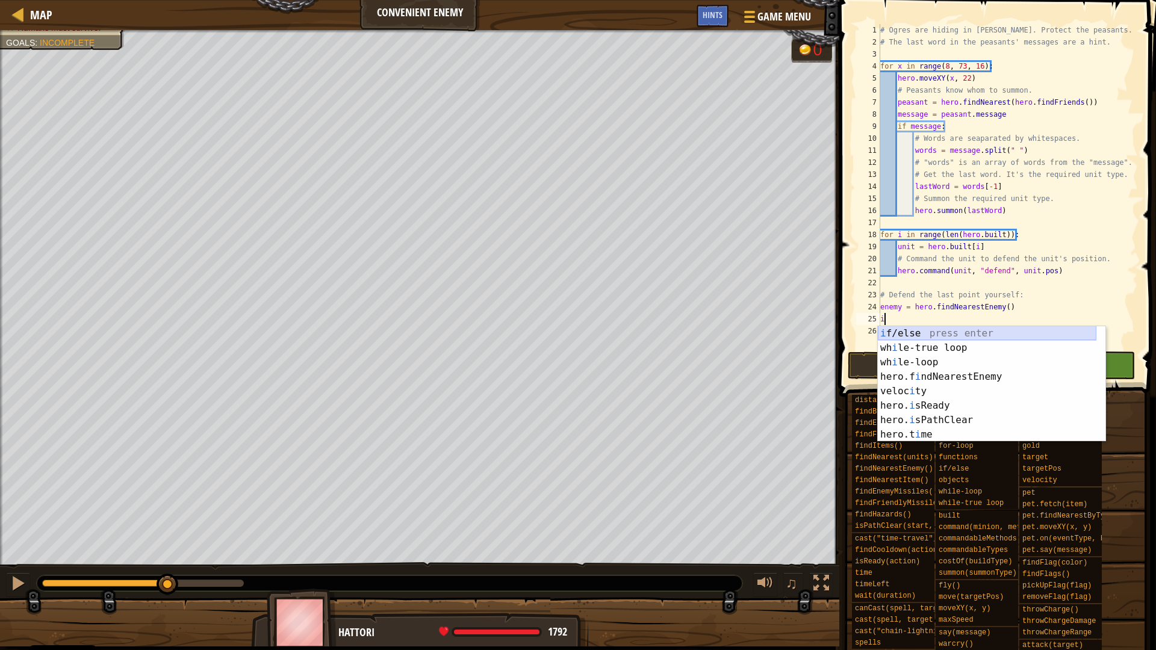
click at [922, 335] on div "i f/else press enter wh i le-true loop press enter wh i le-loop press enter her…" at bounding box center [987, 398] width 219 height 144
type textarea "if enemy:"
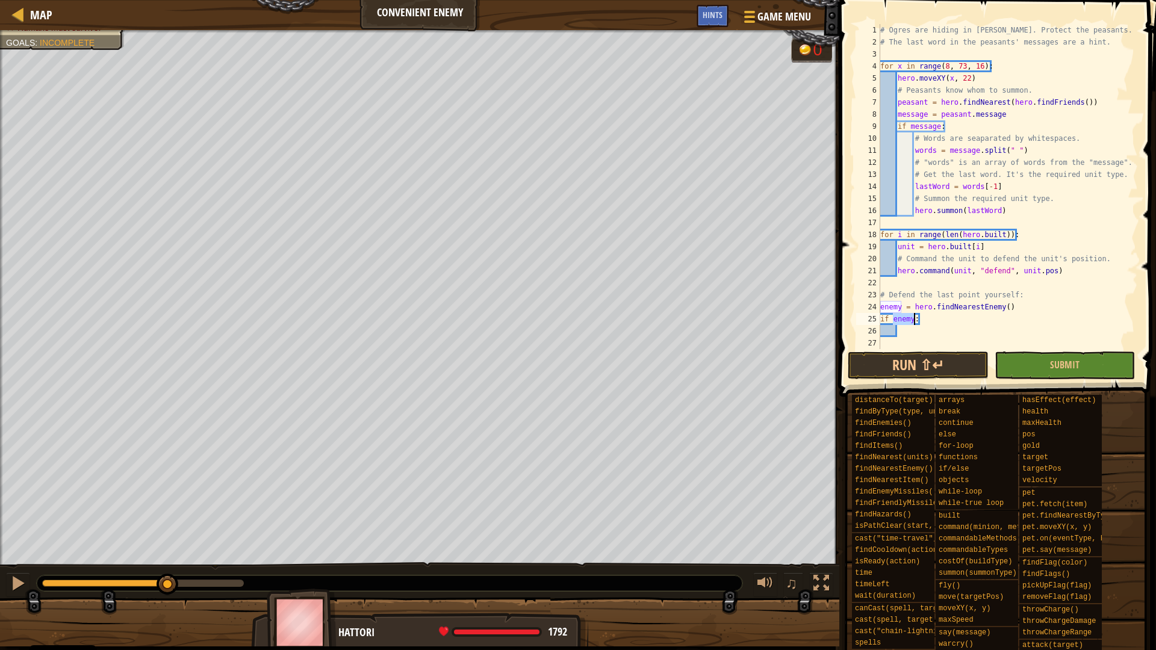
click at [910, 332] on div "# Ogres are hiding in woods. Protect the peasants. # The last word in the peasa…" at bounding box center [1008, 198] width 260 height 349
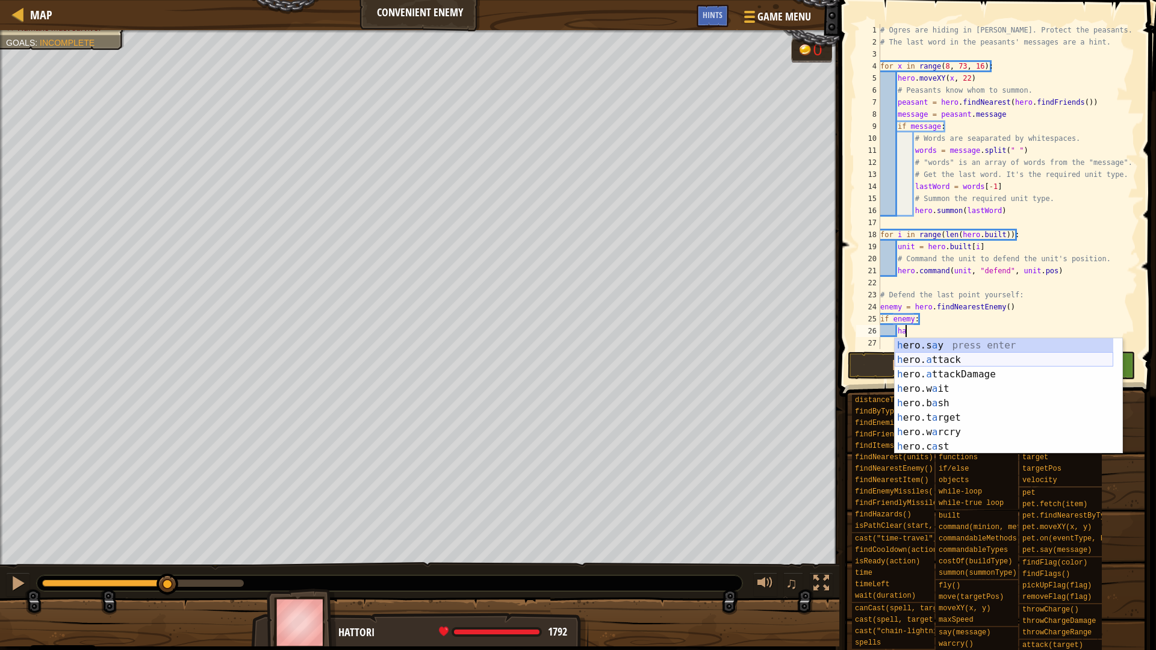
click at [925, 358] on div "h ero.s a y press enter h ero. a ttack press enter h ero. a ttackDamage press e…" at bounding box center [1004, 410] width 219 height 144
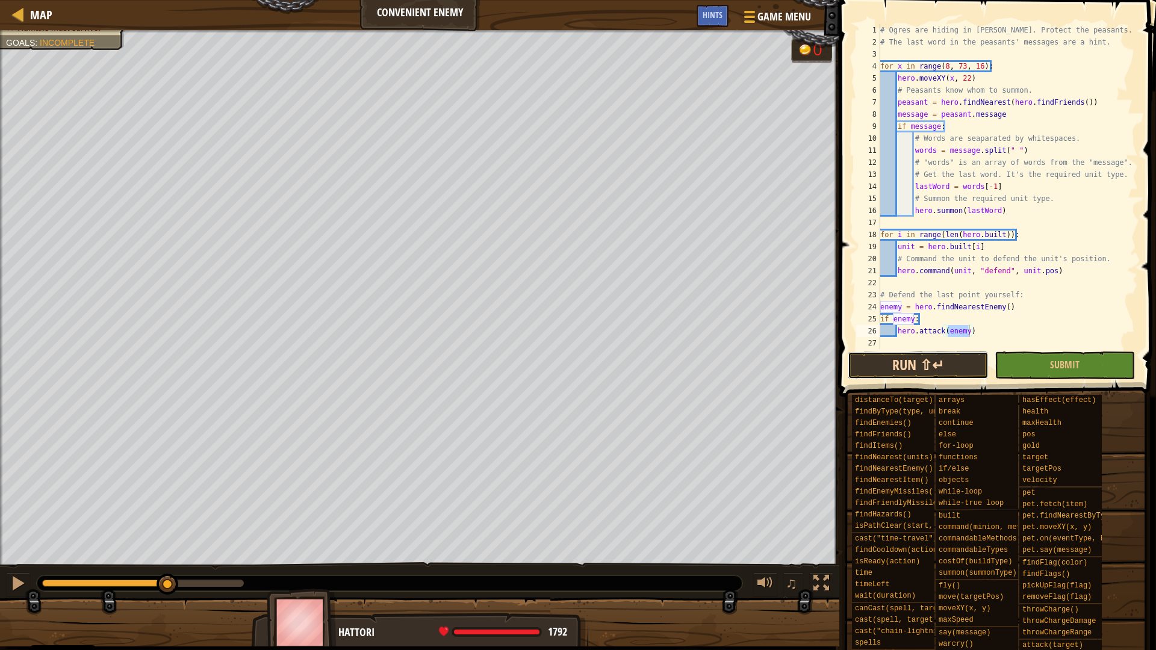
click at [931, 360] on button "Run ⇧↵" at bounding box center [918, 366] width 140 height 28
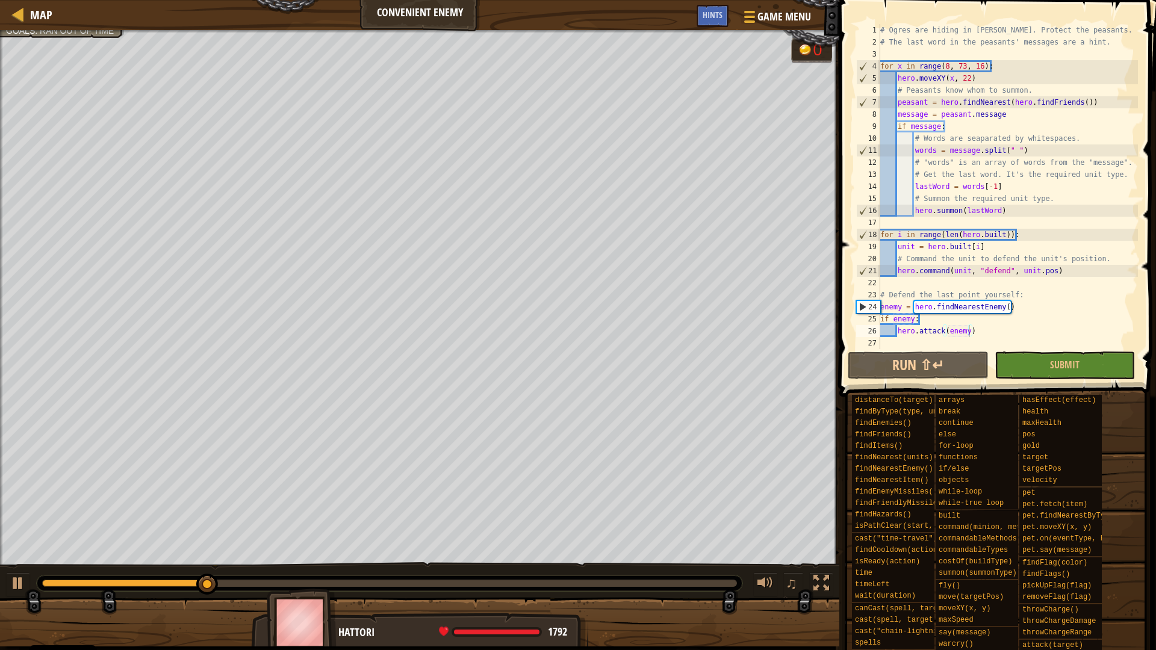
click at [4, 586] on div "♫" at bounding box center [419, 580] width 839 height 36
click at [18, 581] on div at bounding box center [18, 584] width 16 height 16
click at [11, 589] on div at bounding box center [18, 584] width 16 height 16
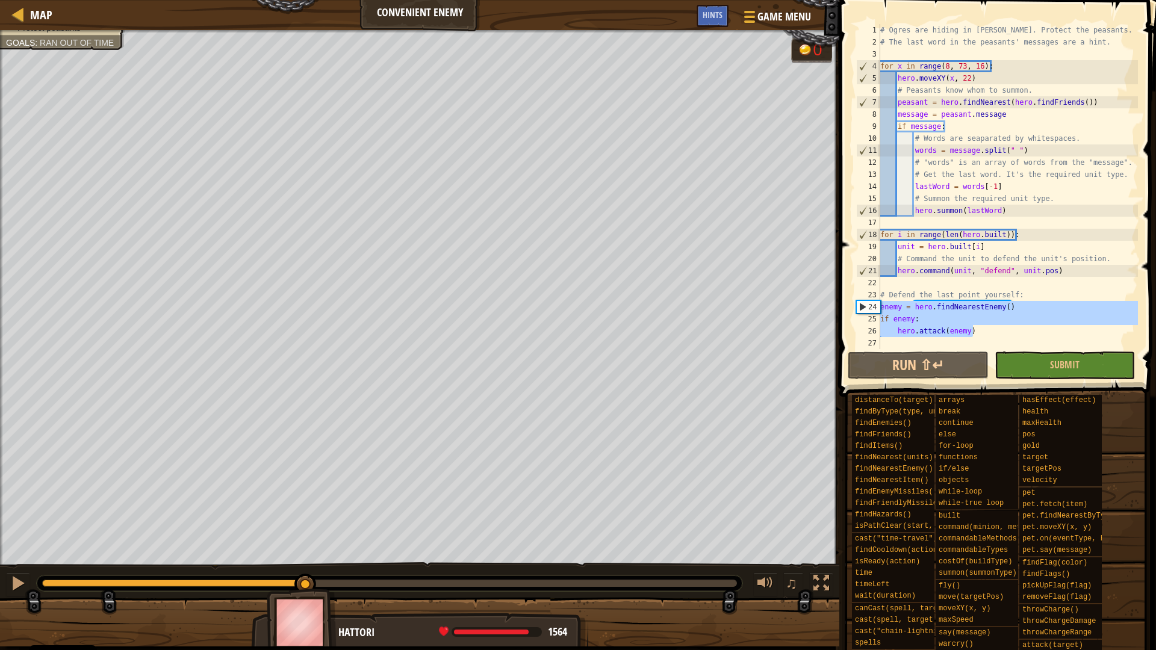
drag, startPoint x: 981, startPoint y: 334, endPoint x: 879, endPoint y: 306, distance: 105.4
click at [879, 306] on div "hero.attack(enemy) 1 2 3 4 5 6 7 8 9 10 11 12 13 14 15 16 17 18 19 20 21 22 23 …" at bounding box center [996, 186] width 284 height 325
type textarea "enemy = hero.findNearestEnemy() if enemy:"
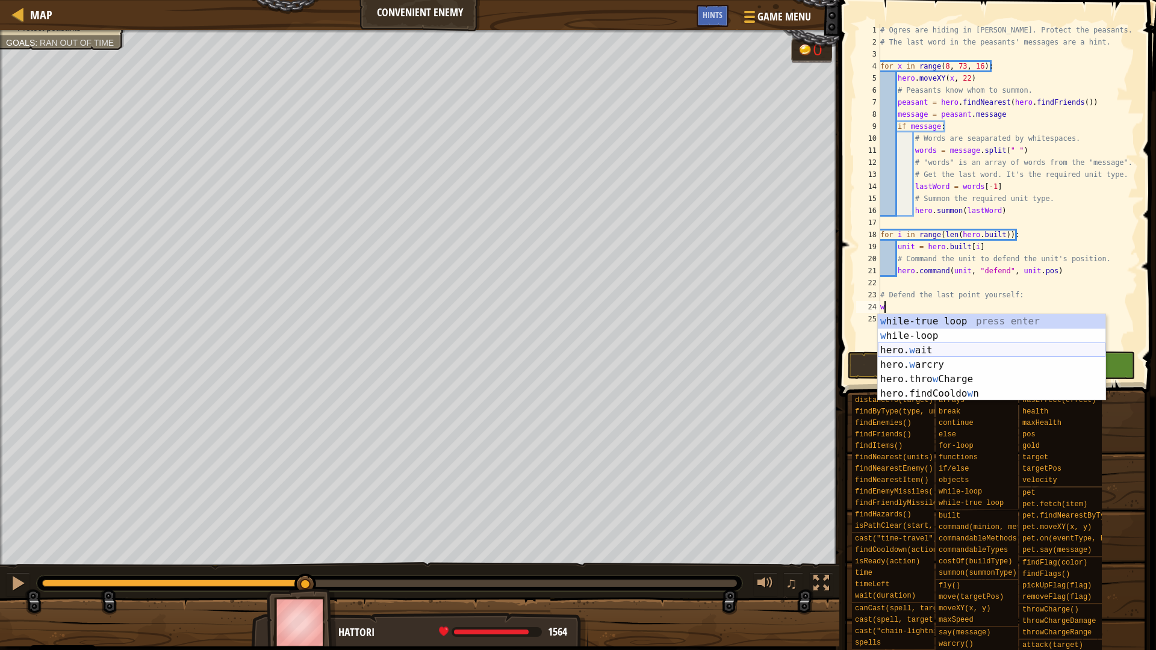
click at [915, 349] on div "w hile-true loop press enter w hile-loop press enter hero. w ait press enter he…" at bounding box center [992, 372] width 228 height 116
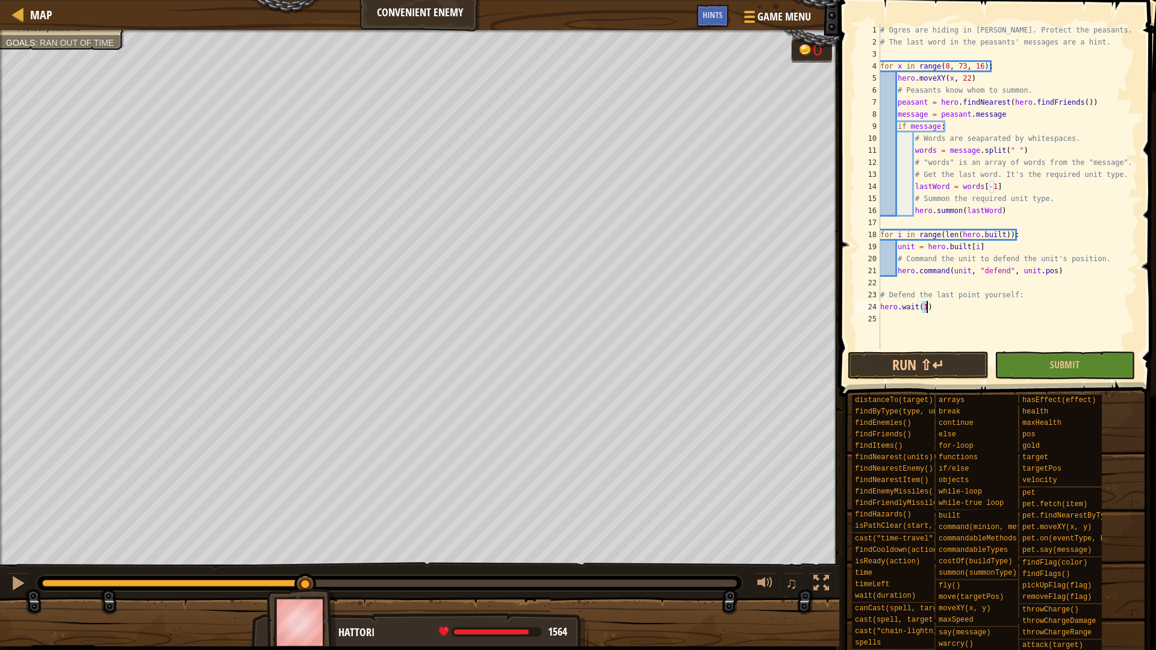
type textarea "hero.wait(5)"
click at [893, 317] on div "# Ogres are hiding in woods. Protect the peasants. # The last word in the peasa…" at bounding box center [1008, 198] width 260 height 349
click at [924, 305] on div "# Ogres are hiding in woods. Protect the peasants. # The last word in the peasa…" at bounding box center [1008, 198] width 260 height 349
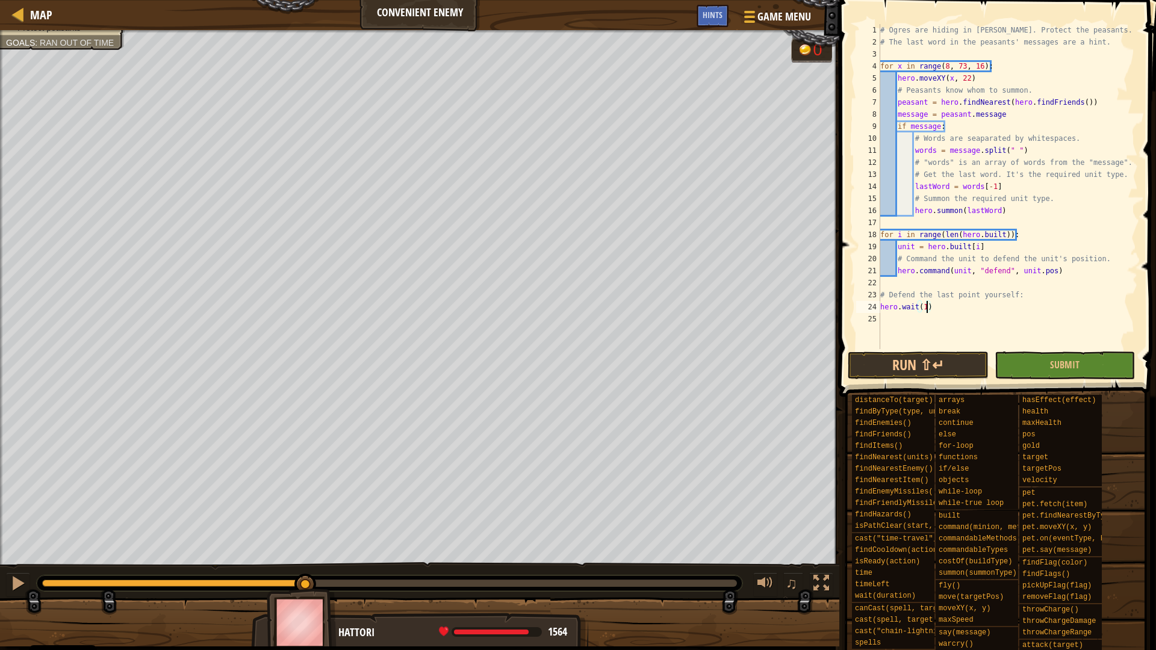
type textarea "hero.wait(10)"
click at [889, 317] on div "# Ogres are hiding in woods. Protect the peasants. # The last word in the peasa…" at bounding box center [1008, 198] width 260 height 349
type textarea "h"
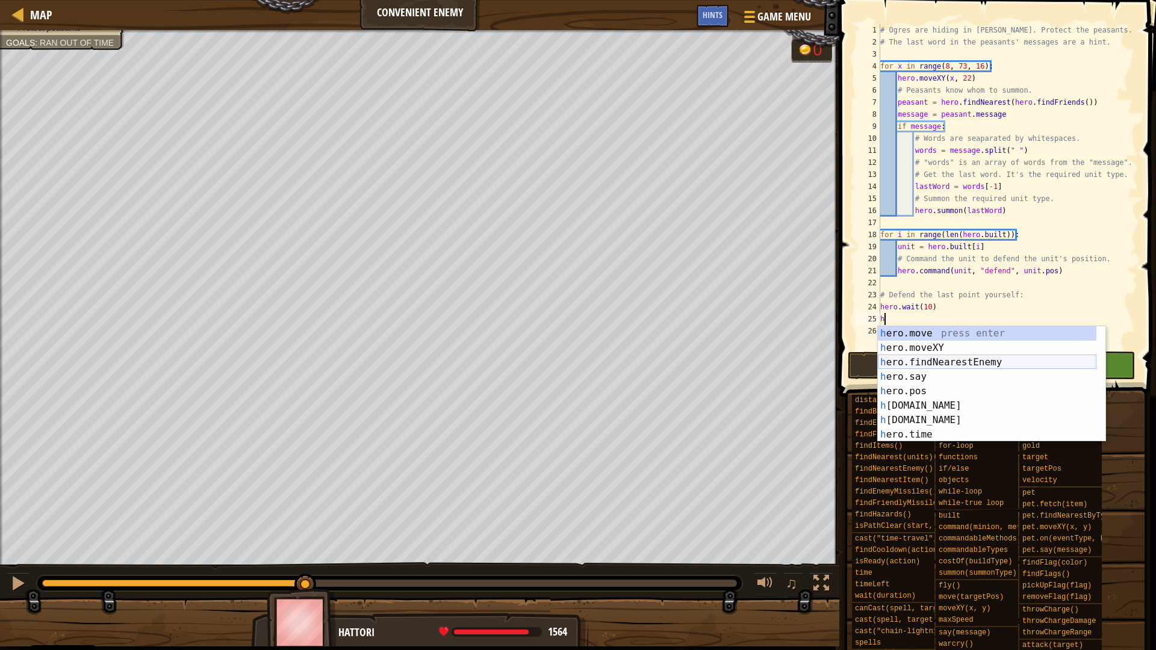
click at [918, 362] on div "h ero.move press enter h ero.moveXY press enter h ero.findNearestEnemy press en…" at bounding box center [987, 398] width 219 height 144
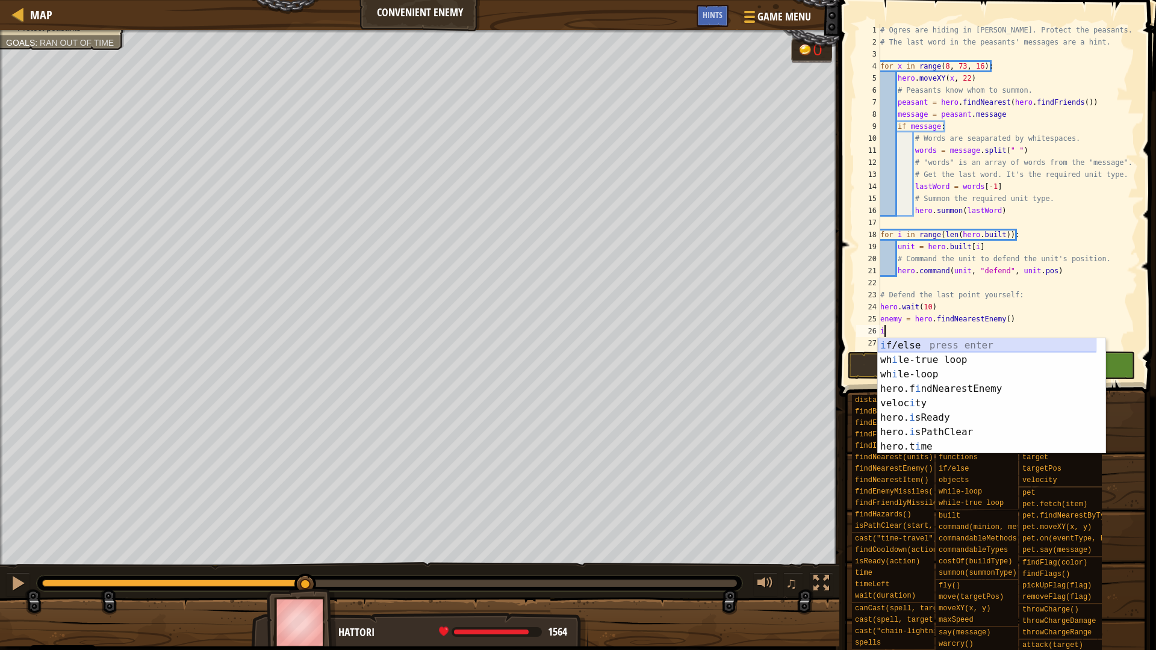
click at [919, 344] on div "i f/else press enter wh i le-true loop press enter wh i le-loop press enter her…" at bounding box center [987, 410] width 219 height 144
type textarea "if enemy:"
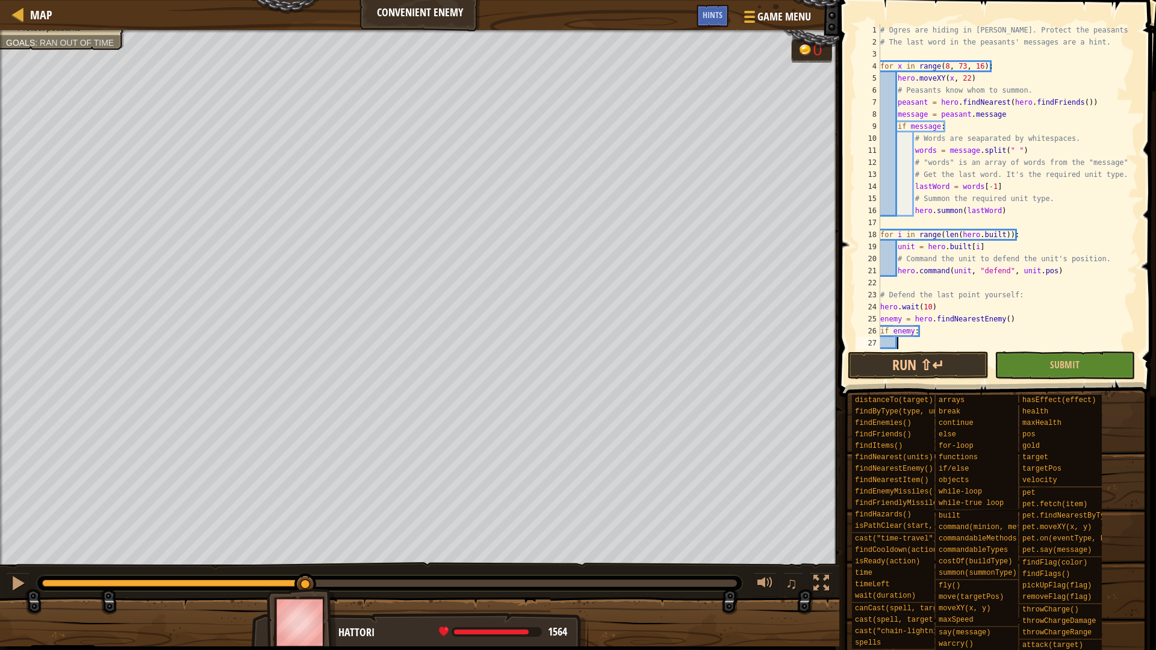
click at [917, 347] on div "# Ogres are hiding in woods. Protect the peasants. # The last word in the peasa…" at bounding box center [1003, 198] width 251 height 349
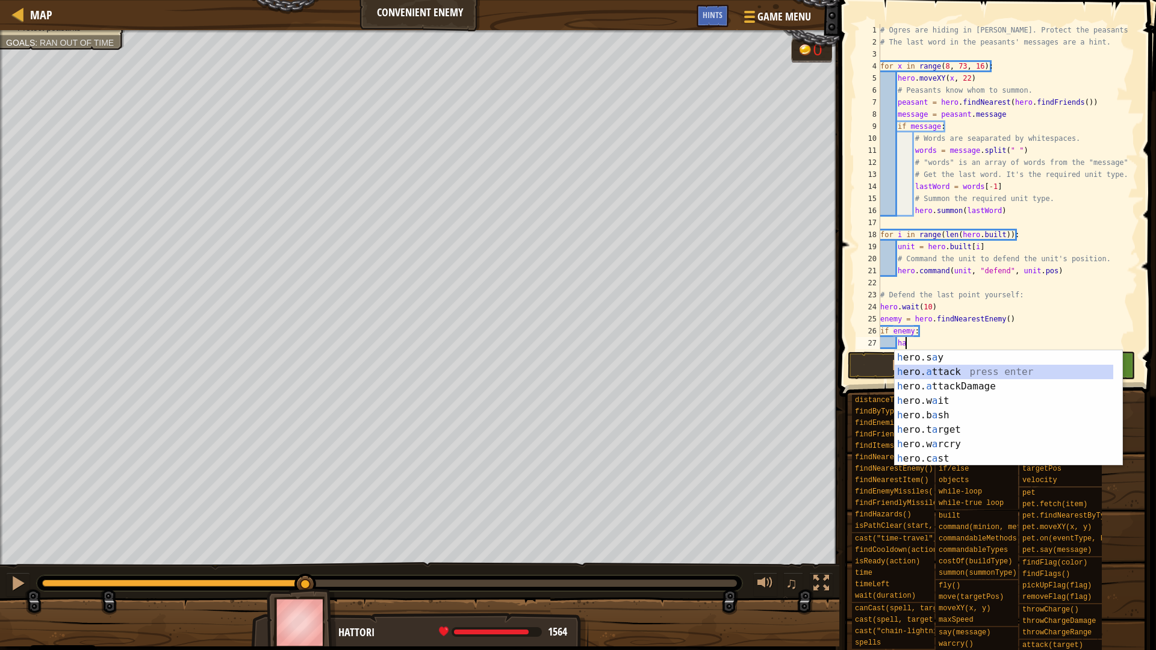
click at [917, 368] on div "h ero.s a y press enter h ero. a ttack press enter h ero. a ttackDamage press e…" at bounding box center [1004, 422] width 219 height 144
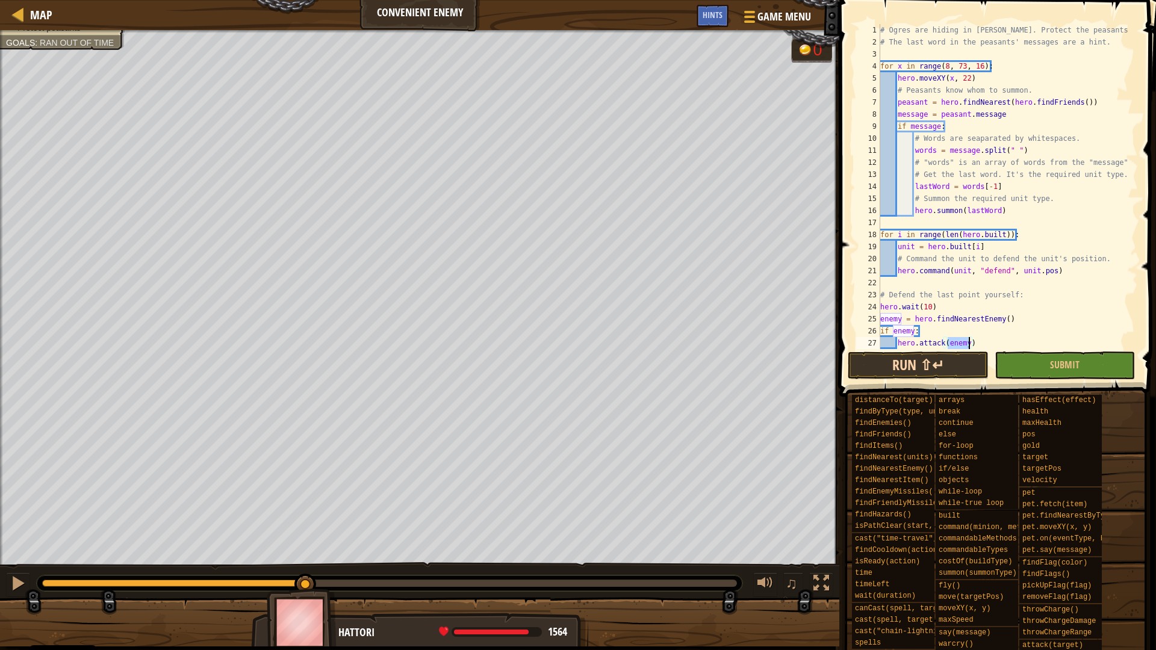
type textarea "hero.attack(enemy)"
click at [934, 365] on button "Run ⇧↵" at bounding box center [918, 366] width 140 height 28
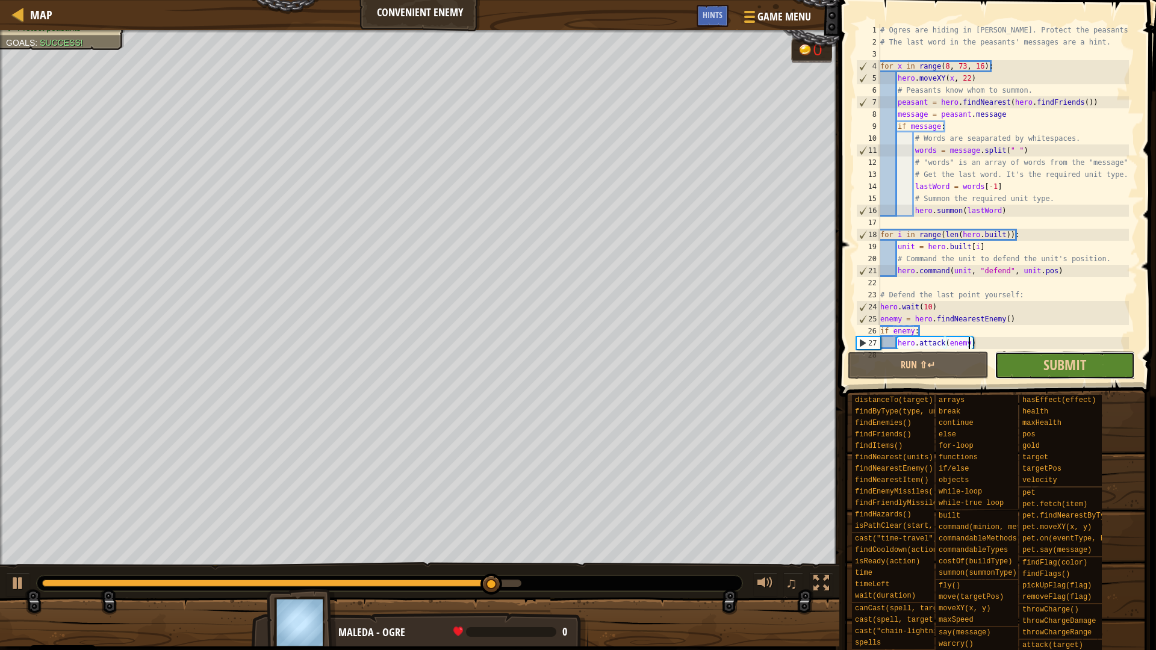
click at [1033, 371] on button "Submit" at bounding box center [1064, 366] width 140 height 28
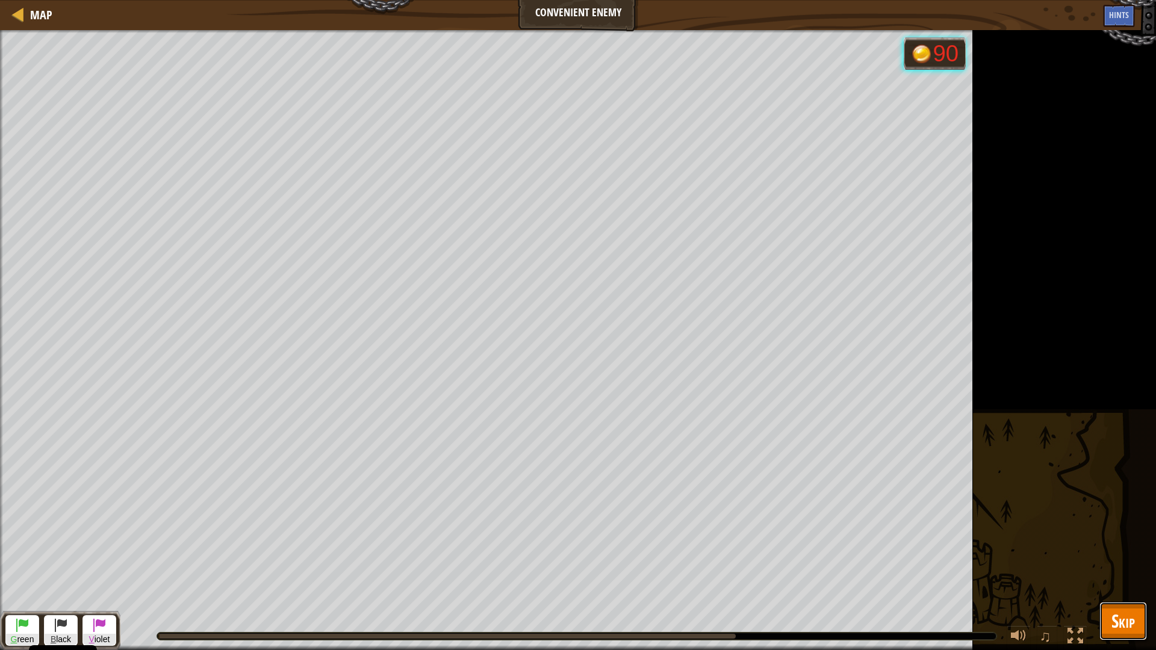
click at [1122, 619] on span "Skip" at bounding box center [1122, 621] width 23 height 25
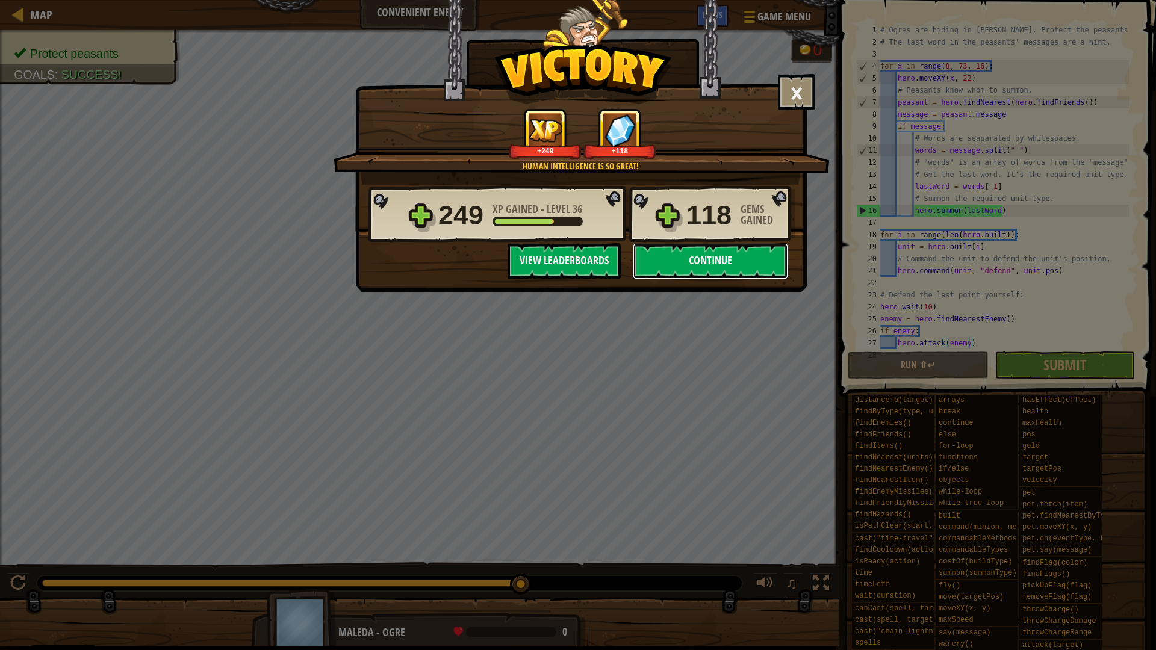
click at [684, 265] on button "Continue" at bounding box center [710, 261] width 155 height 36
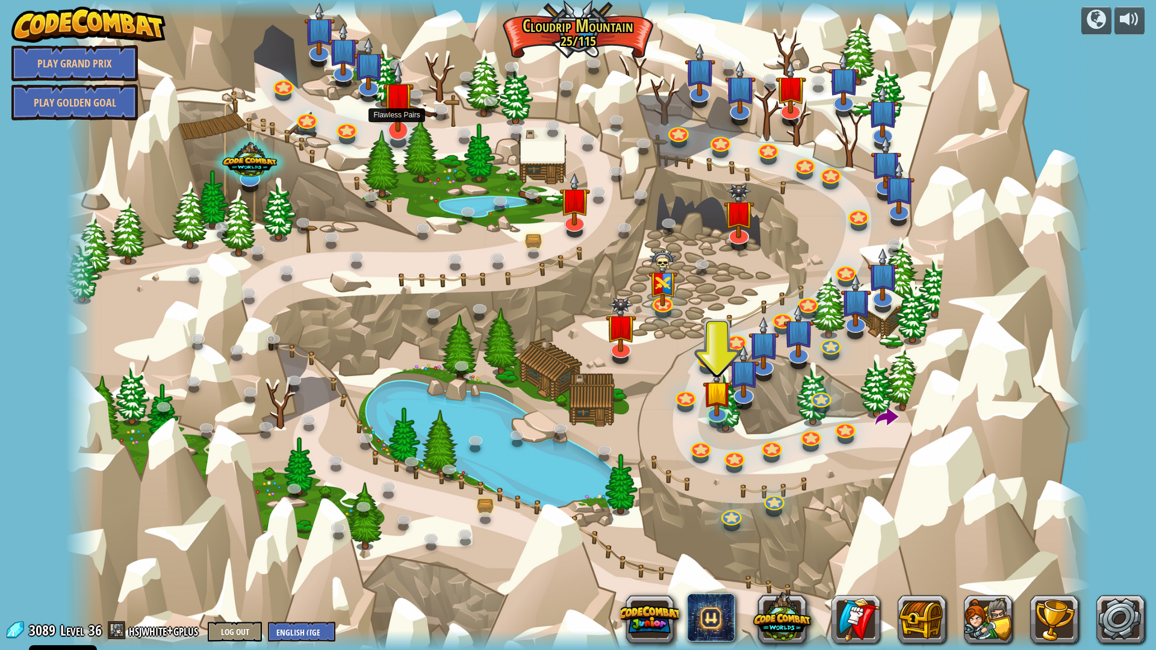
click at [408, 115] on img at bounding box center [398, 97] width 31 height 70
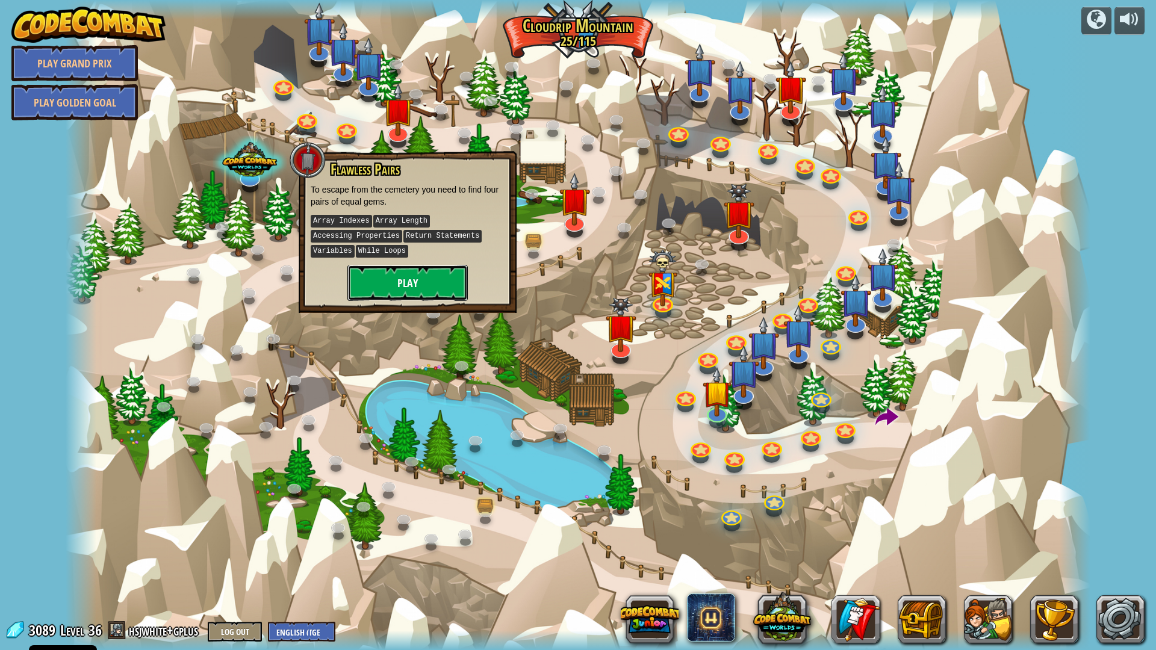
click at [413, 273] on button "Play" at bounding box center [407, 283] width 120 height 36
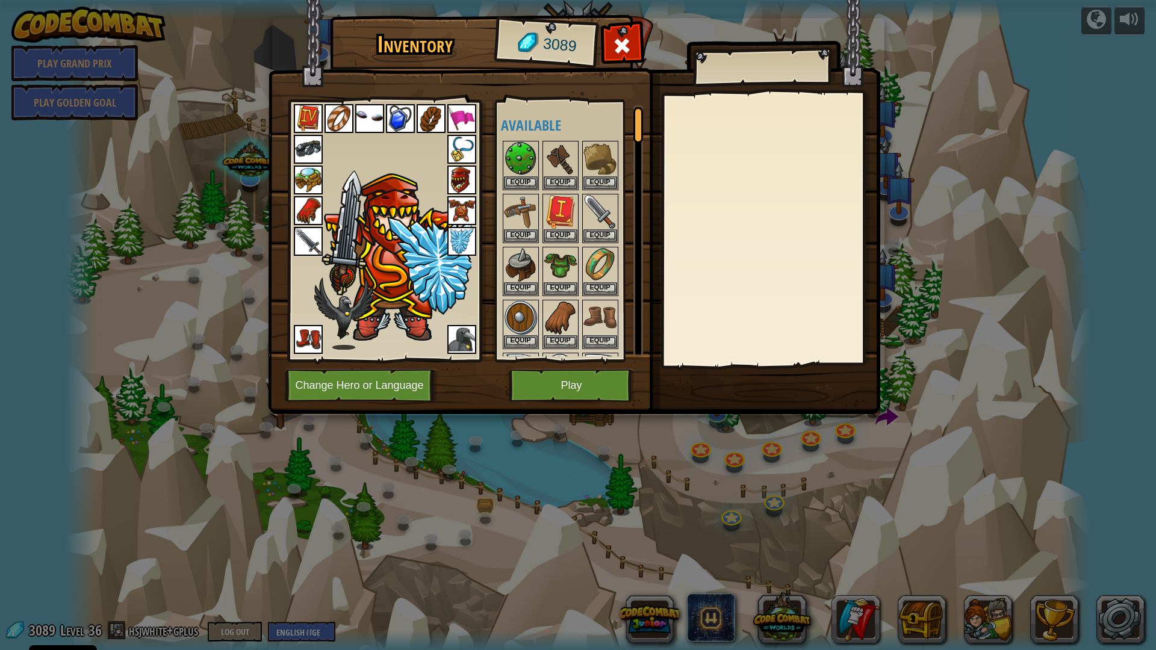
click at [453, 235] on img at bounding box center [461, 241] width 29 height 29
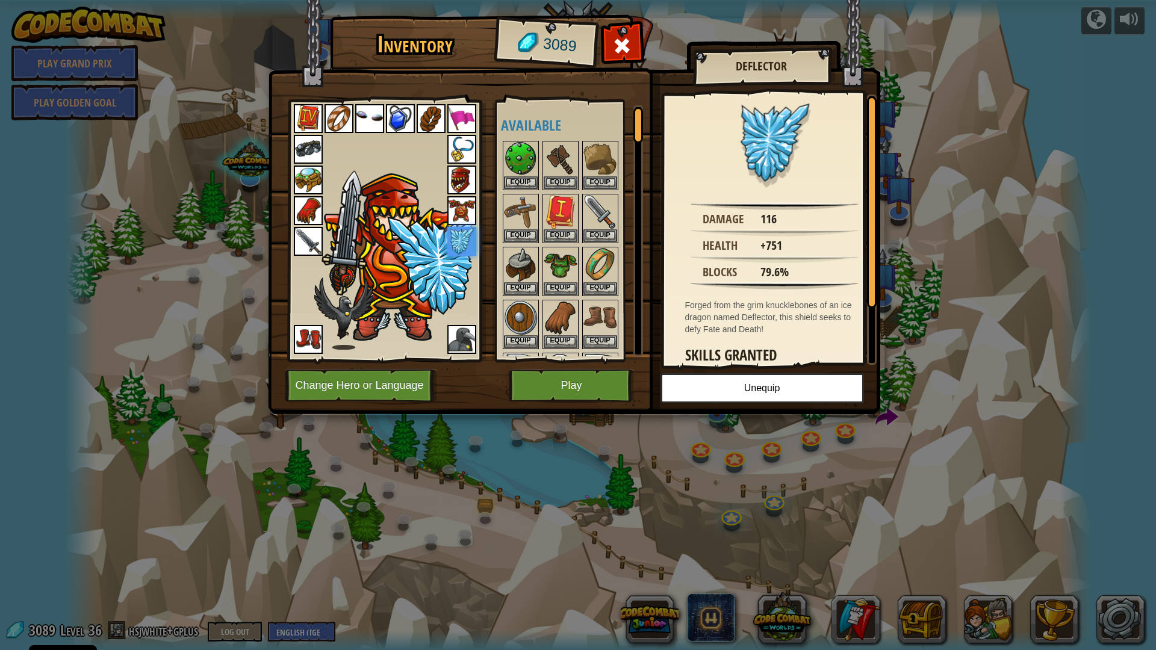
scroll to position [71, 0]
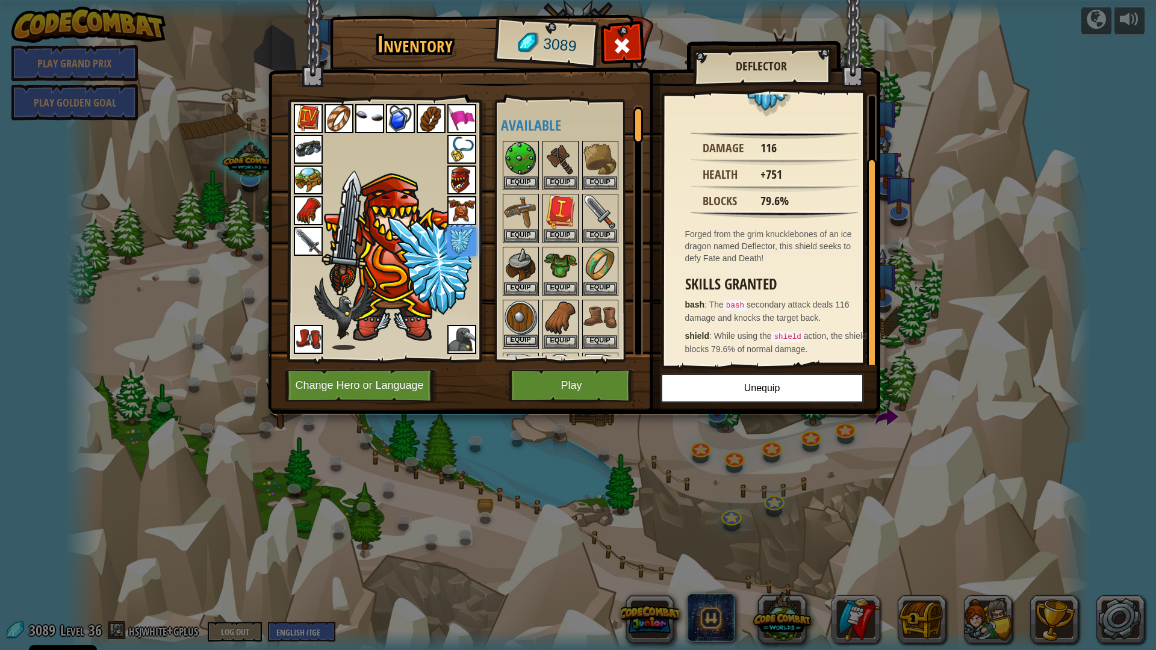
click at [521, 317] on img at bounding box center [521, 318] width 34 height 34
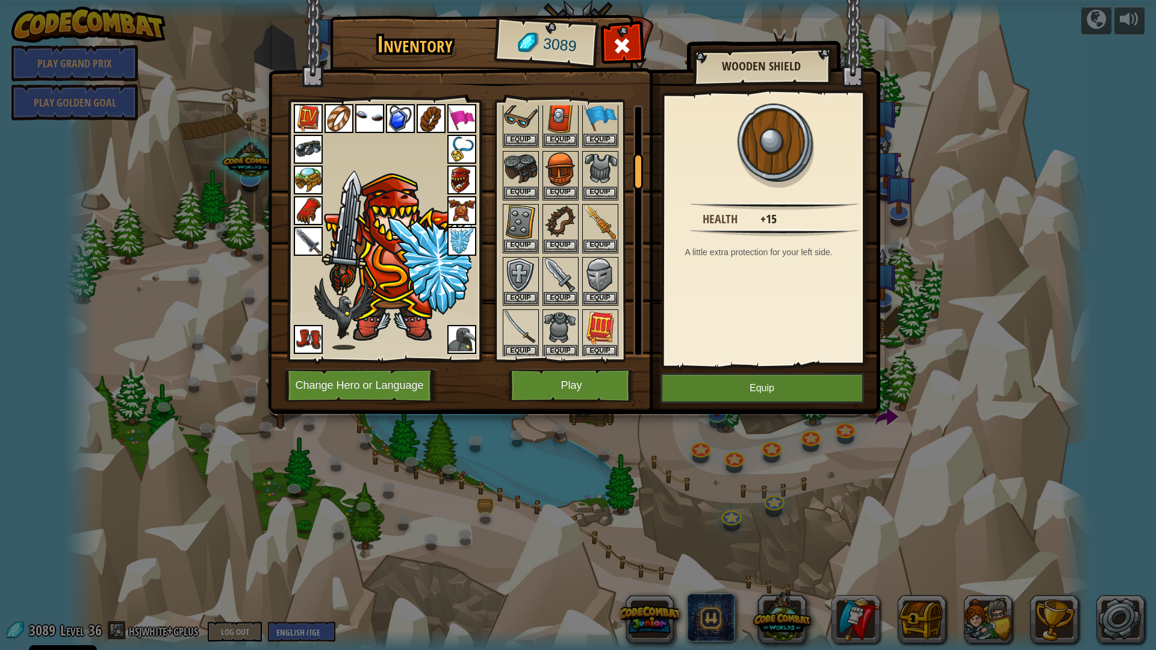
scroll to position [361, 0]
click at [523, 234] on img at bounding box center [521, 221] width 34 height 34
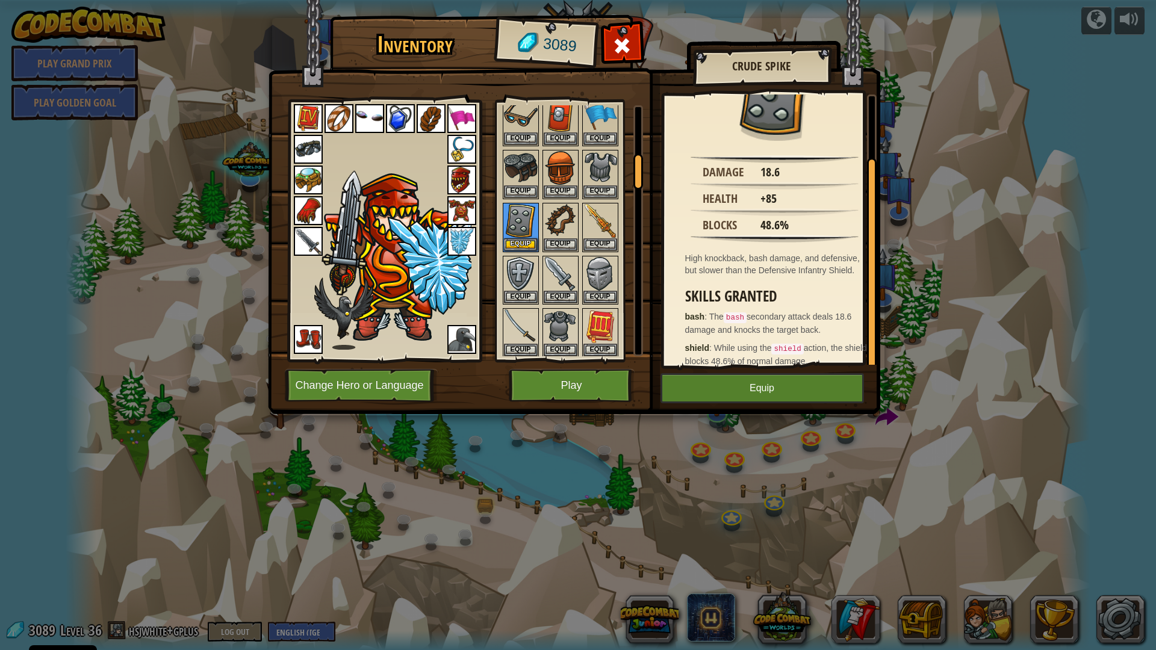
scroll to position [71, 0]
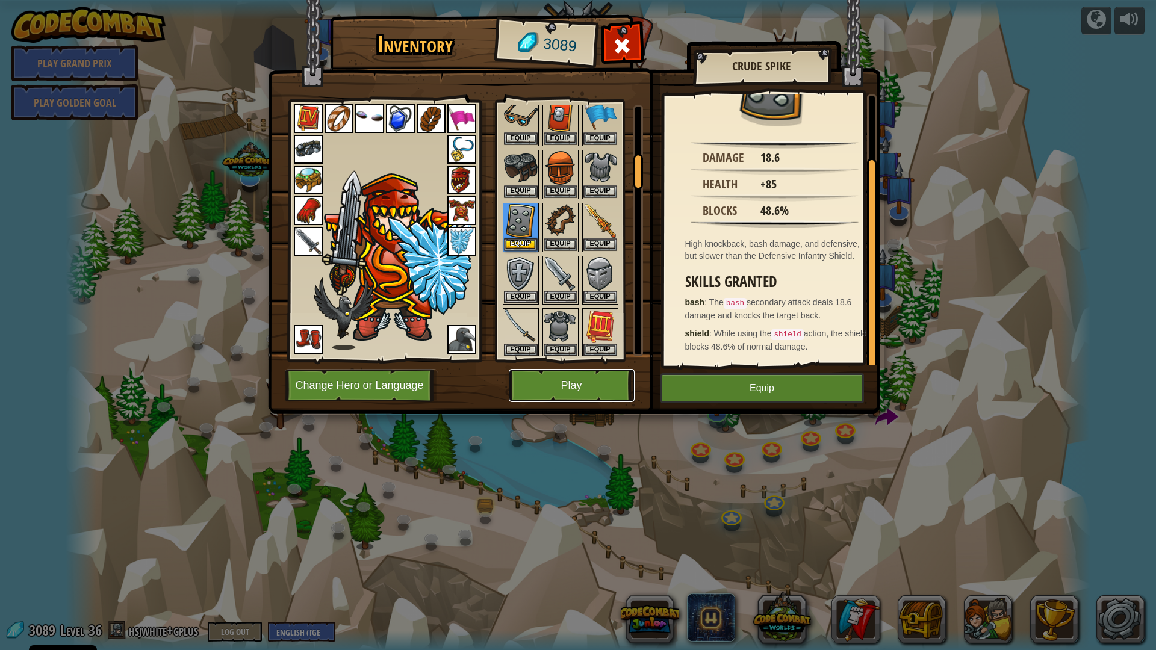
click at [544, 385] on button "Play" at bounding box center [572, 385] width 126 height 33
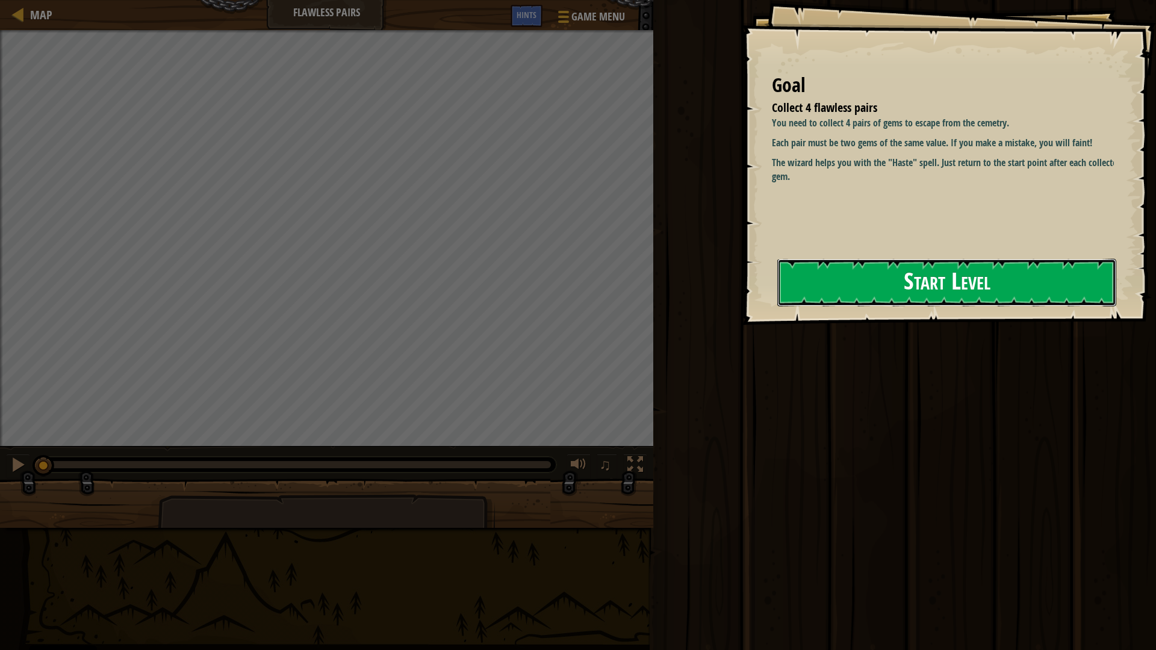
click at [964, 288] on button "Start Level" at bounding box center [946, 283] width 339 height 48
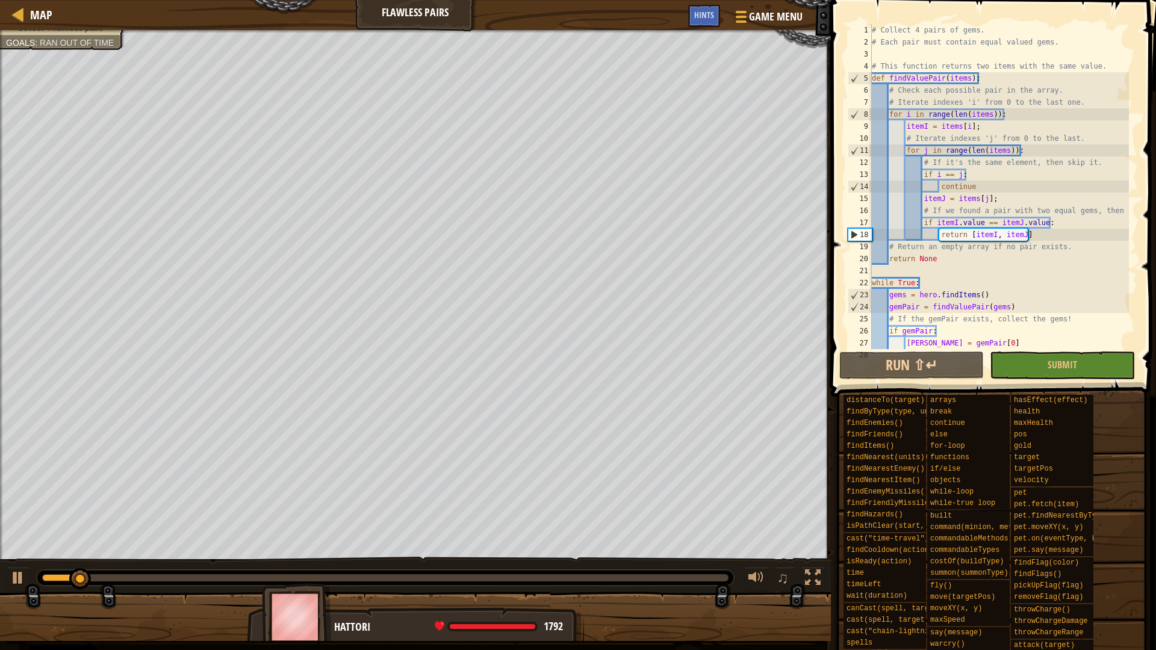
scroll to position [144, 0]
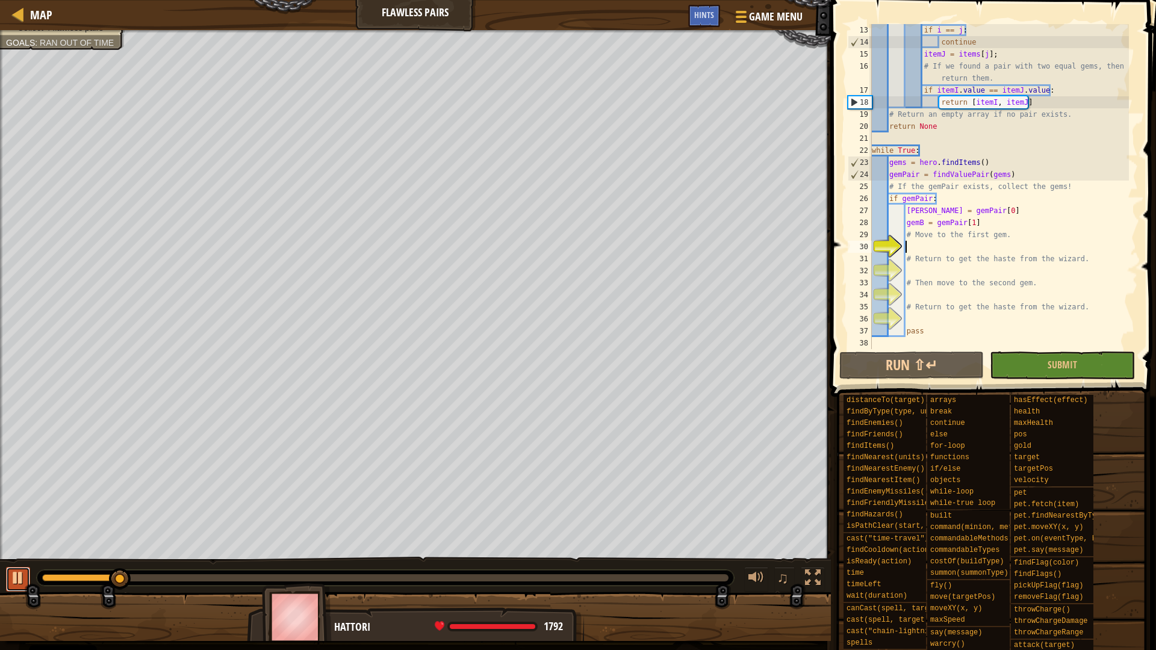
click at [17, 579] on div at bounding box center [18, 578] width 16 height 16
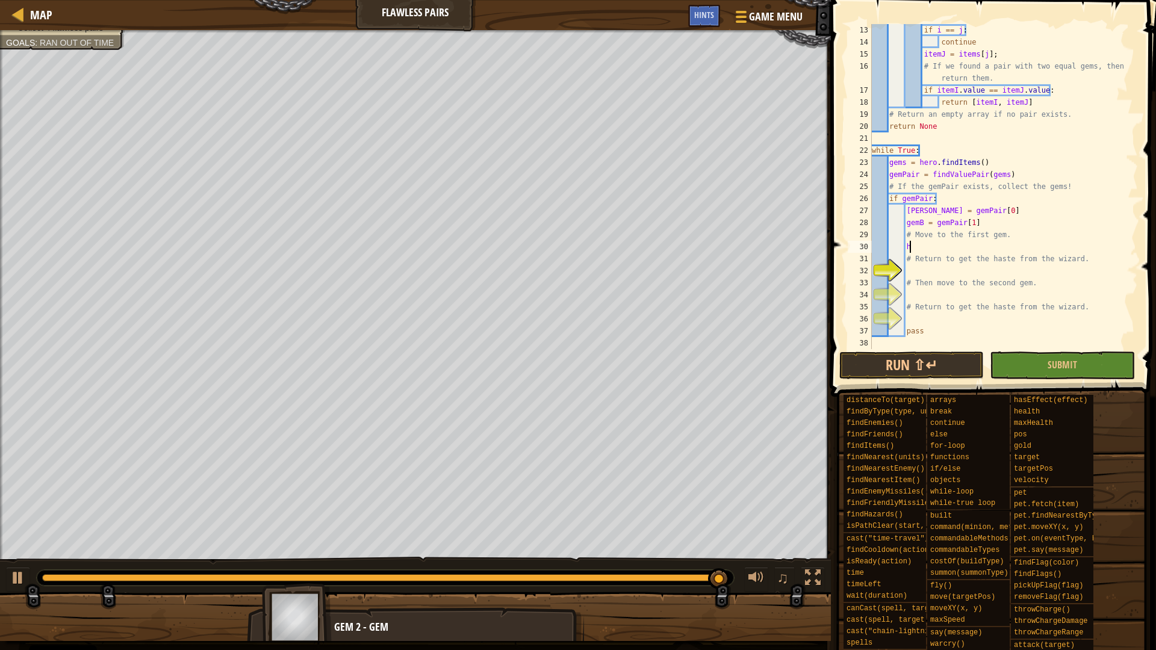
scroll to position [5, 5]
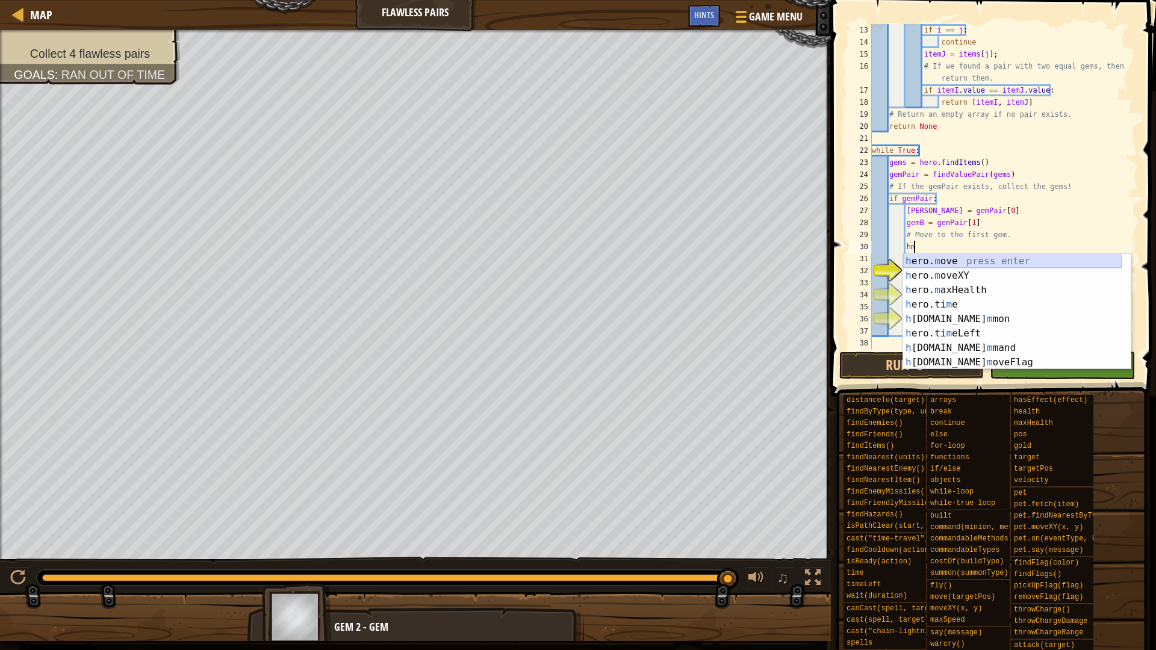
click at [958, 262] on div "h ero. m ove press enter h ero. m oveXY press enter h ero. m axHealth press ent…" at bounding box center [1012, 326] width 219 height 144
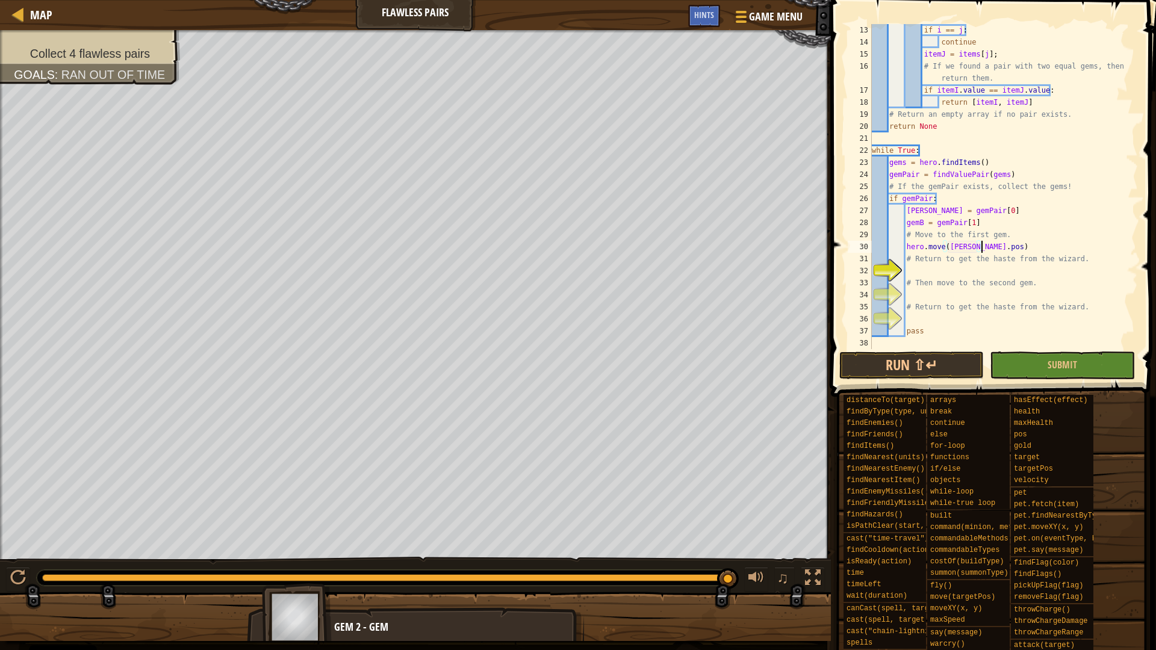
scroll to position [5, 16]
click at [958, 262] on div "if i == j : continue itemJ = items [ j ] ; # If we found a pair with two equal …" at bounding box center [998, 198] width 259 height 349
type textarea "# Return to get the haste from the wizard."
click at [958, 265] on div "if i == j : continue itemJ = items [ j ] ; # If we found a pair with two equal …" at bounding box center [998, 198] width 259 height 349
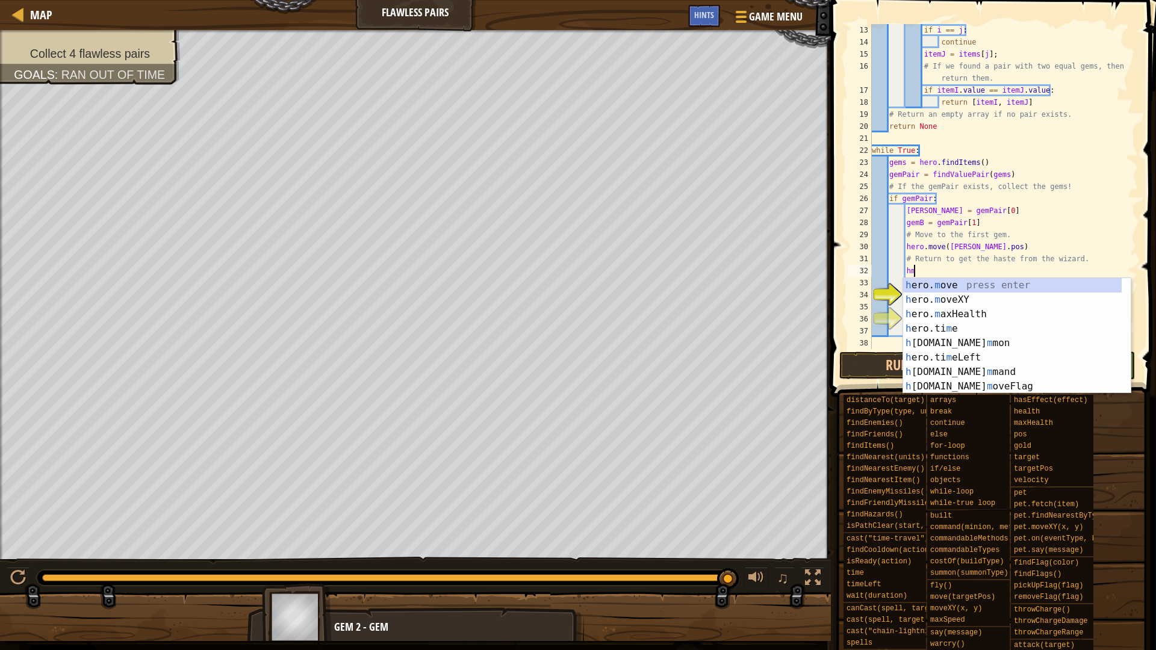
scroll to position [5, 5]
click at [946, 300] on div "h ero. m ove press enter h ero. m oveXY press enter h ero. m axHealth press ent…" at bounding box center [1012, 350] width 219 height 144
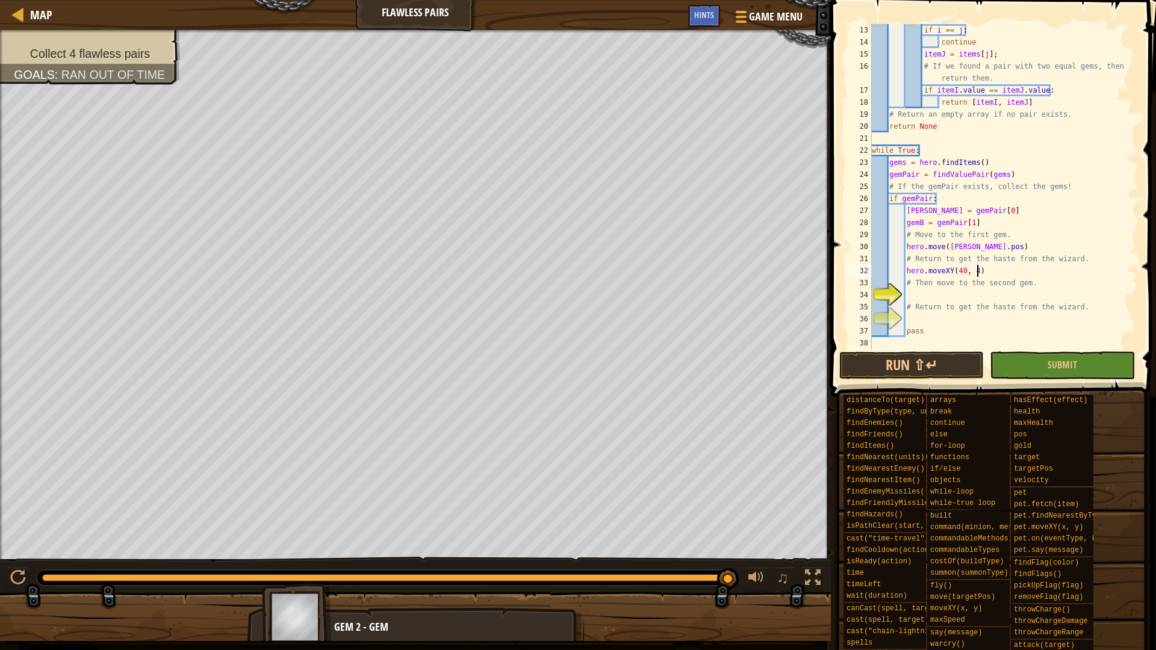
scroll to position [5, 16]
click at [954, 303] on div "if i == j : continue itemJ = items [ j ] ; # If we found a pair with two equal …" at bounding box center [998, 198] width 259 height 349
type textarea "# Return to get the haste from the wizard."
click at [953, 295] on div "if i == j : continue itemJ = items [ j ] ; # If we found a pair with two equal …" at bounding box center [998, 198] width 259 height 349
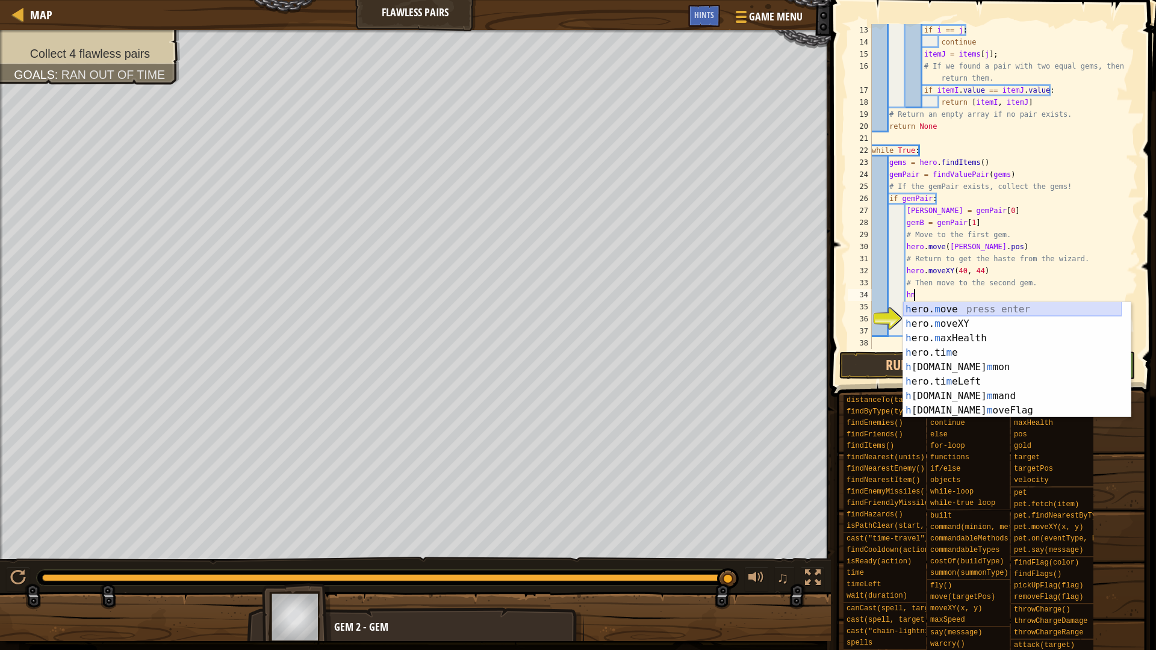
click at [956, 308] on div "h ero. m ove press enter h ero. m oveXY press enter h ero. m axHealth press ent…" at bounding box center [1012, 374] width 219 height 144
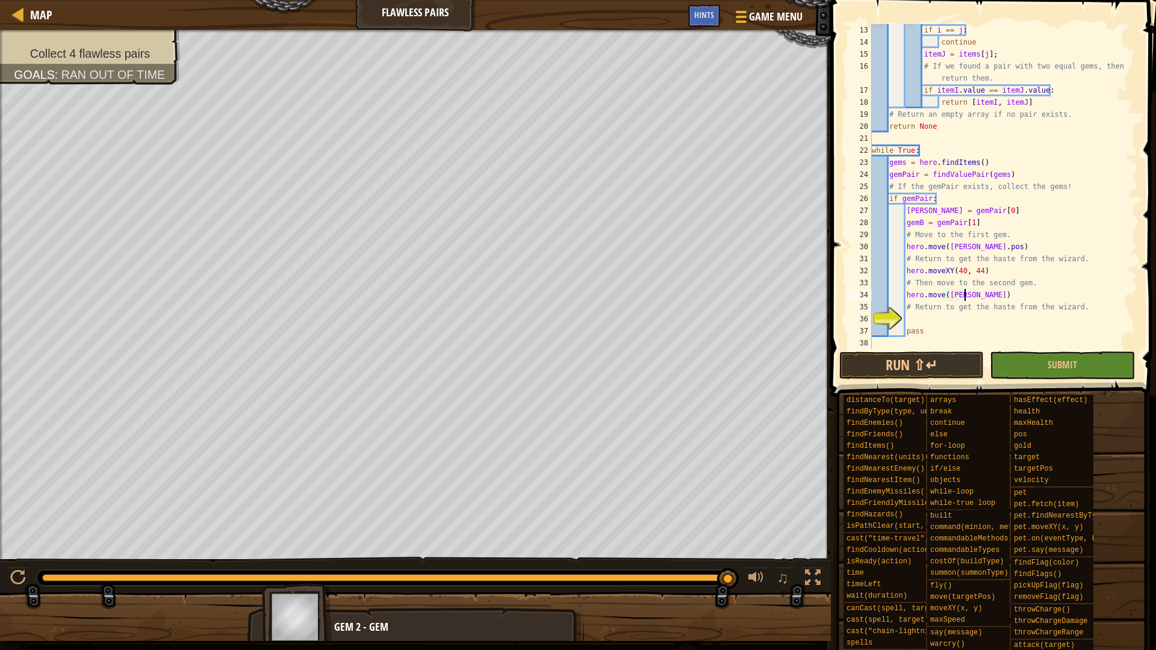
scroll to position [5, 13]
type textarea "hero.move(gemB.pos)"
click at [918, 317] on div "if i == j : continue itemJ = items [ j ] ; # If we found a pair with two equal …" at bounding box center [998, 198] width 259 height 349
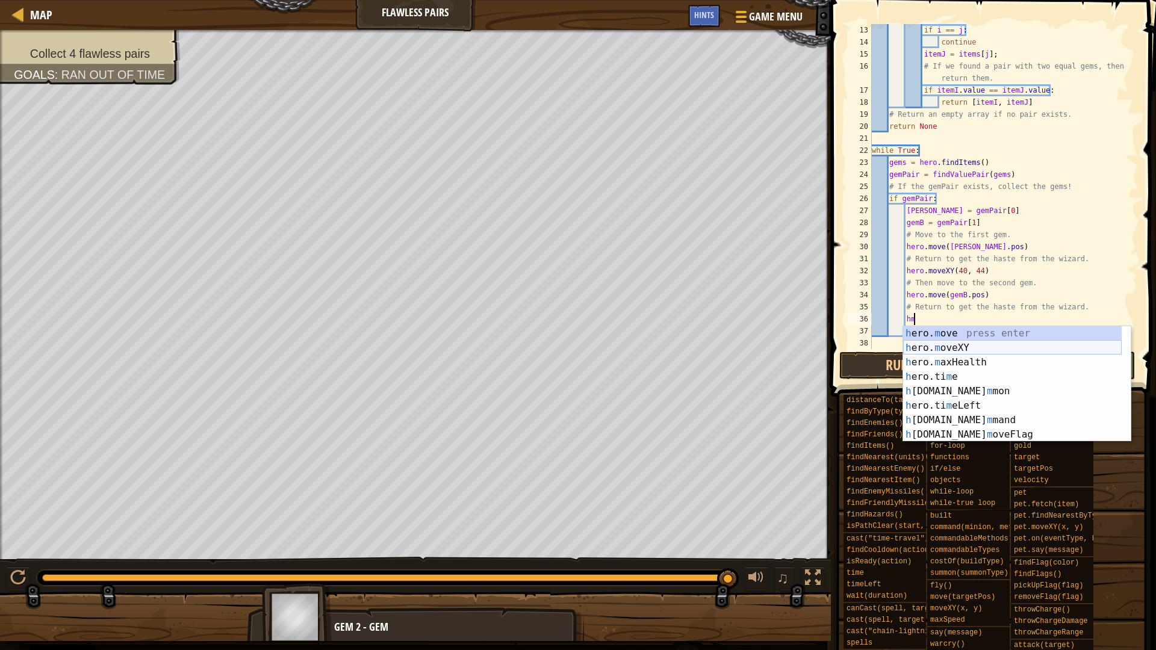
click at [953, 347] on div "h ero. m ove press enter h ero. m oveXY press enter h ero. m axHealth press ent…" at bounding box center [1012, 398] width 219 height 144
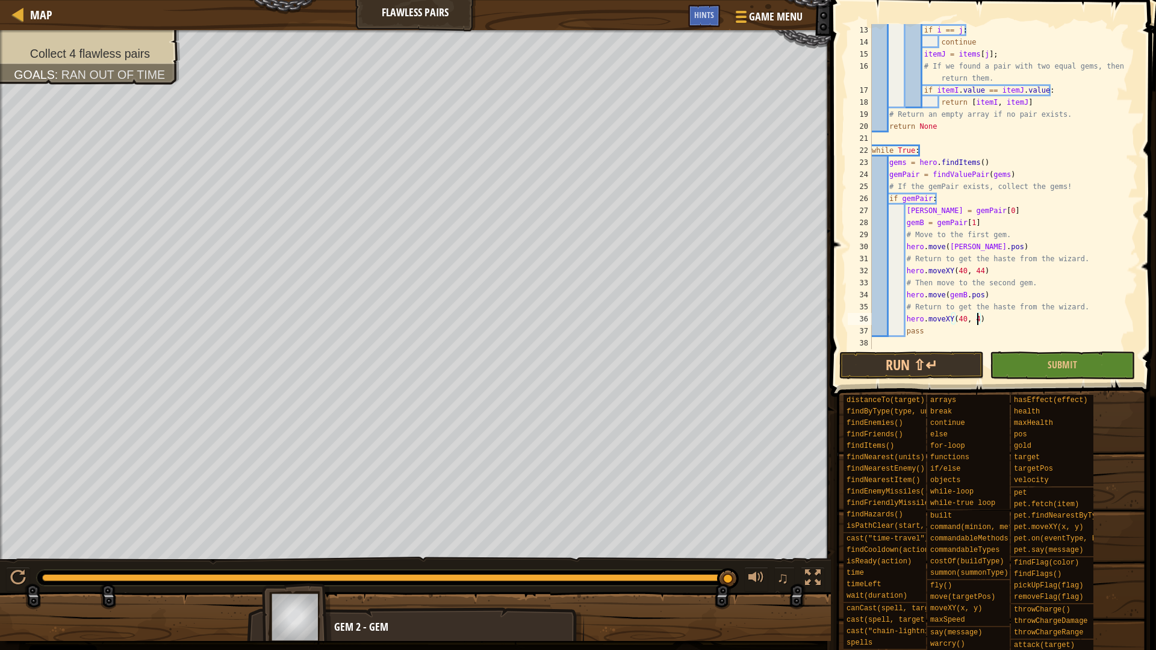
scroll to position [5, 16]
type textarea "hero.moveXY(40, 44)"
click at [873, 368] on button "Run ⇧↵" at bounding box center [911, 366] width 144 height 28
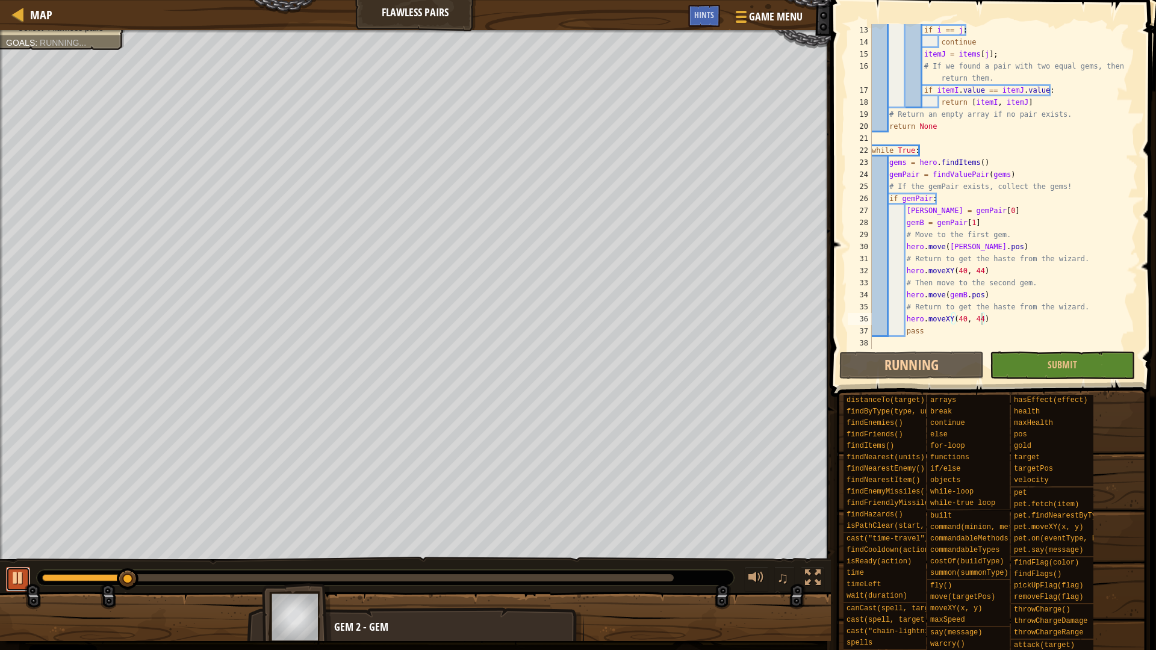
click at [14, 579] on div at bounding box center [18, 578] width 16 height 16
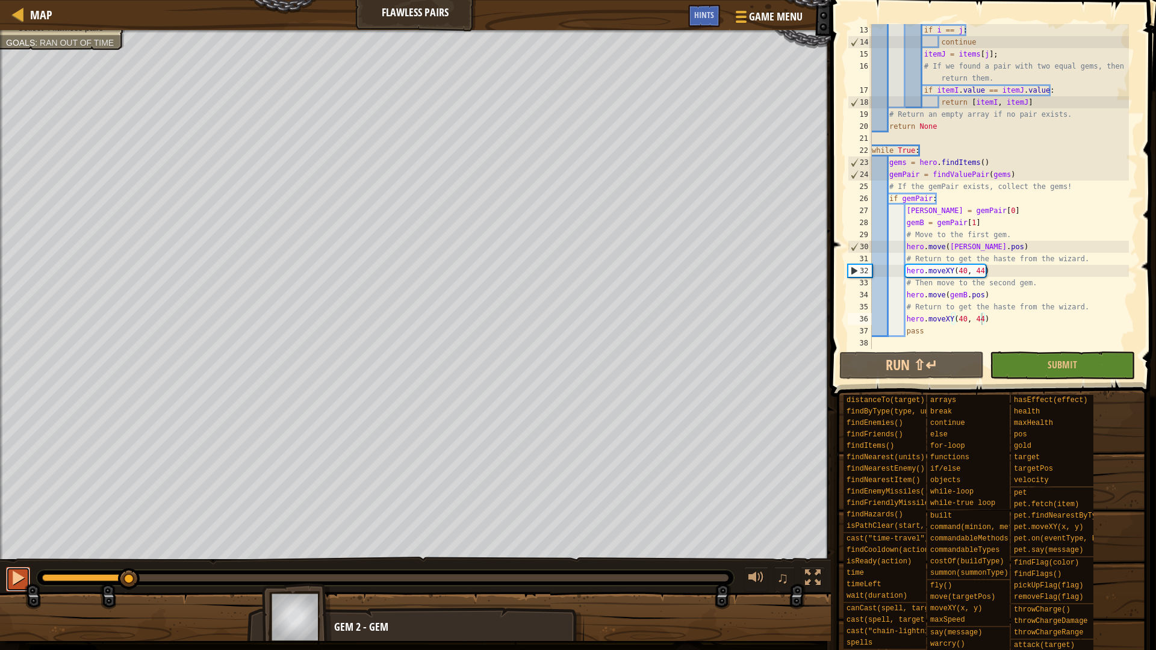
click at [14, 578] on div at bounding box center [18, 578] width 16 height 16
click at [697, 15] on span "Hints" at bounding box center [704, 14] width 20 height 11
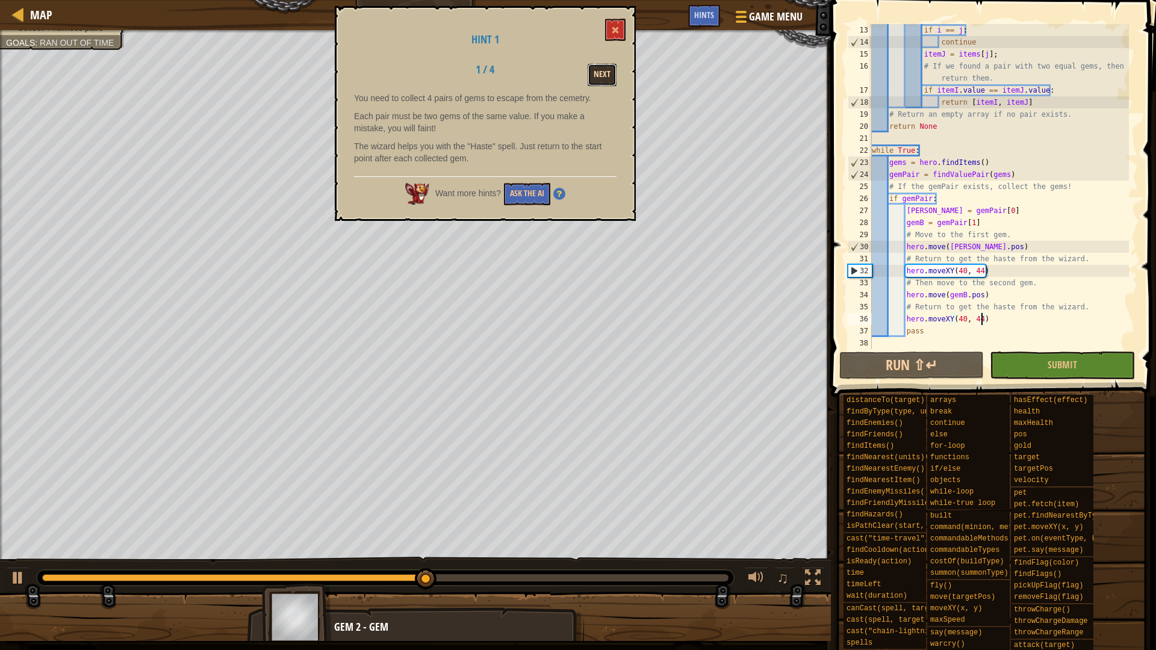
click at [603, 77] on button "Next" at bounding box center [602, 75] width 29 height 22
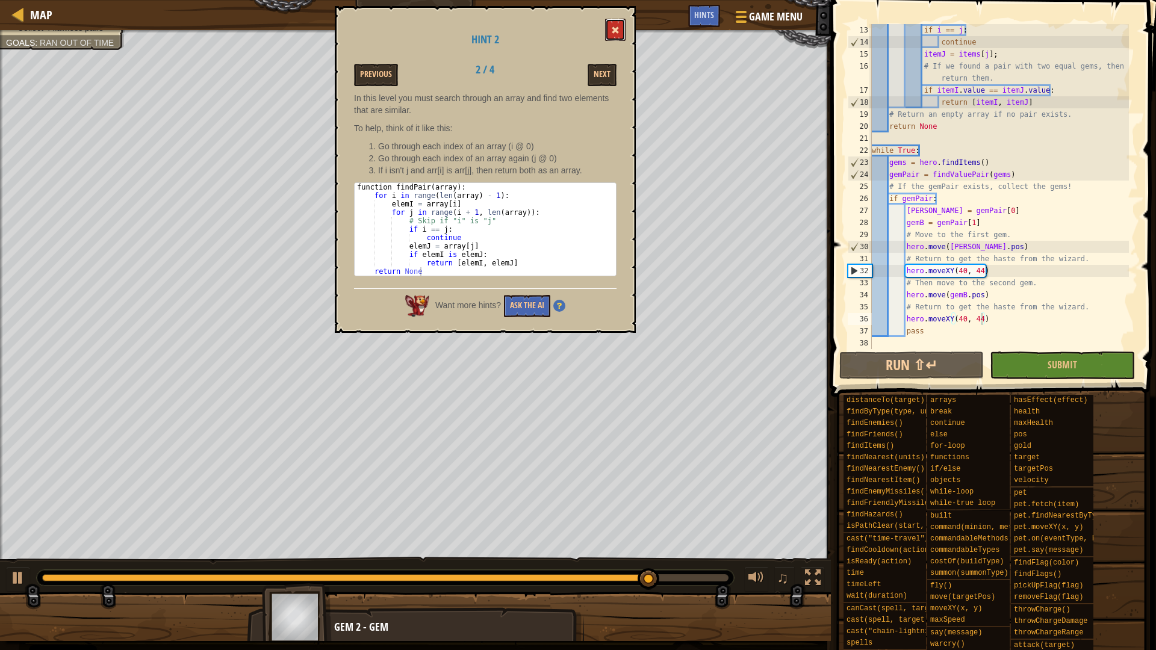
click at [620, 31] on button at bounding box center [615, 30] width 20 height 22
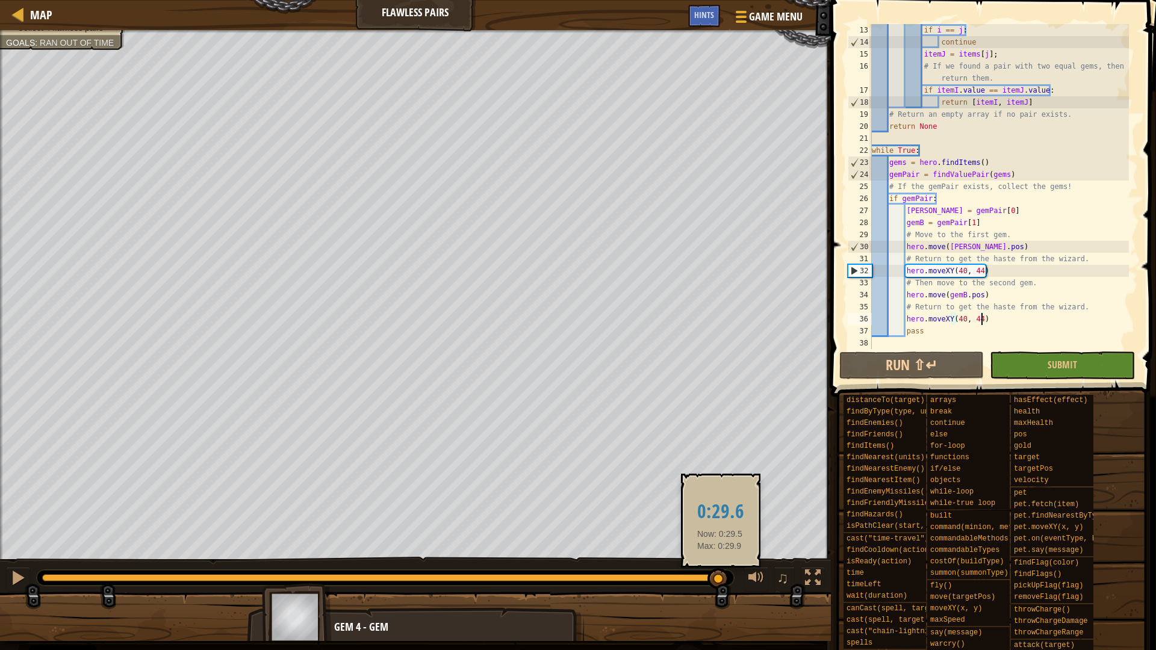
drag, startPoint x: 731, startPoint y: 586, endPoint x: 721, endPoint y: 586, distance: 10.9
click at [721, 586] on div at bounding box center [718, 579] width 22 height 22
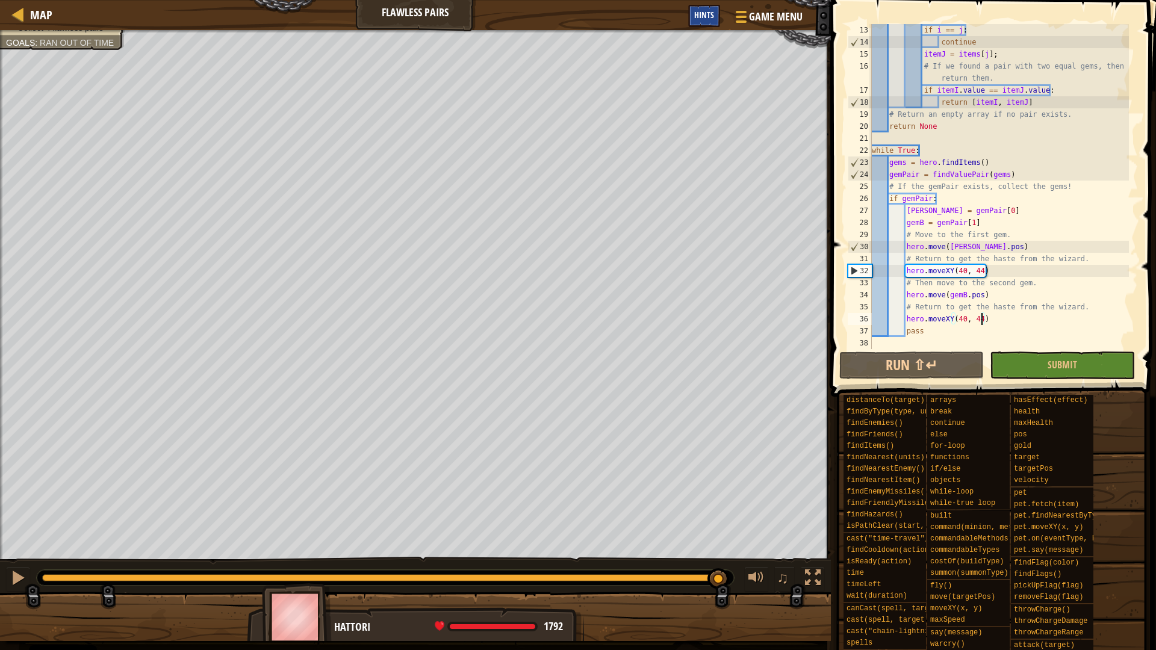
click at [712, 14] on span "Hints" at bounding box center [704, 14] width 20 height 11
